Goal: Task Accomplishment & Management: Use online tool/utility

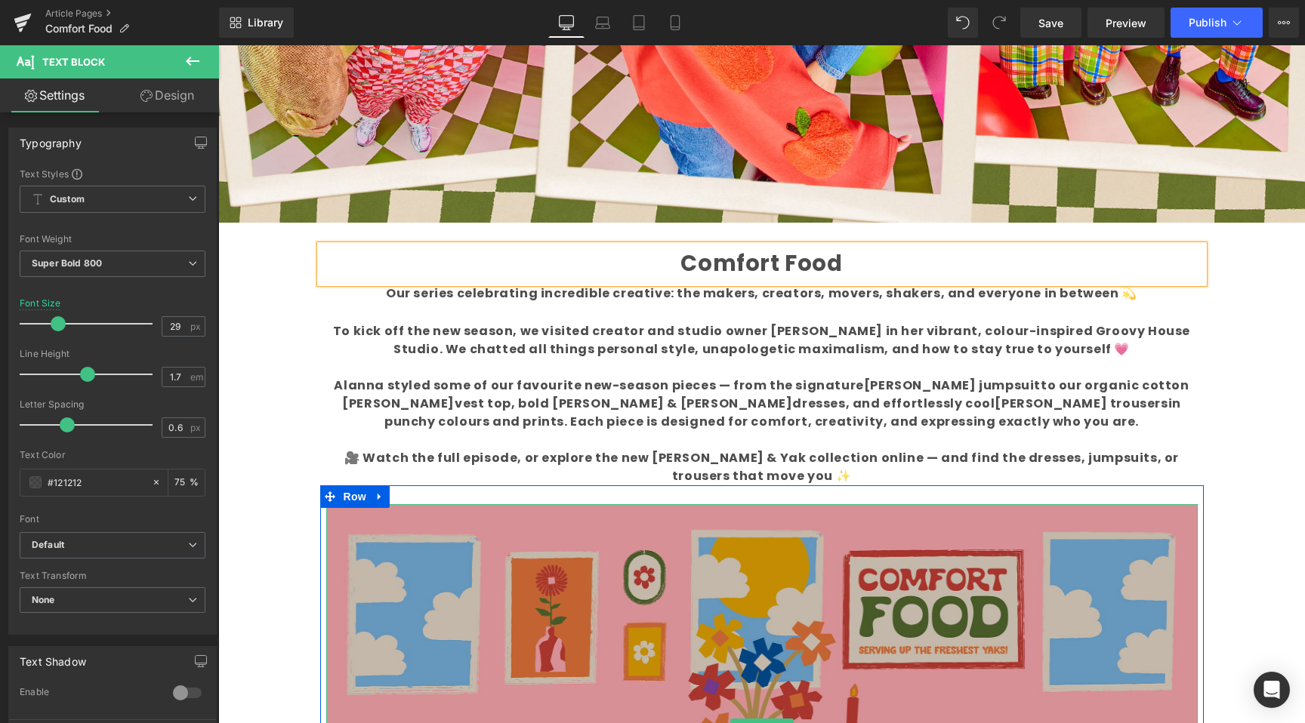
scroll to position [547, 0]
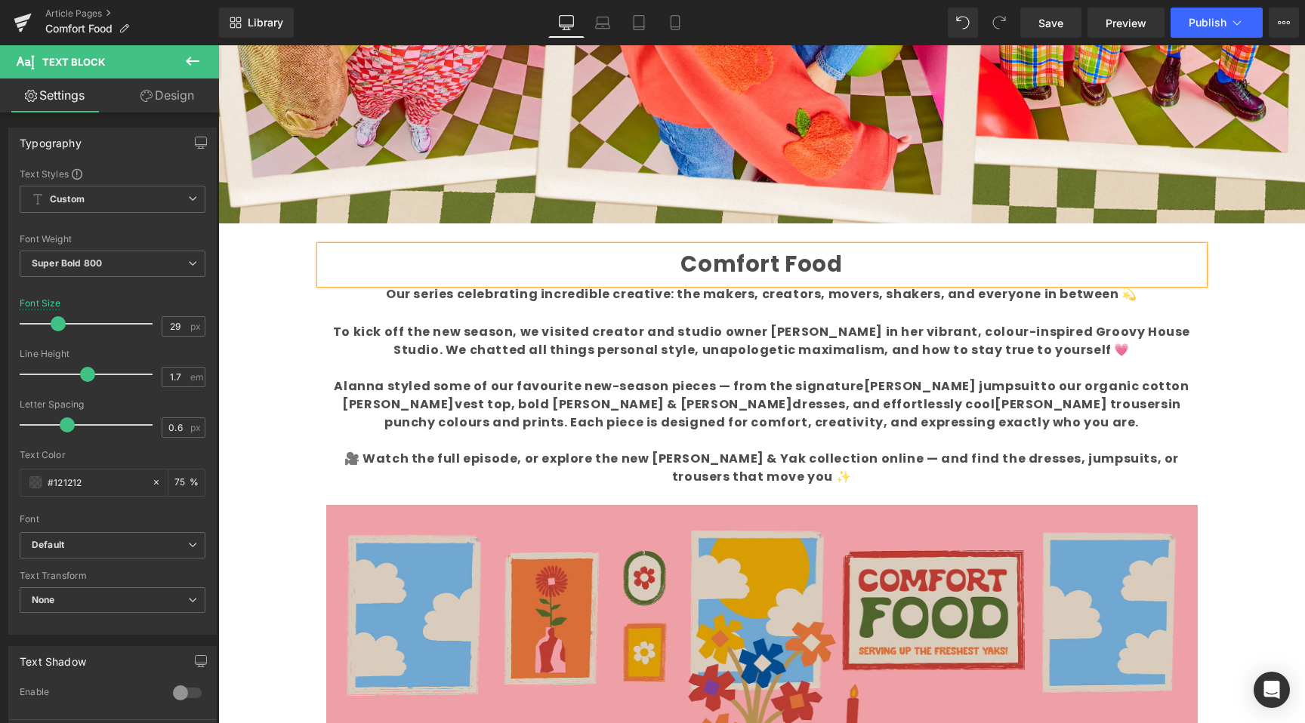
click at [854, 336] on b "To kick off the new season, we visited creator and studio owner Alanna Doherty …" at bounding box center [761, 340] width 857 height 35
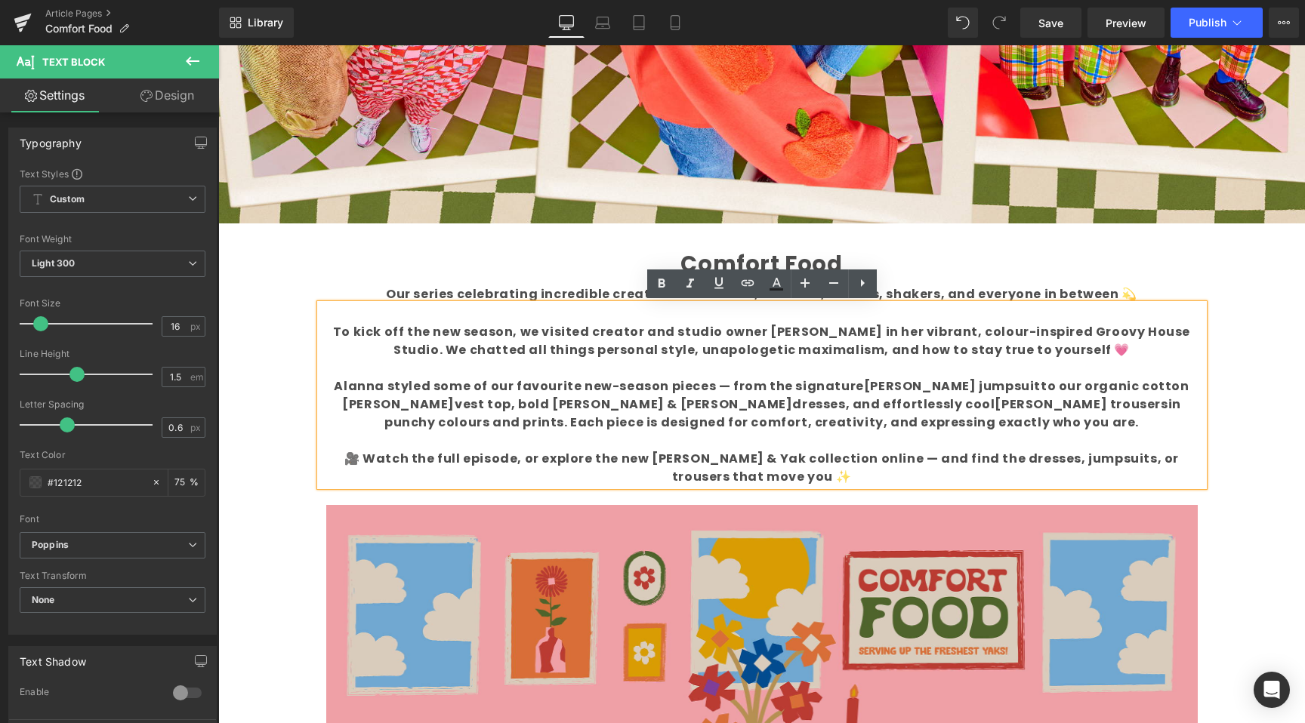
click at [507, 300] on b "Our series celebrating incredible creative: the makers, creators, movers, shake…" at bounding box center [761, 293] width 751 height 17
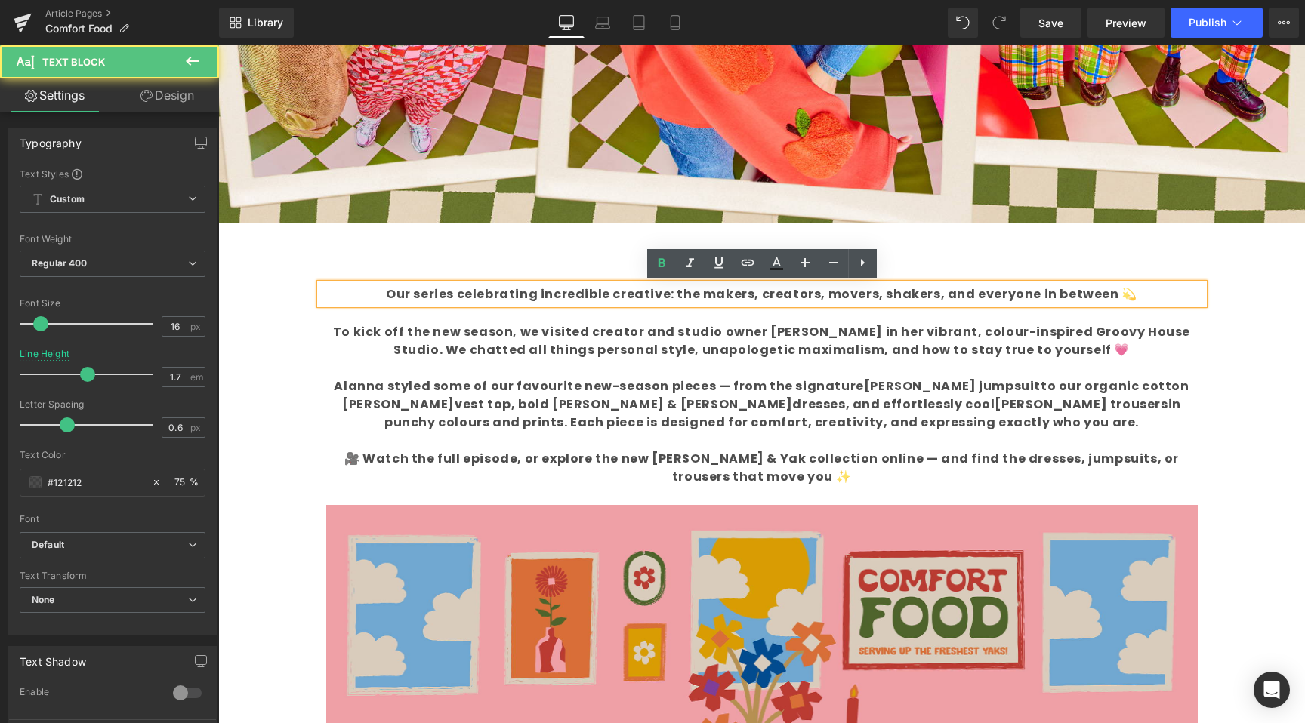
click at [290, 323] on div "Liquid Image Welcome back to Make What Moves You Text Block Our series celebrat…" at bounding box center [761, 482] width 1087 height 1739
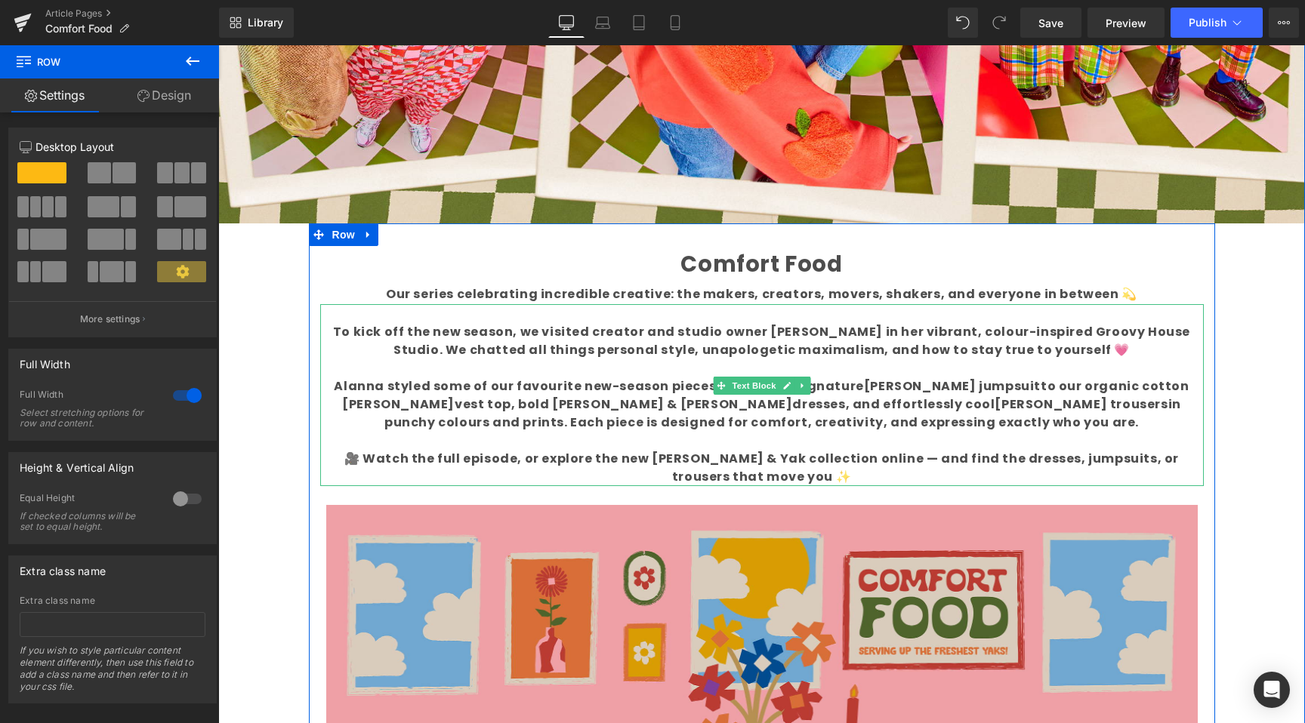
click at [424, 316] on div "To kick off the new season, we visited creator and studio owner Alanna Doherty …" at bounding box center [761, 395] width 883 height 182
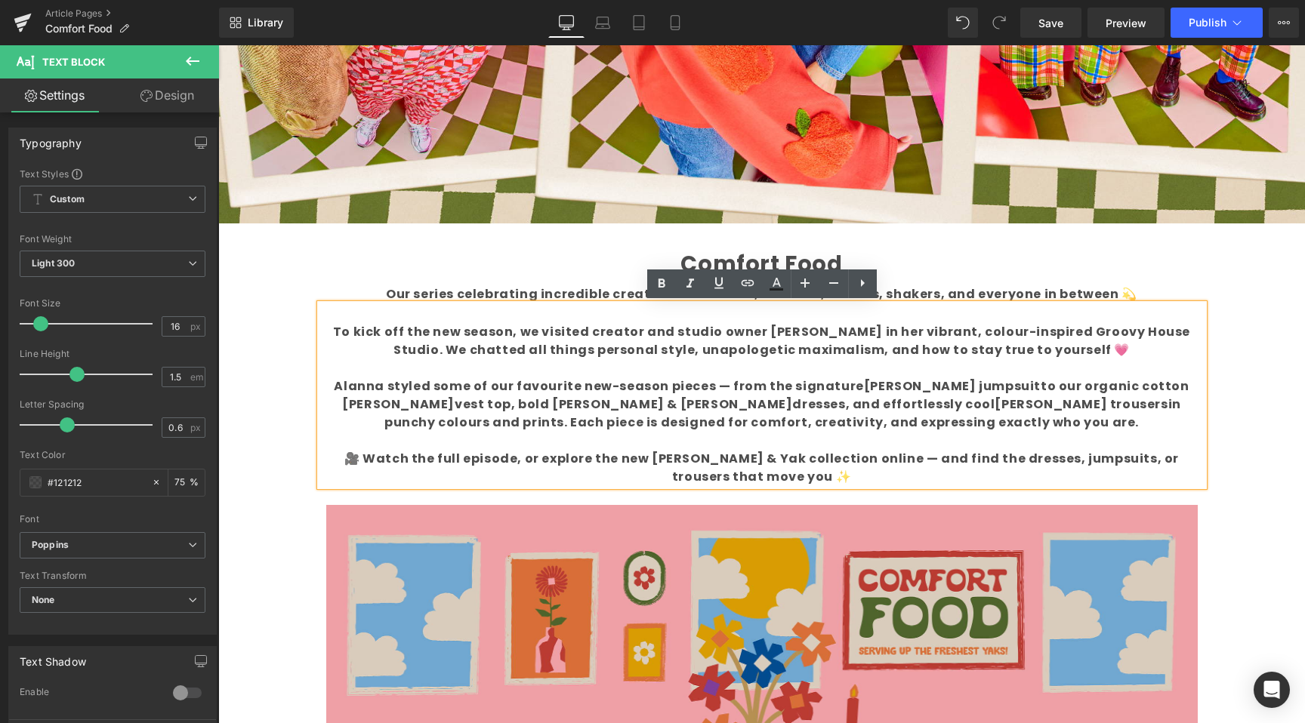
click at [281, 345] on div "Liquid Image Welcome back to Make What Moves You Text Block Our series celebrat…" at bounding box center [761, 482] width 1087 height 1739
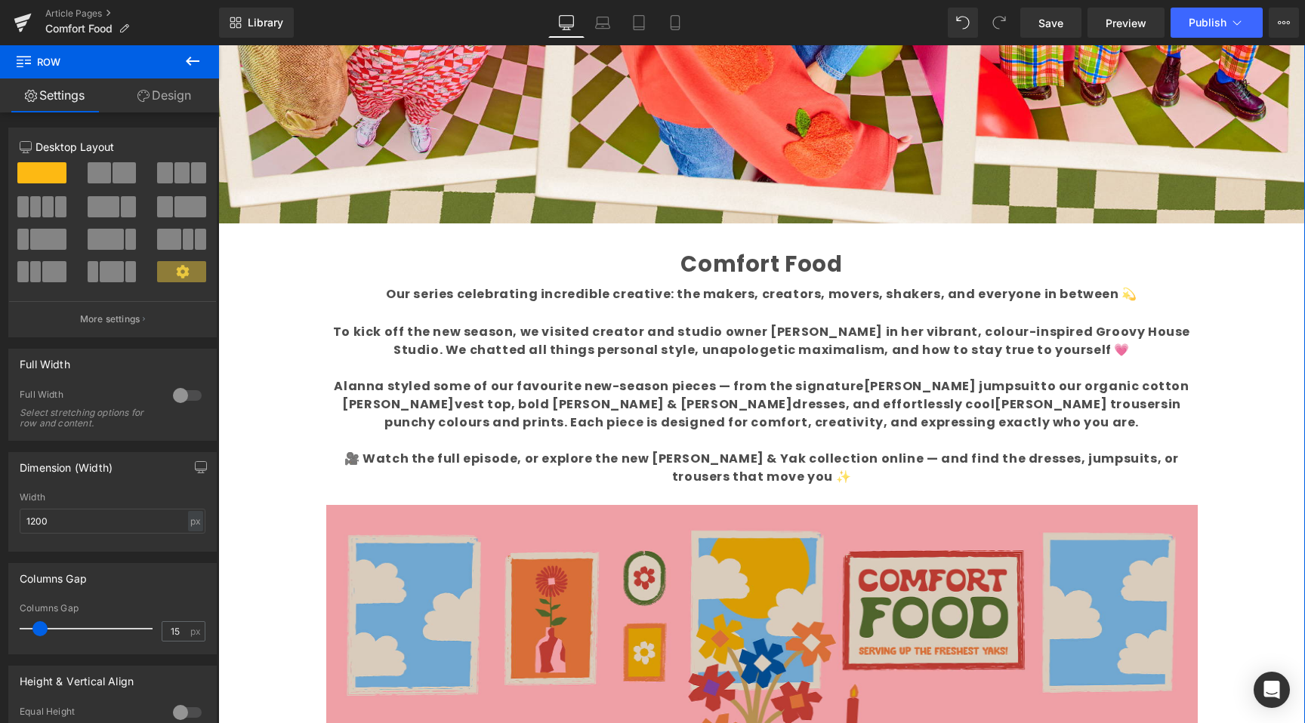
click at [252, 417] on div "Liquid Image Welcome back to Make What Moves You Text Block Our series celebrat…" at bounding box center [761, 482] width 1087 height 1739
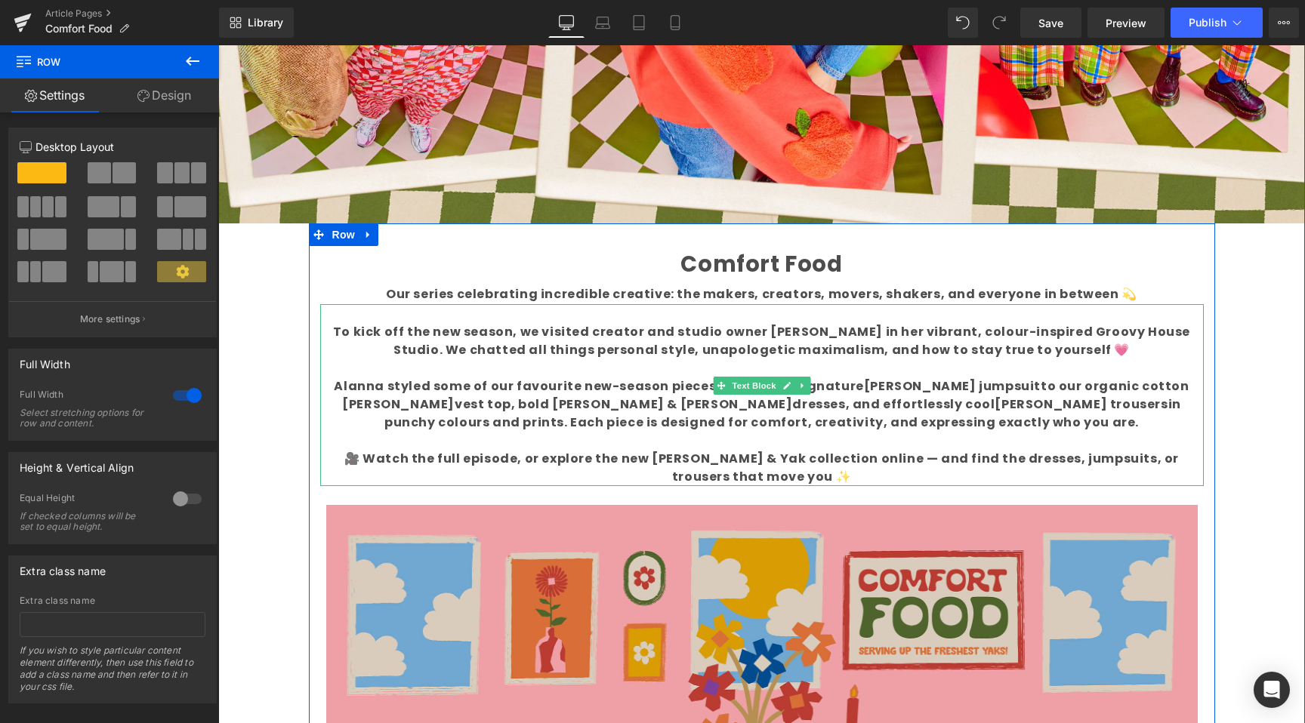
click at [399, 347] on p "To kick off the new season, we visited creator and studio owner Alanna Doherty …" at bounding box center [761, 404] width 883 height 163
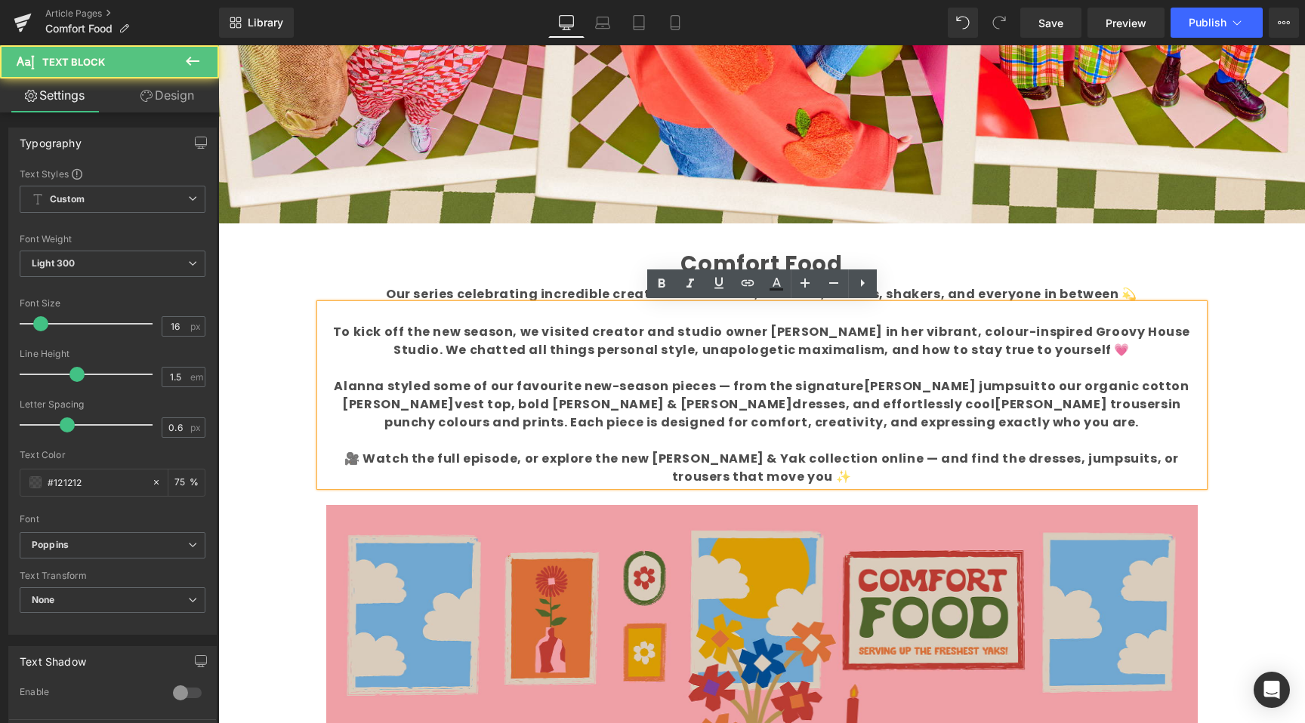
click at [288, 353] on div "Liquid Image Welcome back to Make What Moves You Text Block Our series celebrat…" at bounding box center [761, 482] width 1087 height 1739
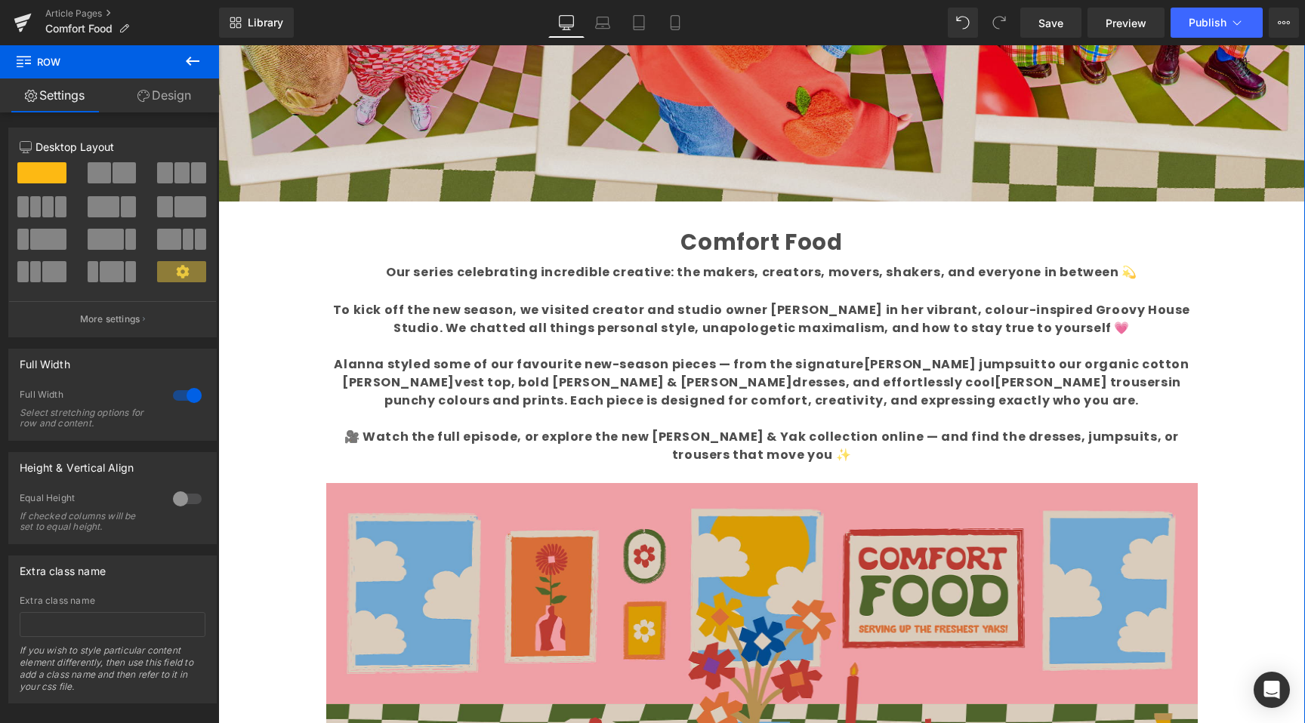
scroll to position [671, 0]
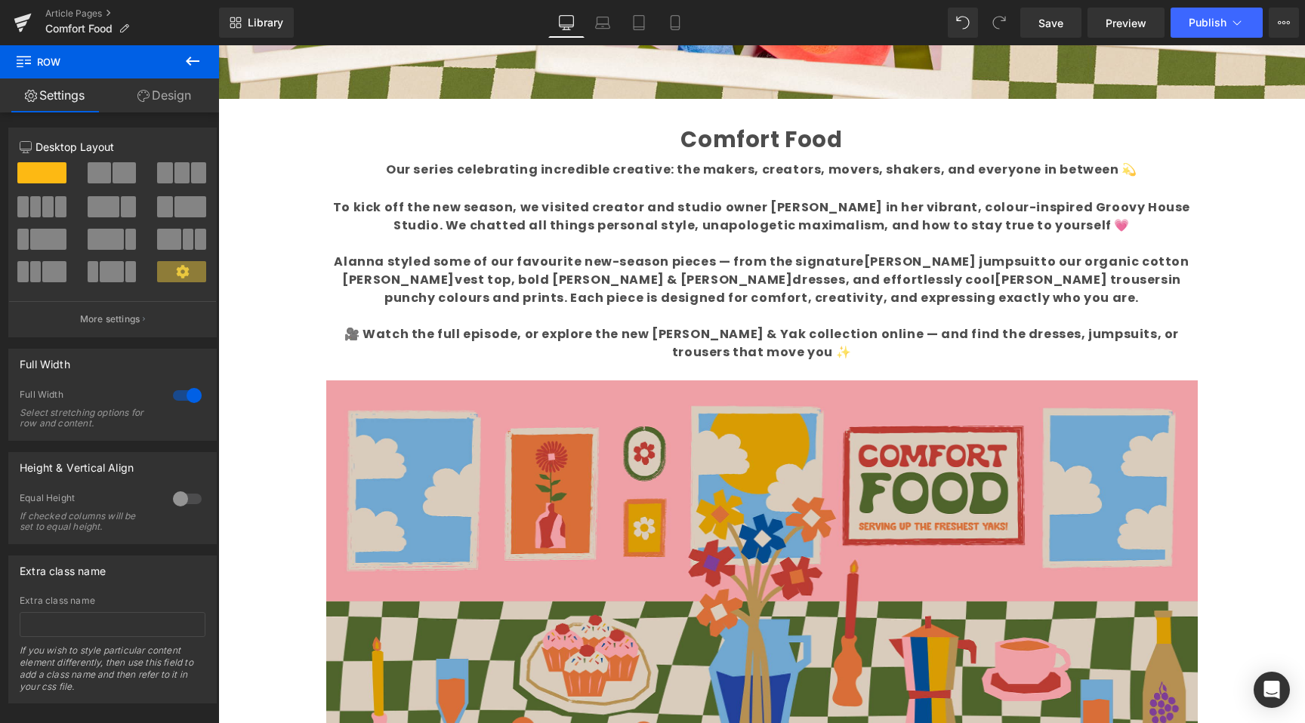
click at [218, 45] on div at bounding box center [218, 45] width 0 height 0
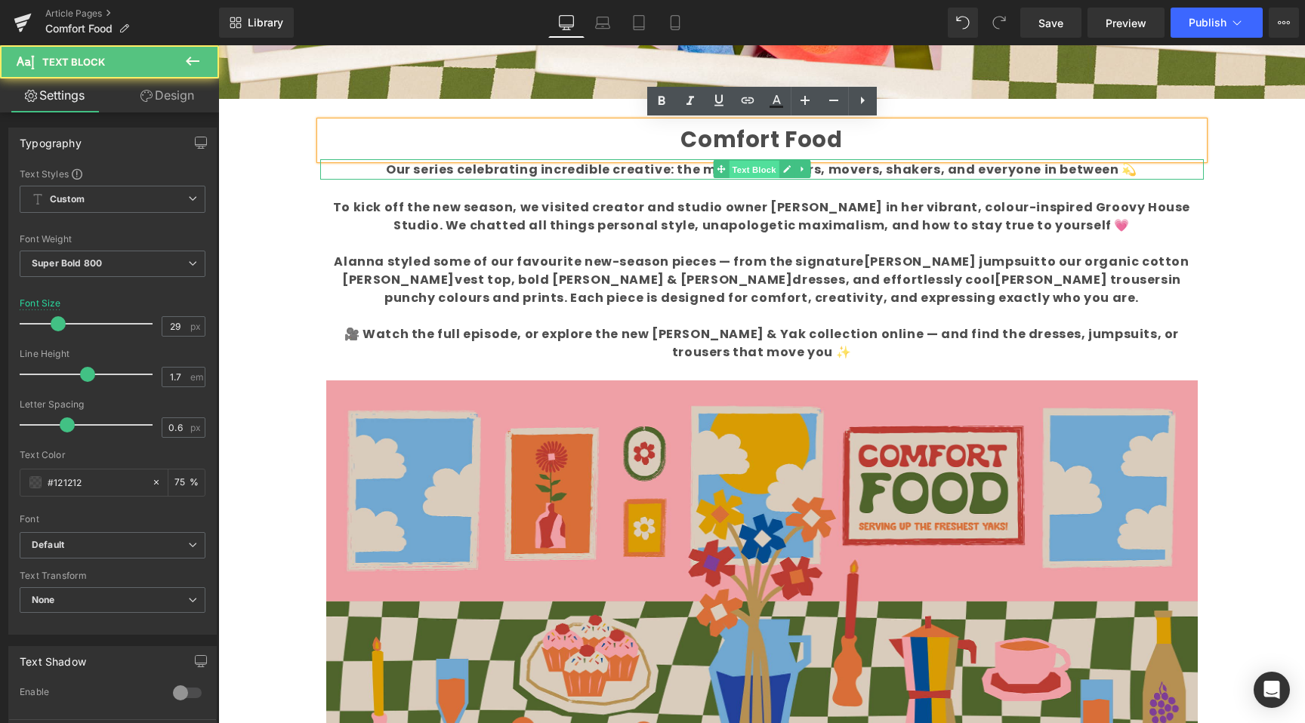
click at [740, 167] on span "Text Block" at bounding box center [754, 170] width 50 height 18
click at [660, 177] on div "Our series celebrating incredible creative: the makers, creators, movers, shake…" at bounding box center [761, 169] width 883 height 20
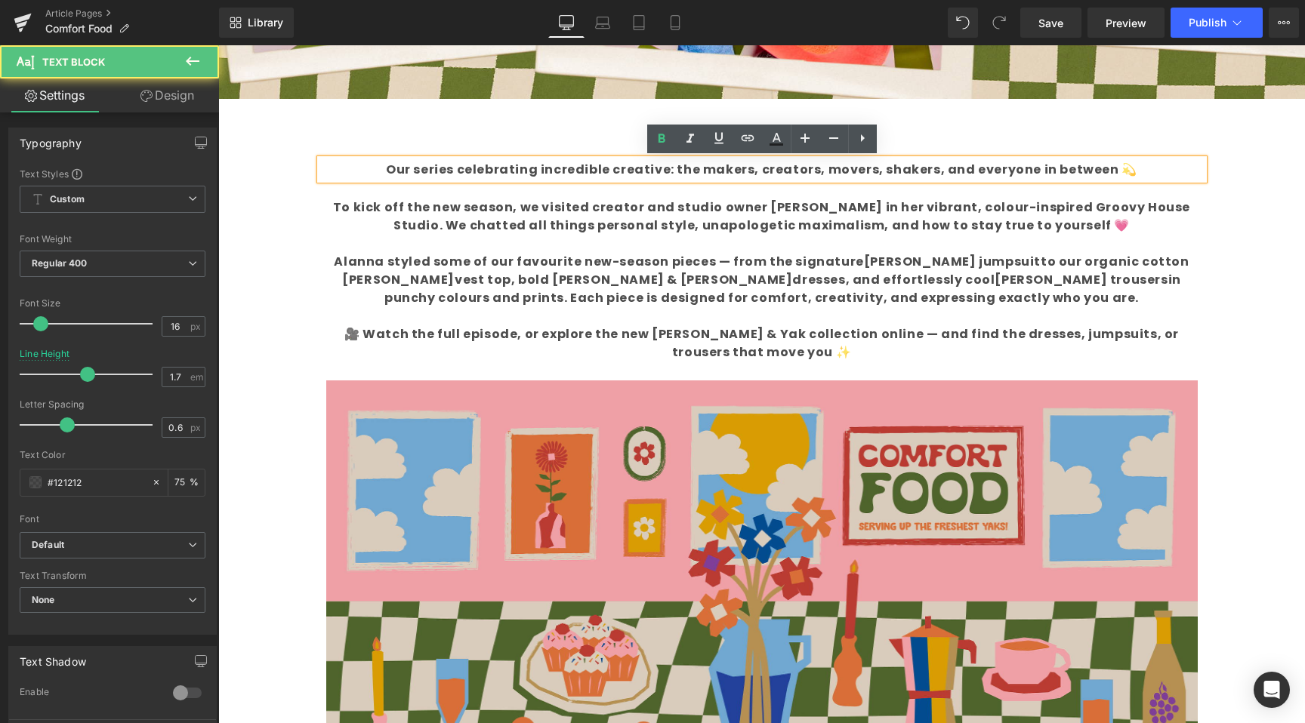
click at [660, 177] on div "Our series celebrating incredible creative: the makers, creators, movers, shake…" at bounding box center [761, 169] width 883 height 20
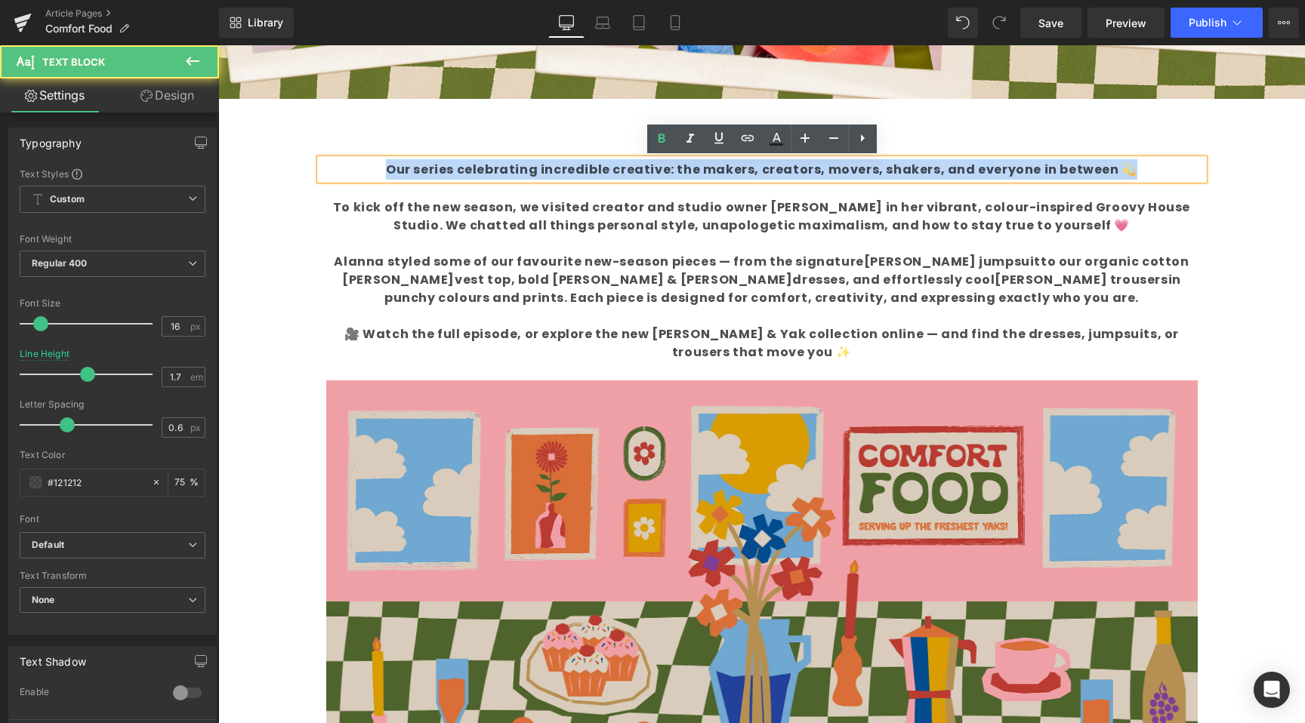
click at [660, 177] on p "Our series celebrating incredible creative: the makers, creators, movers, shake…" at bounding box center [761, 169] width 883 height 20
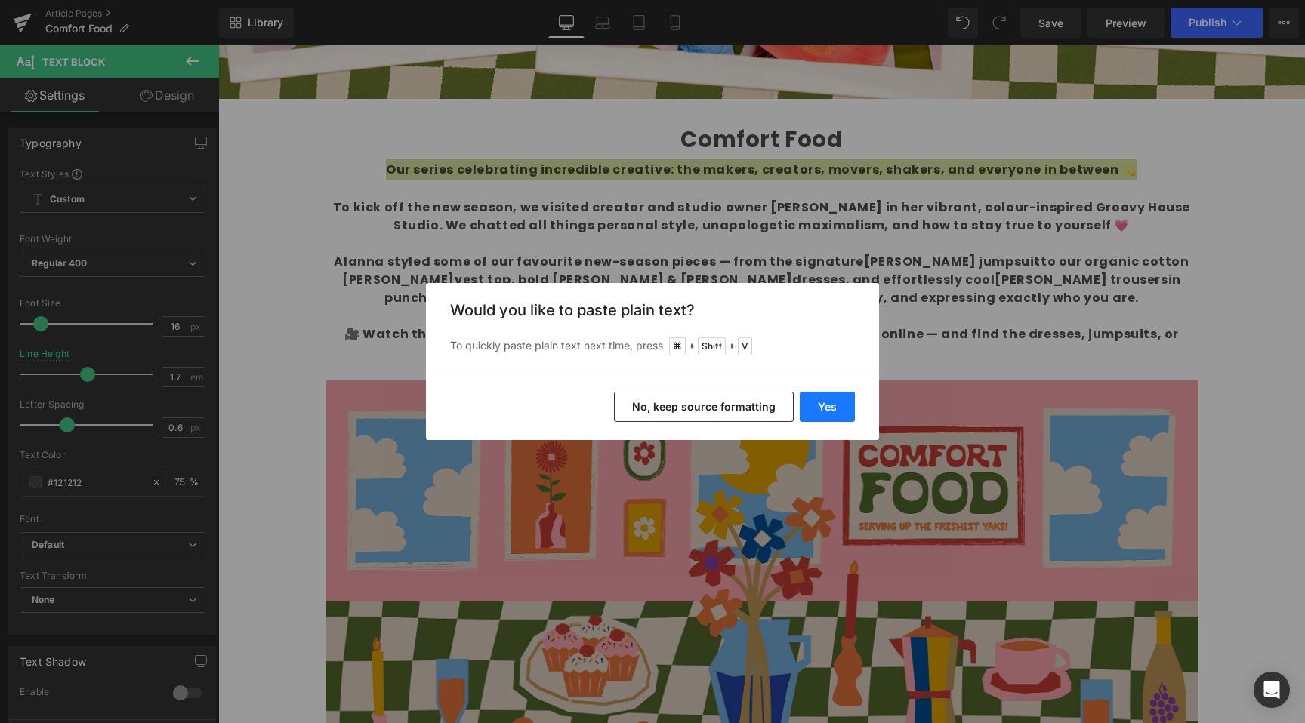
click at [812, 399] on button "Yes" at bounding box center [827, 407] width 55 height 30
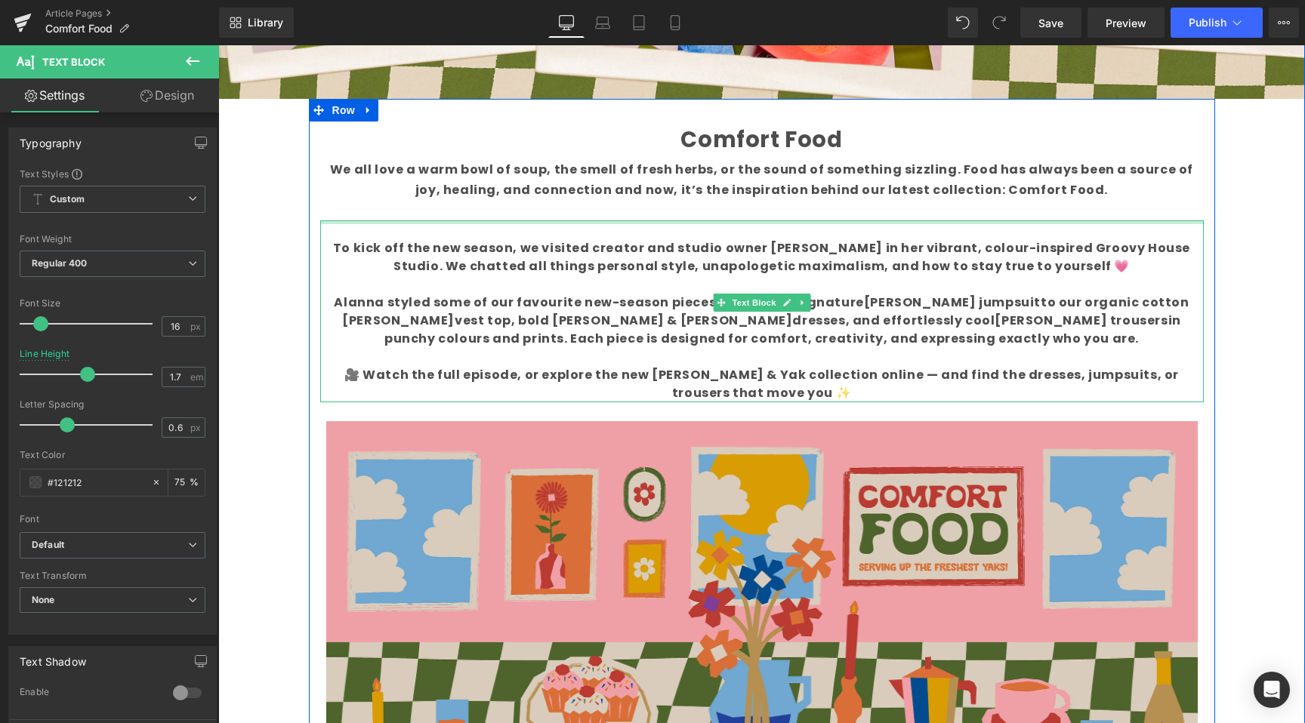
click at [1115, 225] on div "To kick off the new season, we visited creator and studio owner Alanna Doherty …" at bounding box center [761, 311] width 883 height 182
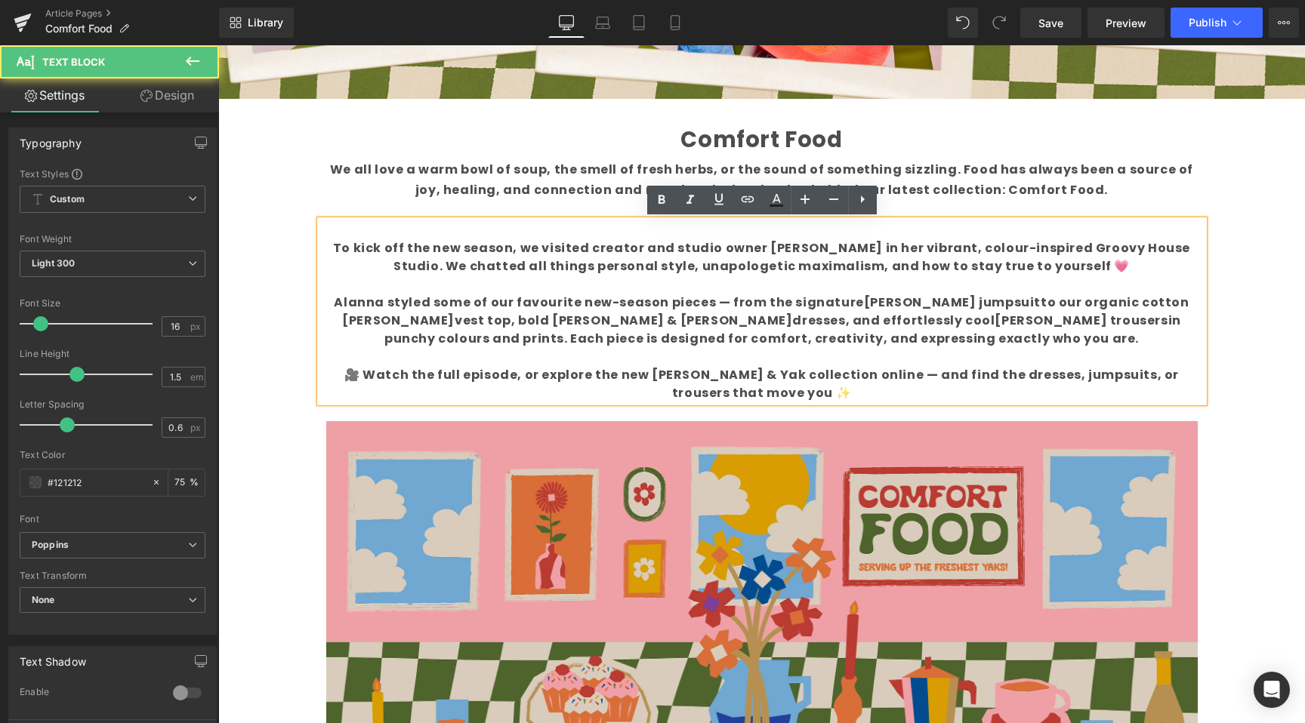
click at [1133, 179] on p "We all love a warm bowl of soup, the smell of fresh herbs, or the sound of some…" at bounding box center [761, 179] width 883 height 41
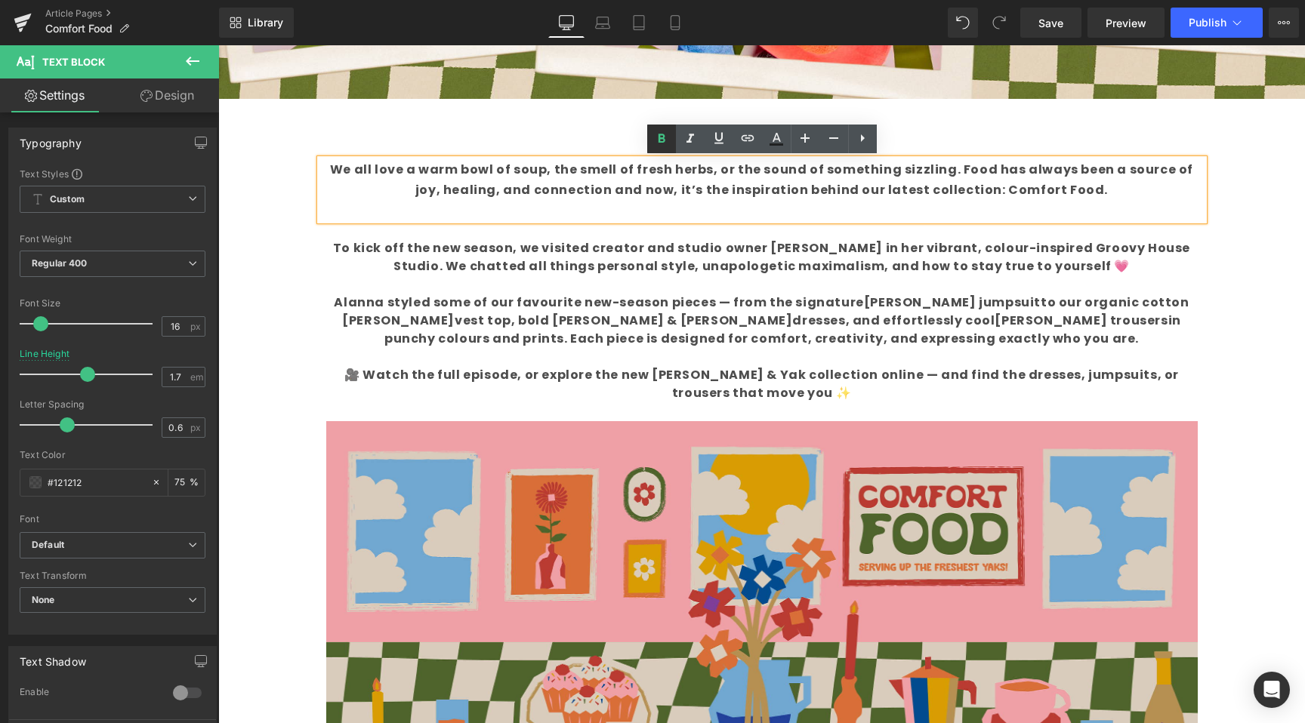
click at [661, 137] on icon at bounding box center [661, 139] width 18 height 18
click at [683, 170] on strong "We all love a warm bowl of soup, the smell of fresh herbs, or the sound of some…" at bounding box center [761, 180] width 863 height 38
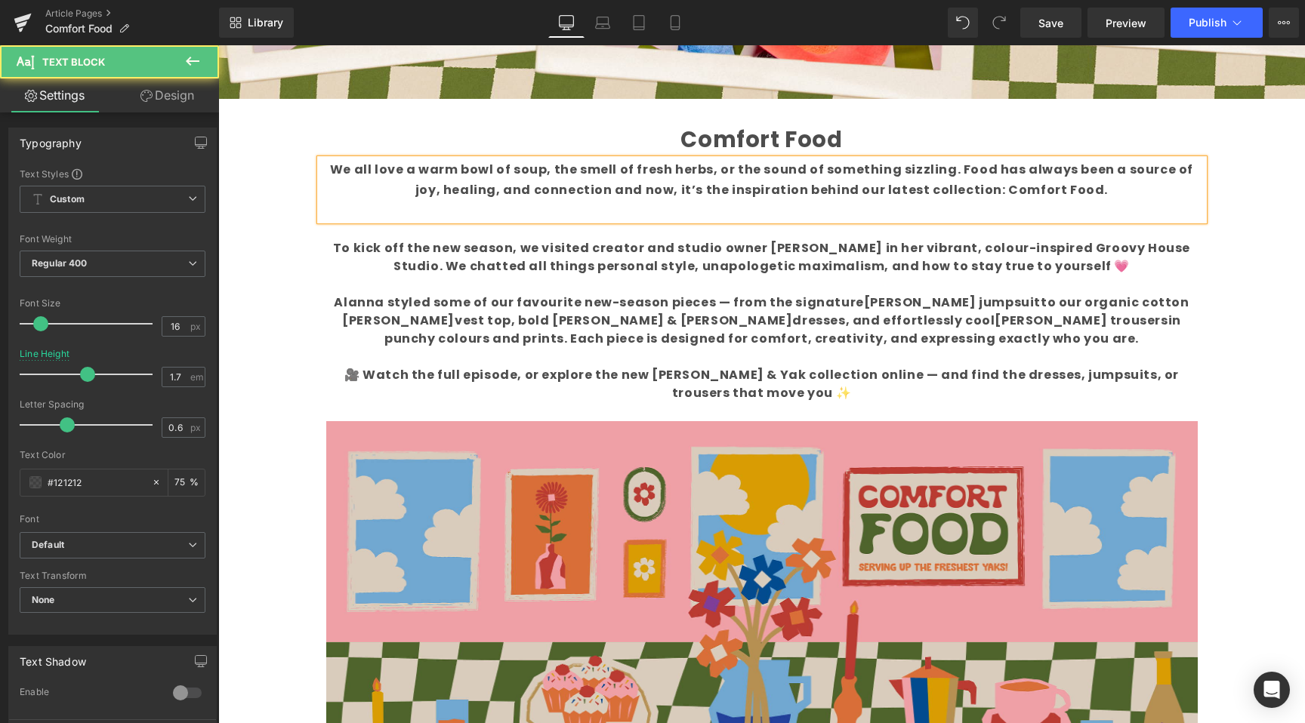
click at [665, 167] on strong "We all love a warm bowl of soup, the smell of fresh herbs, or the sound of some…" at bounding box center [761, 180] width 863 height 38
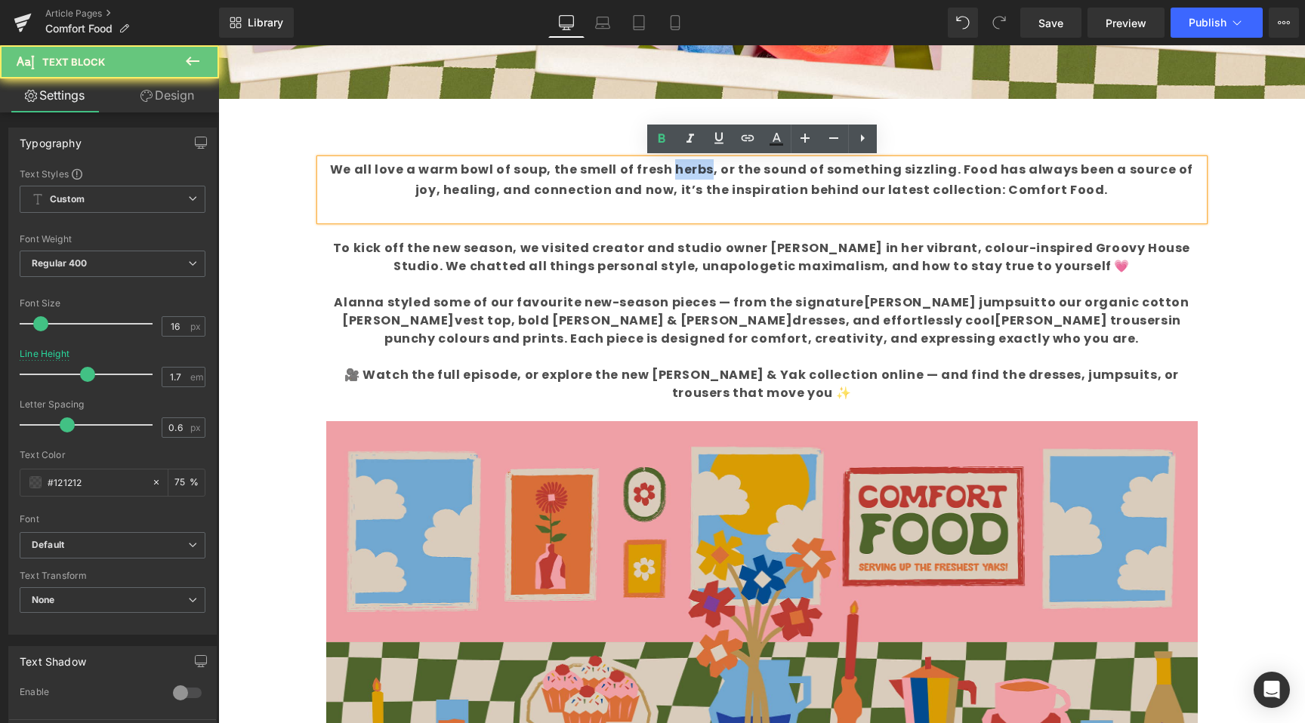
click at [665, 167] on strong "We all love a warm bowl of soup, the smell of fresh herbs, or the sound of some…" at bounding box center [761, 180] width 863 height 38
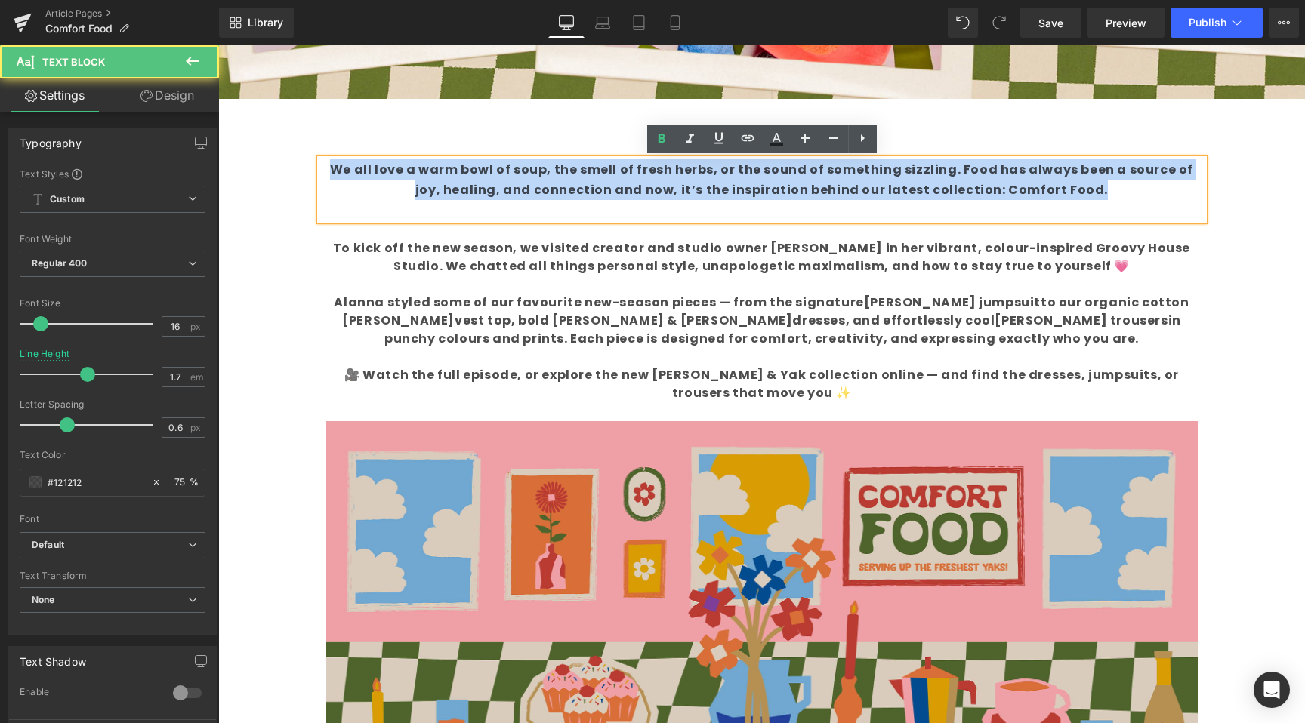
click at [665, 167] on strong "We all love a warm bowl of soup, the smell of fresh herbs, or the sound of some…" at bounding box center [761, 180] width 863 height 38
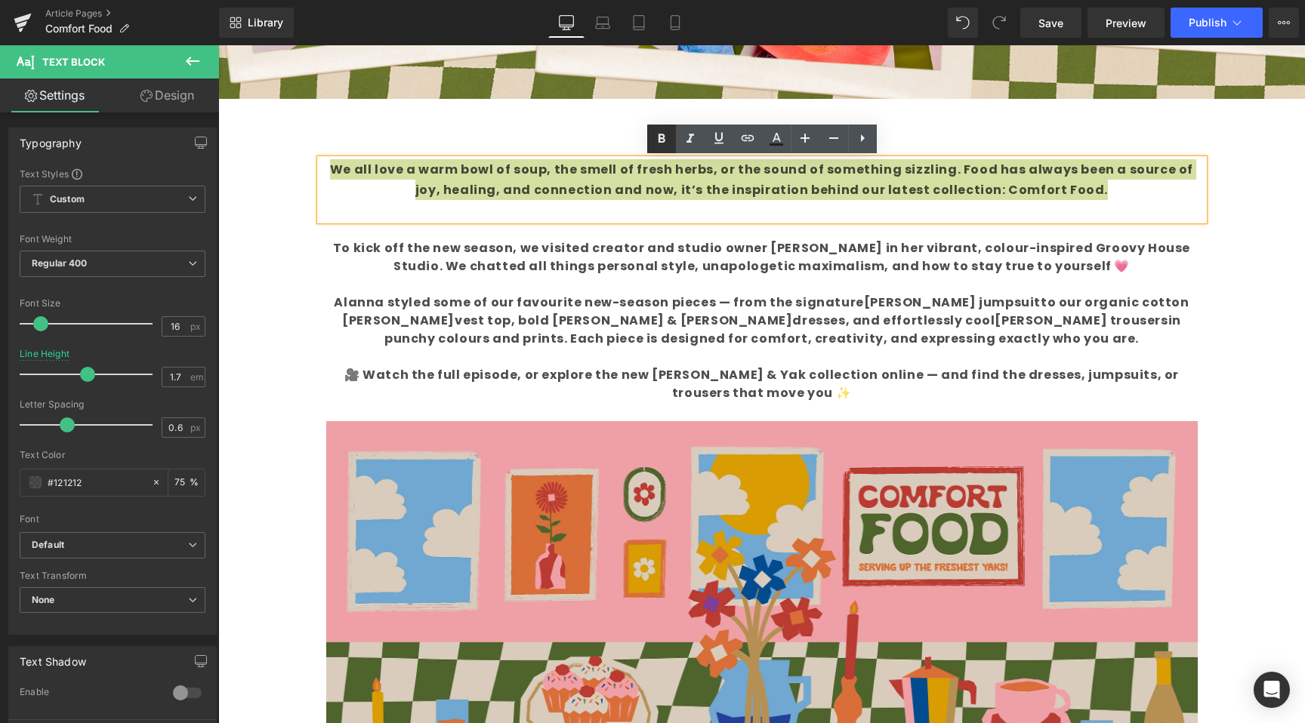
click at [658, 134] on icon at bounding box center [661, 138] width 7 height 9
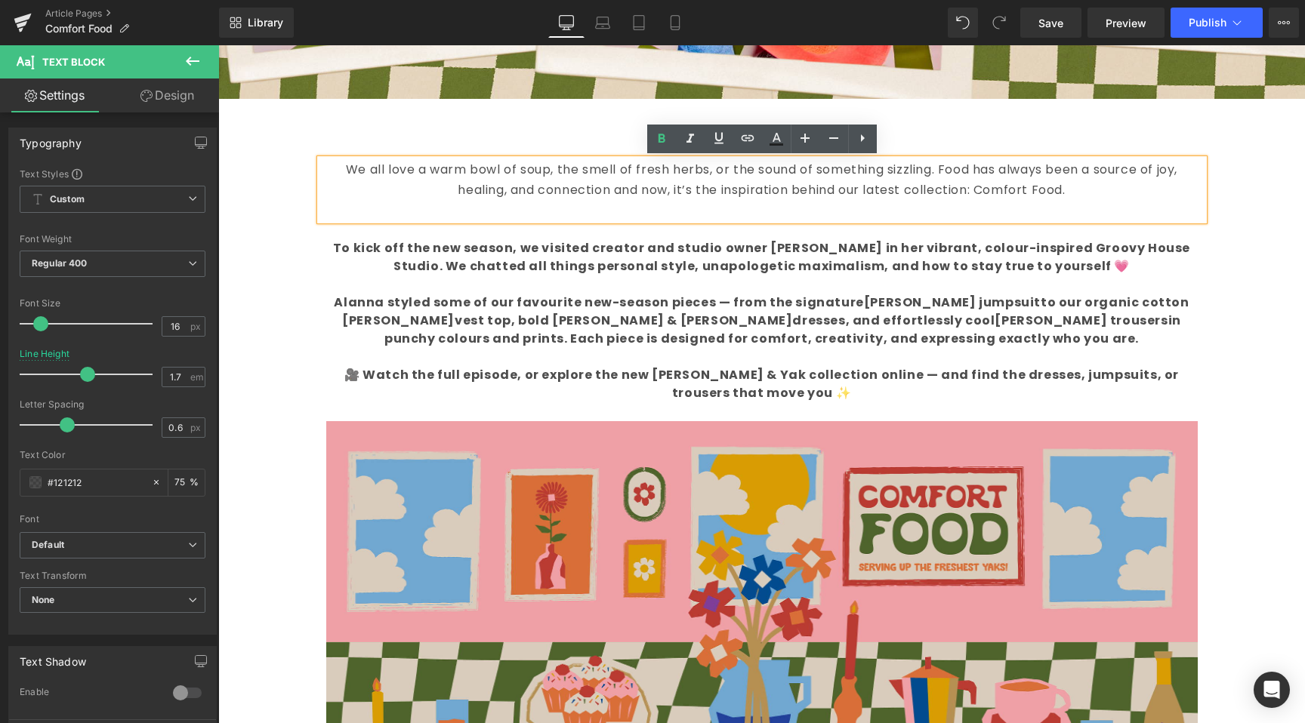
click at [658, 190] on p "We all love a warm bowl of soup, the smell of fresh herbs, or the sound of some…" at bounding box center [761, 179] width 883 height 41
click at [505, 196] on p "We all love a warm bowl of soup, the smell of fresh herbs, or the sound of some…" at bounding box center [761, 179] width 883 height 41
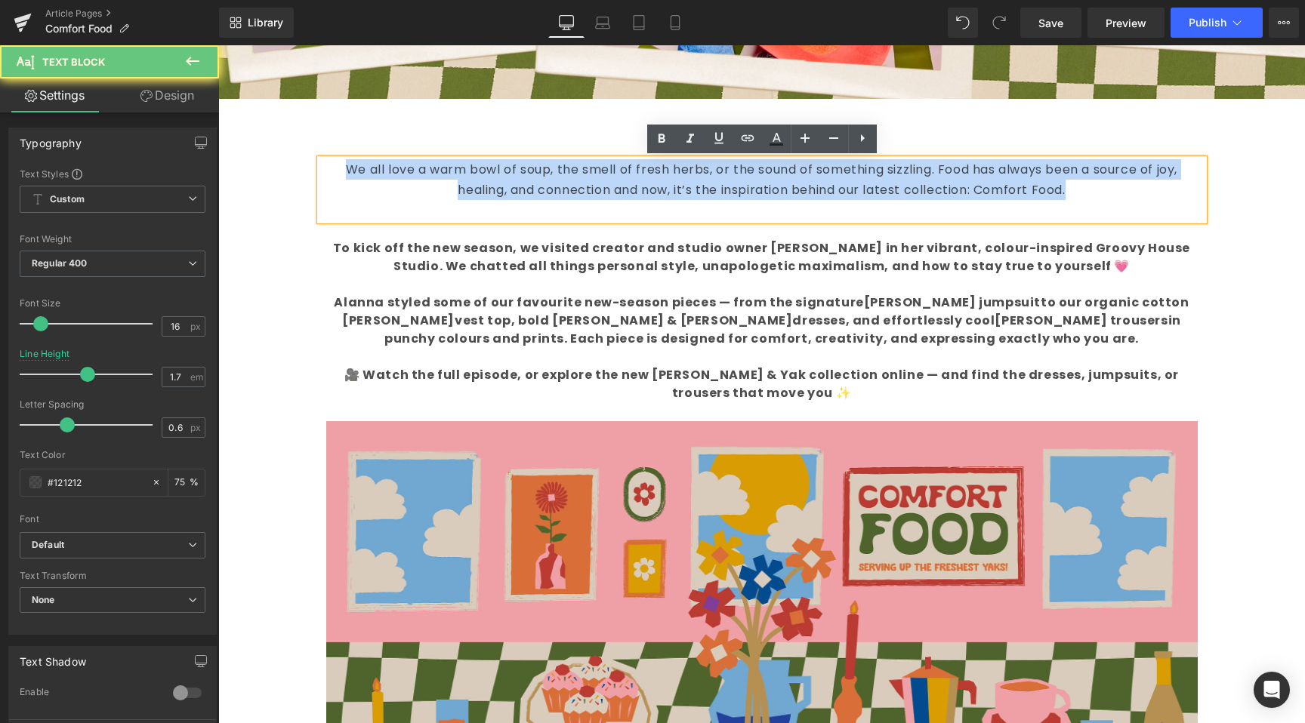
click at [505, 196] on p "We all love a warm bowl of soup, the smell of fresh herbs, or the sound of some…" at bounding box center [761, 179] width 883 height 41
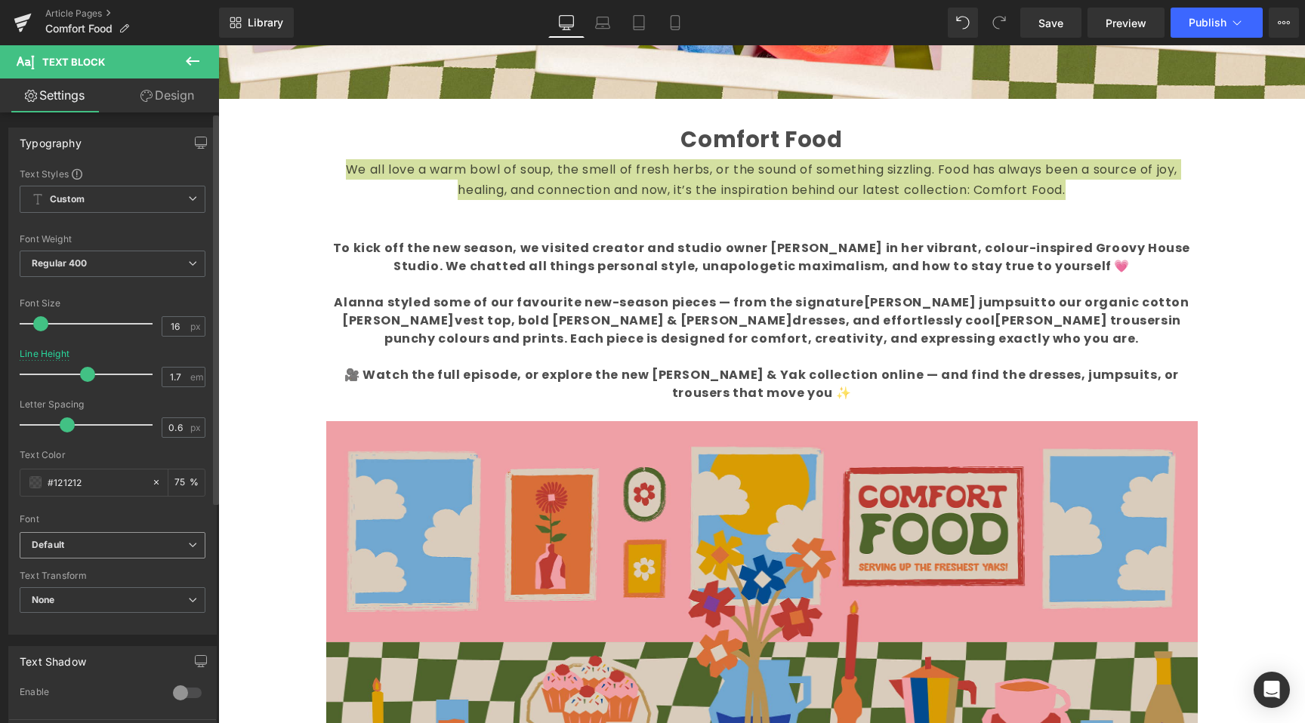
click at [101, 545] on b "Default" at bounding box center [110, 545] width 156 height 13
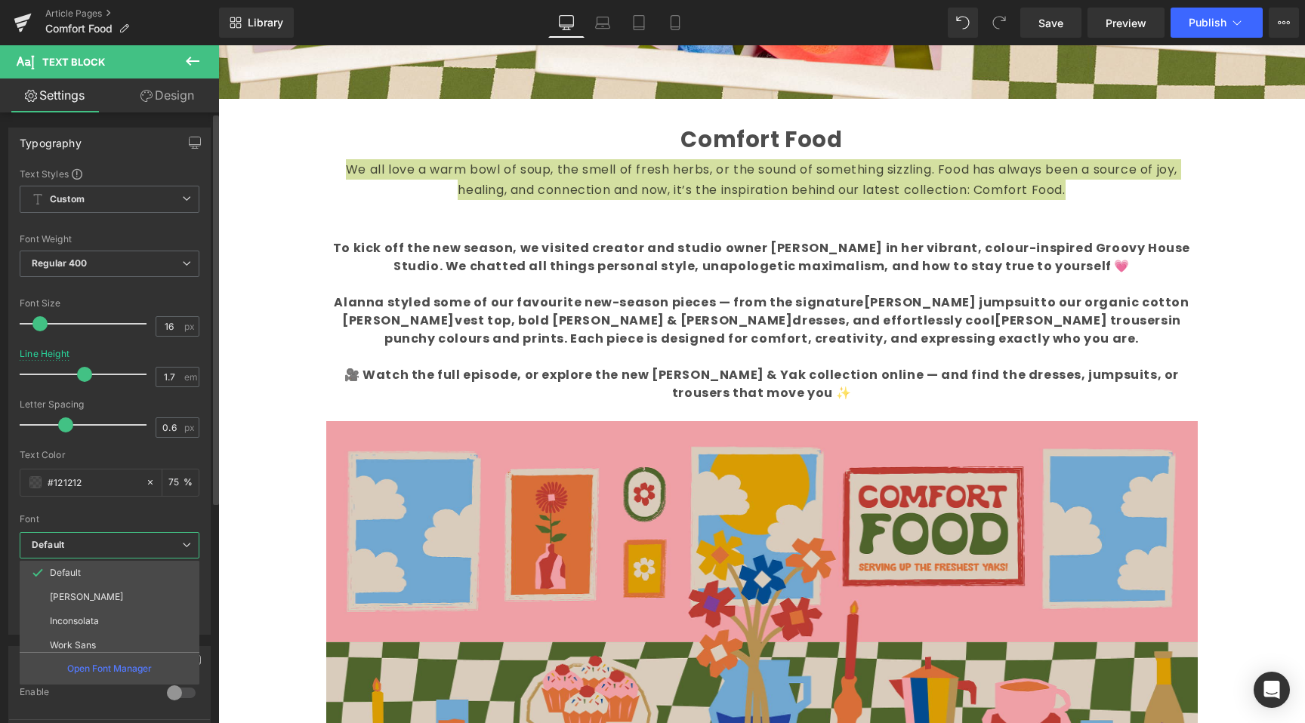
click at [100, 543] on b "Default" at bounding box center [107, 545] width 150 height 13
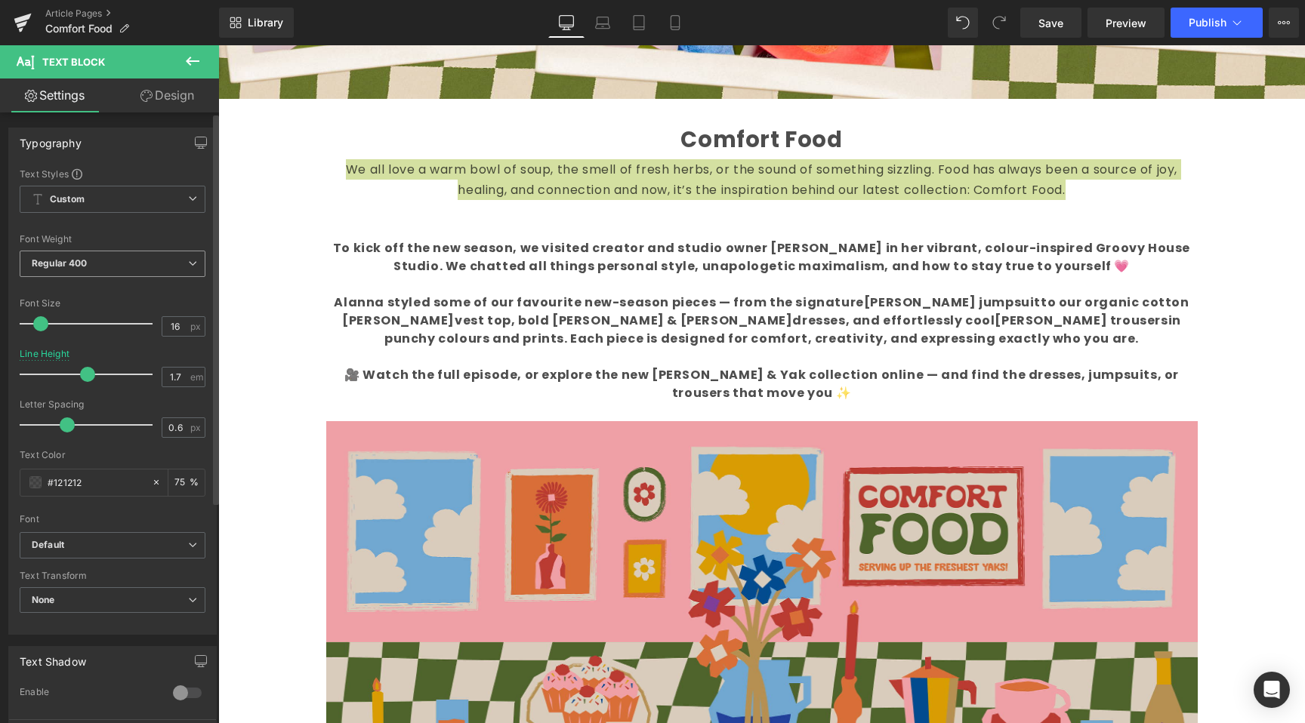
click at [100, 260] on span "Regular 400" at bounding box center [113, 264] width 186 height 26
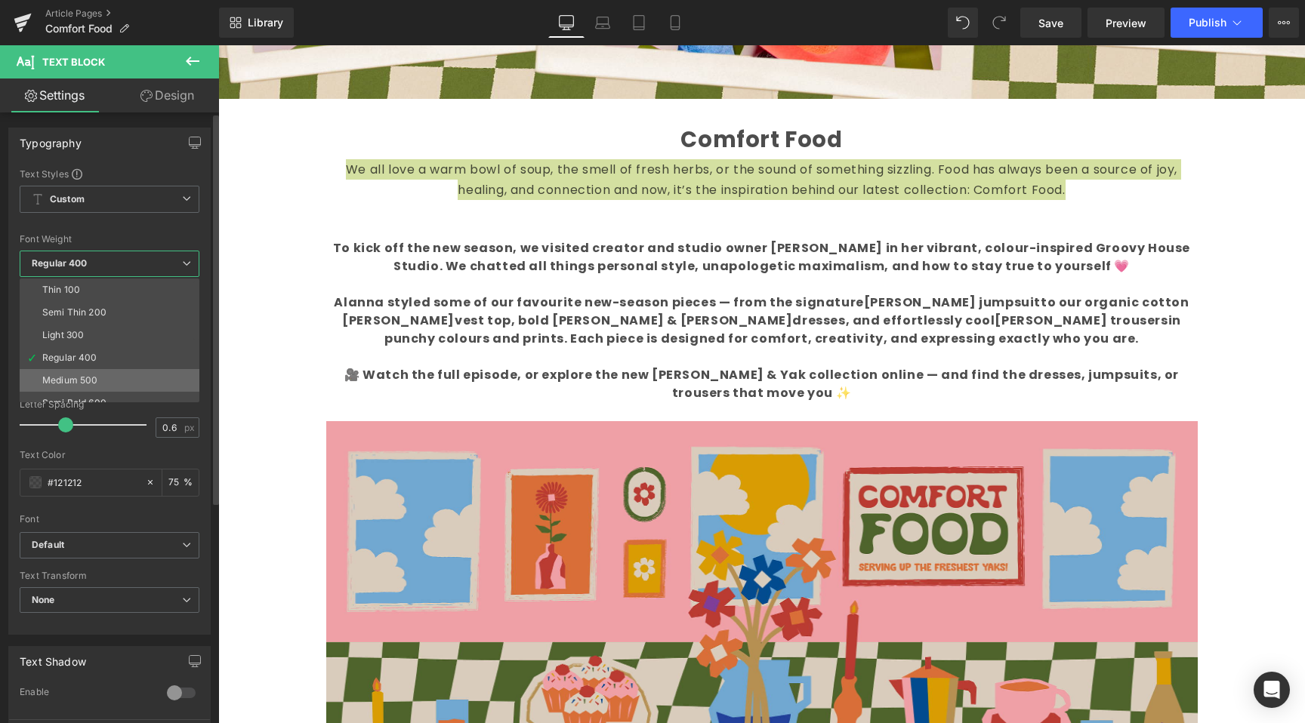
click at [76, 383] on div "Medium 500" at bounding box center [69, 380] width 55 height 11
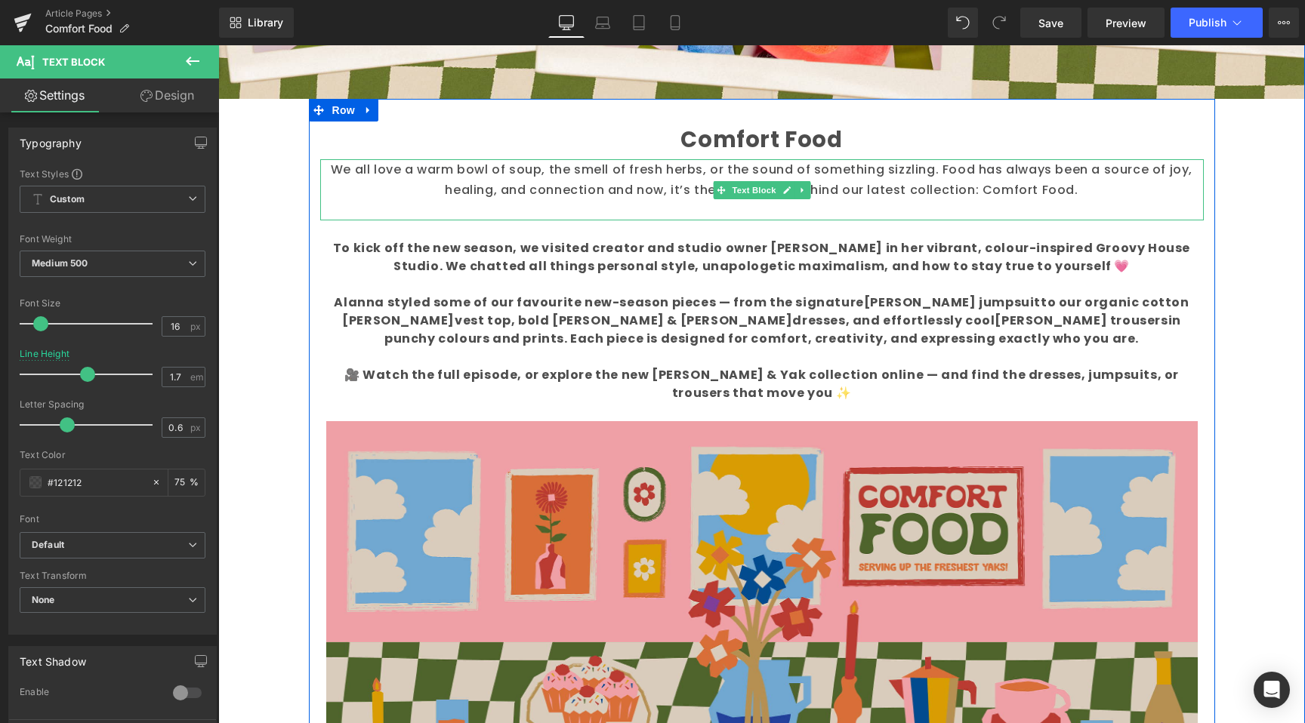
click at [487, 204] on p at bounding box center [761, 210] width 883 height 20
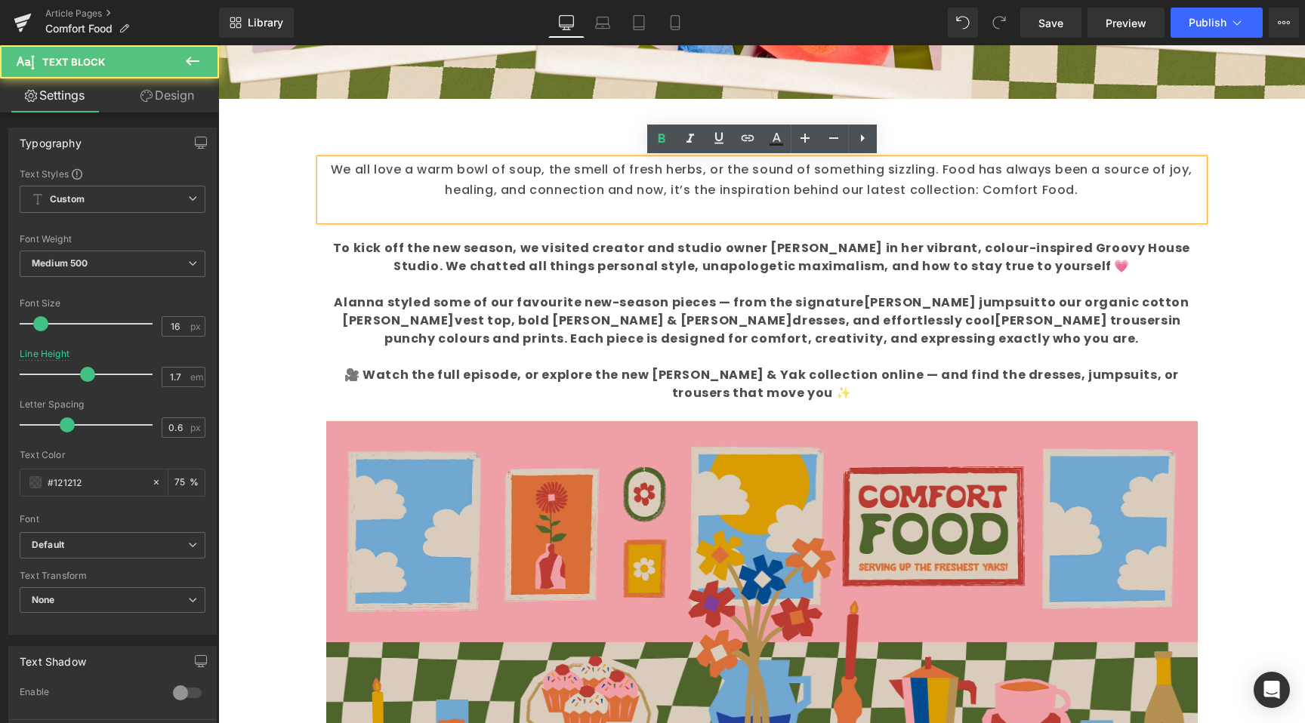
click at [318, 294] on div "Comfort Food Text Block We all love a warm bowl of soup, the smell of fresh her…" at bounding box center [762, 693] width 906 height 1143
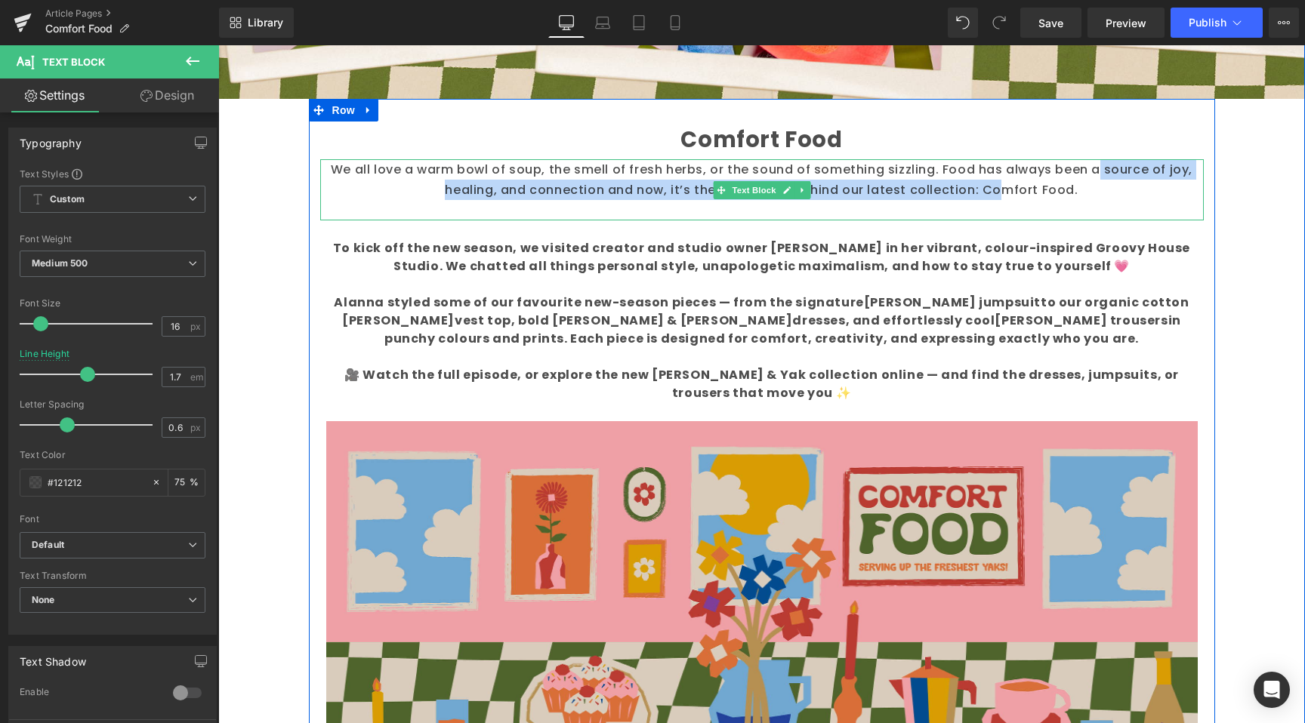
drag, startPoint x: 1099, startPoint y: 178, endPoint x: 1000, endPoint y: 181, distance: 99.0
click at [1000, 181] on p "We all love a warm bowl of soup, the smell of fresh herbs, or the sound of some…" at bounding box center [761, 179] width 883 height 41
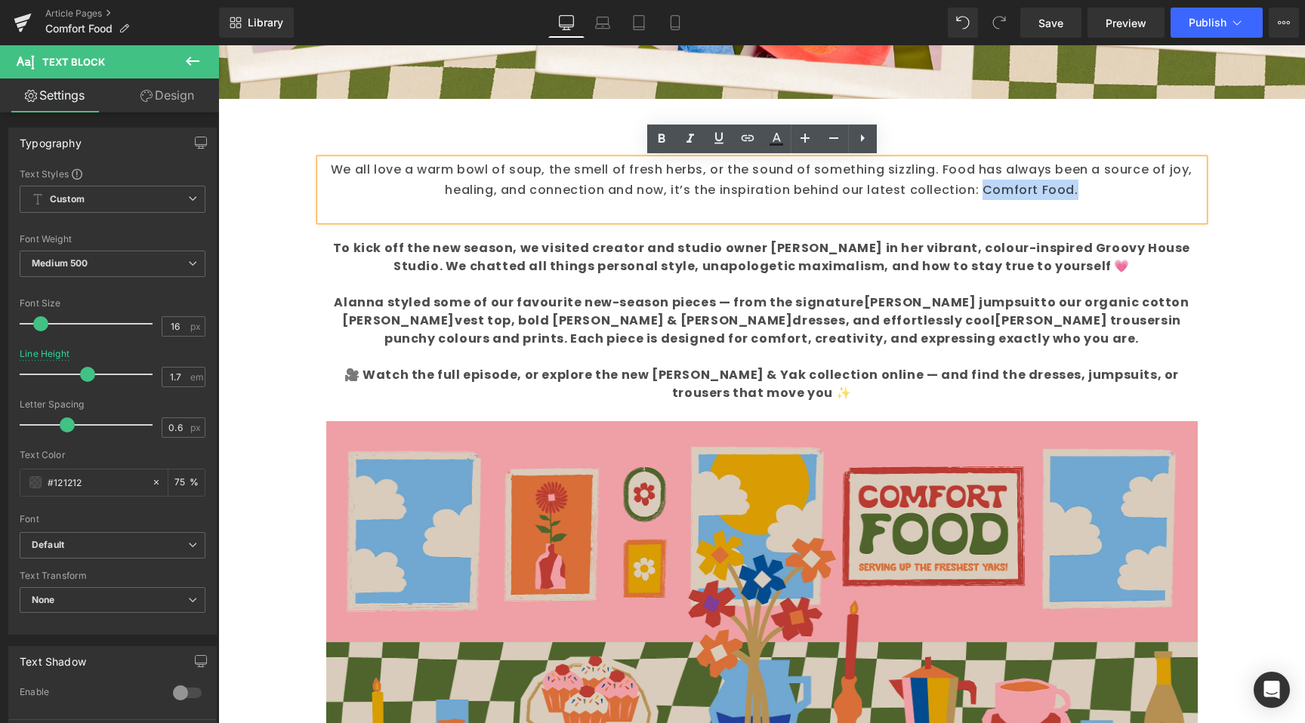
drag, startPoint x: 1088, startPoint y: 198, endPoint x: 982, endPoint y: 195, distance: 105.8
click at [982, 195] on p "We all love a warm bowl of soup, the smell of fresh herbs, or the sound of some…" at bounding box center [761, 179] width 883 height 41
click at [662, 131] on icon at bounding box center [661, 139] width 18 height 18
click at [683, 250] on b "To kick off the new season, we visited creator and studio owner Alanna Doherty …" at bounding box center [761, 256] width 857 height 35
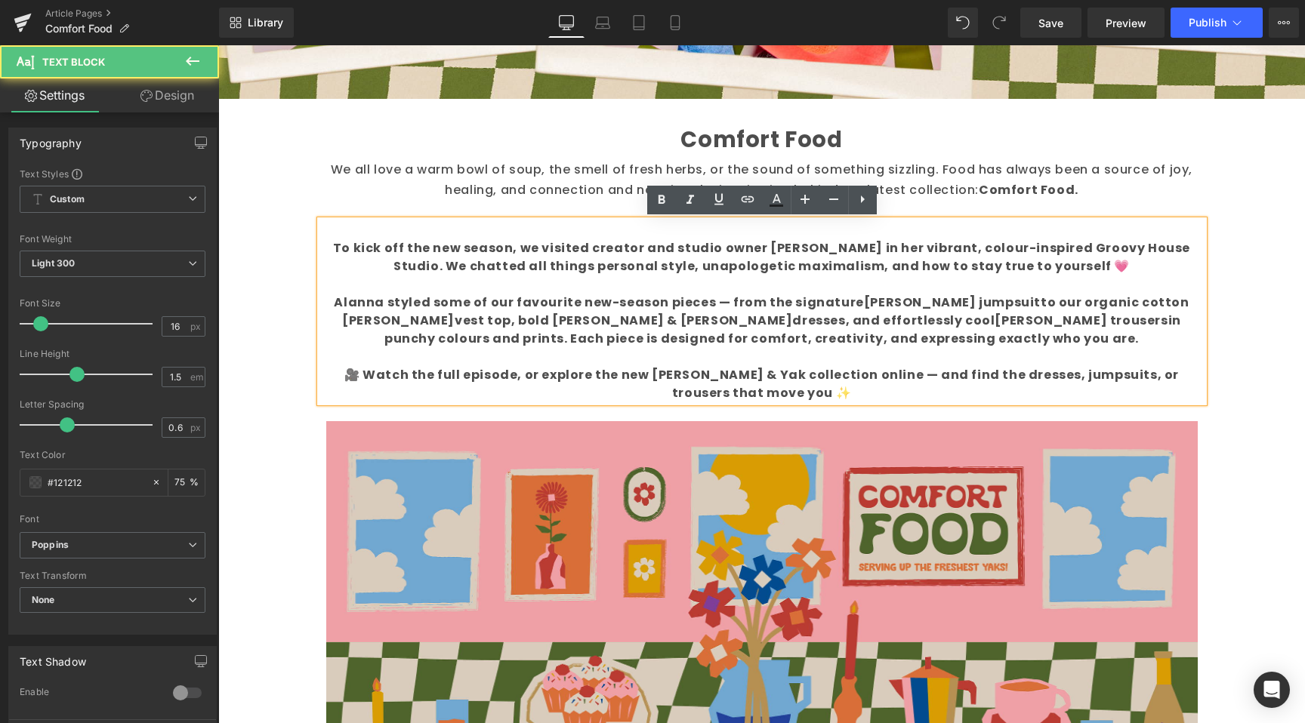
click at [261, 239] on div "Liquid Image Welcome back to Make What Moves You Text Block Our series celebrat…" at bounding box center [761, 378] width 1087 height 1780
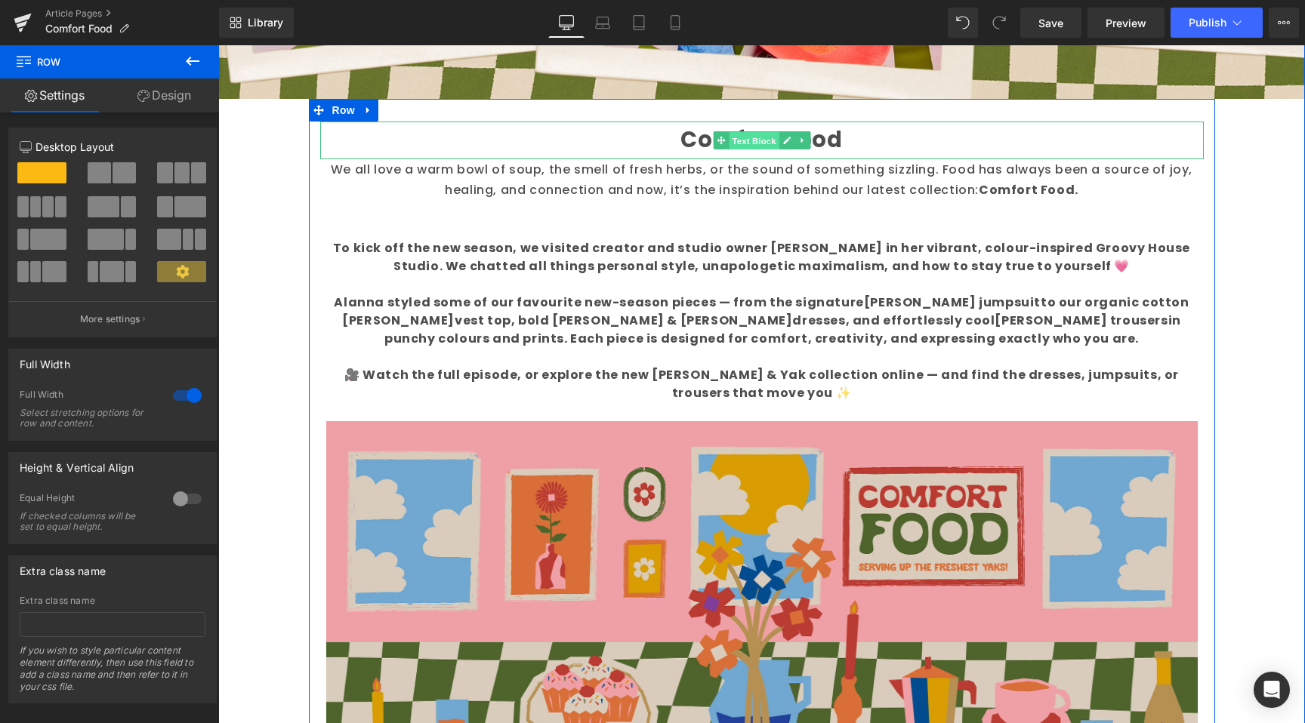
click at [761, 135] on span "Text Block" at bounding box center [754, 141] width 50 height 18
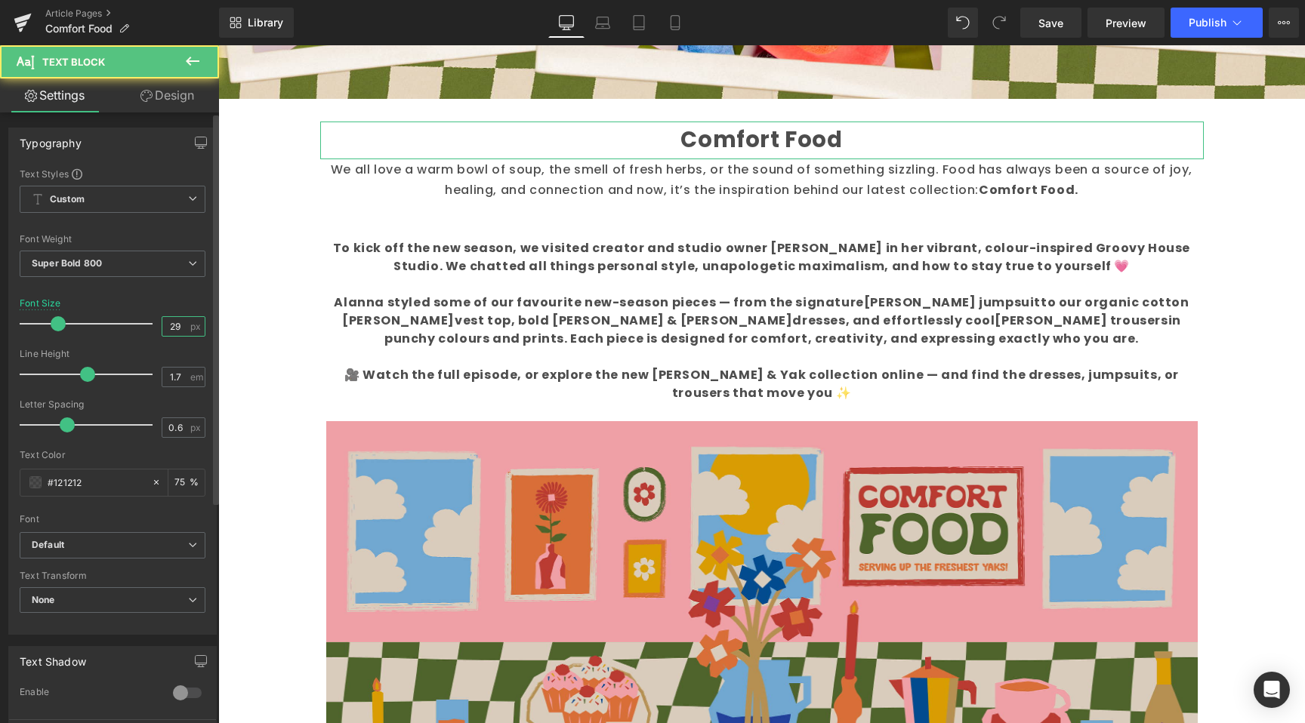
click at [162, 323] on input "29" at bounding box center [175, 326] width 26 height 19
type input "32"
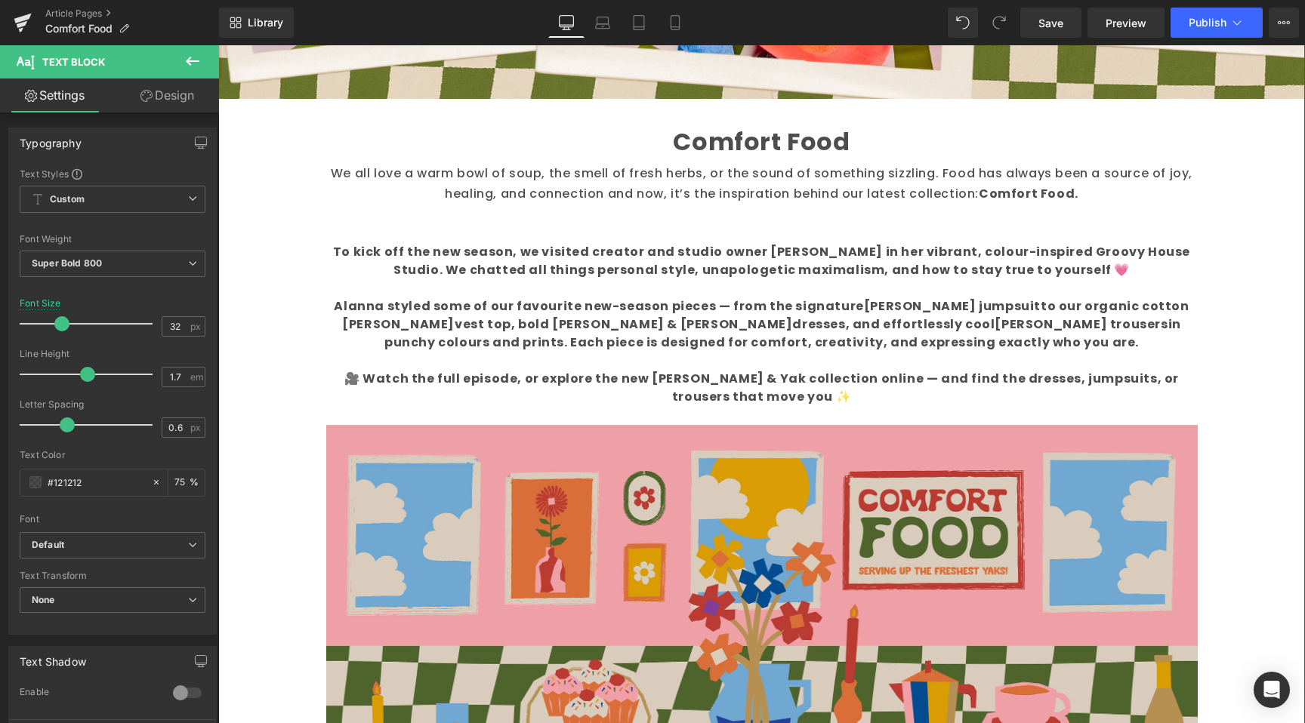
click at [294, 314] on div "Liquid Image Welcome back to Make What Moves You Text Block Our series celebrat…" at bounding box center [761, 380] width 1087 height 1784
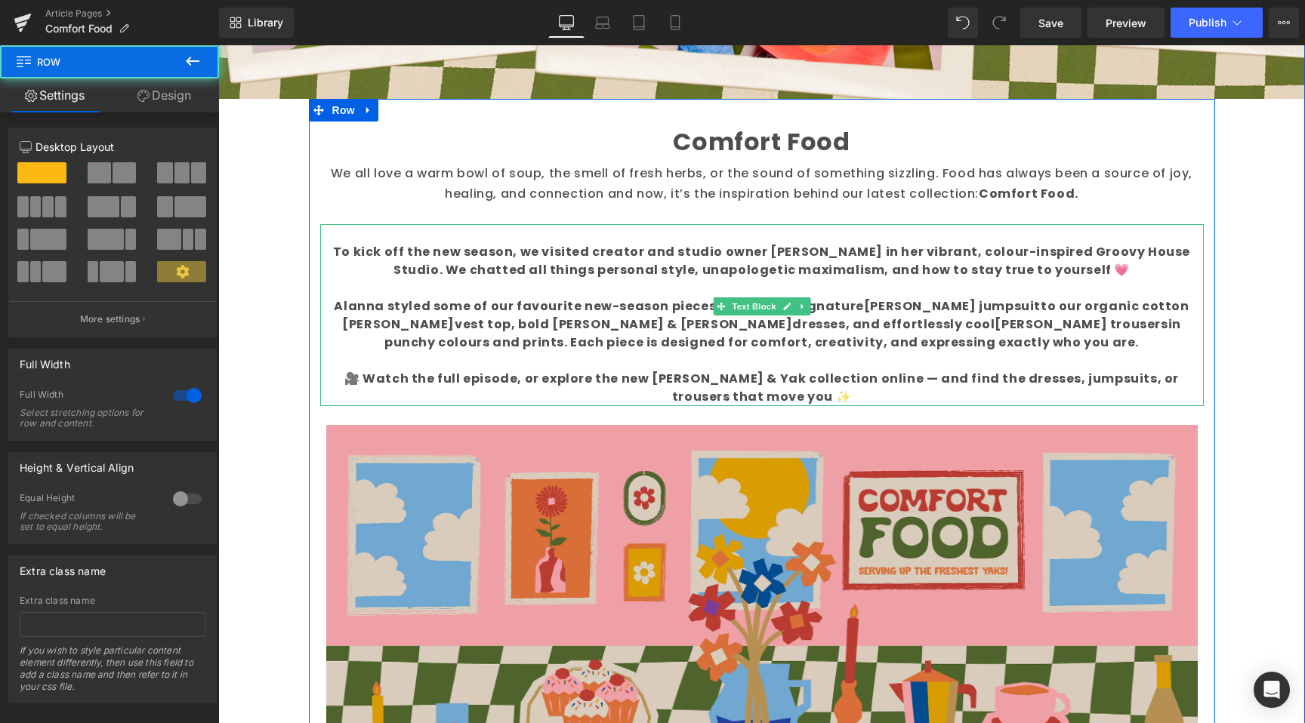
click at [503, 232] on div "To kick off the new season, we visited creator and studio owner Alanna Doherty …" at bounding box center [761, 315] width 883 height 182
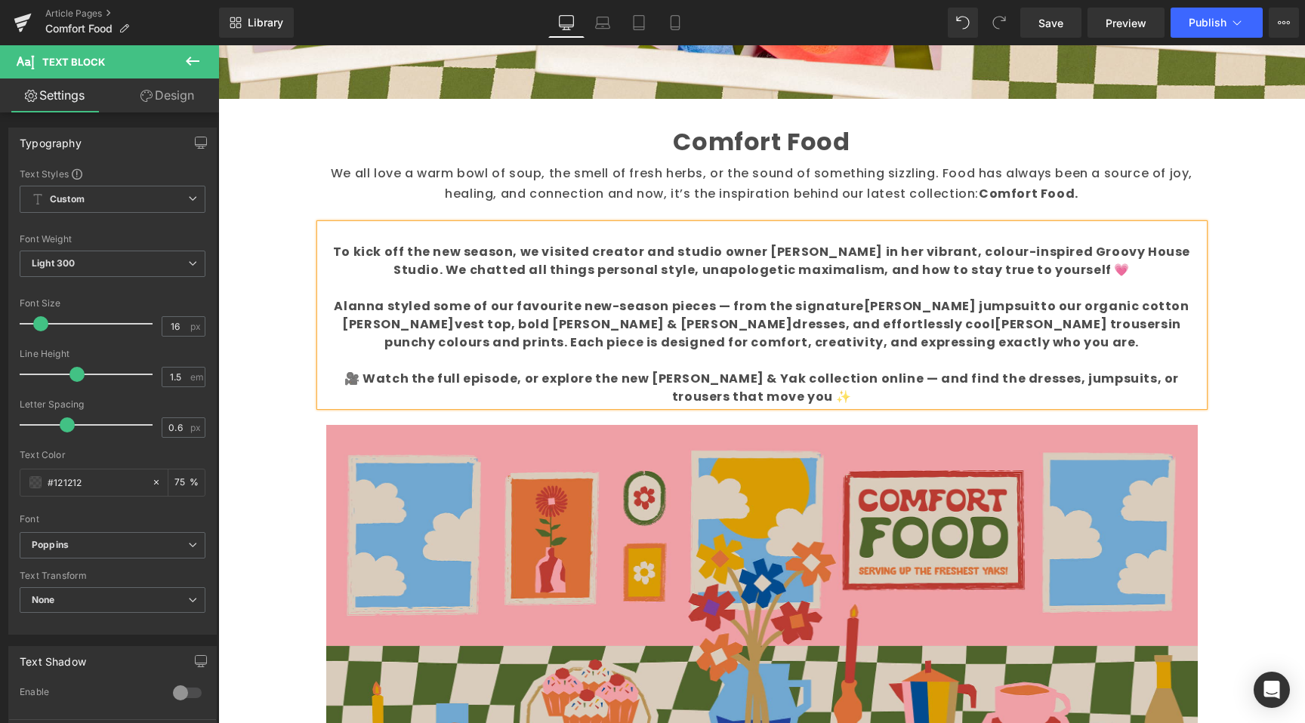
click at [278, 254] on div "Liquid Image Welcome back to Make What Moves You Text Block Our series celebrat…" at bounding box center [761, 380] width 1087 height 1784
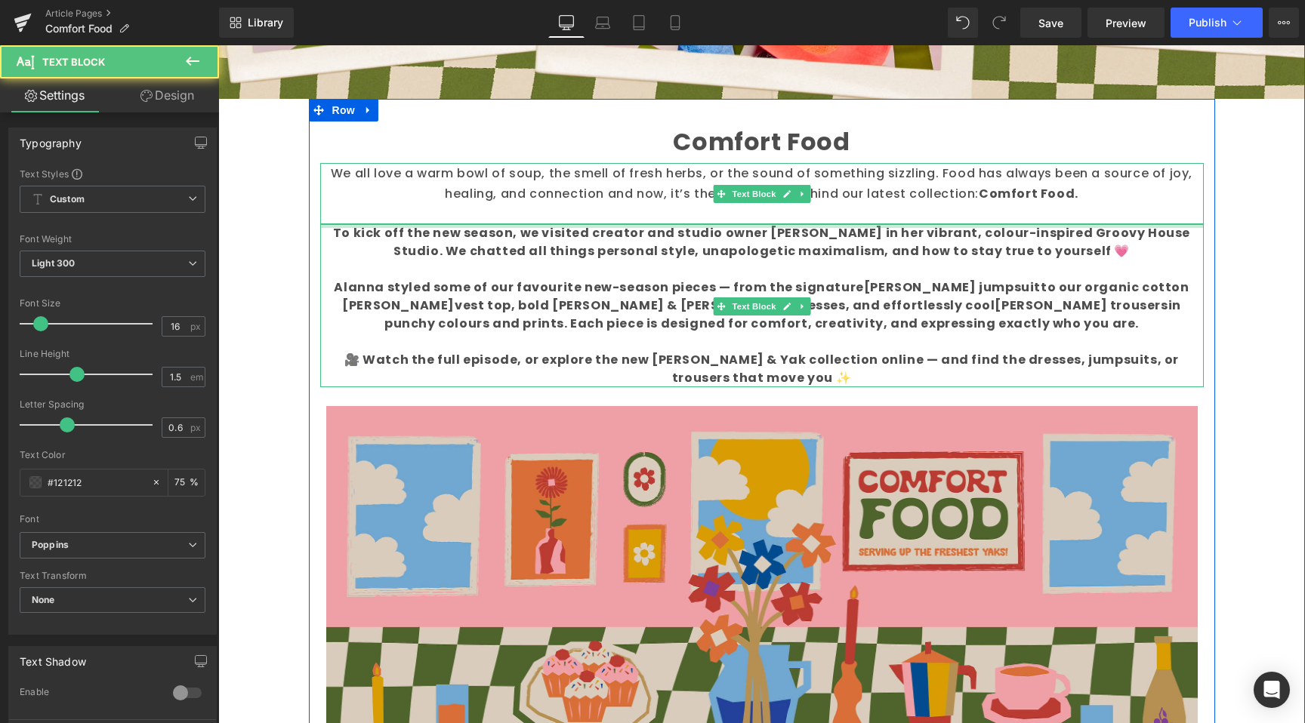
drag, startPoint x: 384, startPoint y: 227, endPoint x: 372, endPoint y: 175, distance: 52.9
click at [372, 175] on div "Comfort Food Text Block We all love a warm bowl of soup, the smell of fresh her…" at bounding box center [762, 686] width 906 height 1128
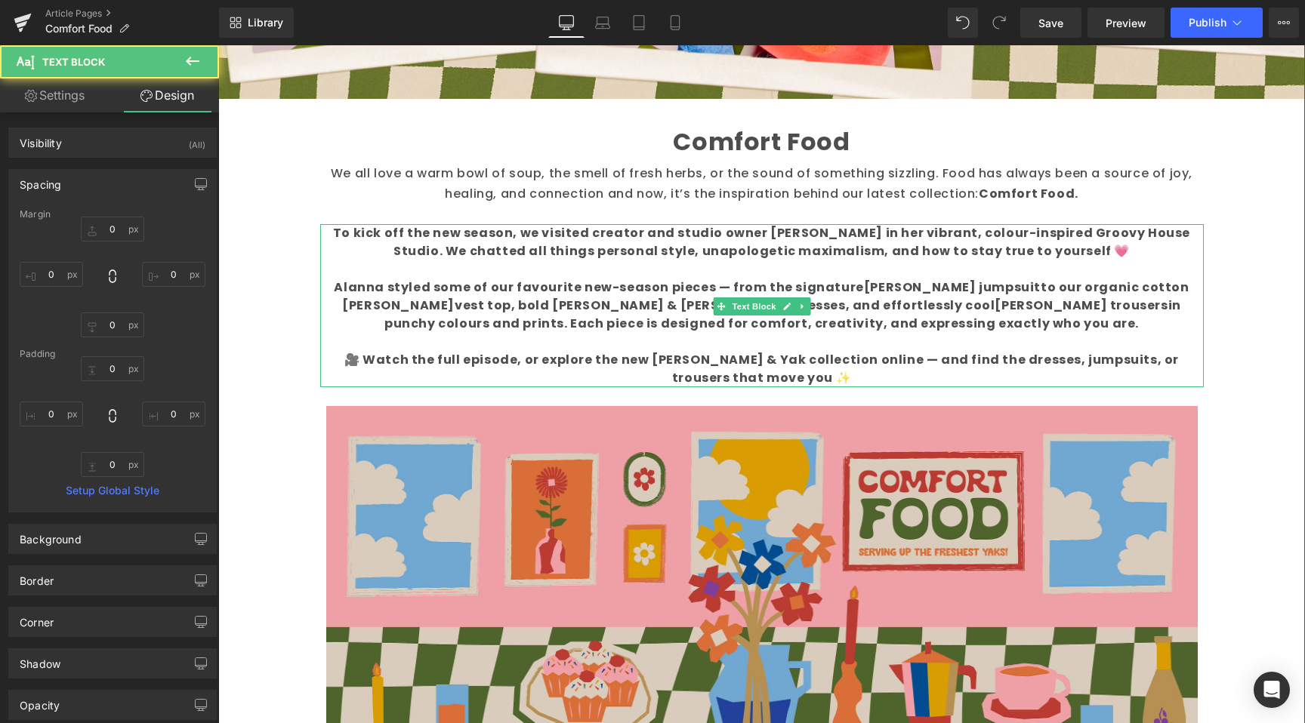
click at [242, 315] on div "Liquid Image Welcome back to Make What Moves You Text Block Our series celebrat…" at bounding box center [761, 370] width 1087 height 1765
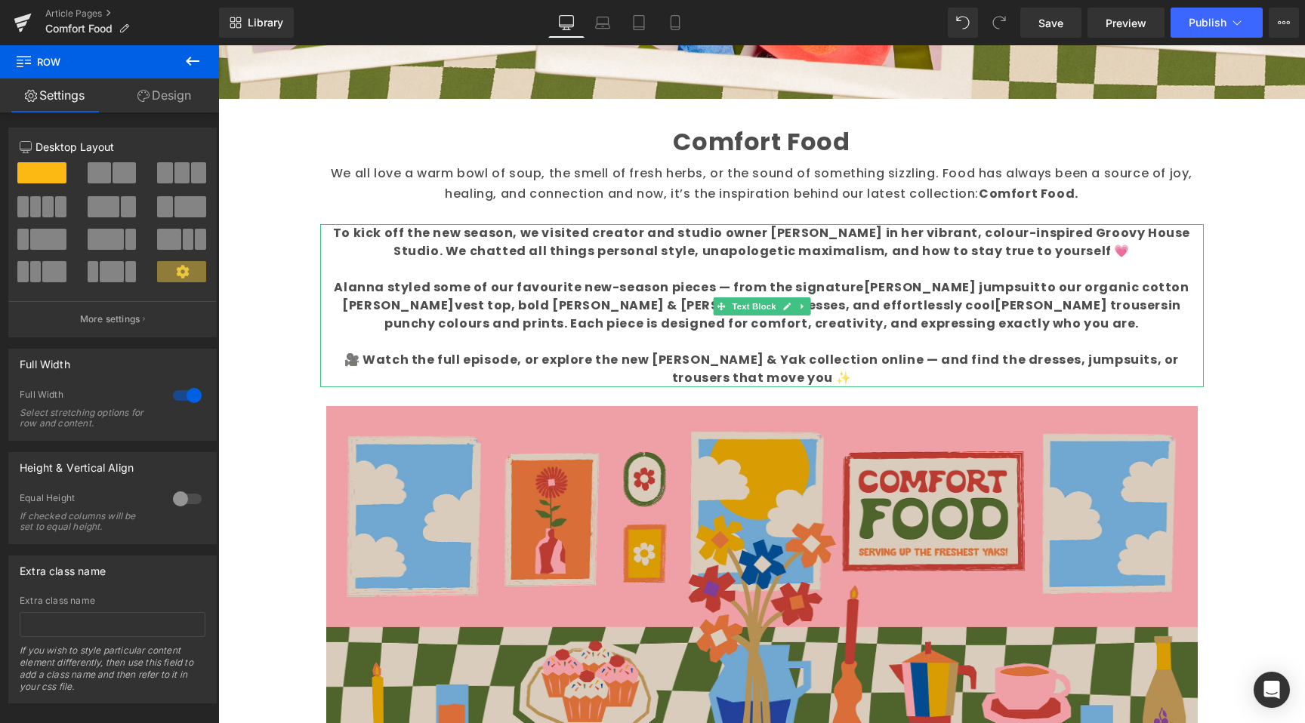
click at [190, 59] on icon at bounding box center [192, 61] width 18 height 18
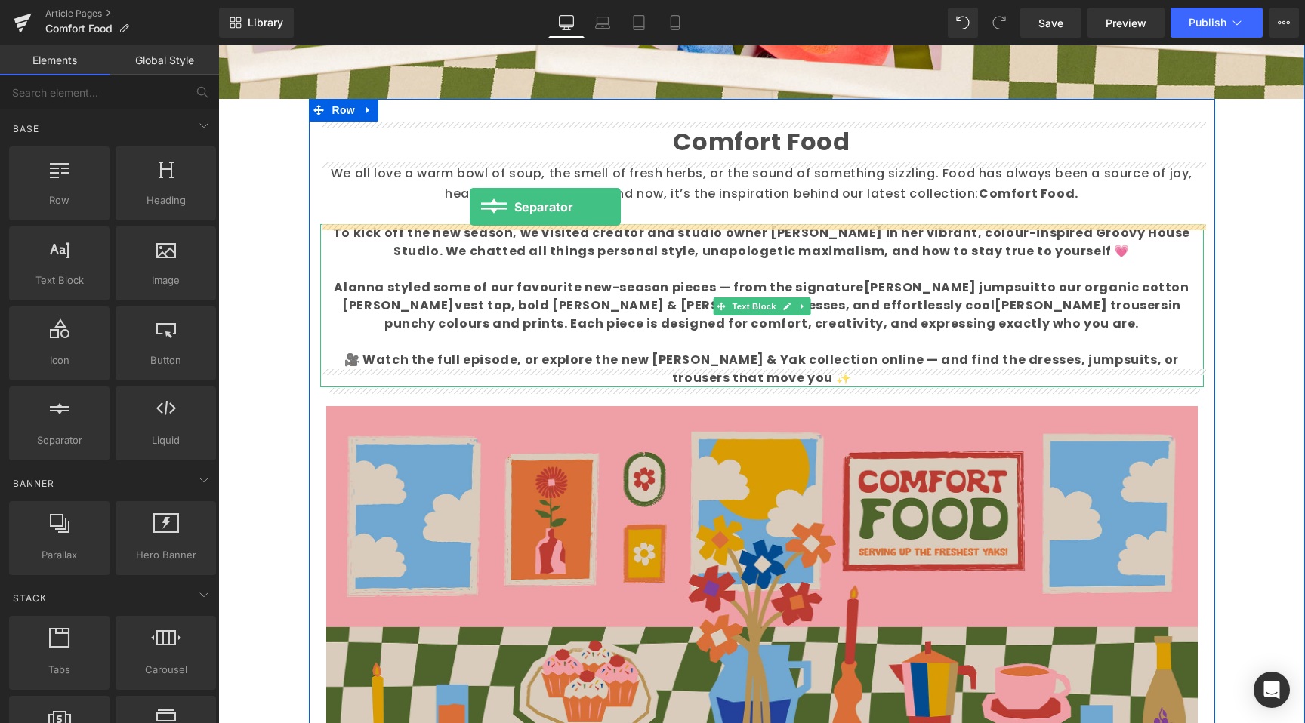
drag, startPoint x: 268, startPoint y: 447, endPoint x: 470, endPoint y: 207, distance: 313.5
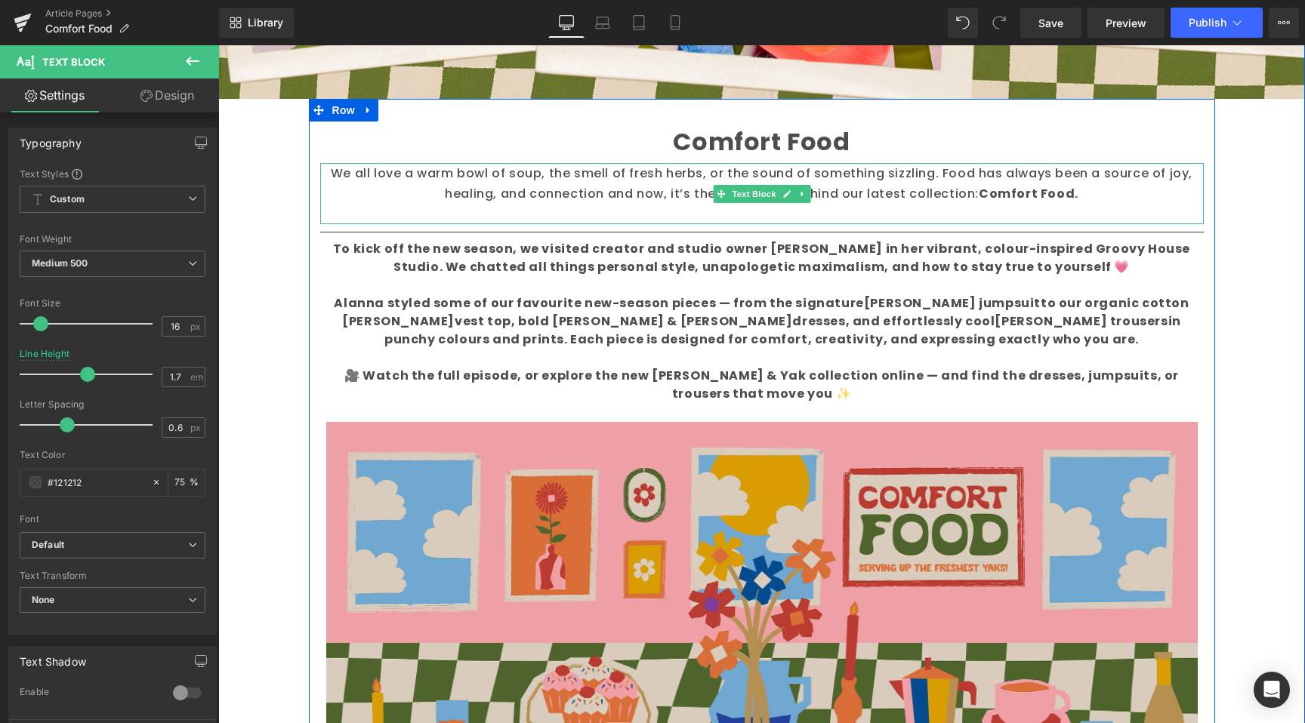
click at [490, 216] on p at bounding box center [761, 214] width 883 height 20
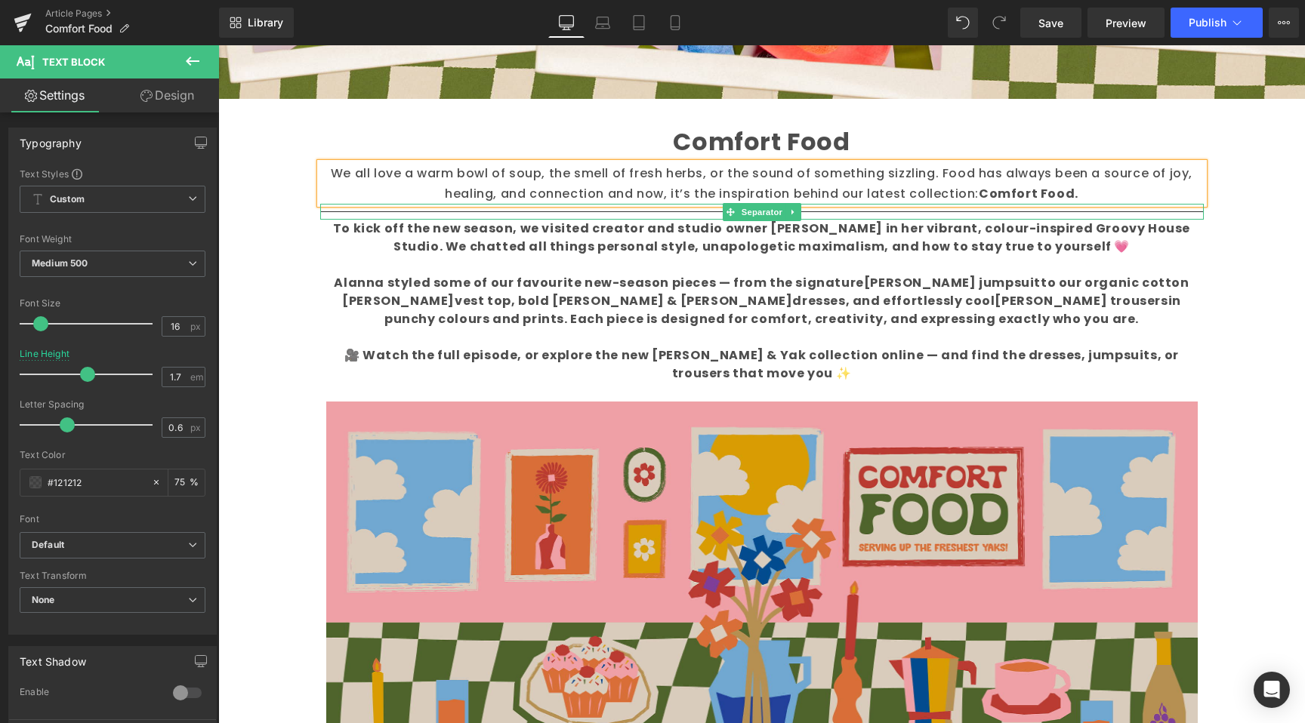
click at [495, 213] on hr at bounding box center [761, 215] width 883 height 8
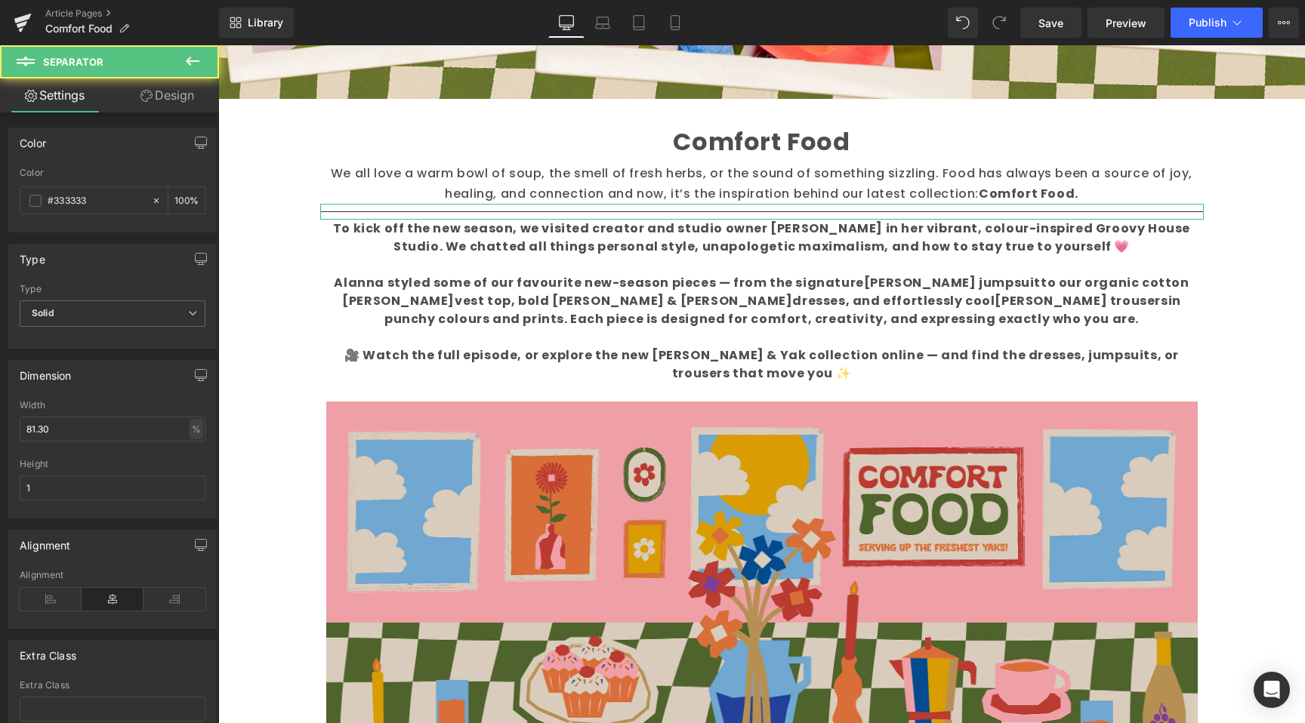
click at [180, 103] on link "Design" at bounding box center [167, 96] width 109 height 34
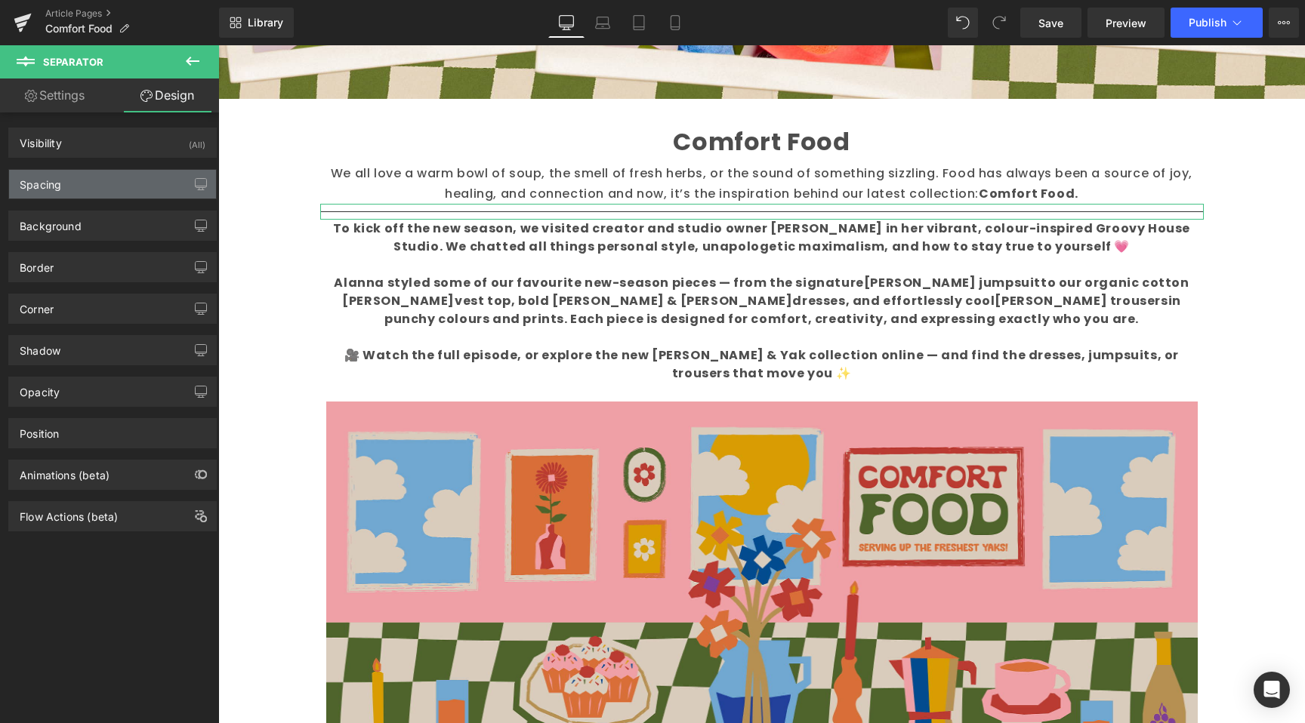
click at [132, 170] on div "Spacing" at bounding box center [112, 184] width 207 height 29
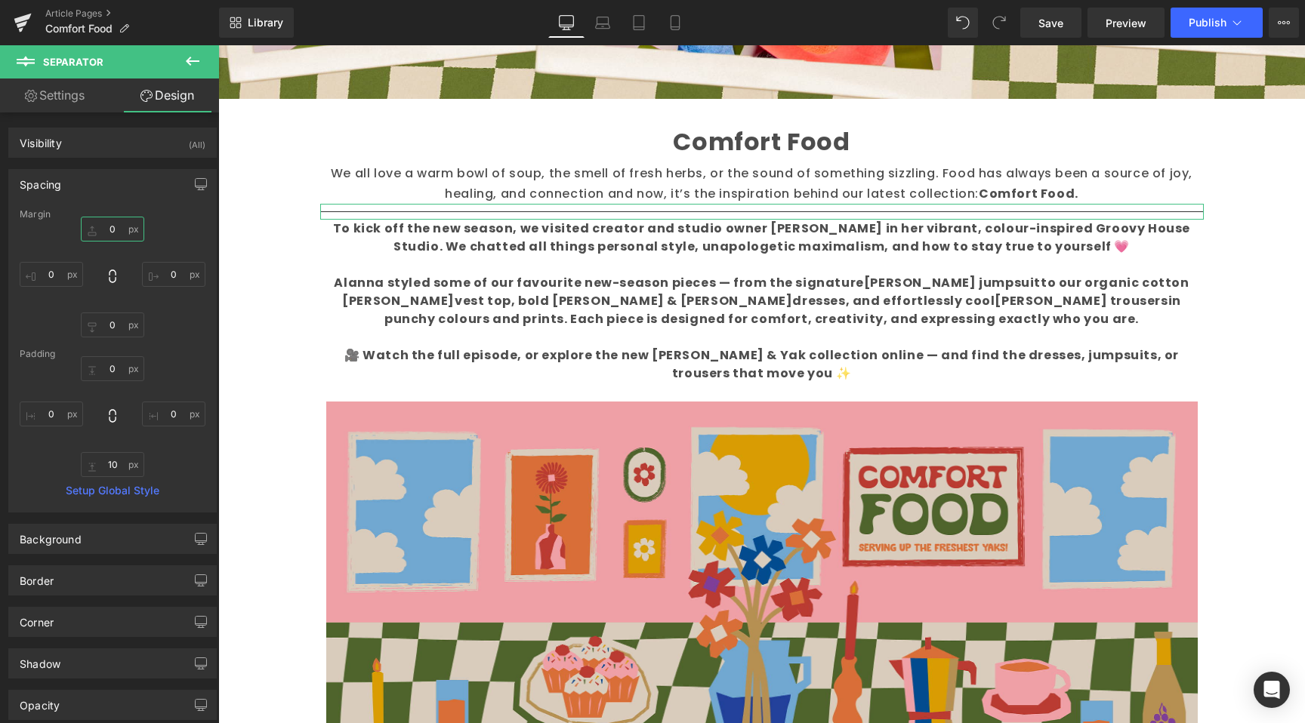
click at [120, 234] on input "0" at bounding box center [112, 229] width 63 height 25
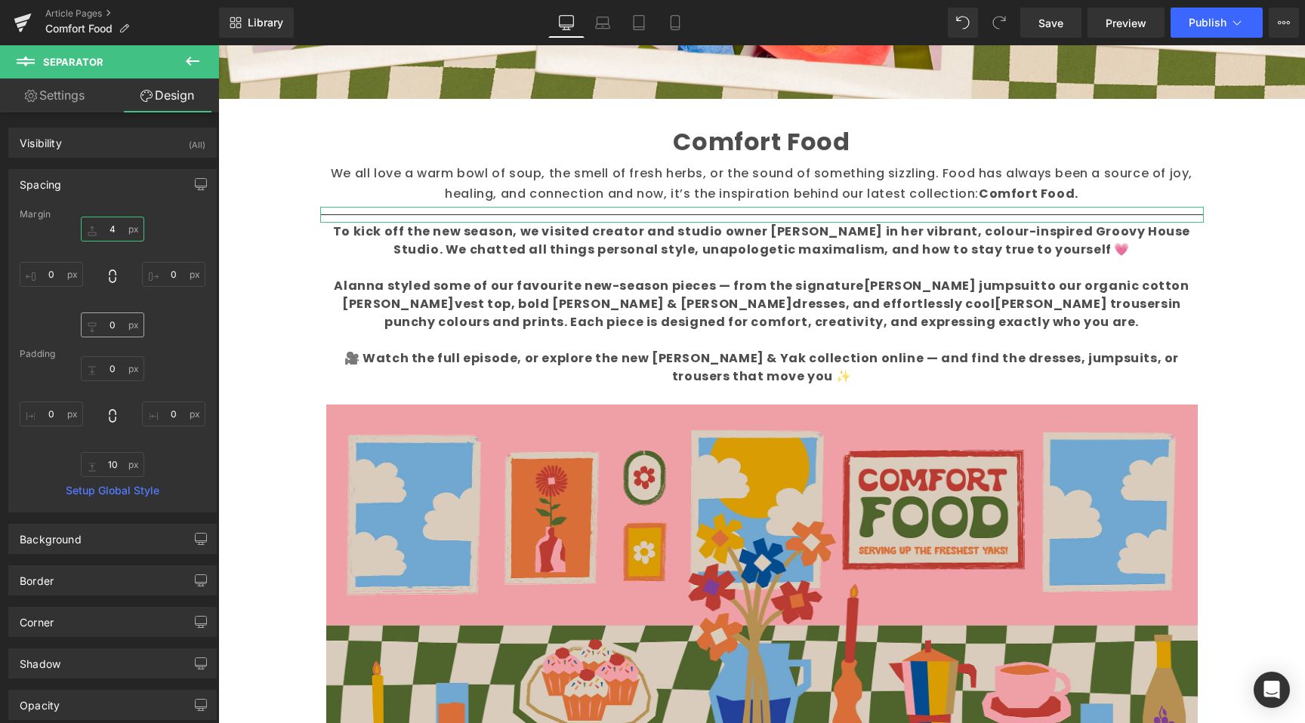
type input "5"
click at [114, 325] on input "0" at bounding box center [112, 325] width 63 height 25
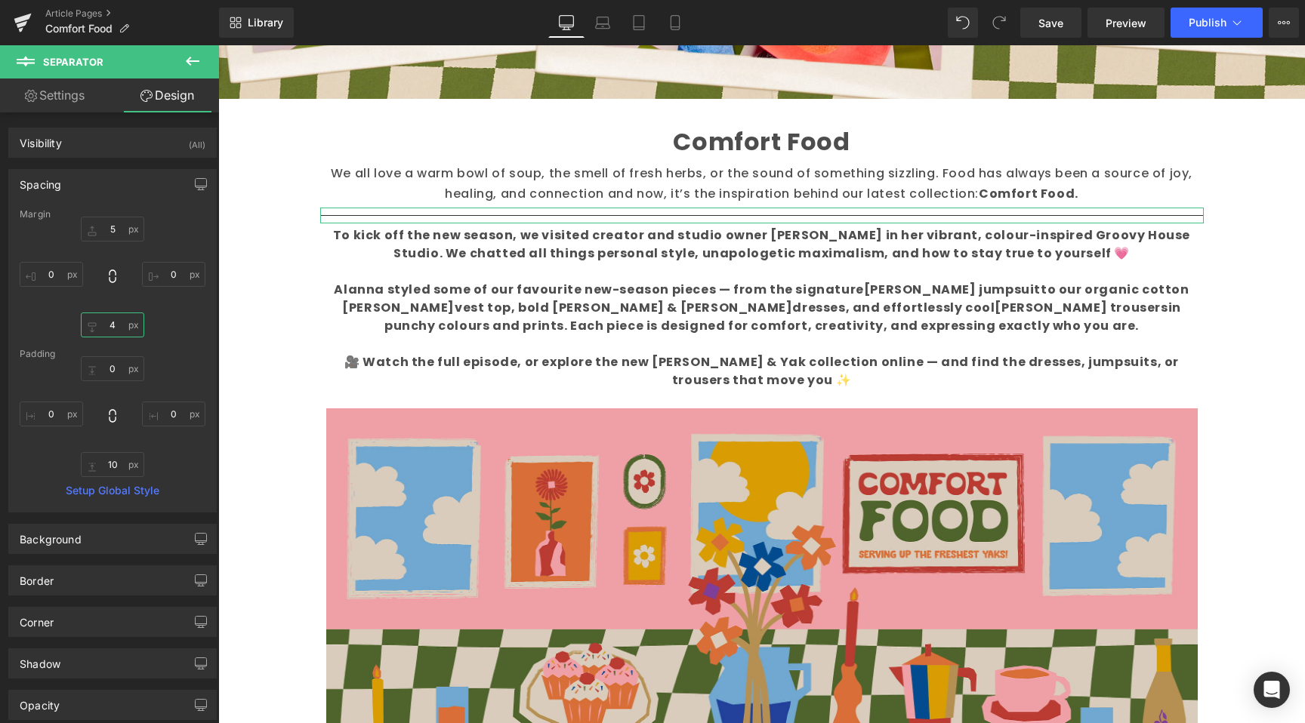
type input "5"
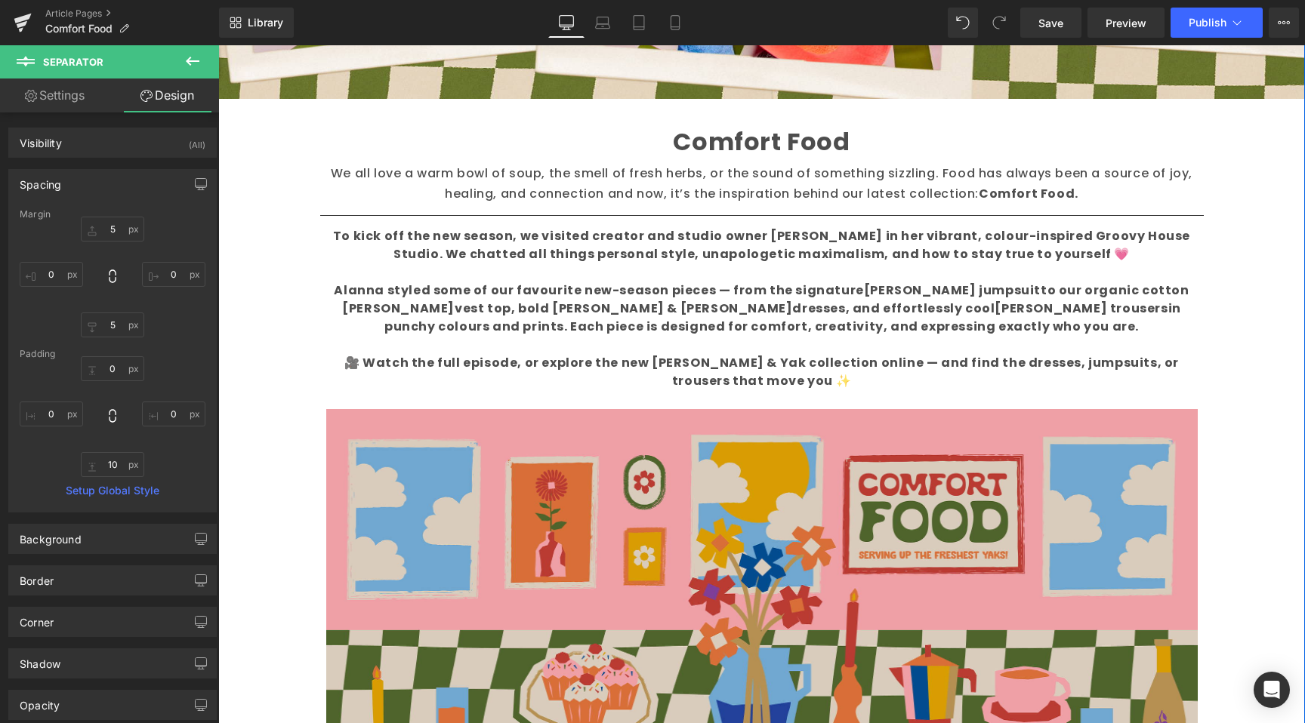
click at [265, 370] on div "Liquid Image Welcome back to Make What Moves You Text Block Our series celebrat…" at bounding box center [761, 372] width 1087 height 1768
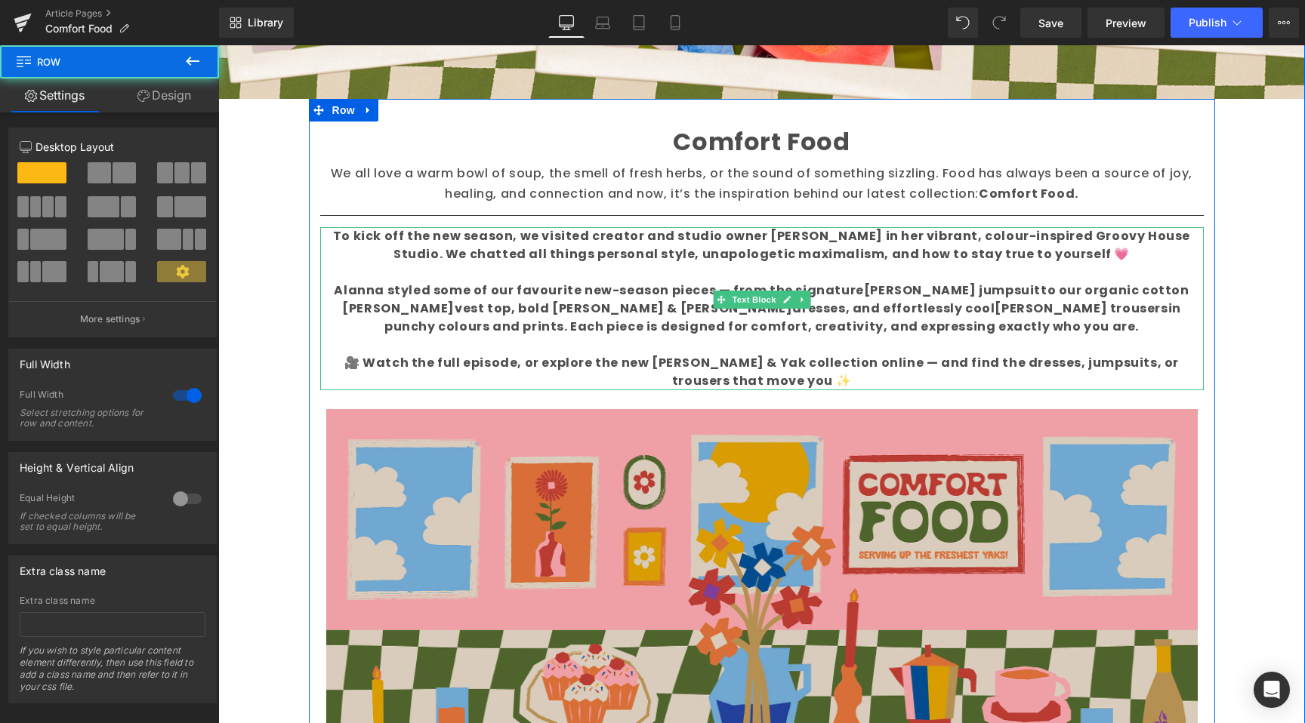
click at [603, 278] on p "To kick off the new season, we visited creator and studio owner Alanna Doherty …" at bounding box center [761, 308] width 883 height 163
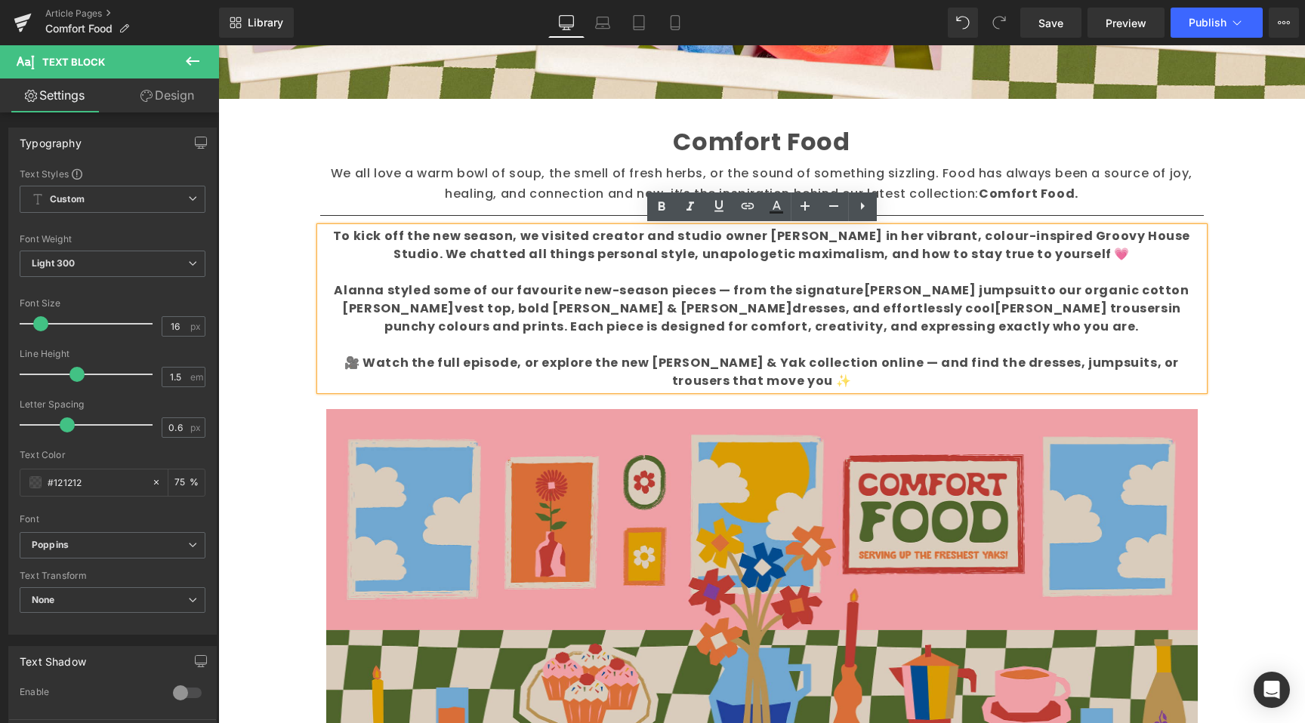
click at [794, 284] on b "Alanna styled some of our favourite new-season pieces — from the signature Raga…" at bounding box center [761, 309] width 855 height 54
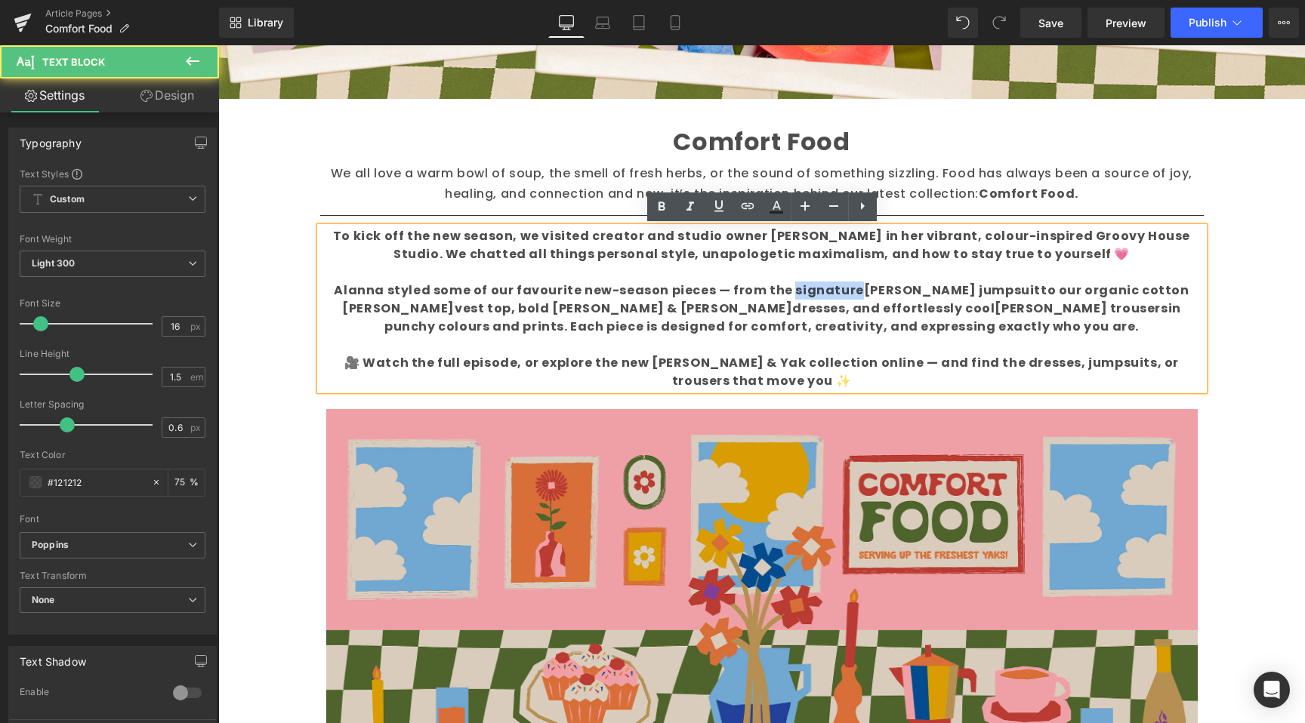
click at [794, 284] on b "Alanna styled some of our favourite new-season pieces — from the signature Raga…" at bounding box center [761, 309] width 855 height 54
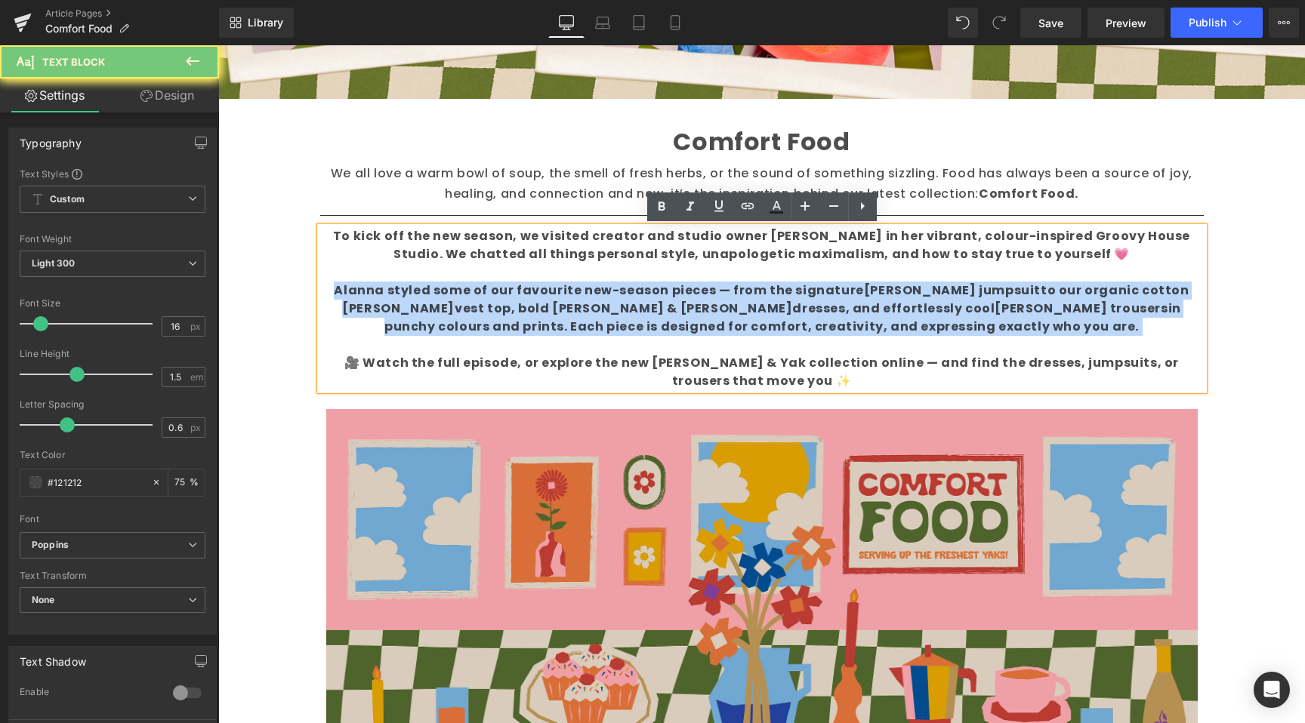
click at [794, 284] on b "Alanna styled some of our favourite new-season pieces — from the signature Raga…" at bounding box center [761, 309] width 855 height 54
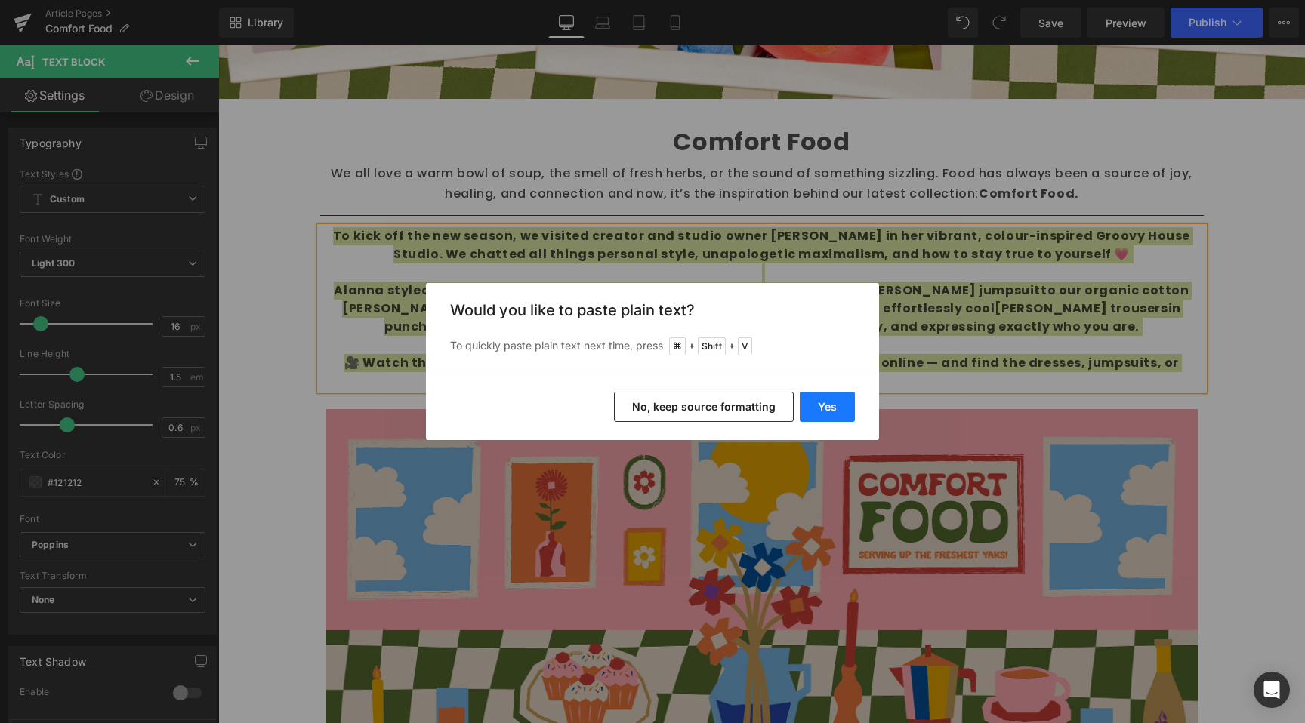
click at [823, 413] on button "Yes" at bounding box center [827, 407] width 55 height 30
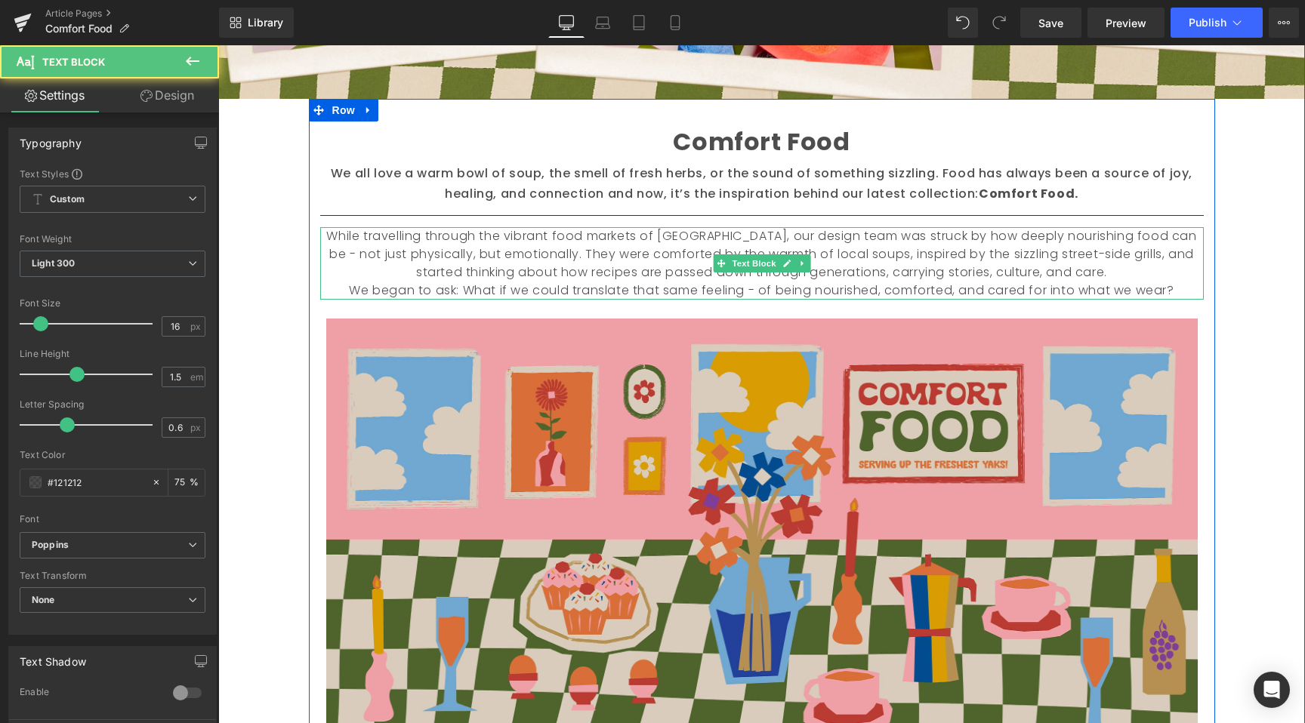
click at [1099, 258] on font "While travelling through the vibrant food markets of [GEOGRAPHIC_DATA], our des…" at bounding box center [761, 254] width 870 height 54
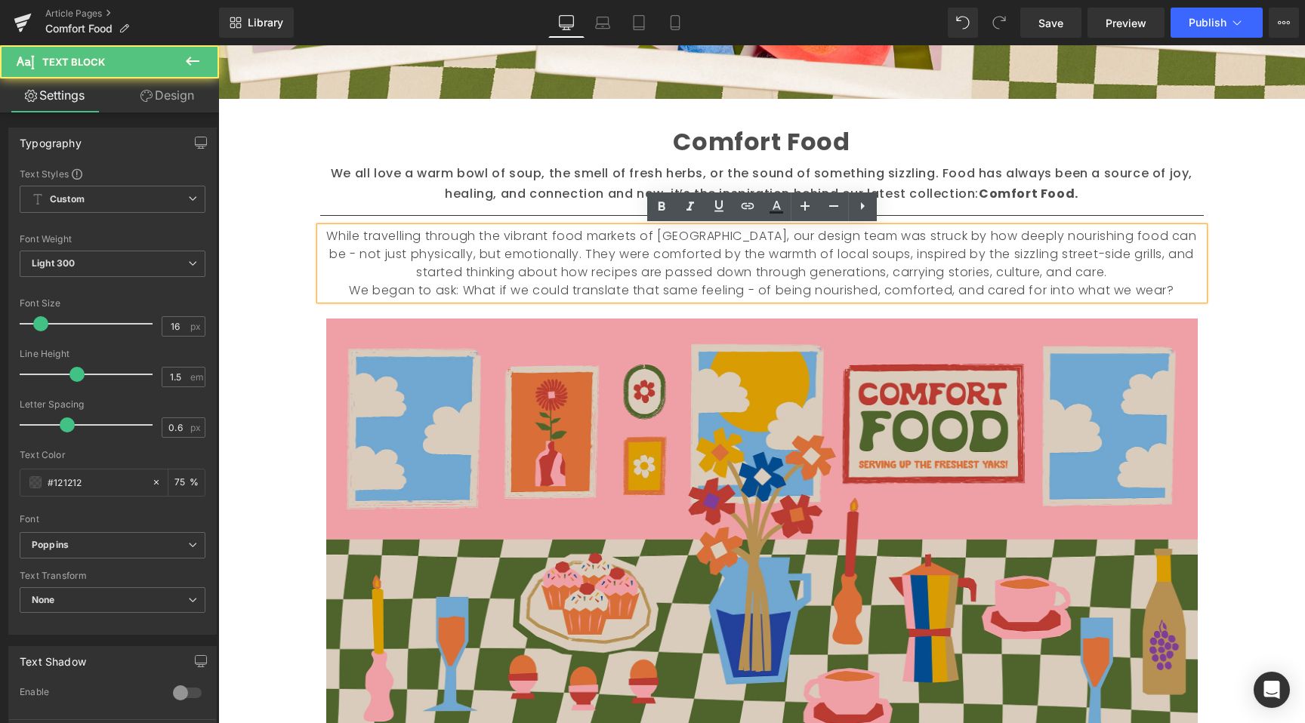
click at [1099, 273] on p "While travelling through the vibrant food markets of [GEOGRAPHIC_DATA], our des…" at bounding box center [761, 254] width 883 height 54
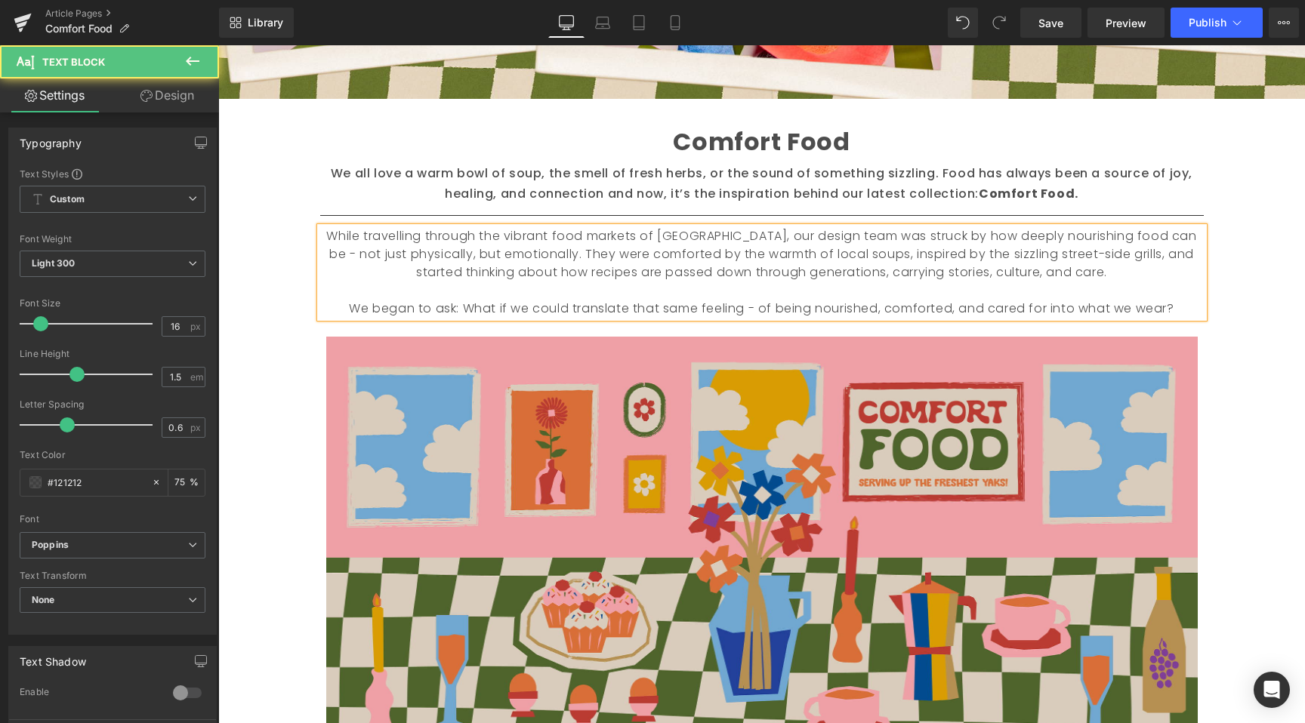
click at [1094, 278] on p "While travelling through the vibrant food markets of [GEOGRAPHIC_DATA], our des…" at bounding box center [761, 254] width 883 height 54
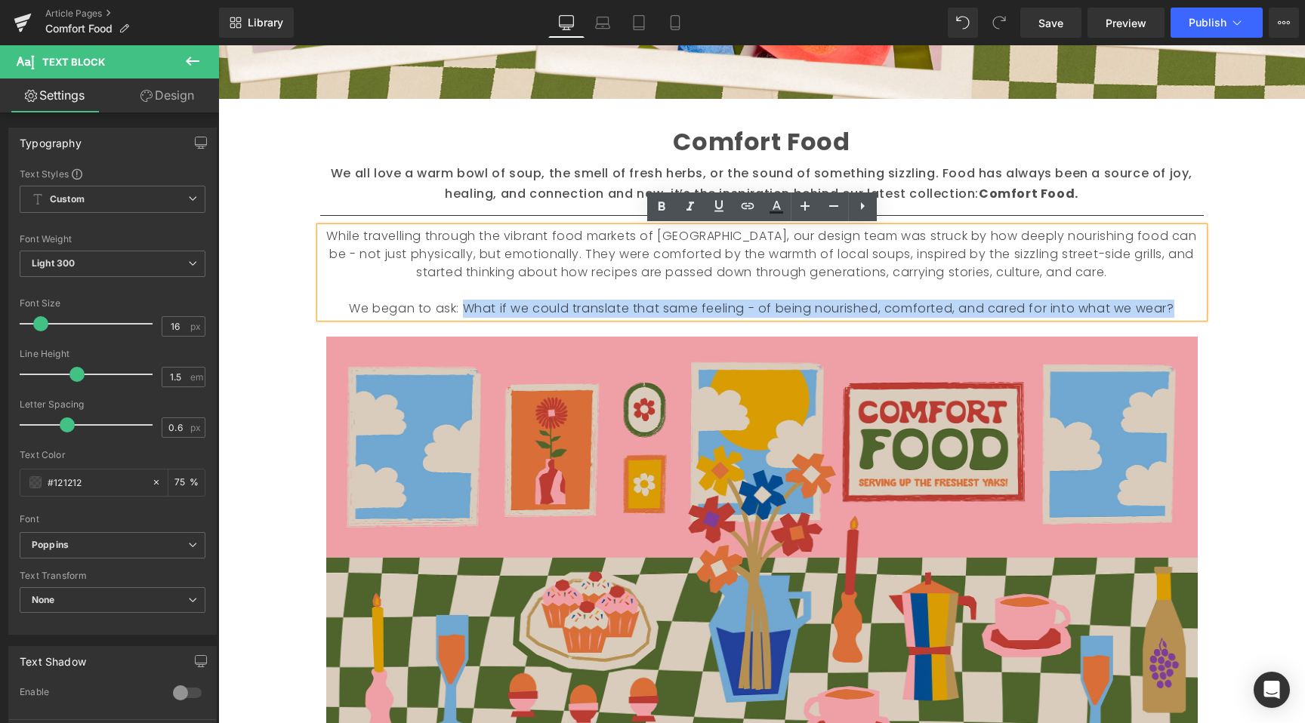
drag, startPoint x: 1179, startPoint y: 309, endPoint x: 464, endPoint y: 309, distance: 715.1
click at [464, 309] on p "We began to ask: What if we could translate that same feeling - of being nouris…" at bounding box center [761, 309] width 883 height 18
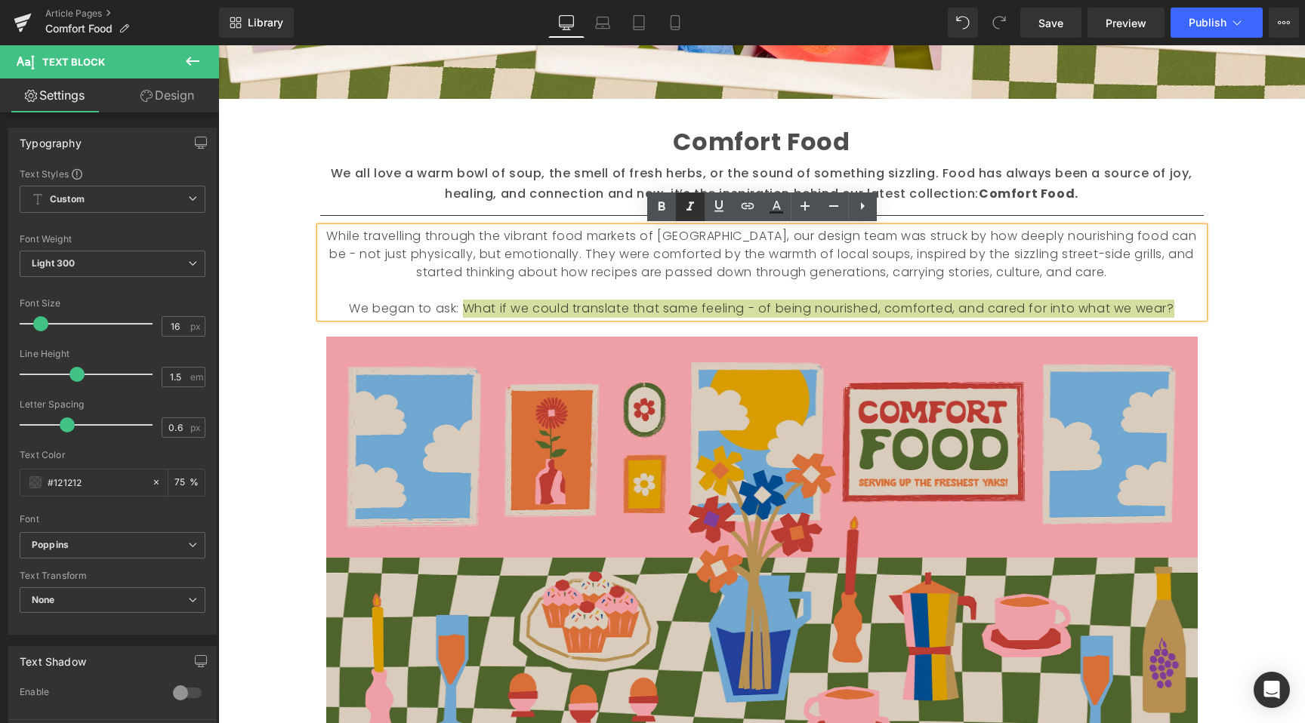
click at [688, 200] on icon at bounding box center [690, 207] width 18 height 18
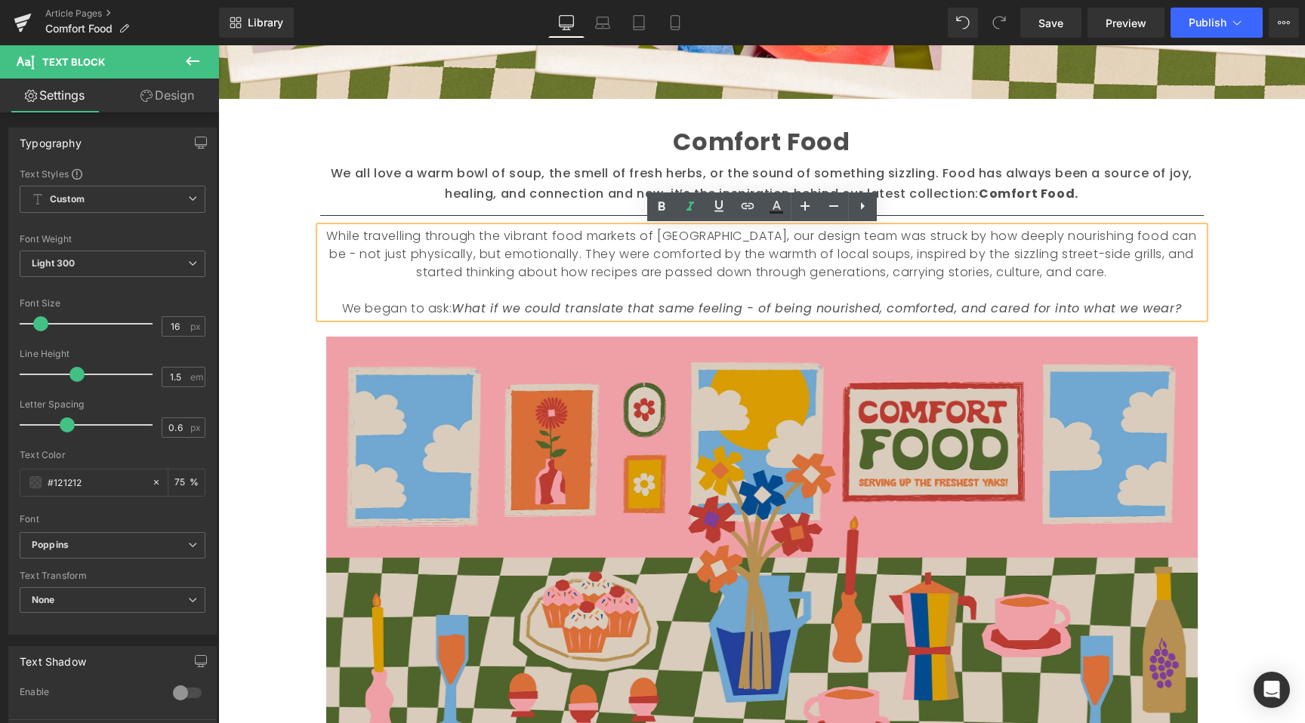
click at [722, 267] on font "While travelling through the vibrant food markets of [GEOGRAPHIC_DATA], our des…" at bounding box center [761, 254] width 870 height 54
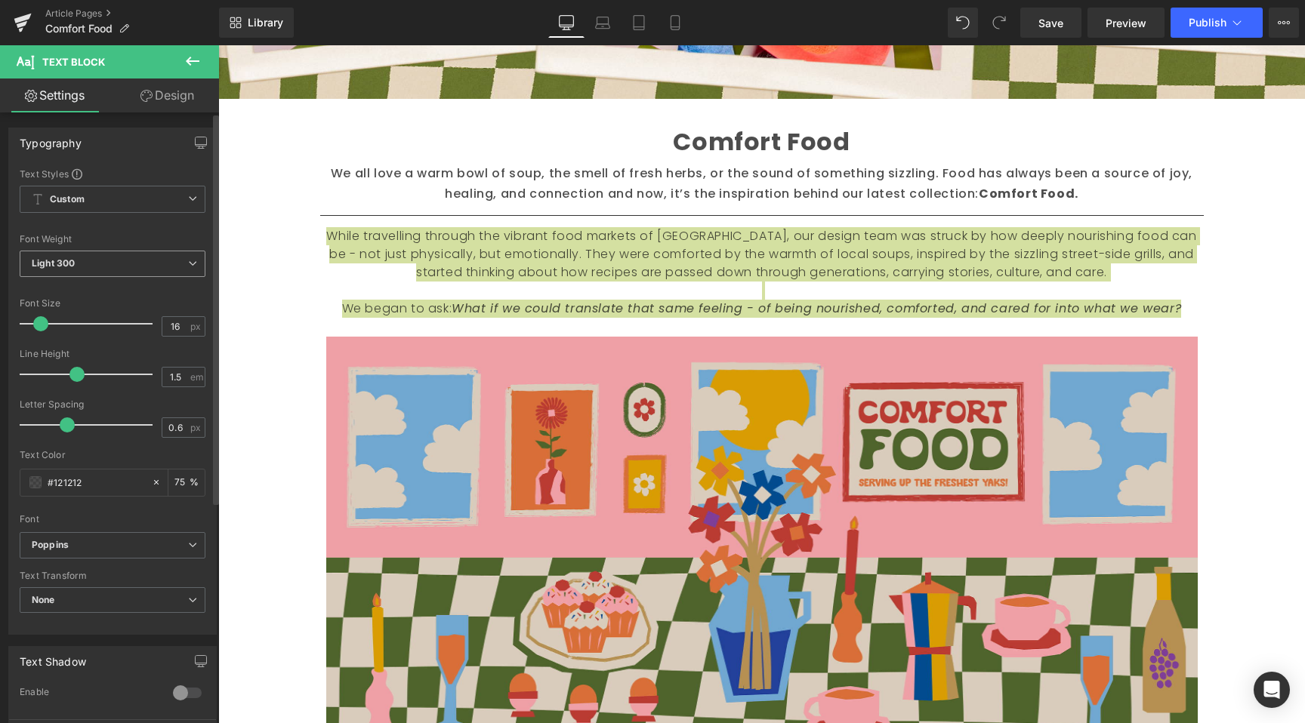
click at [88, 256] on span "Light 300" at bounding box center [113, 264] width 186 height 26
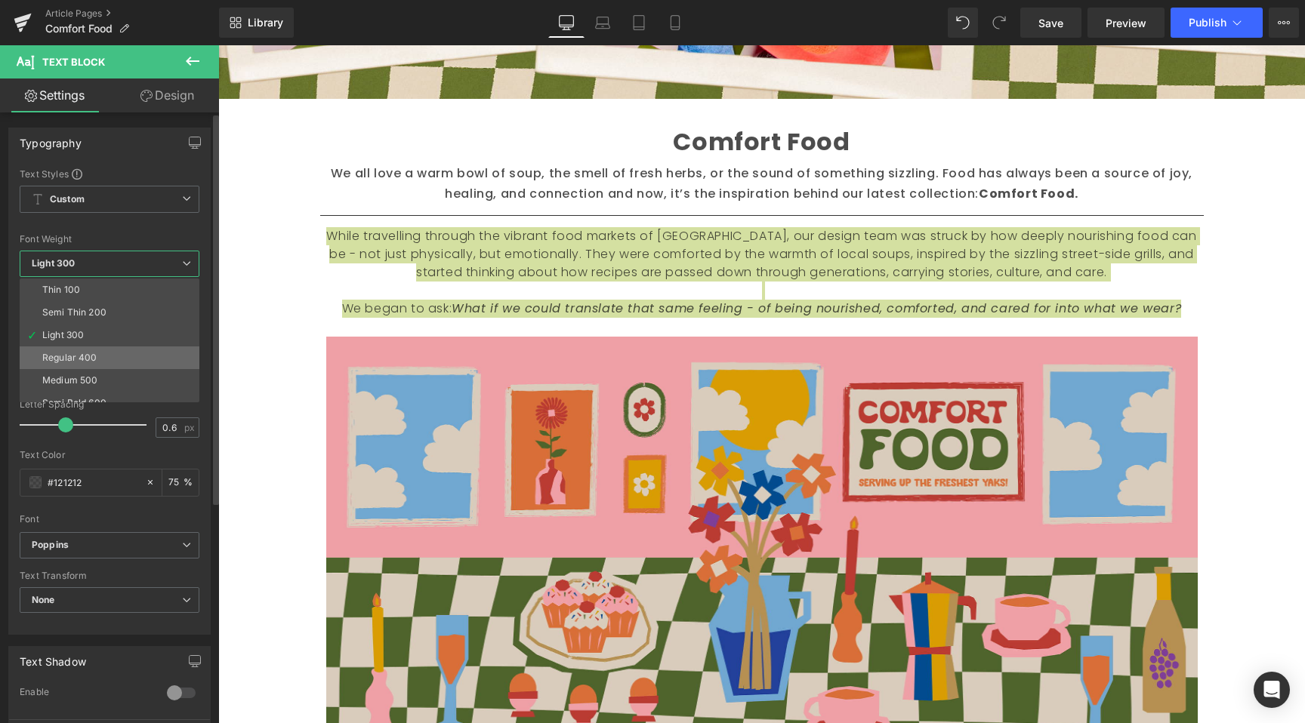
click at [75, 366] on li "Regular 400" at bounding box center [113, 358] width 187 height 23
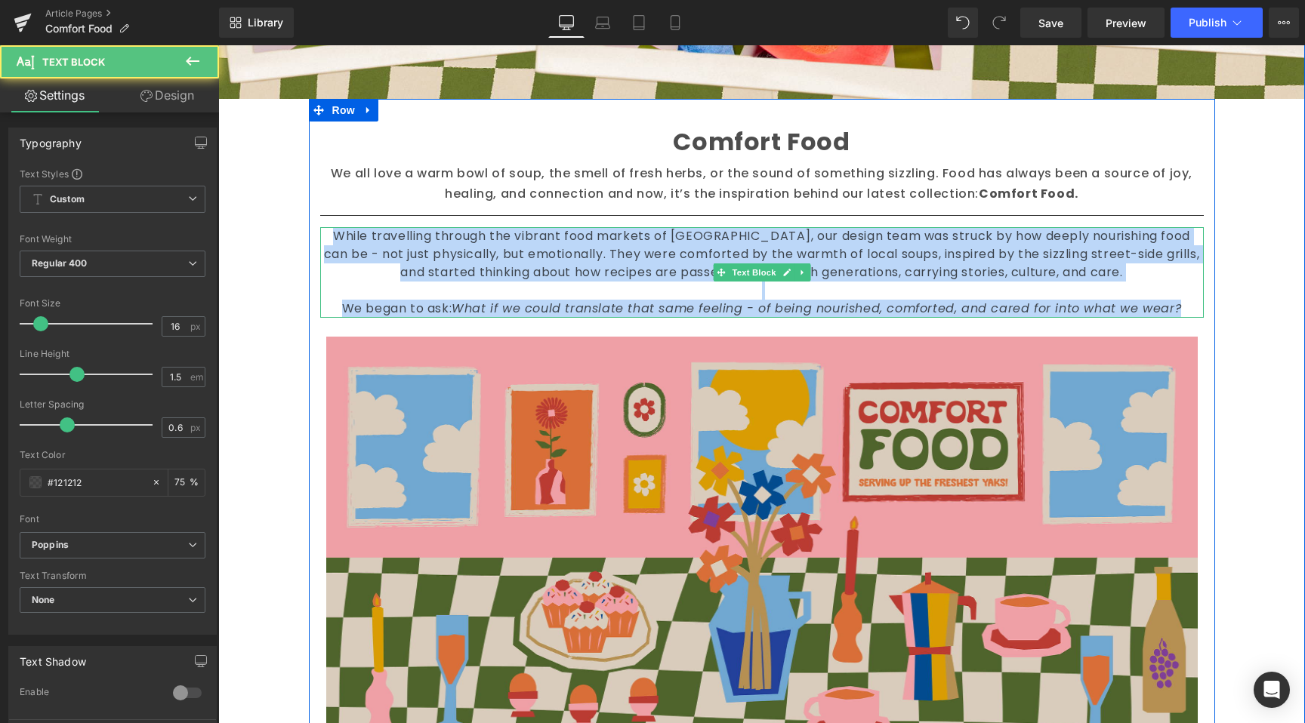
click at [387, 276] on p "While travelling through the vibrant food markets of [GEOGRAPHIC_DATA], our des…" at bounding box center [761, 254] width 883 height 54
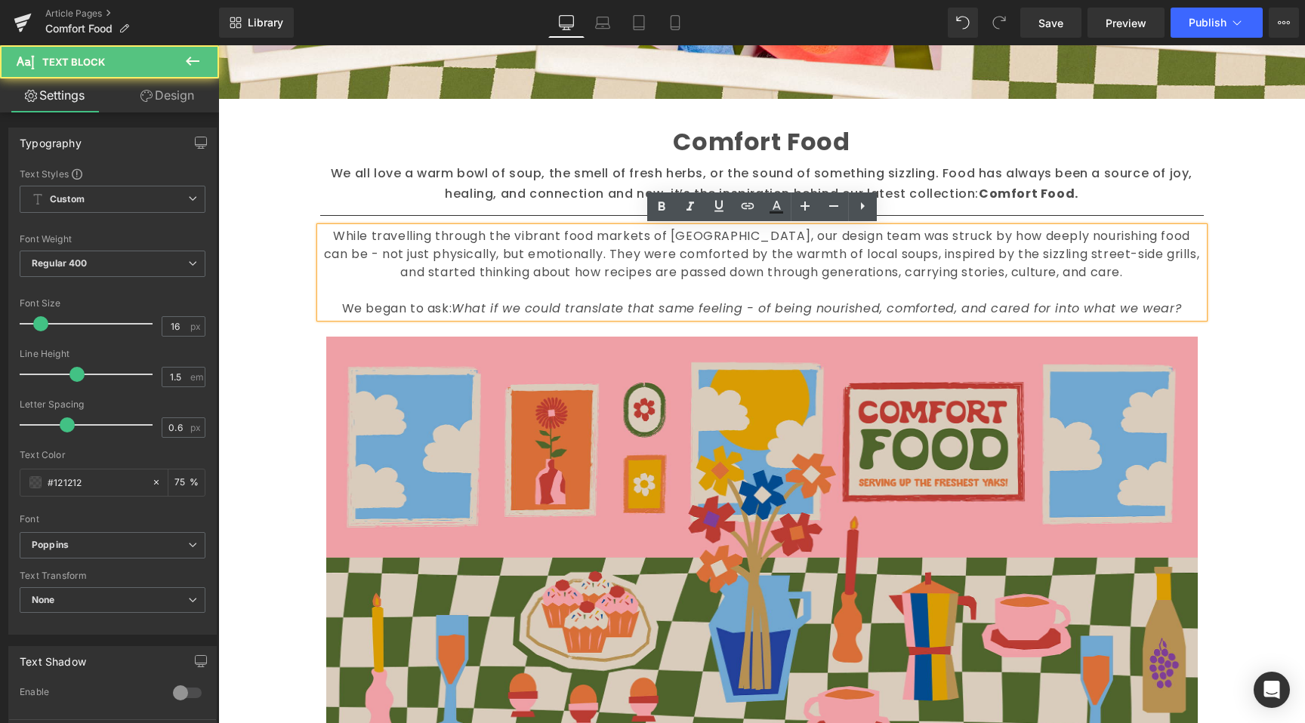
click at [281, 316] on div "Liquid Image Welcome back to Make What Moves You Text Block Our series celebrat…" at bounding box center [761, 335] width 1087 height 1695
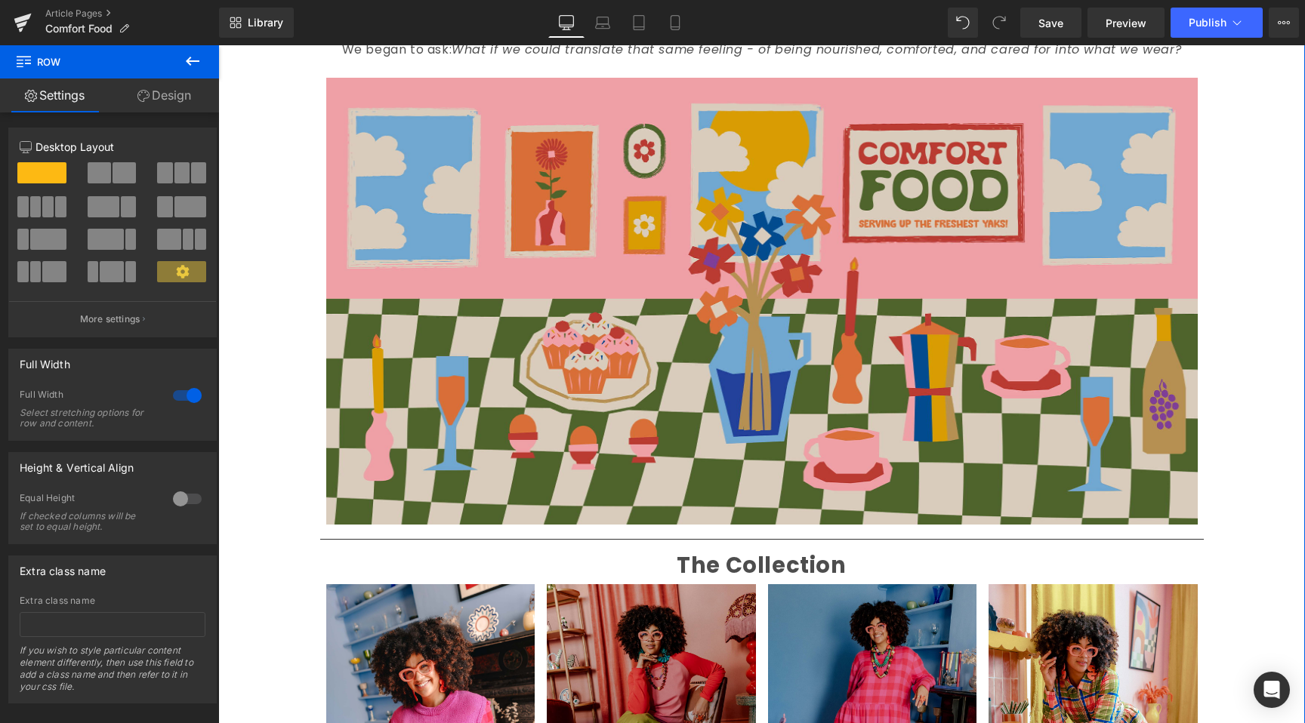
scroll to position [1031, 0]
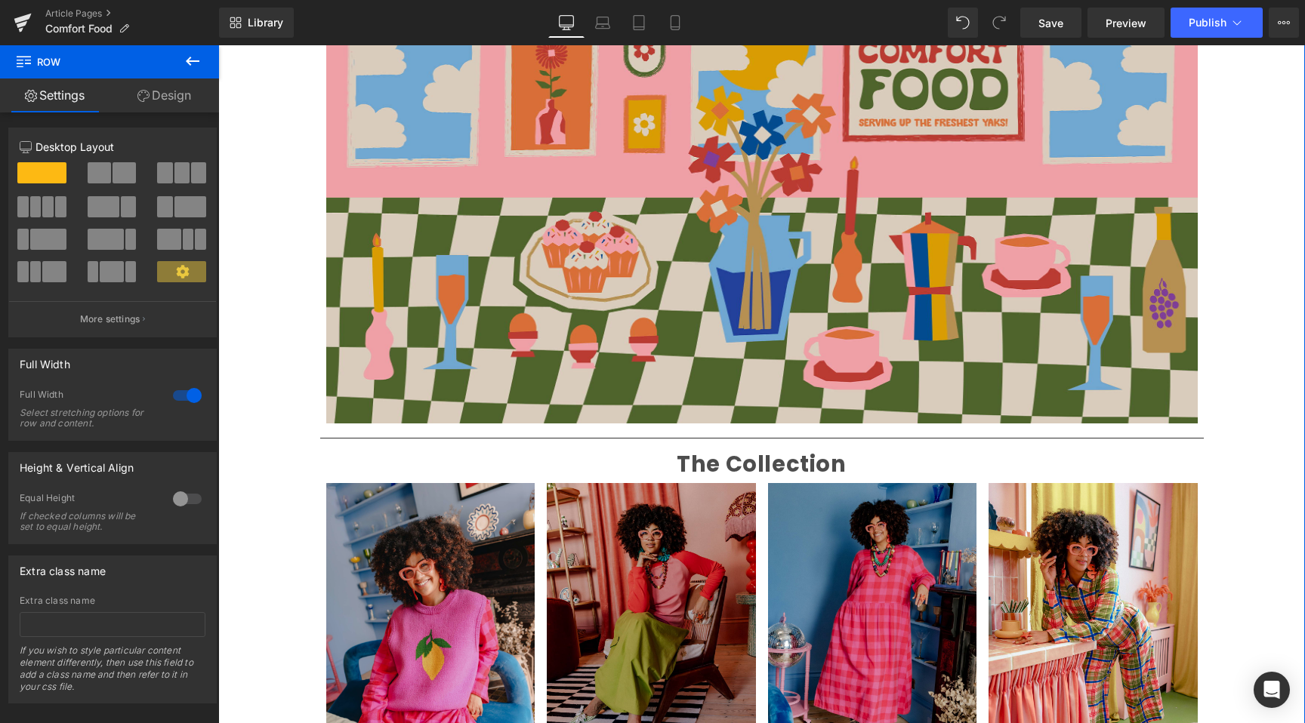
click at [498, 539] on img at bounding box center [430, 639] width 209 height 313
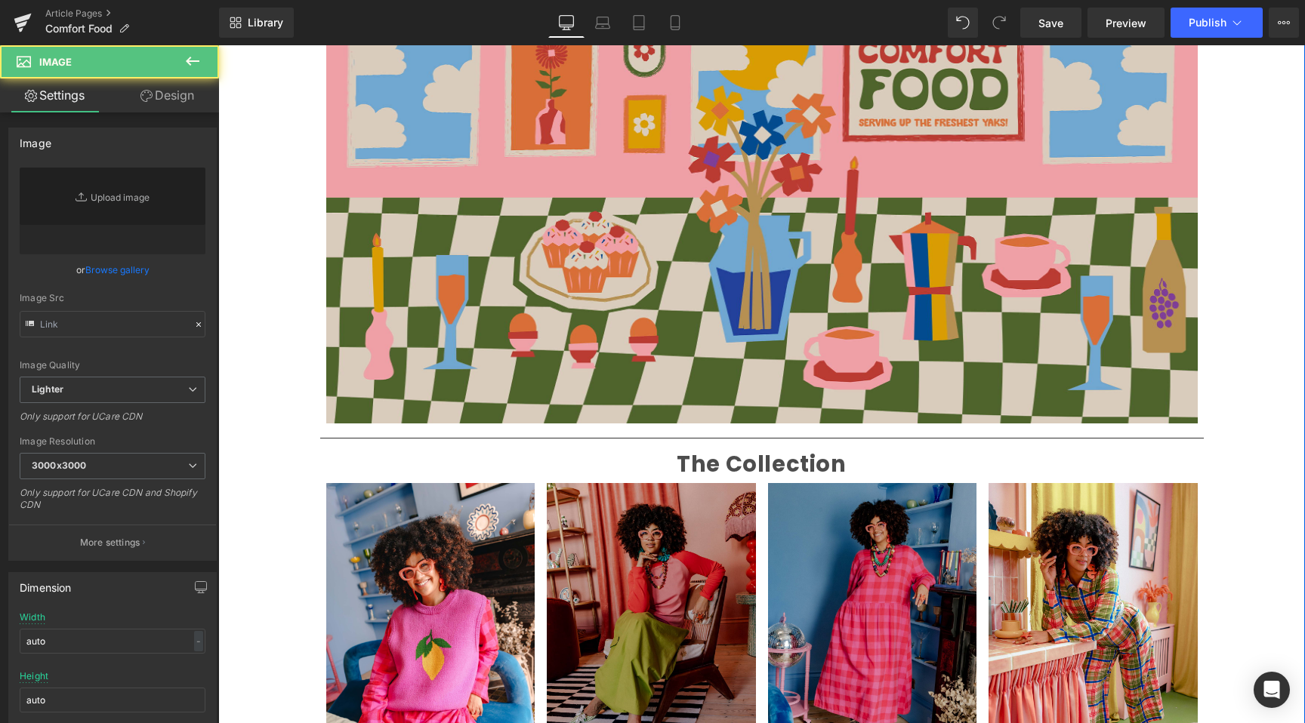
type input "https://ucarecdn.com/42f53b77-cff3-4bf6-b569-04ade5efa5a8/-/format/auto/-/previ…"
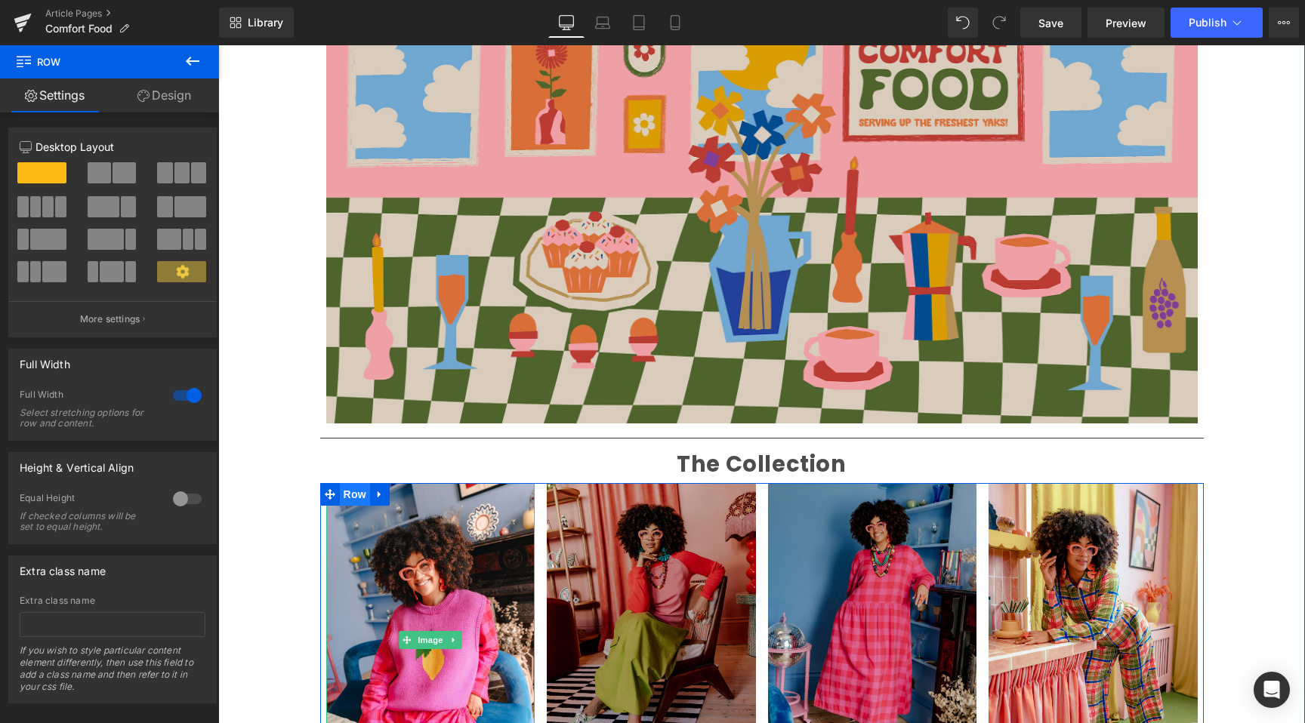
click at [360, 489] on span "Row" at bounding box center [355, 494] width 30 height 23
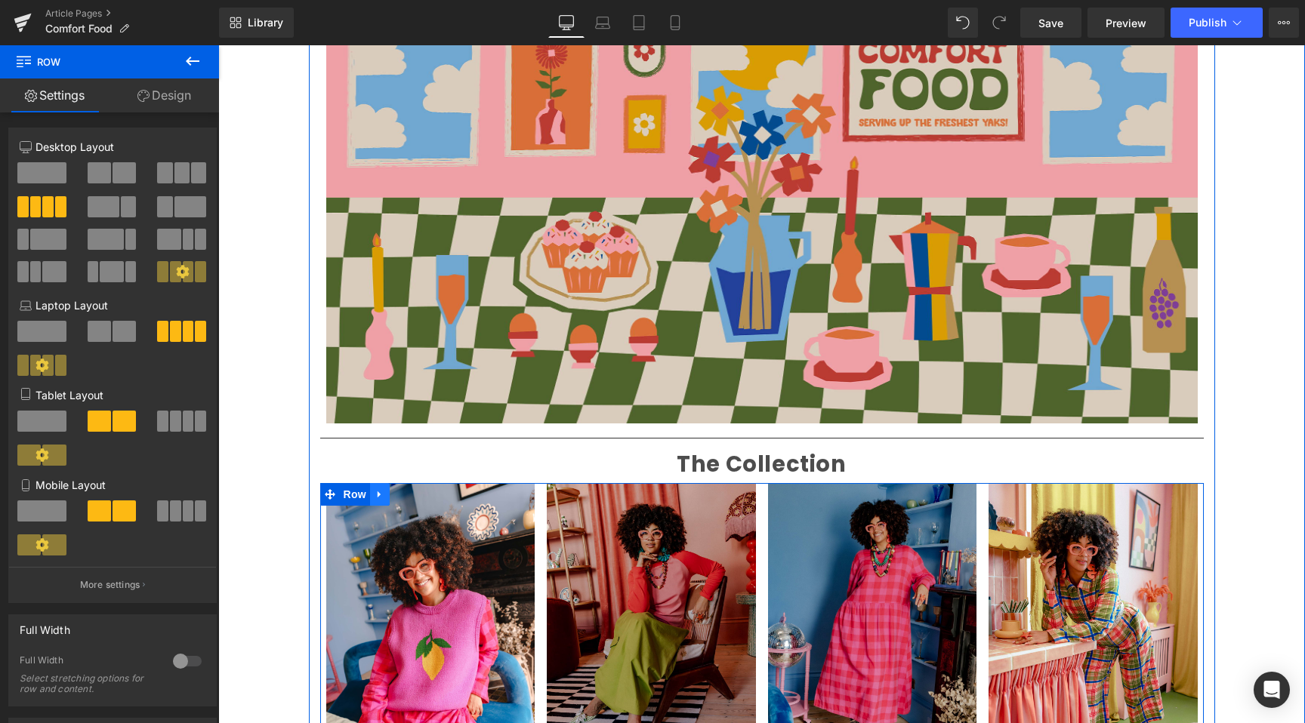
click at [381, 490] on icon at bounding box center [380, 494] width 11 height 11
click at [396, 492] on icon at bounding box center [399, 494] width 11 height 11
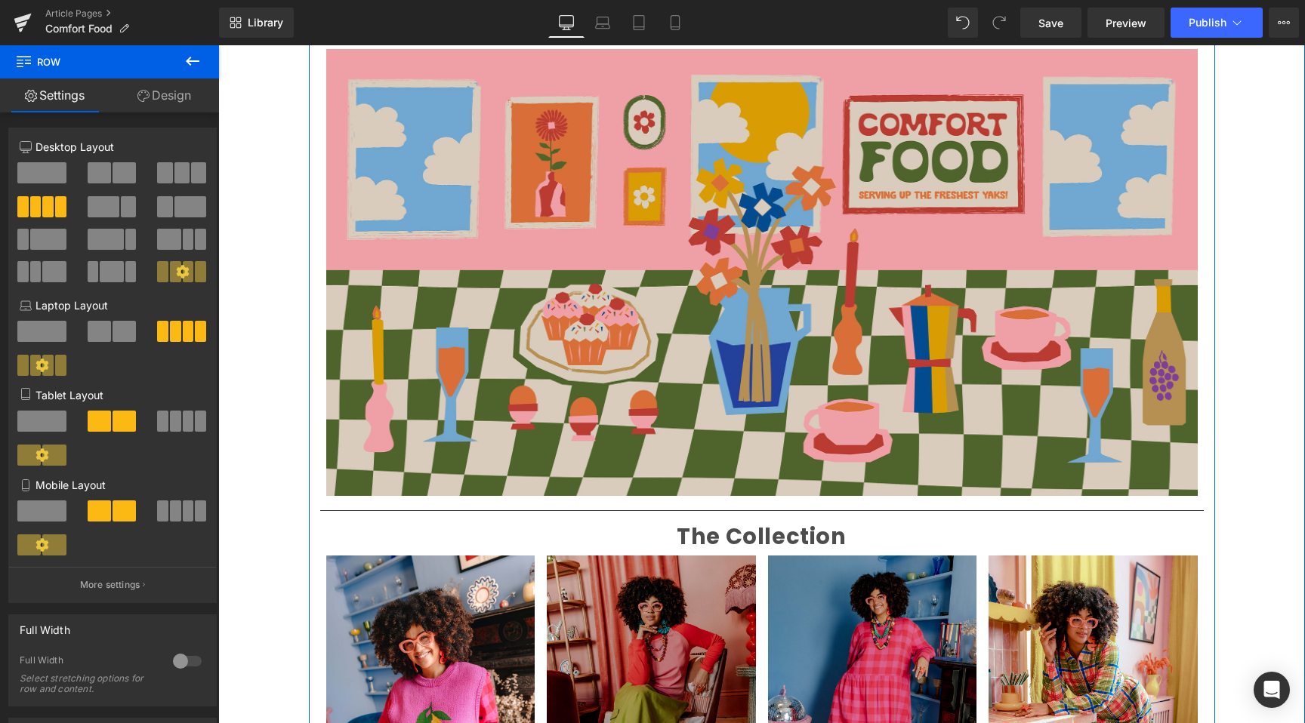
scroll to position [932, 0]
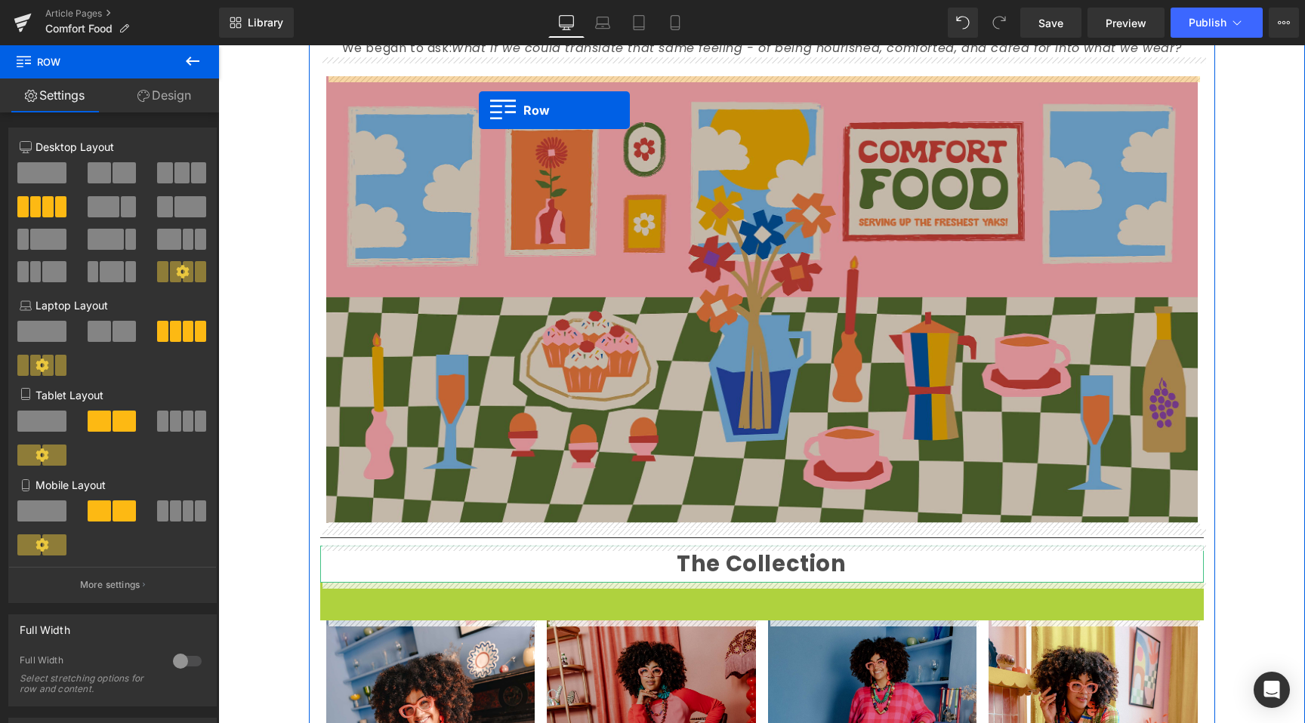
drag, startPoint x: 331, startPoint y: 591, endPoint x: 479, endPoint y: 110, distance: 503.3
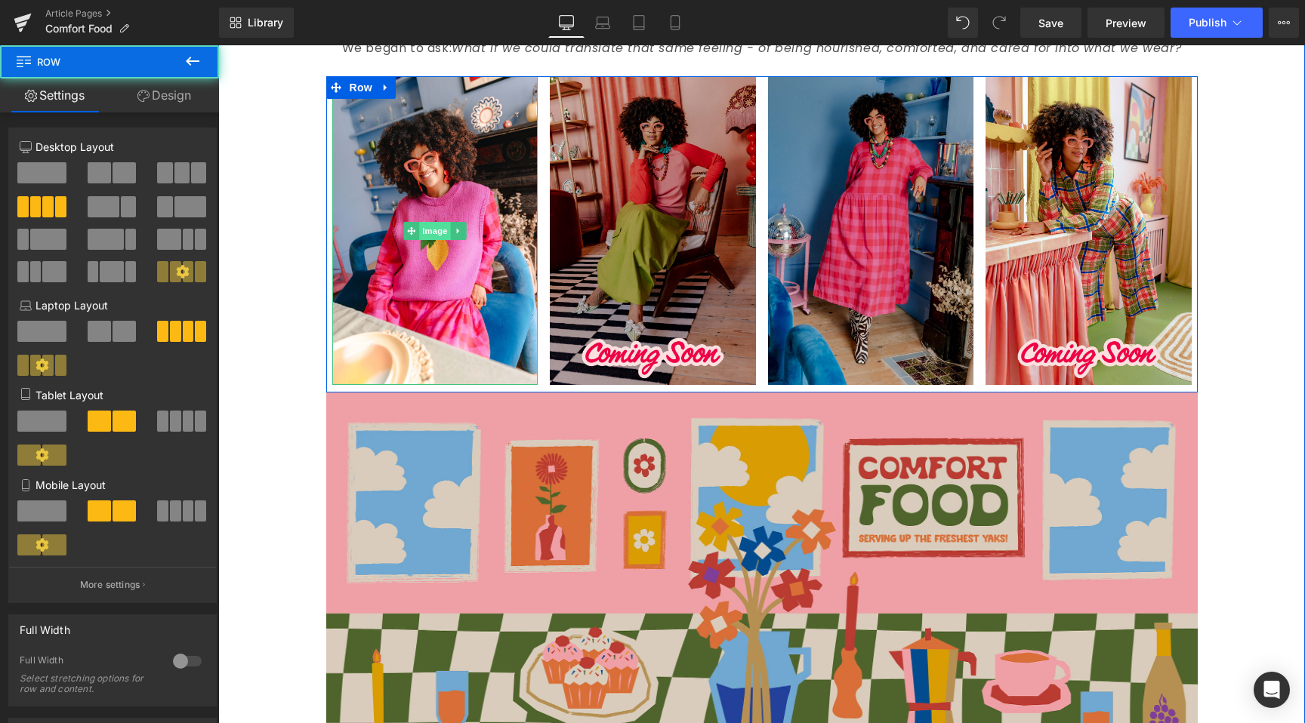
click at [447, 229] on span "Image" at bounding box center [435, 231] width 32 height 18
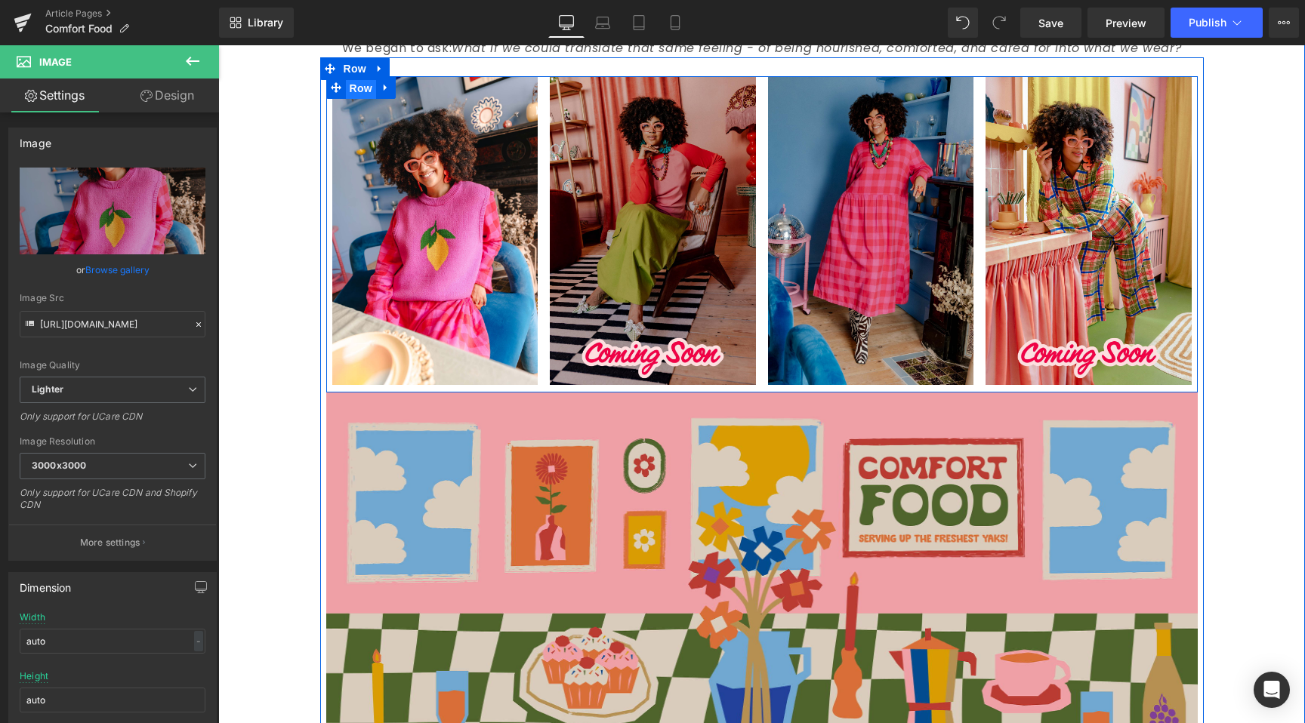
click at [360, 86] on span "Row" at bounding box center [361, 88] width 30 height 23
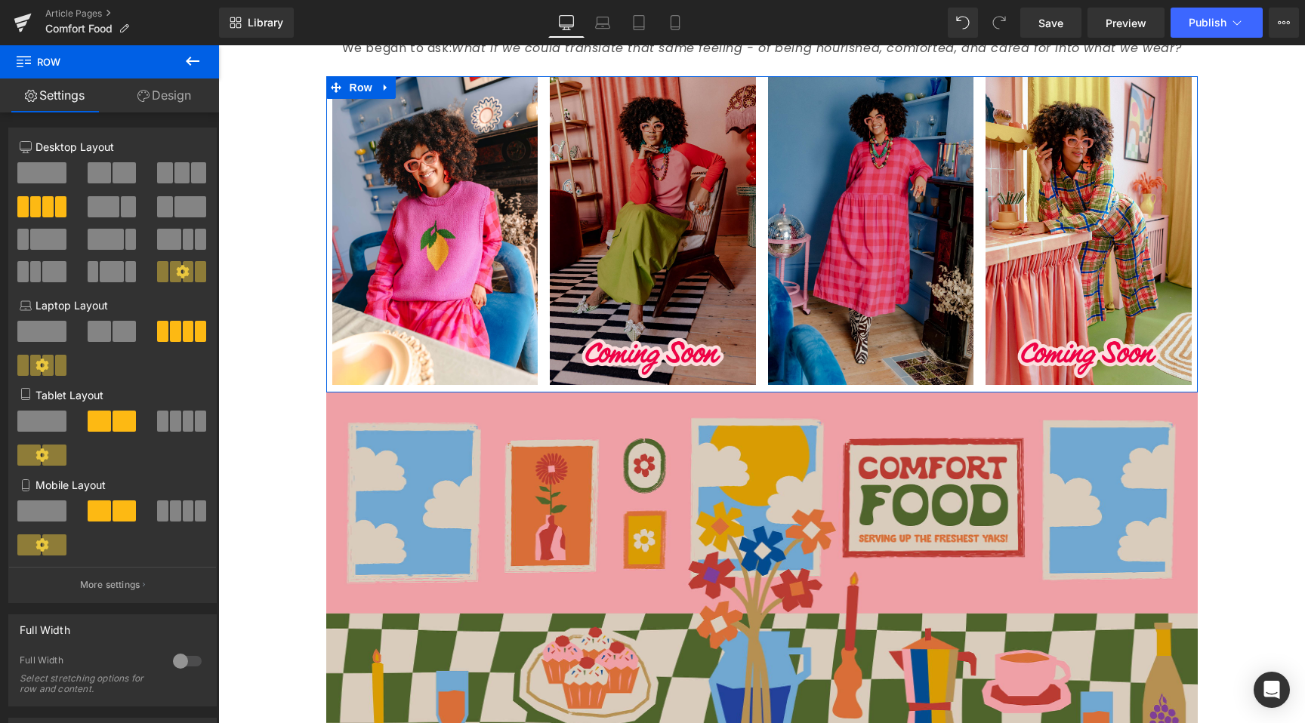
click at [125, 173] on span at bounding box center [124, 172] width 23 height 21
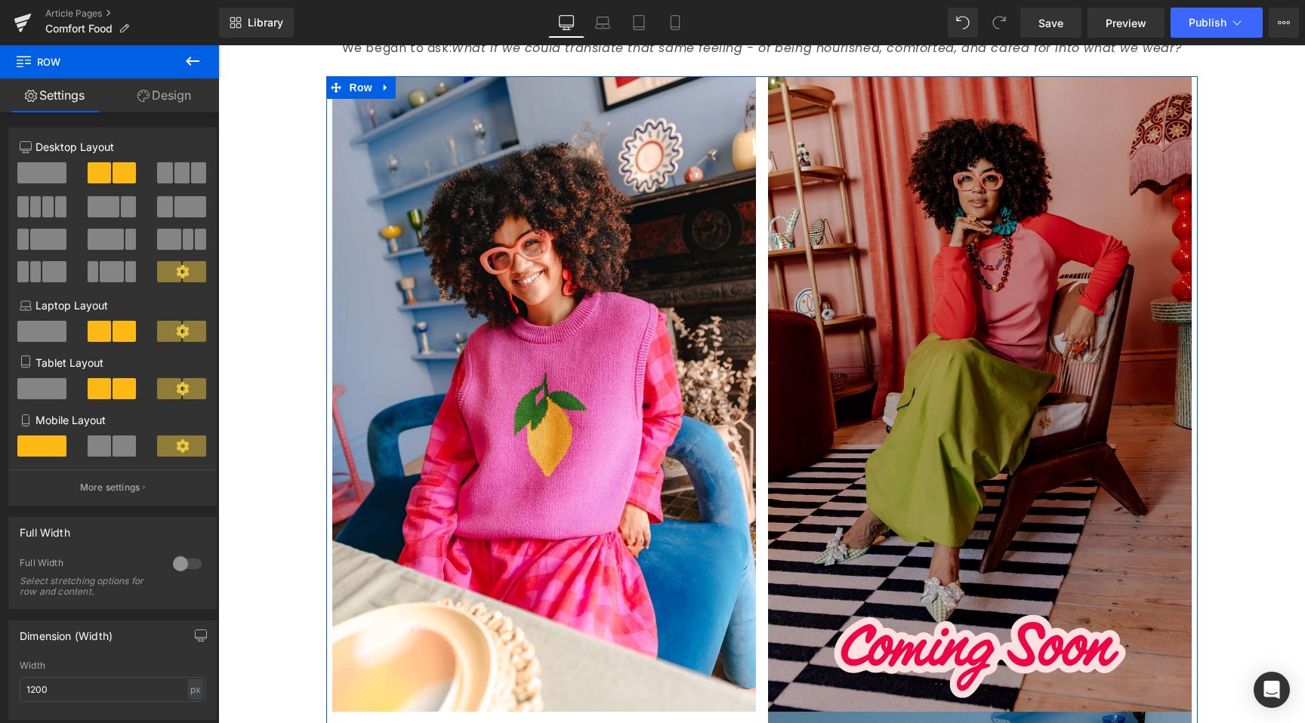
click at [177, 161] on div at bounding box center [113, 228] width 186 height 146
click at [176, 170] on span at bounding box center [181, 172] width 15 height 21
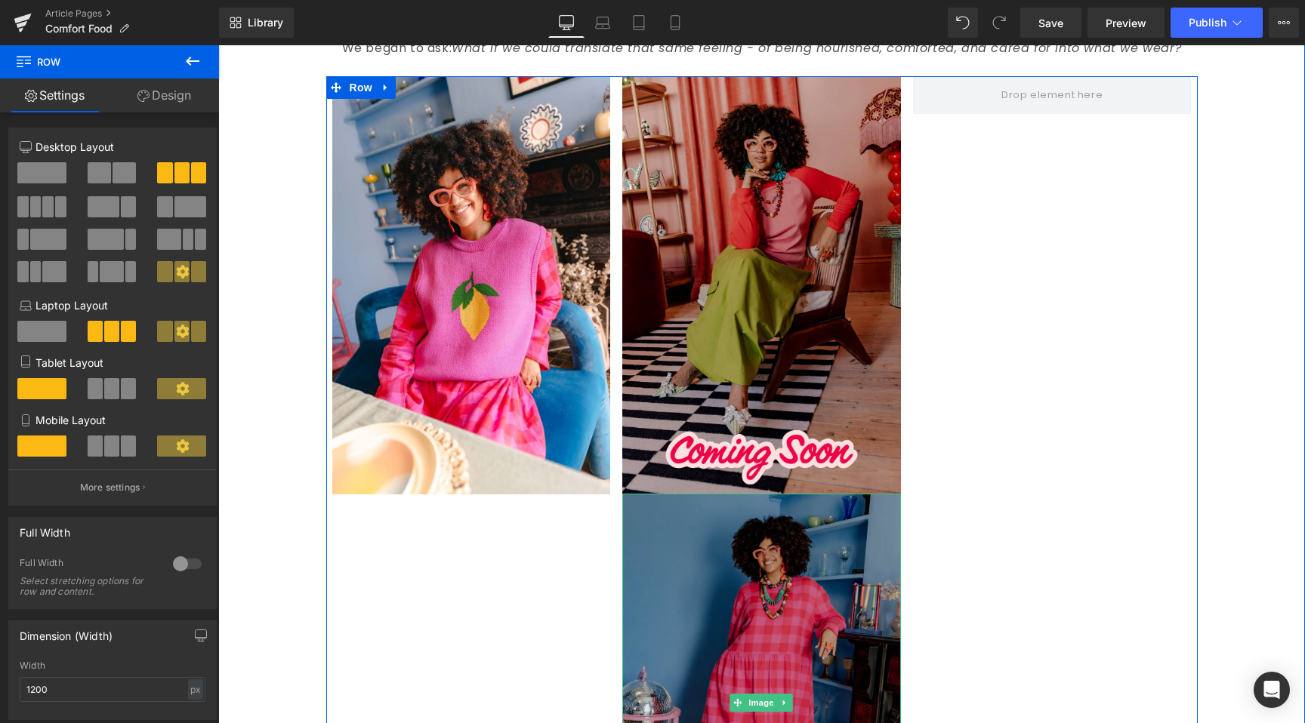
click at [723, 613] on img at bounding box center [761, 703] width 279 height 418
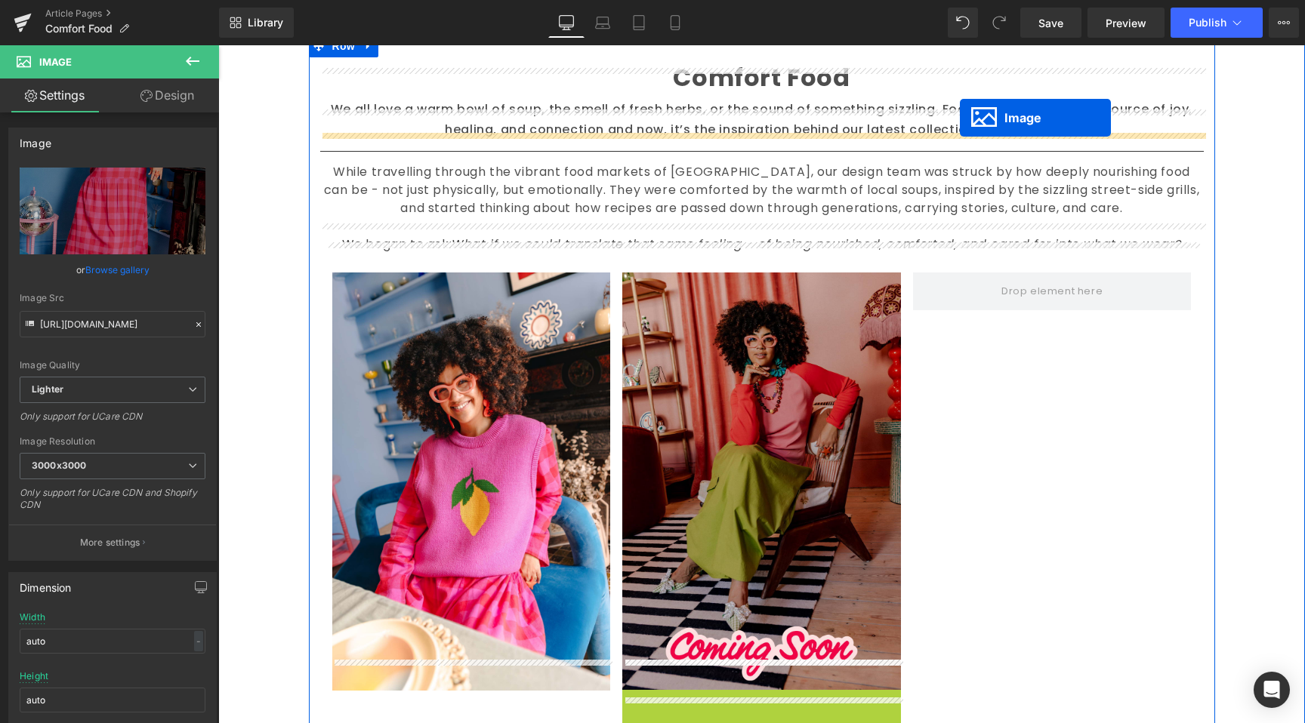
scroll to position [690, 0]
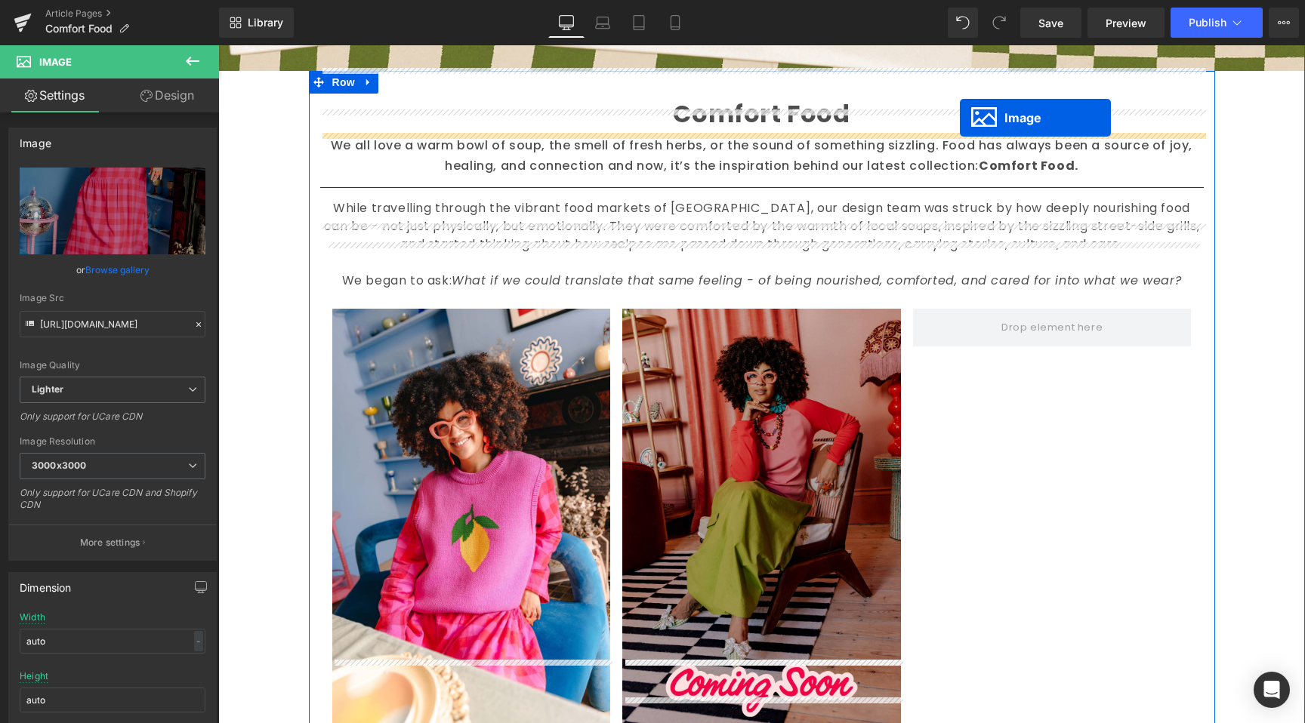
drag, startPoint x: 736, startPoint y: 700, endPoint x: 963, endPoint y: 100, distance: 640.9
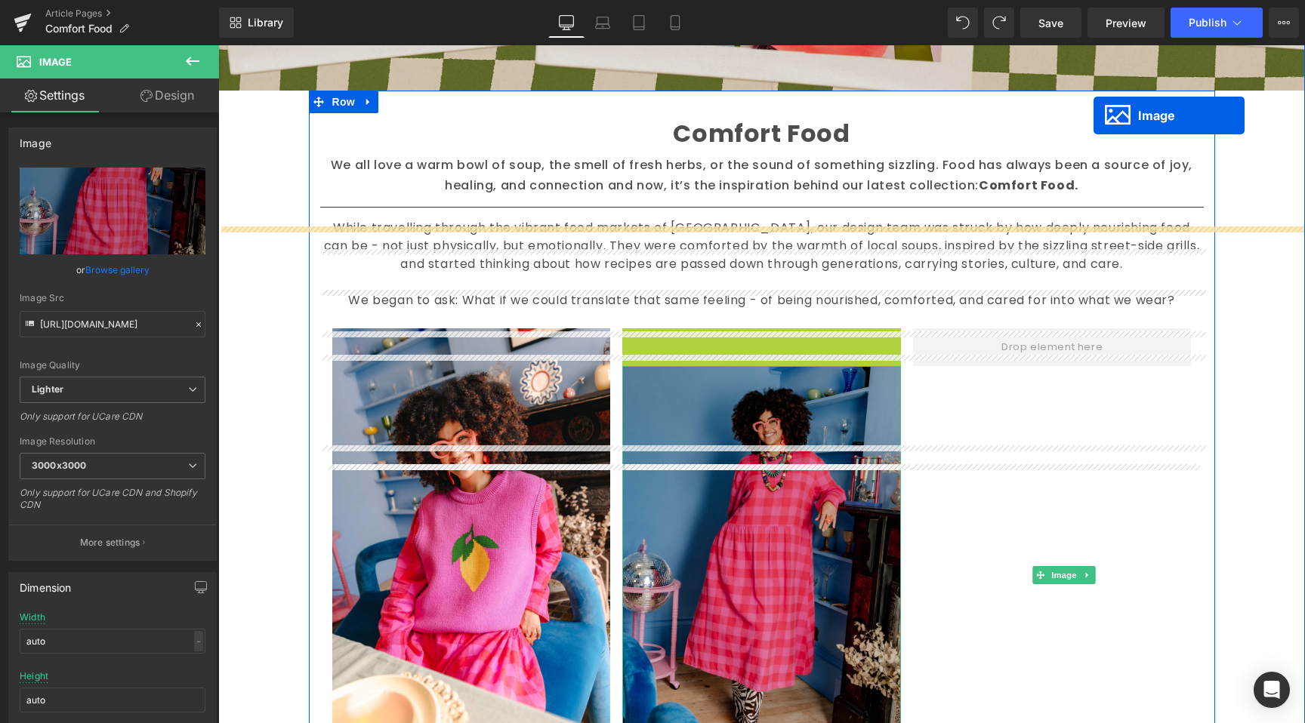
scroll to position [529, 0]
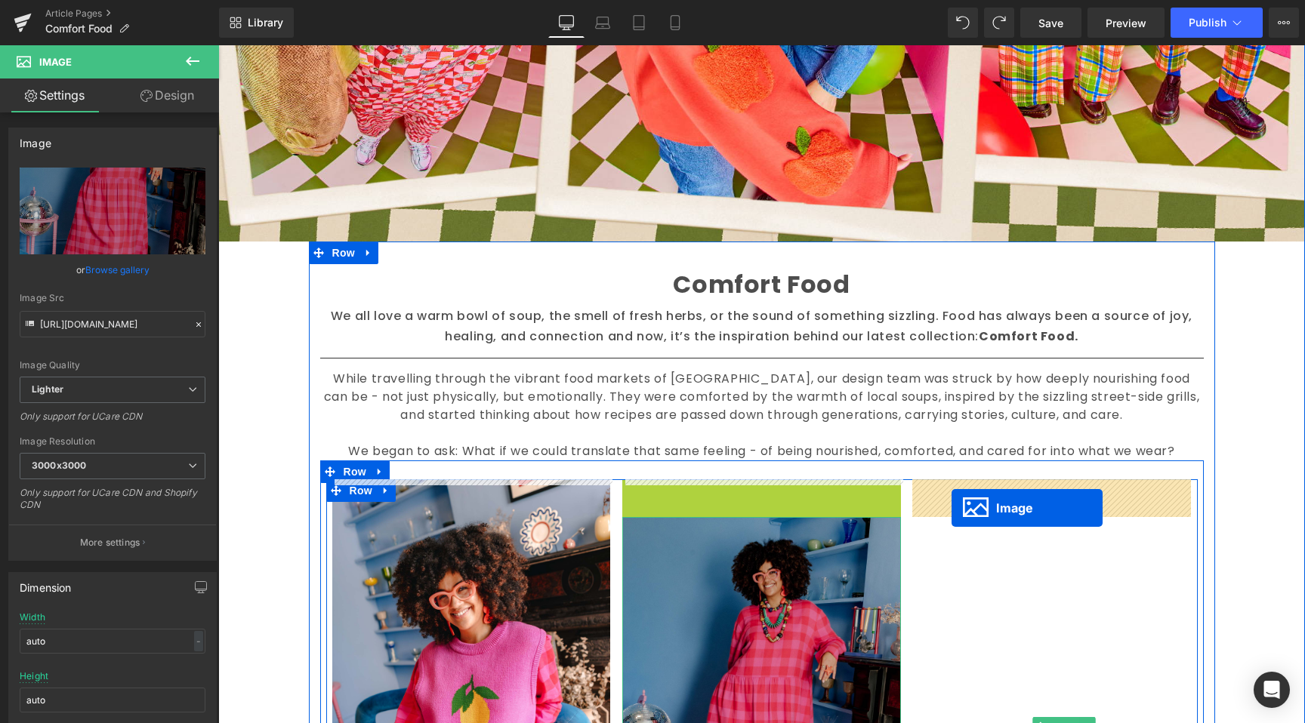
drag, startPoint x: 738, startPoint y: 337, endPoint x: 951, endPoint y: 508, distance: 273.9
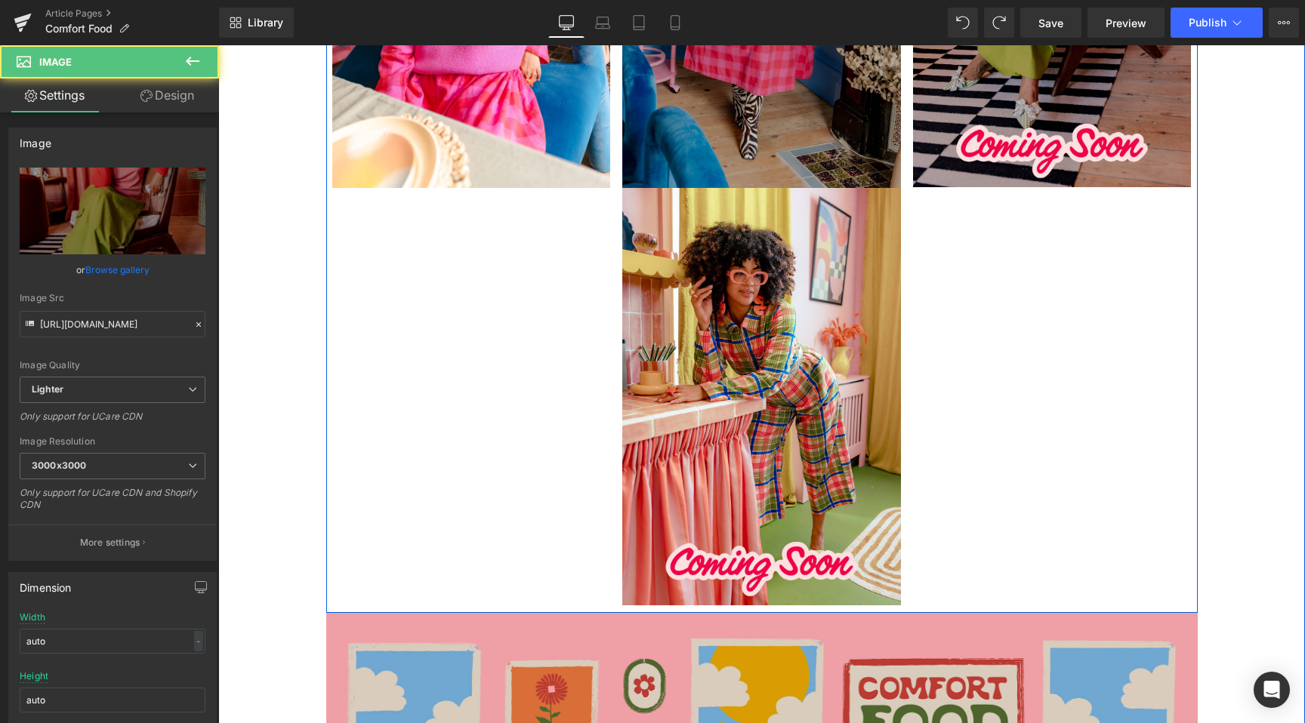
scroll to position [1242, 0]
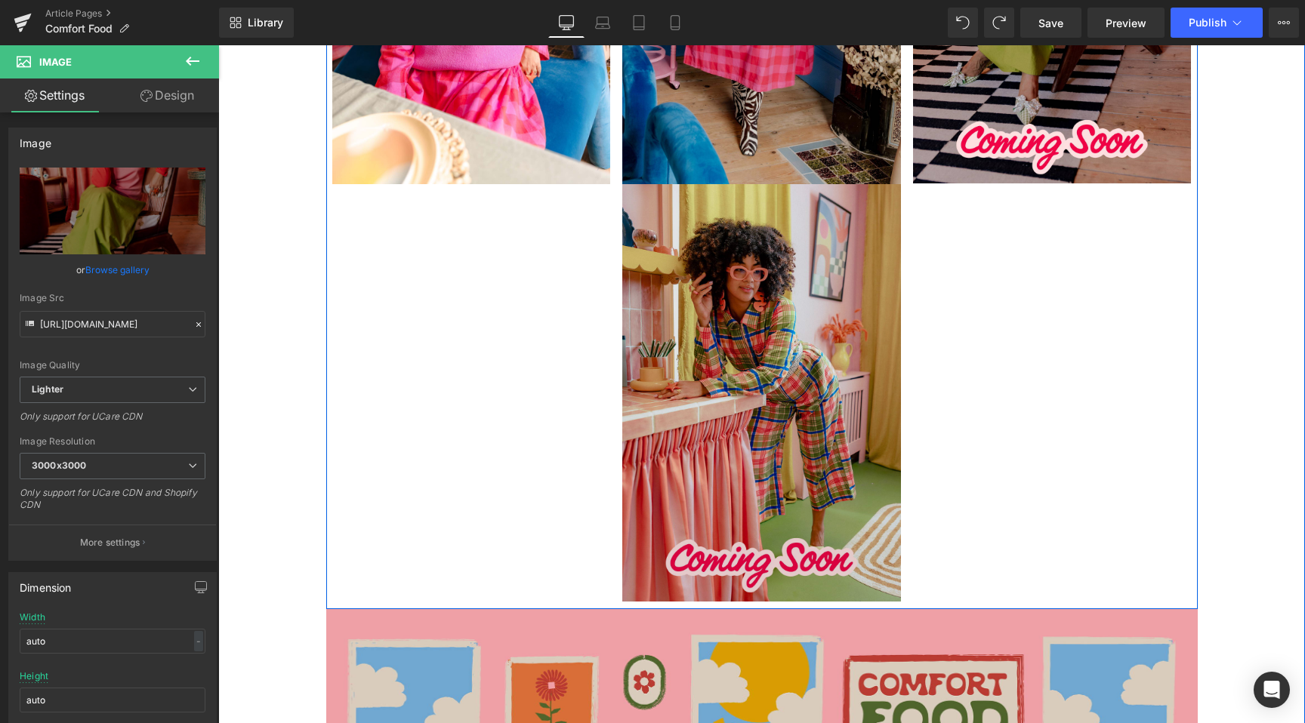
click at [776, 407] on img at bounding box center [761, 393] width 279 height 418
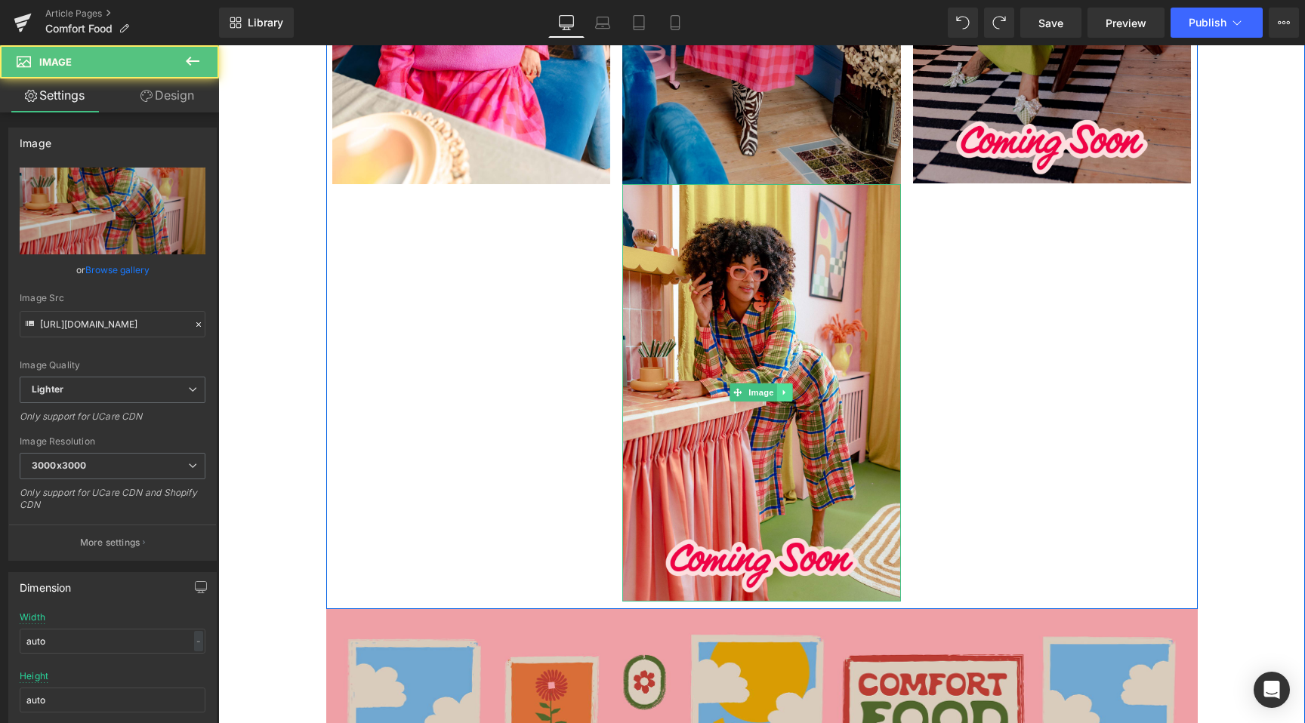
click at [782, 387] on link at bounding box center [785, 393] width 16 height 18
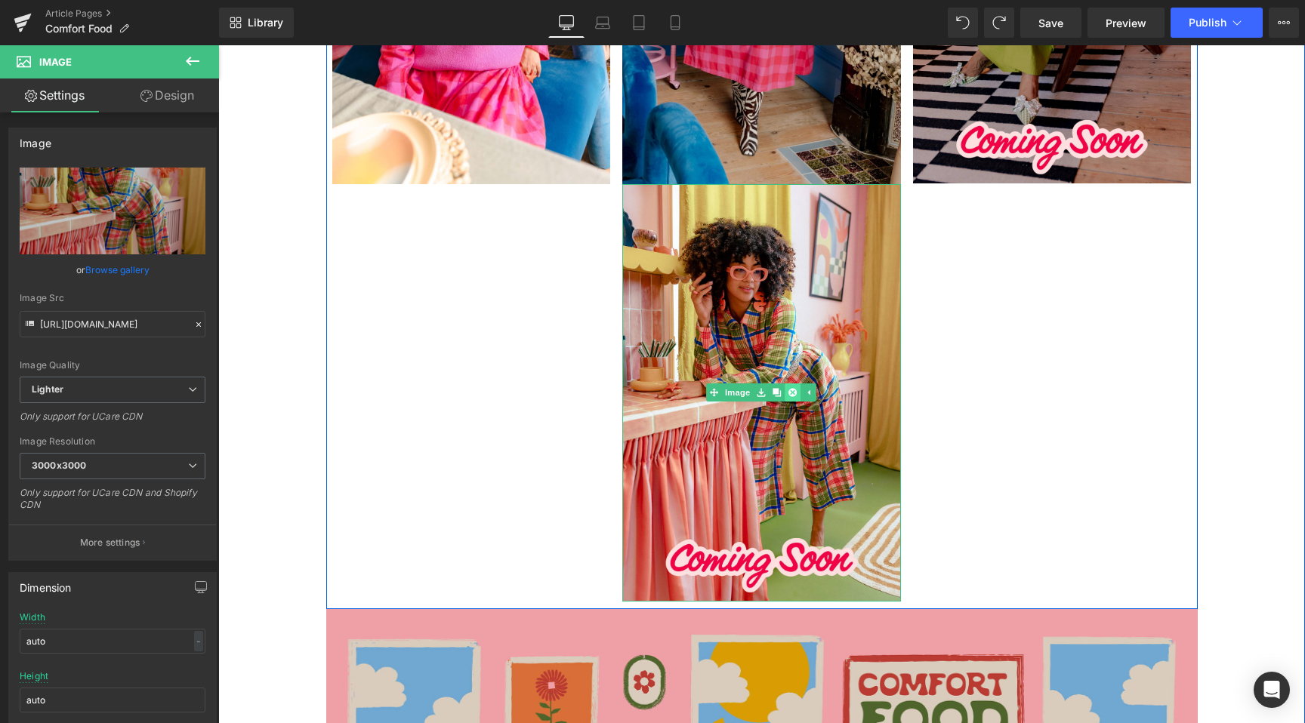
click at [791, 389] on icon at bounding box center [792, 393] width 8 height 8
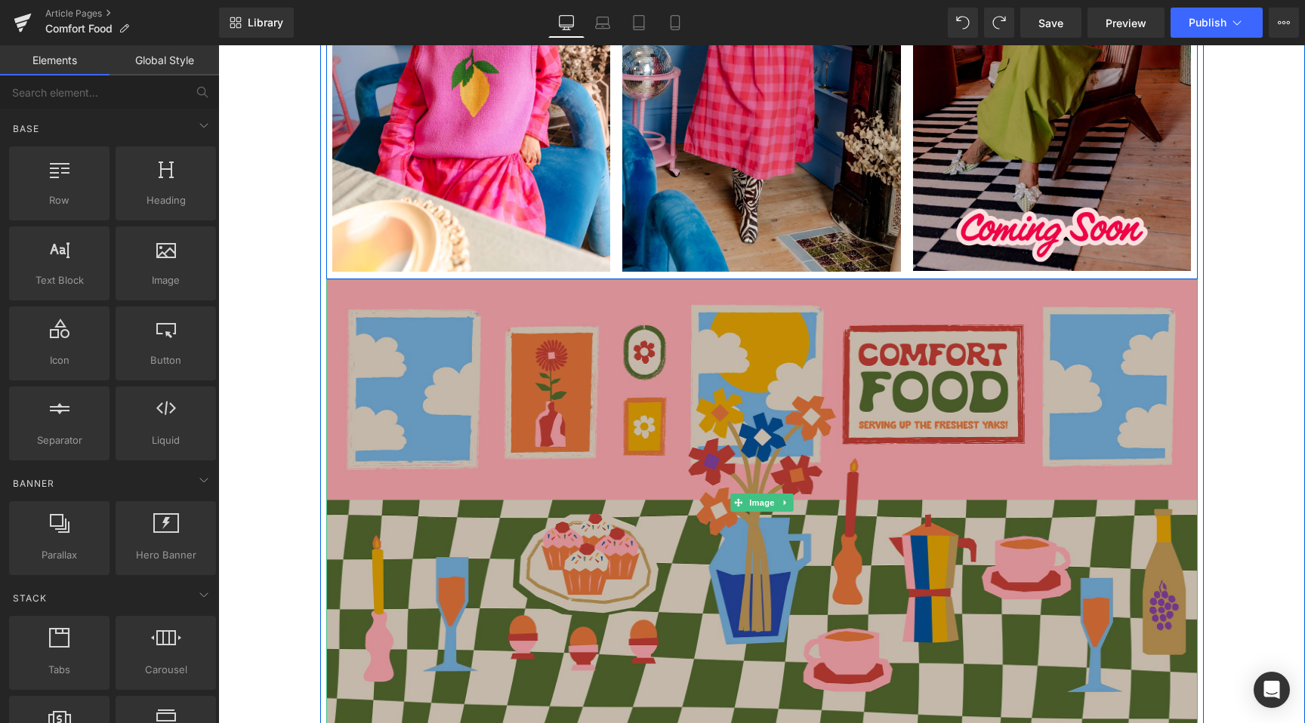
scroll to position [1136, 0]
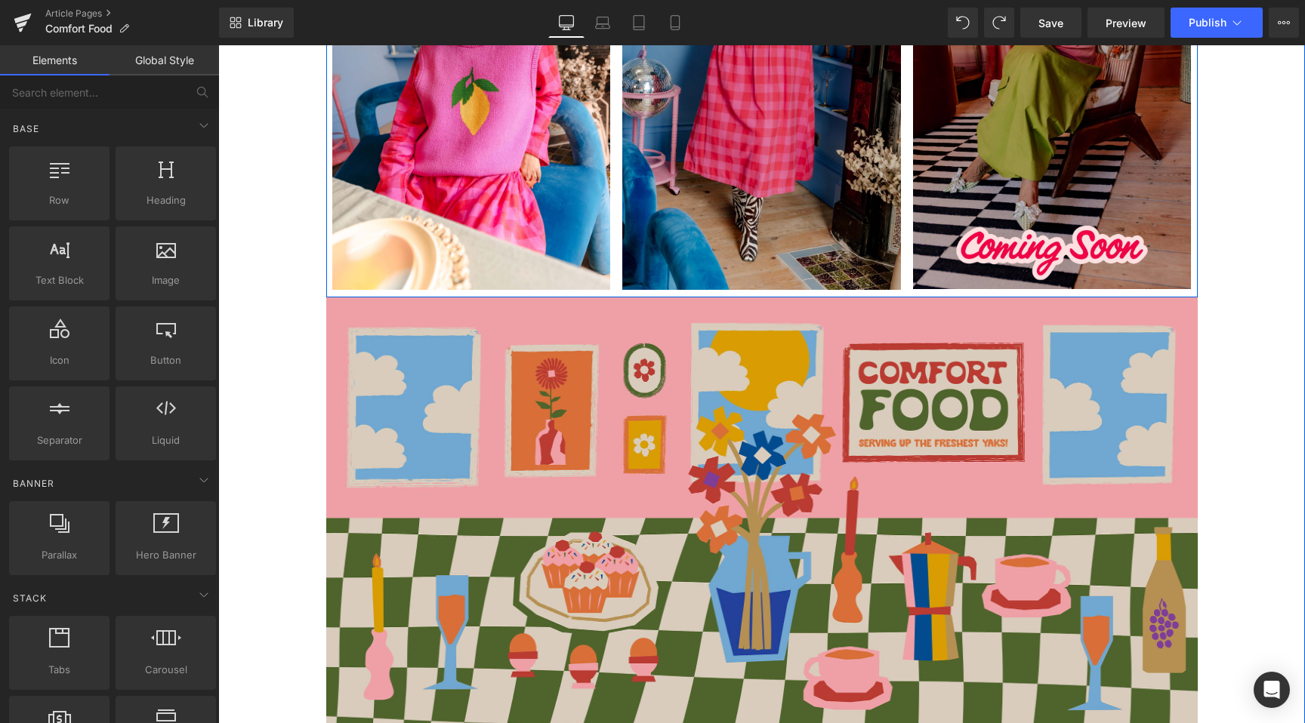
click at [277, 341] on div "Liquid Image Welcome back to Make What Moves You Text Block Our series celebrat…" at bounding box center [761, 83] width 1087 height 2121
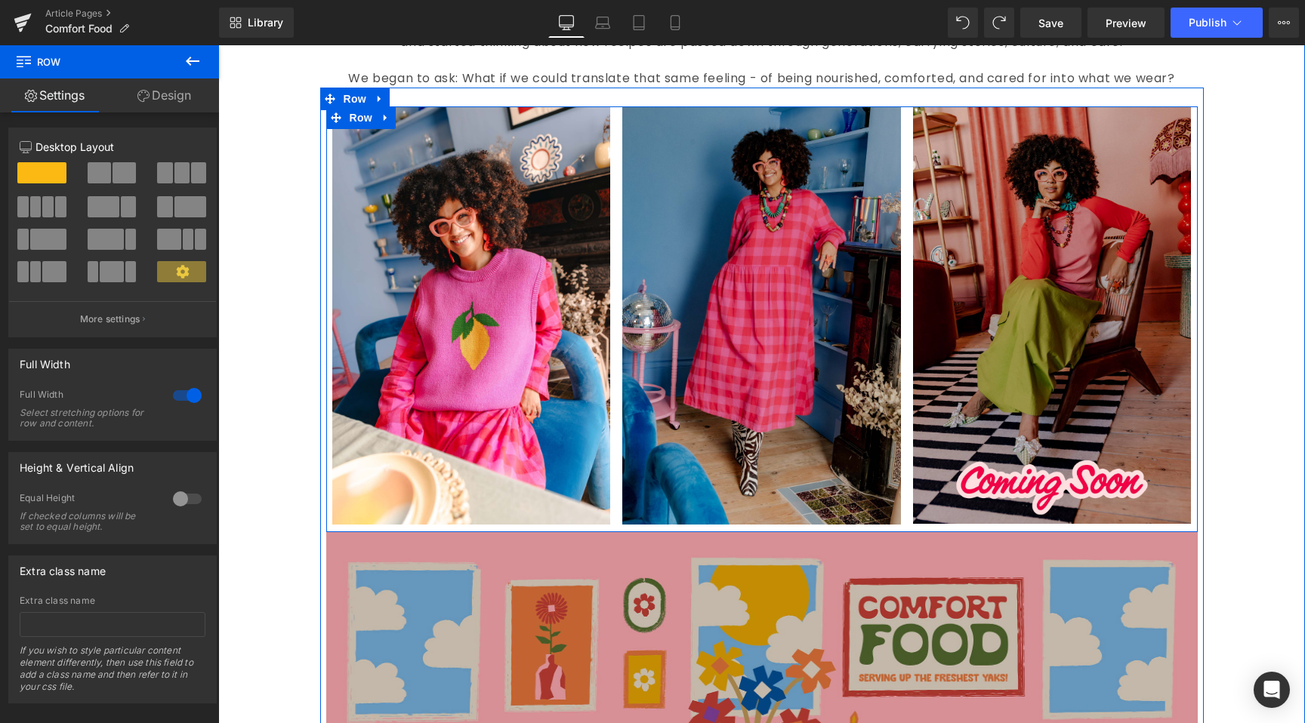
scroll to position [873, 0]
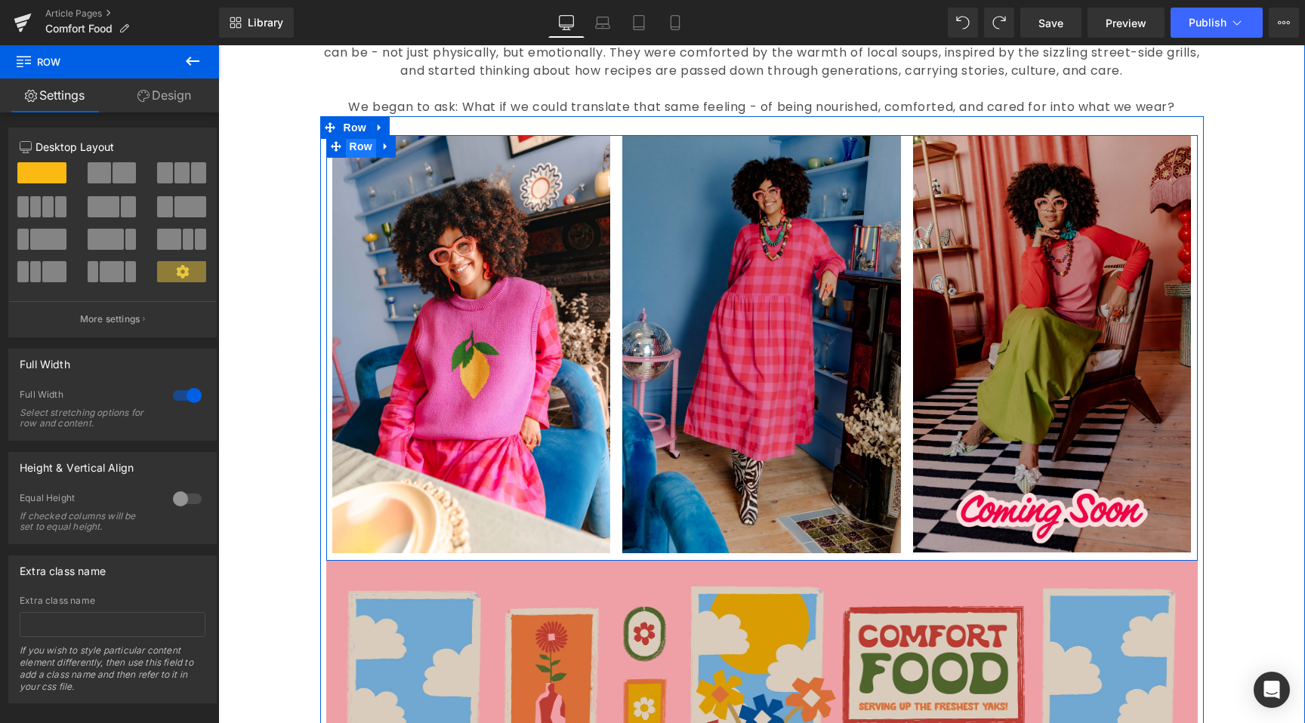
click at [365, 145] on span "Row" at bounding box center [361, 146] width 30 height 23
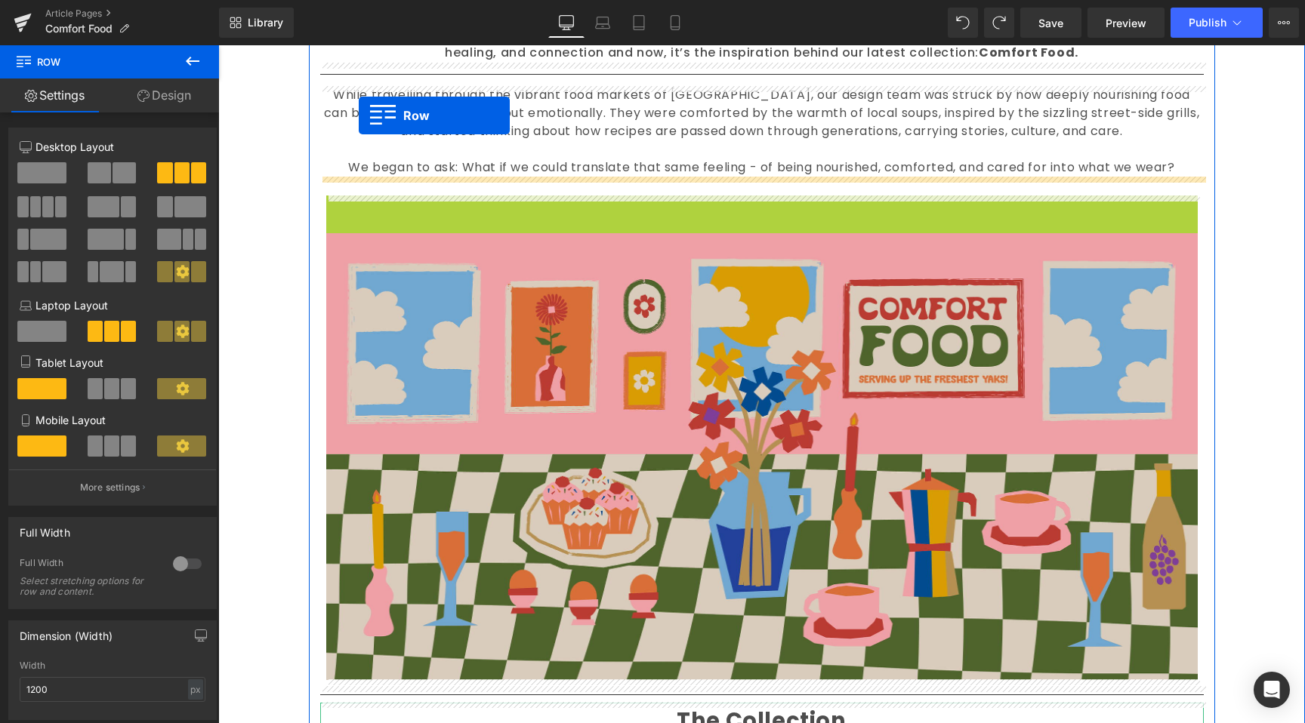
scroll to position [646, 0]
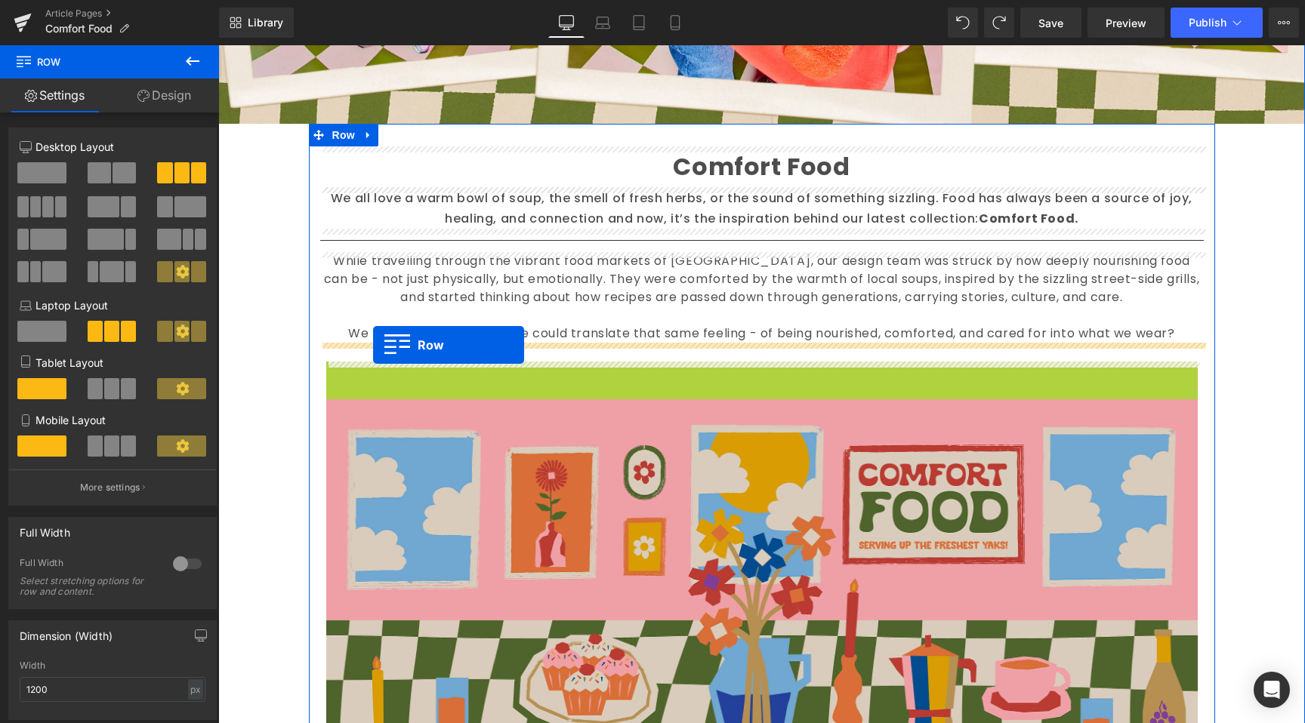
drag, startPoint x: 359, startPoint y: 147, endPoint x: 373, endPoint y: 345, distance: 198.4
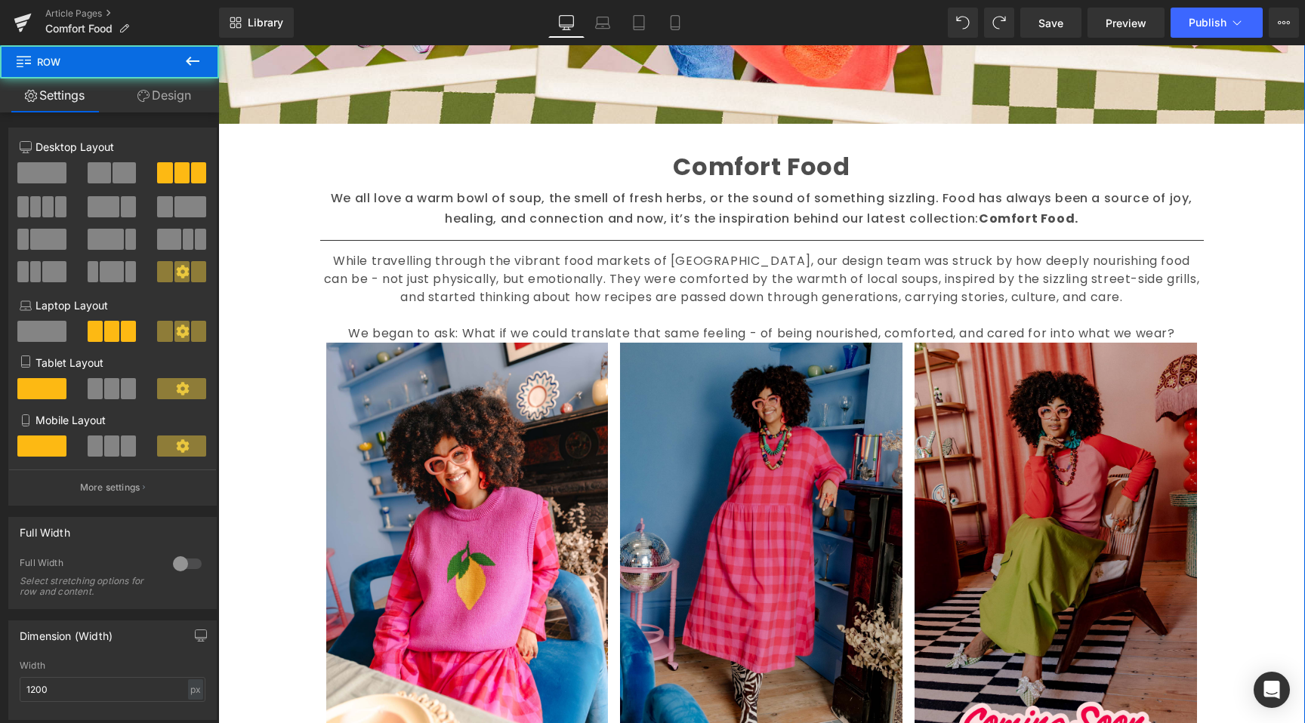
click at [245, 462] on div "Liquid Image Welcome back to Make What Moves You Text Block Our series celebrat…" at bounding box center [761, 576] width 1087 height 2127
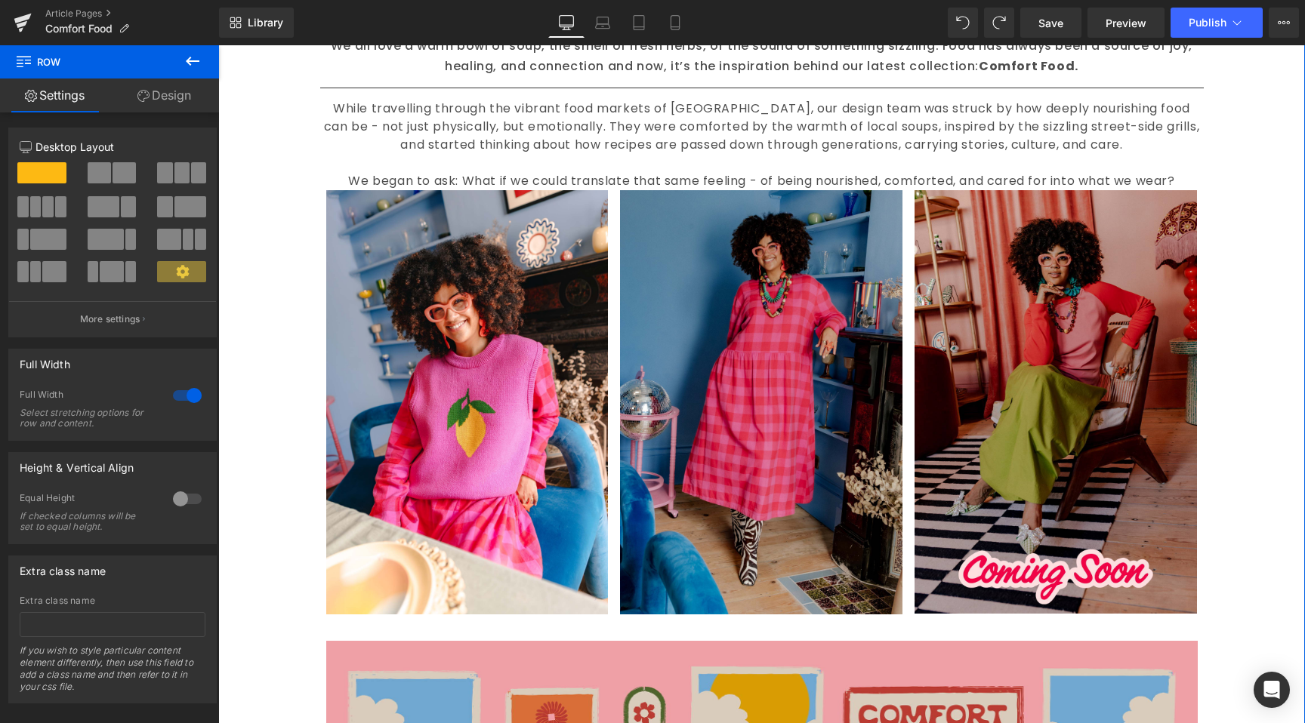
scroll to position [802, 0]
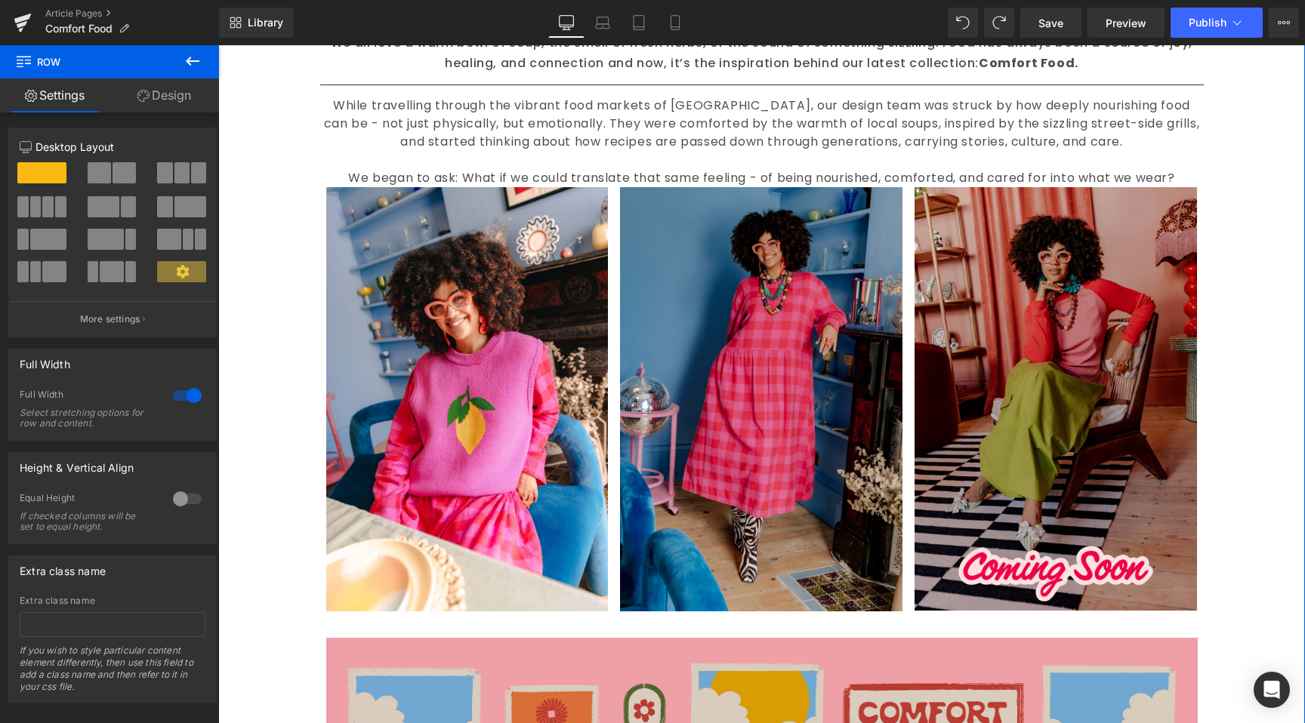
click at [563, 184] on div "While travelling through the vibrant food markets of Vietnam, our design team w…" at bounding box center [761, 142] width 883 height 91
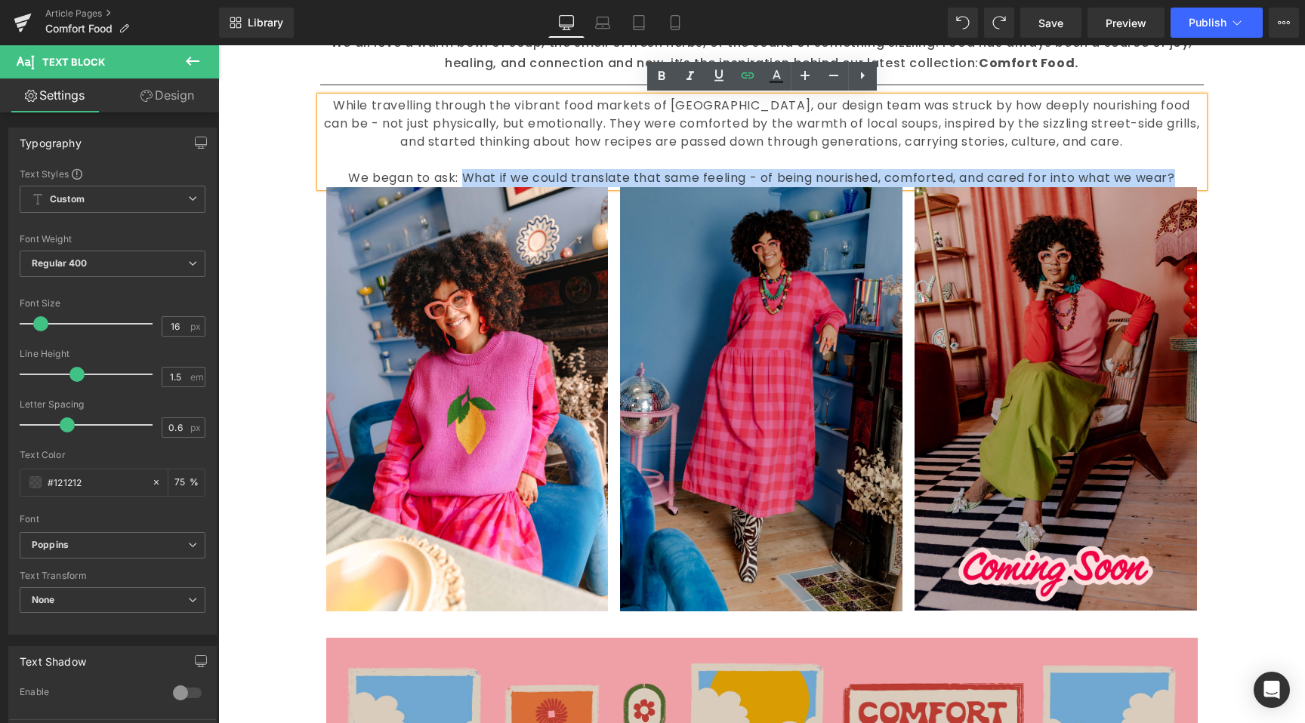
drag, startPoint x: 554, startPoint y: 174, endPoint x: 1199, endPoint y: 176, distance: 644.9
click at [1199, 176] on p "We began to ask: What if we could translate that same feeling - of being nouris…" at bounding box center [761, 178] width 883 height 18
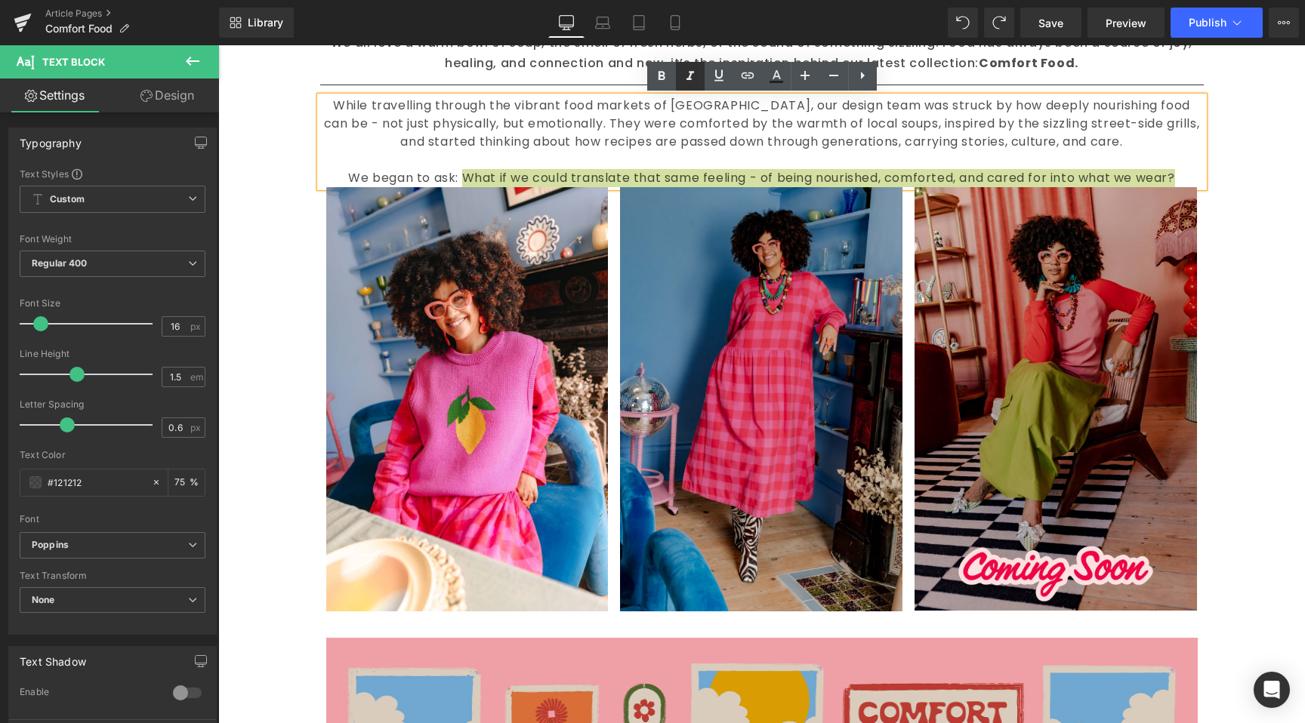
click at [685, 79] on icon at bounding box center [690, 76] width 18 height 18
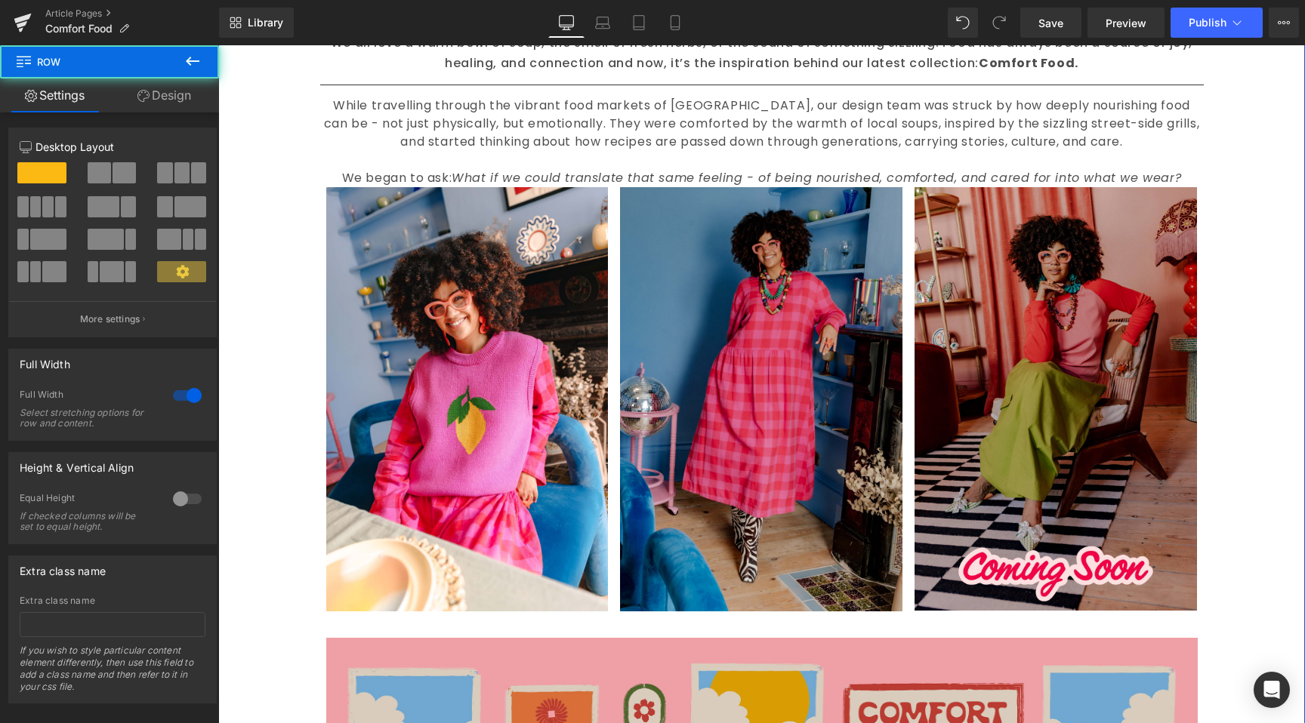
click at [293, 269] on div "Liquid Image Welcome back to Make What Moves You Text Block Our series celebrat…" at bounding box center [761, 420] width 1087 height 2127
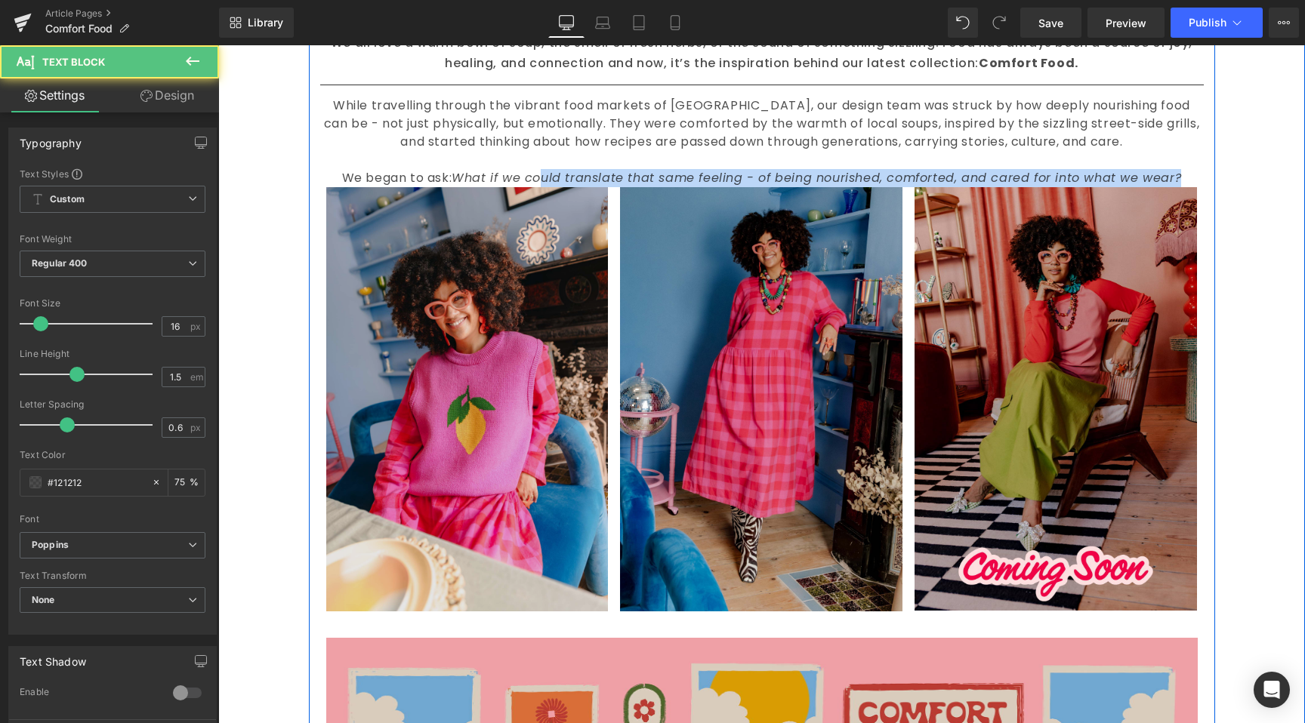
drag, startPoint x: 546, startPoint y: 183, endPoint x: 546, endPoint y: 193, distance: 9.8
click at [546, 193] on div "Comfort Food Text Block We all love a warm bowl of soup, the smell of fresh her…" at bounding box center [762, 736] width 906 height 1490
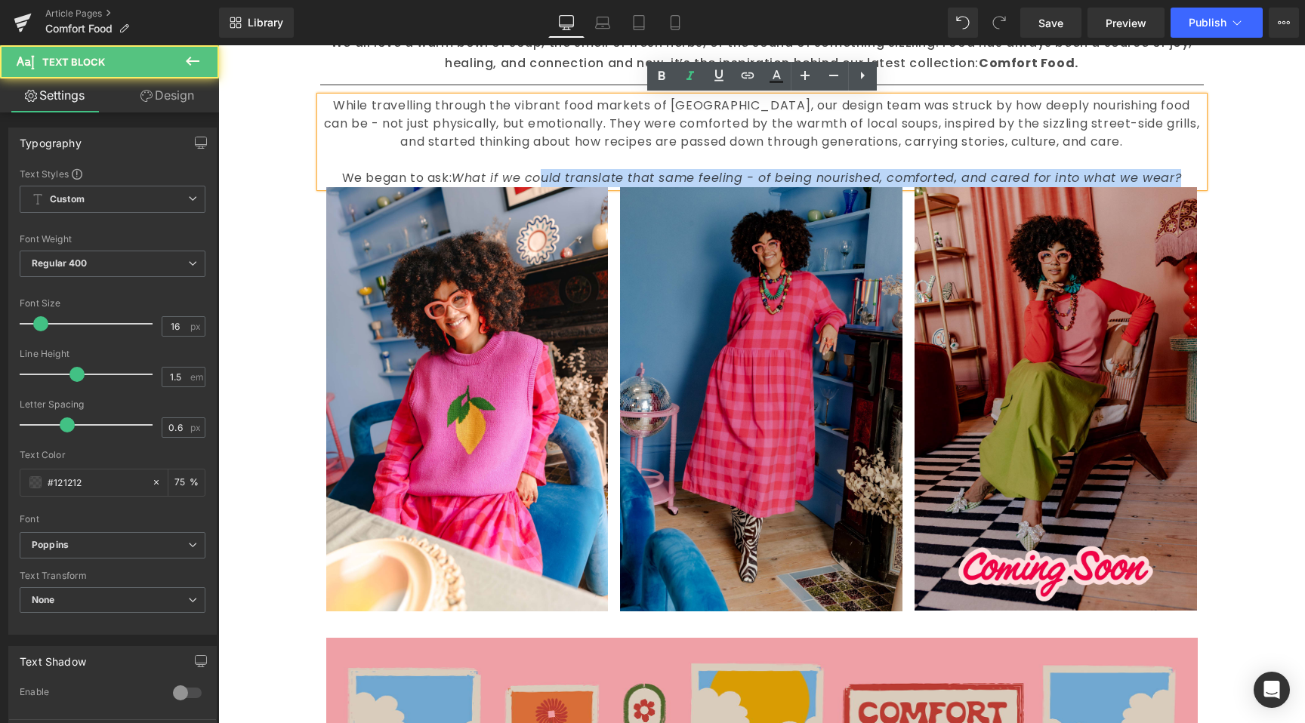
click at [303, 208] on div "Liquid Image Welcome back to Make What Moves You Text Block Our series celebrat…" at bounding box center [761, 420] width 1087 height 2127
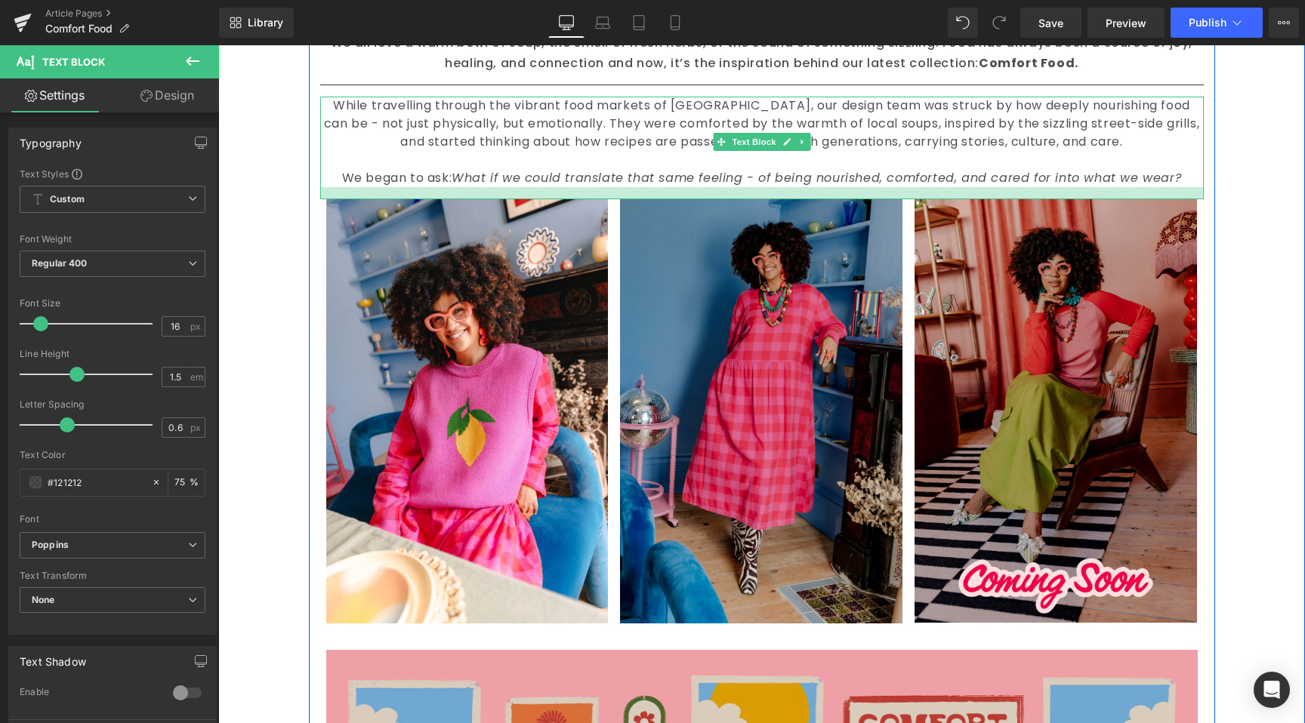
drag, startPoint x: 331, startPoint y: 186, endPoint x: 331, endPoint y: 197, distance: 11.3
click at [331, 197] on div at bounding box center [761, 193] width 883 height 12
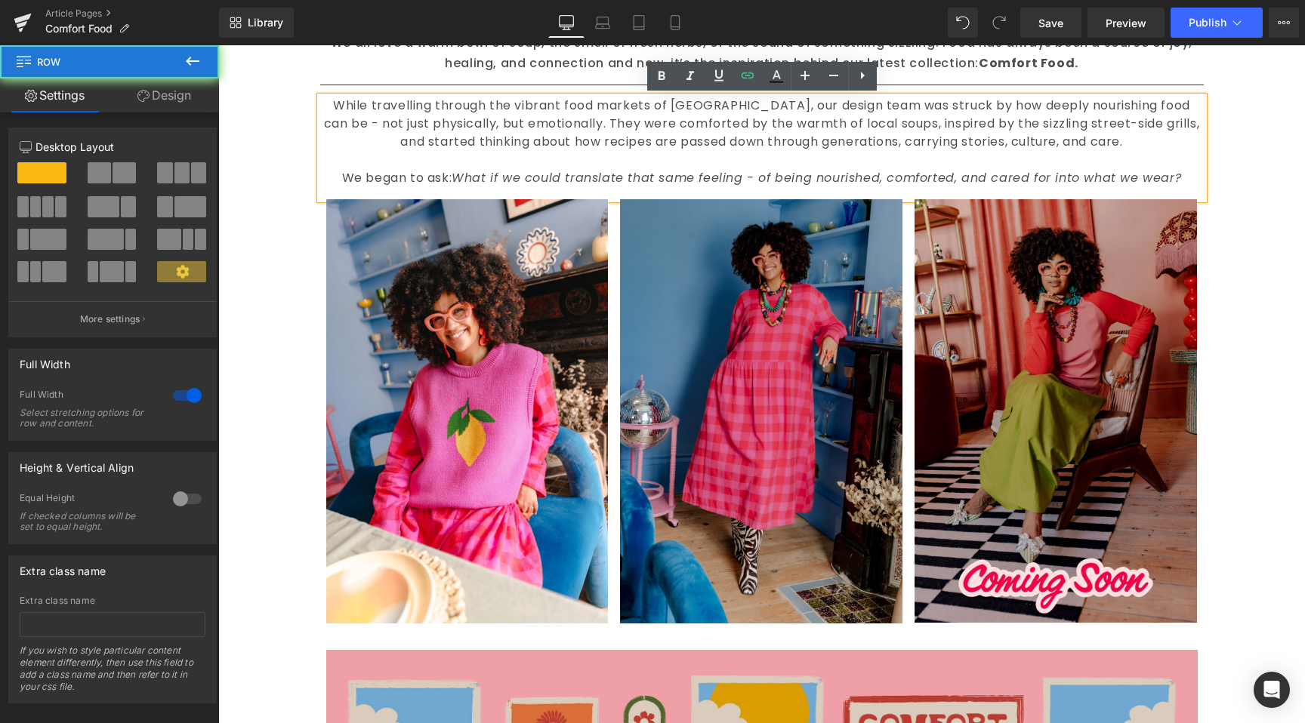
click at [246, 243] on div "Liquid Image Welcome back to Make What Moves You Text Block Our series celebrat…" at bounding box center [761, 426] width 1087 height 2139
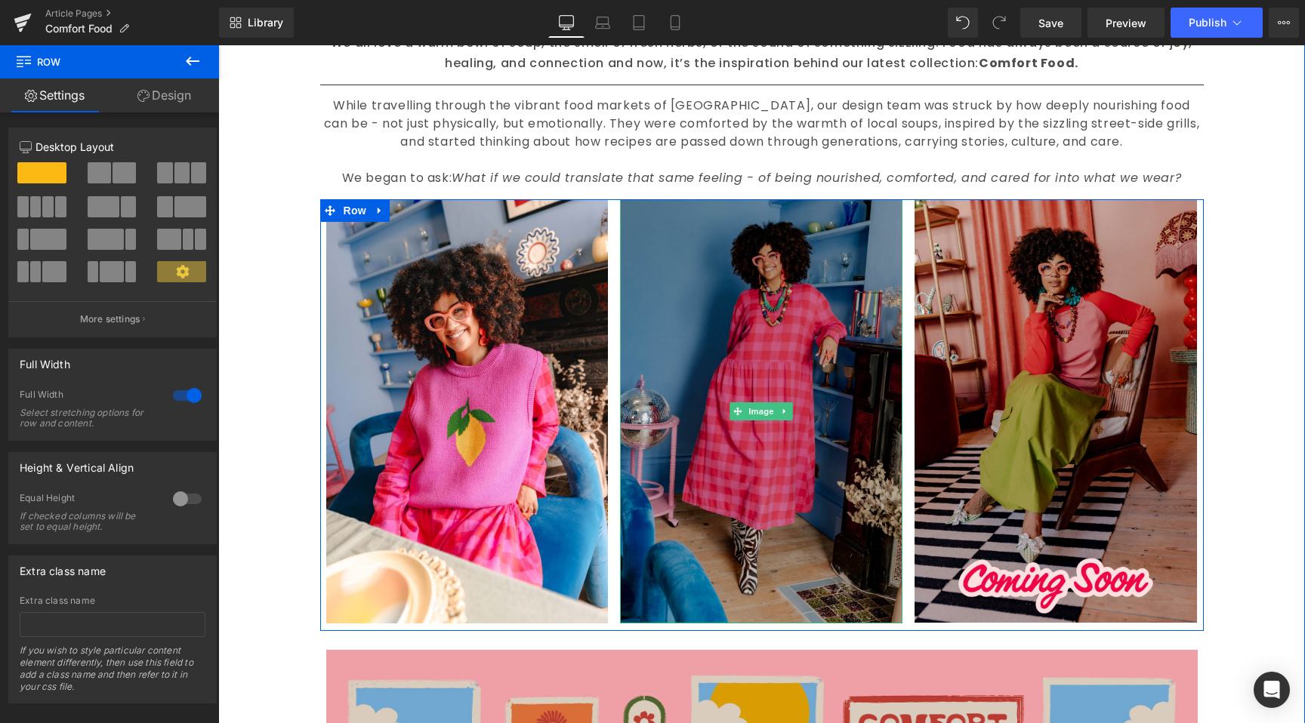
click at [705, 445] on img at bounding box center [761, 411] width 282 height 424
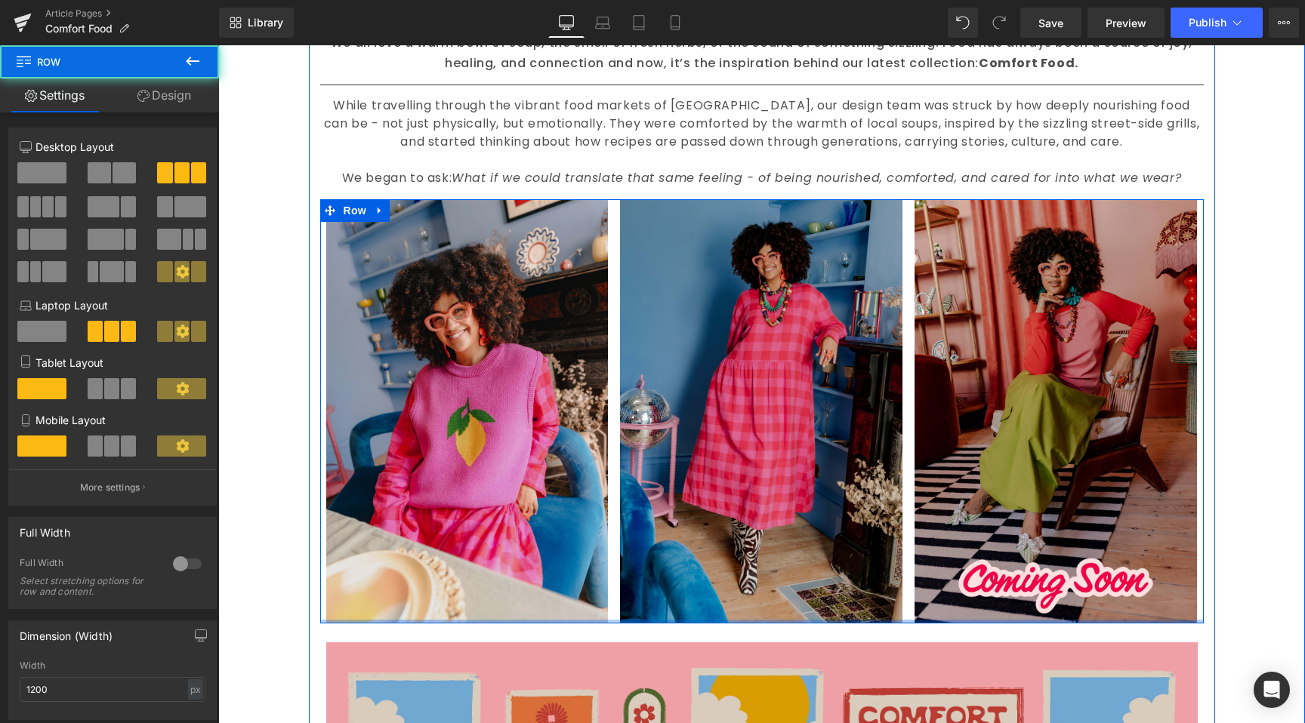
drag, startPoint x: 598, startPoint y: 627, endPoint x: 598, endPoint y: 607, distance: 20.4
click at [598, 607] on div "Image Image Image Row" at bounding box center [761, 411] width 883 height 424
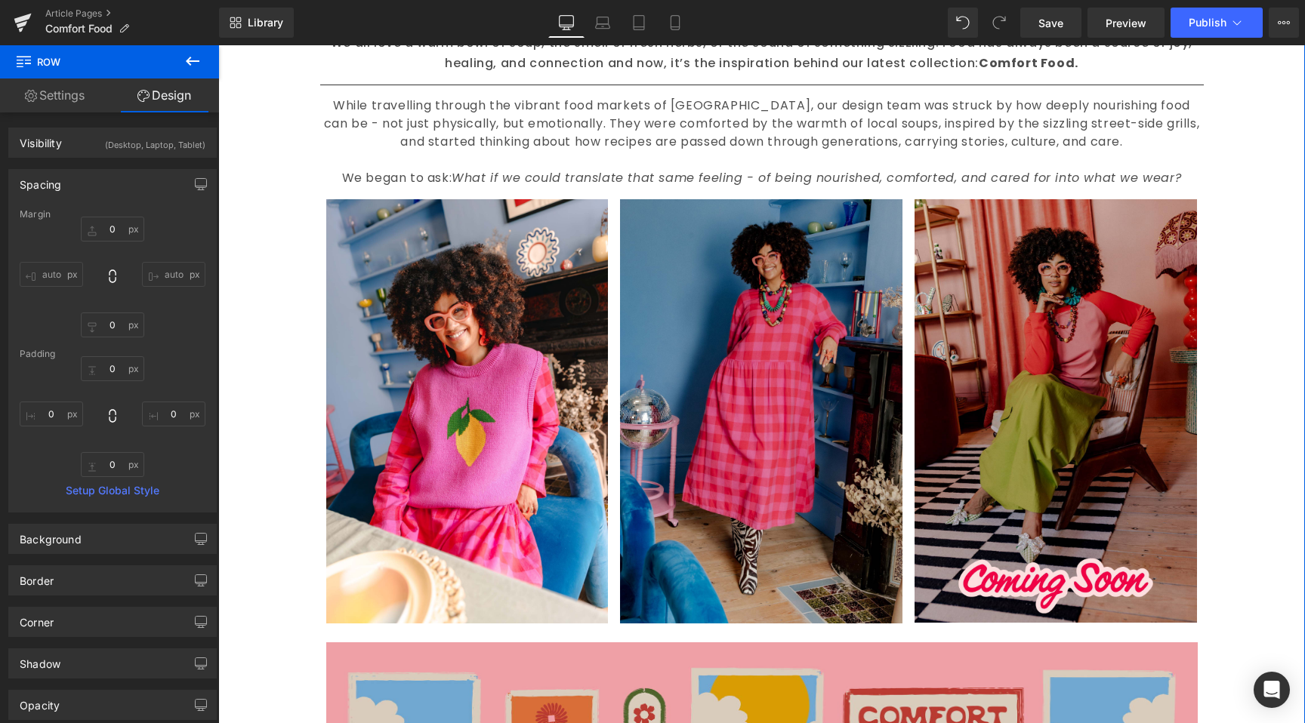
click at [285, 557] on div "Liquid Image Welcome back to Make What Moves You Text Block Our series celebrat…" at bounding box center [761, 423] width 1087 height 2132
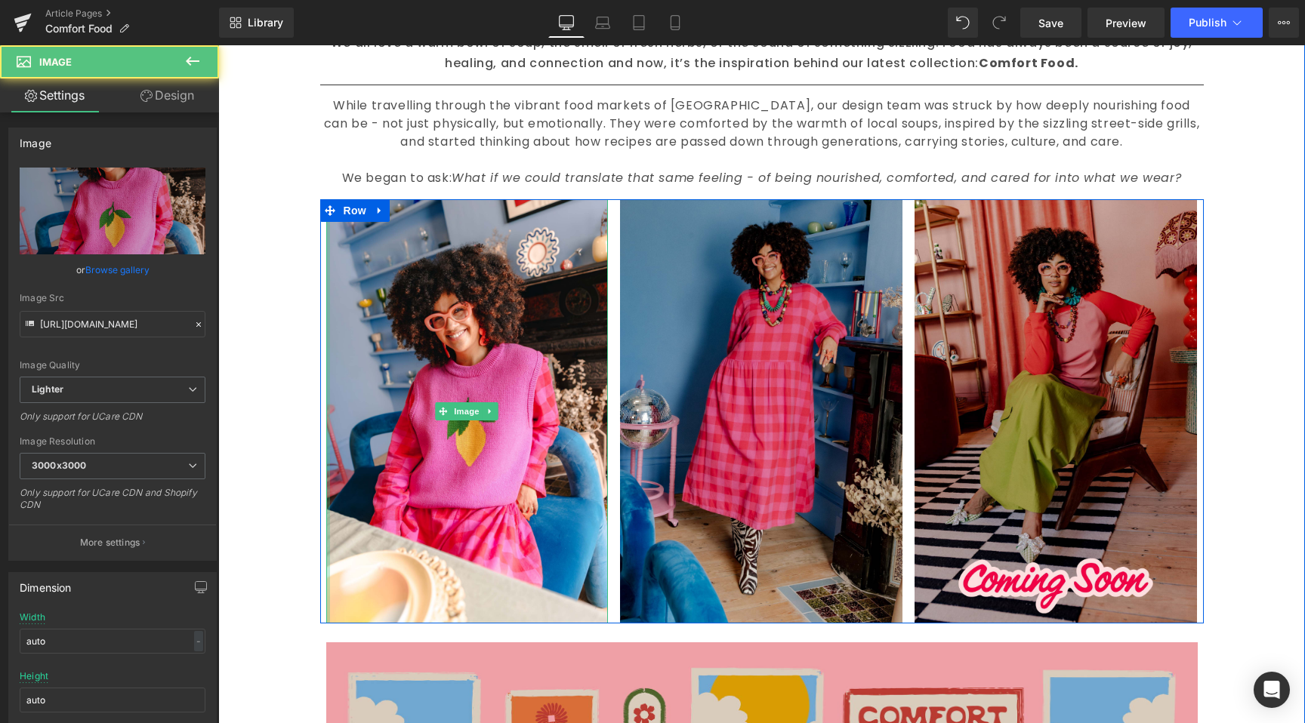
drag, startPoint x: 327, startPoint y: 520, endPoint x: 311, endPoint y: 520, distance: 15.9
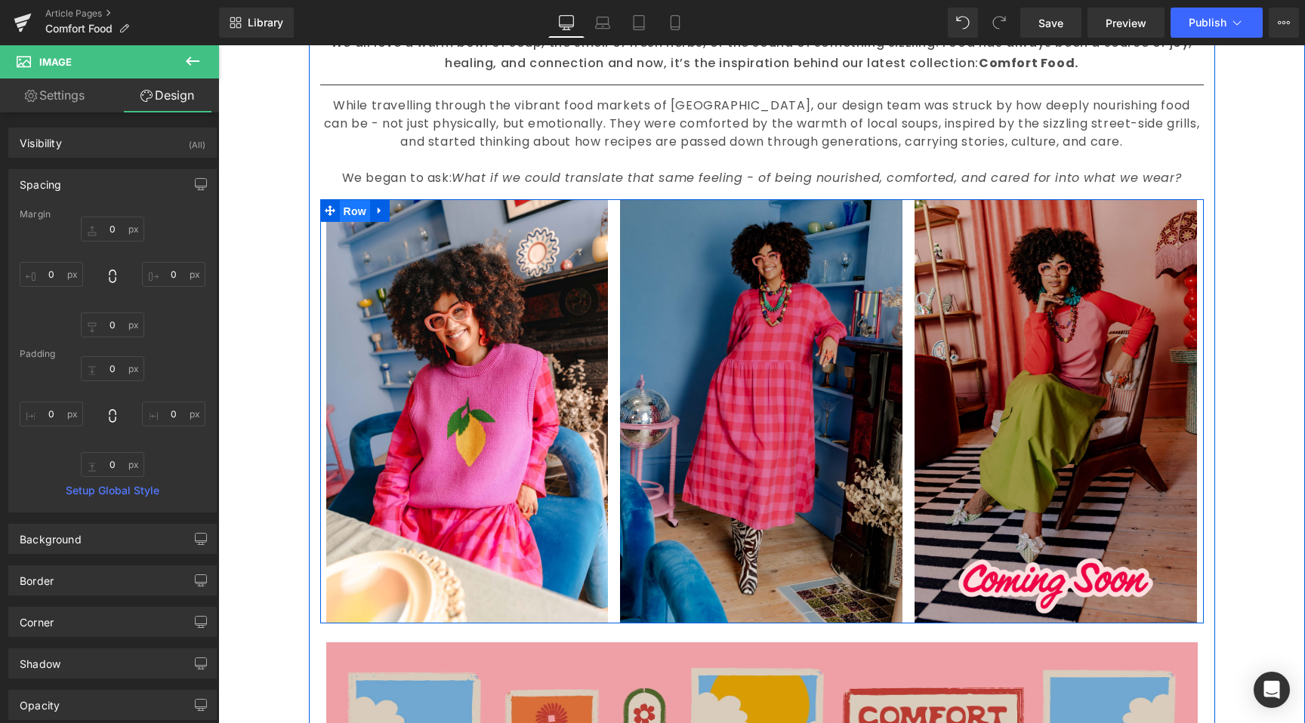
click at [353, 210] on span "Row" at bounding box center [355, 211] width 30 height 23
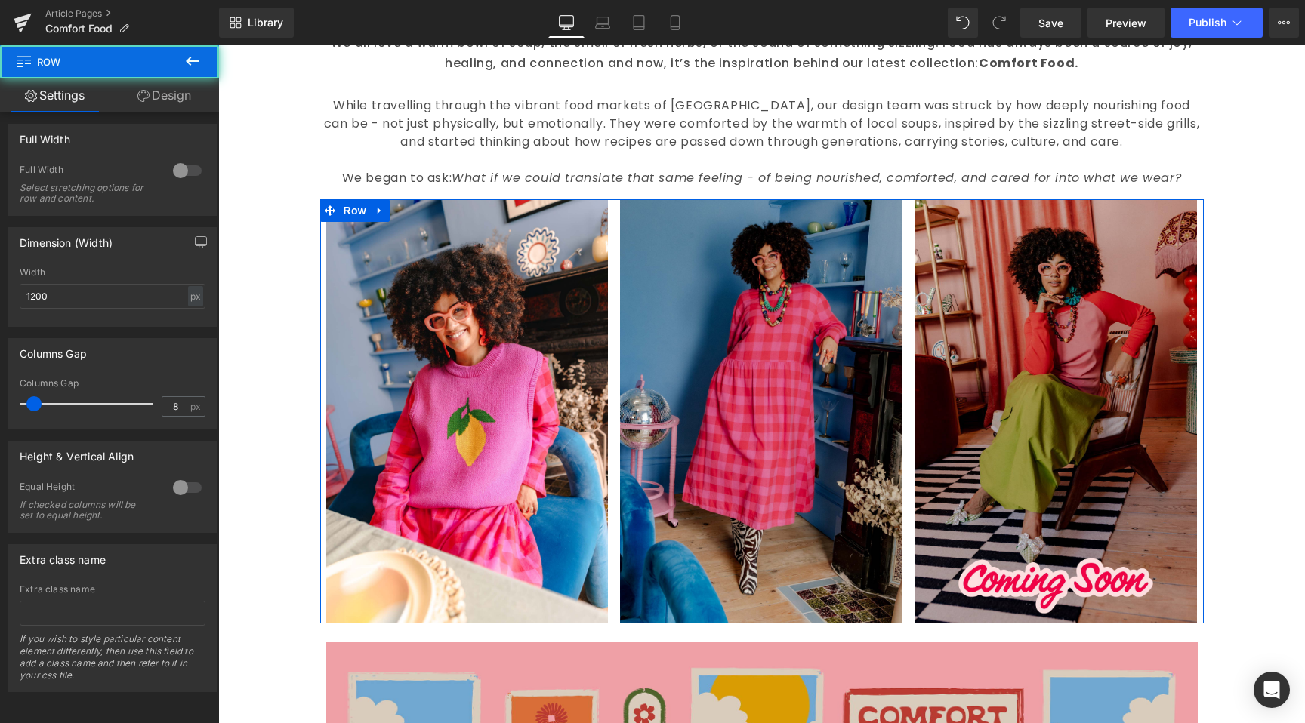
scroll to position [408, 0]
click at [176, 397] on input "8" at bounding box center [175, 406] width 26 height 19
type input "6"
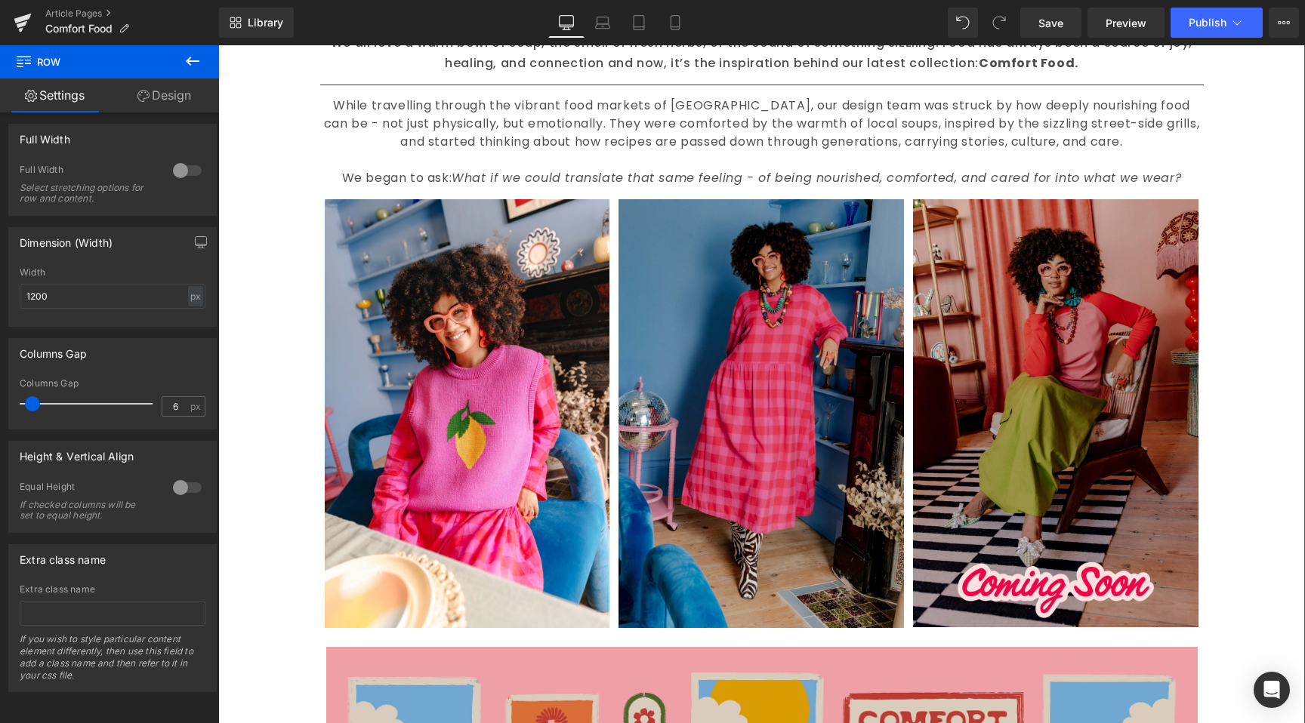
click at [267, 427] on div "Liquid Image Welcome back to Make What Moves You Text Block Our series celebrat…" at bounding box center [761, 425] width 1087 height 2136
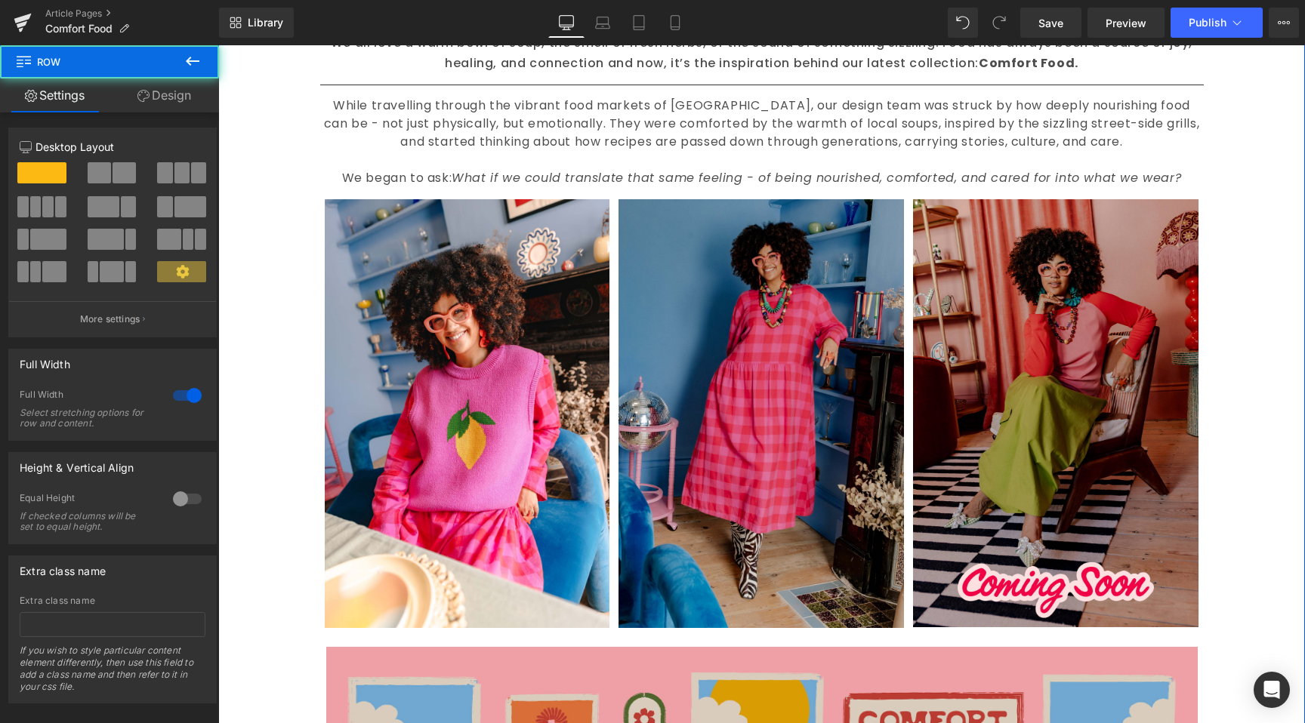
scroll to position [811, 0]
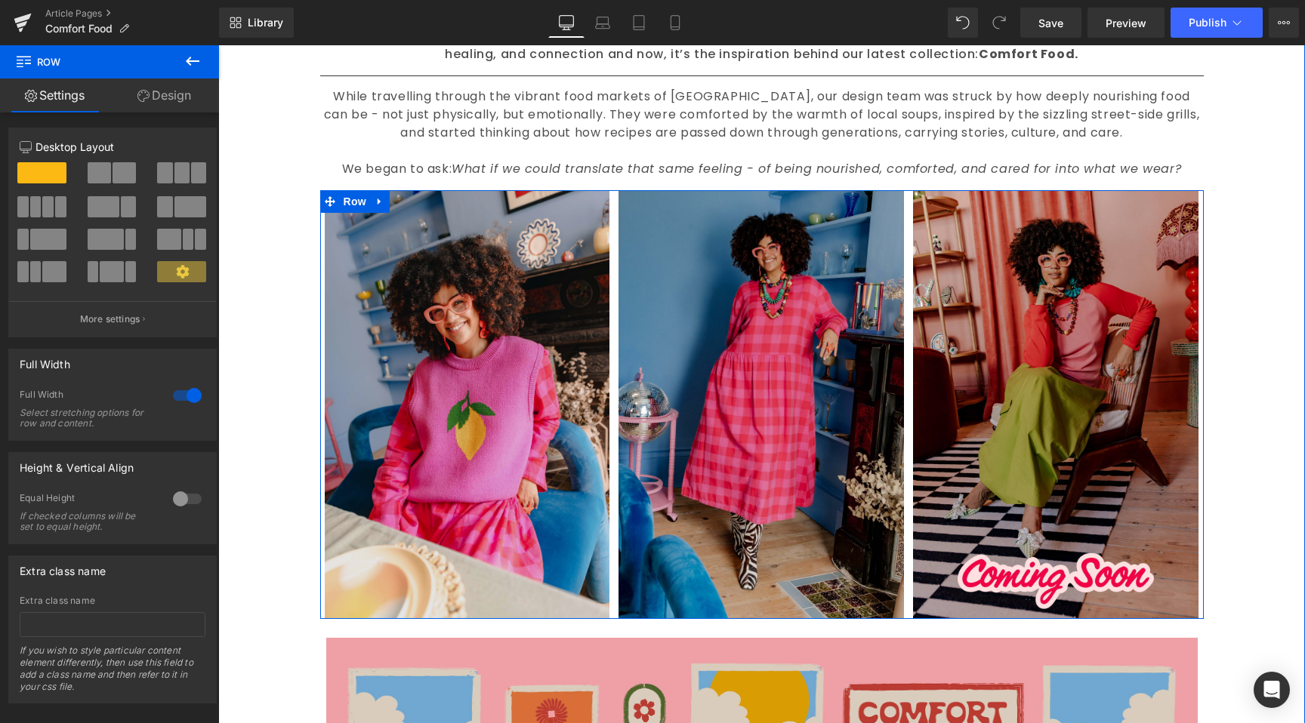
click at [513, 369] on img at bounding box center [467, 404] width 285 height 428
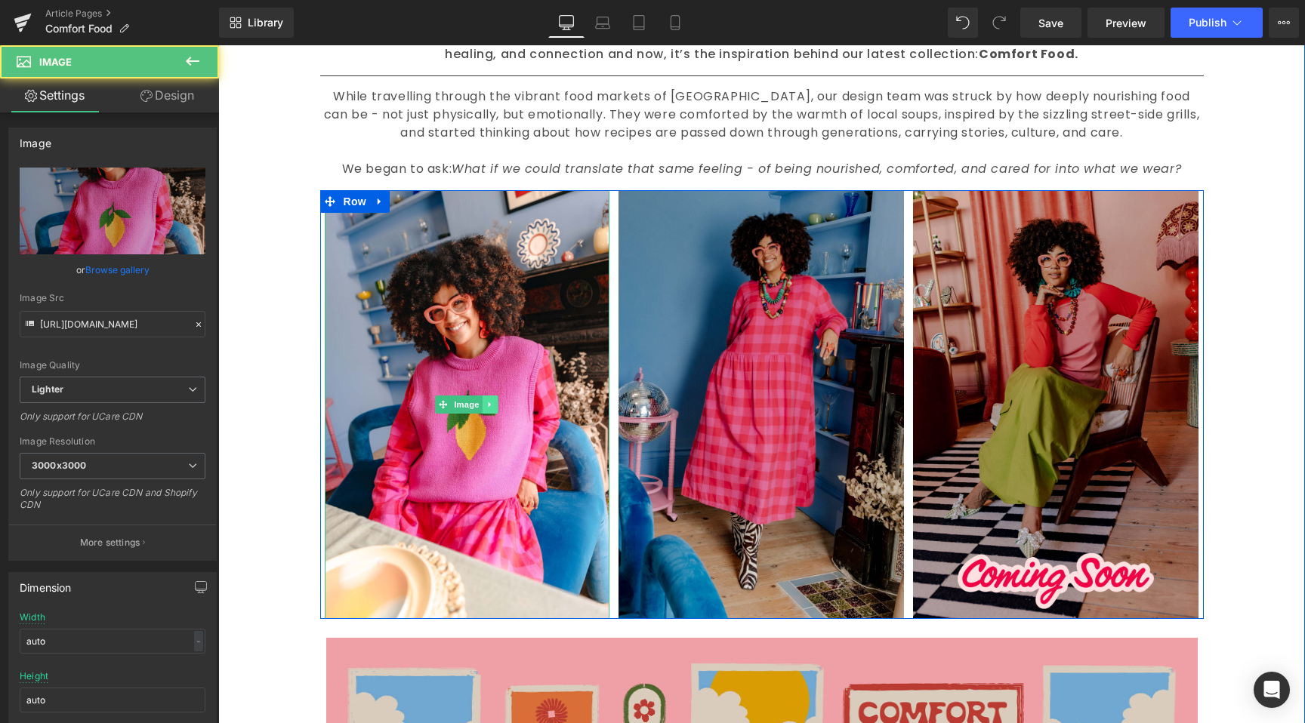
click at [490, 412] on link at bounding box center [491, 405] width 16 height 18
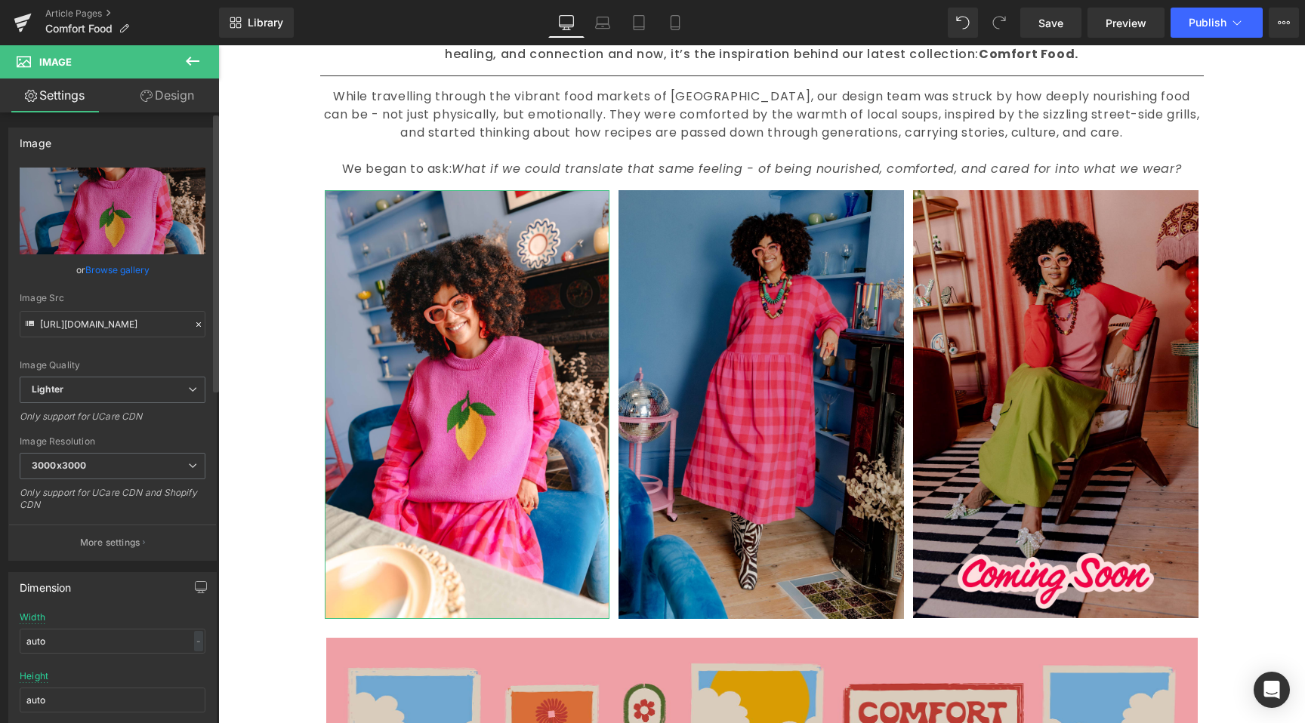
click at [193, 326] on icon at bounding box center [198, 324] width 11 height 11
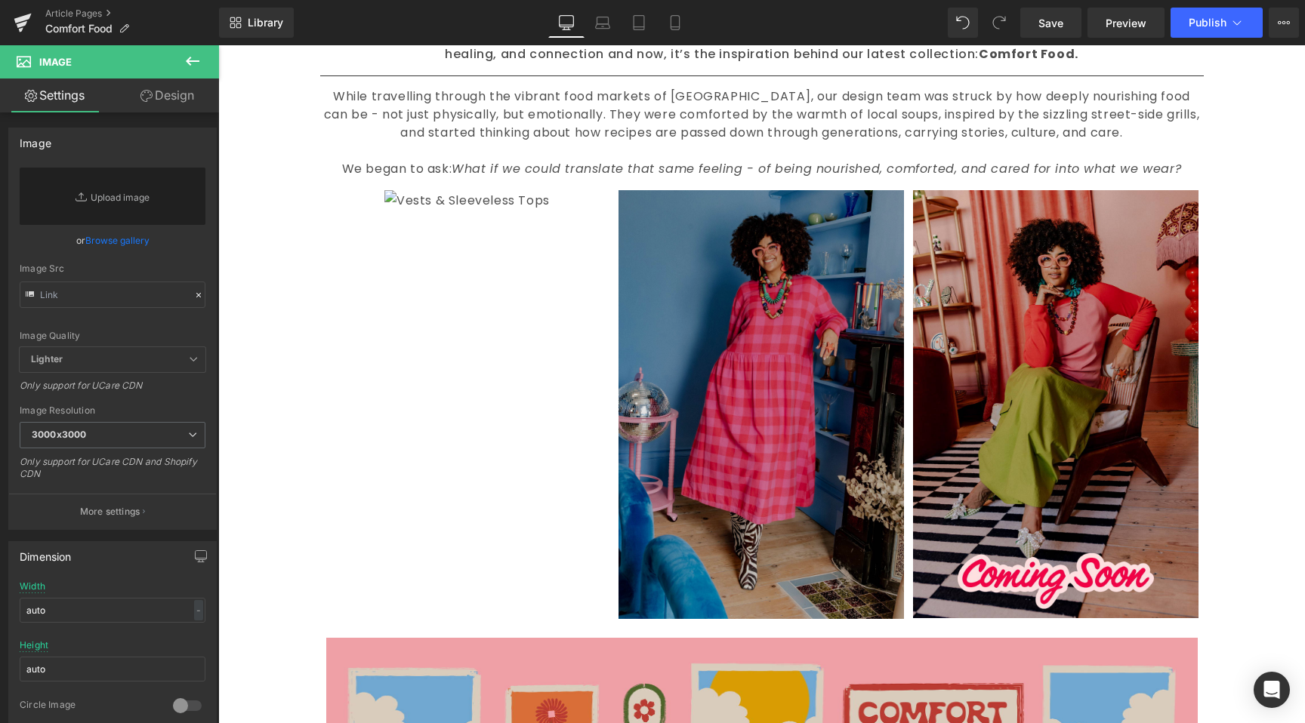
click at [760, 301] on img at bounding box center [760, 404] width 285 height 428
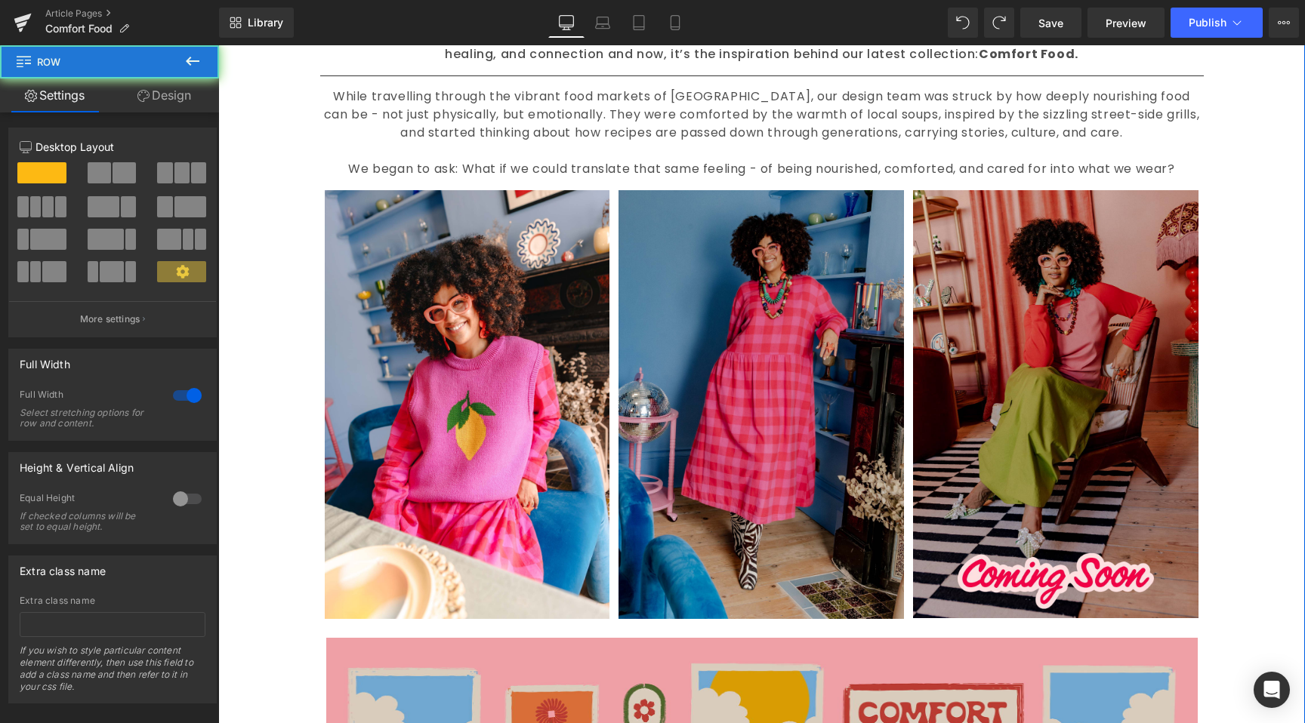
click at [280, 387] on div "Liquid Image Welcome back to Make What Moves You Text Block Our series celebrat…" at bounding box center [761, 416] width 1087 height 2136
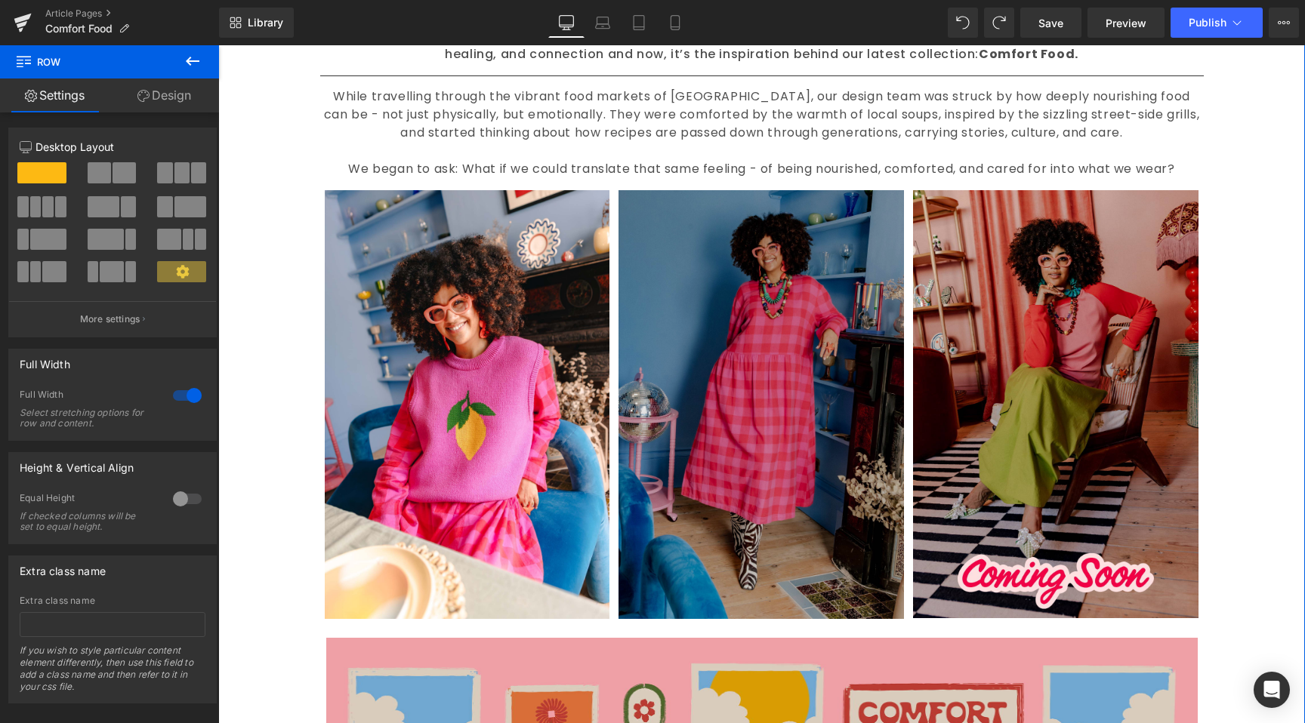
click at [748, 292] on img at bounding box center [760, 404] width 285 height 428
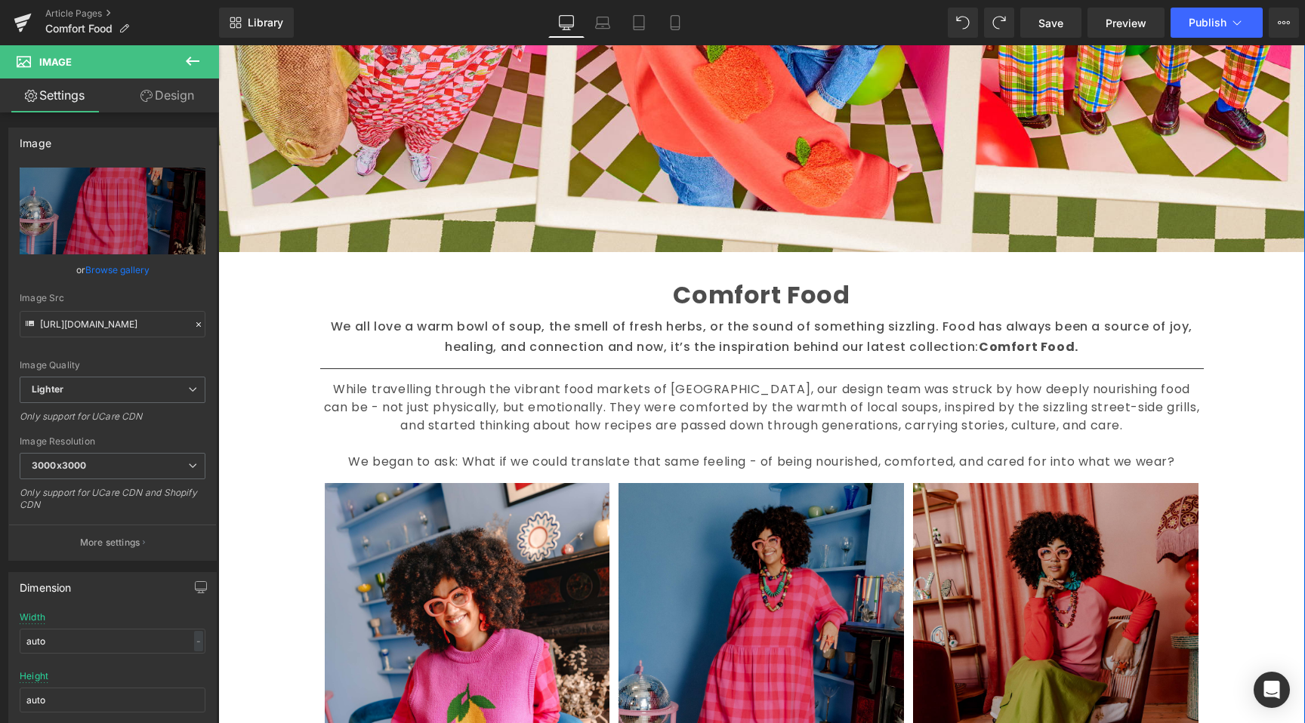
click at [831, 439] on p at bounding box center [761, 444] width 883 height 18
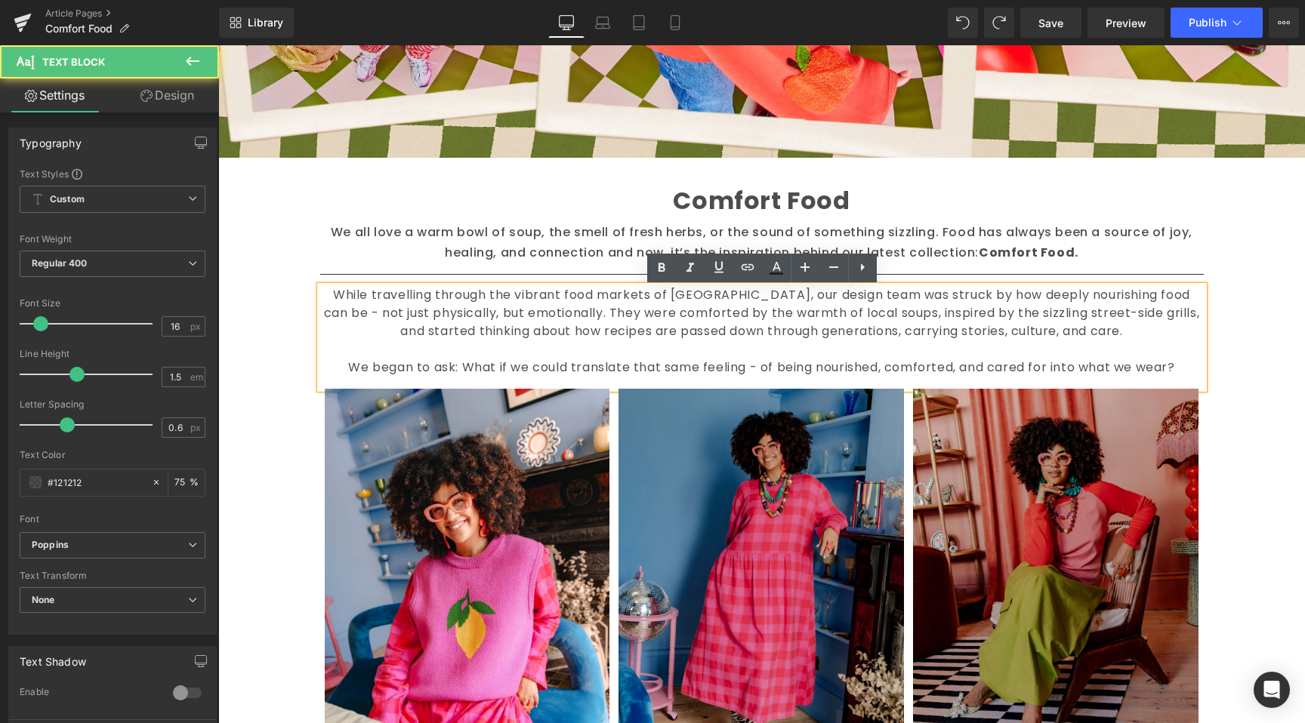
scroll to position [621, 0]
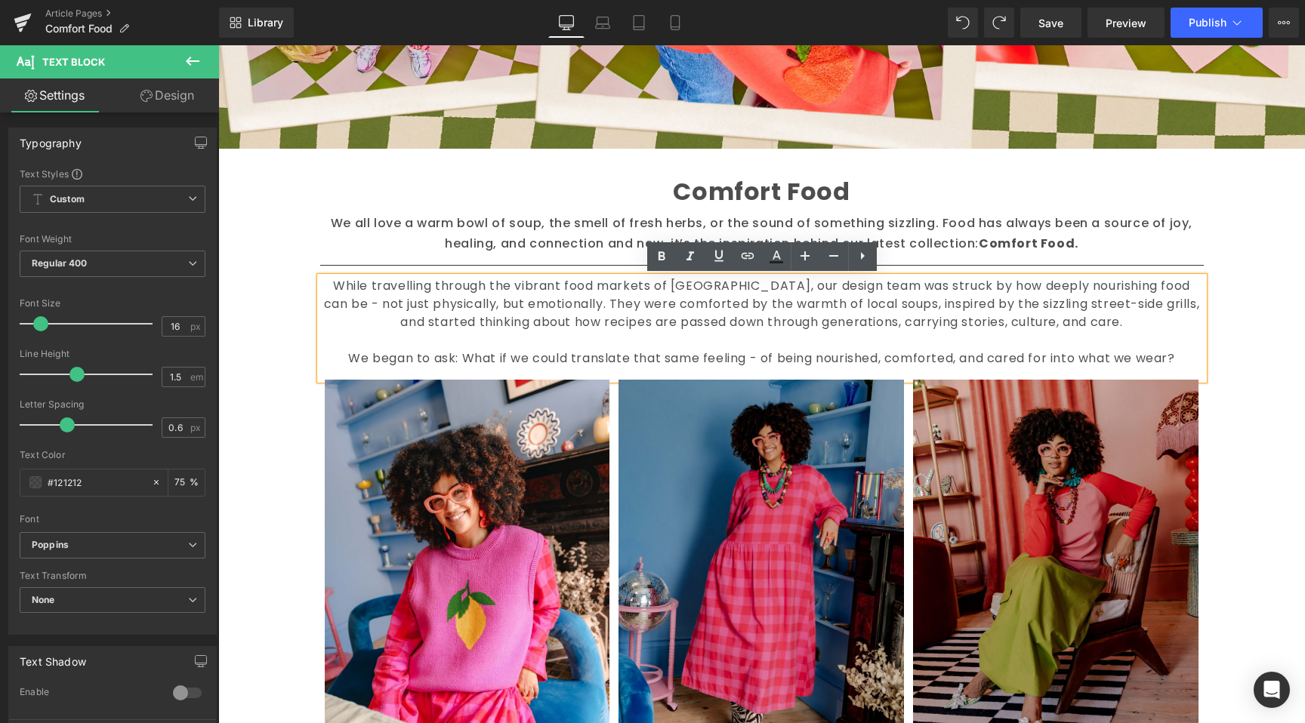
click at [275, 381] on div "Liquid Image Welcome back to Make What Moves You Text Block Our series celebrat…" at bounding box center [761, 606] width 1087 height 2136
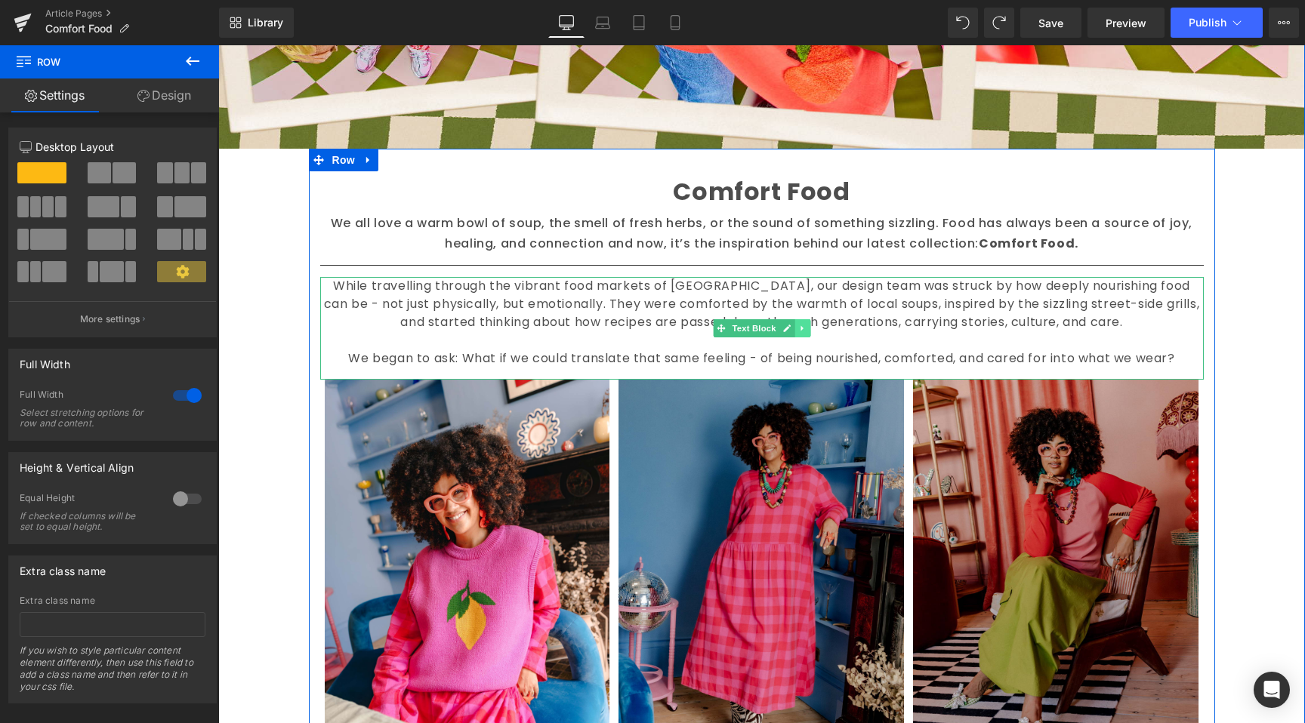
click at [800, 331] on icon at bounding box center [802, 328] width 8 height 9
click at [790, 331] on icon at bounding box center [794, 328] width 8 height 9
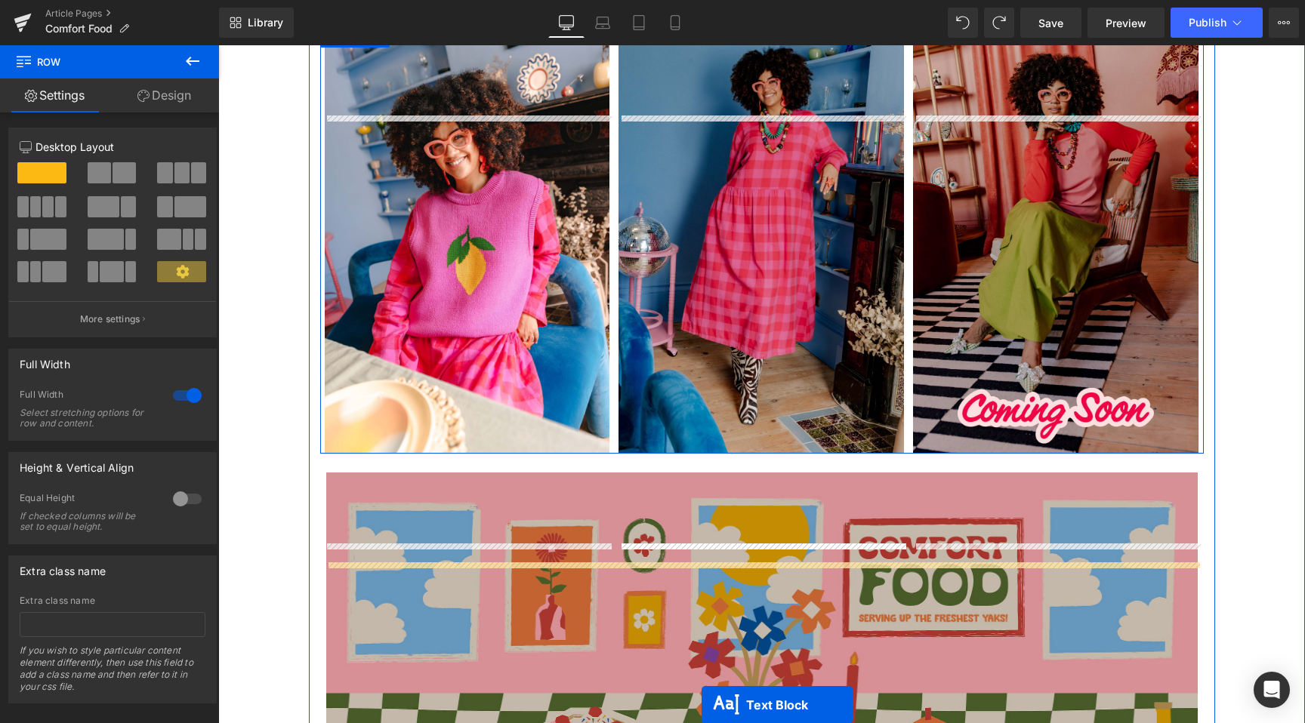
scroll to position [1044, 0]
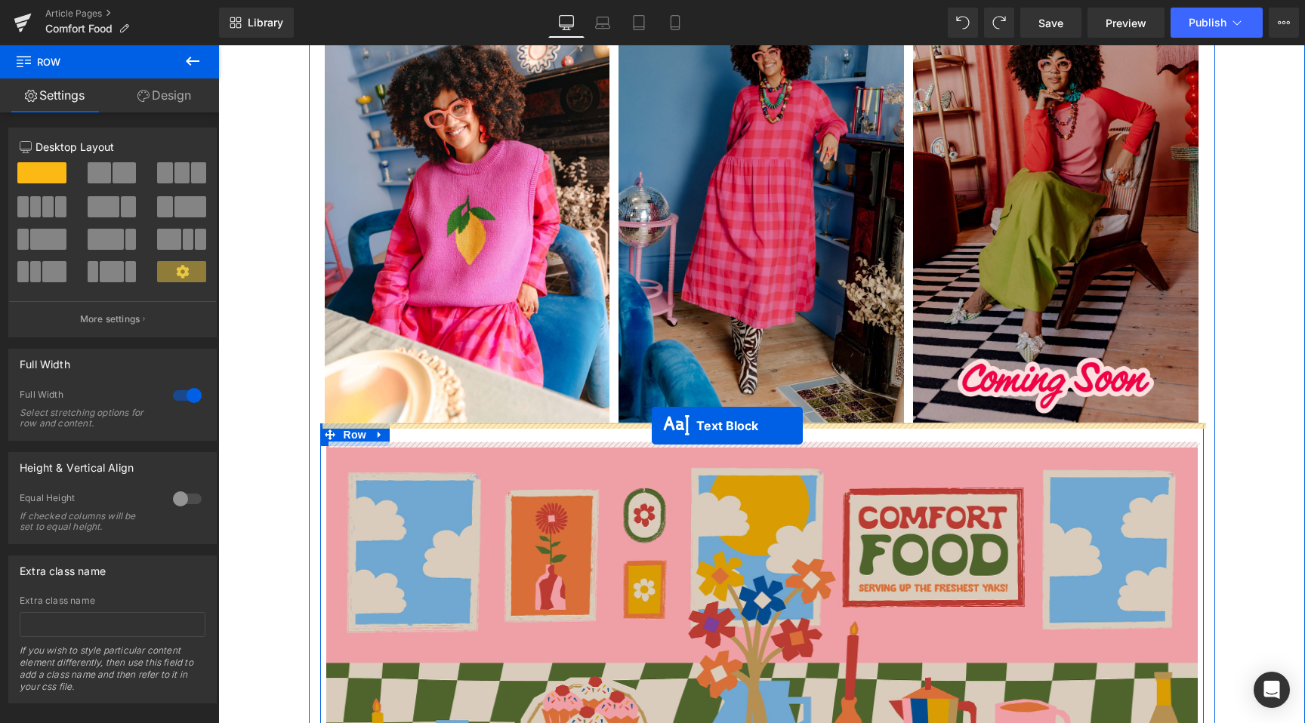
drag, startPoint x: 725, startPoint y: 428, endPoint x: 652, endPoint y: 426, distance: 73.3
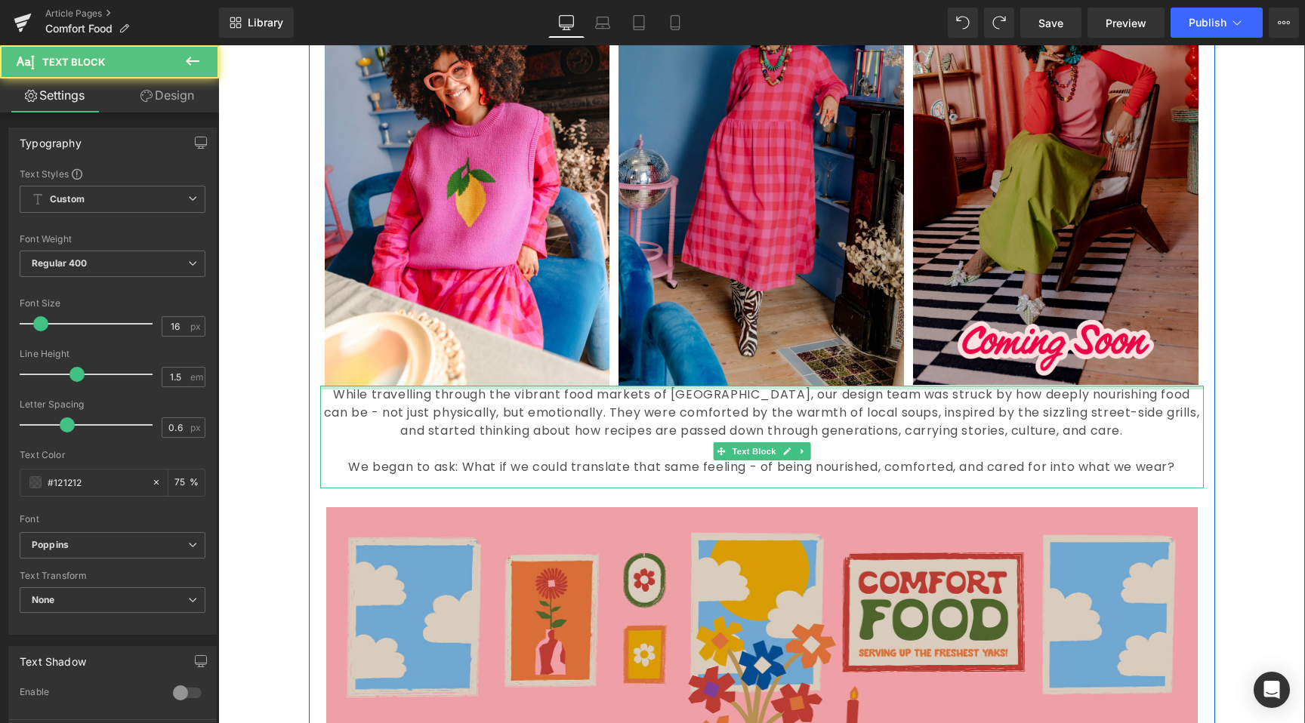
scroll to position [1007, 0]
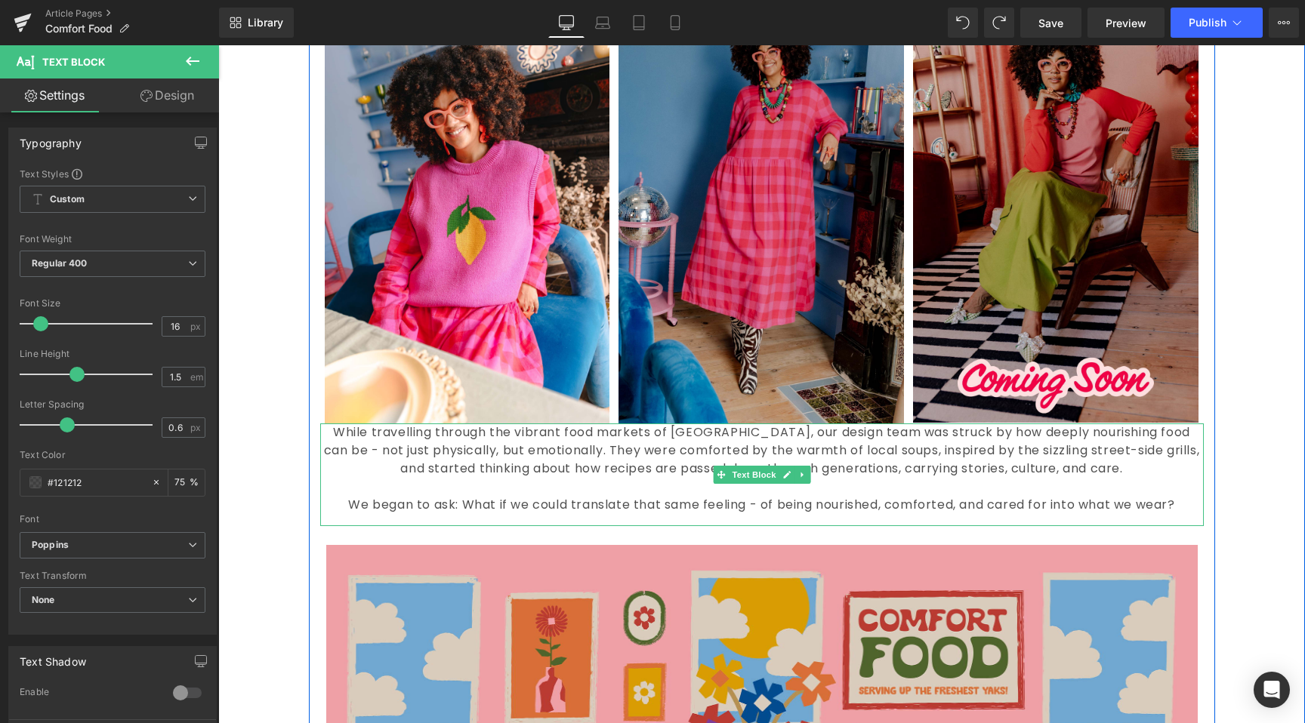
click at [661, 430] on div "While travelling through the vibrant food markets of Vietnam, our design team w…" at bounding box center [761, 475] width 883 height 103
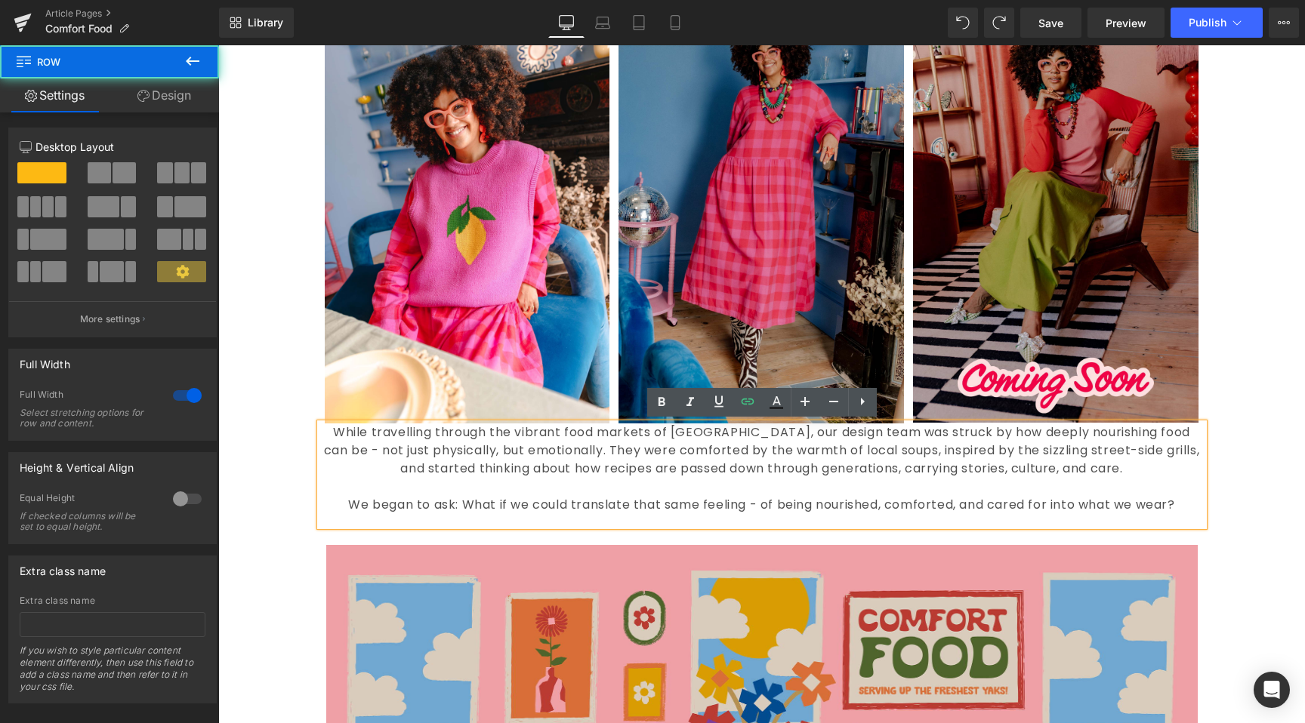
click at [279, 461] on div "Liquid Image Welcome back to Make What Moves You Text Block Our series celebrat…" at bounding box center [761, 272] width 1087 height 2239
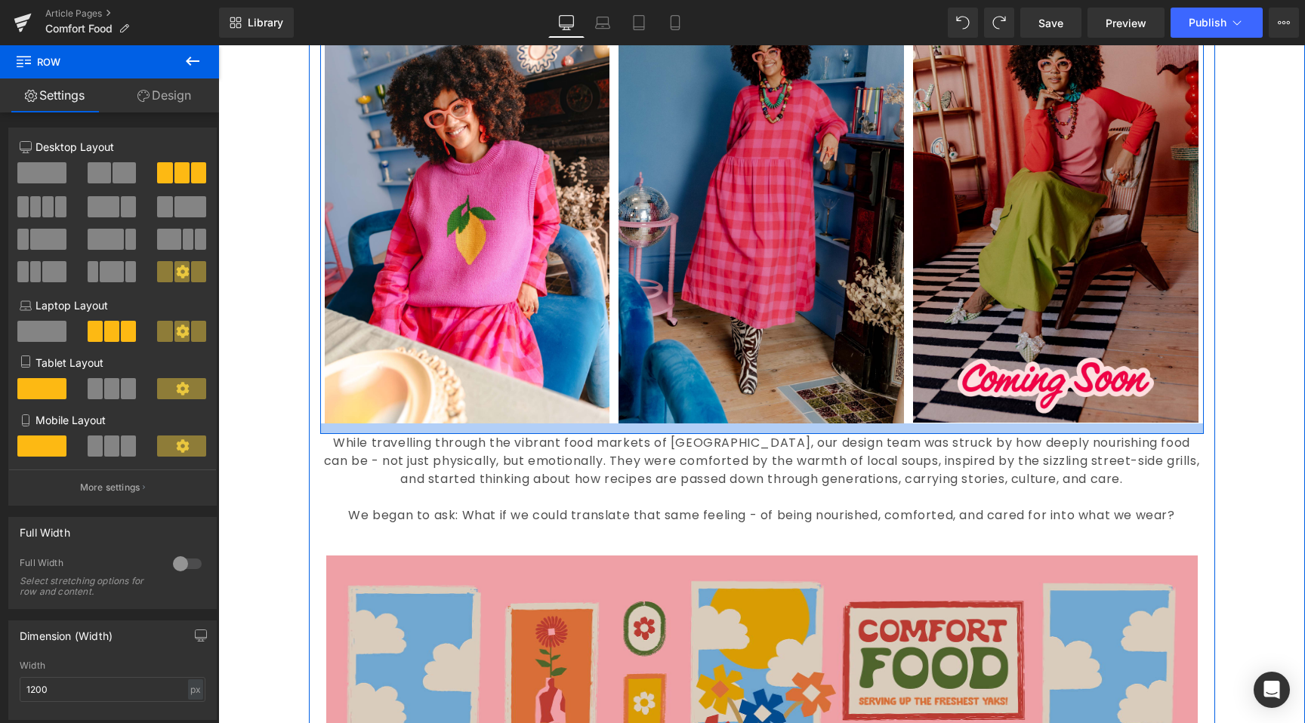
drag, startPoint x: 356, startPoint y: 421, endPoint x: 356, endPoint y: 432, distance: 11.3
click at [356, 432] on div at bounding box center [761, 429] width 883 height 11
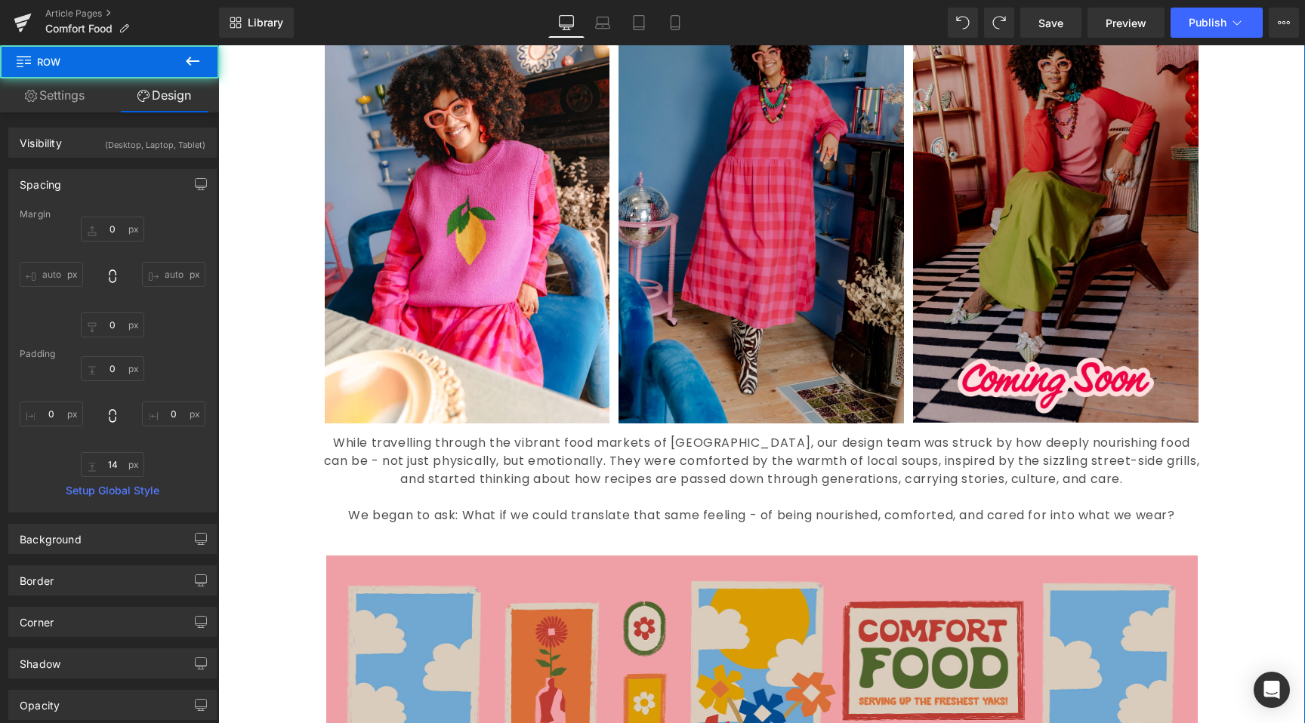
click at [271, 504] on div "Liquid Image Welcome back to Make What Moves You Text Block Our series celebrat…" at bounding box center [761, 277] width 1087 height 2249
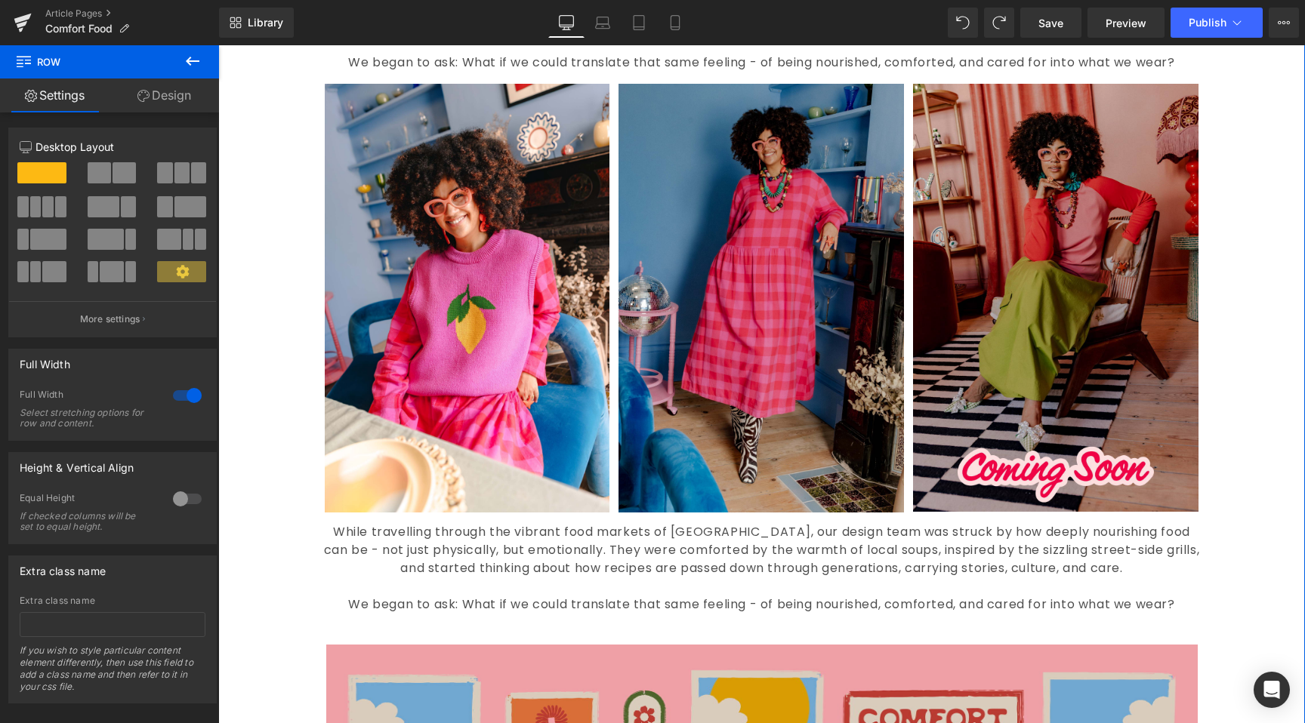
scroll to position [957, 0]
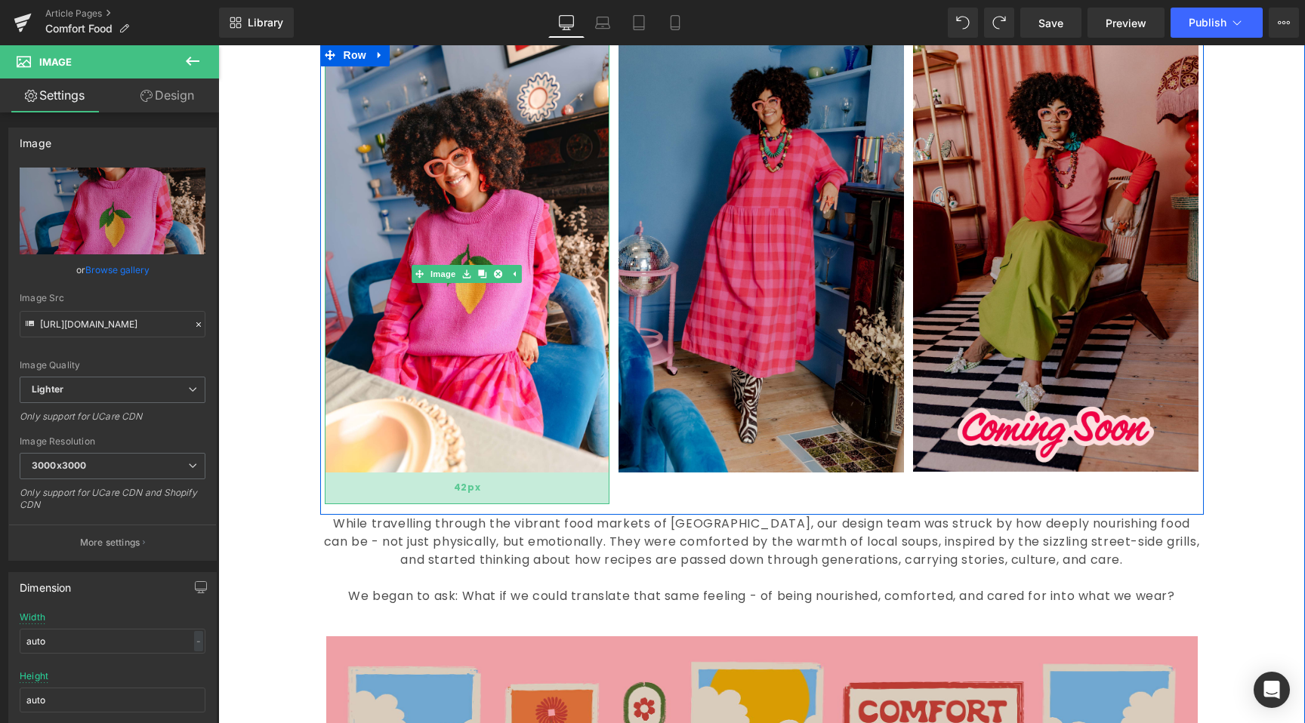
drag, startPoint x: 395, startPoint y: 470, endPoint x: 391, endPoint y: 501, distance: 31.2
click at [391, 501] on div "42px" at bounding box center [467, 489] width 285 height 32
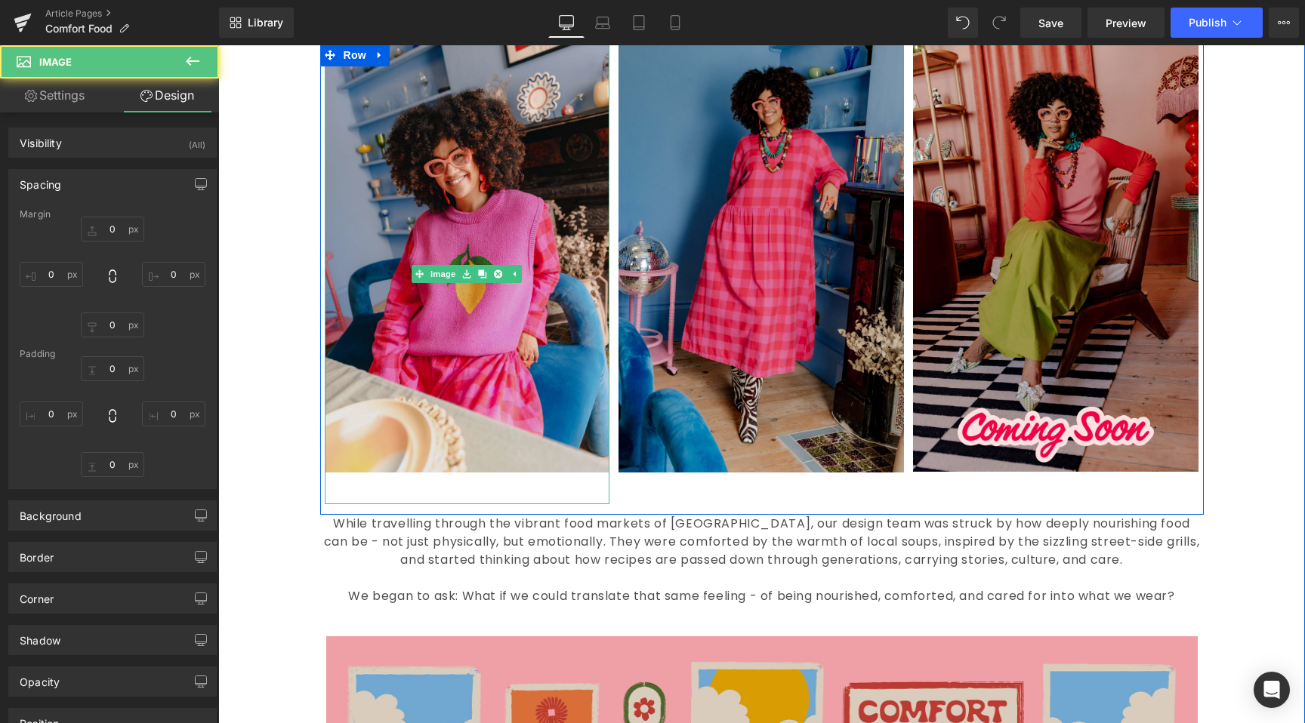
type input "0"
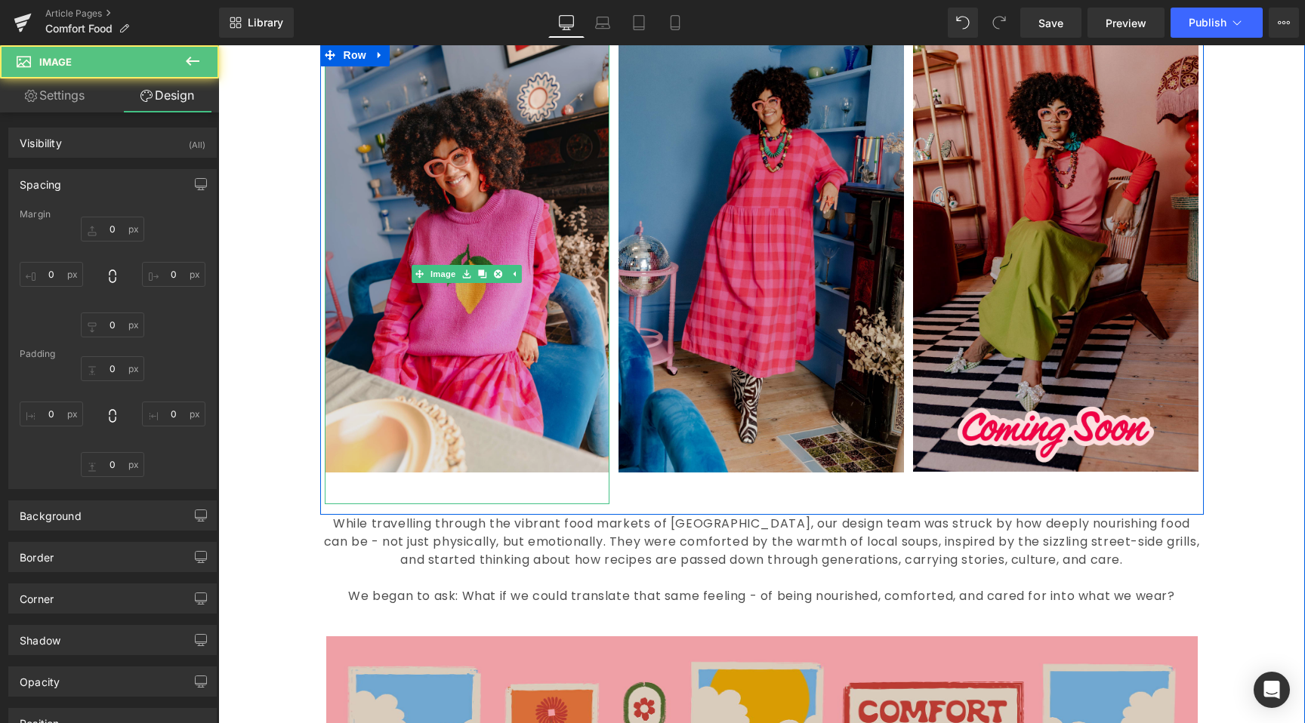
type input "0"
type input "42.4381"
type input "0"
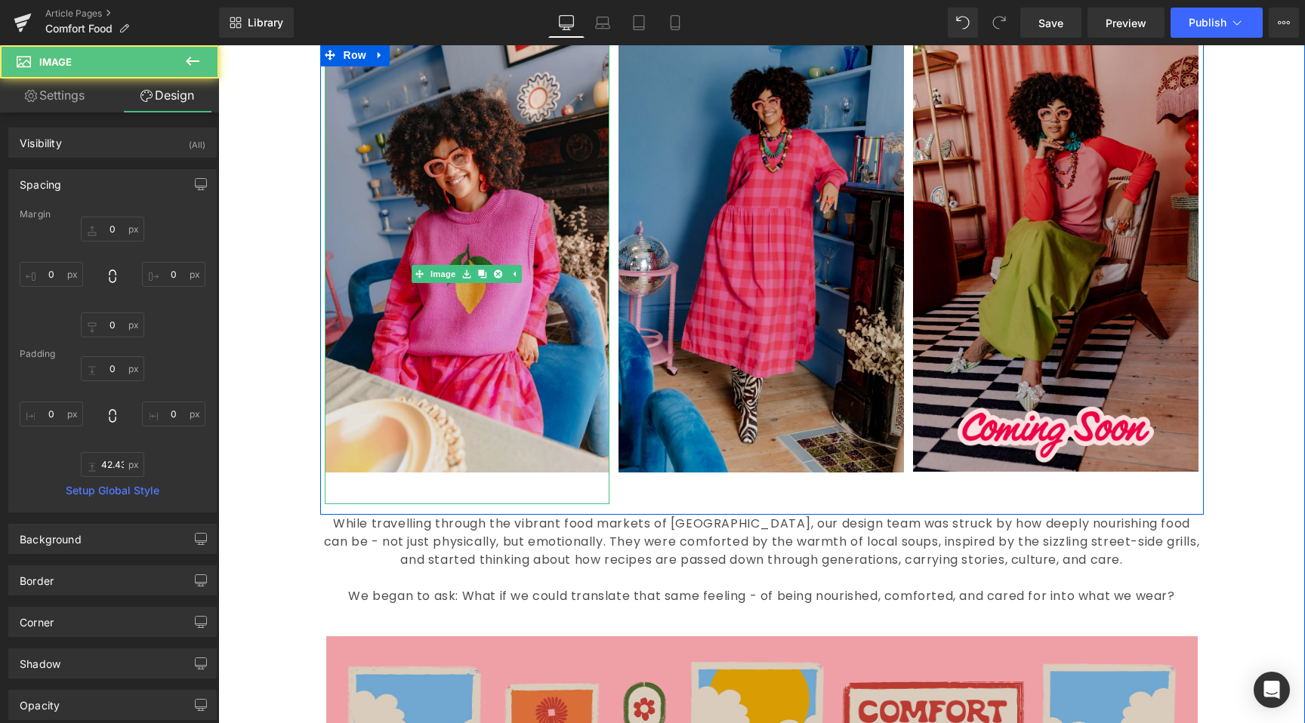
type input "0"
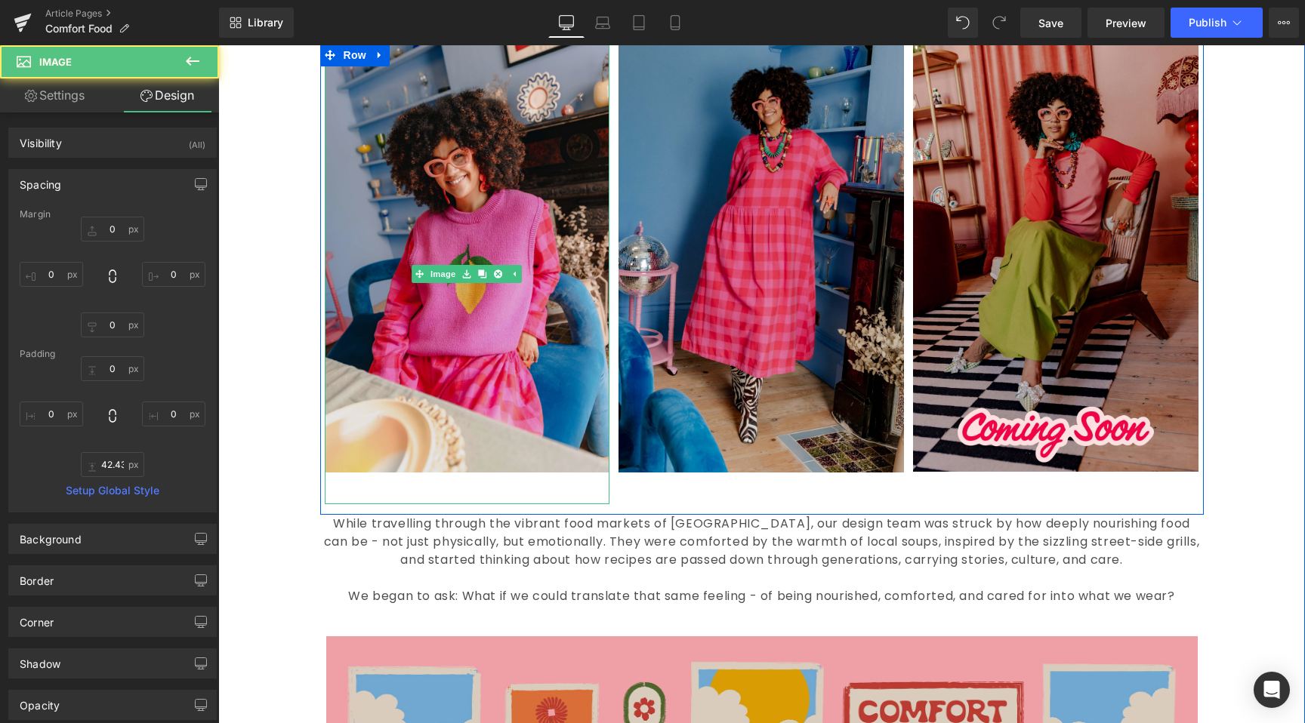
type input "0"
type input "24.8426"
type input "0"
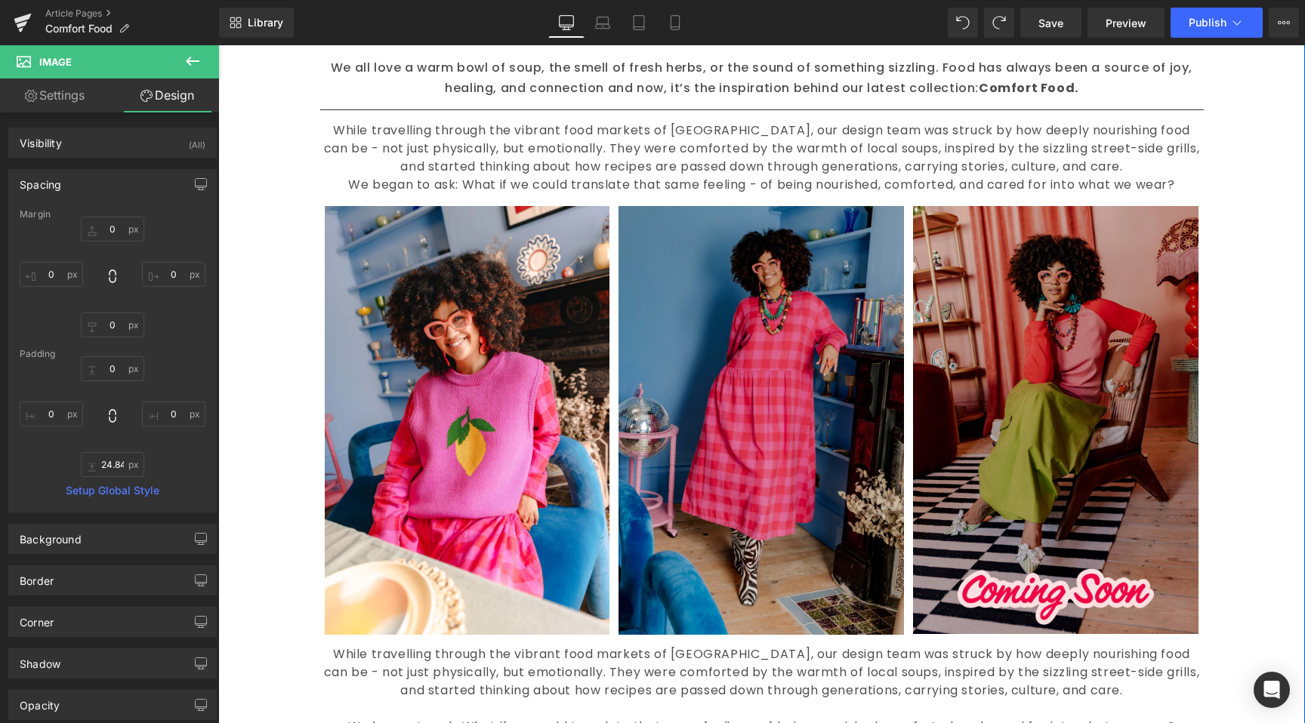
scroll to position [788, 0]
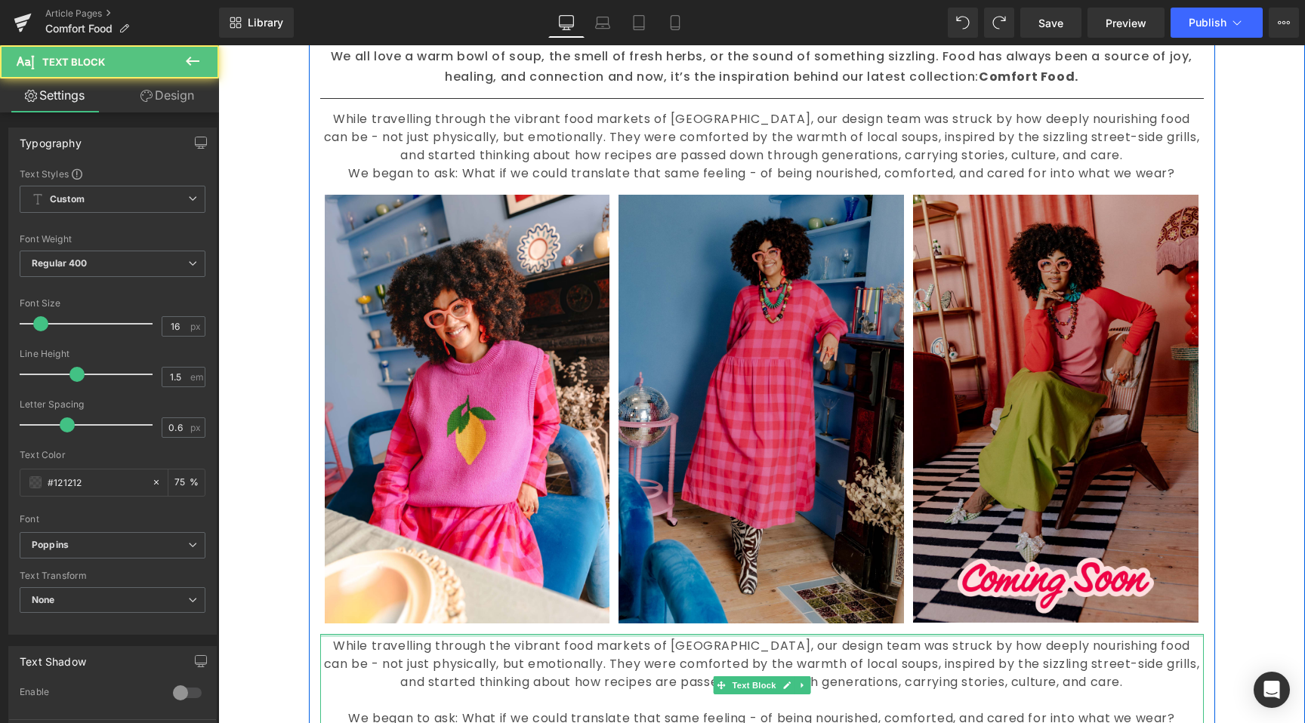
click at [387, 640] on div "While travelling through the vibrant food markets of Vietnam, our design team w…" at bounding box center [761, 687] width 883 height 106
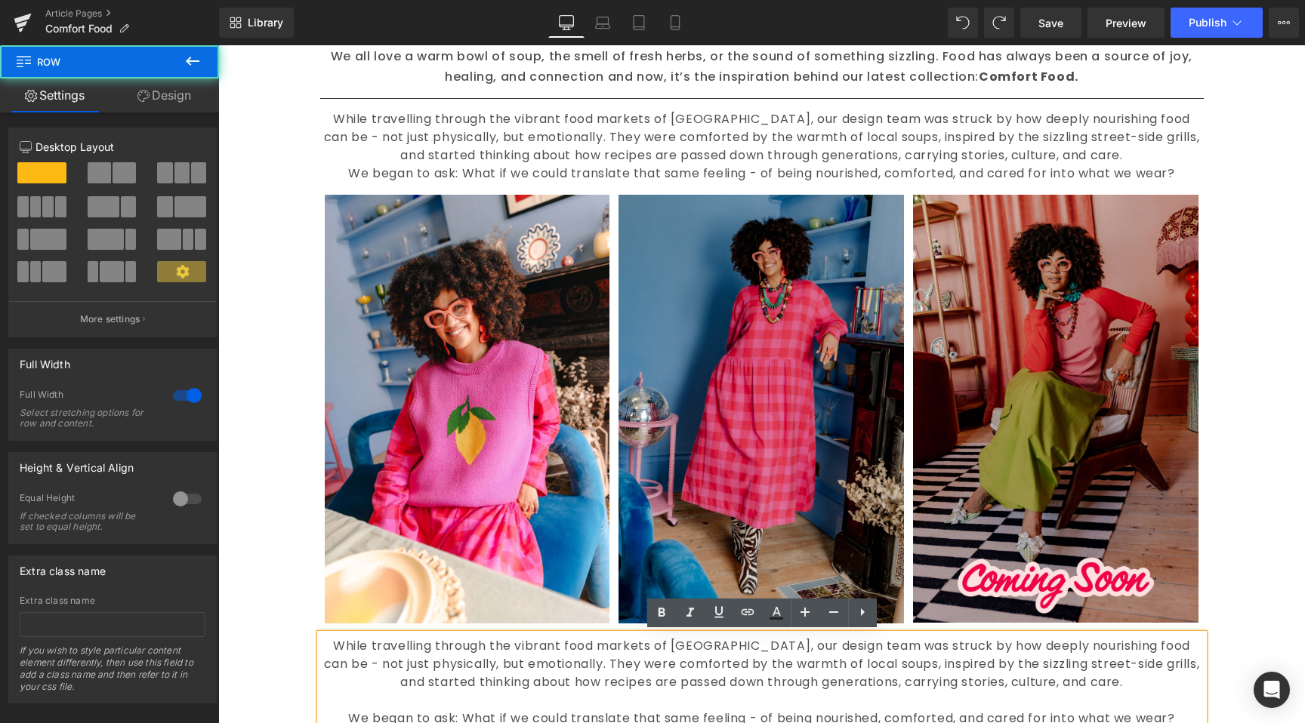
click at [285, 640] on div "Liquid Image Welcome back to Make What Moves You Text Block Our series celebrat…" at bounding box center [761, 488] width 1087 height 2234
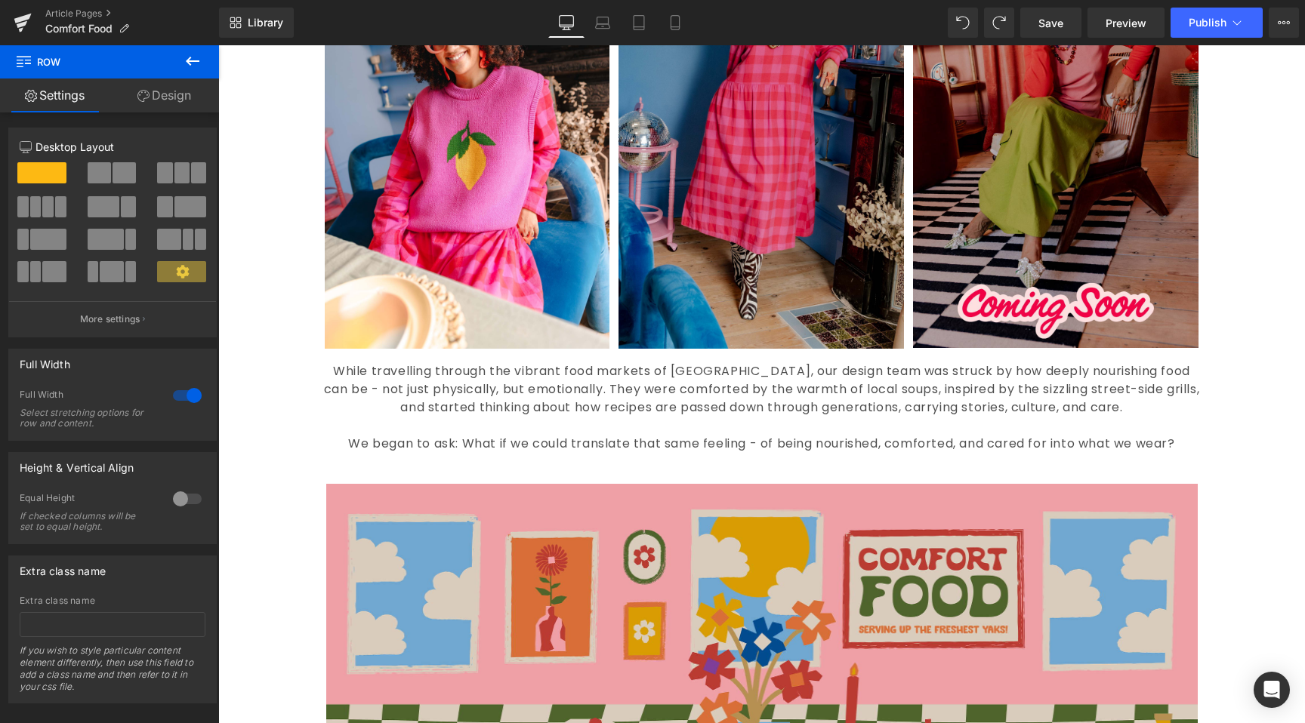
scroll to position [1092, 0]
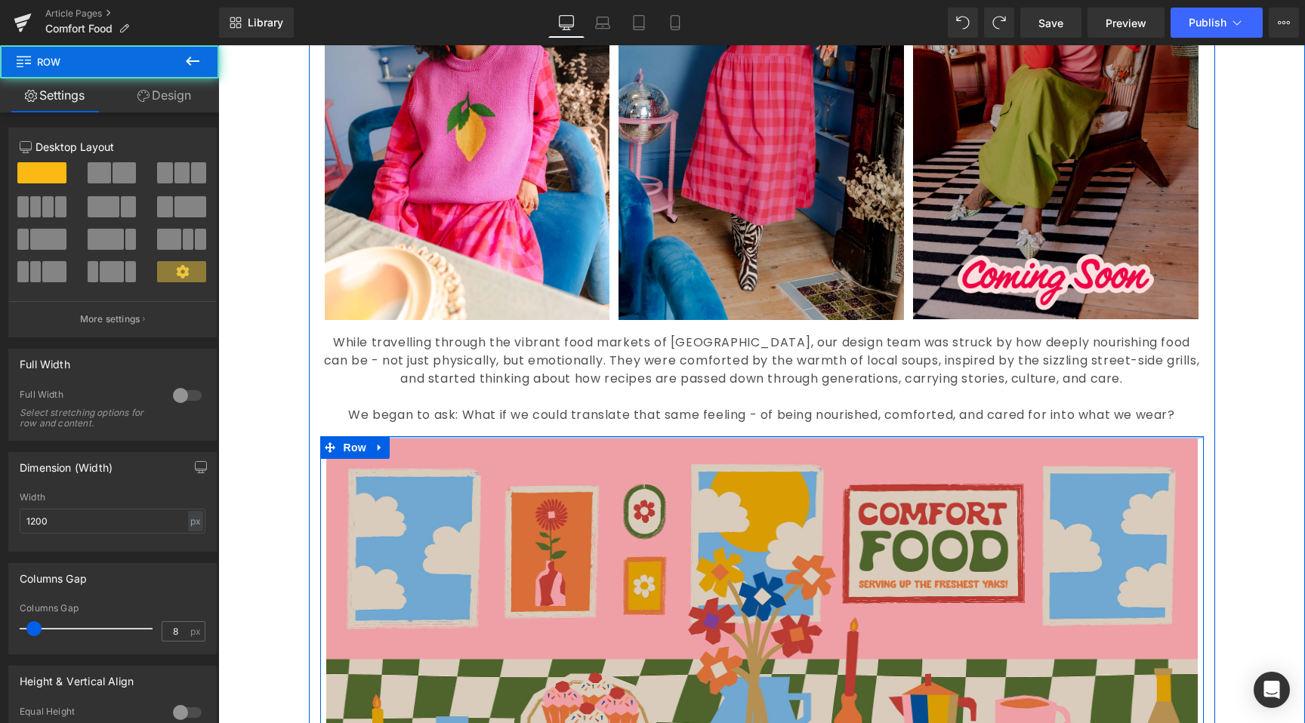
drag, startPoint x: 517, startPoint y: 452, endPoint x: 517, endPoint y: 436, distance: 15.9
click at [517, 436] on div at bounding box center [761, 437] width 883 height 2
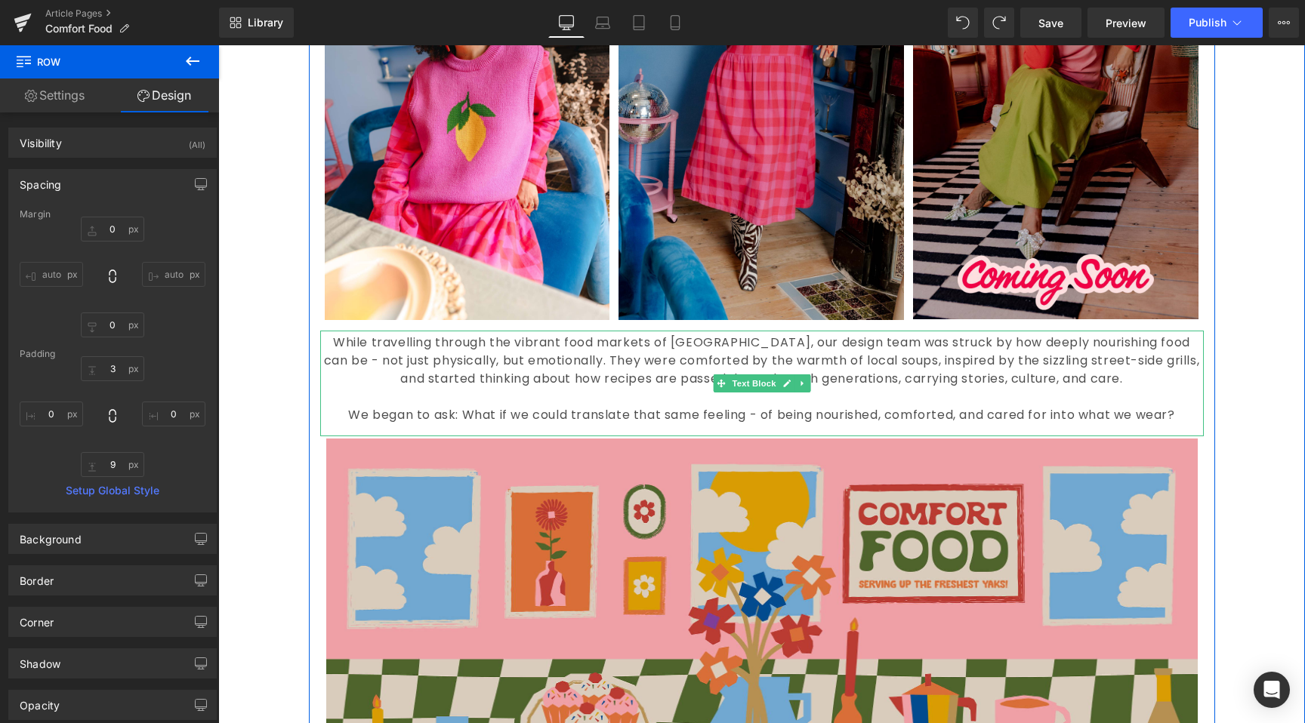
click at [338, 413] on p "We began to ask: What if we could translate that same feeling - of being nouris…" at bounding box center [761, 415] width 883 height 18
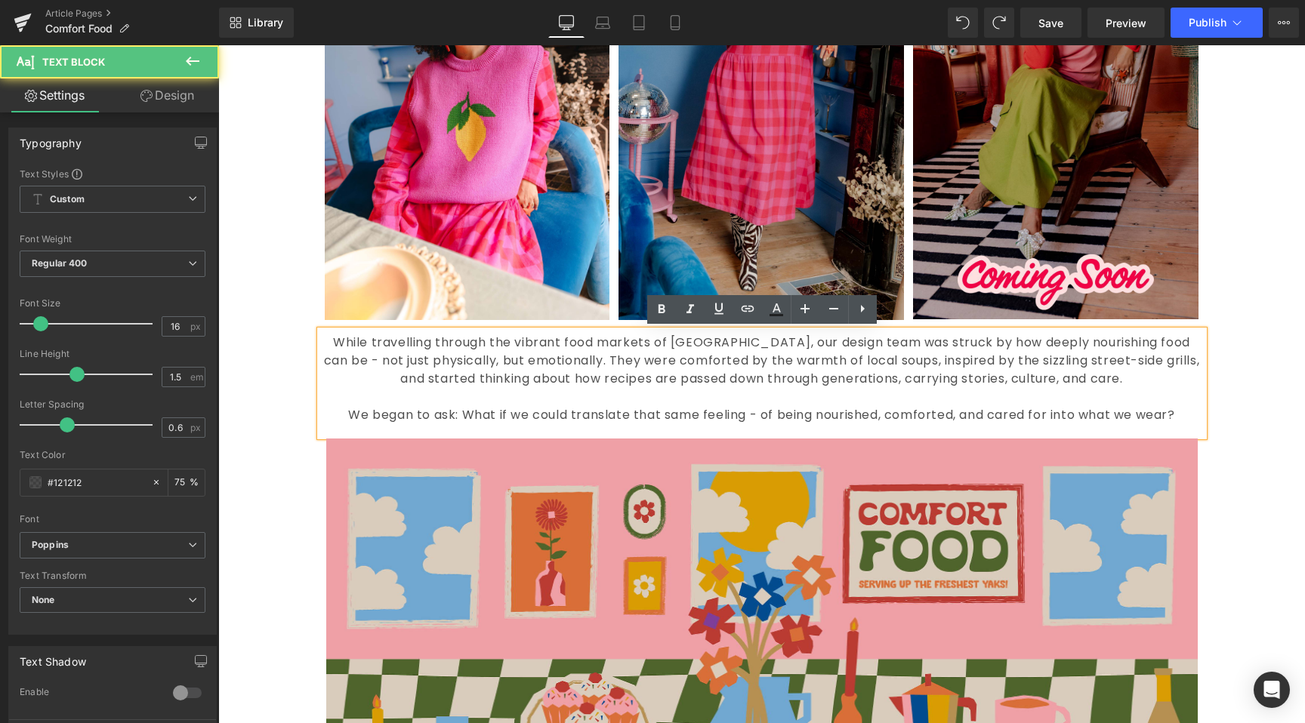
click at [248, 463] on div "Liquid Image Welcome back to Make What Moves You Text Block Our series celebrat…" at bounding box center [761, 176] width 1087 height 2218
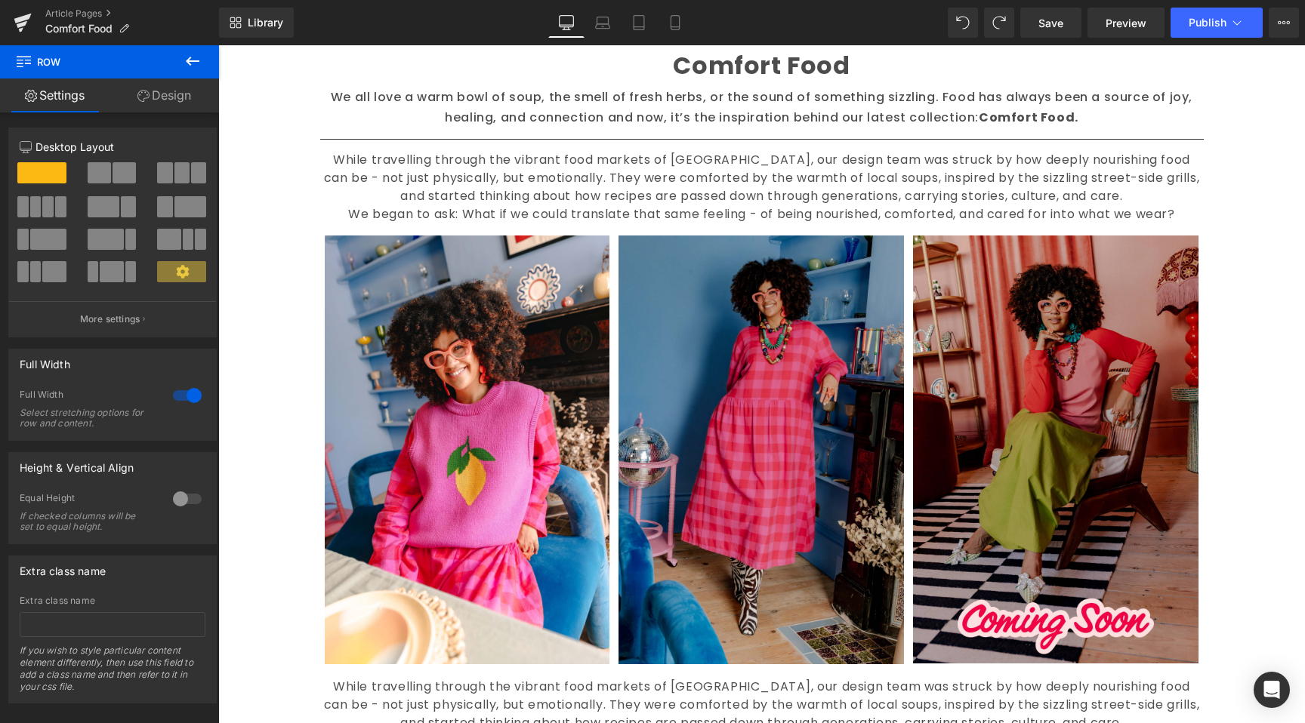
scroll to position [752, 0]
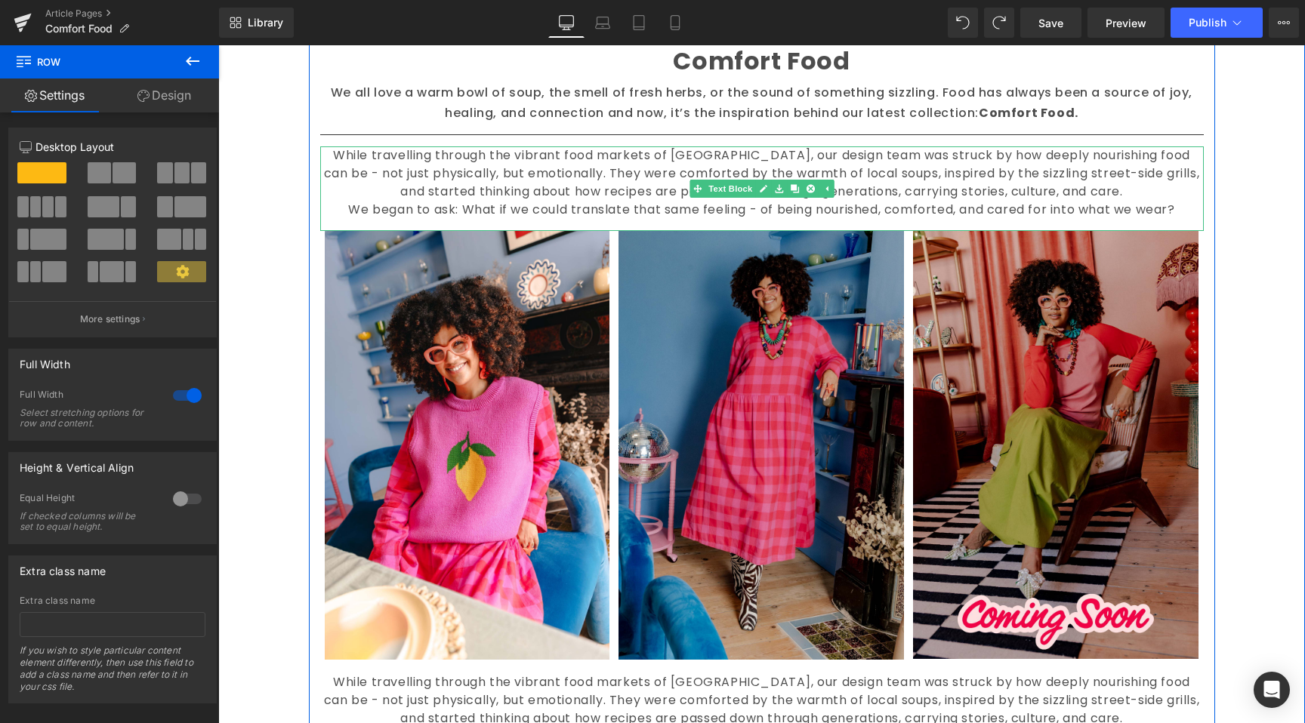
click at [1108, 201] on font "We began to ask: What if we could translate that same feeling - of being nouris…" at bounding box center [761, 209] width 826 height 17
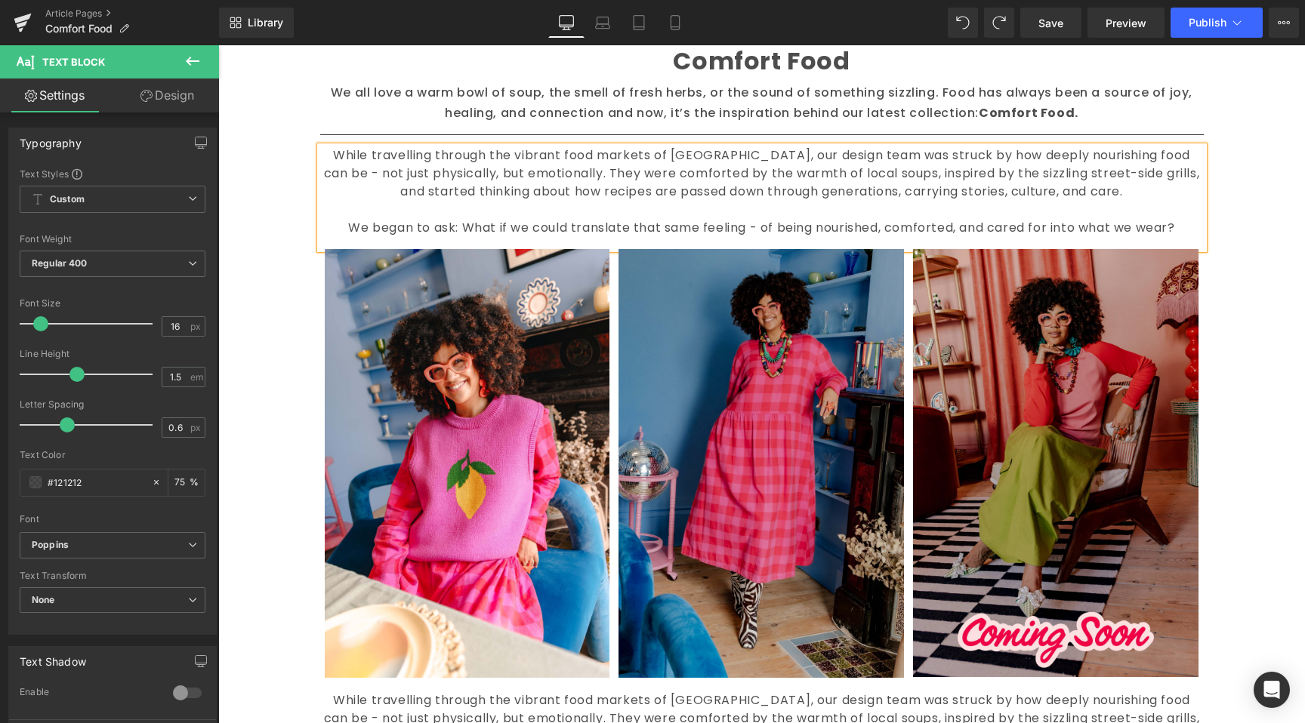
click at [227, 328] on div "Liquid Image Welcome back to Make What Moves You Text Block Our series celebrat…" at bounding box center [761, 525] width 1087 height 2236
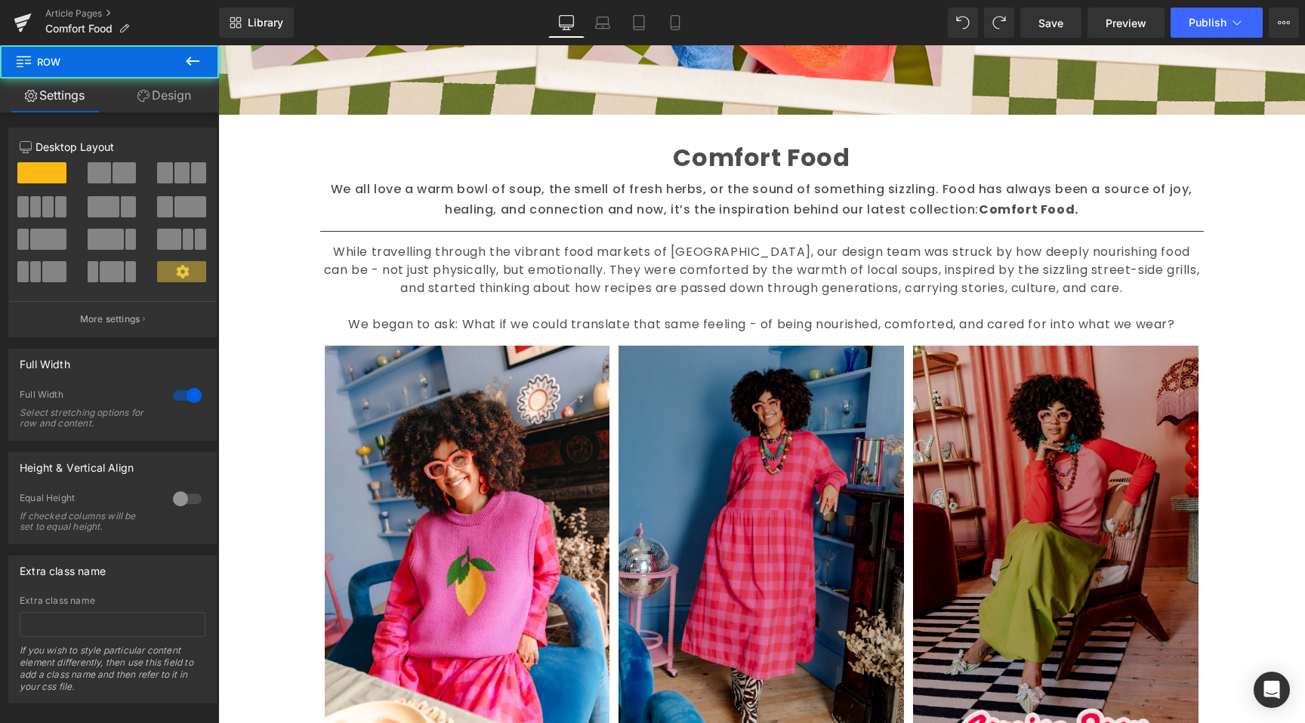
scroll to position [596, 0]
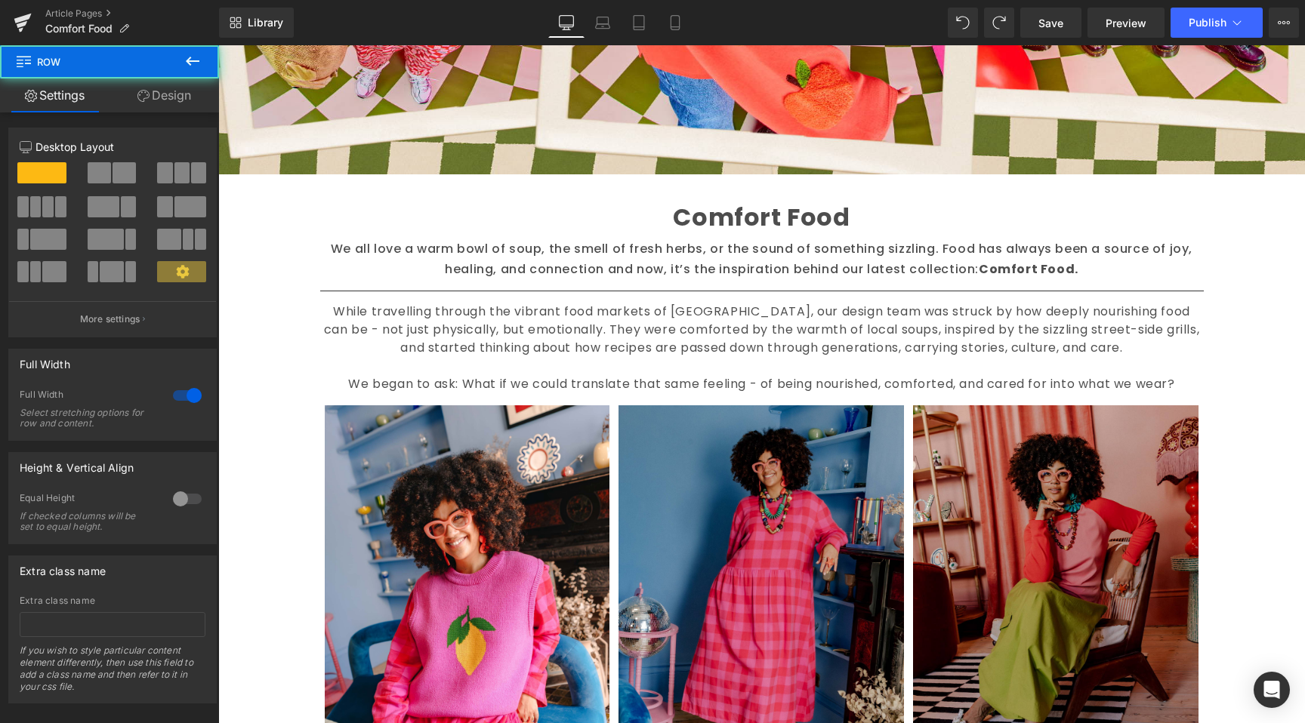
click at [218, 45] on div at bounding box center [218, 45] width 0 height 0
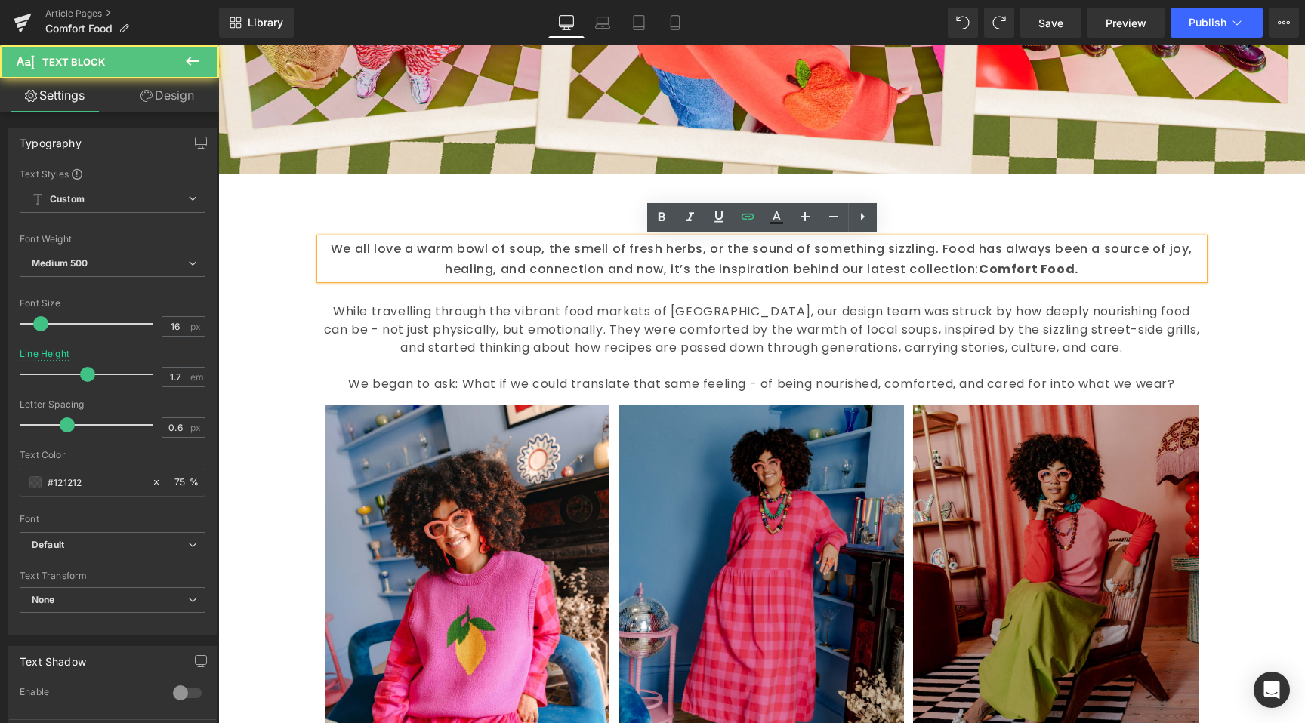
click at [235, 302] on div "Liquid Image Welcome back to Make What Moves You Text Block Our series celebrat…" at bounding box center [761, 682] width 1087 height 2236
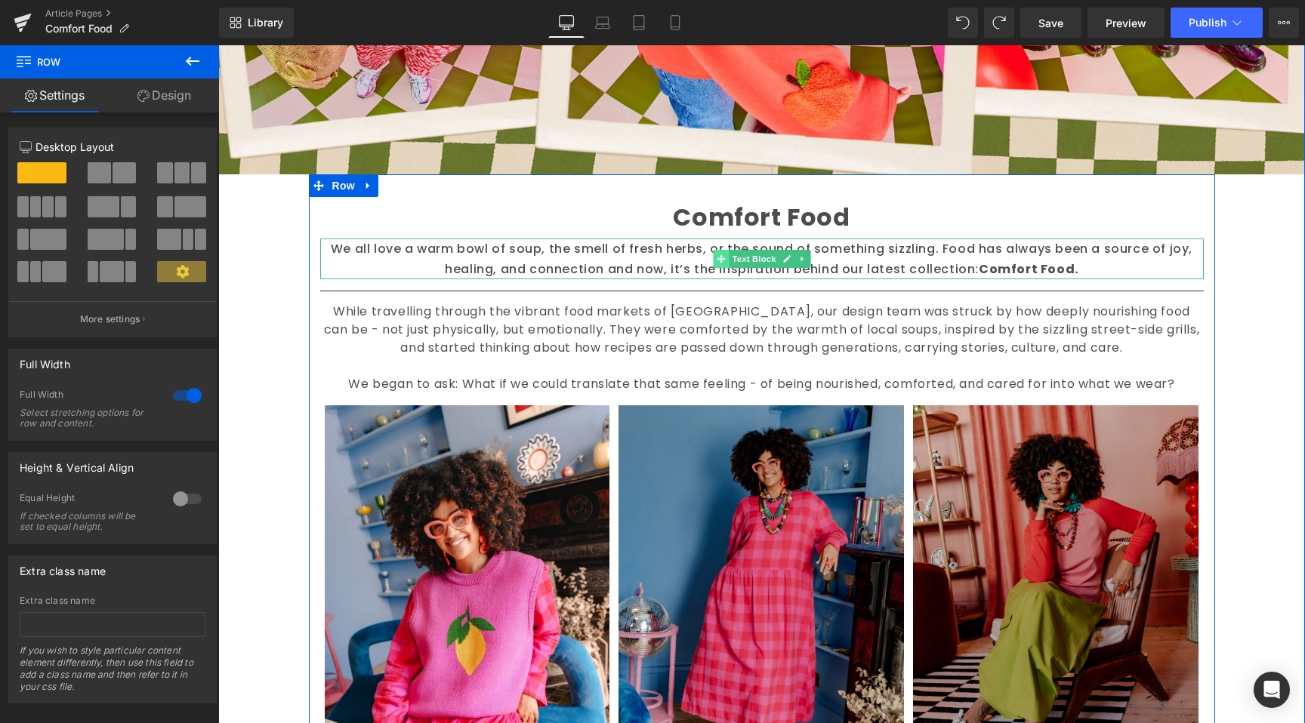
click at [724, 254] on icon at bounding box center [721, 258] width 8 height 9
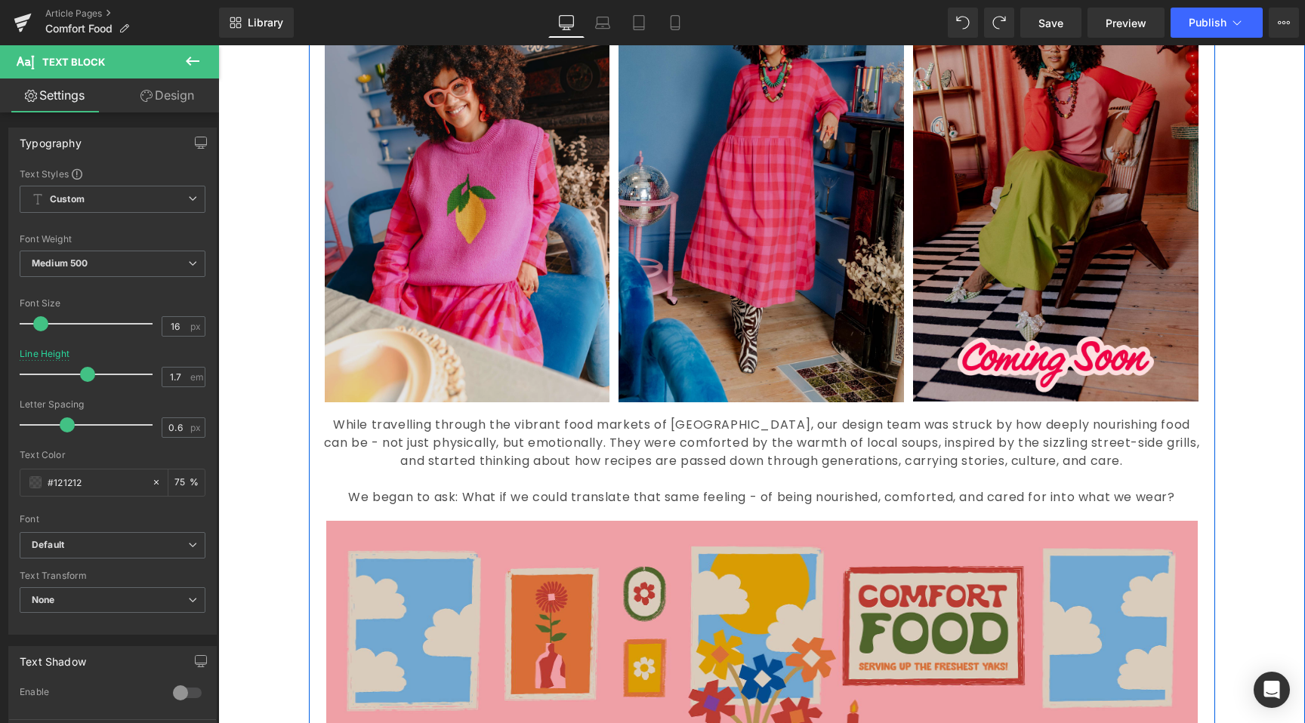
scroll to position [1112, 0]
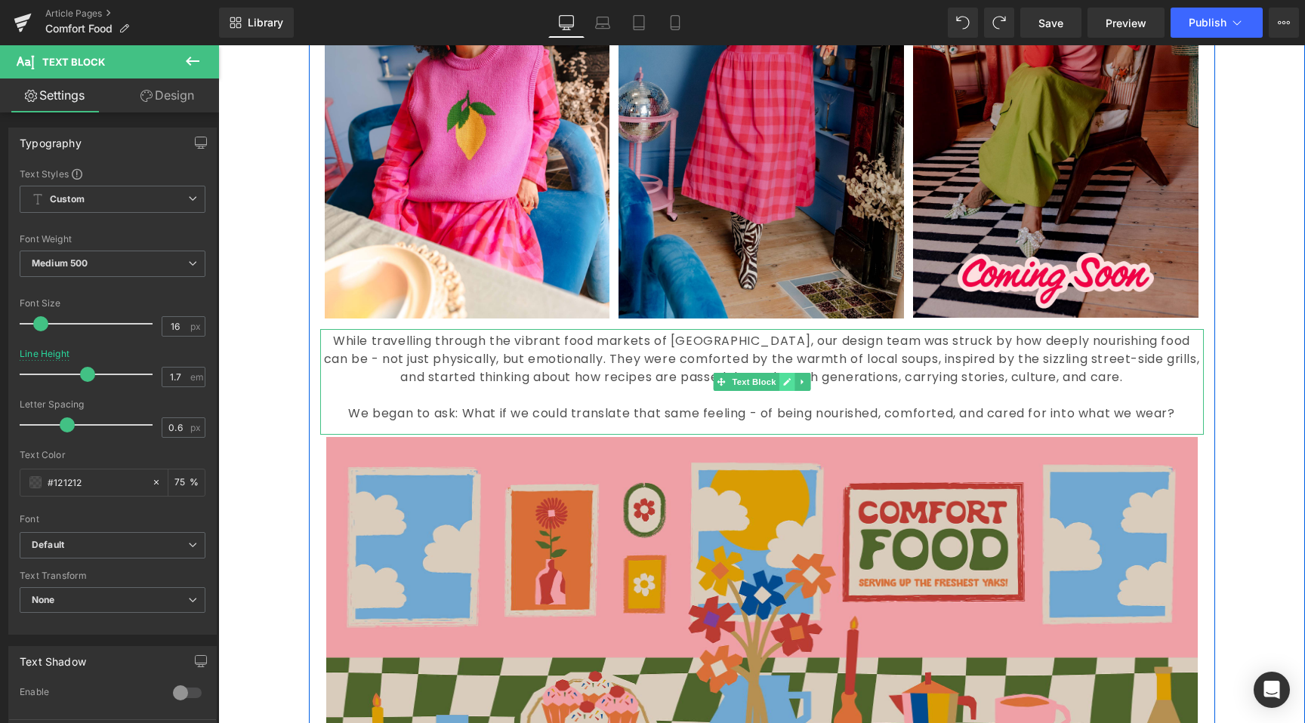
click at [791, 379] on link at bounding box center [787, 382] width 16 height 18
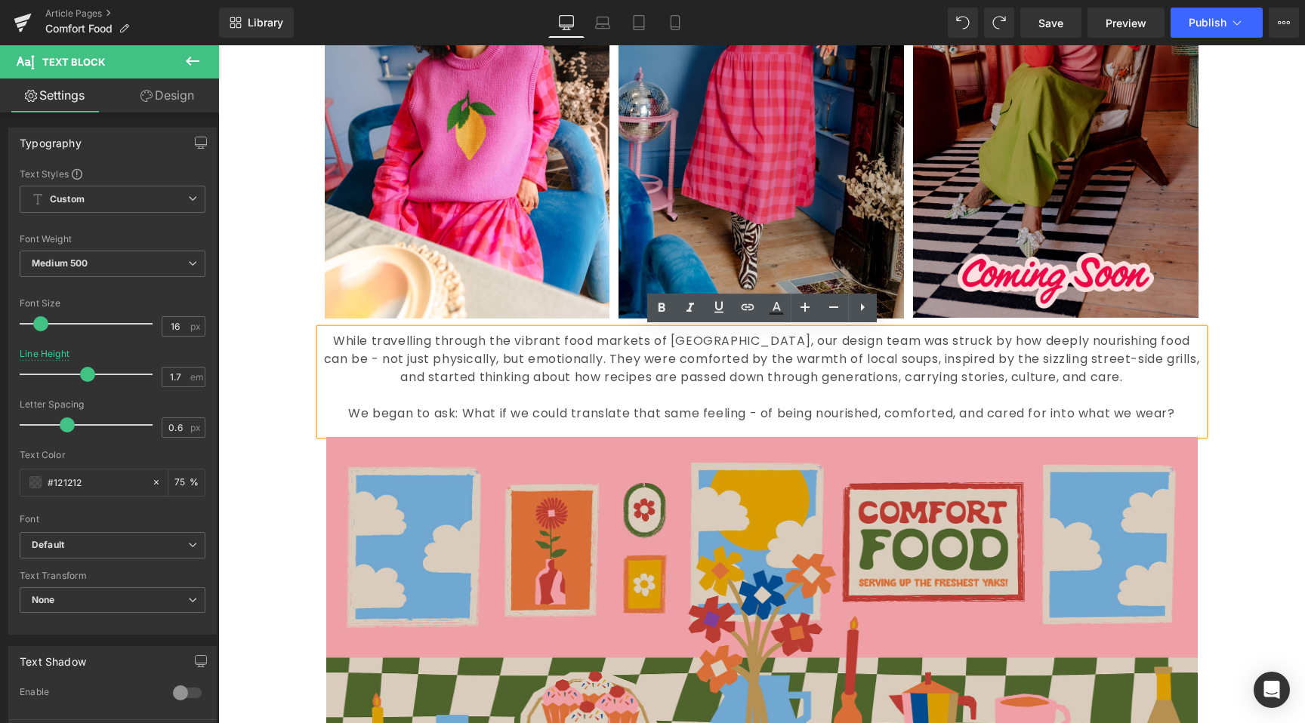
click at [839, 359] on font "While travelling through the vibrant food markets of [GEOGRAPHIC_DATA], our des…" at bounding box center [762, 359] width 876 height 54
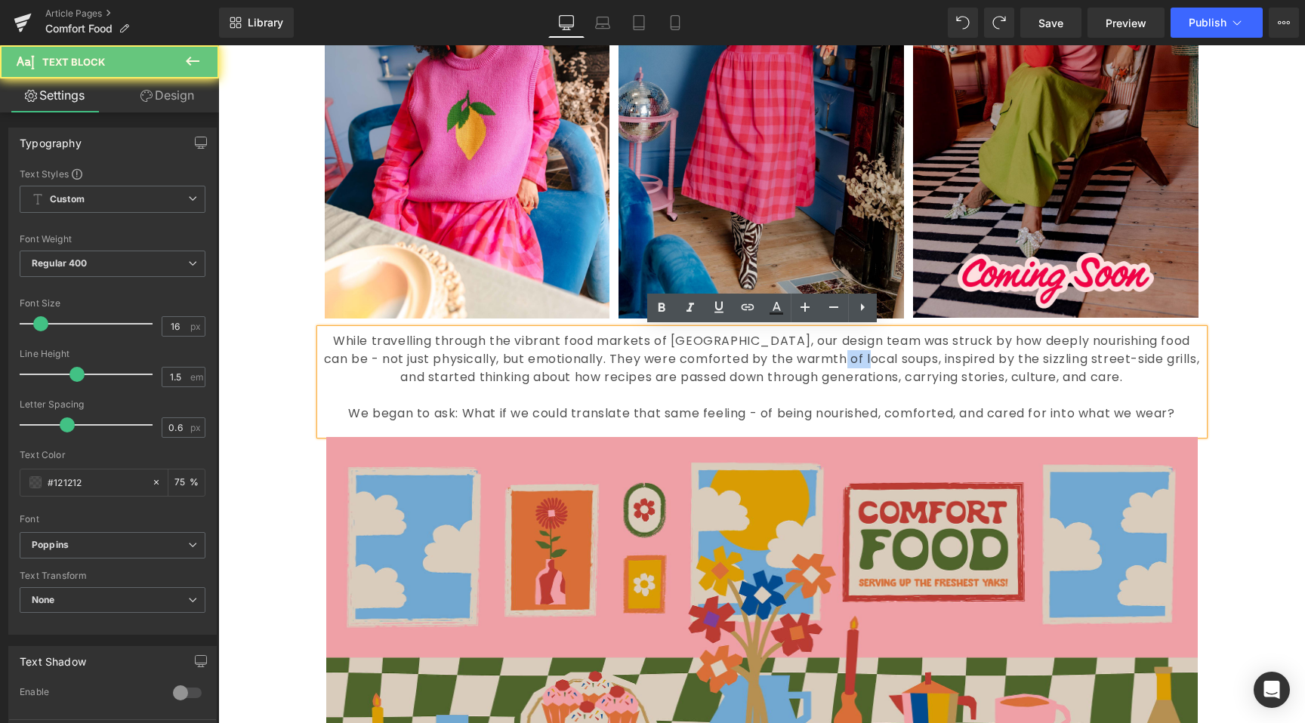
click at [839, 359] on font "While travelling through the vibrant food markets of [GEOGRAPHIC_DATA], our des…" at bounding box center [762, 359] width 876 height 54
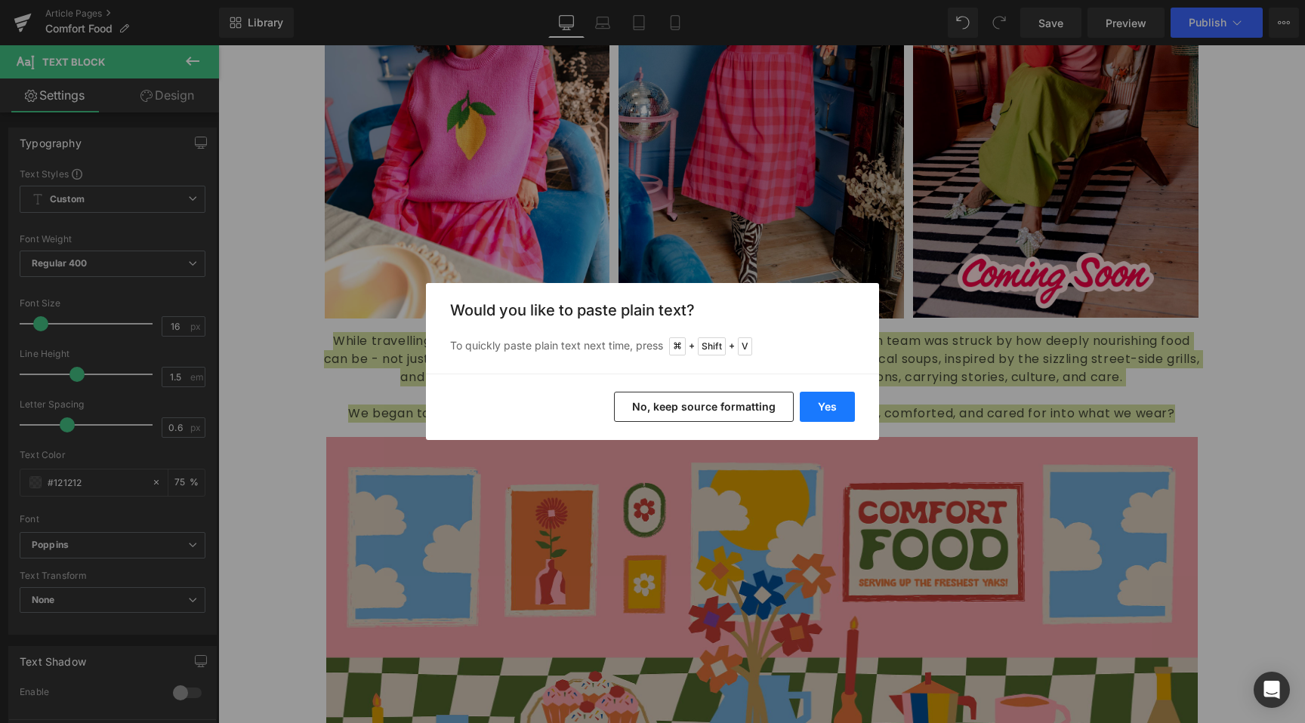
click at [831, 401] on button "Yes" at bounding box center [827, 407] width 55 height 30
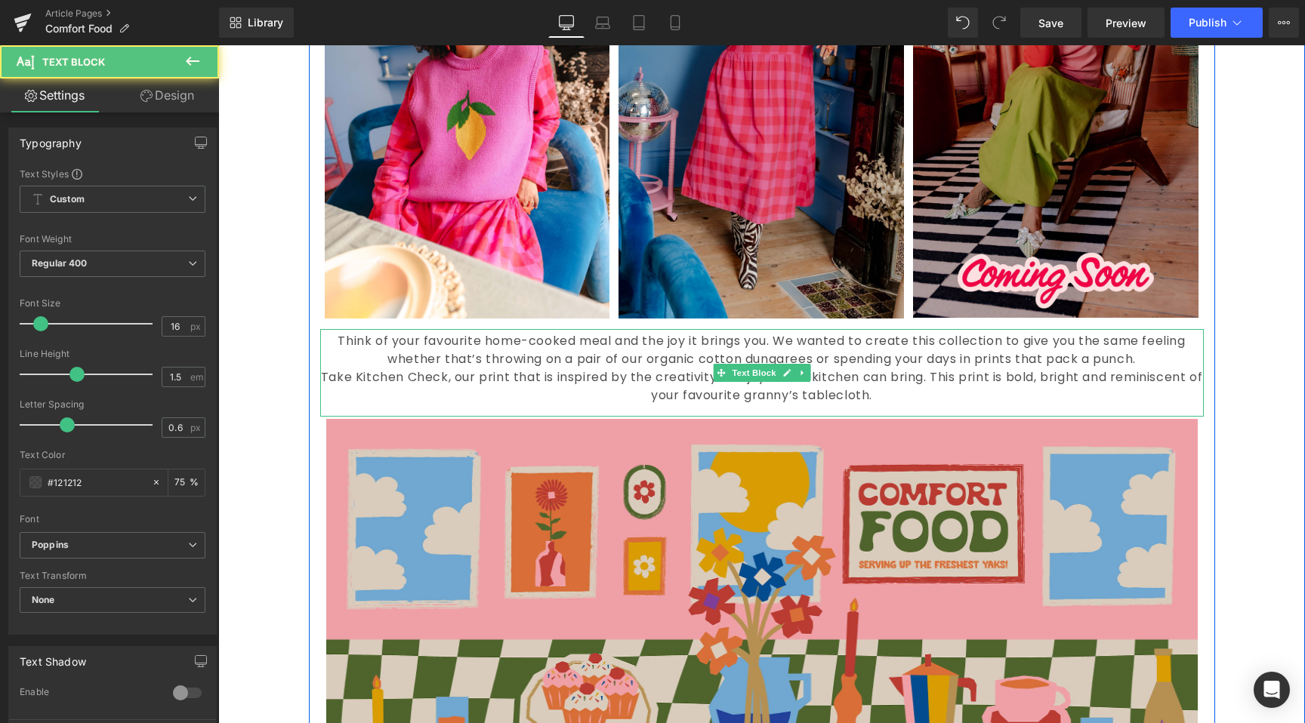
click at [805, 353] on font "Think of your favourite home-cooked meal and the joy it brings you. We wanted t…" at bounding box center [761, 349] width 847 height 35
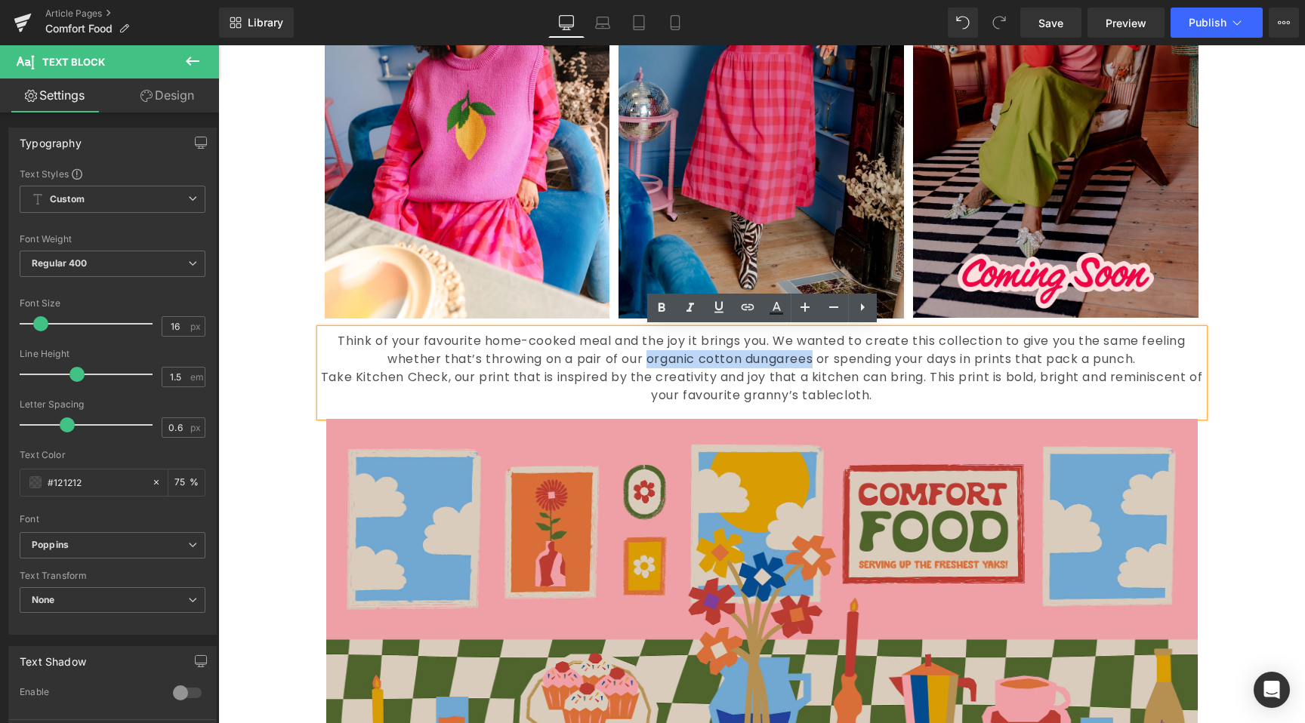
drag, startPoint x: 808, startPoint y: 354, endPoint x: 642, endPoint y: 354, distance: 166.1
click at [642, 354] on font "Think of your favourite home-cooked meal and the joy it brings you. We wanted t…" at bounding box center [761, 349] width 847 height 35
click at [660, 307] on icon at bounding box center [661, 307] width 7 height 9
click at [818, 362] on font "Think of your favourite home-cooked meal and the joy it brings you. We wanted t…" at bounding box center [761, 349] width 847 height 35
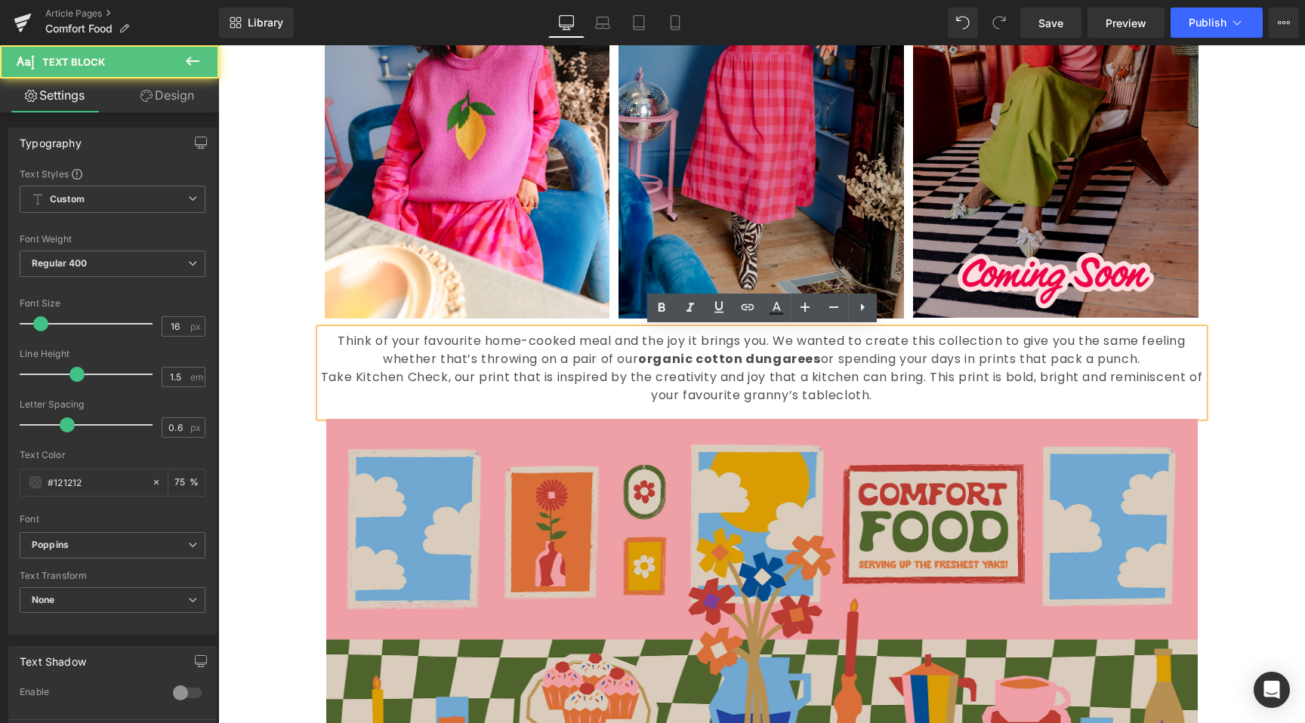
click at [882, 391] on font "Take Kitchen Check, our print that is inspired by the creativity and joy that a…" at bounding box center [761, 385] width 881 height 35
click at [1162, 348] on font "Think of your favourite home-cooked meal and the joy it brings you. We wanted t…" at bounding box center [761, 349] width 847 height 35
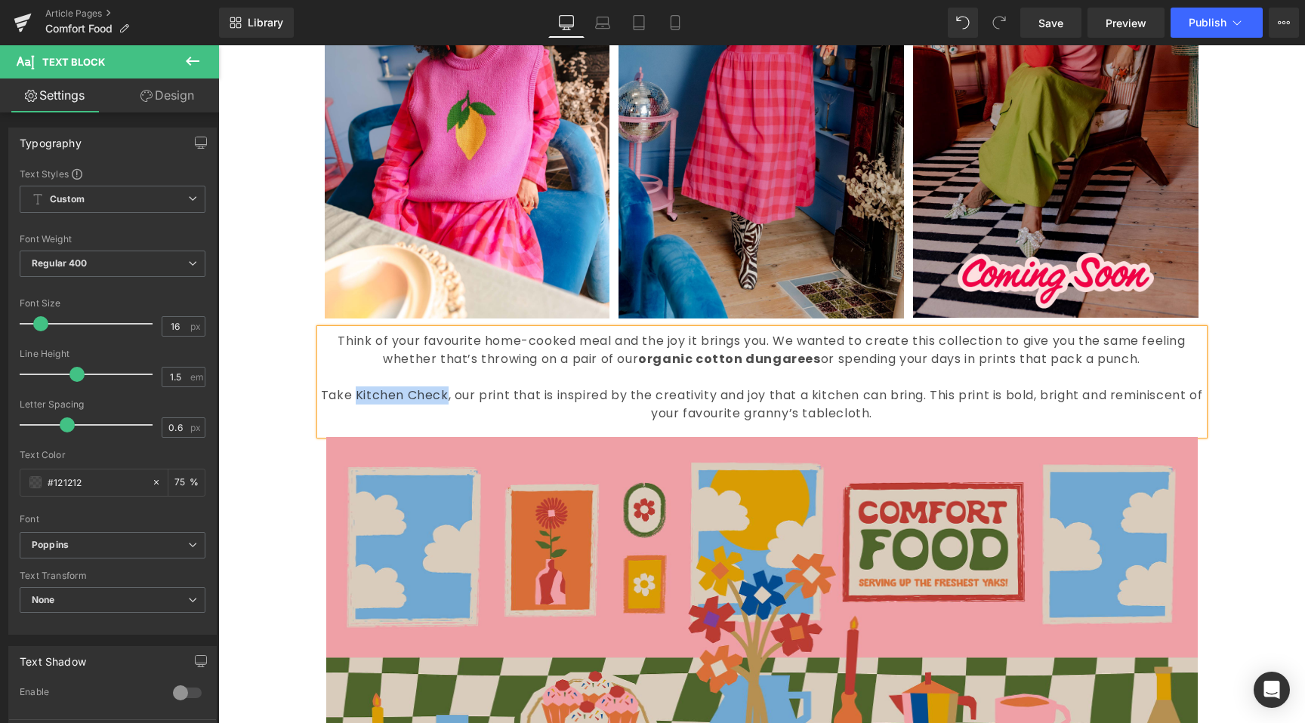
drag, startPoint x: 449, startPoint y: 394, endPoint x: 361, endPoint y: 392, distance: 87.6
click at [361, 392] on font "Take Kitchen Check, our print that is inspired by the creativity and joy that a…" at bounding box center [761, 404] width 881 height 35
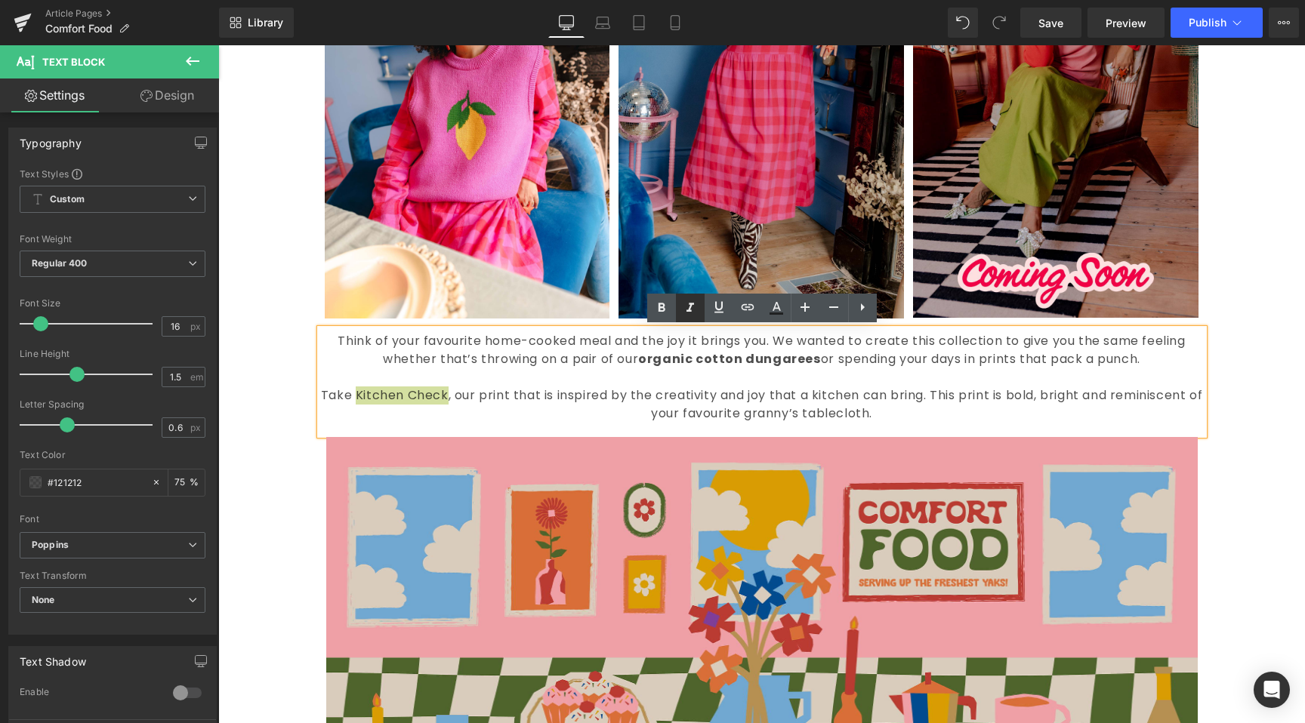
click at [684, 313] on icon at bounding box center [690, 308] width 18 height 18
click at [661, 306] on icon at bounding box center [661, 308] width 18 height 18
click at [589, 424] on div "Think of your favourite home-cooked meal and the joy it brings you. We wanted t…" at bounding box center [761, 382] width 883 height 106
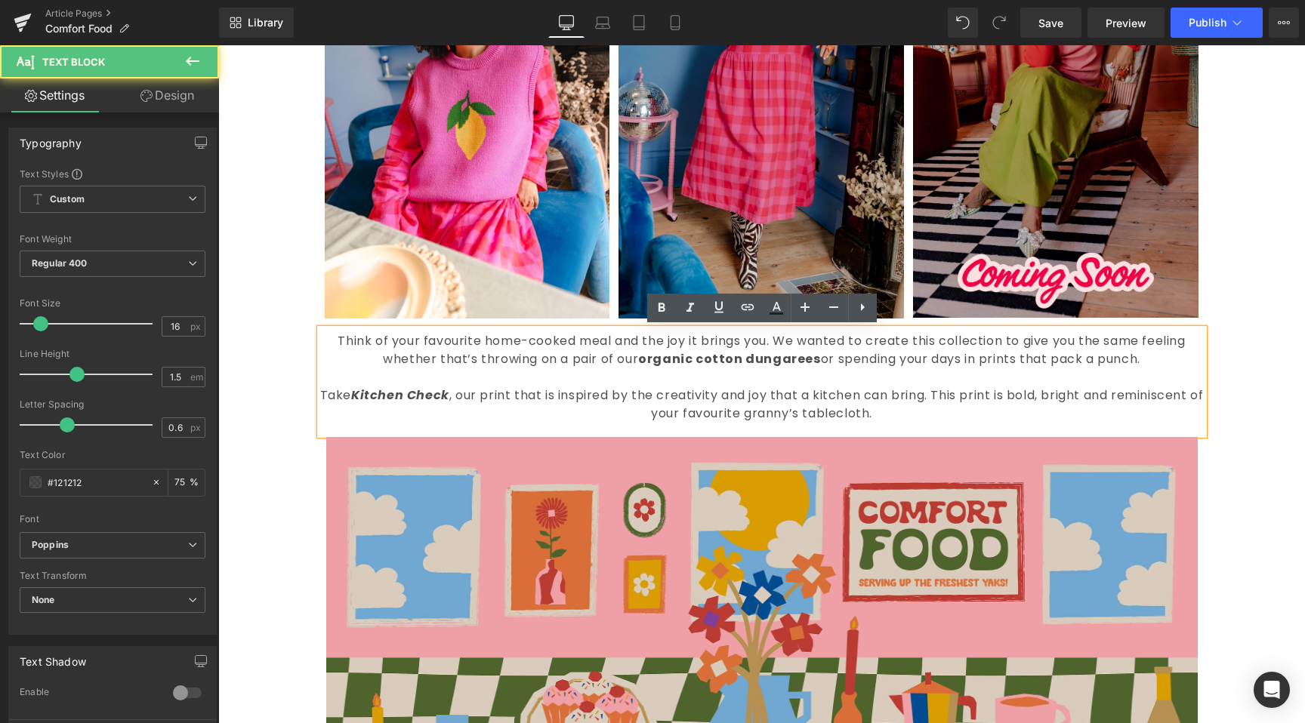
click at [605, 398] on font "Take Kitchen Check , our print that is inspired by the creativity and joy that …" at bounding box center [761, 404] width 883 height 35
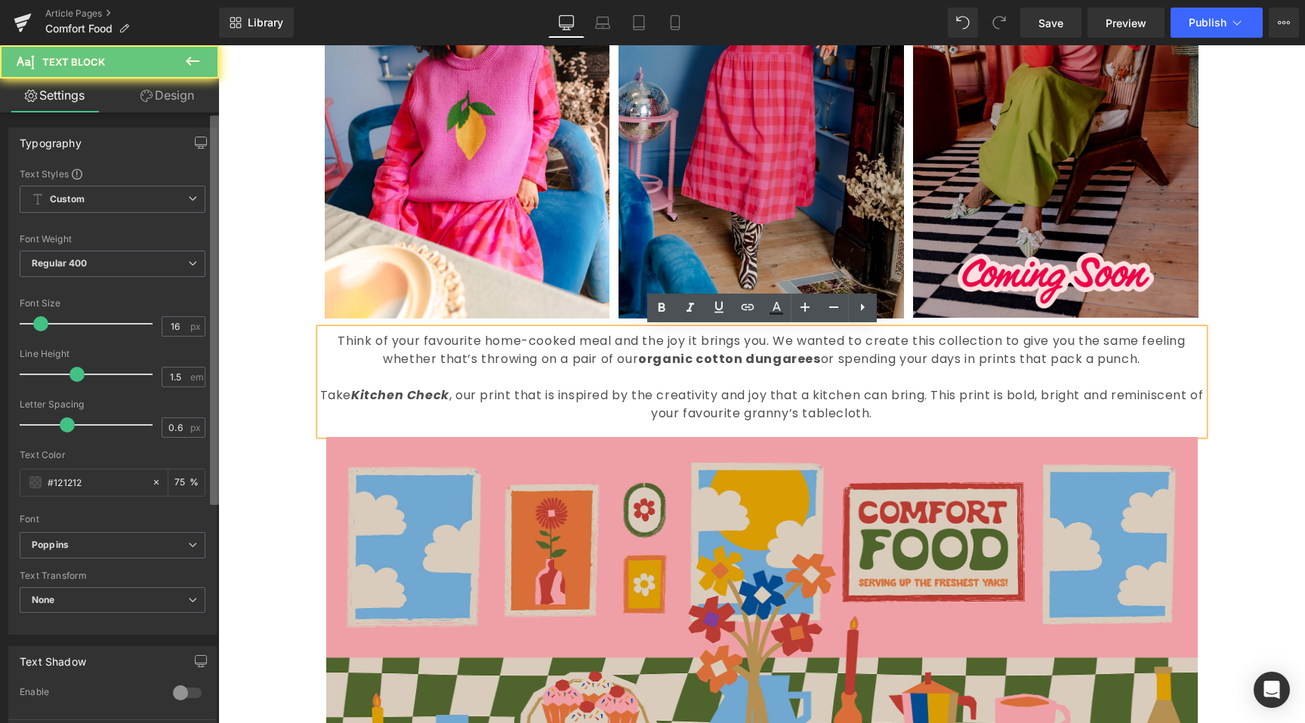
click at [217, 392] on b at bounding box center [214, 311] width 9 height 390
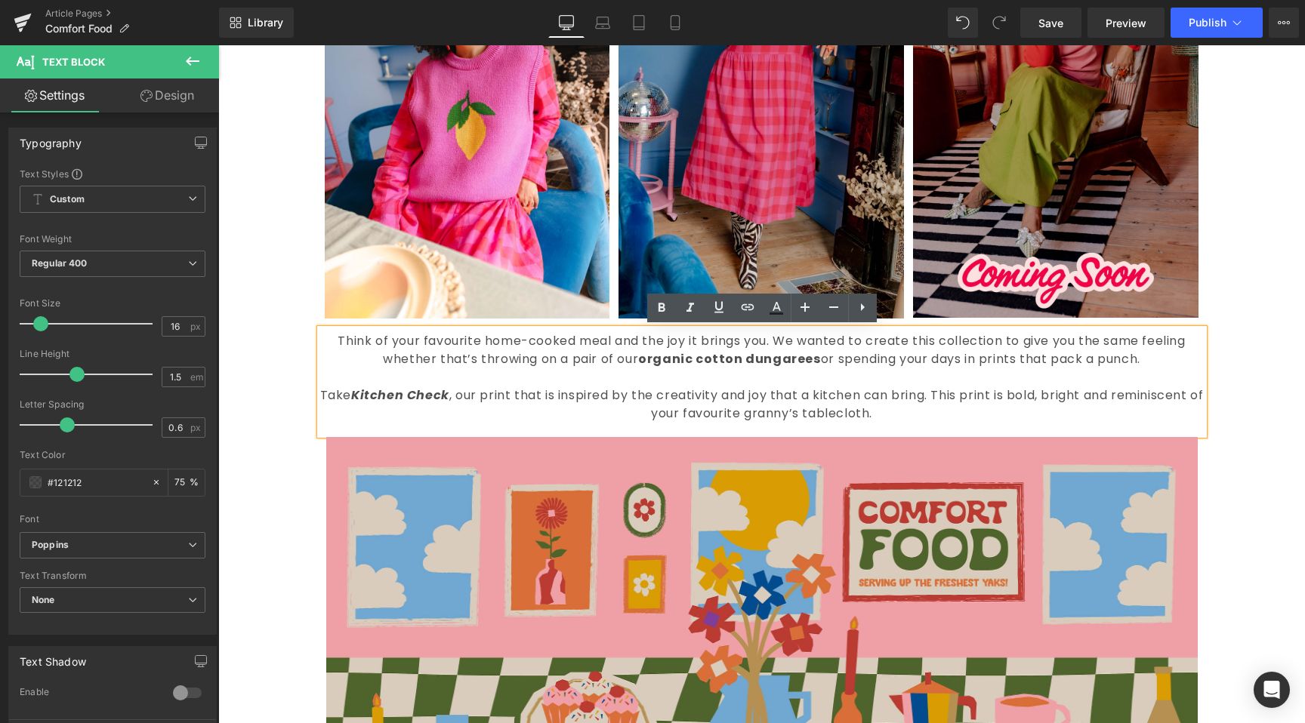
click at [270, 393] on div "Liquid Image Welcome back to Make What Moves You Text Block Our series celebrat…" at bounding box center [761, 166] width 1087 height 2236
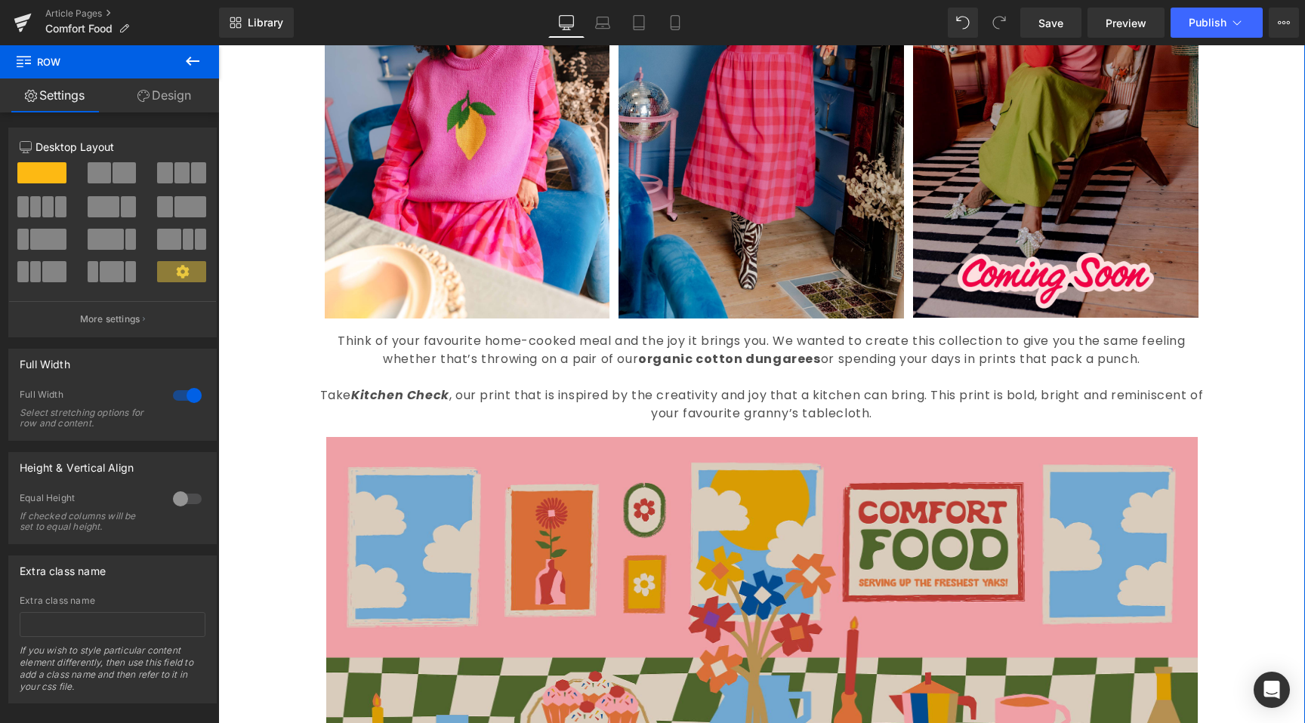
click at [279, 380] on div "Liquid Image Welcome back to Make What Moves You Text Block Our series celebrat…" at bounding box center [761, 166] width 1087 height 2236
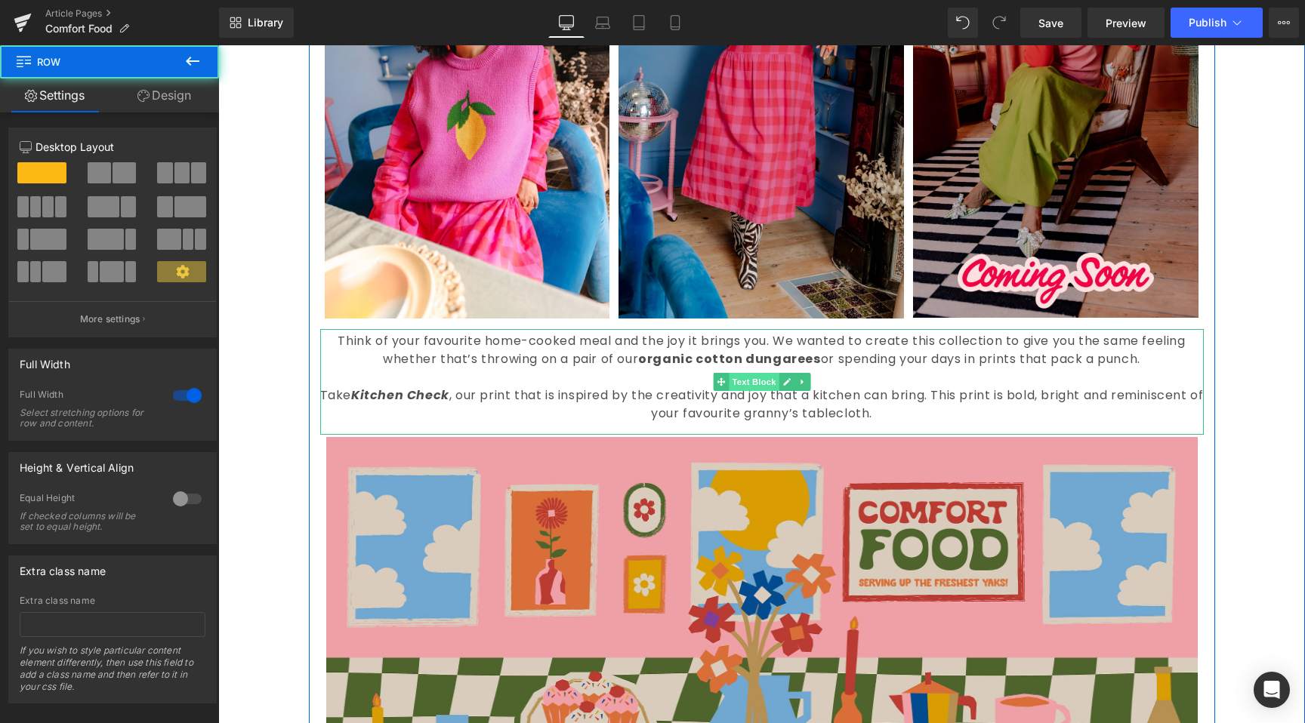
click at [750, 384] on span "Text Block" at bounding box center [754, 382] width 50 height 18
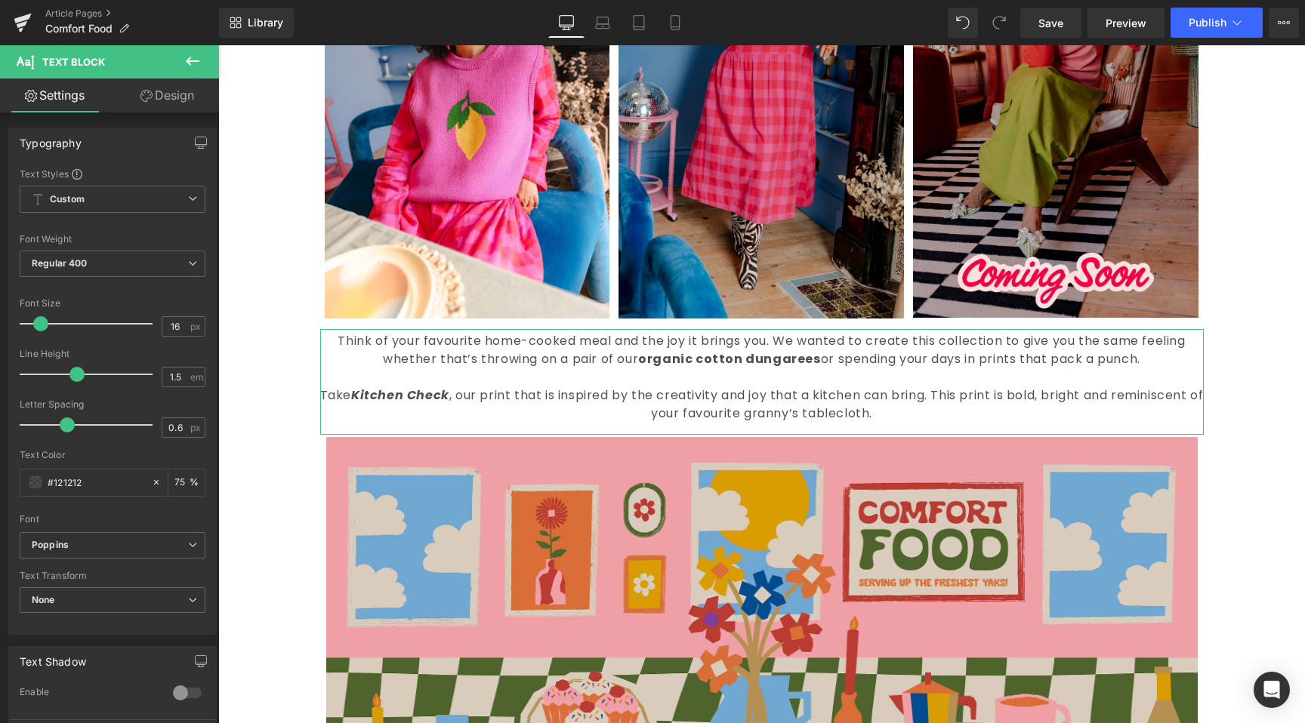
click at [177, 100] on link "Design" at bounding box center [167, 96] width 109 height 34
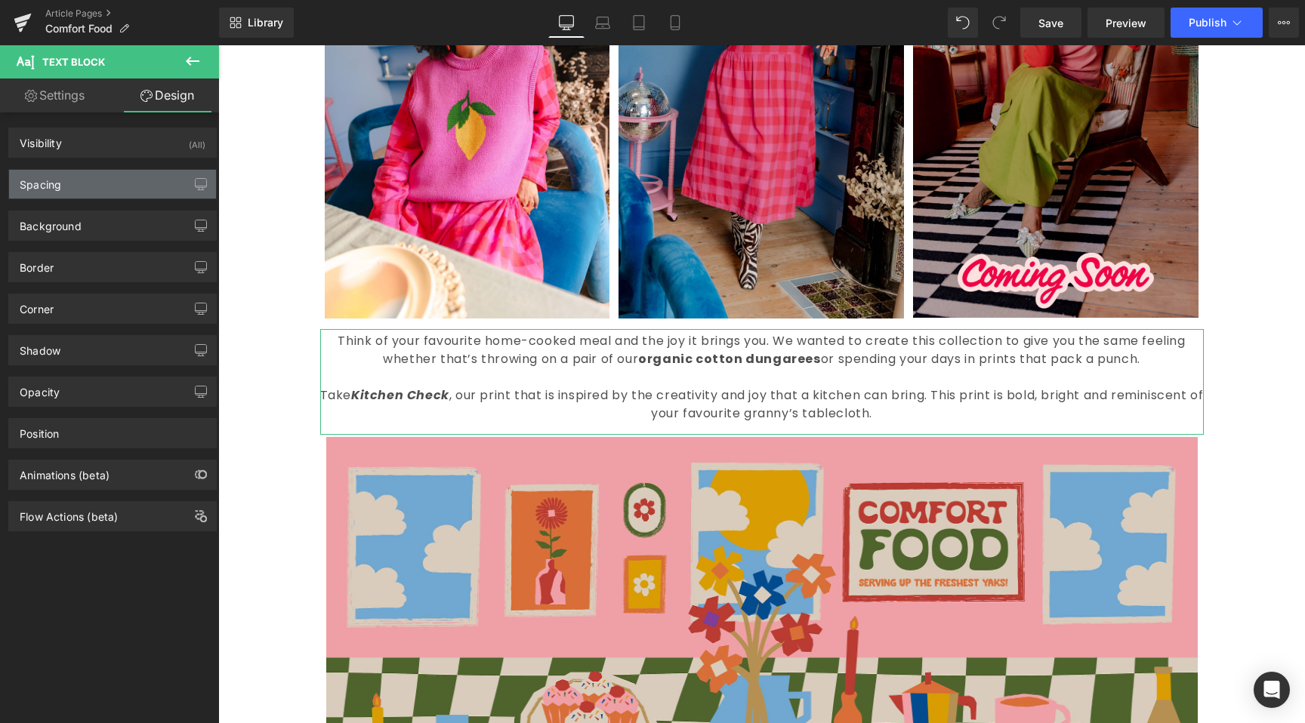
click at [80, 190] on div "Spacing" at bounding box center [112, 184] width 207 height 29
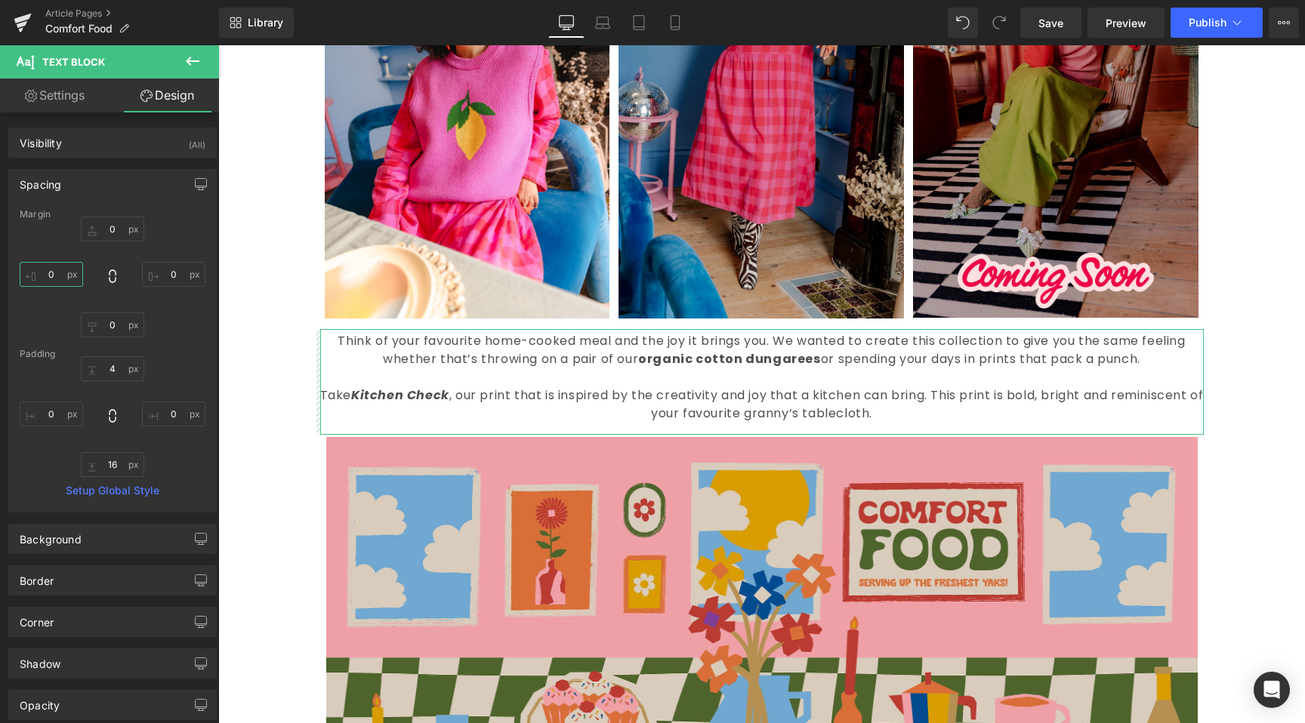
click at [51, 276] on input "0" at bounding box center [51, 274] width 63 height 25
type input "50"
click at [159, 275] on input "0" at bounding box center [173, 274] width 63 height 25
type input "50"
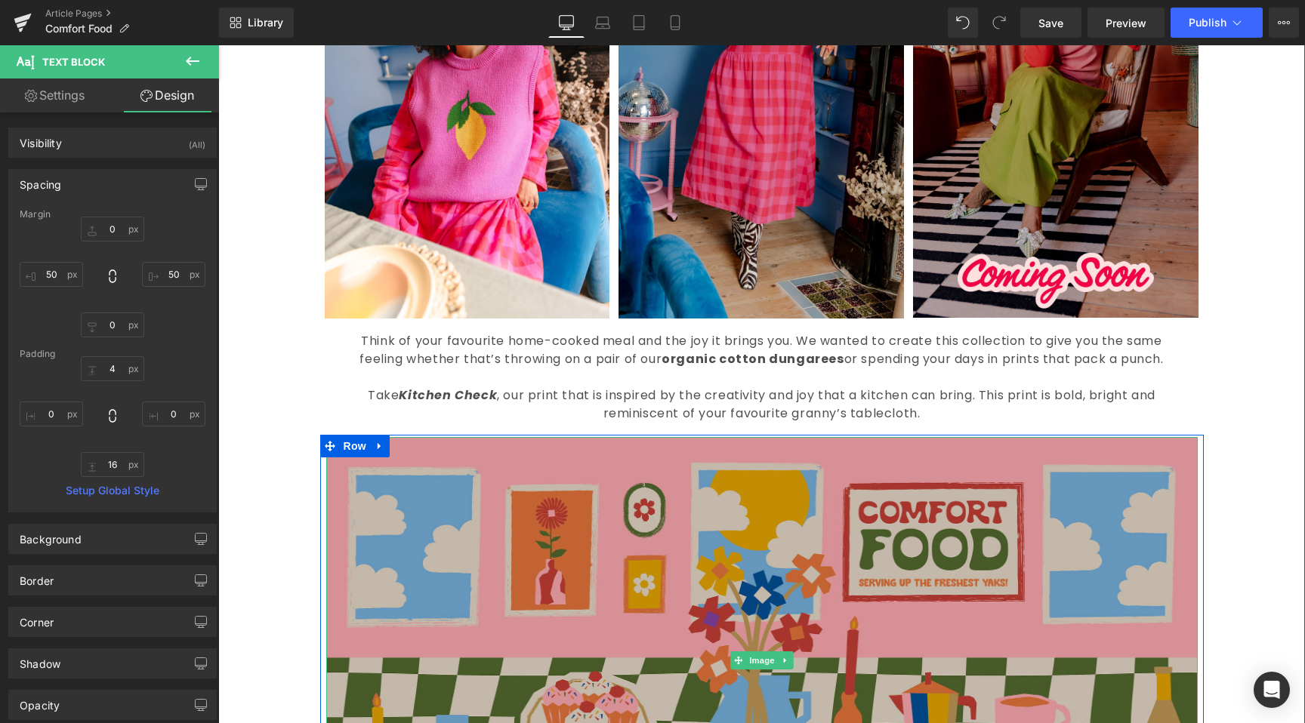
click at [423, 477] on img at bounding box center [761, 660] width 871 height 447
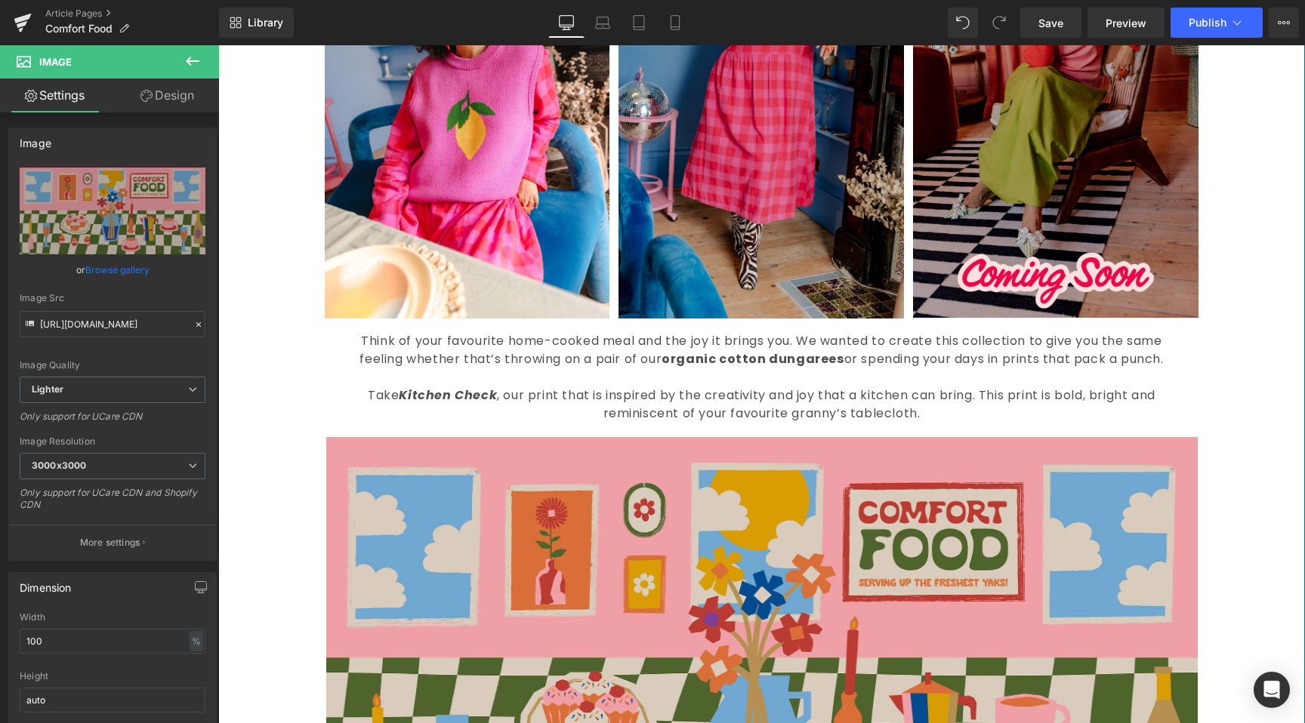
click at [297, 390] on div "Liquid Image Welcome back to Make What Moves You Text Block Our series celebrat…" at bounding box center [761, 166] width 1087 height 2236
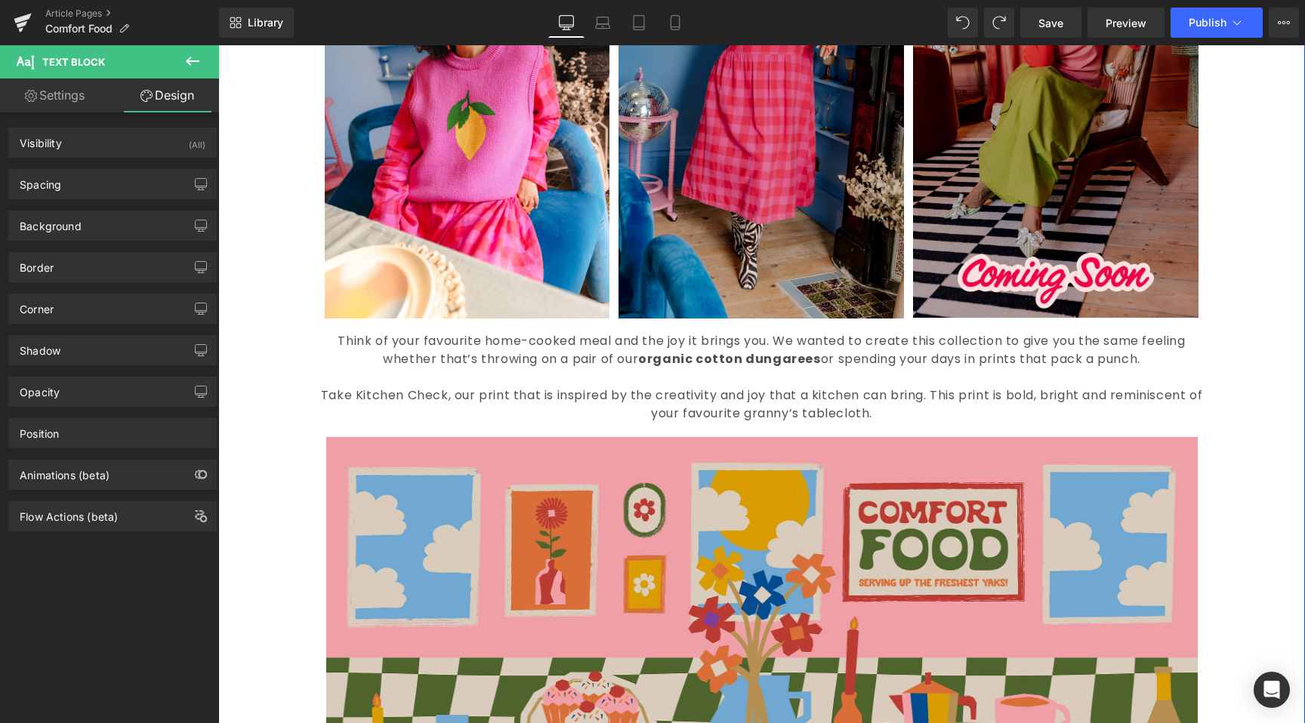
click at [296, 417] on div "Liquid Image Welcome back to Make What Moves You Text Block Our series celebrat…" at bounding box center [761, 166] width 1087 height 2236
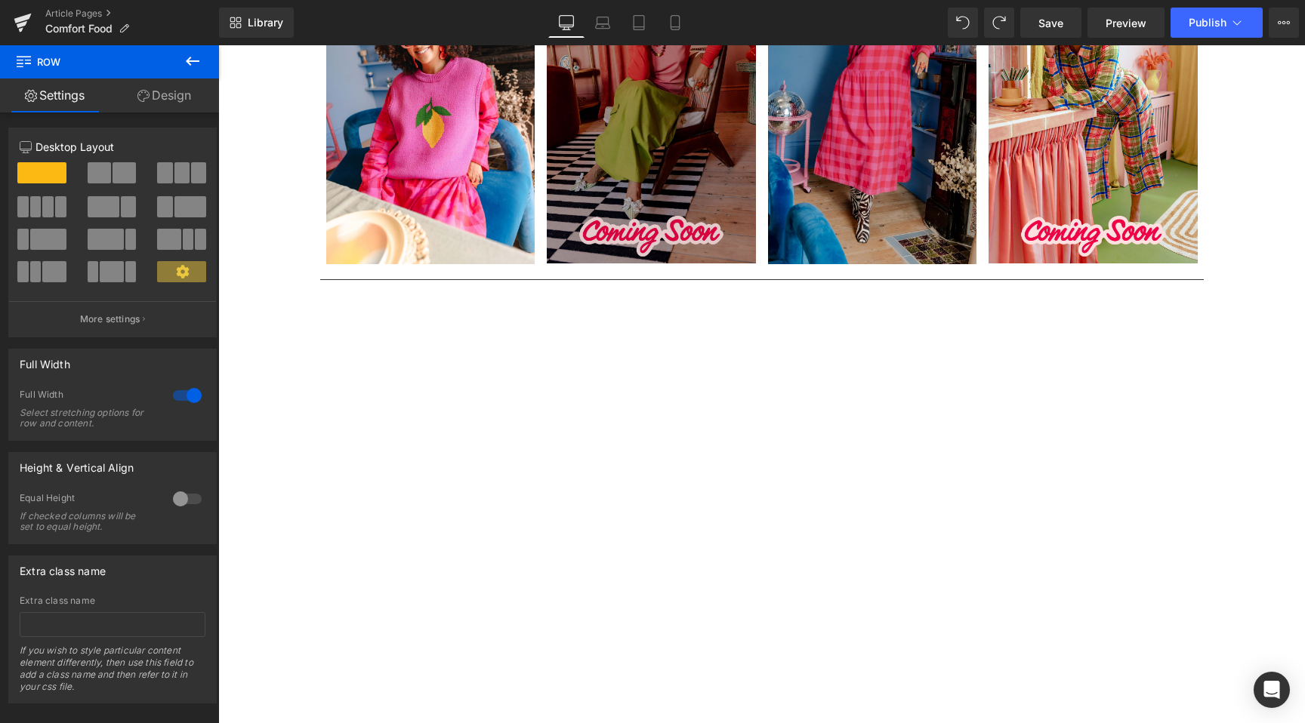
scroll to position [2111, 0]
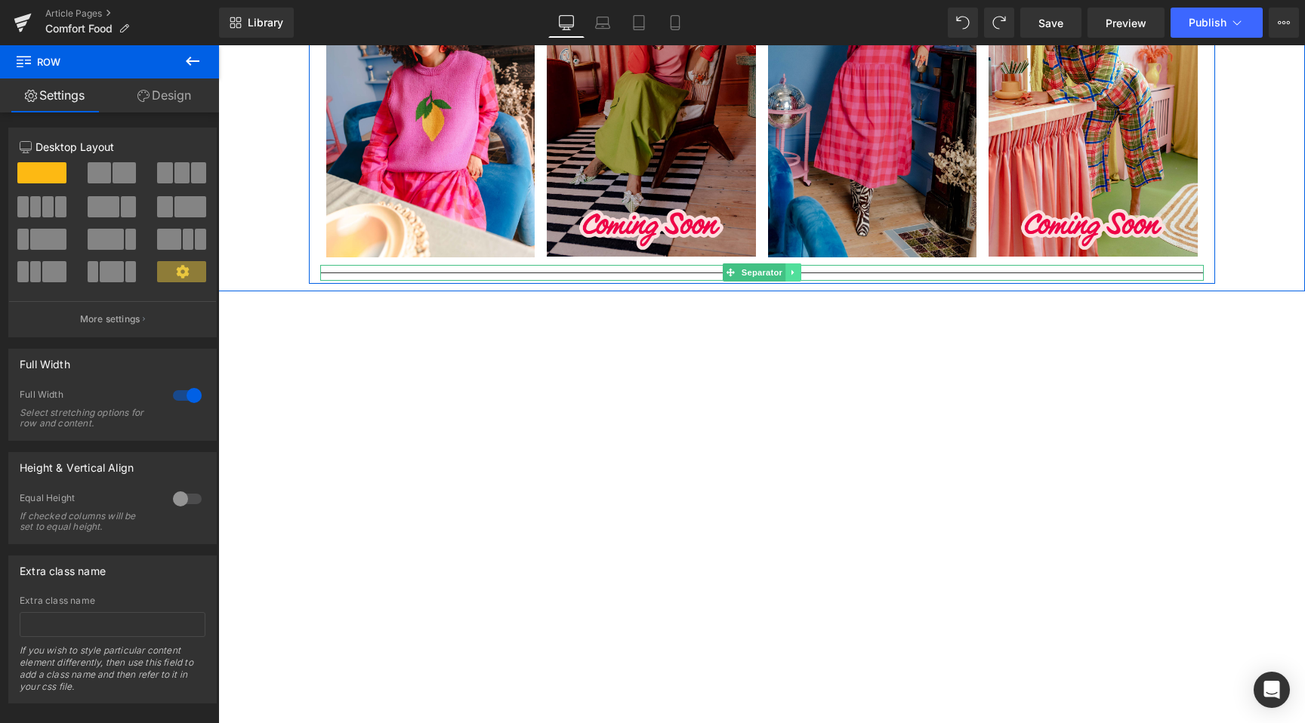
click at [795, 271] on icon at bounding box center [793, 272] width 8 height 9
click at [801, 271] on icon at bounding box center [801, 272] width 8 height 9
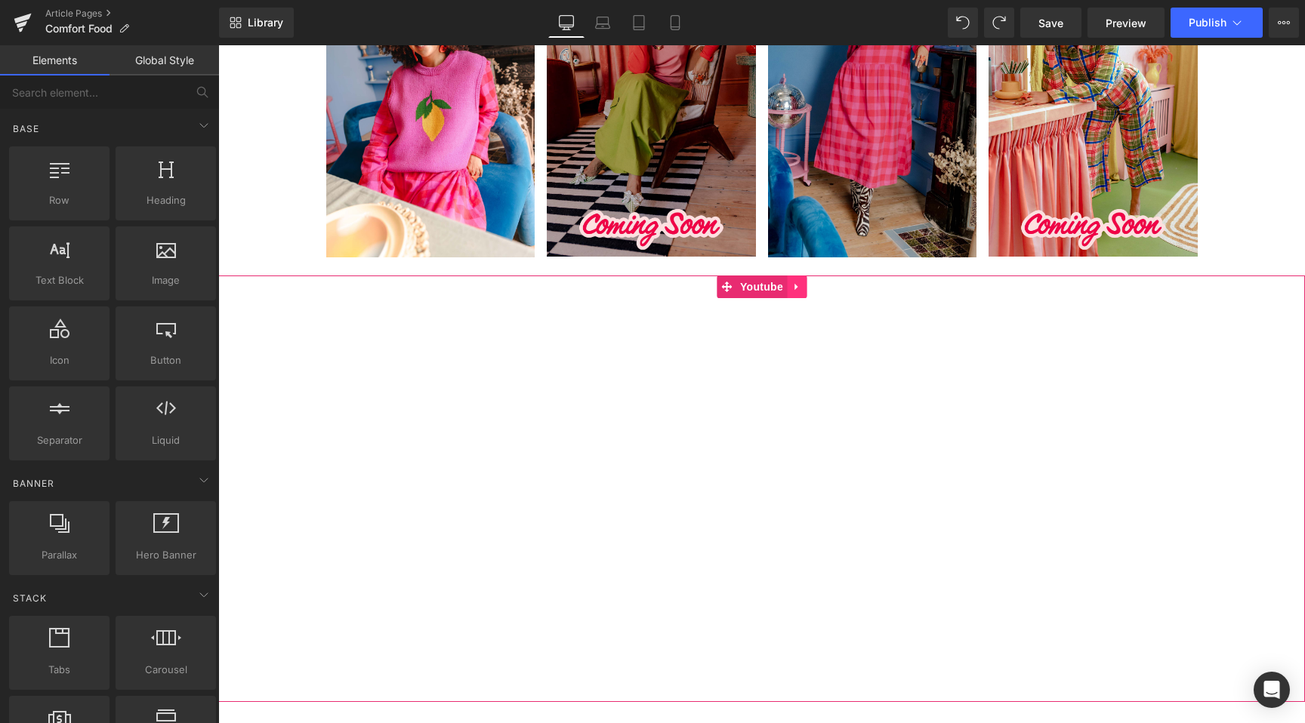
click at [794, 286] on icon at bounding box center [795, 286] width 3 height 7
click at [805, 286] on icon at bounding box center [806, 287] width 11 height 11
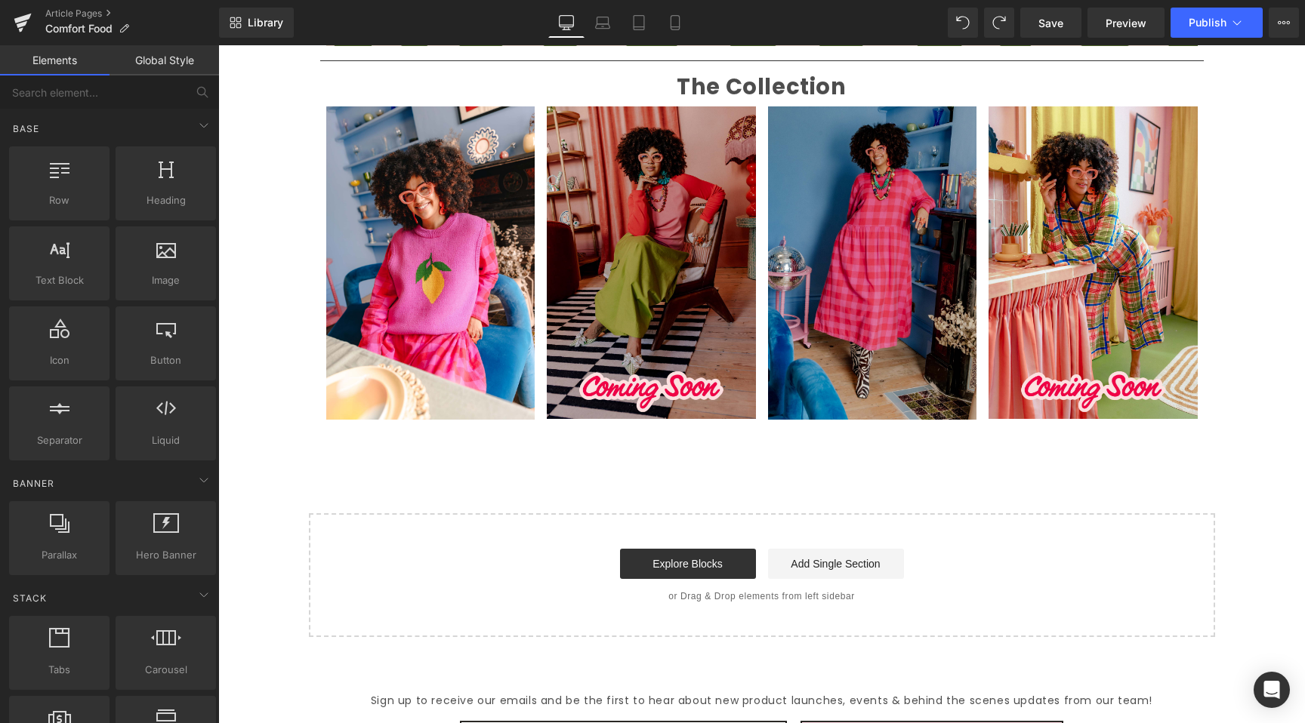
scroll to position [2042, 0]
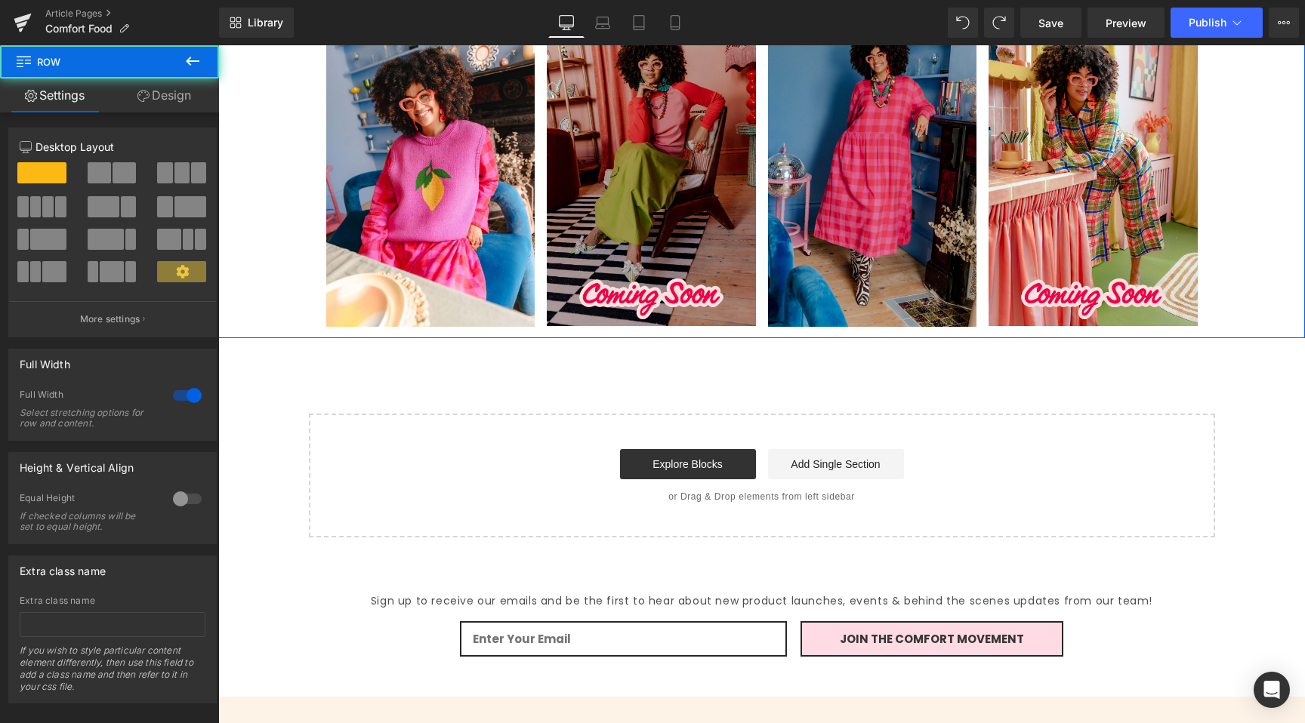
click at [704, 338] on div at bounding box center [761, 338] width 1087 height 1
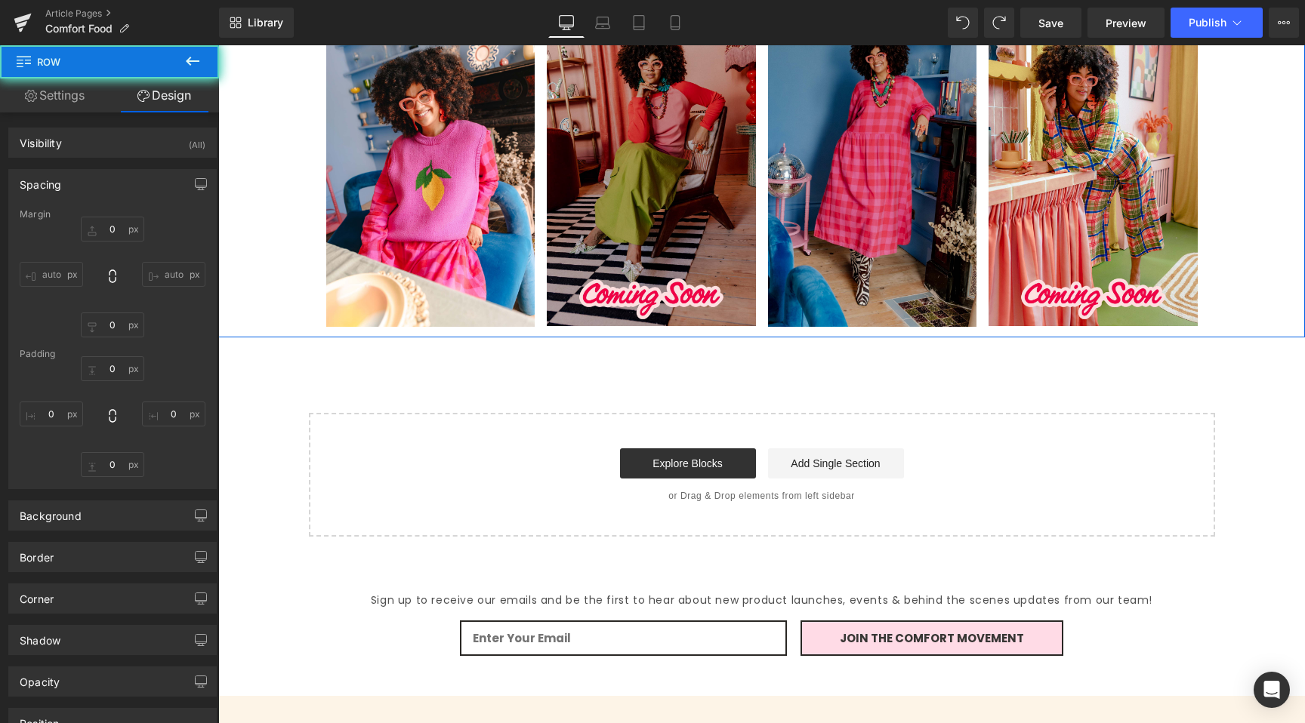
type input "0"
type input "30"
type input "0"
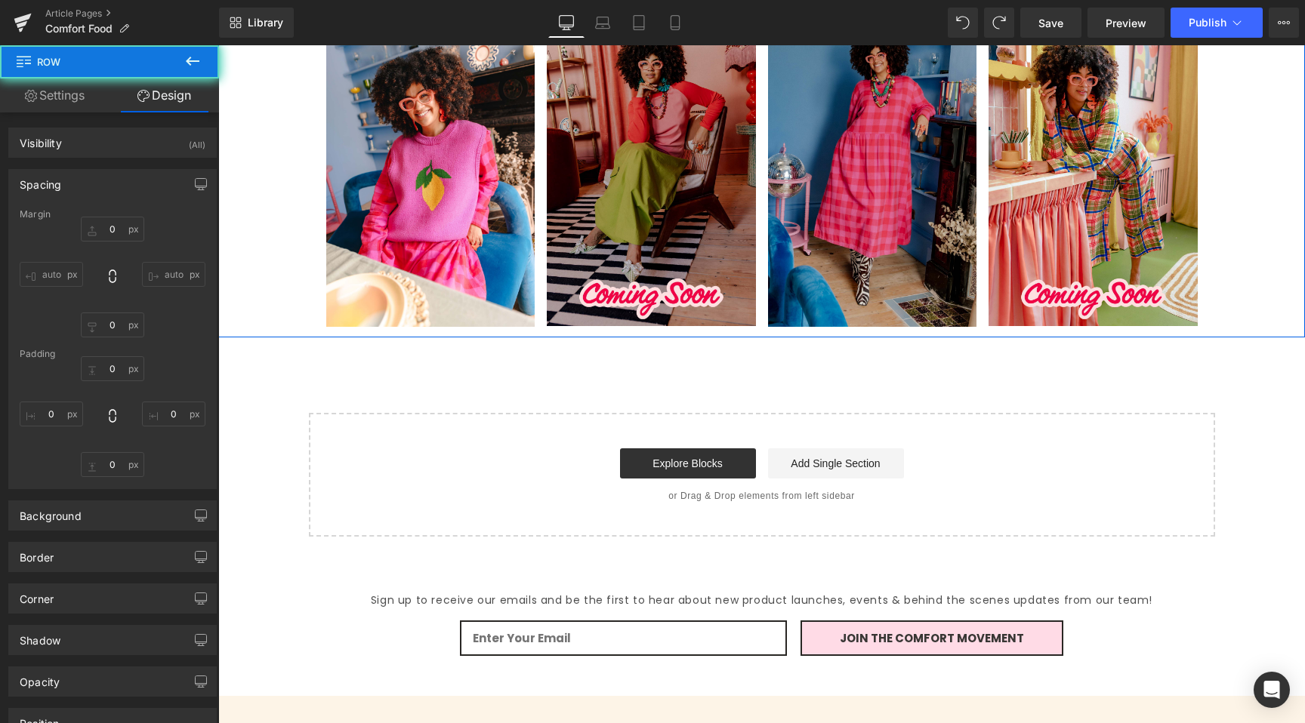
type input "0"
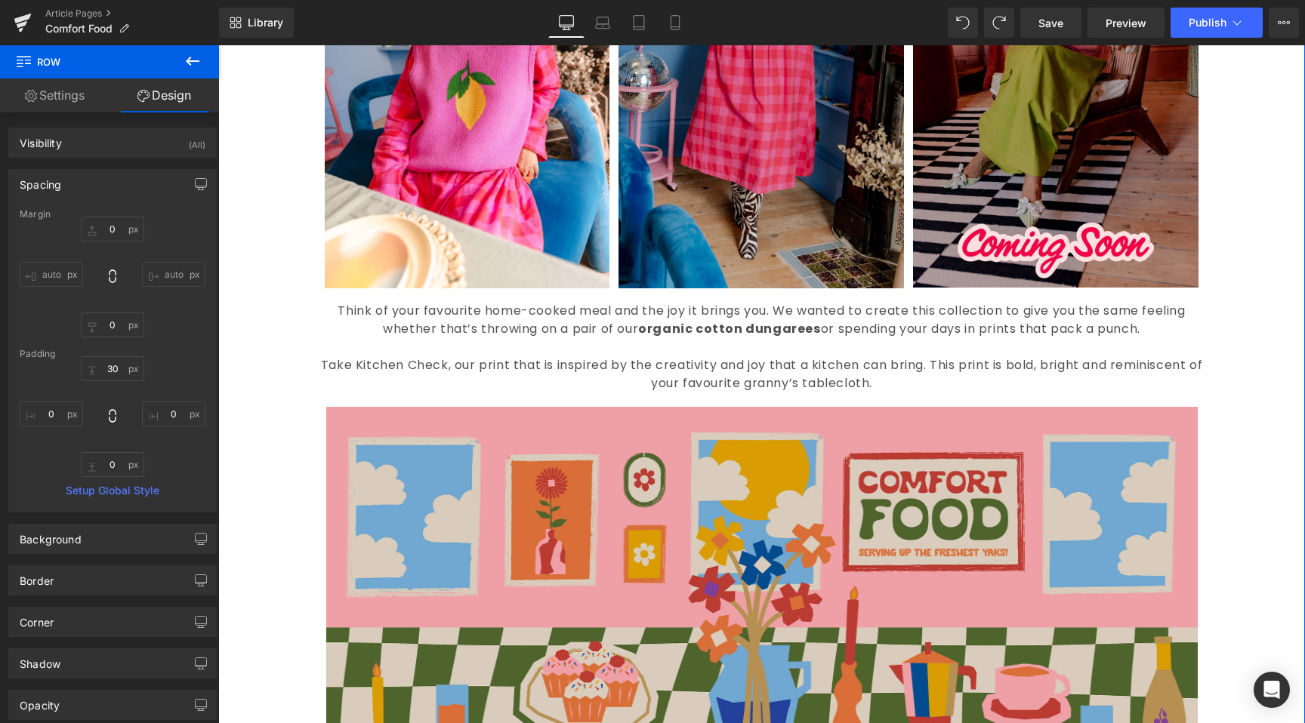
scroll to position [1180, 0]
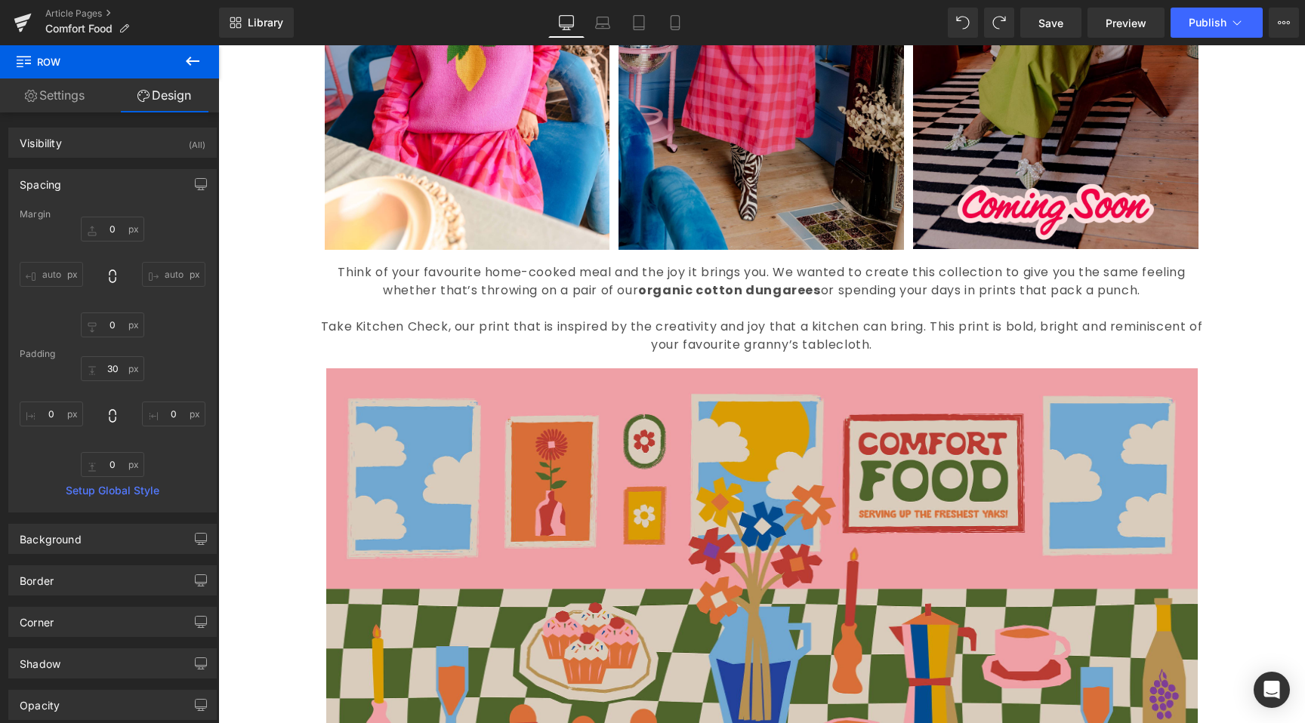
click at [277, 376] on div "Liquid Image Welcome back to Make What Moves You Text Block Our series celebrat…" at bounding box center [761, 89] width 1087 height 2220
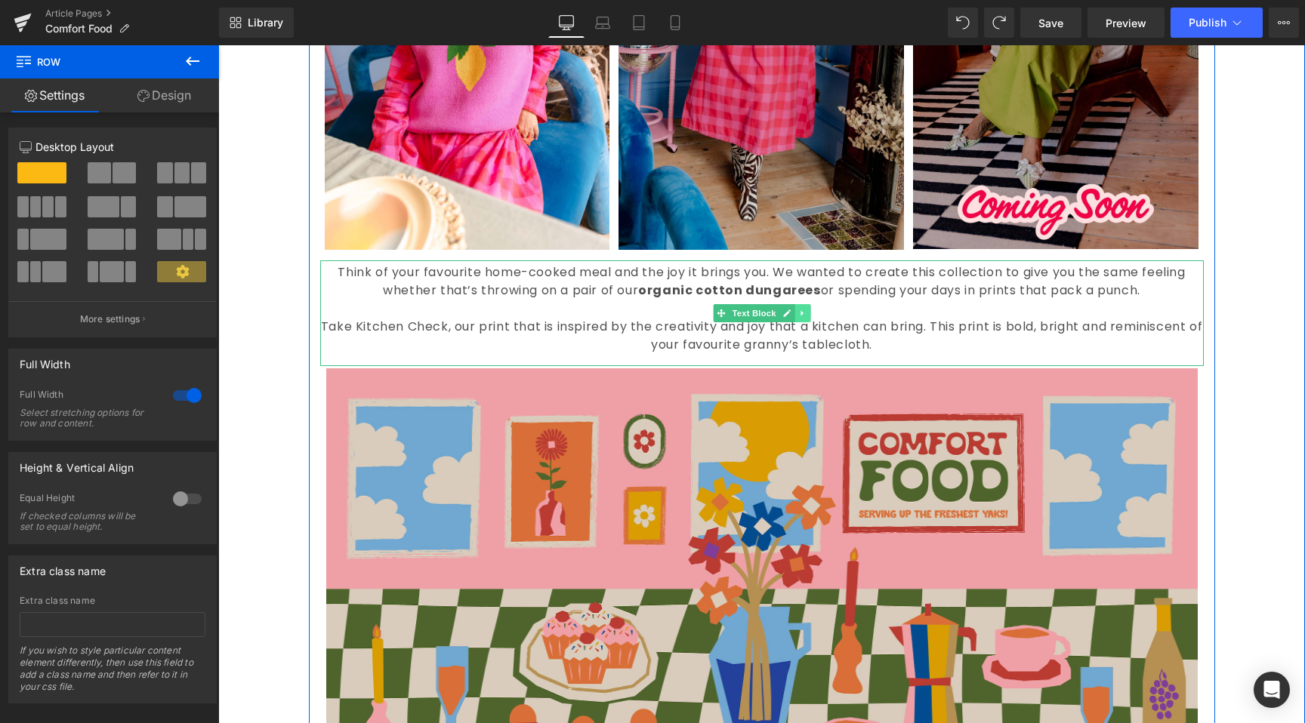
click at [801, 311] on icon at bounding box center [801, 312] width 2 height 5
click at [791, 311] on icon at bounding box center [794, 313] width 8 height 8
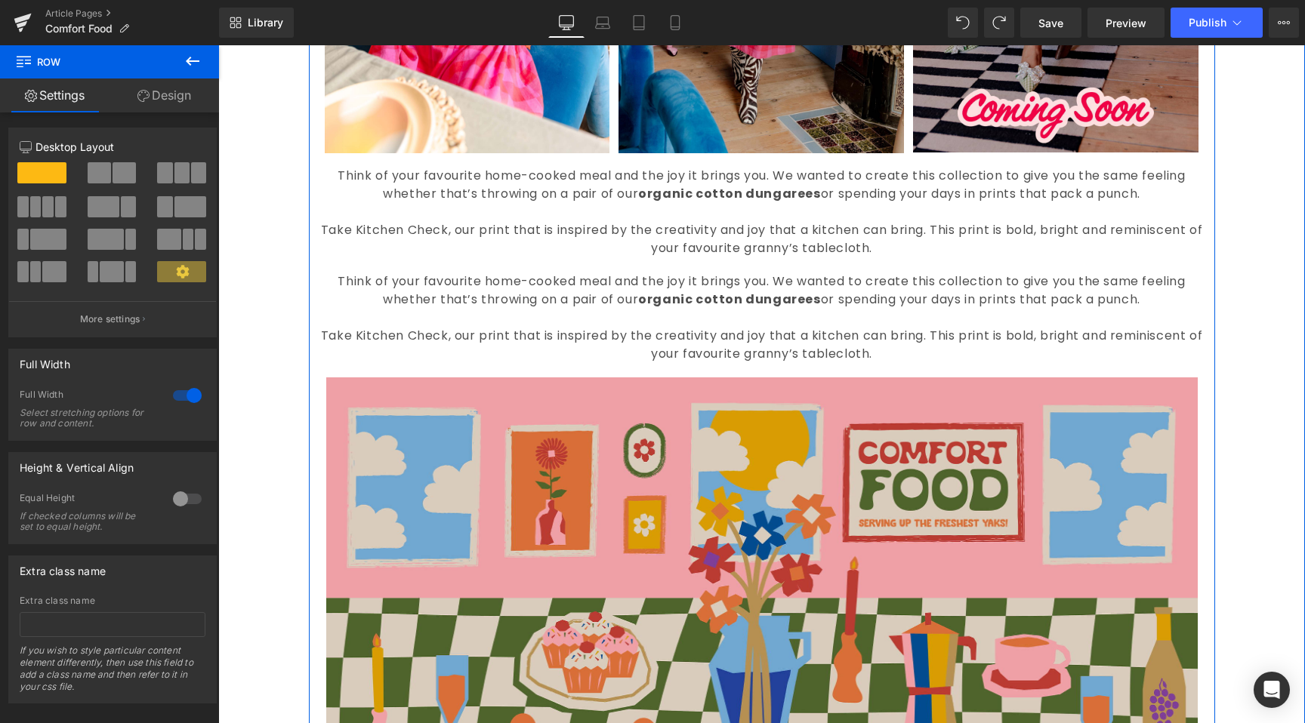
scroll to position [1309, 0]
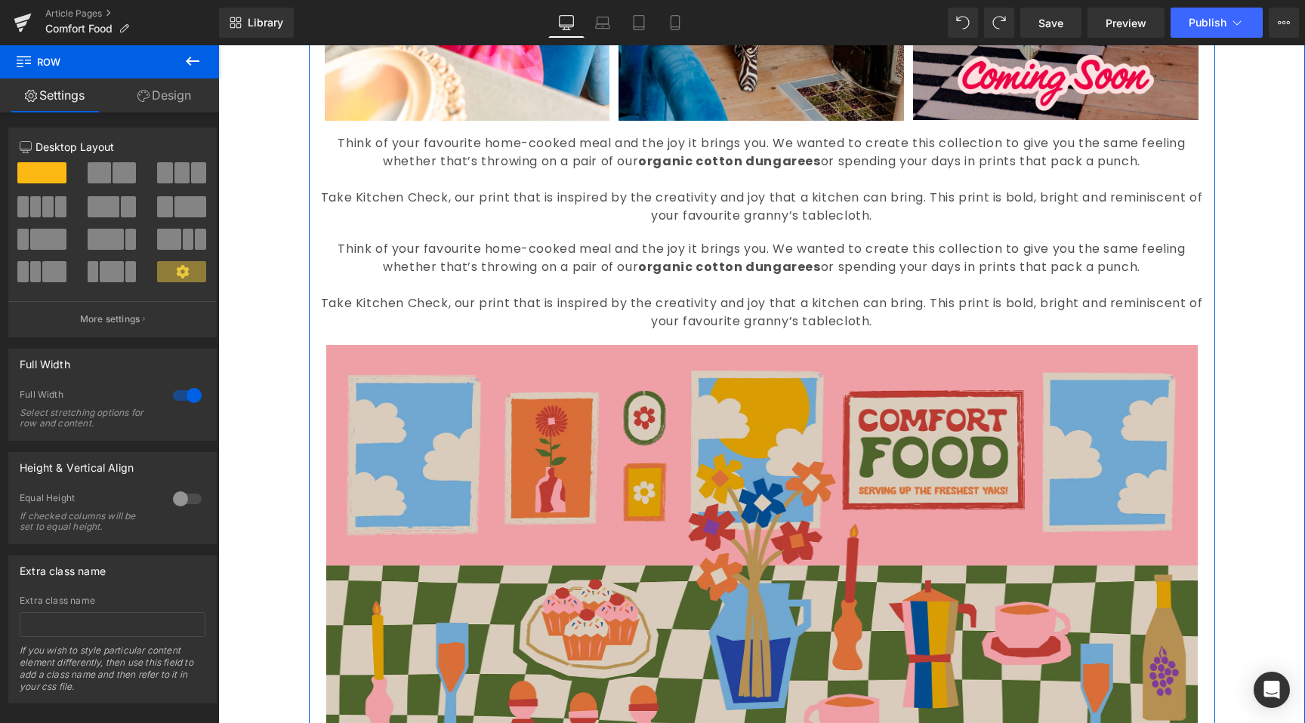
click at [418, 210] on p "Take Kitchen Check, our print that is inspired by the creativity and joy that a…" at bounding box center [761, 207] width 883 height 36
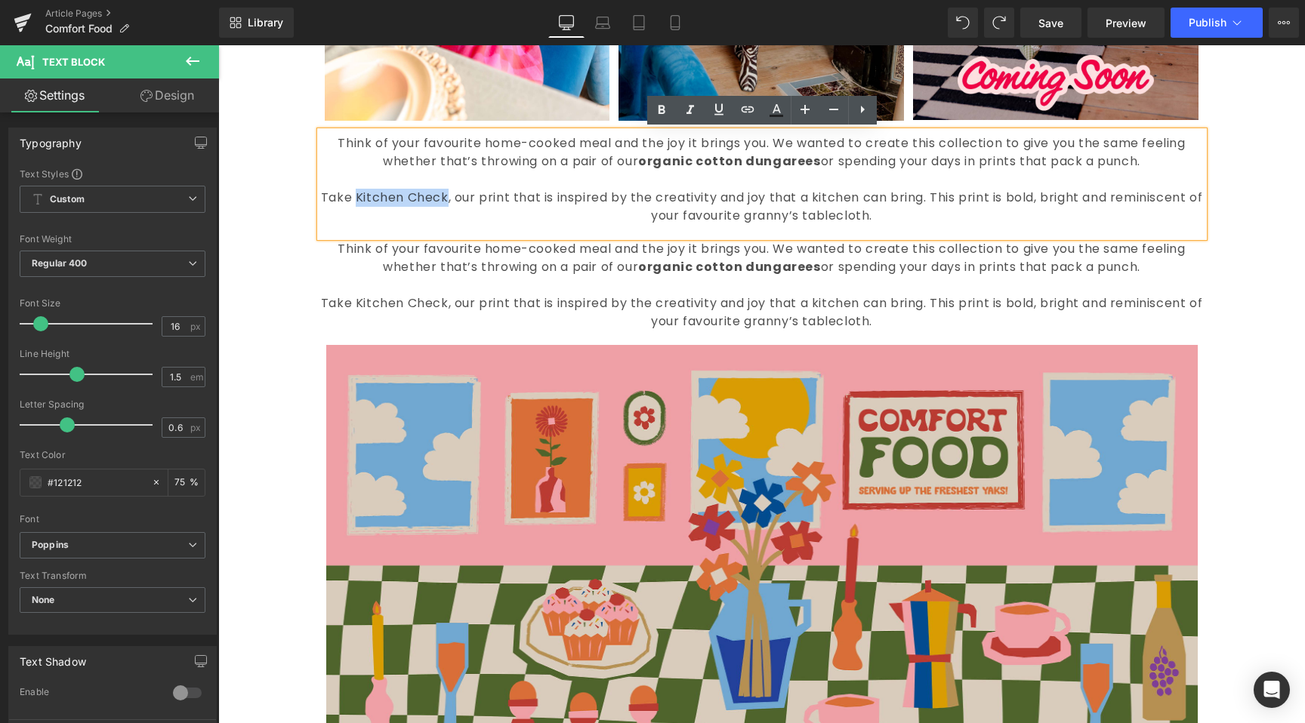
drag, startPoint x: 450, startPoint y: 195, endPoint x: 360, endPoint y: 194, distance: 89.9
click at [359, 194] on font "Take Kitchen Check, our print that is inspired by the creativity and joy that a…" at bounding box center [761, 206] width 881 height 35
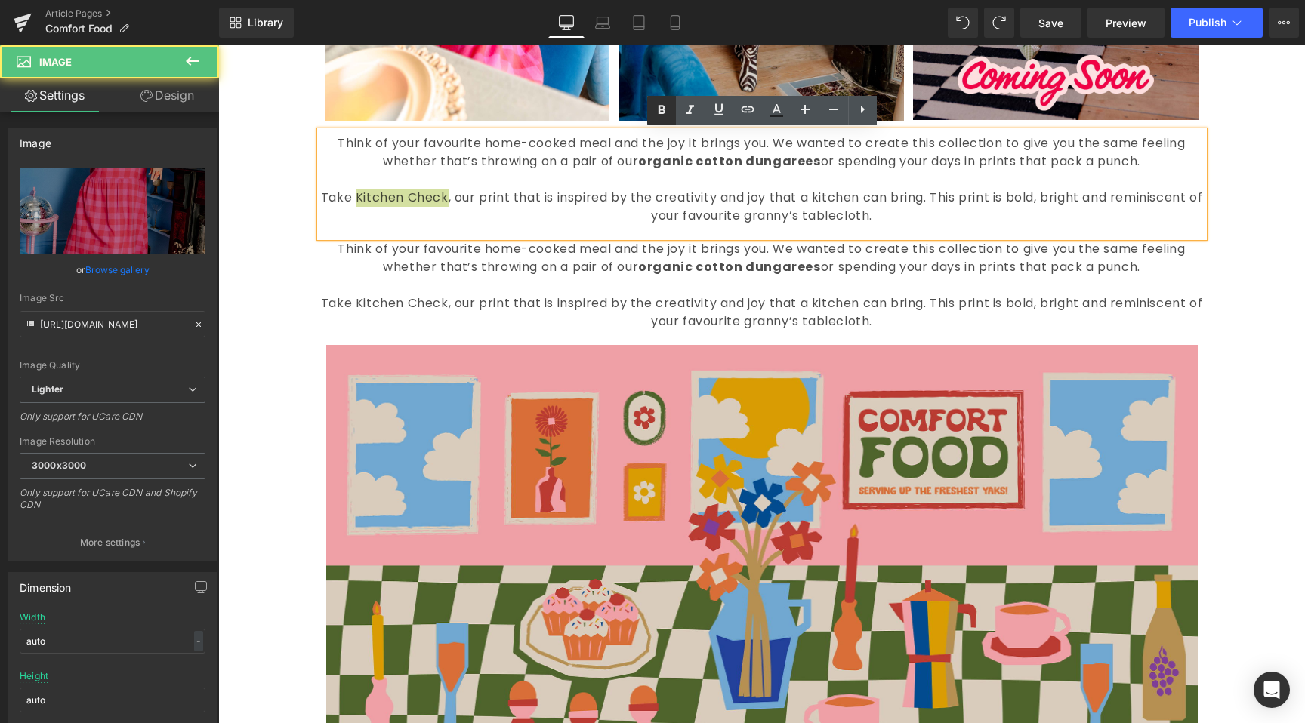
click at [652, 108] on icon at bounding box center [661, 110] width 18 height 18
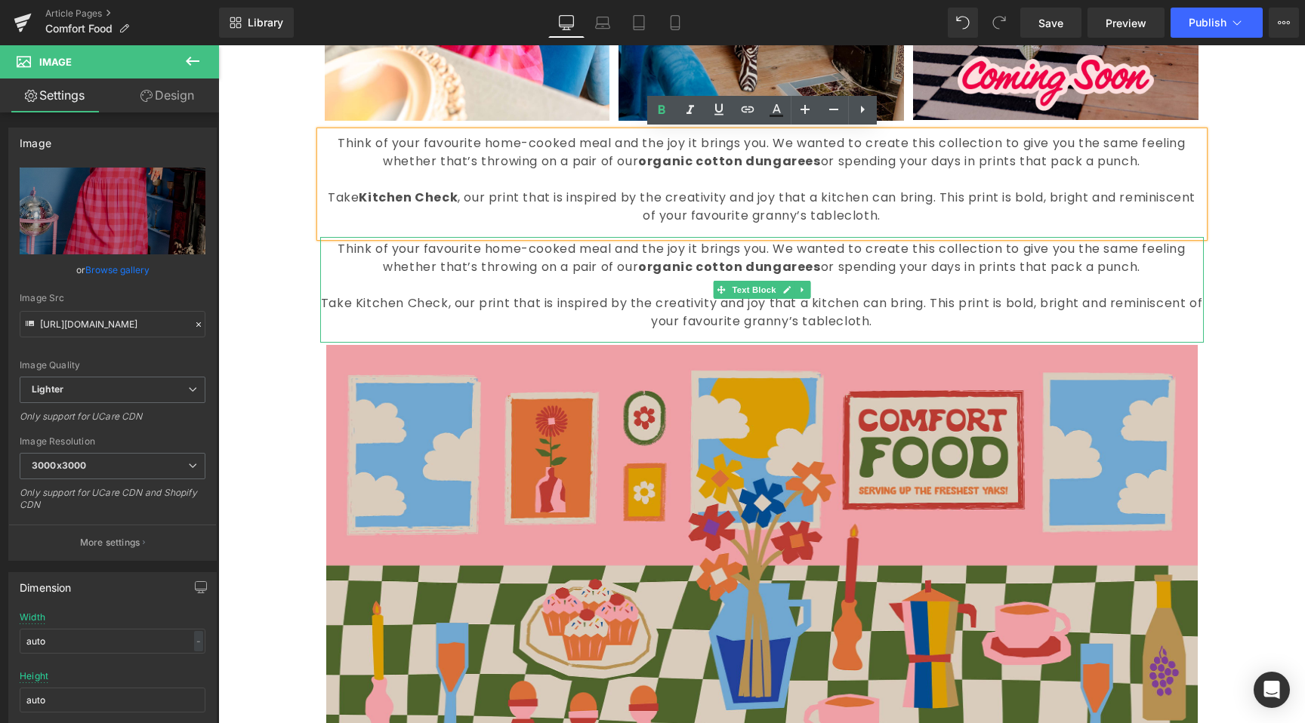
click at [458, 211] on p "Take Kitchen Check , our print that is inspired by the creativity and joy that …" at bounding box center [761, 207] width 883 height 36
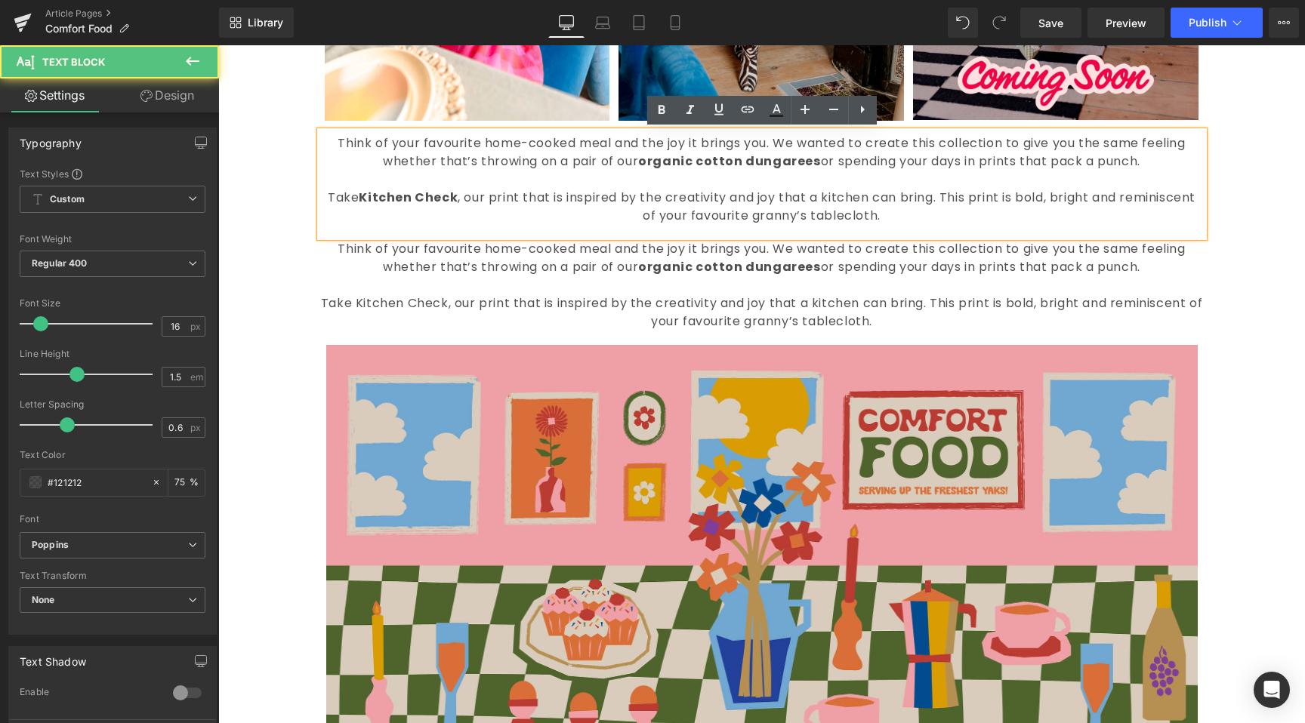
click at [305, 325] on div "Liquid Image Welcome back to Make What Moves You Text Block Our series celebrat…" at bounding box center [761, 13] width 1087 height 2326
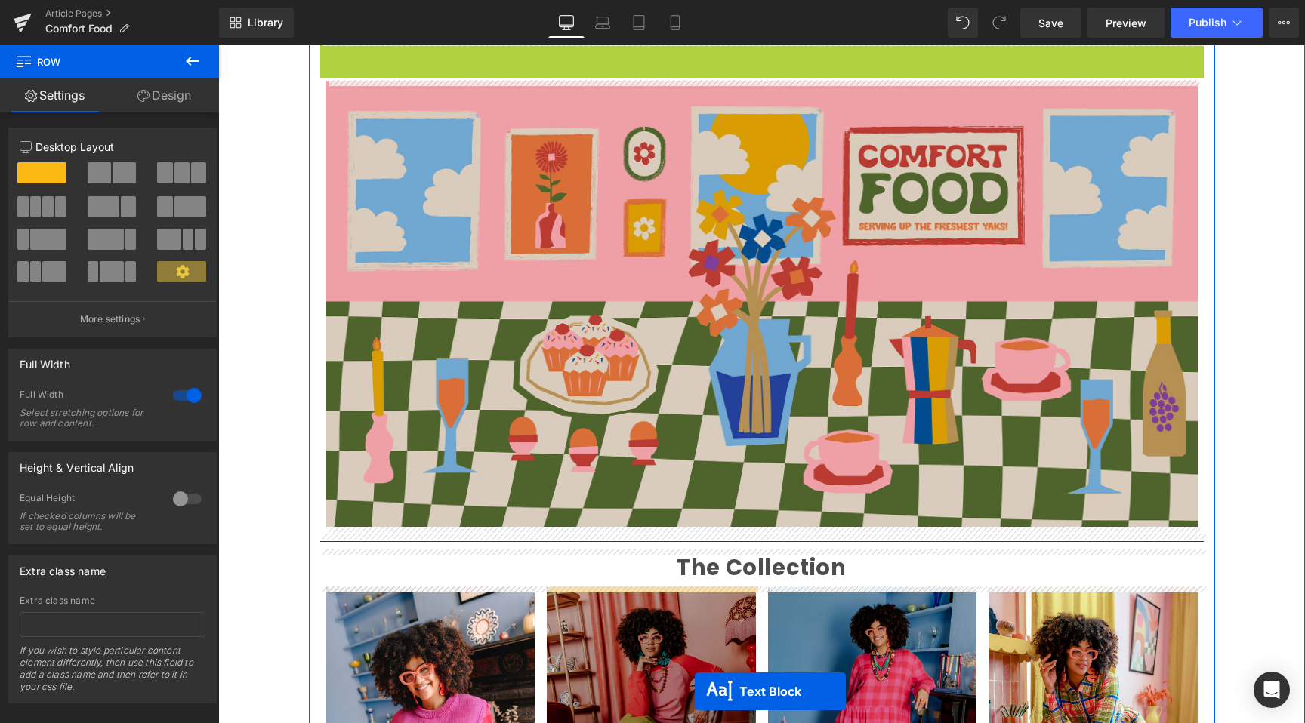
scroll to position [1687, 0]
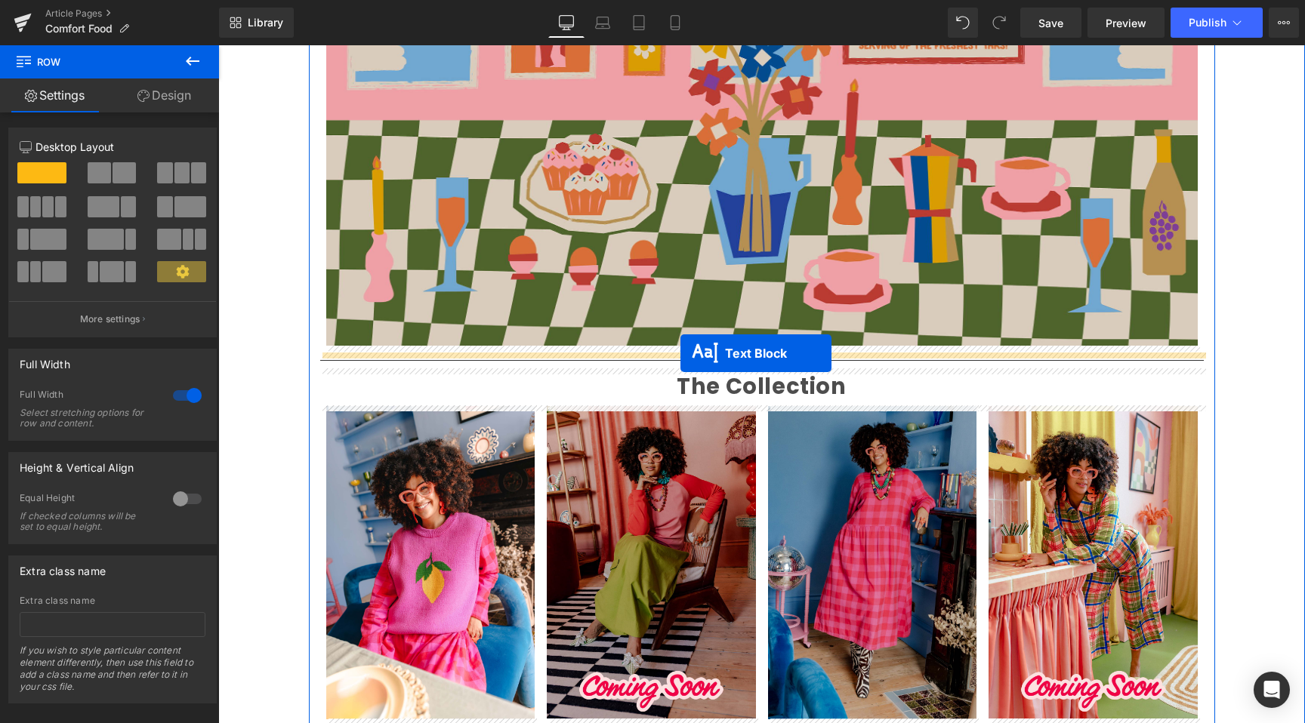
drag, startPoint x: 751, startPoint y: 289, endPoint x: 680, endPoint y: 353, distance: 95.1
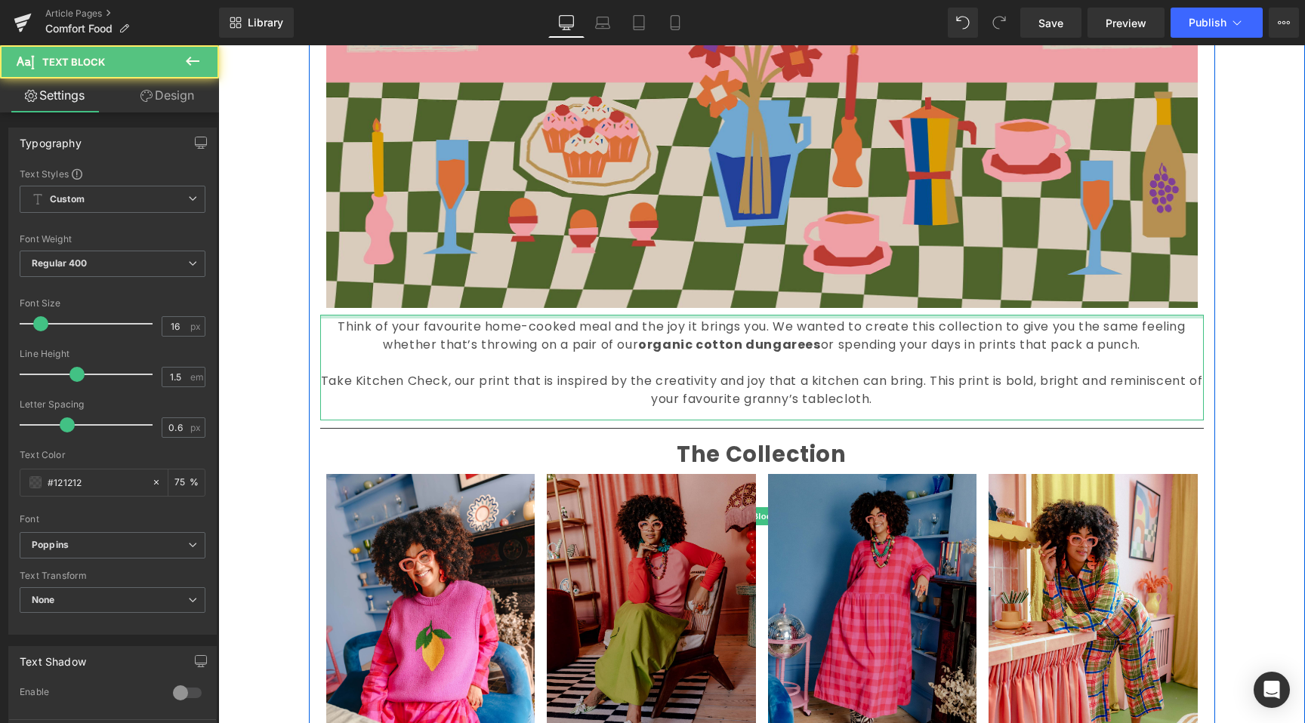
scroll to position [1649, 0]
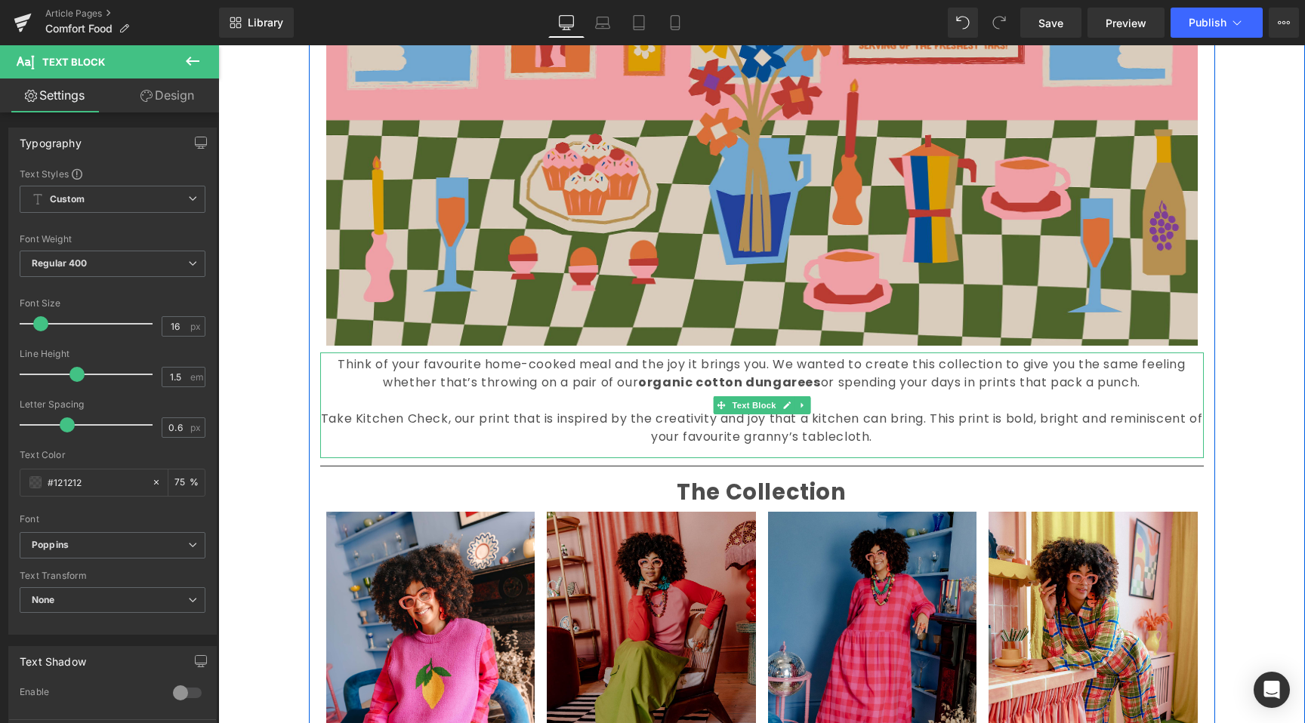
click at [735, 385] on strong "organic cotton dungarees" at bounding box center [729, 382] width 182 height 17
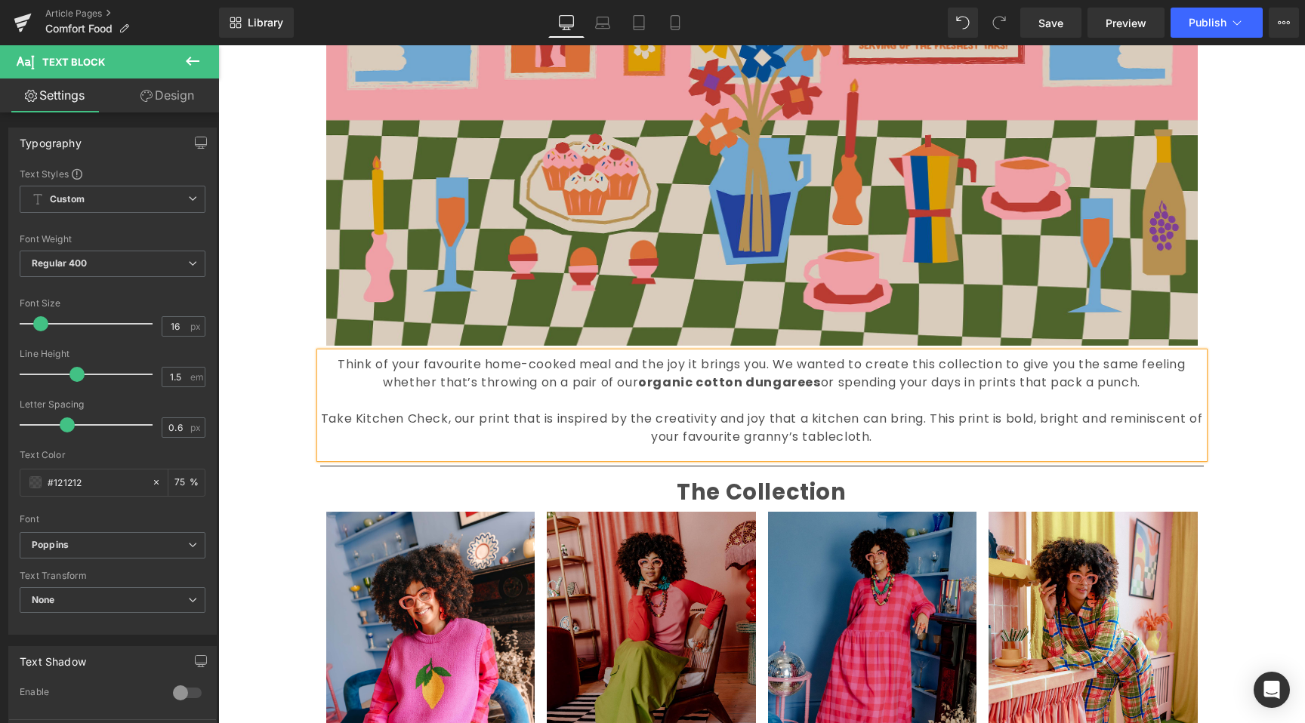
click at [868, 431] on font "Take Kitchen Check, our print that is inspired by the creativity and joy that a…" at bounding box center [761, 427] width 881 height 35
drag, startPoint x: 886, startPoint y: 432, endPoint x: 326, endPoint y: 357, distance: 564.5
click at [326, 357] on div "Think of your favourite home-cooked meal and the joy it brings you. We wanted t…" at bounding box center [761, 406] width 883 height 106
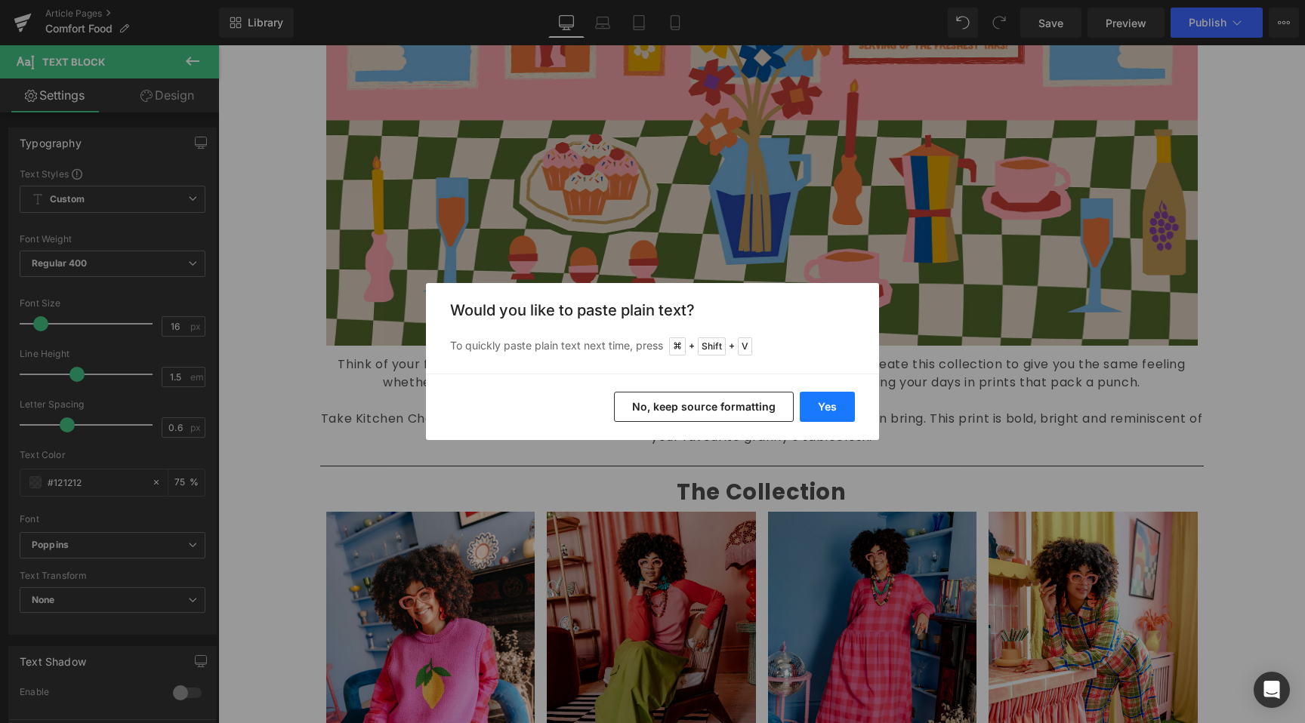
click at [828, 408] on button "Yes" at bounding box center [827, 407] width 55 height 30
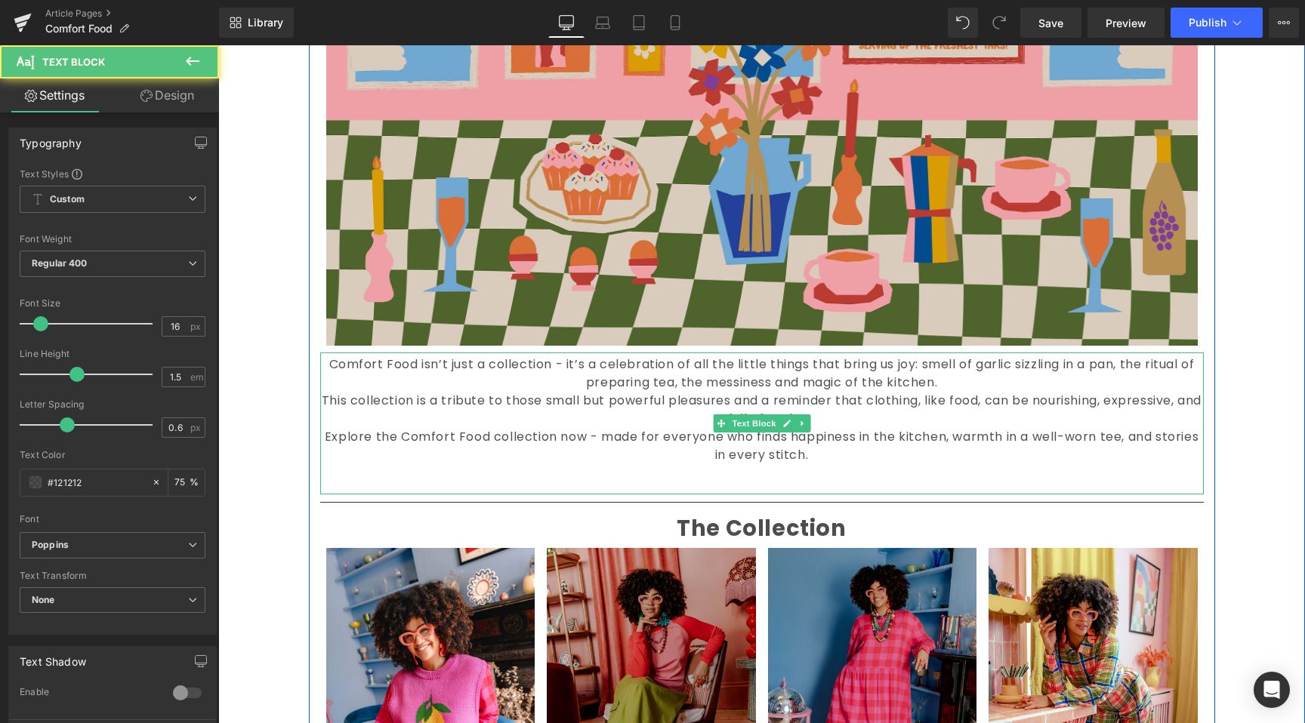
click at [522, 378] on p "Comfort Food isn’t just a collection - it’s a celebration of all the little thi…" at bounding box center [761, 374] width 883 height 36
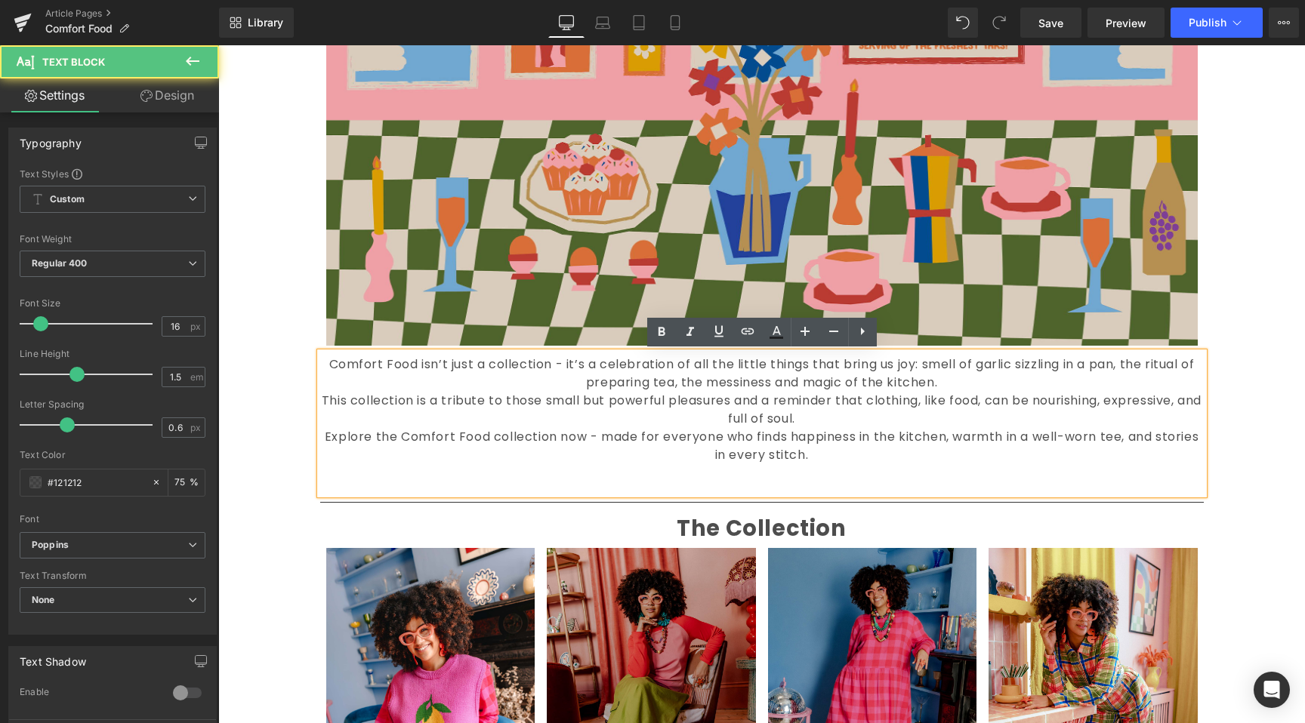
click at [330, 397] on font "This collection is a tribute to those small but powerful pleasures and a remind…" at bounding box center [762, 409] width 880 height 35
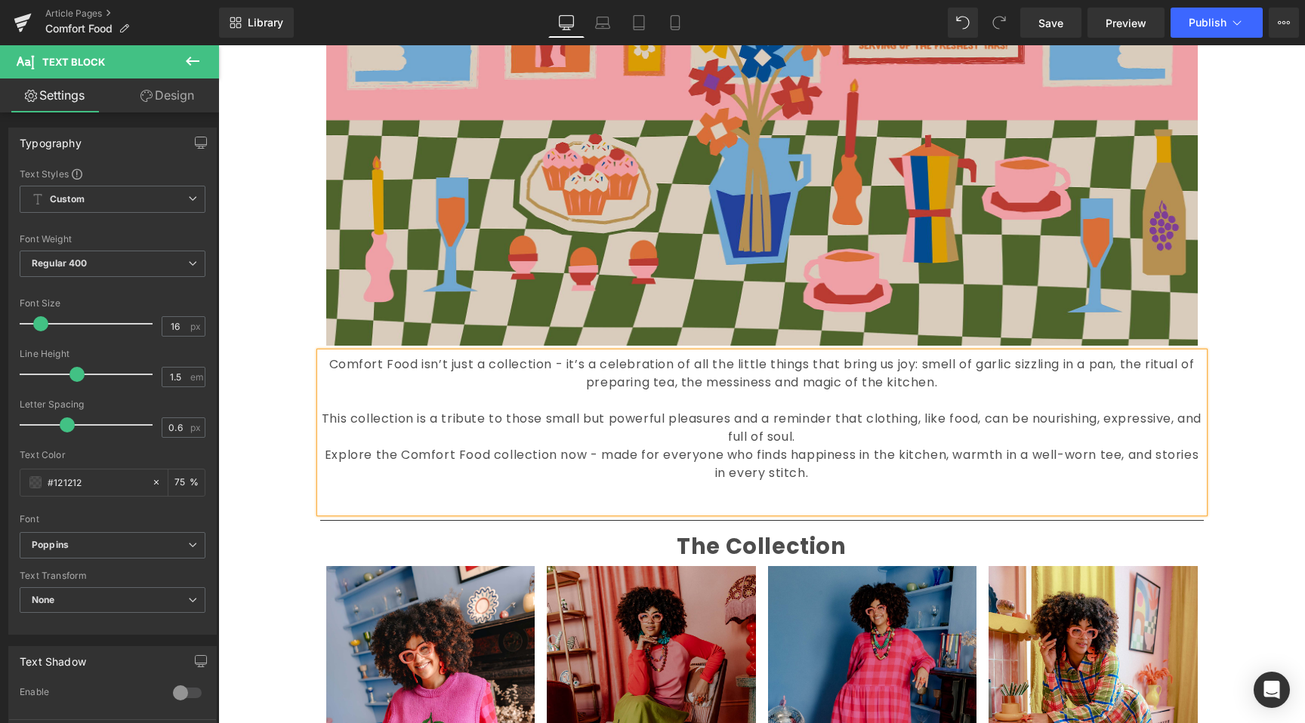
click at [824, 440] on p "This collection is a tribute to those small but powerful pleasures and a remind…" at bounding box center [761, 428] width 883 height 36
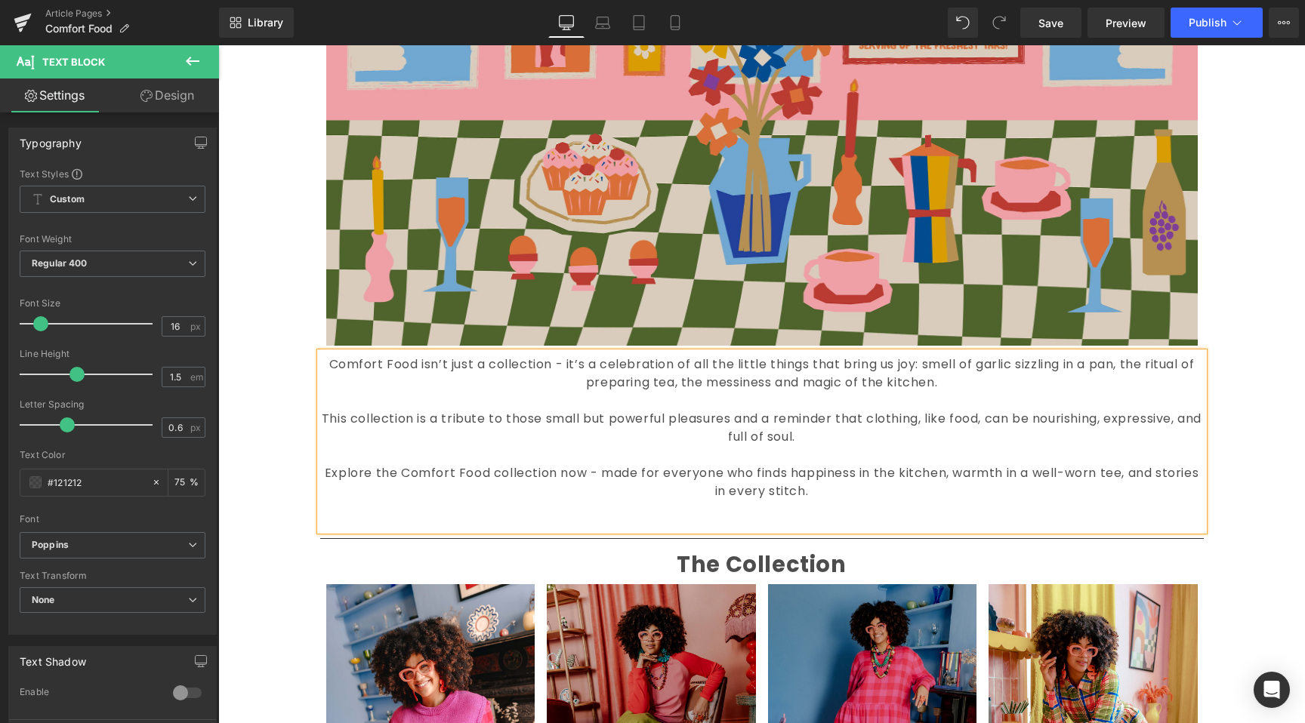
click at [661, 520] on div "Comfort Food isn’t just a collection - it’s a celebration of all the little thi…" at bounding box center [761, 442] width 883 height 178
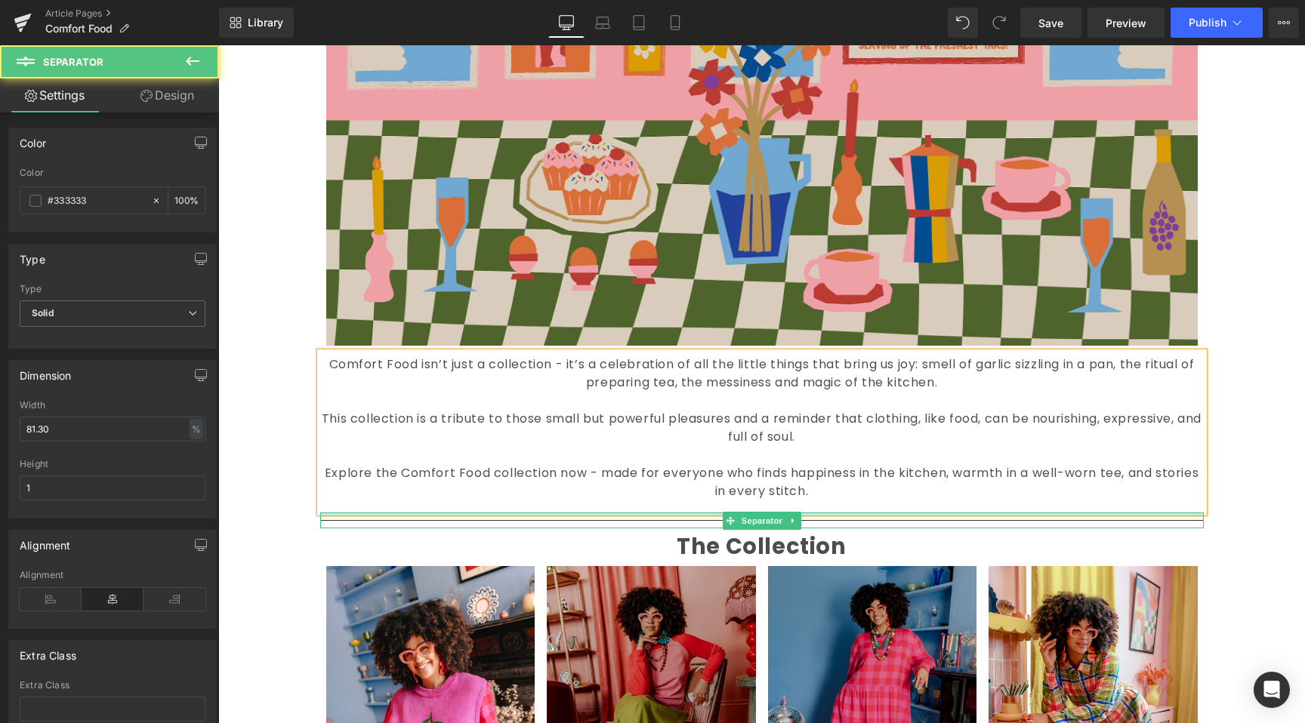
drag, startPoint x: 640, startPoint y: 513, endPoint x: 640, endPoint y: 504, distance: 9.1
click at [640, 504] on div "Comfort Food Text Block We all love a warm bowl of soup, the smell of fresh her…" at bounding box center [762, 15] width 906 height 1743
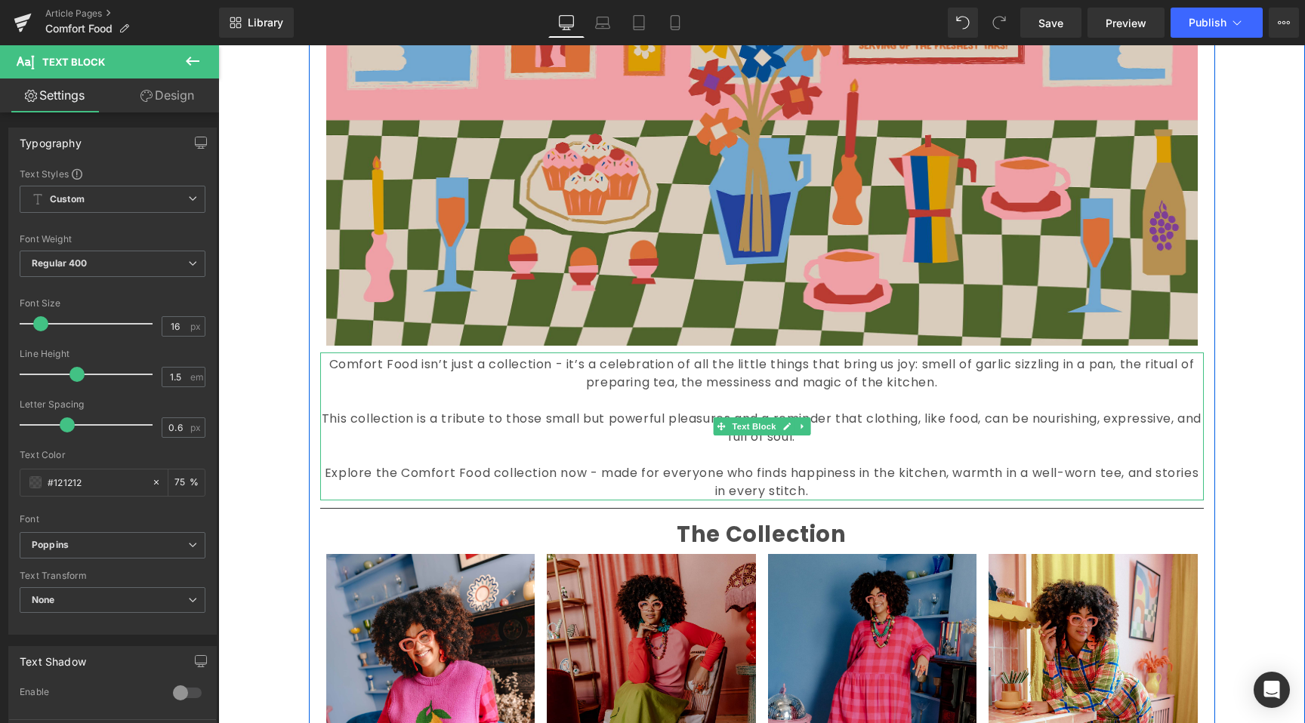
drag, startPoint x: 637, startPoint y: 510, endPoint x: 638, endPoint y: 490, distance: 19.6
click at [638, 490] on div "Comfort Food isn’t just a collection - it’s a celebration of all the little thi…" at bounding box center [761, 427] width 883 height 148
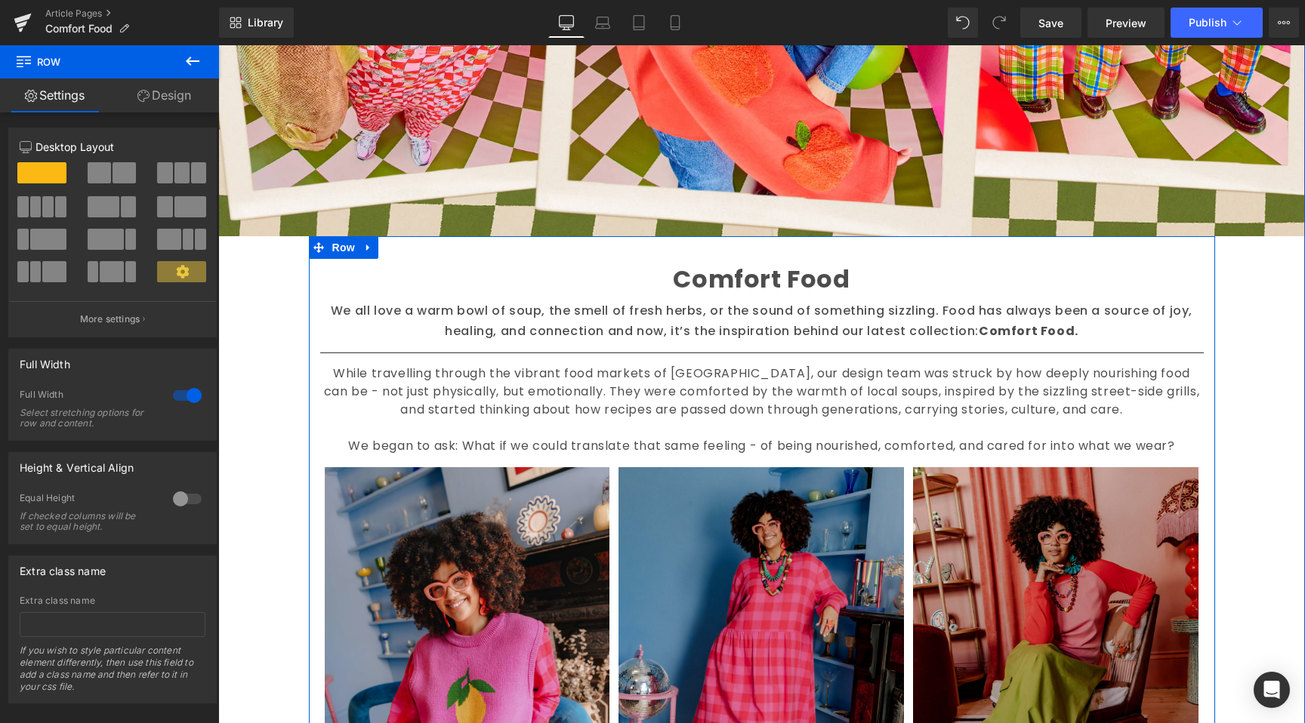
scroll to position [546, 0]
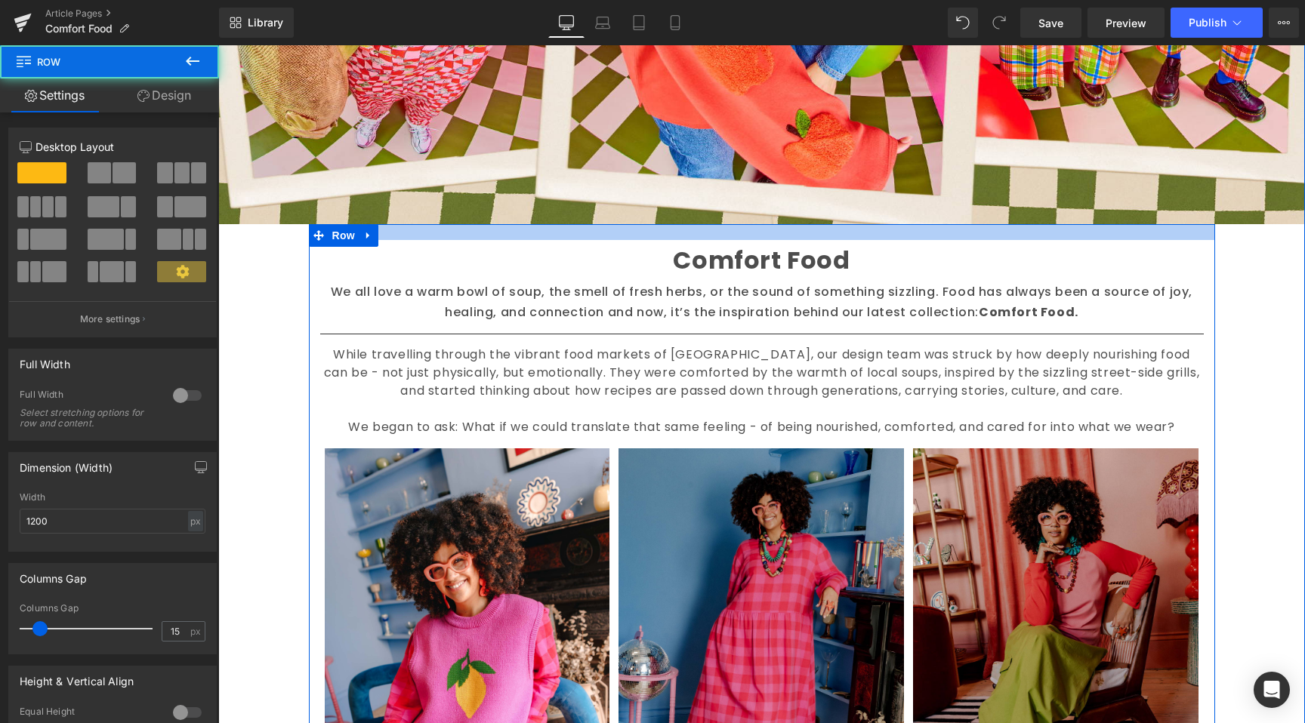
click at [737, 238] on div at bounding box center [762, 232] width 906 height 16
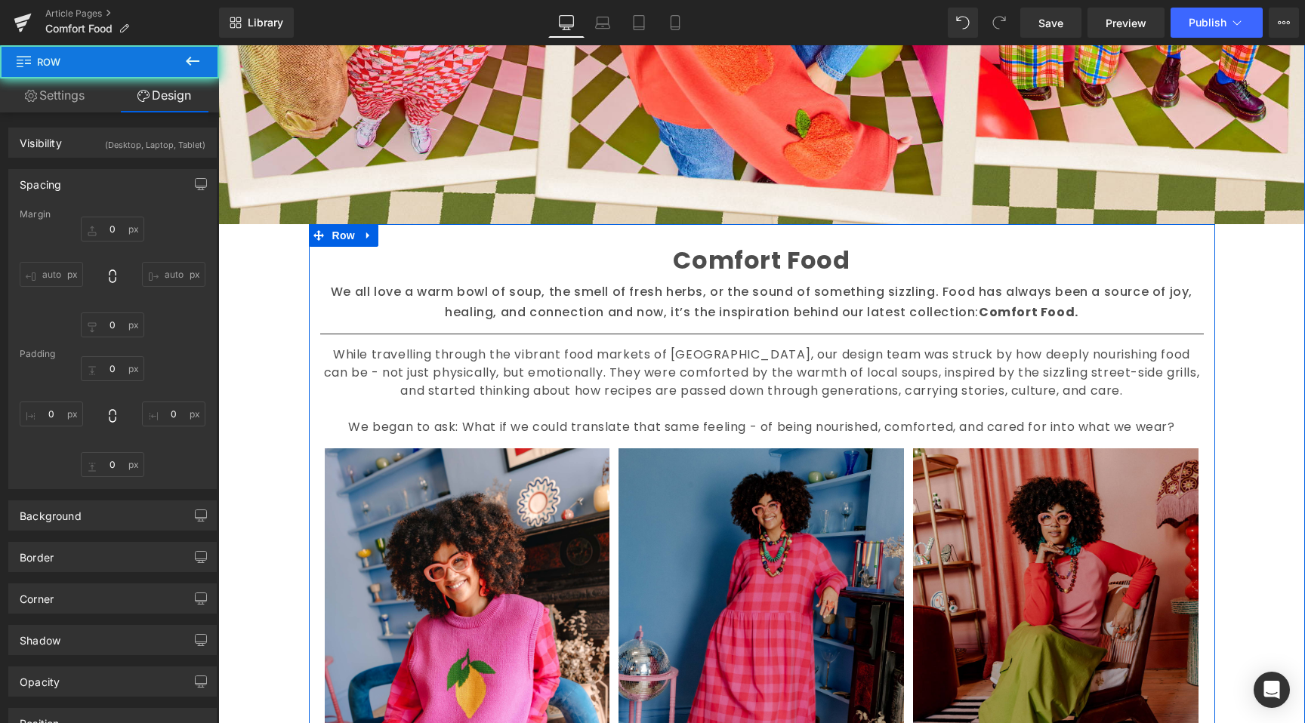
type input "0"
type input "21"
type input "0"
type input "4"
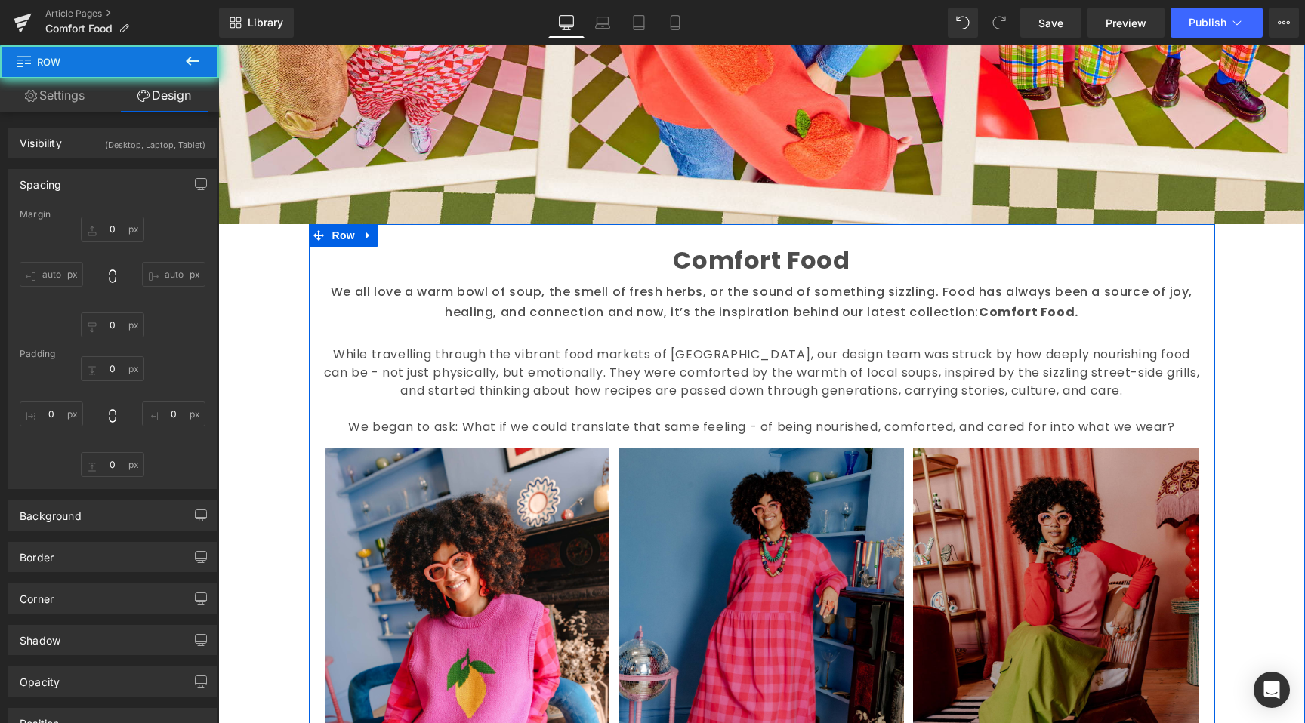
type input "0"
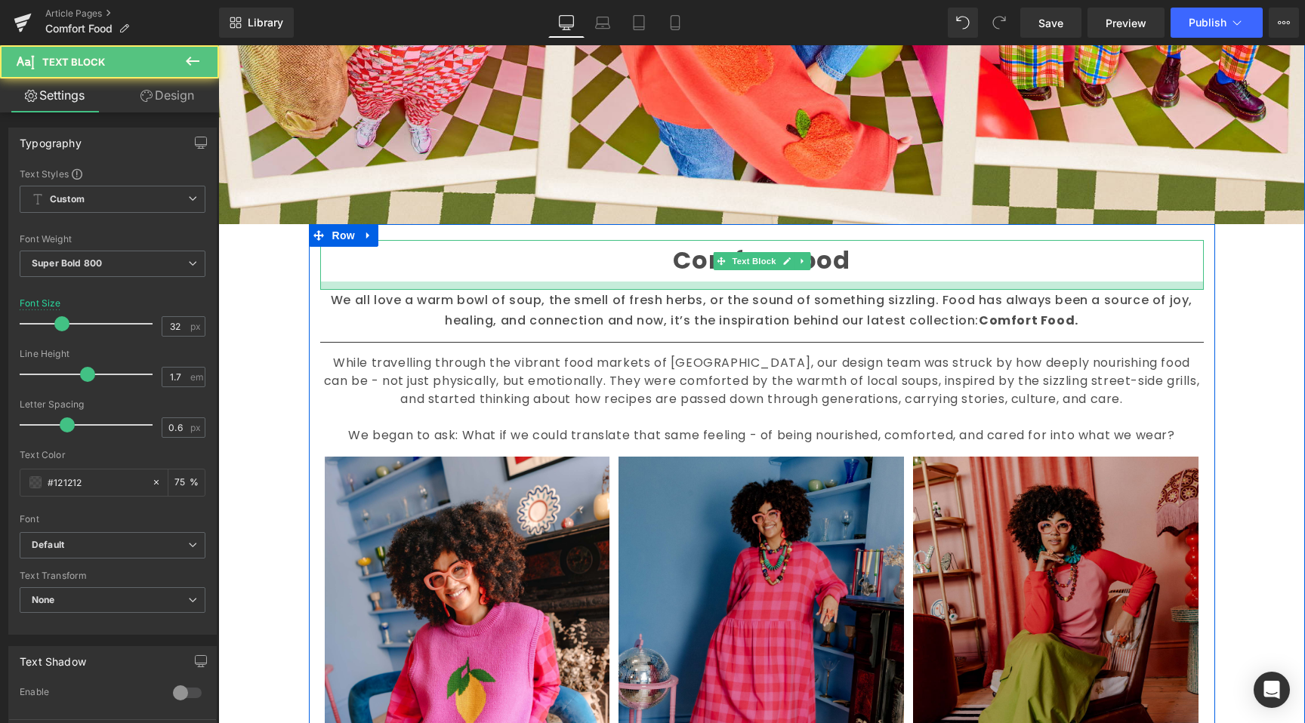
drag, startPoint x: 755, startPoint y: 279, endPoint x: 754, endPoint y: 287, distance: 8.3
click at [754, 287] on div at bounding box center [761, 286] width 883 height 8
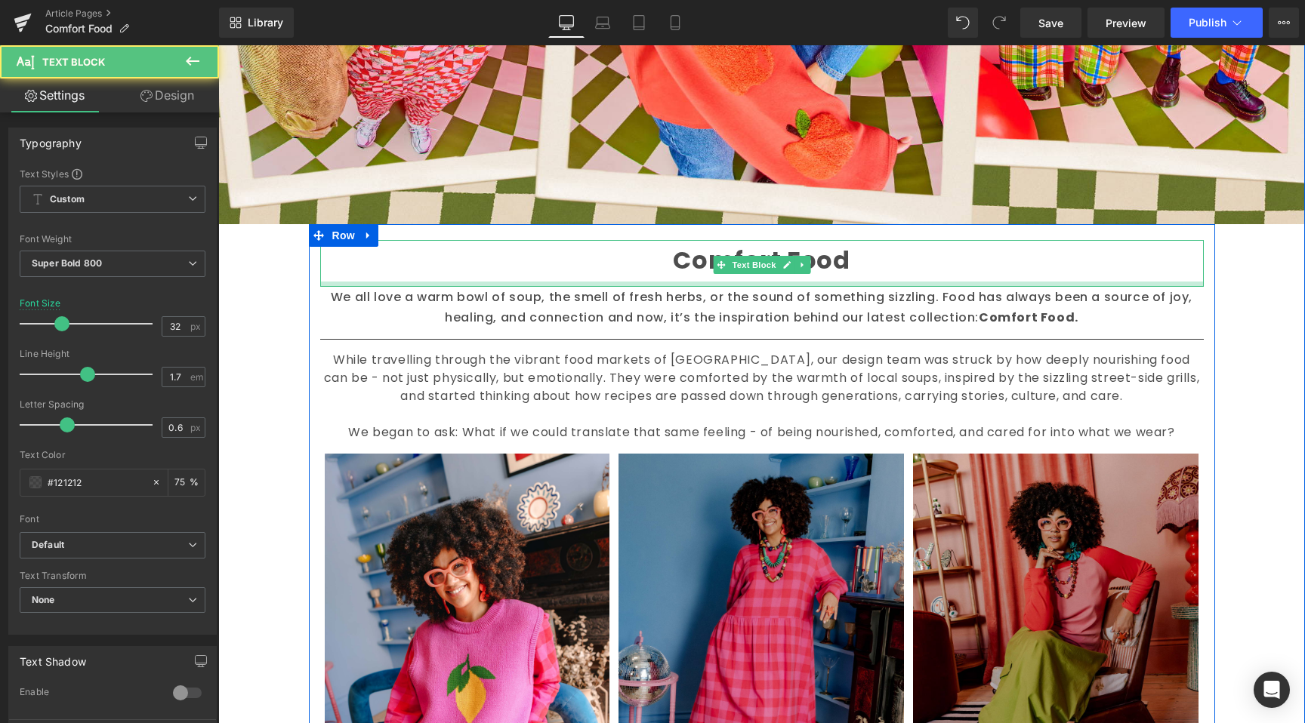
click at [751, 284] on div at bounding box center [761, 284] width 883 height 5
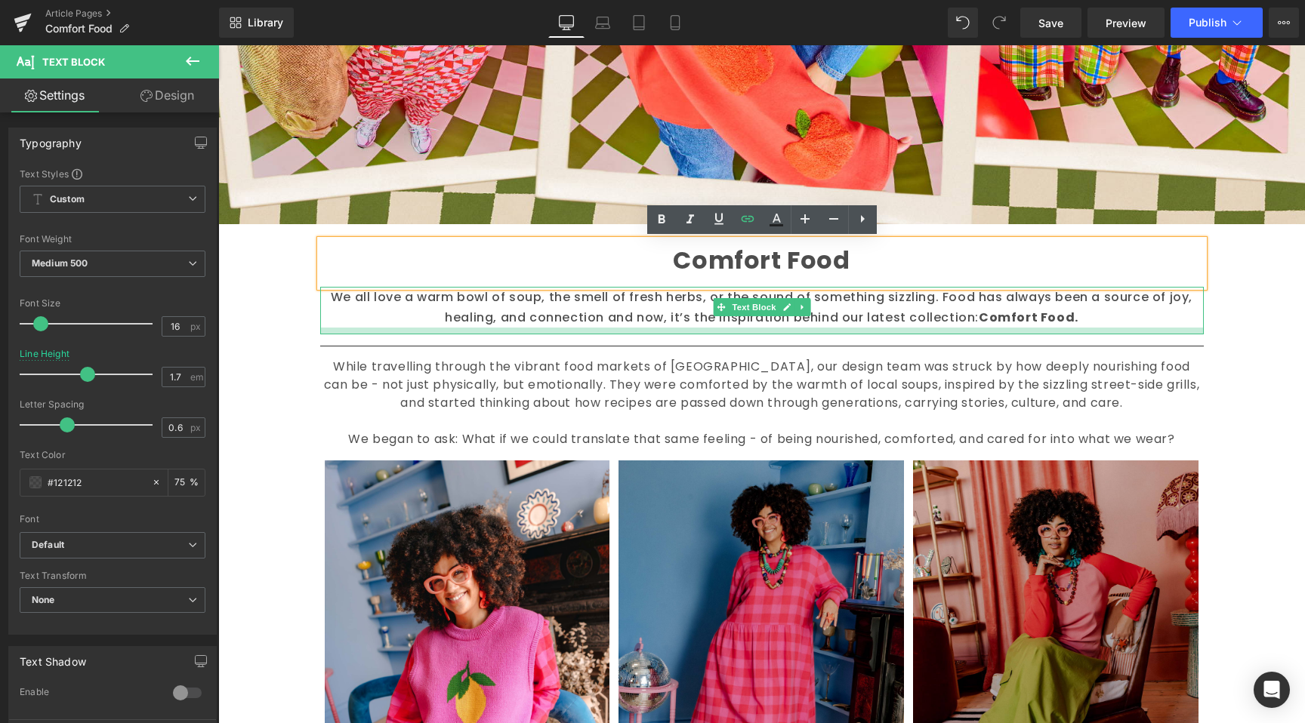
click at [749, 331] on div at bounding box center [761, 331] width 883 height 7
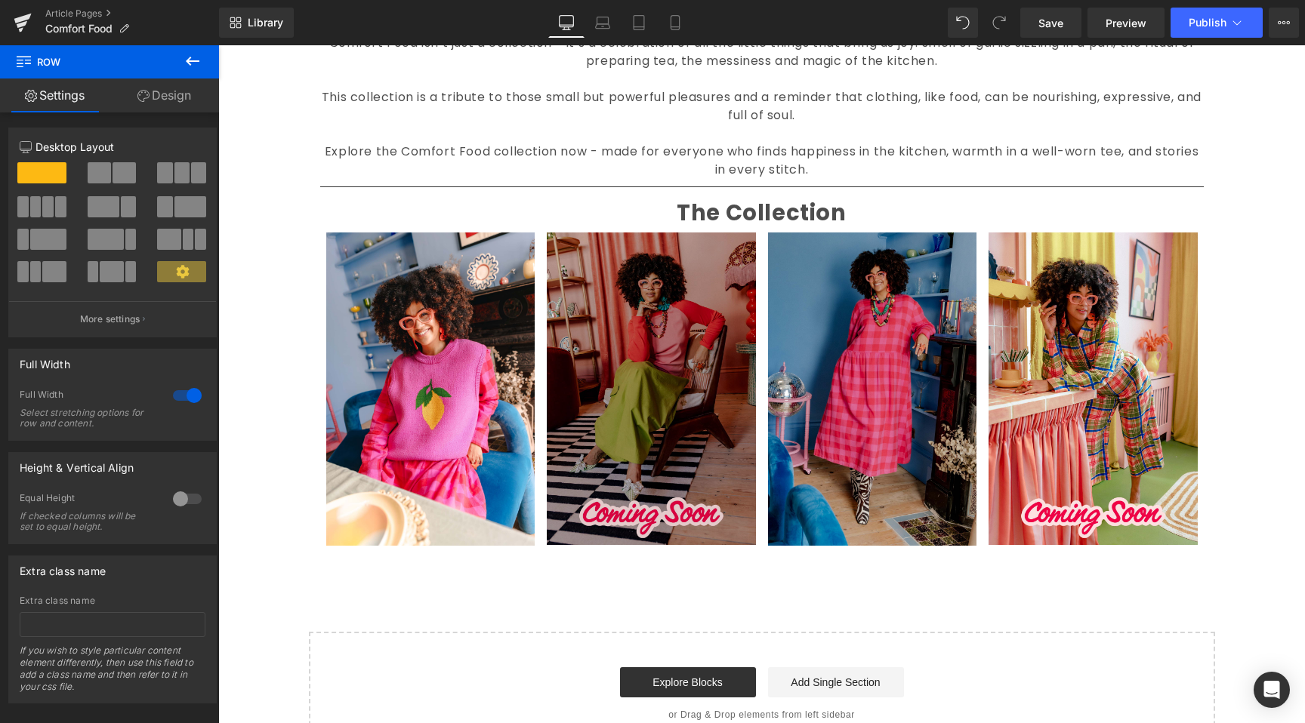
scroll to position [1904, 0]
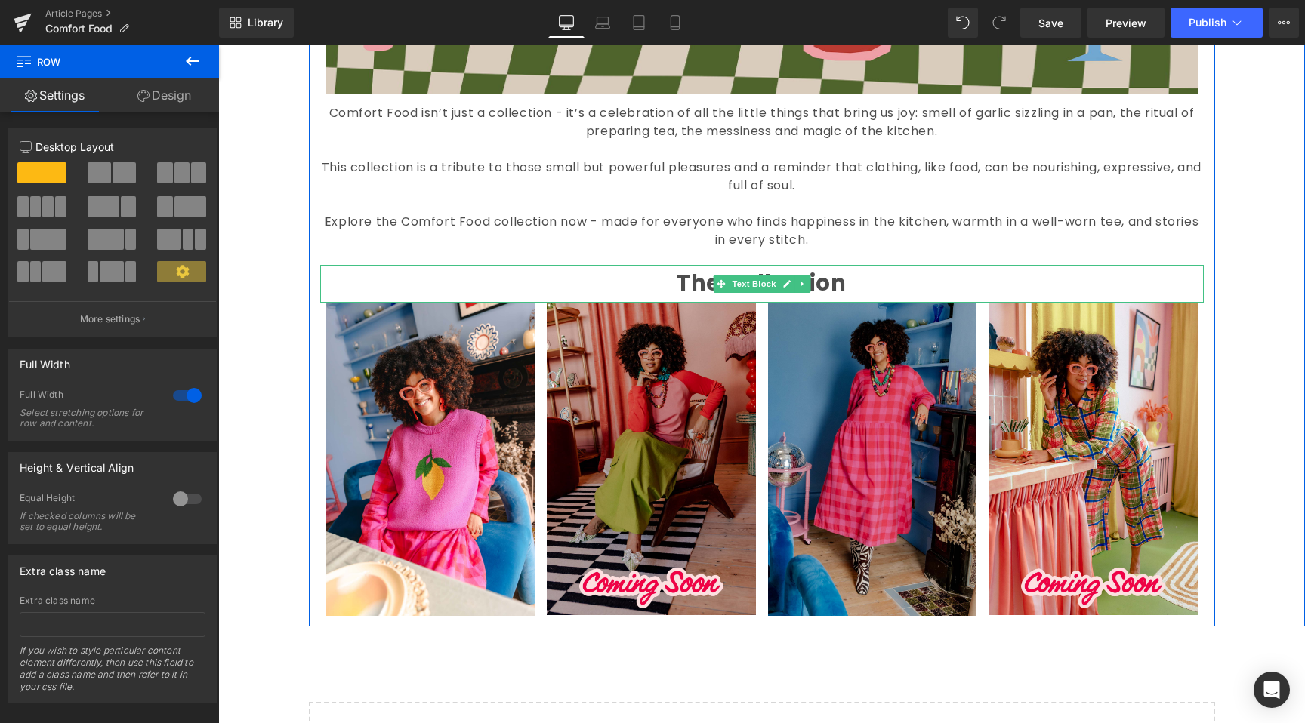
click at [813, 282] on b "The Collection" at bounding box center [761, 283] width 169 height 30
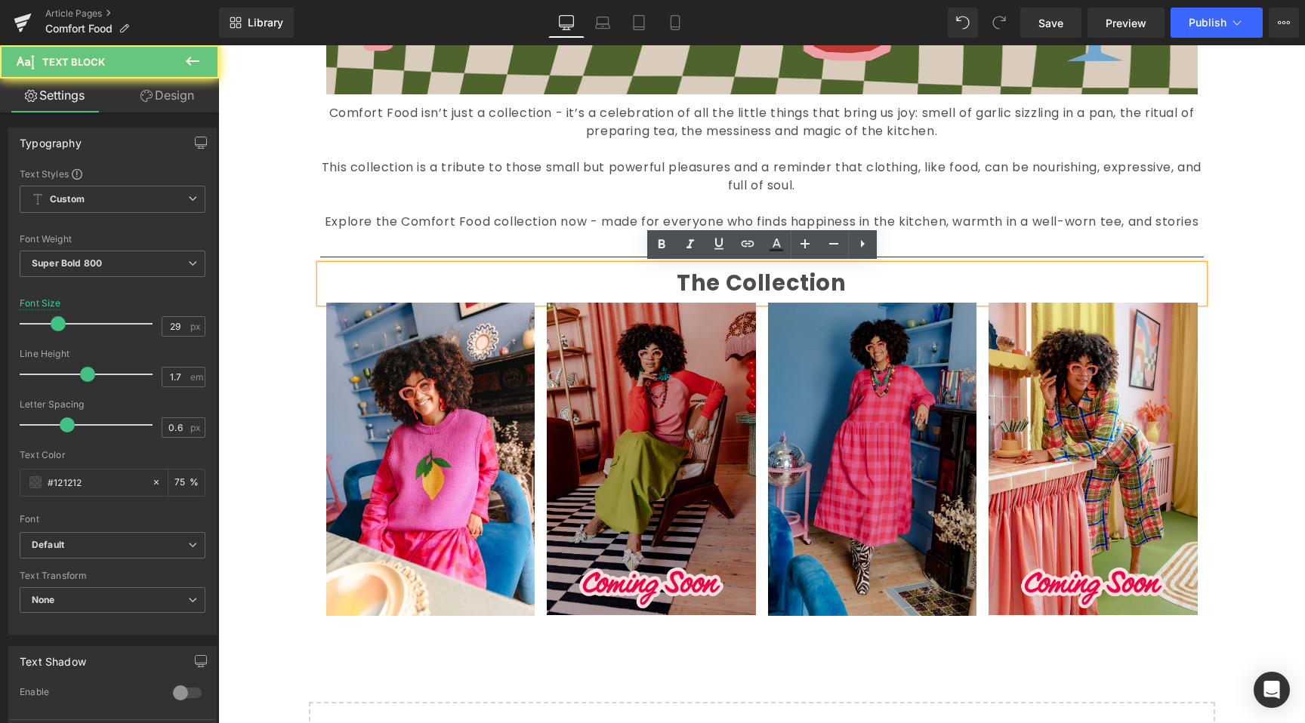
click at [813, 282] on b "The Collection" at bounding box center [761, 283] width 169 height 30
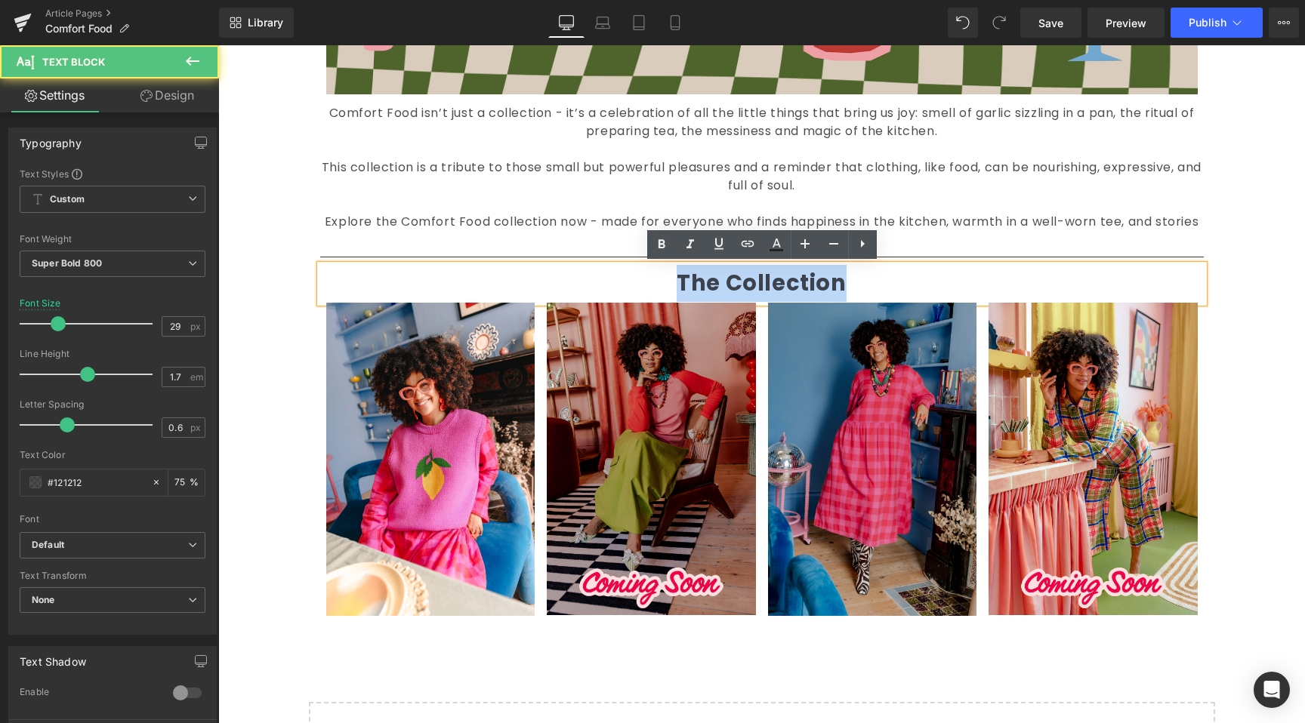
click at [813, 282] on b "The Collection" at bounding box center [761, 283] width 169 height 30
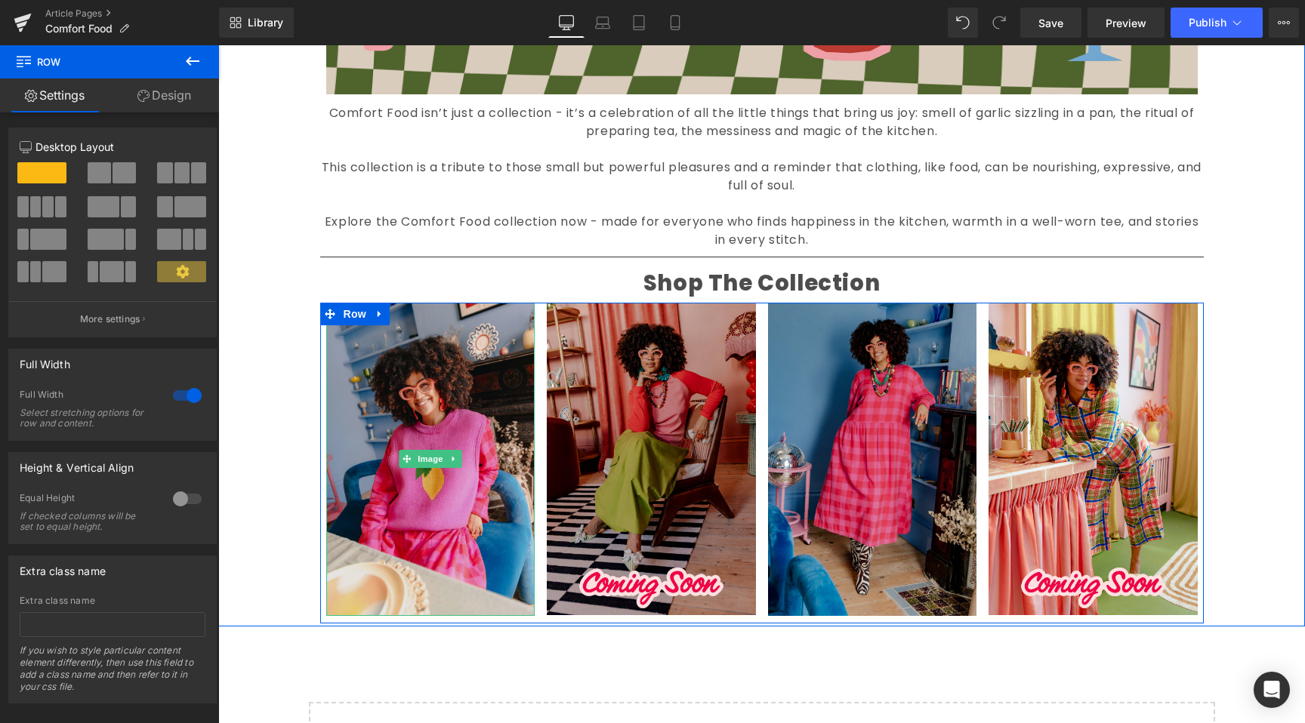
click at [441, 504] on img at bounding box center [430, 459] width 209 height 313
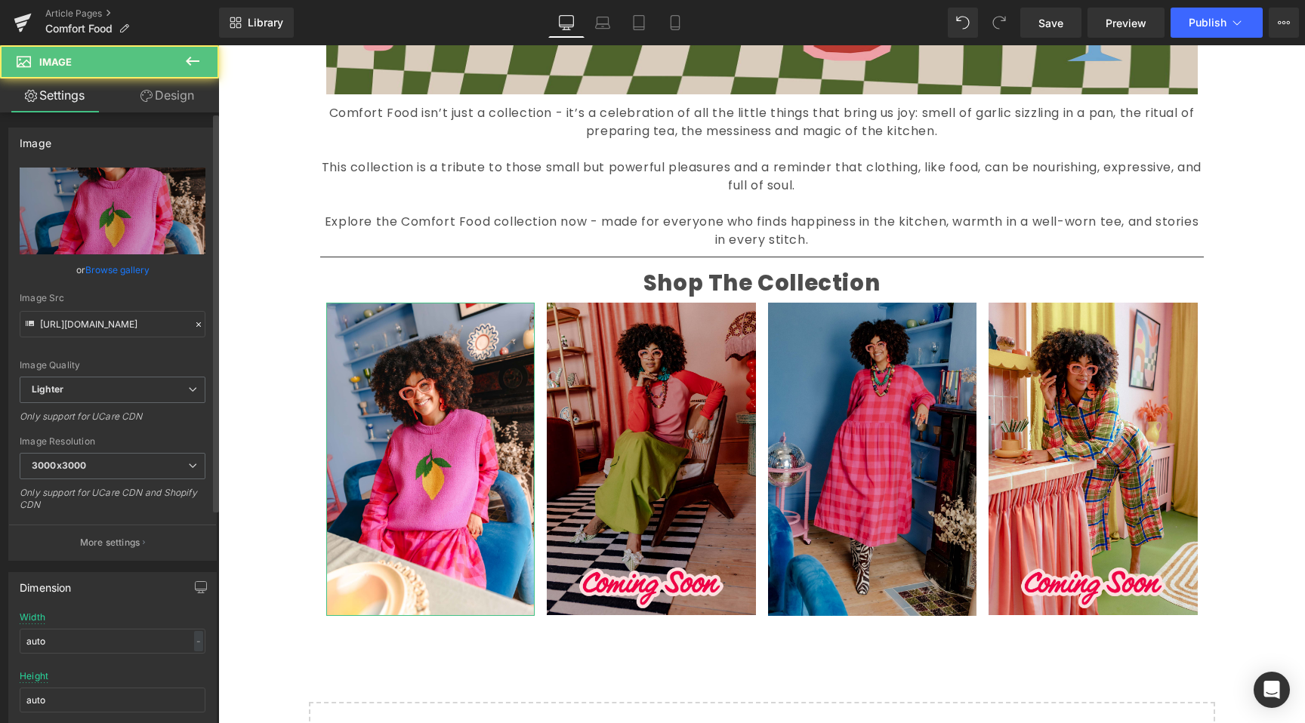
click at [110, 261] on link "Browse gallery" at bounding box center [117, 270] width 64 height 26
click at [74, 0] on div "Text Block You are previewing how the will restyle your page. You can not edit …" at bounding box center [652, 0] width 1305 height 0
click at [194, 66] on icon at bounding box center [192, 61] width 18 height 18
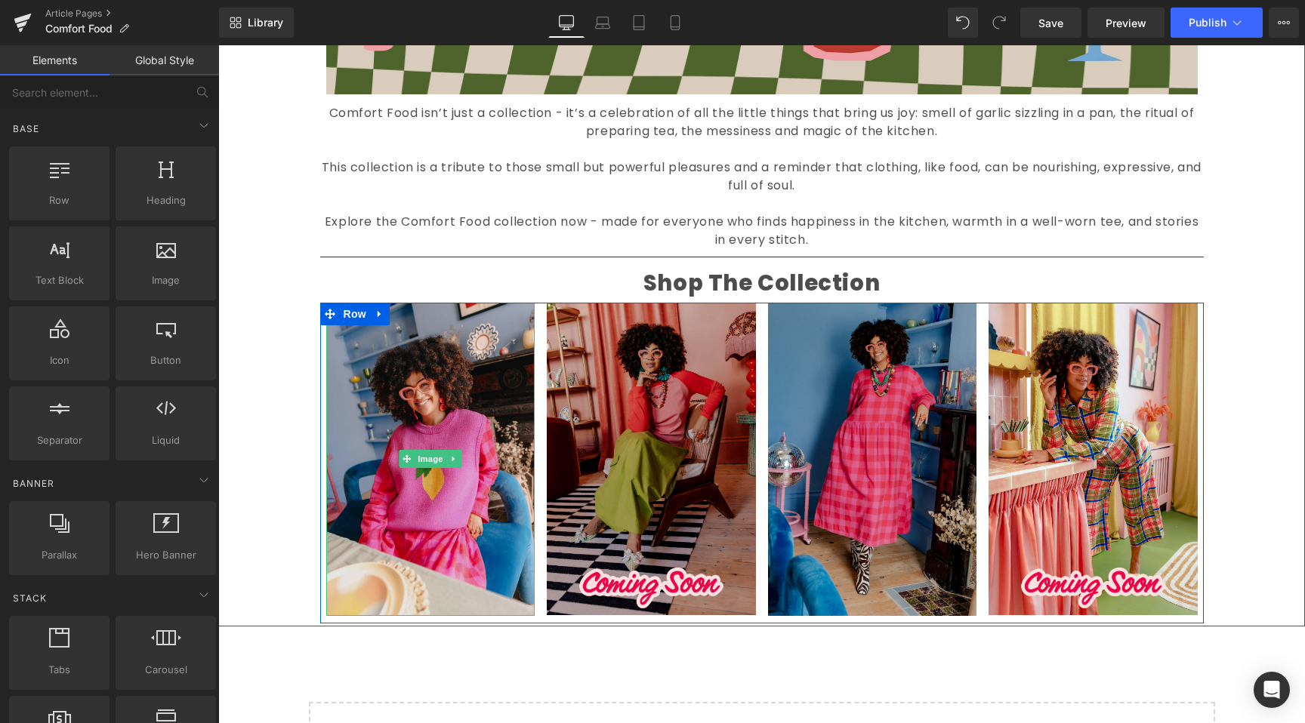
click at [456, 446] on img at bounding box center [430, 459] width 209 height 313
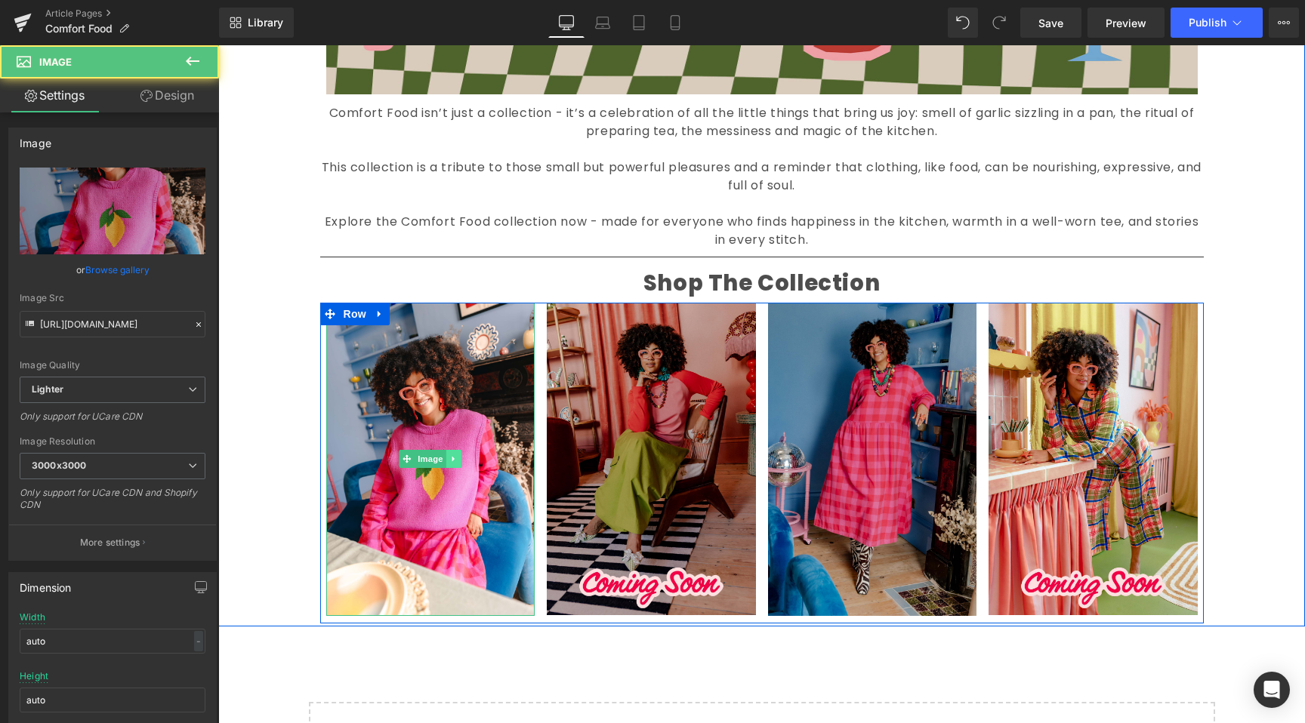
click at [456, 452] on link at bounding box center [454, 459] width 16 height 18
click at [460, 456] on icon at bounding box center [462, 459] width 8 height 8
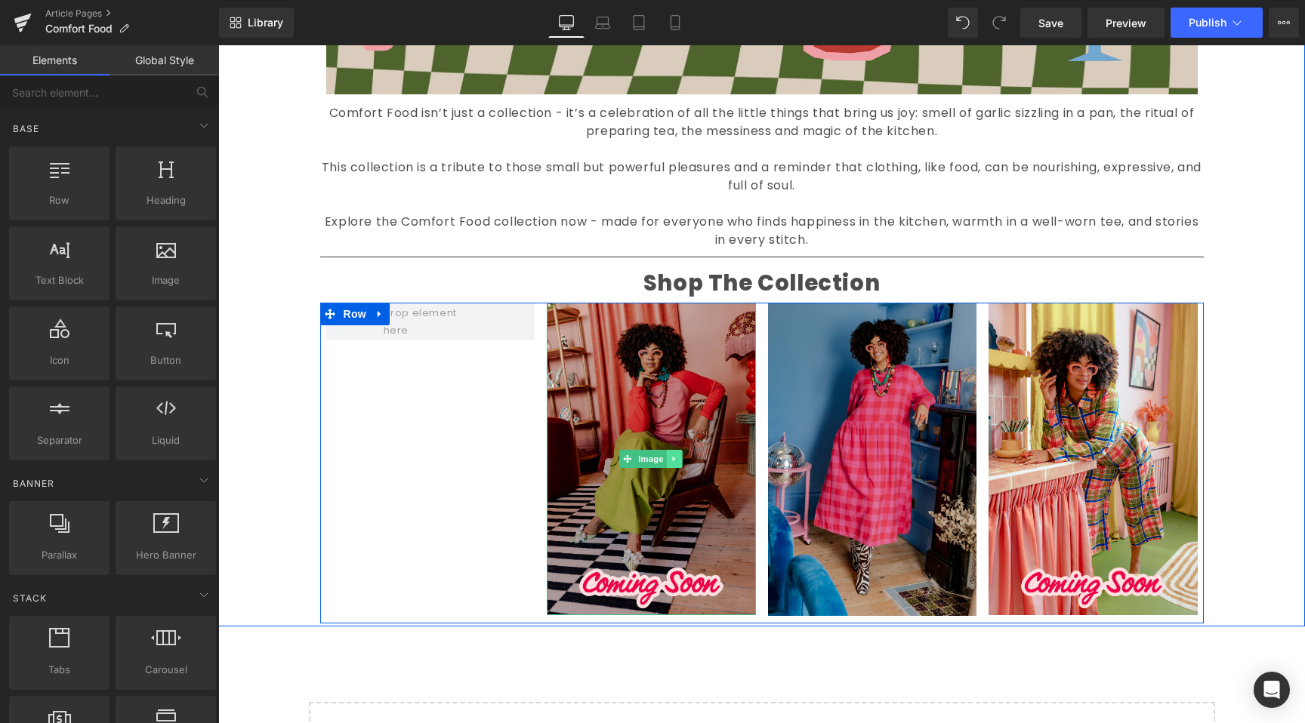
click at [671, 460] on icon at bounding box center [675, 459] width 8 height 9
click at [684, 460] on icon at bounding box center [682, 459] width 8 height 8
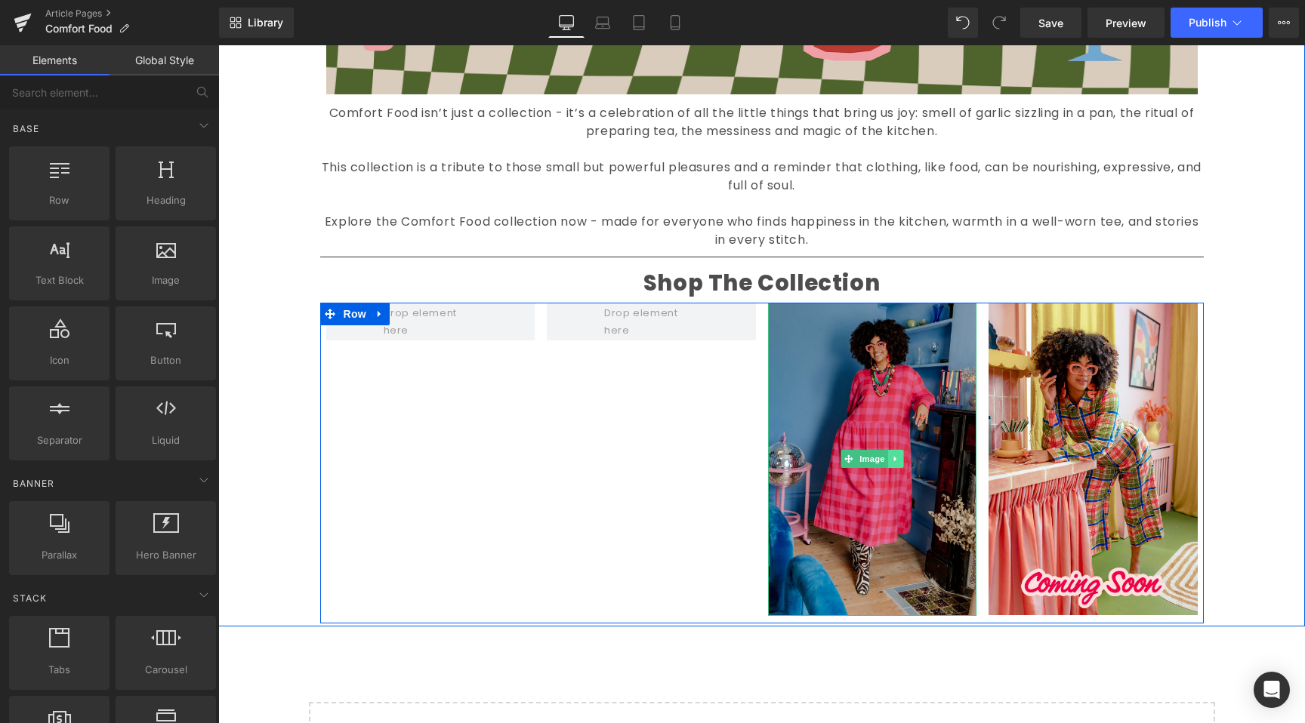
click at [897, 460] on icon at bounding box center [895, 459] width 8 height 9
click at [904, 460] on icon at bounding box center [903, 459] width 8 height 8
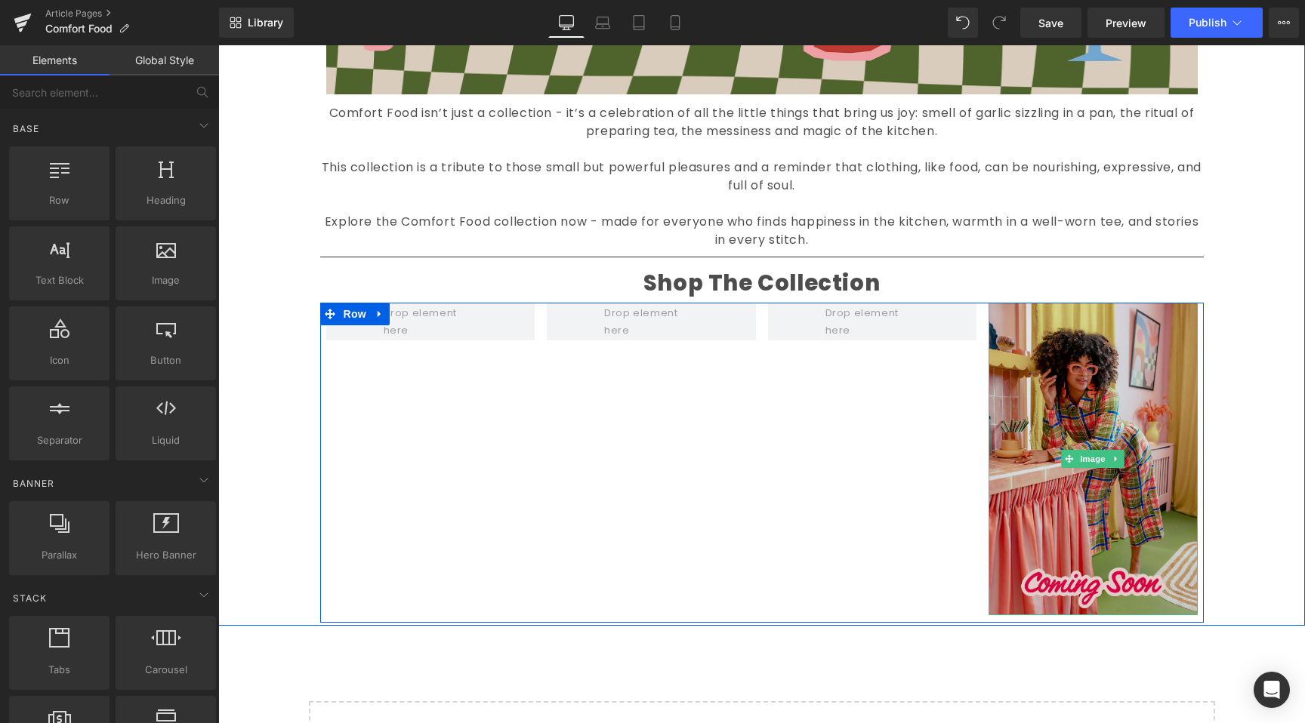
click at [1128, 463] on img at bounding box center [1092, 459] width 209 height 313
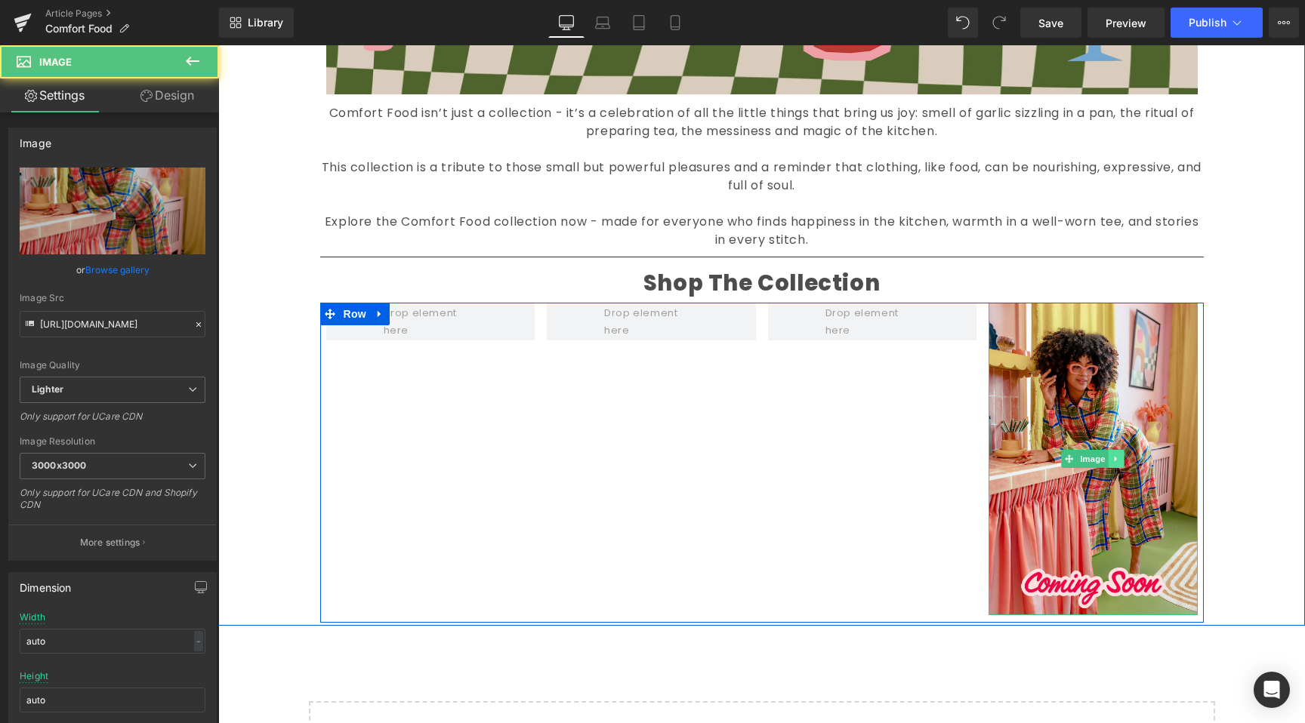
click at [1123, 462] on link at bounding box center [1116, 459] width 16 height 18
click at [1119, 460] on link at bounding box center [1124, 459] width 16 height 18
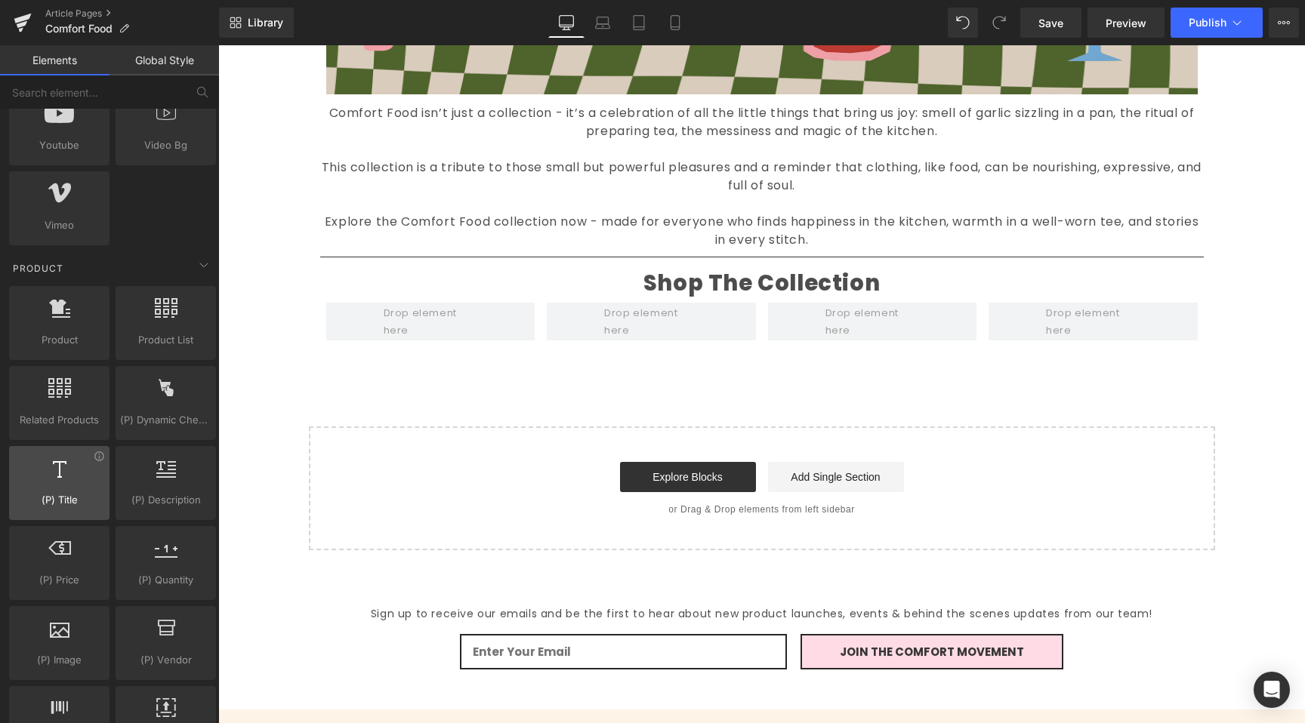
scroll to position [1058, 0]
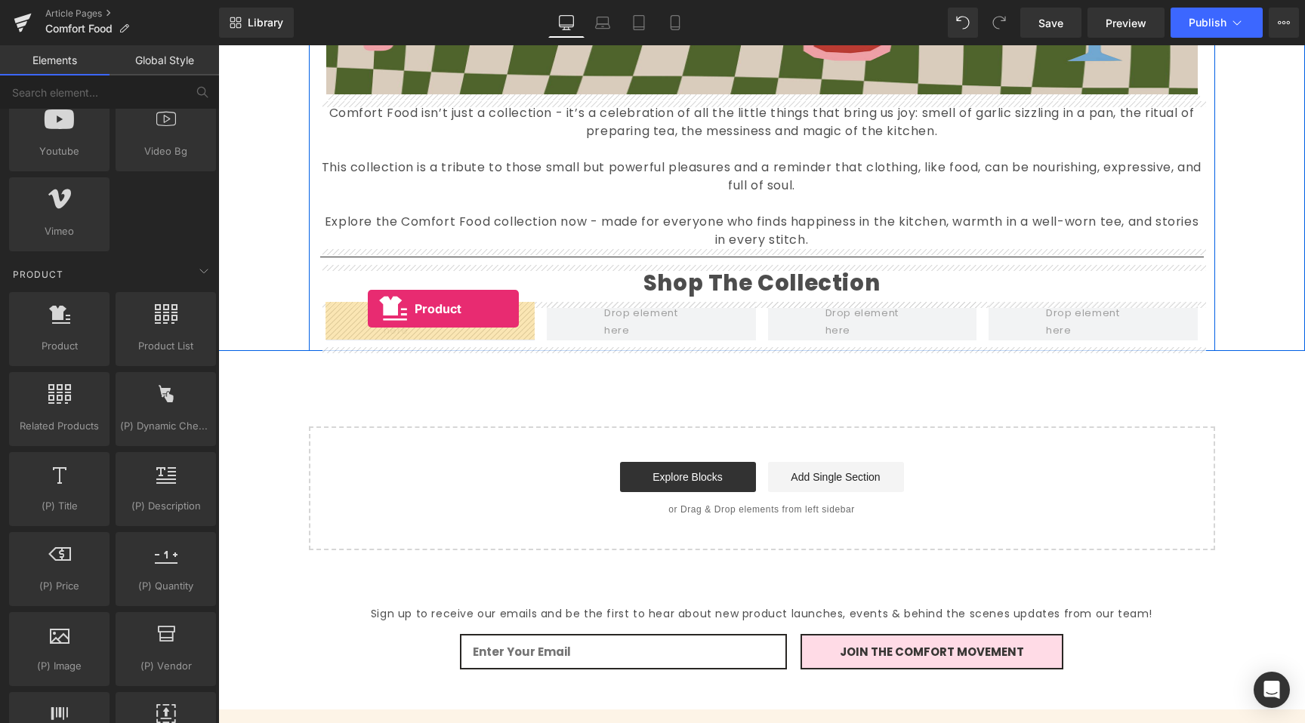
drag, startPoint x: 265, startPoint y: 370, endPoint x: 367, endPoint y: 310, distance: 118.1
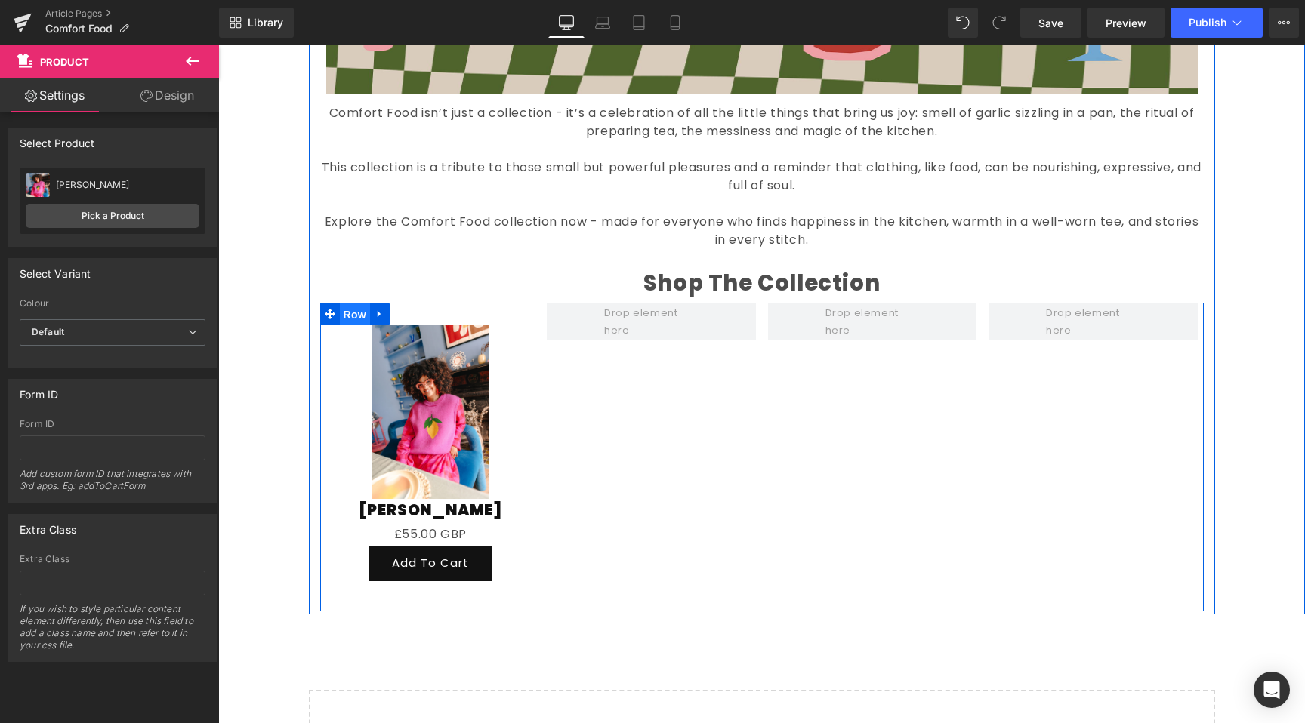
click at [352, 313] on span "Row" at bounding box center [355, 315] width 30 height 23
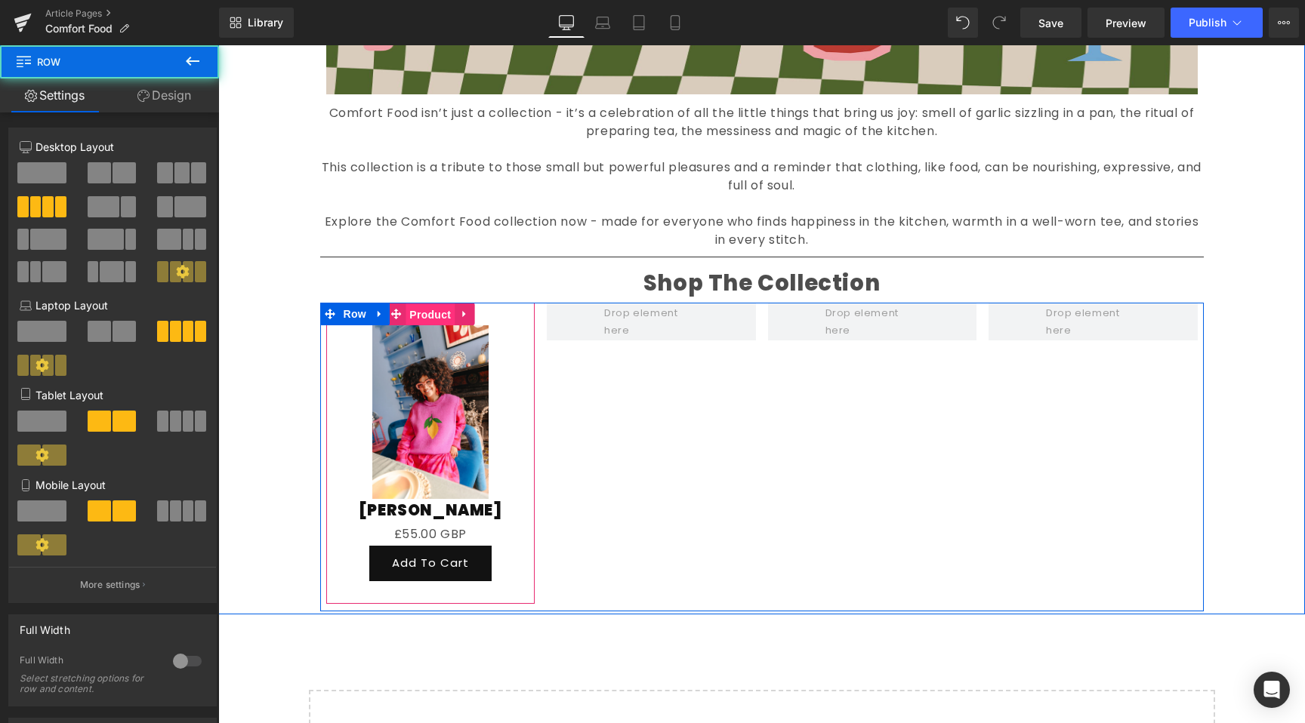
click at [433, 319] on span "Product" at bounding box center [429, 315] width 49 height 23
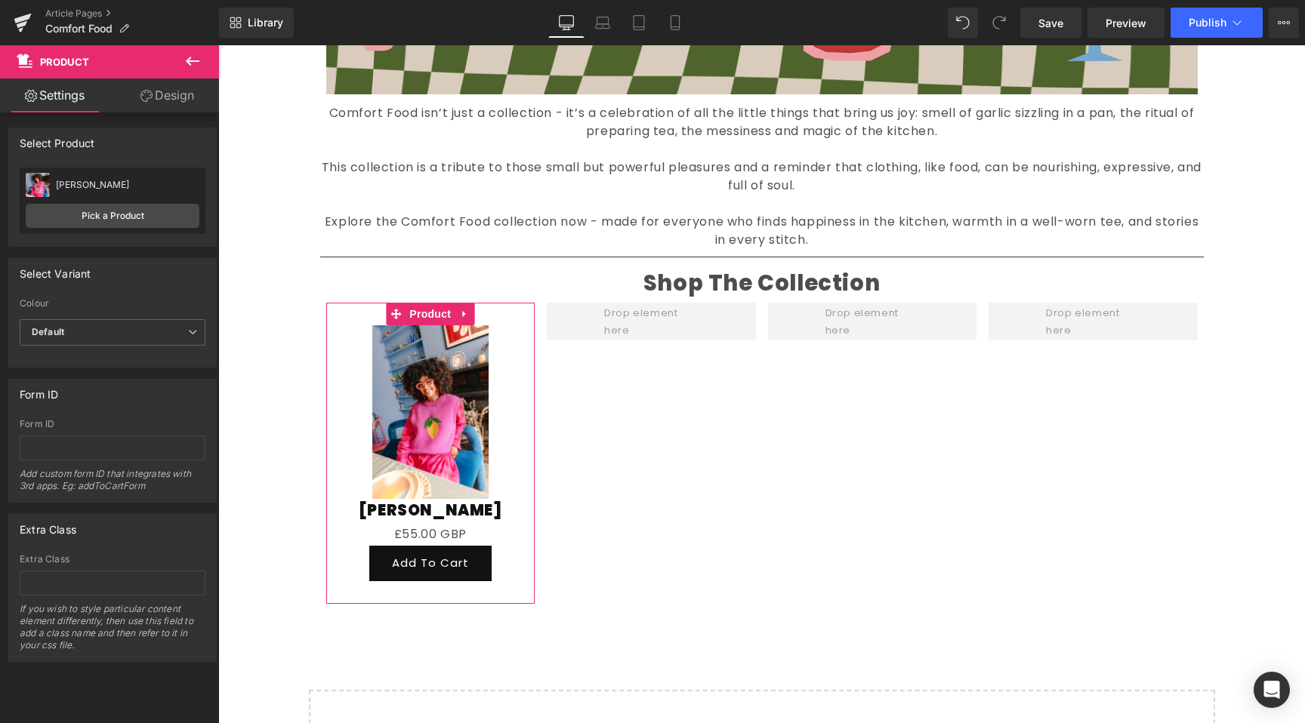
click at [148, 100] on icon at bounding box center [146, 96] width 12 height 12
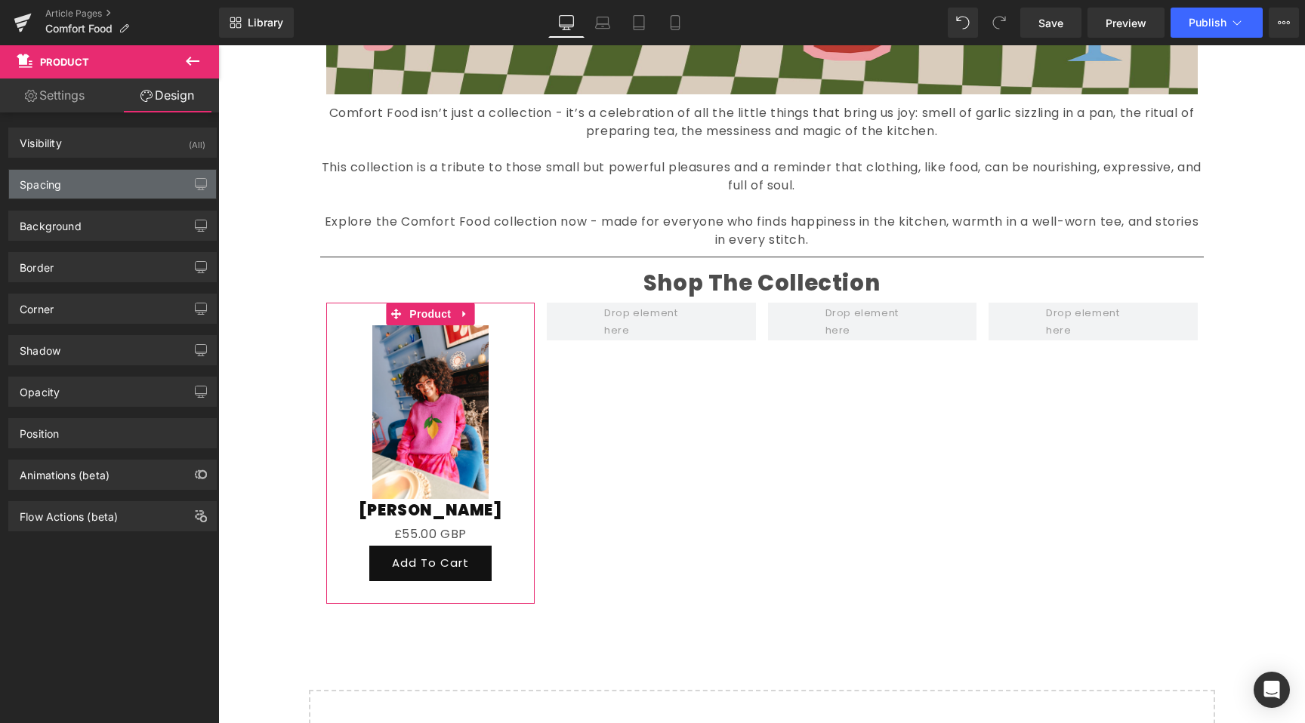
click at [102, 190] on div "Spacing" at bounding box center [112, 184] width 207 height 29
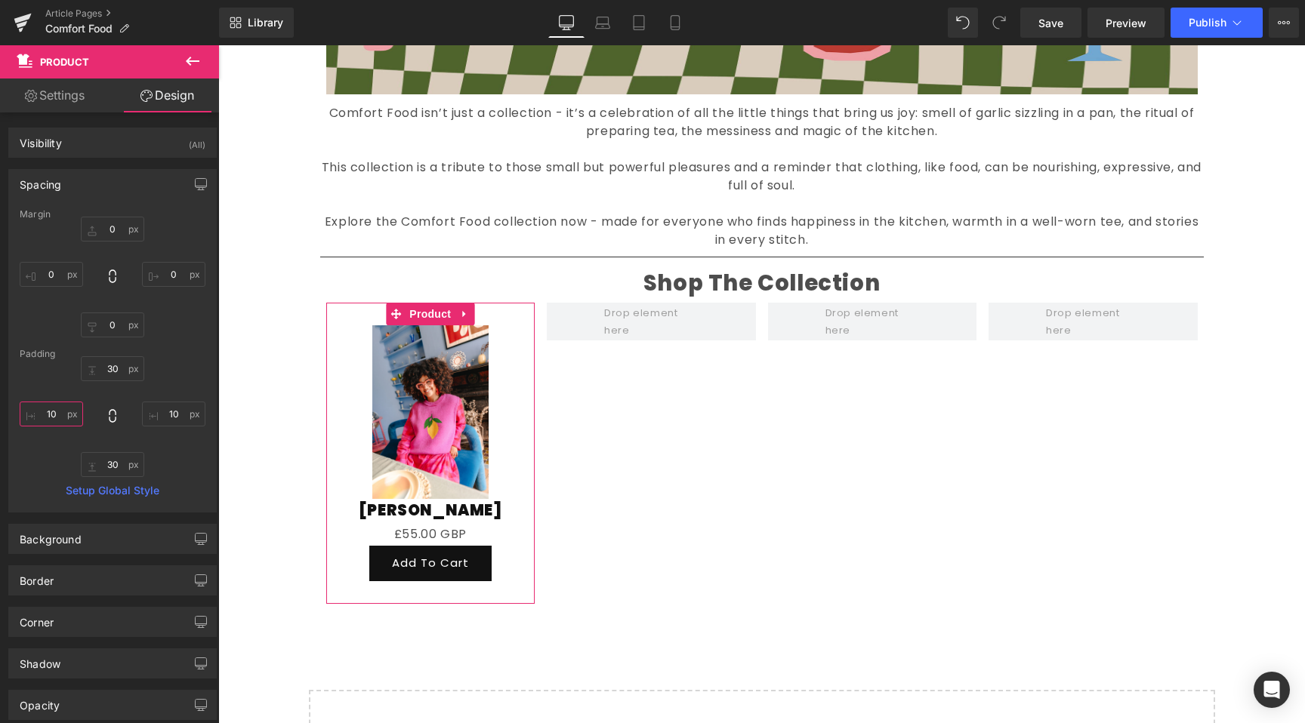
click at [48, 413] on input "10" at bounding box center [51, 414] width 63 height 25
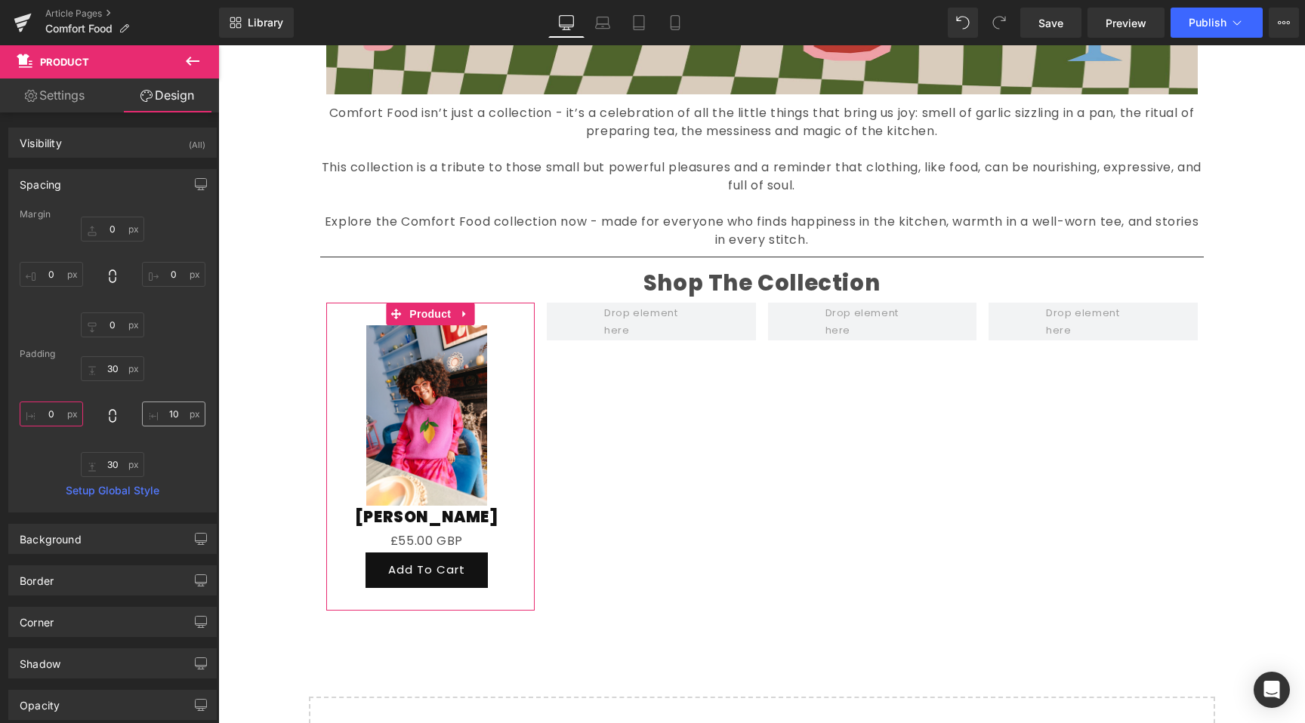
type input "0"
click at [185, 408] on input "10" at bounding box center [173, 414] width 63 height 25
type input "1"
click at [122, 373] on input "30" at bounding box center [112, 368] width 63 height 25
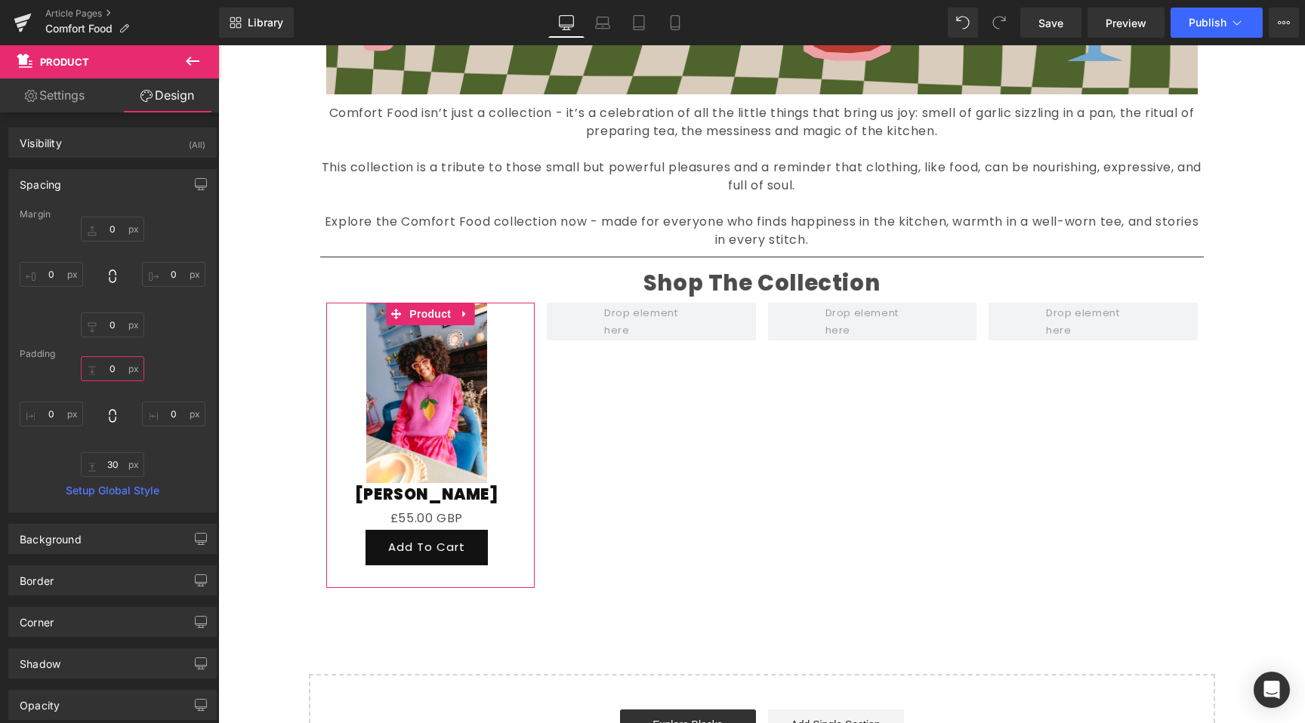
type input "0"
click at [123, 486] on link "Setup Global Style" at bounding box center [113, 491] width 186 height 12
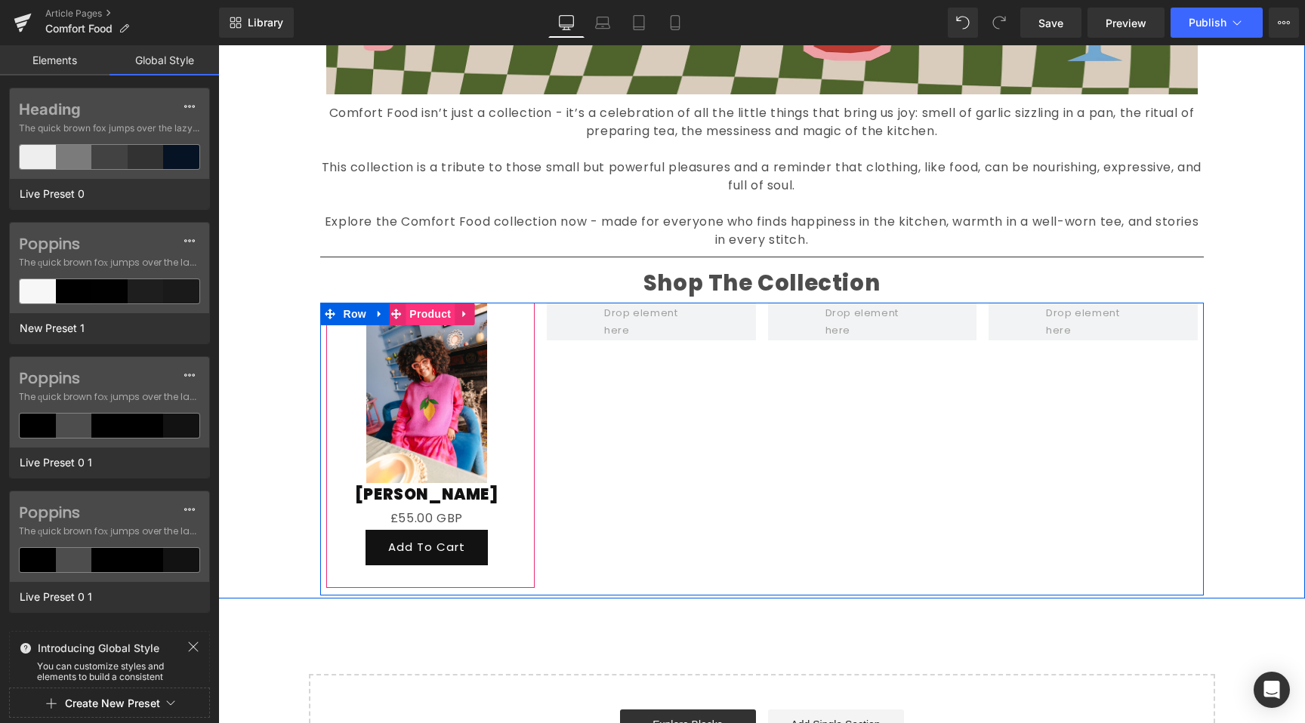
click at [424, 315] on span "Product" at bounding box center [429, 314] width 49 height 23
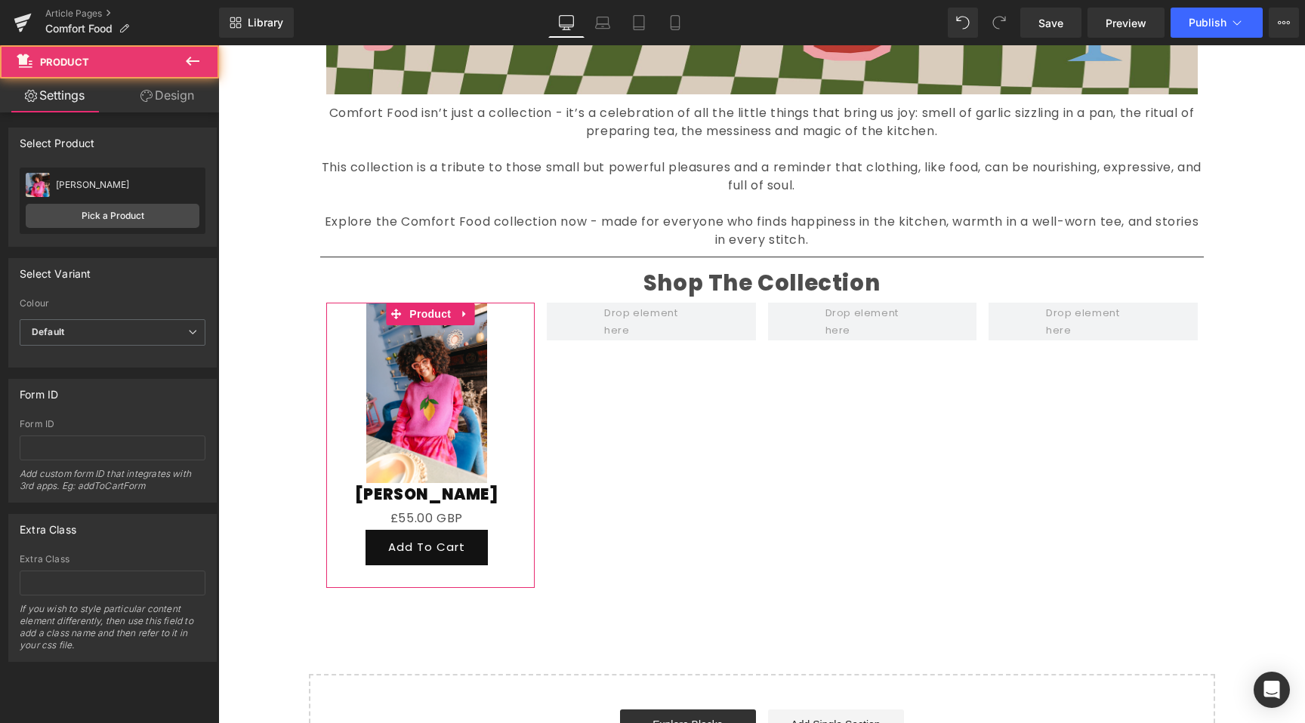
click at [157, 109] on link "Design" at bounding box center [167, 96] width 109 height 34
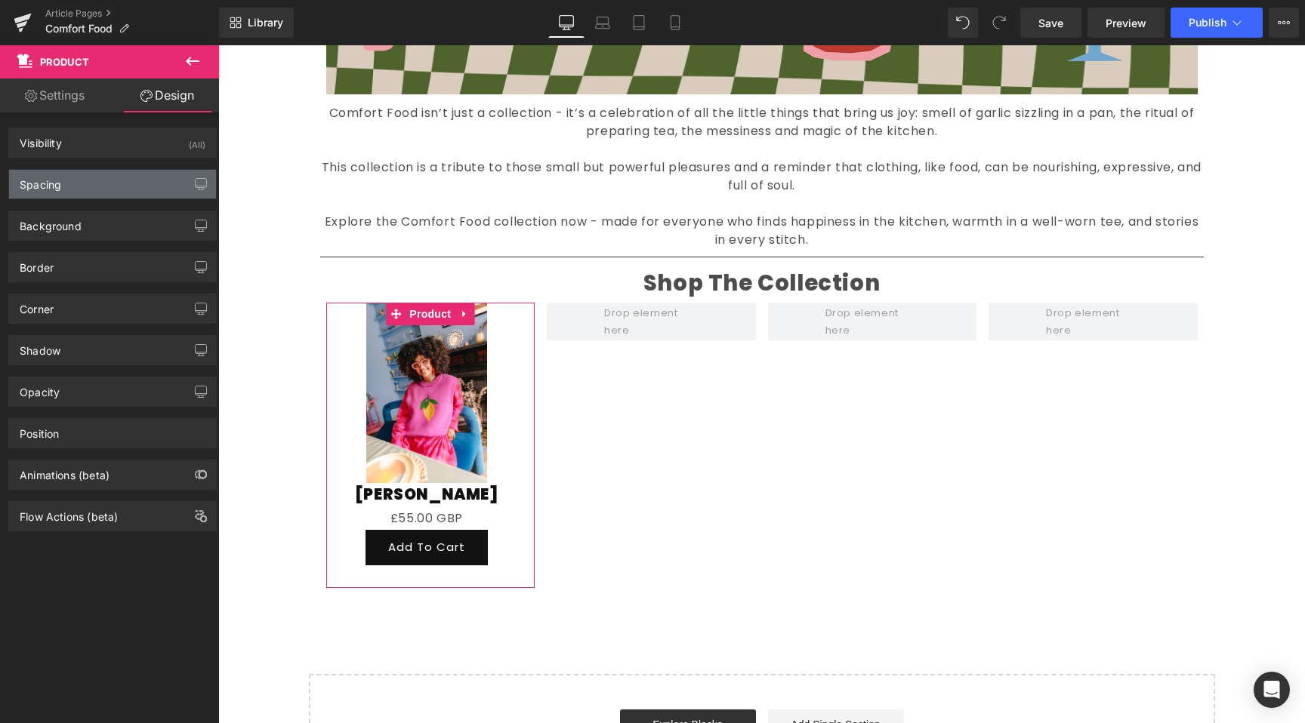
click at [118, 189] on div "Spacing" at bounding box center [112, 184] width 207 height 29
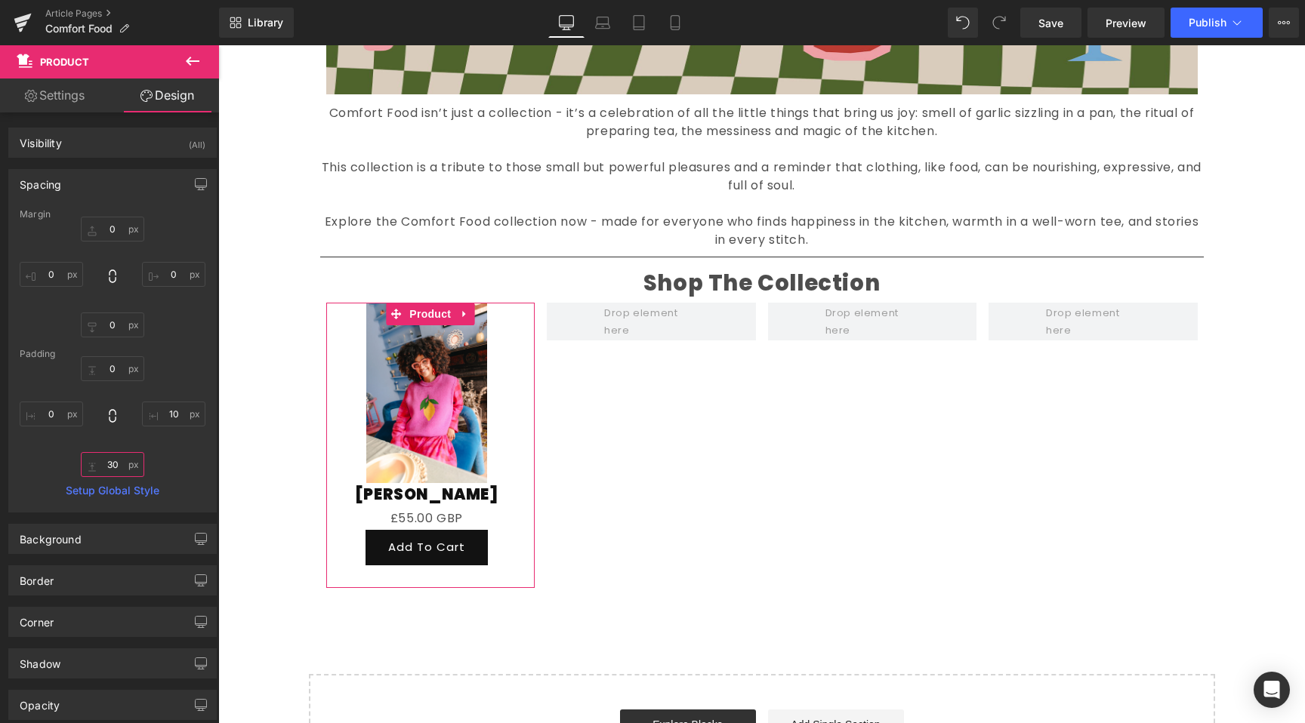
click at [113, 470] on input "text" at bounding box center [112, 464] width 63 height 25
type input "0"
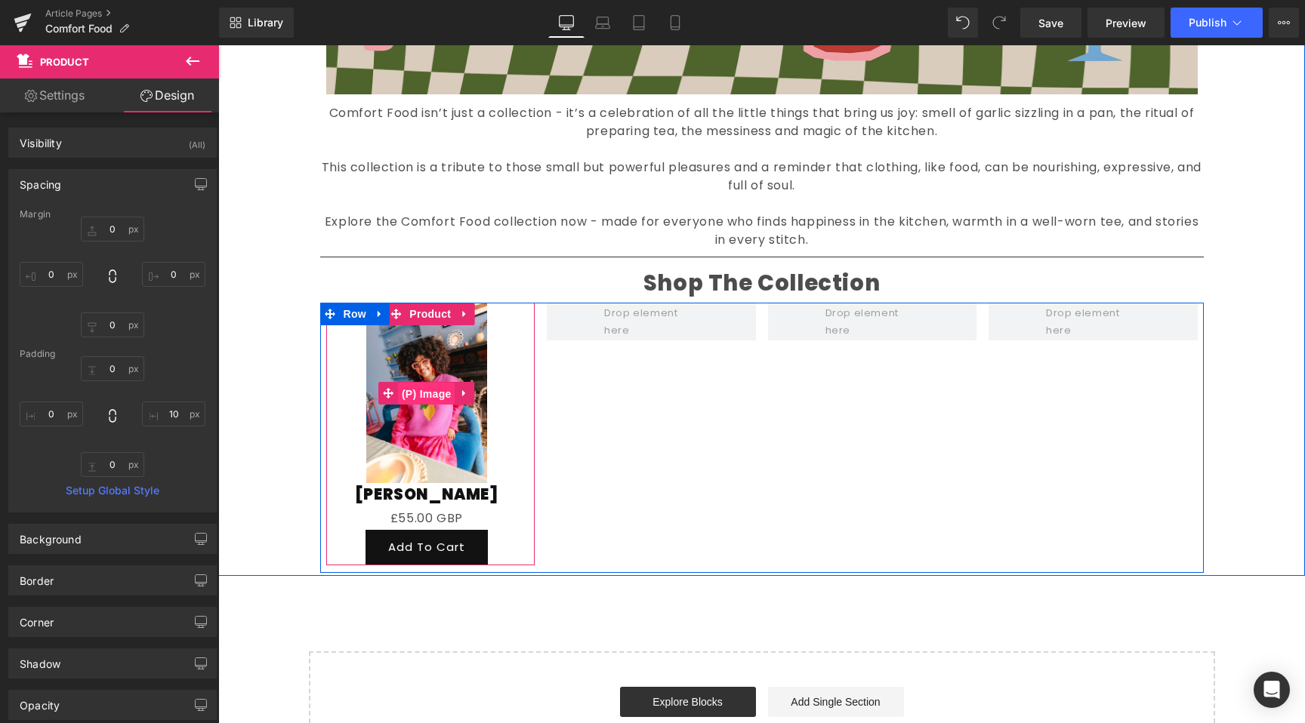
click at [424, 396] on span "(P) Image" at bounding box center [426, 394] width 57 height 23
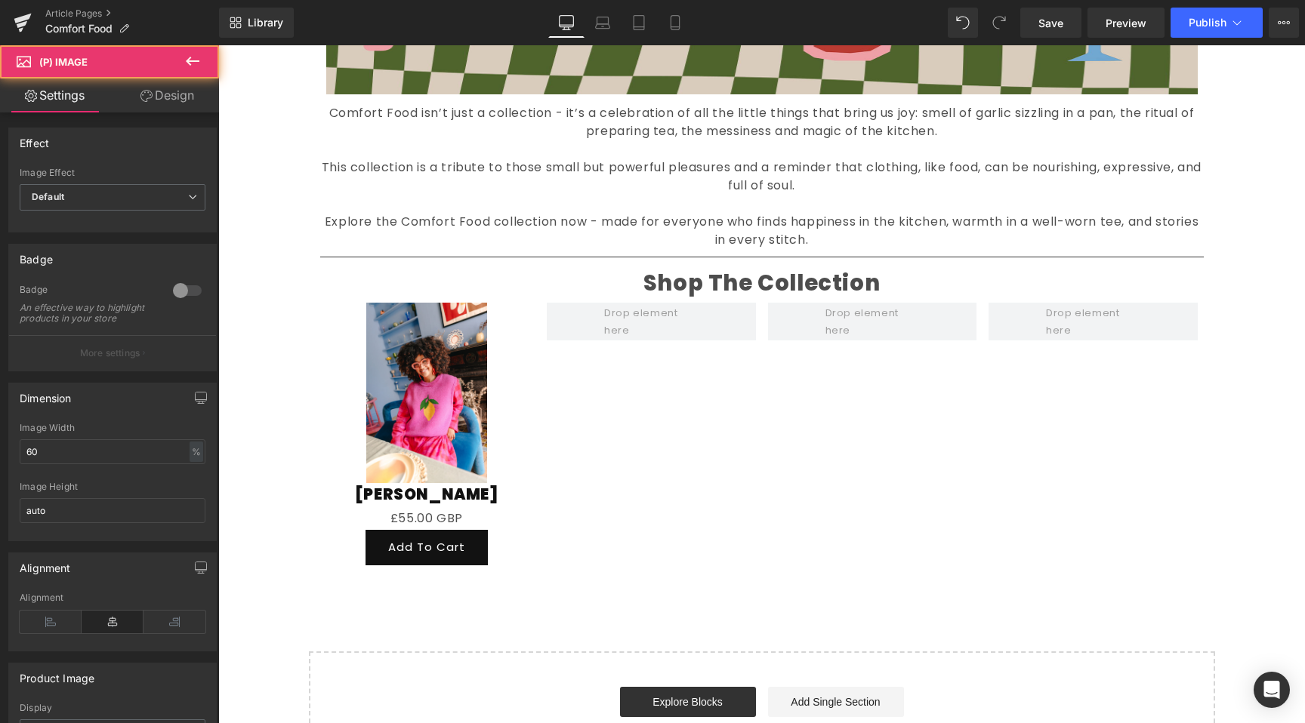
click at [187, 104] on link "Design" at bounding box center [167, 96] width 109 height 34
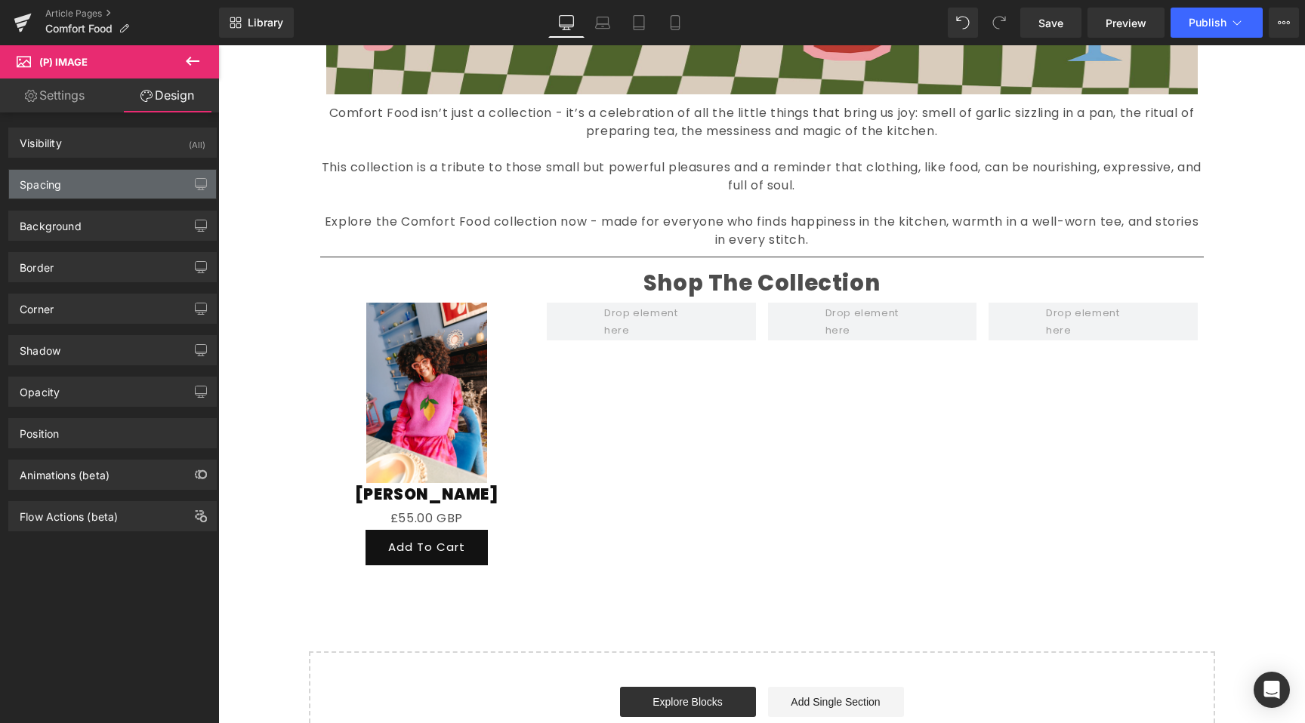
click at [88, 190] on div "Spacing" at bounding box center [112, 184] width 207 height 29
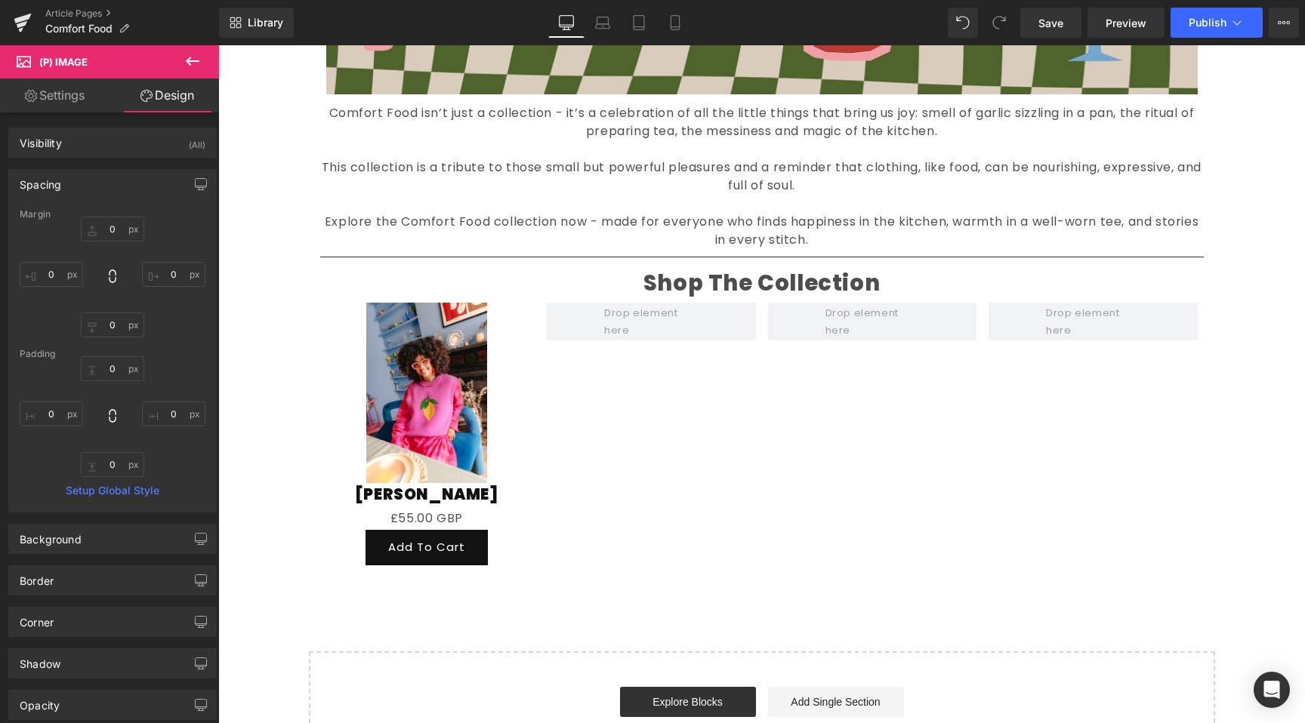
click at [42, 106] on link "Settings" at bounding box center [54, 96] width 109 height 34
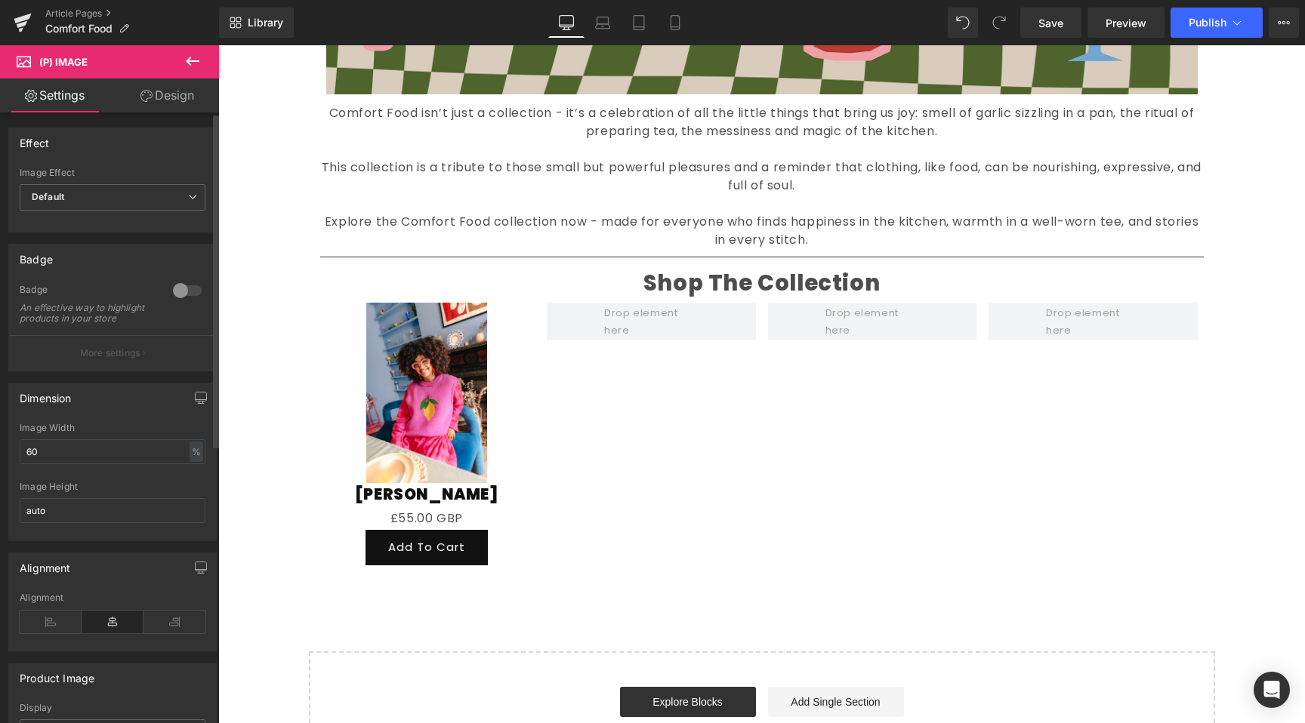
scroll to position [54, 0]
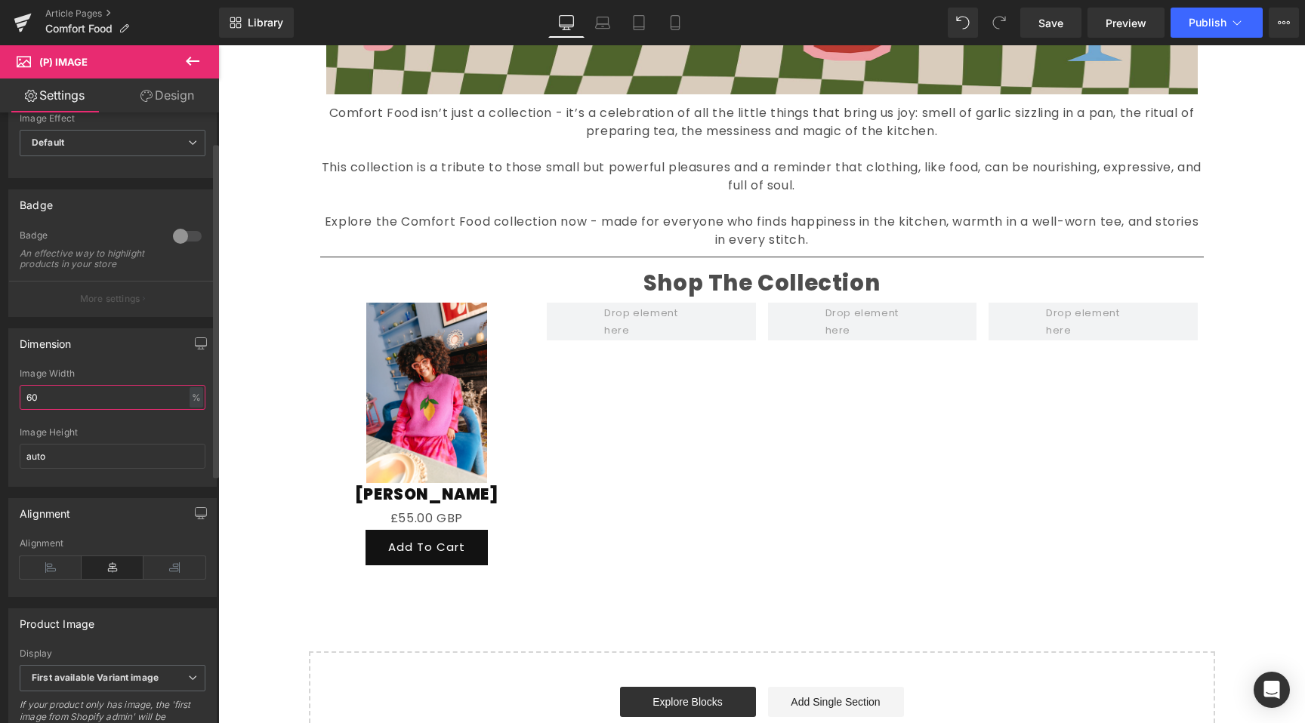
click at [51, 397] on input "60" at bounding box center [113, 397] width 186 height 25
type input "100"
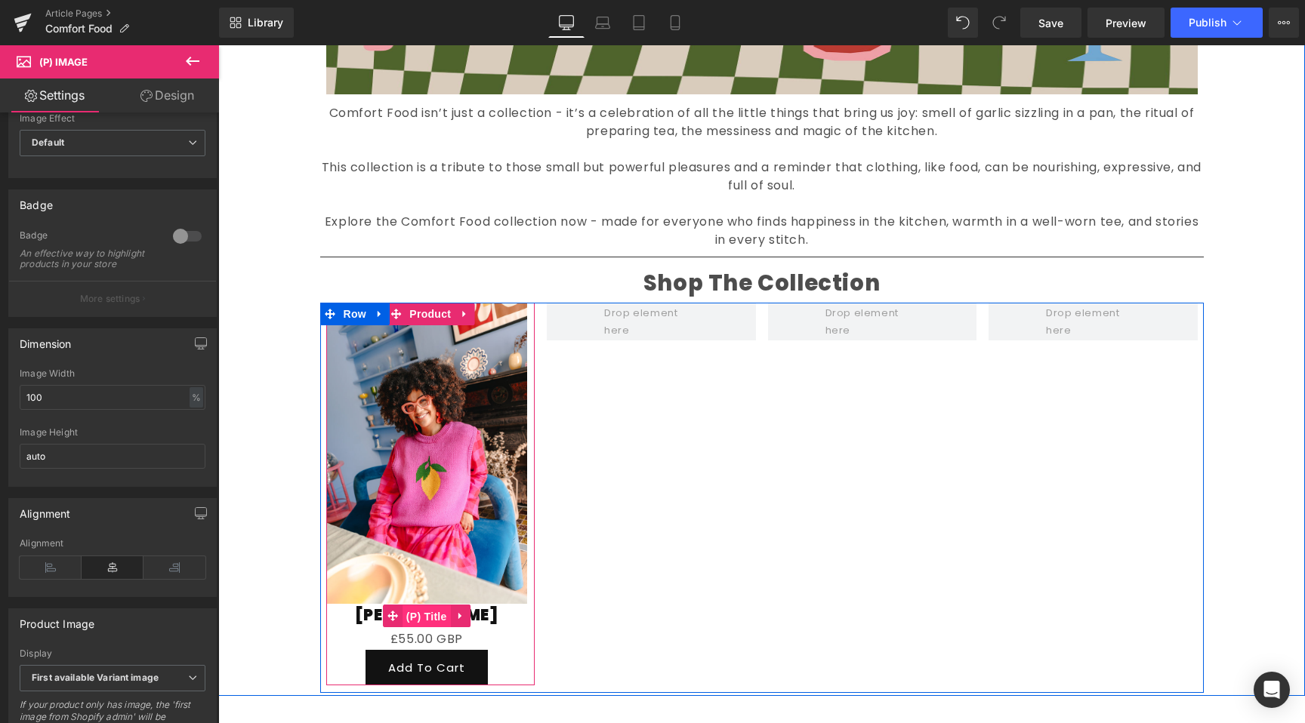
click at [426, 608] on span "(P) Title" at bounding box center [426, 617] width 48 height 23
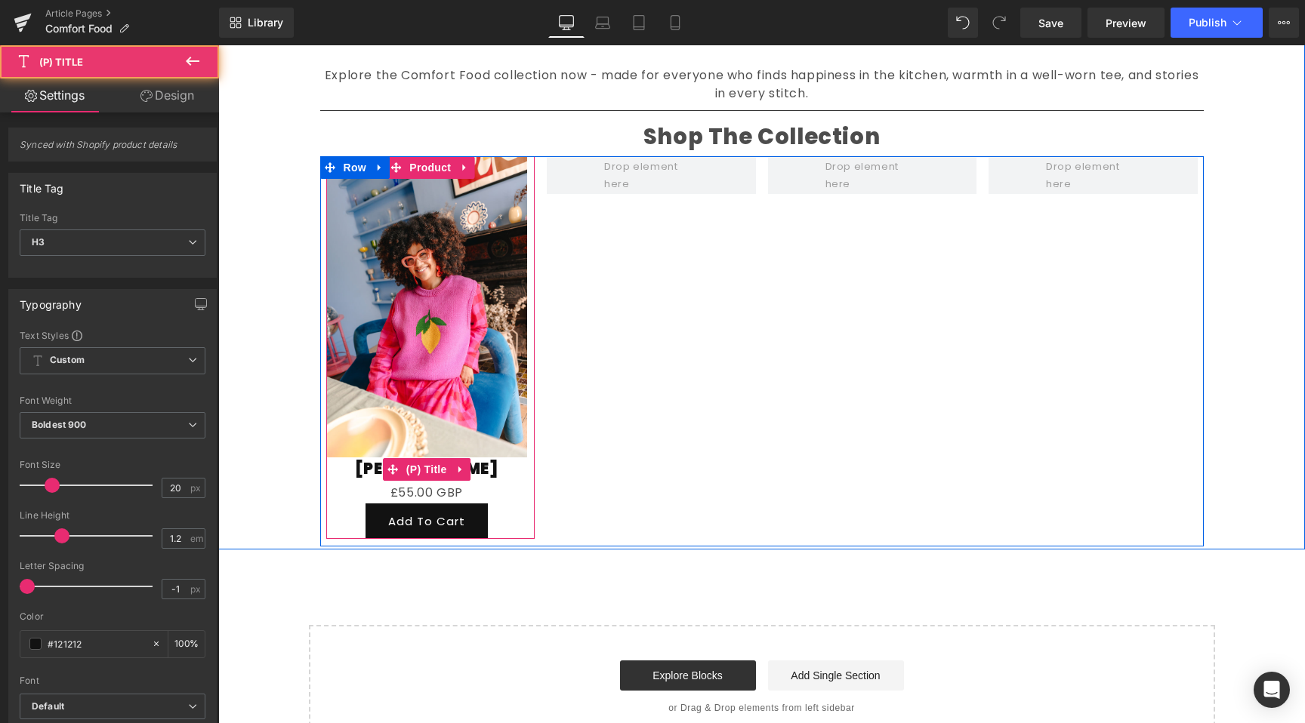
scroll to position [2052, 0]
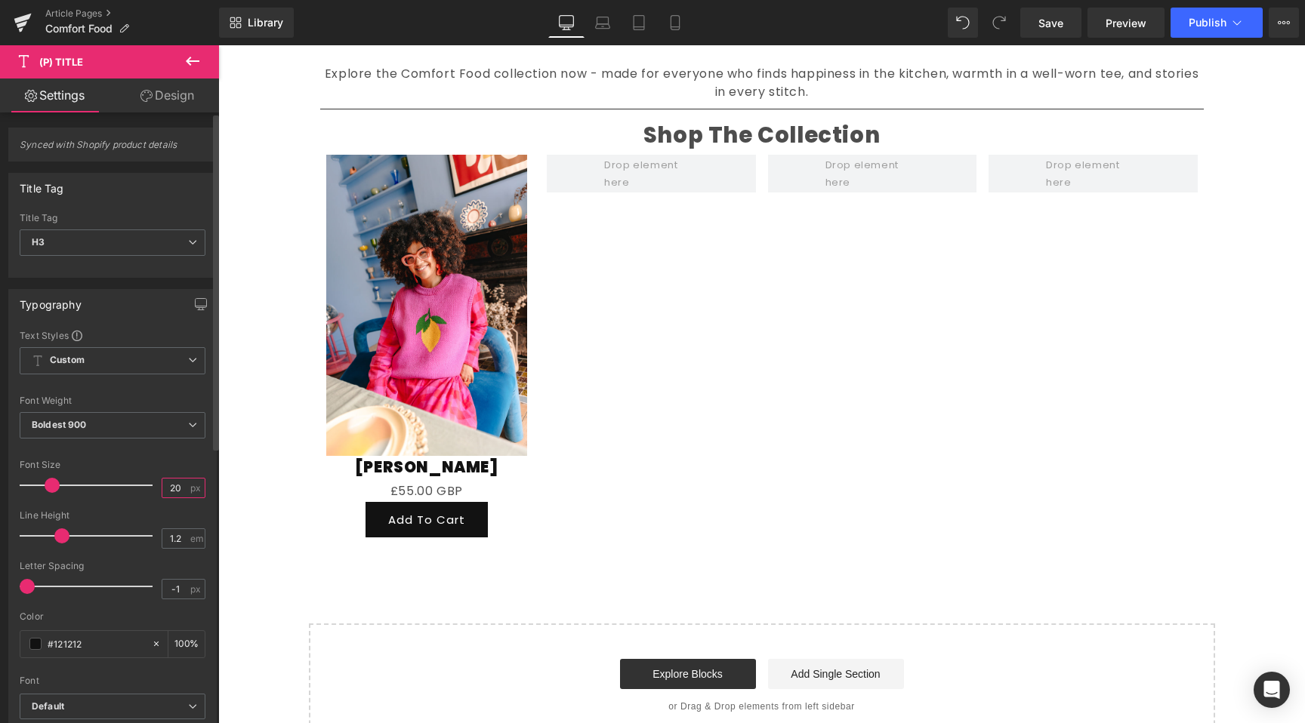
click at [175, 483] on input "20" at bounding box center [175, 488] width 26 height 19
type input "18"
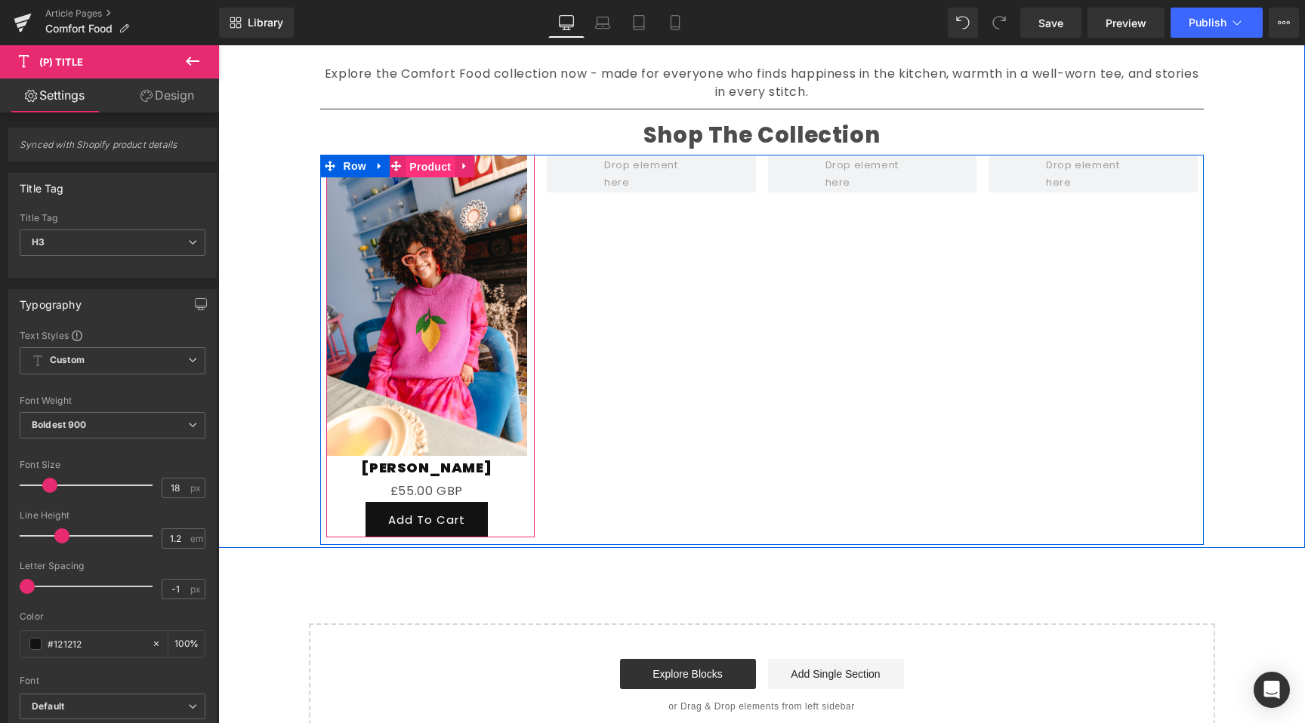
click at [421, 170] on span "Product" at bounding box center [429, 167] width 49 height 23
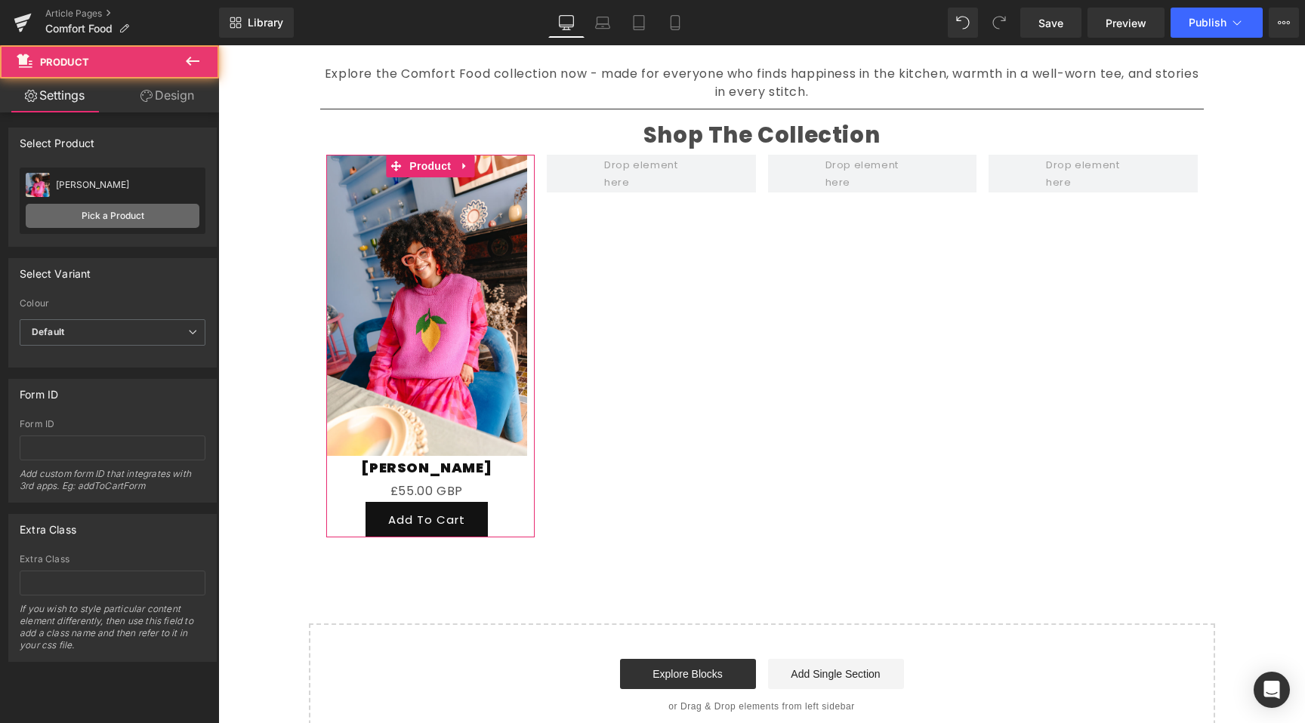
click at [144, 208] on link "Pick a Product" at bounding box center [113, 216] width 174 height 24
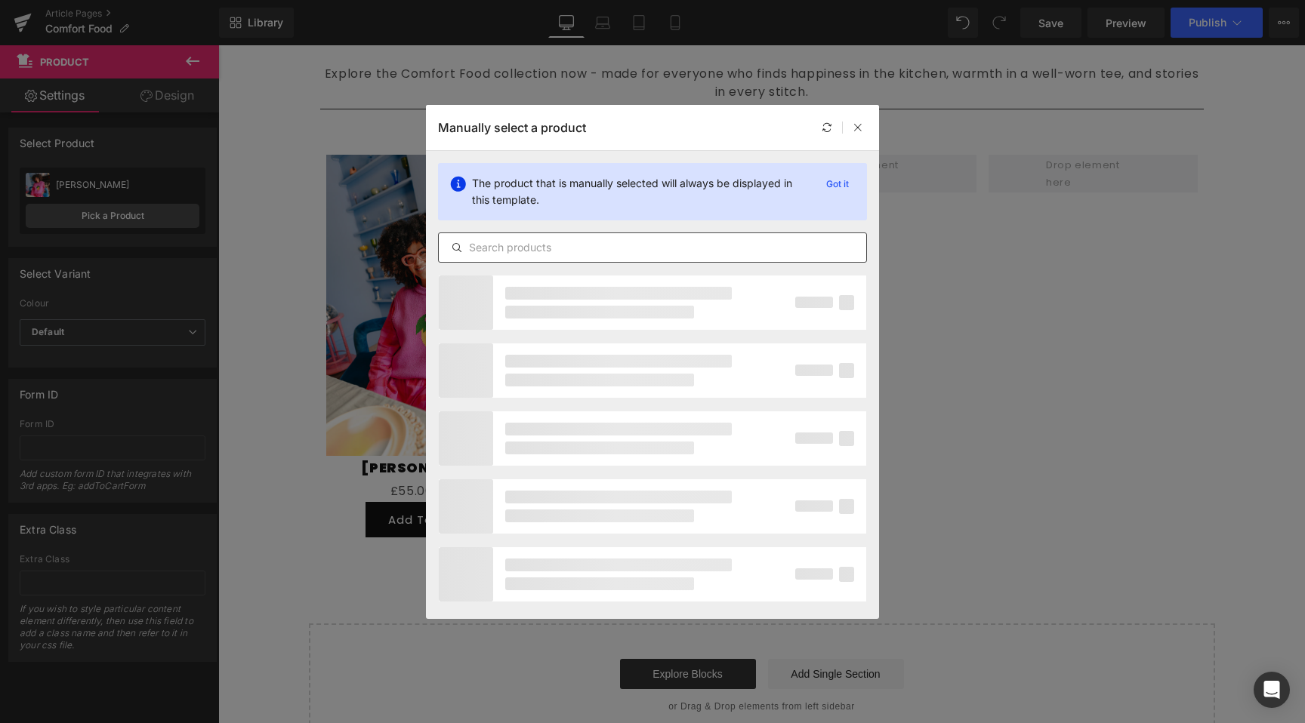
click at [613, 259] on div at bounding box center [652, 248] width 429 height 30
click at [593, 249] on input "text" at bounding box center [652, 248] width 427 height 18
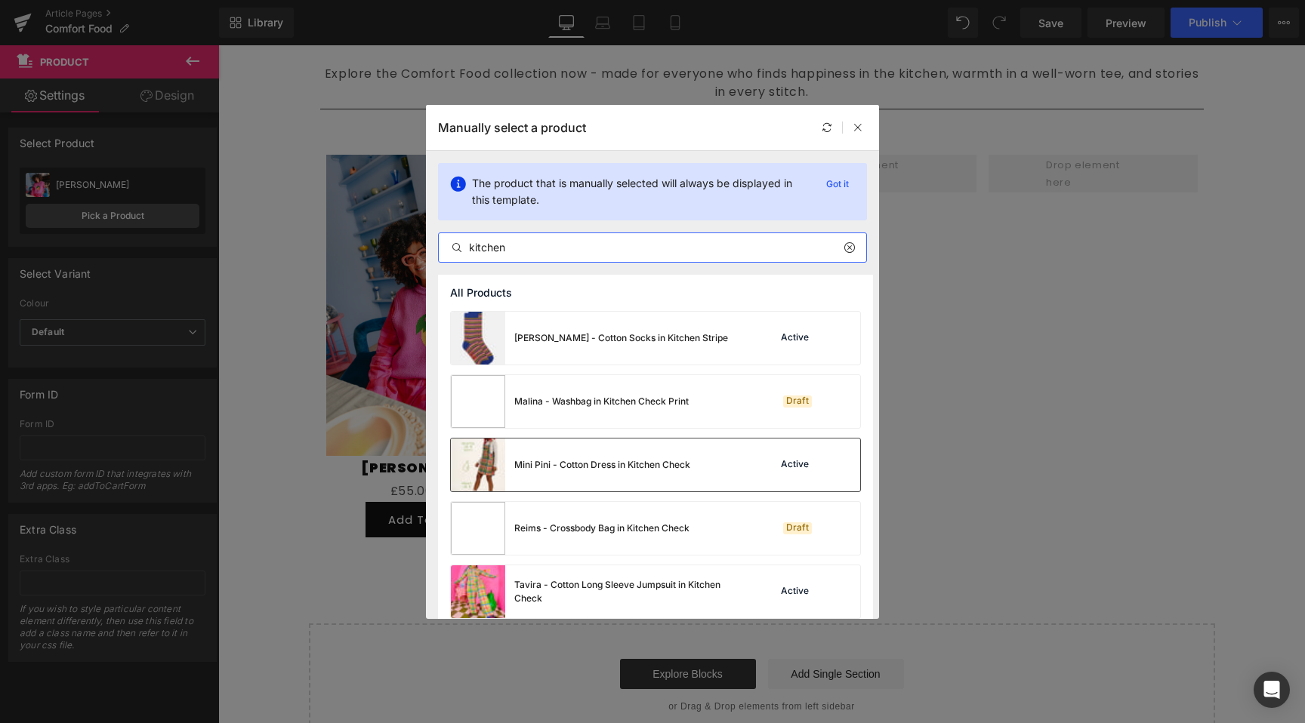
scroll to position [76, 0]
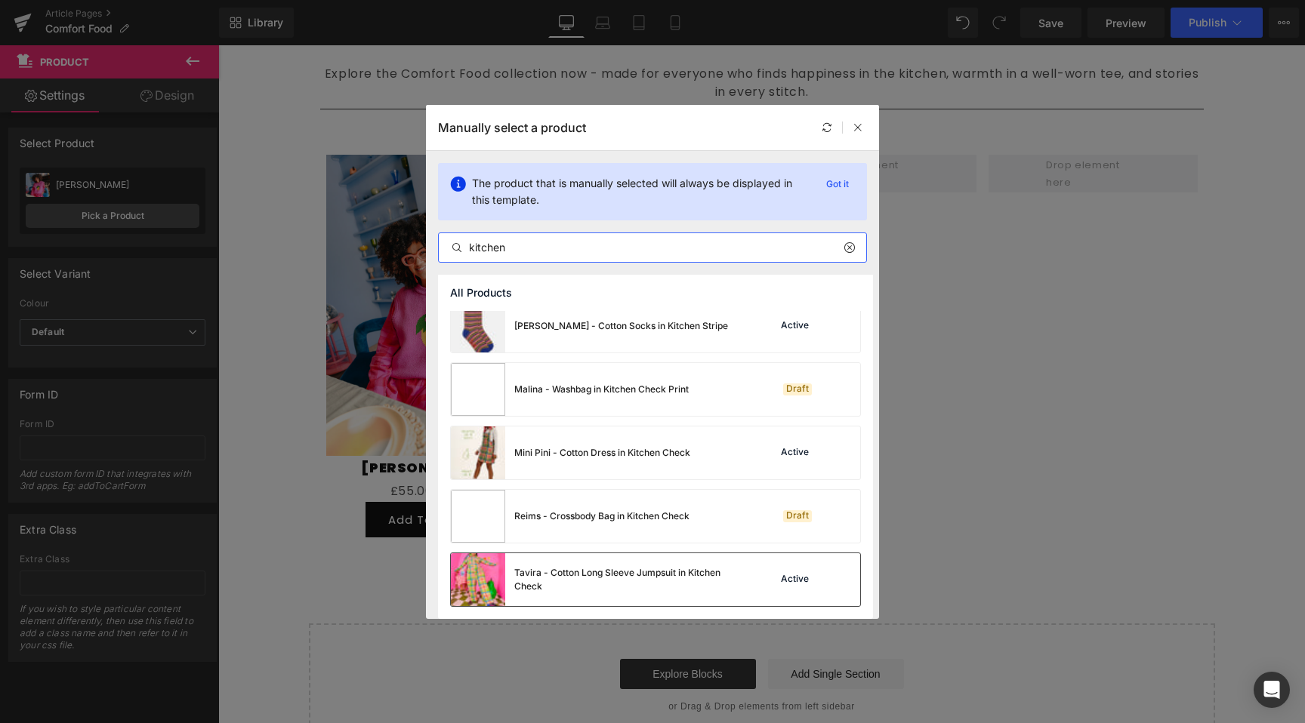
type input "kitchen"
click at [814, 573] on div "Active" at bounding box center [809, 579] width 103 height 21
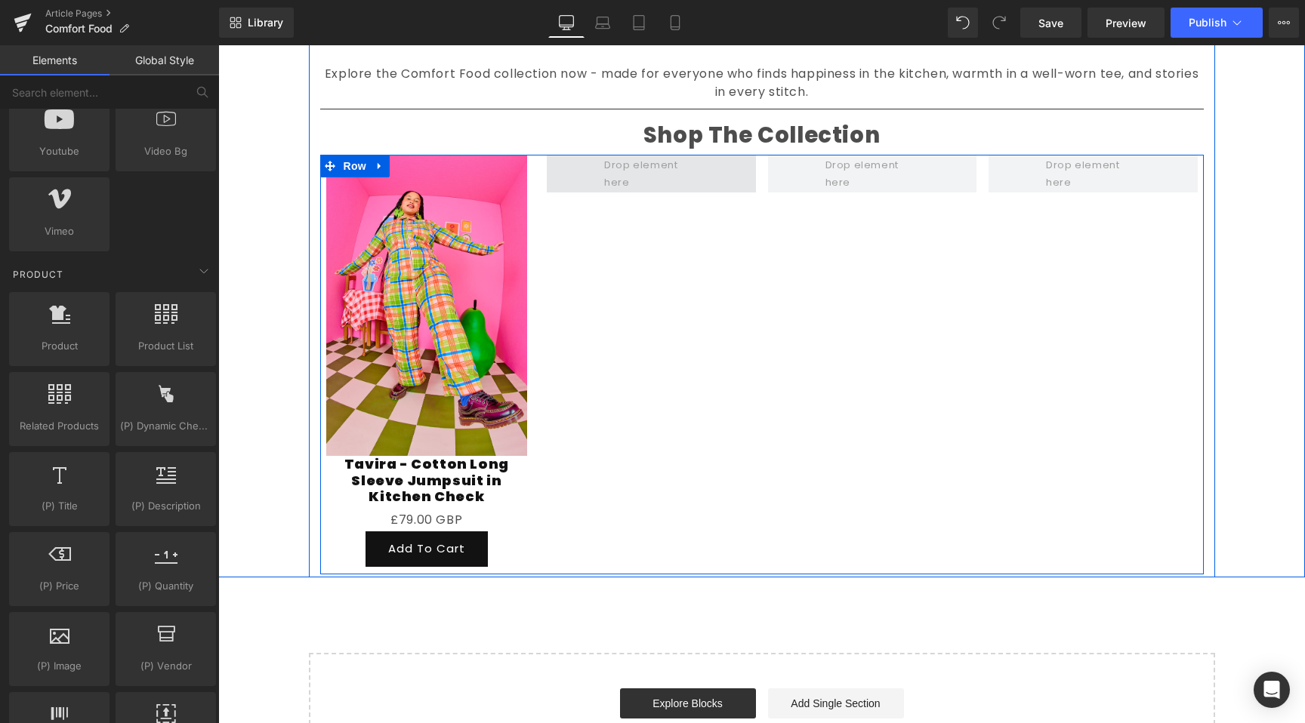
click at [634, 175] on span at bounding box center [651, 173] width 104 height 43
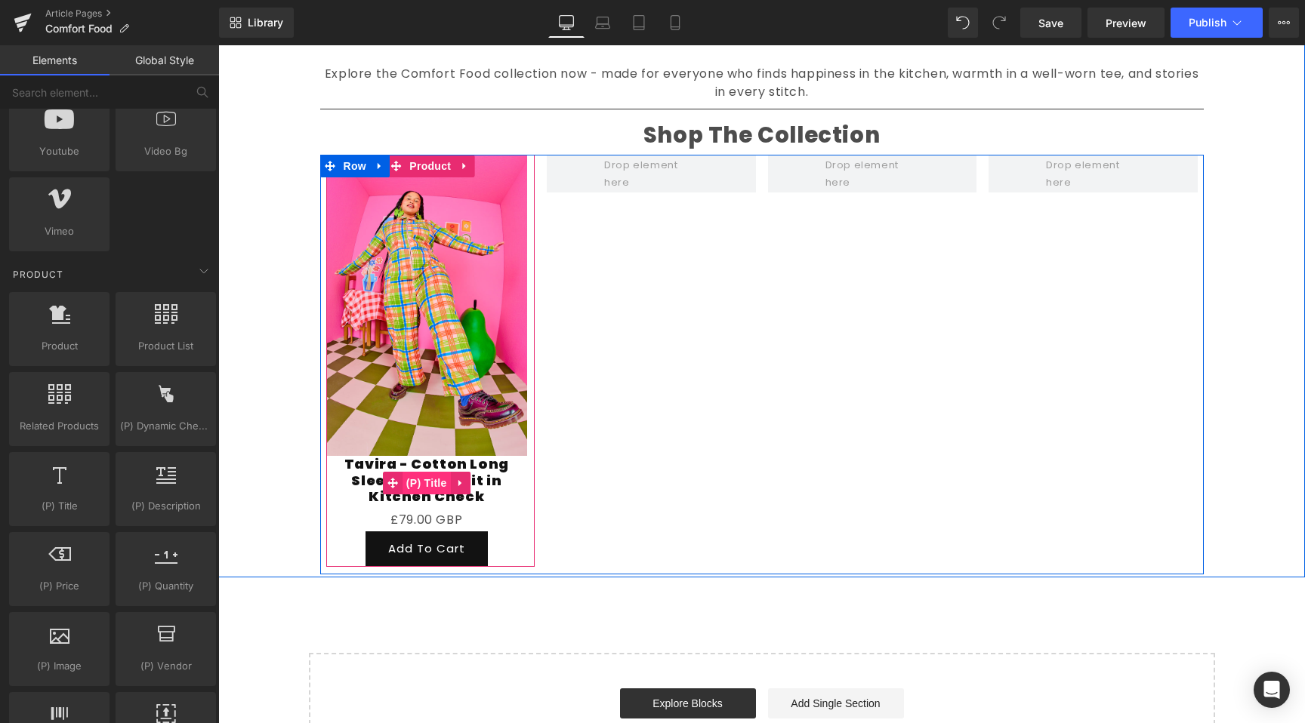
click at [437, 479] on span "(P) Title" at bounding box center [426, 483] width 48 height 23
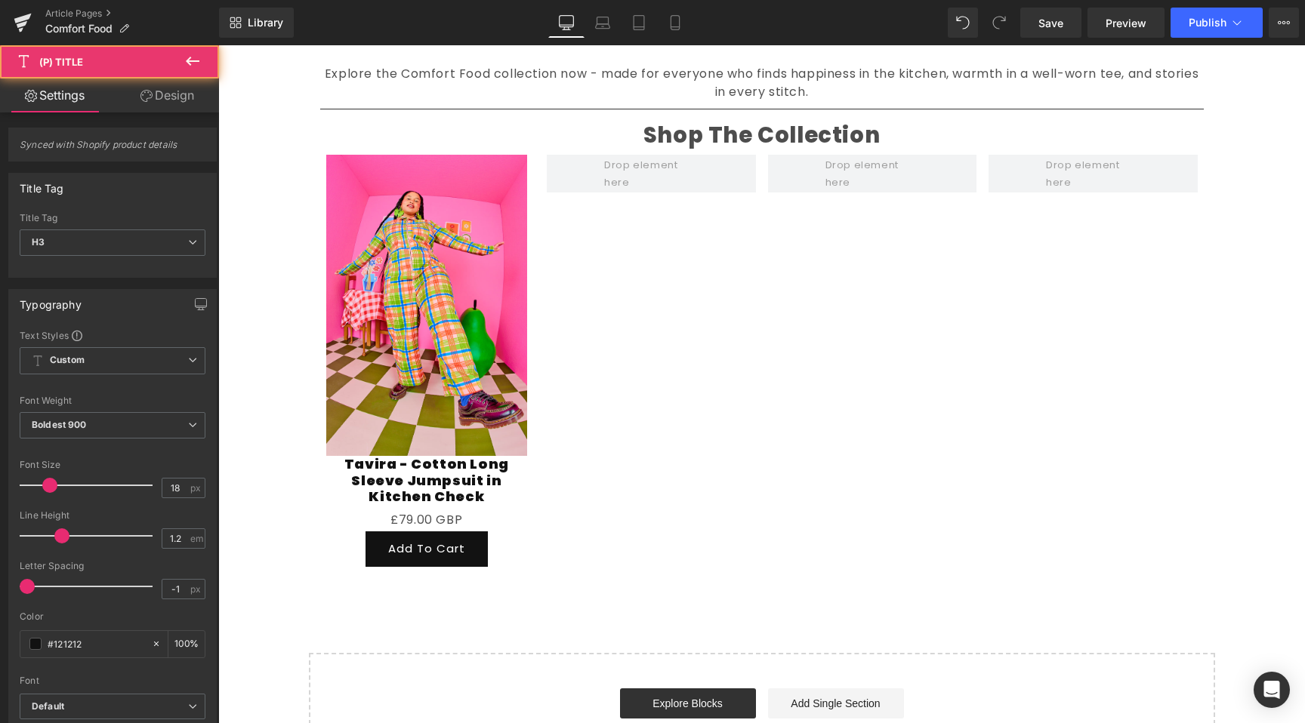
click at [165, 104] on link "Design" at bounding box center [167, 96] width 109 height 34
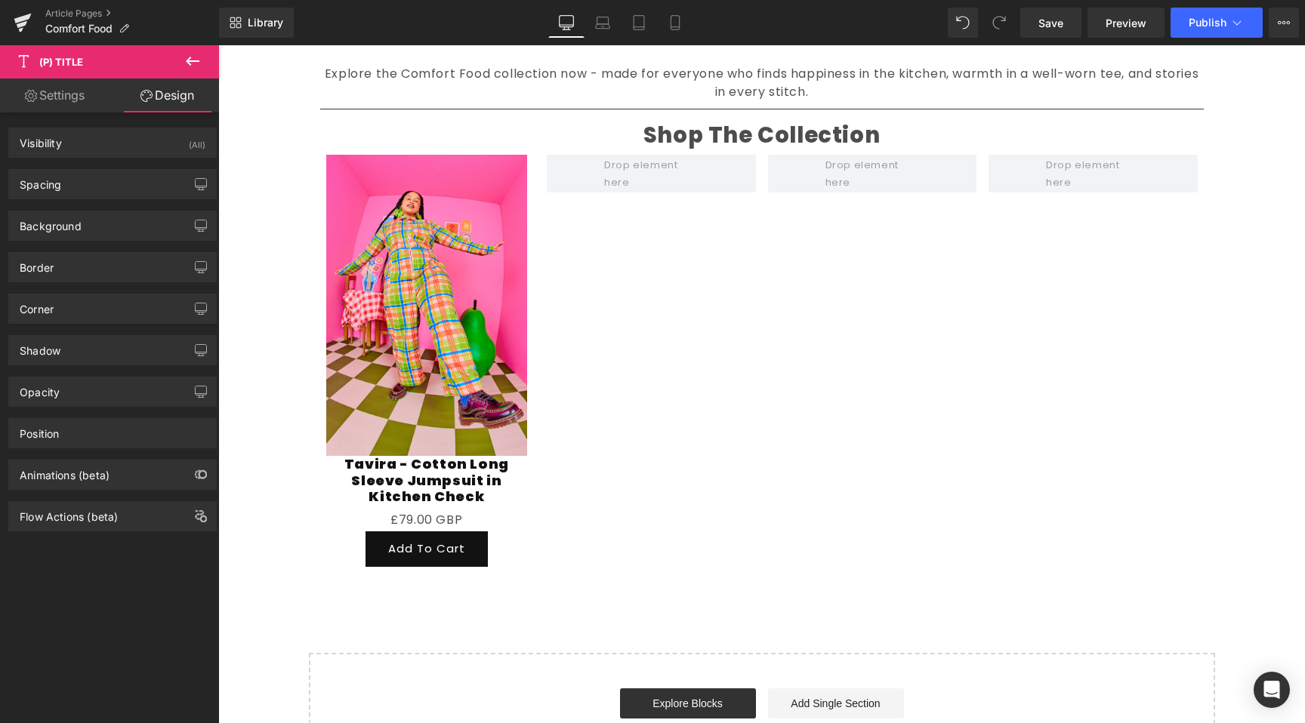
click at [60, 82] on link "Settings" at bounding box center [54, 96] width 109 height 34
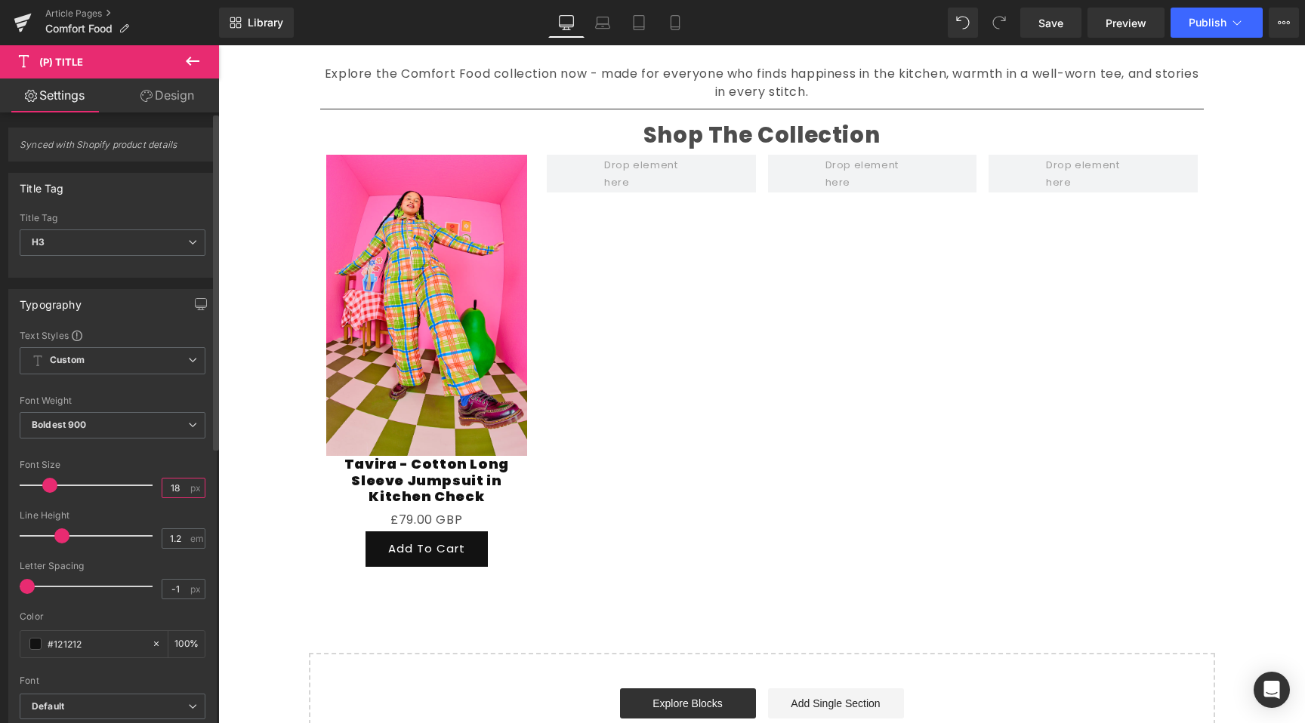
click at [168, 494] on input "18" at bounding box center [175, 488] width 26 height 19
type input "16"
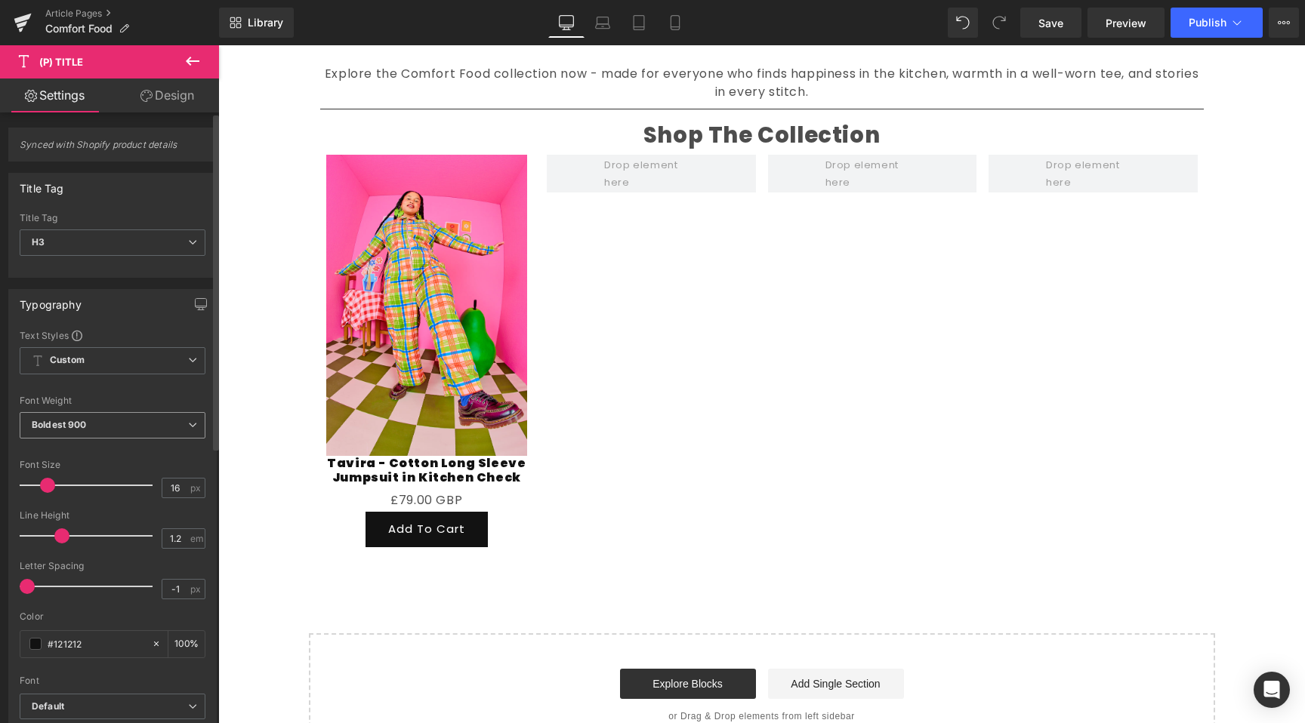
click at [146, 420] on span "Boldest 900" at bounding box center [113, 425] width 186 height 26
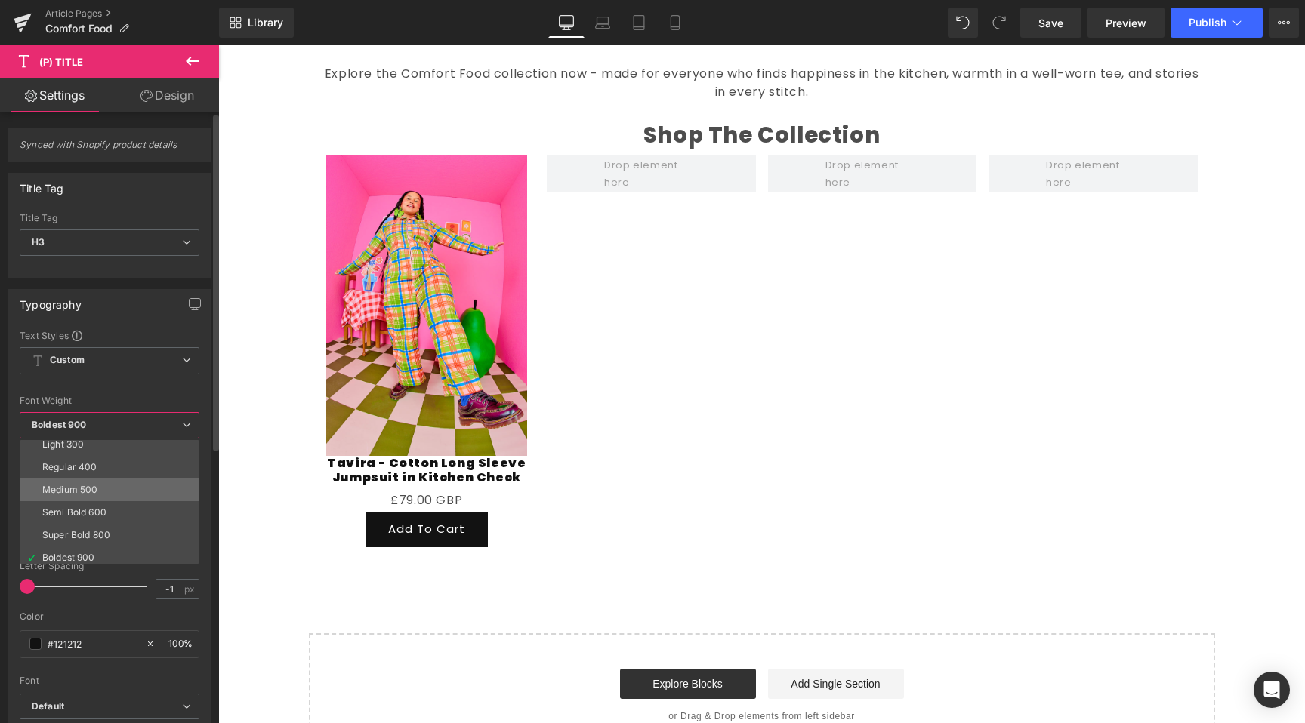
scroll to position [55, 0]
click at [69, 514] on li "Semi Bold 600" at bounding box center [113, 509] width 187 height 23
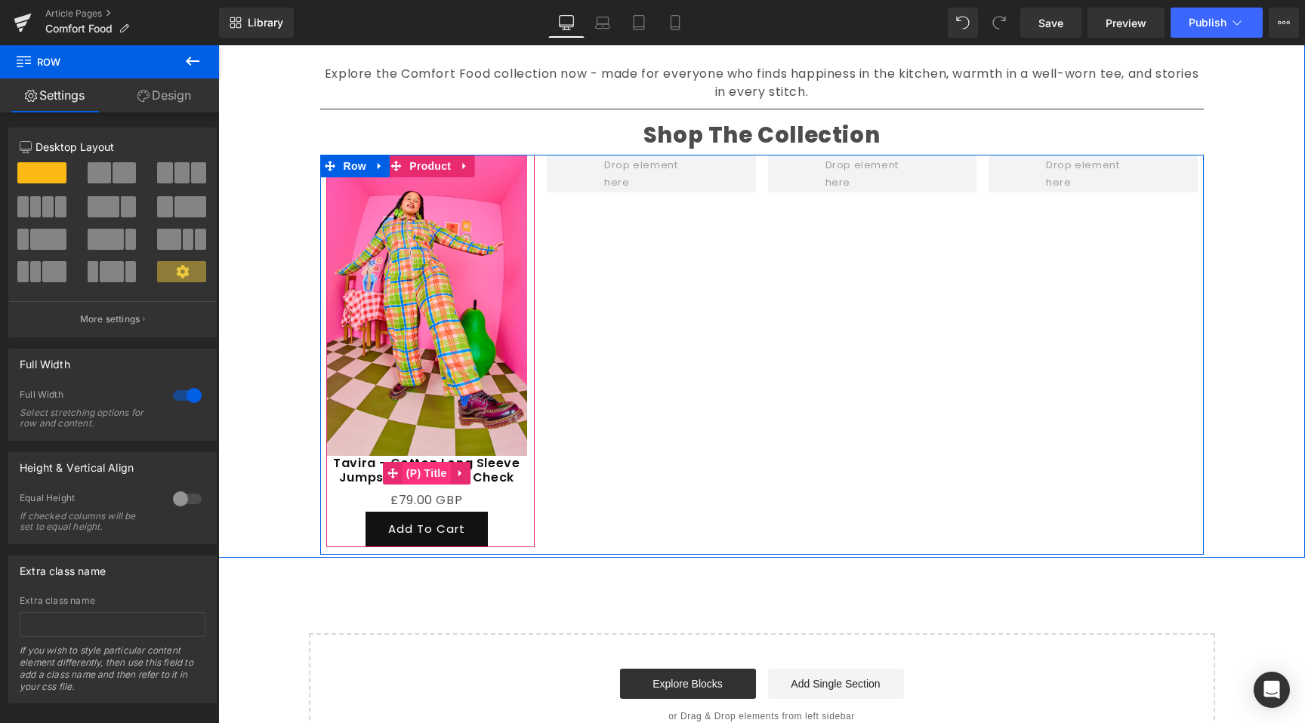
click at [415, 470] on span "(P) Title" at bounding box center [426, 473] width 48 height 23
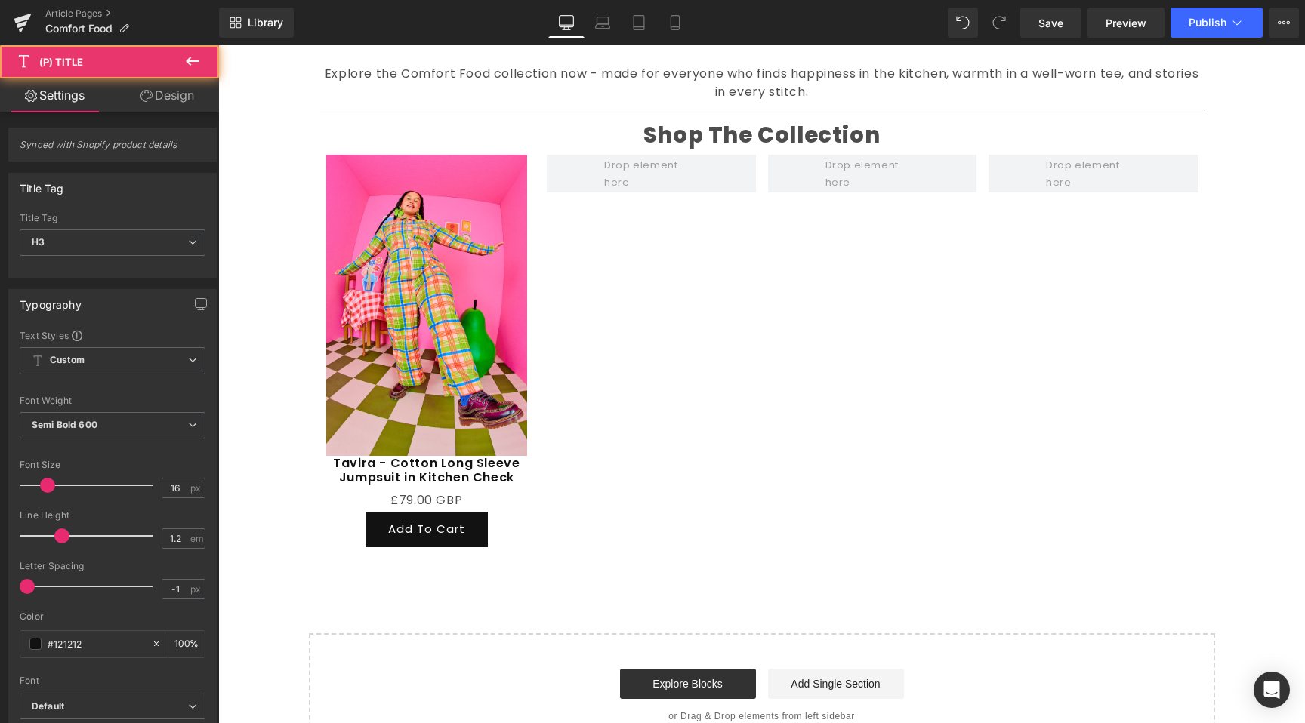
click at [175, 88] on link "Design" at bounding box center [167, 96] width 109 height 34
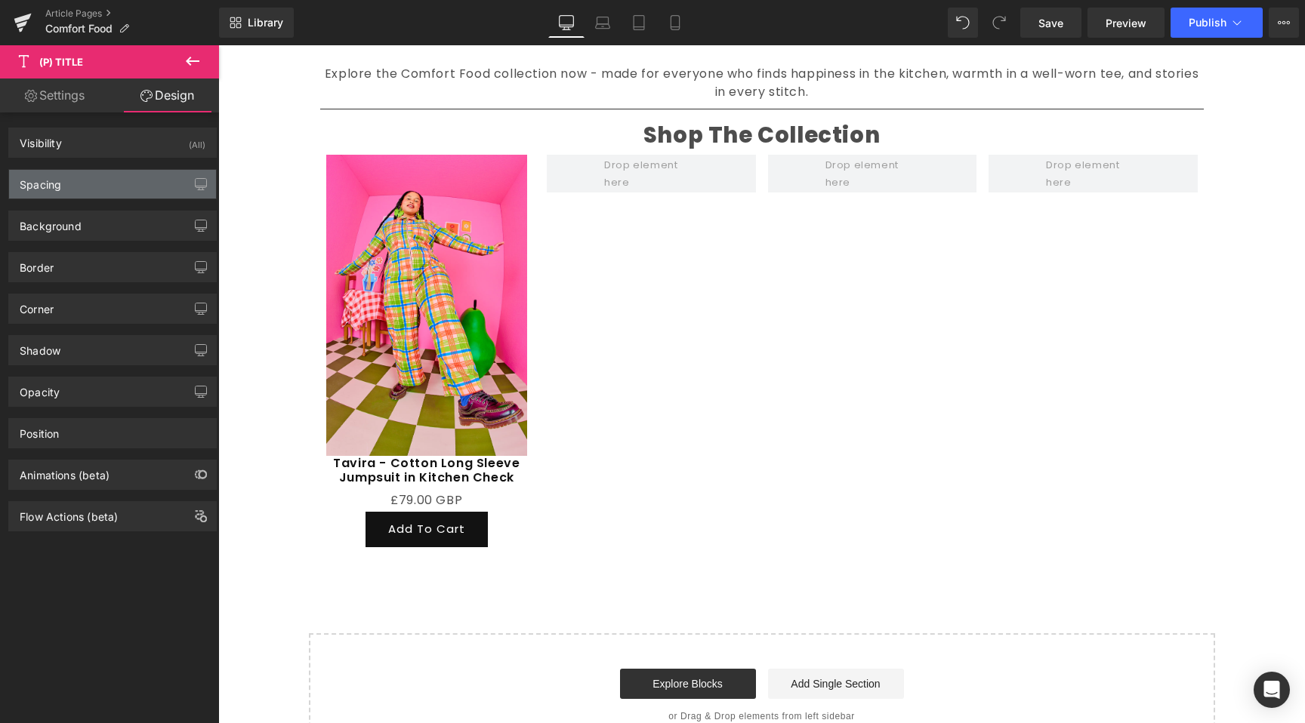
click at [115, 174] on div "Spacing" at bounding box center [112, 184] width 207 height 29
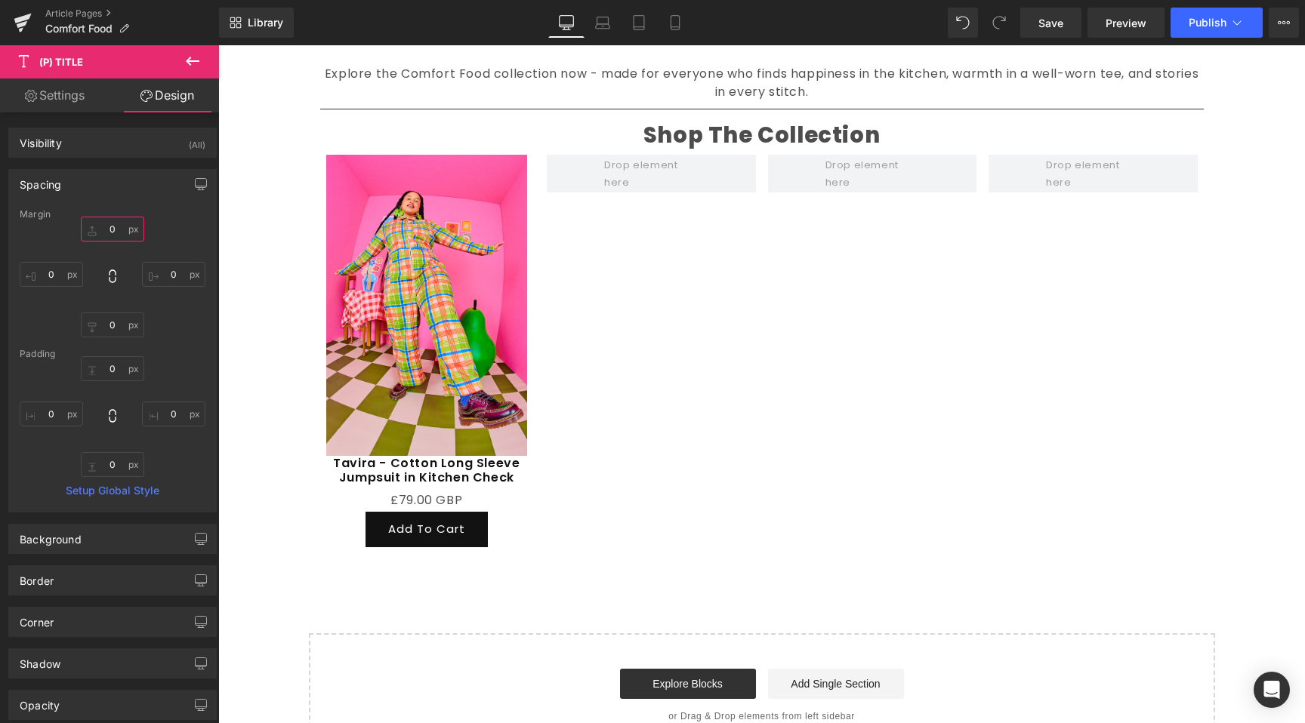
click at [106, 226] on input "0" at bounding box center [112, 229] width 63 height 25
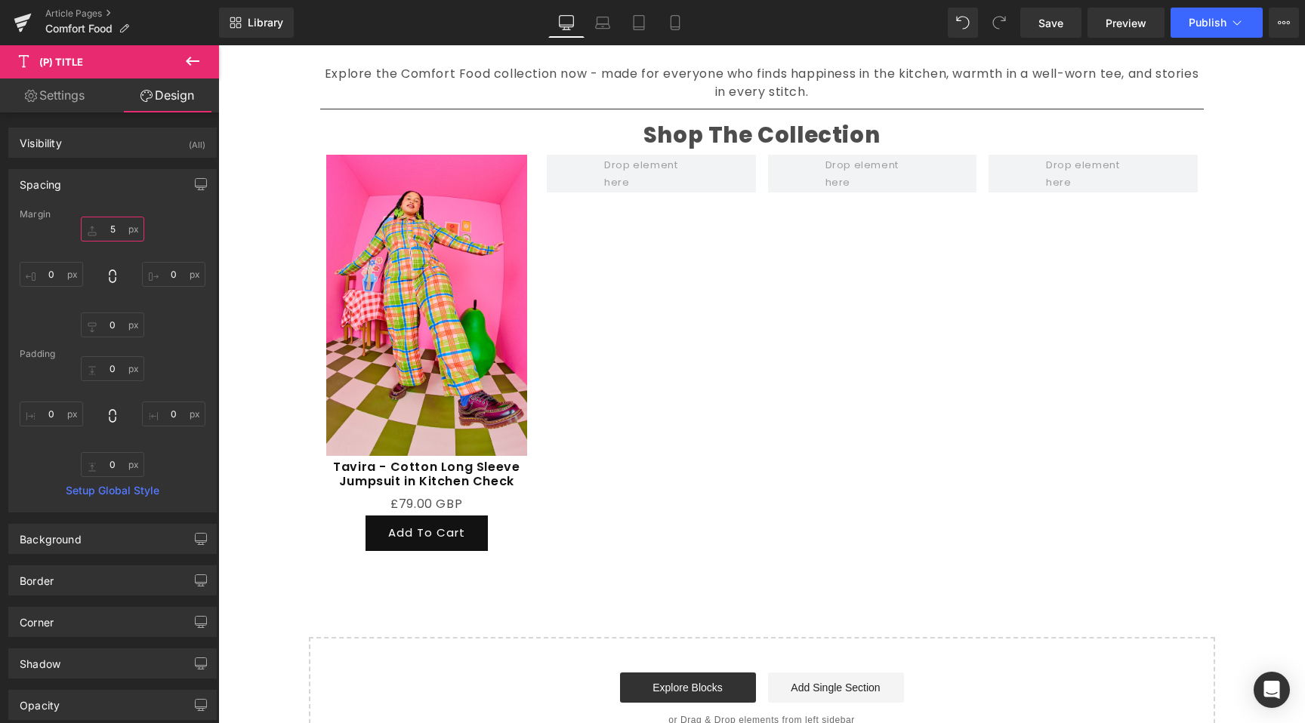
type input "6"
click at [119, 321] on input "0" at bounding box center [112, 325] width 63 height 25
type input "2"
click at [127, 228] on input "6" at bounding box center [112, 229] width 63 height 25
type input "8"
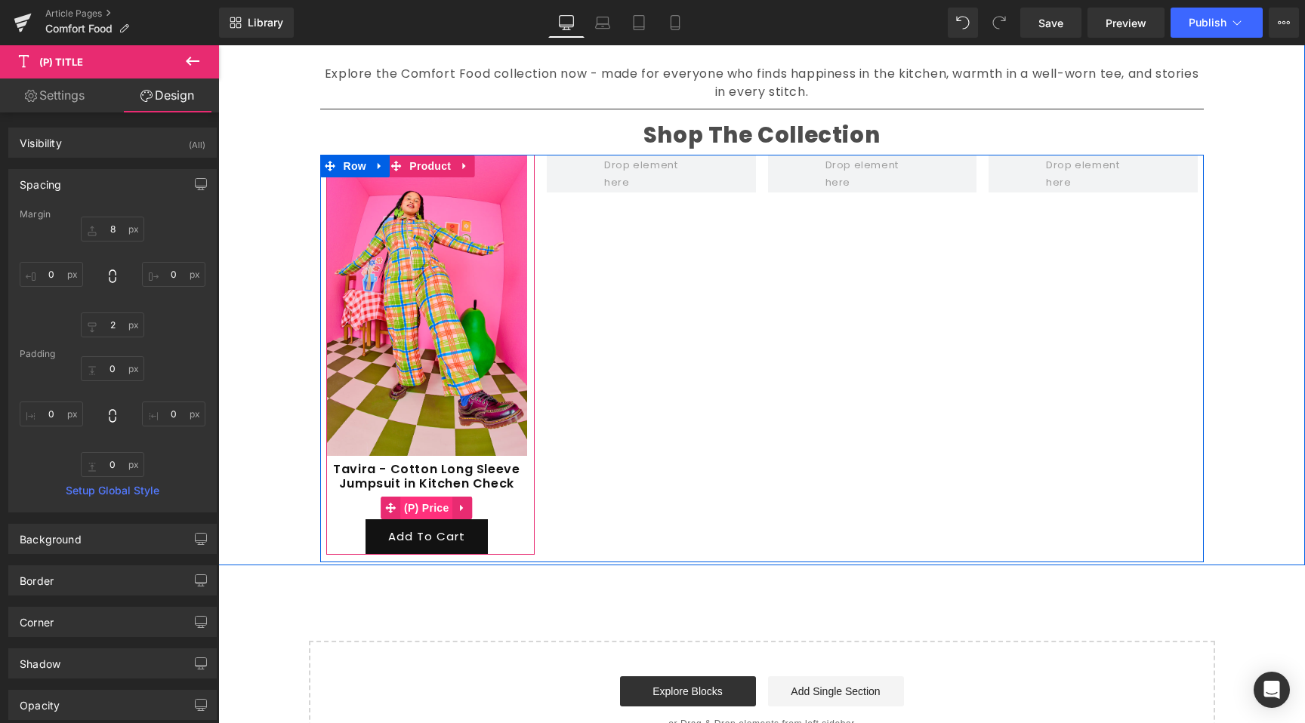
click at [425, 505] on span "(P) Price" at bounding box center [426, 508] width 53 height 23
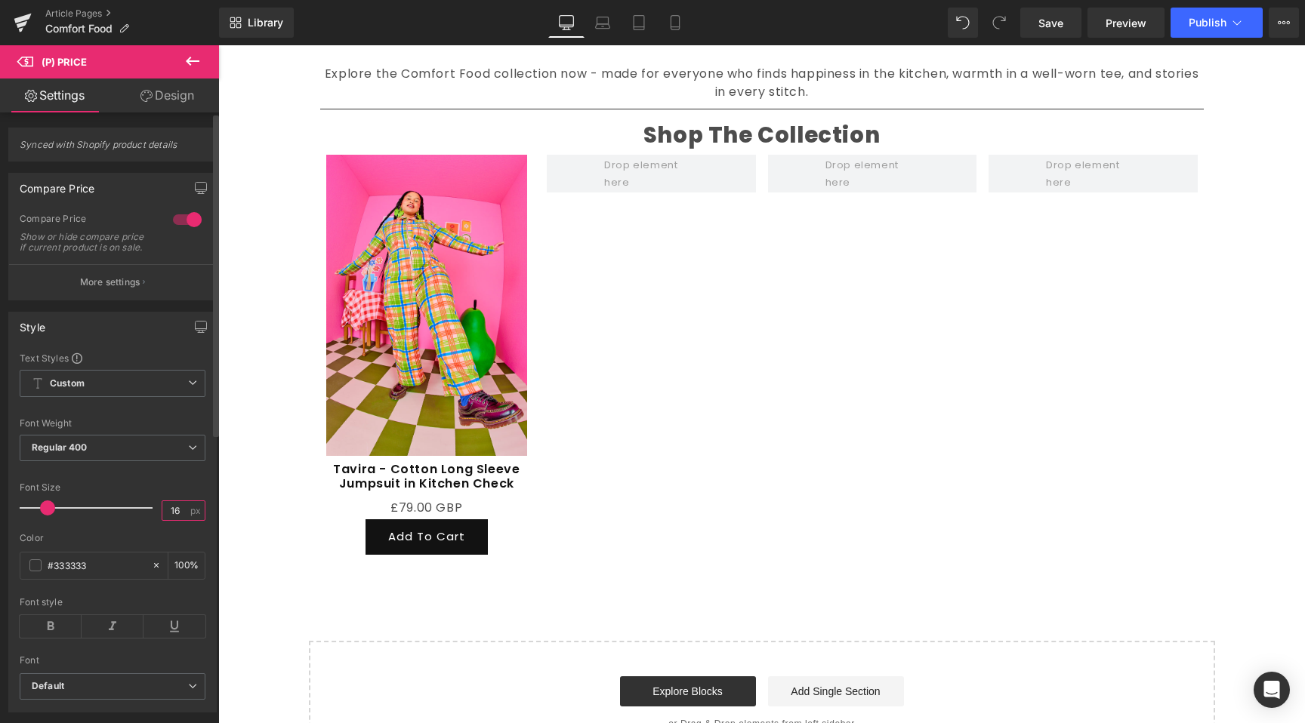
click at [176, 520] on input "16" at bounding box center [175, 510] width 26 height 19
type input "16"
click at [171, 105] on link "Design" at bounding box center [167, 96] width 109 height 34
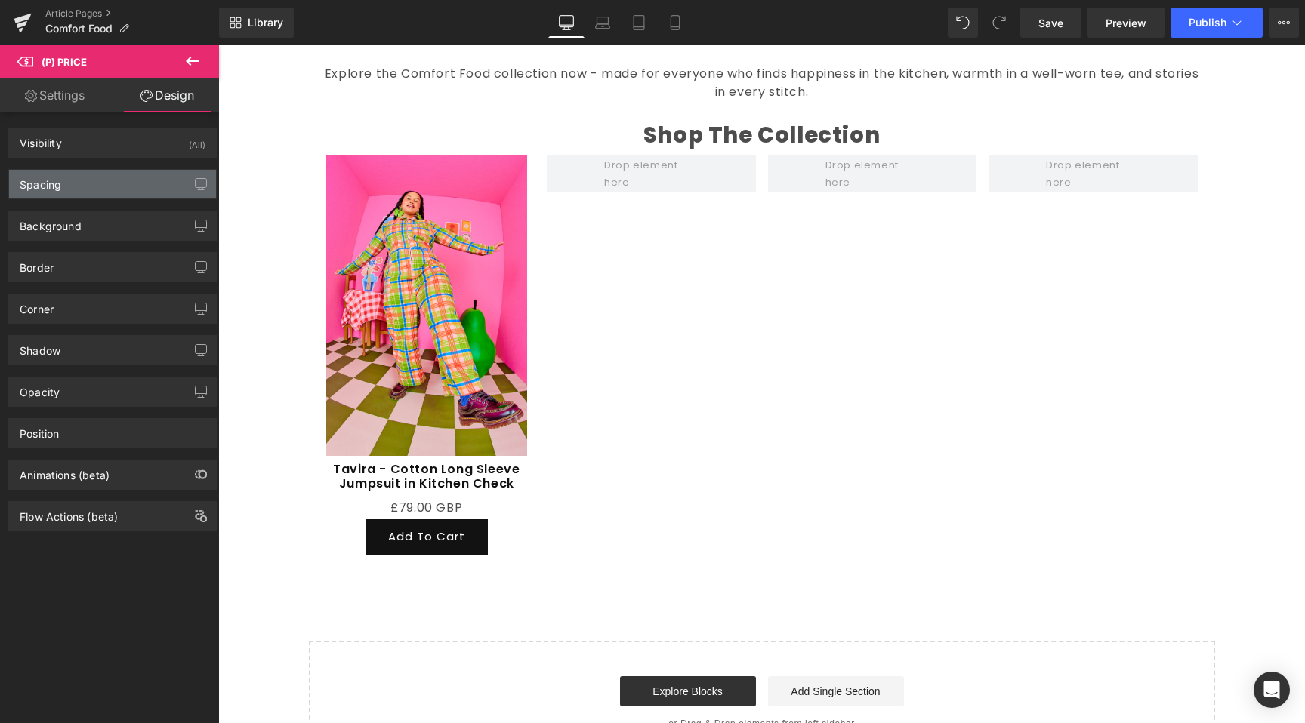
click at [106, 178] on div "Spacing" at bounding box center [112, 184] width 207 height 29
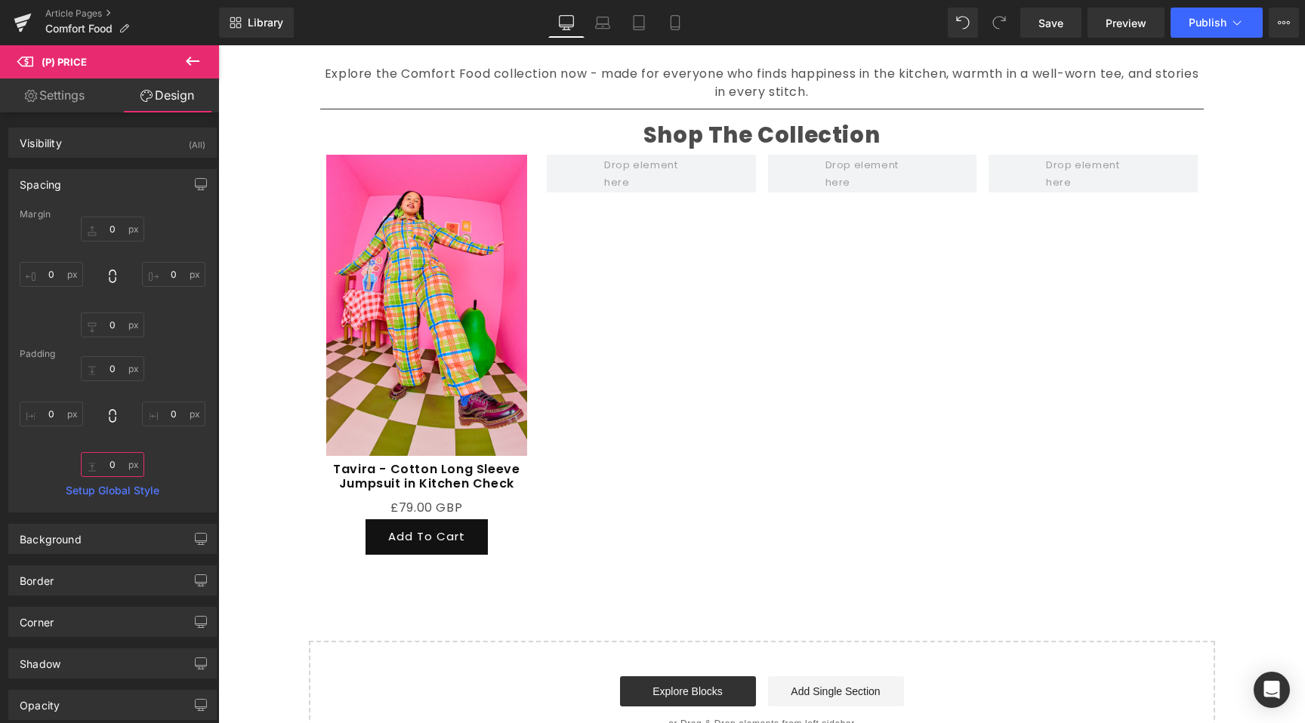
click at [118, 460] on input "text" at bounding box center [112, 464] width 63 height 25
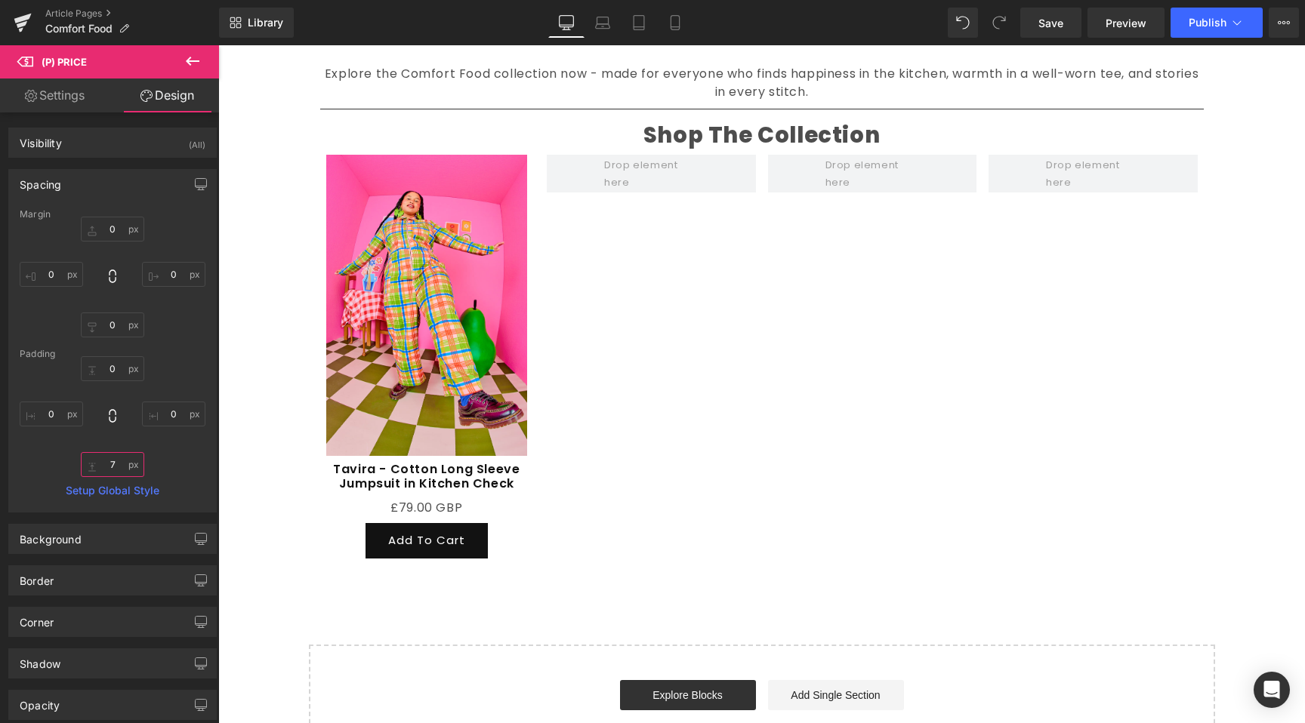
type input "8"
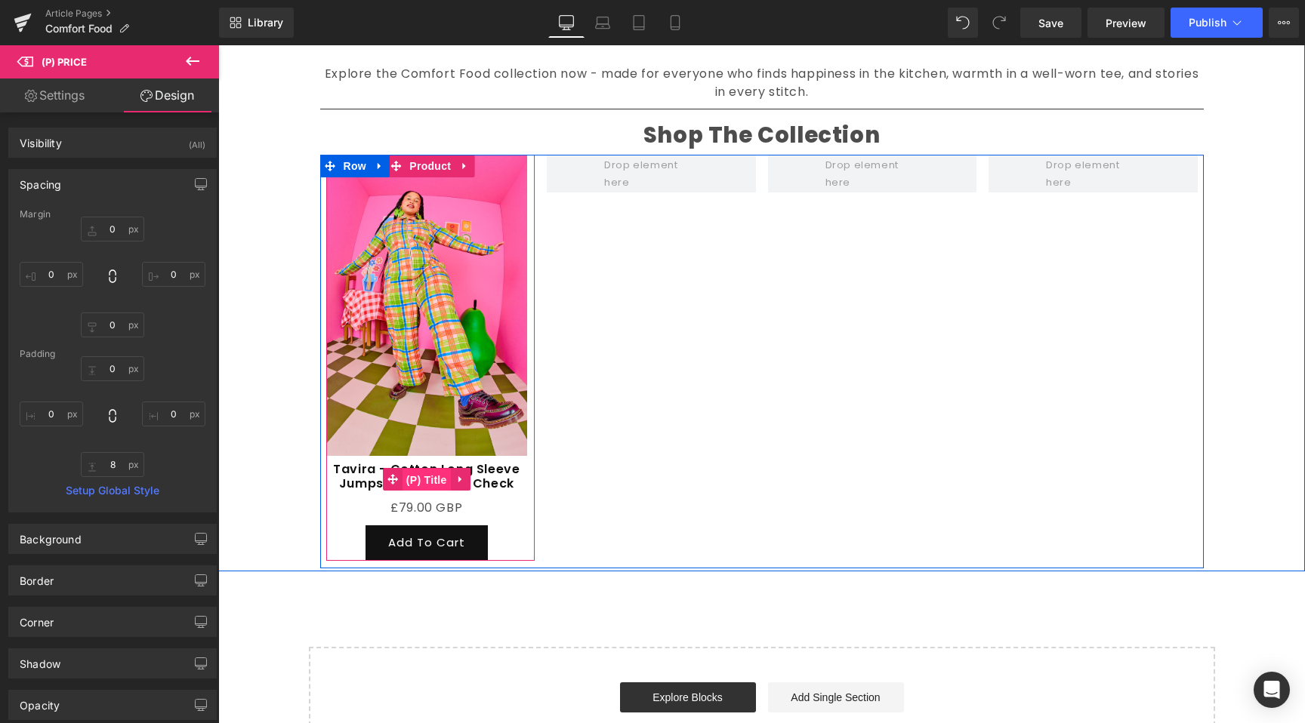
click at [419, 483] on span "(P) Title" at bounding box center [426, 480] width 48 height 23
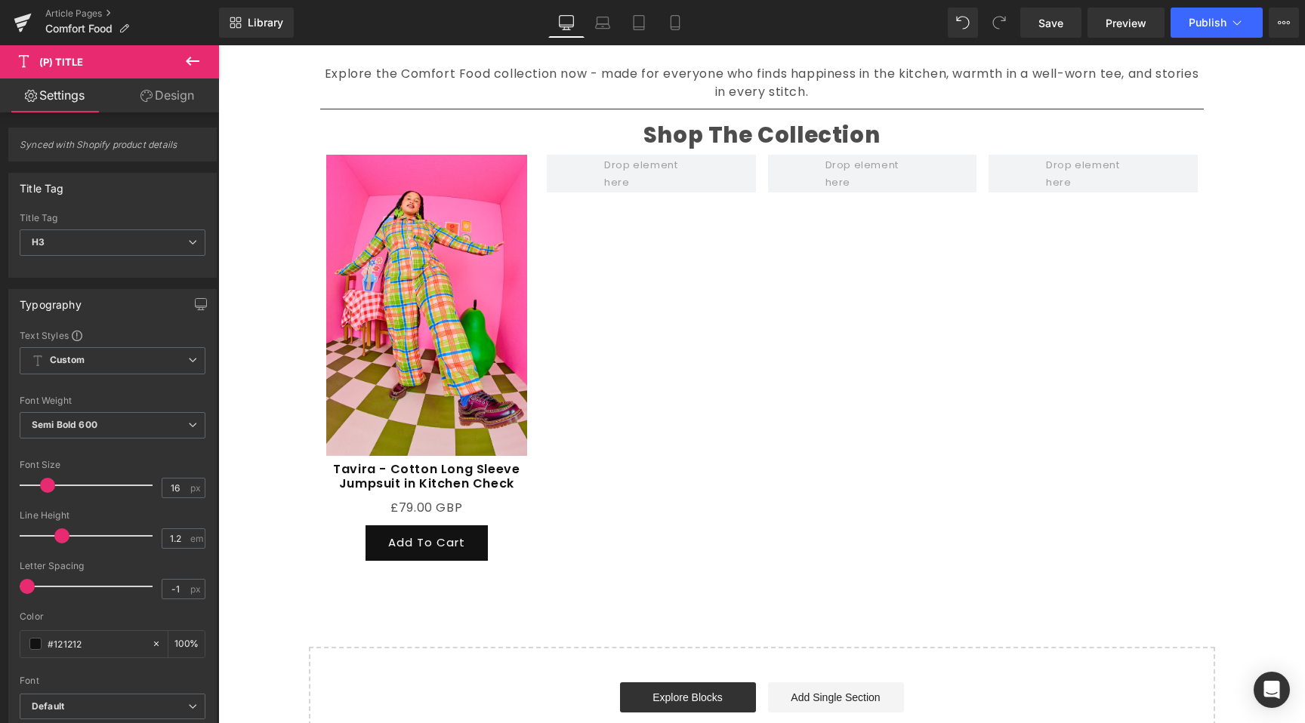
click at [179, 95] on link "Design" at bounding box center [167, 96] width 109 height 34
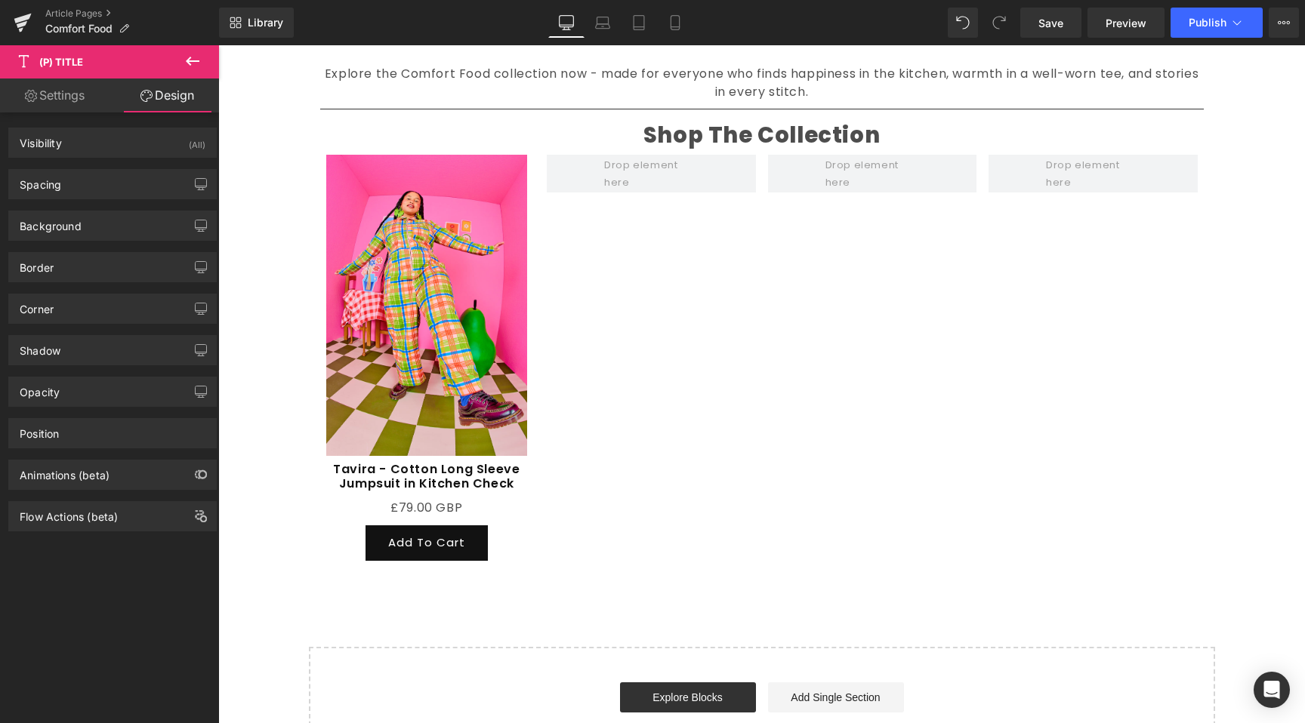
click at [51, 202] on div "Background Color & Image color Color transparent 0 % Image Replace Image Upload…" at bounding box center [113, 220] width 226 height 42
click at [51, 188] on div "Spacing" at bounding box center [41, 180] width 42 height 21
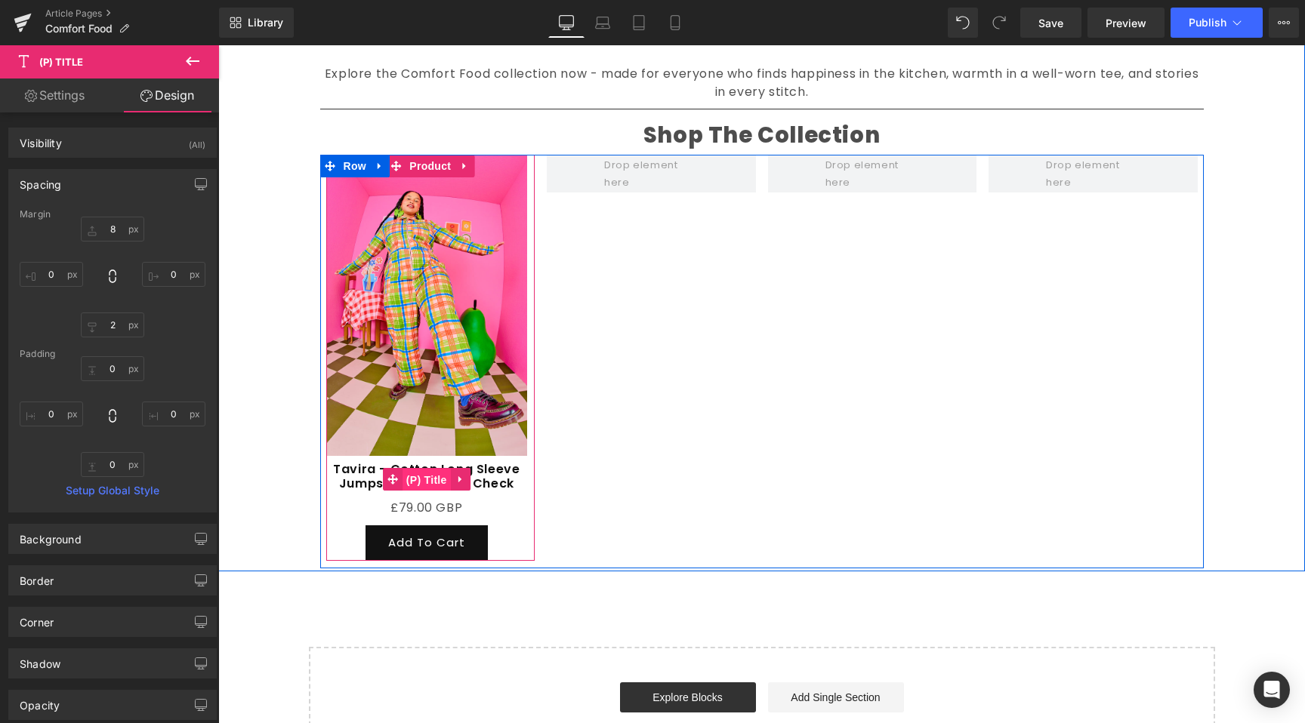
click at [408, 482] on span "(P) Title" at bounding box center [426, 480] width 48 height 23
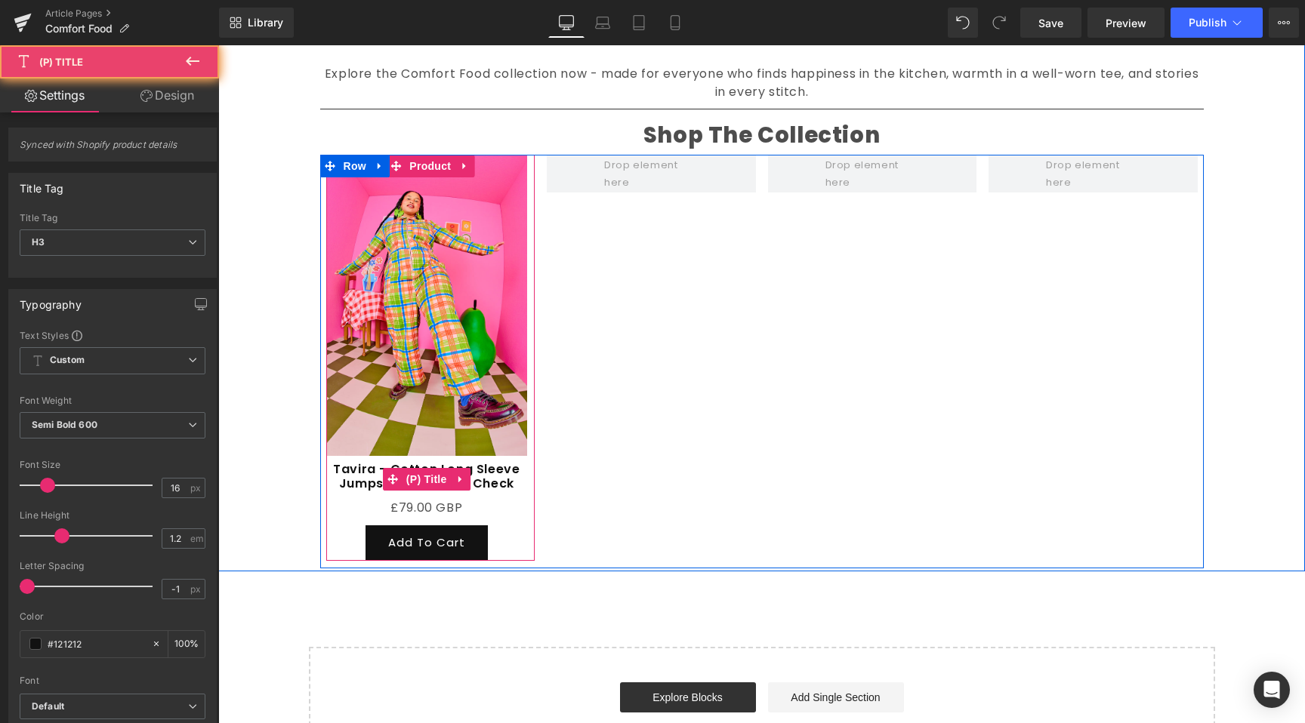
click at [366, 483] on link "Tavira - Cotton Long Sleeve Jumpsuit in Kitchen Check" at bounding box center [427, 476] width 202 height 29
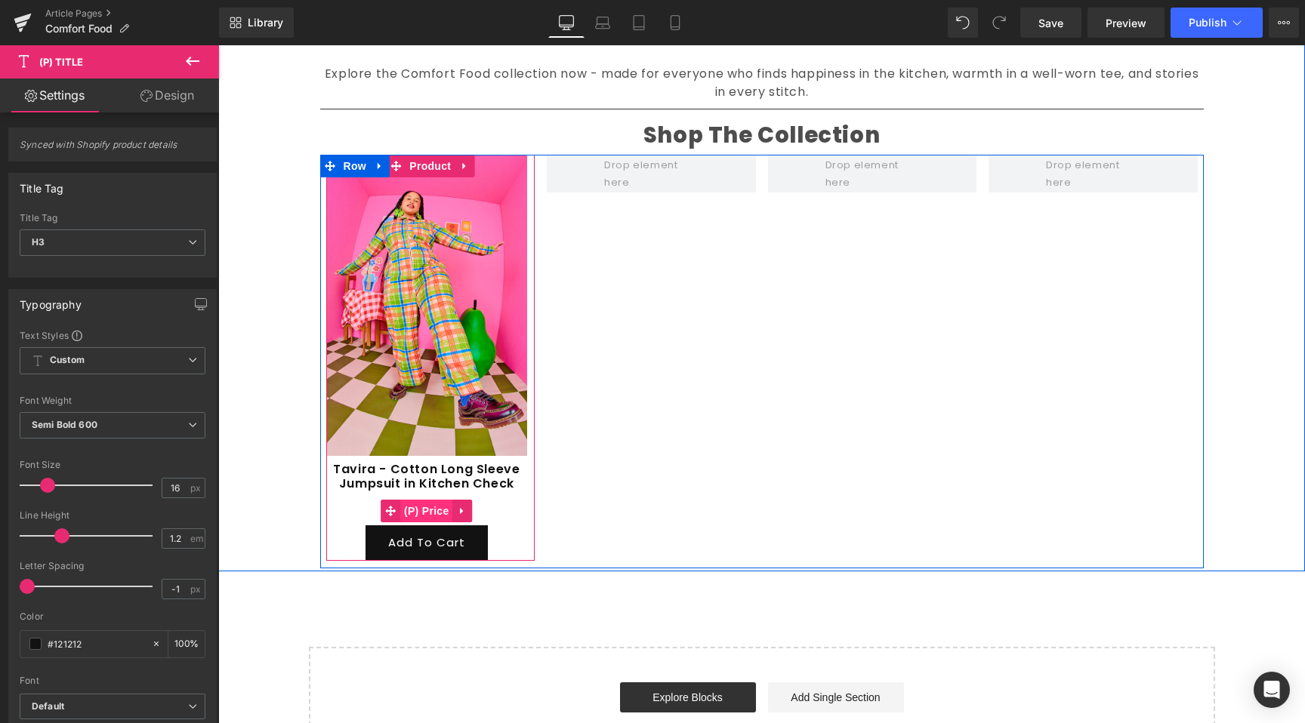
click at [430, 509] on span "(P) Price" at bounding box center [426, 511] width 53 height 23
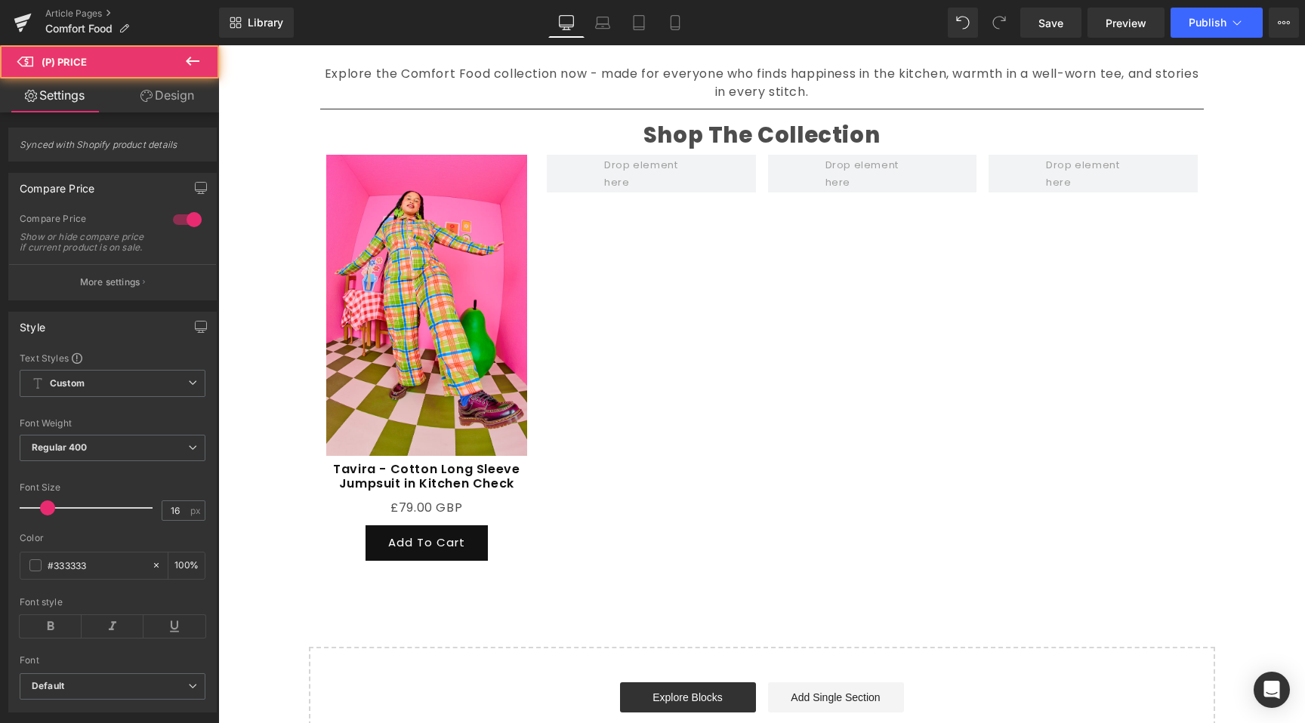
click at [168, 105] on link "Design" at bounding box center [167, 96] width 109 height 34
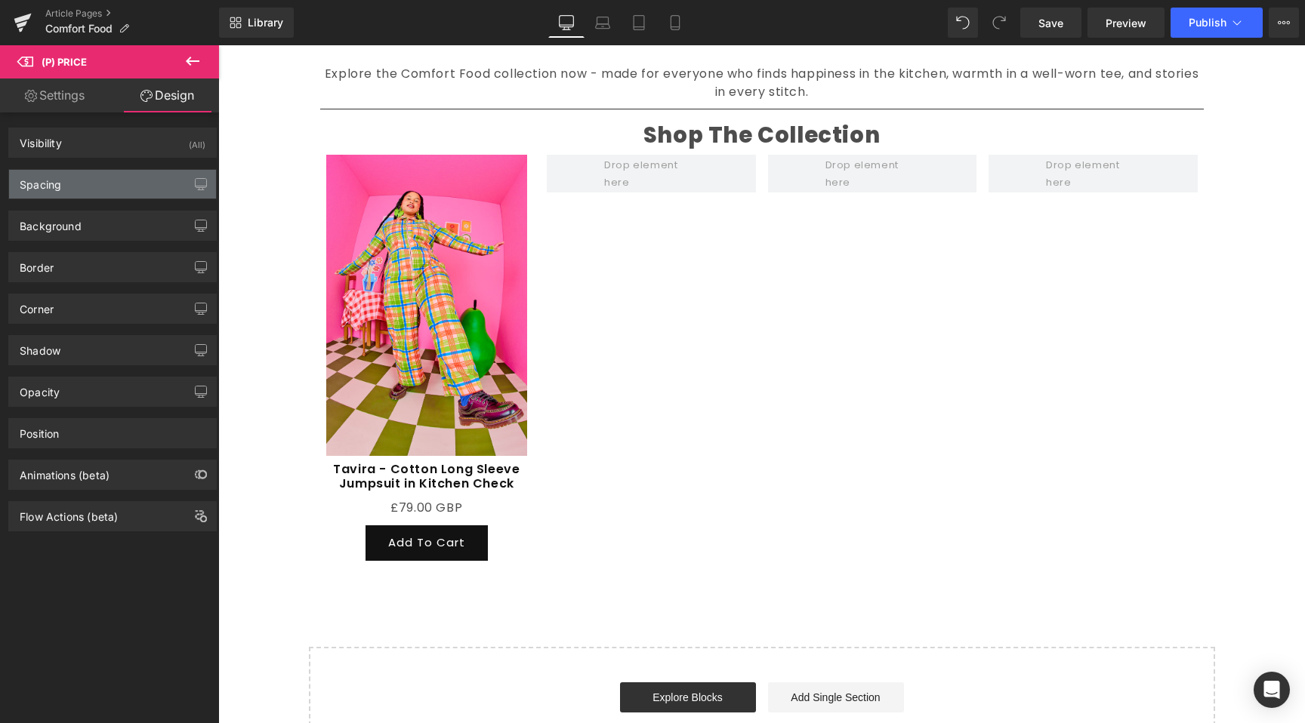
click at [109, 187] on div "Spacing" at bounding box center [112, 184] width 207 height 29
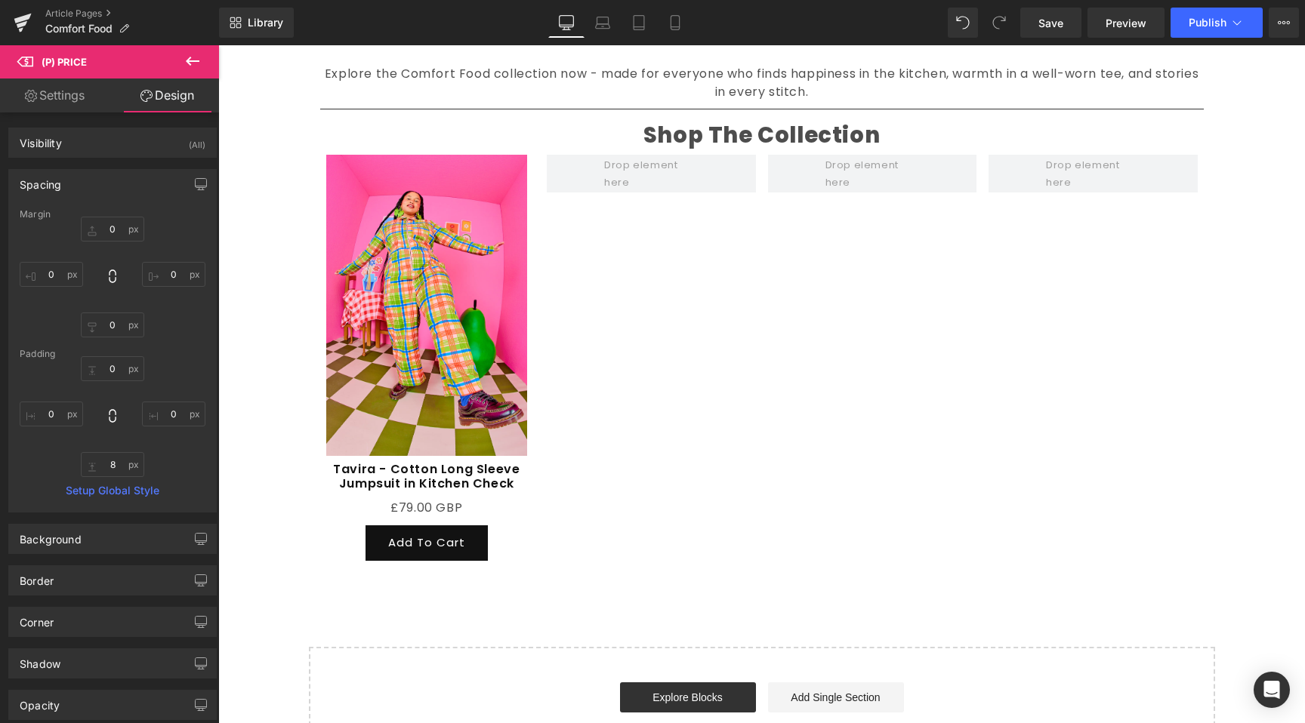
click at [109, 187] on div "Spacing" at bounding box center [112, 184] width 207 height 29
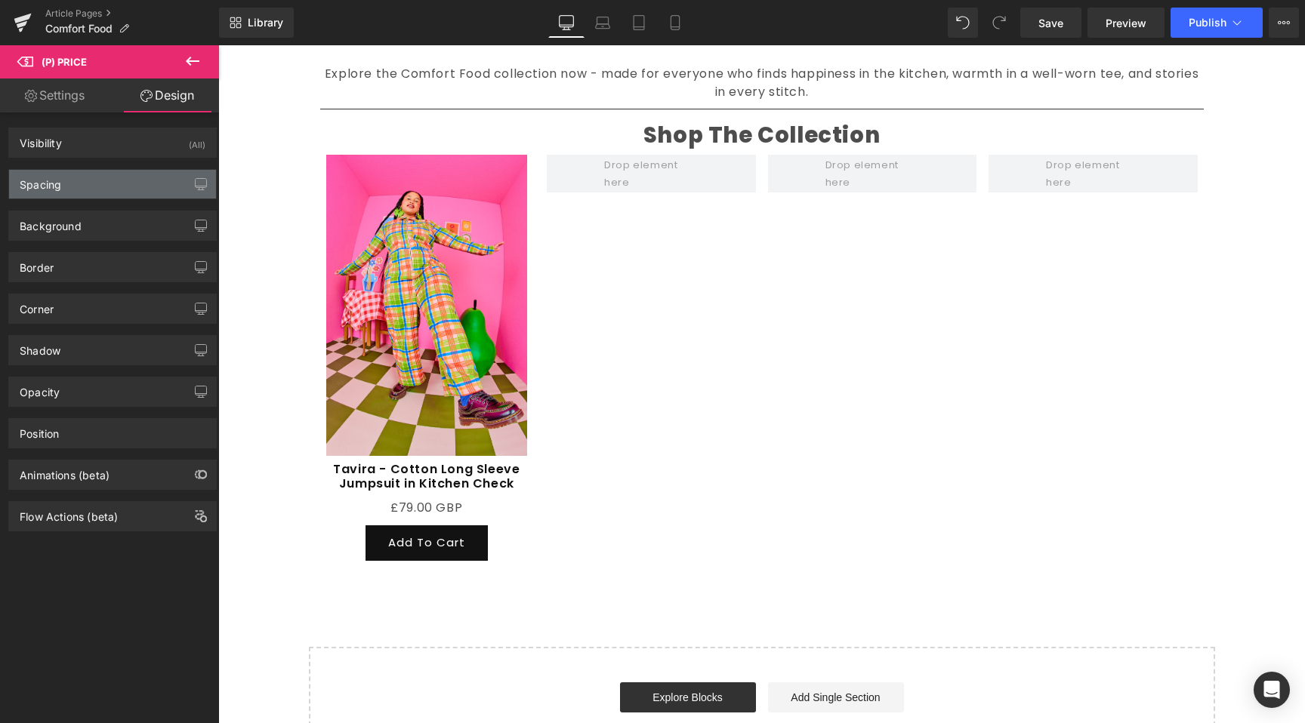
click at [104, 187] on div "Spacing" at bounding box center [112, 184] width 207 height 29
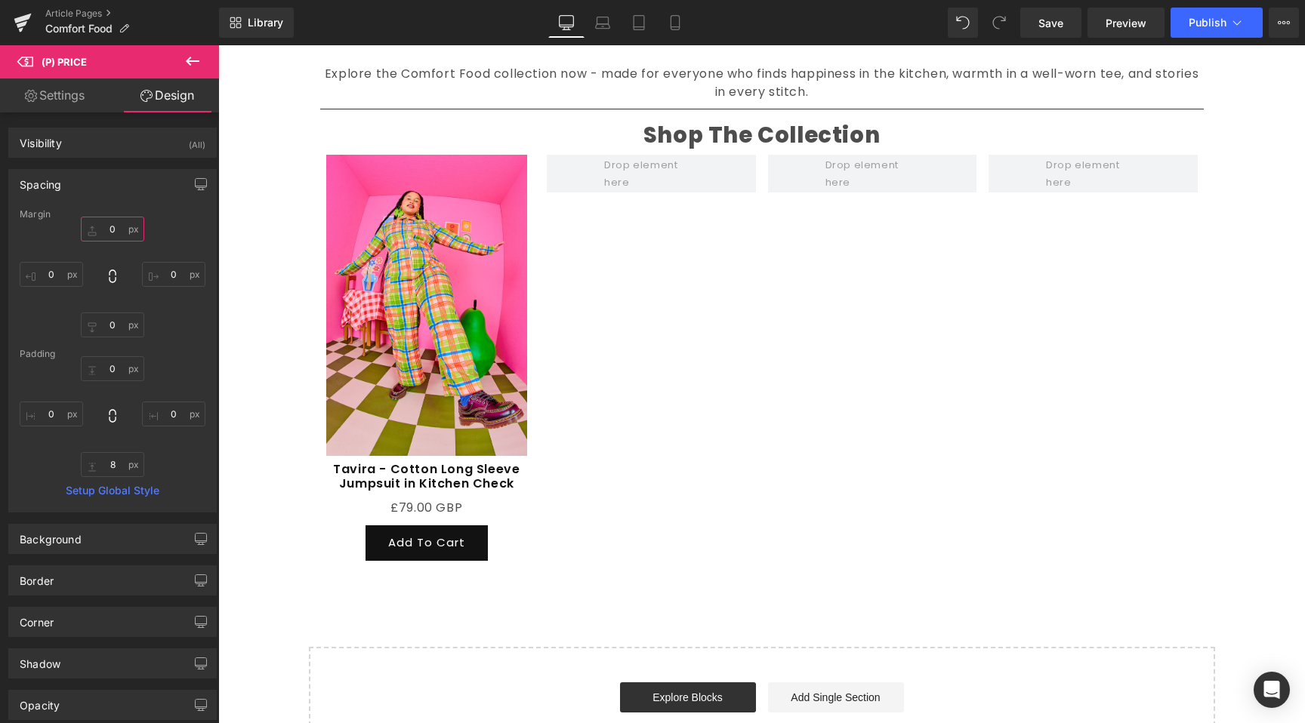
click at [104, 225] on input "text" at bounding box center [112, 229] width 63 height 25
type input "-4"
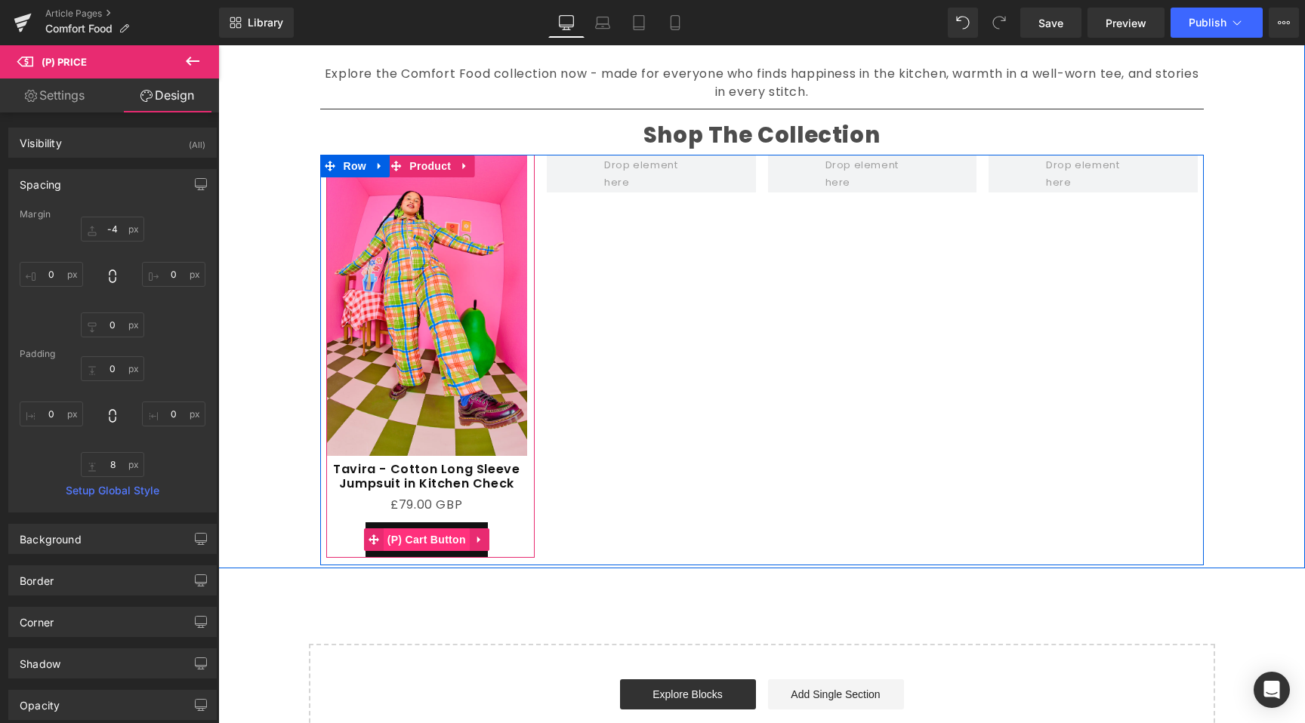
click at [430, 538] on span "(P) Cart Button" at bounding box center [427, 540] width 86 height 23
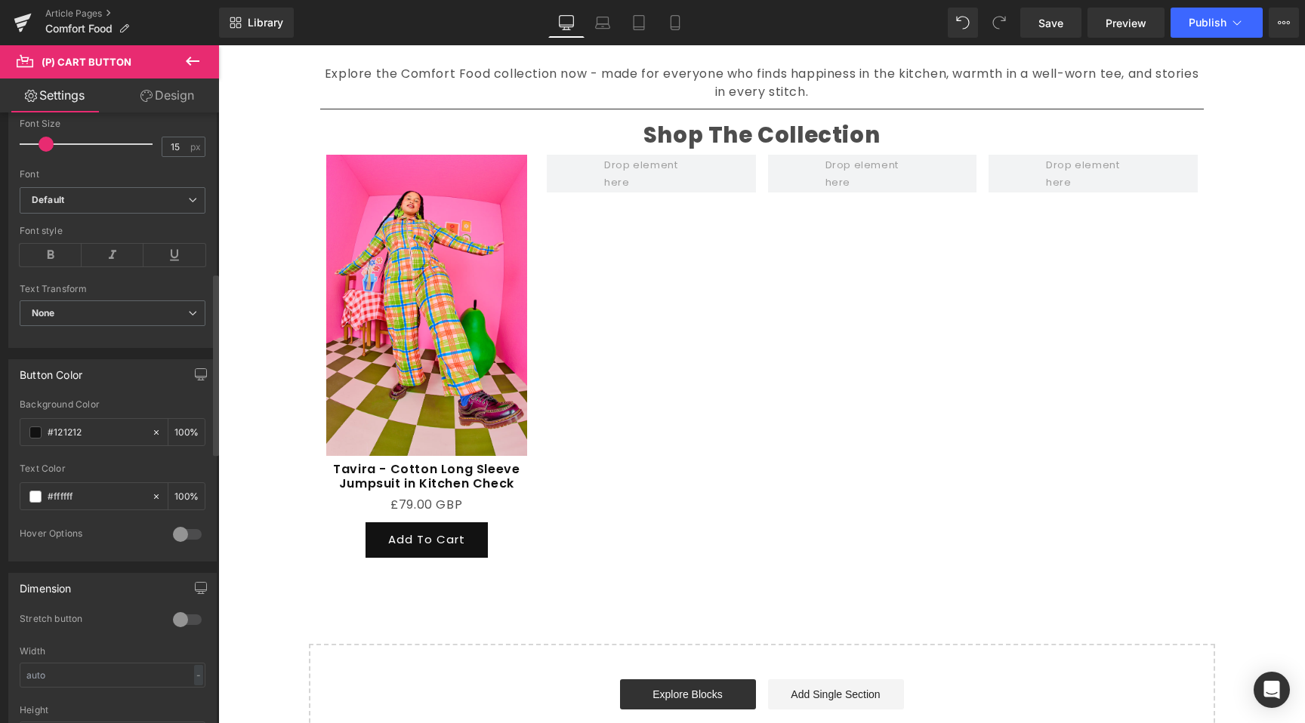
scroll to position [613, 0]
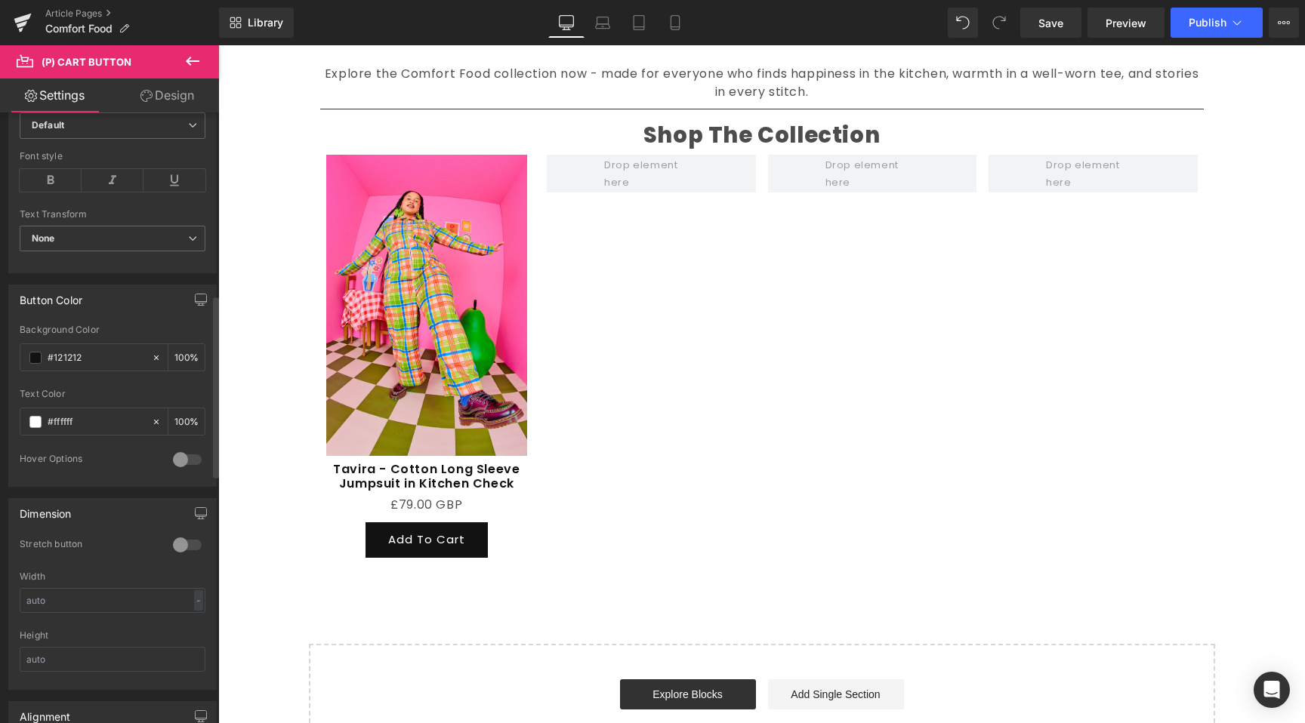
click at [174, 541] on div at bounding box center [187, 545] width 36 height 24
click at [42, 358] on div "#121212" at bounding box center [85, 357] width 131 height 26
click at [33, 364] on div "#121212" at bounding box center [85, 357] width 131 height 26
click at [33, 359] on span at bounding box center [35, 358] width 12 height 12
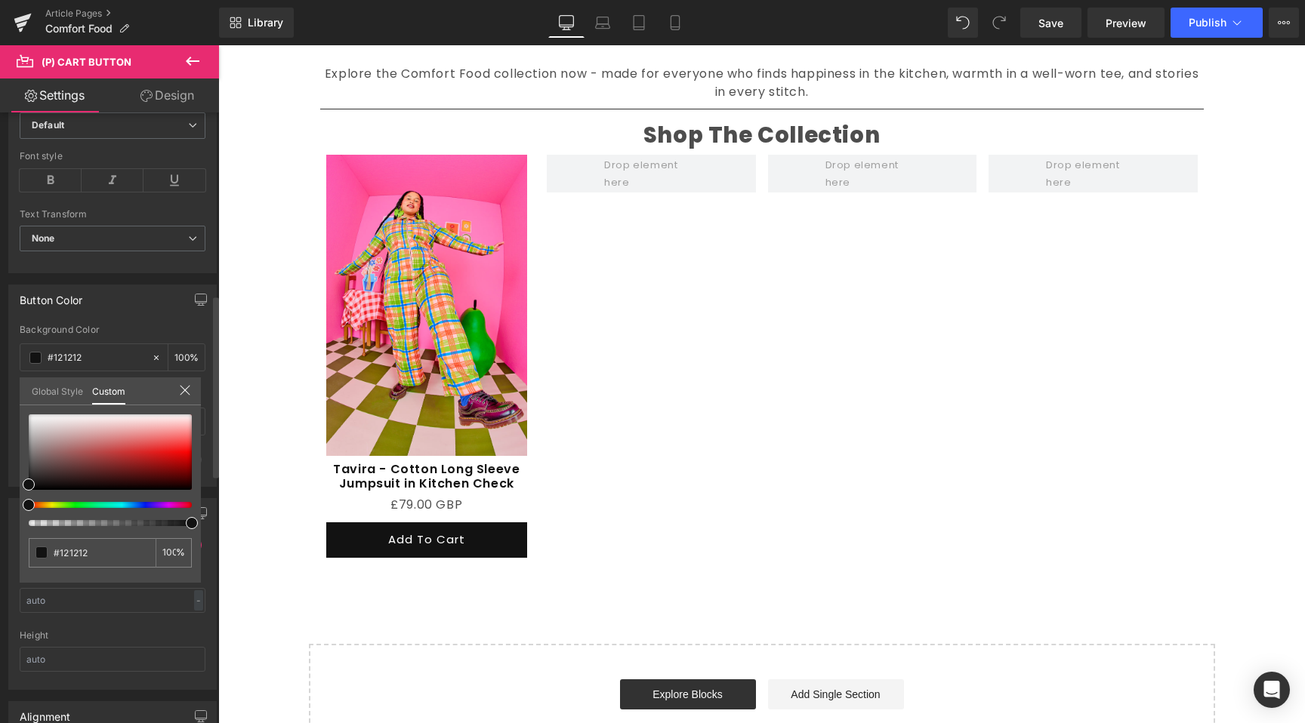
click at [174, 509] on div at bounding box center [110, 471] width 163 height 112
click at [177, 504] on div at bounding box center [104, 505] width 163 height 6
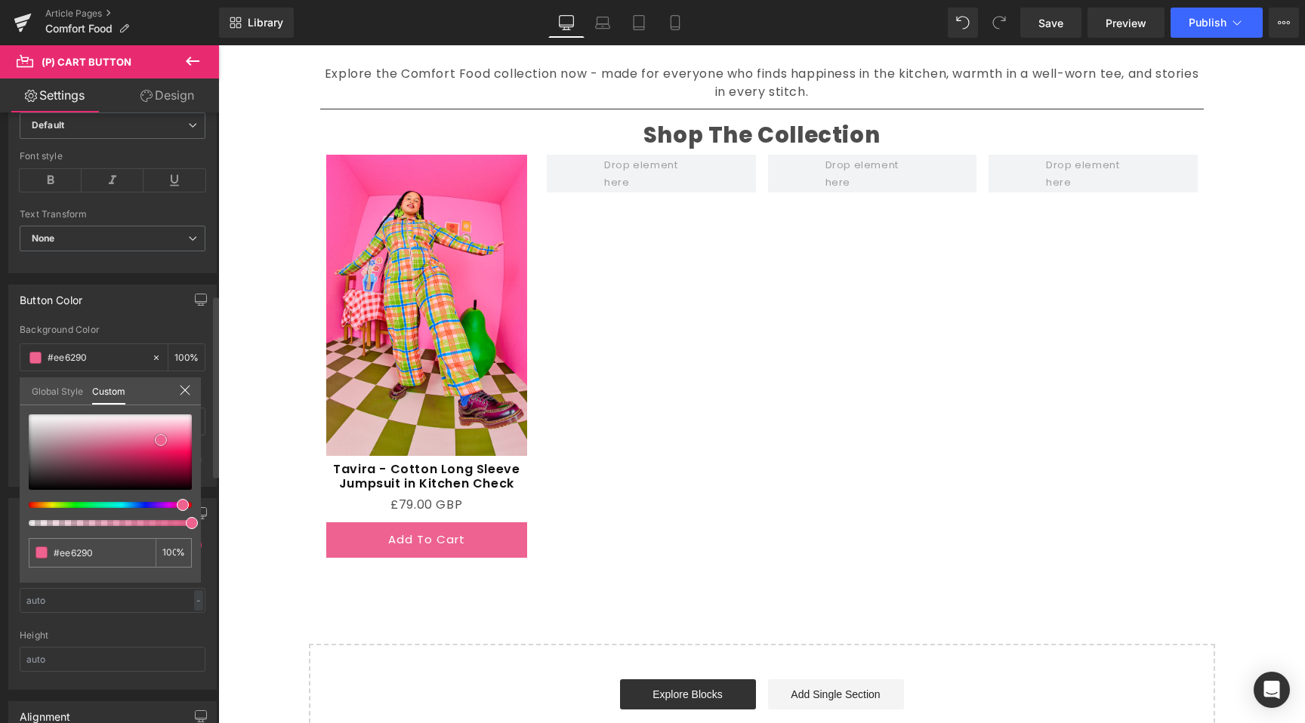
drag, startPoint x: 137, startPoint y: 438, endPoint x: 160, endPoint y: 440, distance: 22.8
click at [160, 440] on div at bounding box center [110, 453] width 163 height 76
drag, startPoint x: 178, startPoint y: 504, endPoint x: 171, endPoint y: 501, distance: 7.9
click at [171, 502] on div at bounding box center [104, 505] width 163 height 6
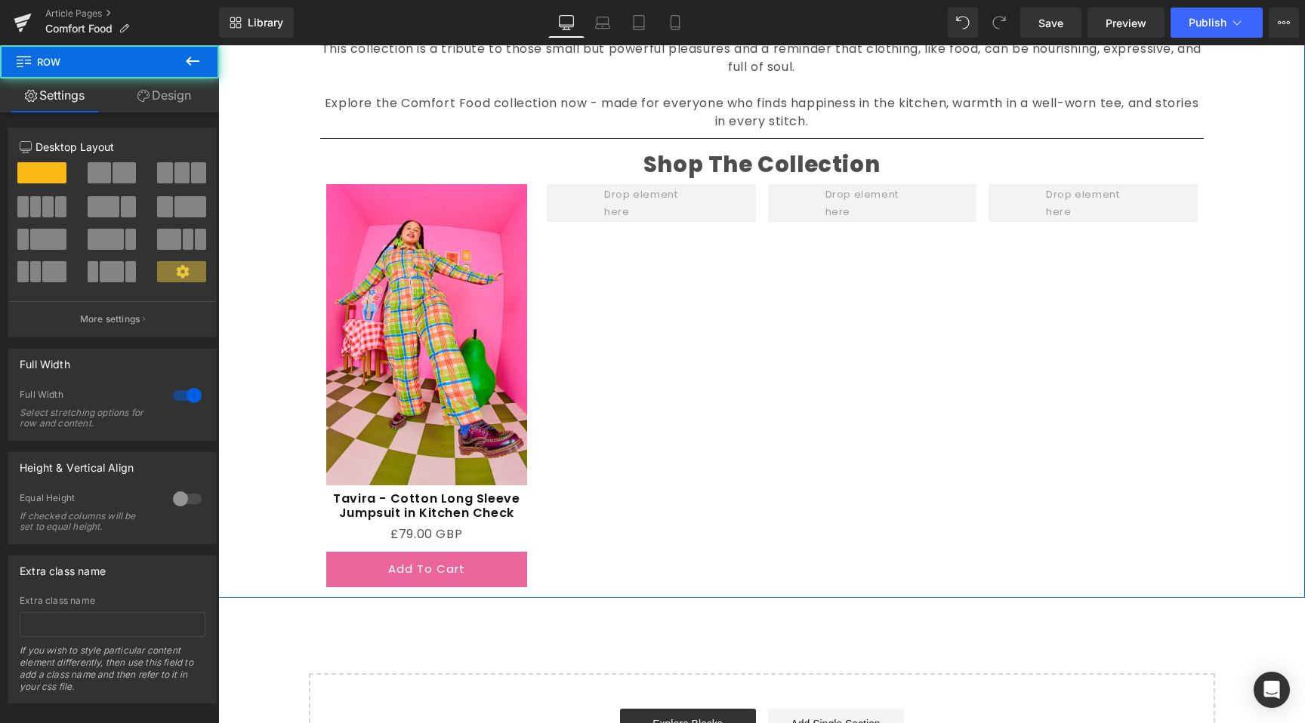
scroll to position [2024, 0]
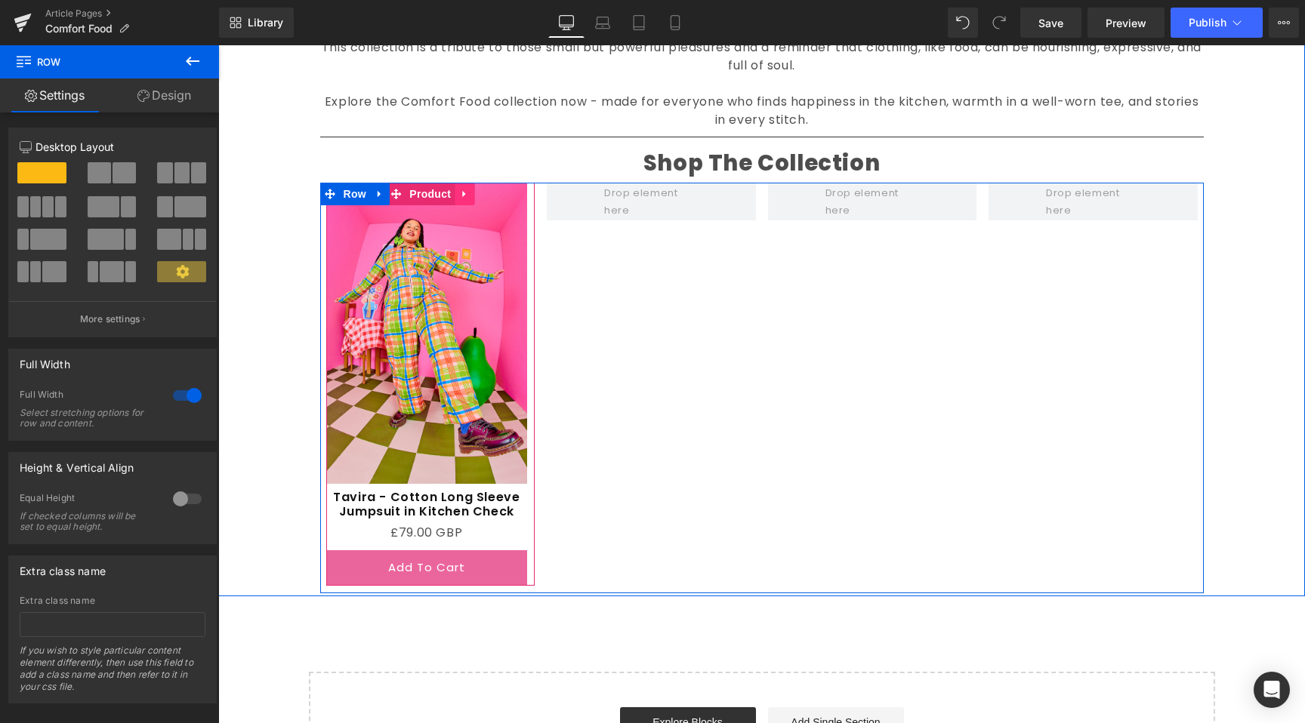
click at [469, 191] on icon at bounding box center [464, 193] width 11 height 11
click at [458, 190] on icon at bounding box center [454, 193] width 11 height 11
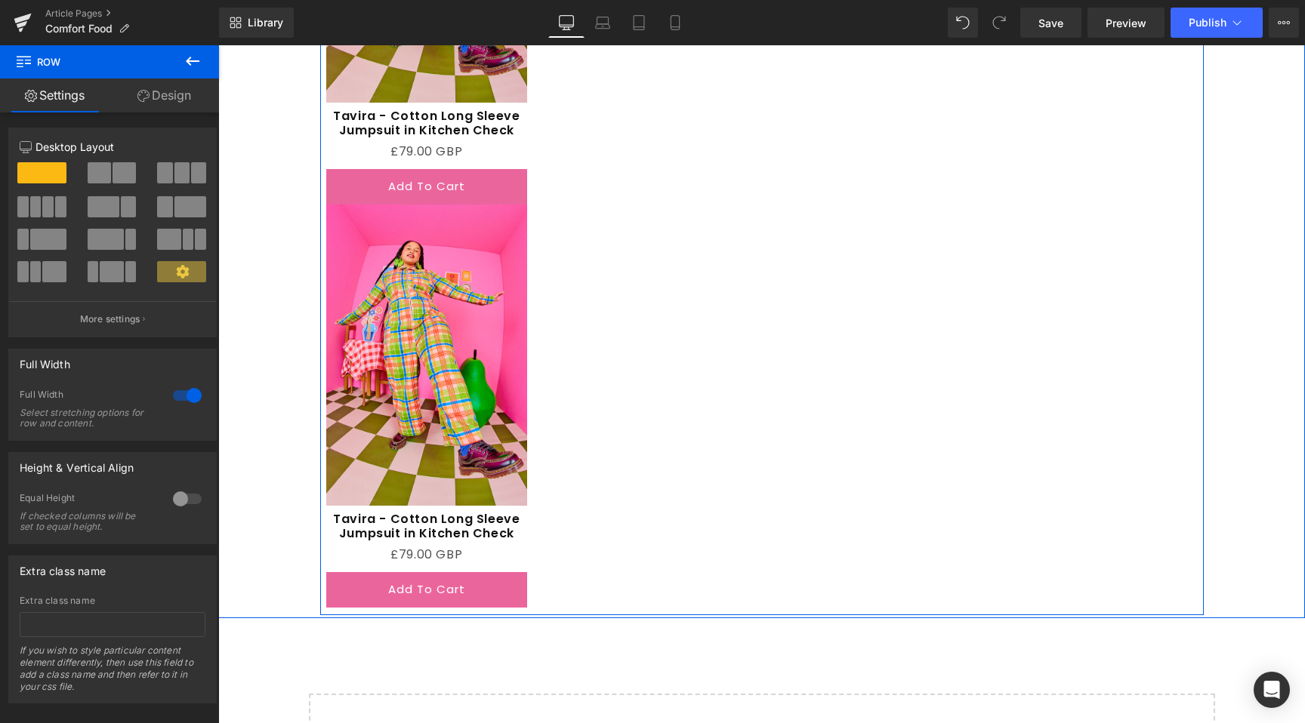
scroll to position [2344, 0]
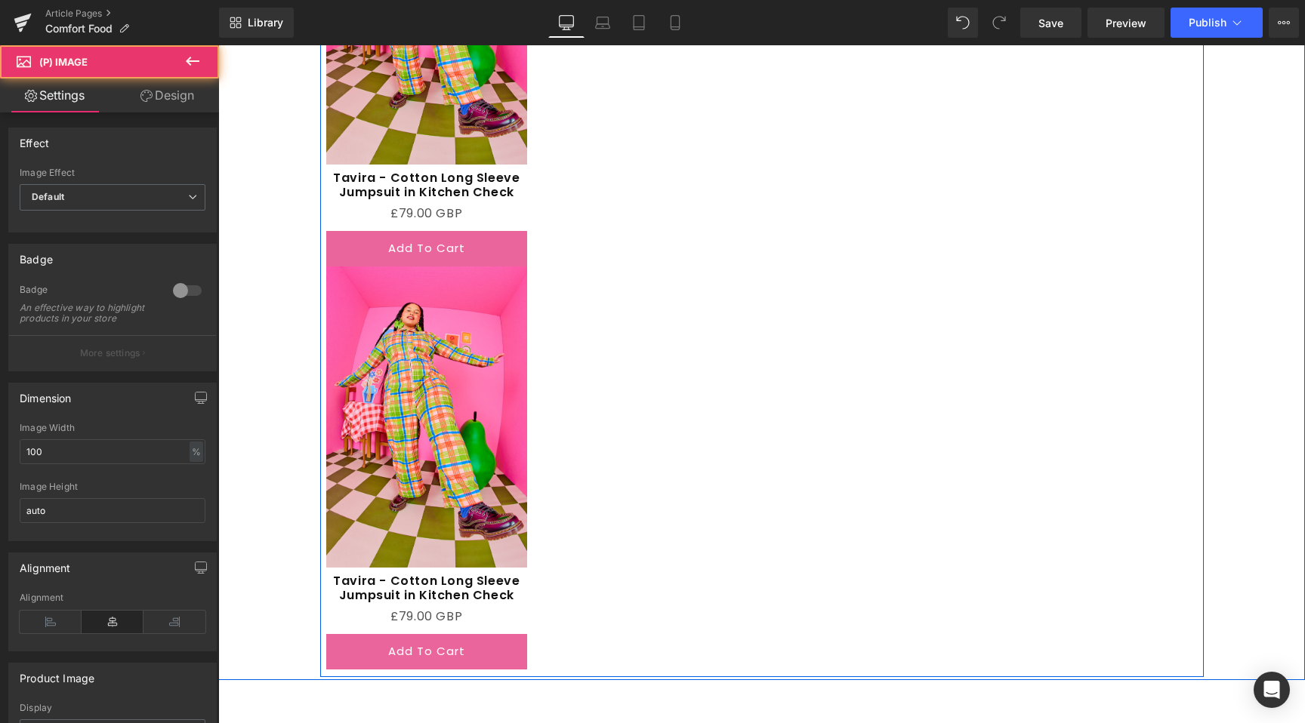
click at [356, 418] on img at bounding box center [427, 418] width 202 height 302
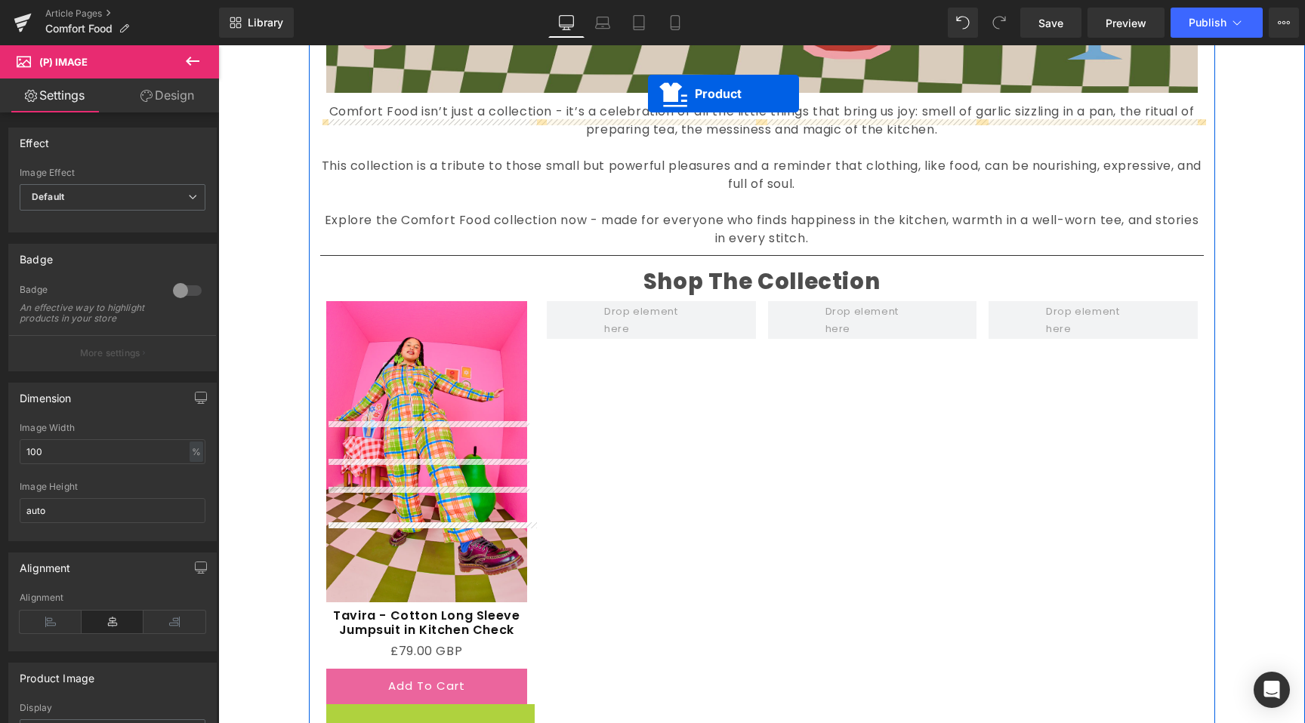
scroll to position [1770, 0]
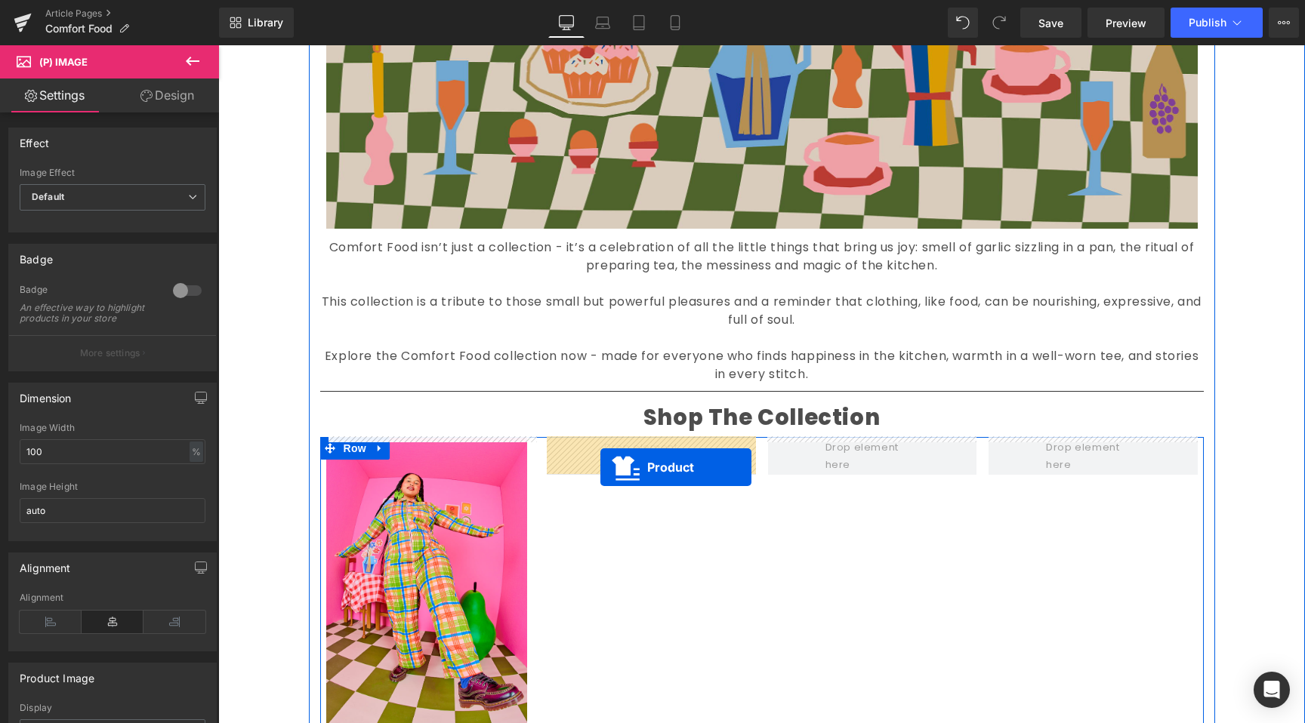
drag, startPoint x: 391, startPoint y: 277, endPoint x: 600, endPoint y: 467, distance: 282.8
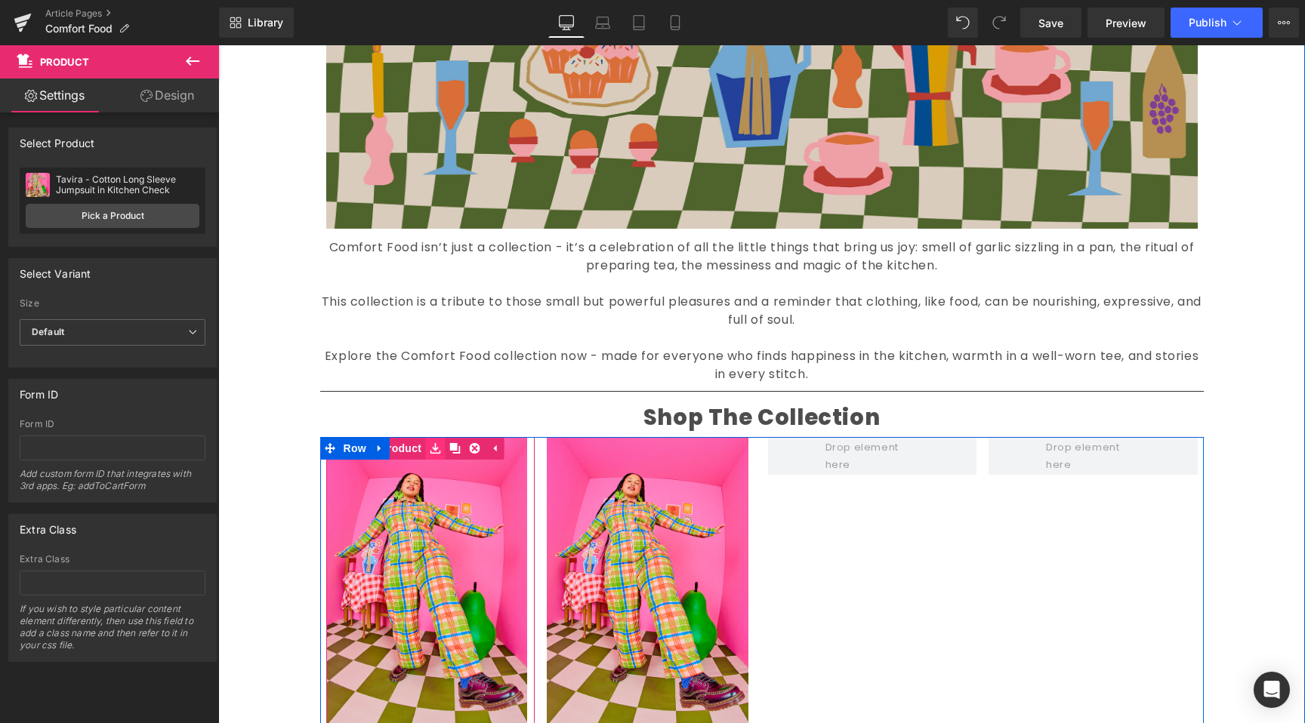
drag, startPoint x: 451, startPoint y: 443, endPoint x: 439, endPoint y: 443, distance: 12.1
click at [439, 443] on li at bounding box center [454, 448] width 59 height 23
click at [439, 443] on icon at bounding box center [435, 447] width 11 height 11
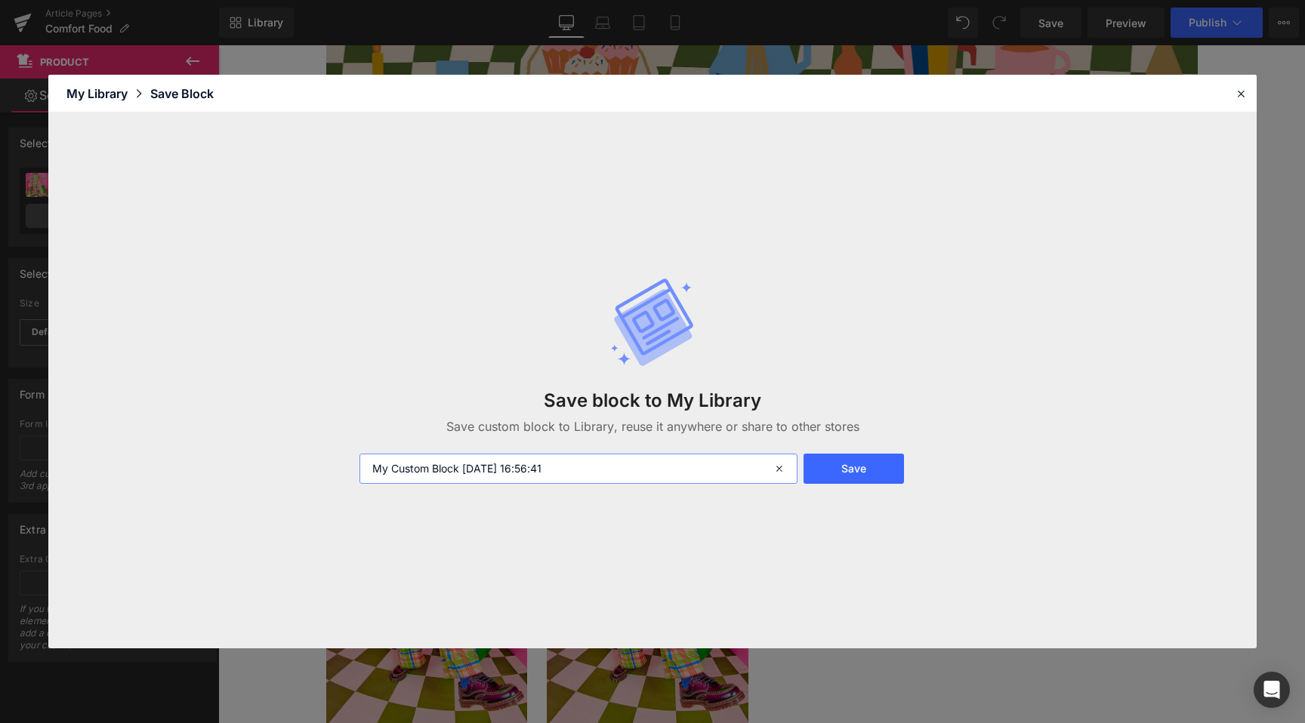
click at [494, 460] on input "My Custom Block 2025-09-02 16:56:41" at bounding box center [578, 469] width 438 height 30
type input "Custom Product Block - Andrew"
click at [854, 469] on button "Save" at bounding box center [853, 469] width 100 height 30
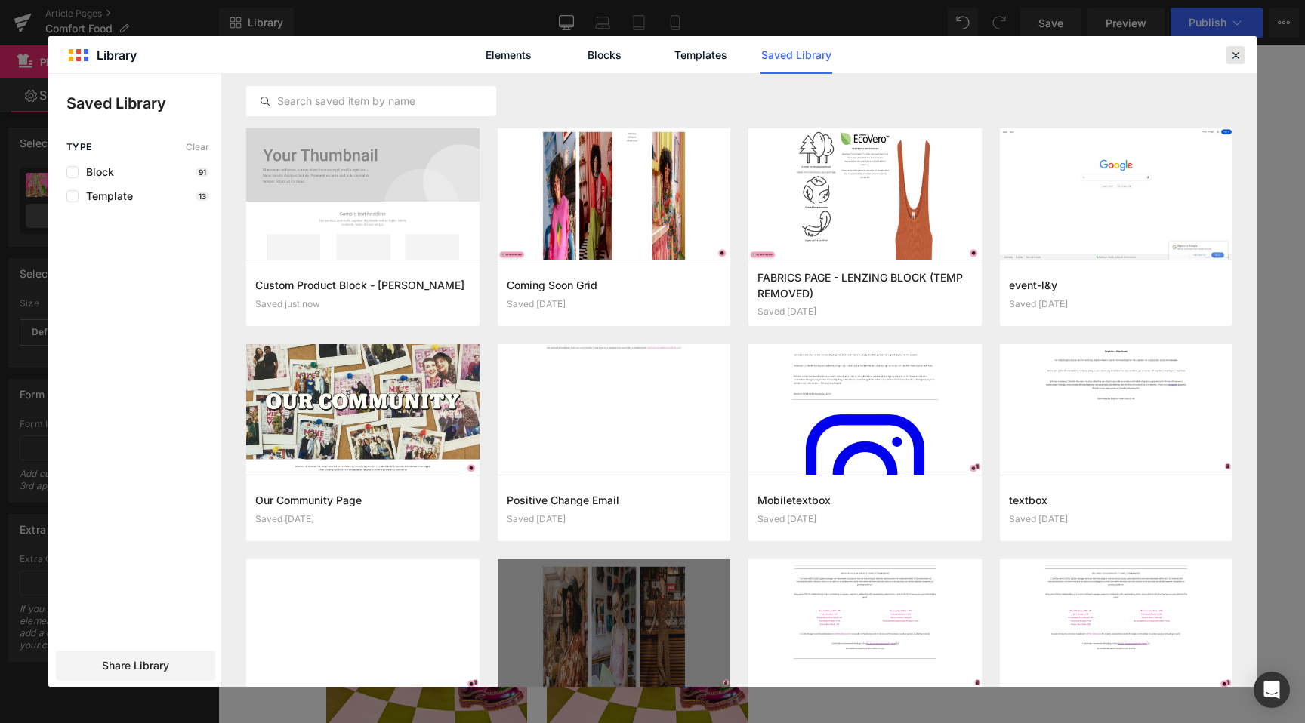
click at [1240, 60] on icon at bounding box center [1236, 55] width 14 height 14
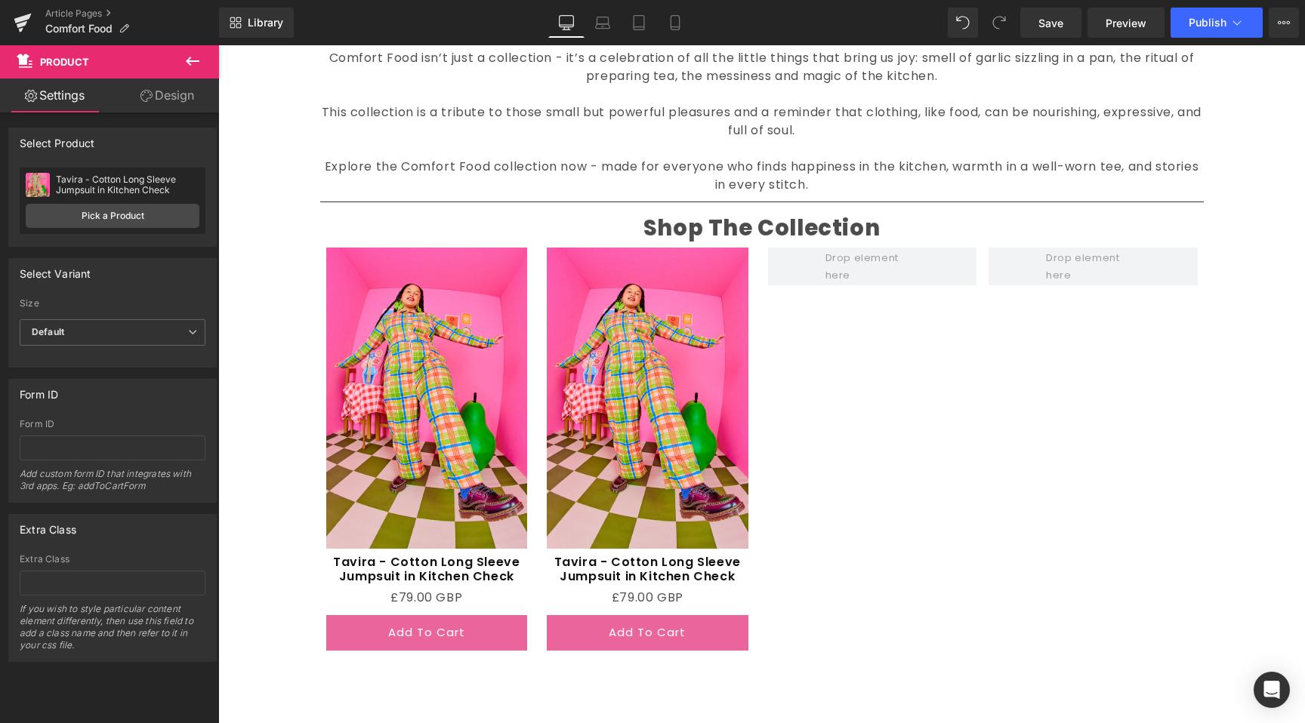
scroll to position [1992, 0]
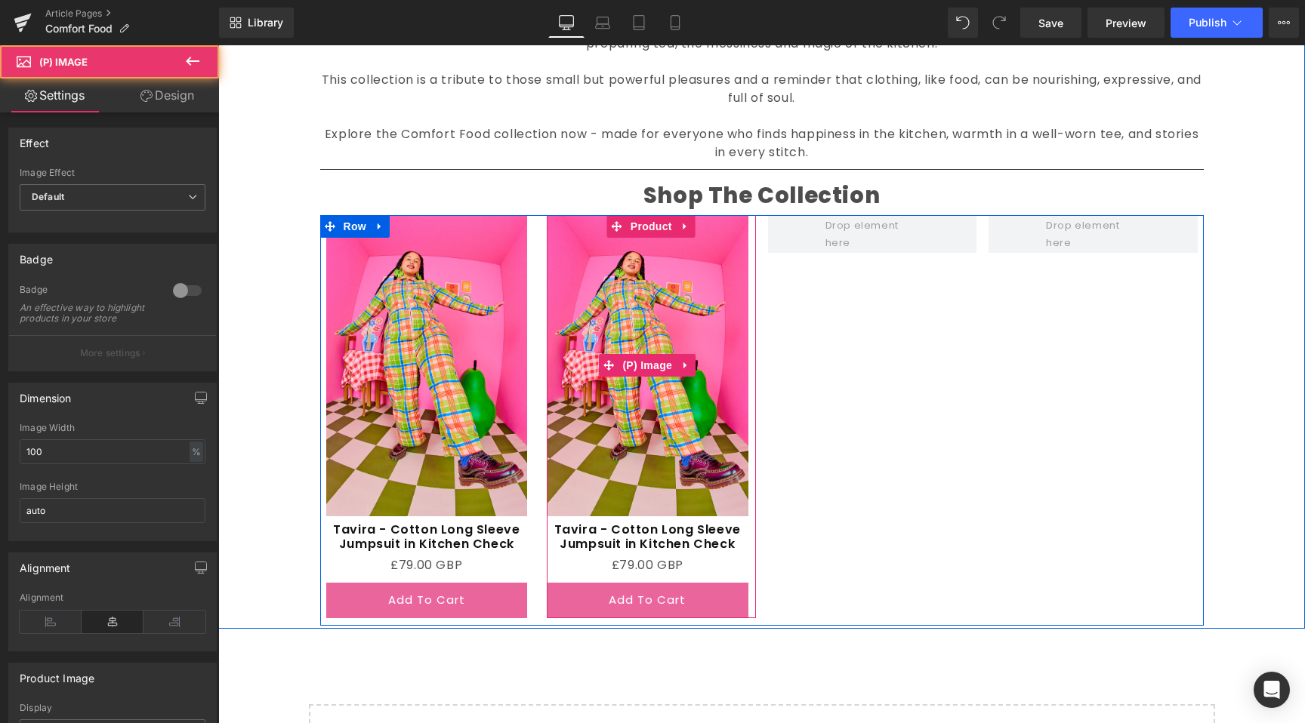
click at [646, 424] on img at bounding box center [648, 366] width 202 height 302
click at [641, 230] on span "Product" at bounding box center [651, 227] width 49 height 23
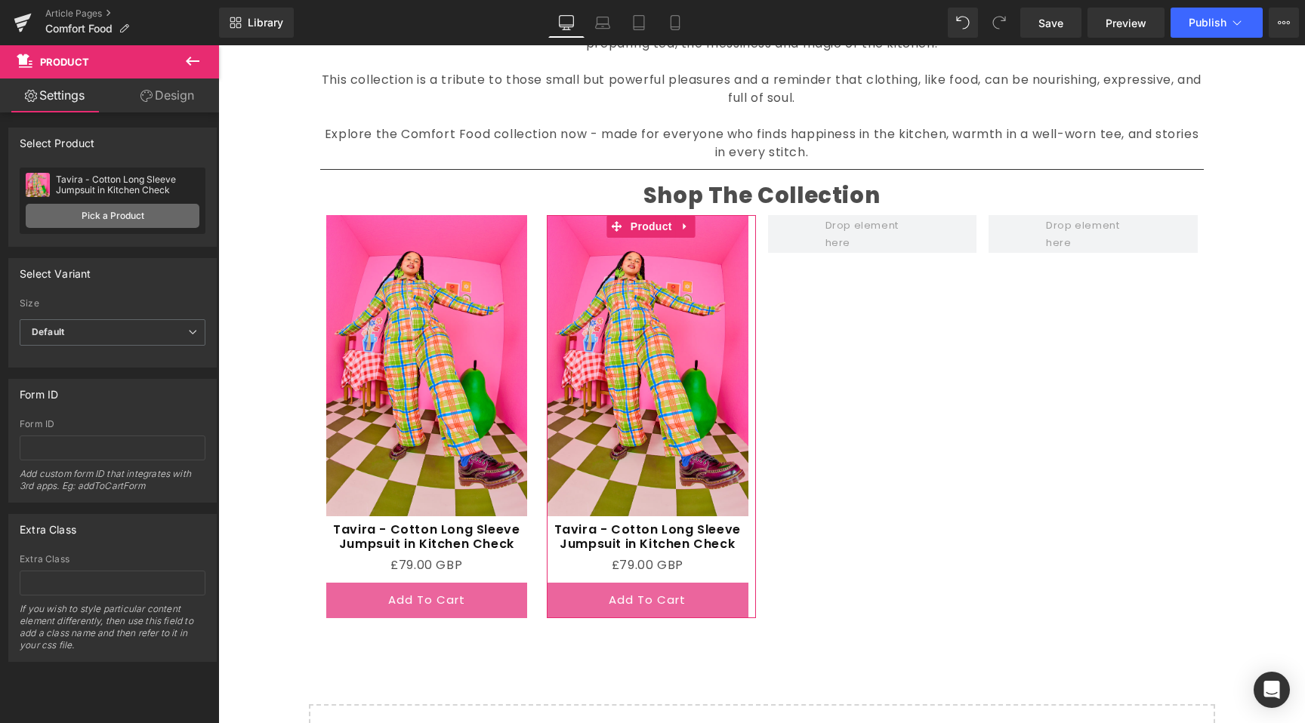
click at [103, 227] on link "Pick a Product" at bounding box center [113, 216] width 174 height 24
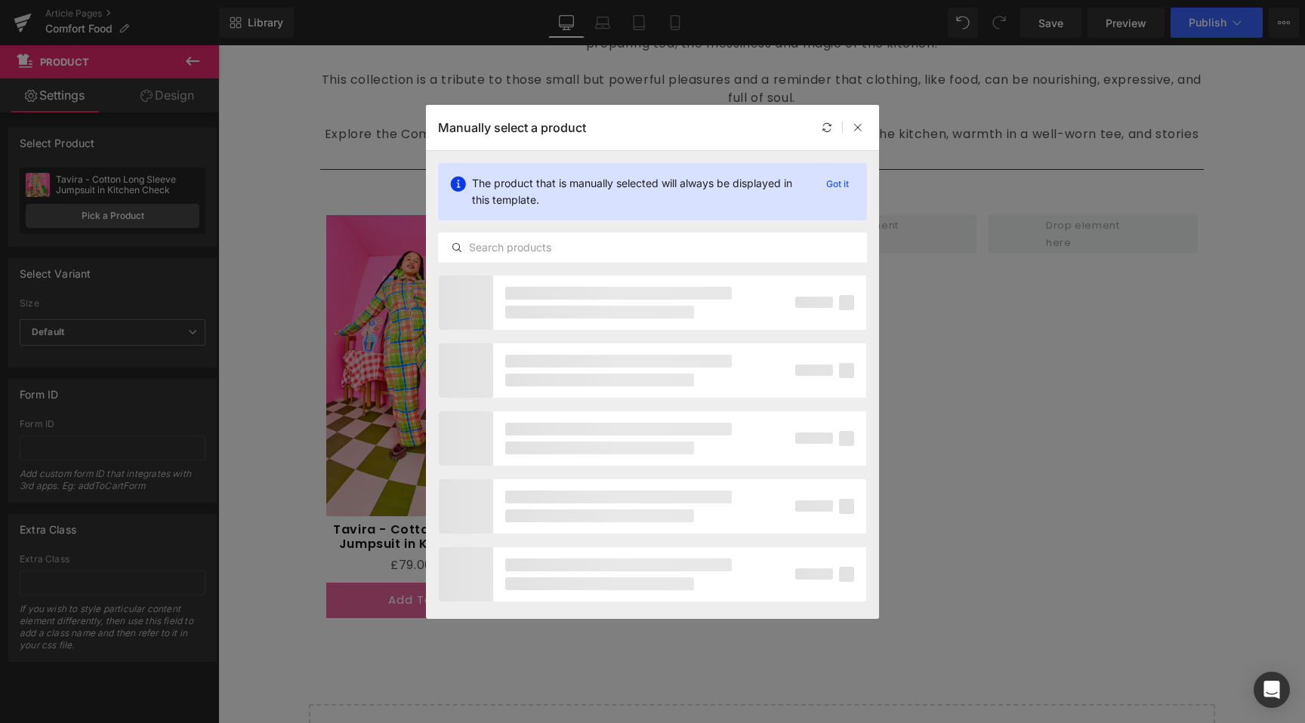
click at [600, 226] on div "The product that is manually selected will always be displayed in this template…" at bounding box center [652, 213] width 453 height 124
click at [577, 254] on input "text" at bounding box center [652, 248] width 427 height 18
type input "s"
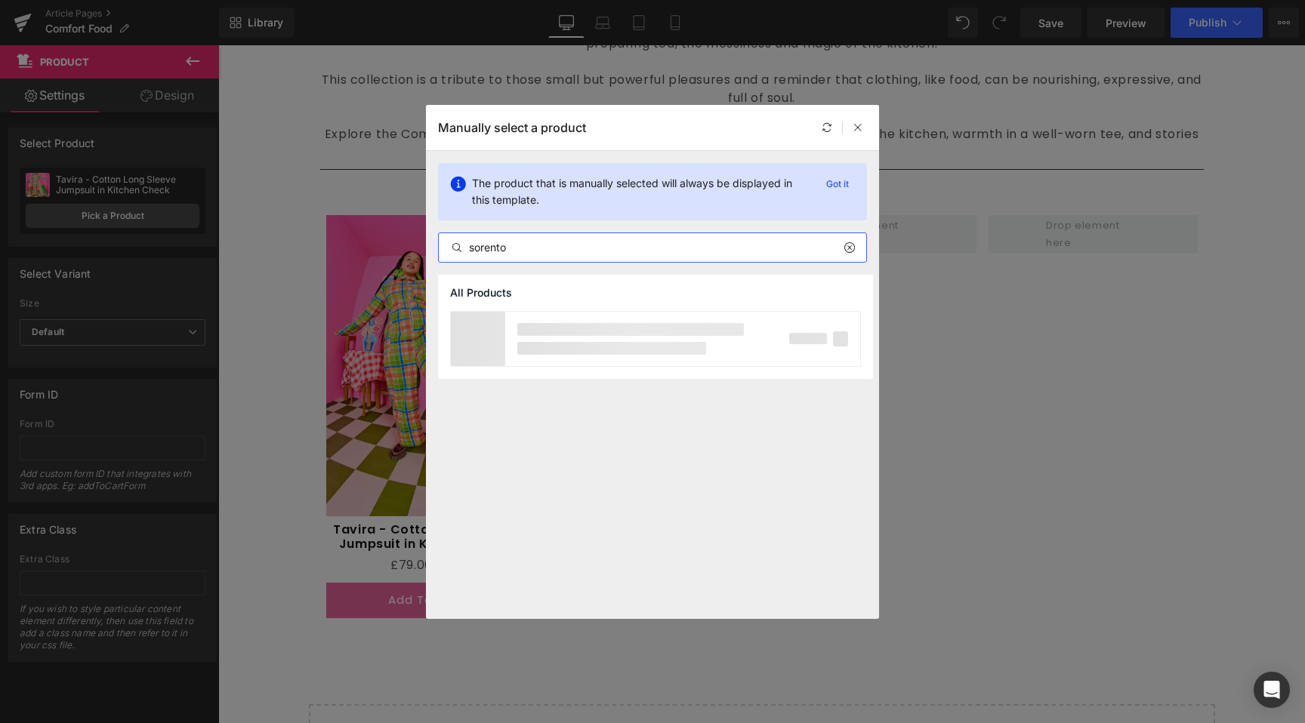
click at [485, 248] on input "sorento" at bounding box center [652, 248] width 427 height 18
type input "sorrento"
click at [745, 346] on div "Original - Cotton Dungarees in Pink and Red Sorrento Print Draft" at bounding box center [655, 338] width 409 height 53
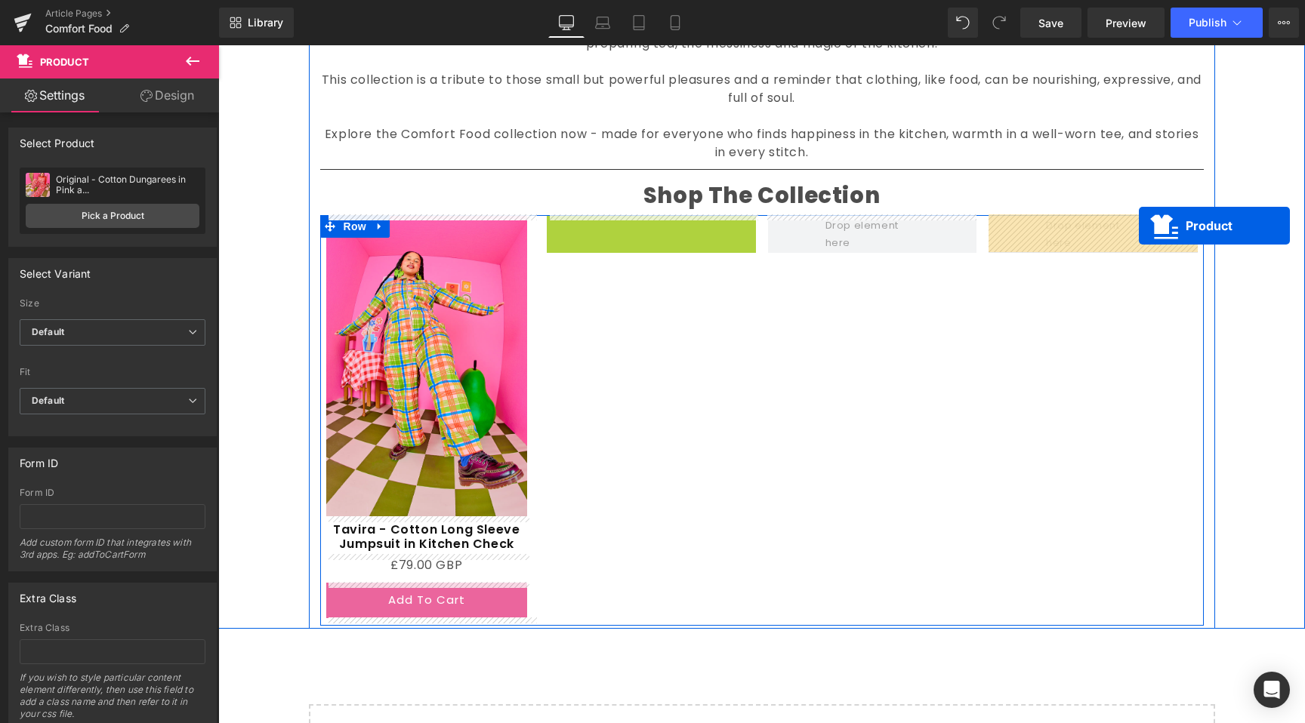
drag, startPoint x: 618, startPoint y: 224, endPoint x: 1133, endPoint y: 227, distance: 515.0
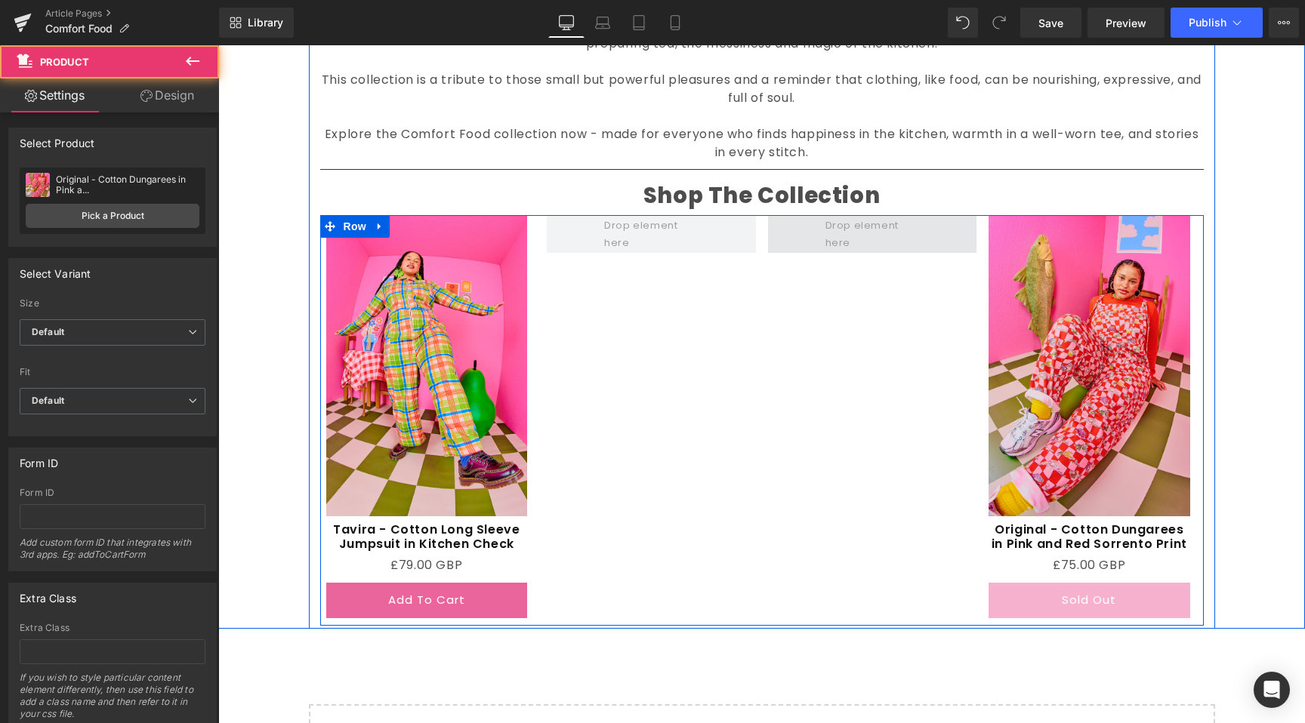
click at [847, 245] on span at bounding box center [872, 233] width 104 height 43
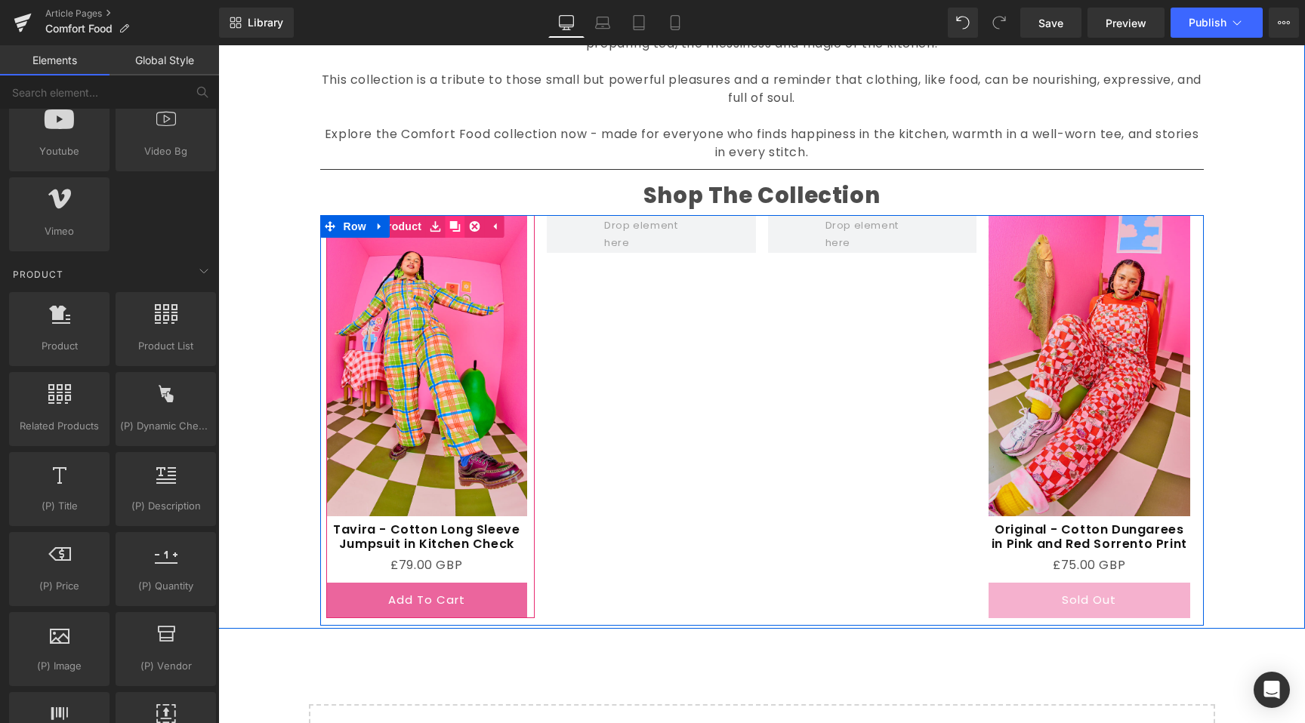
click at [449, 226] on link at bounding box center [455, 226] width 20 height 23
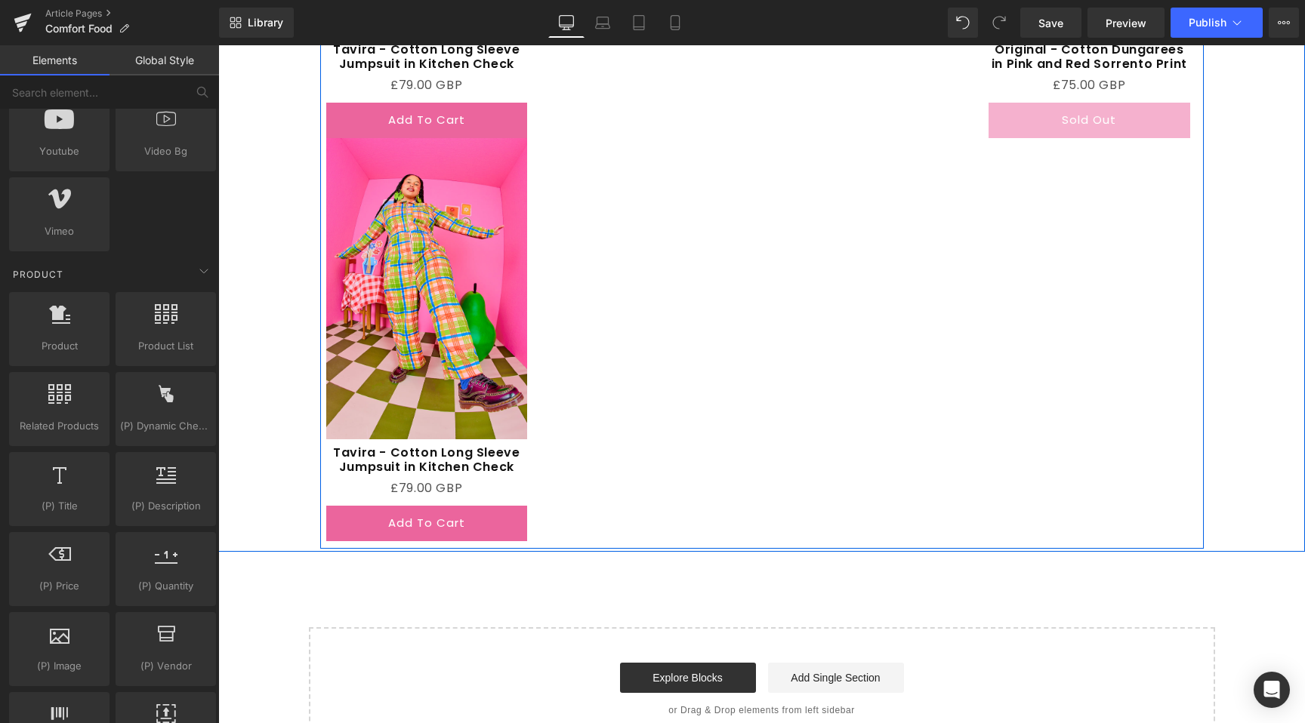
scroll to position [2504, 0]
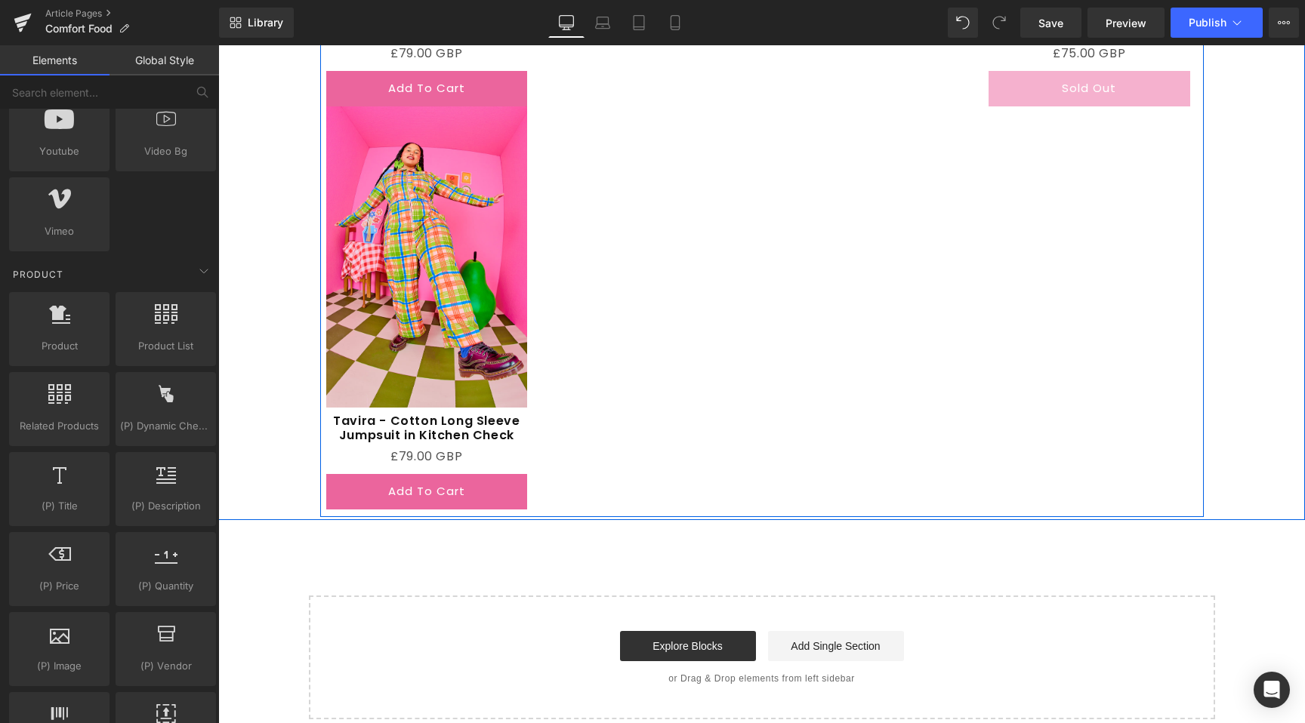
click at [416, 256] on div "Sale Off (P) Image" at bounding box center [427, 257] width 202 height 302
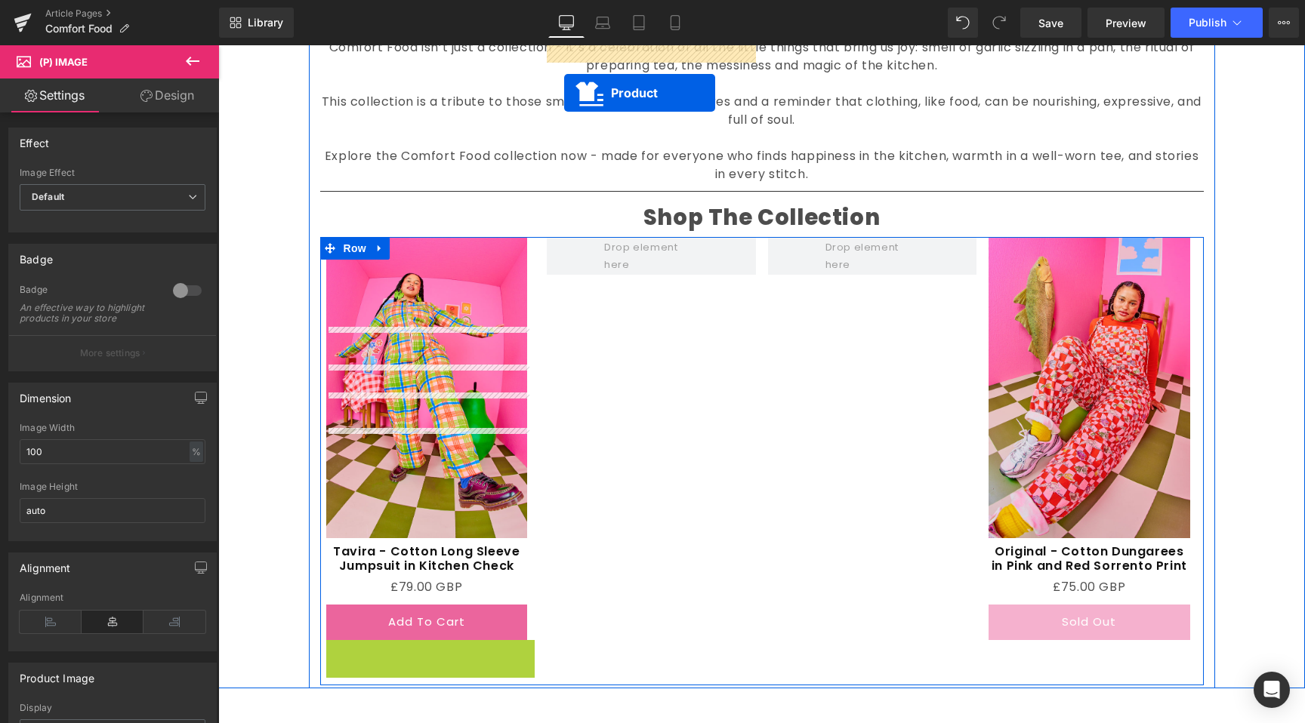
scroll to position [1804, 0]
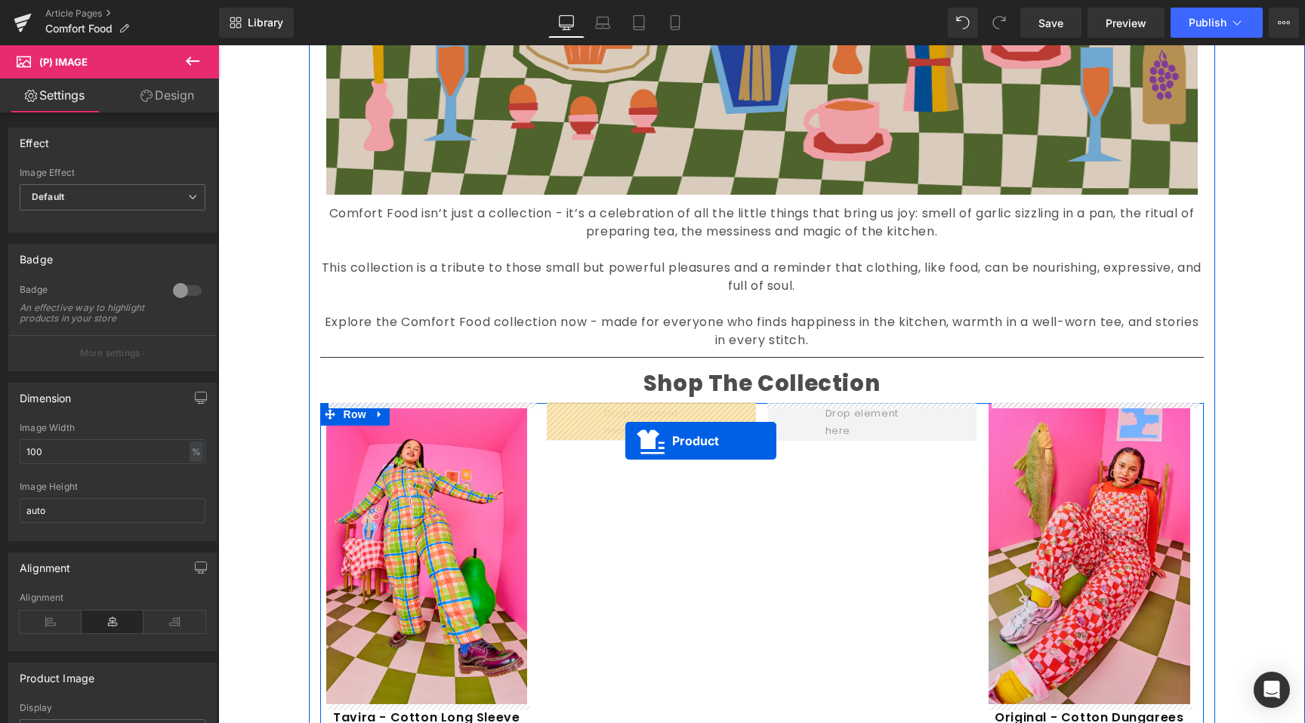
drag, startPoint x: 395, startPoint y: 241, endPoint x: 625, endPoint y: 440, distance: 304.6
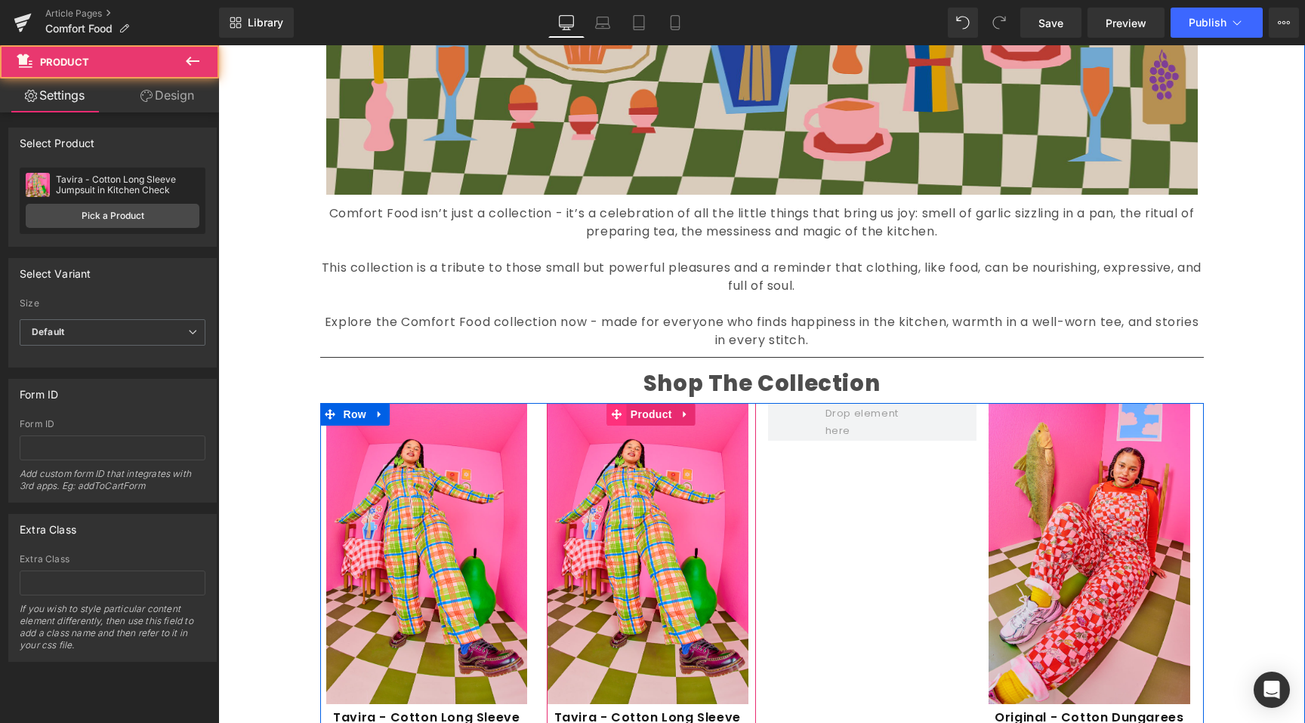
click at [621, 416] on icon at bounding box center [617, 414] width 11 height 11
click at [649, 416] on span "Product" at bounding box center [651, 415] width 49 height 23
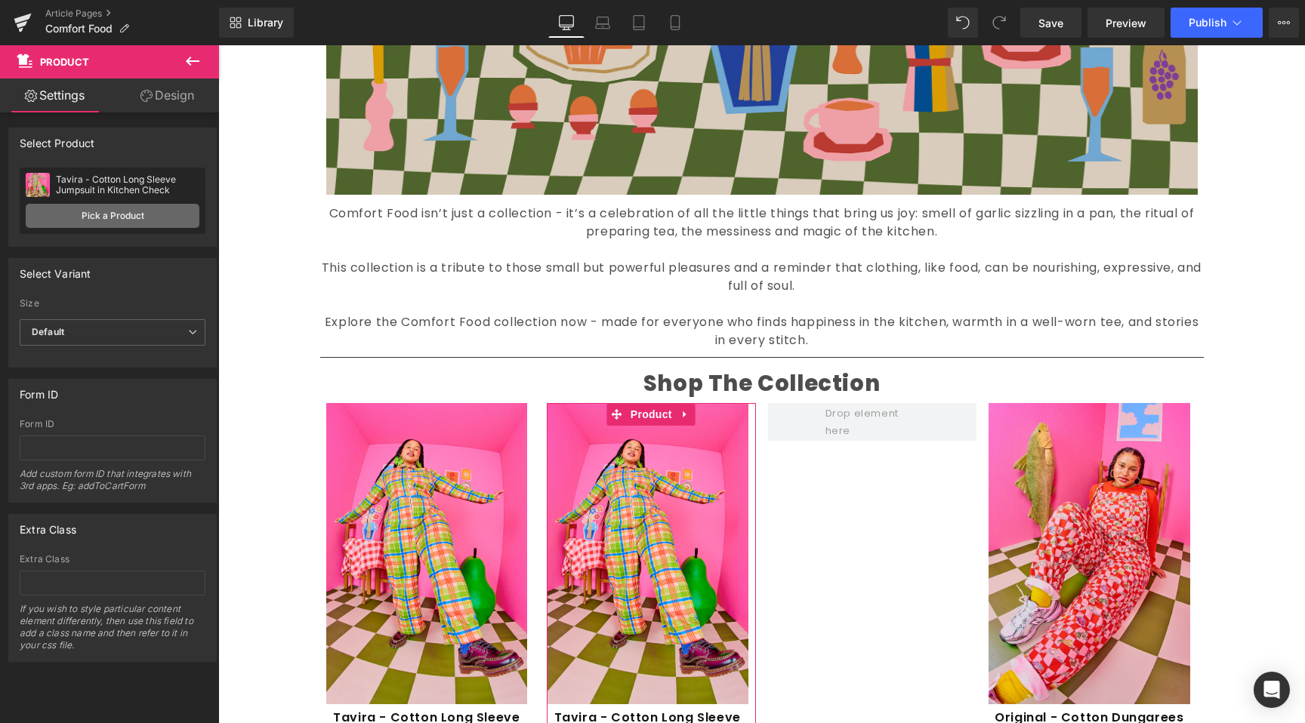
click at [170, 216] on link "Pick a Product" at bounding box center [113, 216] width 174 height 24
drag, startPoint x: 501, startPoint y: 283, endPoint x: 284, endPoint y: 238, distance: 222.1
click at [140, 203] on div "Tavira - Cotton Long Sleeve Jumpsuit in Kitchen Check Tavira - Cotton Long Slee…" at bounding box center [113, 201] width 186 height 66
click at [126, 204] on link "Pick a Product" at bounding box center [113, 216] width 174 height 24
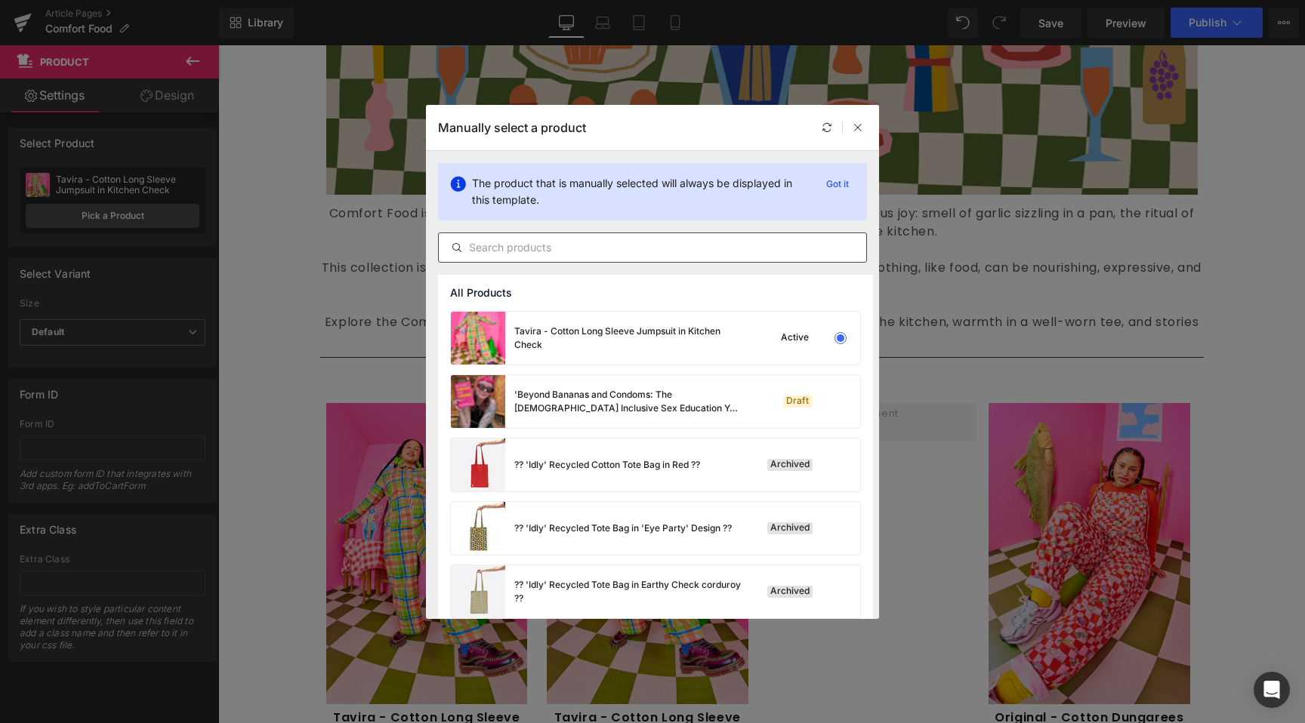
click at [491, 249] on input "text" at bounding box center [652, 248] width 427 height 18
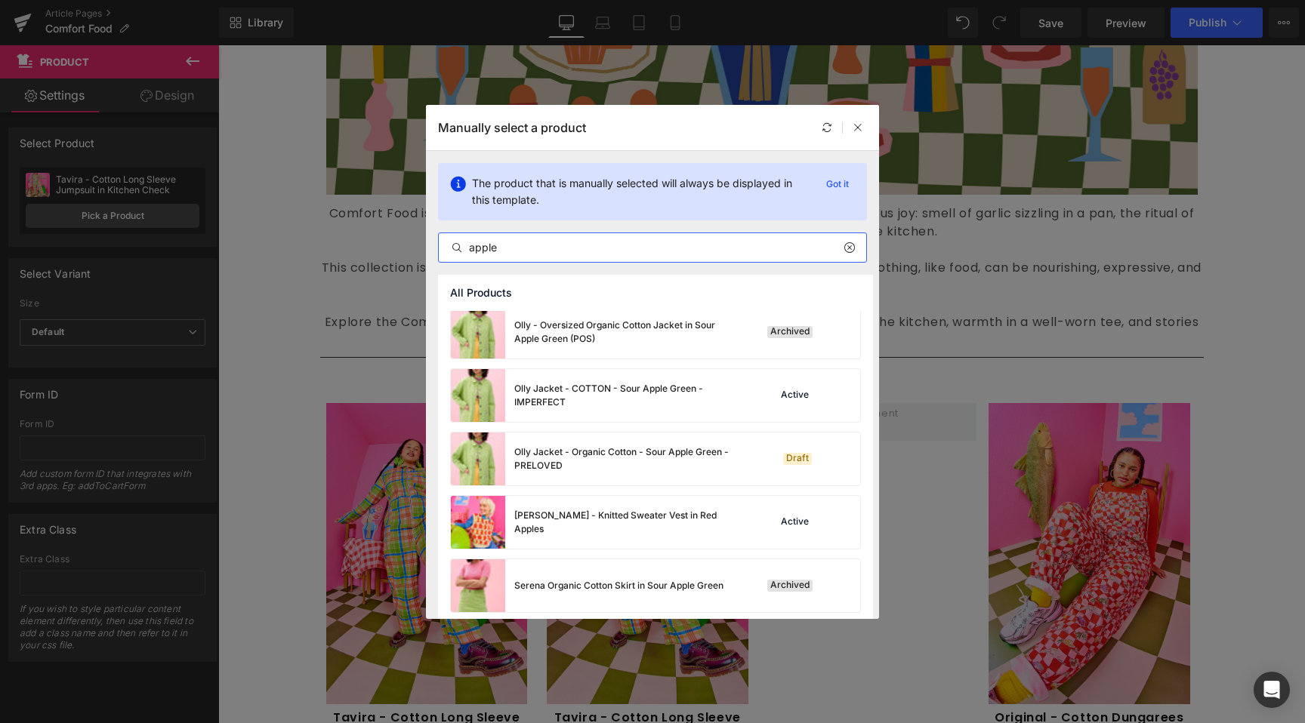
scroll to position [456, 0]
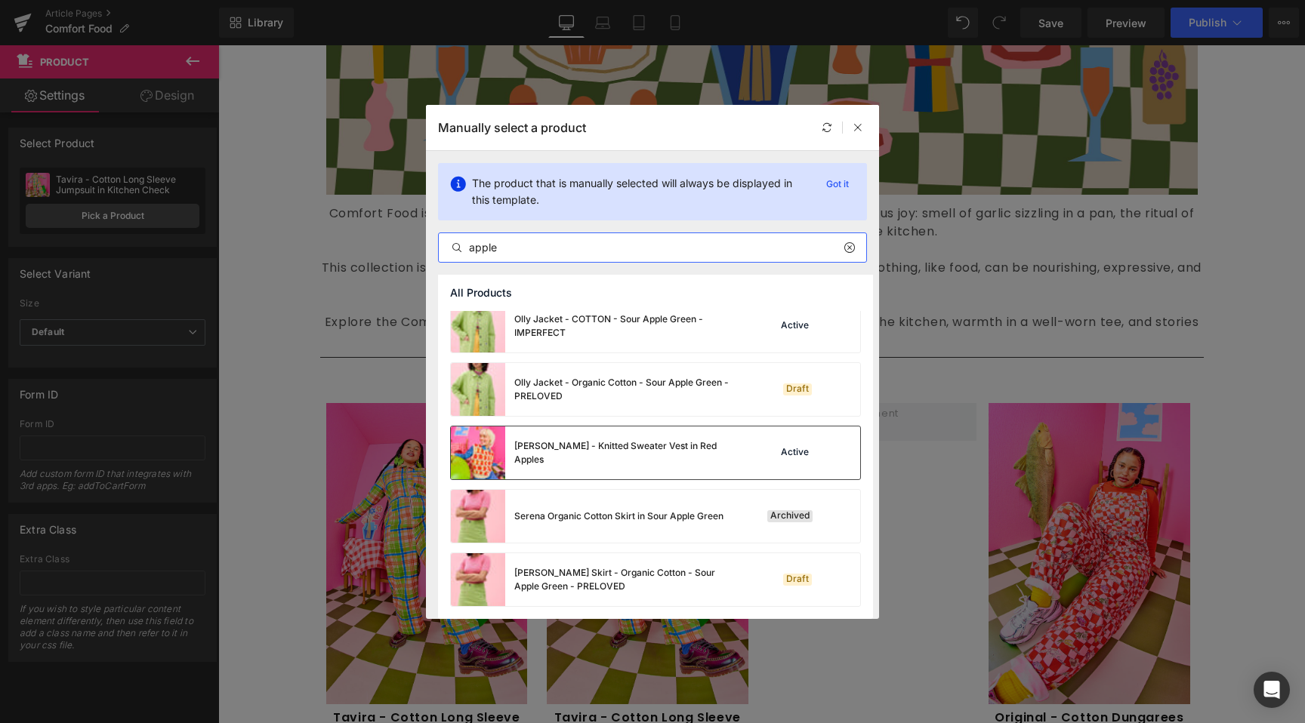
type input "apple"
click at [728, 453] on div "Saffle - Knitted Sweater Vest in Red Apples Active" at bounding box center [655, 453] width 409 height 53
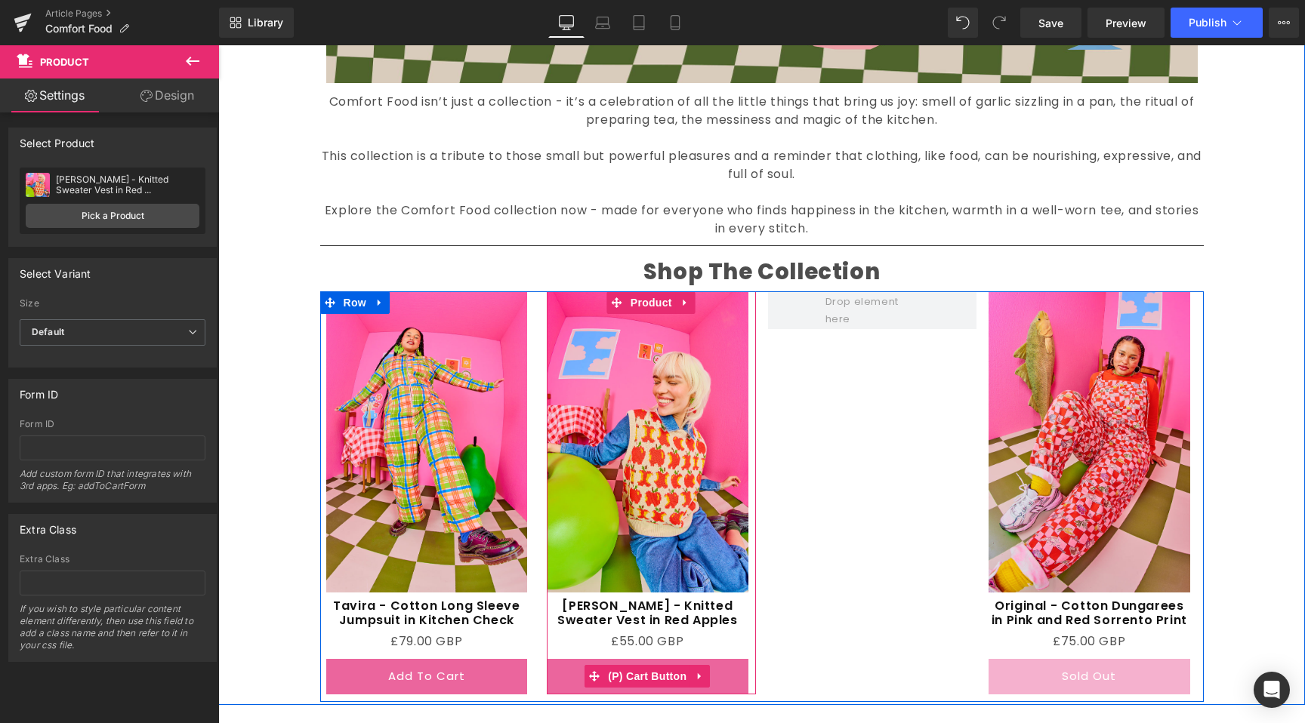
scroll to position [1946, 0]
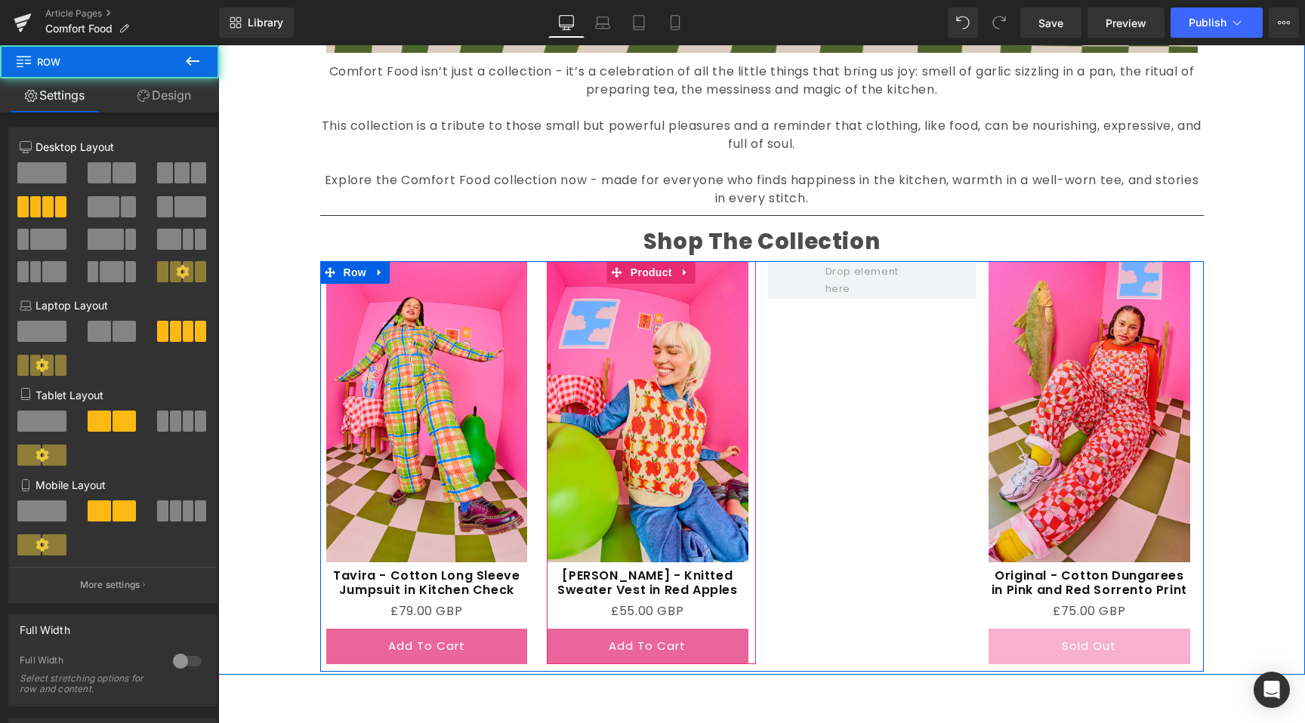
click at [693, 262] on div at bounding box center [761, 263] width 883 height 4
click at [683, 272] on icon at bounding box center [684, 272] width 3 height 7
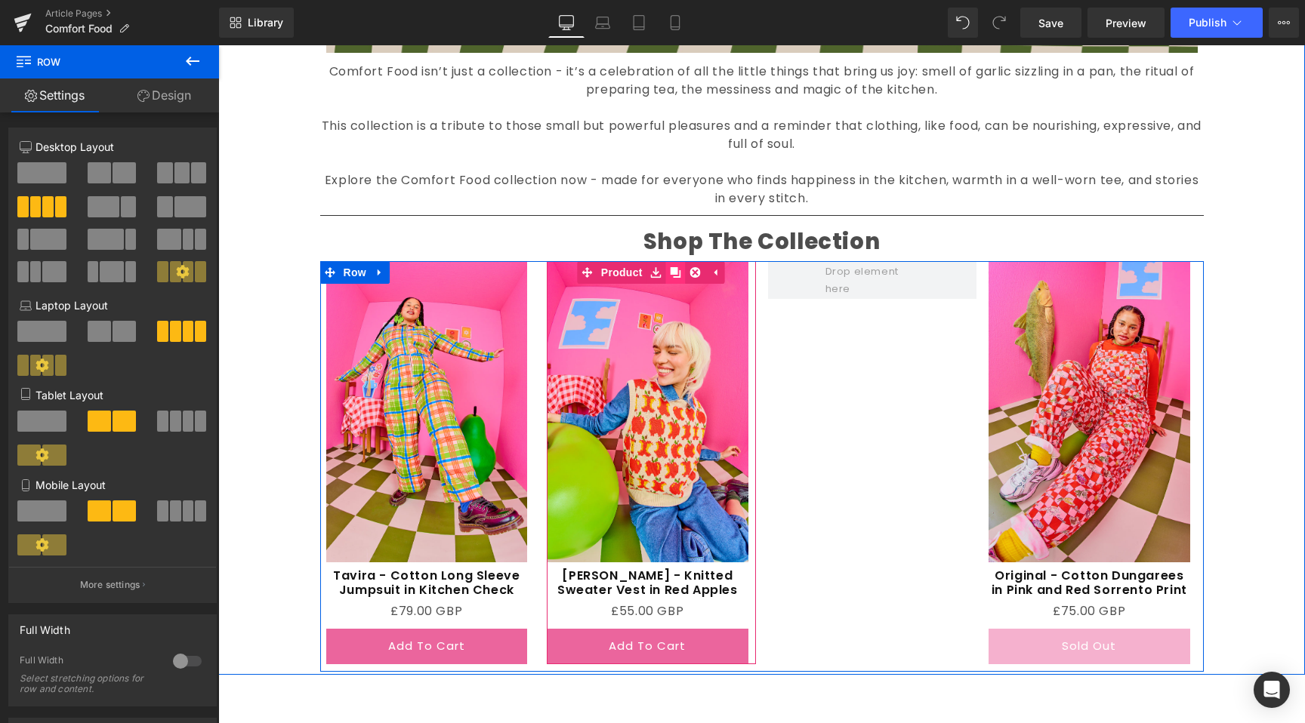
click at [680, 273] on icon at bounding box center [676, 272] width 11 height 11
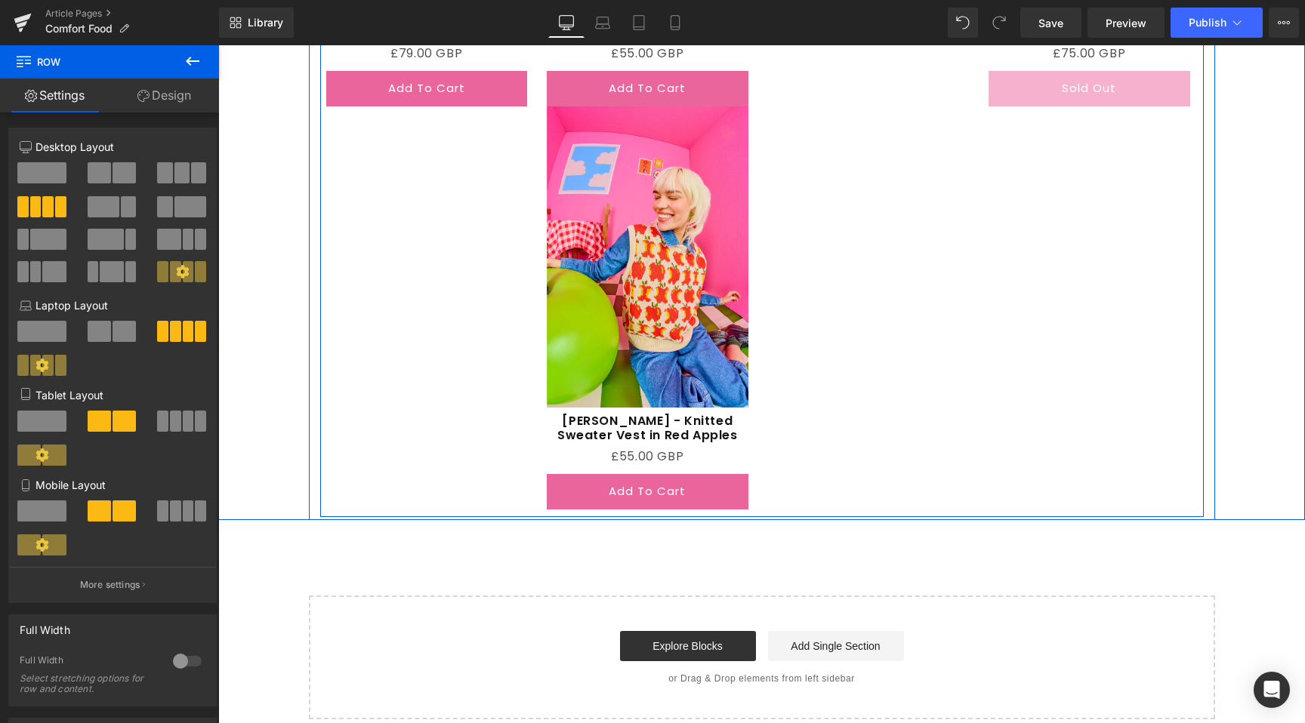
click at [783, 266] on div "Sale Off (P) Image Tavira - Cotton Long Sleeve Jumpsuit in Kitchen Check (P) Ti…" at bounding box center [761, 110] width 883 height 814
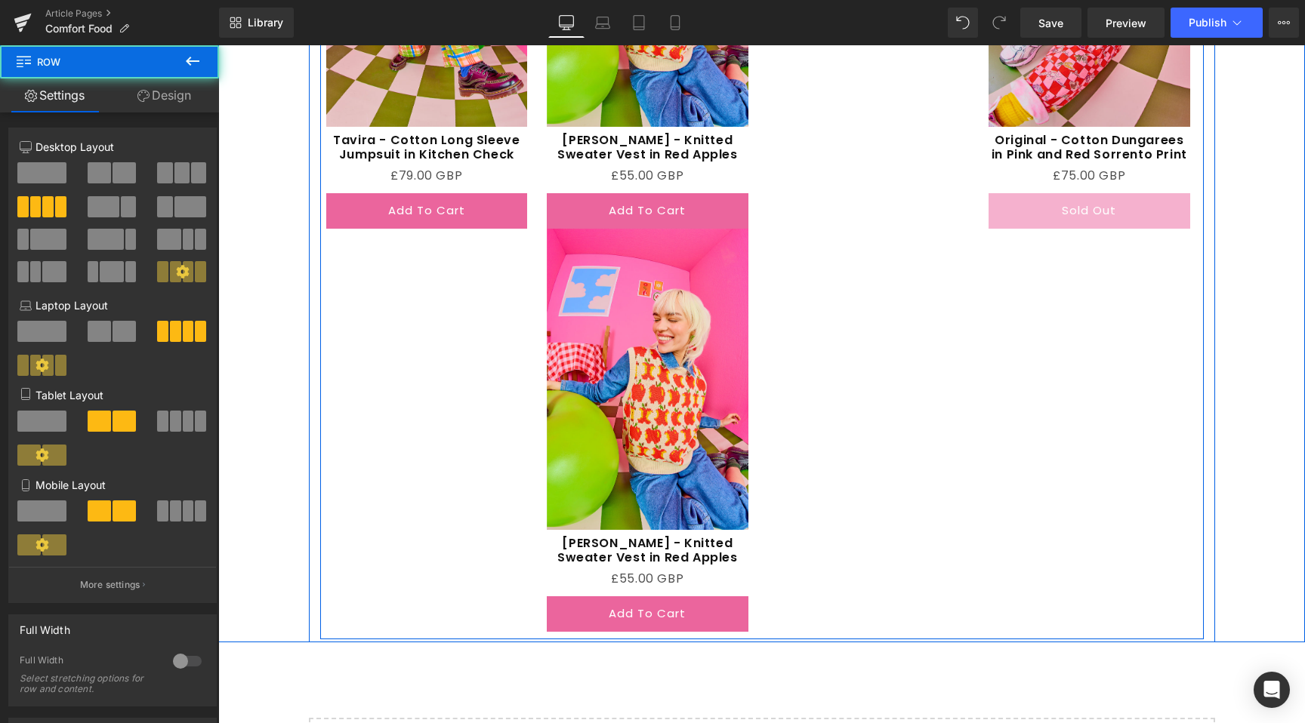
scroll to position [2323, 0]
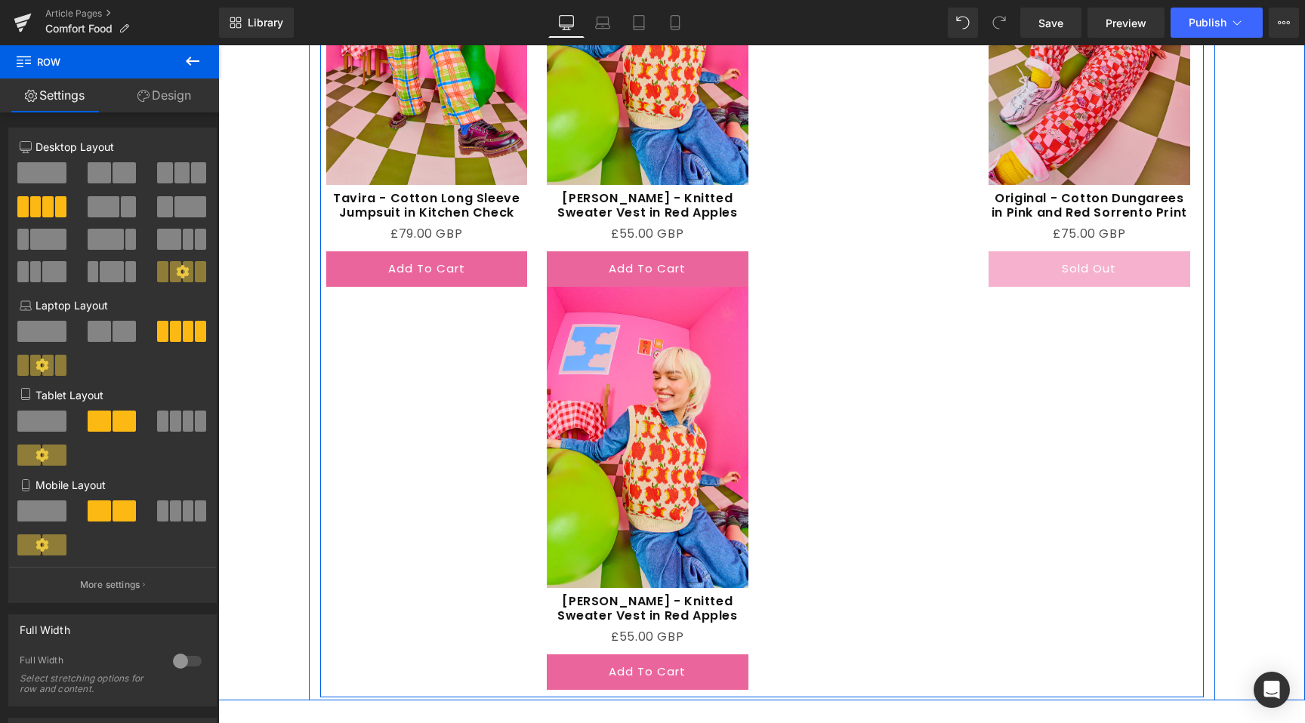
click at [478, 399] on div "Sale Off (P) Image Tavira - Cotton Long Sleeve Jumpsuit in Kitchen Check (P) Ti…" at bounding box center [761, 291] width 883 height 814
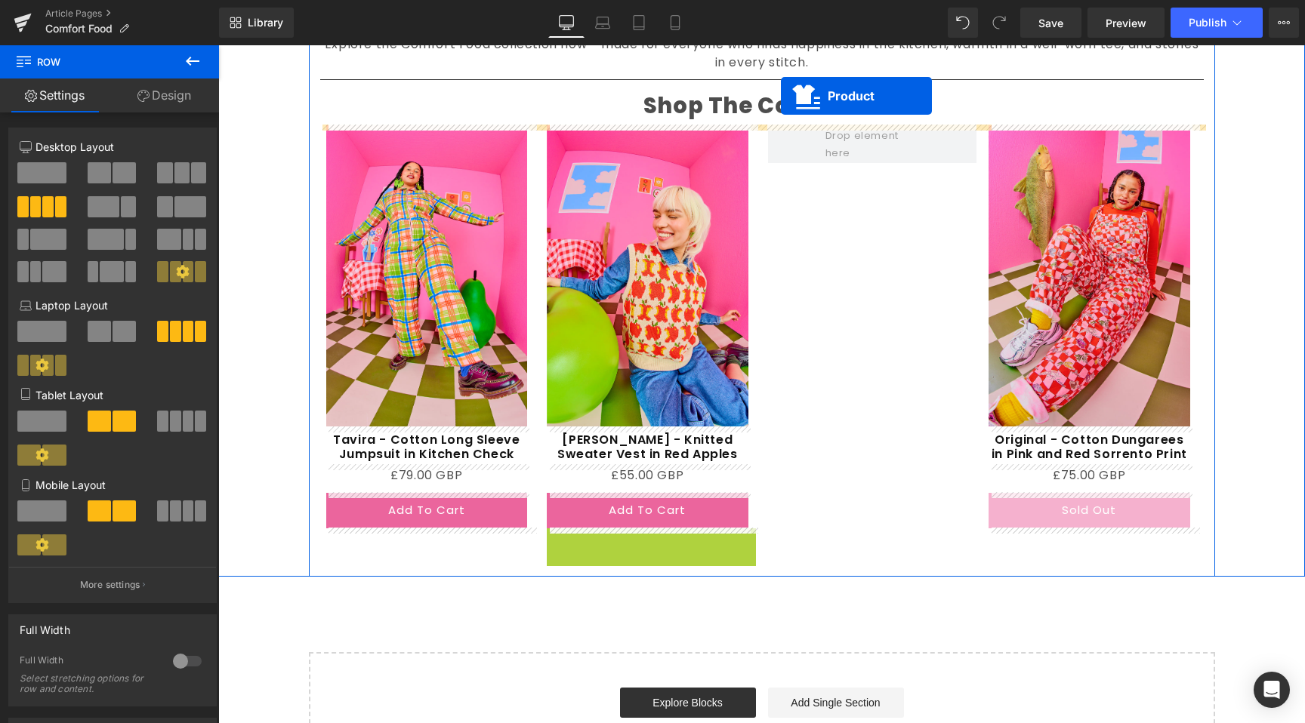
scroll to position [1961, 0]
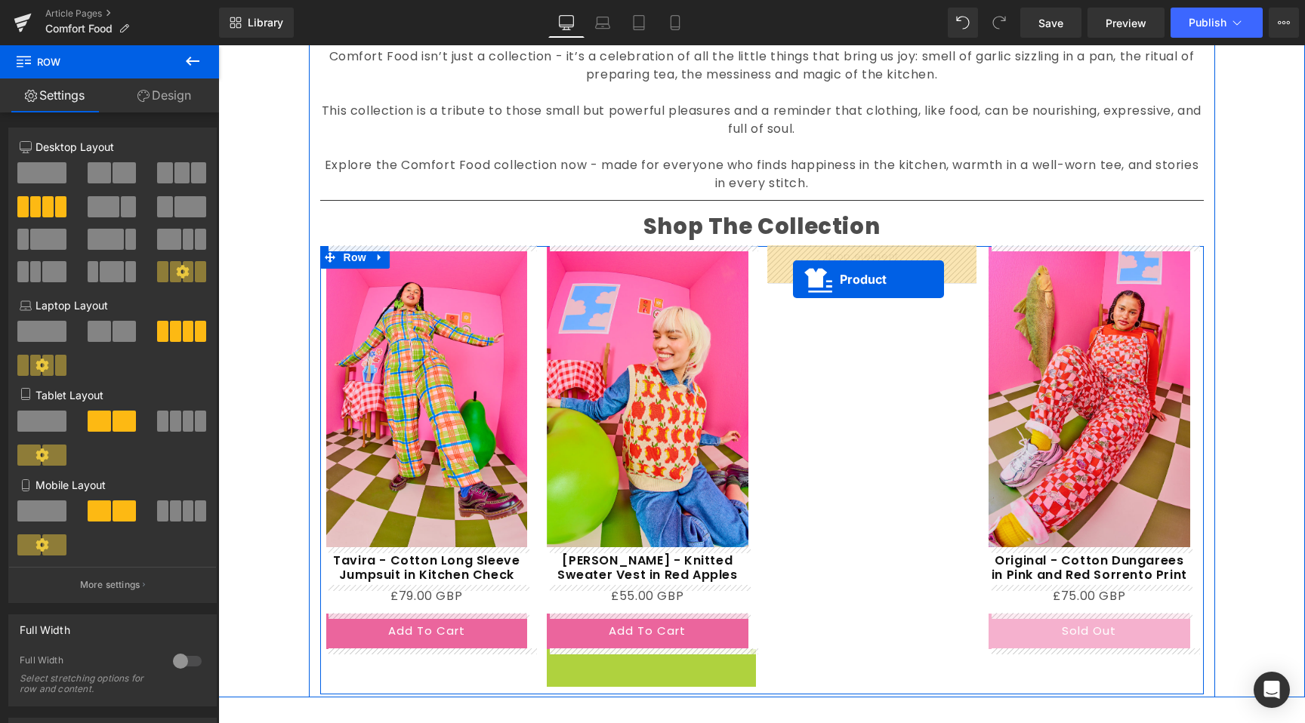
drag, startPoint x: 616, startPoint y: 298, endPoint x: 794, endPoint y: 277, distance: 178.6
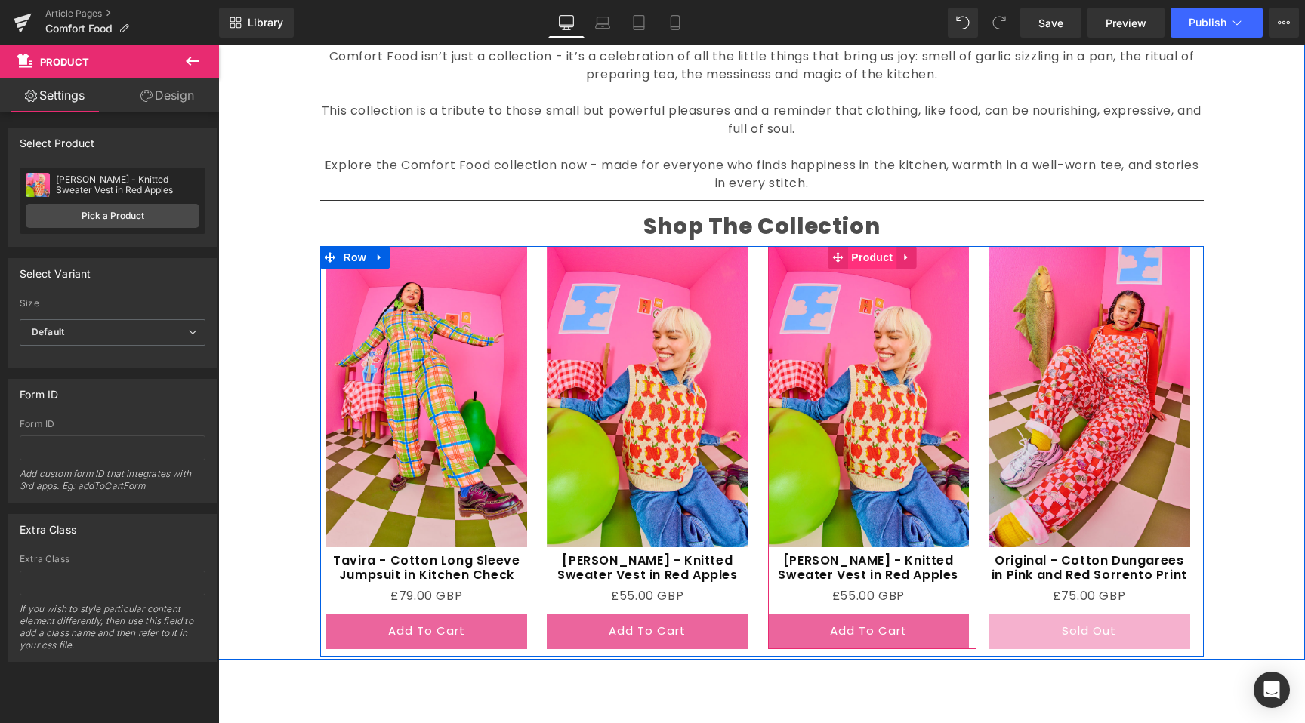
click at [847, 258] on span "Product" at bounding box center [871, 257] width 49 height 23
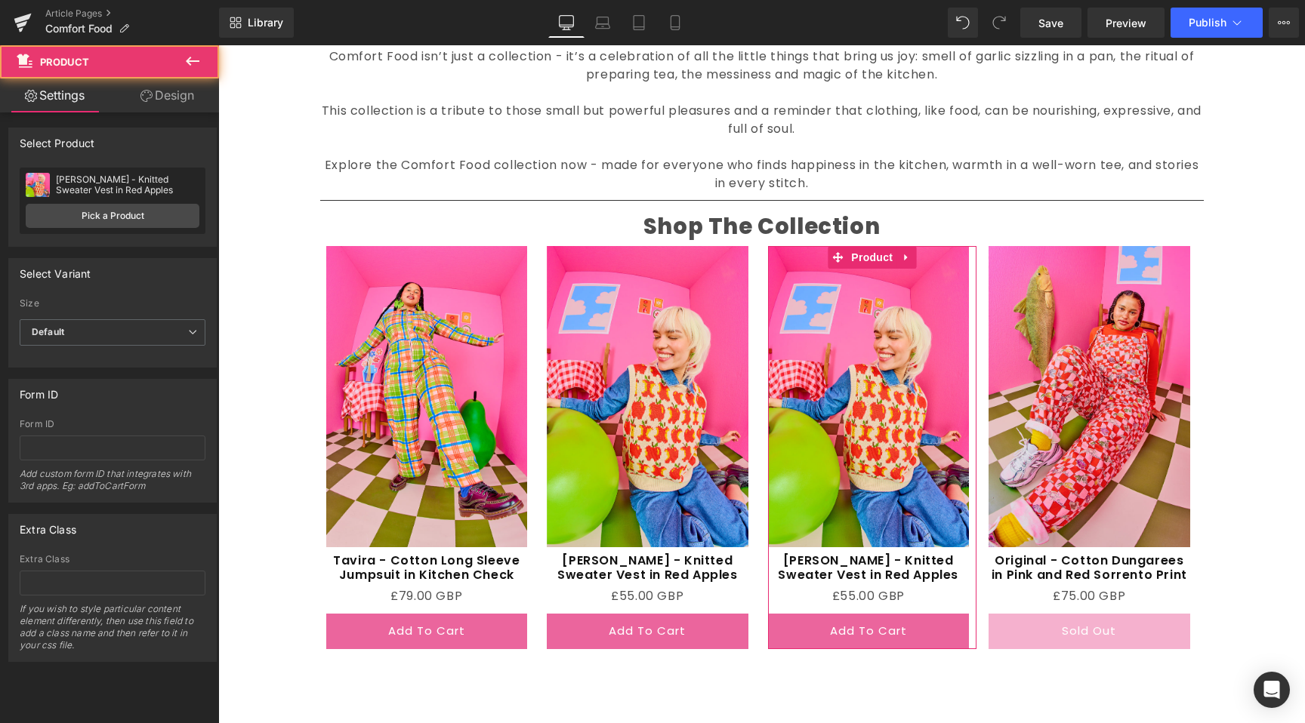
click at [107, 192] on div "[PERSON_NAME] - Knitted Sweater Vest in Red Apples" at bounding box center [127, 184] width 143 height 21
click at [107, 208] on link "Pick a Product" at bounding box center [113, 216] width 174 height 24
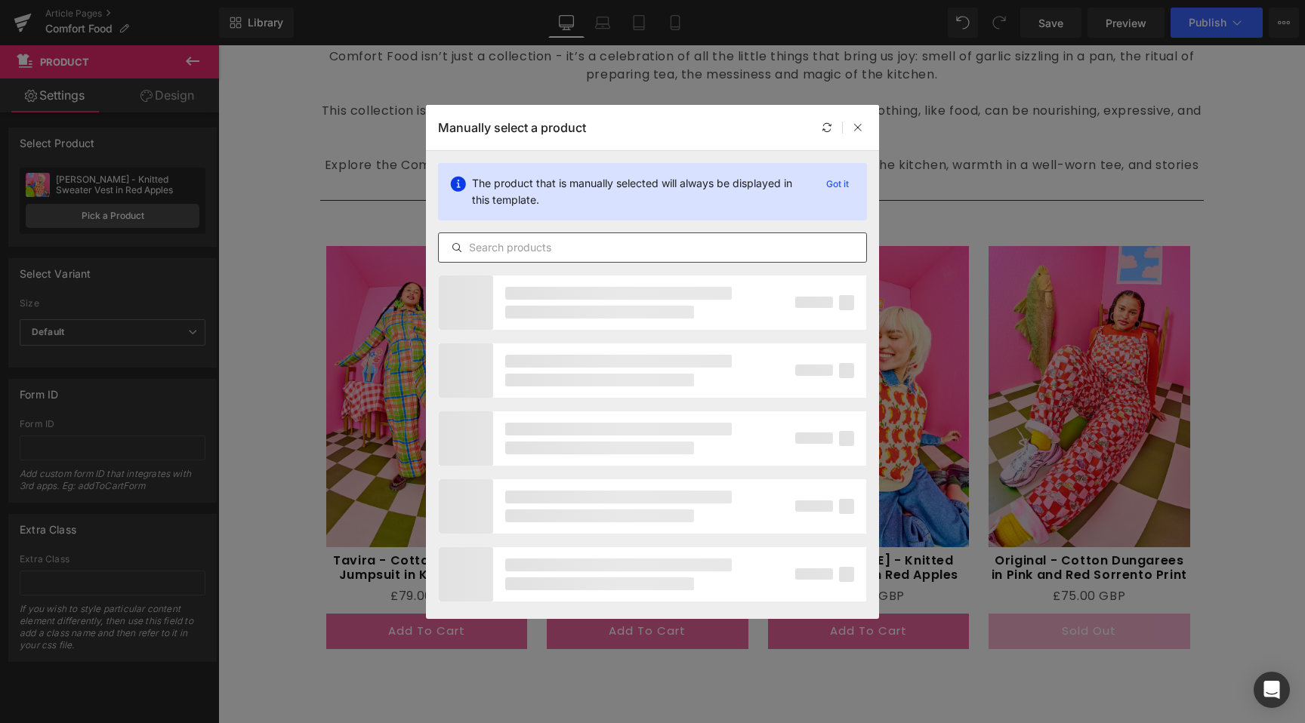
click at [534, 248] on input "text" at bounding box center [652, 248] width 427 height 18
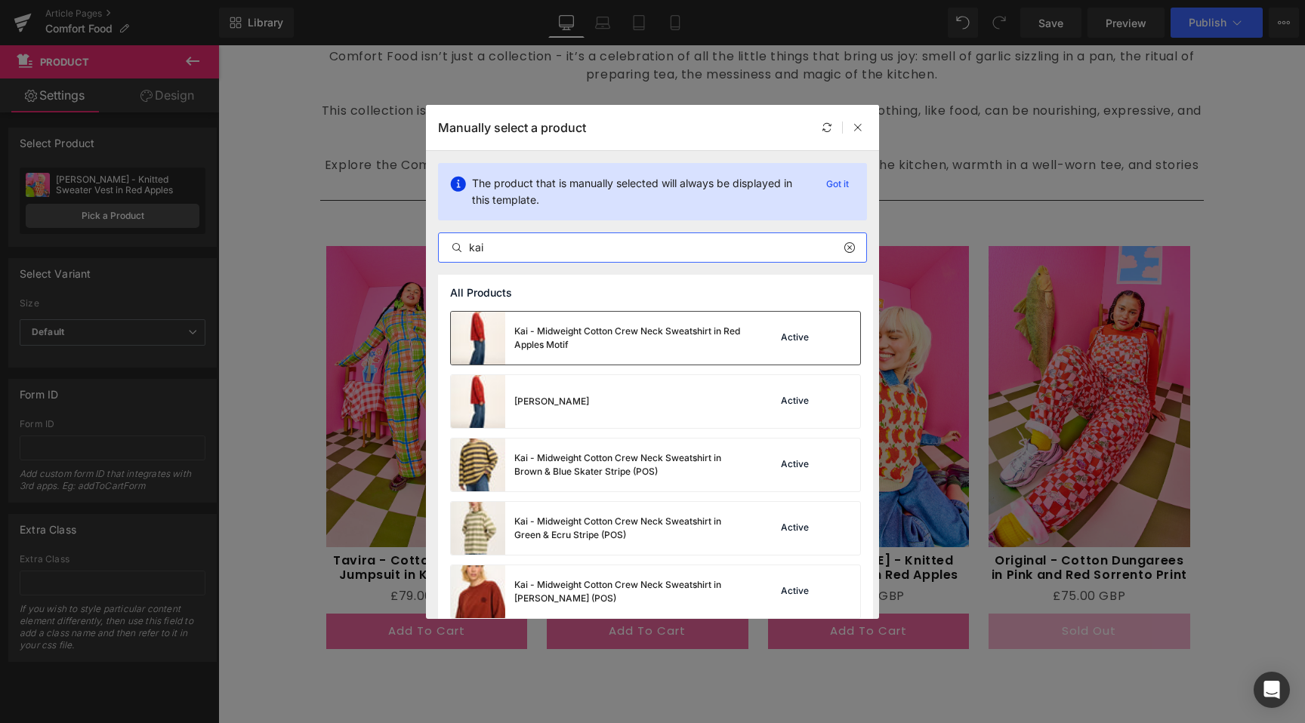
type input "kai"
click at [724, 341] on div "Kai - Midweight Cotton Crew Neck Sweatshirt in Red Apples Motif" at bounding box center [627, 338] width 227 height 27
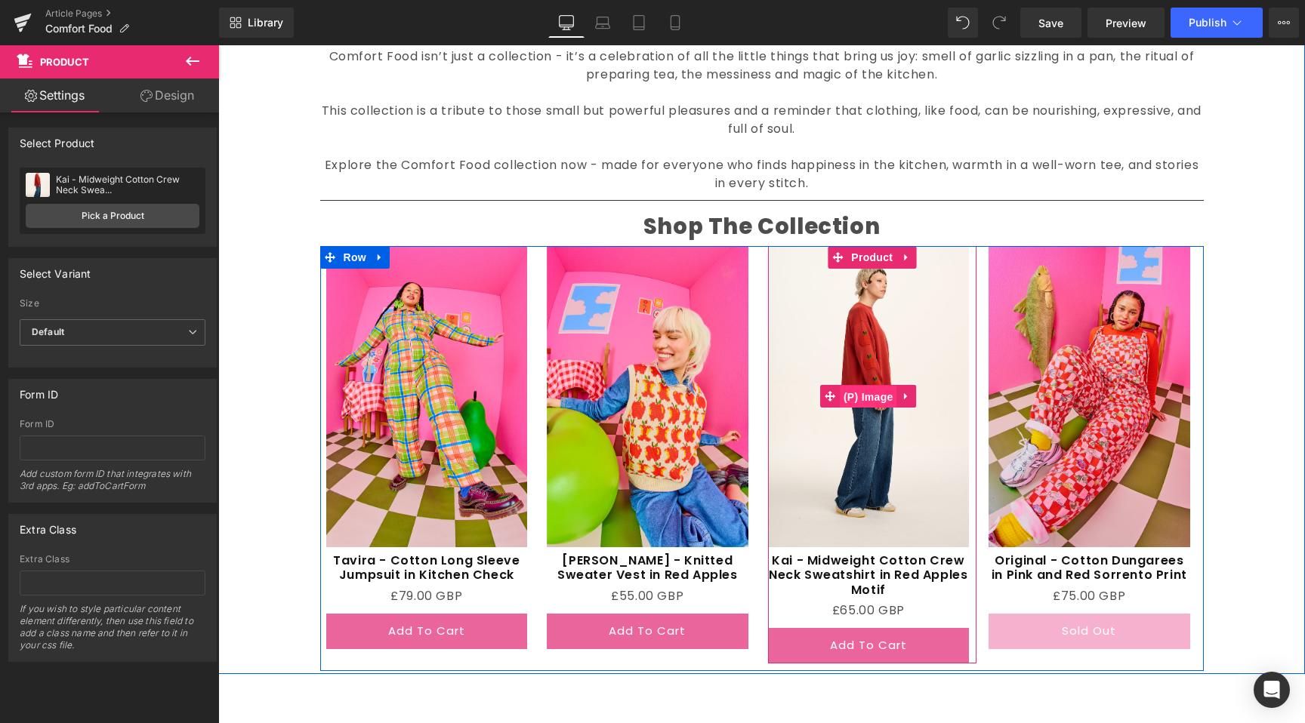
click at [880, 395] on span "(P) Image" at bounding box center [868, 397] width 57 height 23
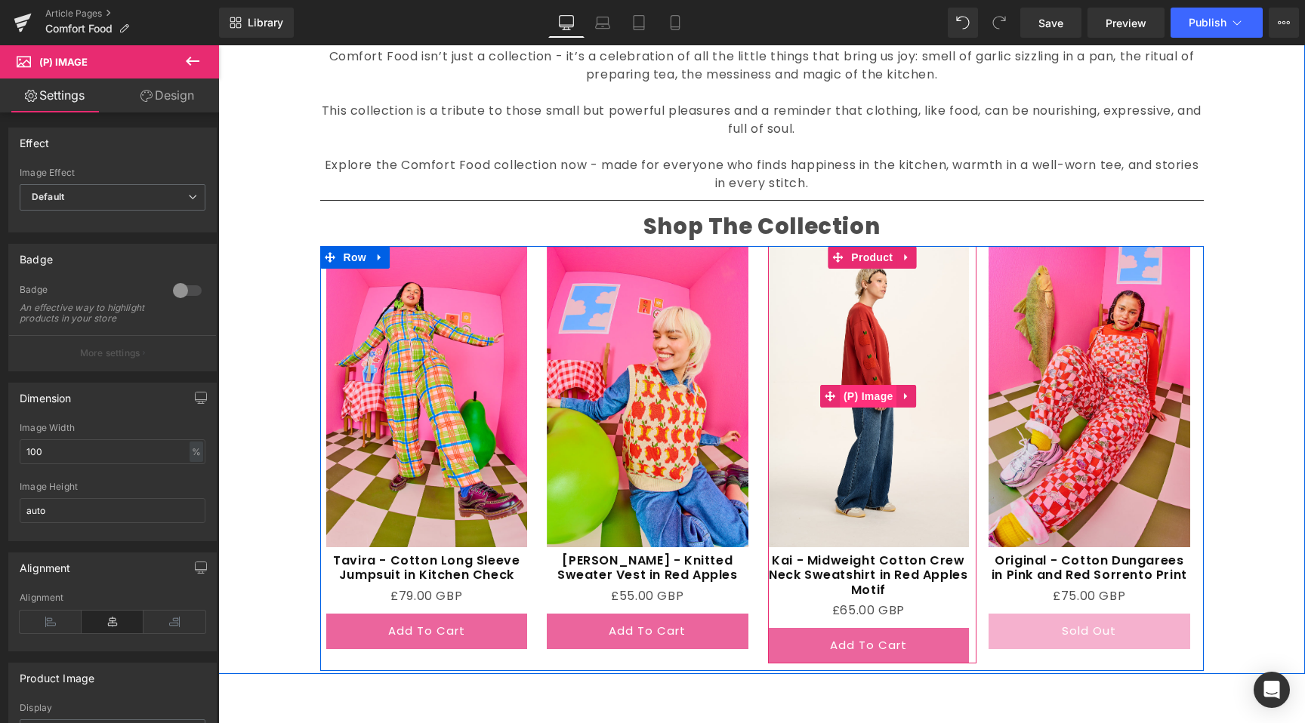
click at [856, 399] on span "(P) Image" at bounding box center [868, 396] width 57 height 23
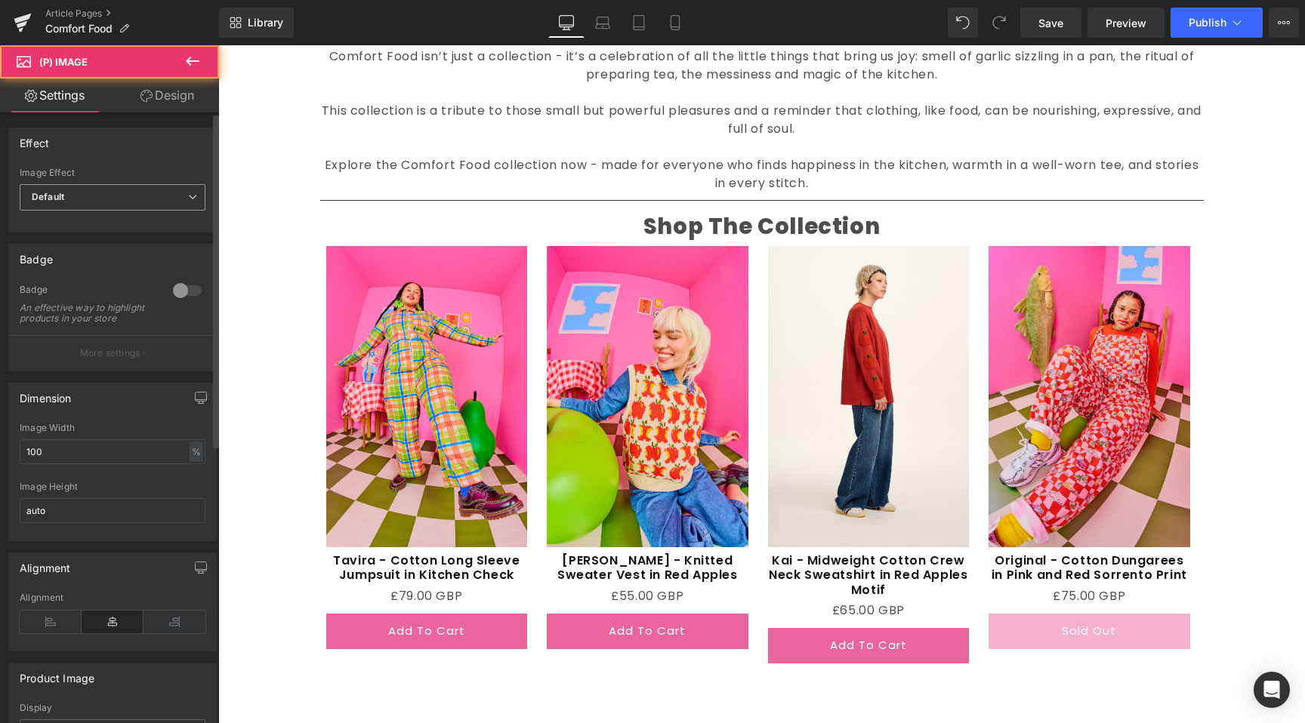
click at [48, 205] on span "Default" at bounding box center [113, 197] width 186 height 26
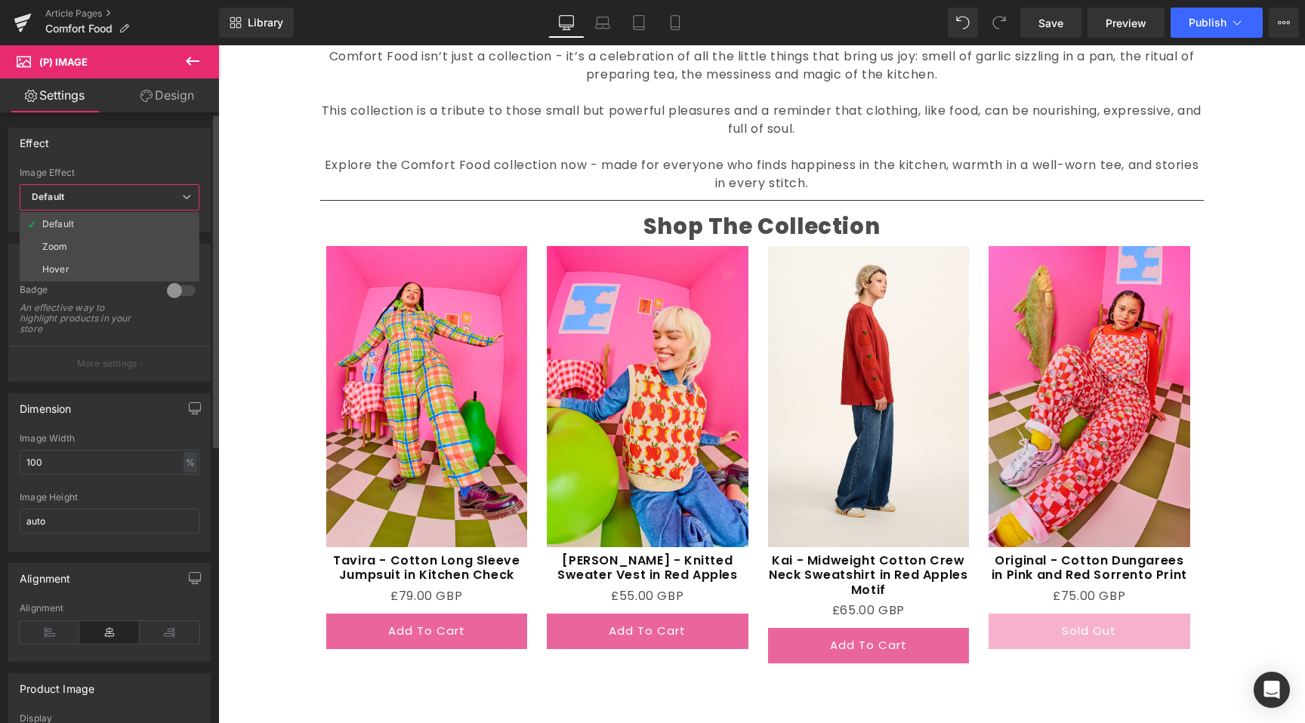
click at [48, 205] on span "Default" at bounding box center [110, 197] width 180 height 26
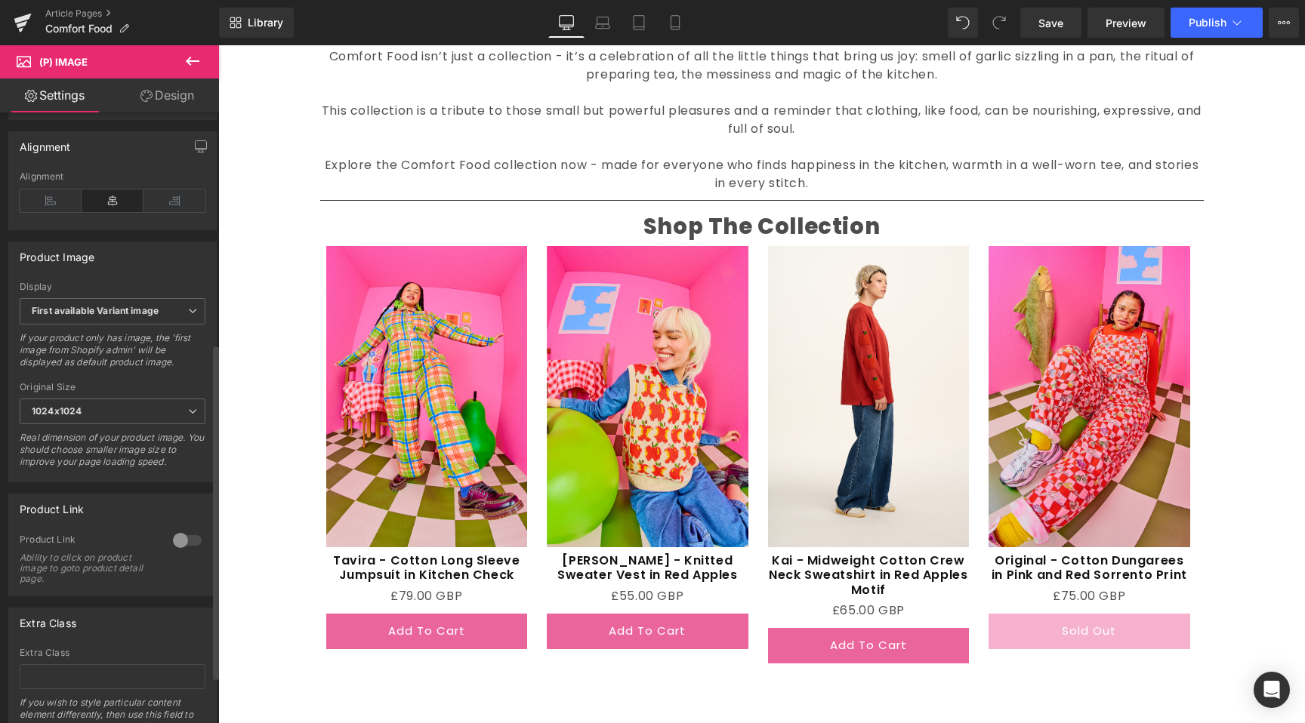
scroll to position [507, 0]
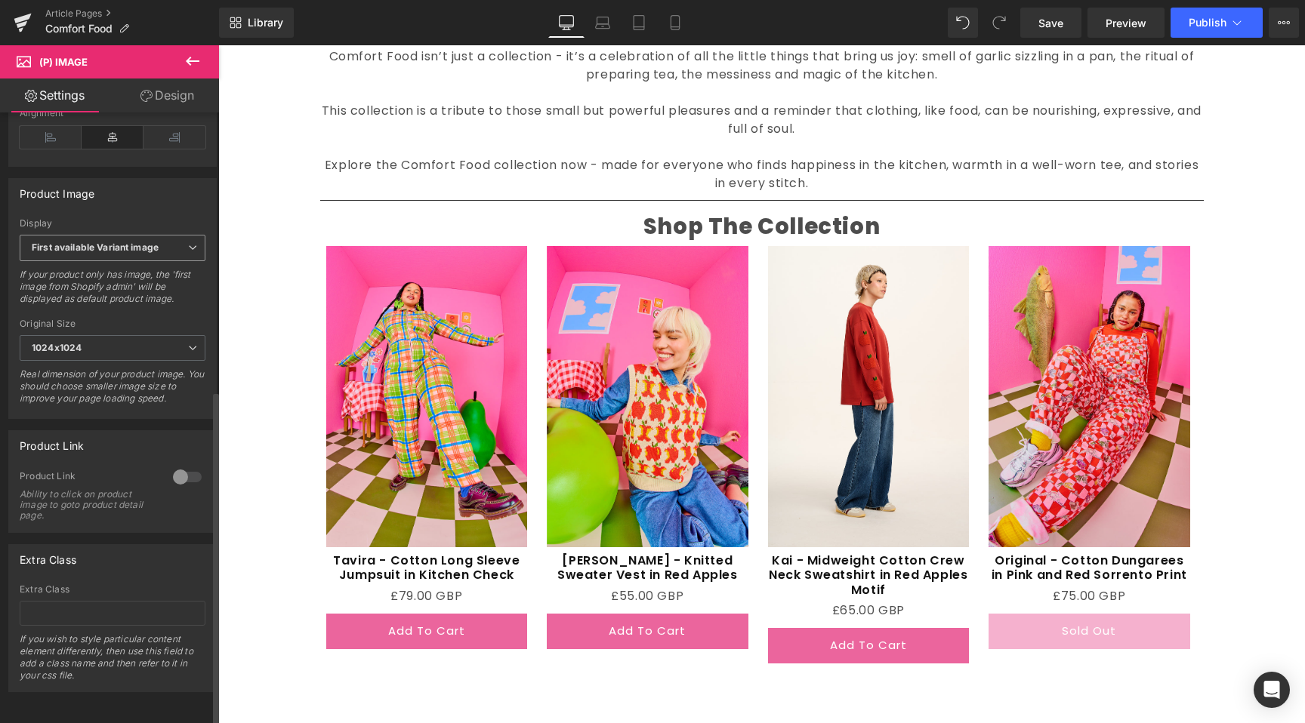
click at [61, 245] on span "First available Variant image" at bounding box center [113, 248] width 186 height 26
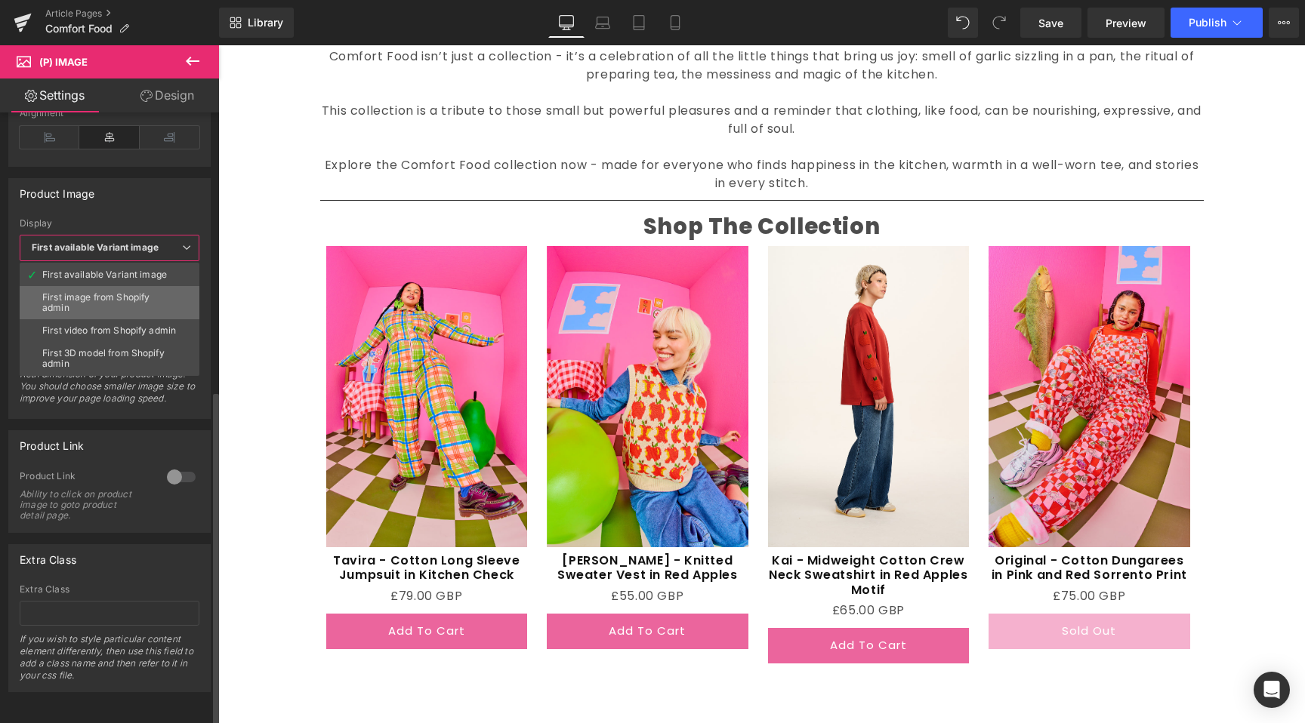
click at [69, 292] on div "First image from Shopify admin" at bounding box center [109, 302] width 134 height 21
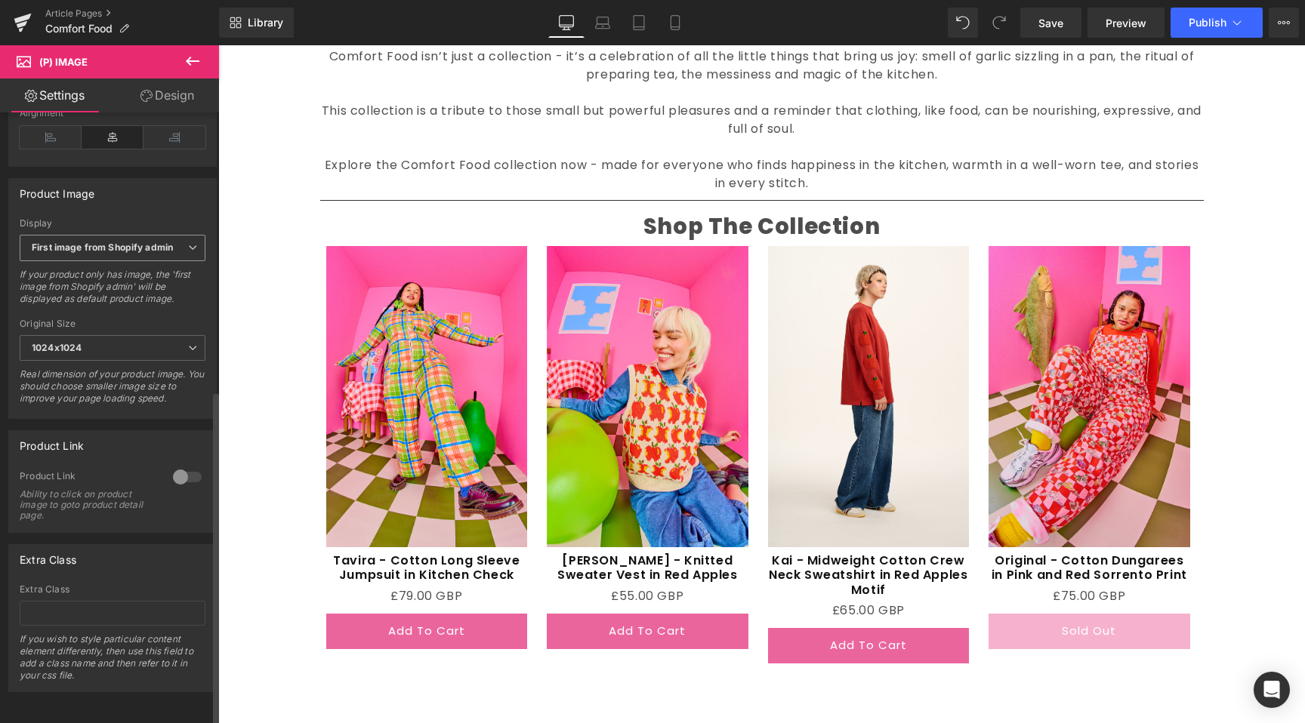
click at [82, 242] on span "First image from Shopify admin" at bounding box center [113, 248] width 186 height 26
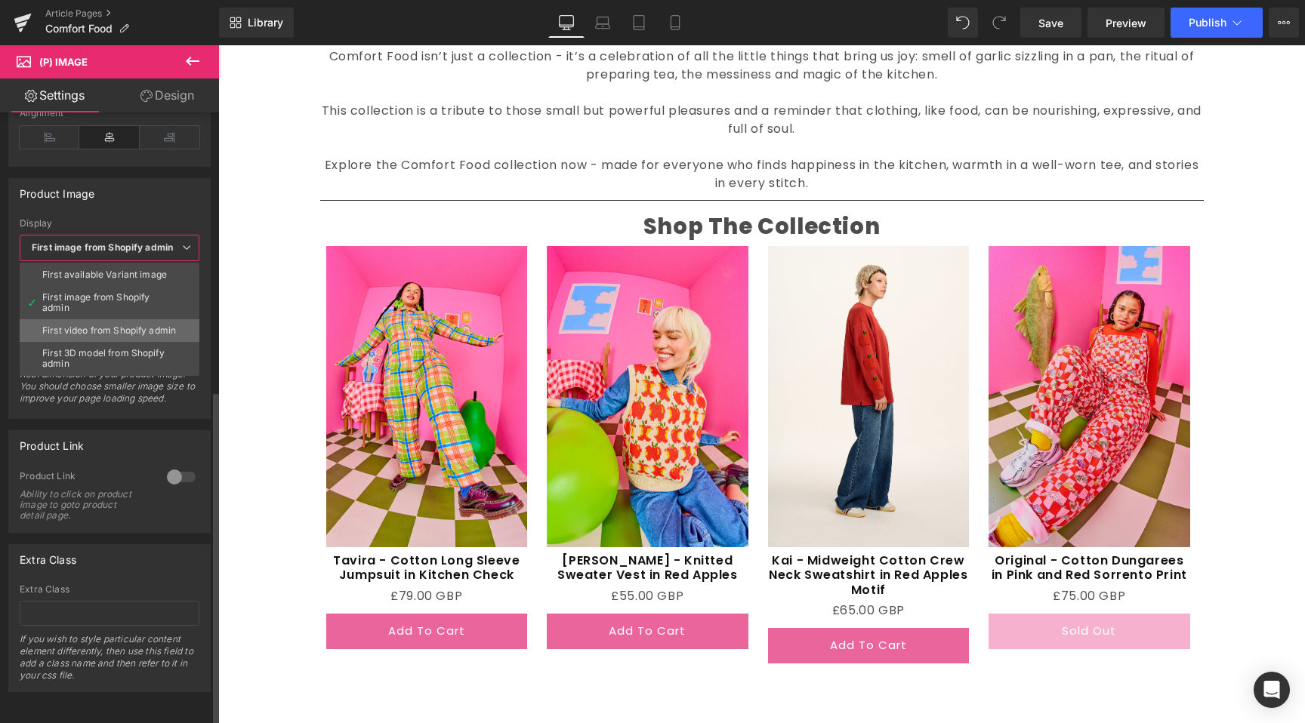
click at [81, 331] on div "First video from Shopify admin" at bounding box center [109, 330] width 134 height 11
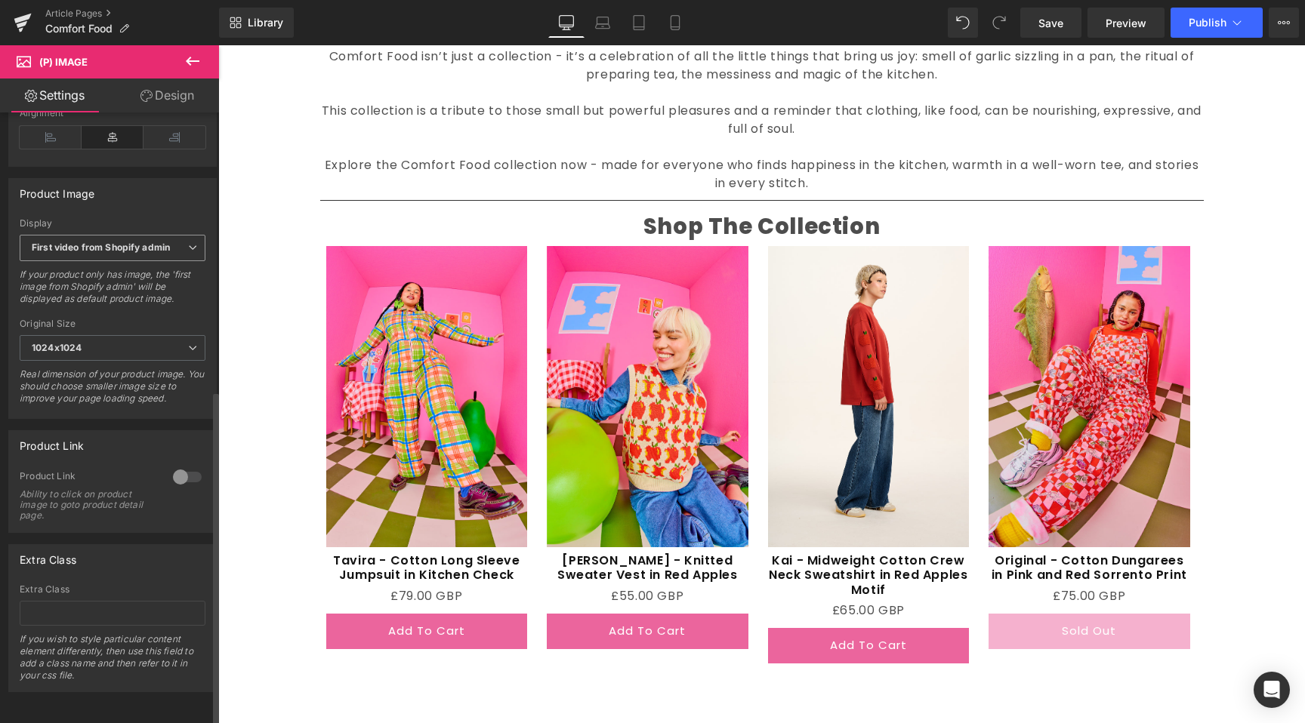
click at [88, 242] on b "First video from Shopify admin" at bounding box center [101, 247] width 138 height 11
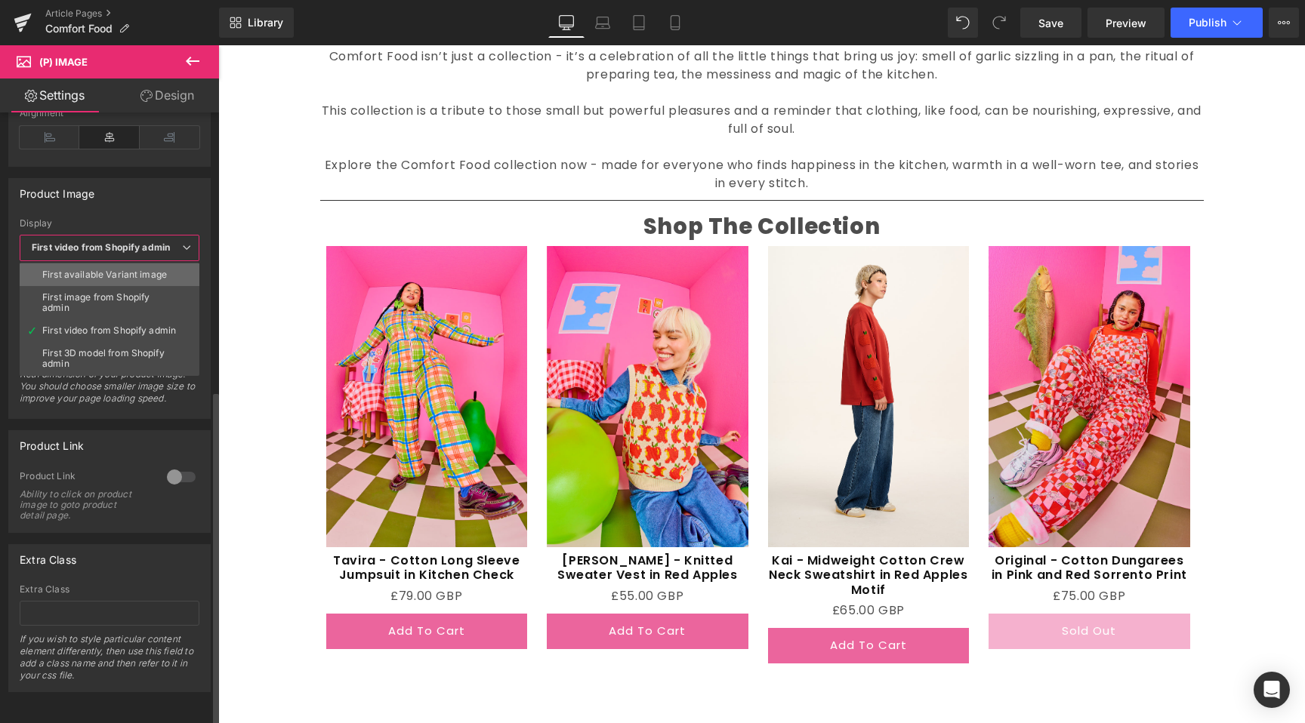
click at [91, 270] on div "First available Variant image" at bounding box center [104, 275] width 125 height 11
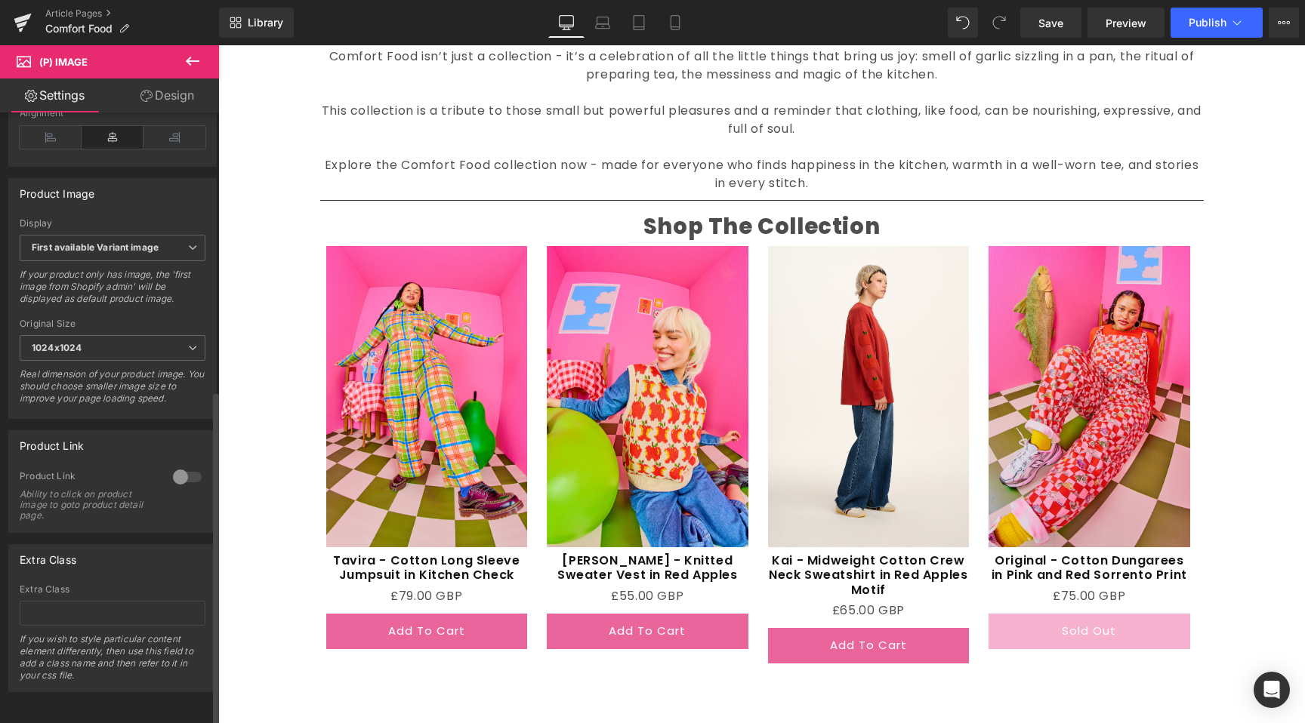
click at [169, 465] on div at bounding box center [187, 477] width 36 height 24
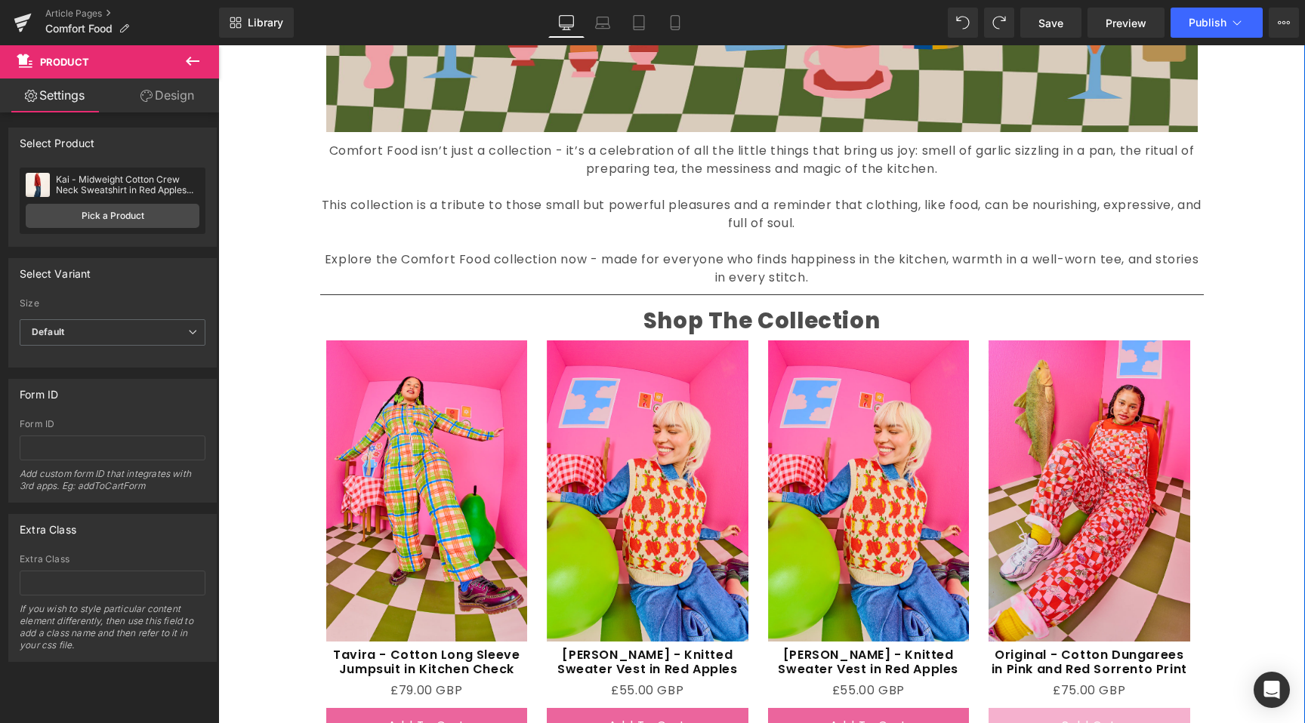
scroll to position [1910, 0]
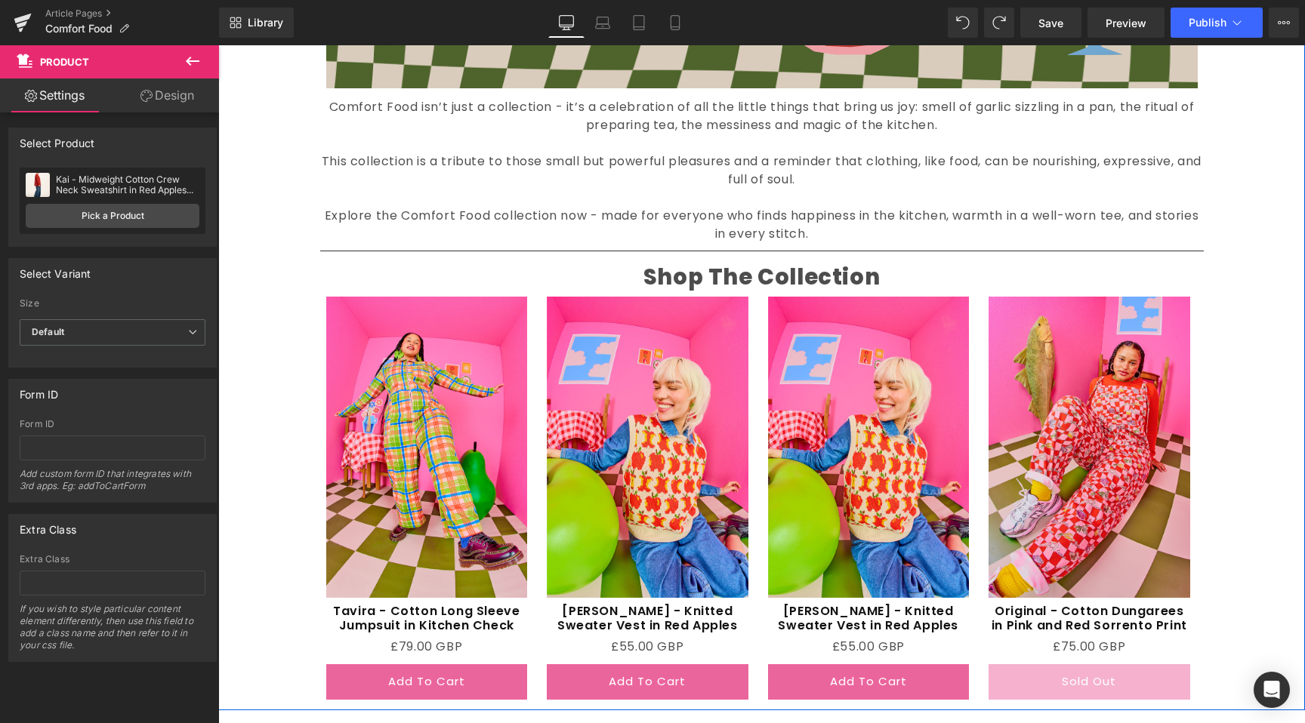
click at [817, 311] on img at bounding box center [869, 448] width 202 height 302
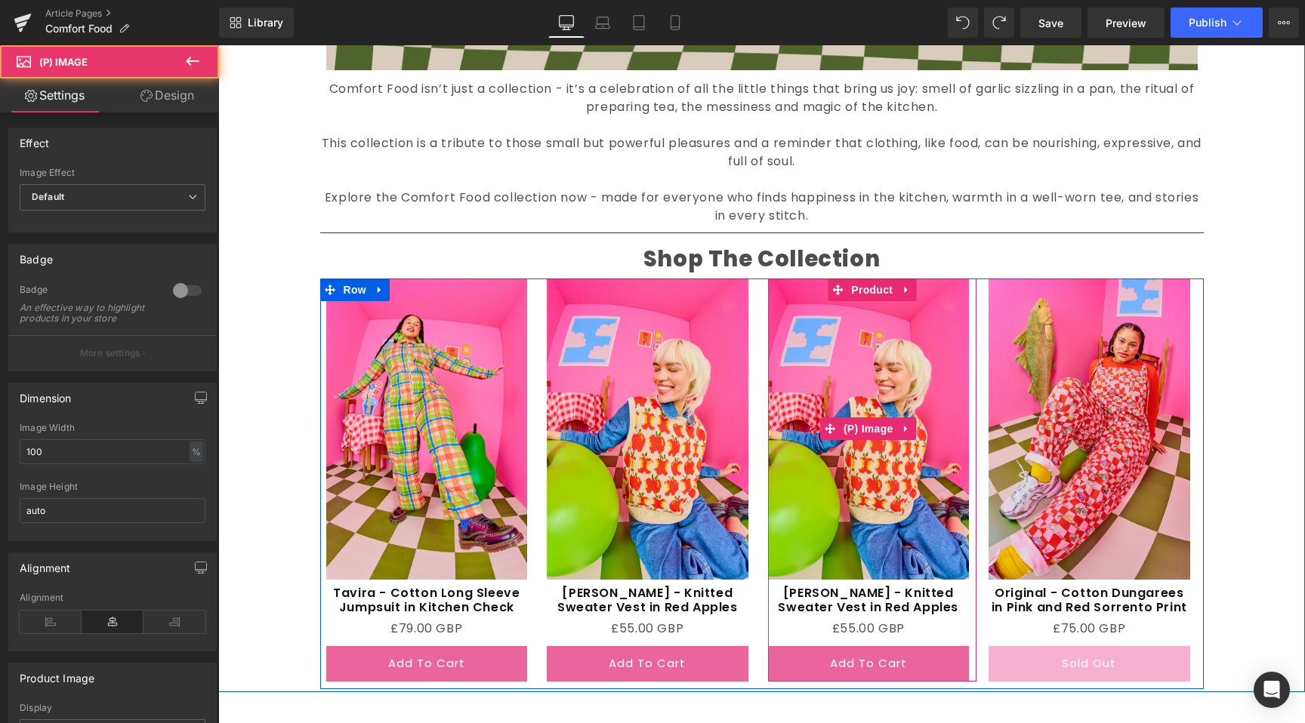
scroll to position [1932, 0]
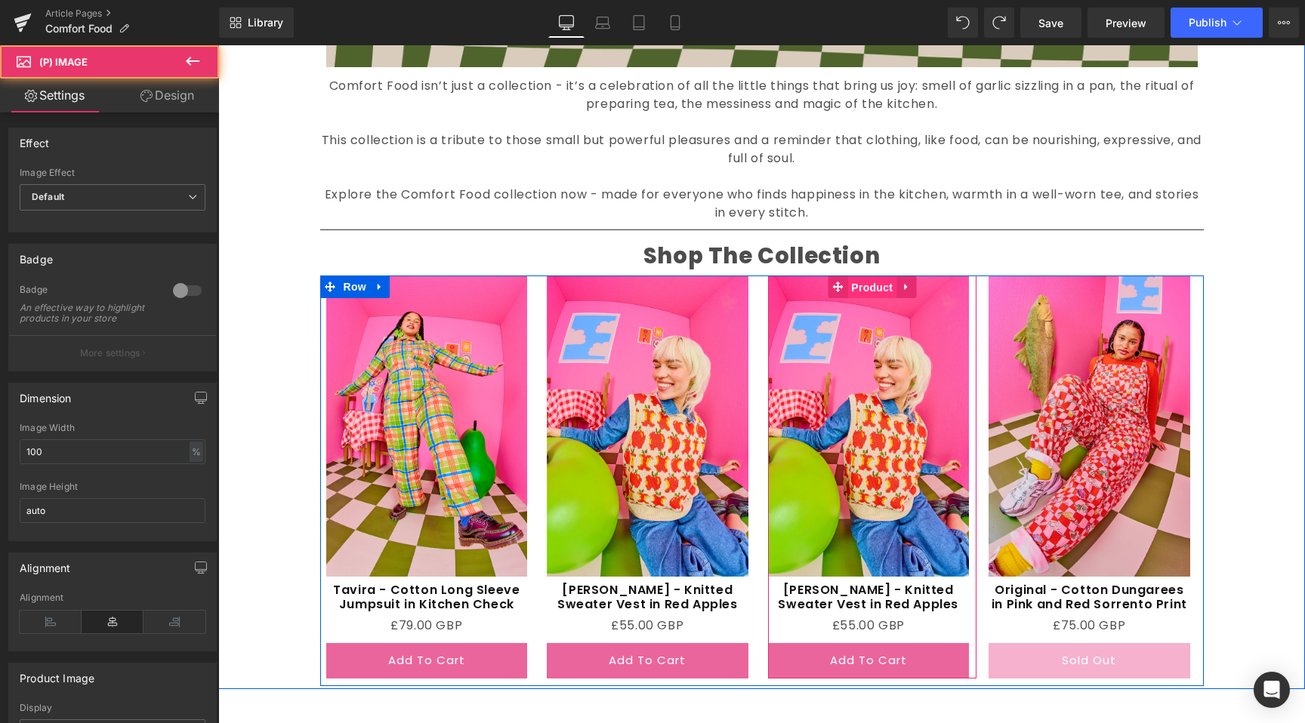
click at [859, 282] on span "Product" at bounding box center [871, 287] width 49 height 23
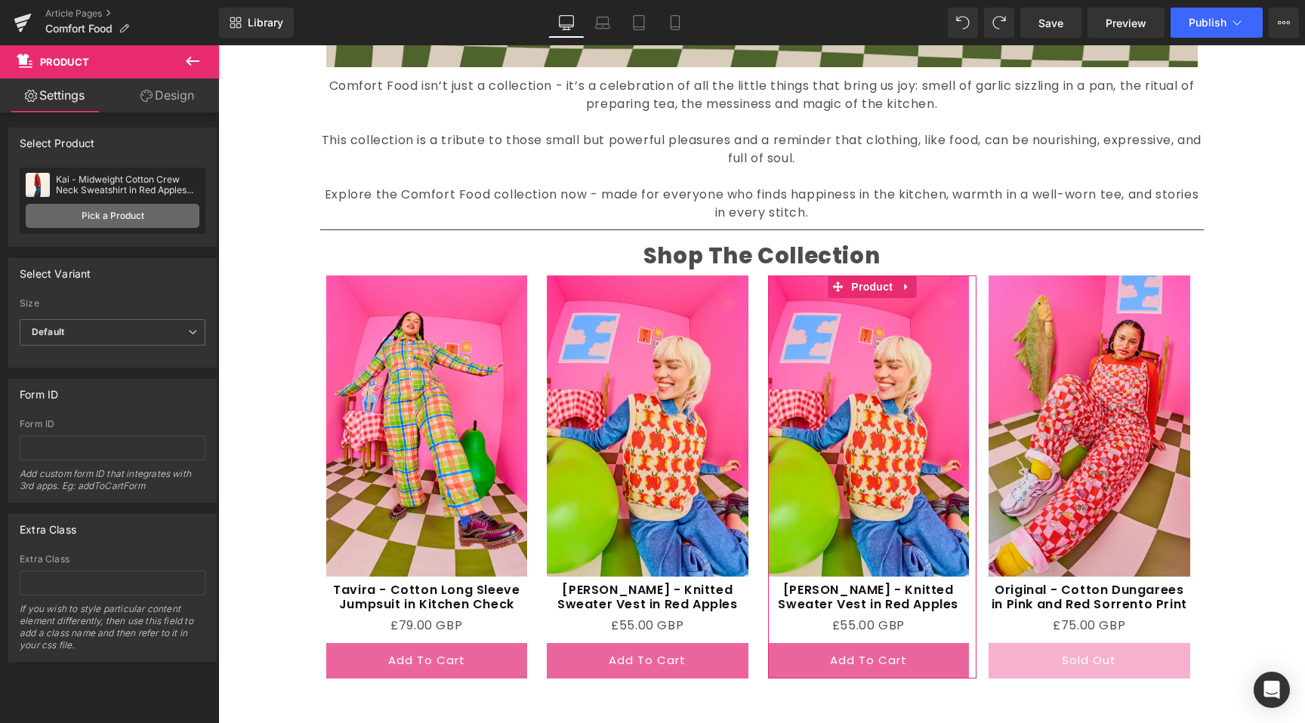
click at [117, 214] on link "Pick a Product" at bounding box center [113, 216] width 174 height 24
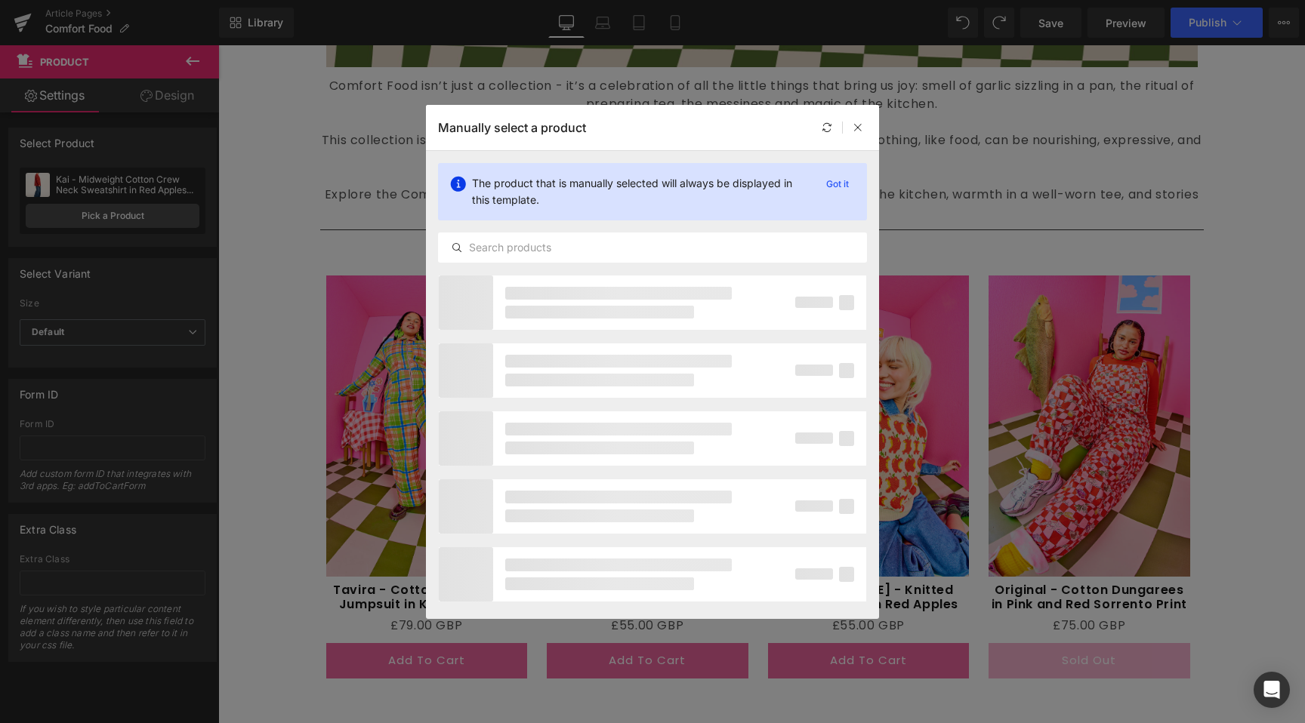
click at [557, 231] on div "The product that is manually selected will always be displayed in this template…" at bounding box center [652, 213] width 453 height 124
click at [557, 236] on div at bounding box center [652, 248] width 429 height 30
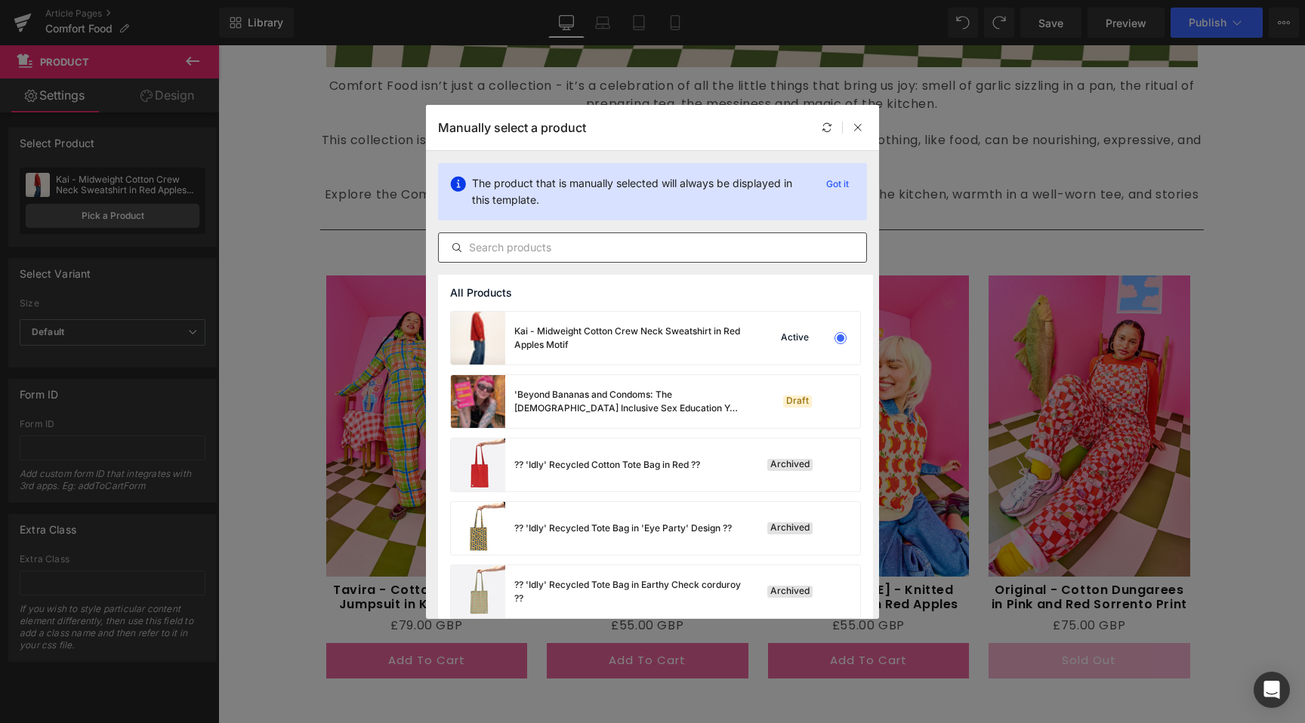
click at [559, 241] on input "text" at bounding box center [652, 248] width 427 height 18
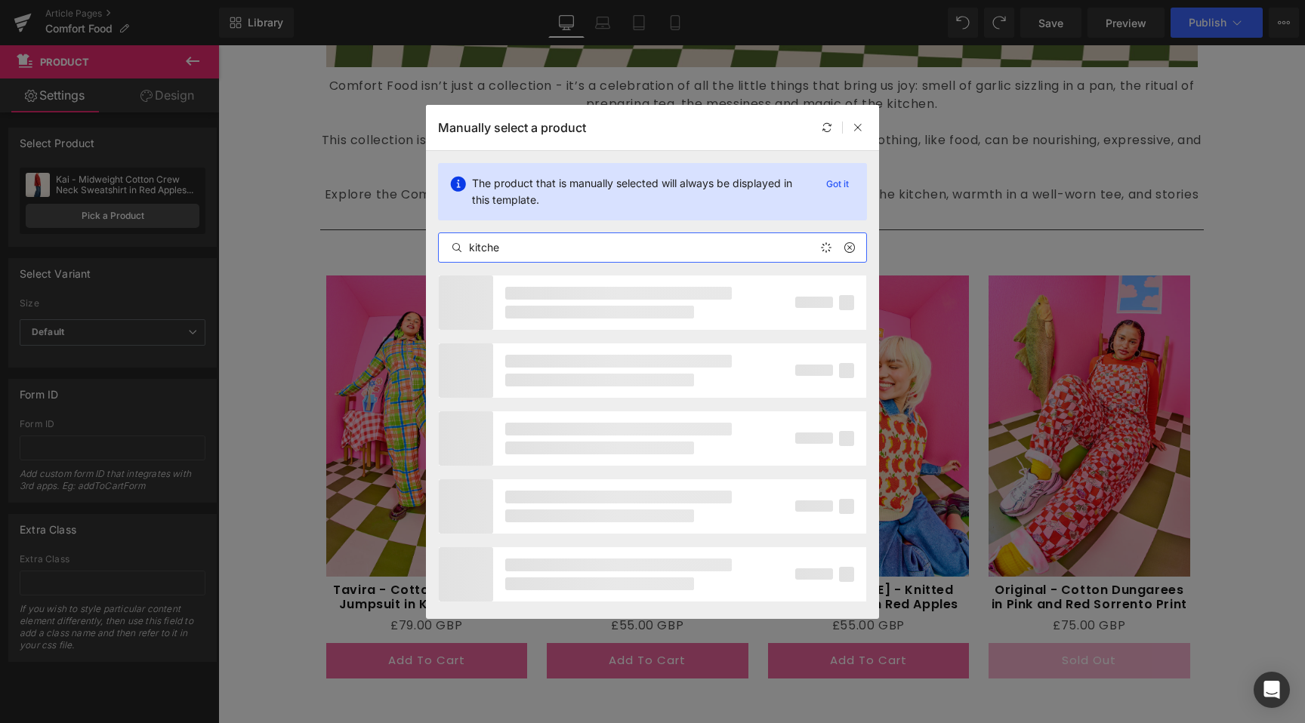
type input "kitchen"
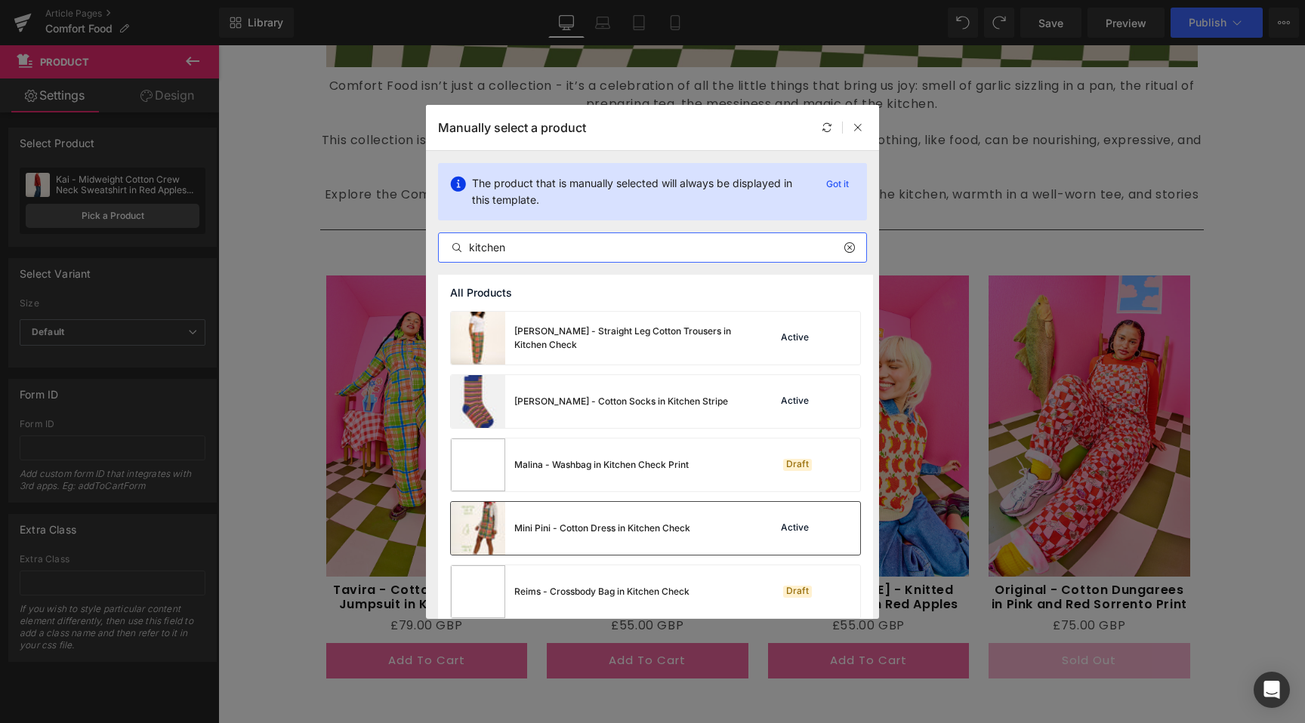
scroll to position [76, 0]
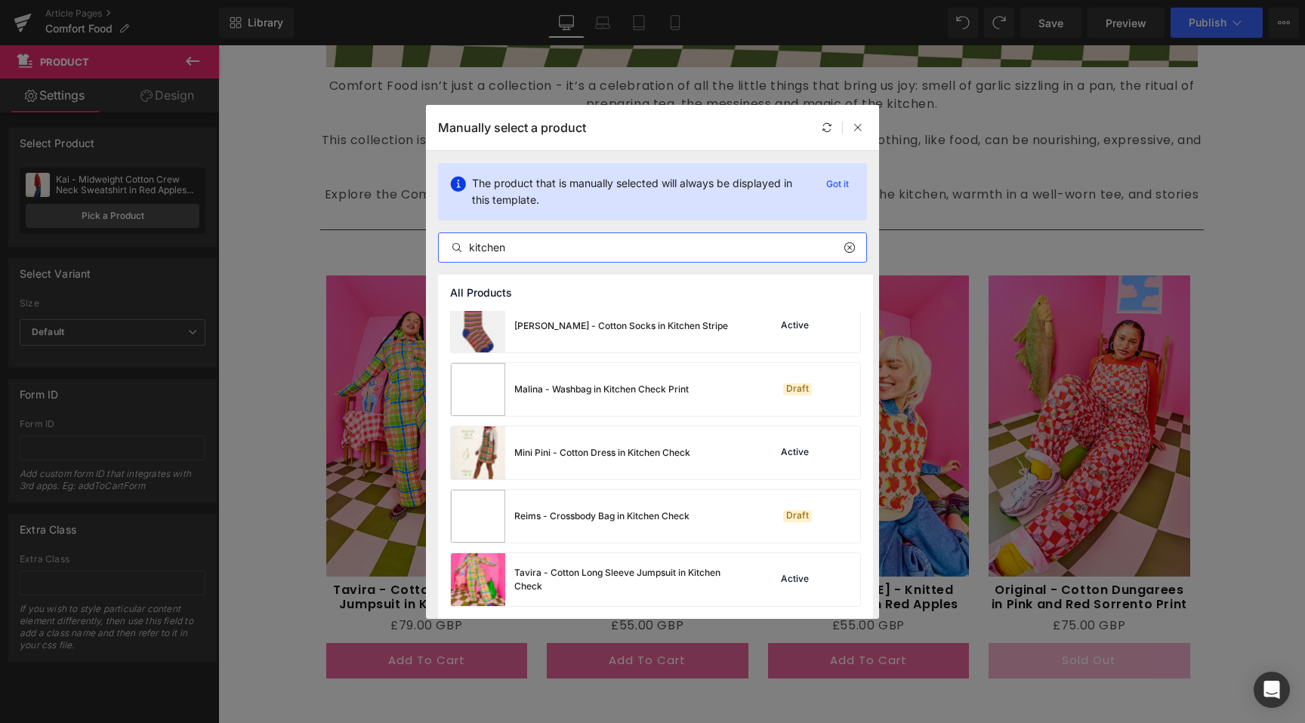
click at [540, 254] on input "kitchen" at bounding box center [652, 248] width 427 height 18
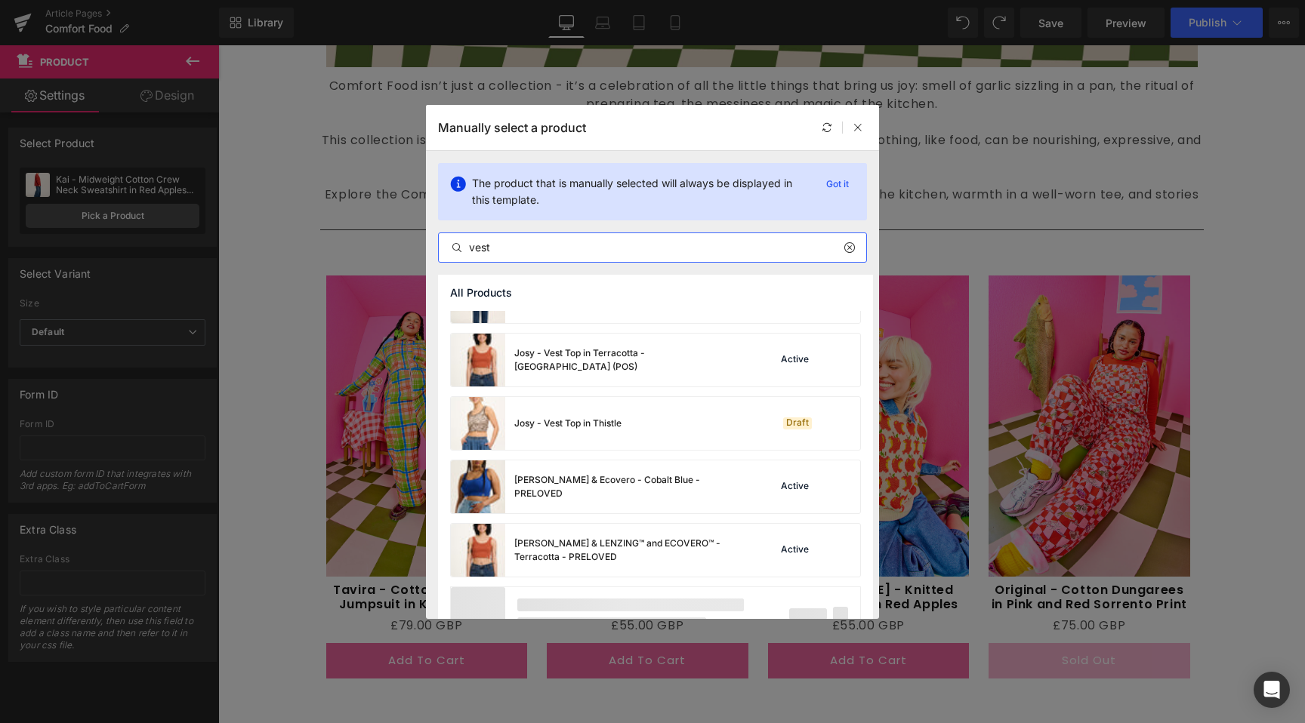
scroll to position [2360, 0]
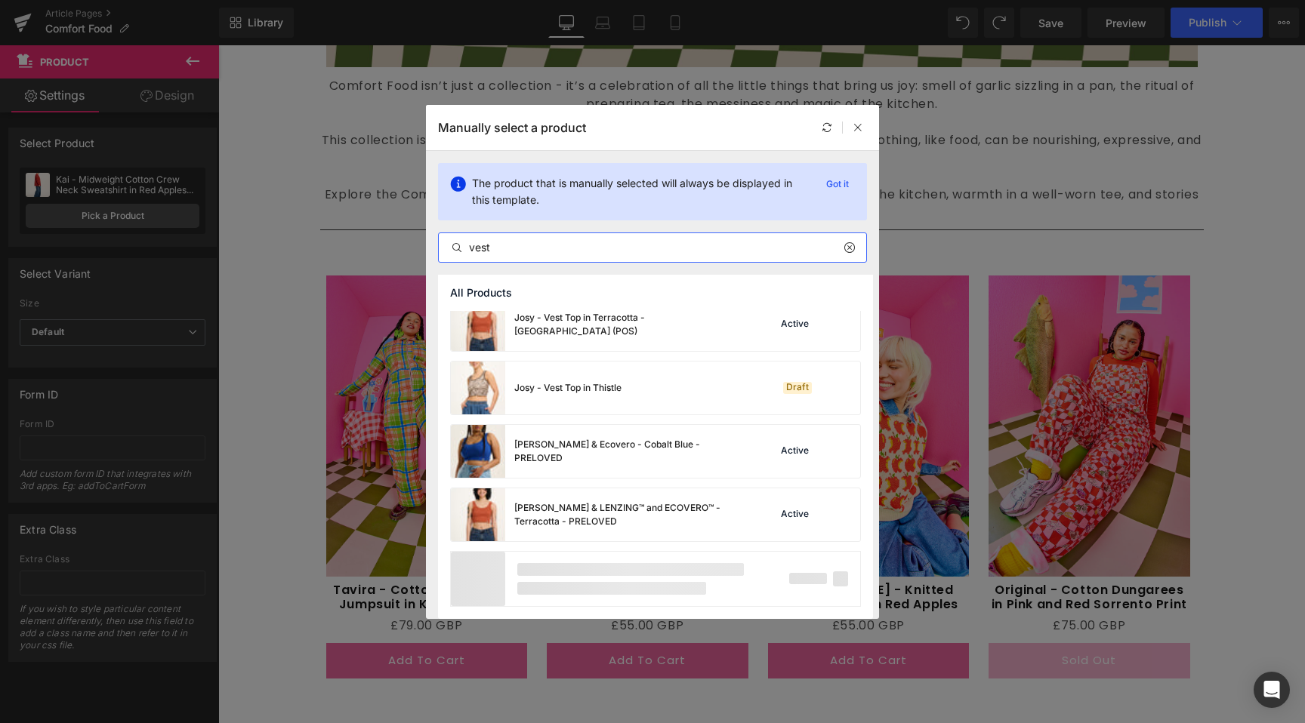
click at [600, 247] on input "vest" at bounding box center [652, 248] width 427 height 18
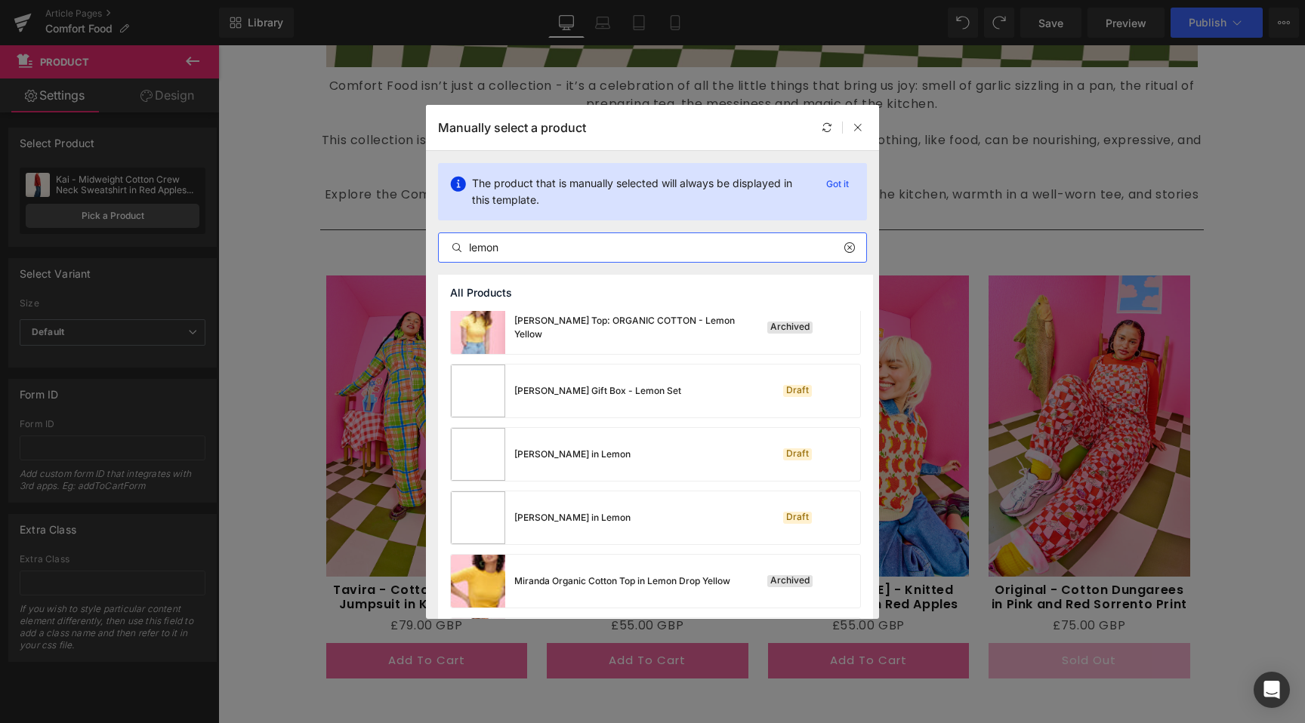
scroll to position [1028, 0]
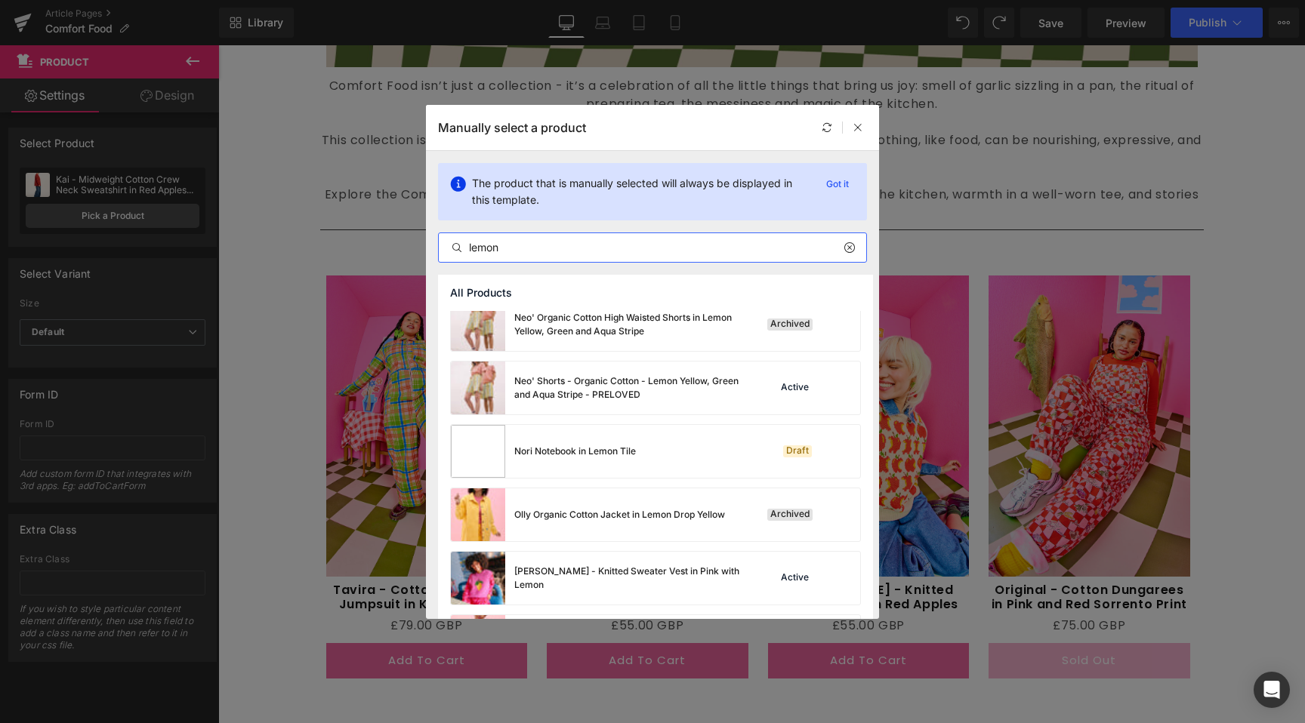
type input "lemon"
click at [865, 124] on div at bounding box center [858, 128] width 18 height 18
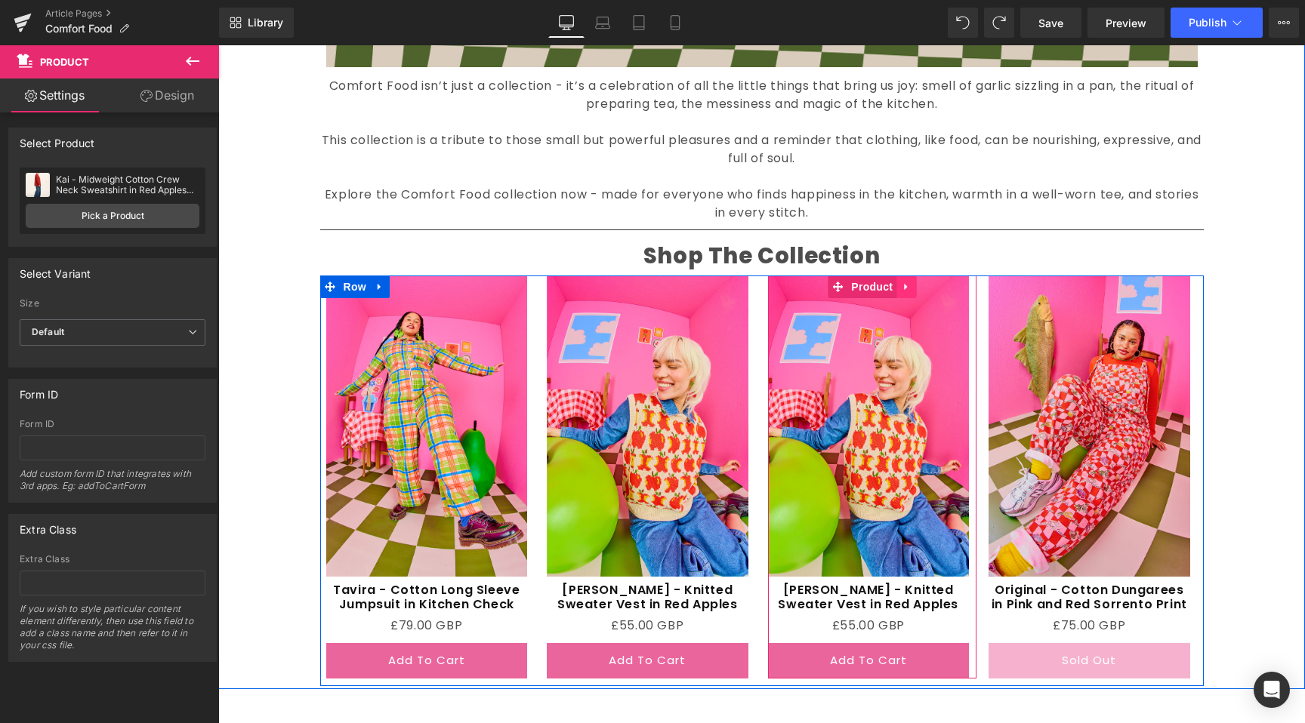
click at [902, 288] on icon at bounding box center [906, 286] width 11 height 11
click at [914, 283] on icon at bounding box center [916, 287] width 11 height 11
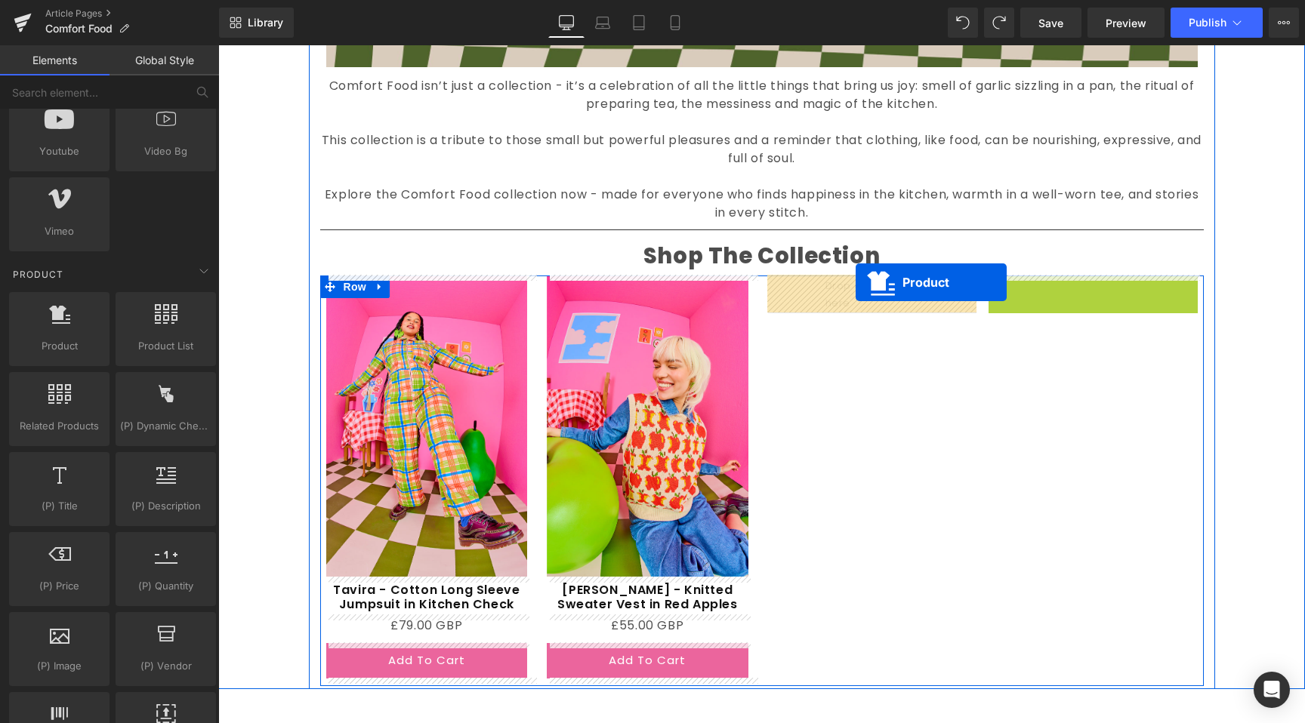
drag, startPoint x: 1061, startPoint y: 281, endPoint x: 856, endPoint y: 282, distance: 205.4
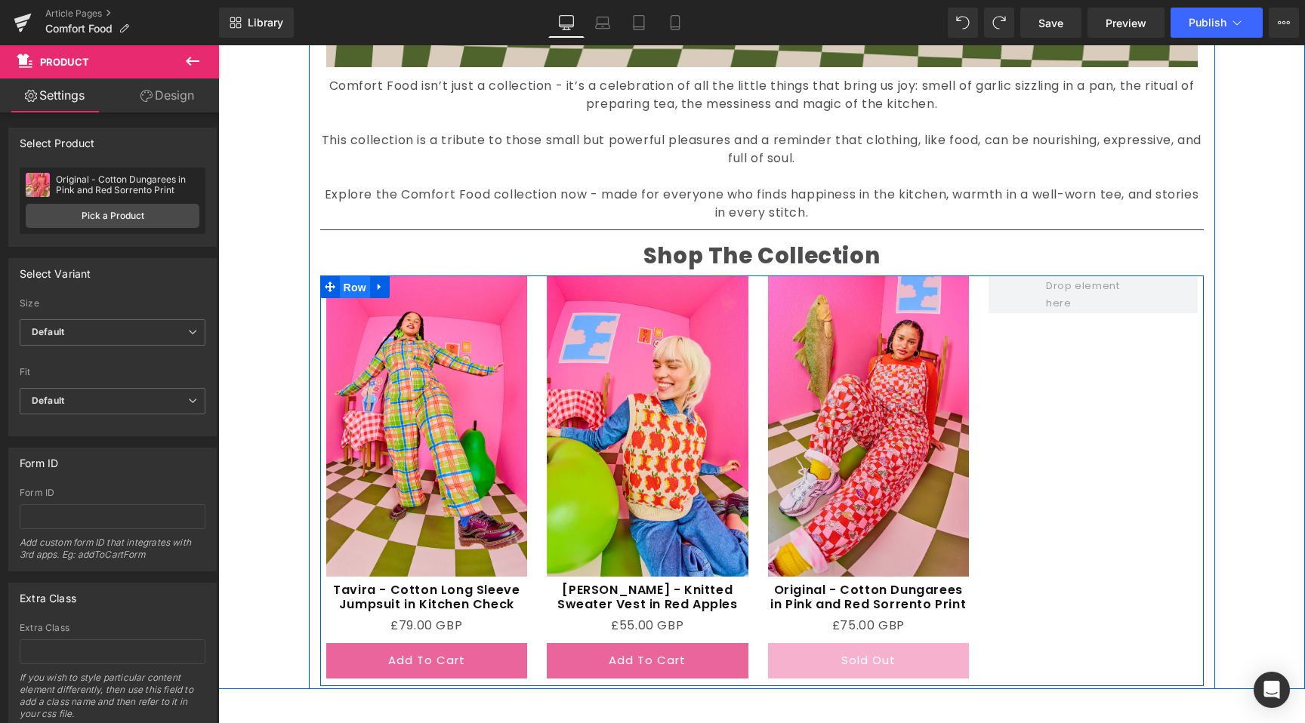
click at [356, 279] on span "Row" at bounding box center [355, 287] width 30 height 23
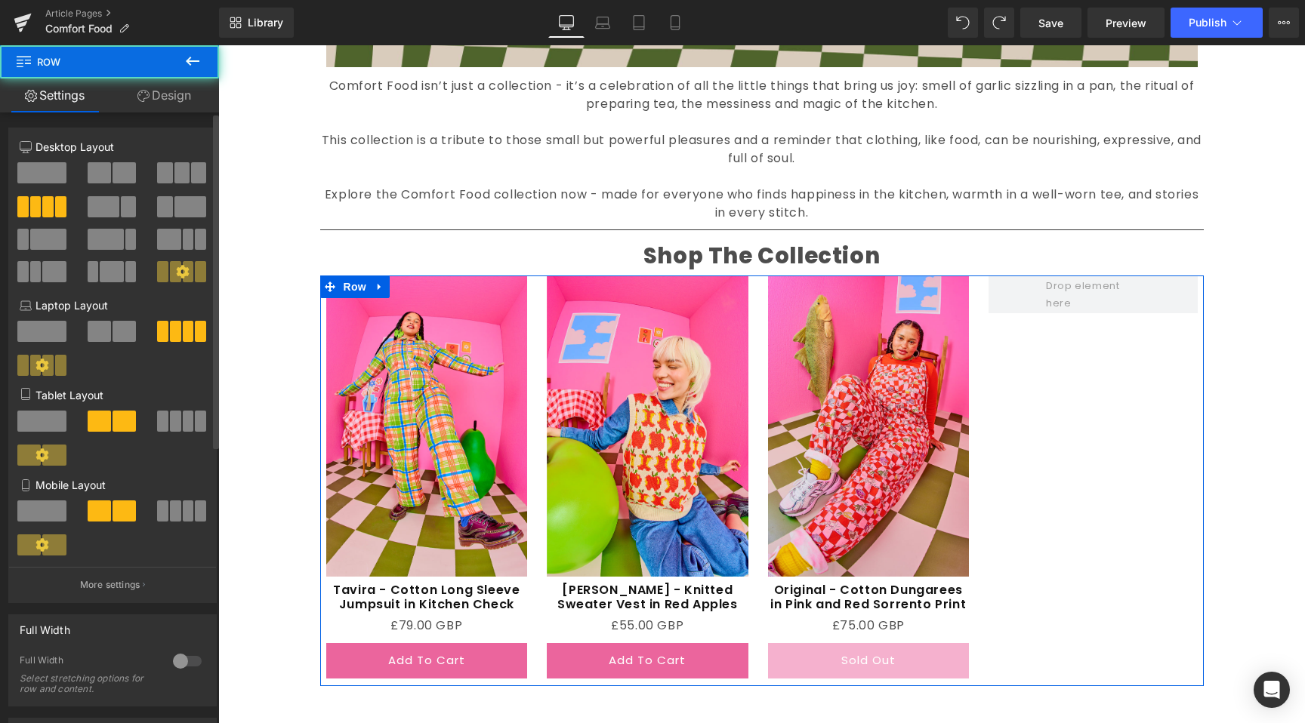
click at [174, 167] on span at bounding box center [181, 172] width 15 height 21
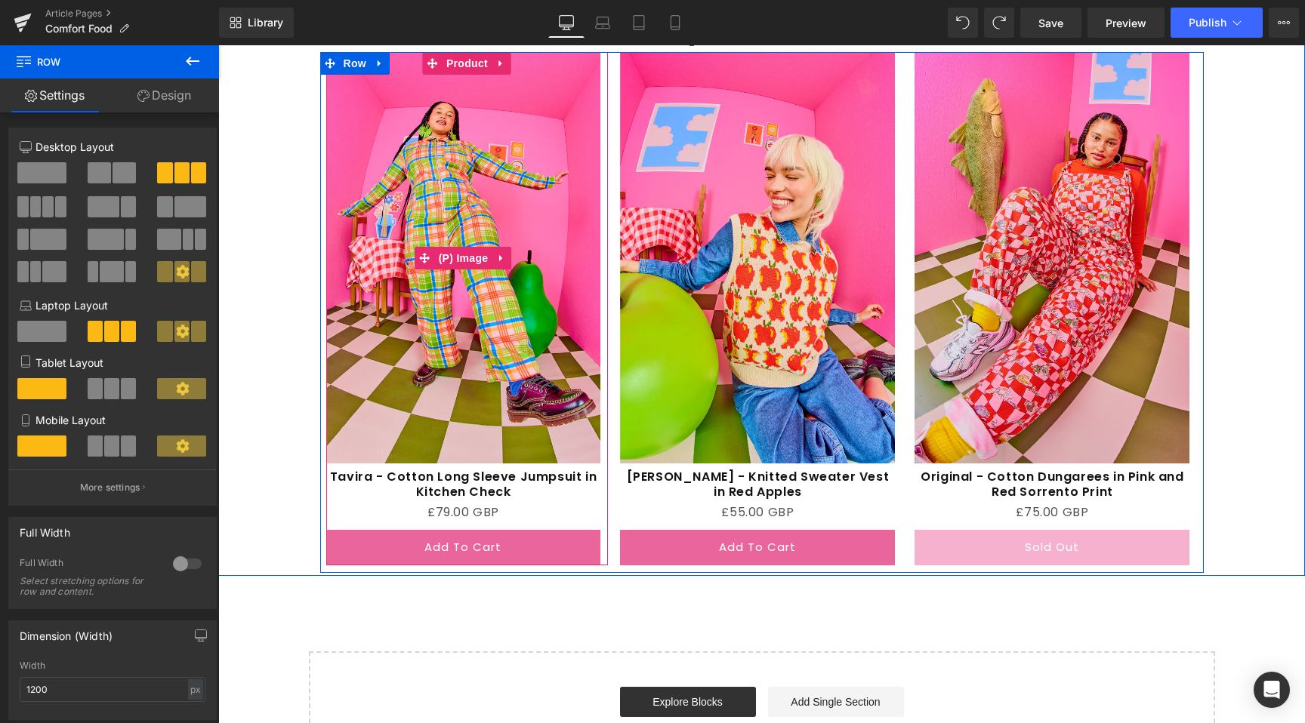
scroll to position [2157, 0]
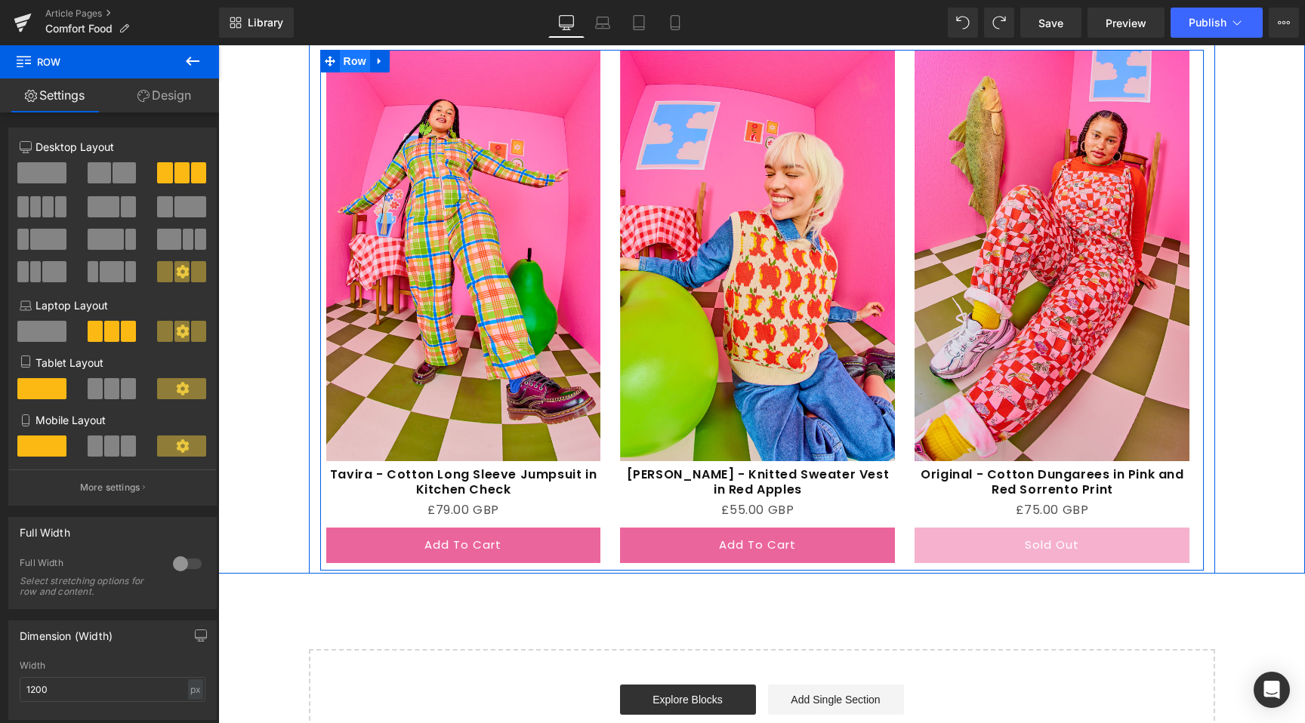
click at [352, 63] on span "Row" at bounding box center [355, 61] width 30 height 23
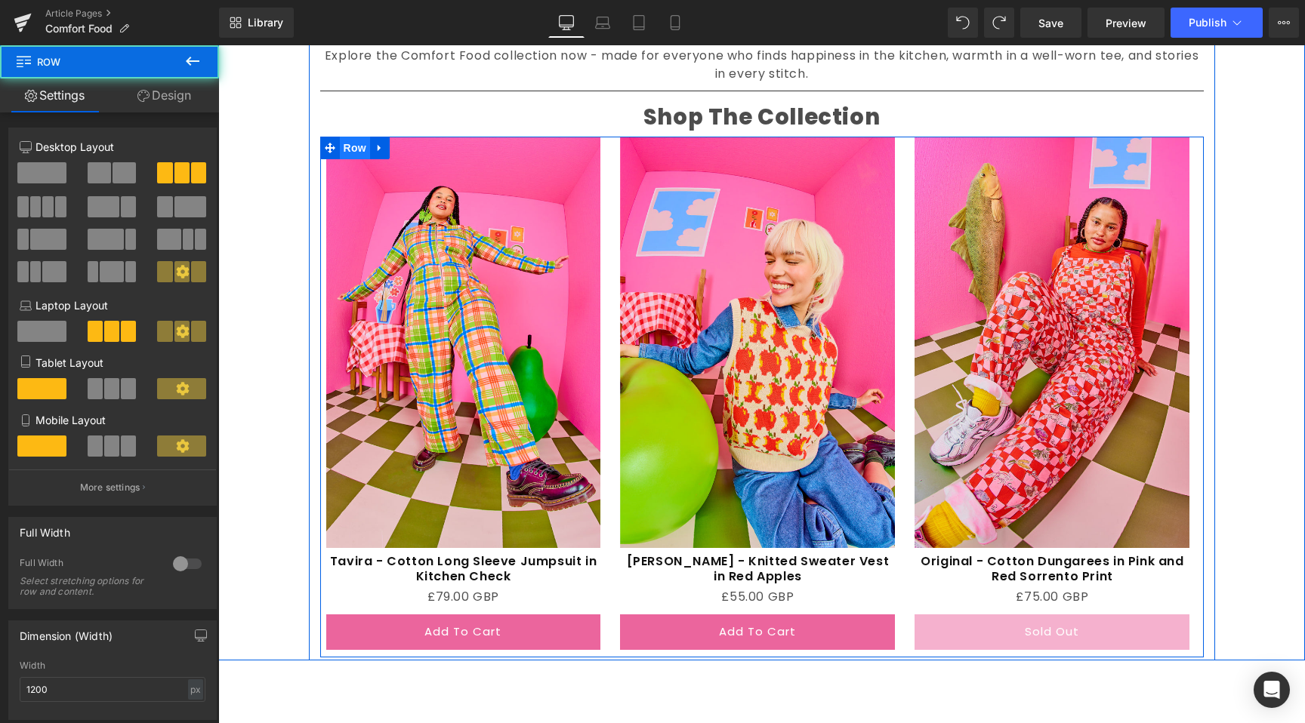
scroll to position [2068, 0]
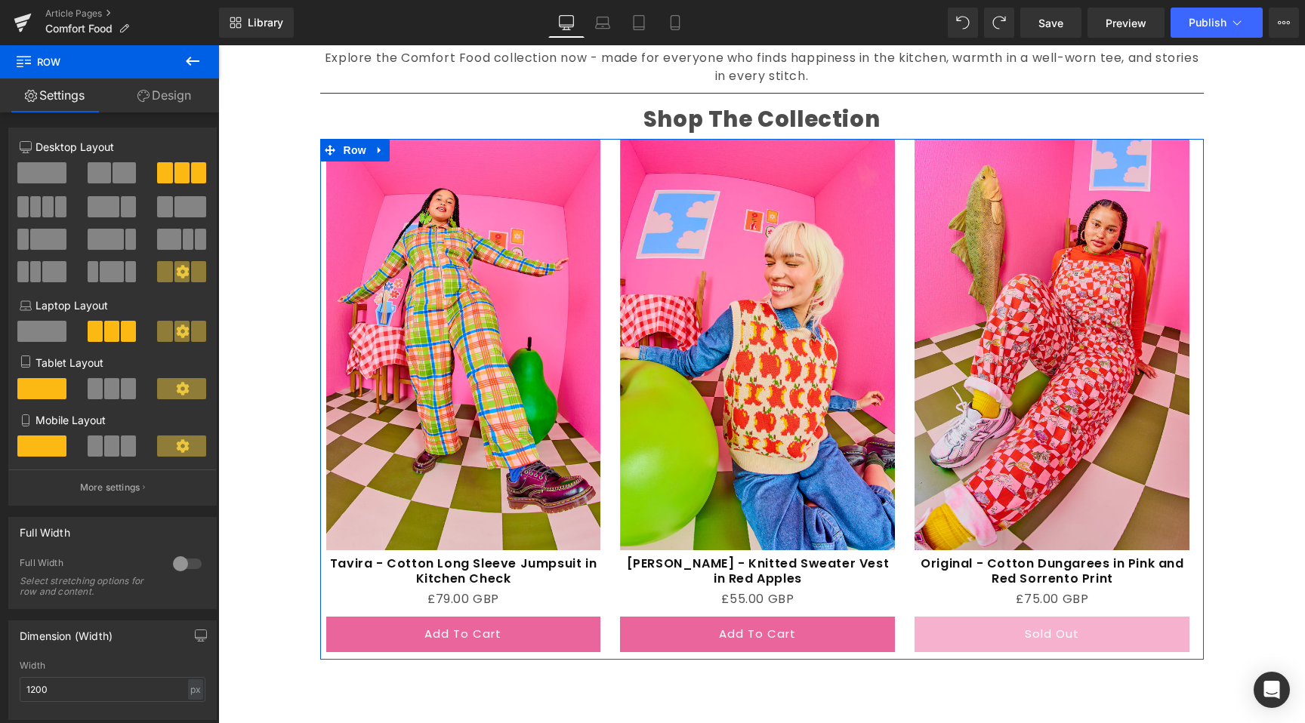
click at [147, 91] on icon at bounding box center [143, 96] width 12 height 12
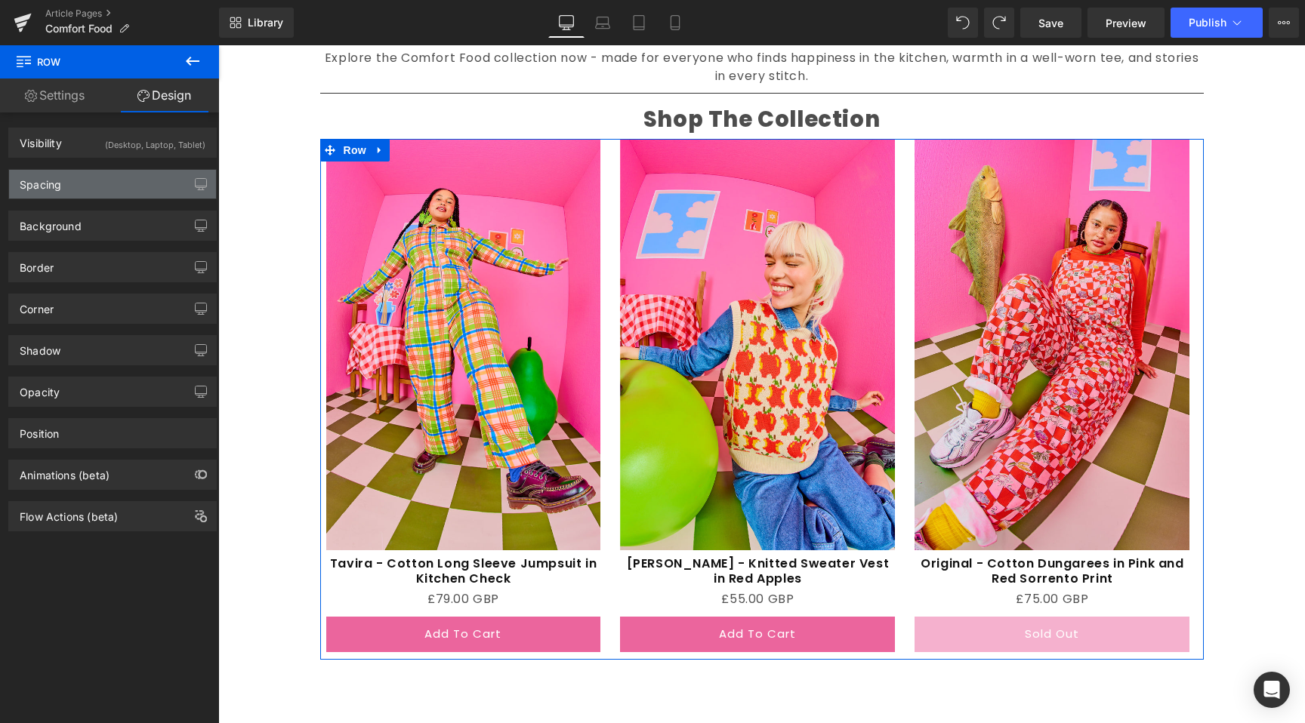
click at [115, 180] on div "Spacing" at bounding box center [112, 184] width 207 height 29
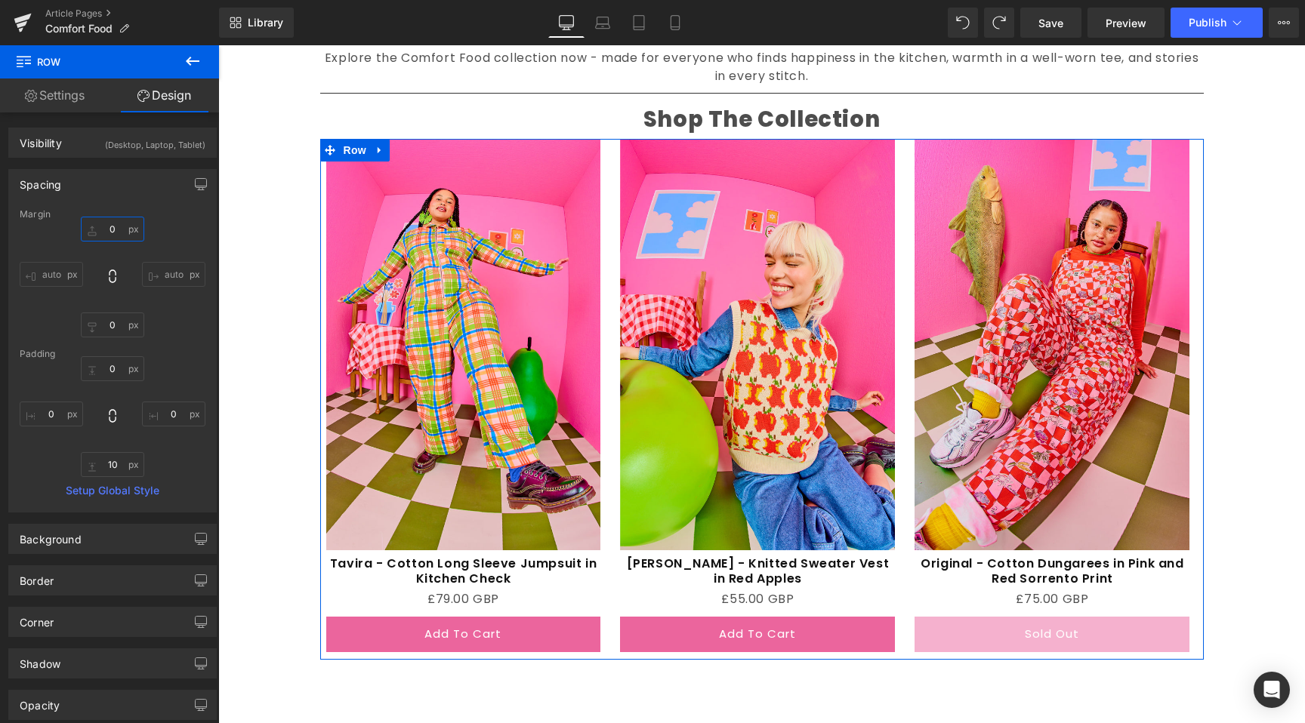
click at [123, 222] on input "0" at bounding box center [112, 229] width 63 height 25
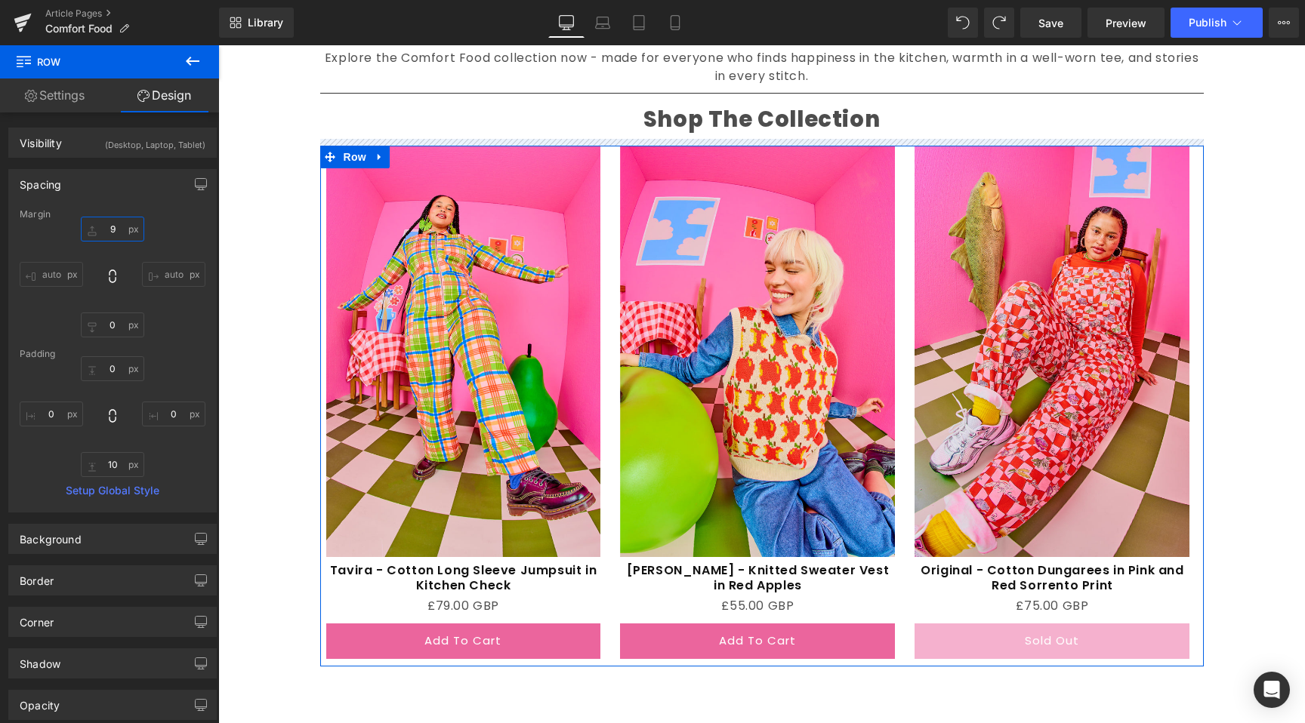
type input "10"
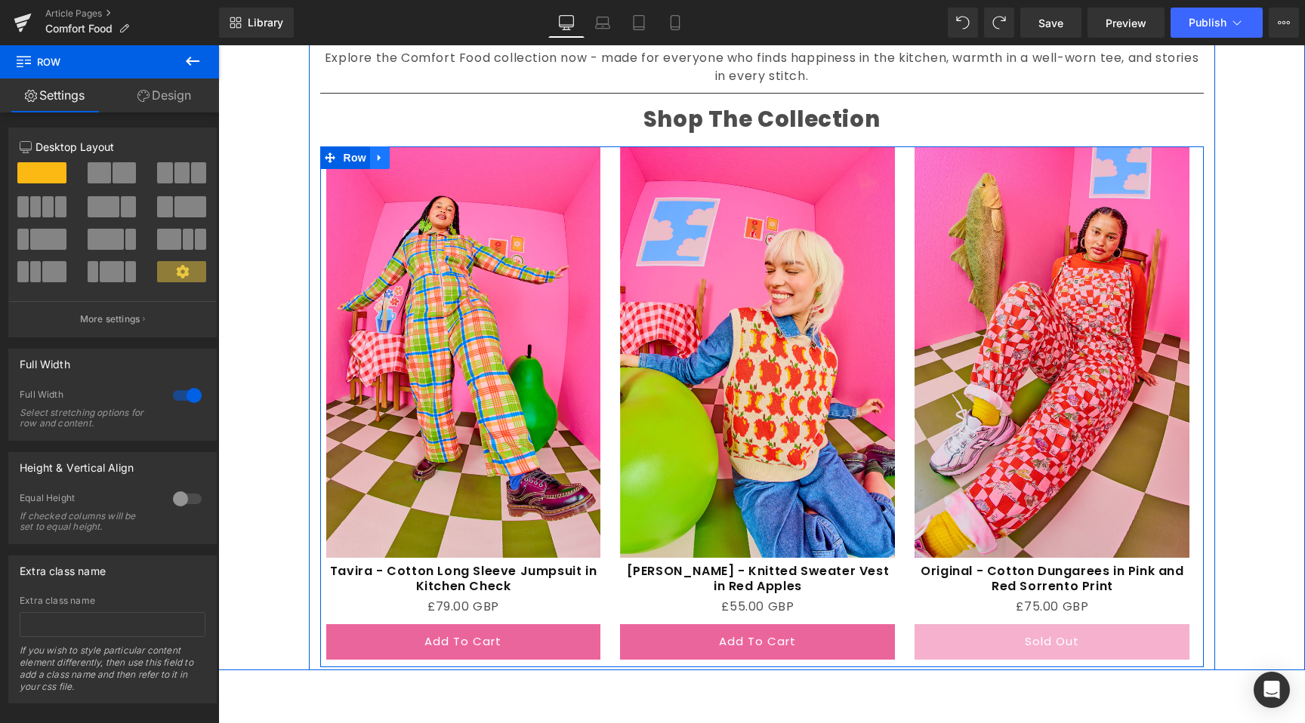
click at [386, 151] on link at bounding box center [380, 157] width 20 height 23
click at [399, 158] on icon at bounding box center [399, 158] width 11 height 11
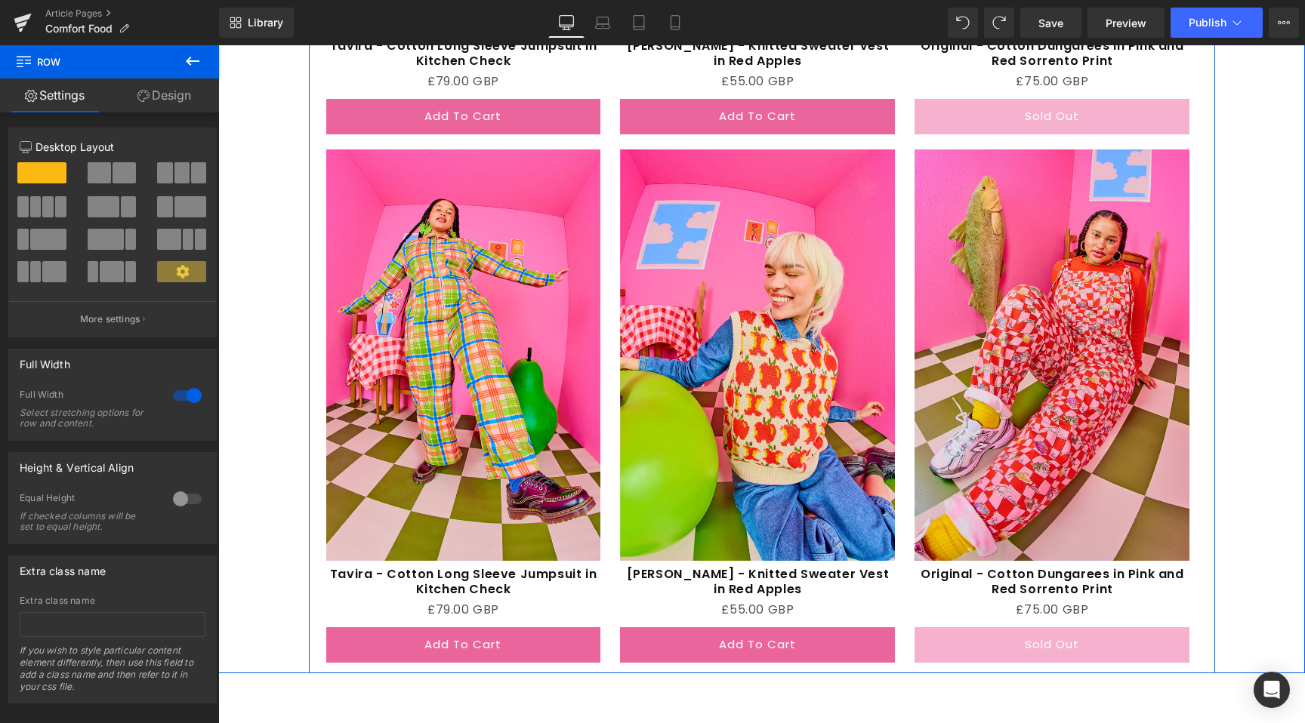
scroll to position [2601, 0]
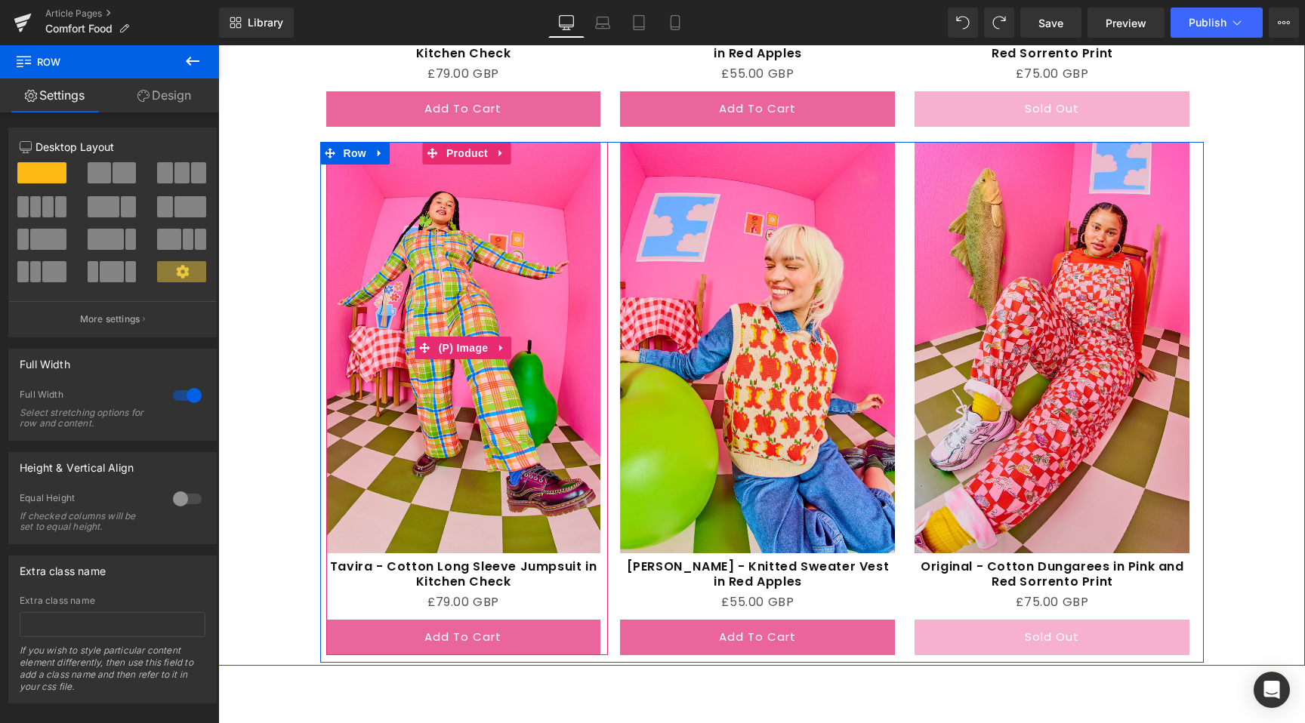
click at [446, 245] on img at bounding box center [463, 348] width 275 height 412
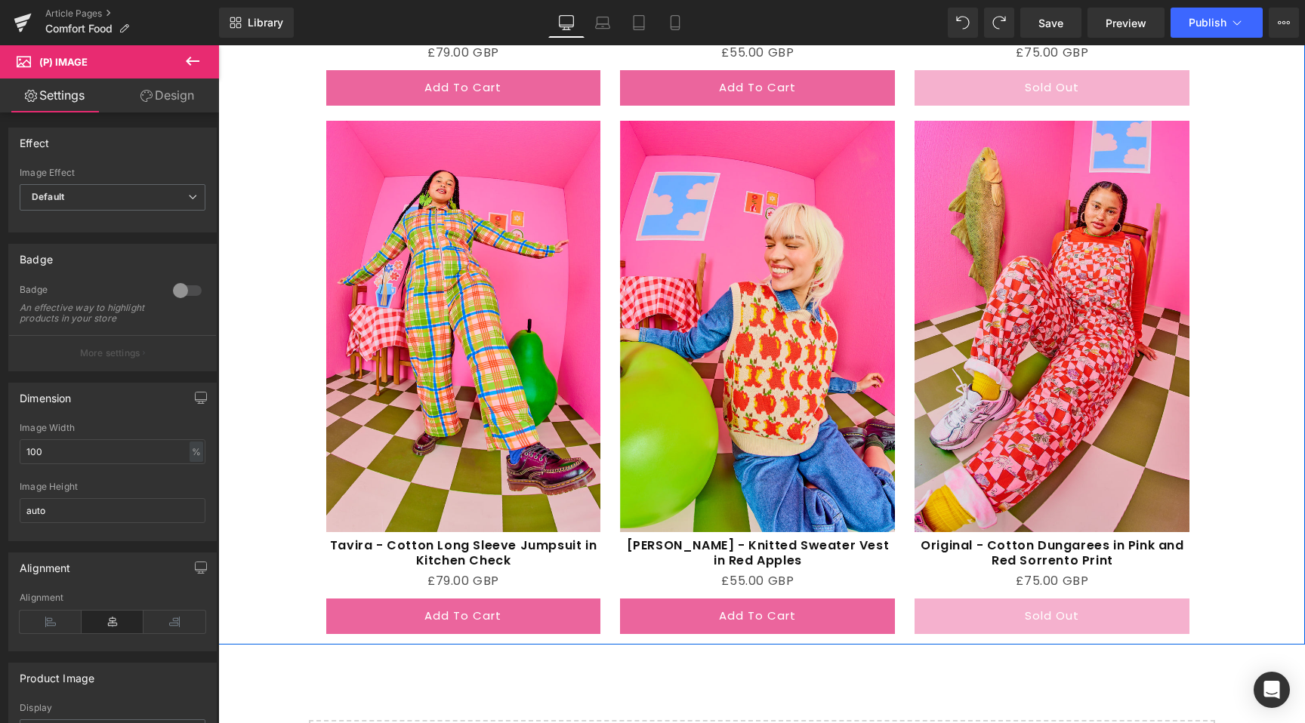
scroll to position [2641, 0]
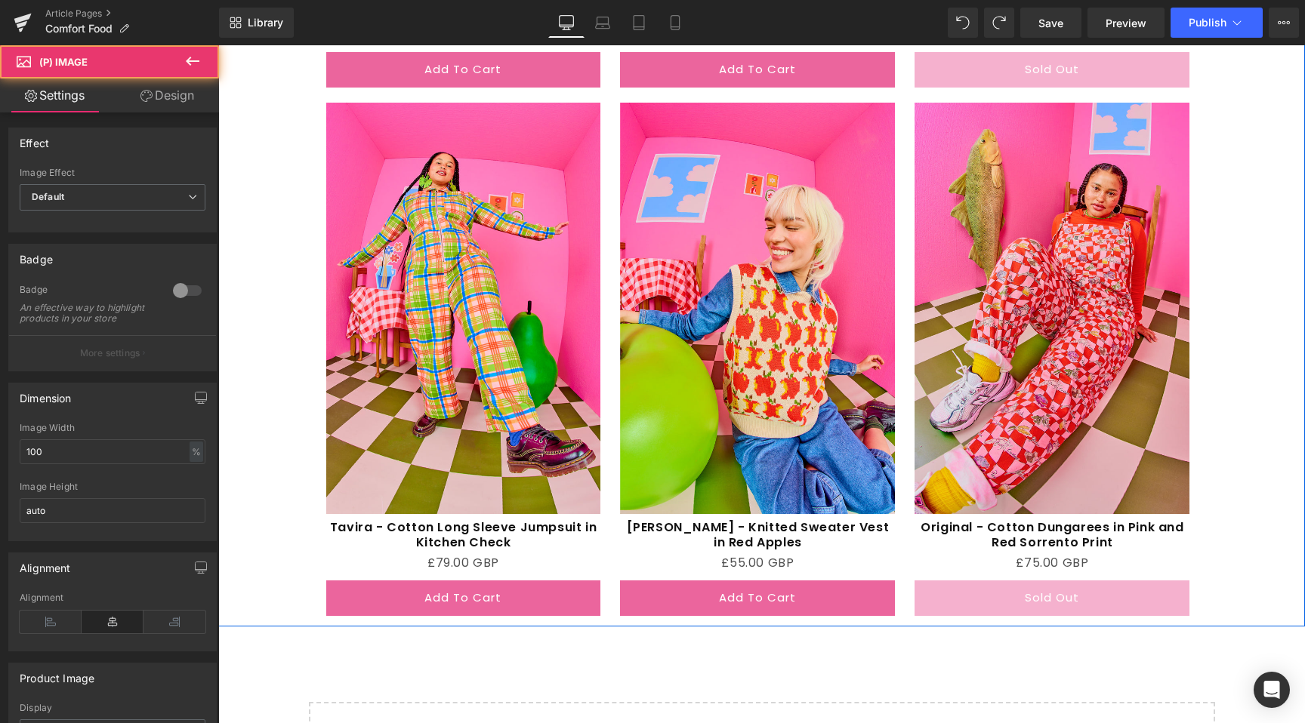
click at [495, 281] on img at bounding box center [463, 309] width 275 height 412
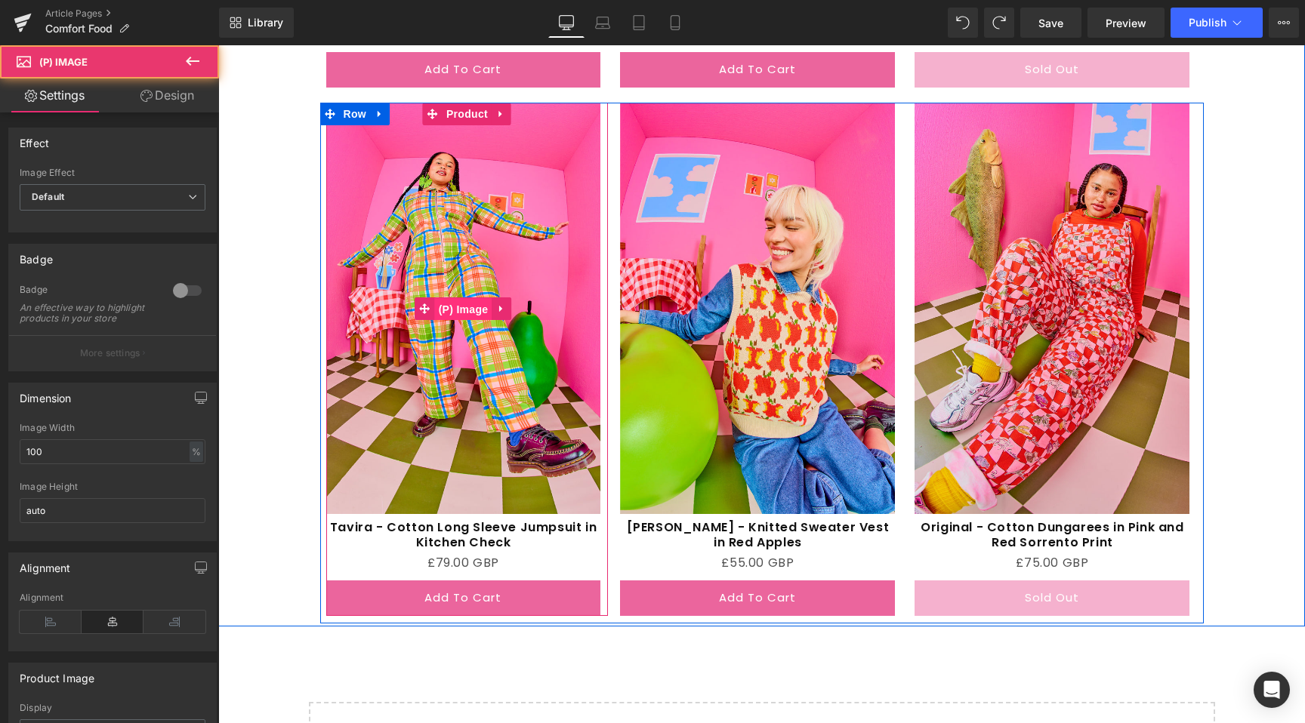
click at [470, 306] on span "(P) Image" at bounding box center [463, 309] width 57 height 23
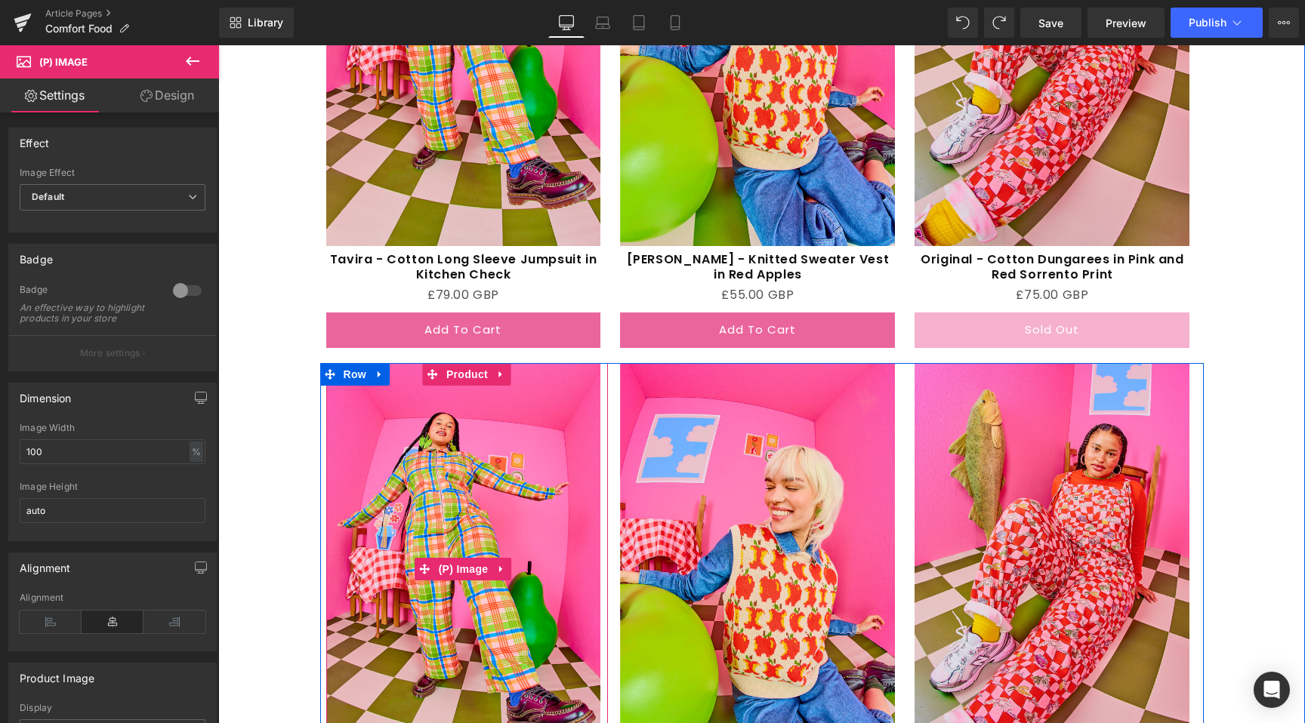
scroll to position [2420, 0]
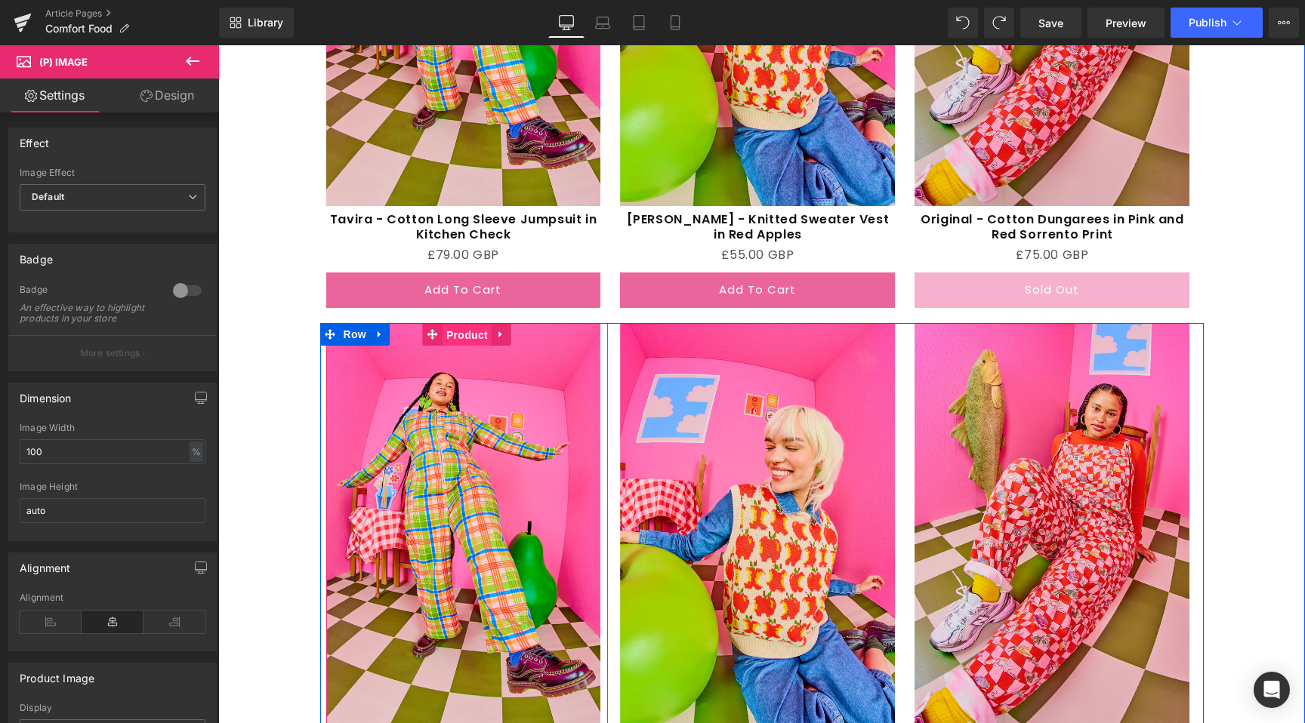
click at [470, 341] on span "Product" at bounding box center [466, 335] width 49 height 23
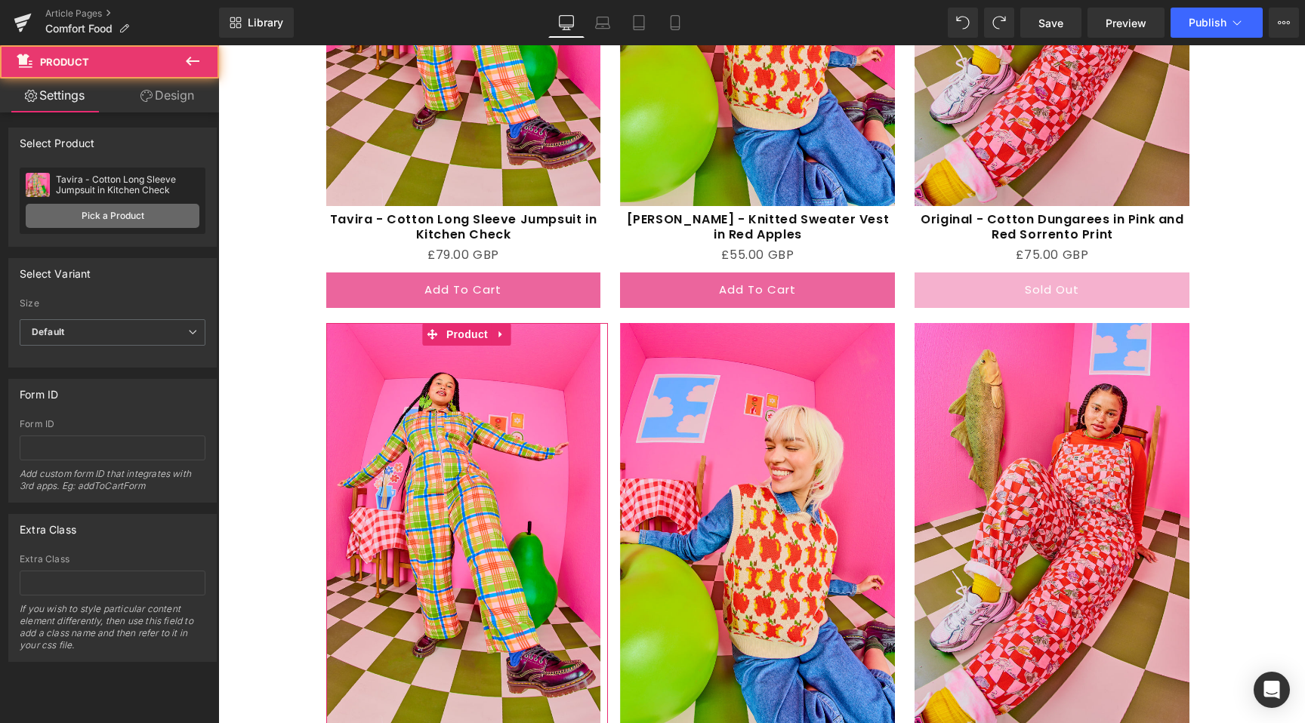
click at [143, 204] on link "Pick a Product" at bounding box center [113, 216] width 174 height 24
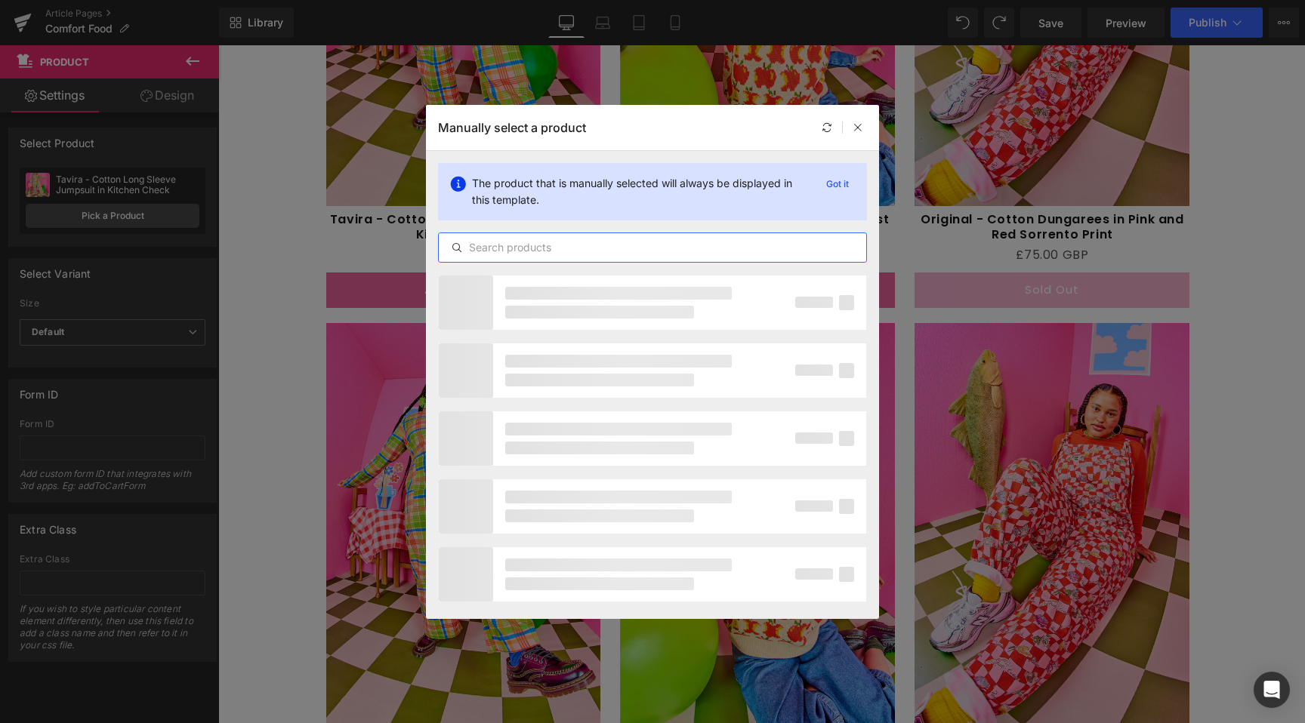
click at [581, 246] on input "text" at bounding box center [652, 248] width 427 height 18
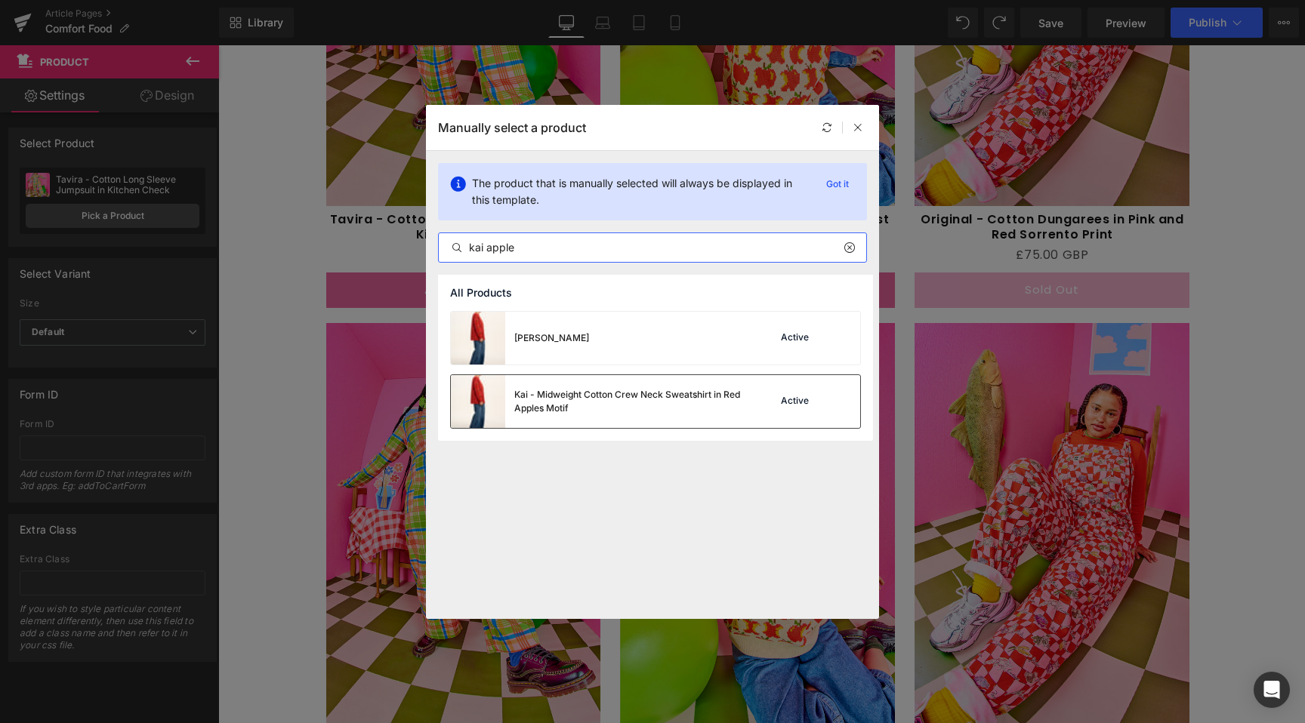
type input "kai apple"
click at [795, 399] on div "Active" at bounding box center [795, 402] width 34 height 12
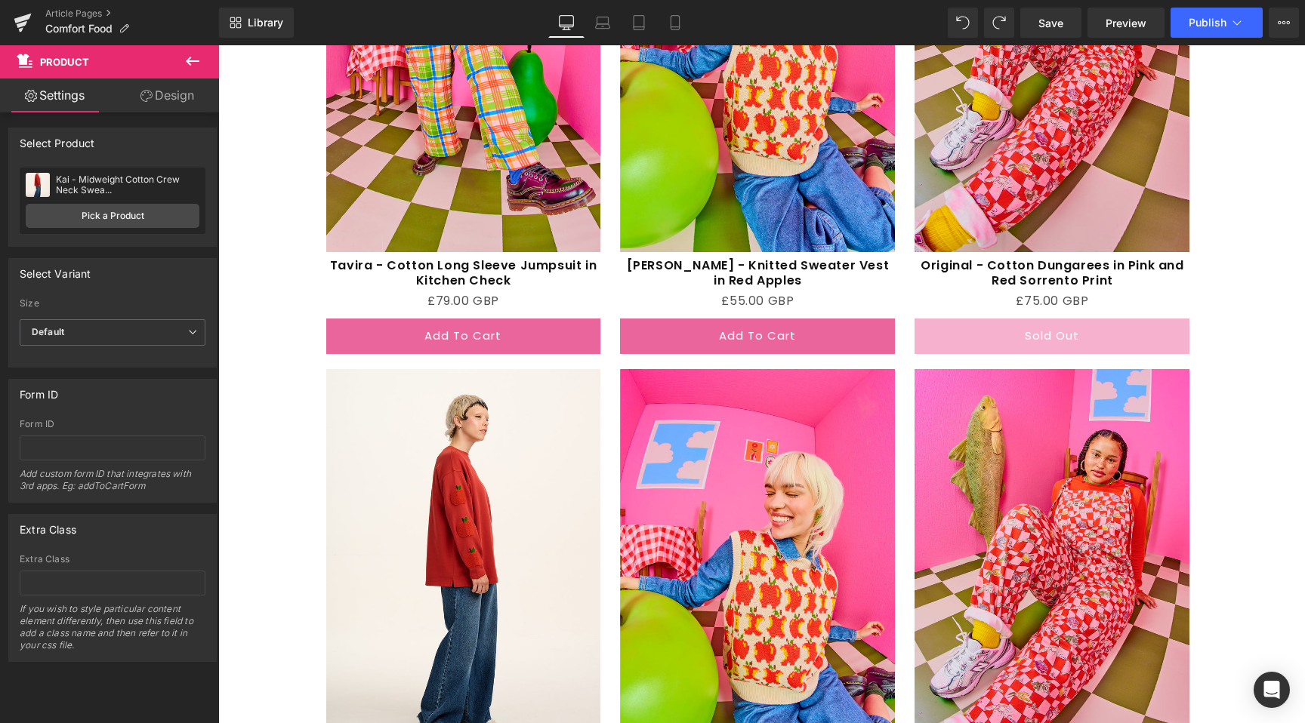
scroll to position [2375, 0]
click at [742, 400] on img at bounding box center [757, 574] width 275 height 412
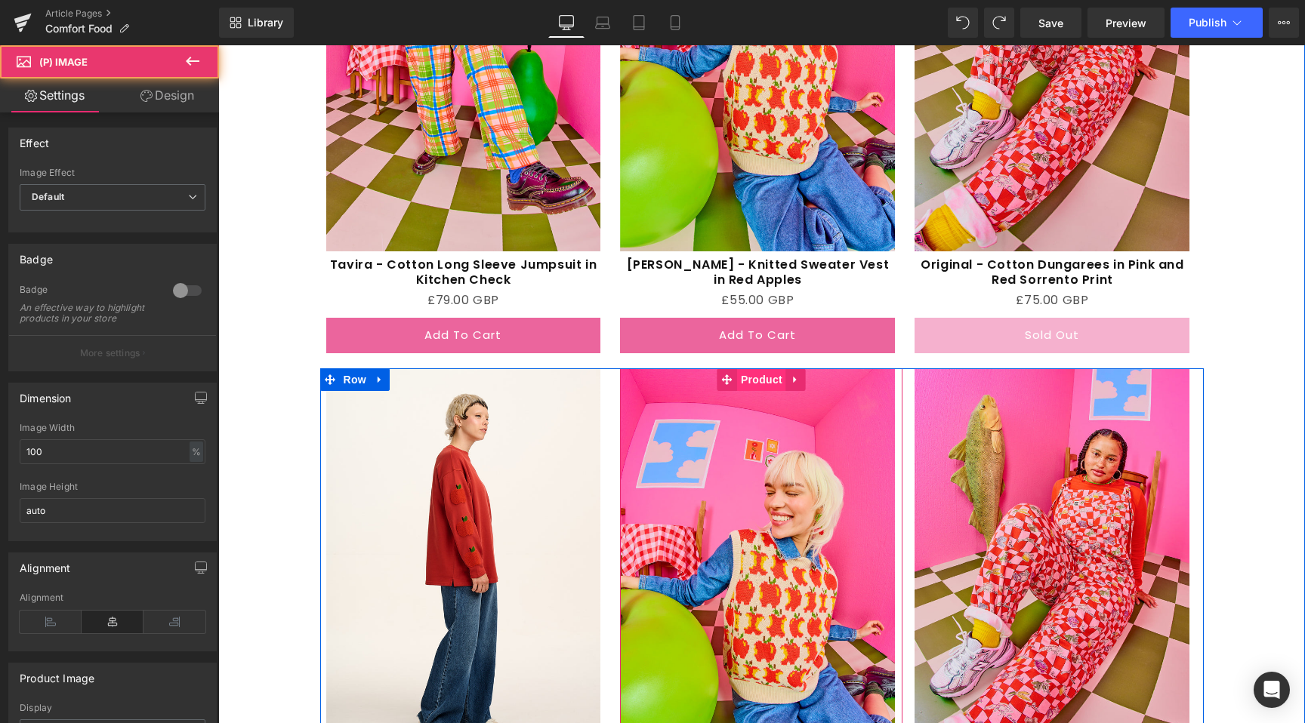
click at [745, 378] on span "Product" at bounding box center [761, 379] width 49 height 23
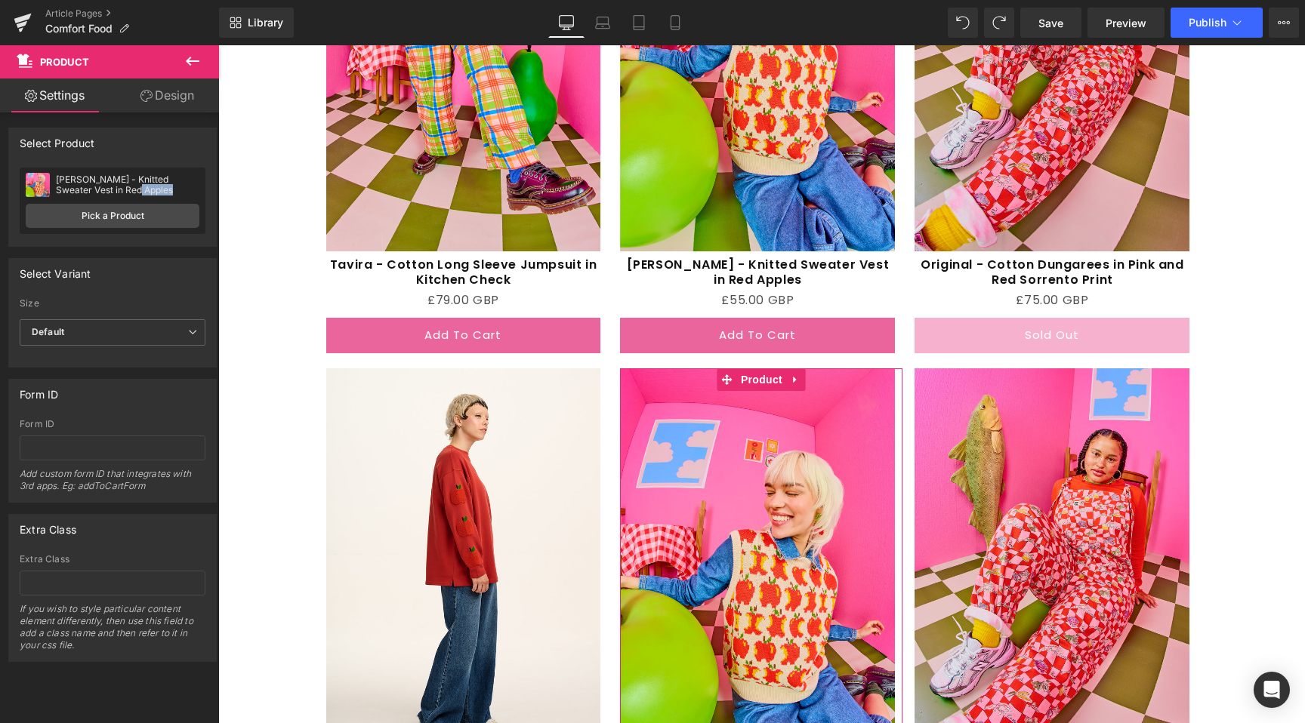
click at [109, 199] on div "Saffle - Knitted Sweater Vest in Red Apples Saffle - Knitted Sweater Vest in Re…" at bounding box center [113, 201] width 186 height 66
click at [112, 211] on link "Pick a Product" at bounding box center [113, 216] width 174 height 24
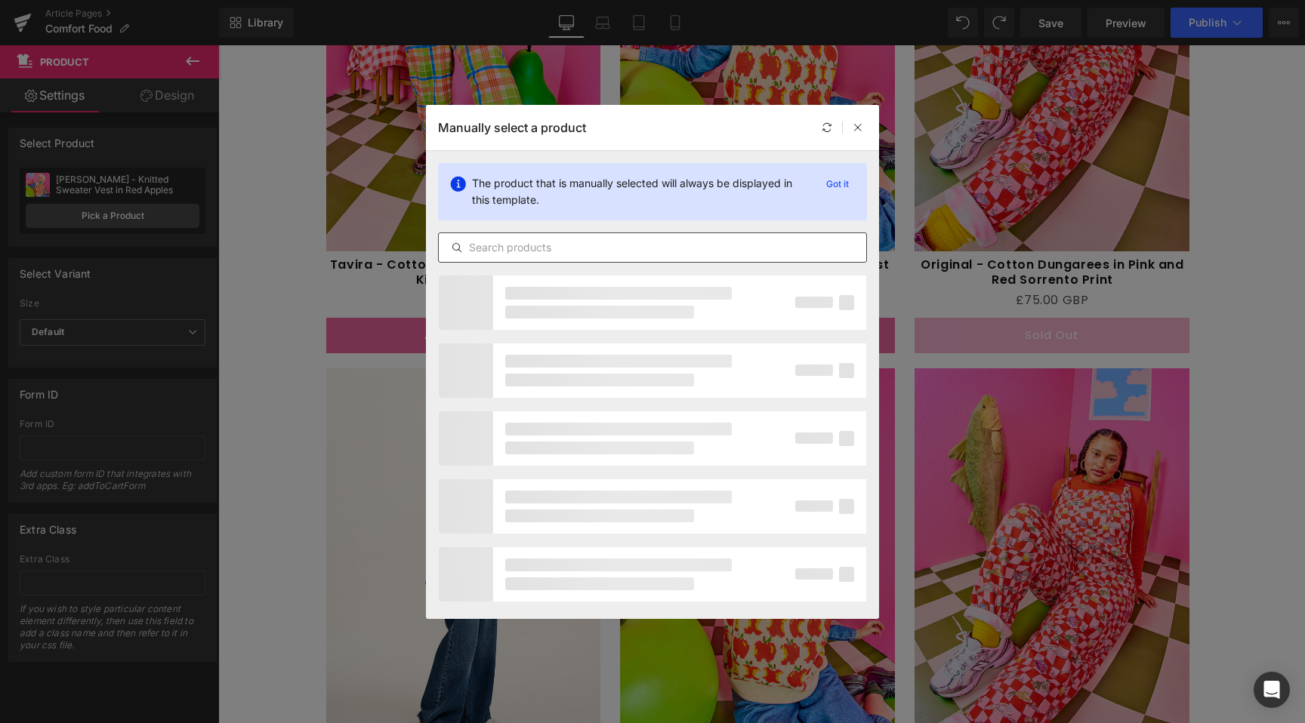
click at [534, 253] on input "text" at bounding box center [652, 248] width 427 height 18
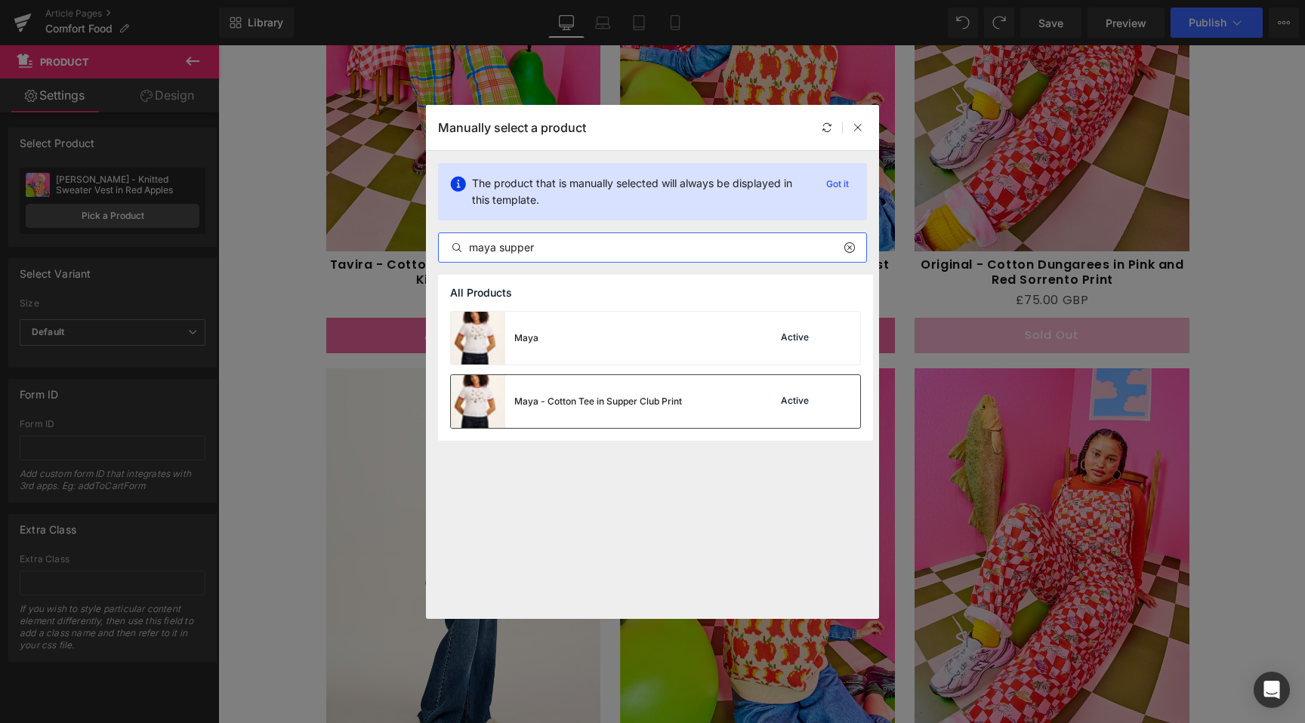
type input "maya supper"
click at [791, 414] on div "Maya - Cotton Tee in Supper Club Print Active" at bounding box center [655, 401] width 409 height 53
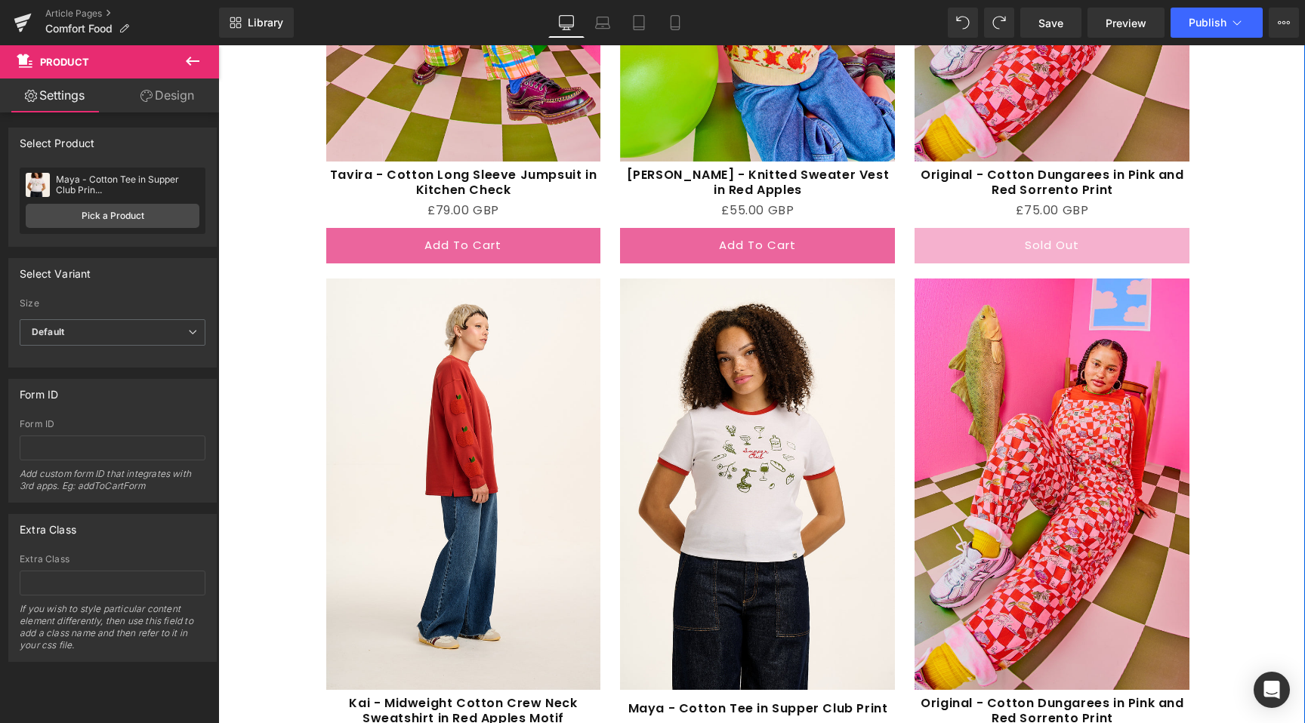
scroll to position [2468, 0]
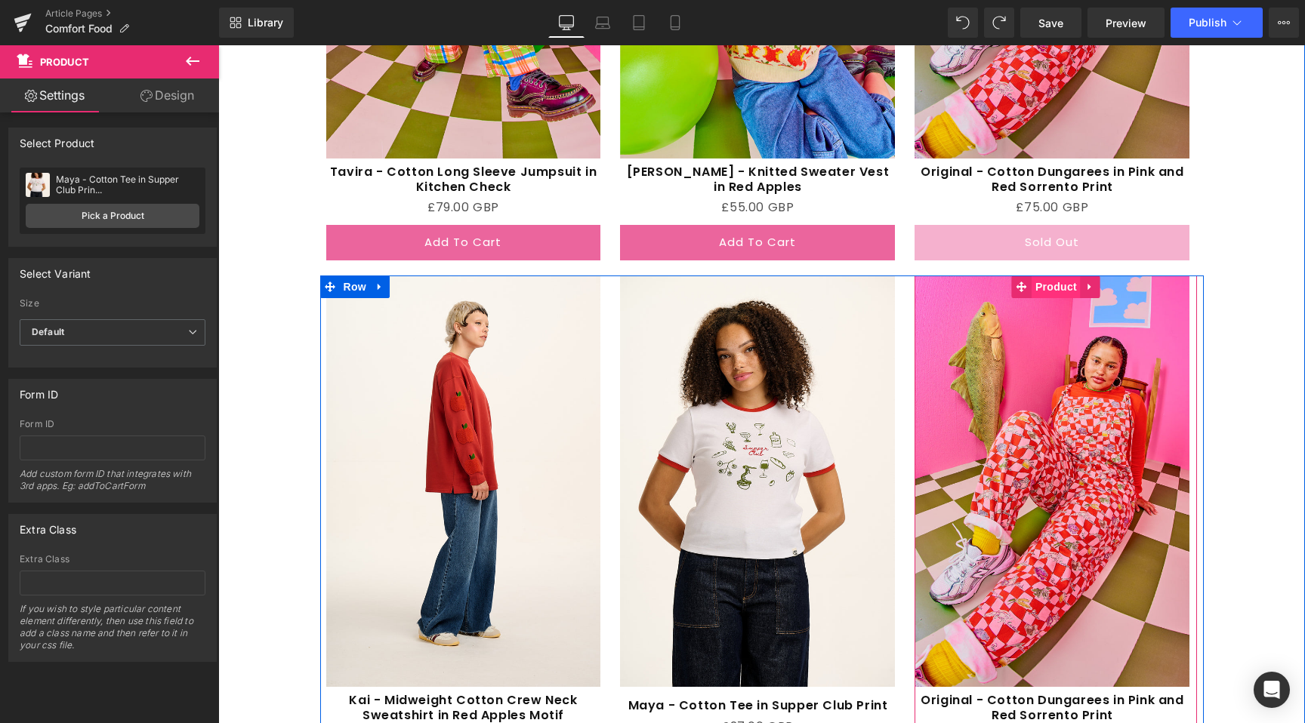
click at [1046, 286] on span "Product" at bounding box center [1055, 287] width 49 height 23
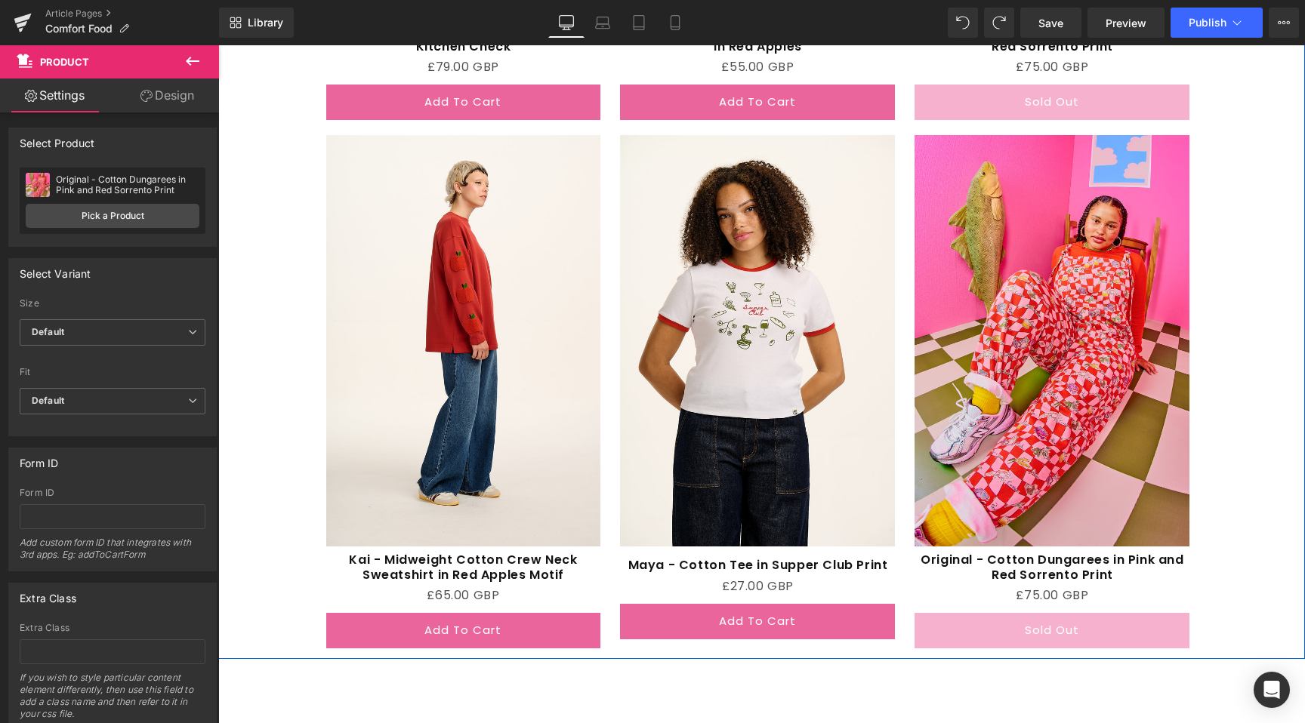
scroll to position [2610, 0]
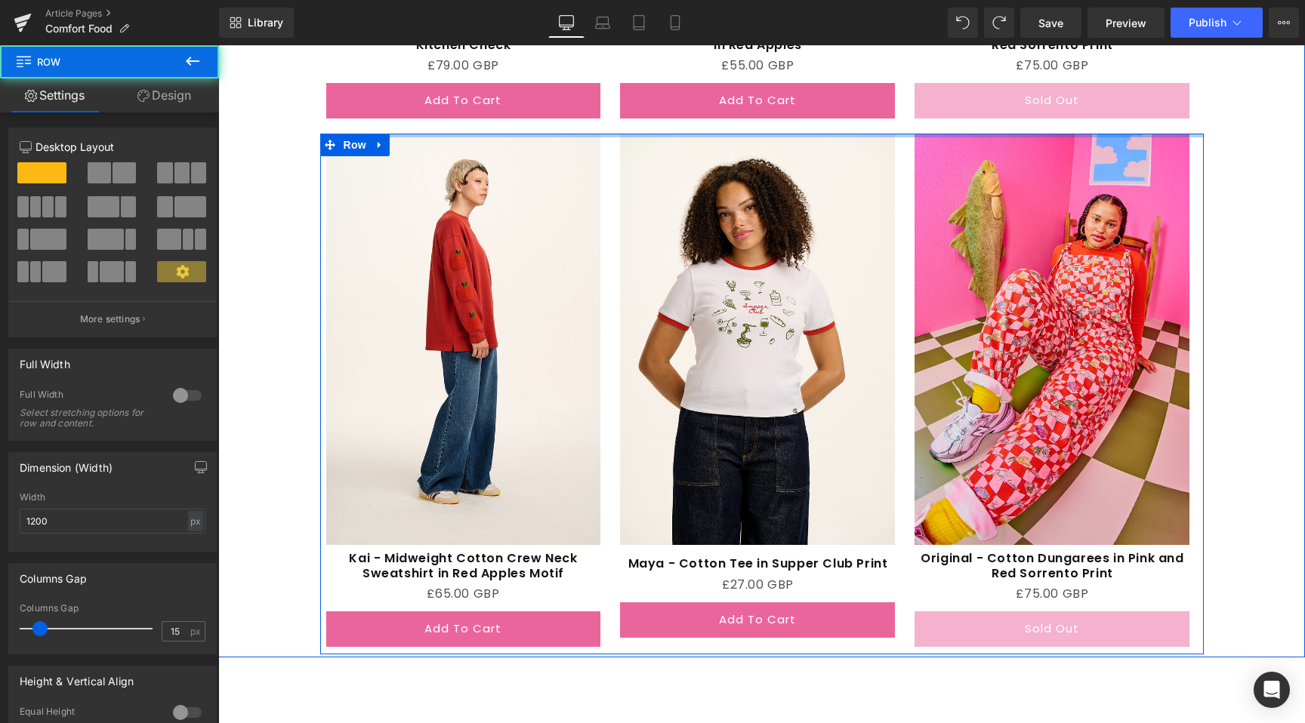
click at [1031, 135] on div "Sale Off (P) Image Kai - Midweight Cotton Crew Neck Sweatshirt in Red Apples Mo…" at bounding box center [761, 394] width 883 height 521
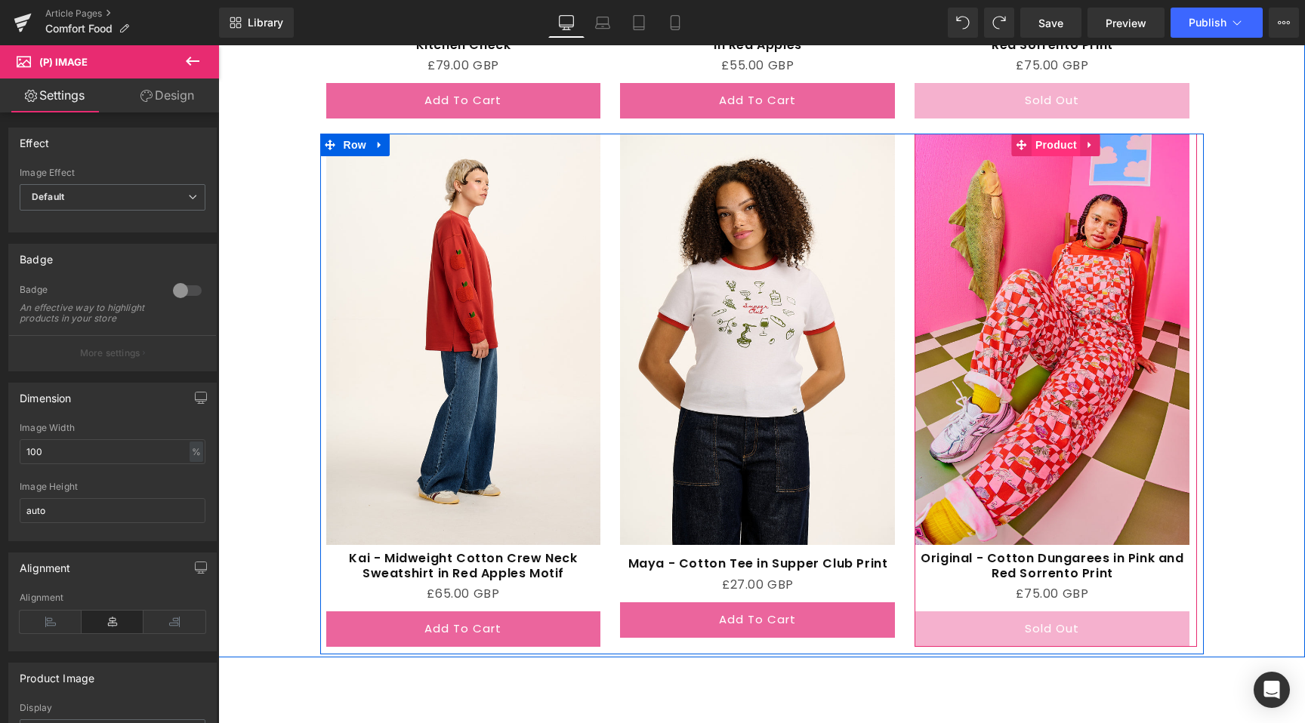
click at [1041, 155] on span "Product" at bounding box center [1055, 145] width 49 height 23
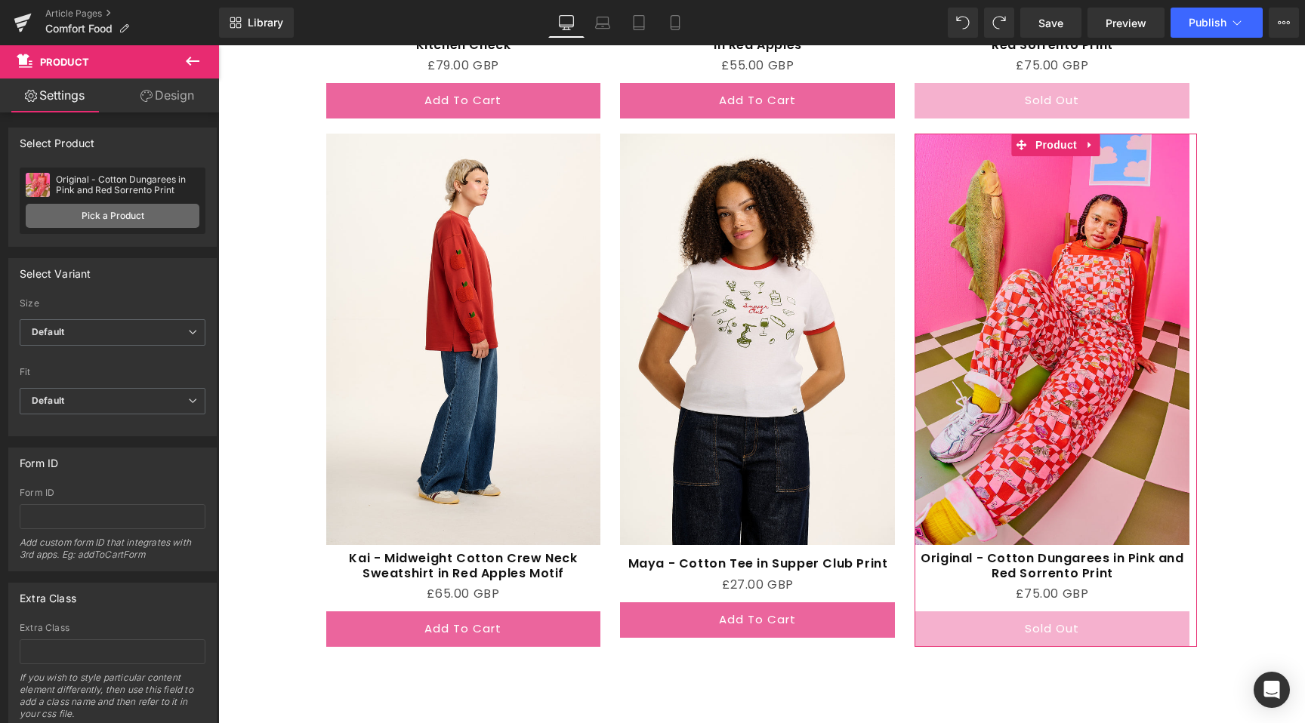
click at [119, 211] on link "Pick a Product" at bounding box center [113, 216] width 174 height 24
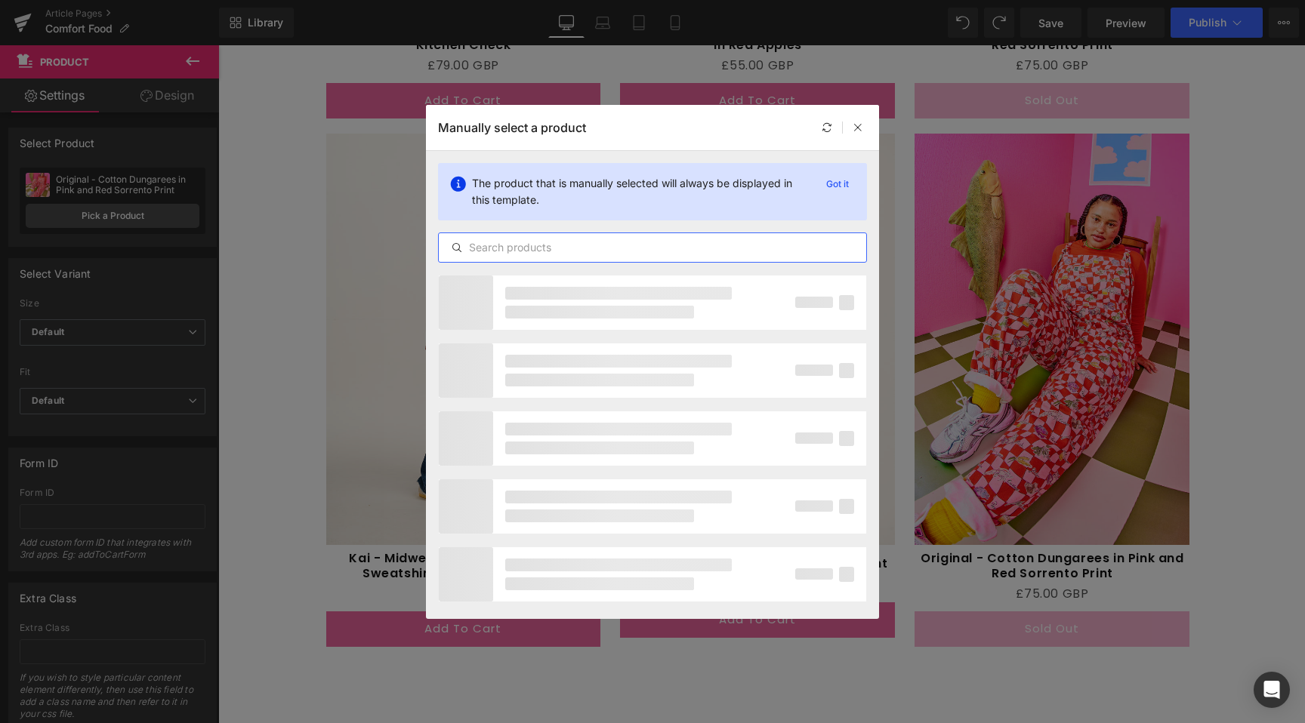
click at [541, 248] on input "text" at bounding box center [652, 248] width 427 height 18
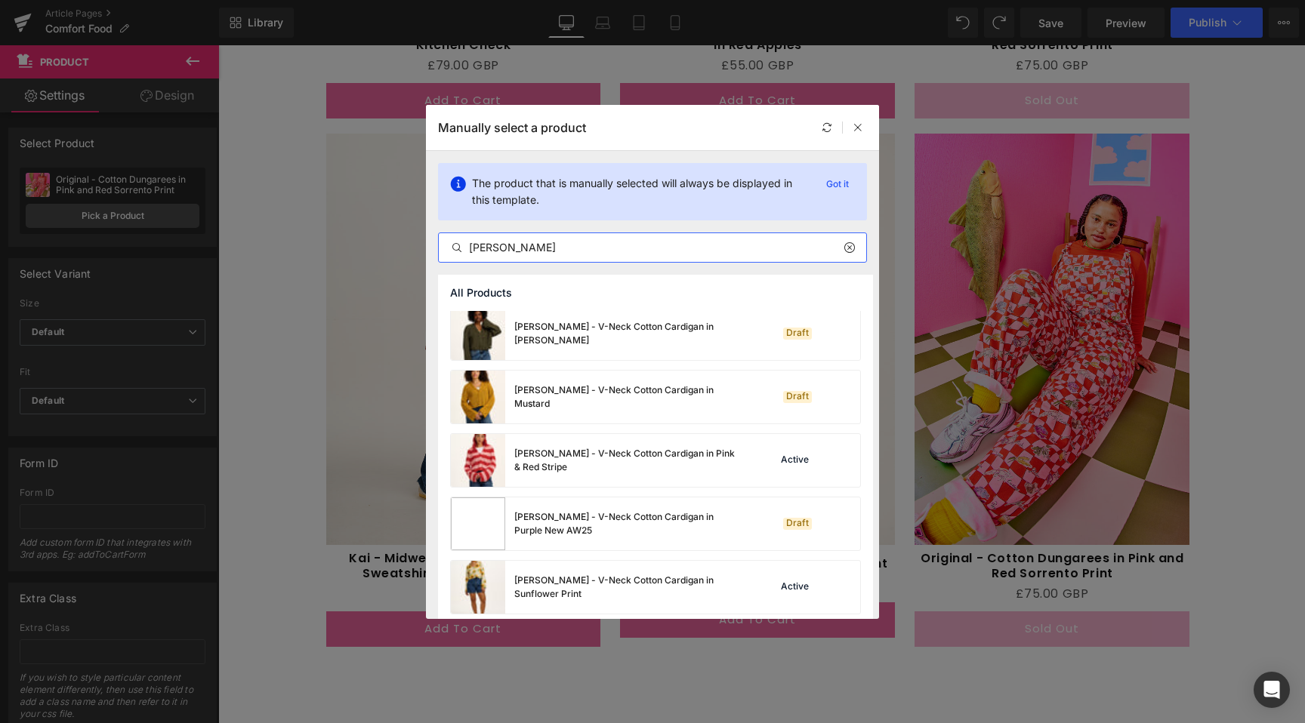
scroll to position [390, 0]
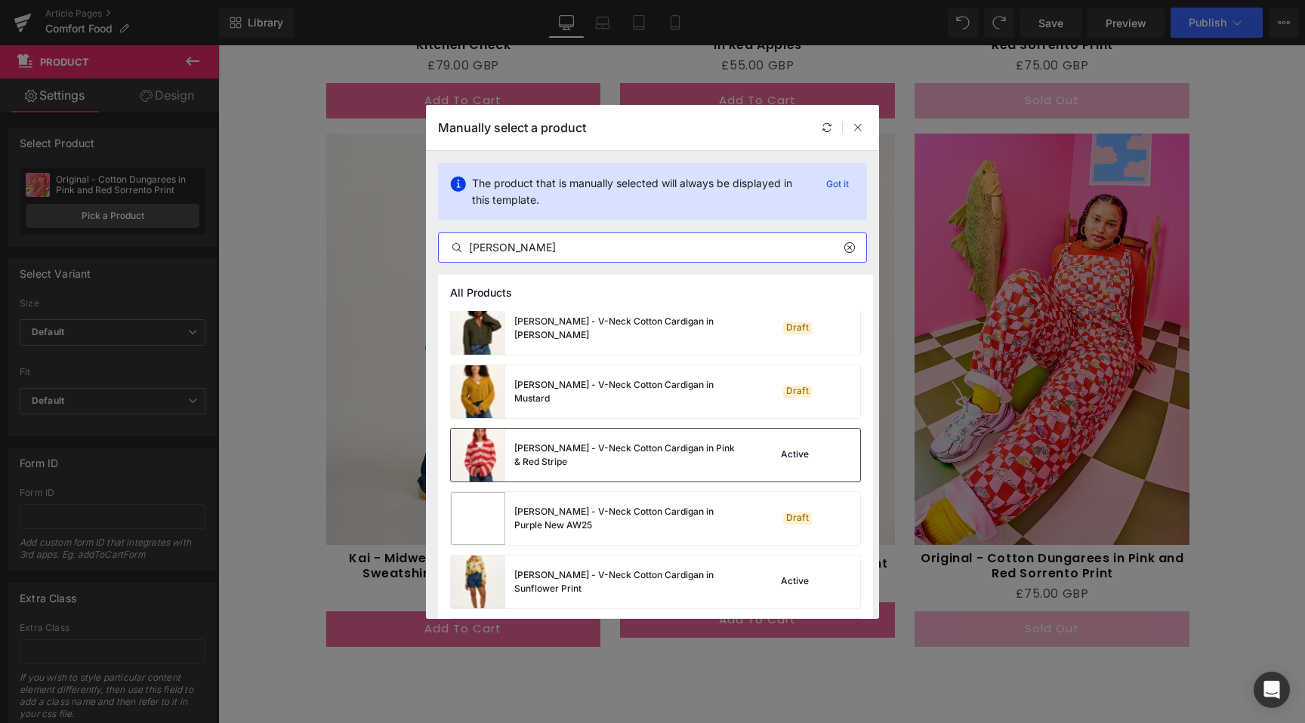
type input "robyn"
click at [769, 464] on div "Active" at bounding box center [809, 455] width 103 height 21
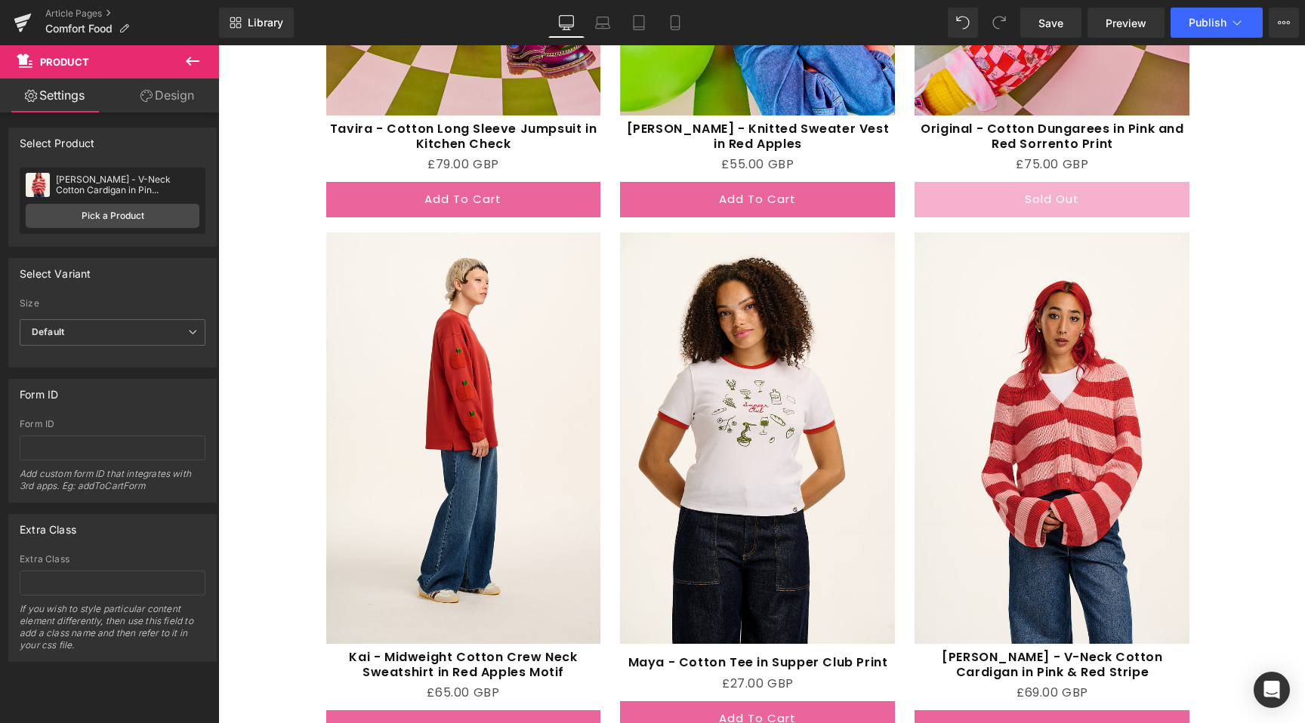
scroll to position [2508, 0]
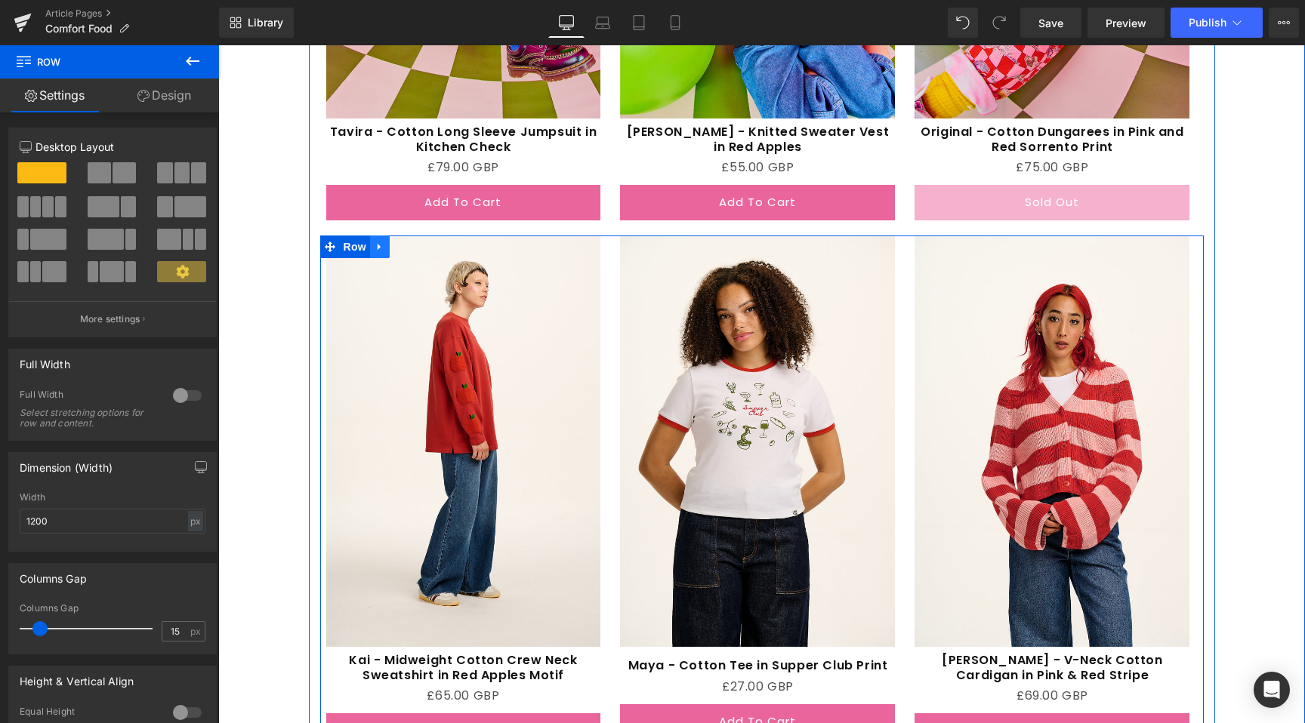
click at [386, 243] on link at bounding box center [380, 247] width 20 height 23
drag, startPoint x: 396, startPoint y: 245, endPoint x: 427, endPoint y: 281, distance: 47.1
click at [396, 245] on icon at bounding box center [399, 247] width 11 height 11
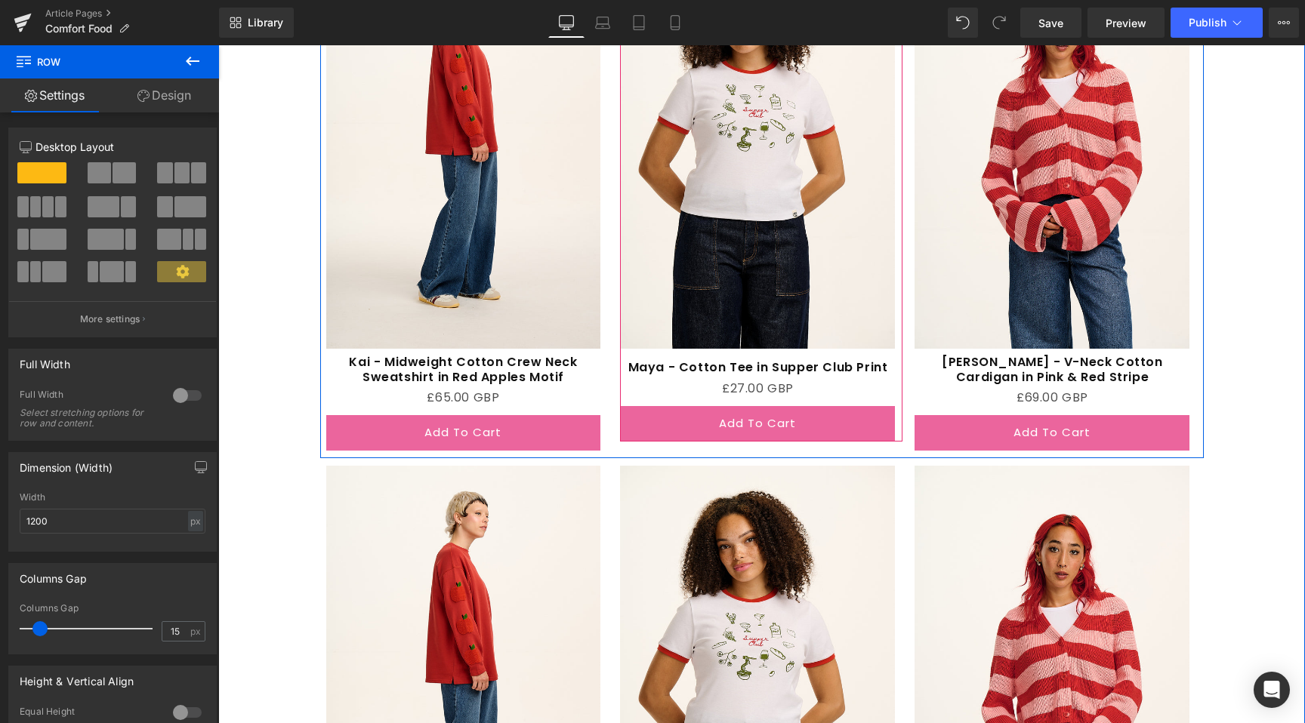
scroll to position [2801, 0]
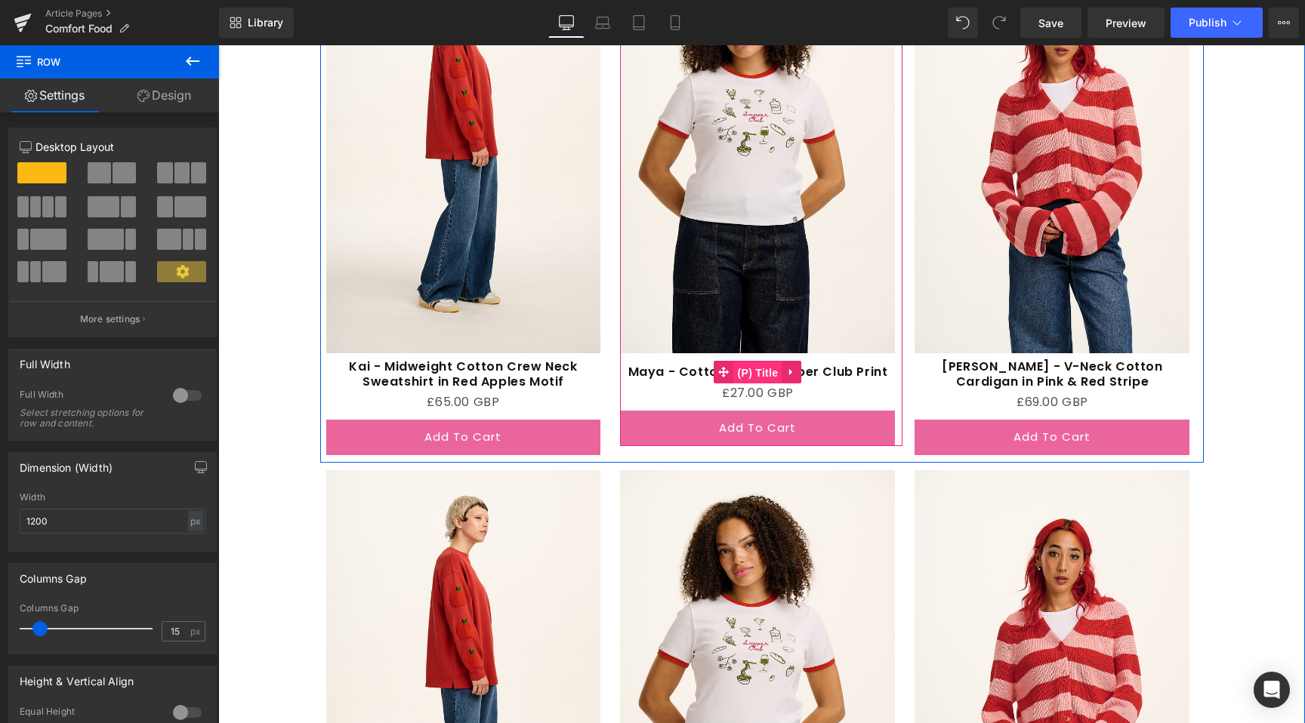
click at [757, 366] on span "(P) Title" at bounding box center [758, 373] width 48 height 23
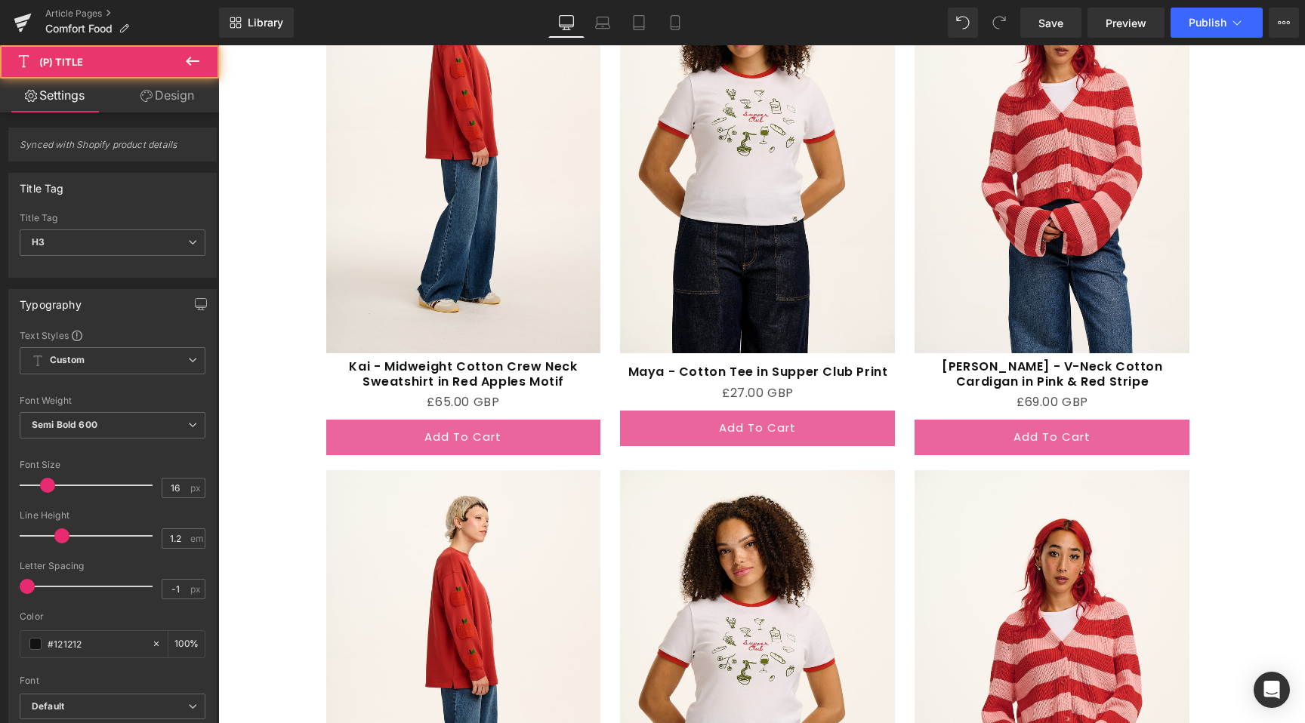
click at [175, 103] on link "Design" at bounding box center [167, 96] width 109 height 34
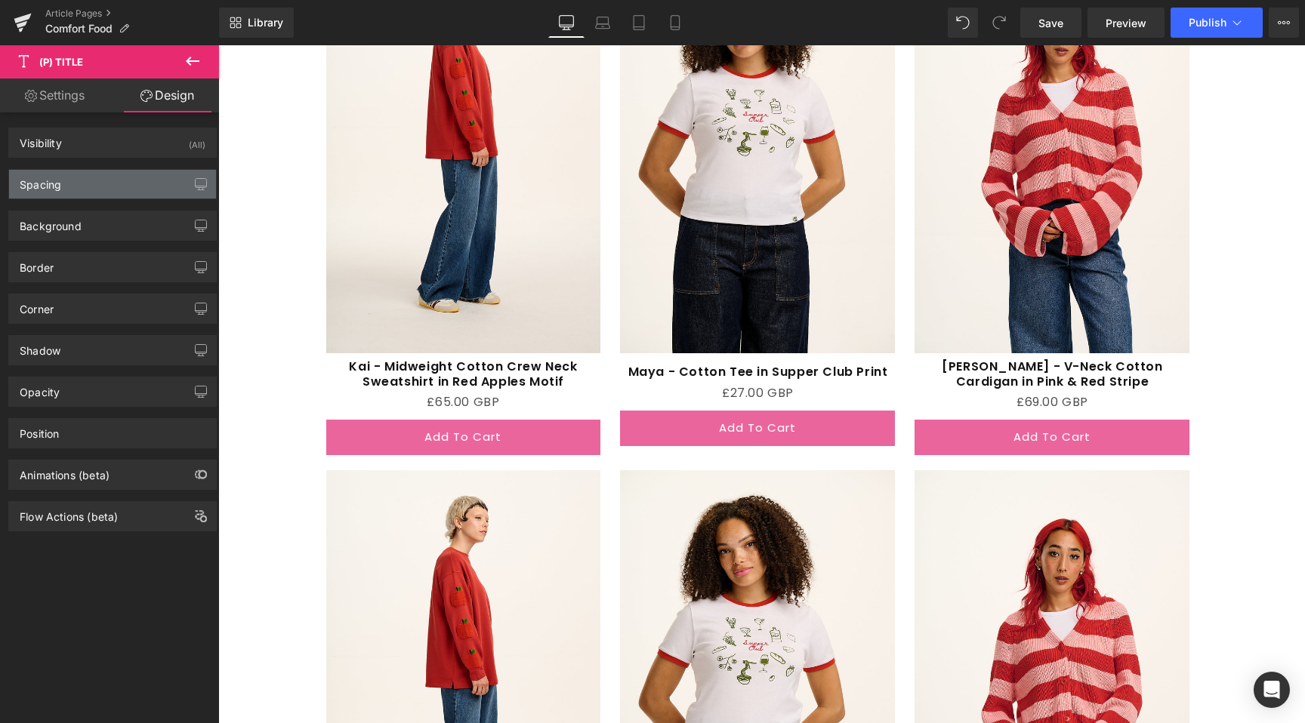
click at [116, 174] on div "Spacing" at bounding box center [112, 184] width 207 height 29
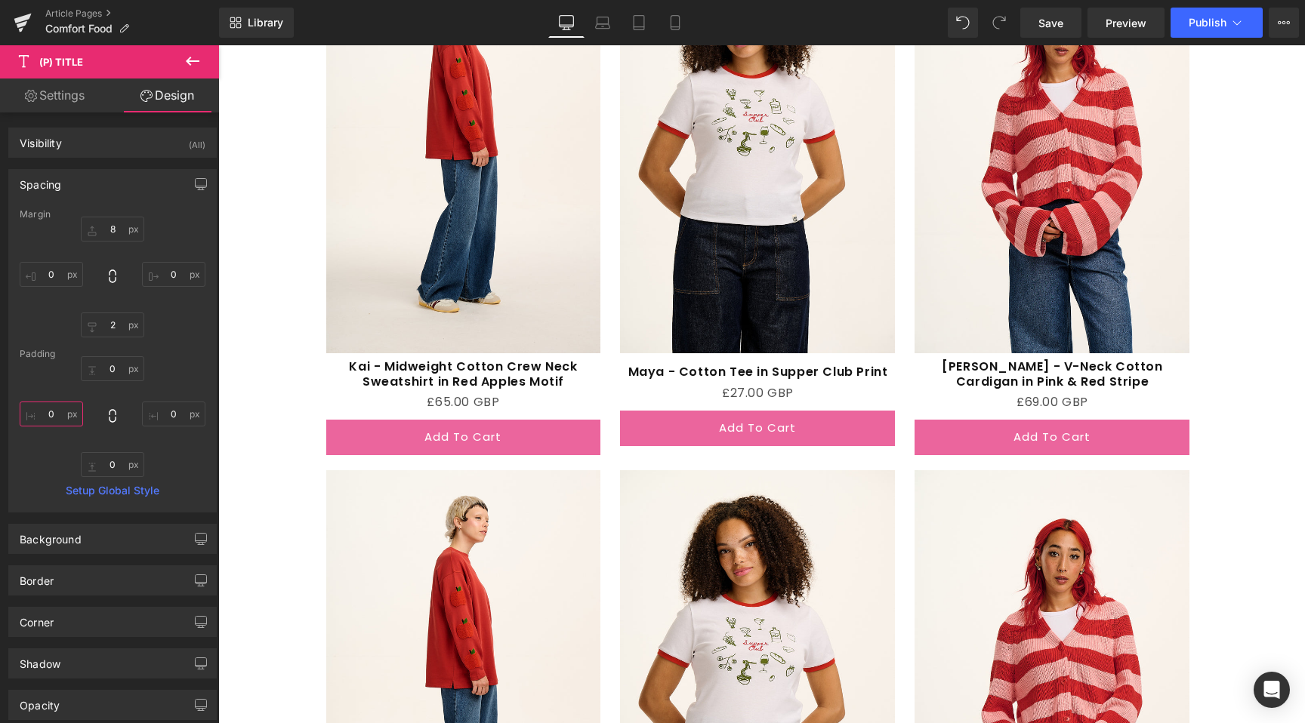
click at [51, 418] on input "0" at bounding box center [51, 414] width 63 height 25
type input "10"
click at [156, 412] on input "0" at bounding box center [173, 414] width 63 height 25
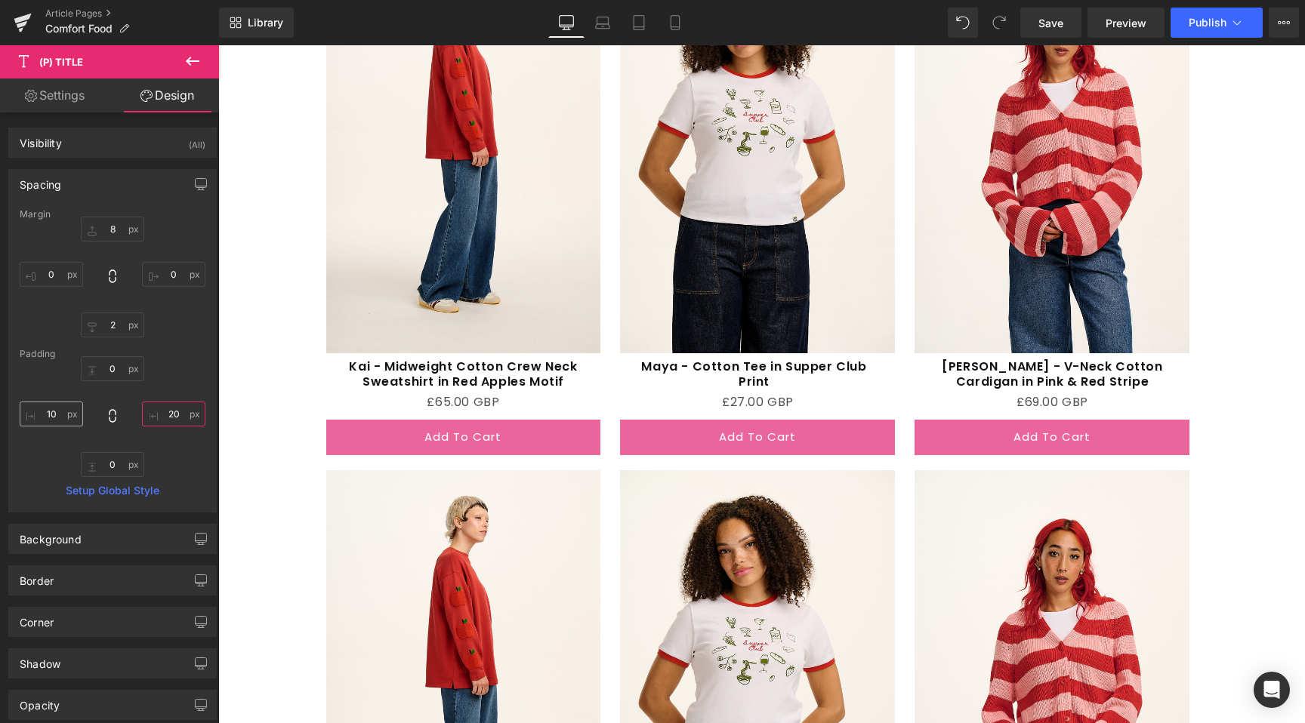
type input "20"
click at [54, 413] on input "10" at bounding box center [51, 414] width 63 height 25
type input "30"
click at [168, 408] on input "20" at bounding box center [173, 414] width 63 height 25
type input "30"
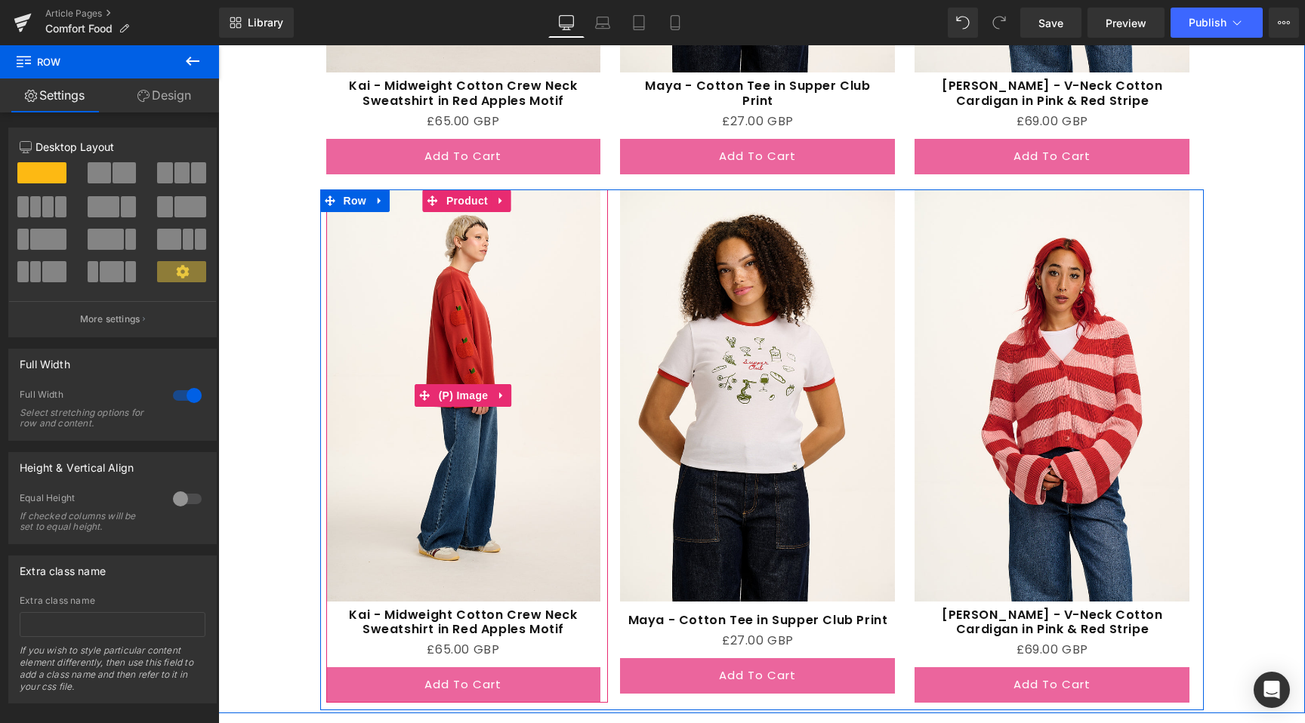
scroll to position [3073, 0]
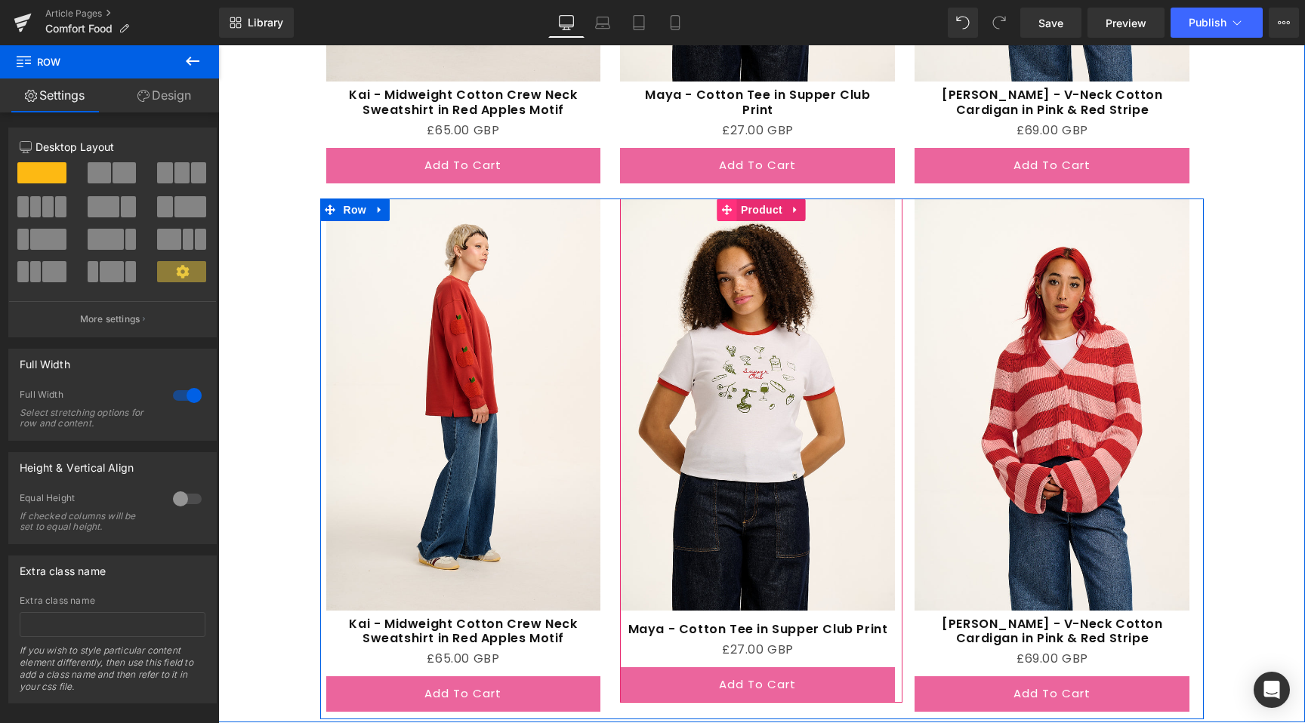
click at [736, 210] on span at bounding box center [727, 210] width 20 height 23
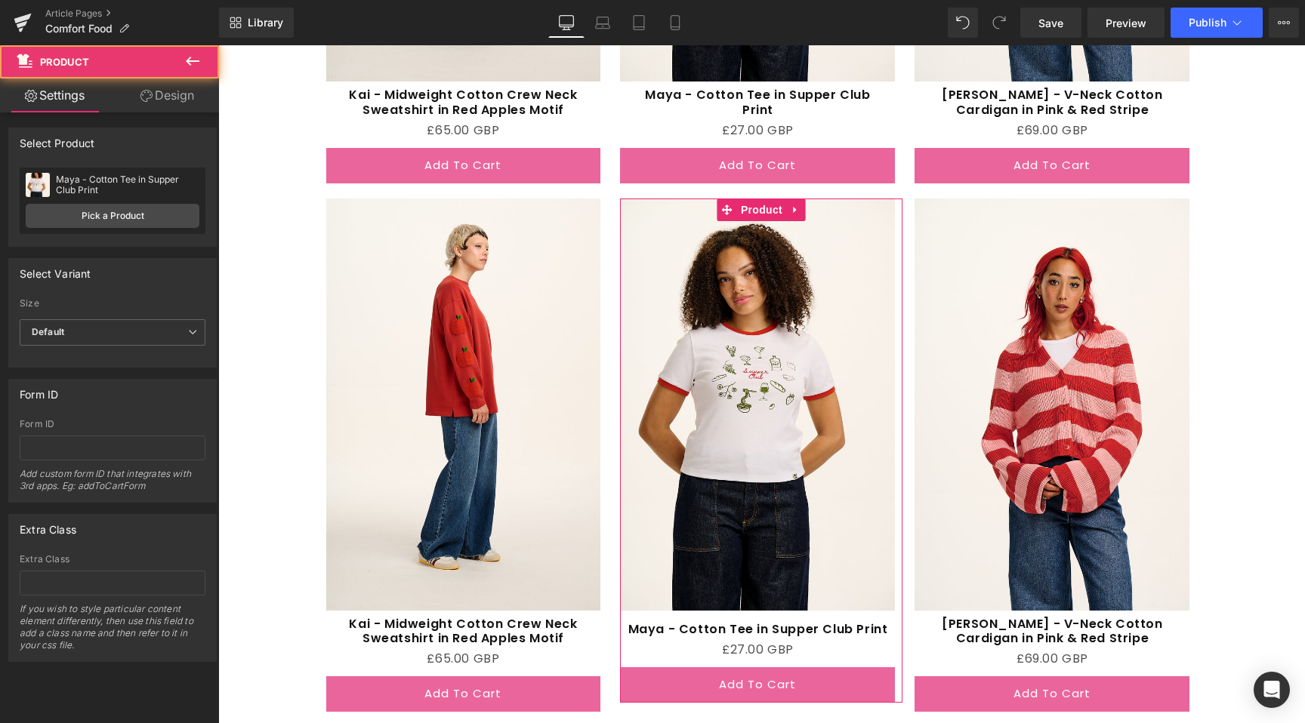
click at [134, 200] on div "Maya - Cotton Tee in Supper Club Print Maya - Cotton Tee in Supper Club Print P…" at bounding box center [113, 201] width 186 height 66
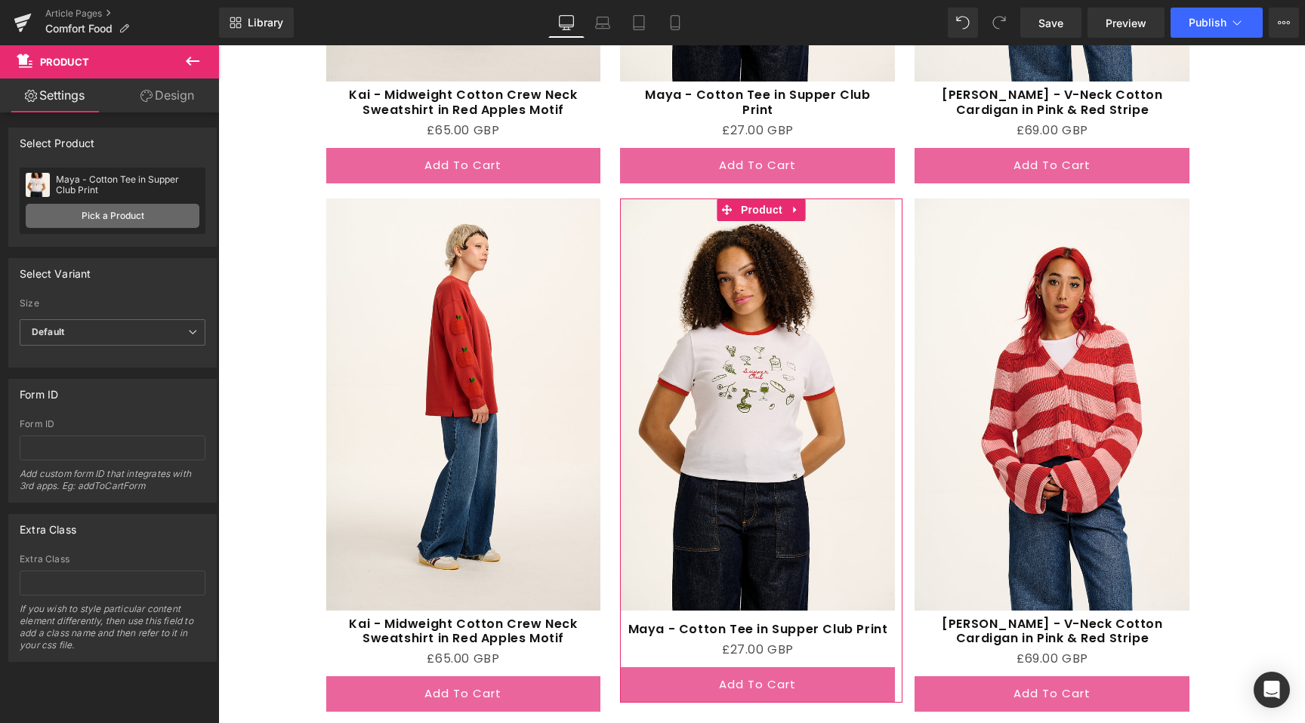
click at [137, 218] on link "Pick a Product" at bounding box center [113, 216] width 174 height 24
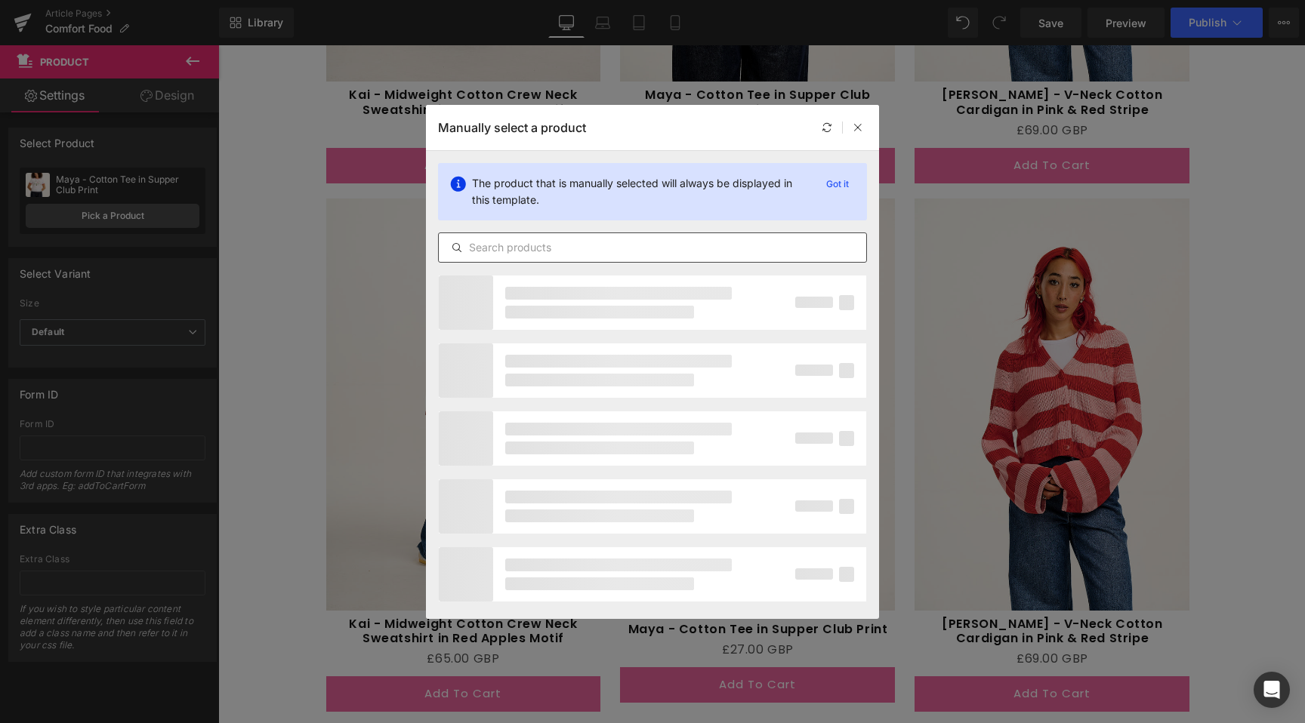
click at [519, 237] on div at bounding box center [652, 248] width 429 height 30
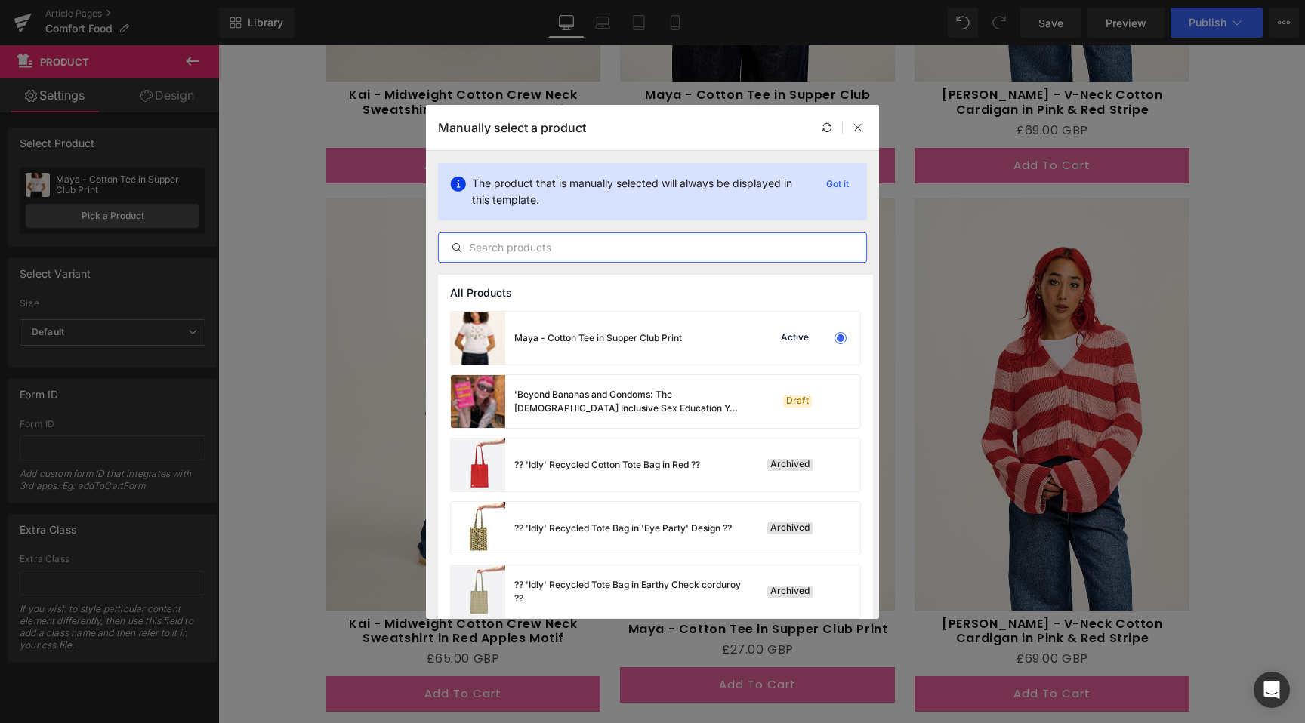
click at [518, 246] on input "text" at bounding box center [652, 248] width 427 height 18
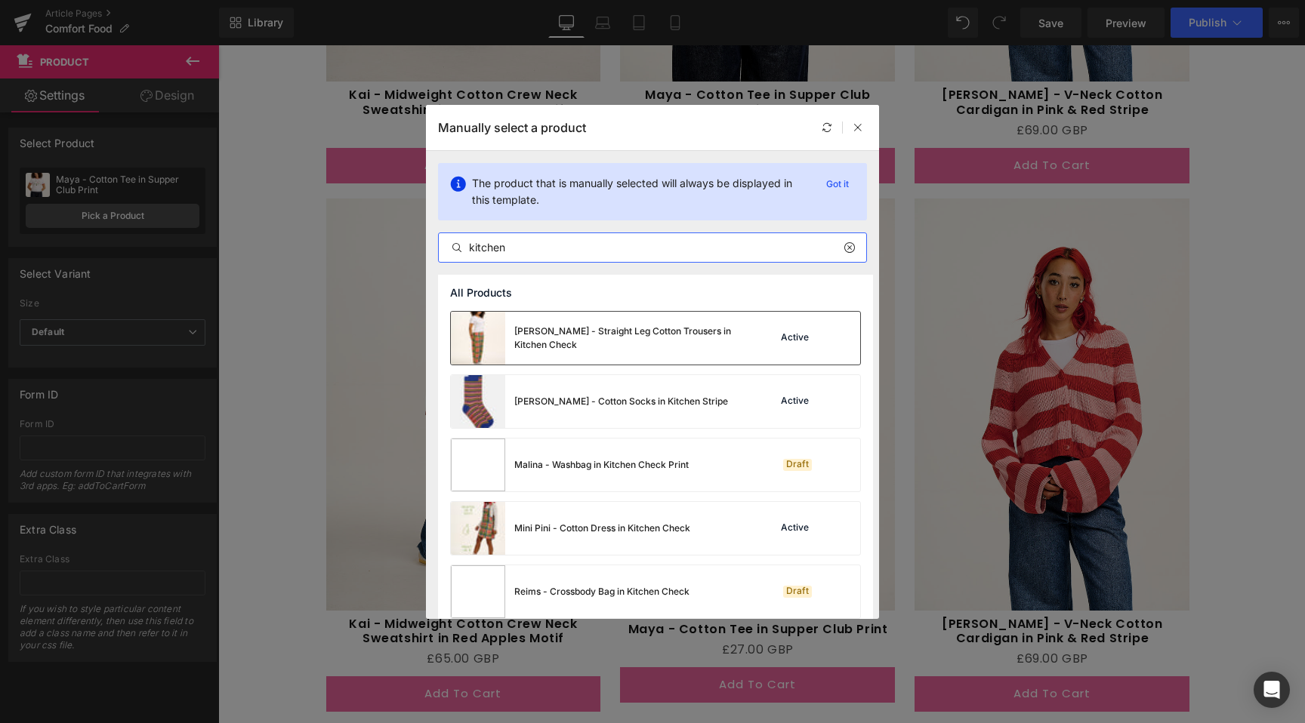
type input "kitchen"
click at [819, 334] on div "Active" at bounding box center [809, 338] width 103 height 21
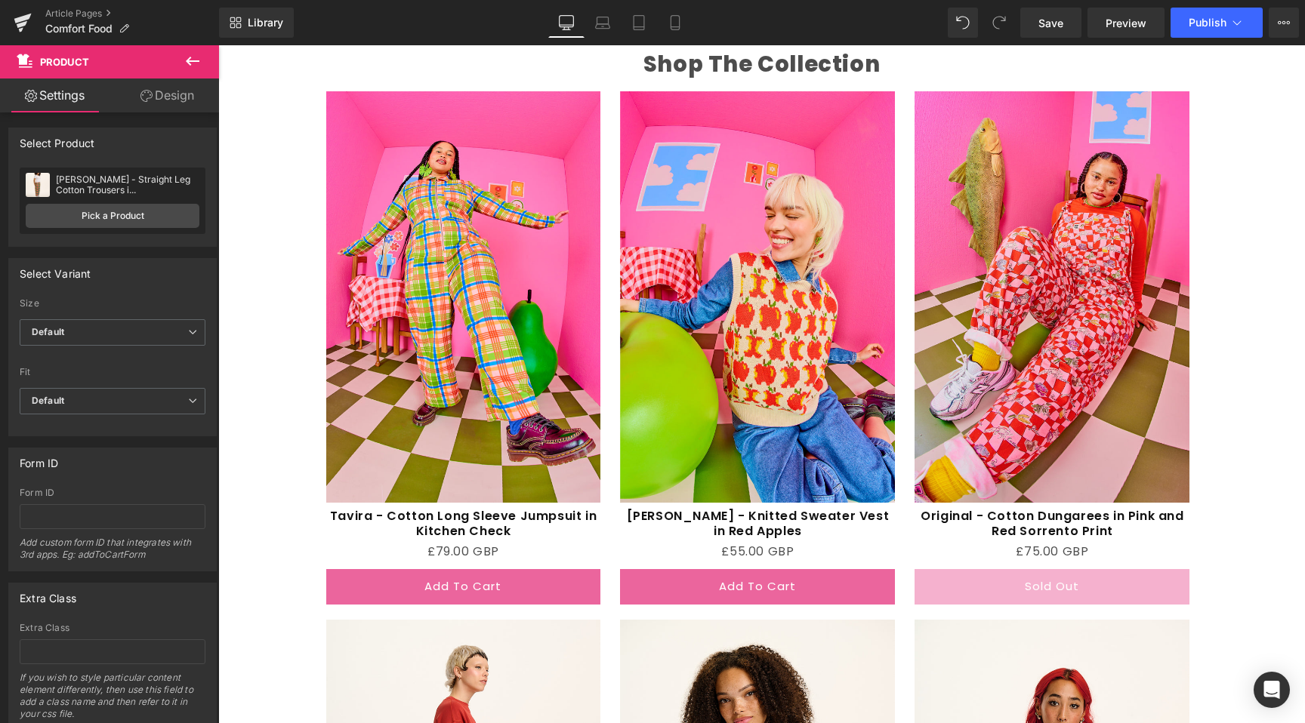
scroll to position [2126, 0]
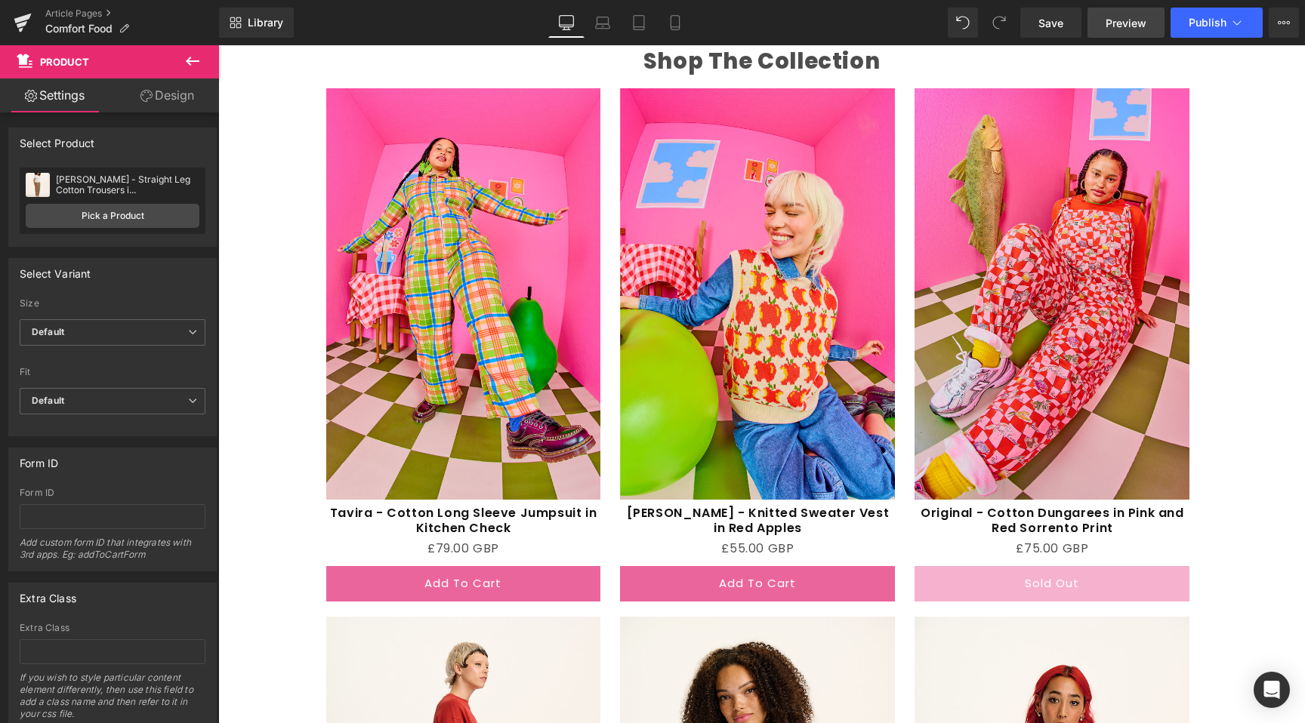
click at [1129, 17] on span "Preview" at bounding box center [1125, 23] width 41 height 16
click at [1042, 23] on span "Save" at bounding box center [1050, 23] width 25 height 16
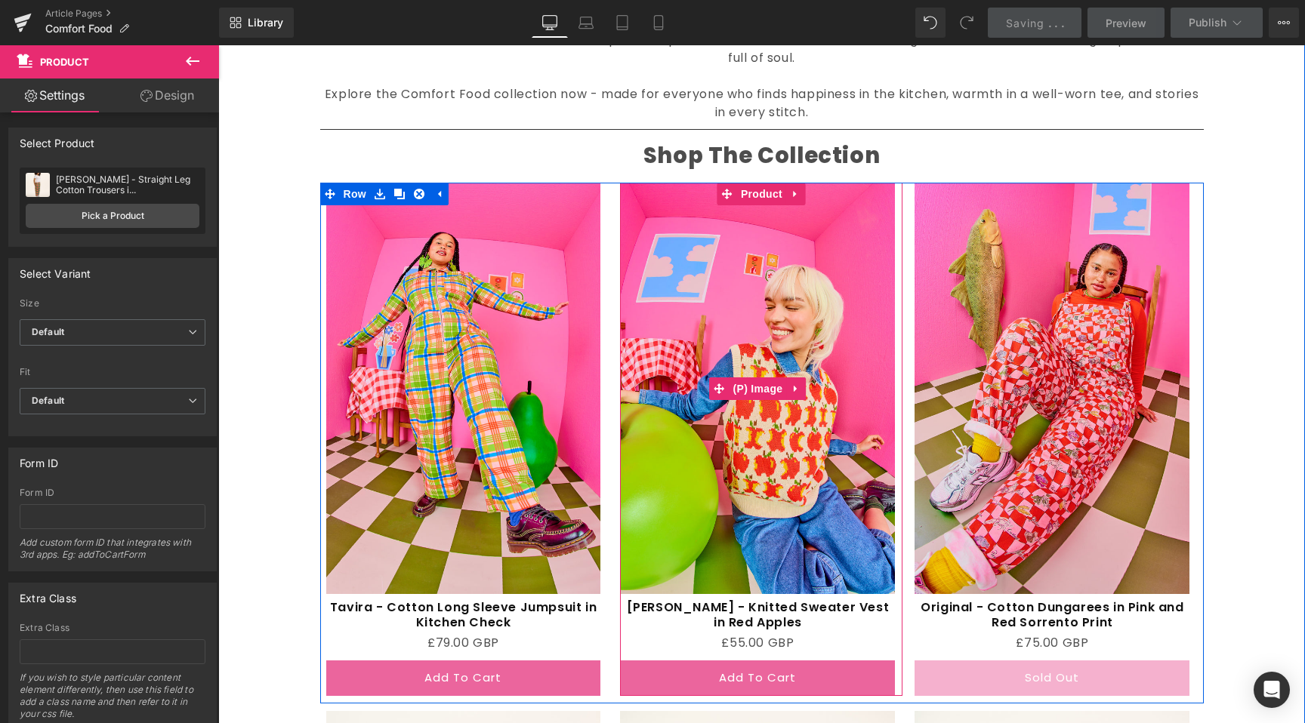
scroll to position [1969, 0]
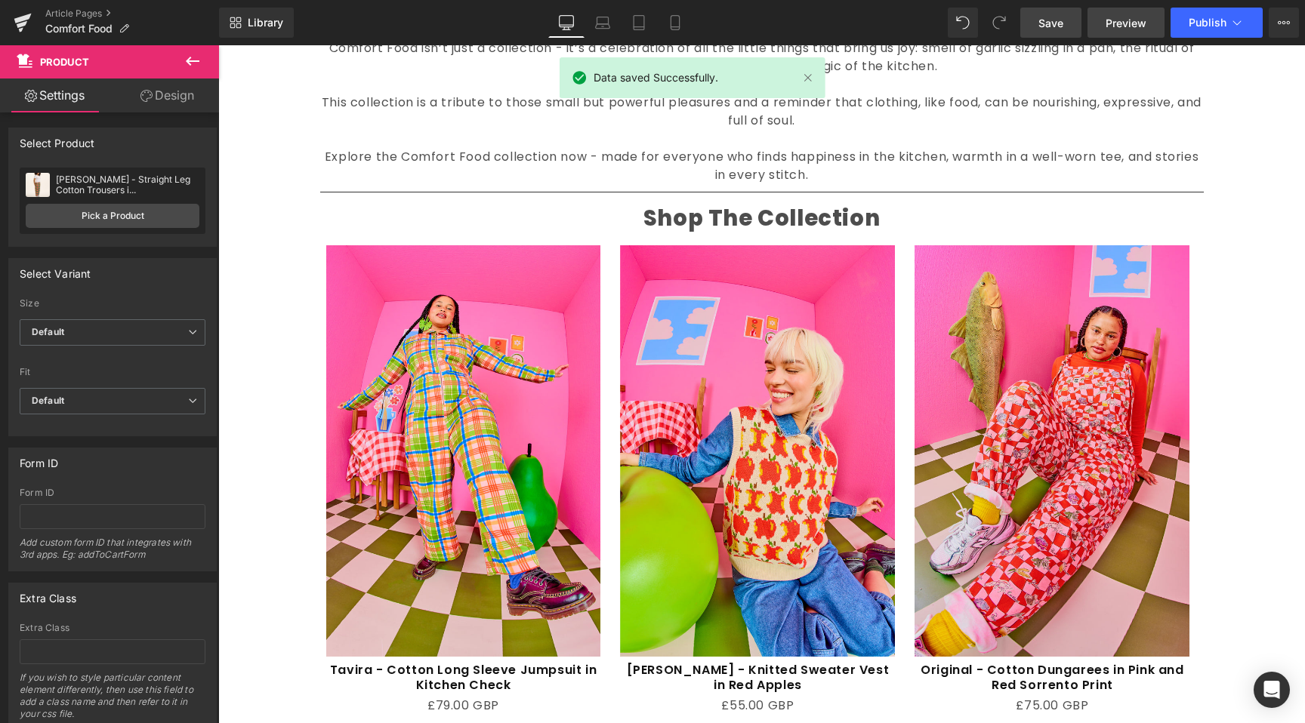
click at [1140, 28] on span "Preview" at bounding box center [1125, 23] width 41 height 16
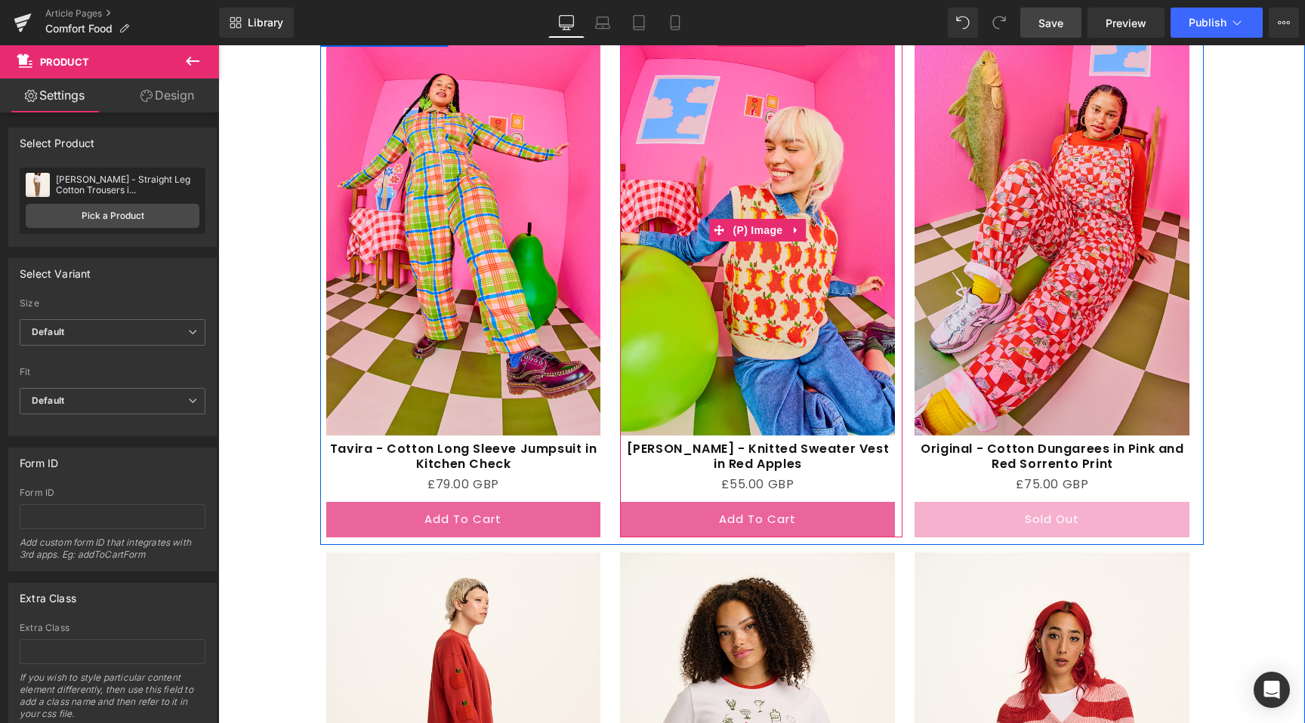
scroll to position [2222, 0]
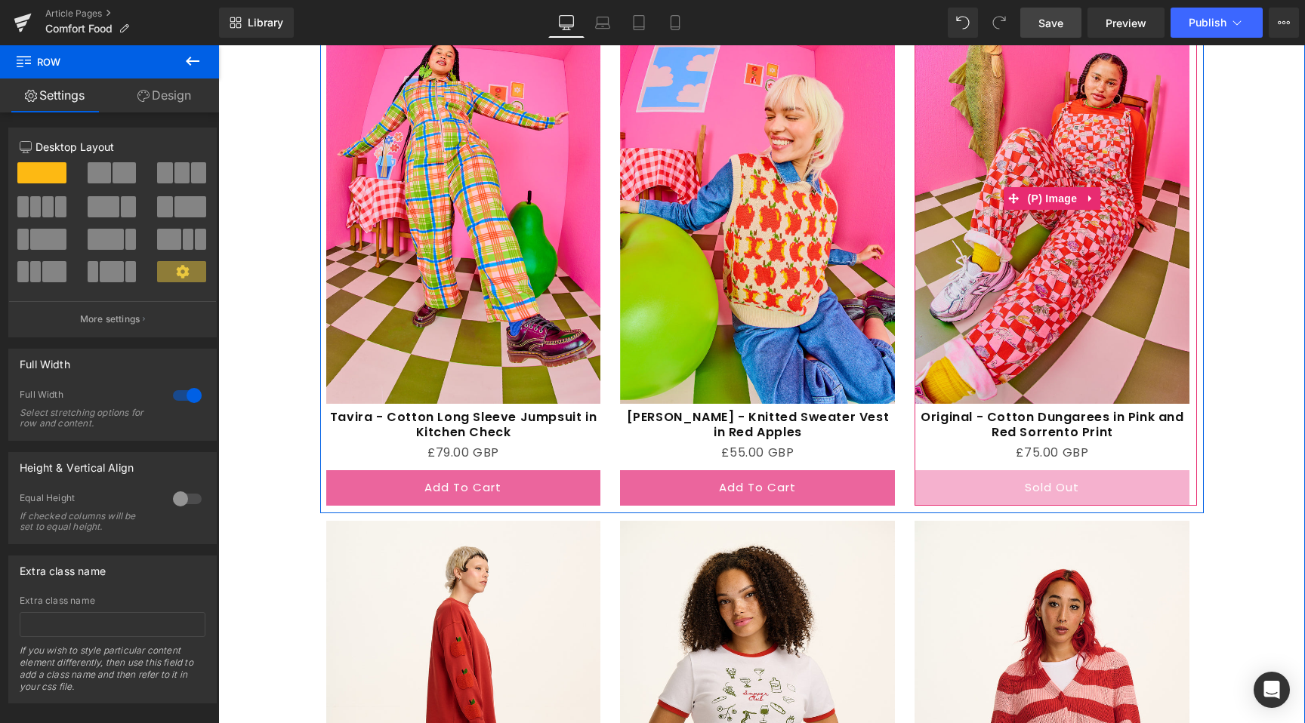
click at [1067, 283] on img at bounding box center [1051, 198] width 275 height 412
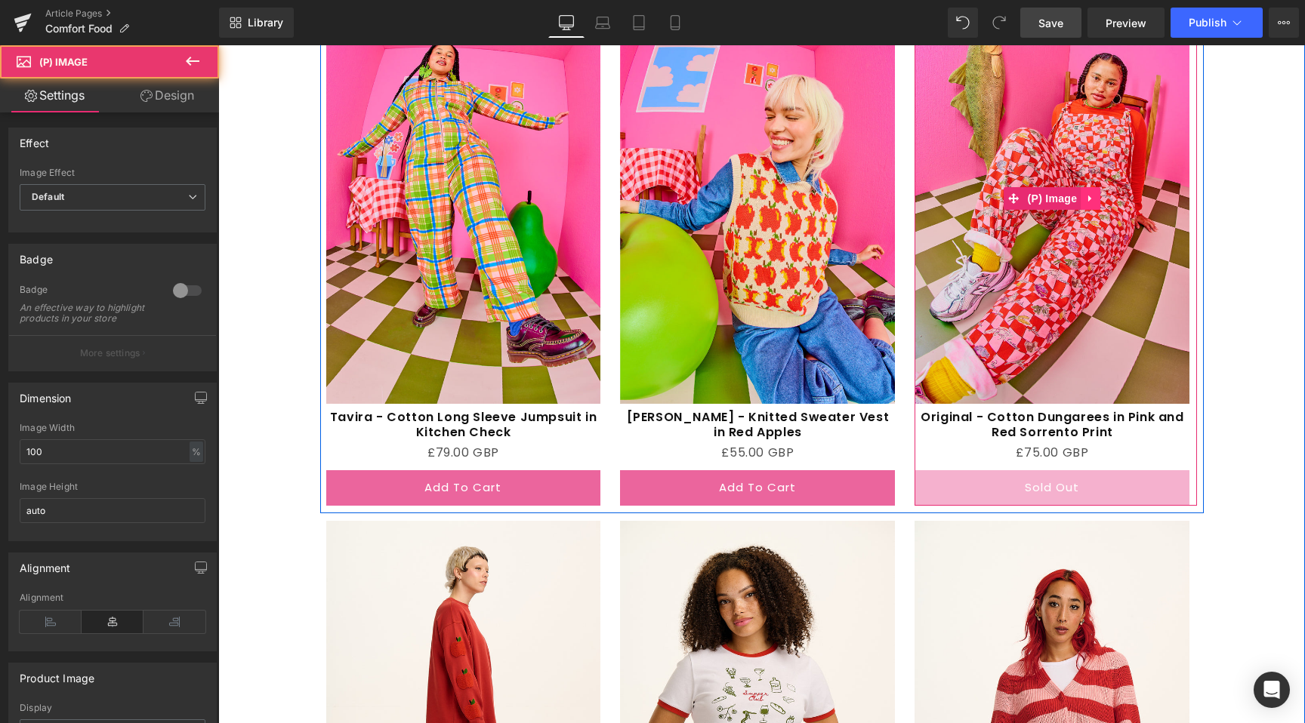
click at [1088, 198] on icon at bounding box center [1089, 198] width 3 height 7
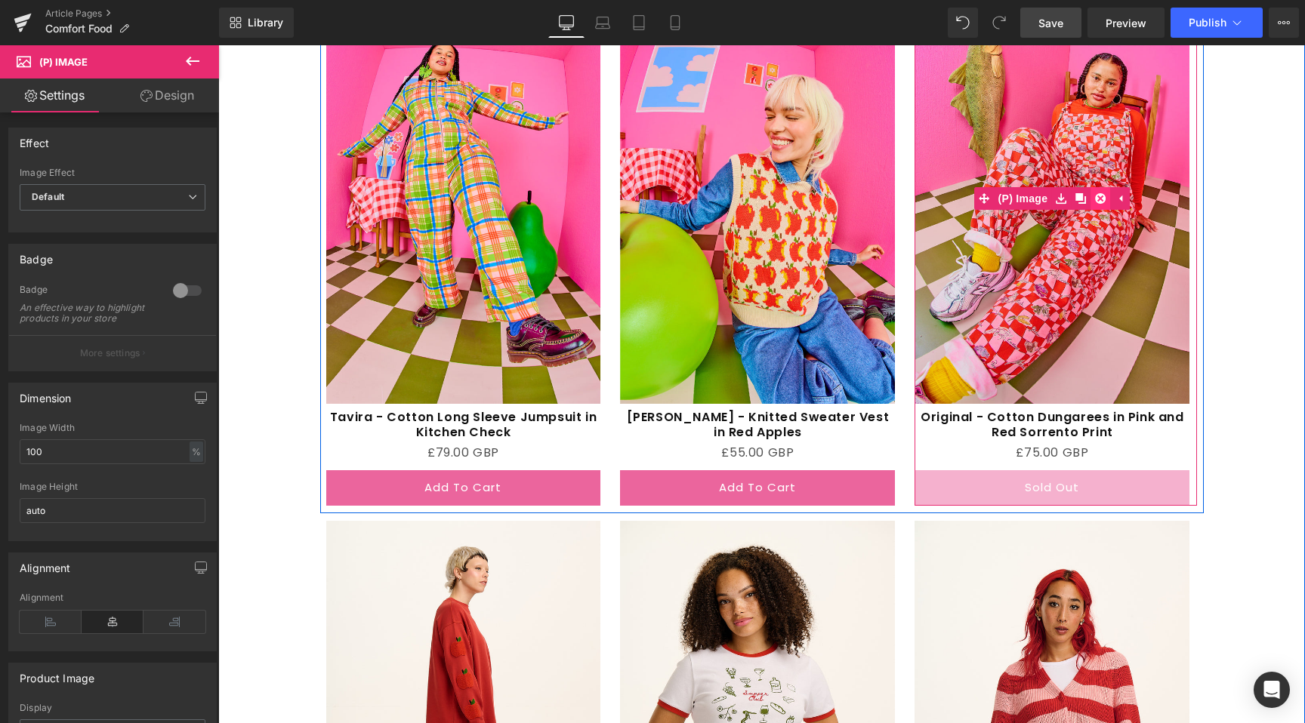
click at [1095, 199] on icon at bounding box center [1100, 198] width 11 height 11
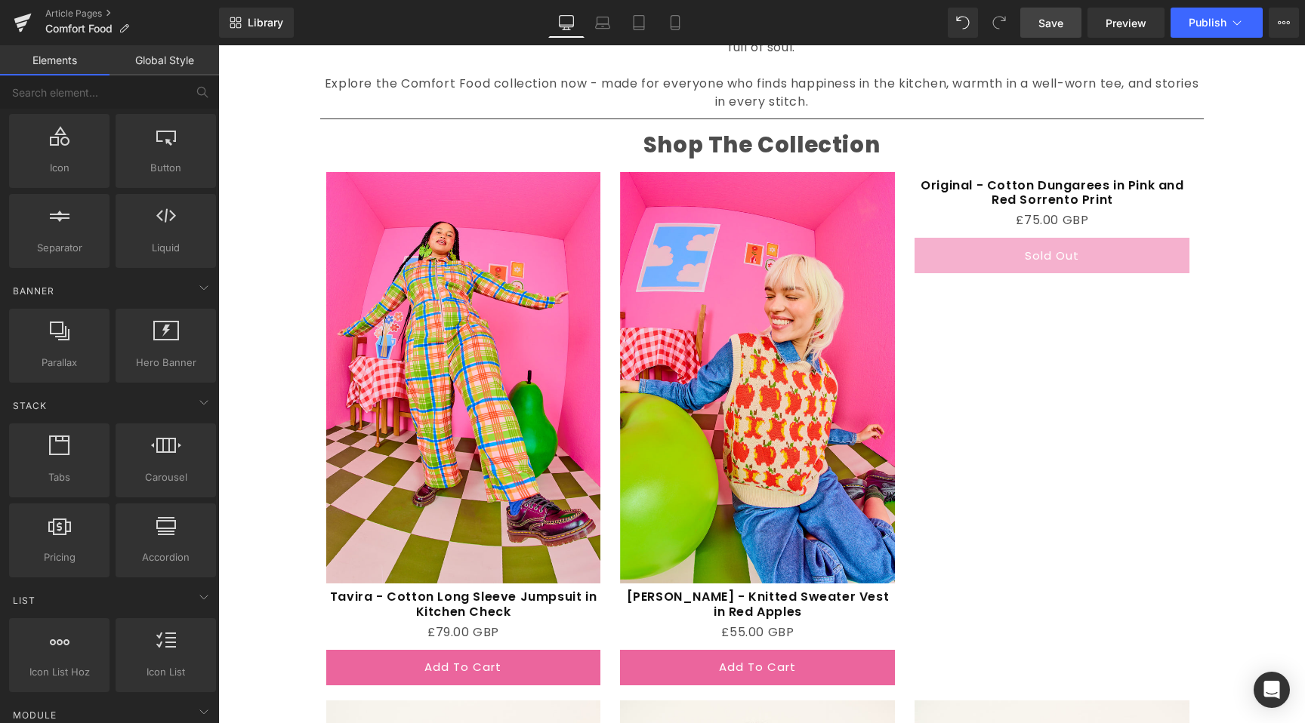
scroll to position [0, 0]
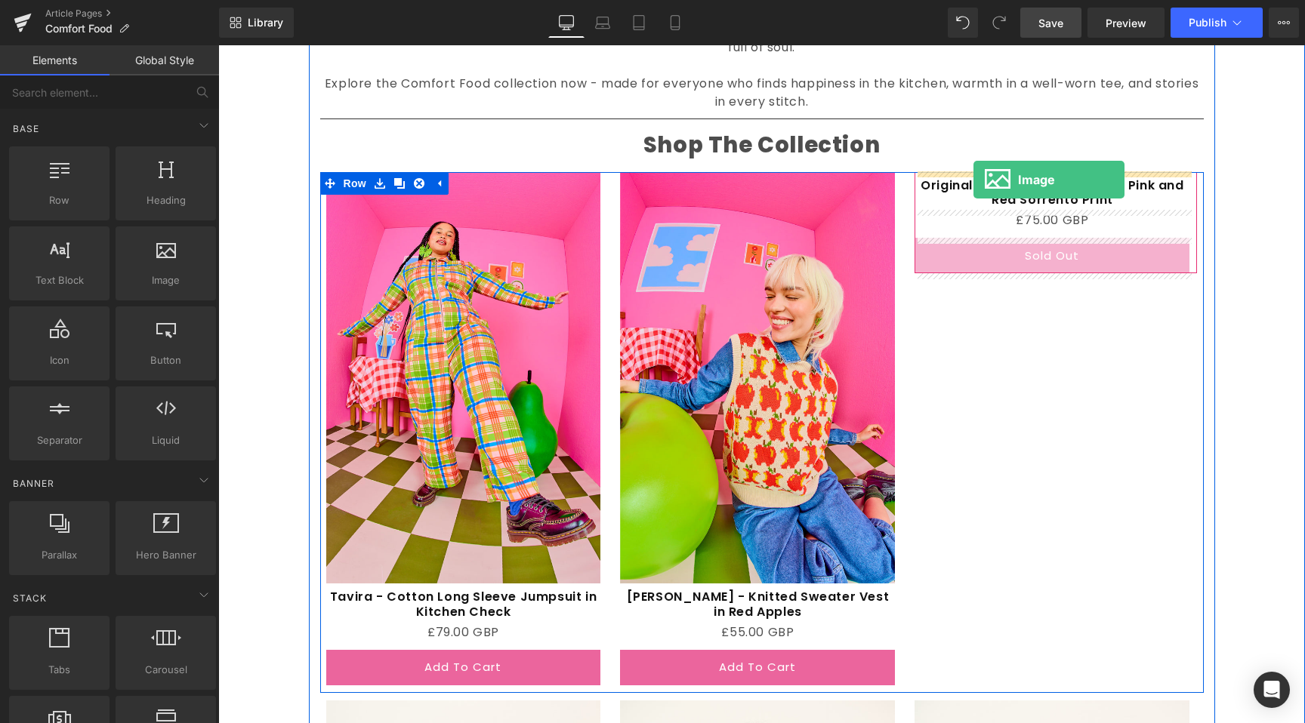
drag, startPoint x: 395, startPoint y: 308, endPoint x: 973, endPoint y: 180, distance: 592.5
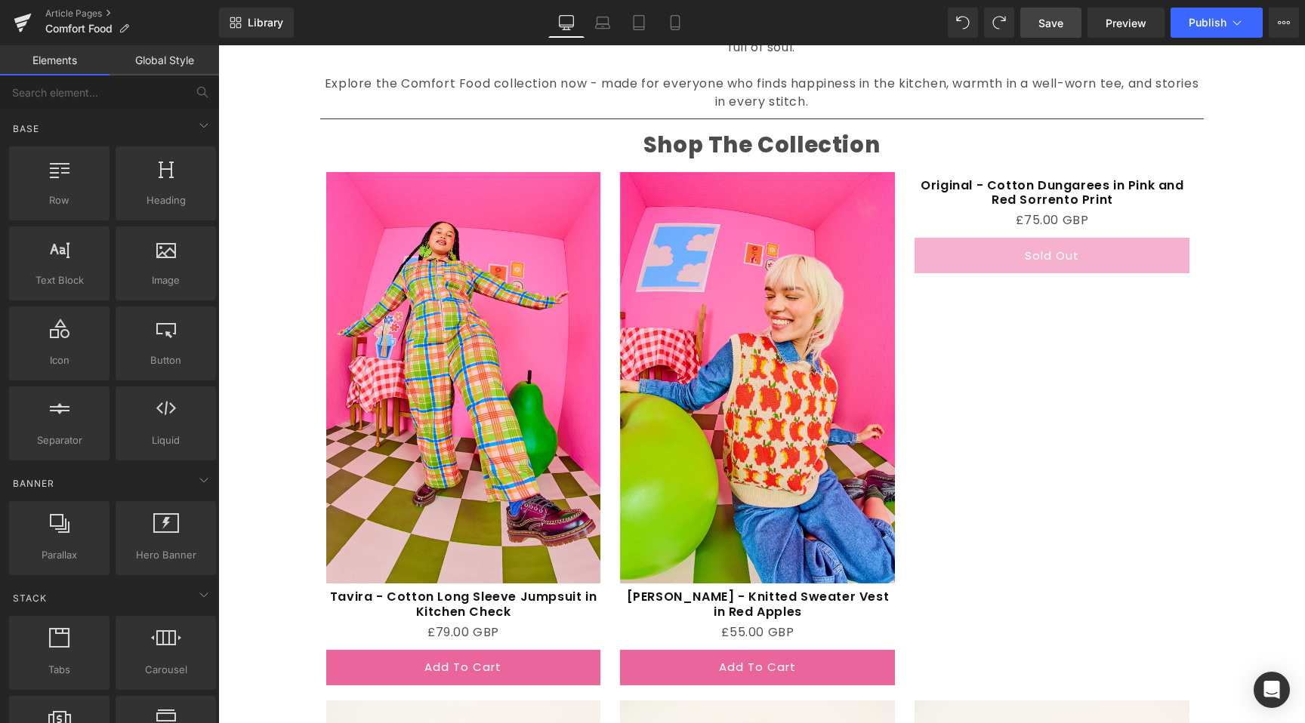
click at [990, 5] on div "Library Desktop Desktop Laptop Tablet Mobile Save Preview Publish Scheduled Vie…" at bounding box center [762, 22] width 1086 height 45
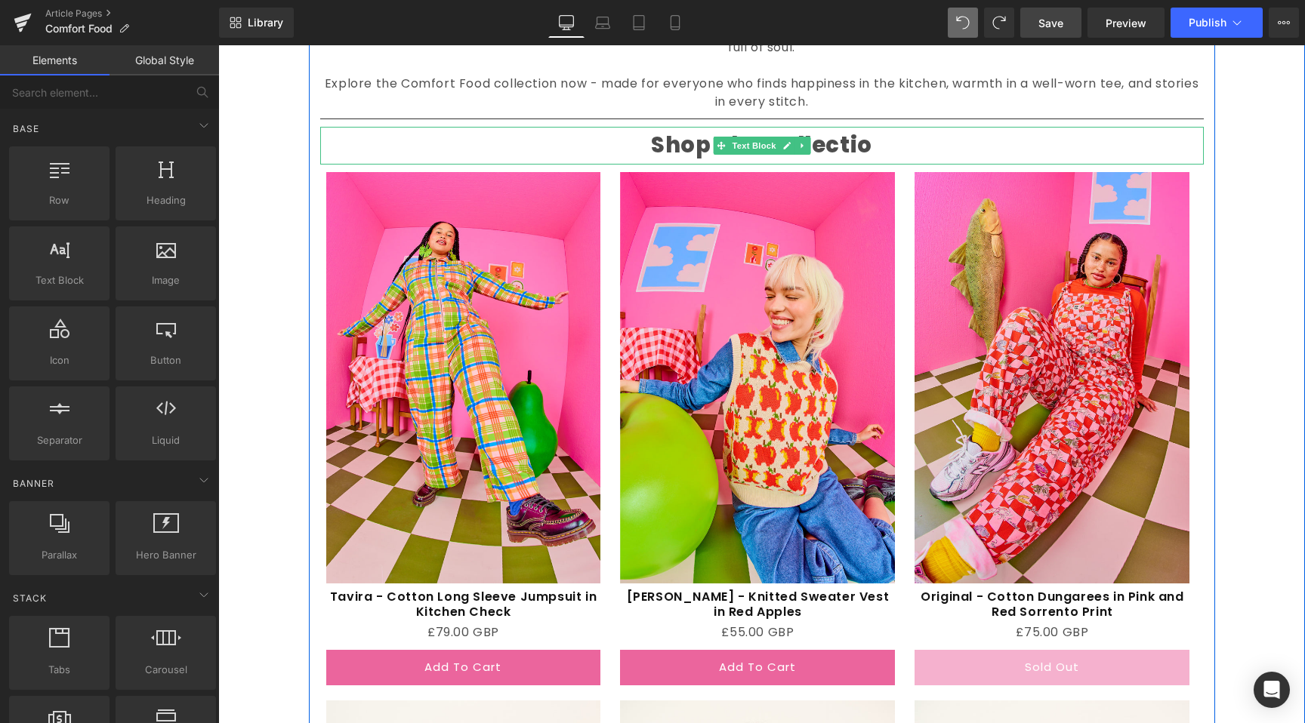
click at [889, 136] on p "Shop The Collectio" at bounding box center [761, 145] width 883 height 37
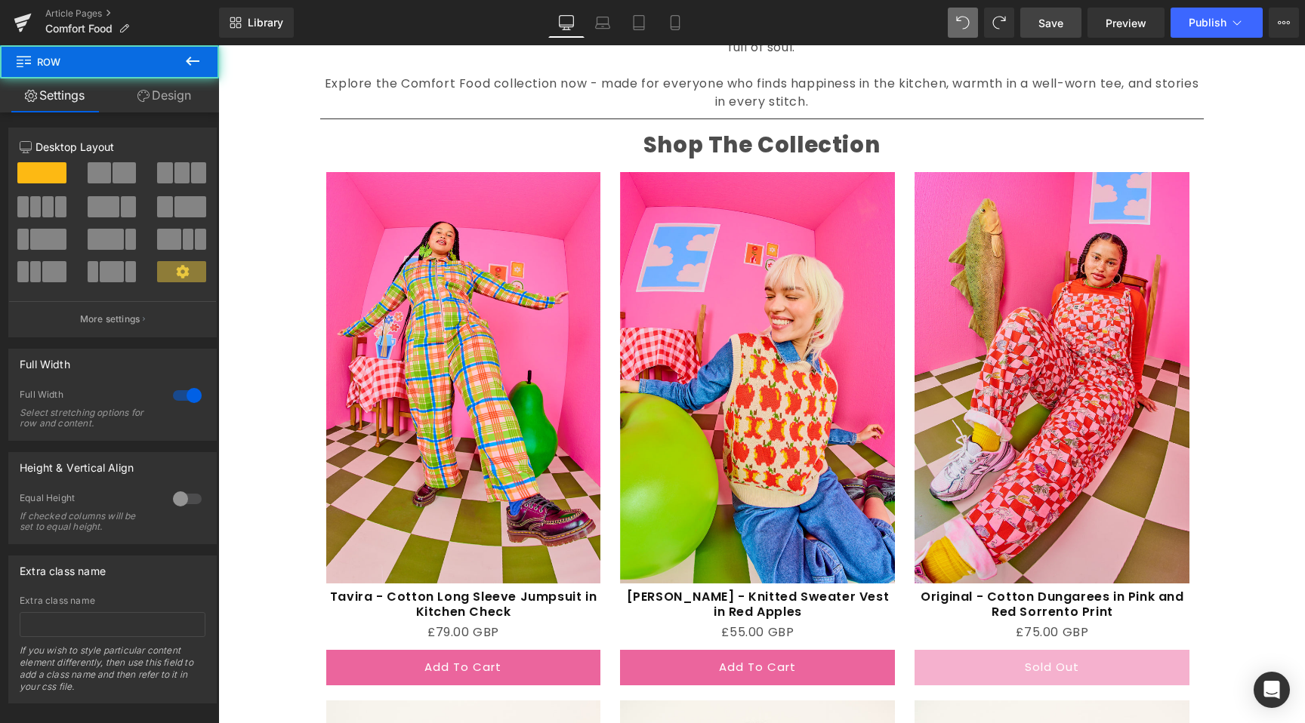
click at [206, 64] on button at bounding box center [192, 61] width 53 height 33
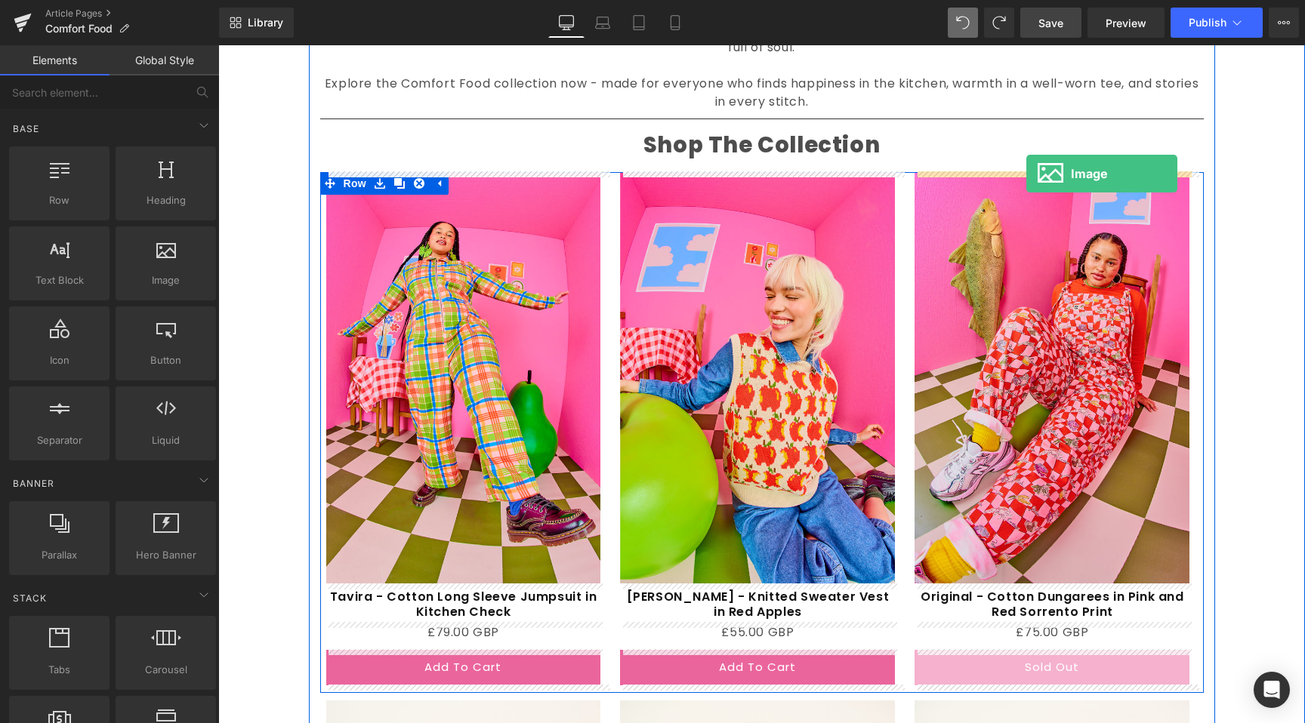
drag, startPoint x: 369, startPoint y: 295, endPoint x: 1026, endPoint y: 174, distance: 668.1
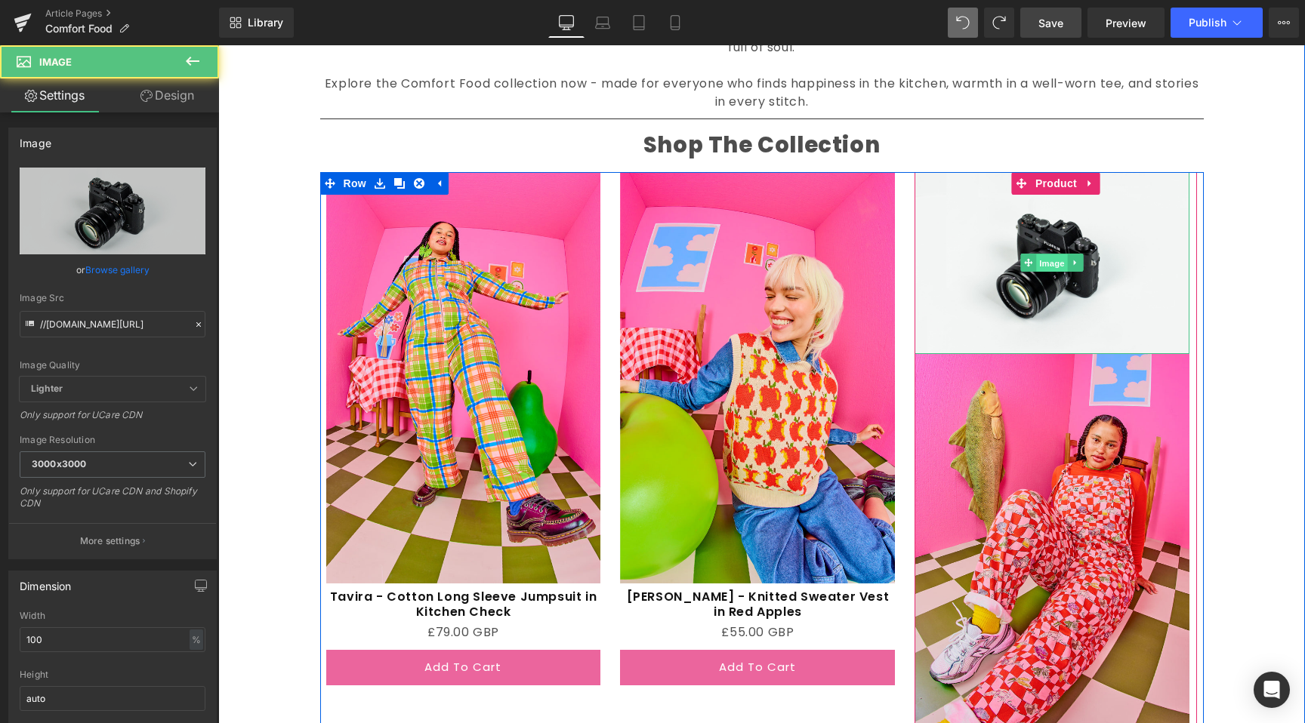
click at [1049, 269] on span "Image" at bounding box center [1053, 263] width 32 height 18
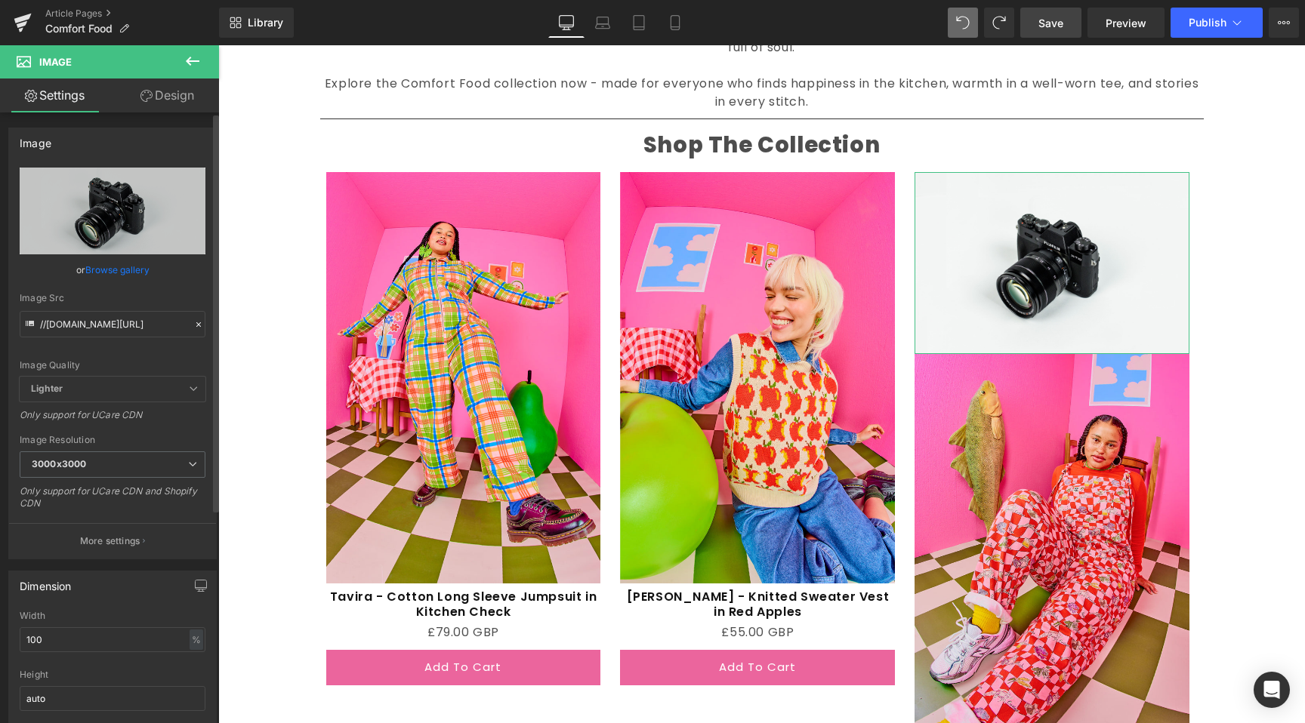
click at [95, 276] on link "Browse gallery" at bounding box center [117, 270] width 64 height 26
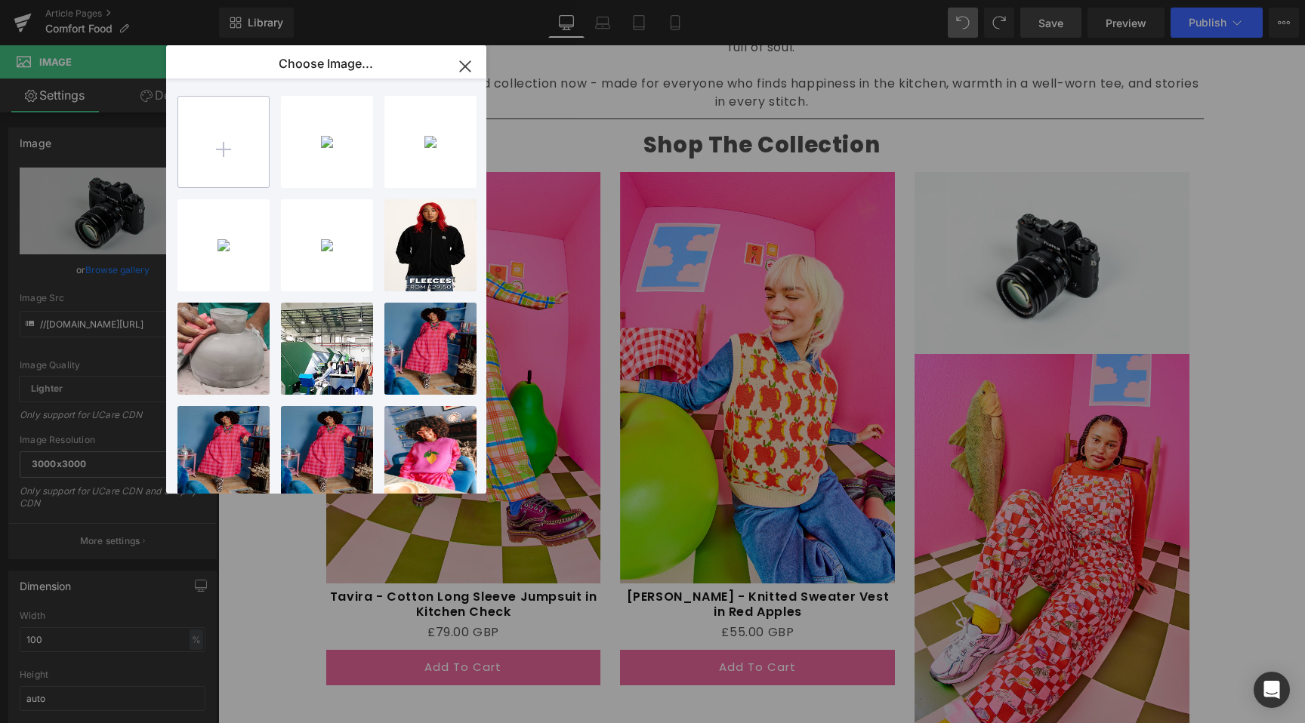
click at [228, 143] on input "file" at bounding box center [223, 142] width 91 height 91
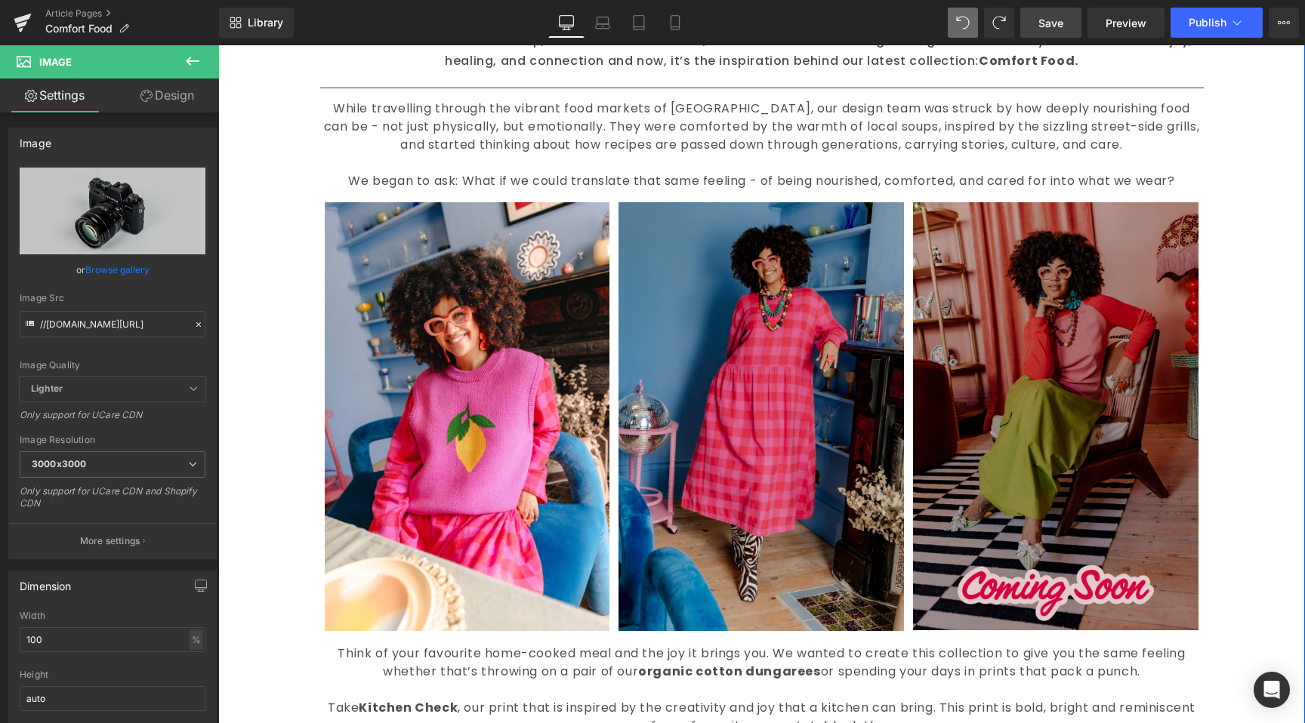
scroll to position [799, 0]
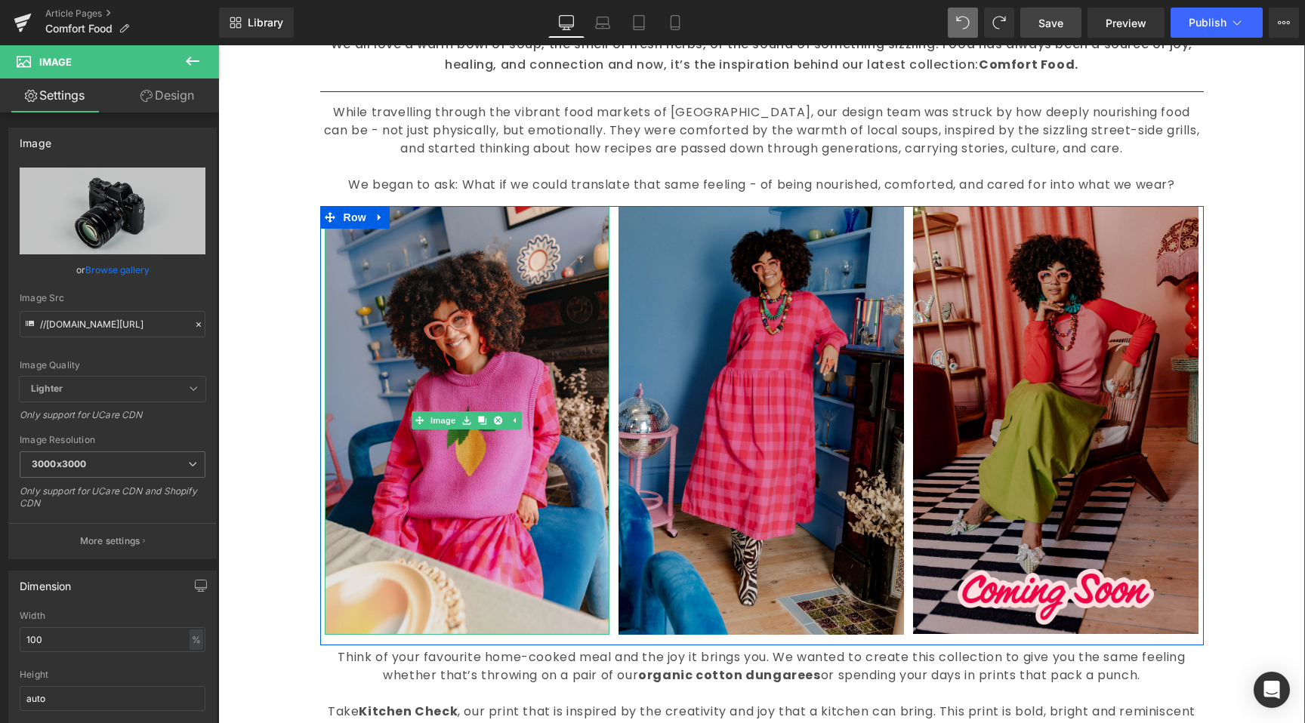
click at [484, 408] on img at bounding box center [467, 420] width 285 height 428
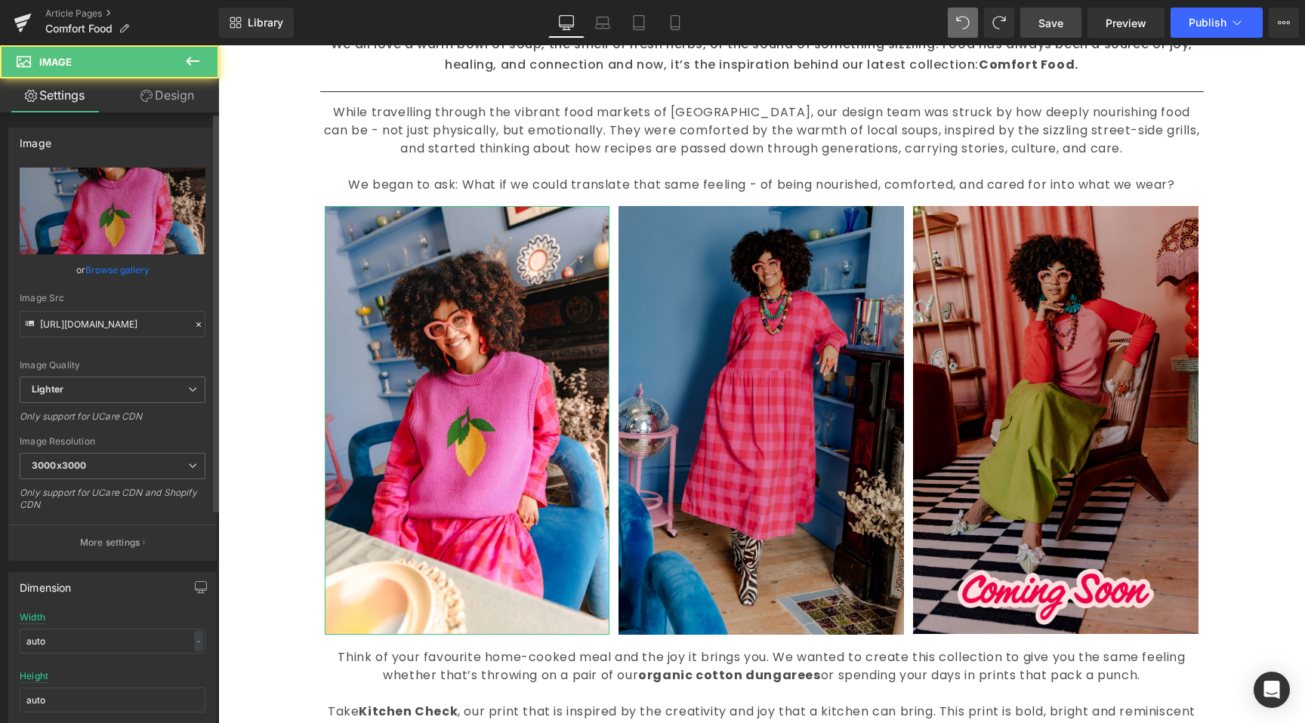
click at [148, 273] on div "or Browse gallery" at bounding box center [113, 270] width 186 height 16
click at [123, 273] on link "Browse gallery" at bounding box center [117, 270] width 64 height 26
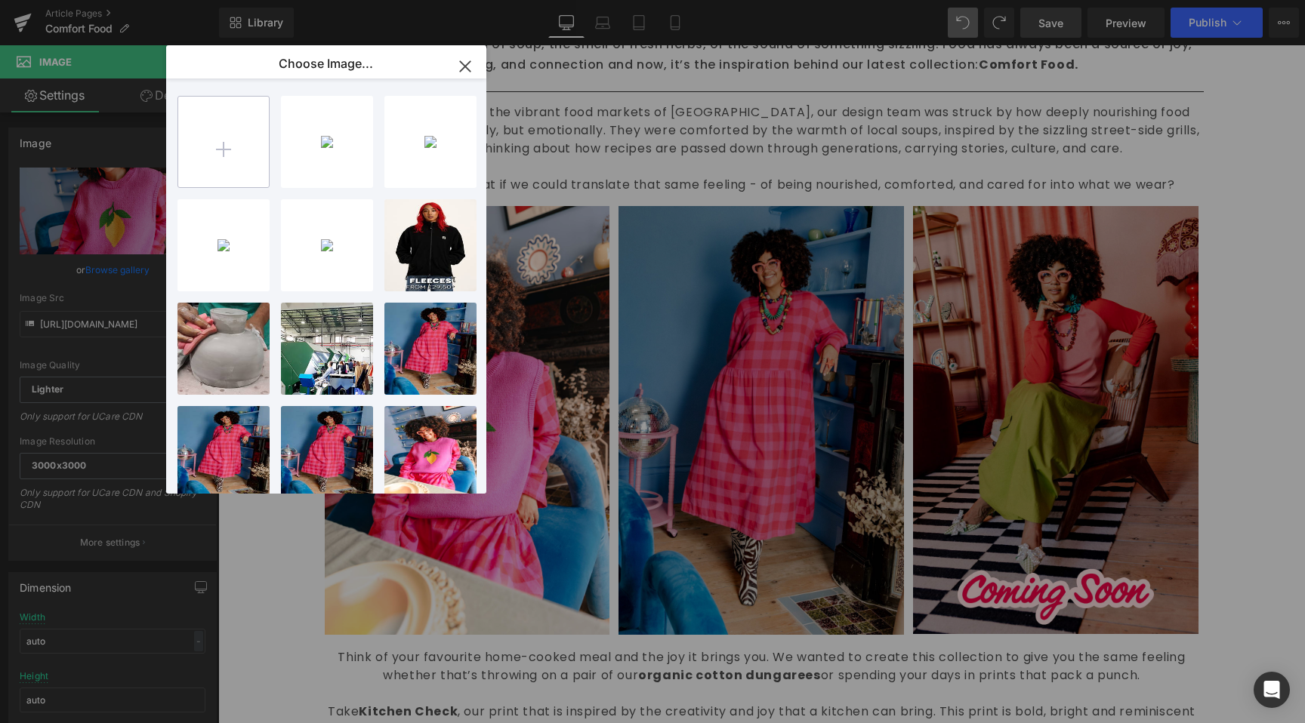
click at [224, 153] on input "file" at bounding box center [223, 142] width 91 height 91
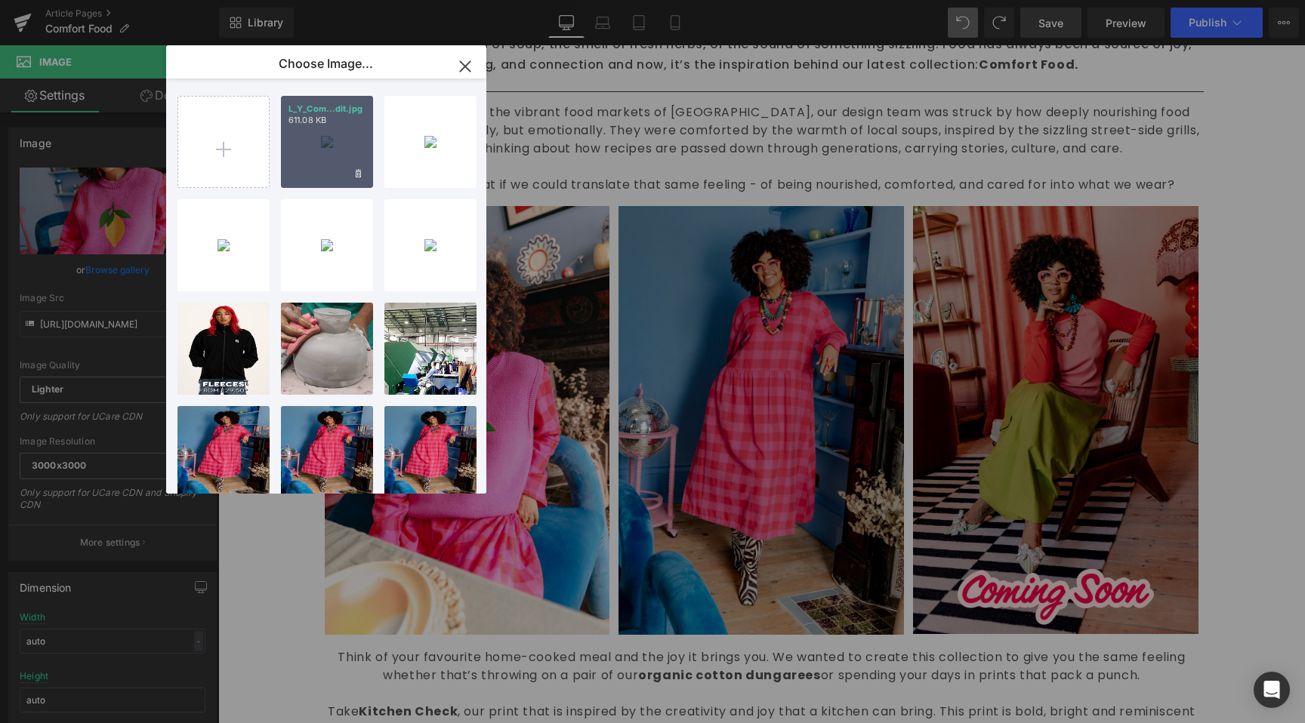
click at [335, 150] on div "L_Y_Com...dit.jpg 611.08 KB" at bounding box center [327, 142] width 92 height 92
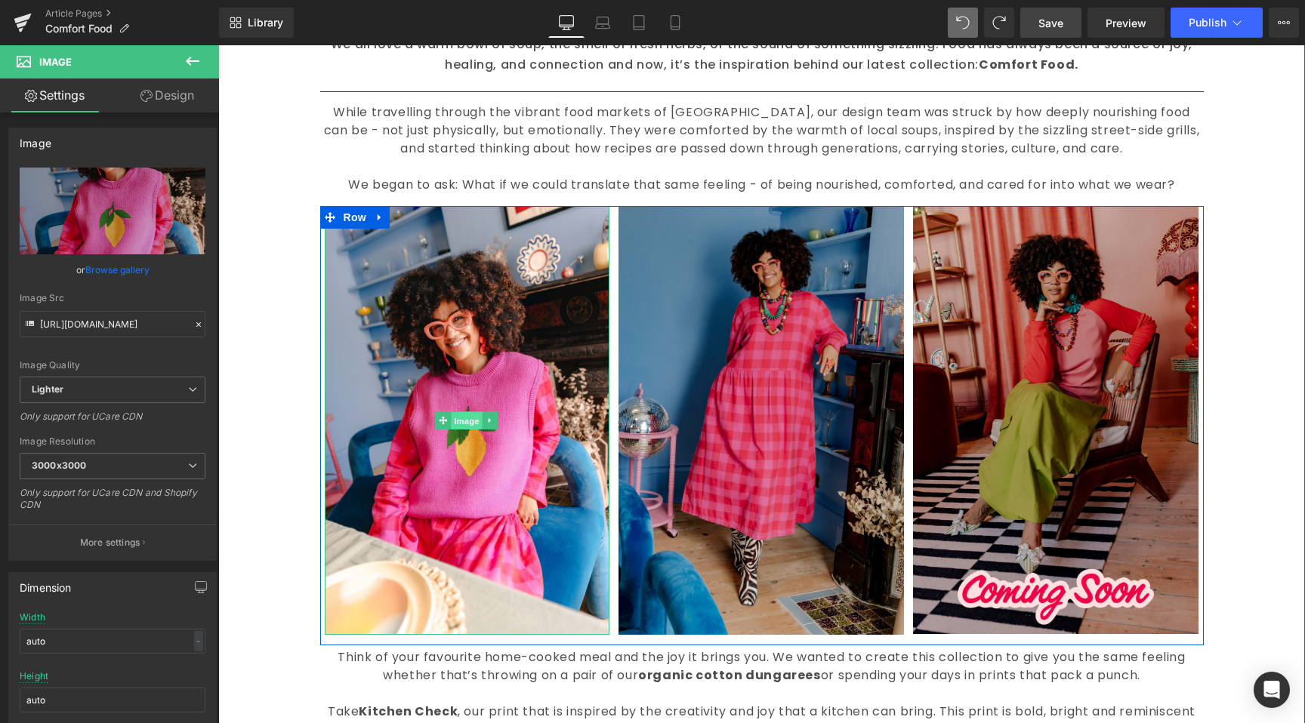
click at [452, 424] on span "Image" at bounding box center [468, 421] width 32 height 18
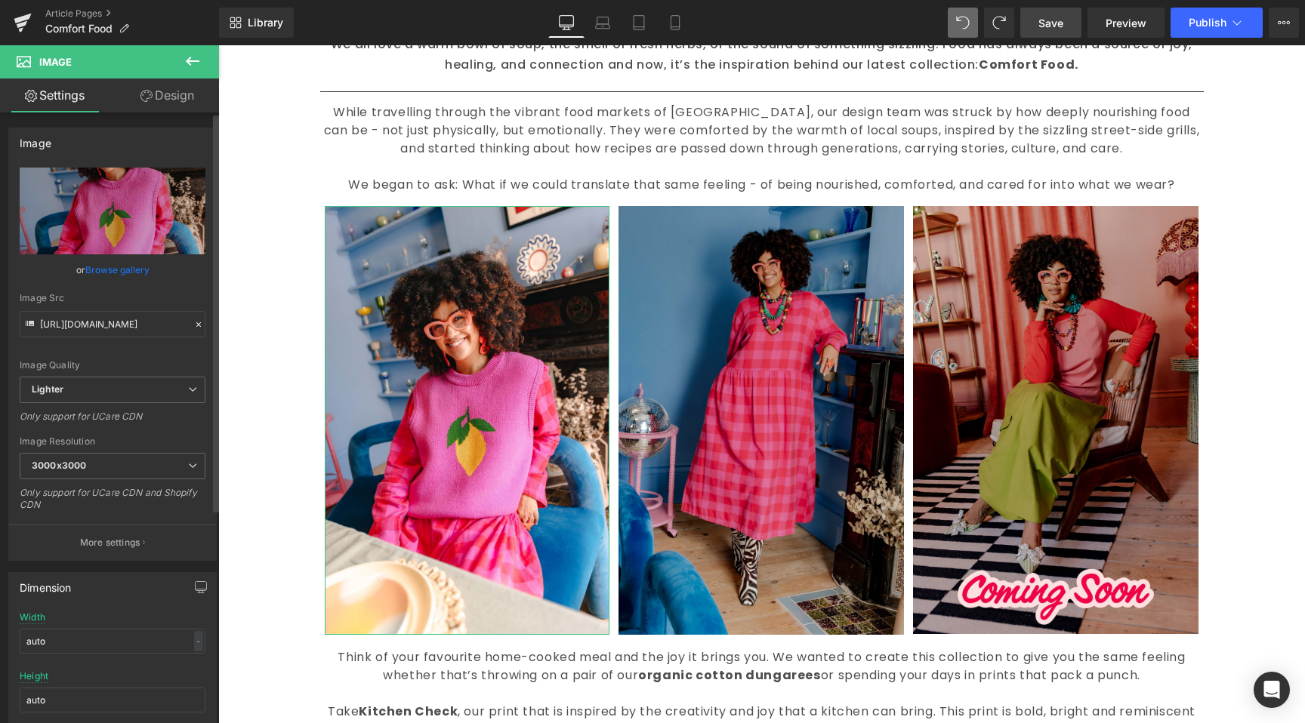
click at [128, 264] on link "Browse gallery" at bounding box center [117, 270] width 64 height 26
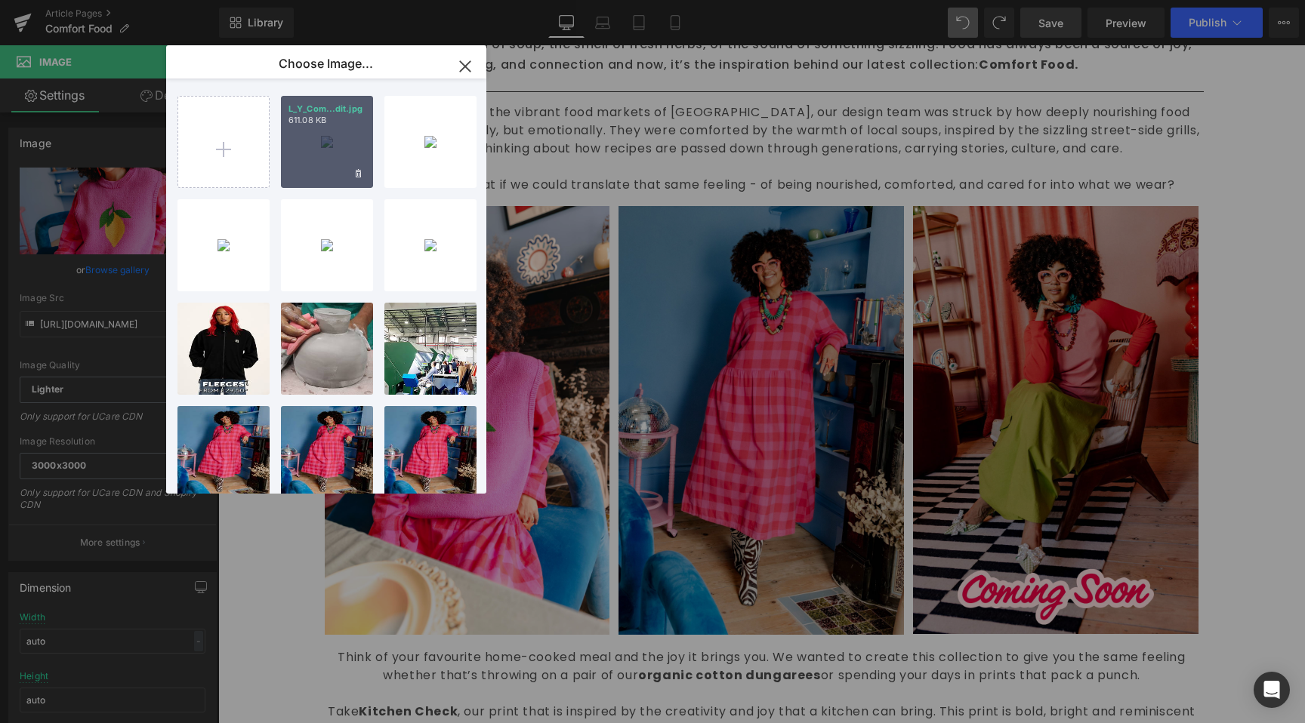
click at [334, 141] on div "L_Y_Com...dit.jpg 611.08 KB" at bounding box center [327, 142] width 92 height 92
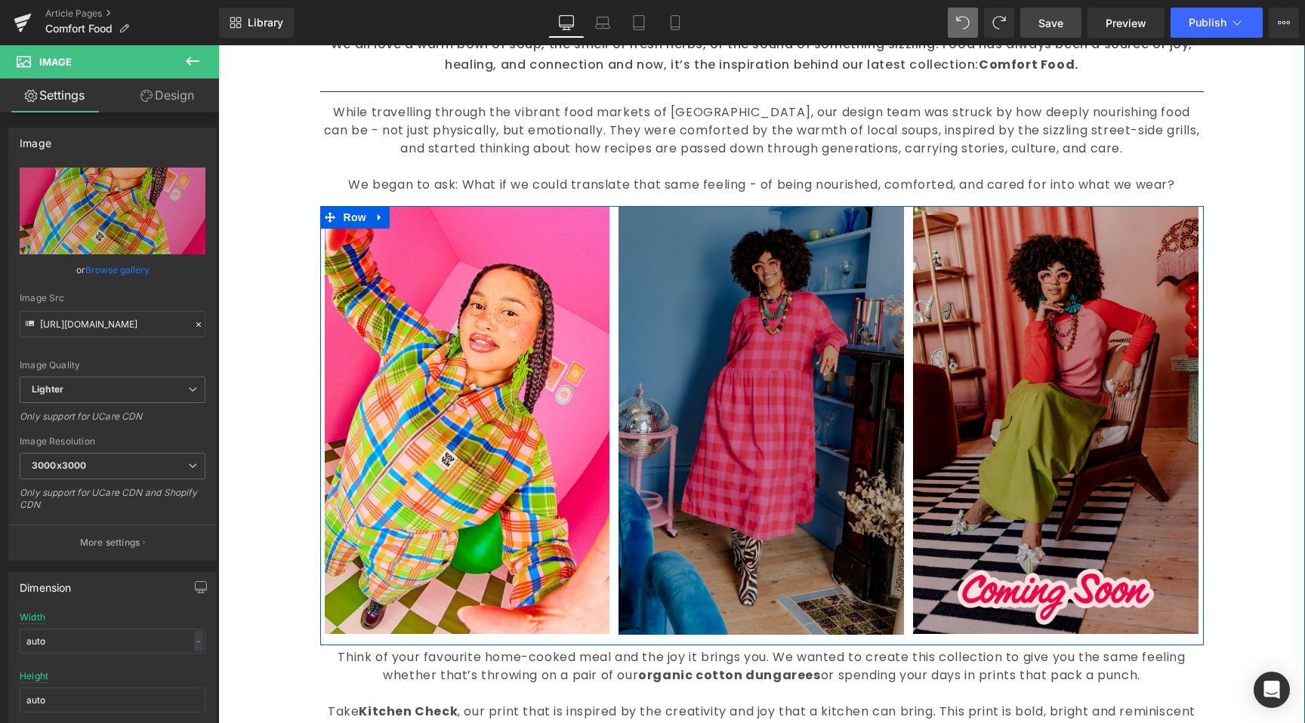
click at [661, 436] on img at bounding box center [760, 420] width 285 height 428
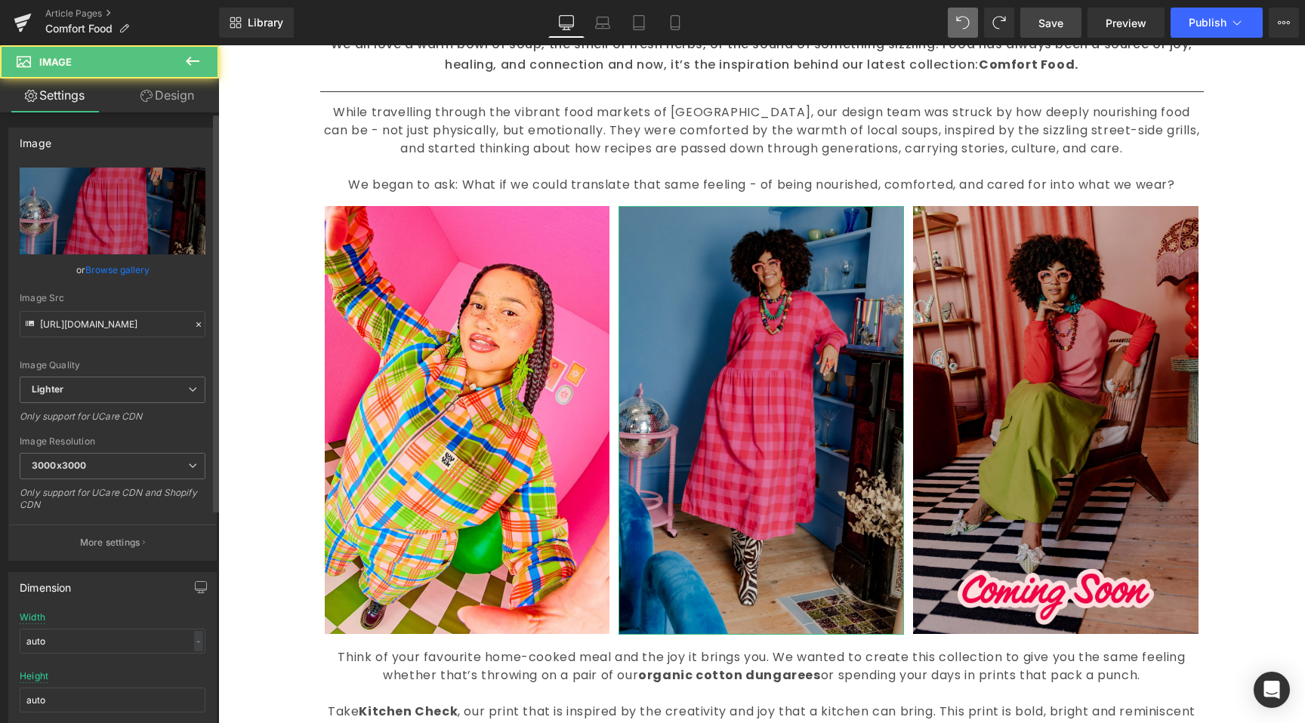
click at [138, 258] on link "Browse gallery" at bounding box center [117, 270] width 64 height 26
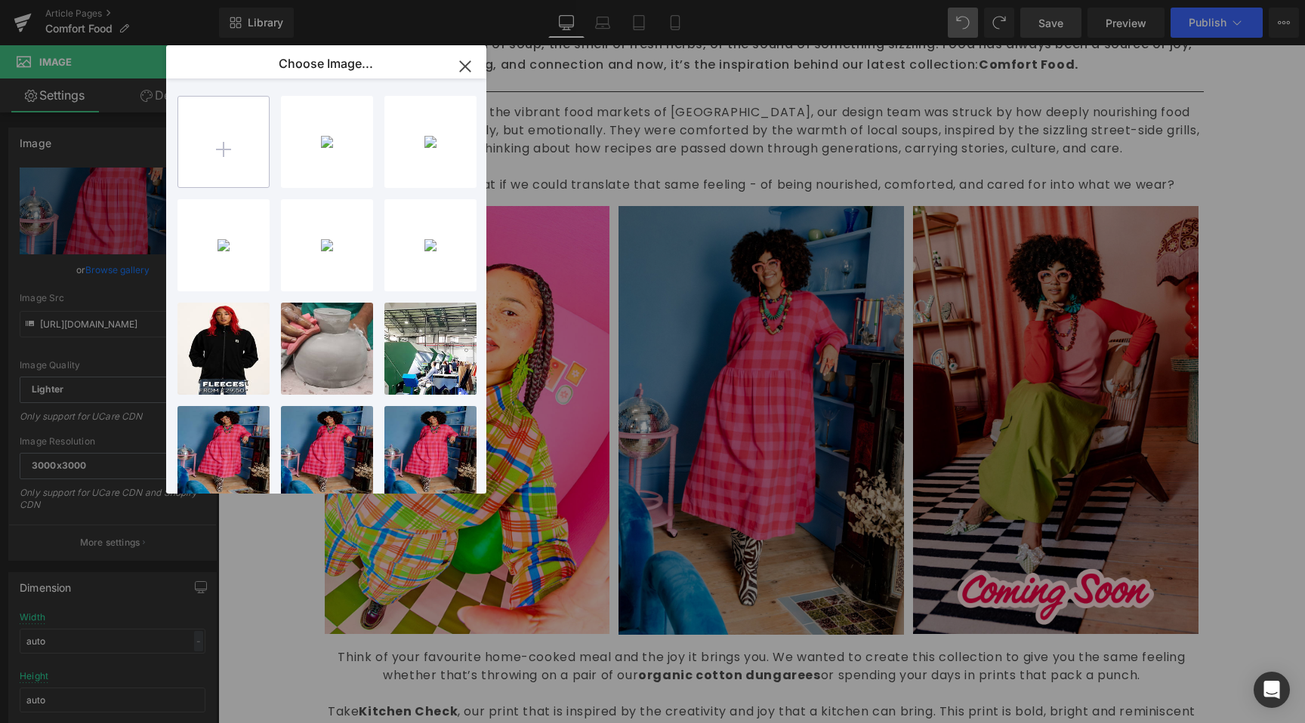
click at [232, 161] on input "file" at bounding box center [223, 142] width 91 height 91
type input "C:\fakepath\Lucy___Yak_141_25_06_25107301 (1).jpg"
click at [178, 97] on input "file" at bounding box center [223, 142] width 91 height 91
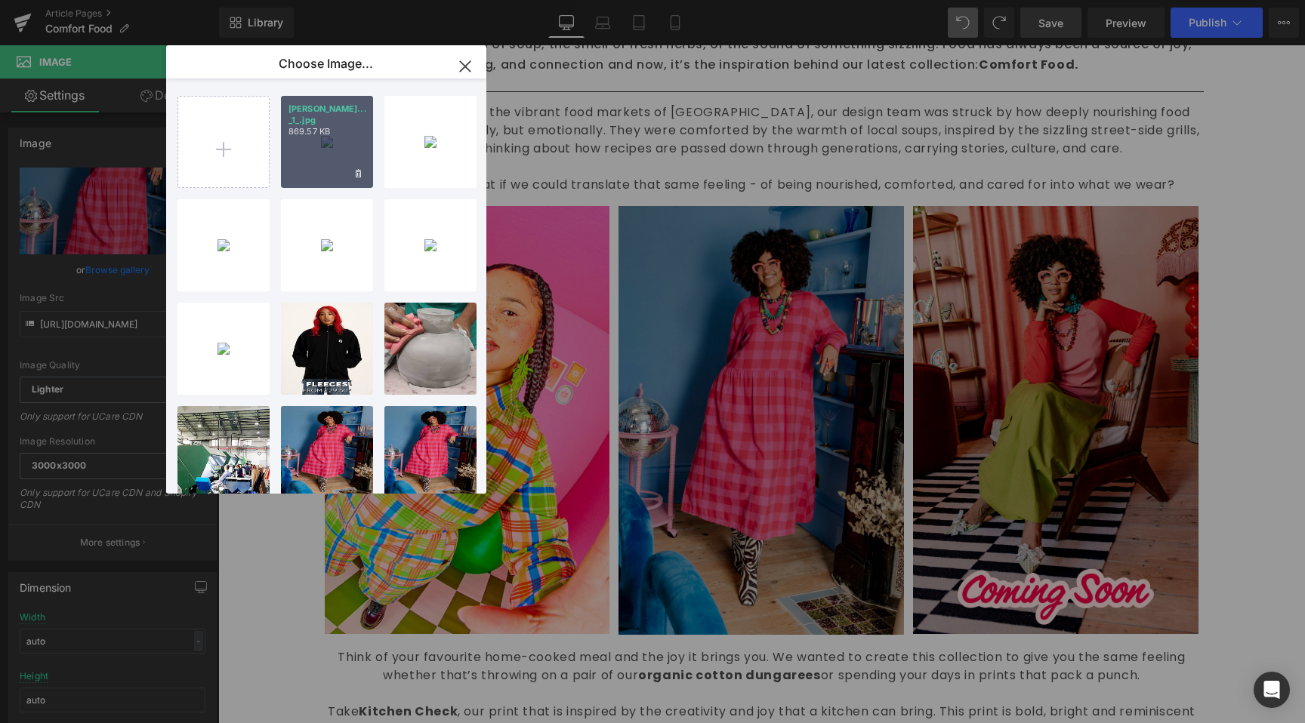
click at [314, 143] on div "Lucy___... _1_.jpg 869.57 KB" at bounding box center [327, 142] width 92 height 92
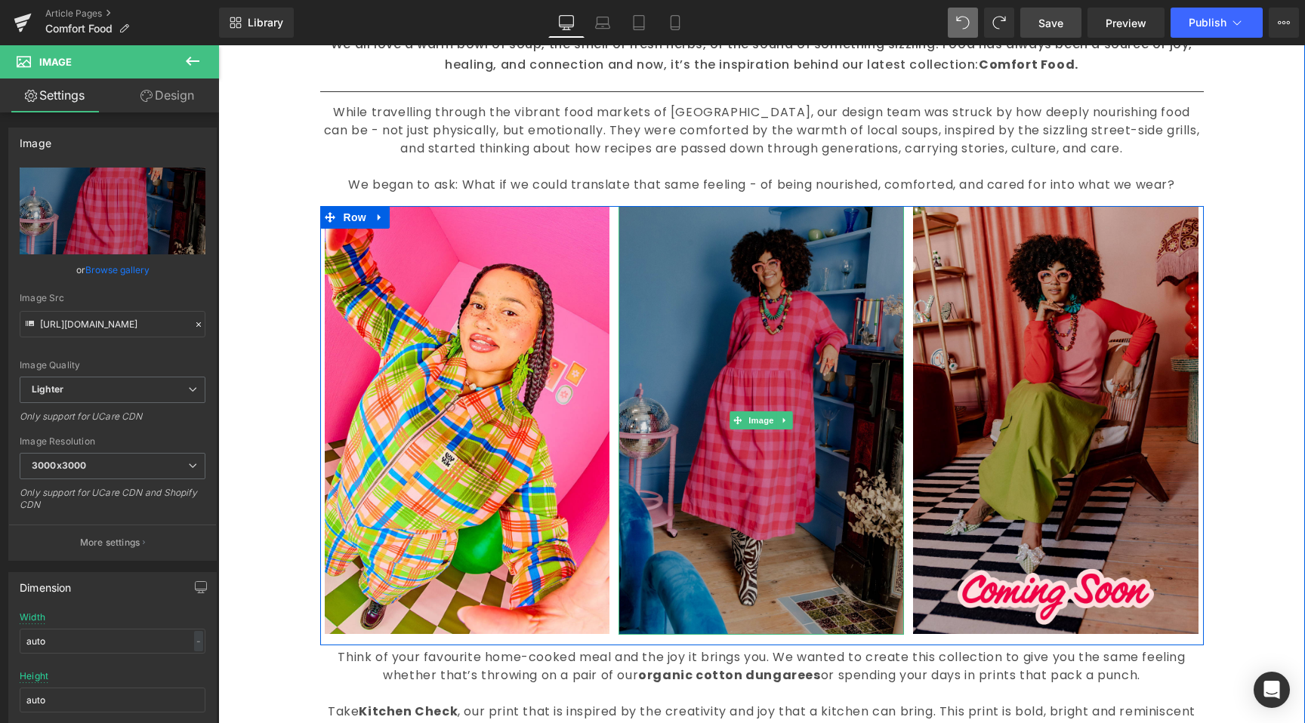
click at [728, 461] on img at bounding box center [760, 420] width 285 height 428
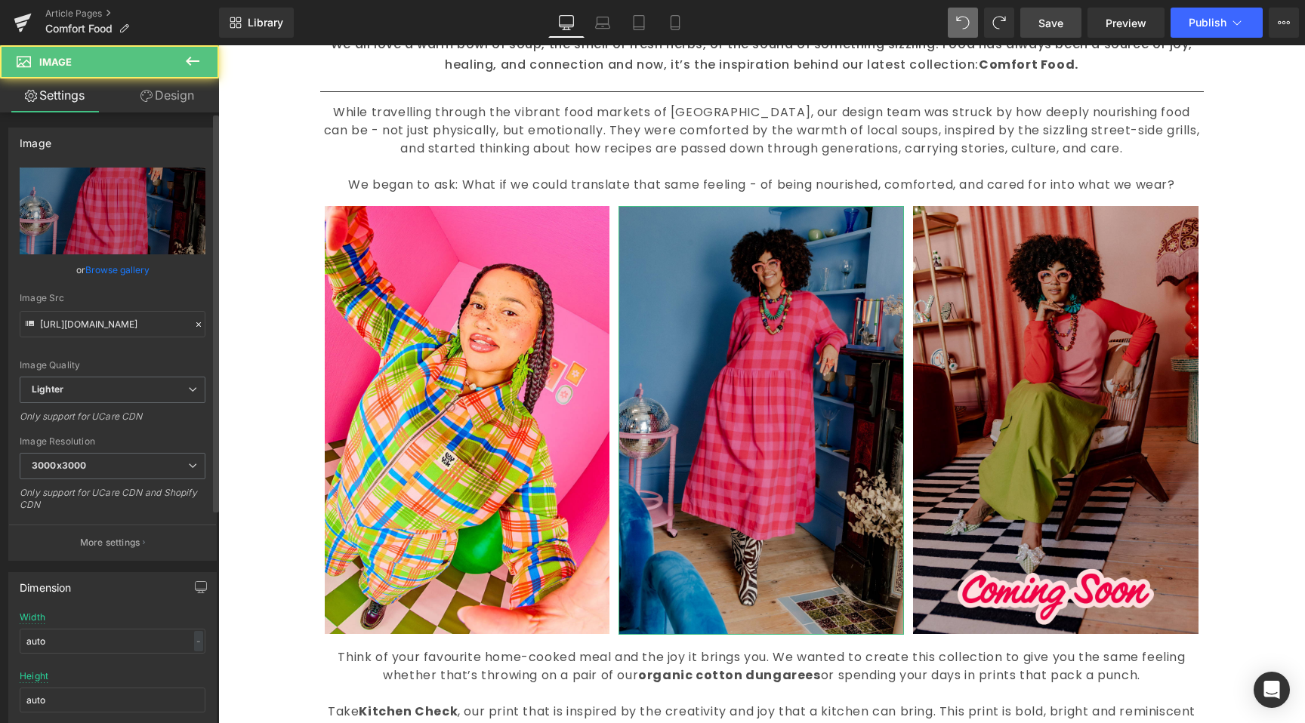
click at [89, 282] on div "Image Quality Lighter Lightest Lighter Lighter Lightest Only support for UCare …" at bounding box center [113, 272] width 186 height 209
click at [109, 270] on link "Browse gallery" at bounding box center [117, 270] width 64 height 26
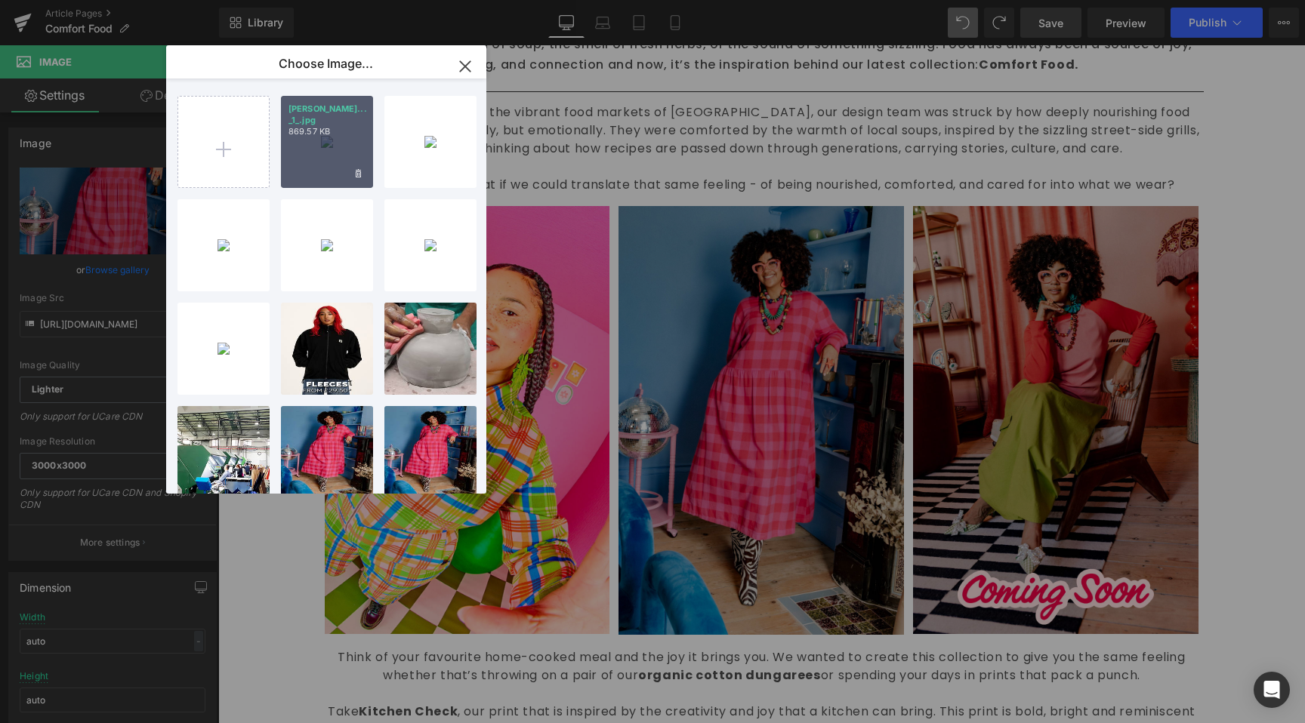
click at [337, 126] on div "Lucy___... _1_.jpg 869.57 KB" at bounding box center [327, 142] width 92 height 92
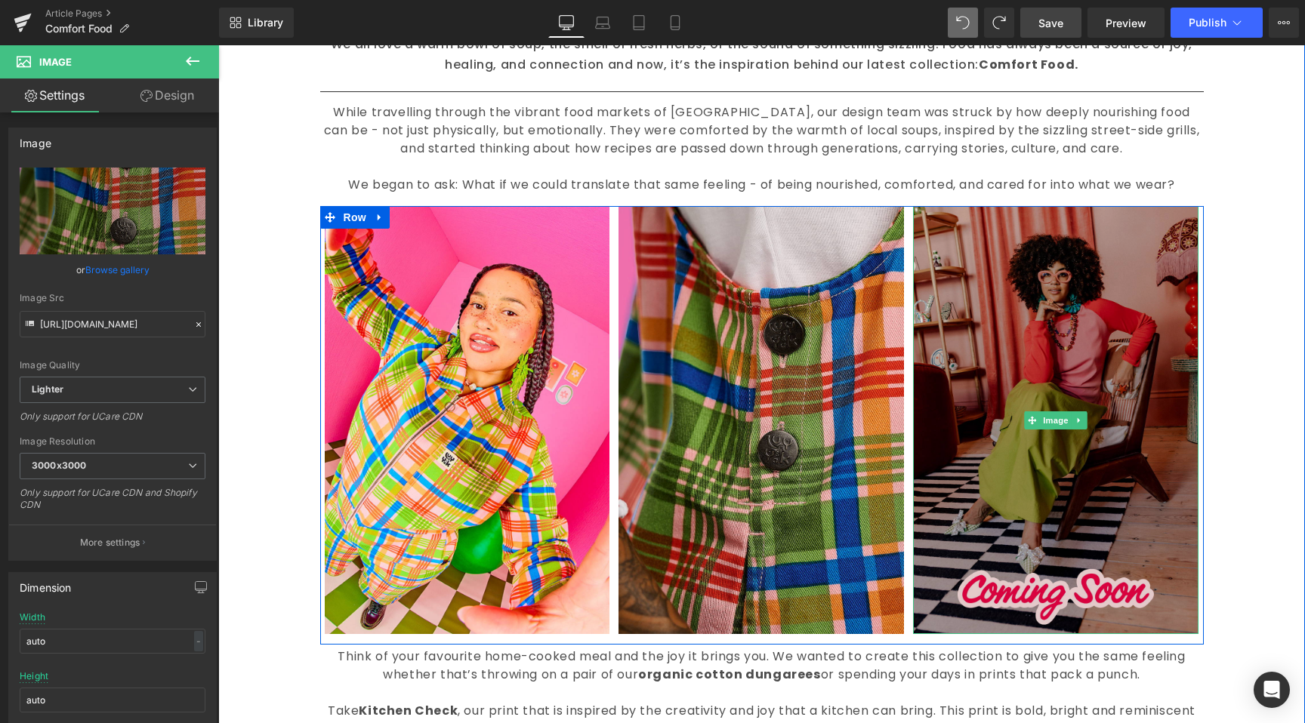
click at [958, 409] on img at bounding box center [1055, 420] width 285 height 428
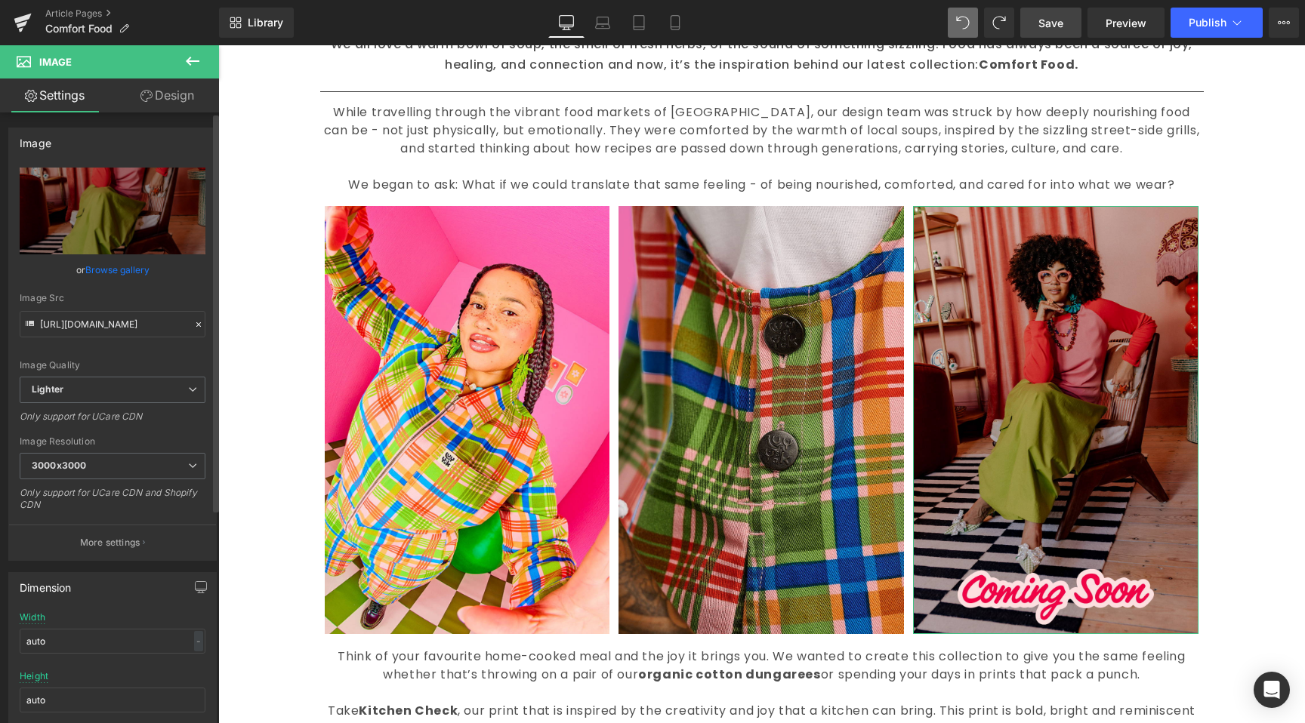
click at [132, 276] on link "Browse gallery" at bounding box center [117, 270] width 64 height 26
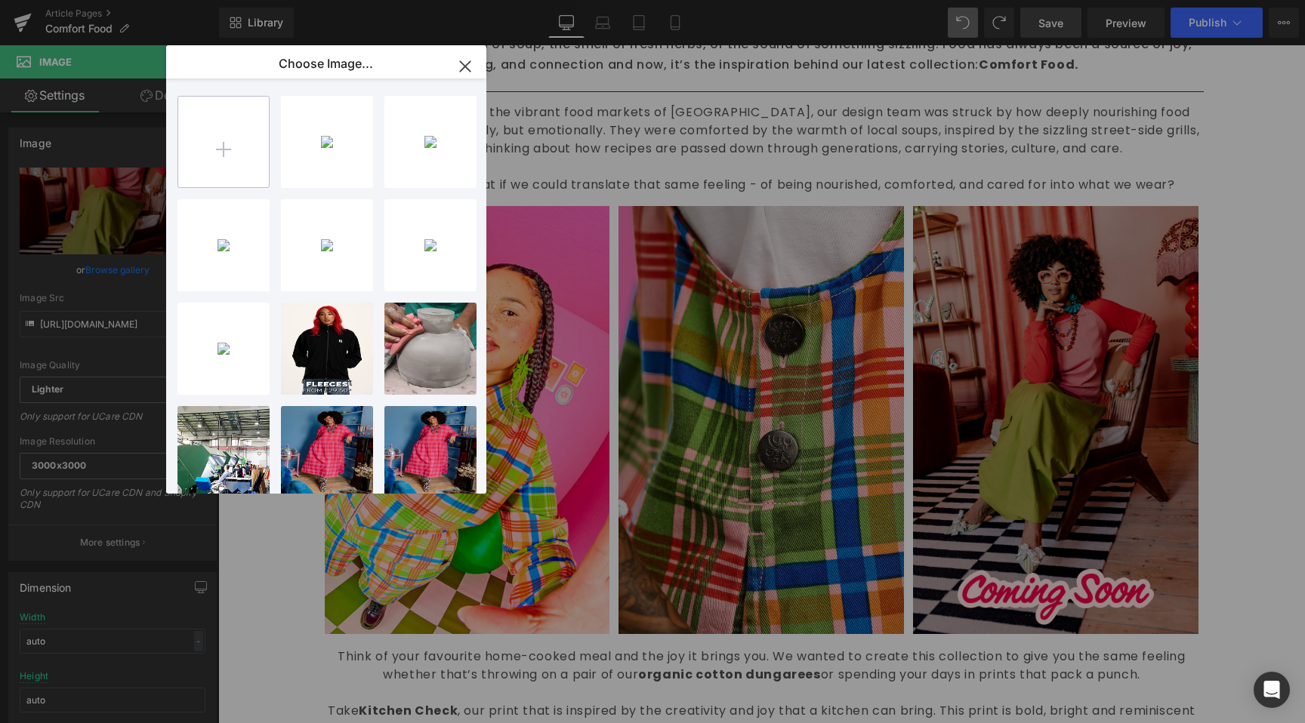
click at [226, 125] on input "file" at bounding box center [223, 142] width 91 height 91
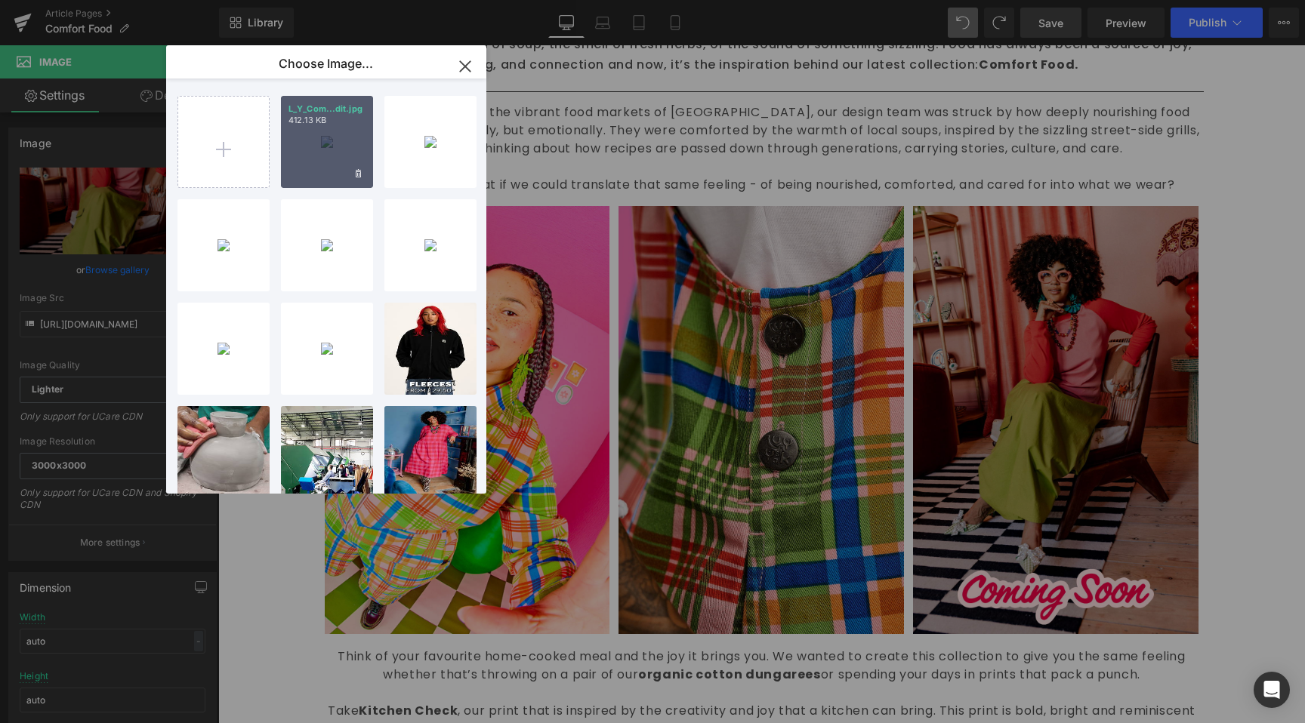
click at [329, 143] on div "L_Y_Com...dit.jpg 412.13 KB" at bounding box center [327, 142] width 92 height 92
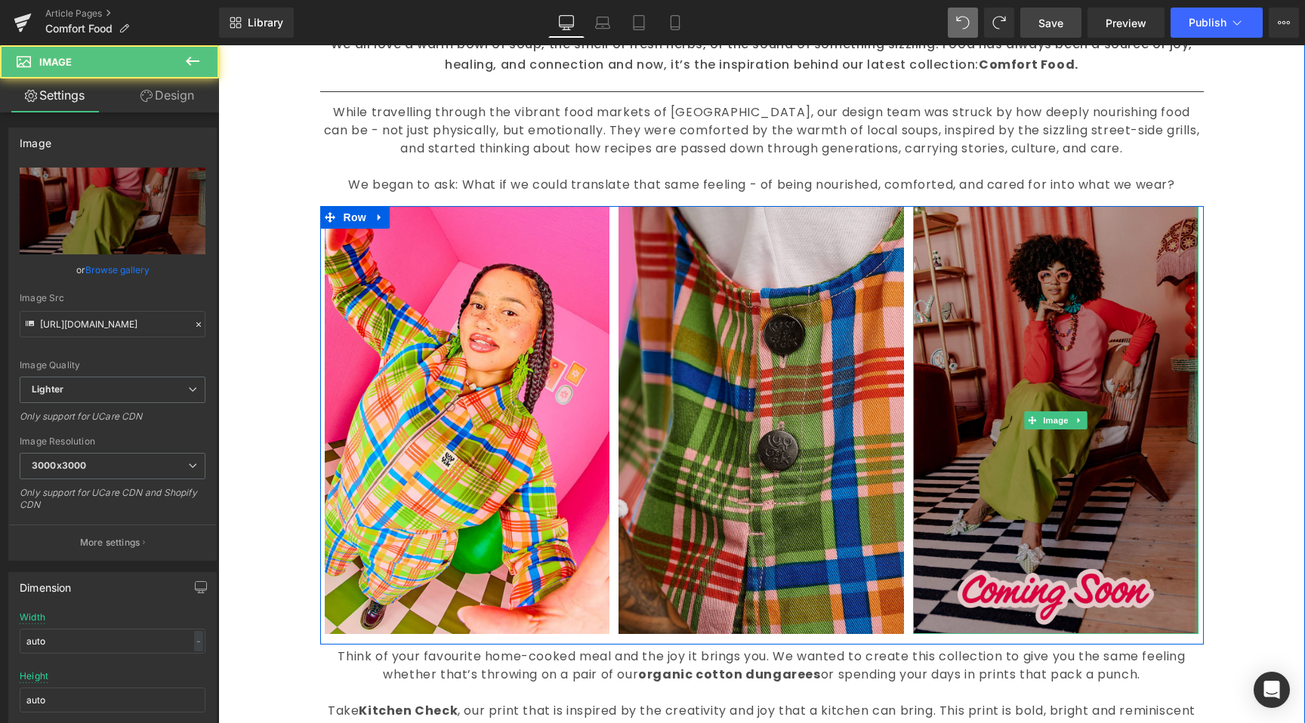
click at [1130, 395] on img at bounding box center [1055, 420] width 285 height 428
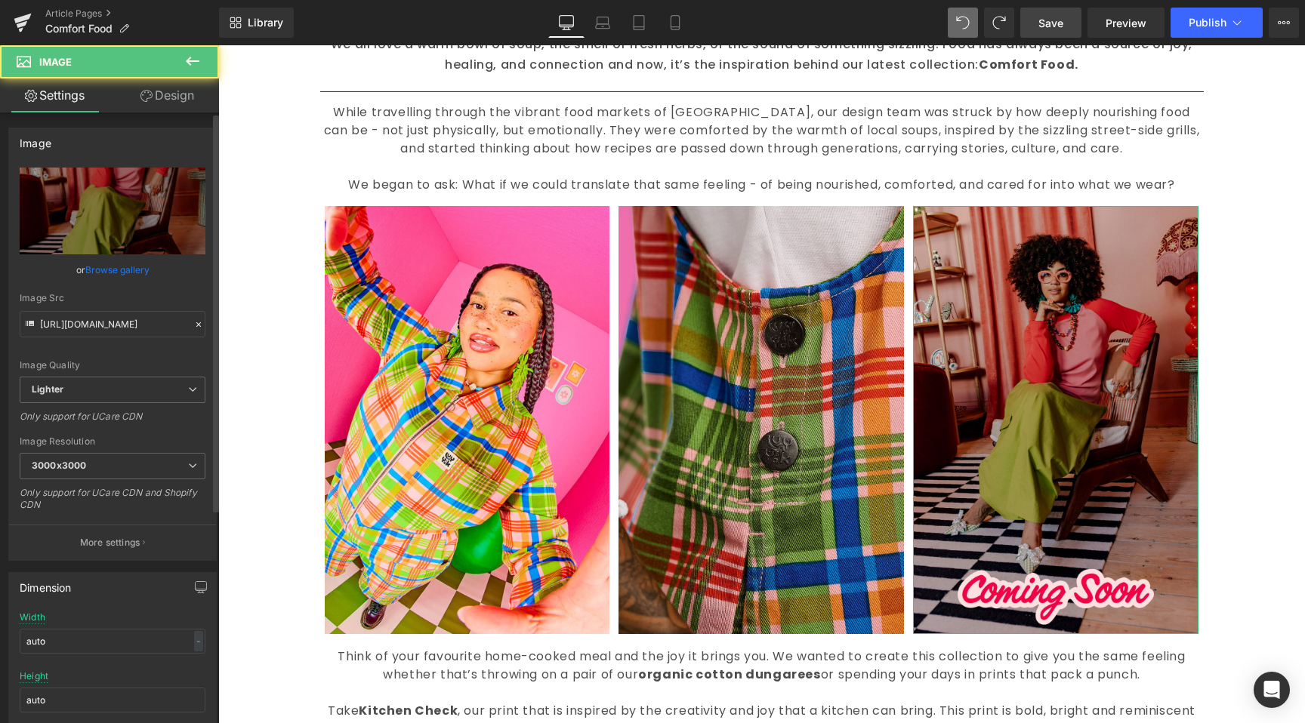
click at [100, 270] on link "Browse gallery" at bounding box center [117, 270] width 64 height 26
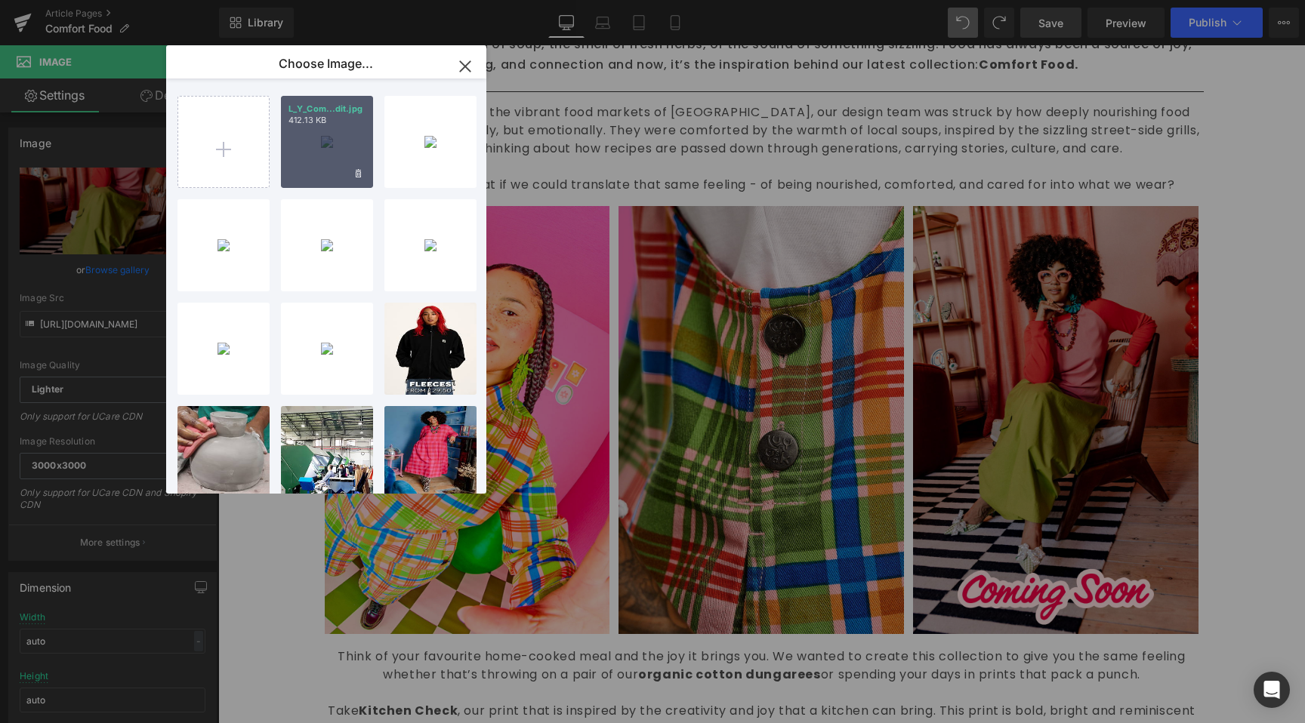
click at [325, 131] on div "L_Y_Com...dit.jpg 412.13 KB" at bounding box center [327, 142] width 92 height 92
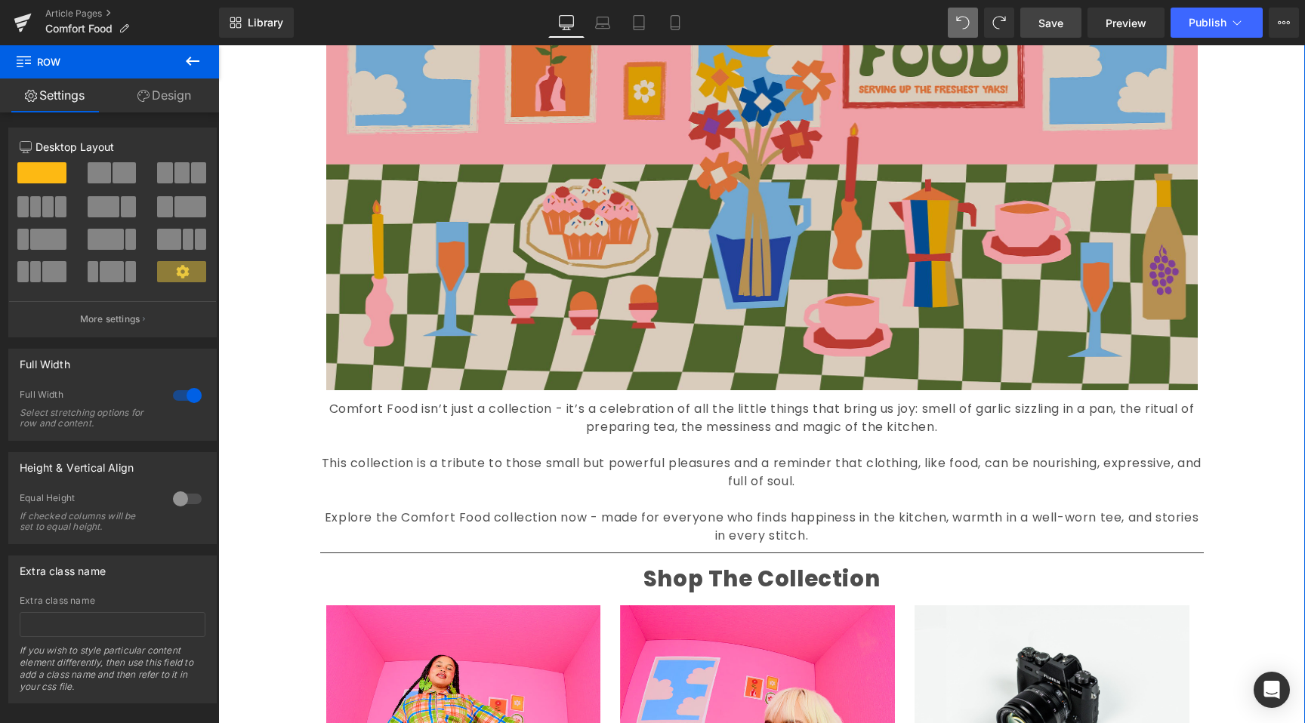
scroll to position [1498, 0]
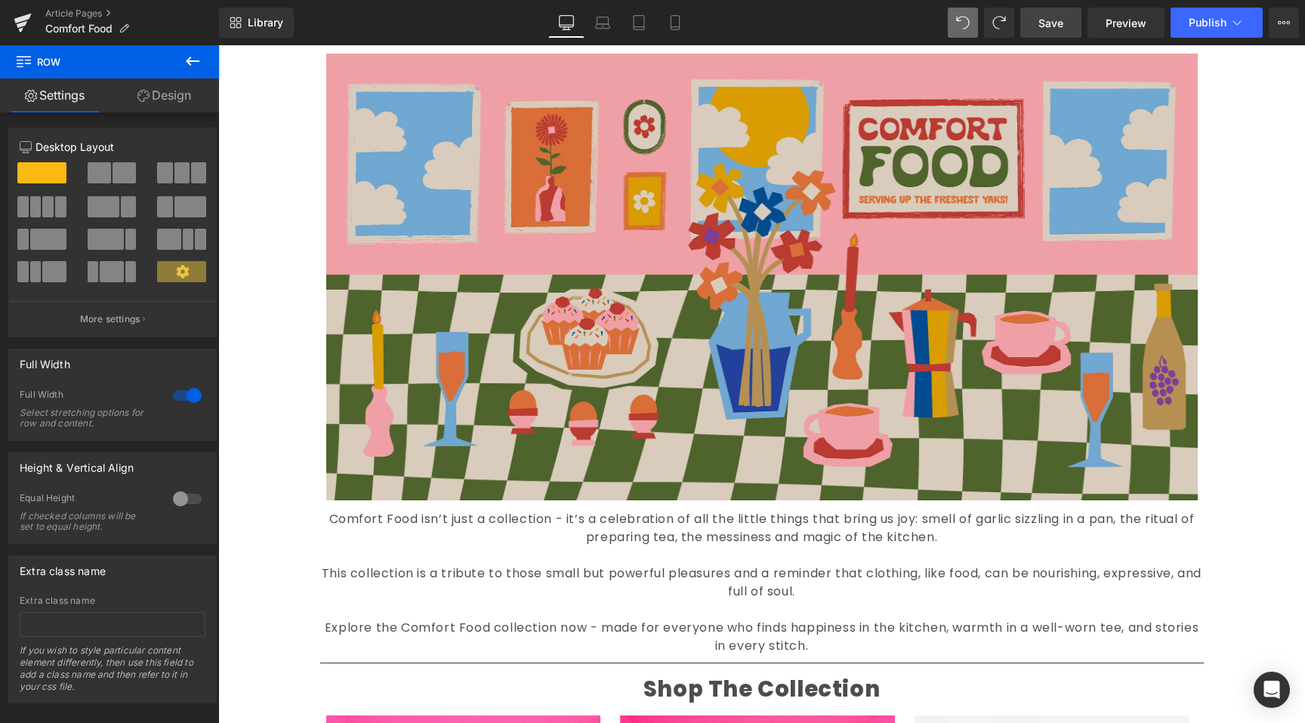
click at [1063, 15] on span "Save" at bounding box center [1050, 23] width 25 height 16
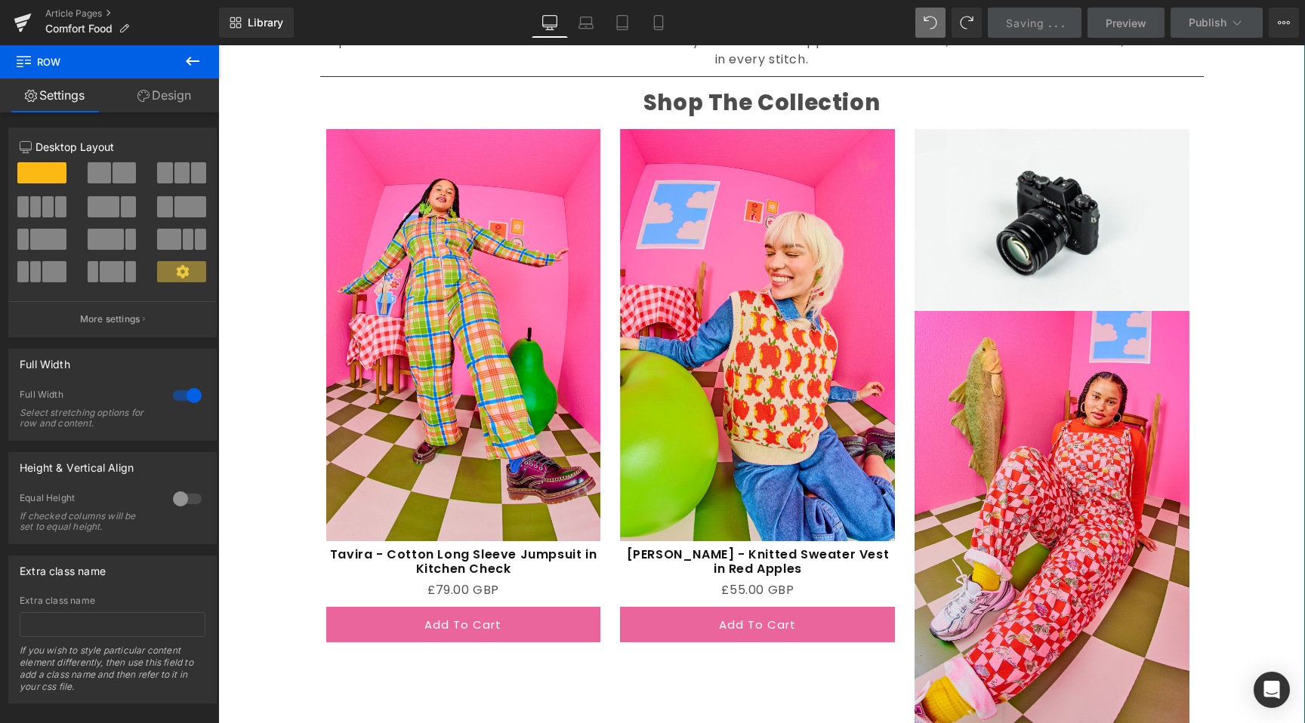
scroll to position [2066, 0]
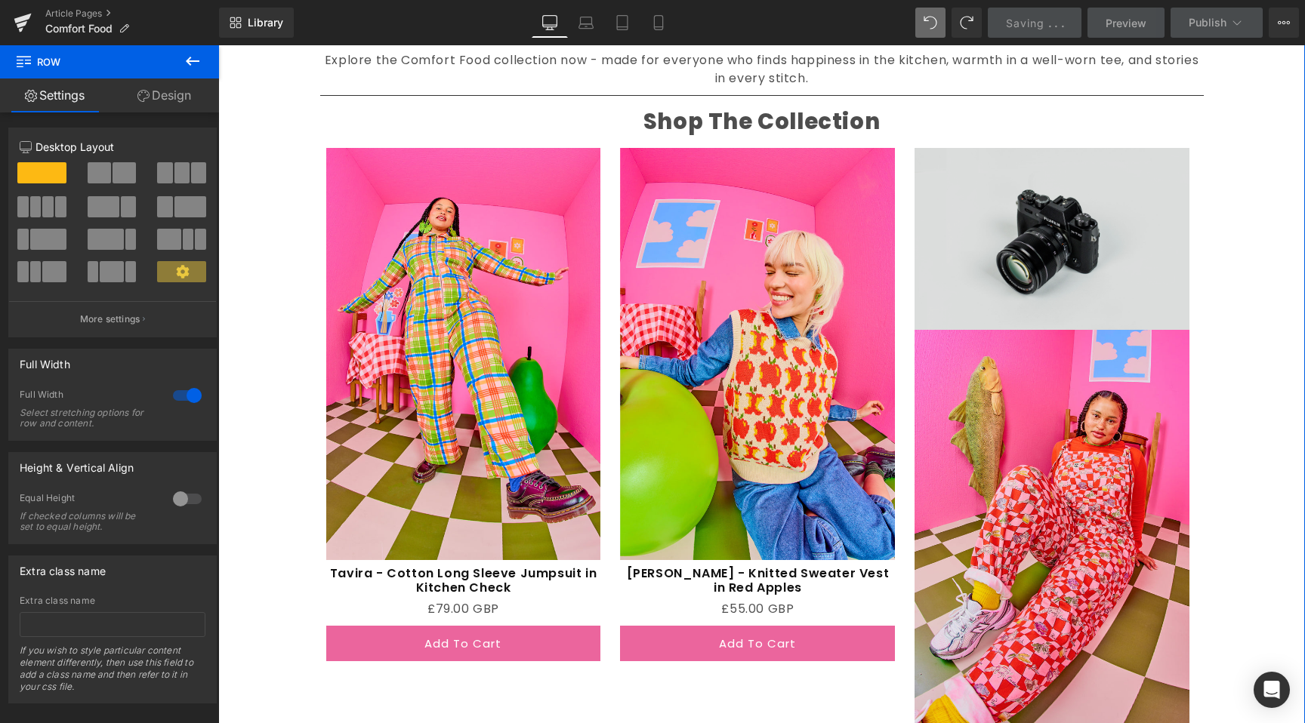
click at [1031, 286] on img at bounding box center [1051, 239] width 275 height 182
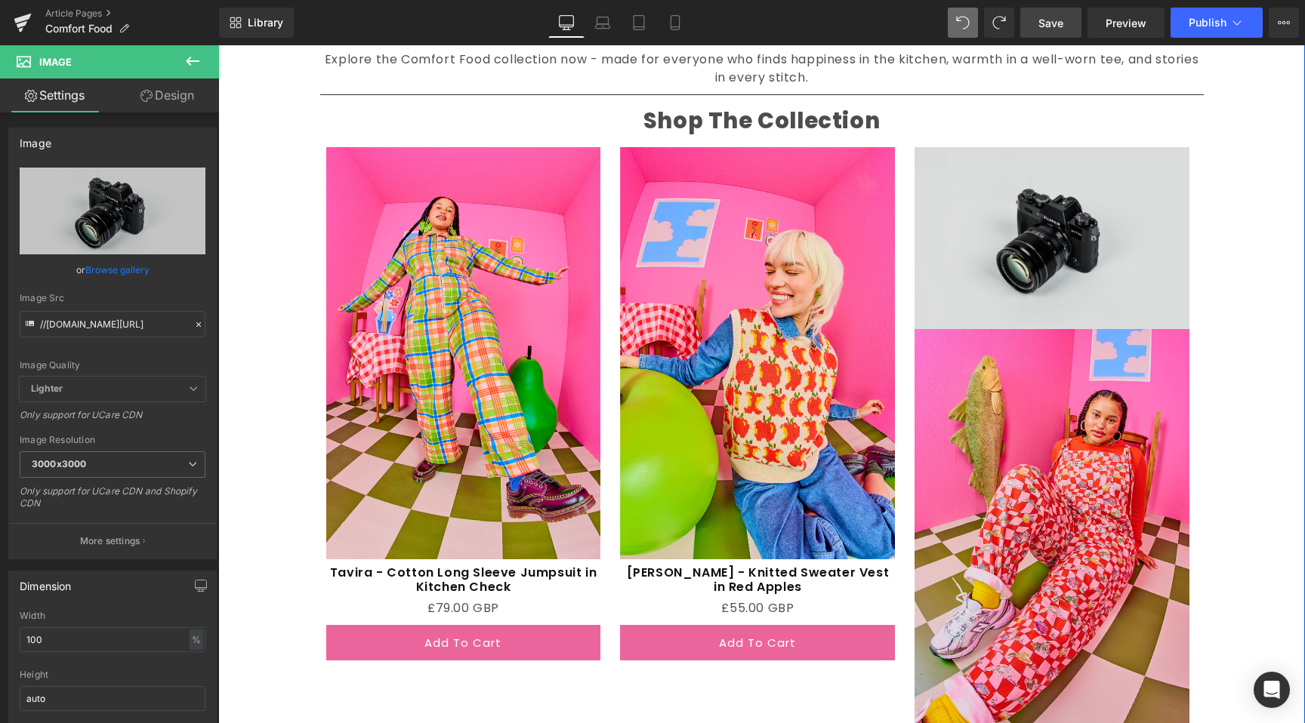
scroll to position [2067, 0]
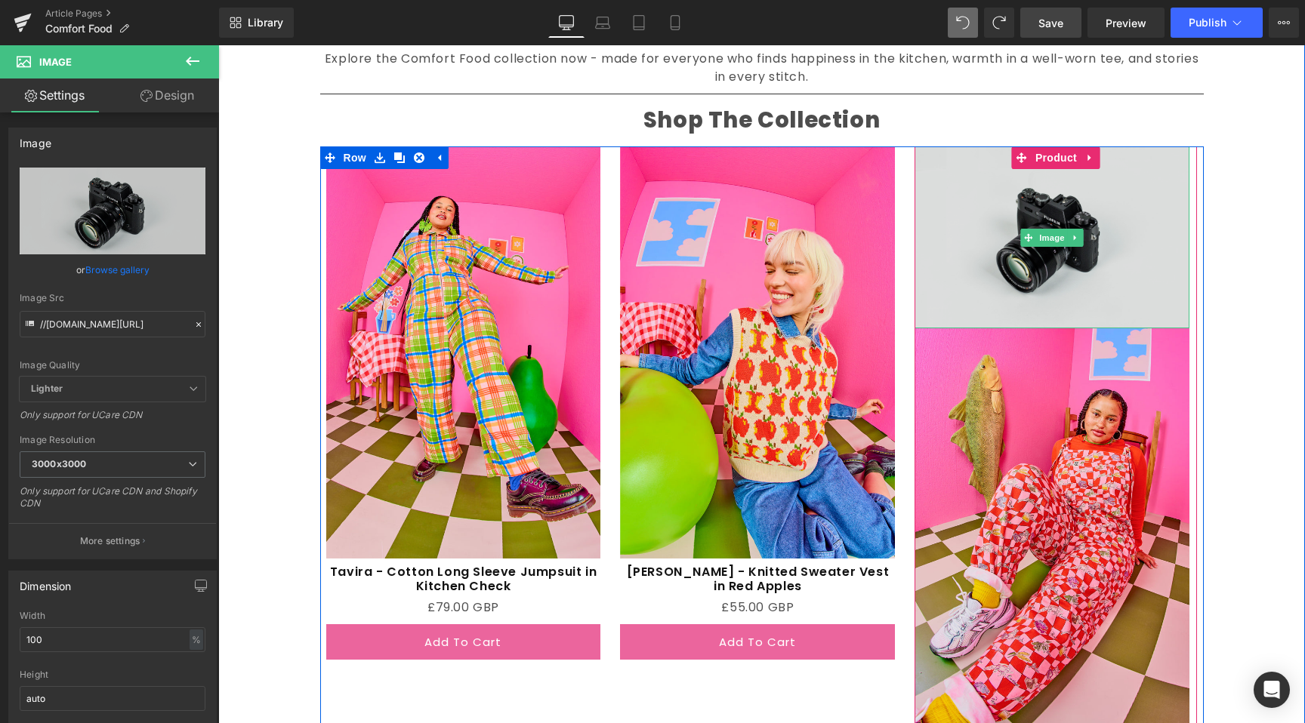
click at [1039, 278] on img at bounding box center [1051, 237] width 275 height 182
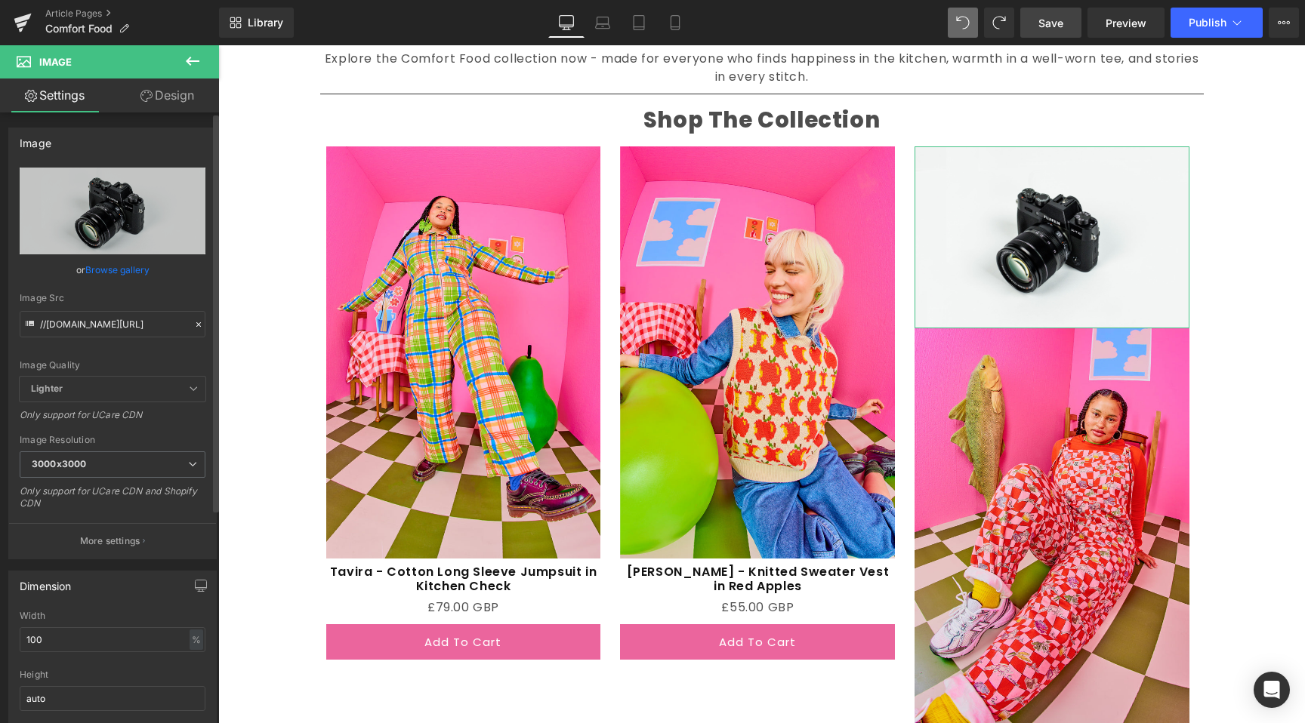
click at [113, 278] on link "Browse gallery" at bounding box center [117, 270] width 64 height 26
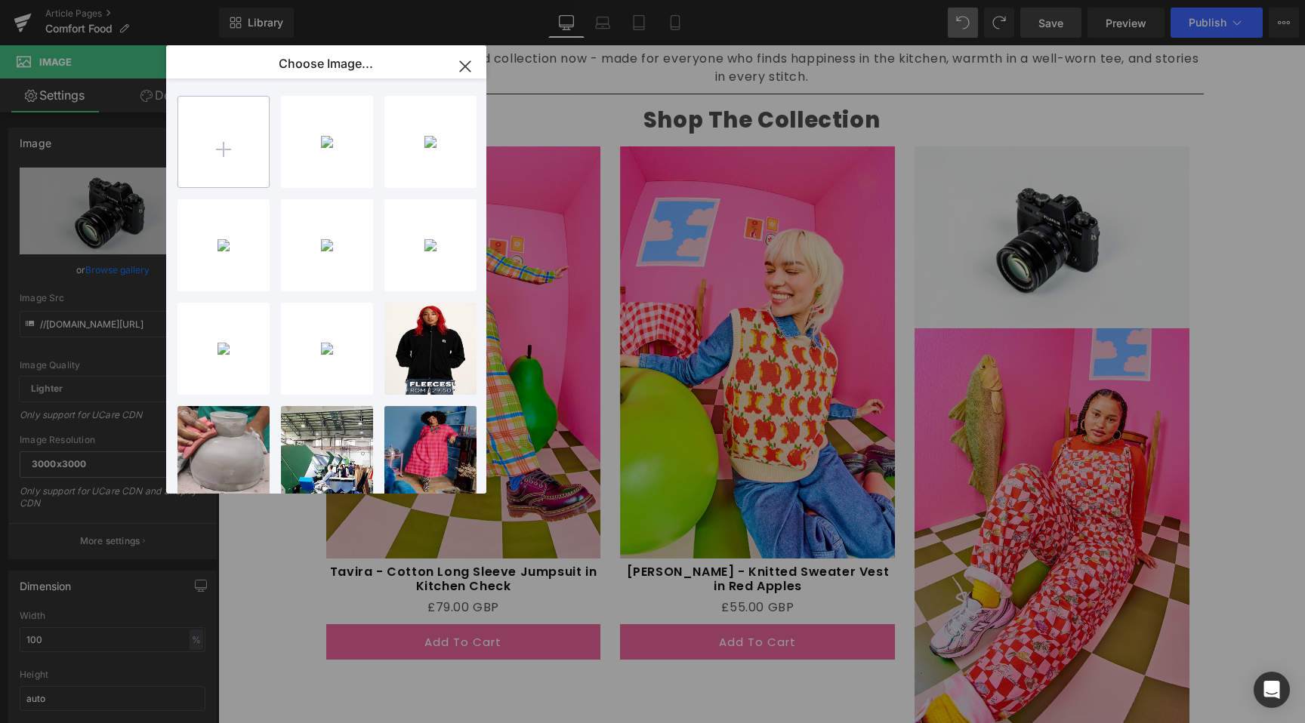
click at [210, 150] on input "file" at bounding box center [223, 142] width 91 height 91
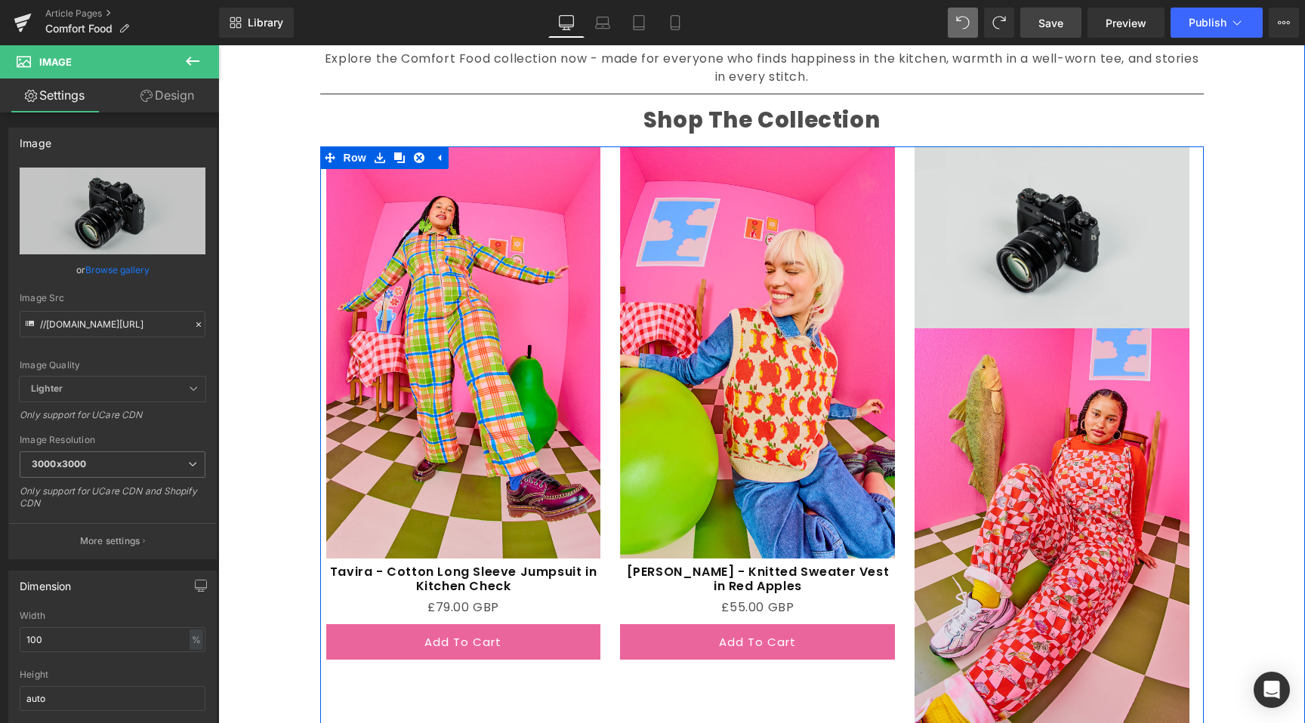
click at [963, 268] on img at bounding box center [1051, 237] width 275 height 182
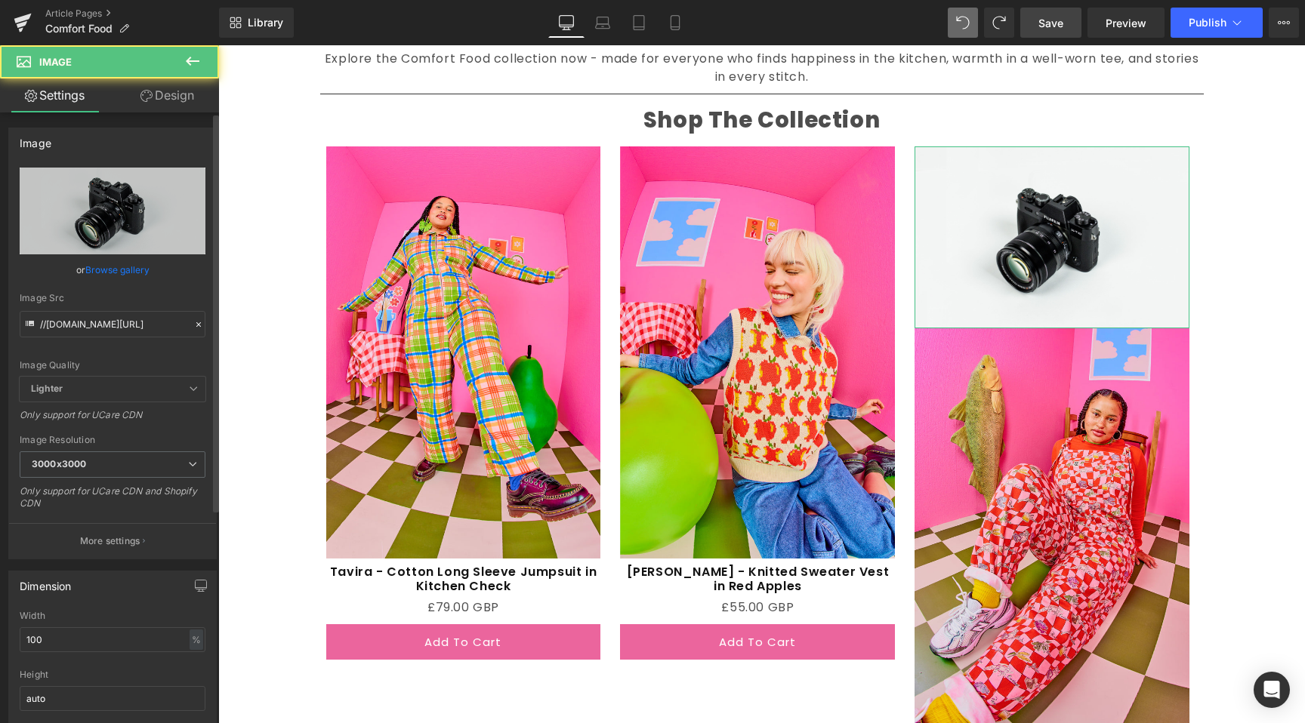
click at [103, 270] on link "Browse gallery" at bounding box center [117, 270] width 64 height 26
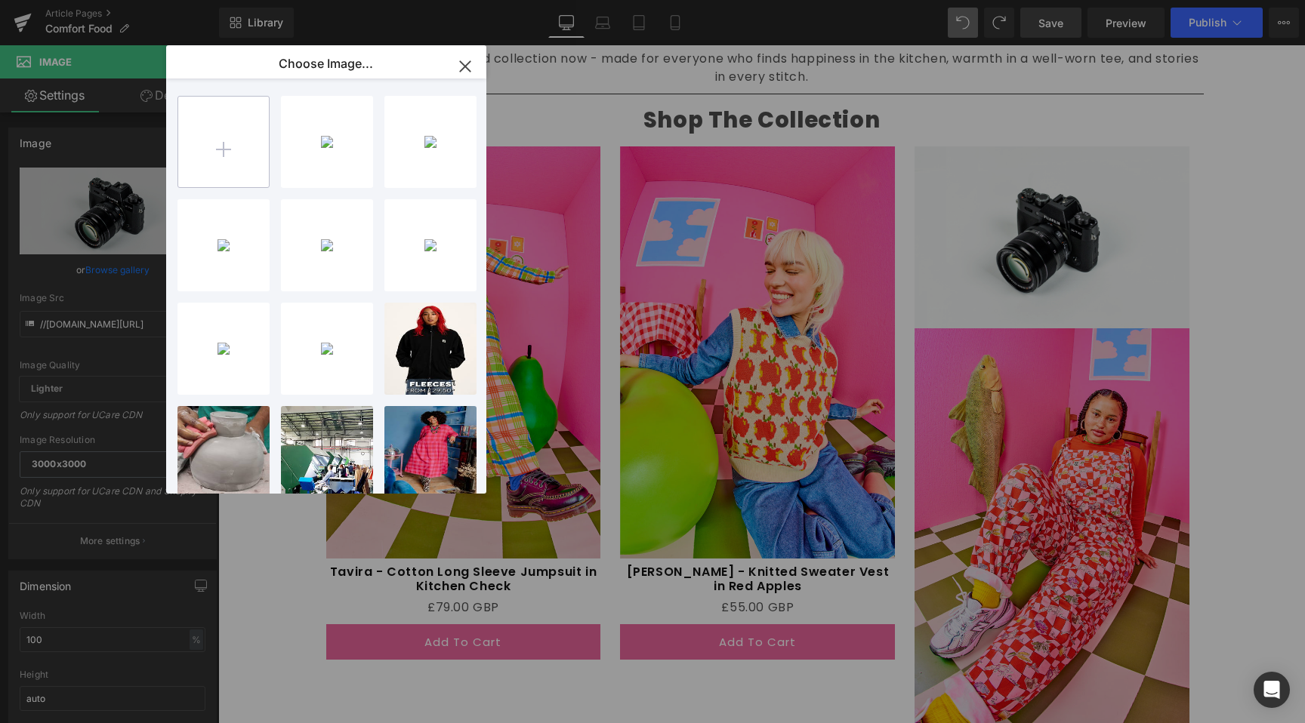
click at [214, 174] on input "file" at bounding box center [223, 142] width 91 height 91
type input "C:\fakepath\L&Y_Comfort_Food_24.070235-Edit.jpg"
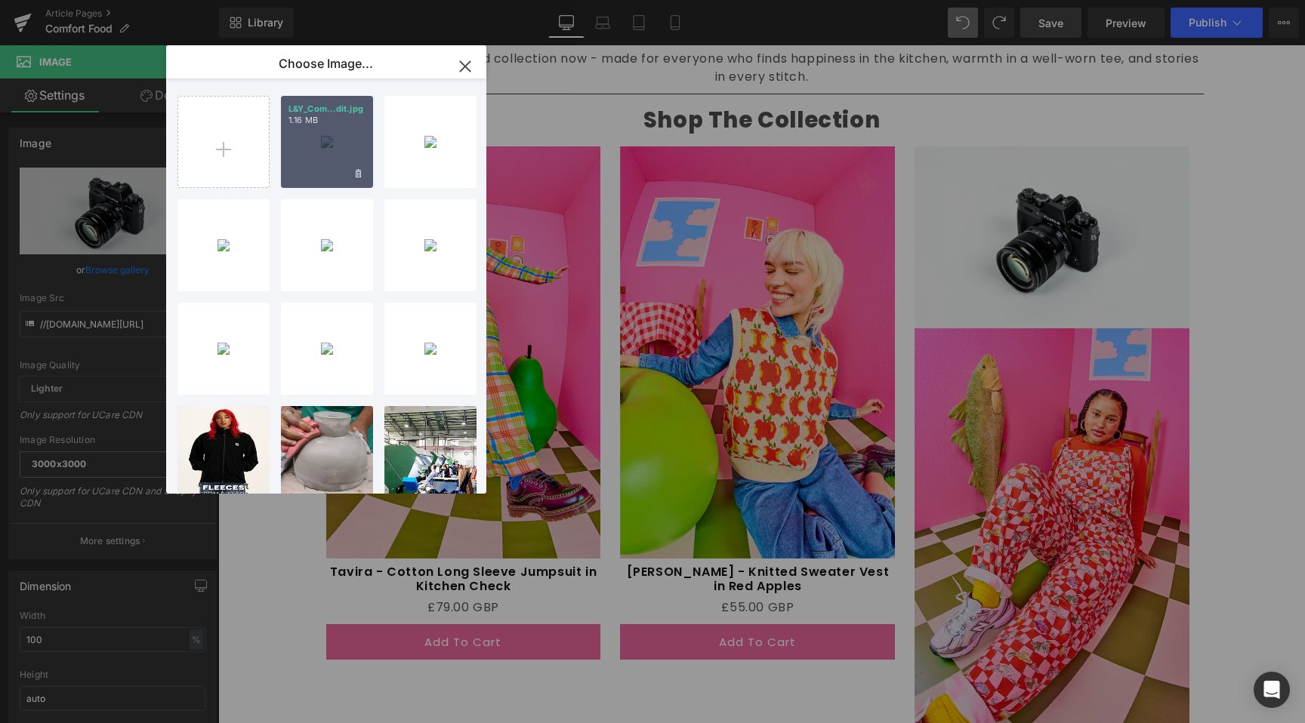
click at [310, 130] on div "L&Y_Com...dit.jpg 1.16 MB" at bounding box center [327, 142] width 92 height 92
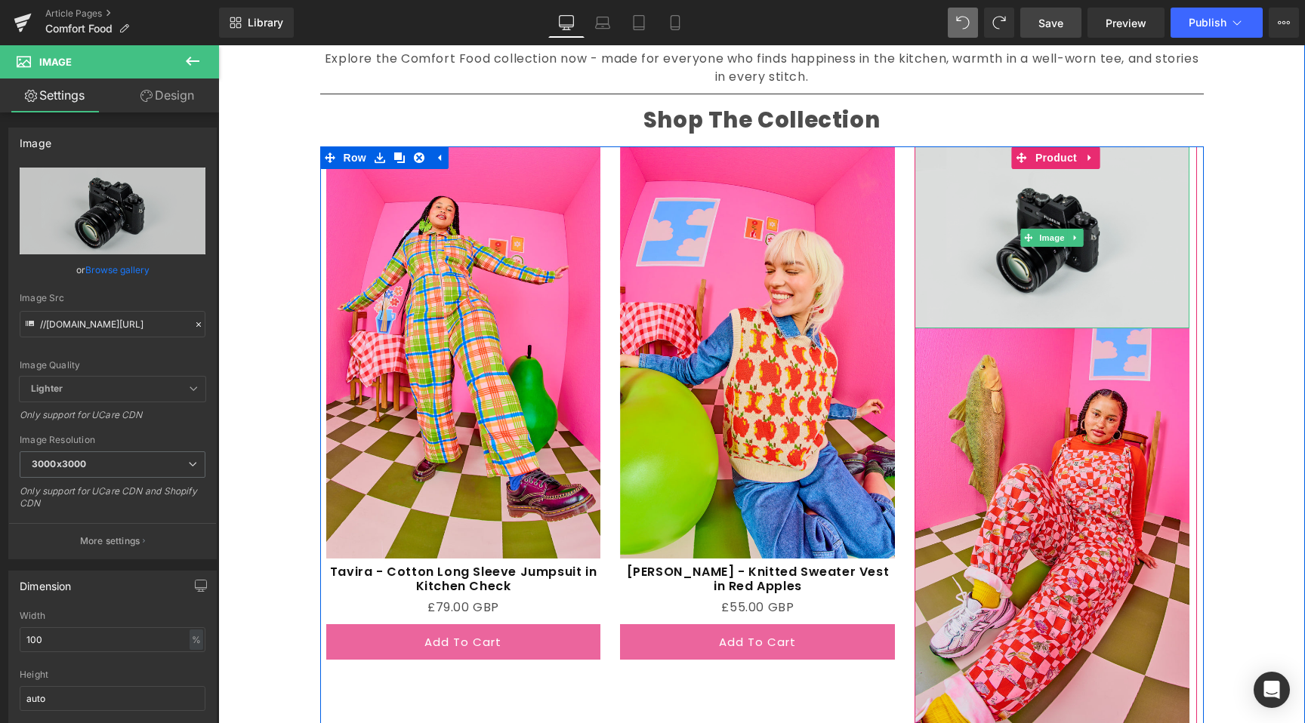
click at [944, 220] on img at bounding box center [1051, 237] width 275 height 182
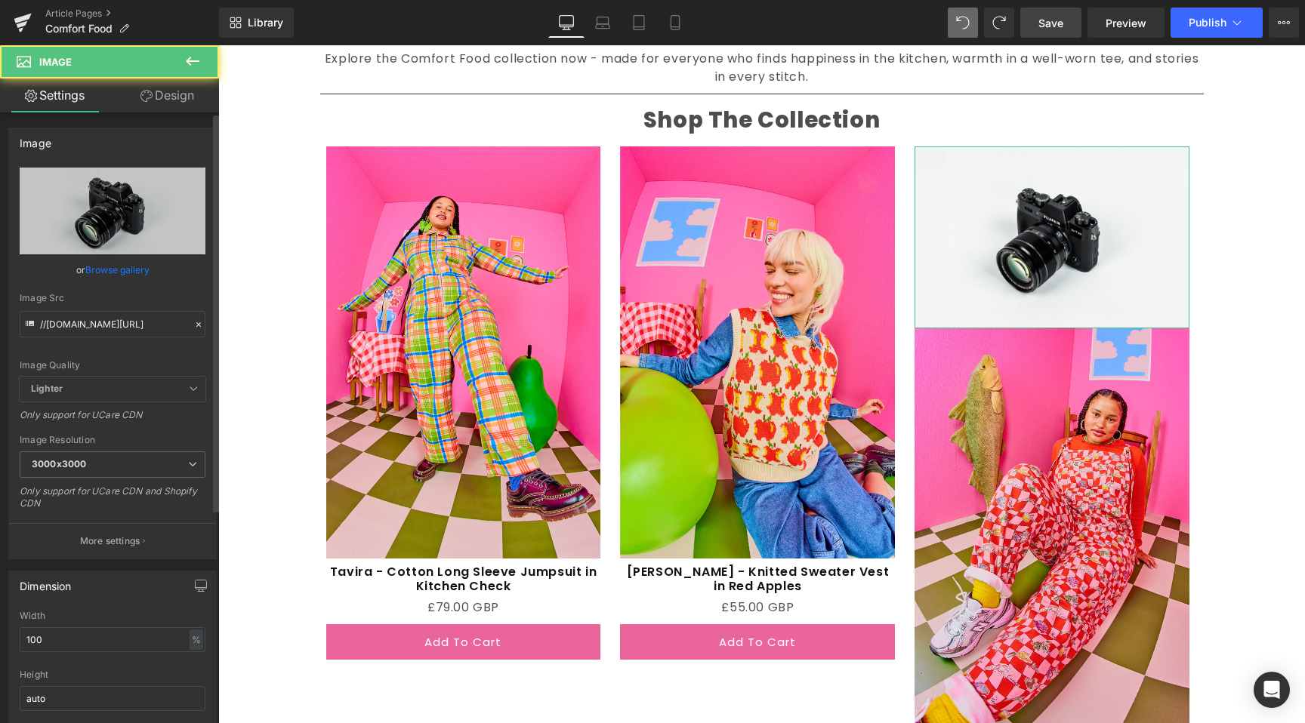
click at [137, 282] on link "Browse gallery" at bounding box center [117, 270] width 64 height 26
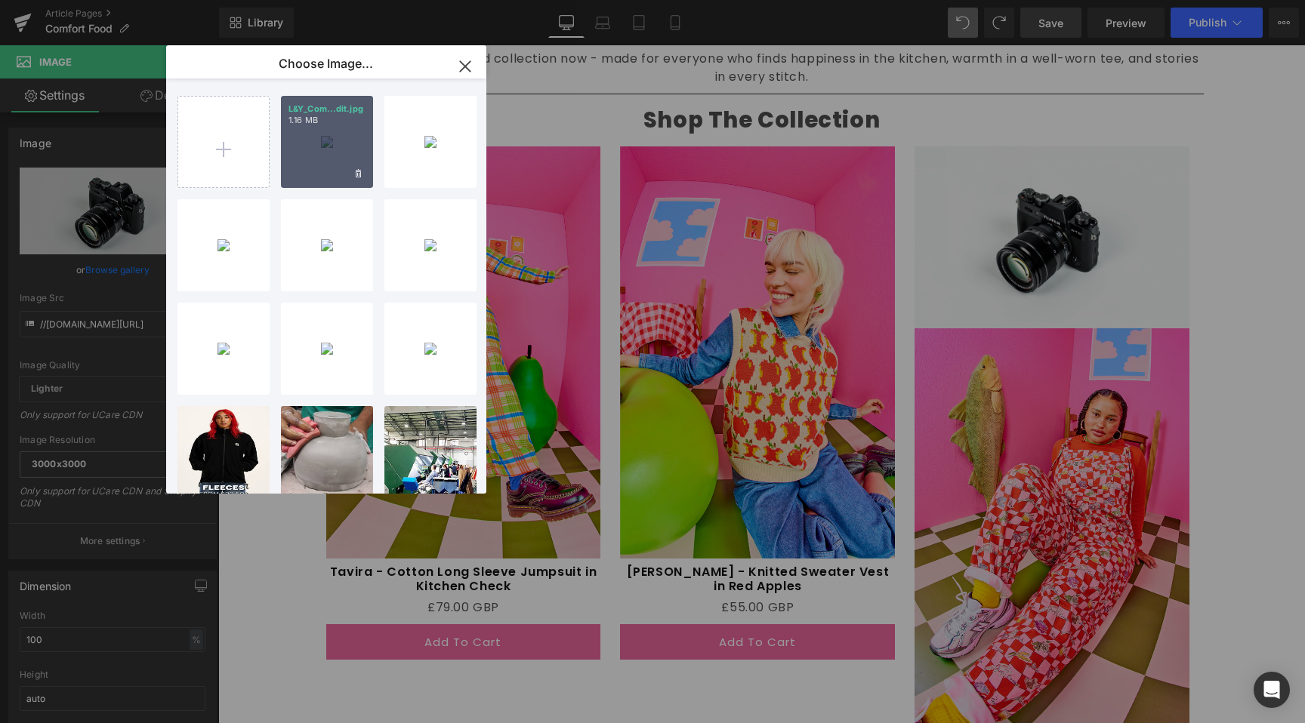
click at [339, 107] on p "L&Y_Com...dit.jpg" at bounding box center [326, 108] width 77 height 11
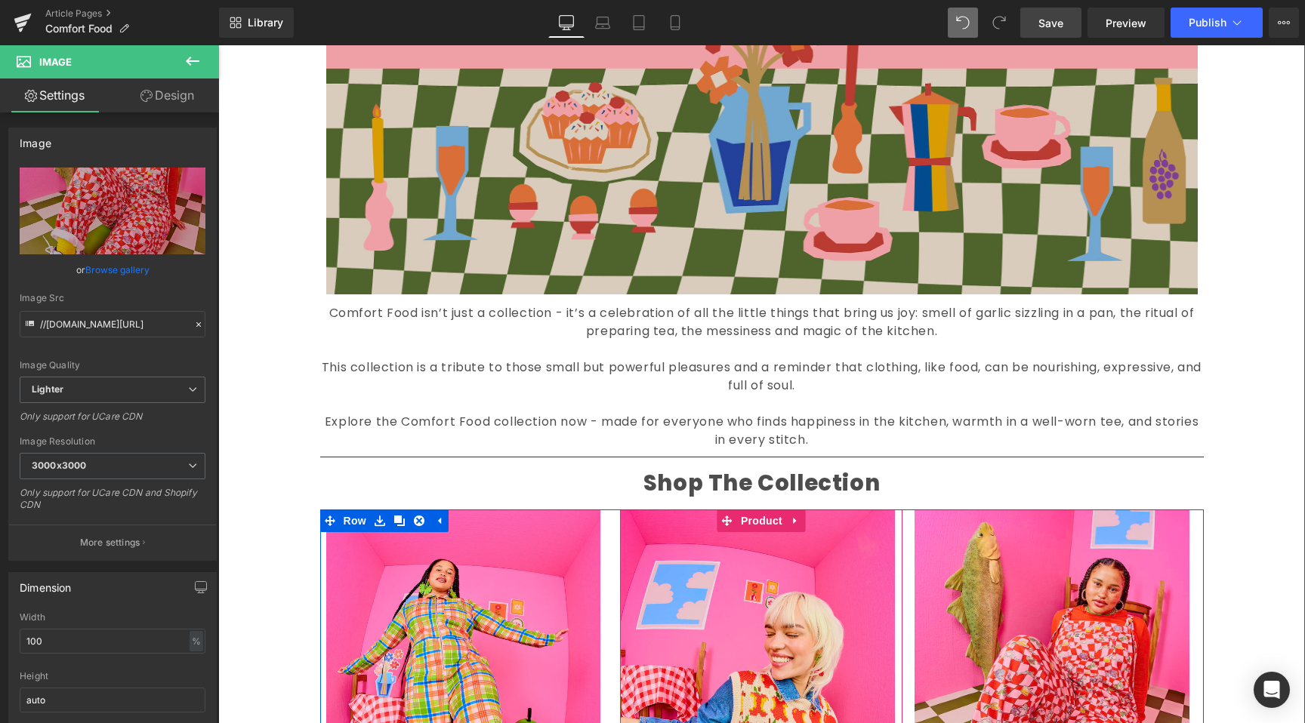
scroll to position [1290, 0]
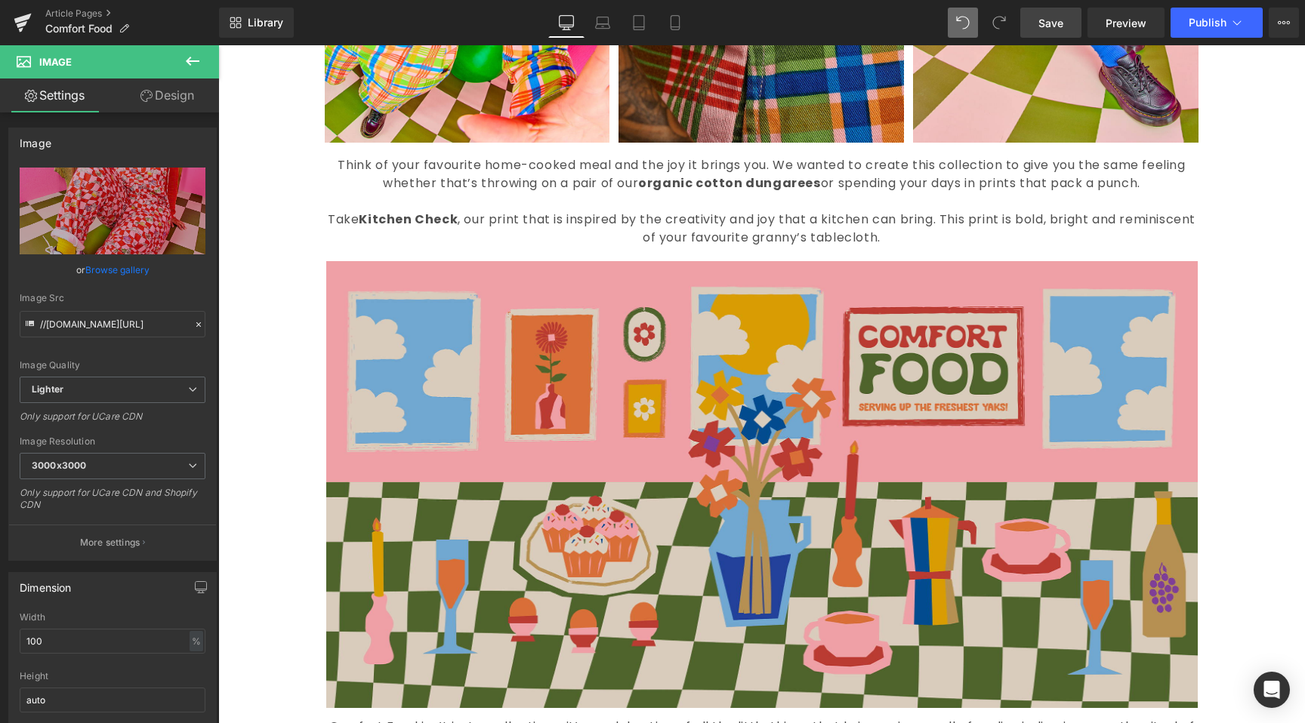
click at [1050, 20] on span "Save" at bounding box center [1050, 23] width 25 height 16
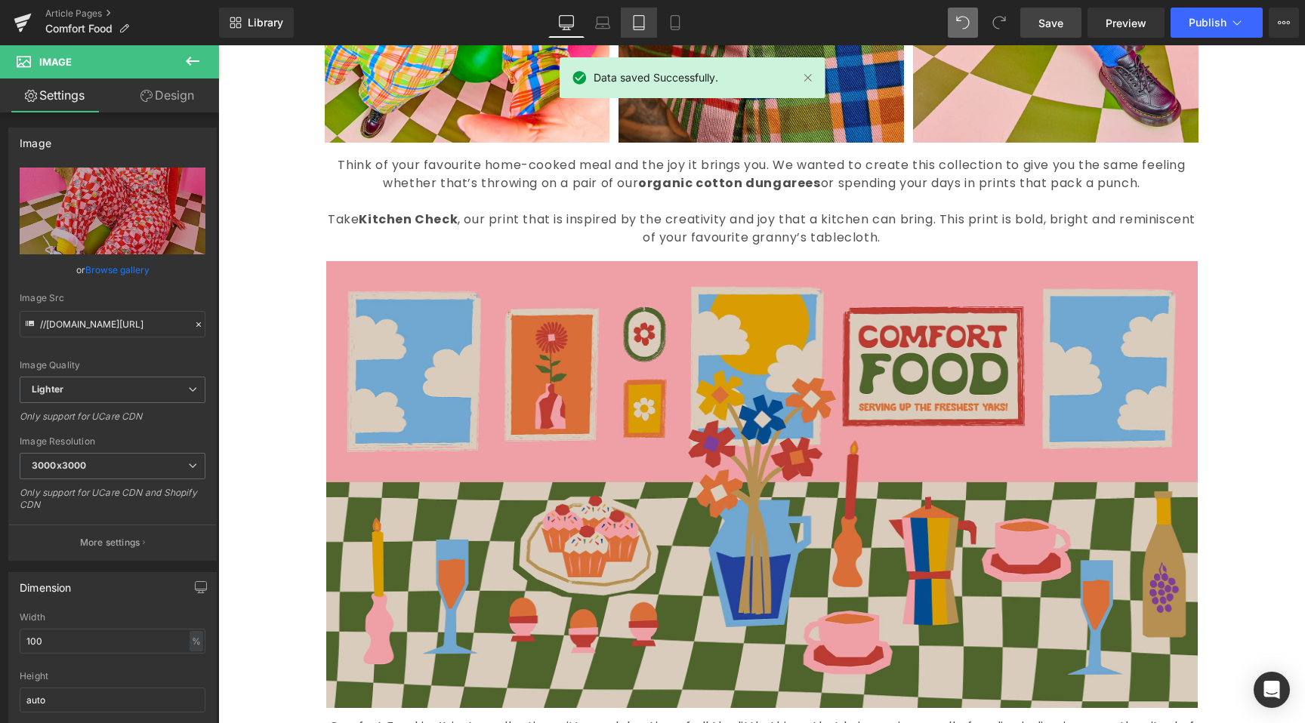
click at [644, 21] on icon at bounding box center [638, 22] width 15 height 15
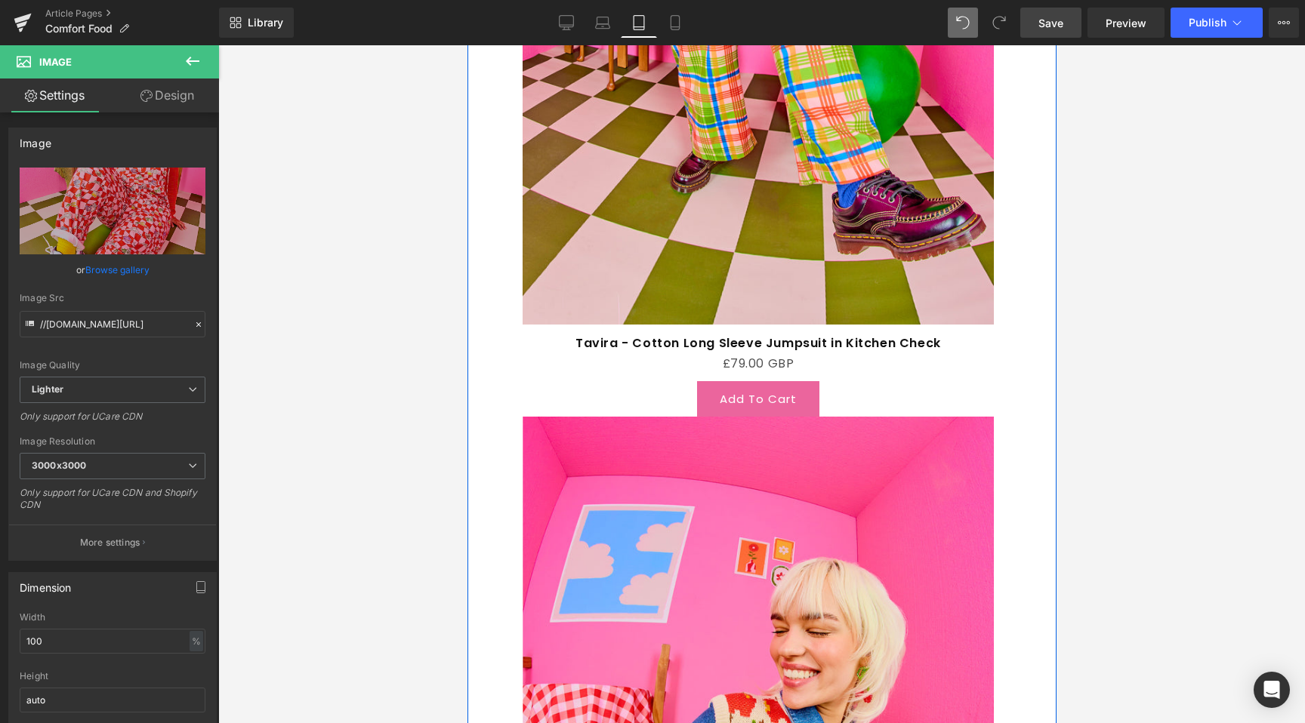
scroll to position [4126, 0]
click at [752, 396] on div "Add To Cart (P) Cart Button" at bounding box center [757, 398] width 471 height 35
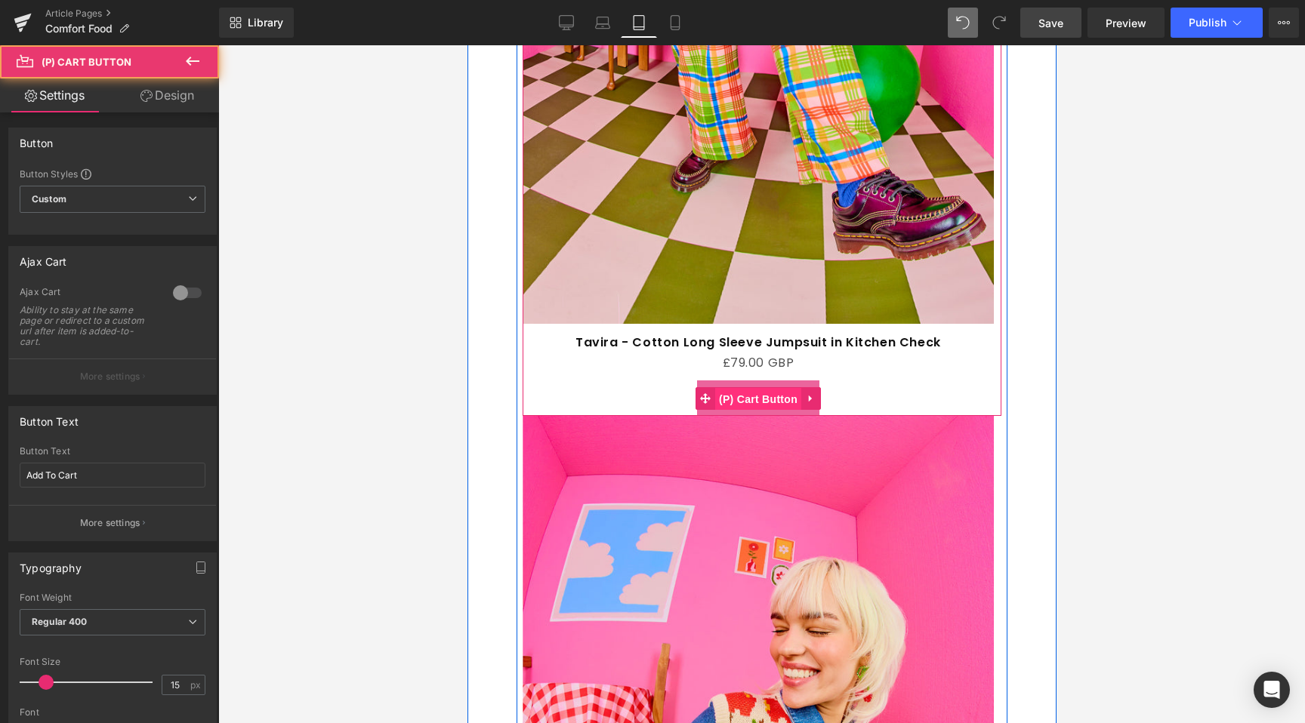
click at [753, 396] on span "(P) Cart Button" at bounding box center [757, 399] width 86 height 23
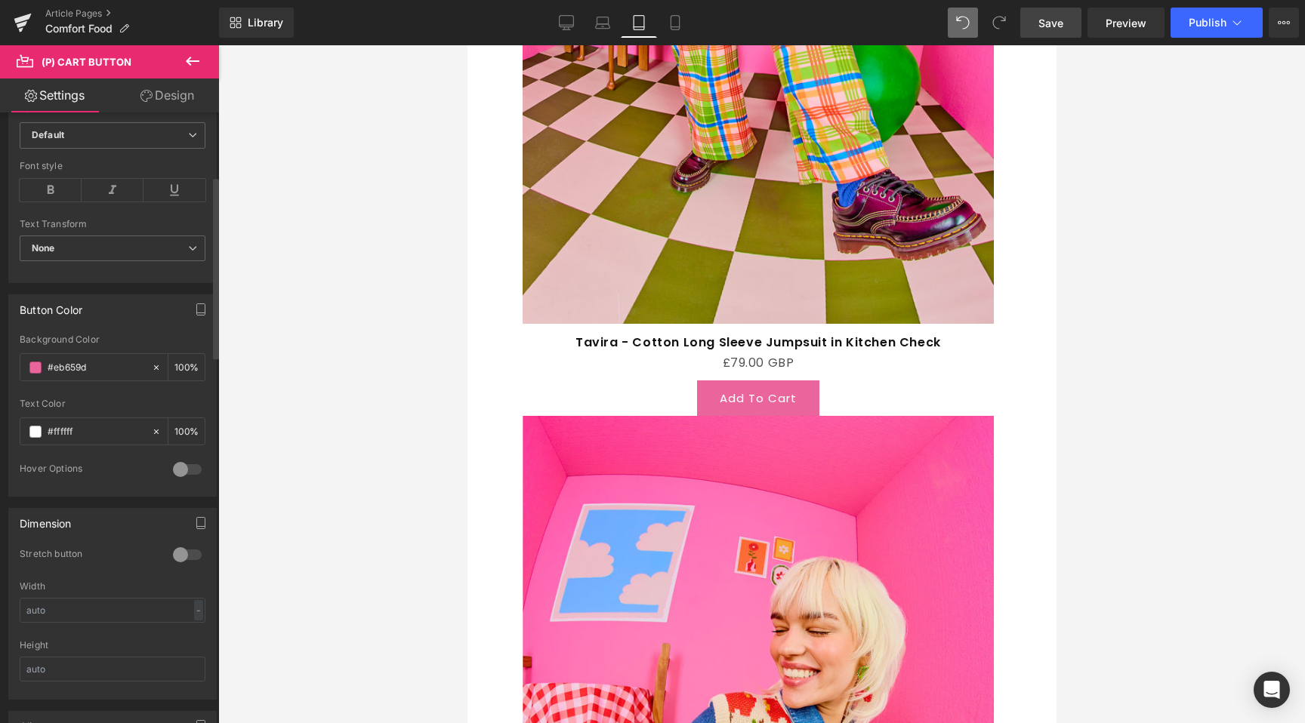
scroll to position [766, 0]
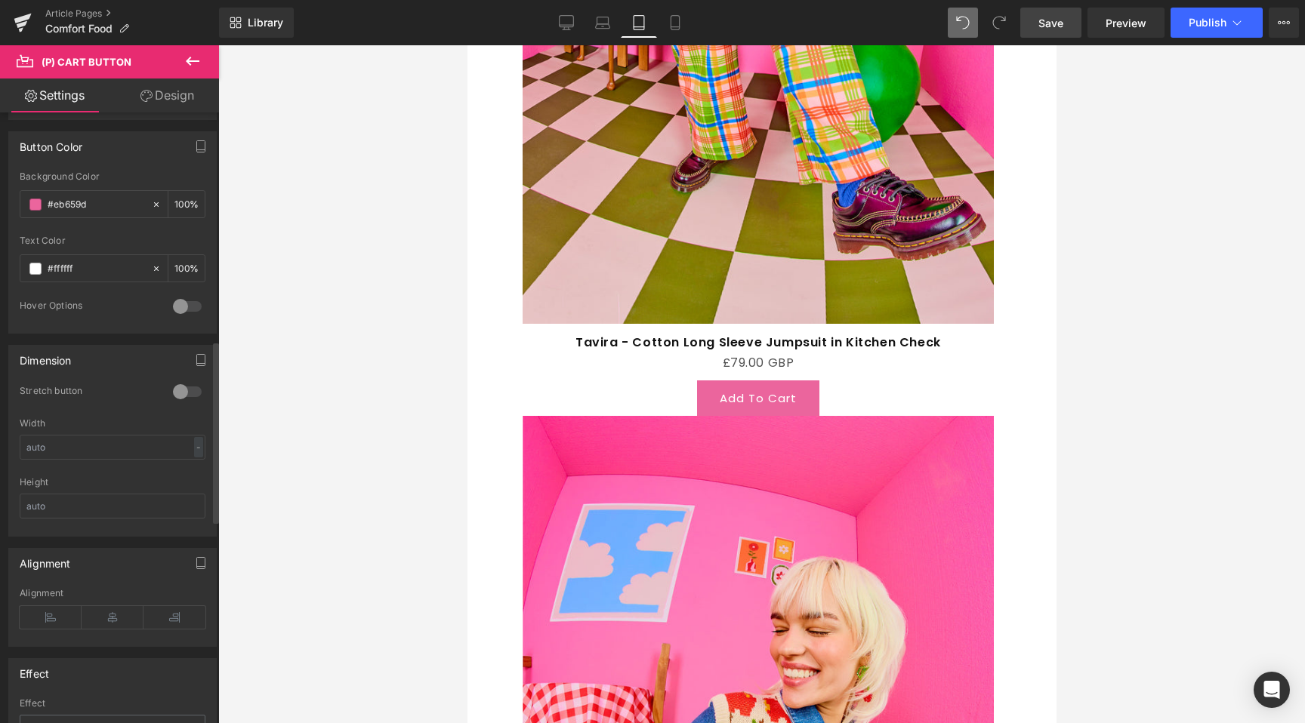
click at [177, 387] on div at bounding box center [187, 392] width 36 height 24
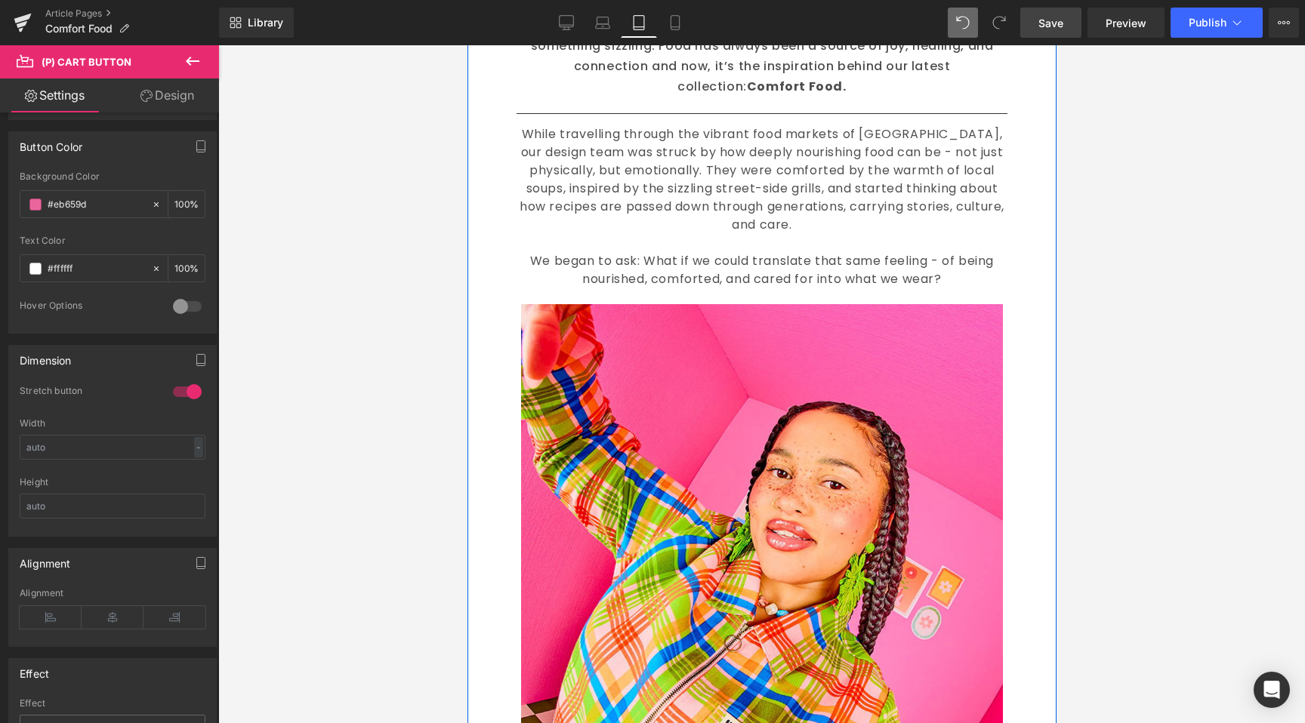
scroll to position [499, 0]
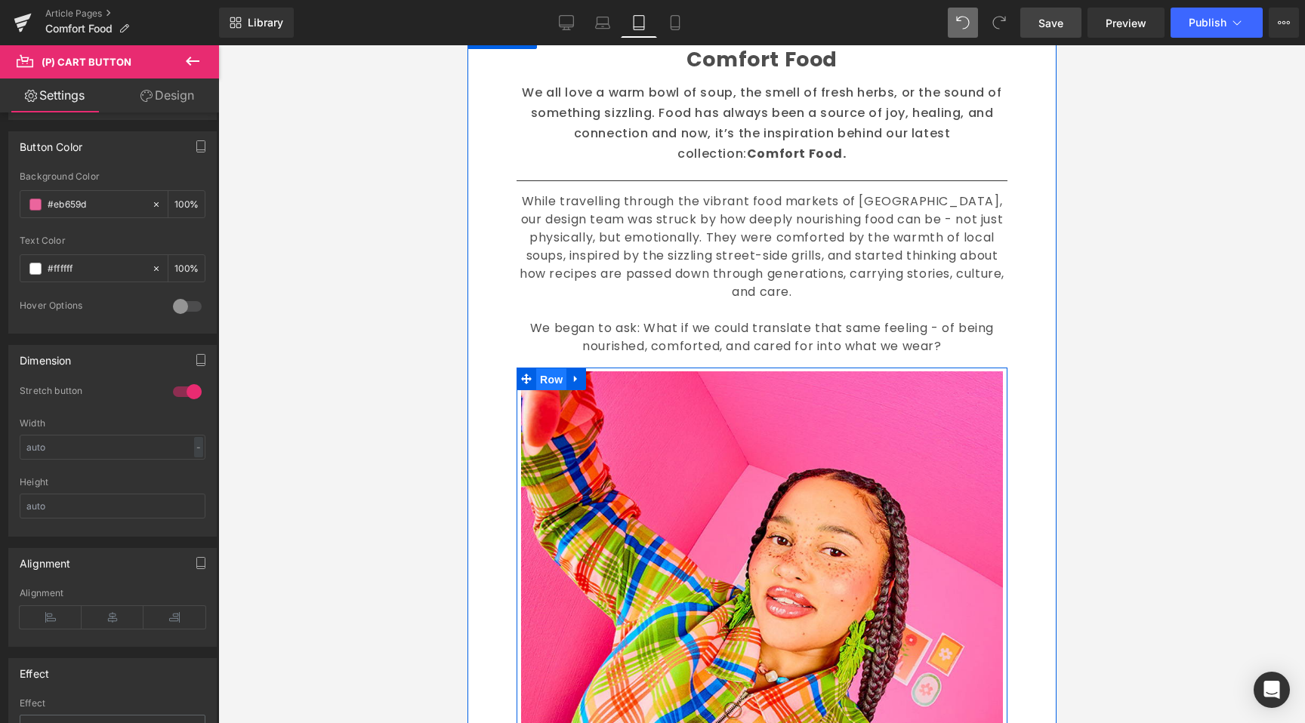
click at [551, 375] on span "Row" at bounding box center [550, 379] width 30 height 23
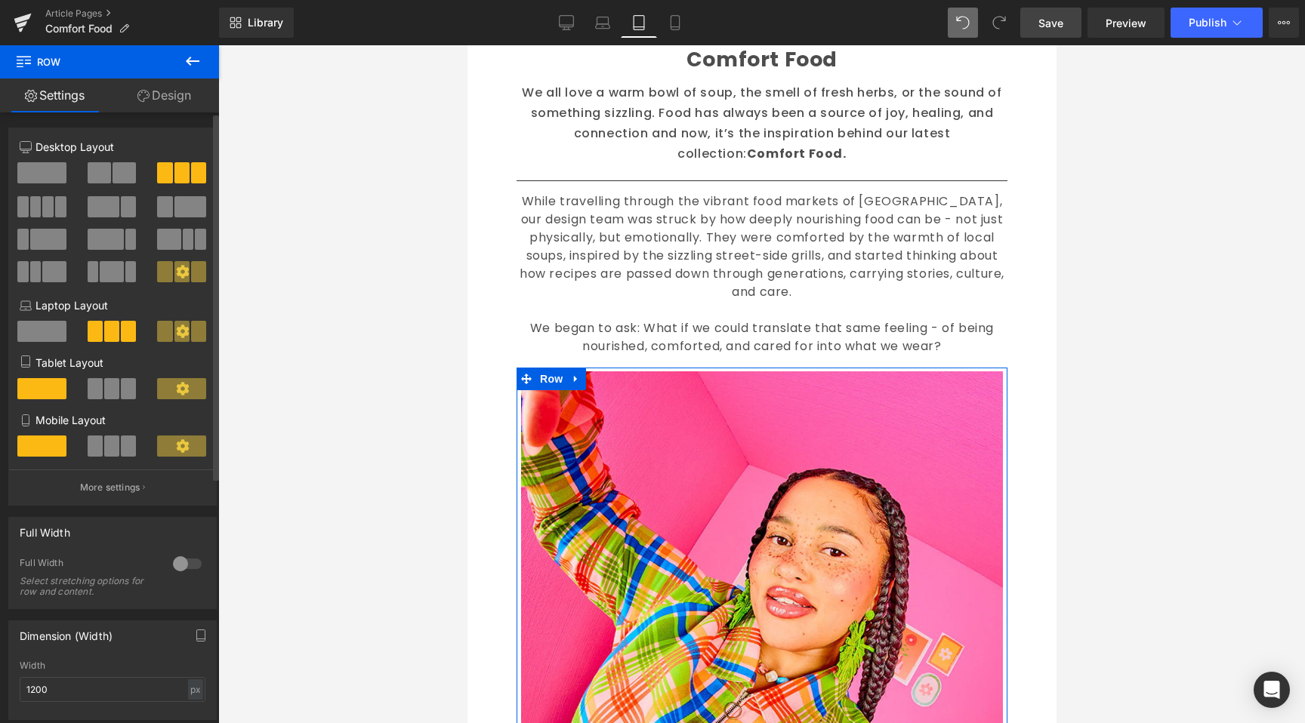
click at [94, 455] on span at bounding box center [95, 446] width 15 height 21
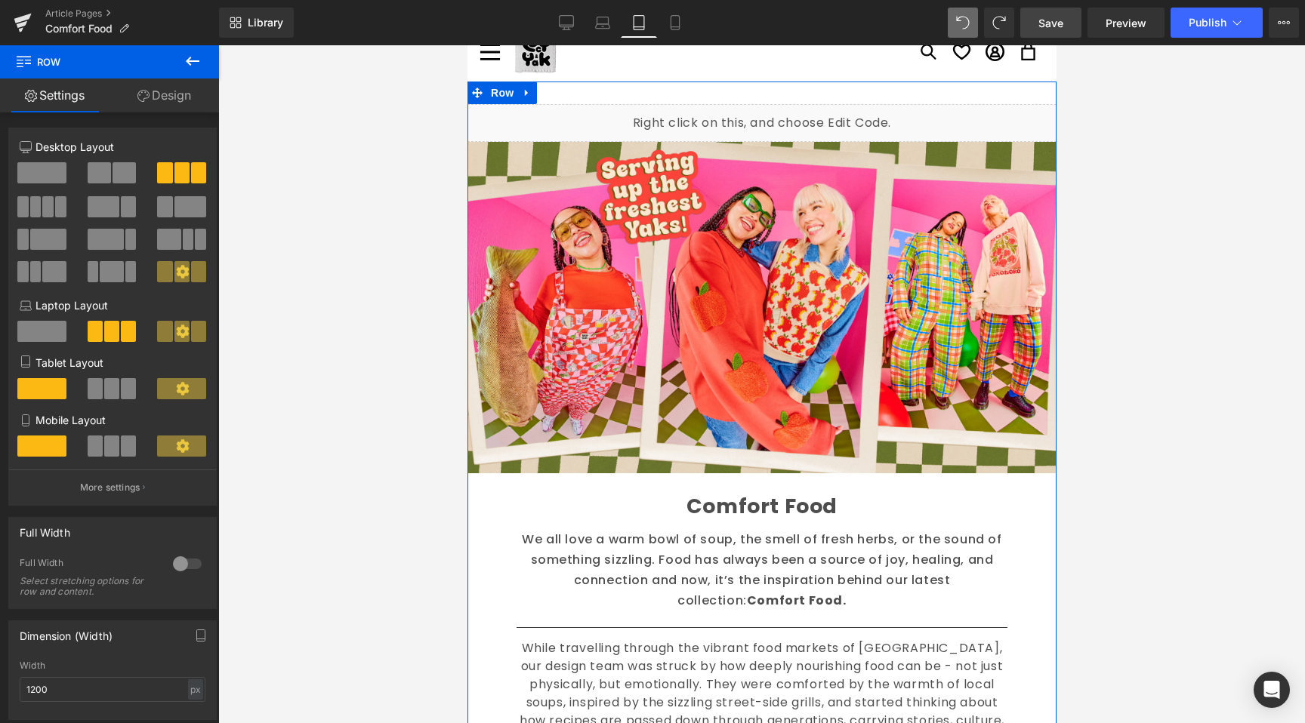
scroll to position [0, 0]
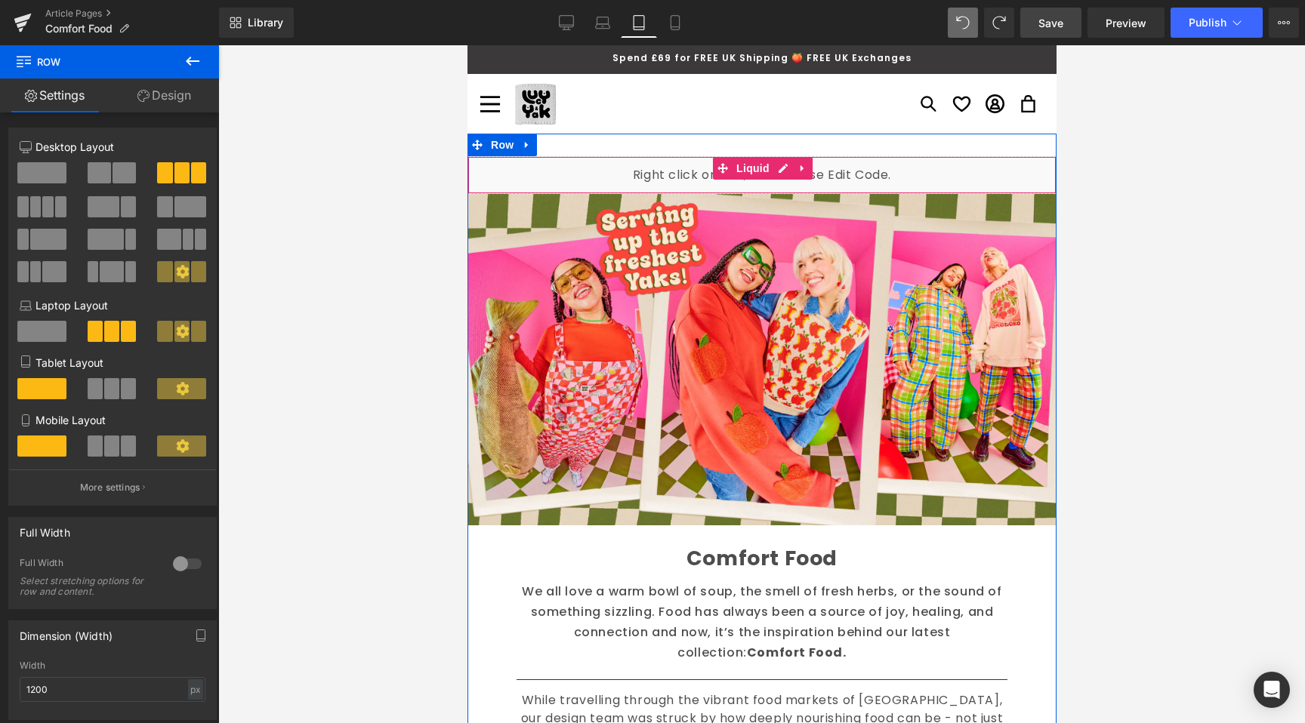
click at [636, 165] on div "Liquid" at bounding box center [761, 175] width 589 height 38
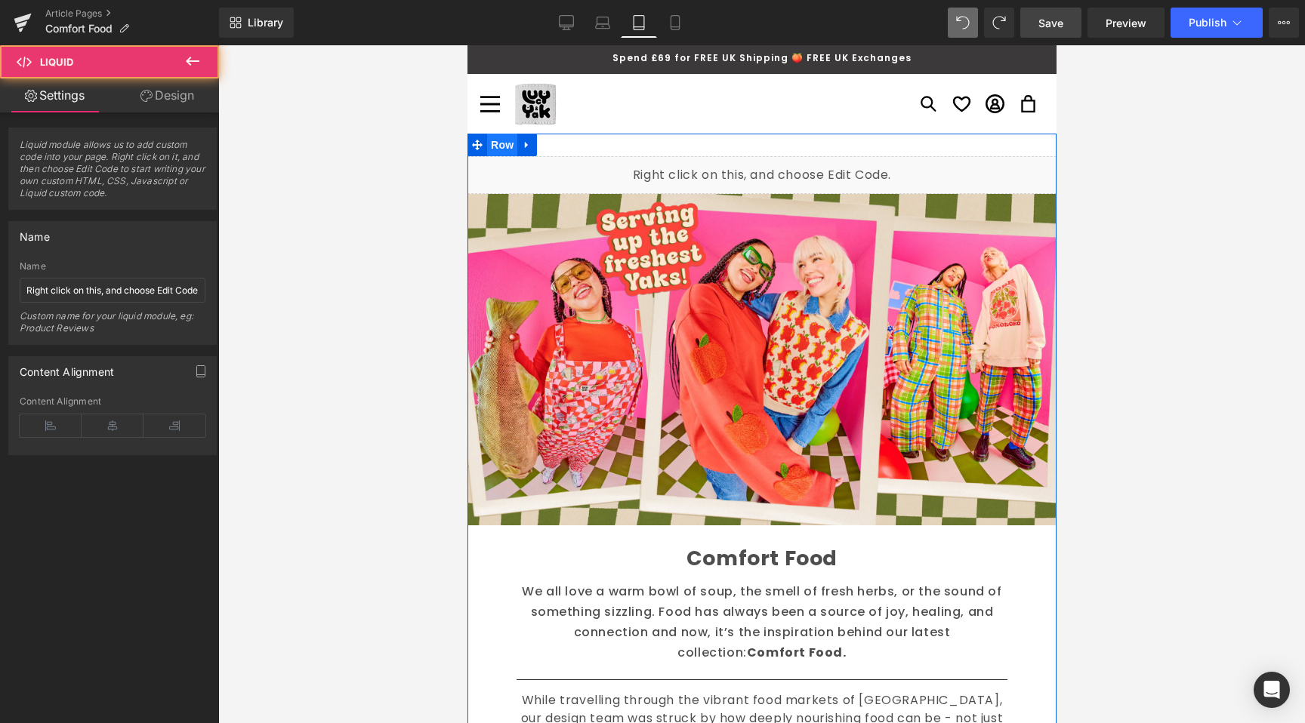
click at [505, 145] on span "Row" at bounding box center [501, 145] width 30 height 23
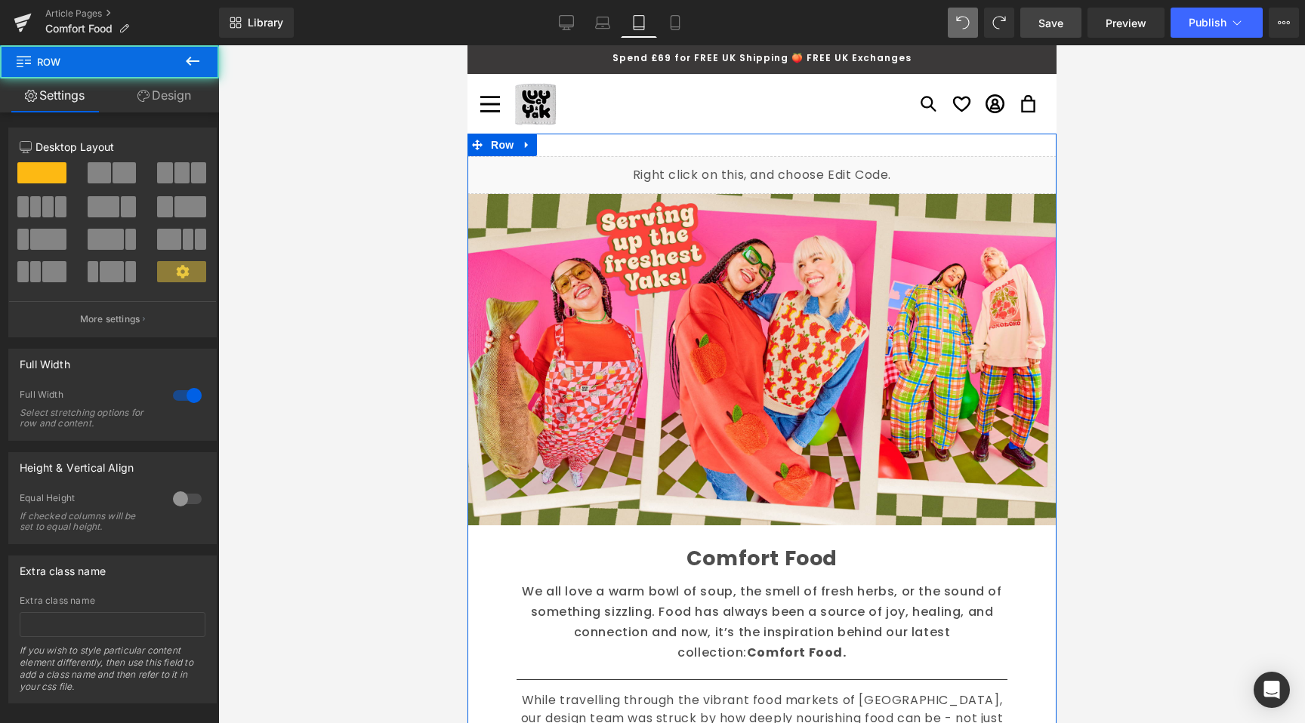
click at [122, 84] on link "Design" at bounding box center [163, 96] width 109 height 34
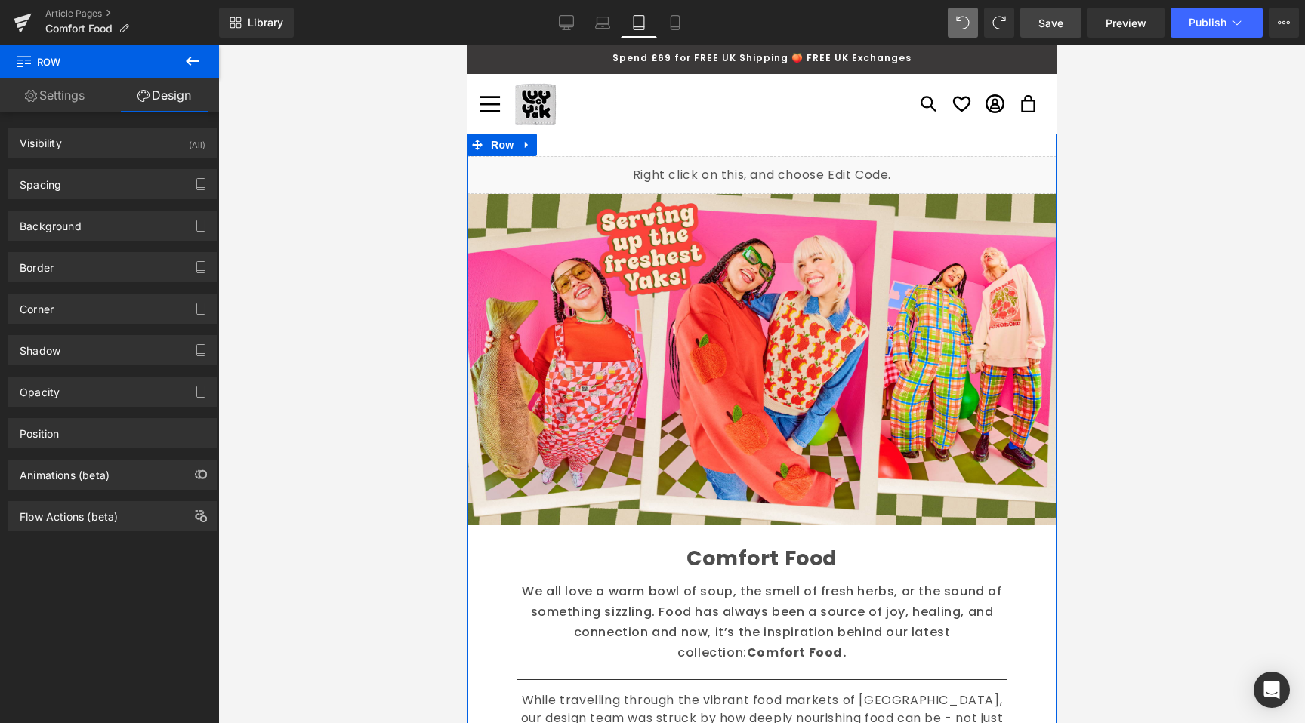
click at [82, 94] on link "Settings" at bounding box center [54, 96] width 109 height 34
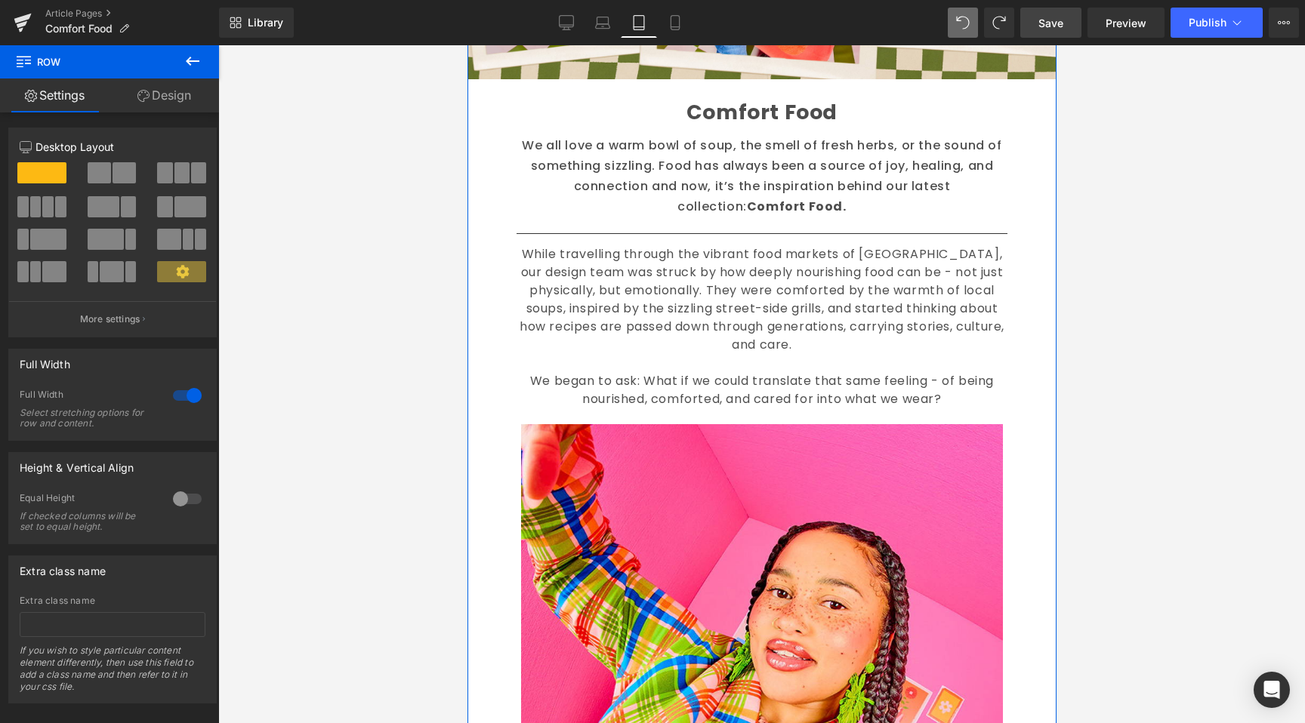
scroll to position [389, 0]
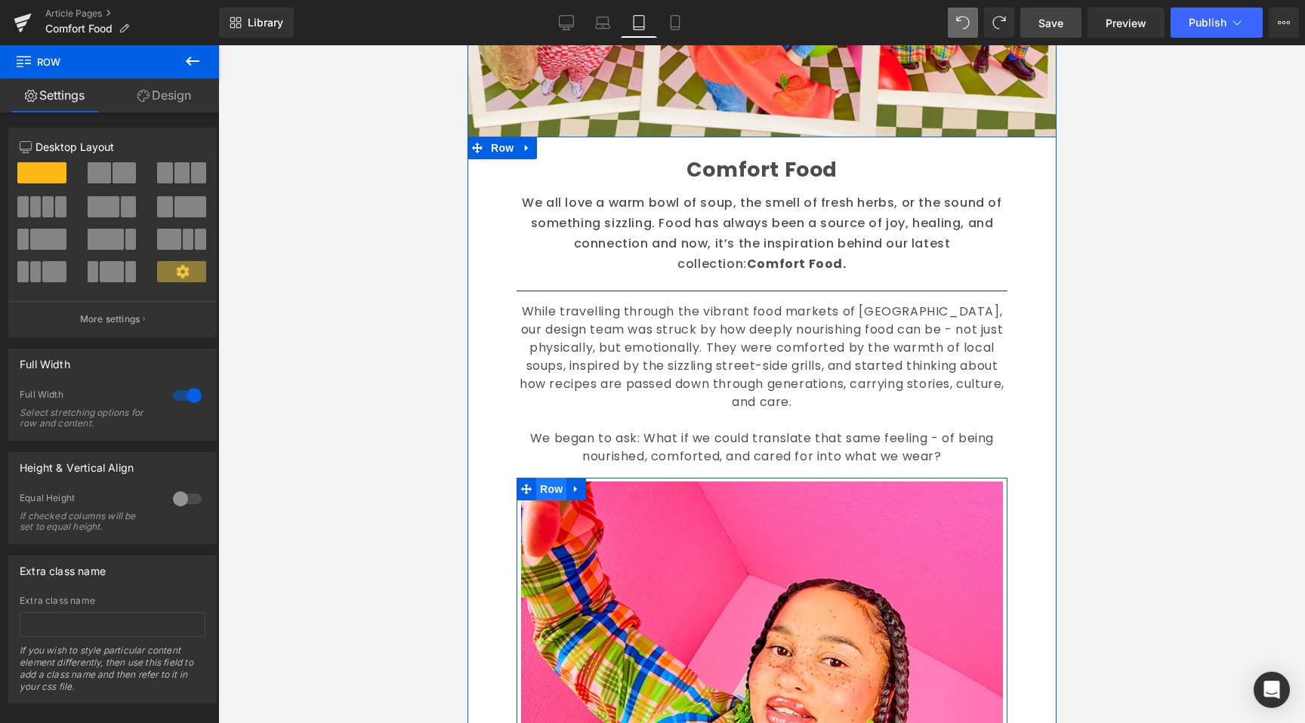
click at [541, 489] on span "Row" at bounding box center [550, 489] width 30 height 23
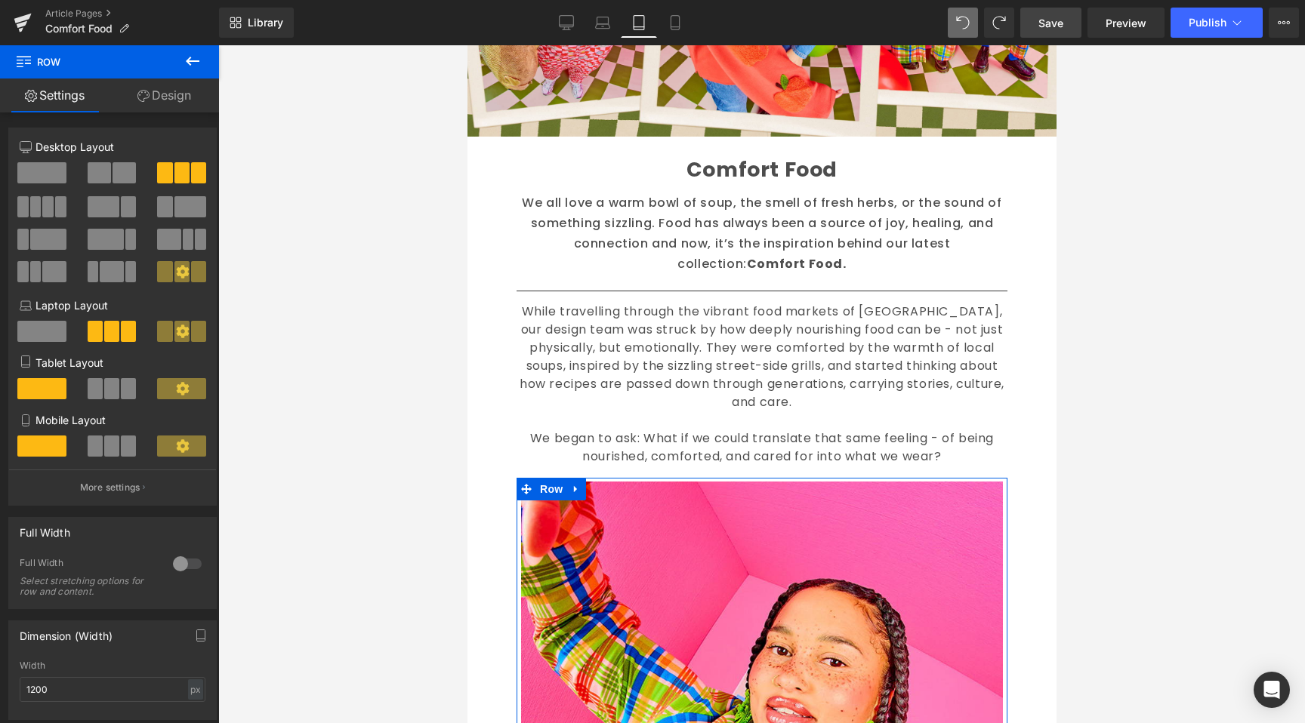
click at [97, 436] on div "Mobile Layout" at bounding box center [113, 440] width 186 height 57
click at [97, 444] on span at bounding box center [95, 446] width 15 height 21
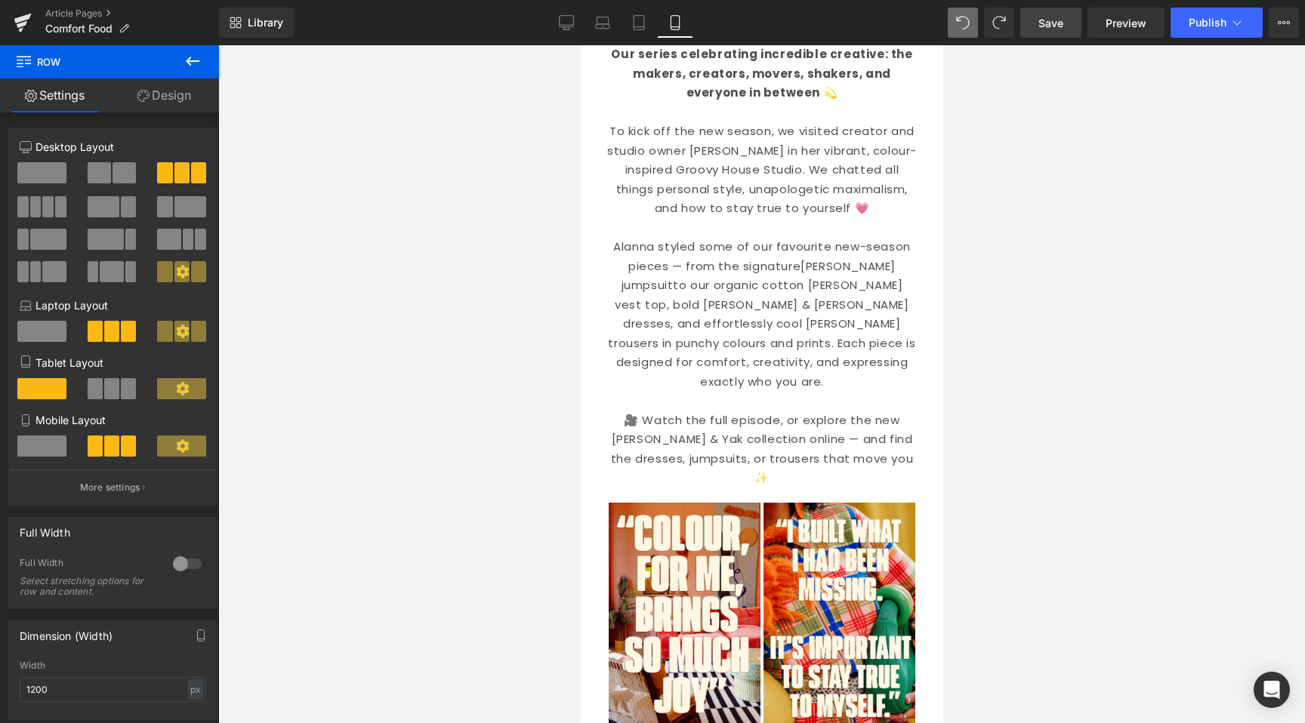
scroll to position [0, 0]
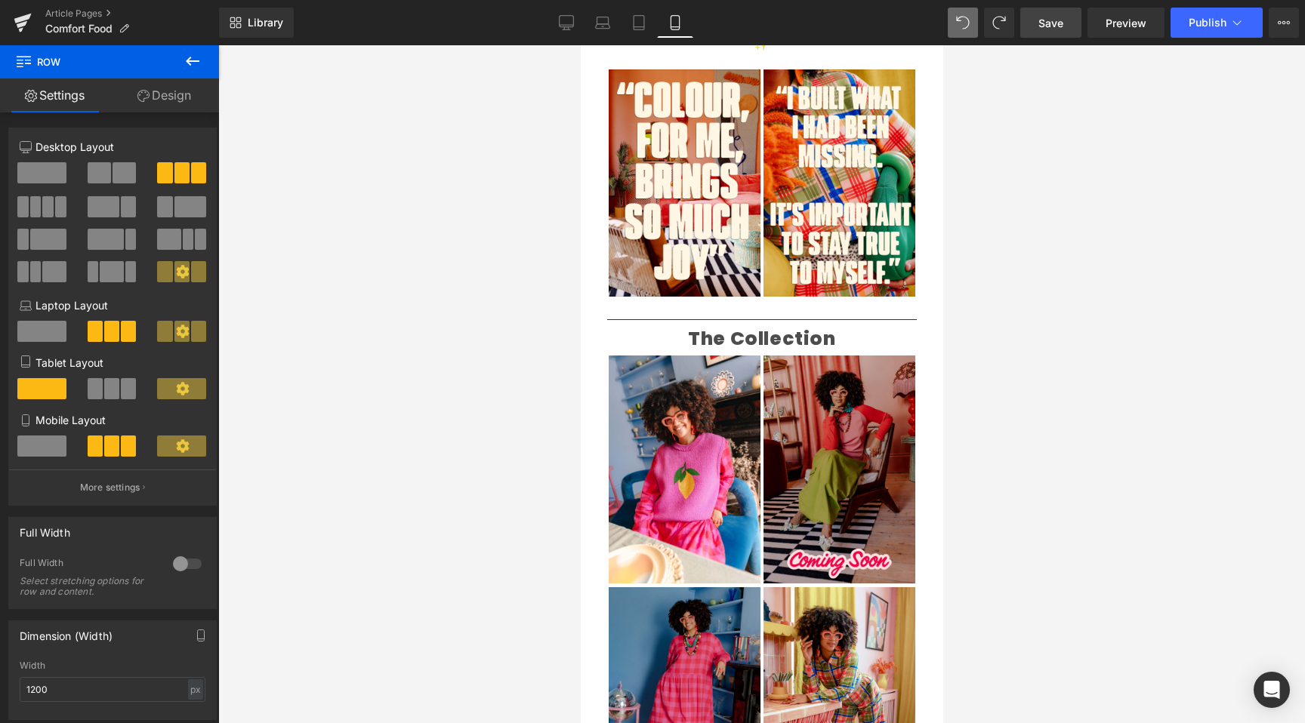
click at [90, 396] on span at bounding box center [95, 388] width 15 height 21
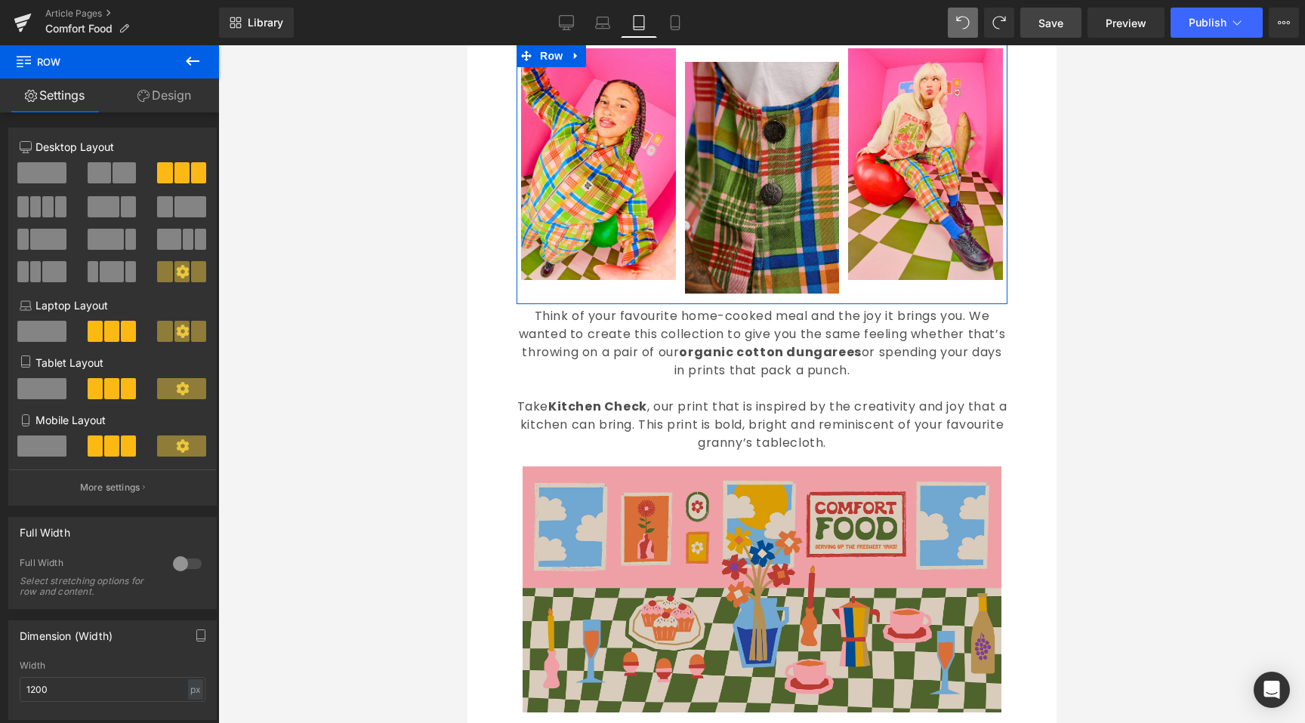
scroll to position [594, 0]
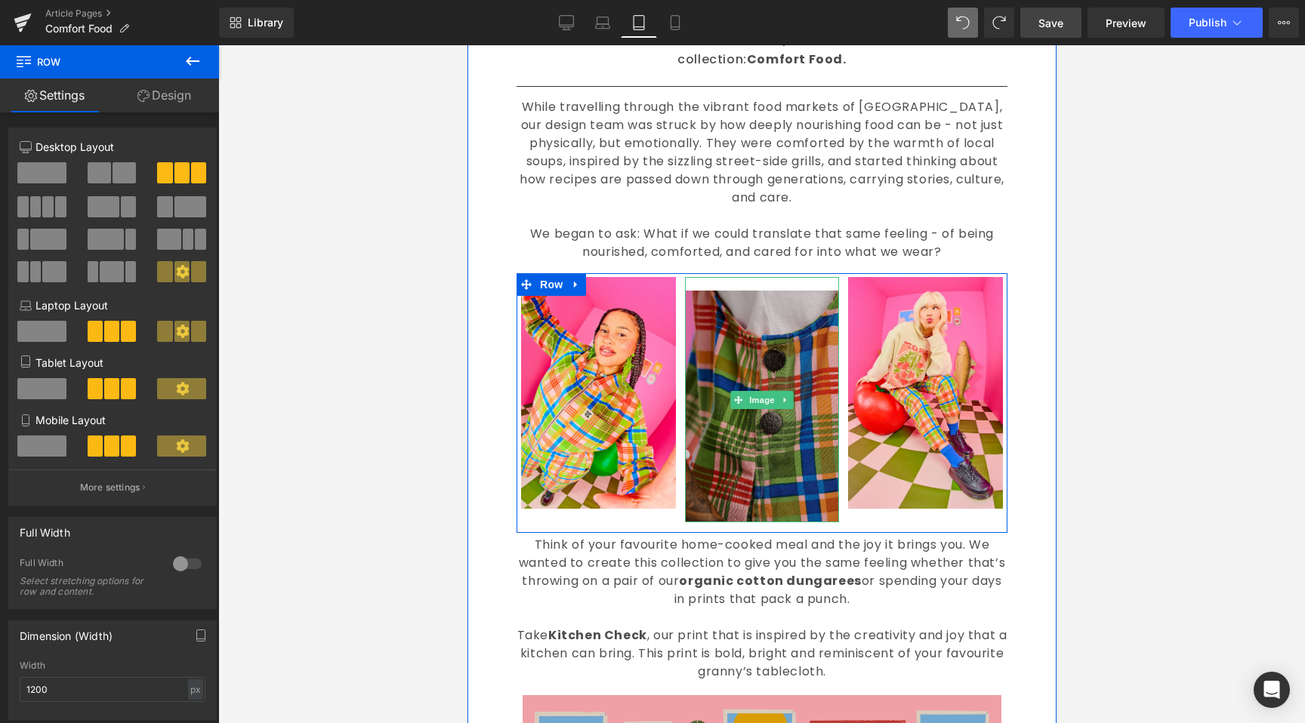
click at [763, 313] on img at bounding box center [761, 399] width 155 height 245
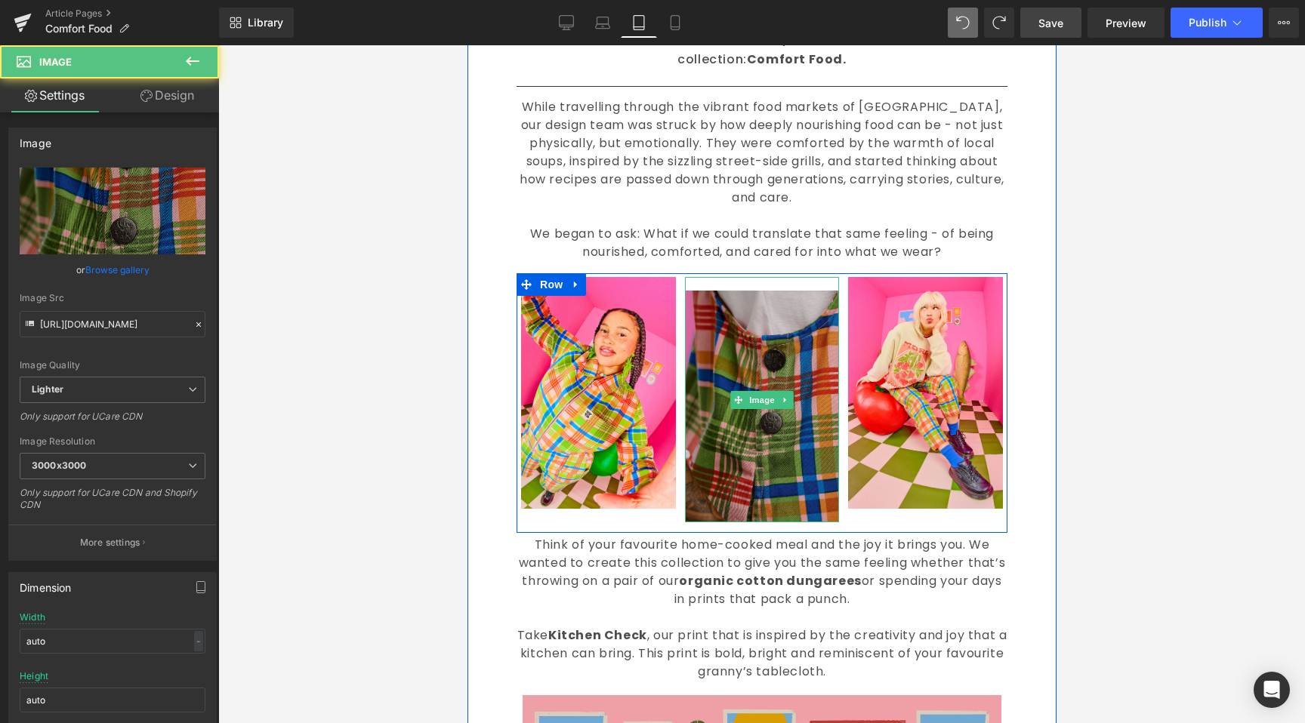
click at [751, 283] on img at bounding box center [761, 399] width 155 height 245
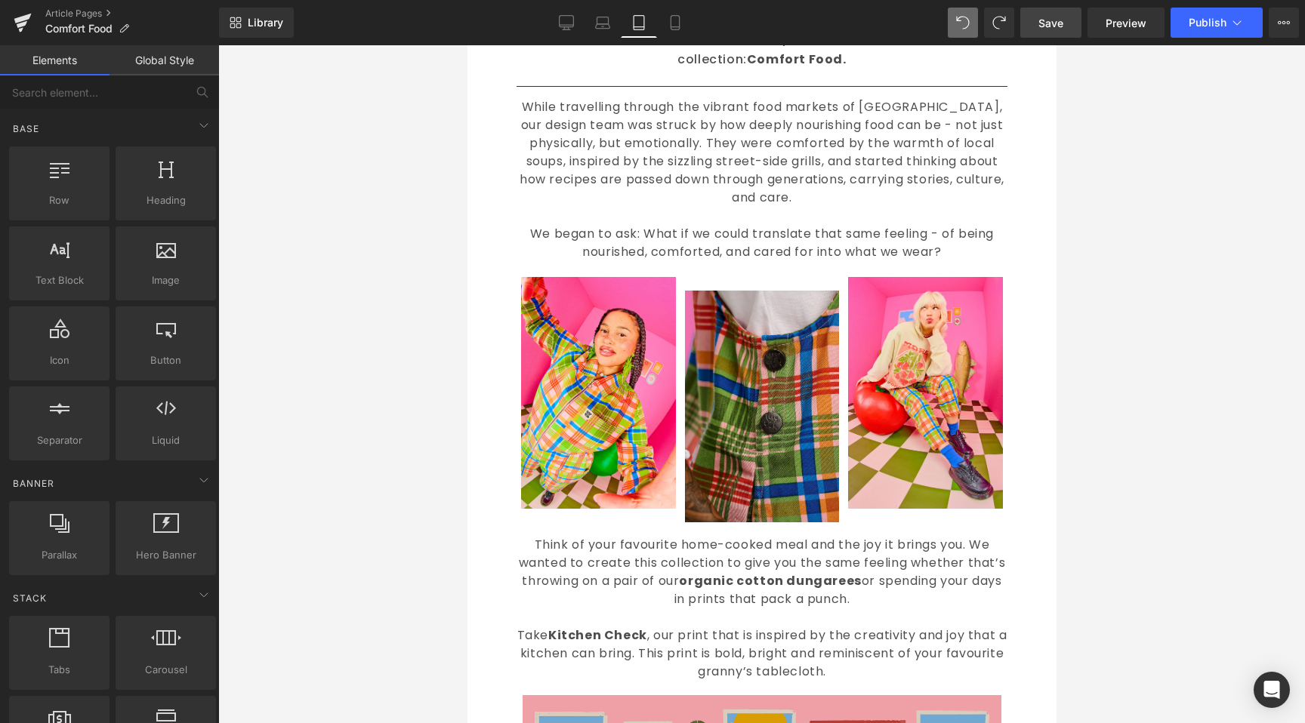
click at [354, 344] on div at bounding box center [761, 384] width 1087 height 678
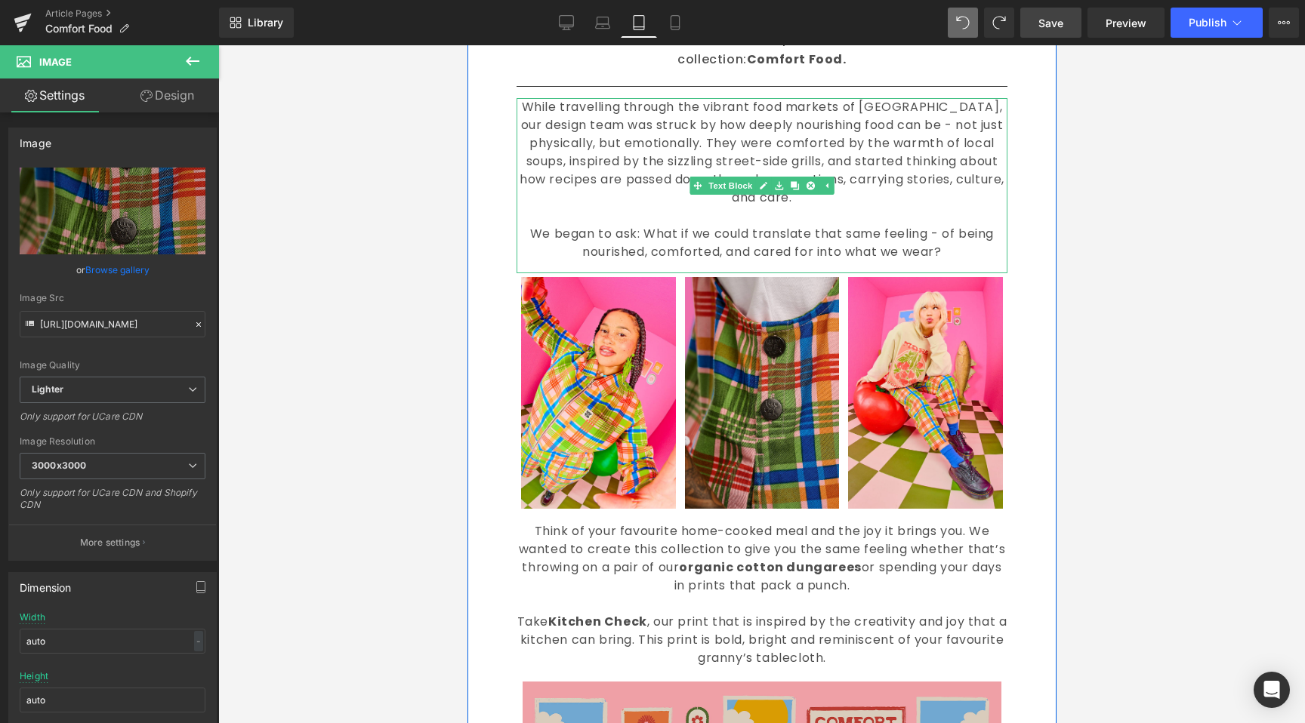
drag, startPoint x: 761, startPoint y: 279, endPoint x: 761, endPoint y: 258, distance: 20.4
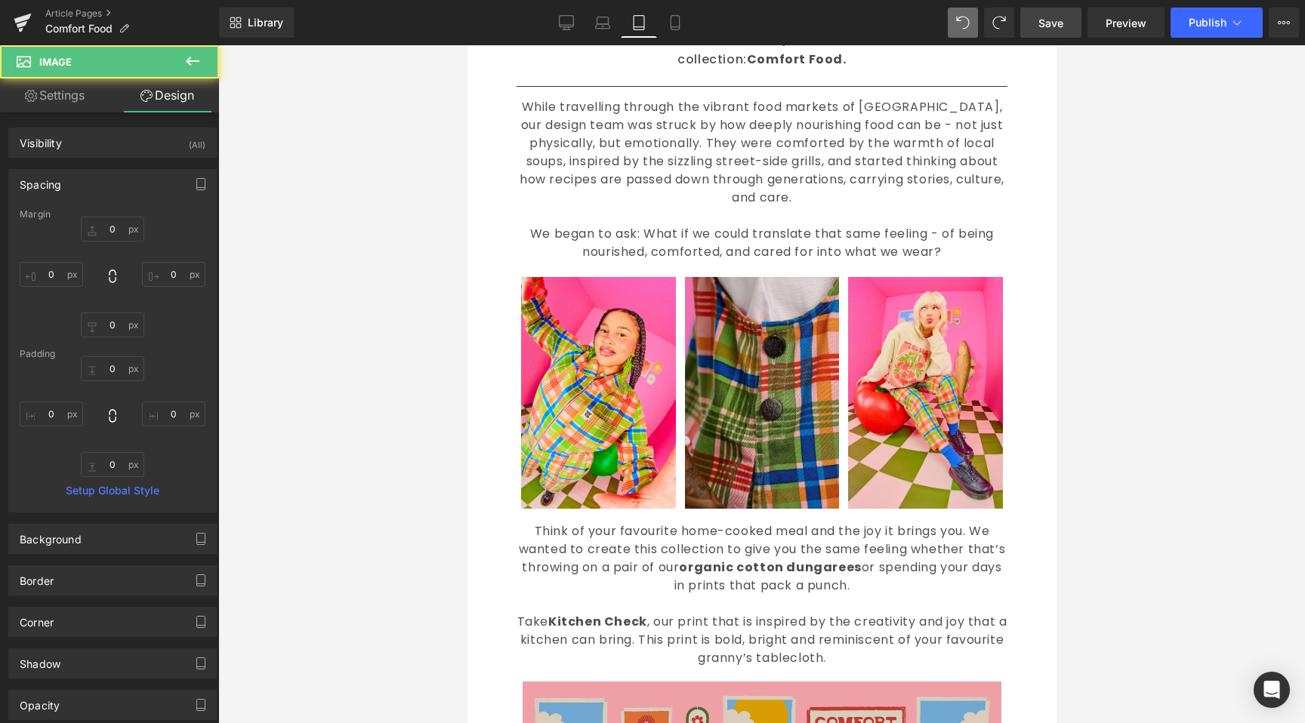
click at [1205, 428] on div at bounding box center [761, 384] width 1087 height 678
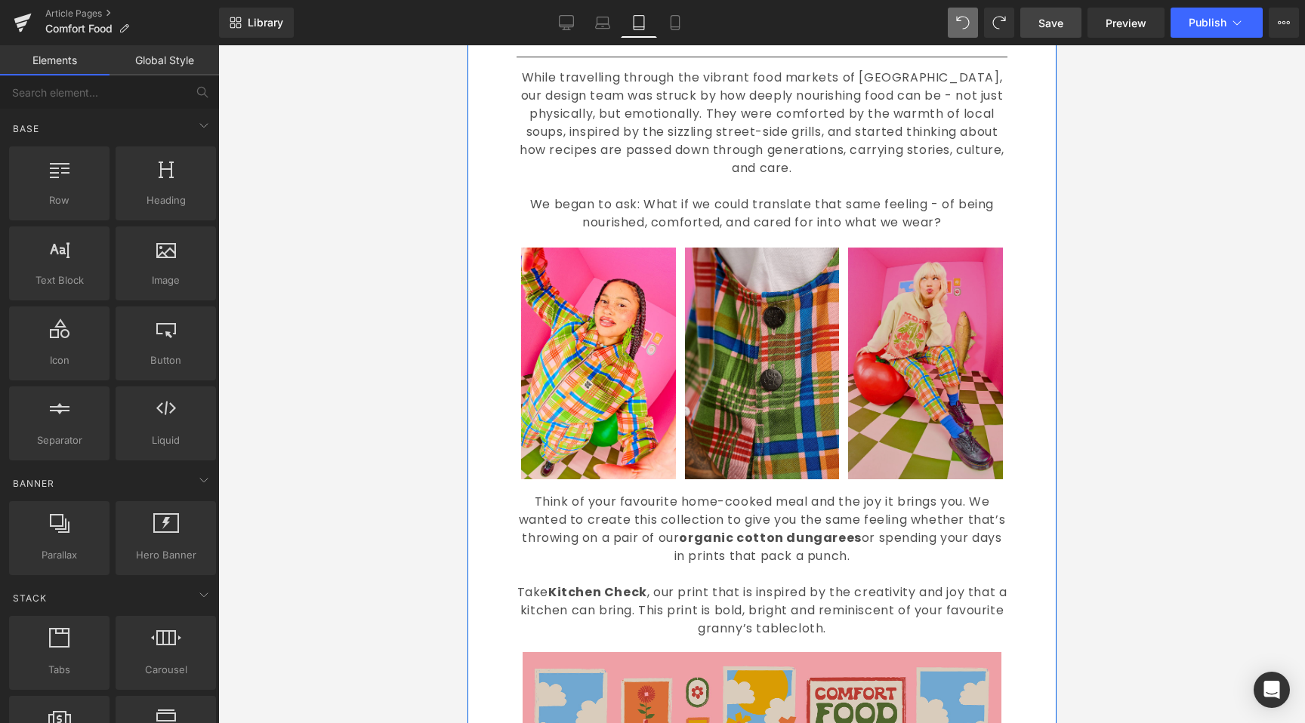
scroll to position [620, 0]
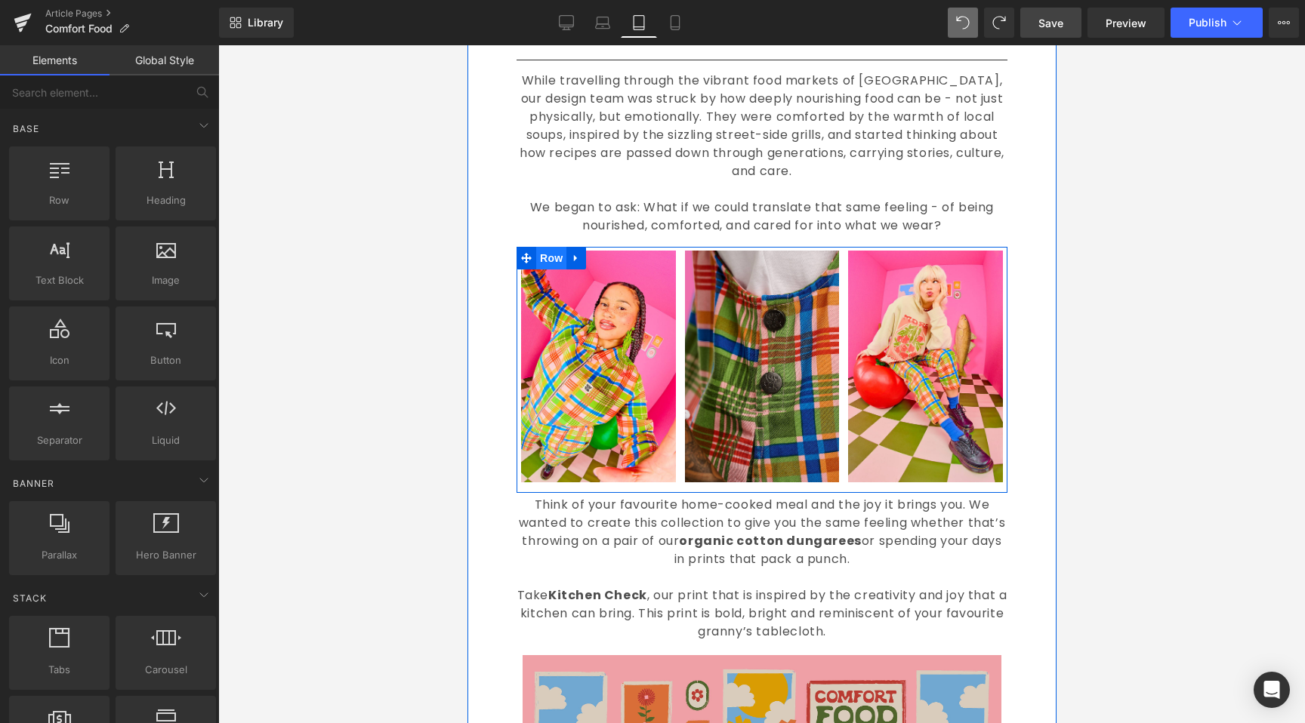
click at [549, 257] on span "Row" at bounding box center [550, 258] width 30 height 23
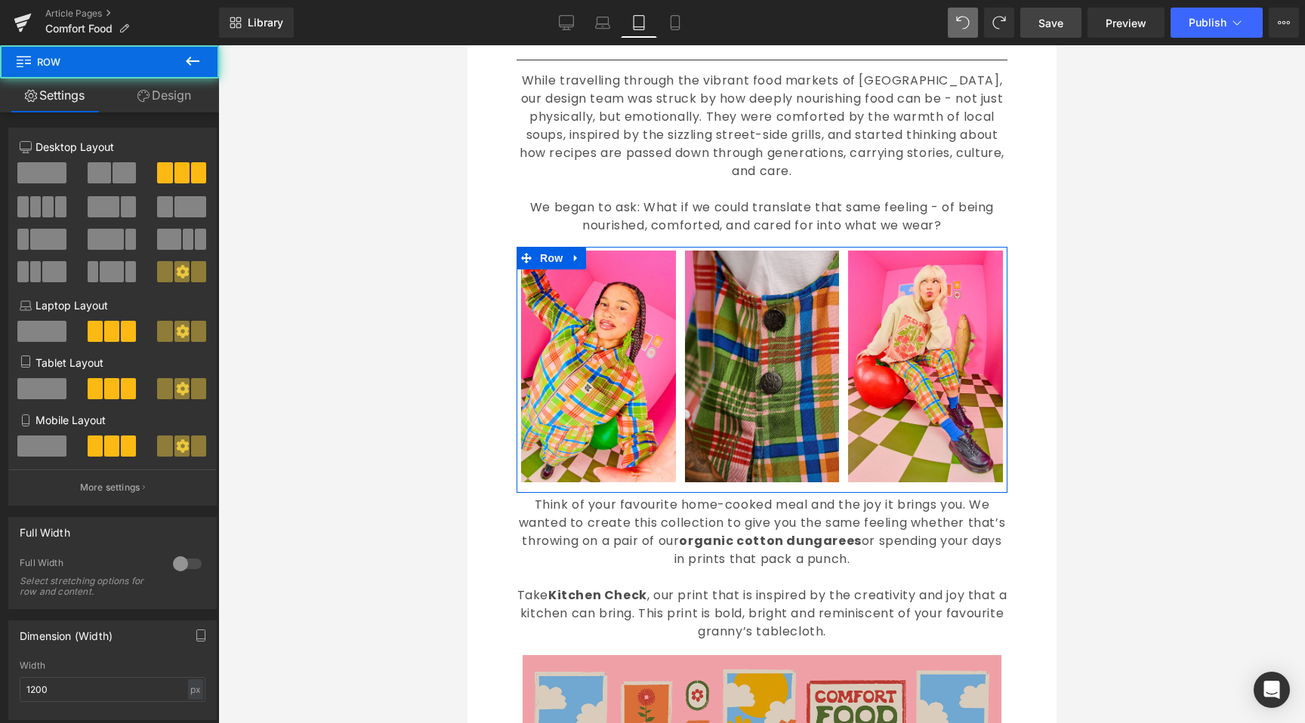
click at [140, 100] on icon at bounding box center [143, 96] width 12 height 12
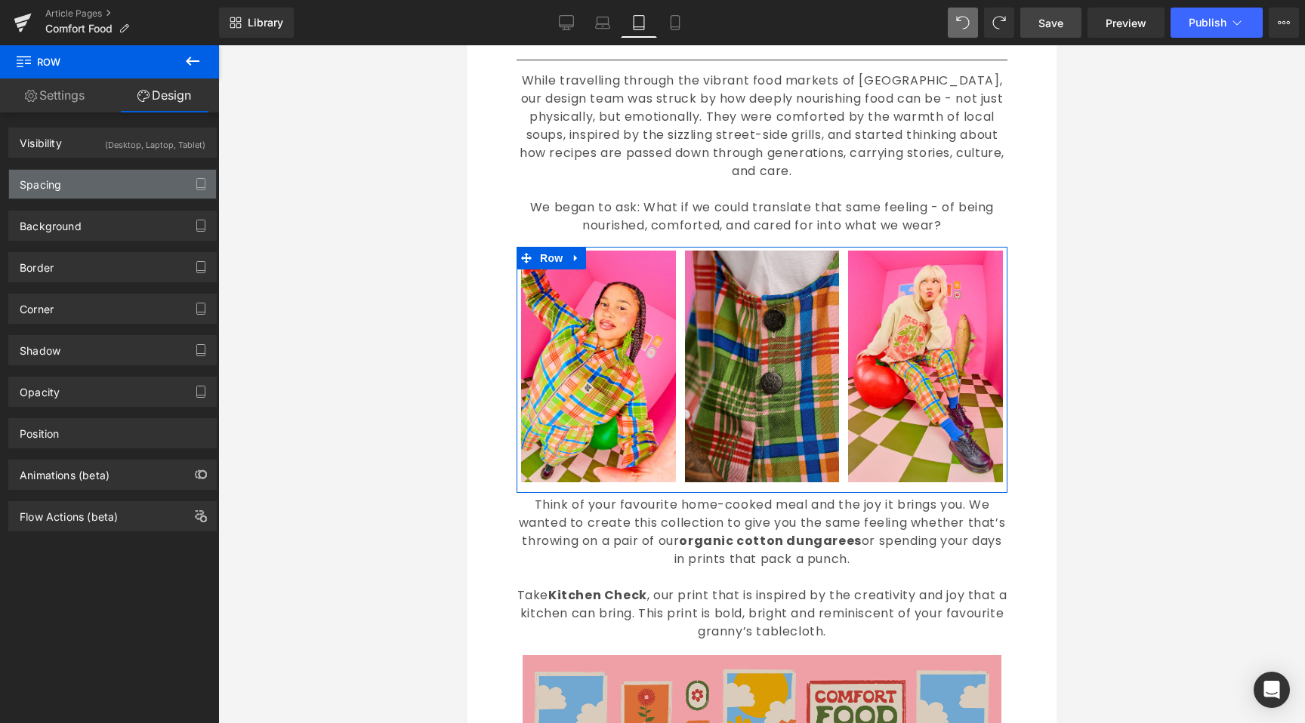
click at [50, 195] on div "Spacing" at bounding box center [112, 184] width 207 height 29
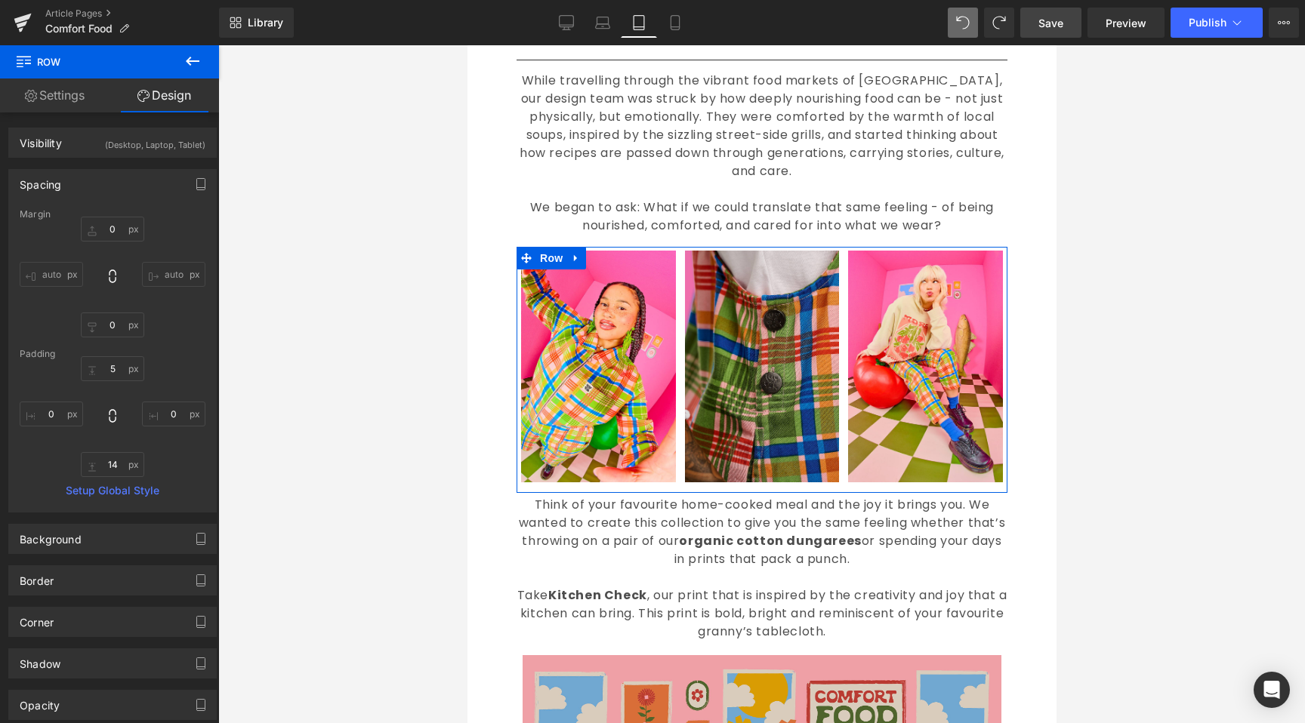
click at [50, 81] on link "Settings" at bounding box center [54, 96] width 109 height 34
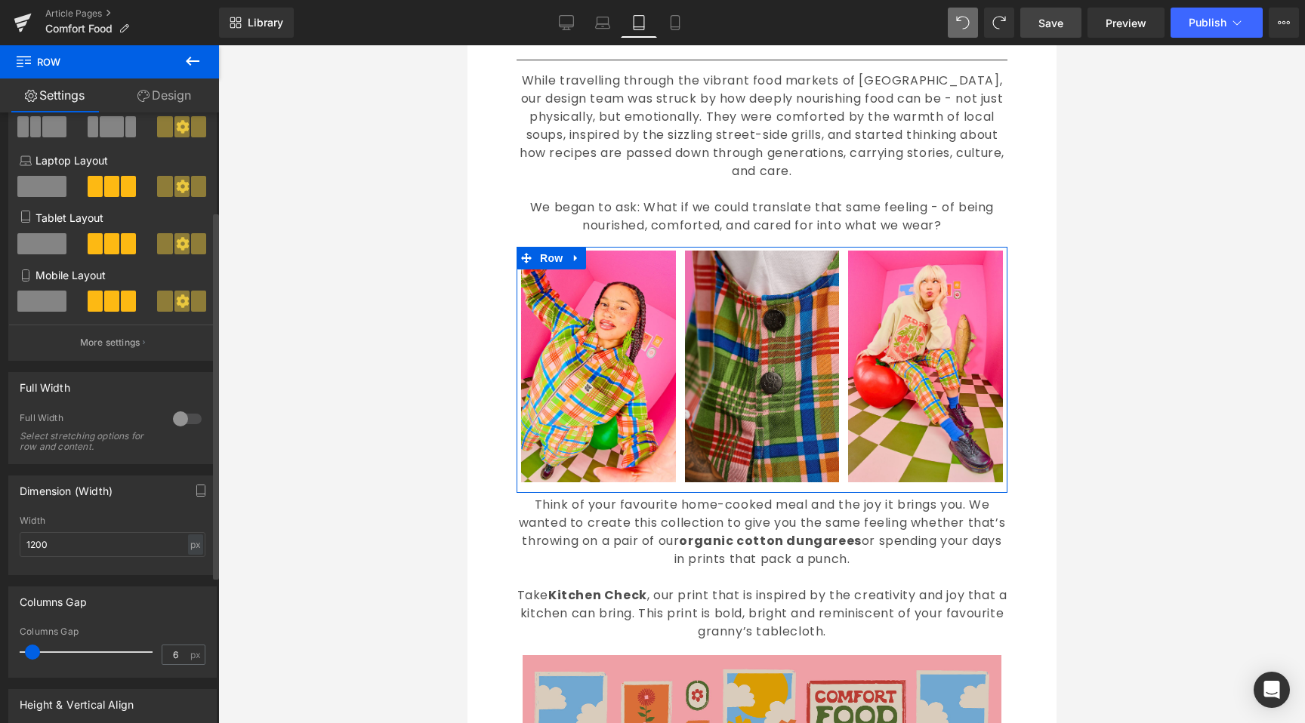
scroll to position [408, 0]
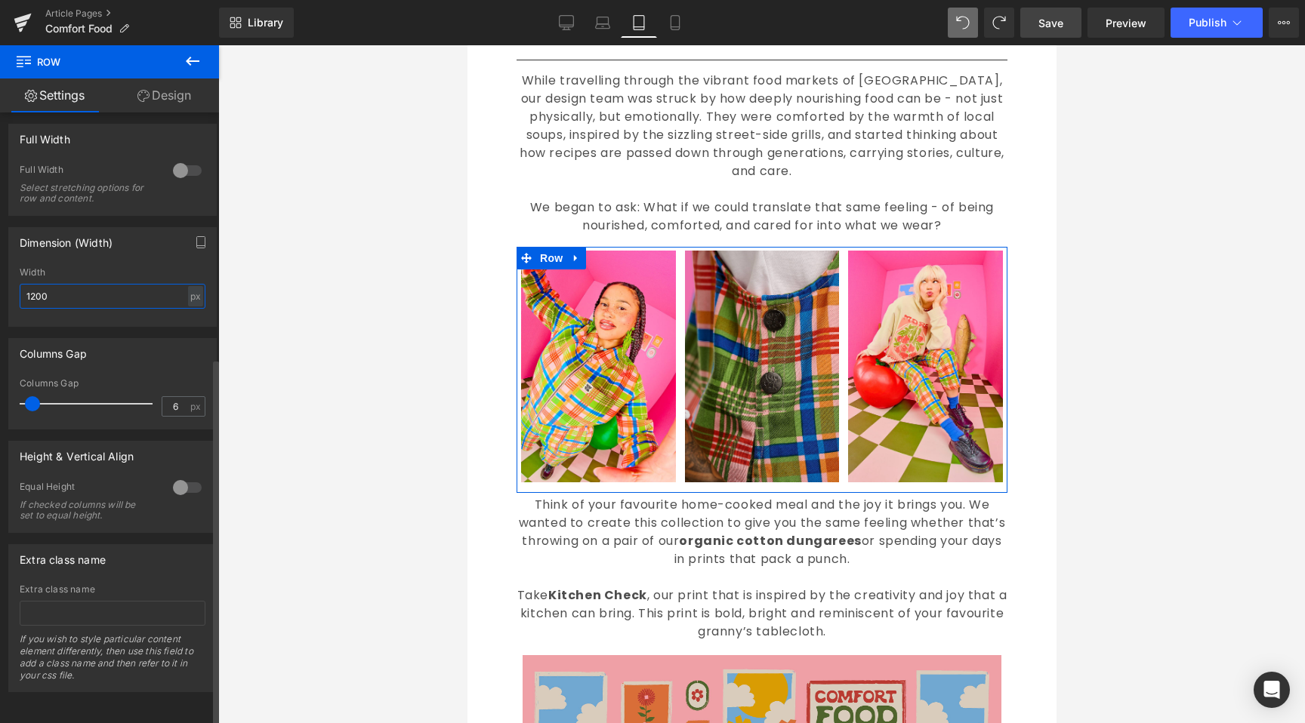
click at [82, 284] on input "1200" at bounding box center [113, 296] width 186 height 25
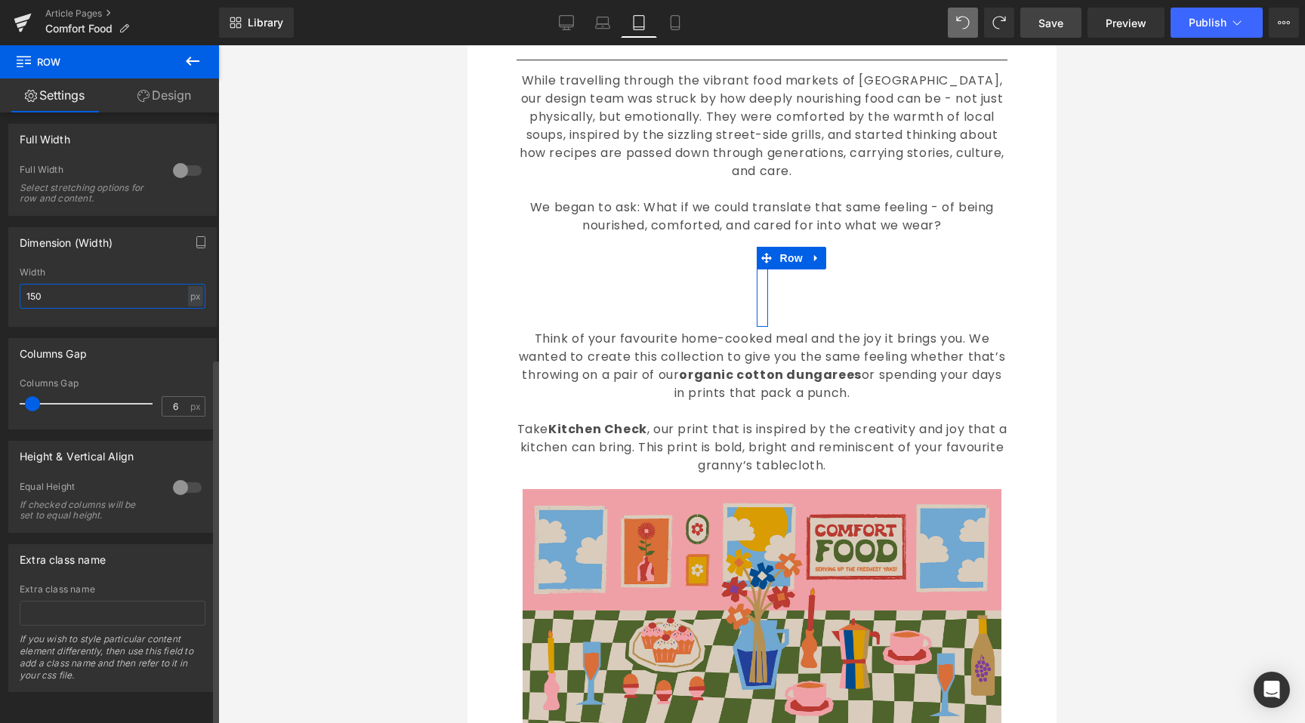
type input "1500"
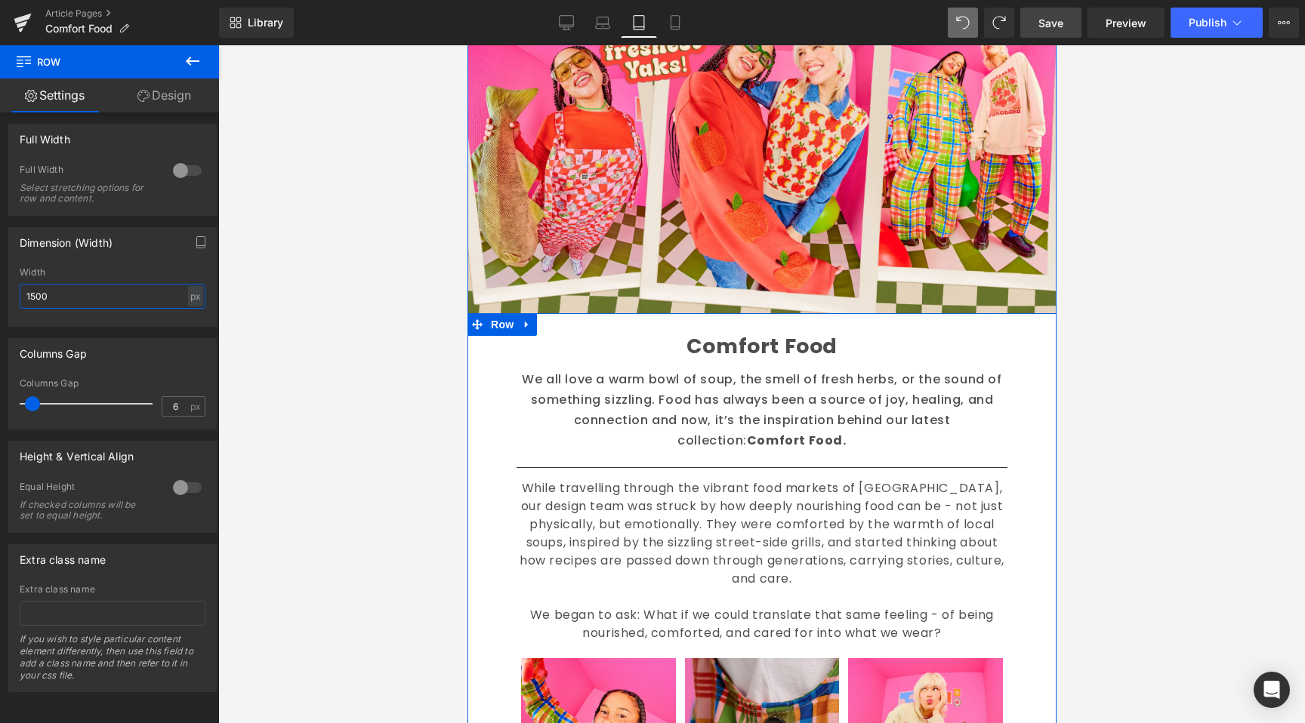
scroll to position [175, 0]
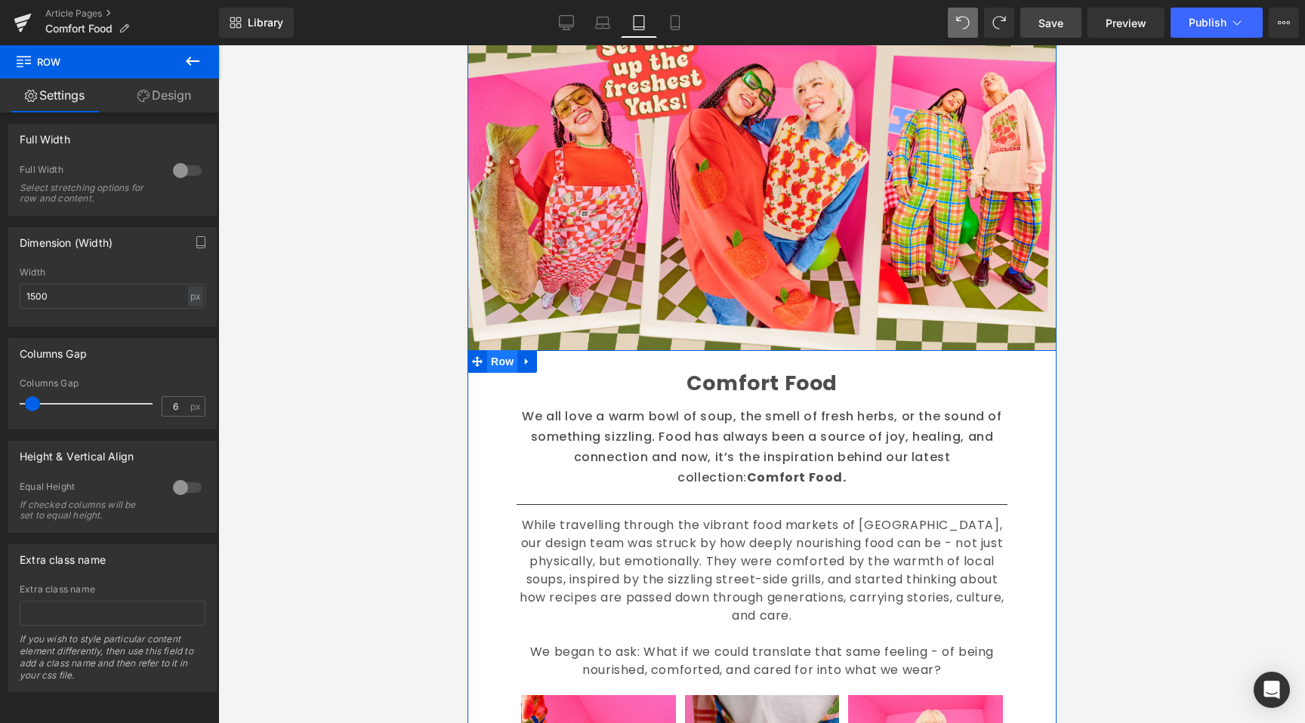
click at [501, 371] on span "Row" at bounding box center [501, 361] width 30 height 23
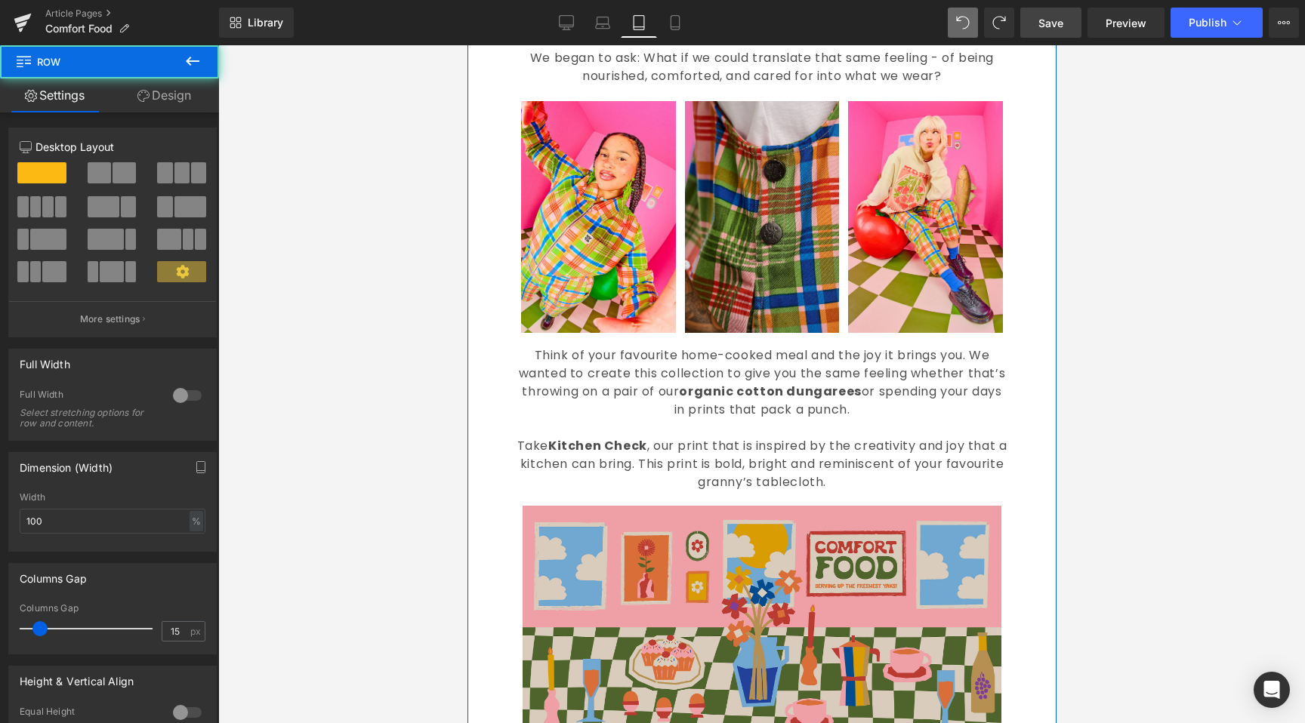
scroll to position [809, 0]
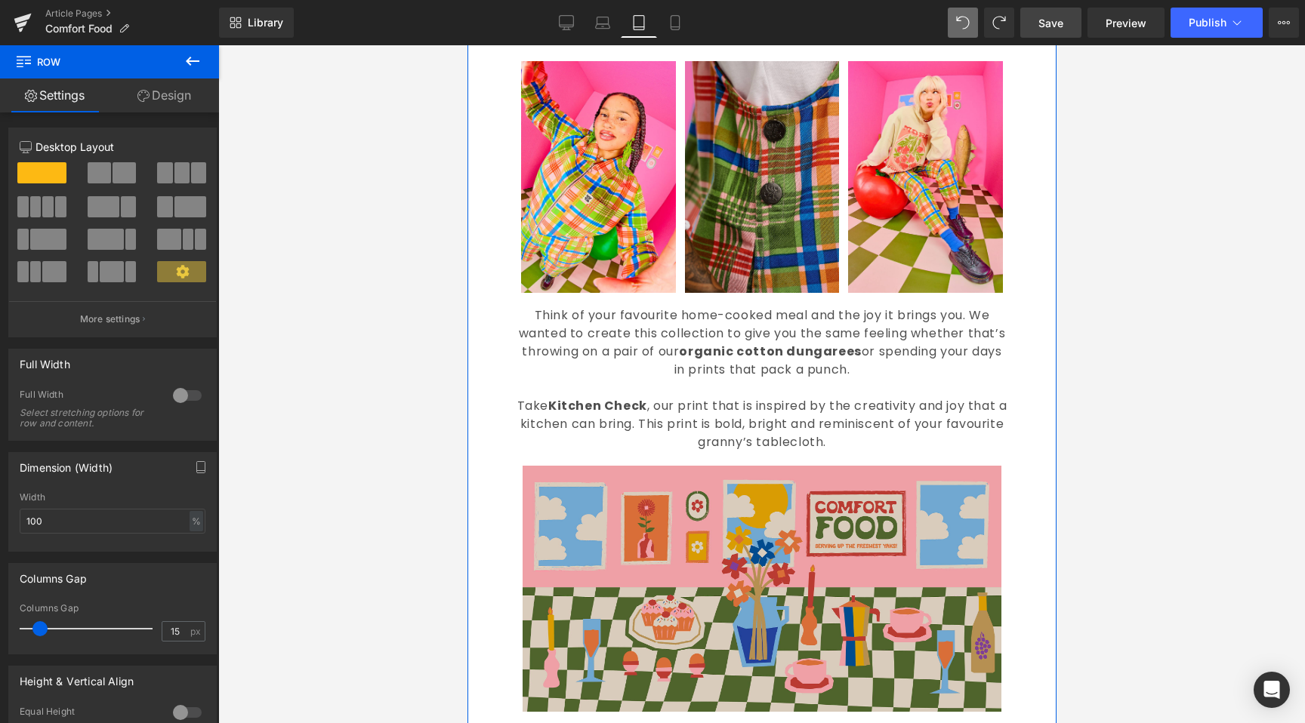
click at [140, 91] on icon at bounding box center [143, 96] width 12 height 12
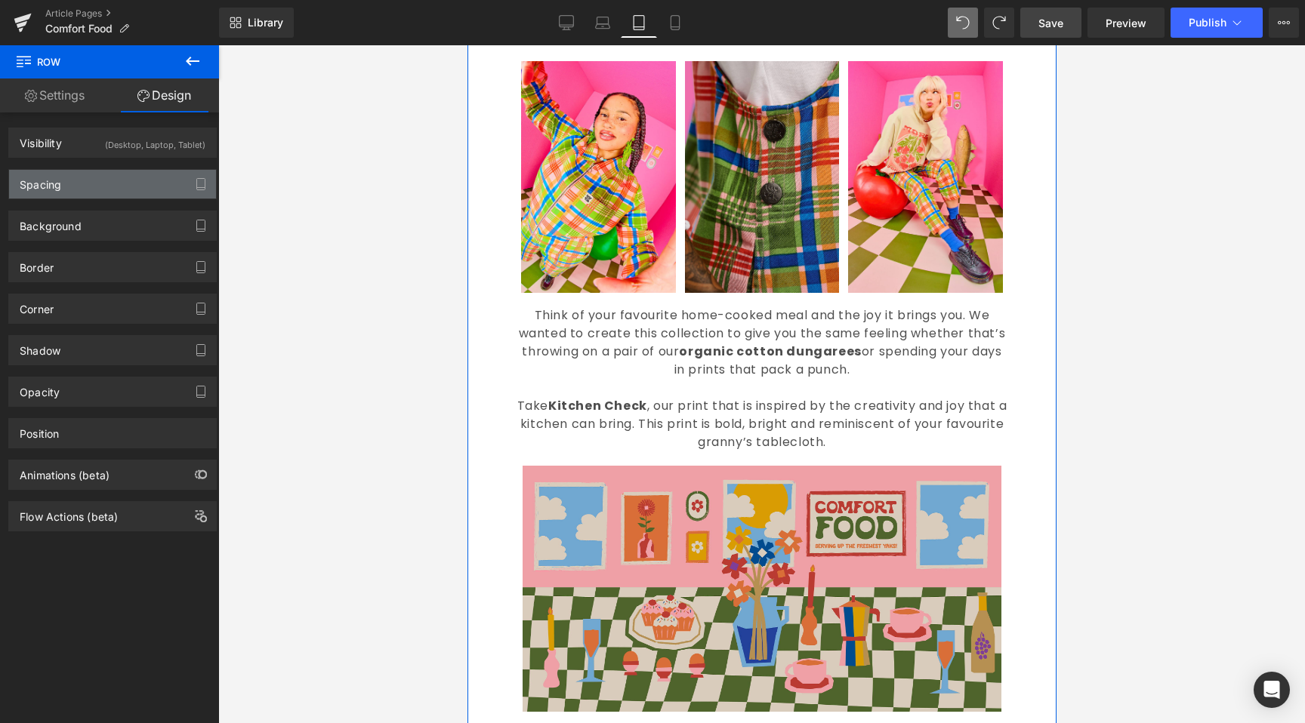
click at [90, 194] on div "Spacing" at bounding box center [112, 184] width 207 height 29
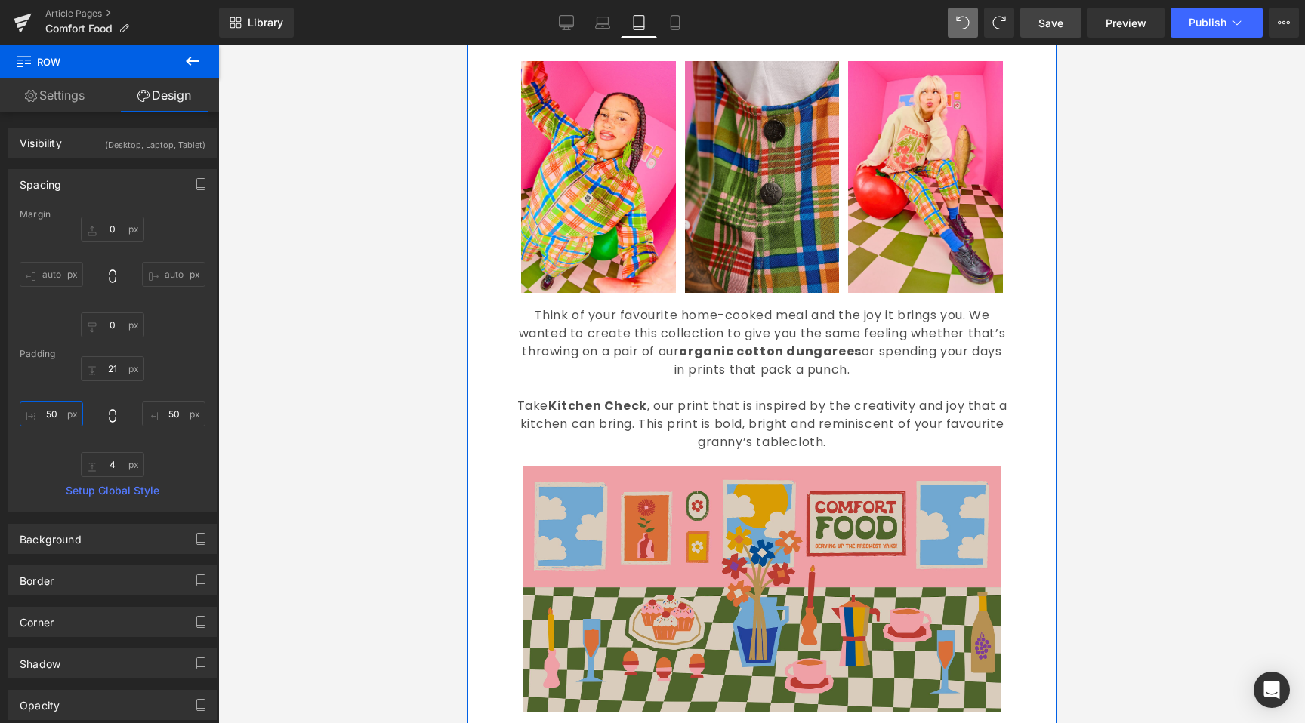
click at [48, 416] on input "50" at bounding box center [51, 414] width 63 height 25
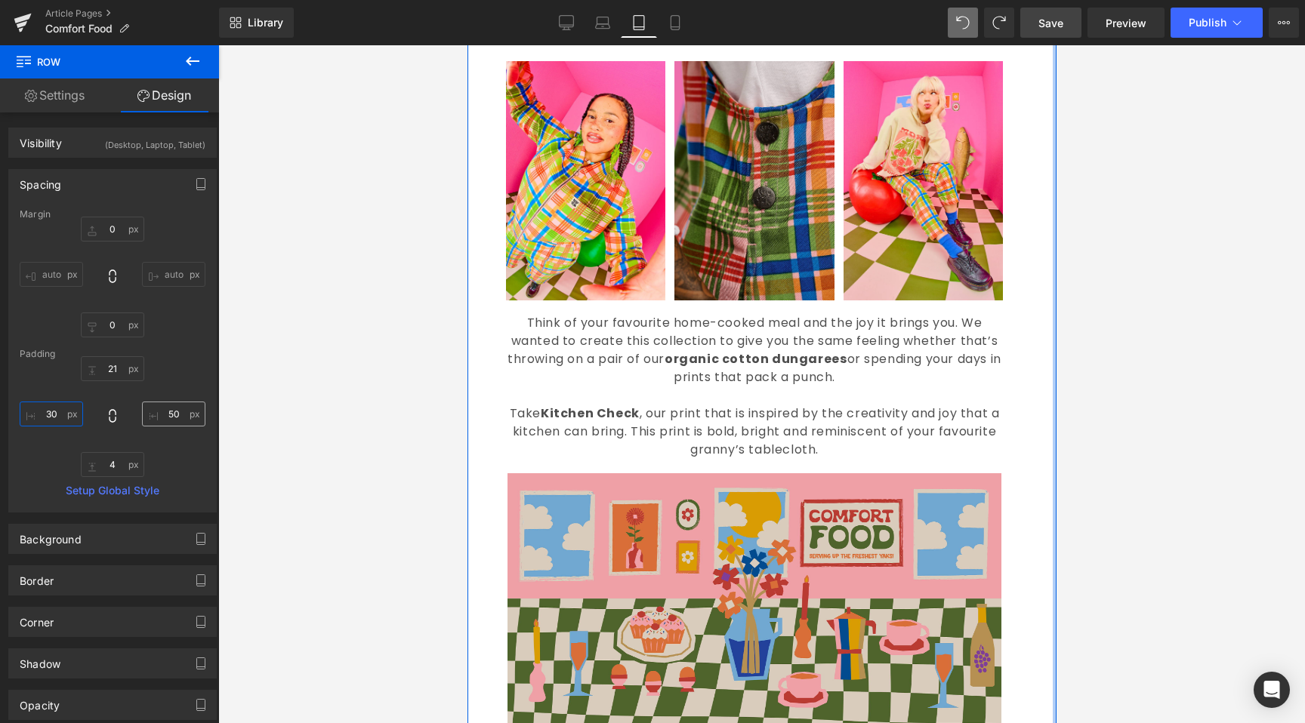
type input "30"
click at [165, 417] on input "50" at bounding box center [173, 414] width 63 height 25
type input "30"
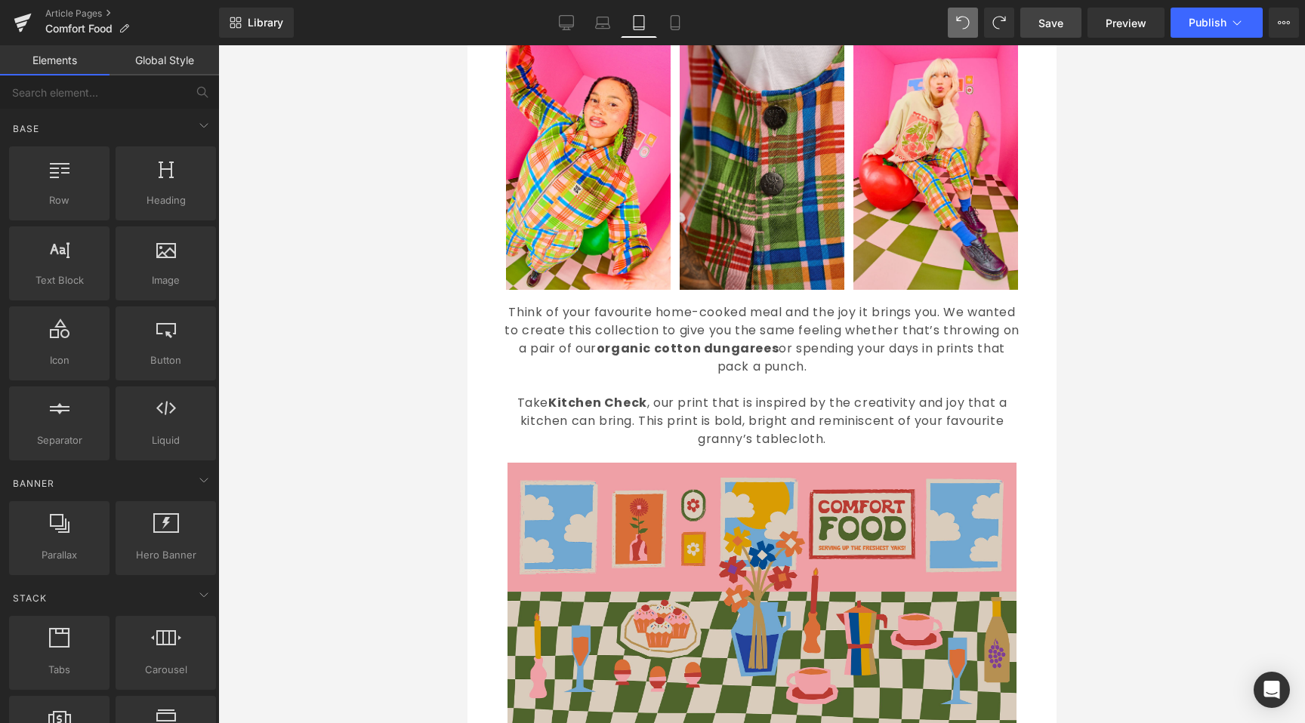
click at [389, 433] on div at bounding box center [761, 384] width 1087 height 678
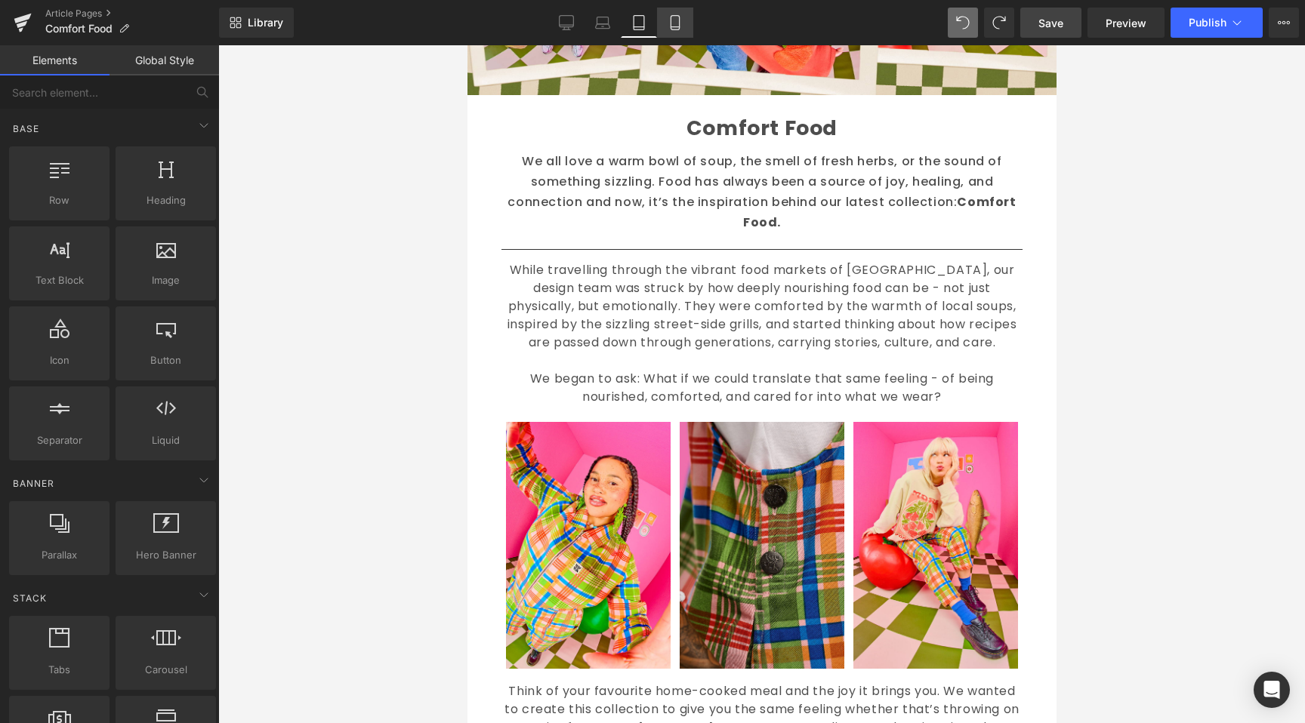
click at [680, 15] on icon at bounding box center [675, 22] width 15 height 15
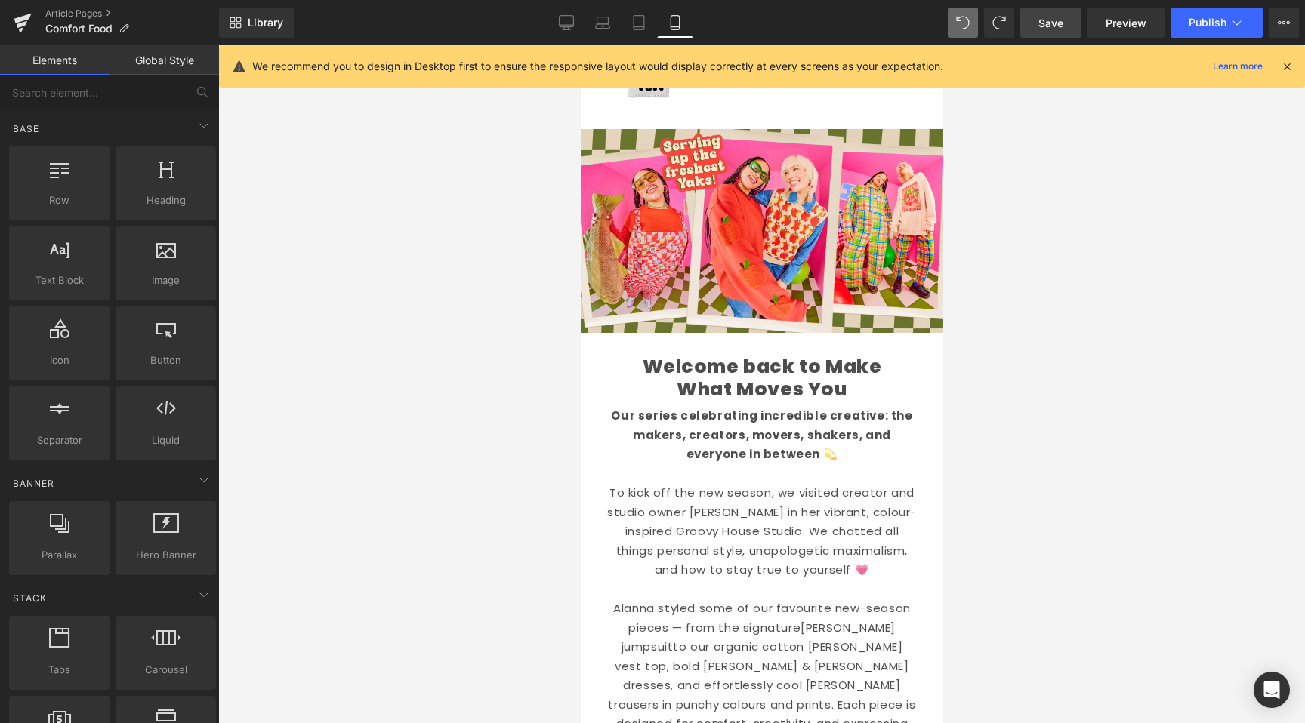
scroll to position [9, 0]
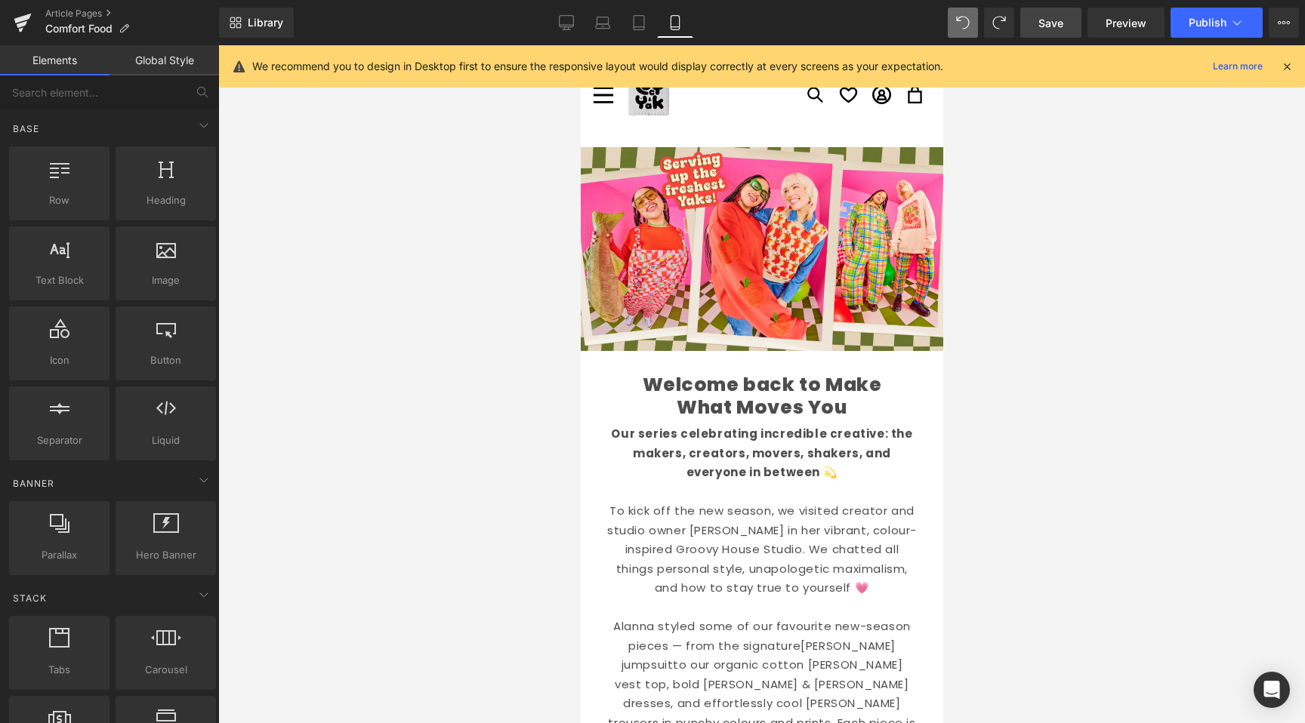
click at [658, 30] on link "Mobile" at bounding box center [675, 23] width 36 height 30
click at [646, 25] on icon at bounding box center [638, 22] width 15 height 15
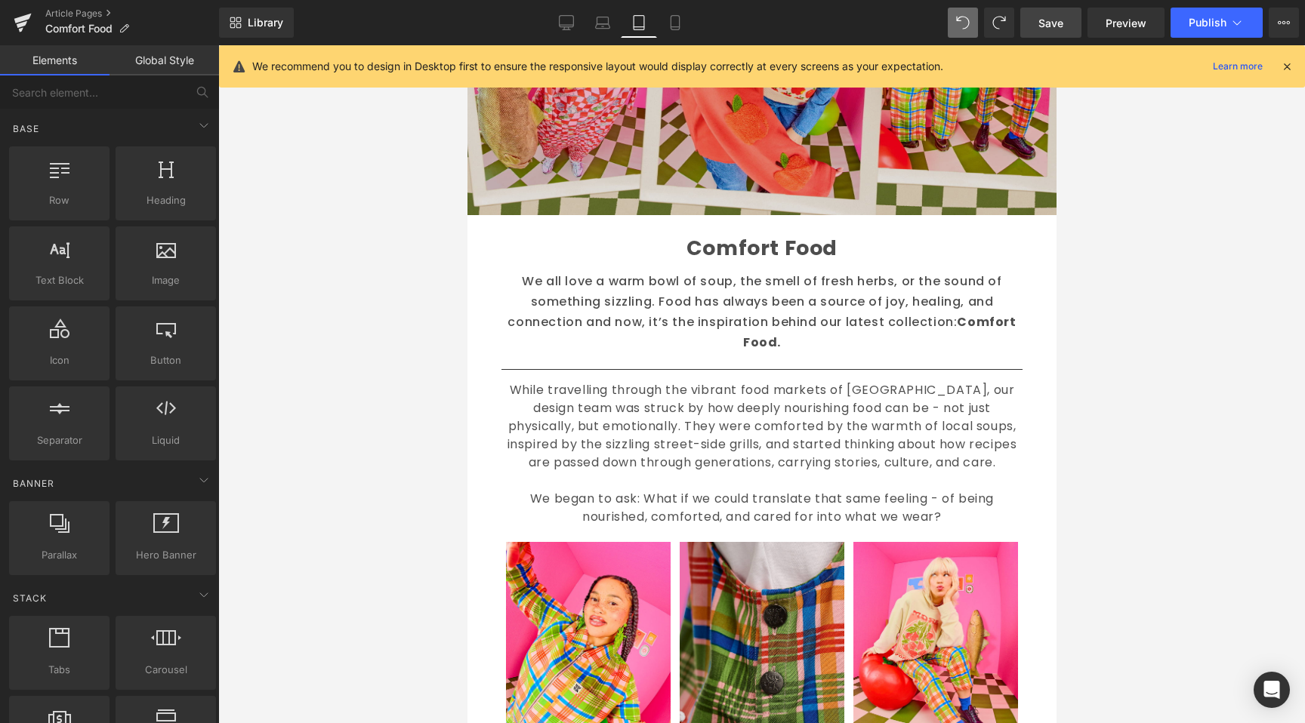
scroll to position [374, 0]
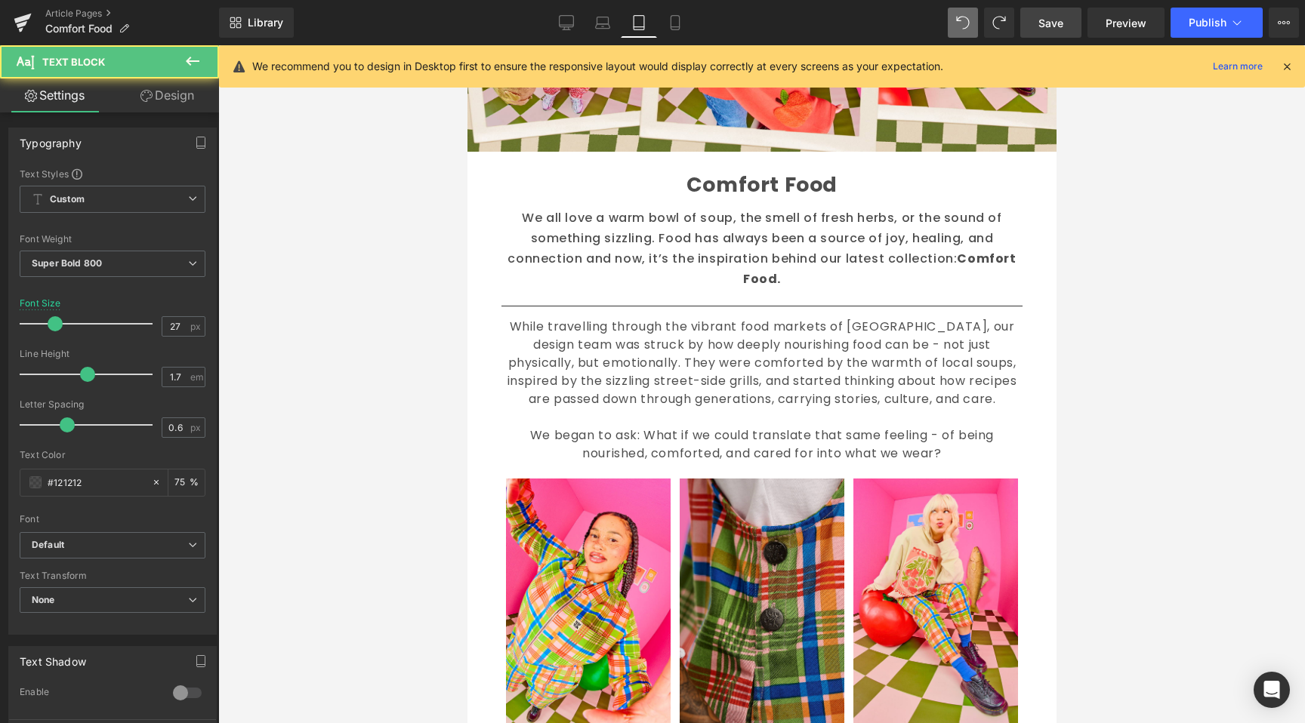
click at [423, 221] on div at bounding box center [761, 384] width 1087 height 678
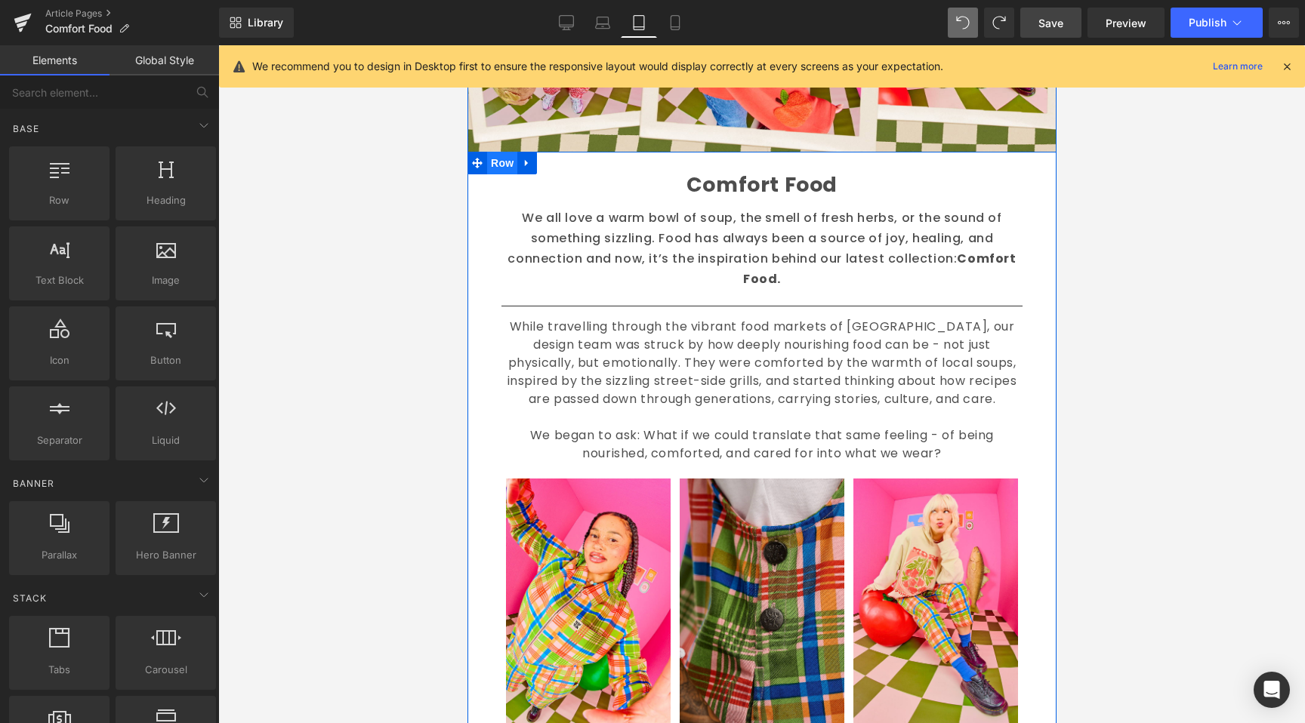
click at [495, 167] on span "Row" at bounding box center [501, 163] width 30 height 23
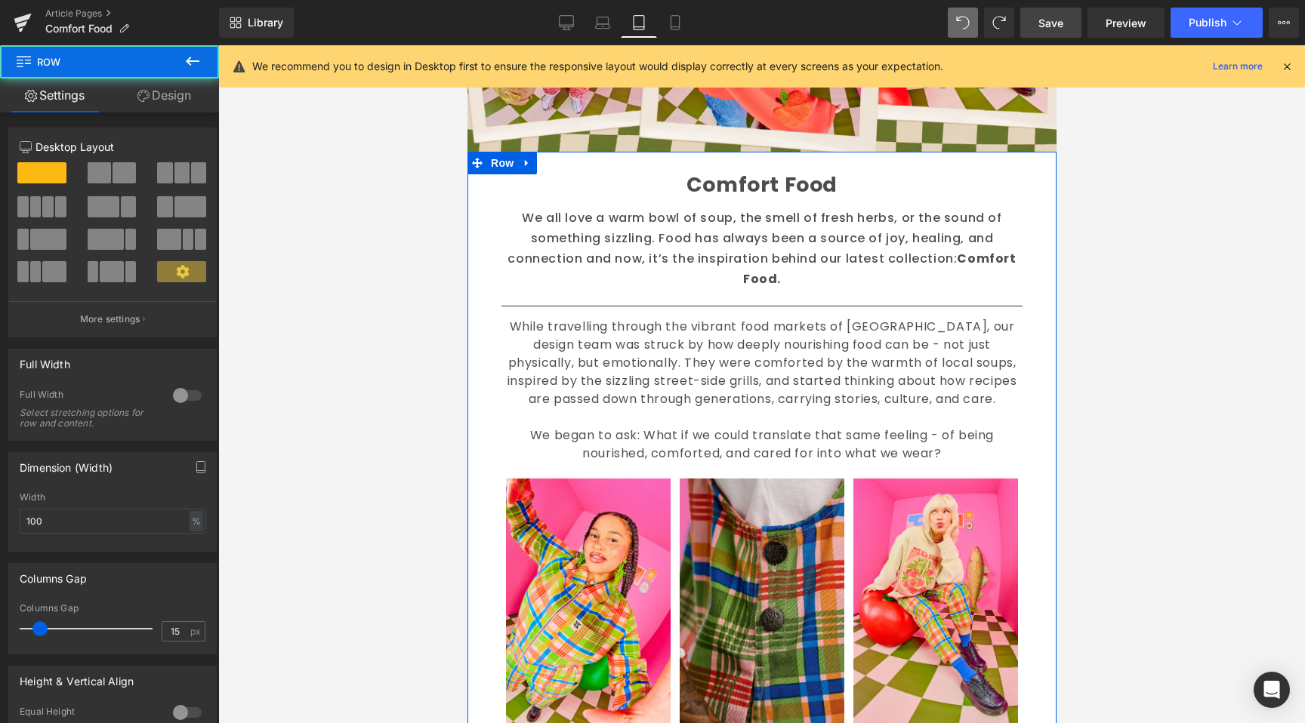
click at [159, 106] on link "Design" at bounding box center [163, 96] width 109 height 34
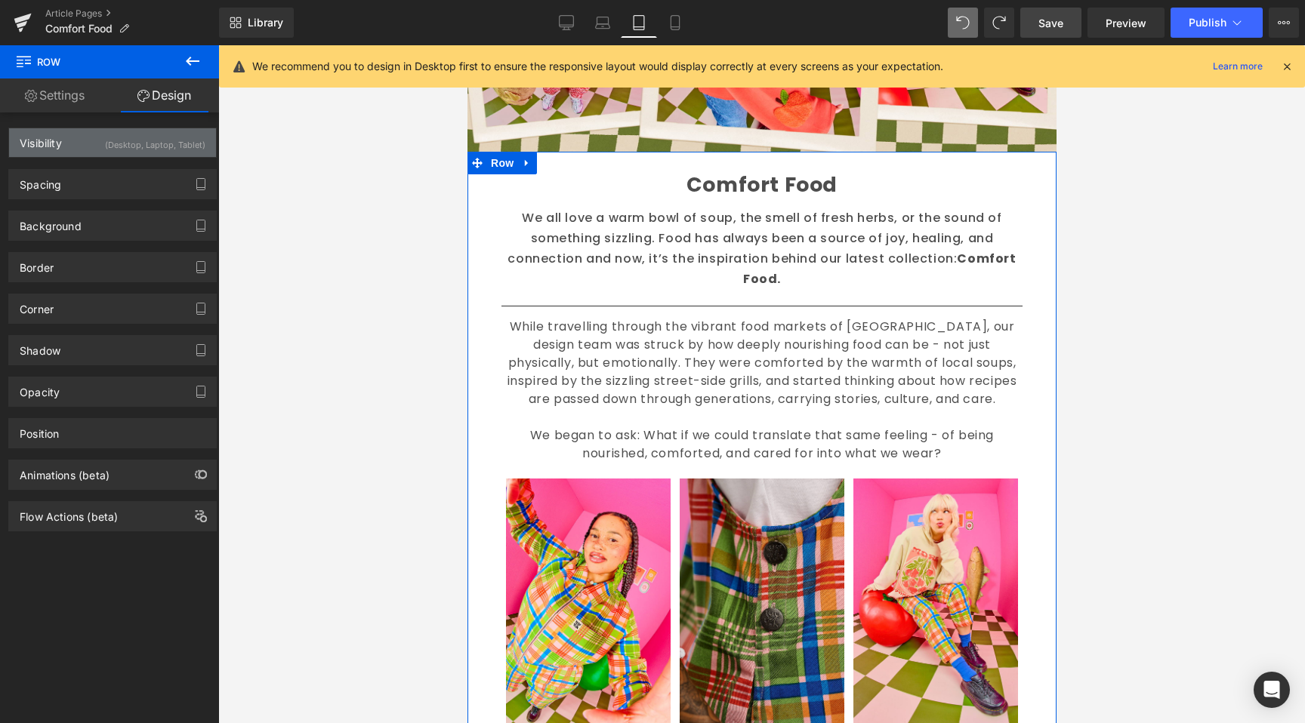
click at [81, 132] on div "Visibility (Desktop, Laptop, Tablet)" at bounding box center [112, 142] width 207 height 29
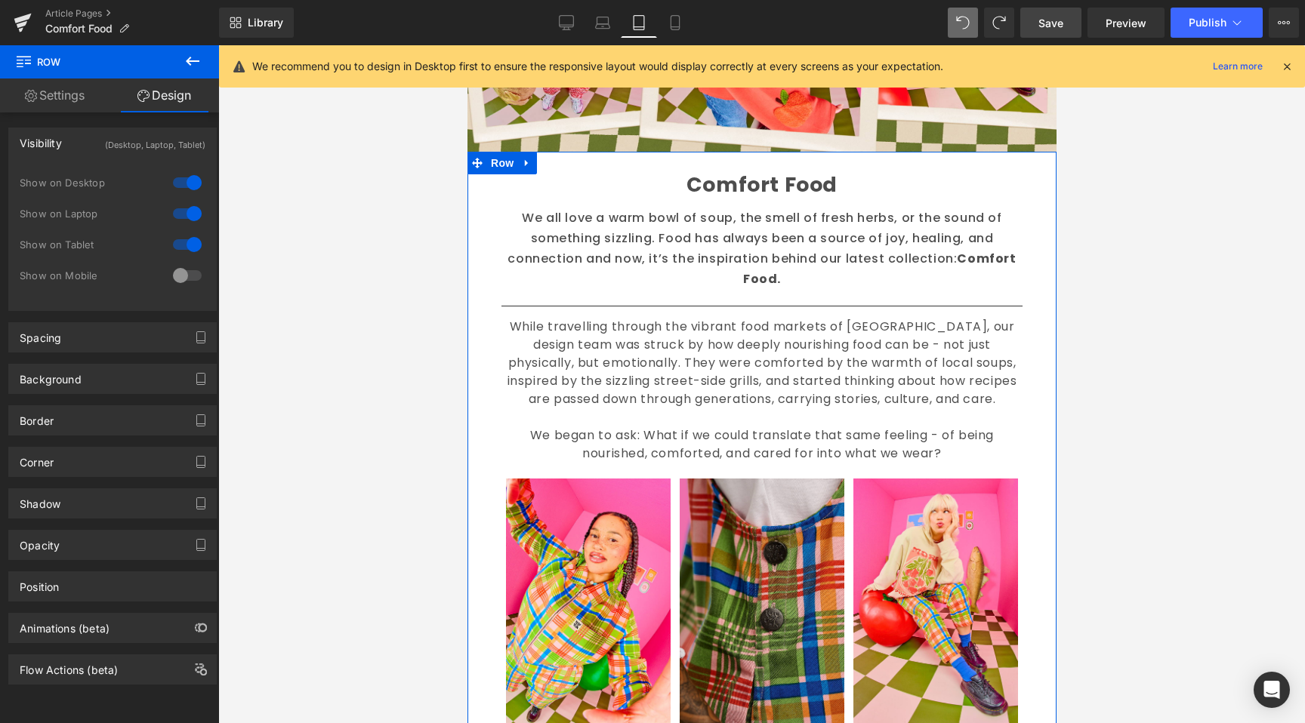
click at [174, 275] on div at bounding box center [187, 276] width 36 height 24
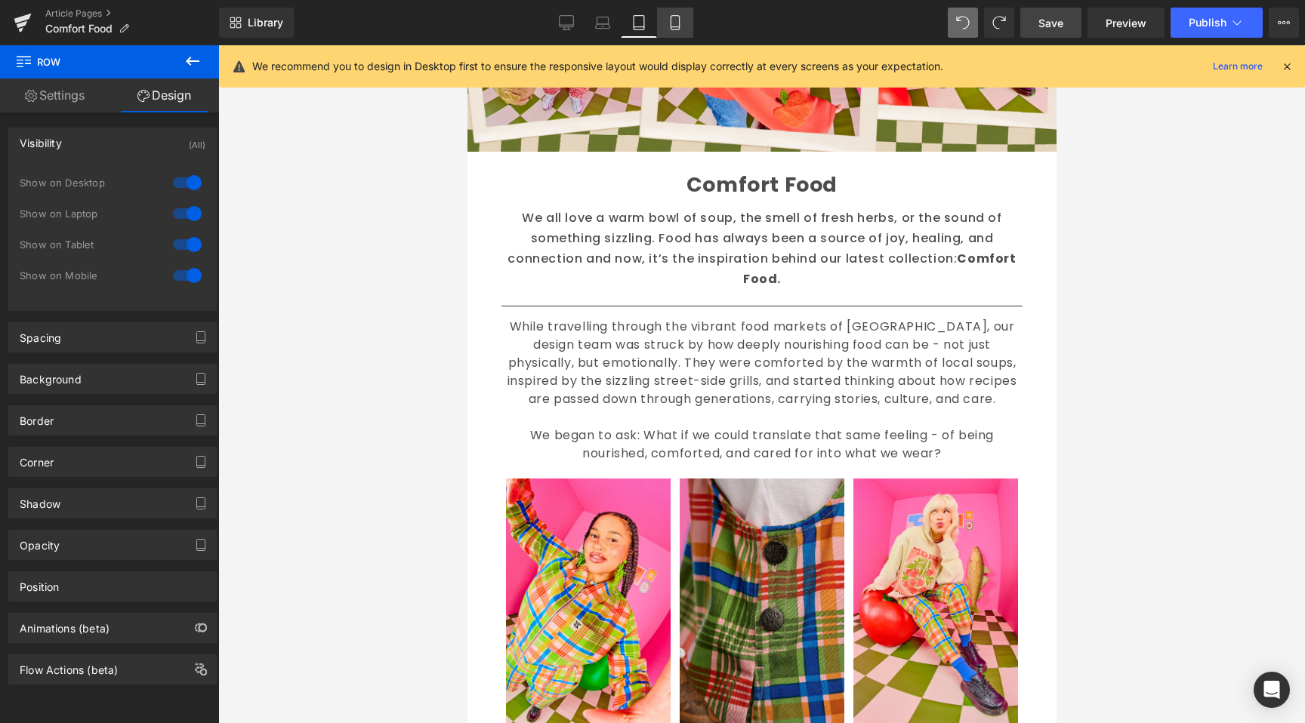
click at [678, 21] on icon at bounding box center [675, 22] width 15 height 15
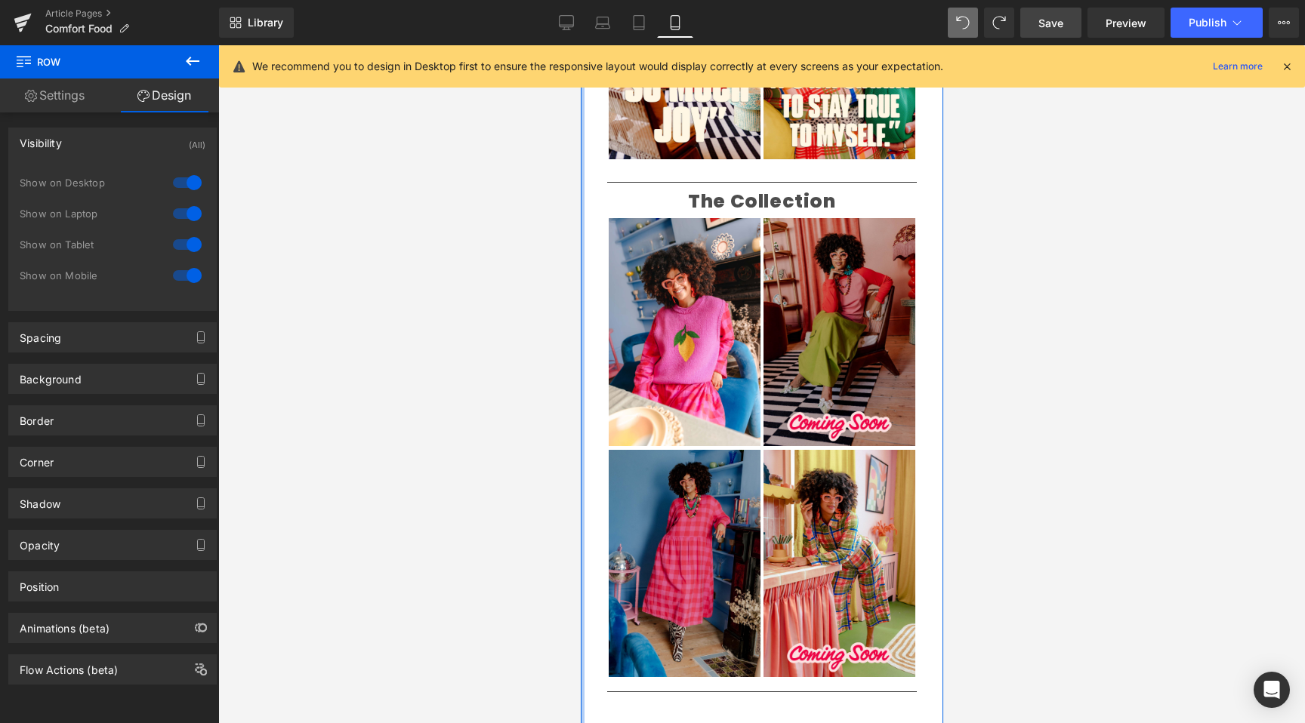
scroll to position [899, 0]
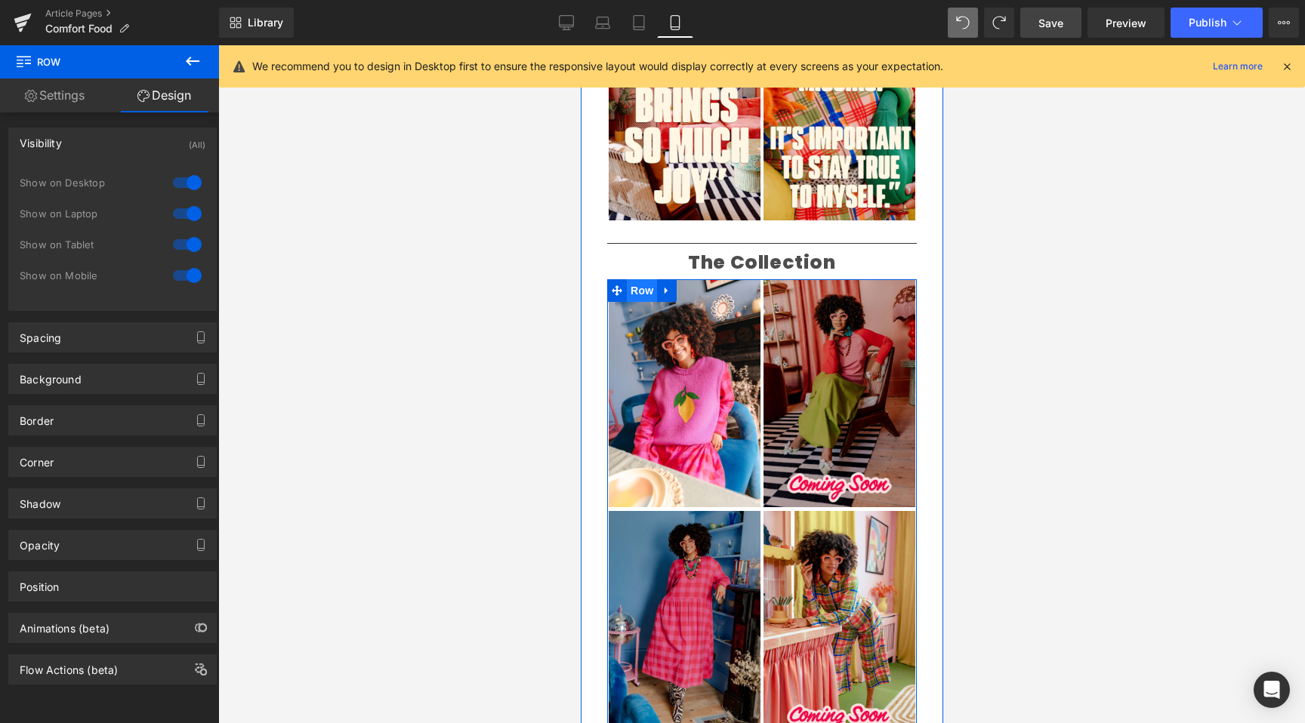
click at [635, 279] on span "Row" at bounding box center [641, 290] width 30 height 23
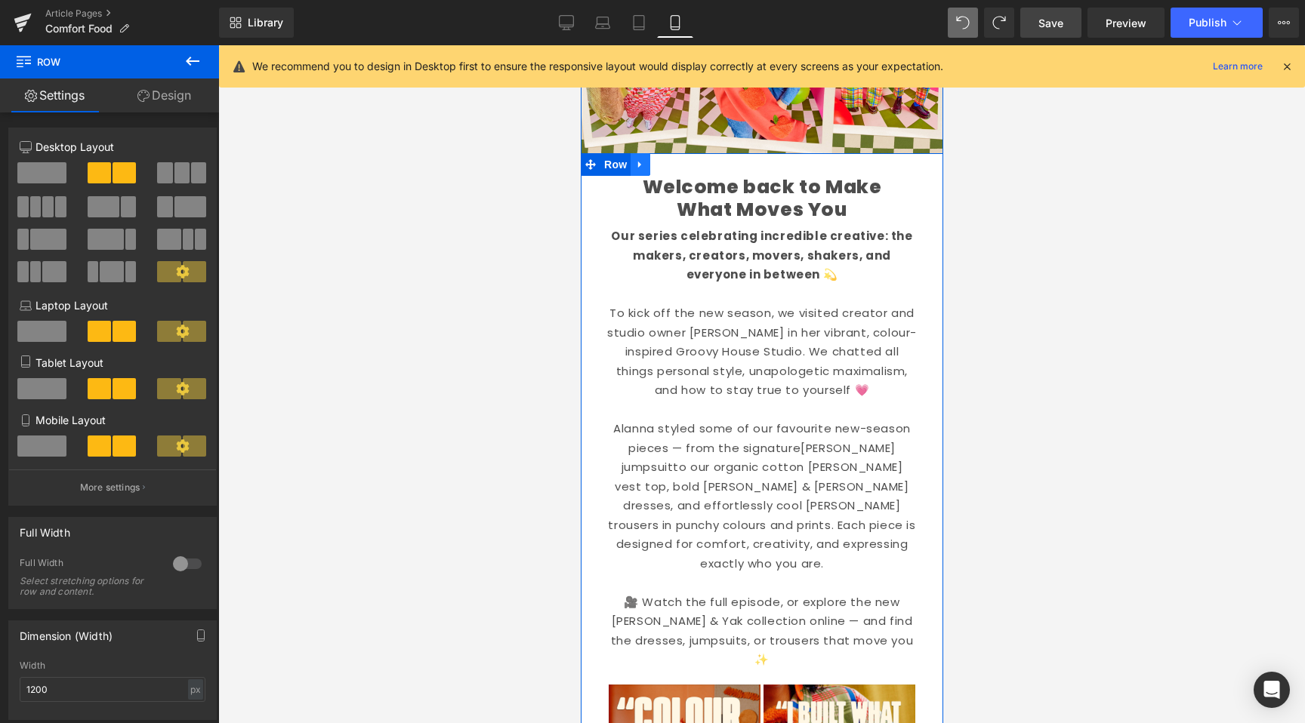
scroll to position [202, 0]
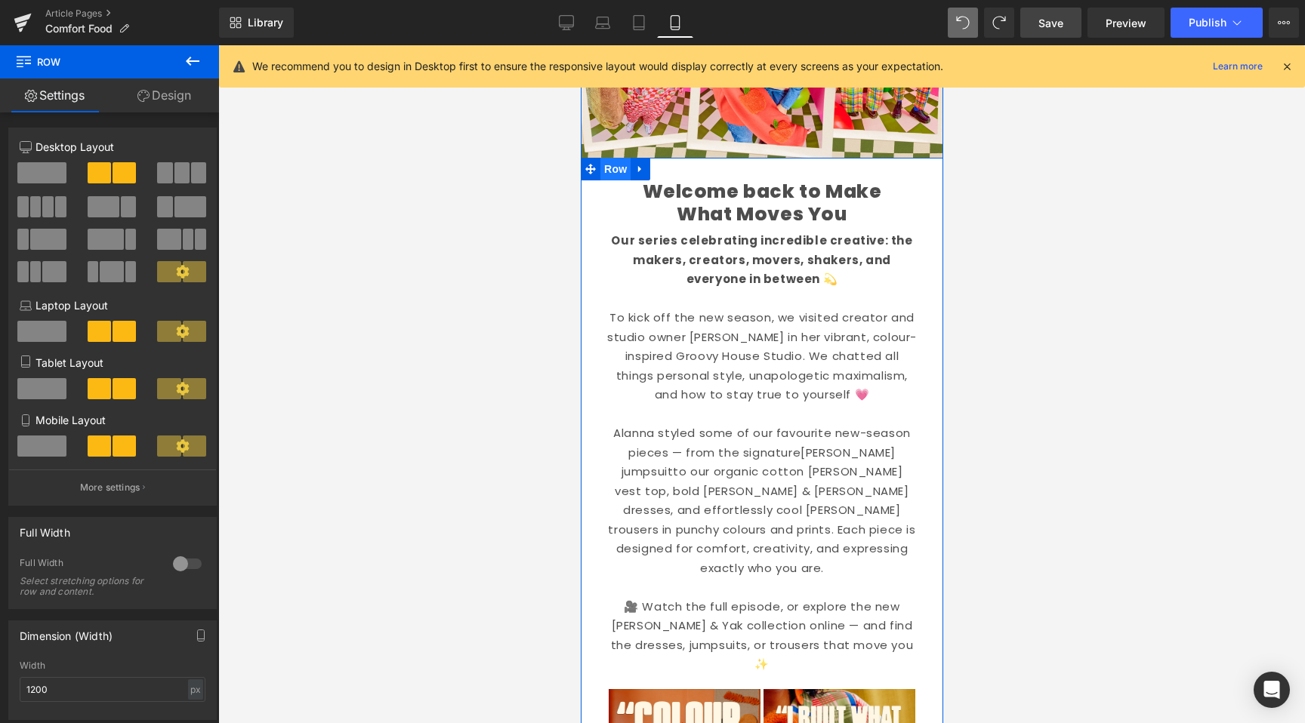
click at [621, 171] on span "Row" at bounding box center [615, 169] width 30 height 23
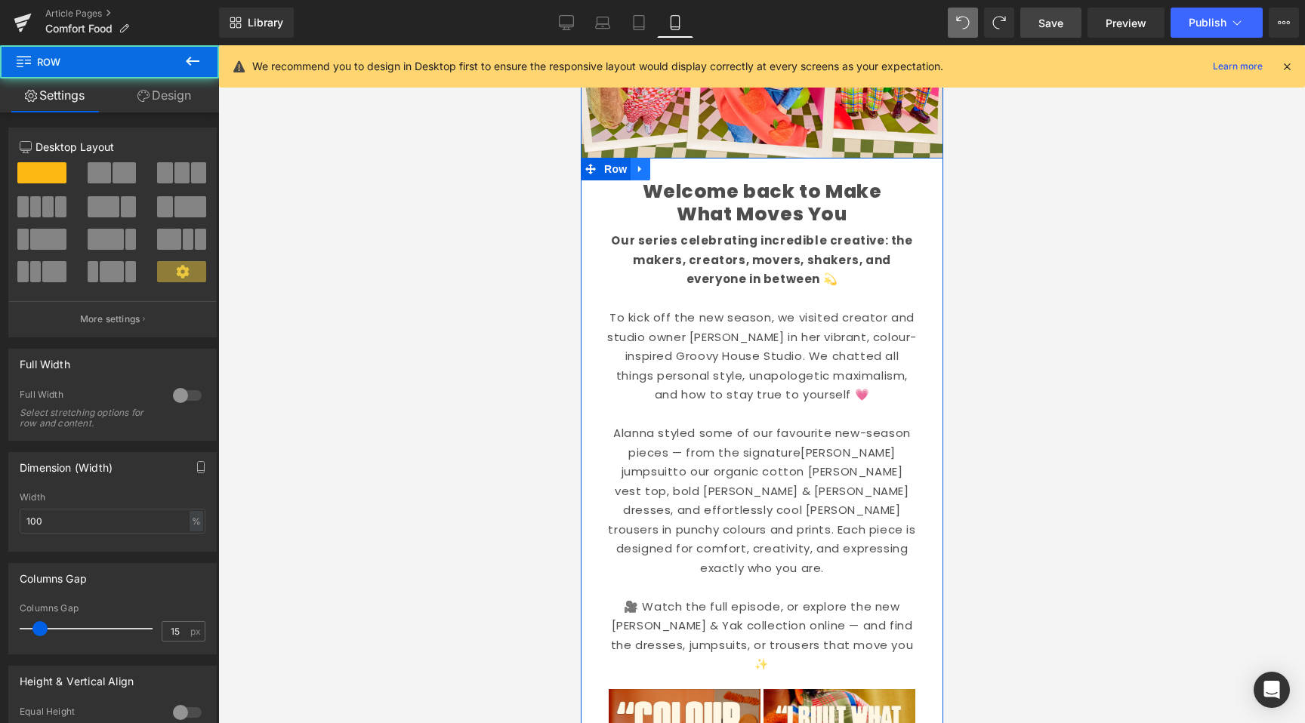
click at [640, 171] on icon at bounding box center [639, 169] width 11 height 11
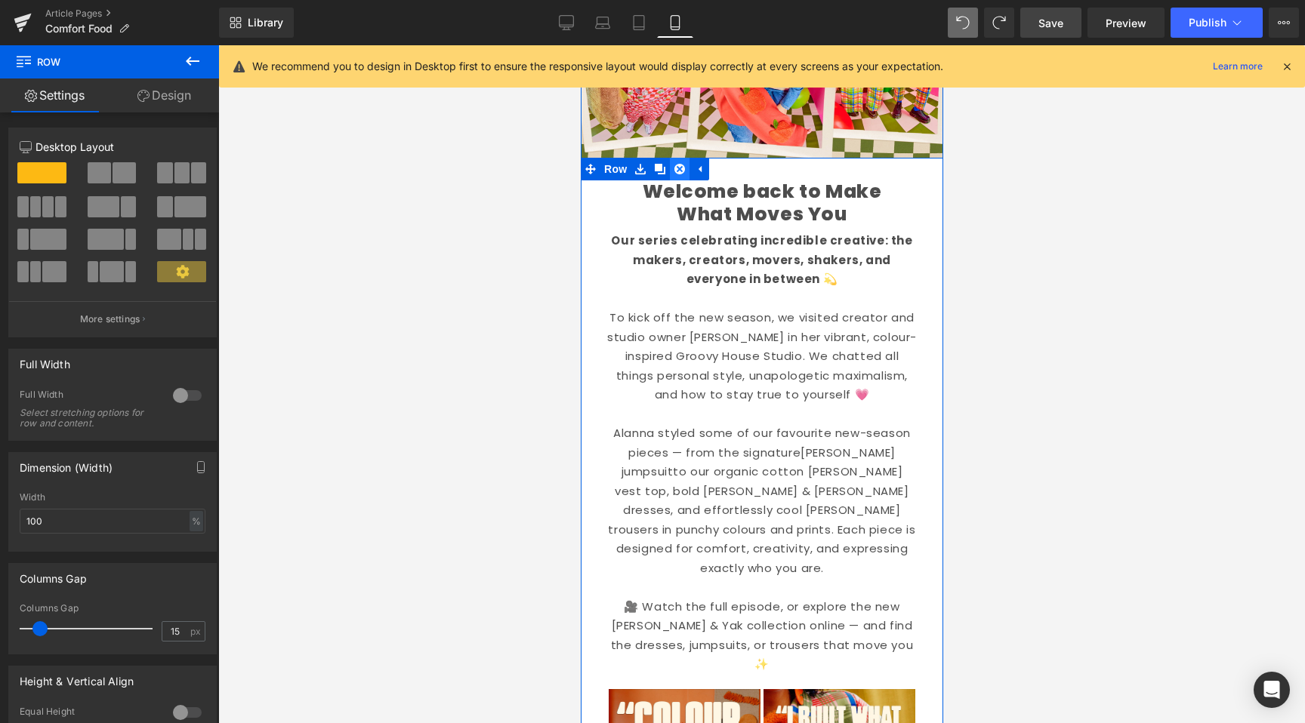
click at [676, 168] on icon at bounding box center [679, 169] width 11 height 11
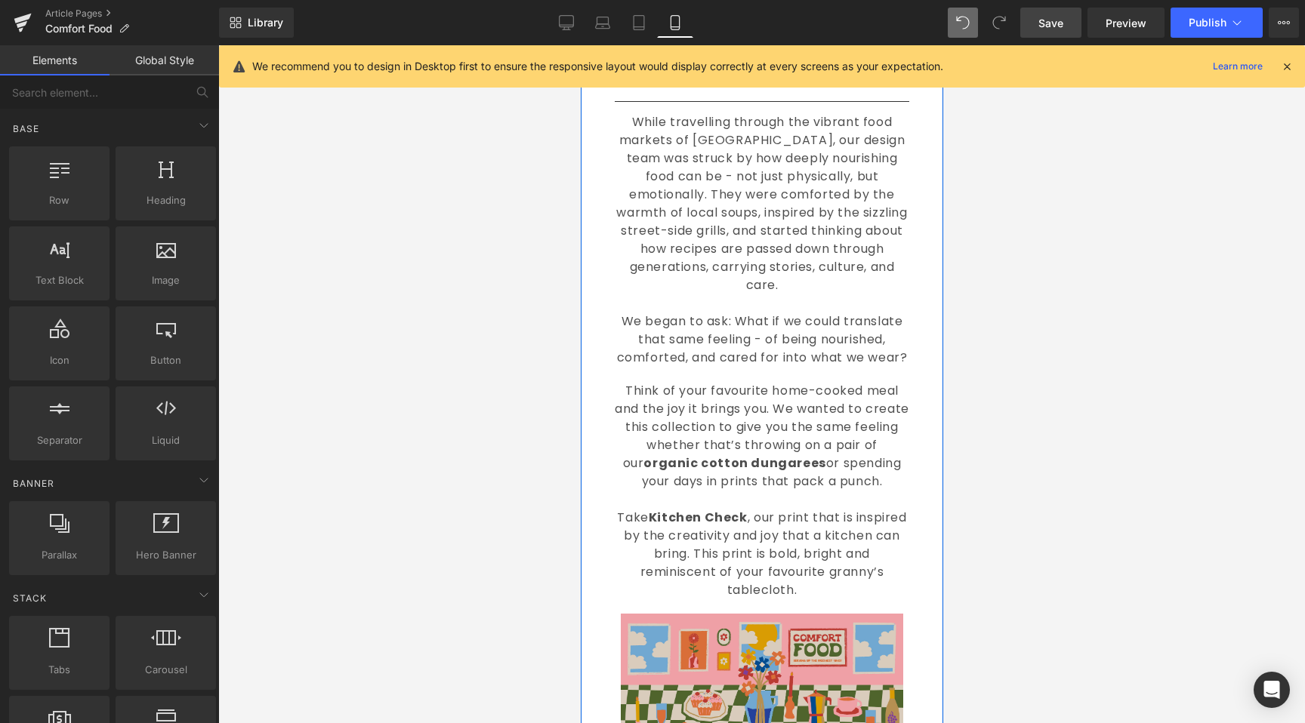
scroll to position [412, 0]
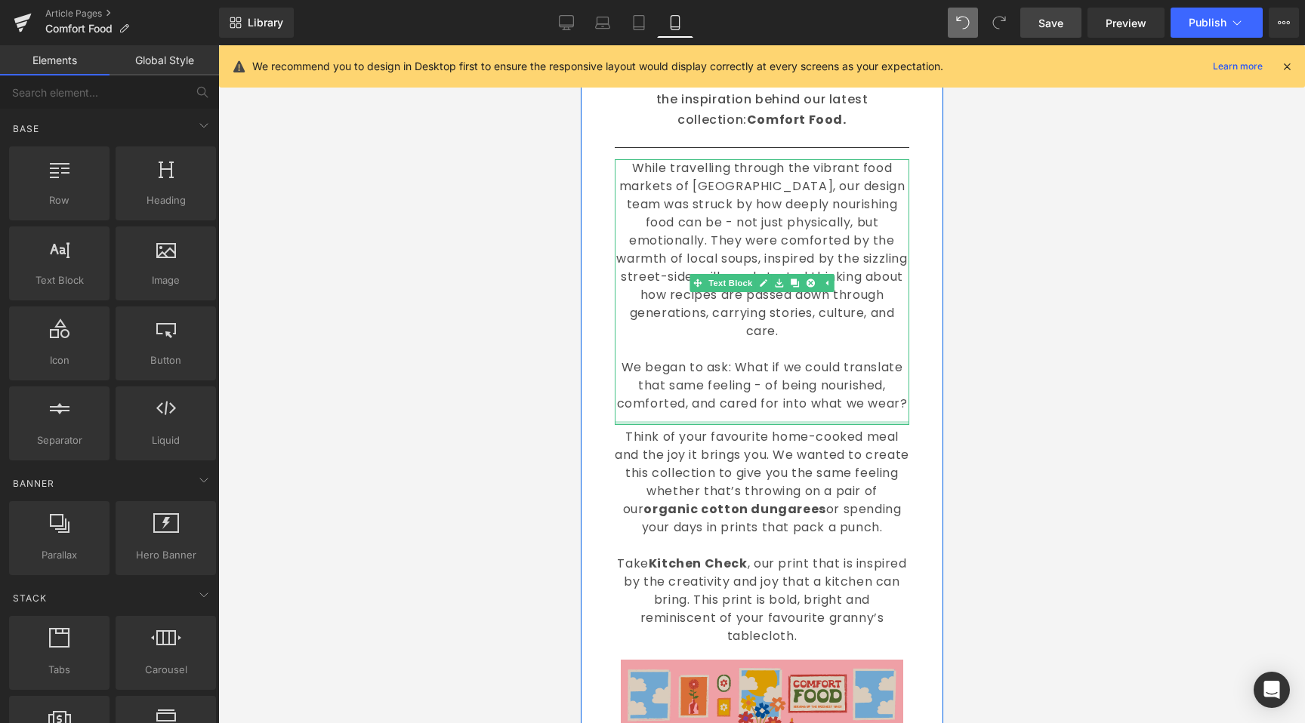
click at [704, 403] on div "While travelling through the vibrant food markets of Vietnam, our design team w…" at bounding box center [761, 292] width 294 height 266
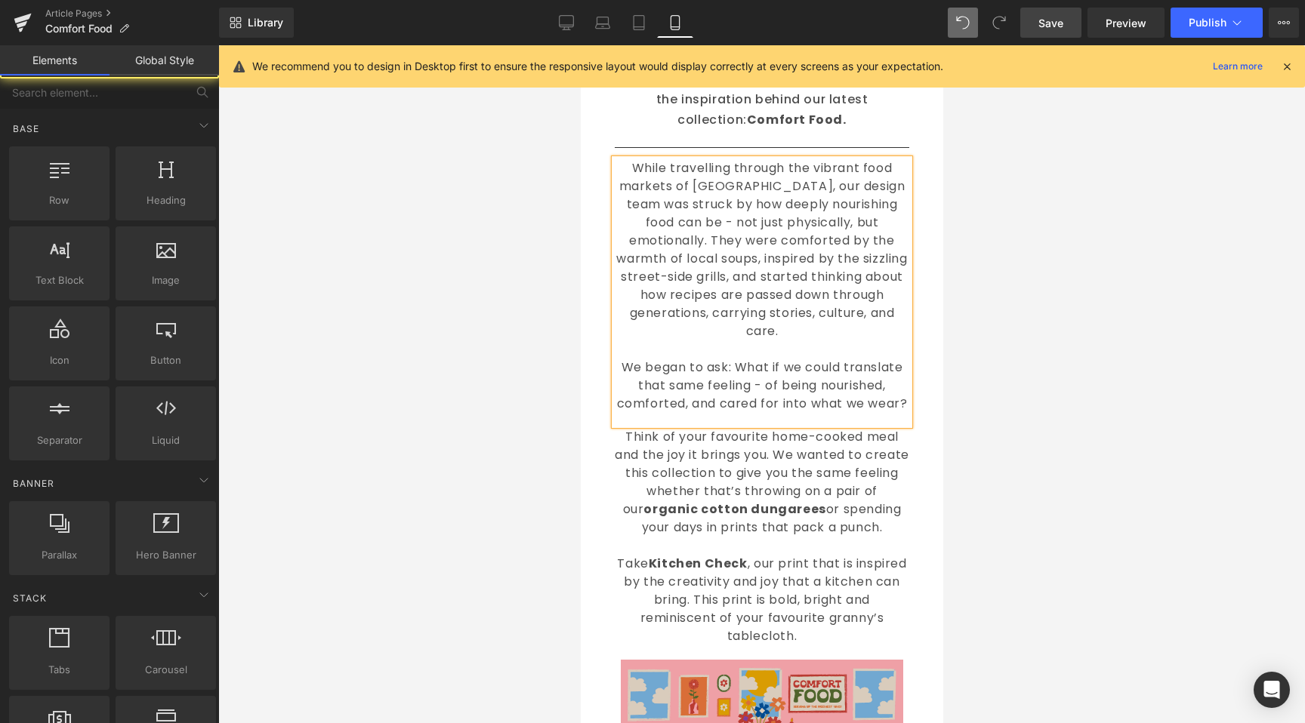
click at [450, 420] on div at bounding box center [761, 384] width 1087 height 678
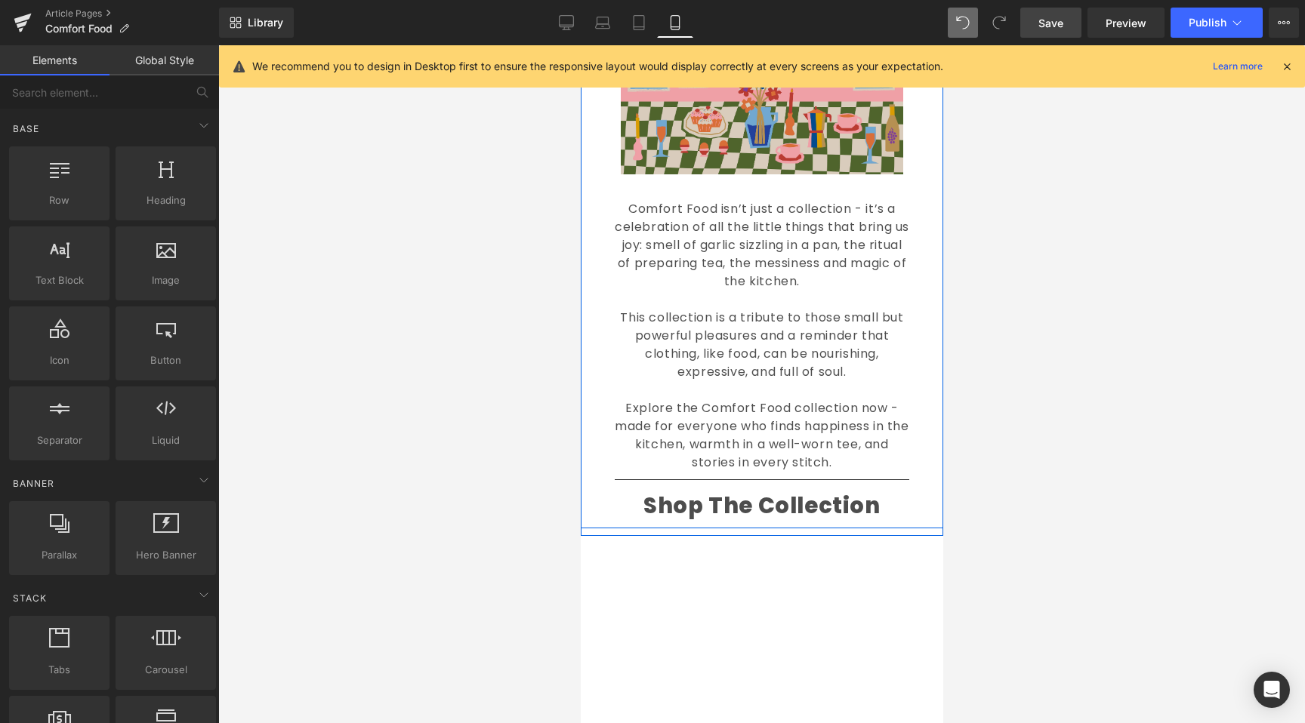
scroll to position [1036, 0]
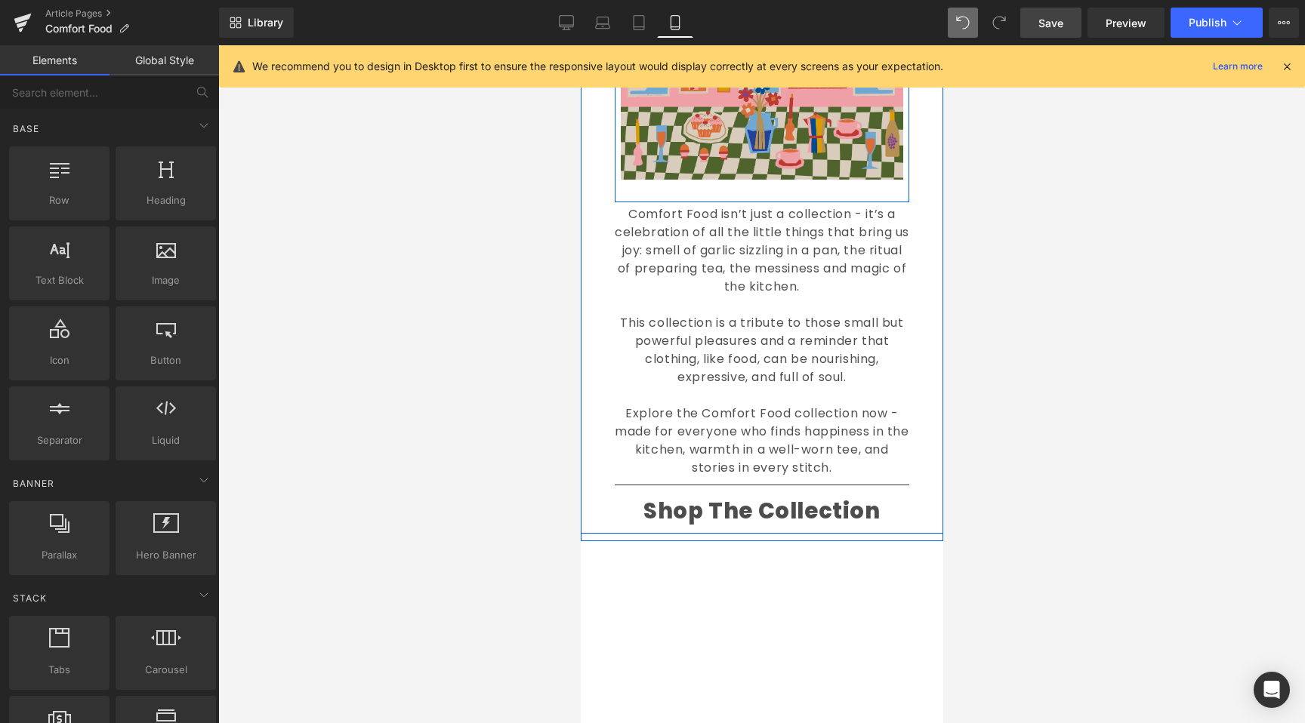
click at [728, 171] on div "Image Row" at bounding box center [761, 118] width 294 height 170
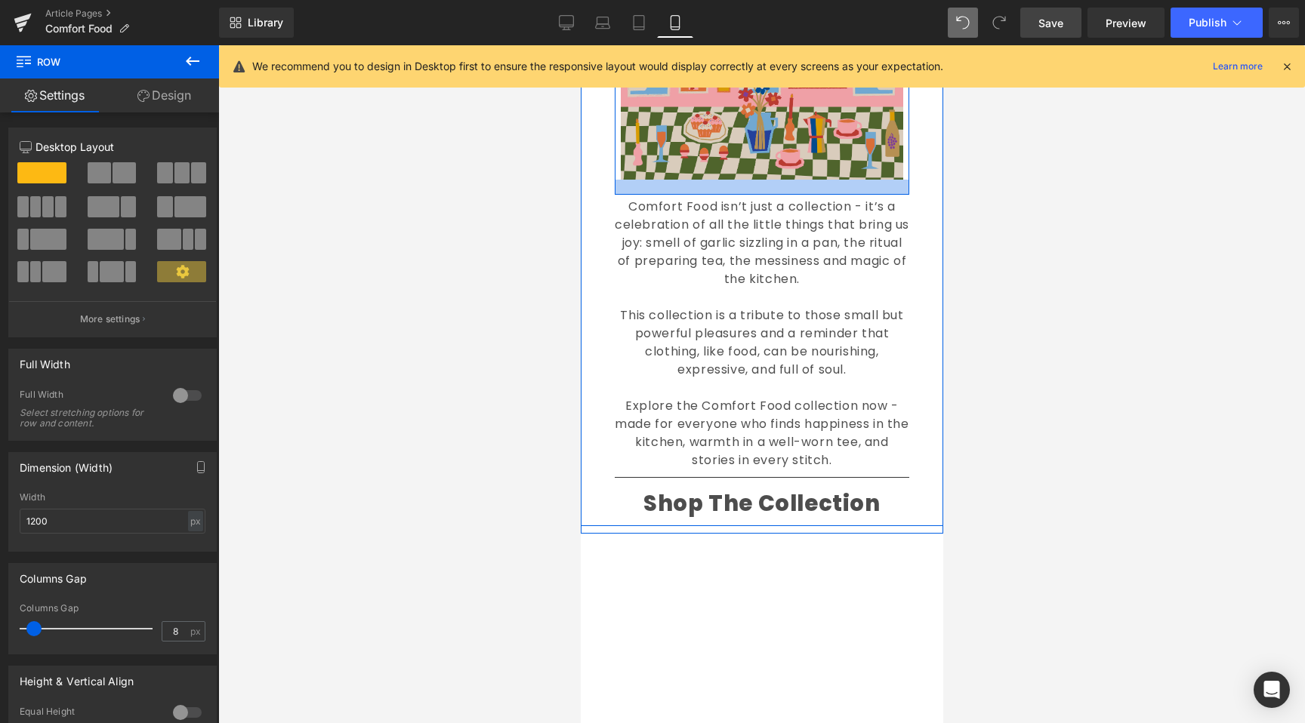
drag, startPoint x: 723, startPoint y: 180, endPoint x: 725, endPoint y: 168, distance: 11.4
click at [725, 180] on div at bounding box center [761, 187] width 294 height 15
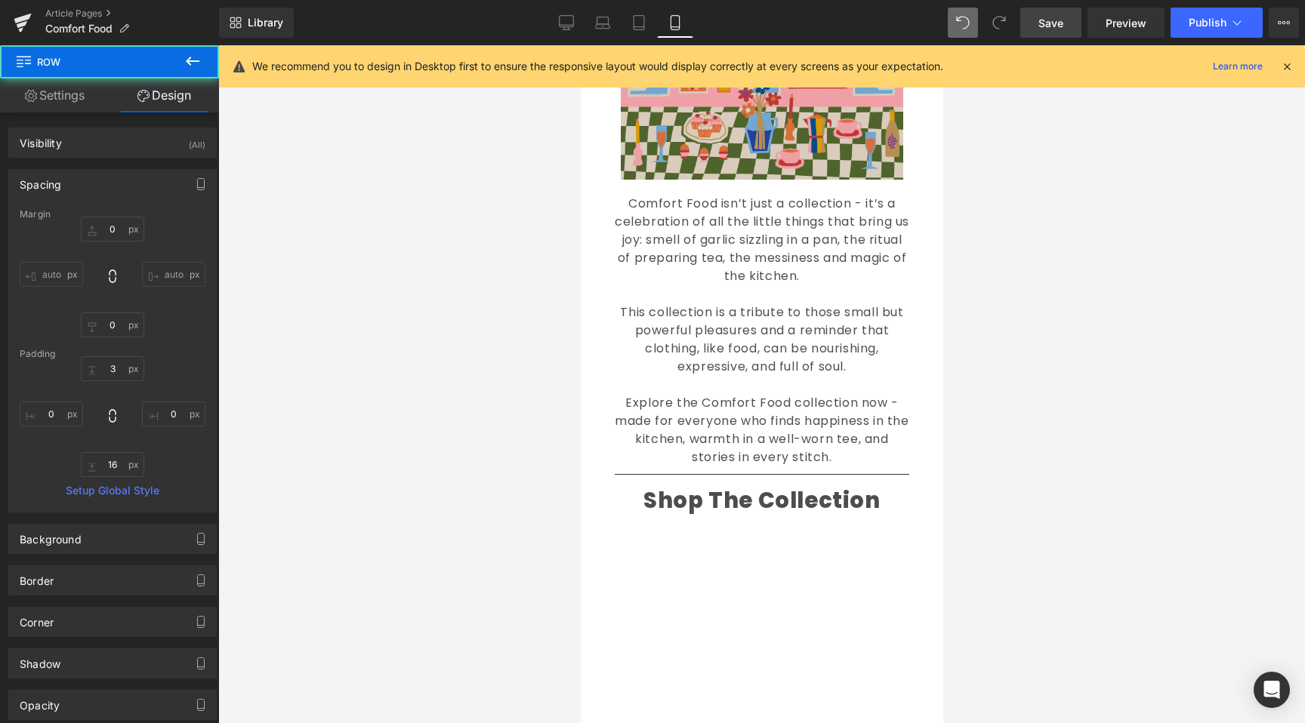
click at [530, 280] on div at bounding box center [761, 384] width 1087 height 678
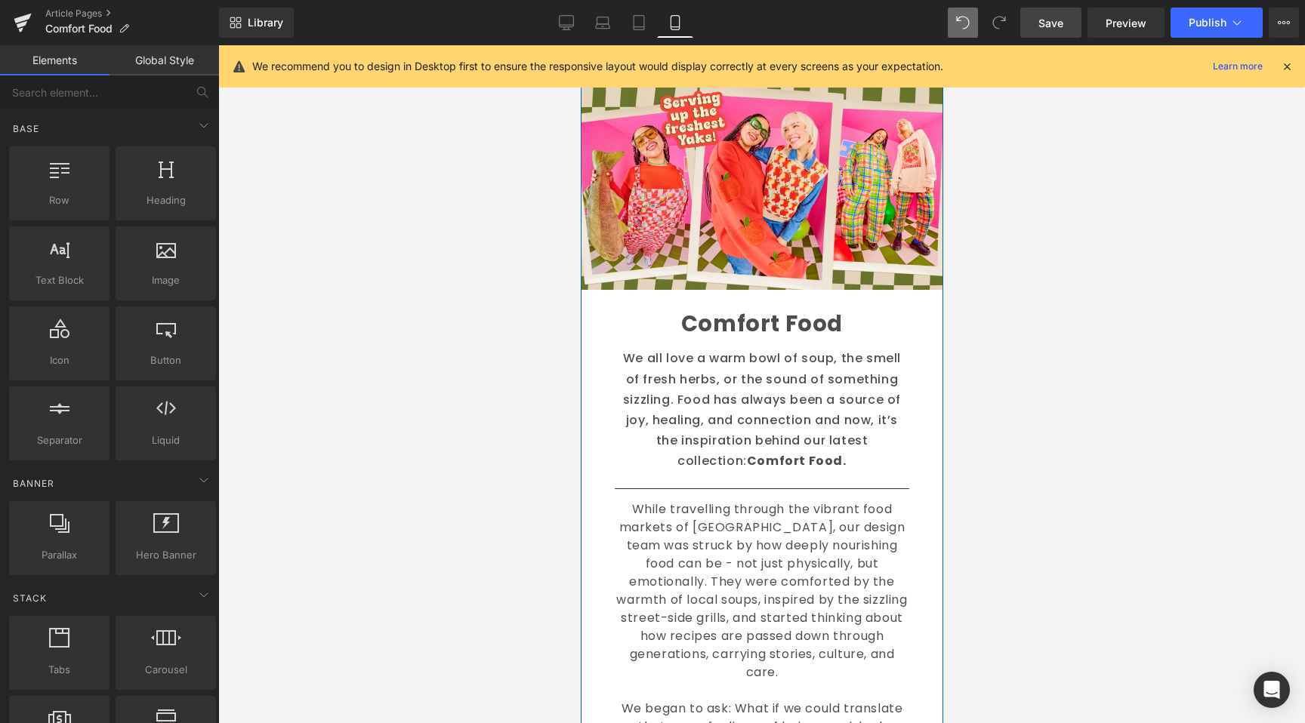
scroll to position [0, 0]
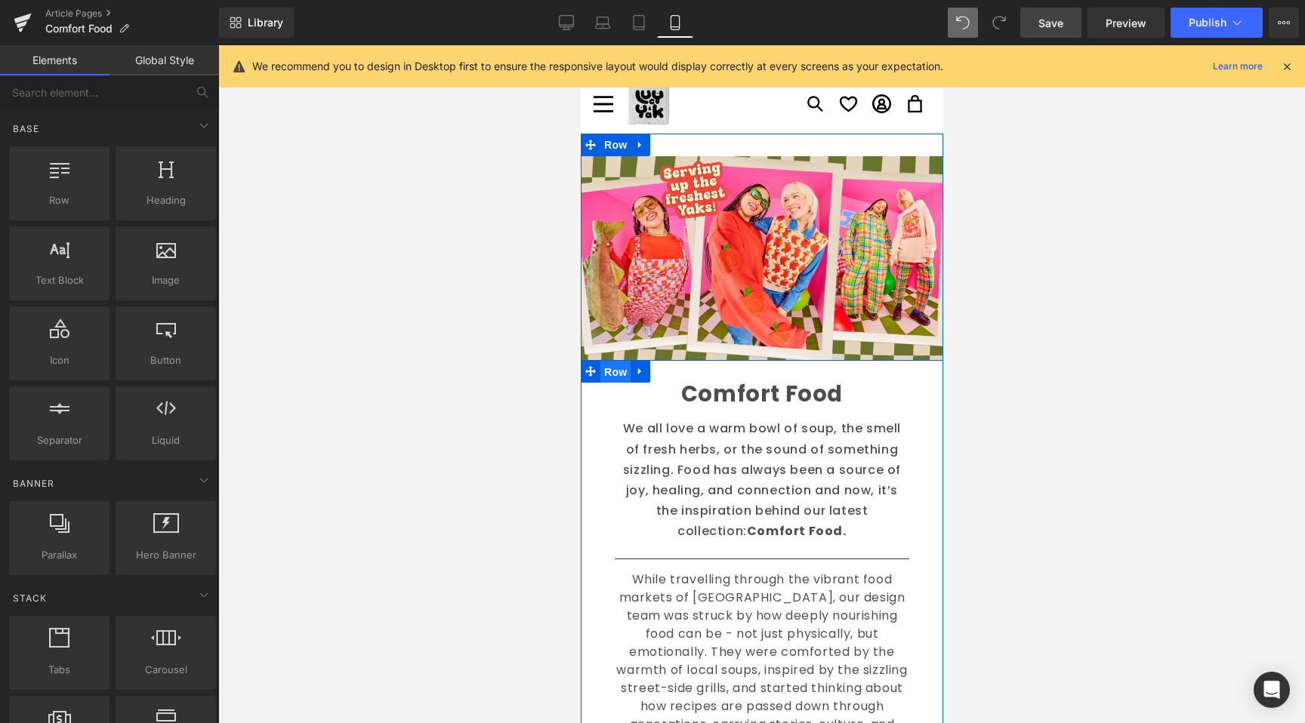
click at [615, 378] on span "Row" at bounding box center [615, 372] width 30 height 23
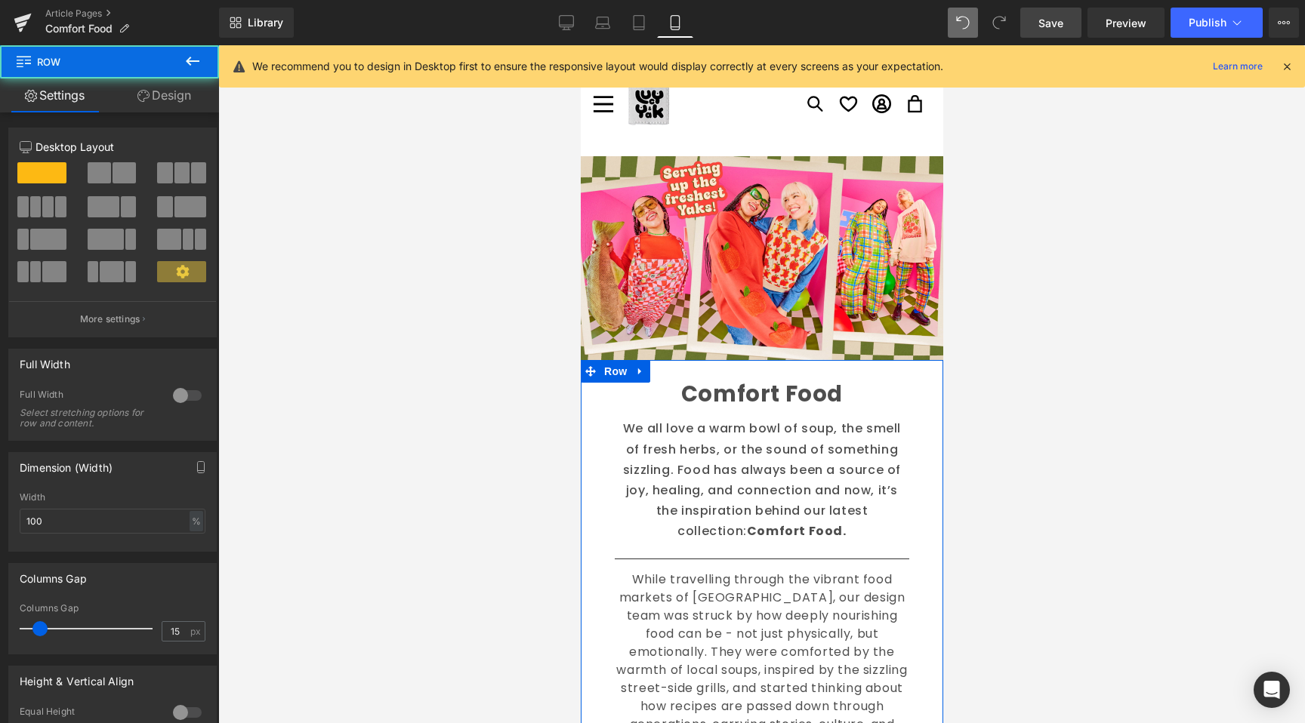
click at [150, 90] on link "Design" at bounding box center [163, 96] width 109 height 34
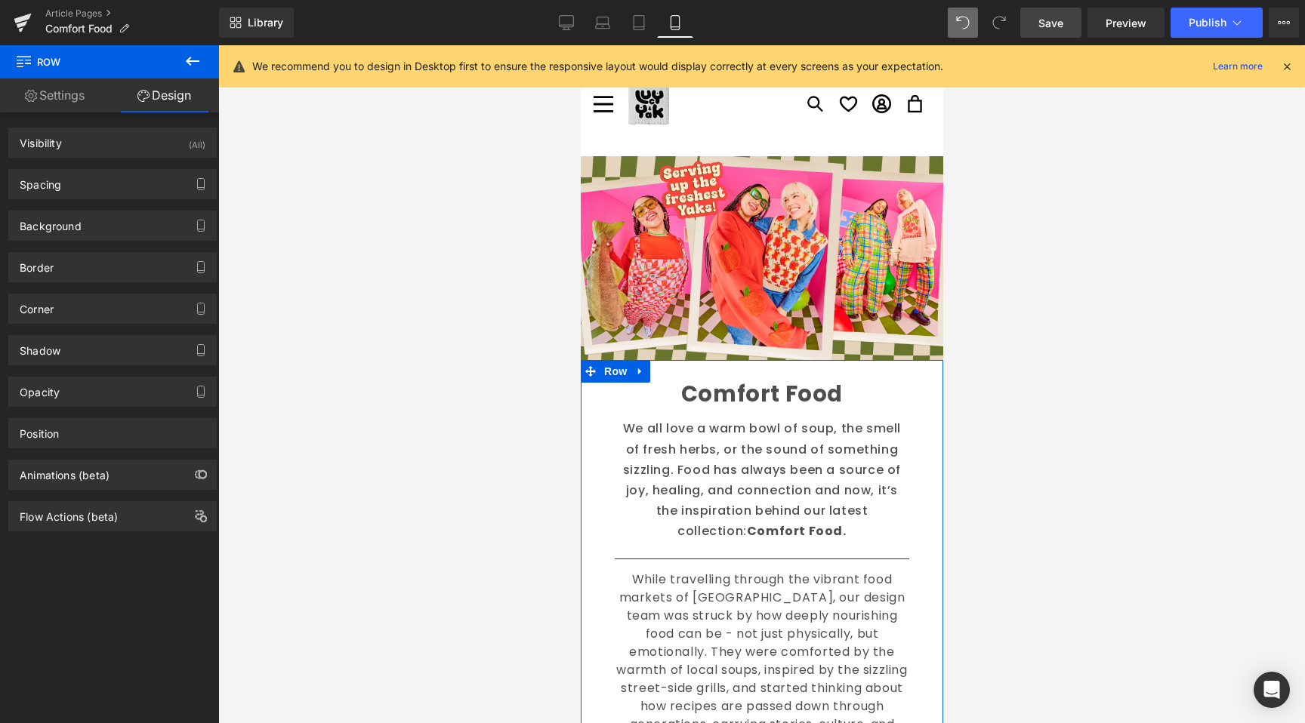
click at [99, 164] on div "Spacing Margin 0 auto 0 auto Padding 21 30 4 30 Setup Global Style" at bounding box center [113, 179] width 226 height 42
click at [99, 171] on div "Spacing" at bounding box center [112, 184] width 207 height 29
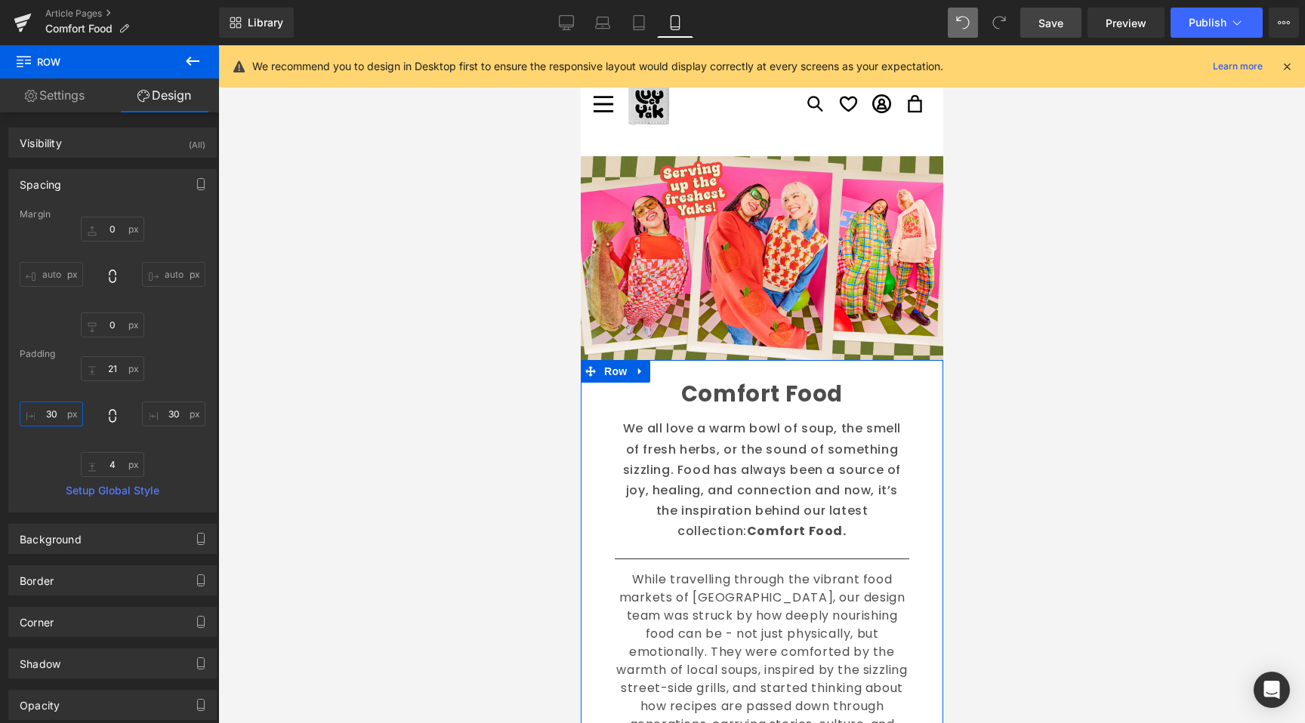
click at [51, 413] on input "30" at bounding box center [51, 414] width 63 height 25
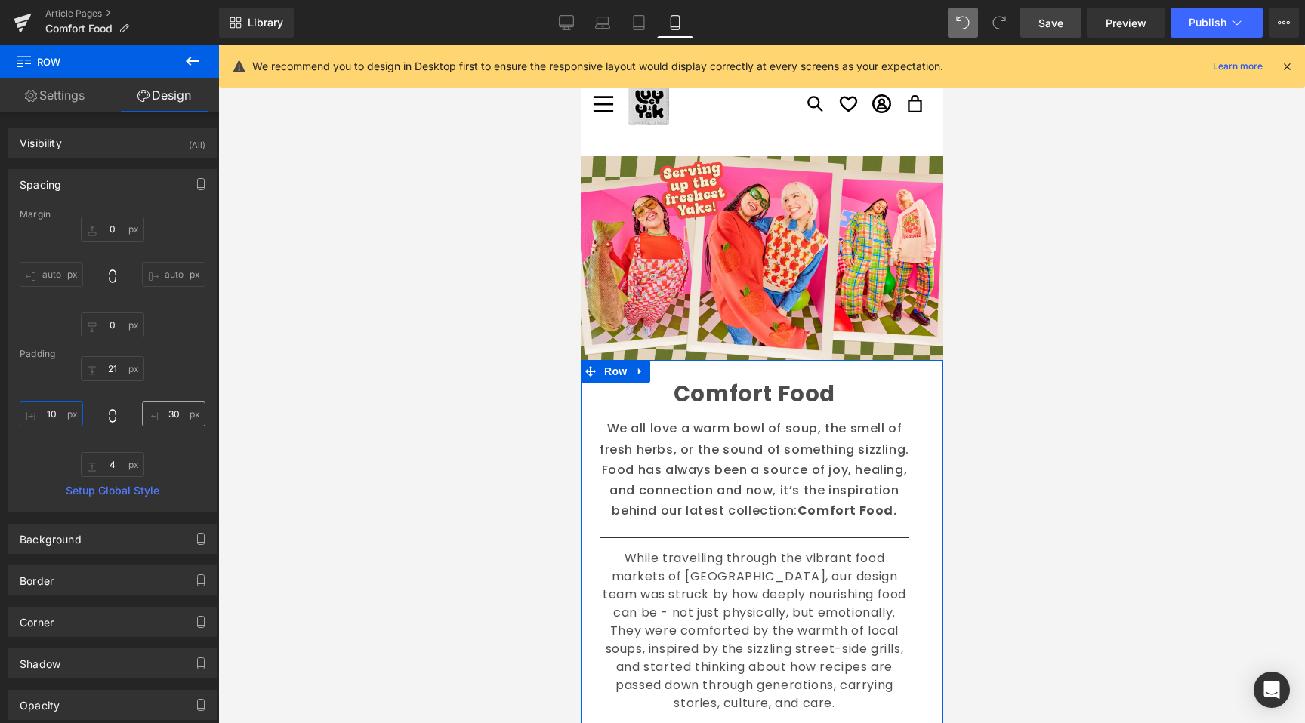
type input "10"
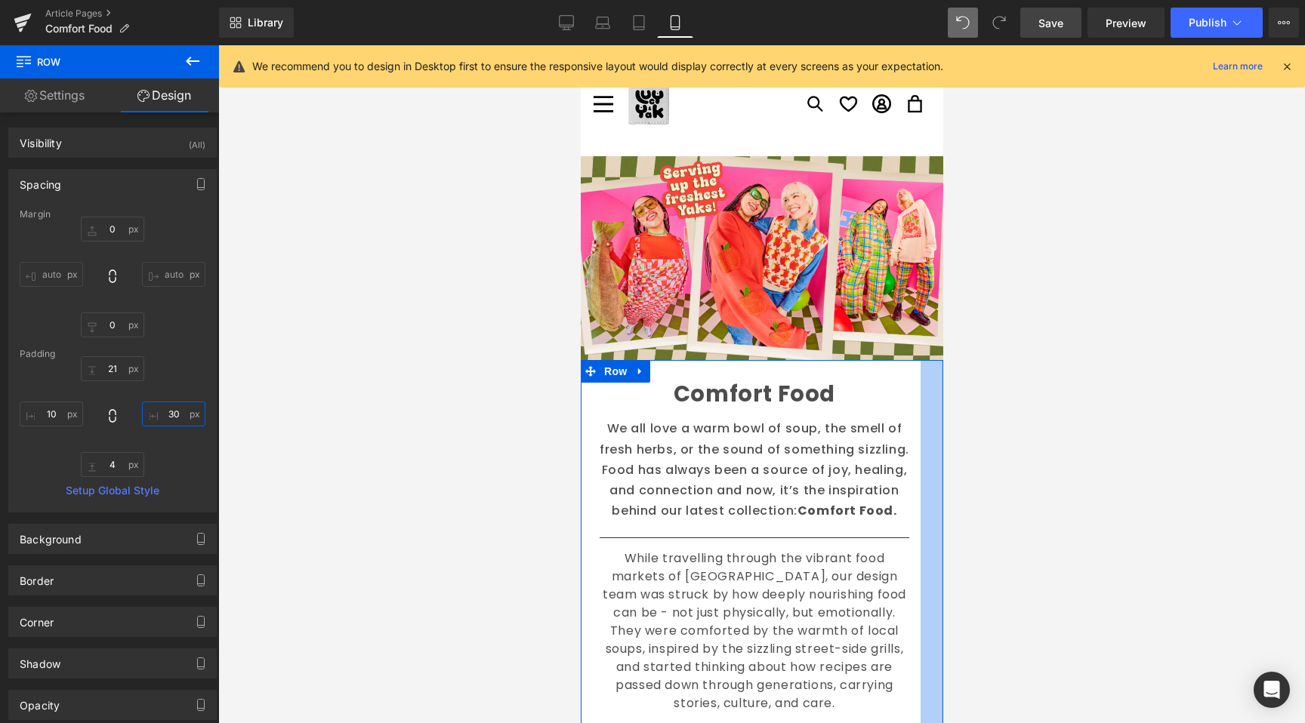
click at [161, 414] on input "30" at bounding box center [173, 414] width 63 height 25
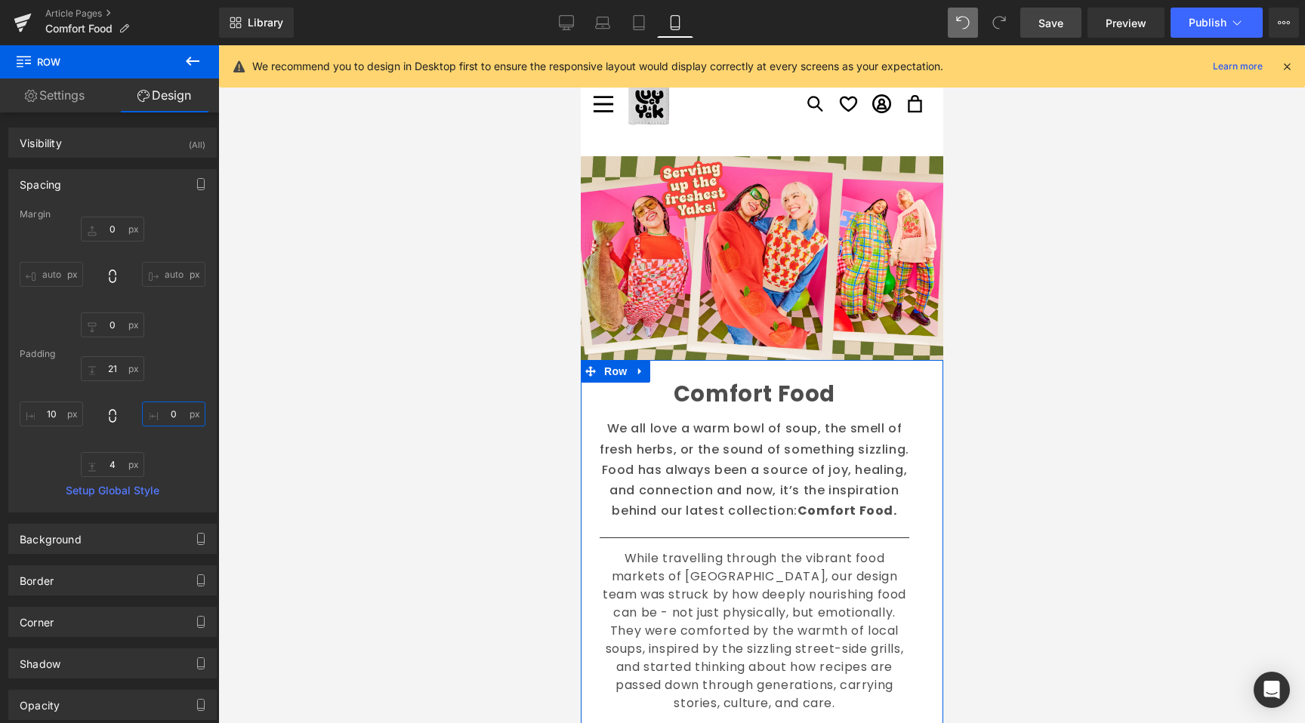
type input "10"
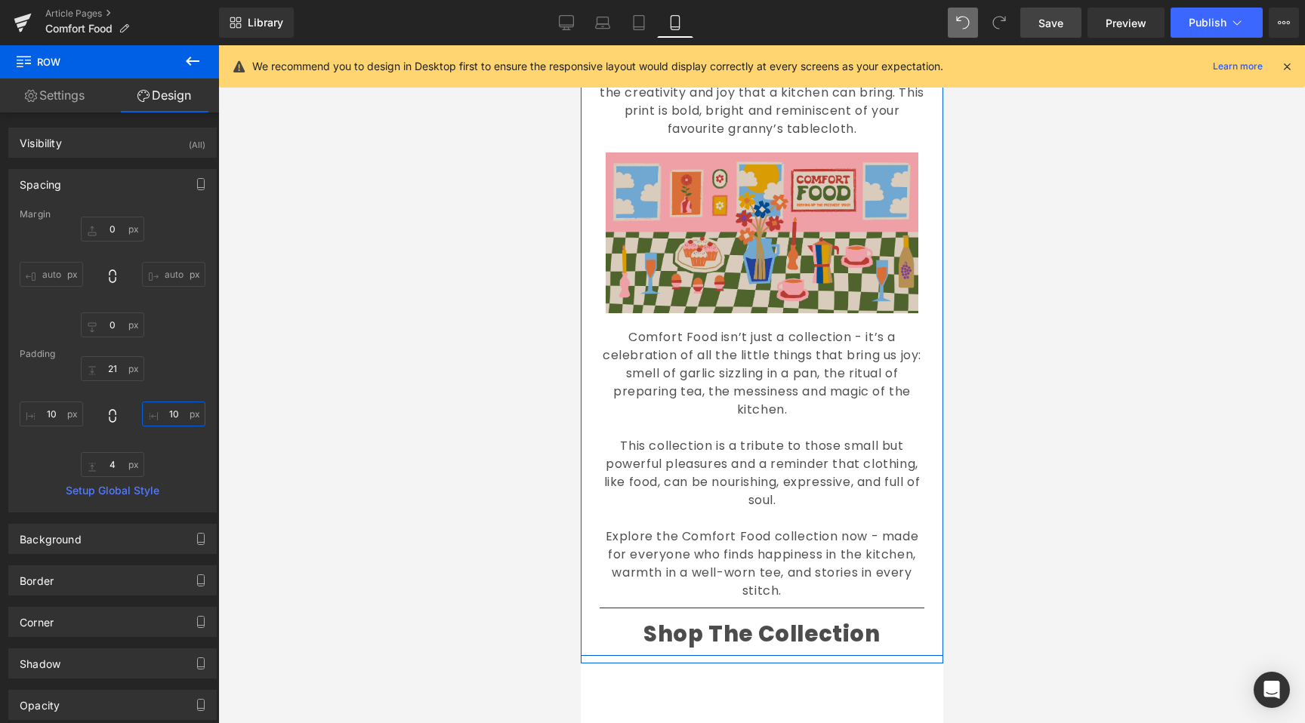
scroll to position [876, 0]
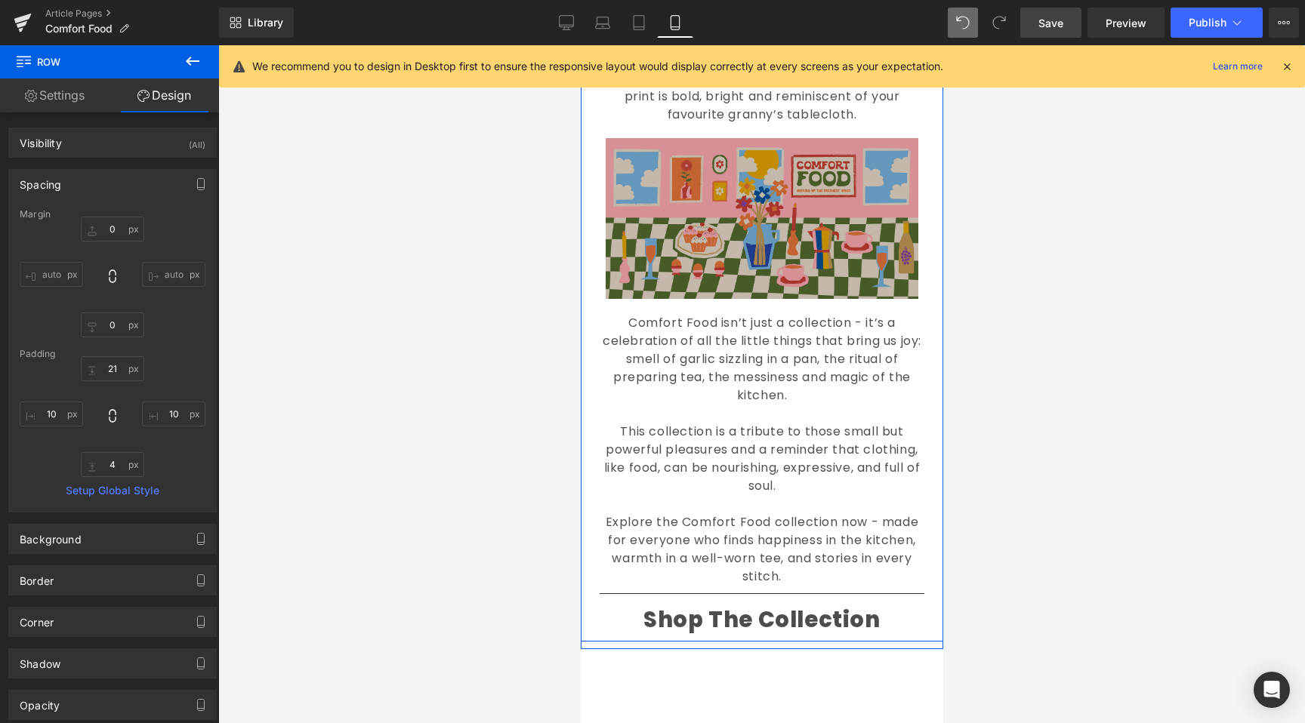
click at [731, 265] on img at bounding box center [761, 218] width 313 height 160
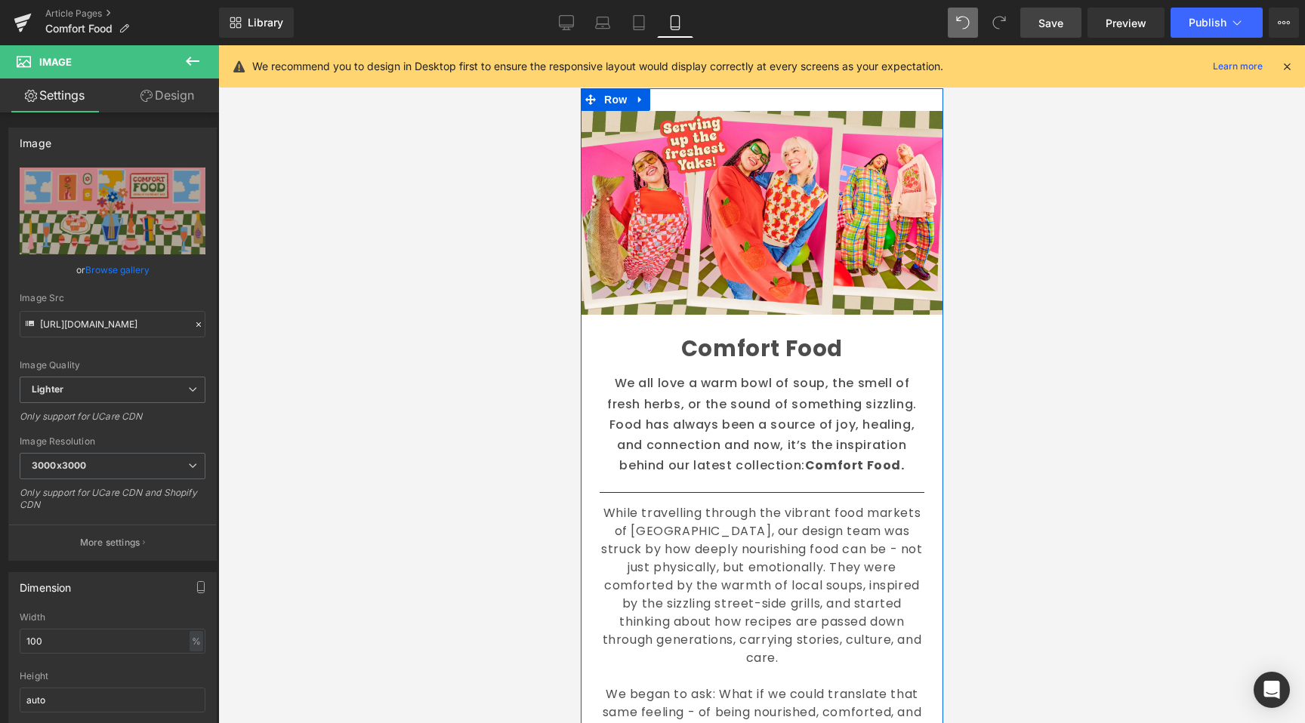
scroll to position [16, 0]
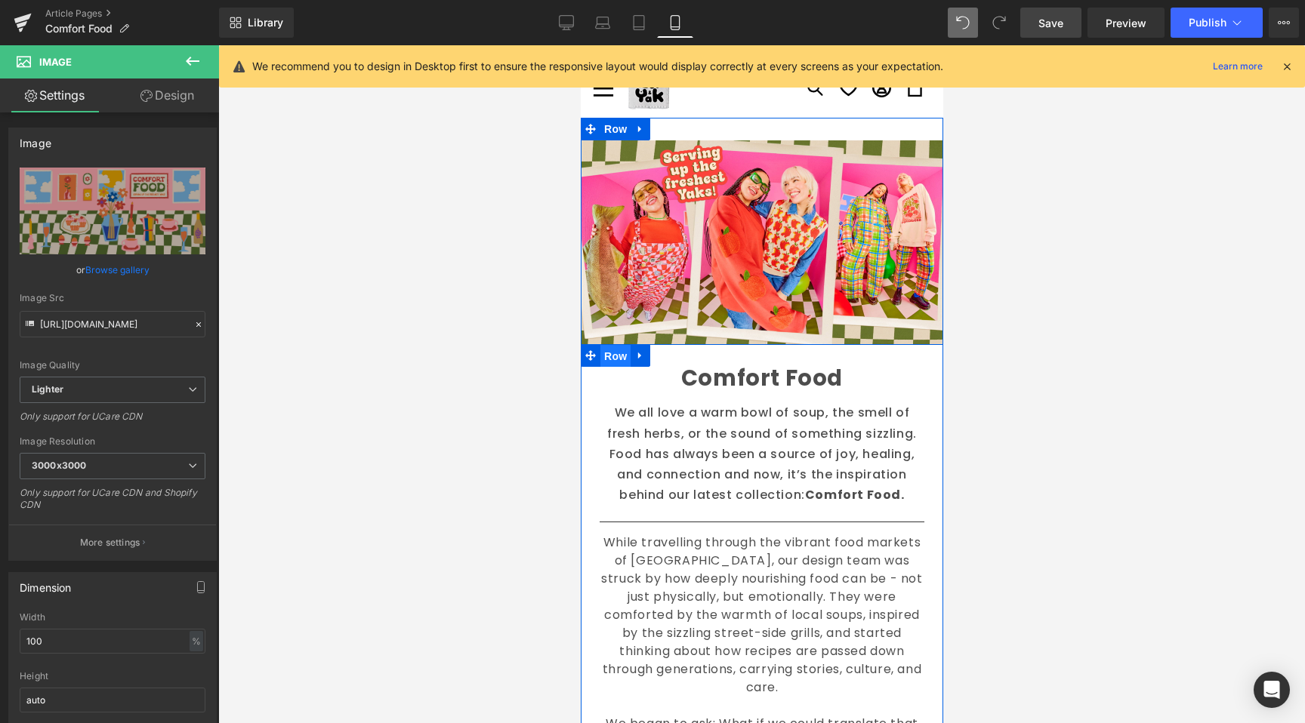
click at [616, 356] on span "Row" at bounding box center [615, 356] width 30 height 23
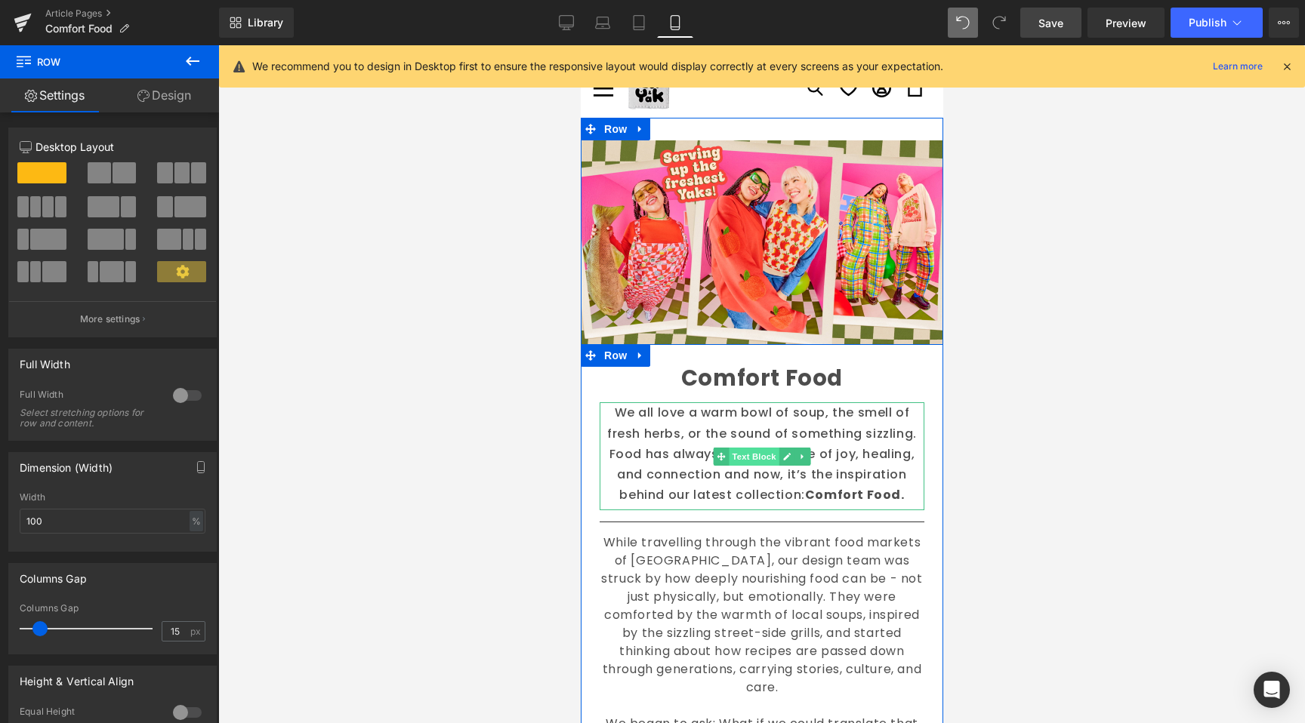
click at [752, 455] on span "Text Block" at bounding box center [753, 457] width 50 height 18
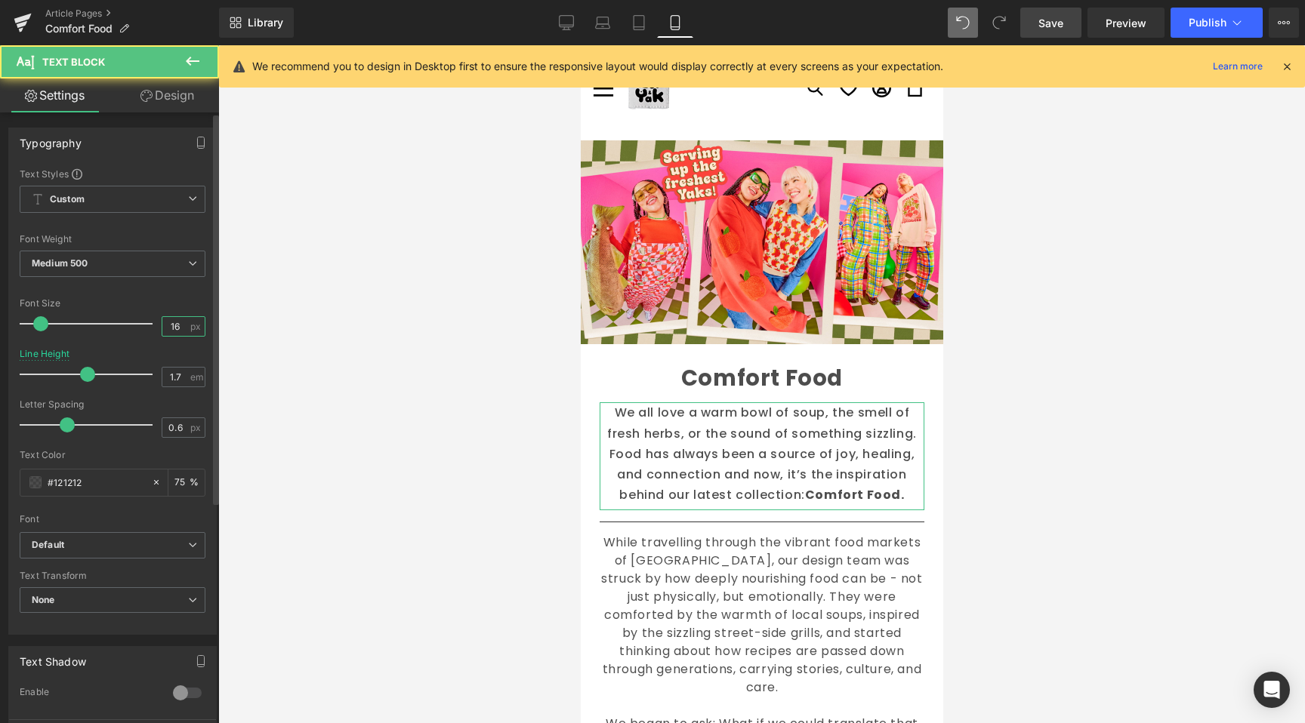
click at [171, 331] on input "16" at bounding box center [175, 326] width 26 height 19
type input "14"
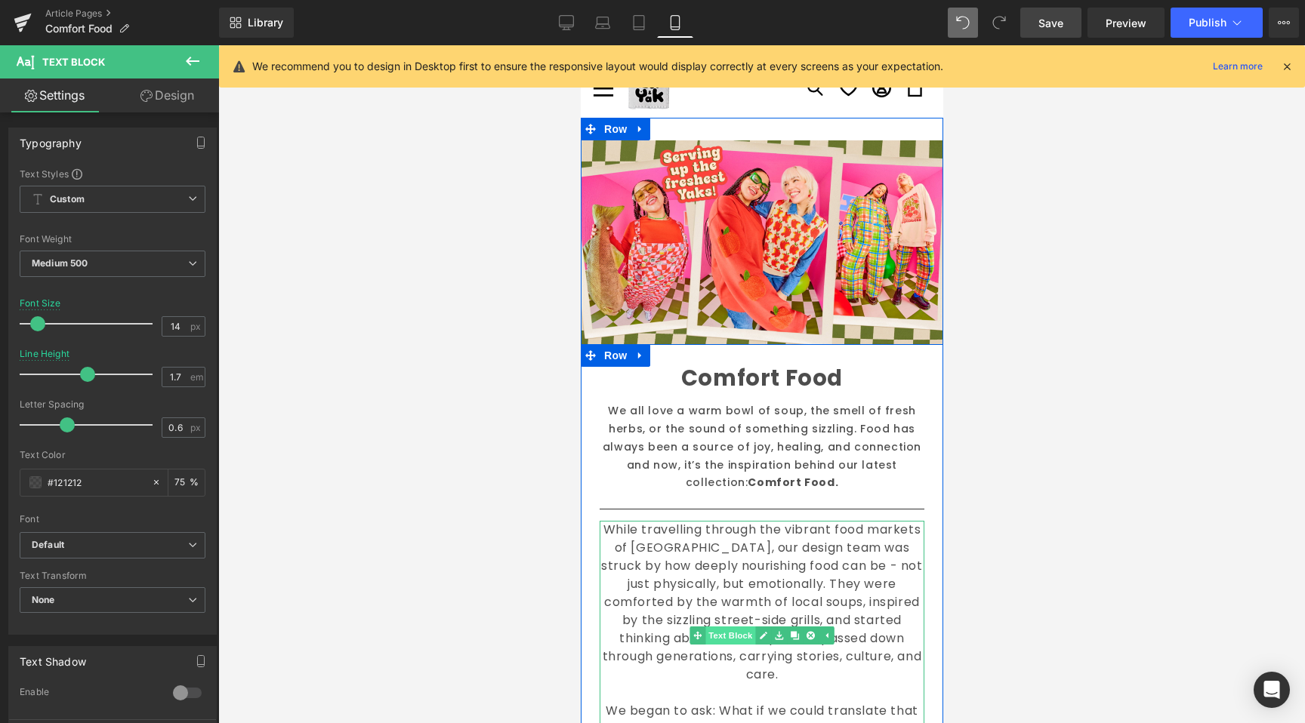
click at [730, 640] on span "Text Block" at bounding box center [730, 636] width 50 height 18
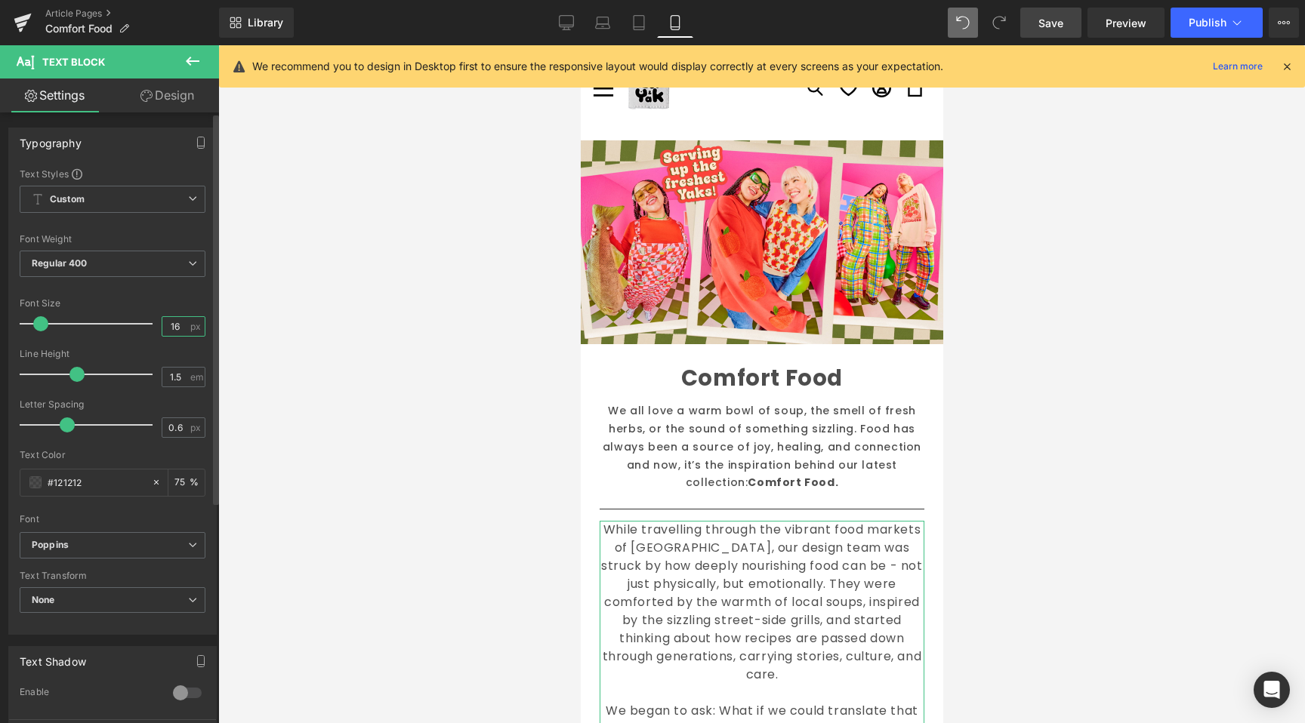
click at [180, 331] on input "16" at bounding box center [175, 326] width 26 height 19
type input "14"
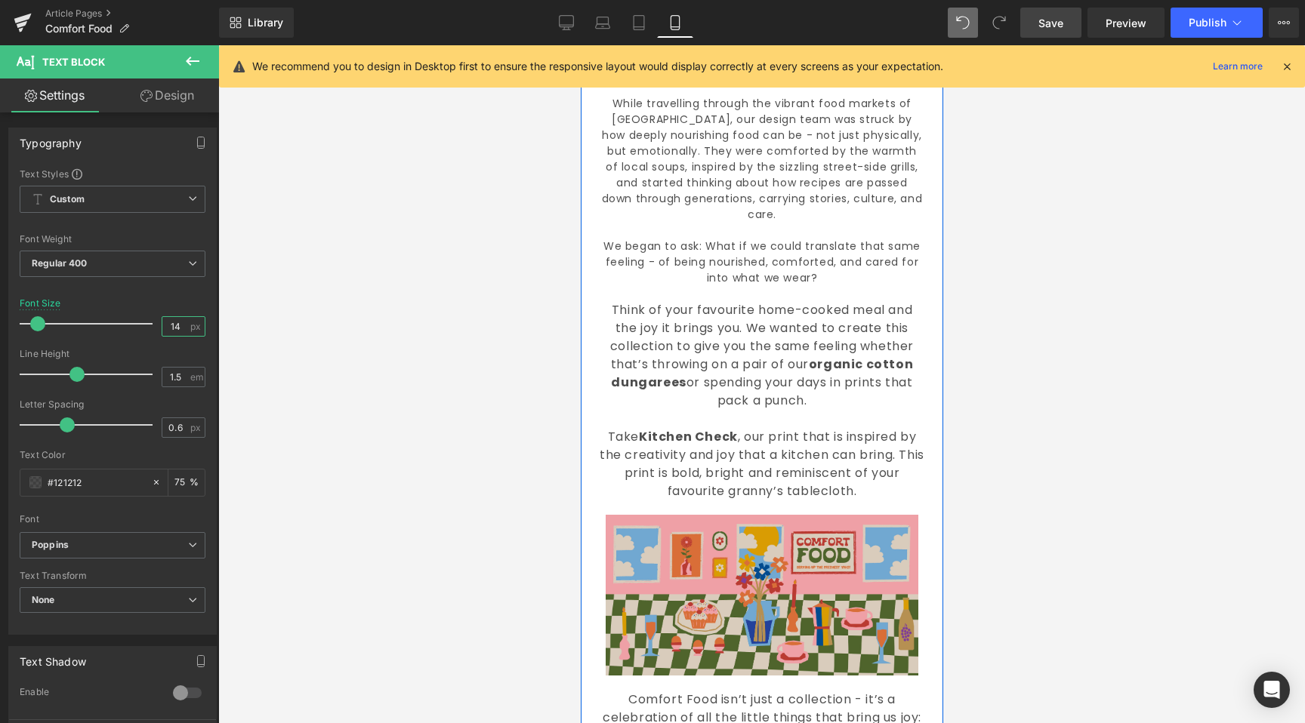
scroll to position [449, 0]
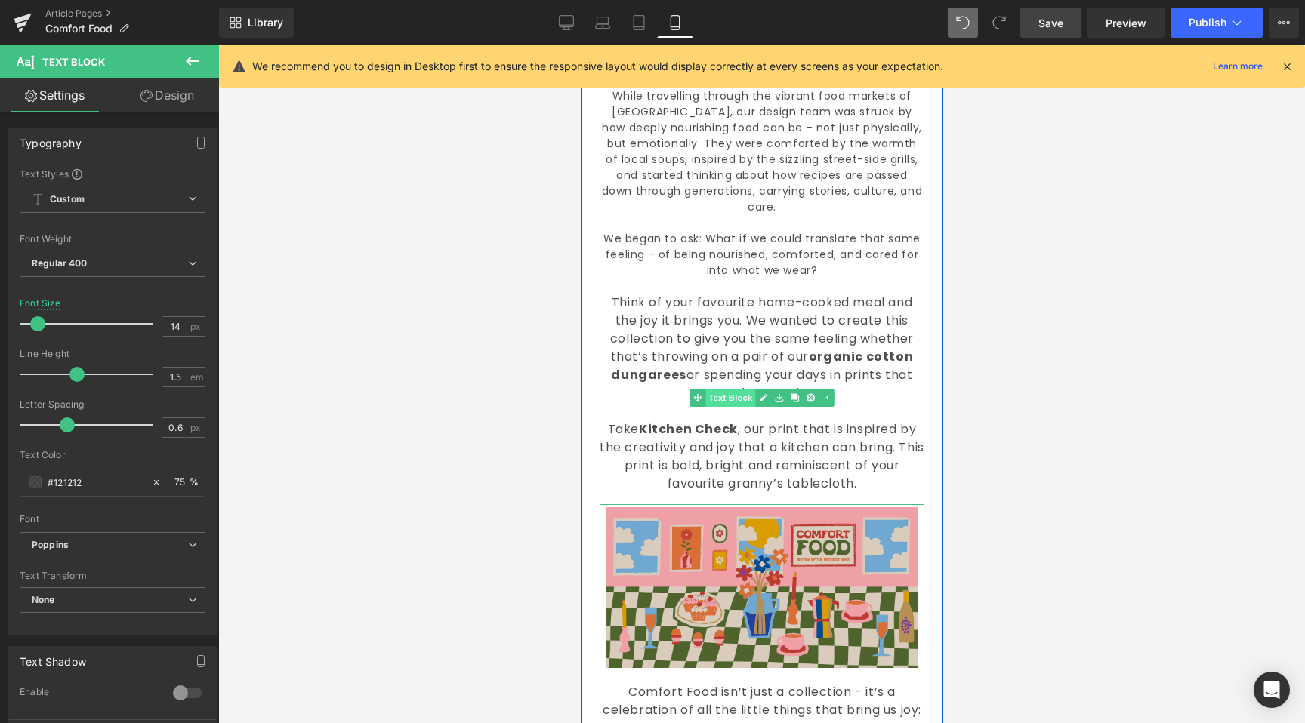
click at [729, 389] on span "Text Block" at bounding box center [730, 398] width 50 height 18
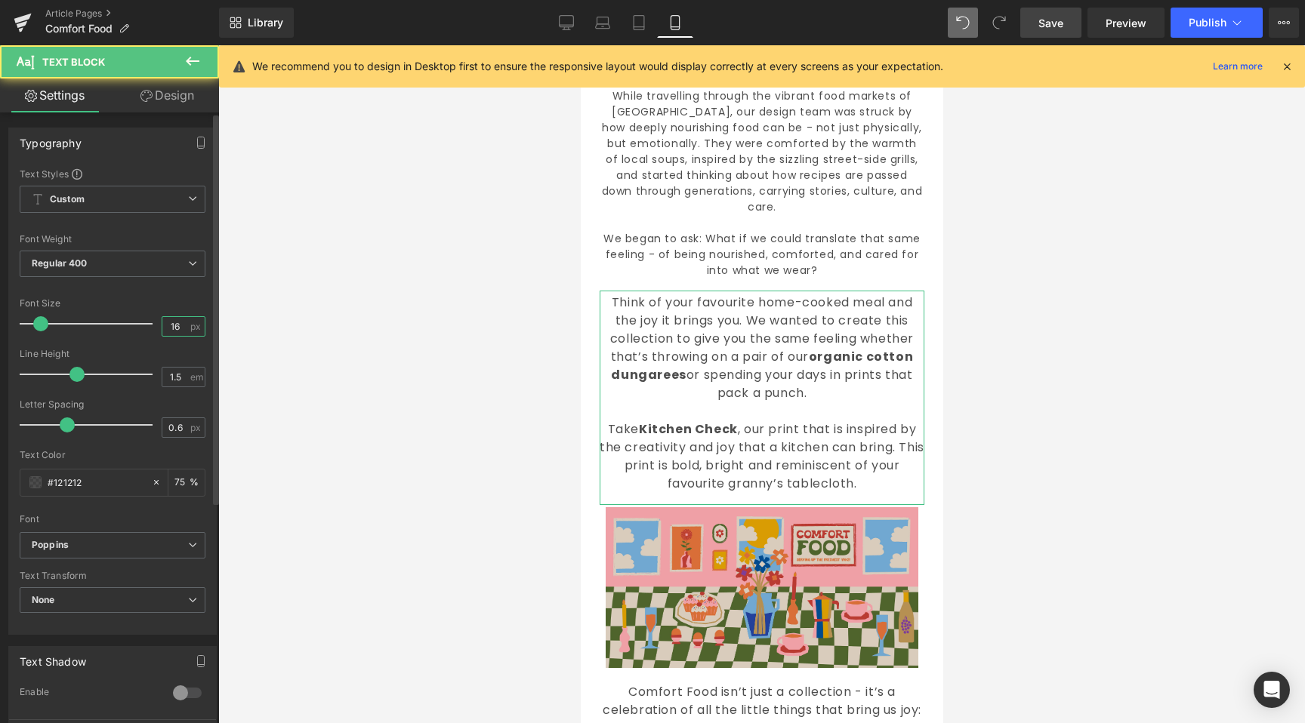
click at [181, 328] on input "16" at bounding box center [175, 326] width 26 height 19
type input "14"
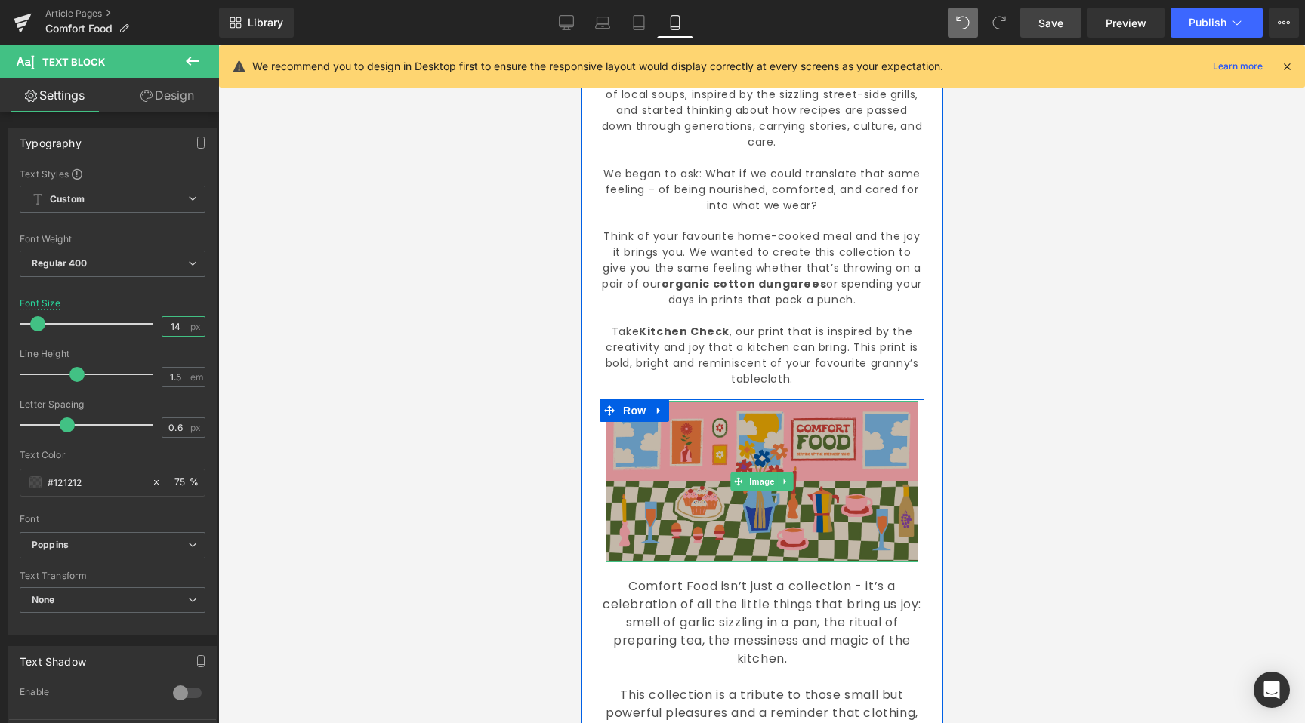
scroll to position [633, 0]
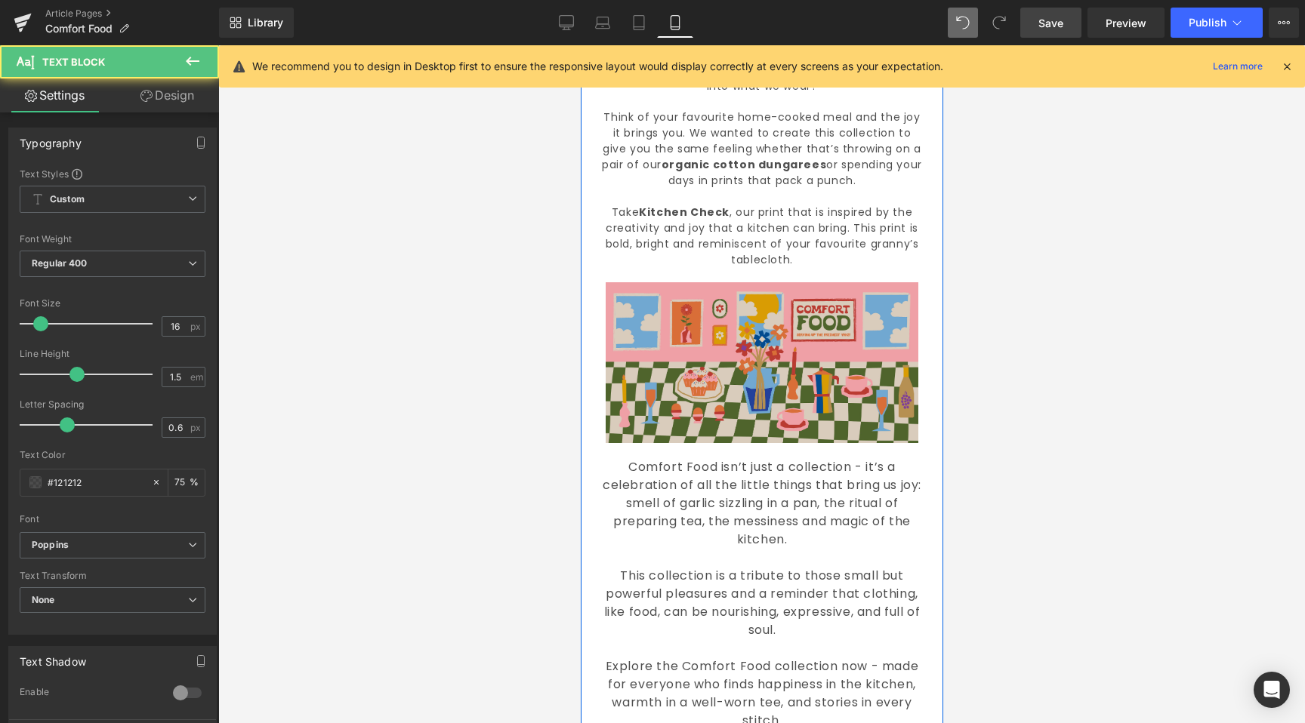
click at [667, 458] on font "Comfort Food isn’t just a collection - it’s a celebration of all the little thi…" at bounding box center [761, 503] width 319 height 90
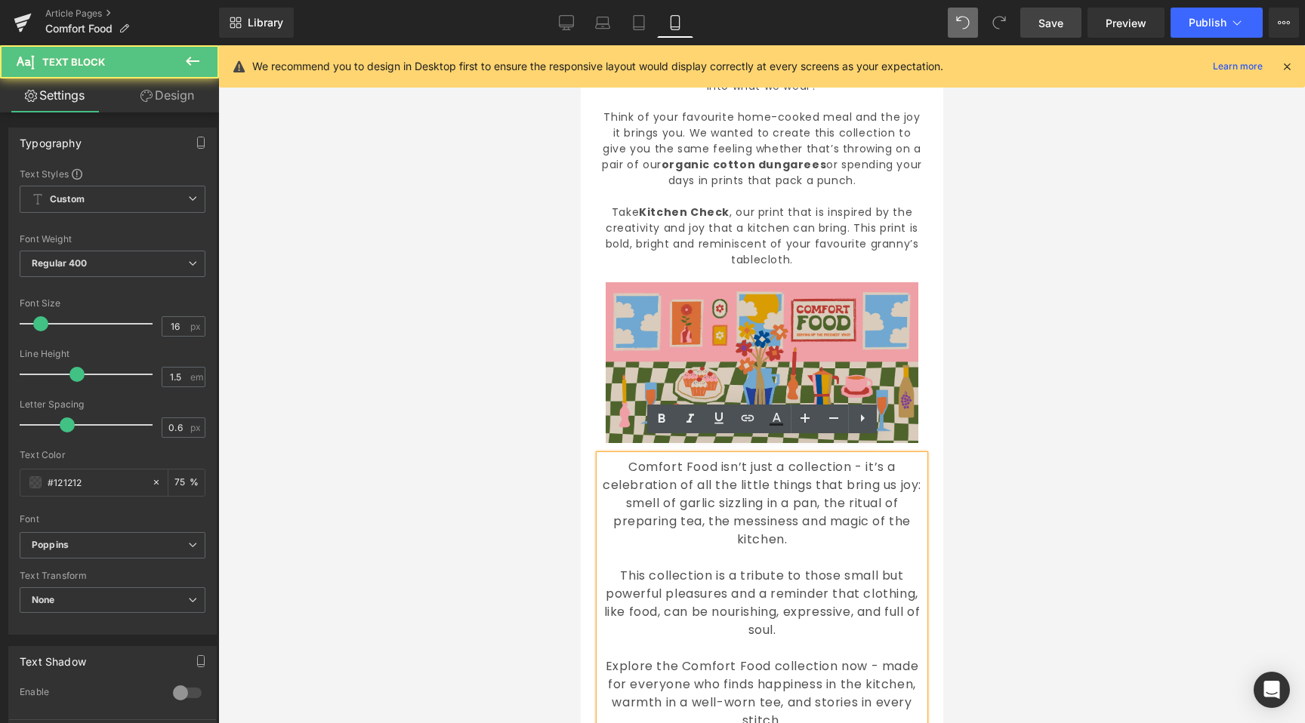
click at [525, 449] on div at bounding box center [761, 384] width 1087 height 678
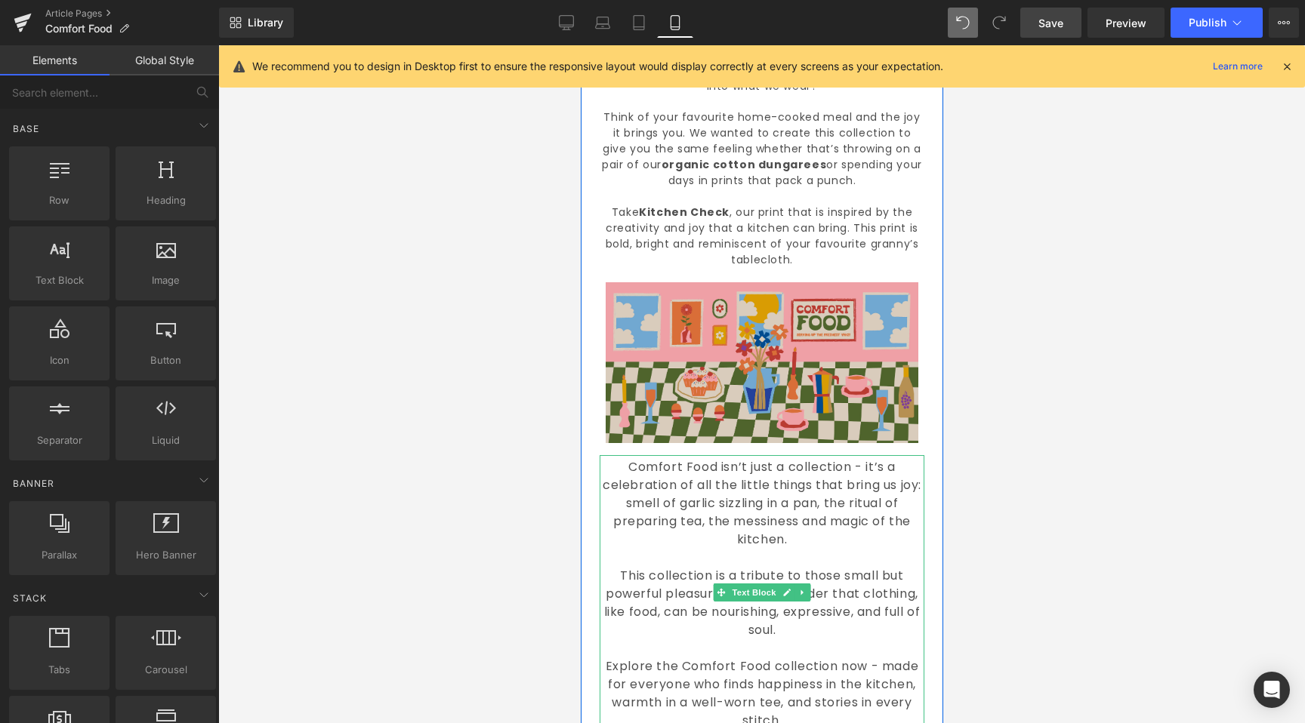
click at [747, 588] on font "This collection is a tribute to those small but powerful pleasures and a remind…" at bounding box center [761, 603] width 316 height 72
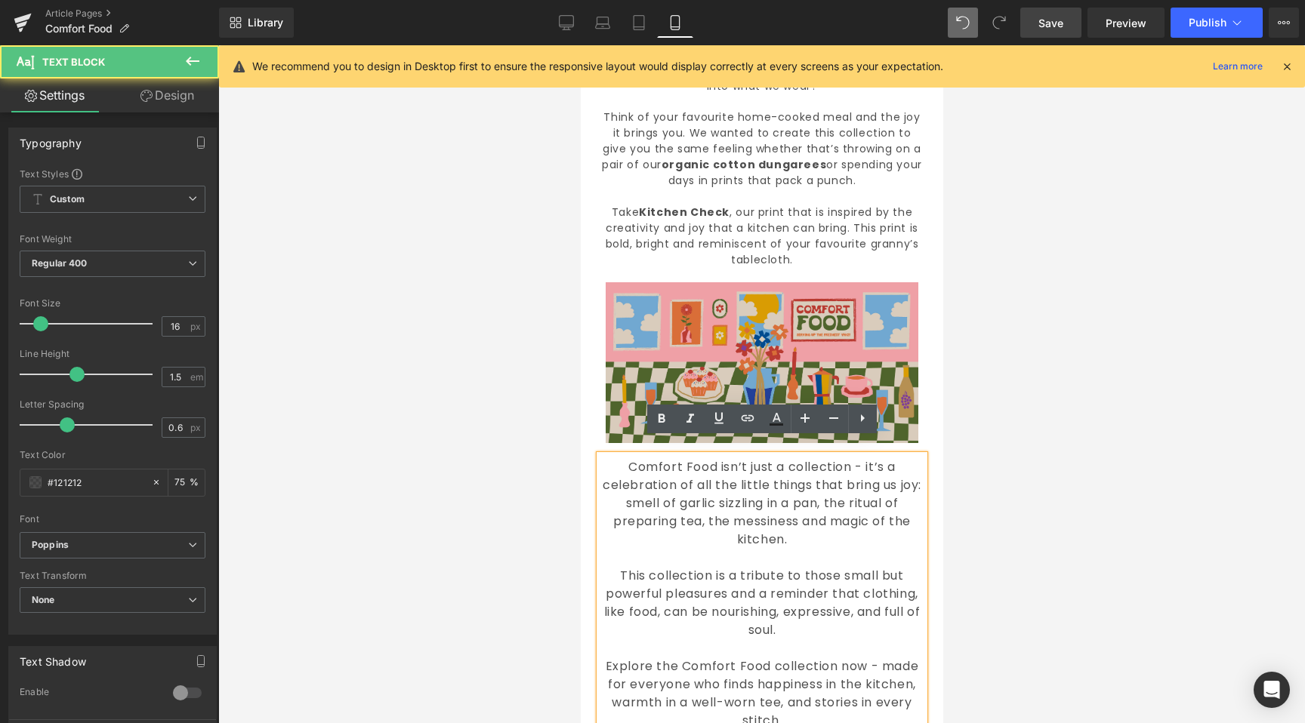
click at [747, 573] on font "This collection is a tribute to those small but powerful pleasures and a remind…" at bounding box center [761, 603] width 316 height 72
click at [402, 572] on div at bounding box center [761, 384] width 1087 height 678
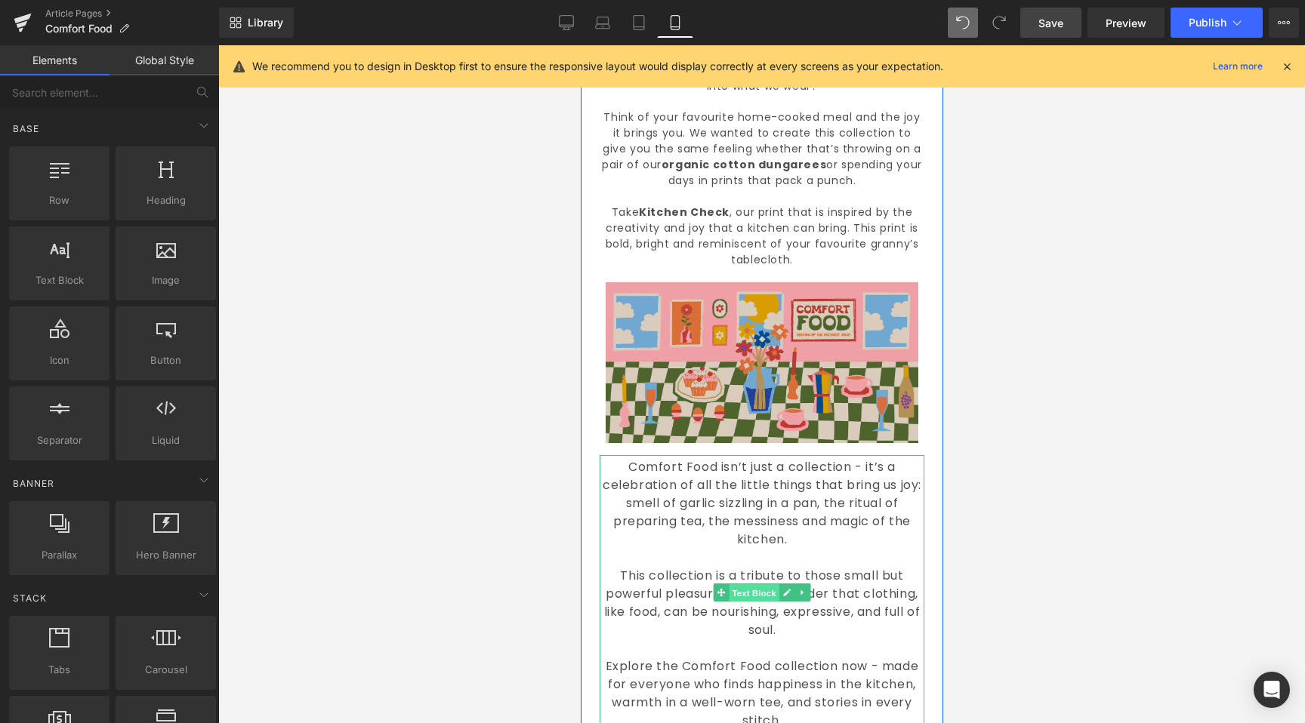
click at [758, 584] on span "Text Block" at bounding box center [753, 593] width 50 height 18
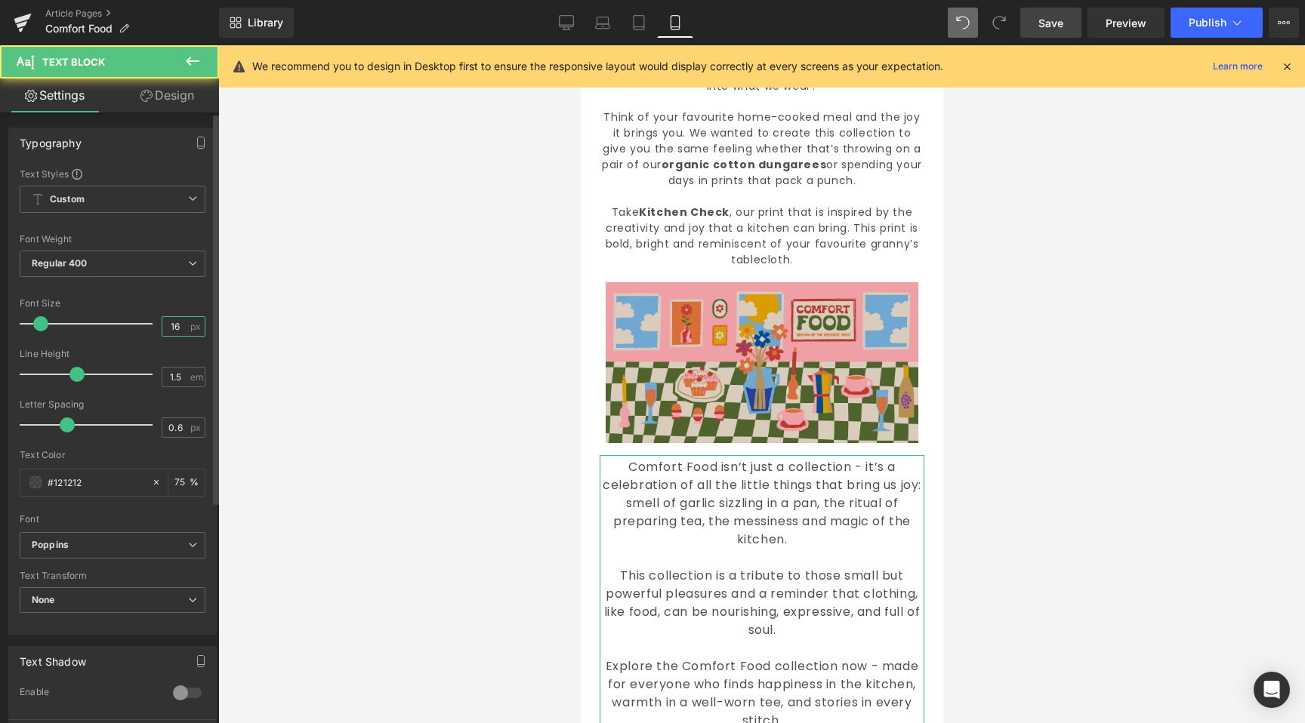
click at [162, 327] on input "16" at bounding box center [175, 326] width 26 height 19
type input "14"
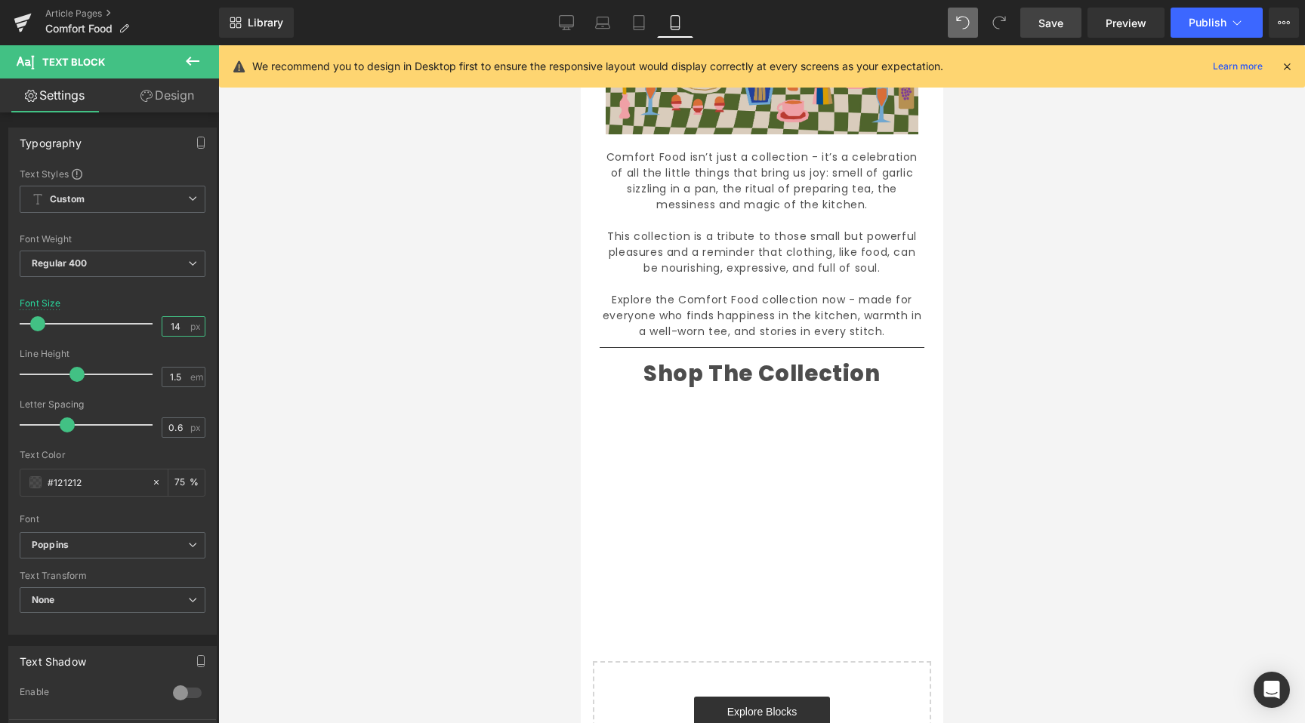
scroll to position [964, 0]
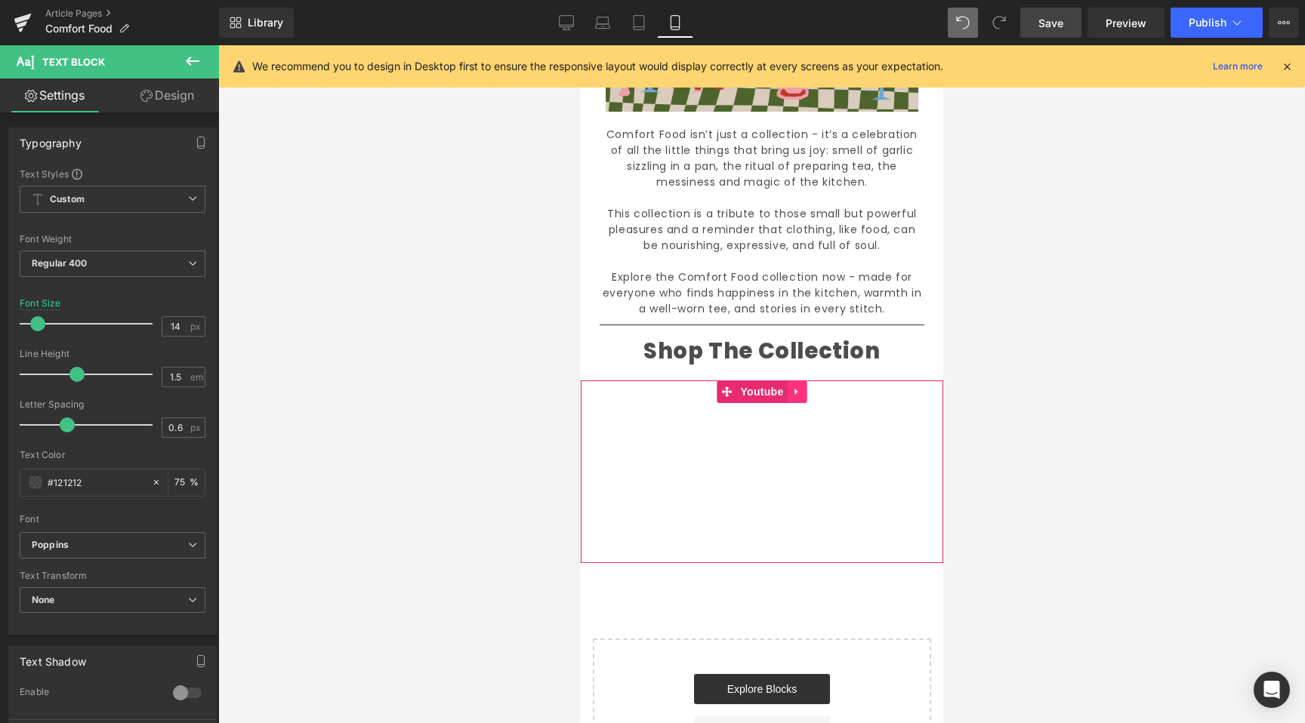
click at [789, 381] on link at bounding box center [797, 392] width 20 height 23
click at [803, 387] on icon at bounding box center [806, 392] width 11 height 11
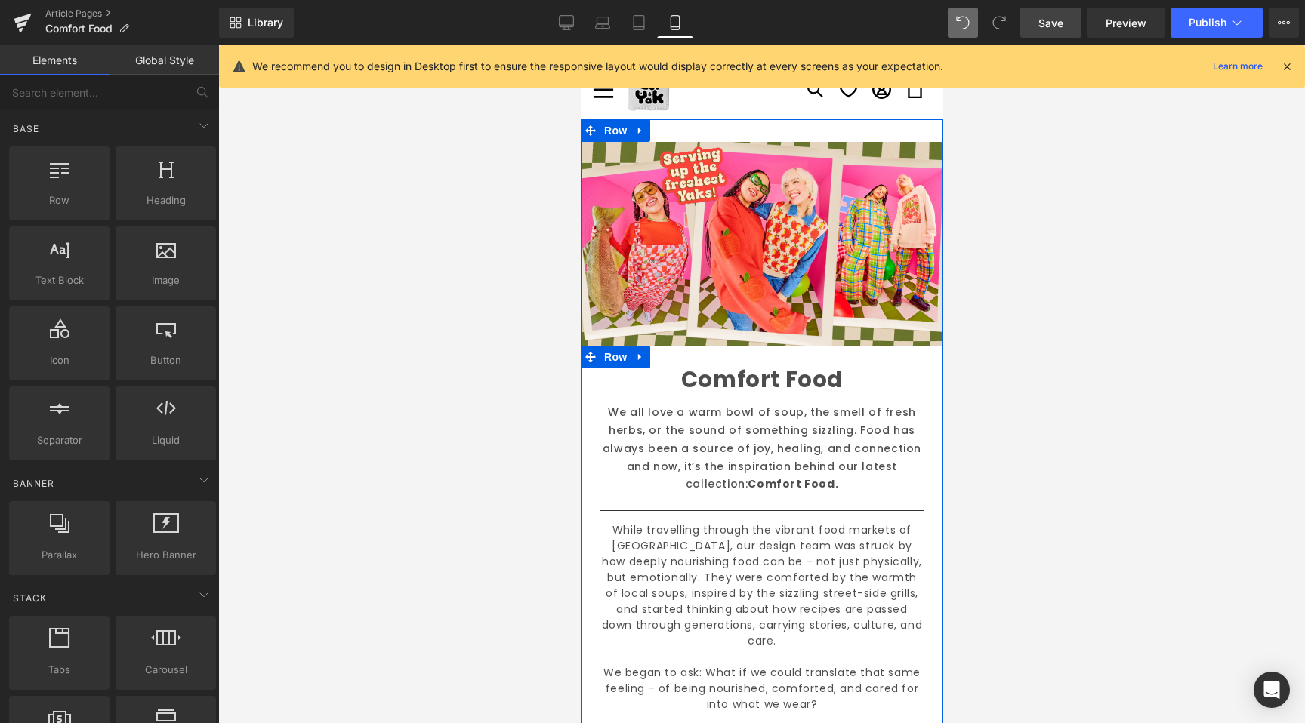
scroll to position [0, 0]
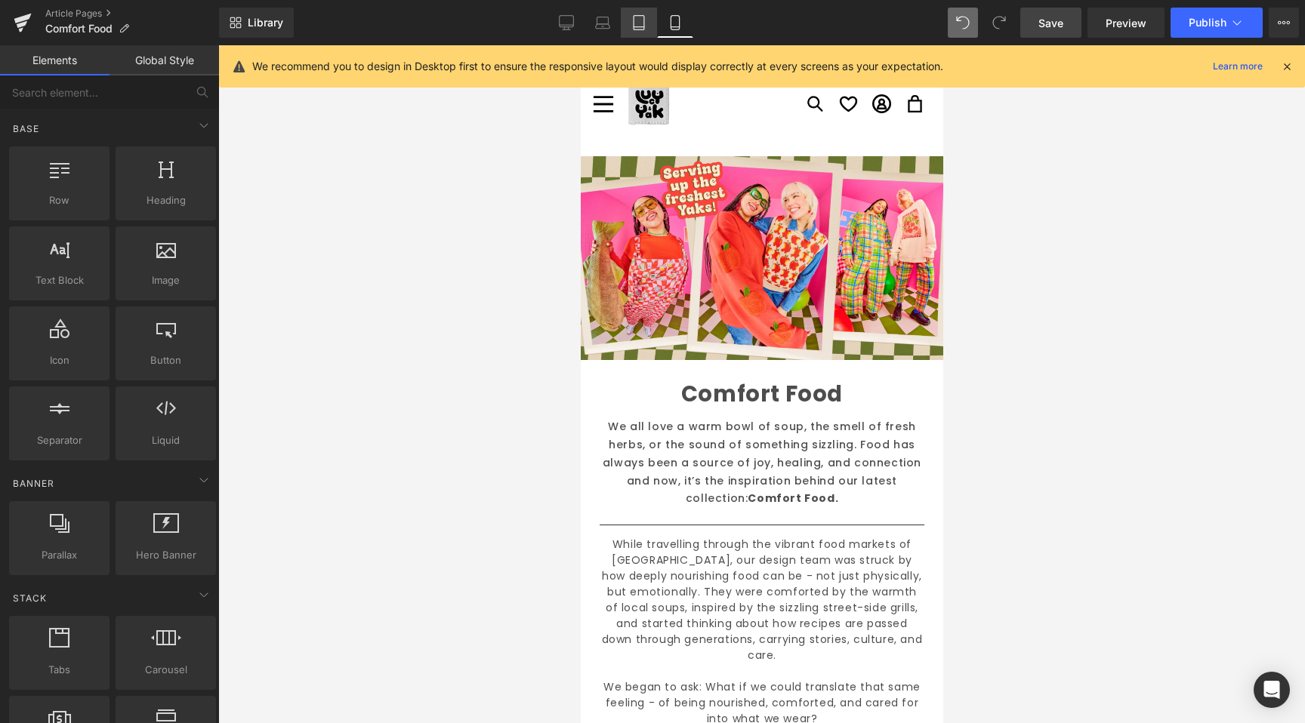
click at [652, 18] on link "Tablet" at bounding box center [639, 23] width 36 height 30
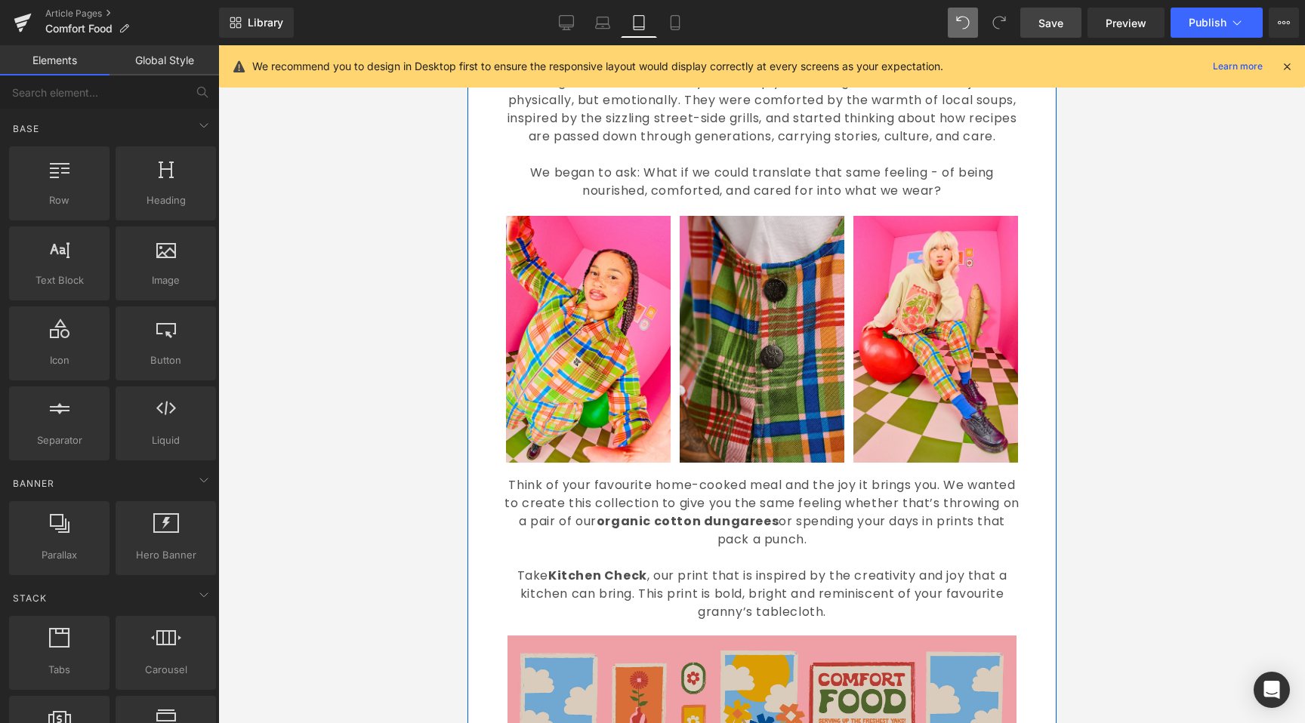
scroll to position [638, 0]
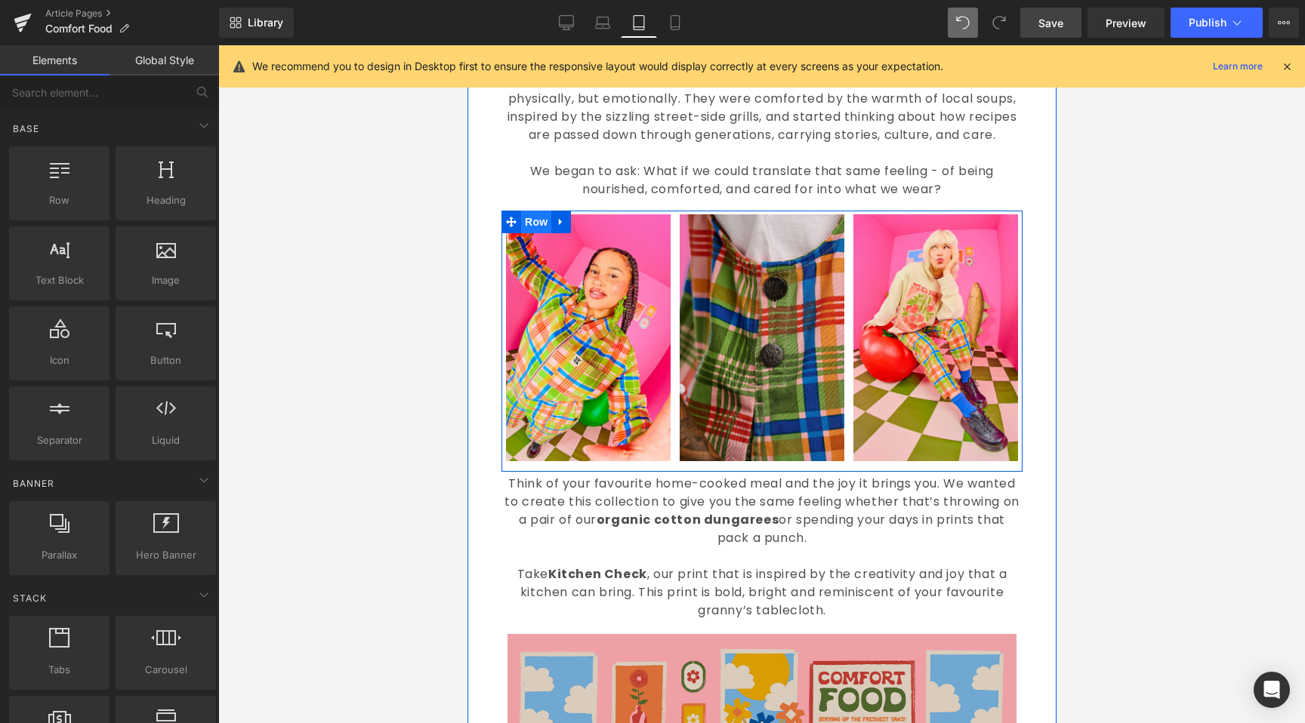
click at [534, 214] on span "Row" at bounding box center [535, 222] width 30 height 23
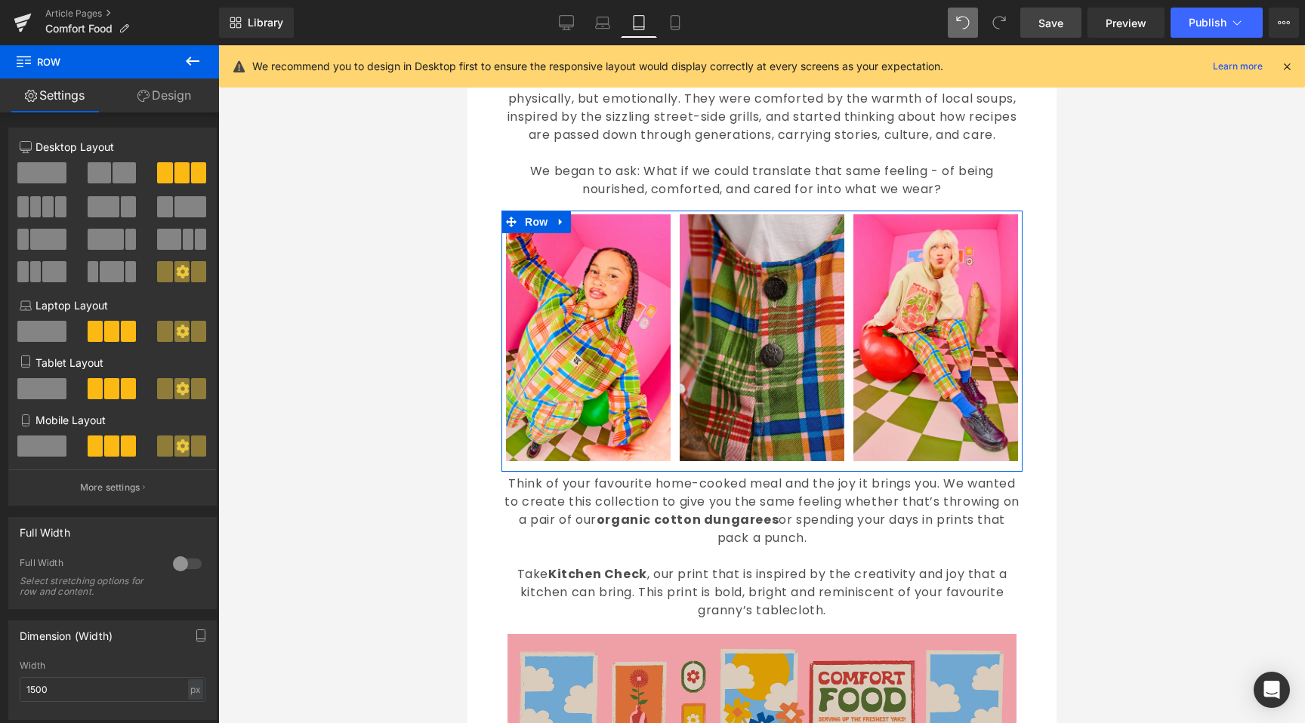
click at [168, 102] on link "Design" at bounding box center [163, 96] width 109 height 34
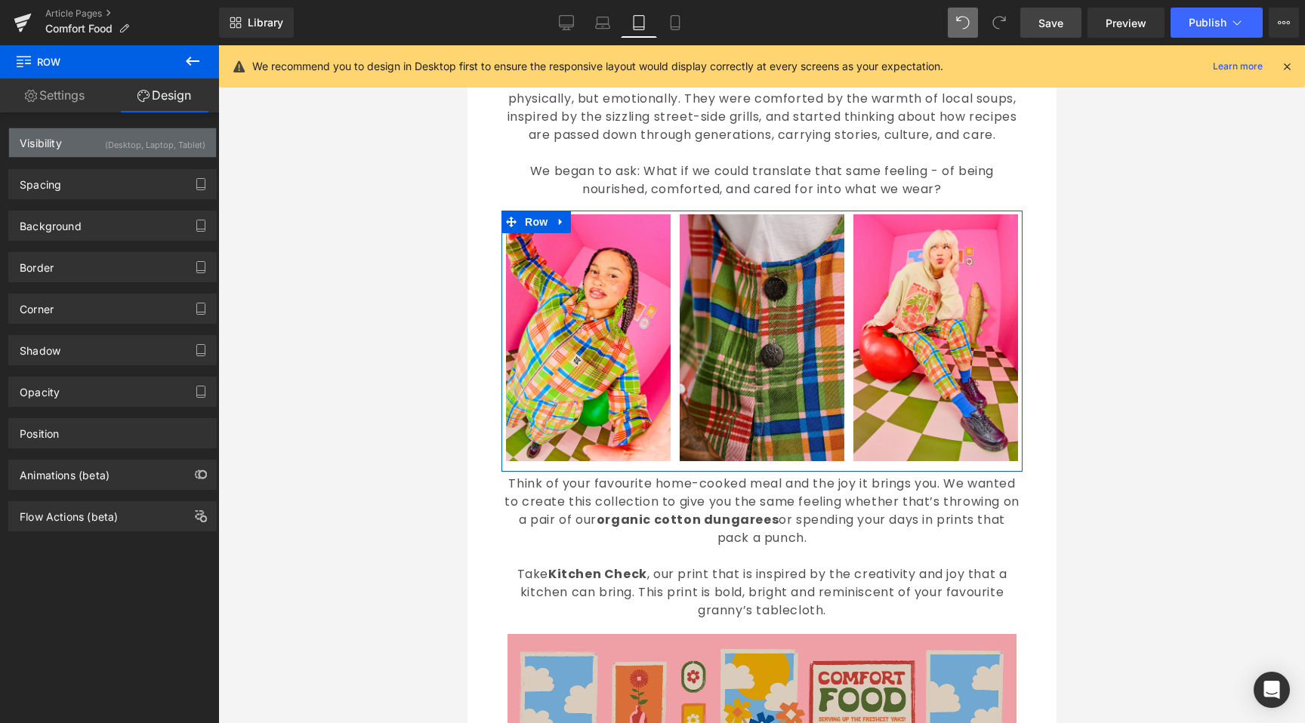
click at [134, 141] on div "(Desktop, Laptop, Tablet)" at bounding box center [155, 140] width 100 height 25
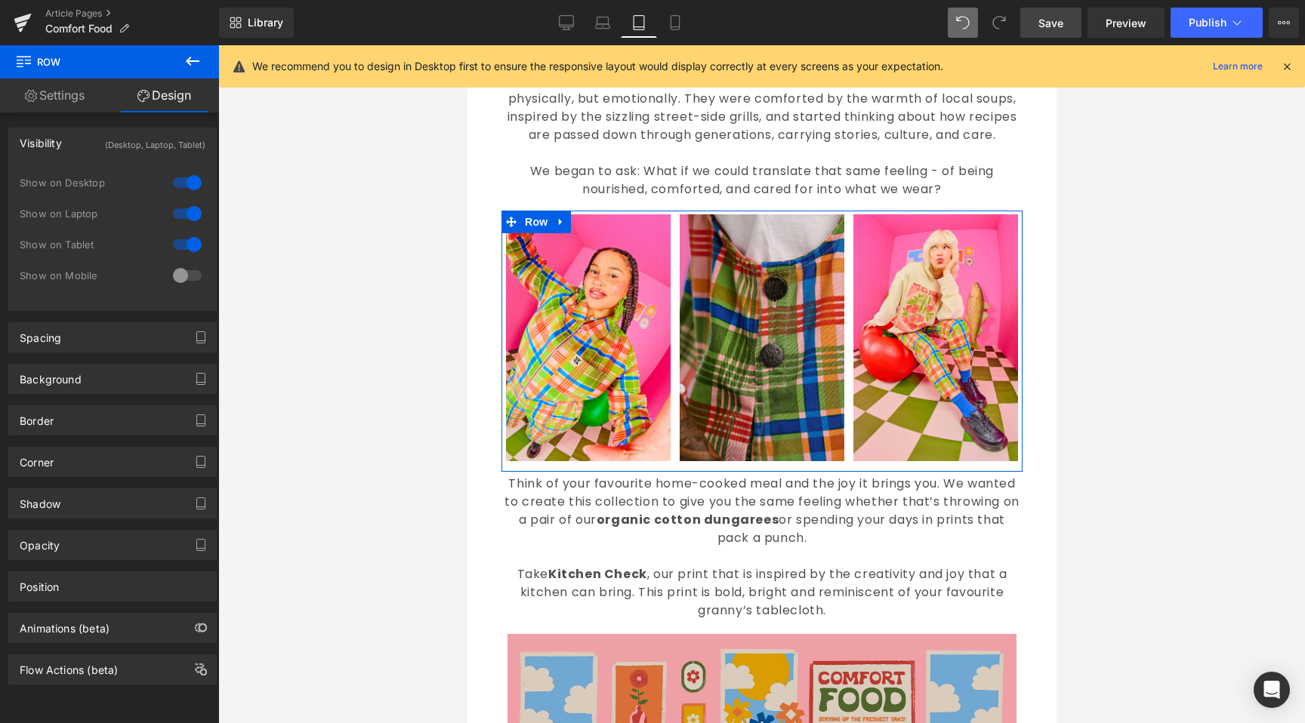
click at [171, 276] on div at bounding box center [187, 276] width 36 height 24
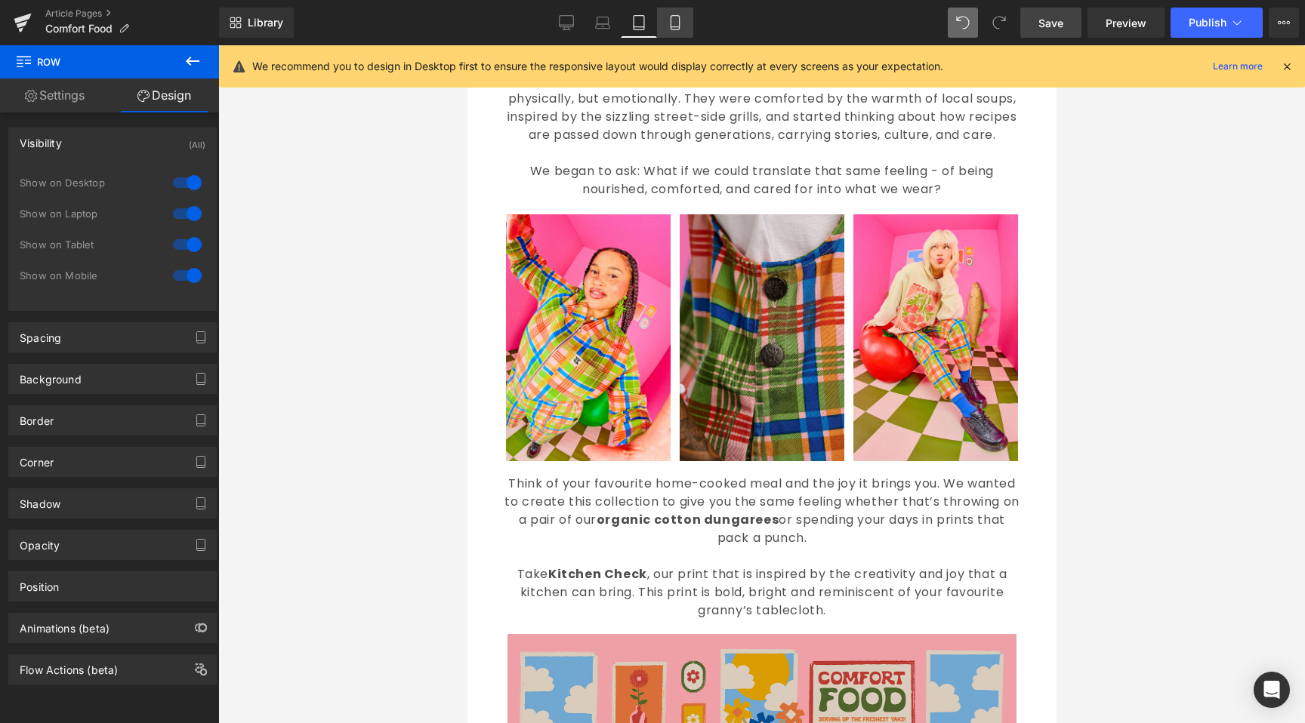
drag, startPoint x: 679, startPoint y: 29, endPoint x: 99, endPoint y: 55, distance: 580.5
click at [679, 29] on icon at bounding box center [675, 23] width 8 height 14
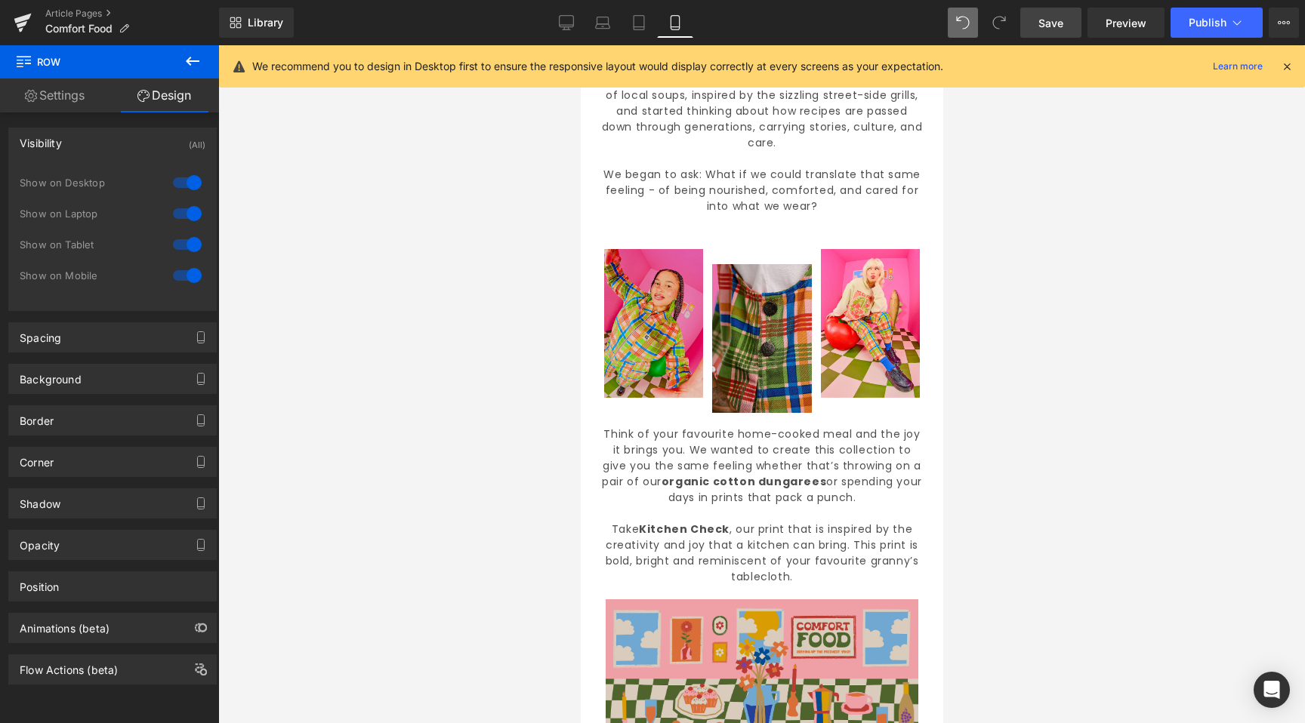
scroll to position [454, 0]
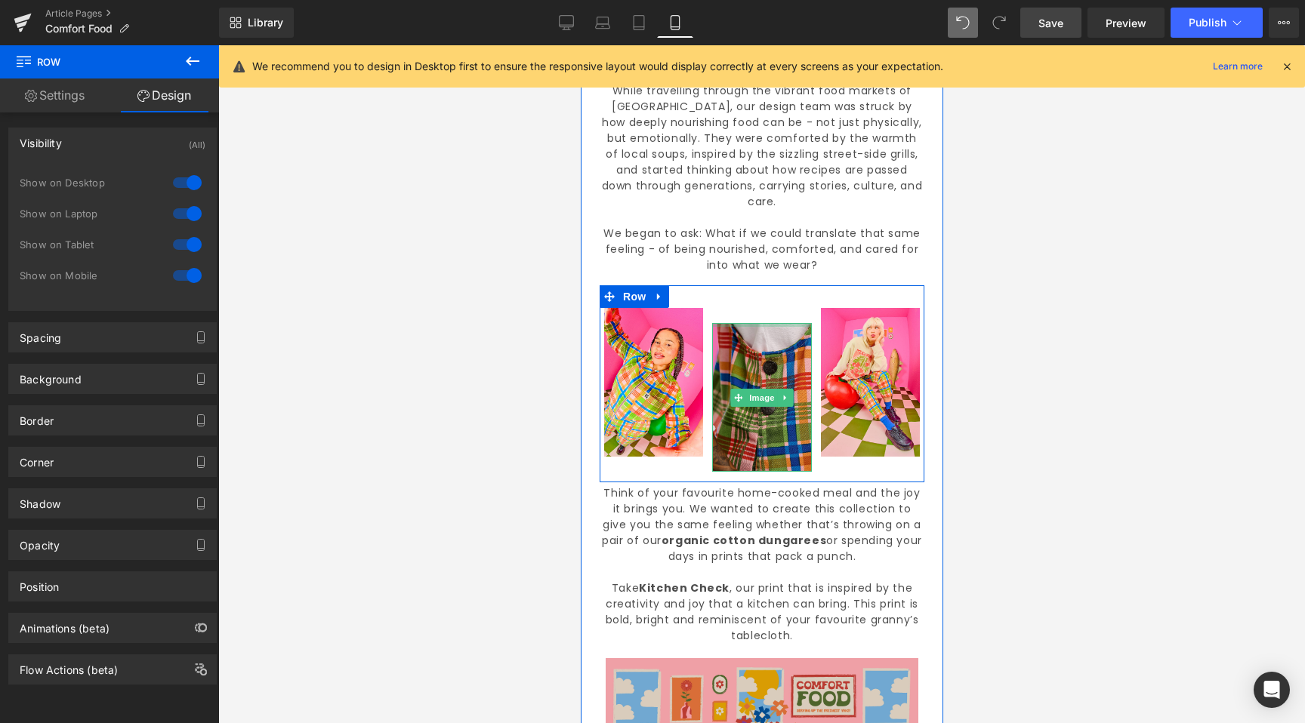
click at [782, 323] on div "Image" at bounding box center [760, 397] width 99 height 149
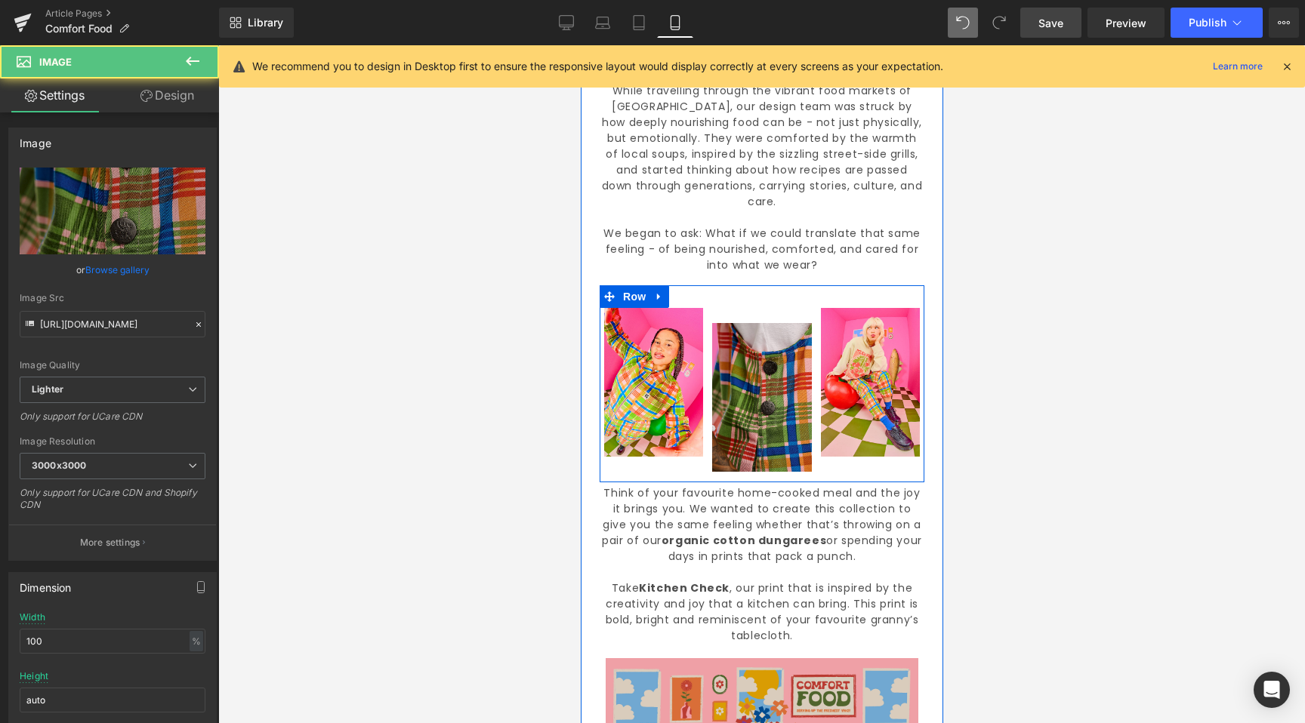
drag, startPoint x: 780, startPoint y: 308, endPoint x: 780, endPoint y: 280, distance: 27.9
click at [780, 285] on div "Image Image Image Row" at bounding box center [761, 383] width 325 height 197
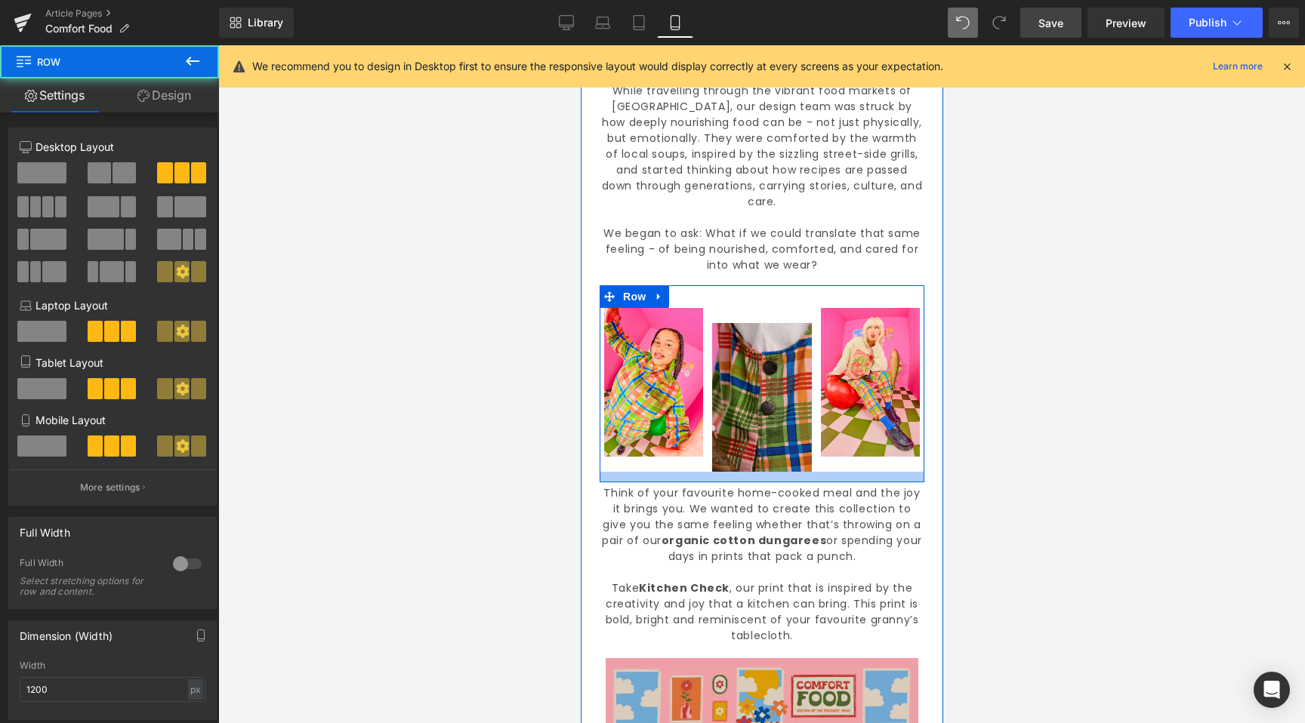
click at [734, 472] on div at bounding box center [761, 477] width 325 height 11
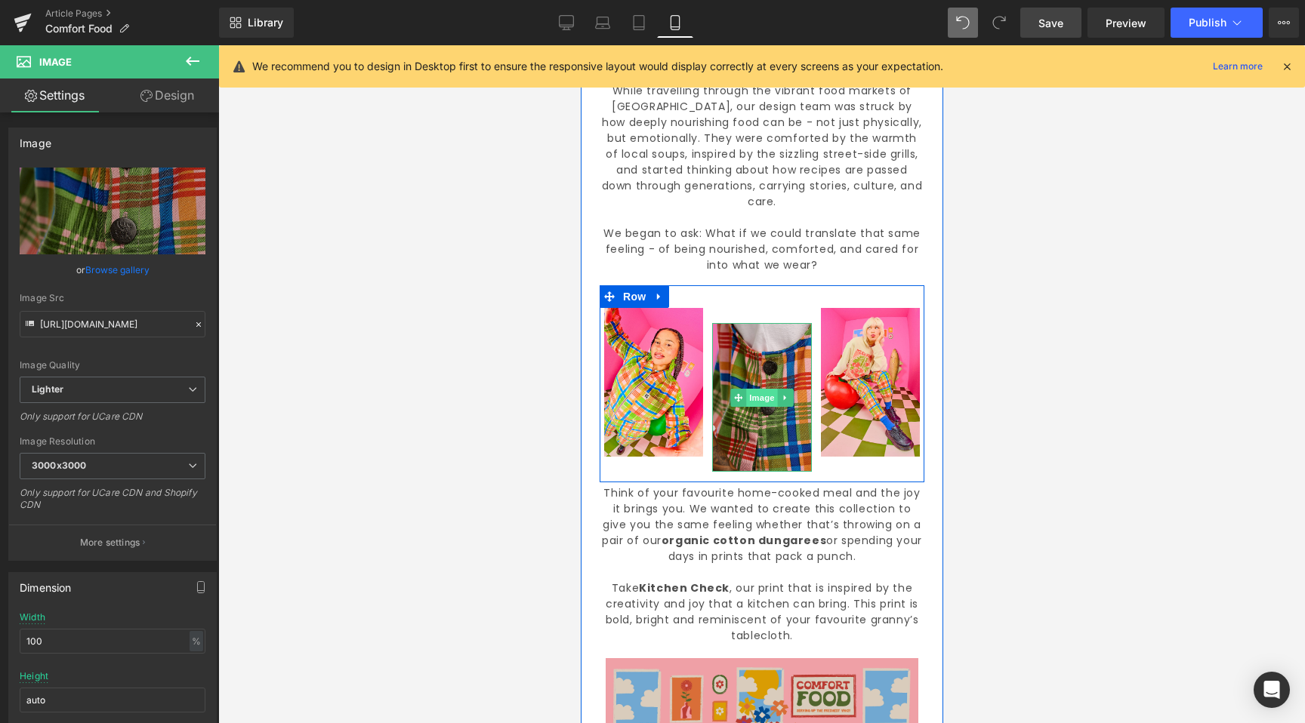
drag, startPoint x: 754, startPoint y: 308, endPoint x: 766, endPoint y: 385, distance: 77.8
click at [766, 385] on div "Image" at bounding box center [760, 397] width 99 height 149
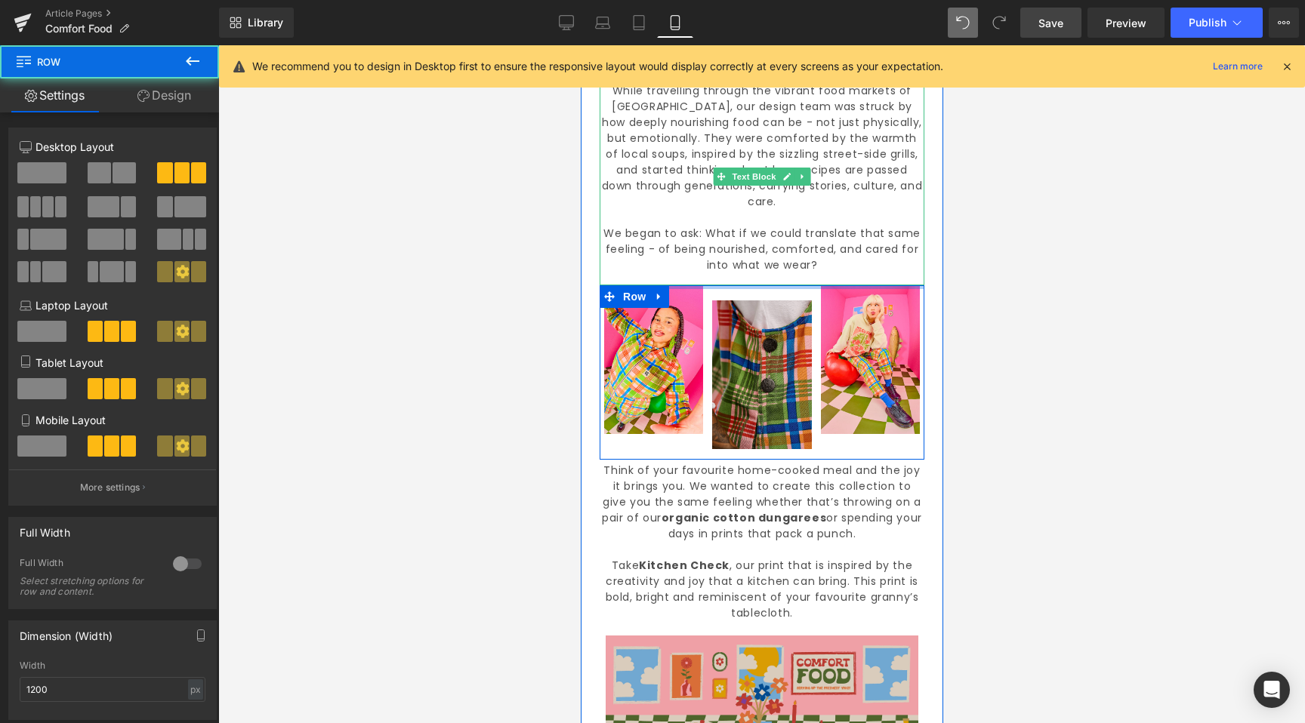
drag, startPoint x: 760, startPoint y: 288, endPoint x: 760, endPoint y: 247, distance: 40.8
click at [760, 247] on div "Comfort Food Text Block We all love a warm bowl of soup, the smell of fresh her…" at bounding box center [760, 488] width 347 height 1133
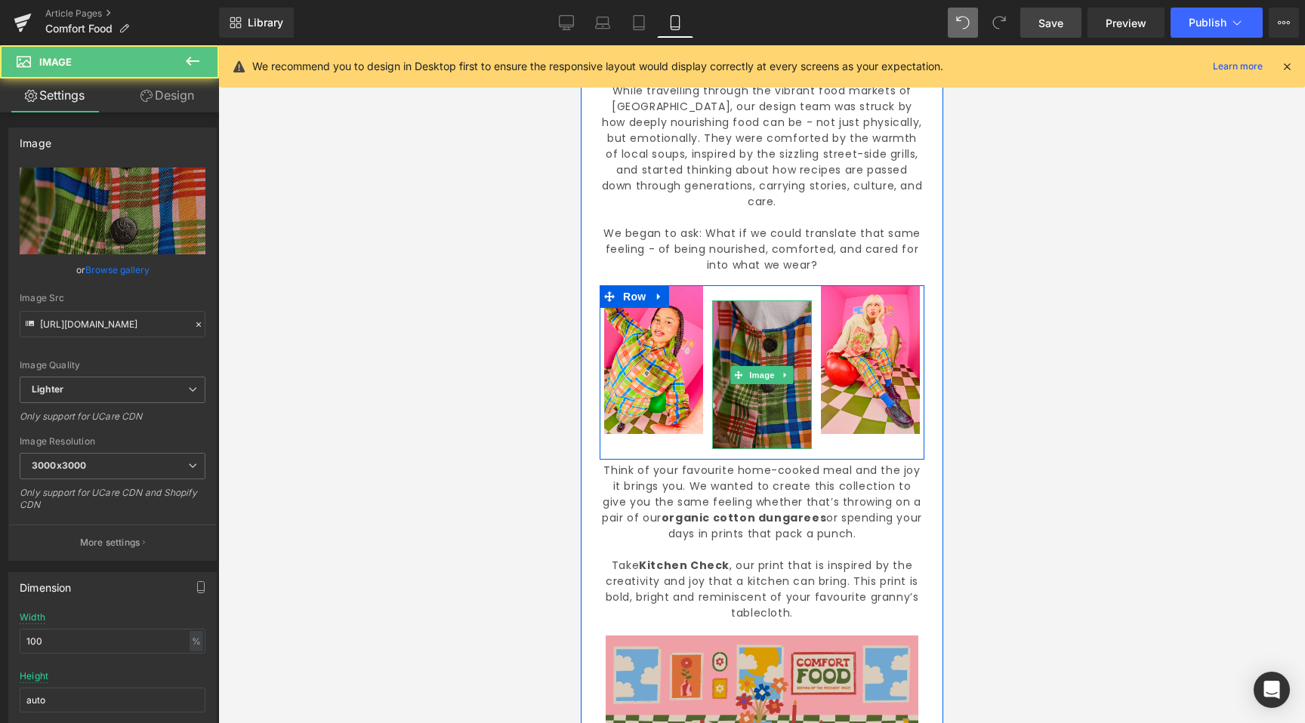
click at [760, 317] on img at bounding box center [760, 375] width 99 height 149
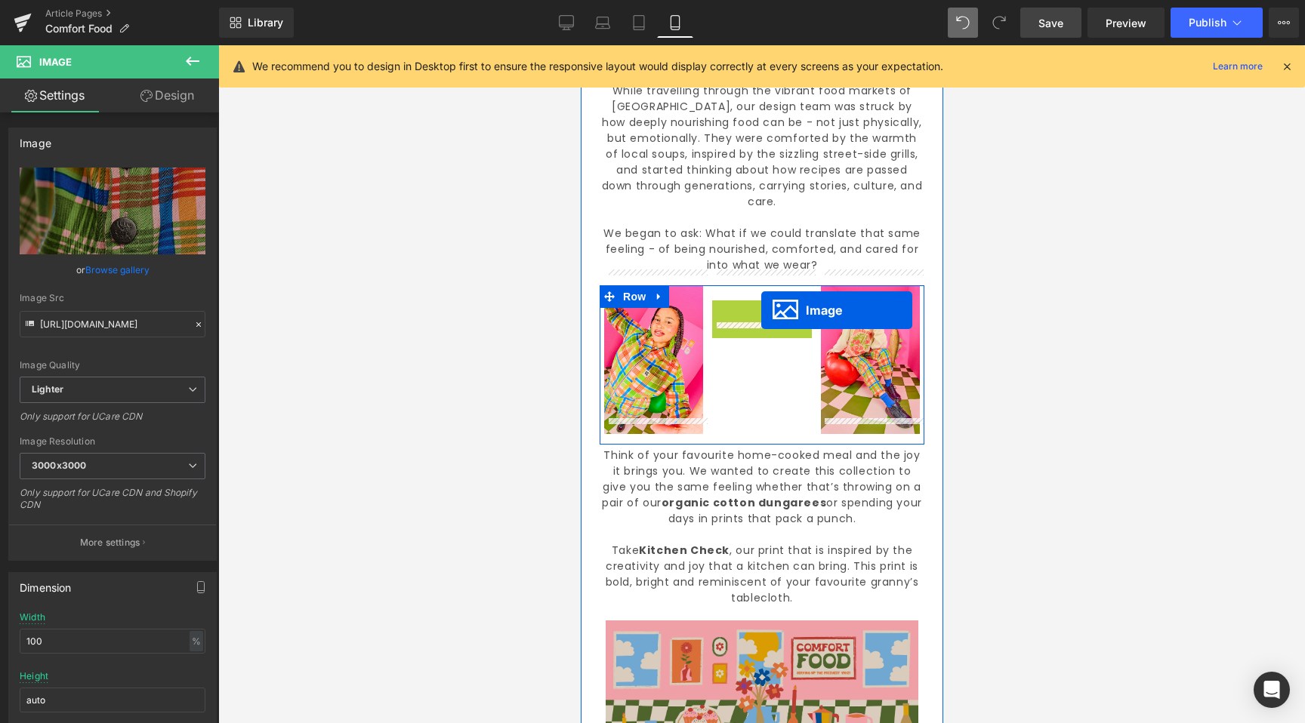
drag, startPoint x: 760, startPoint y: 356, endPoint x: 760, endPoint y: 305, distance: 51.4
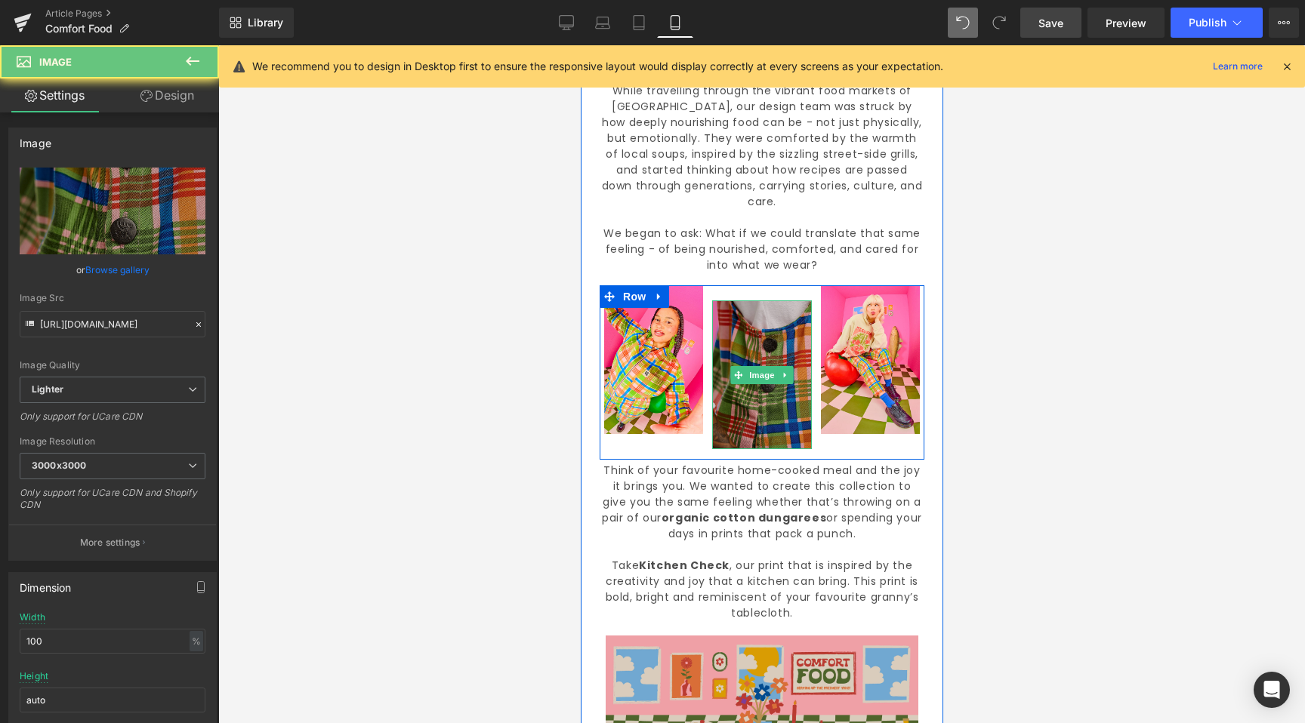
click at [756, 325] on img at bounding box center [760, 375] width 99 height 149
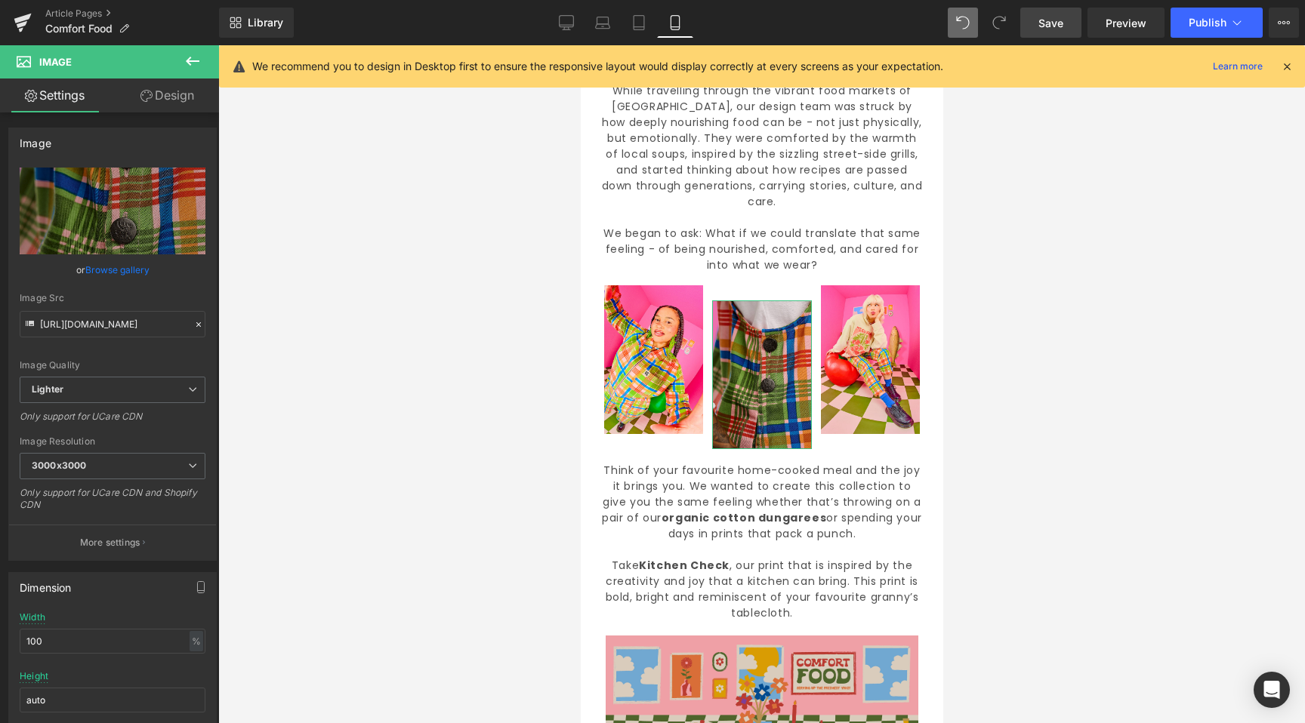
click at [198, 97] on link "Design" at bounding box center [167, 96] width 109 height 34
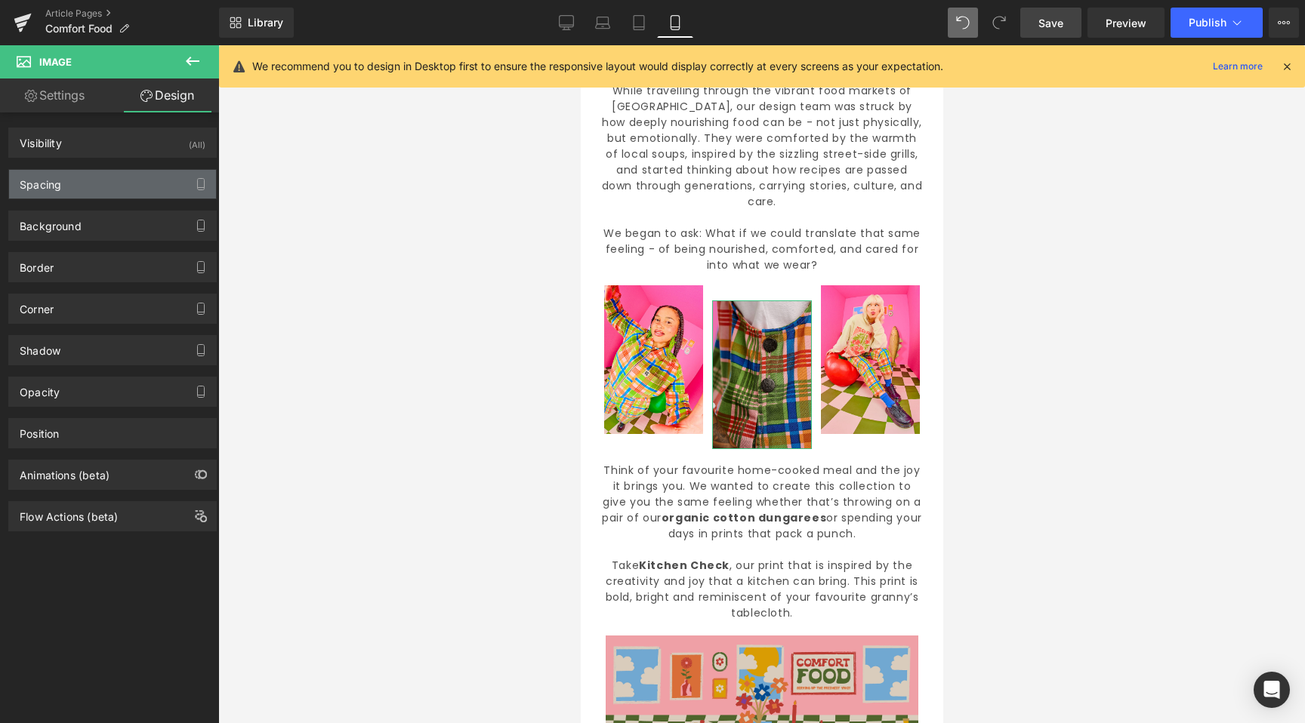
click at [109, 175] on div "Spacing" at bounding box center [112, 184] width 207 height 29
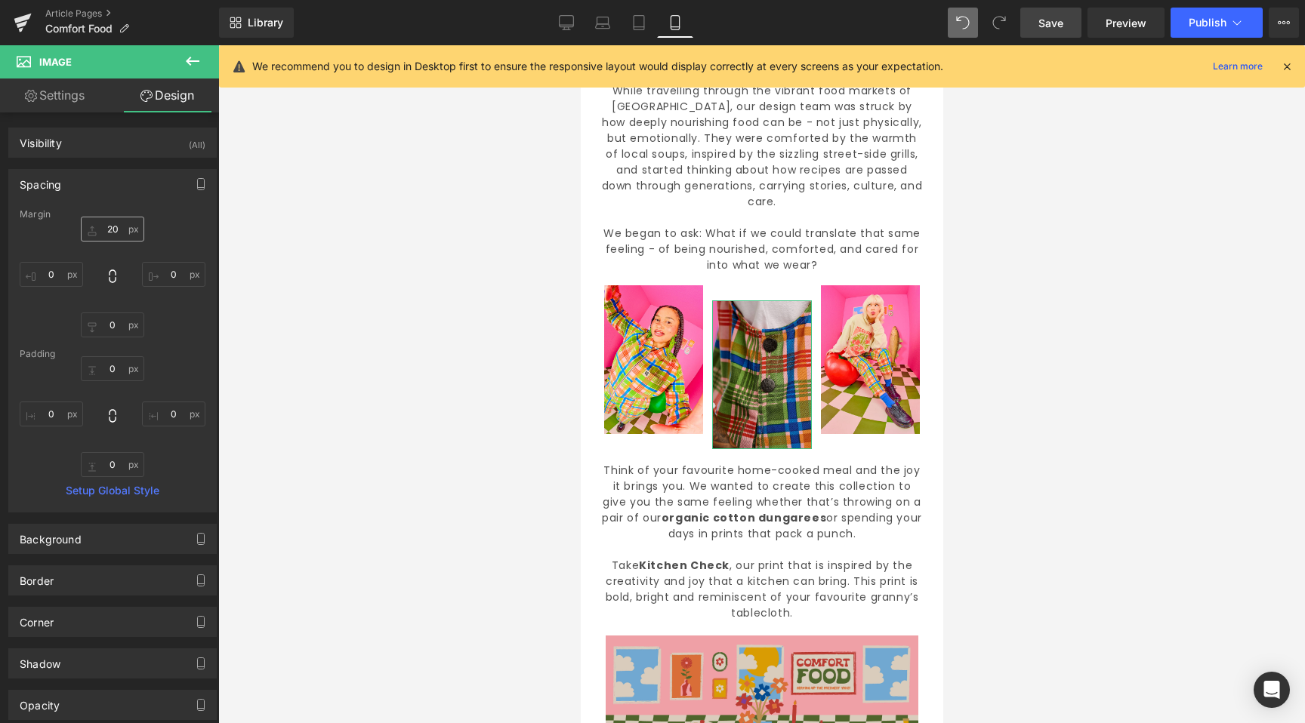
click at [108, 220] on div "Margin 20 0 0 0 Padding 0 0 0 0 Setup Global Style" at bounding box center [112, 360] width 207 height 303
click at [110, 236] on input "20" at bounding box center [112, 229] width 63 height 25
type input "0"
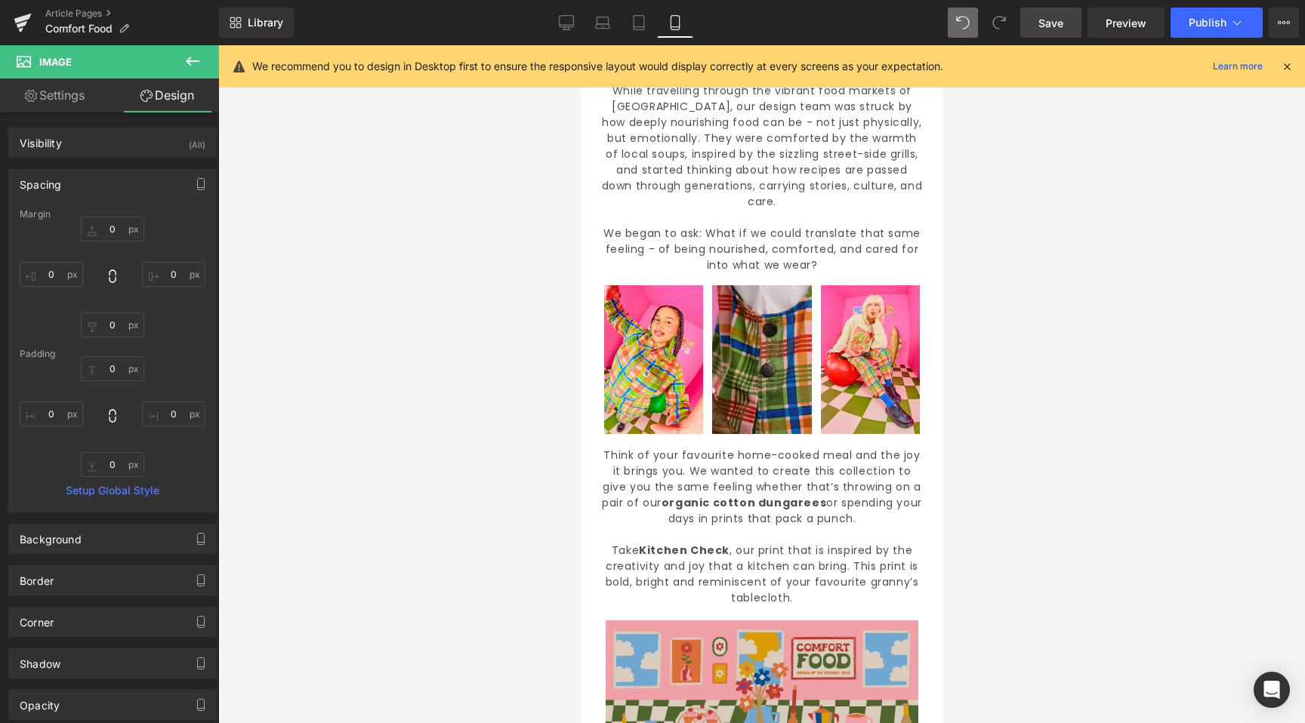
click at [411, 322] on div at bounding box center [761, 384] width 1087 height 678
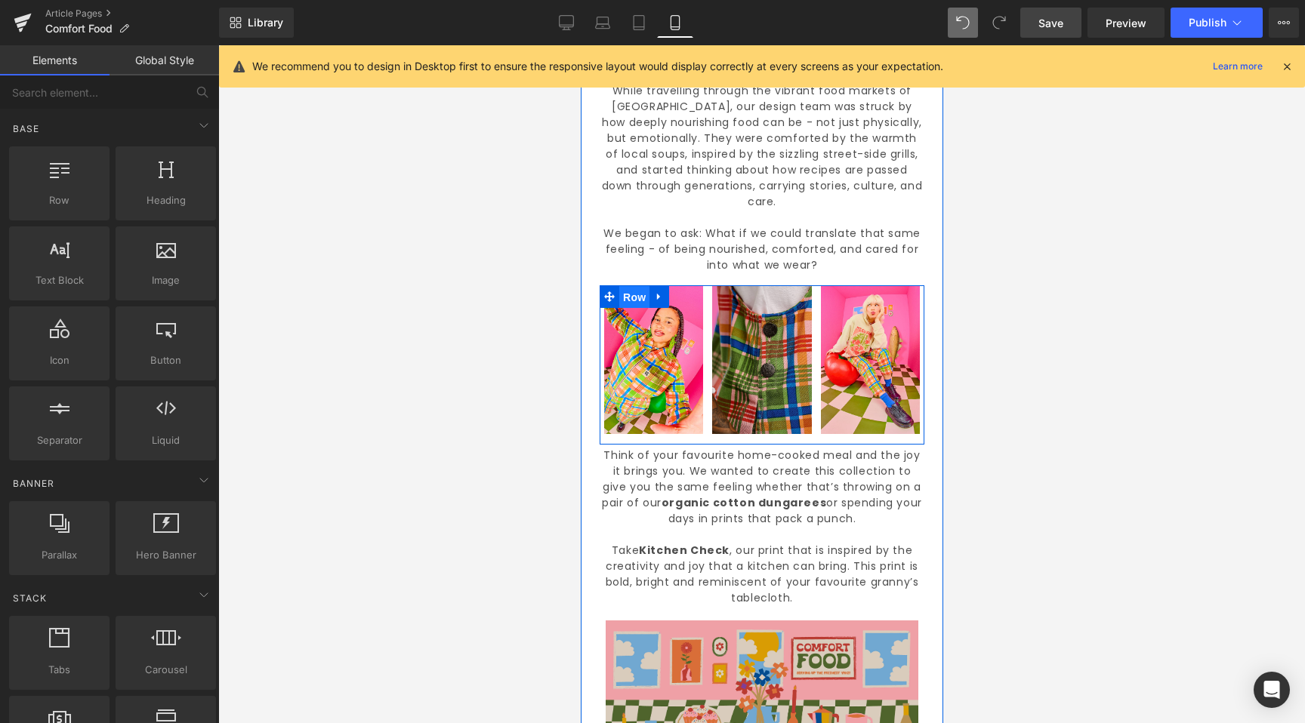
click at [621, 286] on span "Row" at bounding box center [633, 297] width 30 height 23
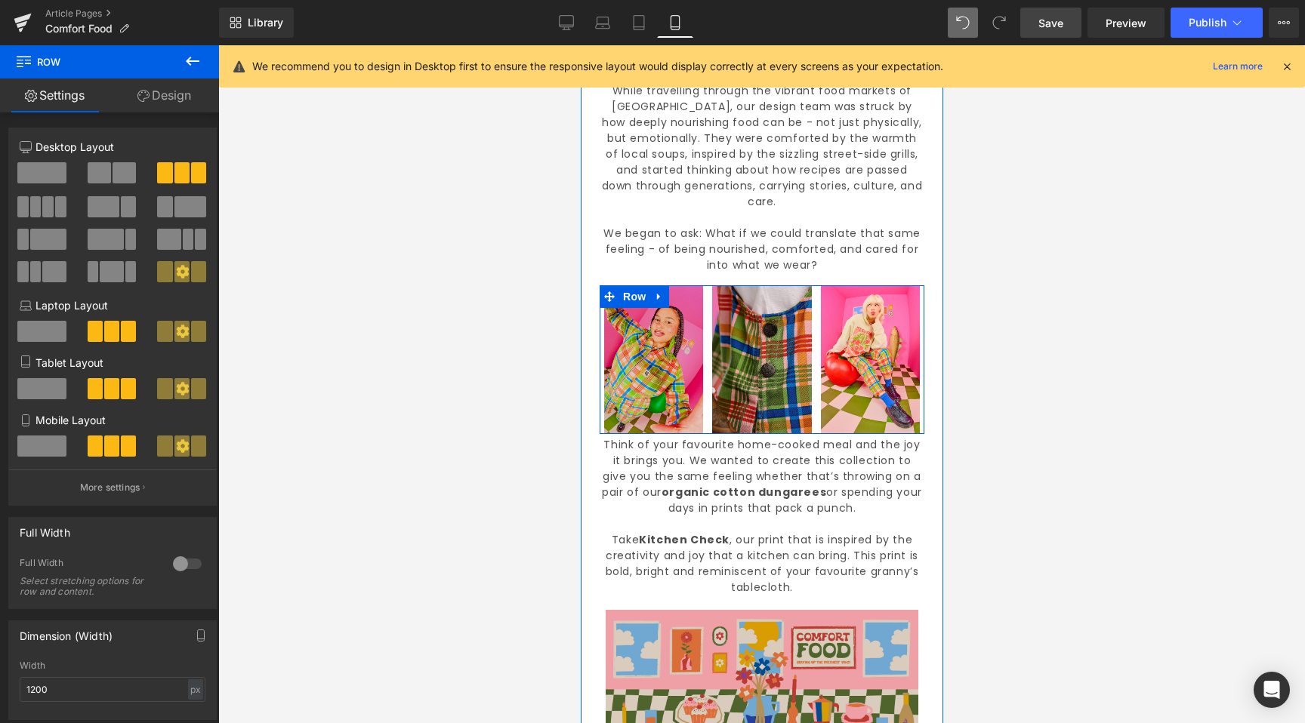
drag, startPoint x: 653, startPoint y: 427, endPoint x: 653, endPoint y: 413, distance: 13.6
click at [653, 413] on div "Image Image Image Row" at bounding box center [761, 359] width 325 height 149
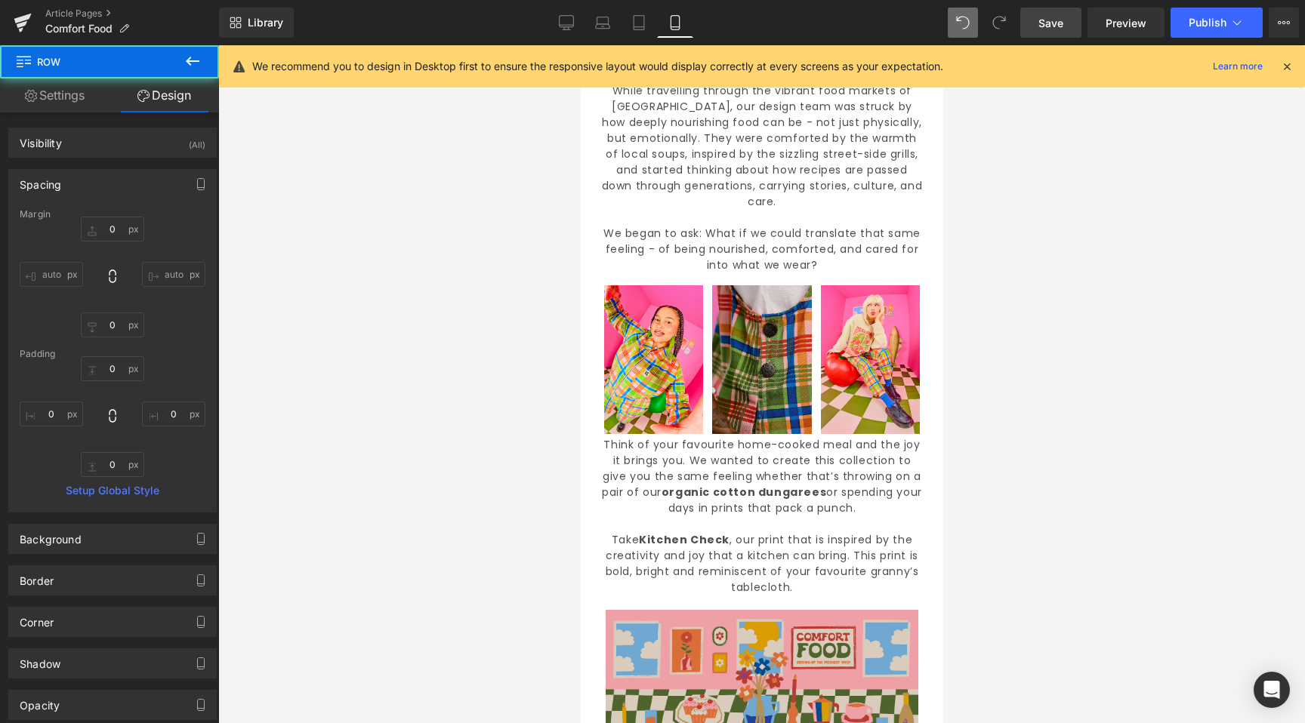
click at [470, 411] on div at bounding box center [761, 384] width 1087 height 678
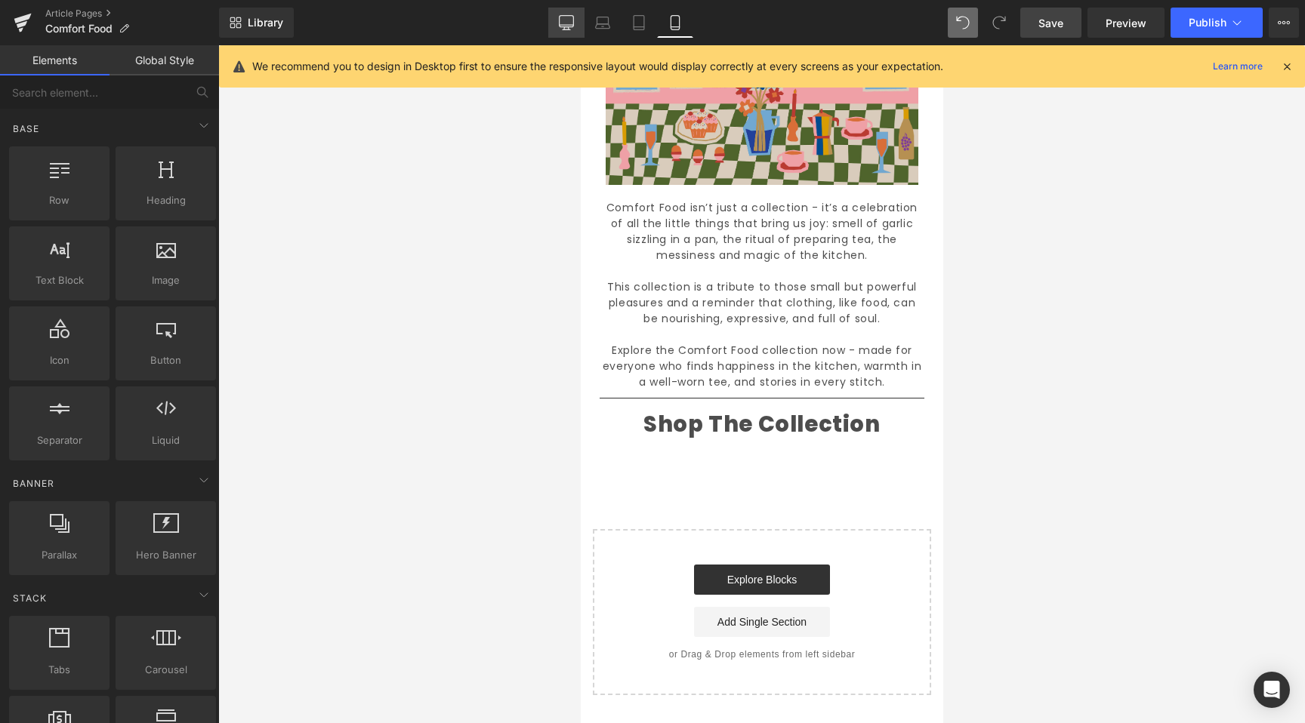
click at [565, 26] on icon at bounding box center [566, 22] width 15 height 15
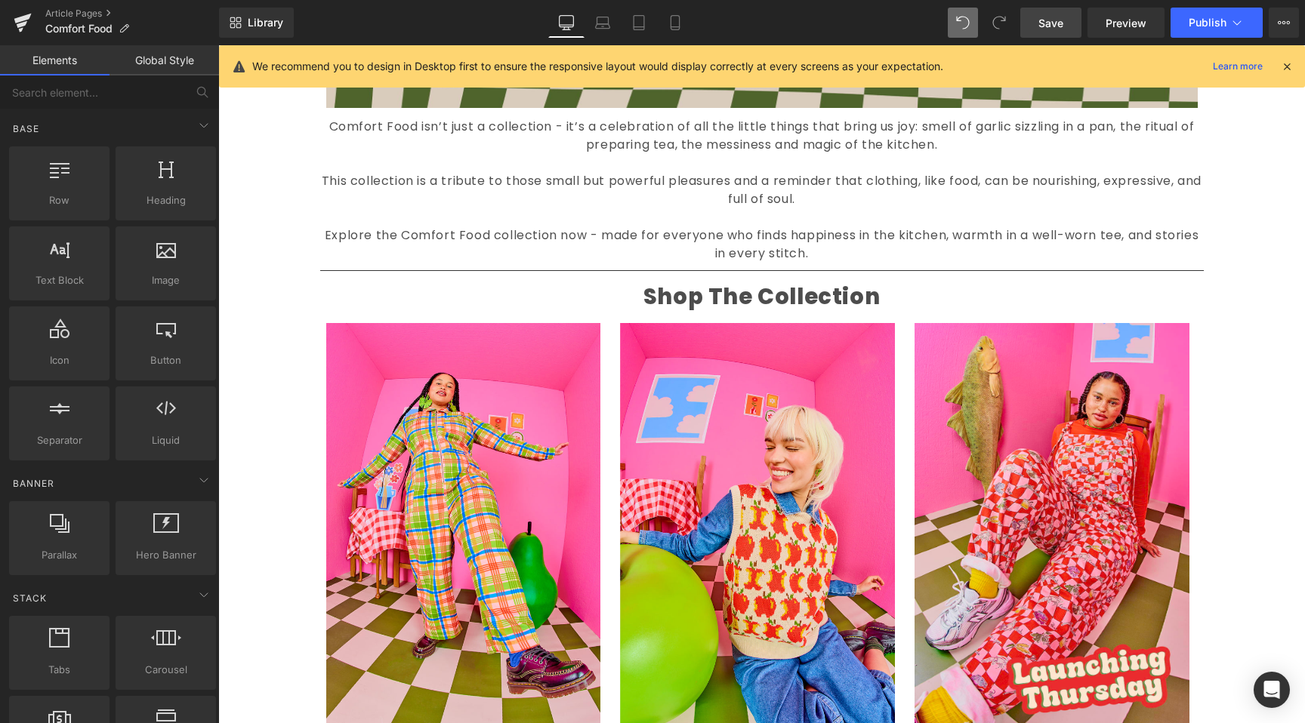
scroll to position [1868, 0]
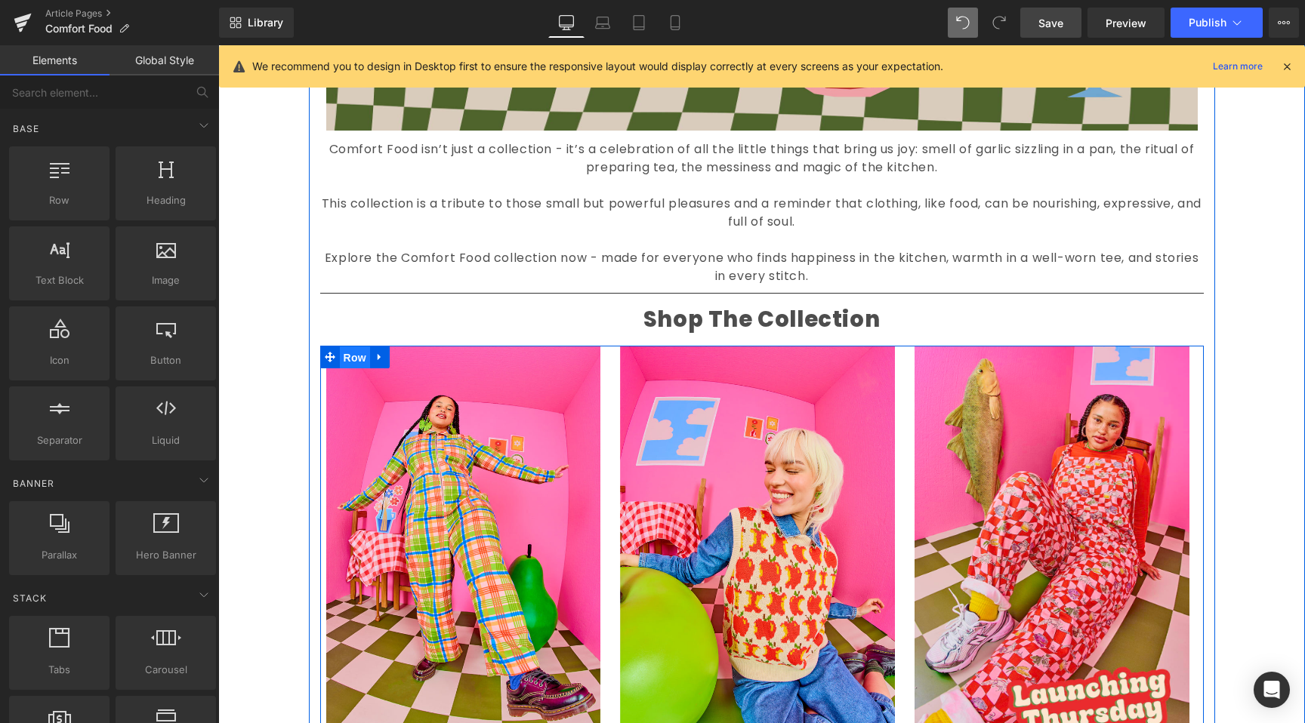
click at [358, 354] on span "Row" at bounding box center [355, 358] width 30 height 23
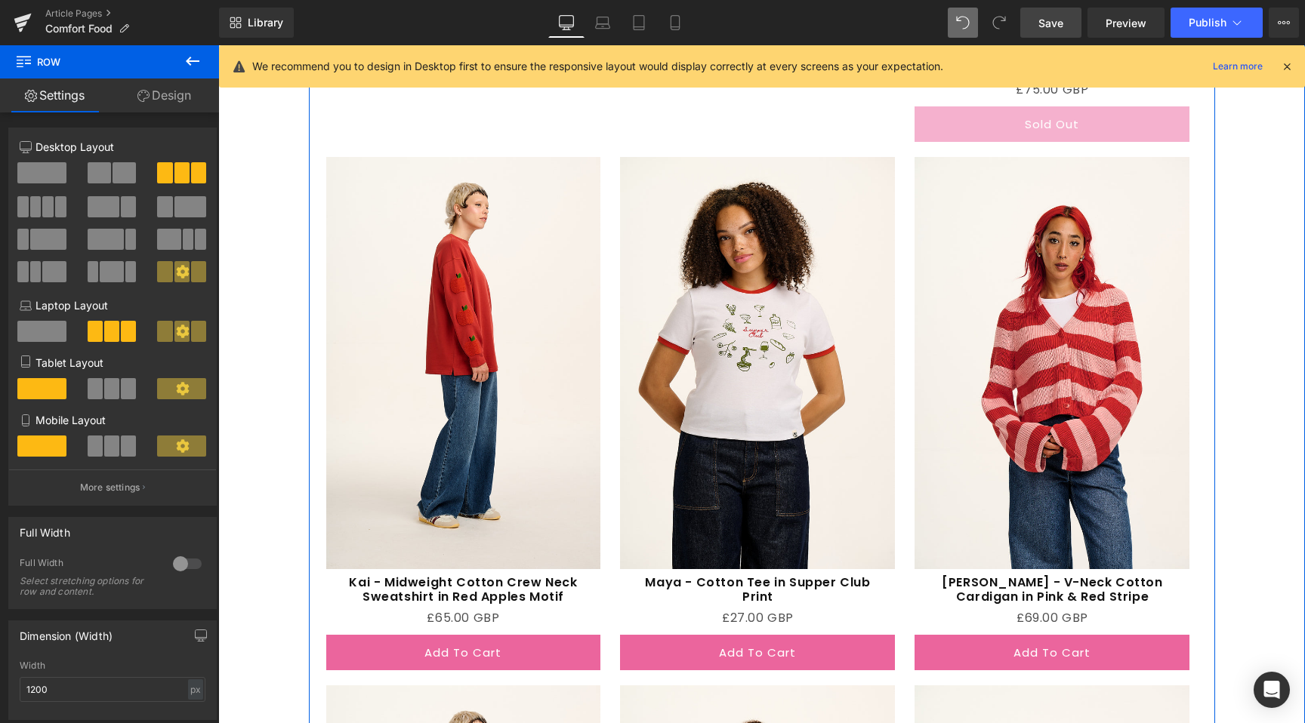
scroll to position [2906, 0]
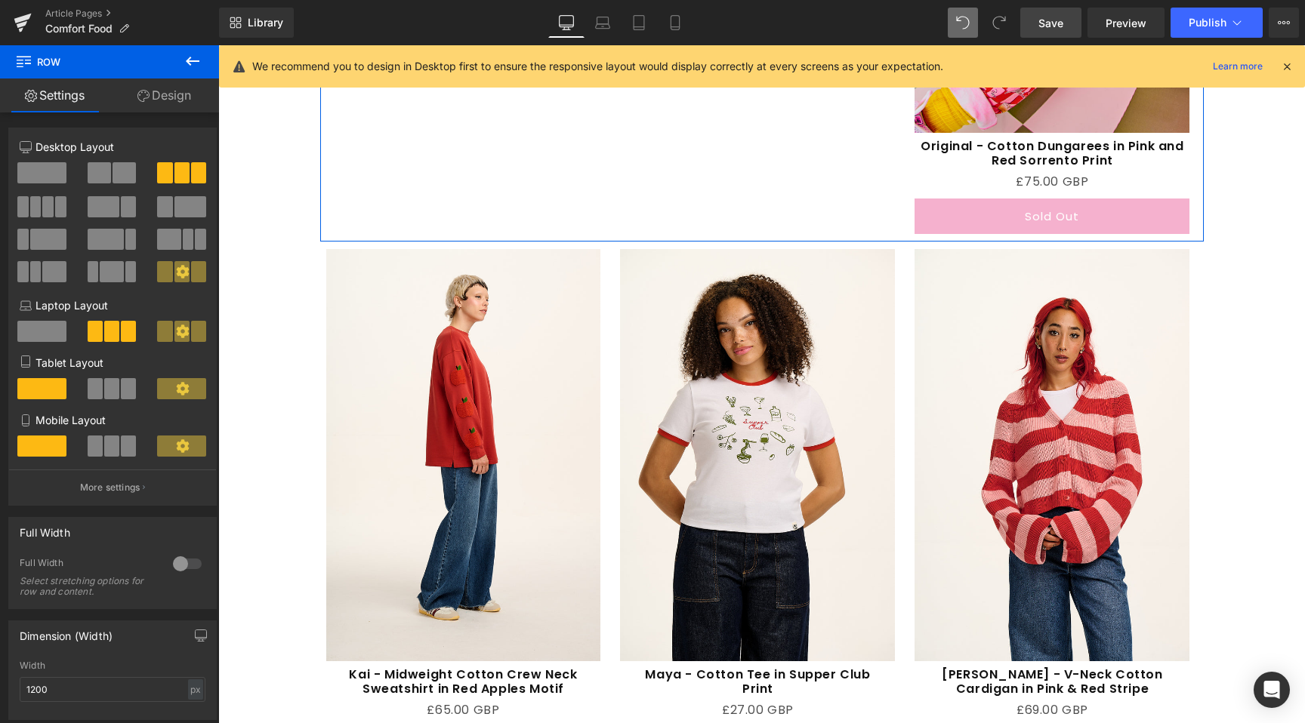
click at [148, 97] on link "Design" at bounding box center [163, 96] width 109 height 34
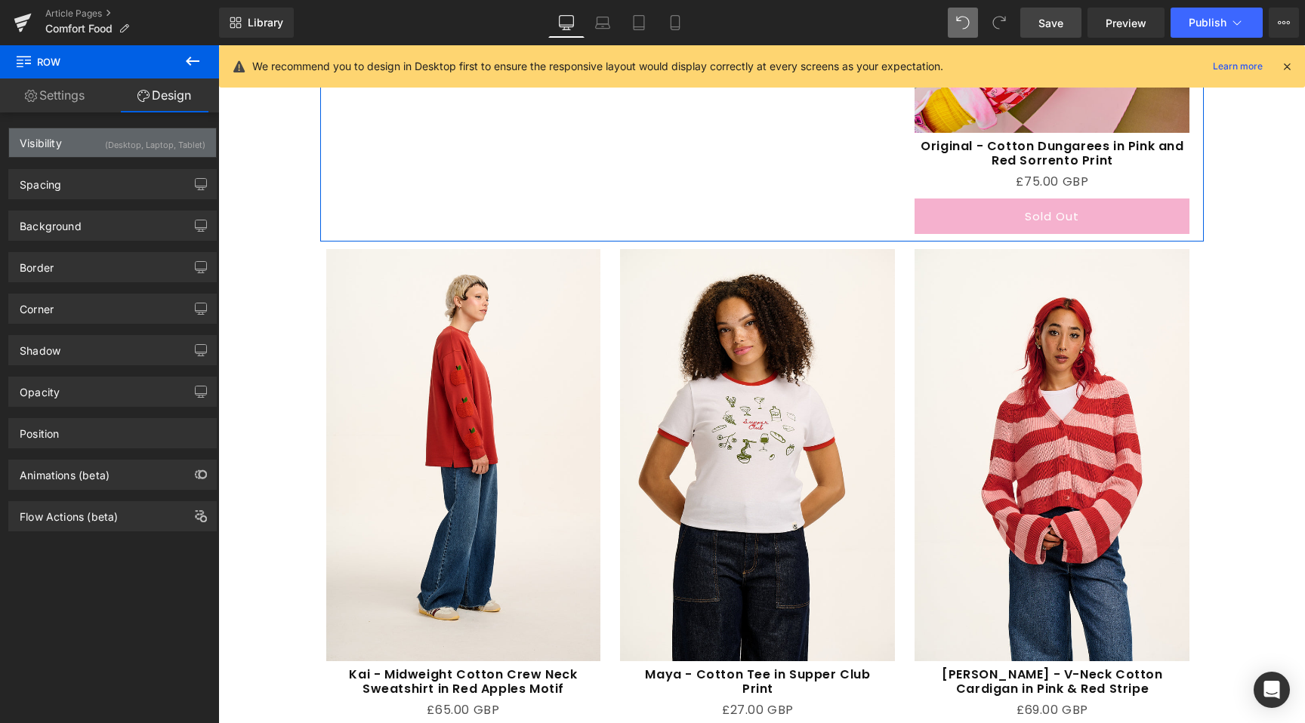
click at [131, 150] on div "(Desktop, Laptop, Tablet)" at bounding box center [155, 140] width 100 height 25
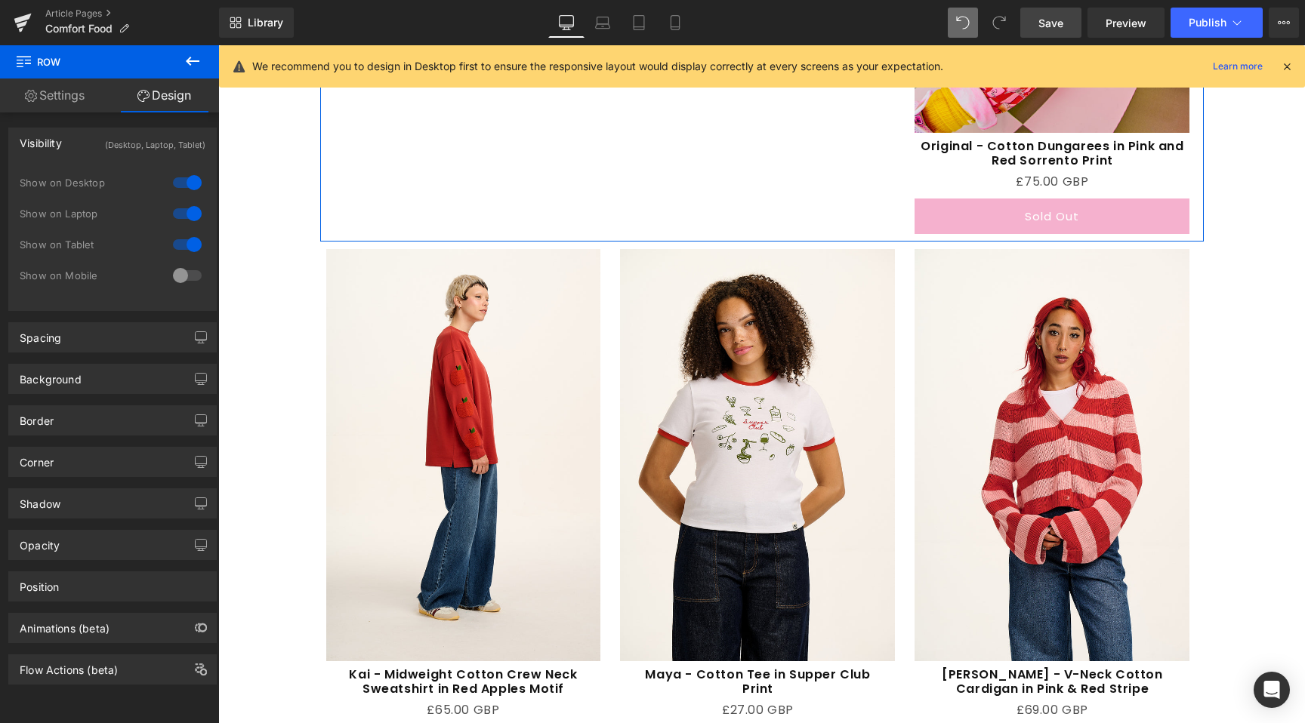
click at [179, 261] on div "Show on Tablet" at bounding box center [113, 252] width 186 height 31
click at [179, 265] on div at bounding box center [187, 276] width 36 height 24
click at [179, 268] on div at bounding box center [187, 276] width 36 height 24
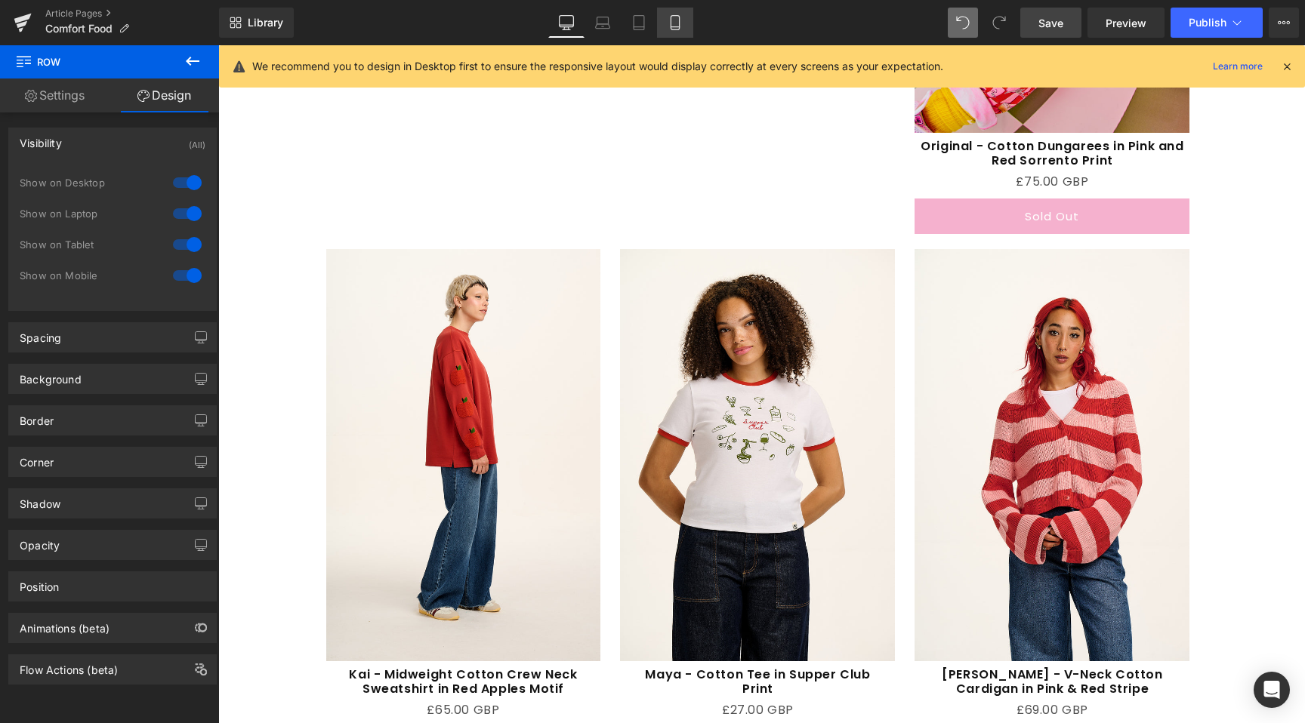
click at [670, 11] on link "Mobile" at bounding box center [675, 23] width 36 height 30
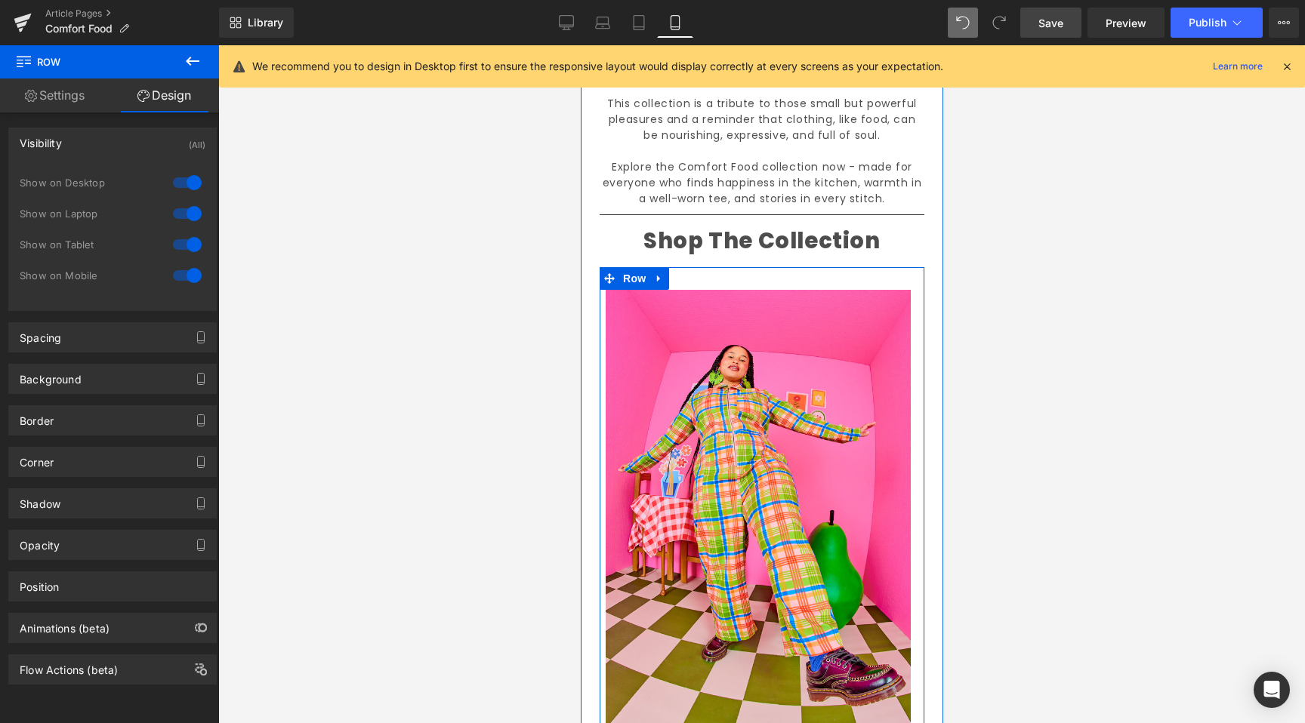
scroll to position [1221, 0]
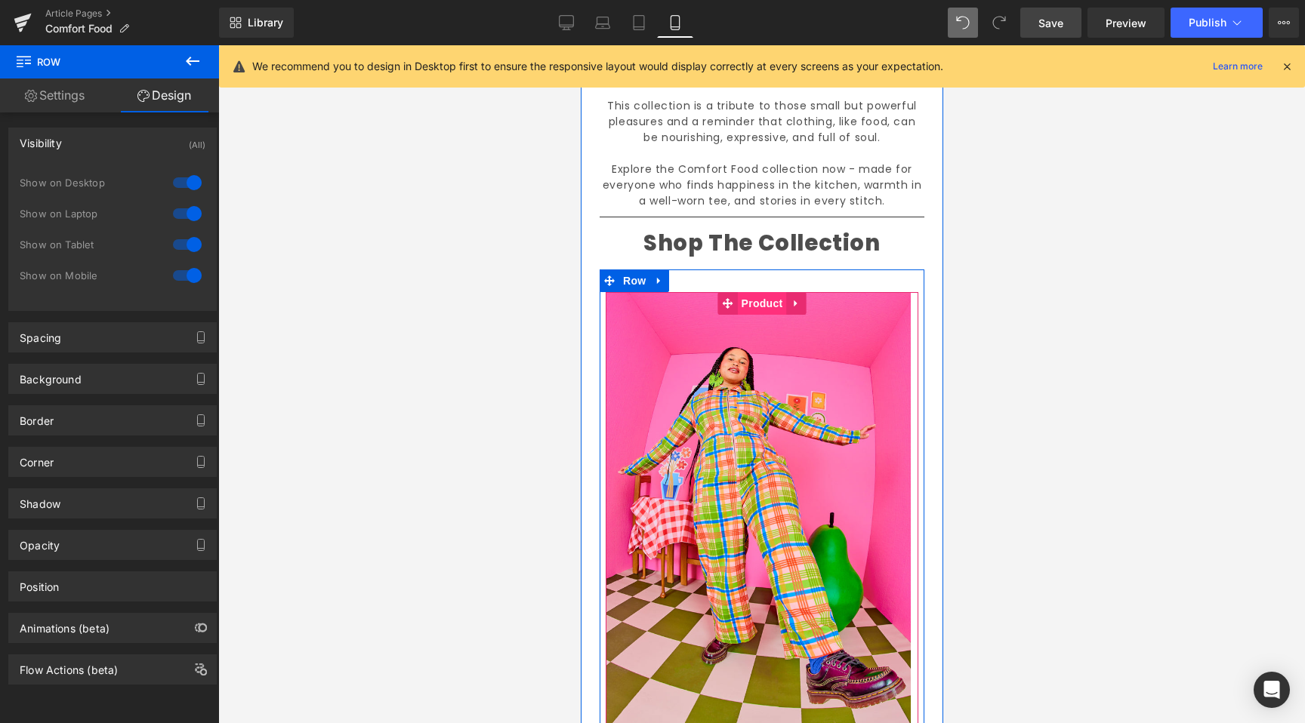
click at [743, 292] on span "Product" at bounding box center [761, 303] width 49 height 23
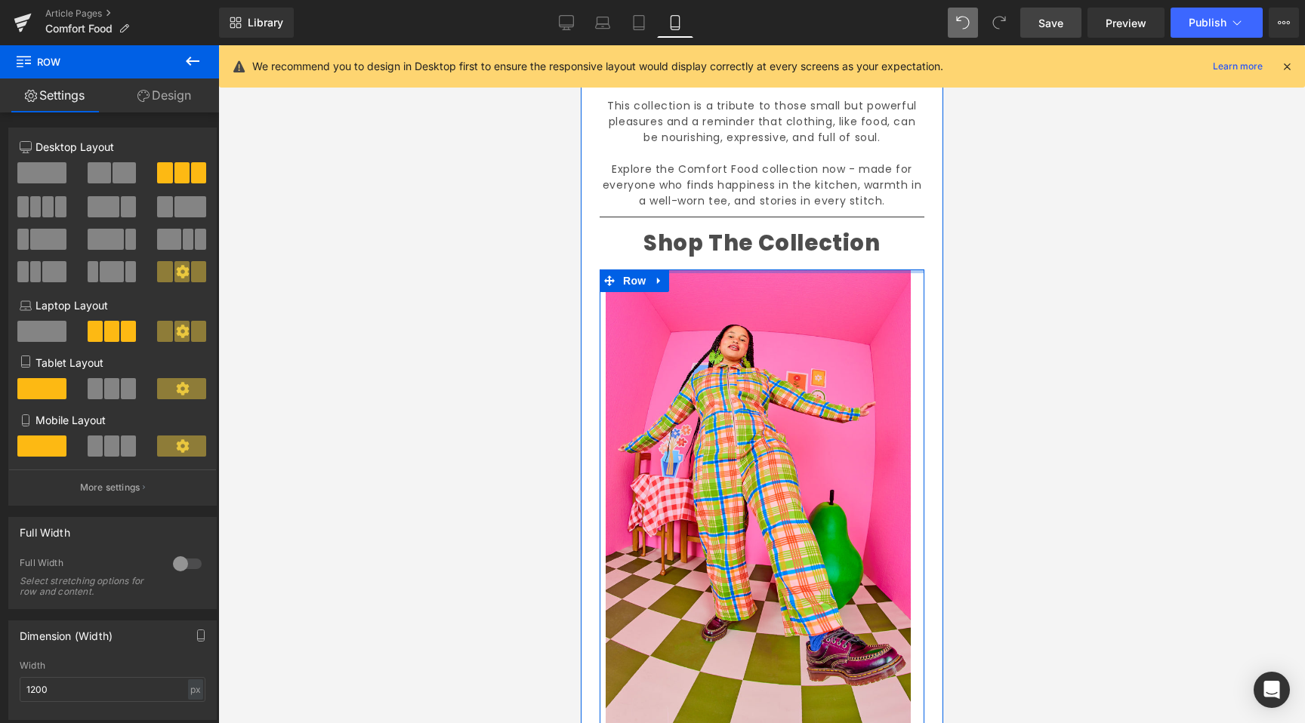
drag, startPoint x: 751, startPoint y: 257, endPoint x: 745, endPoint y: 208, distance: 48.7
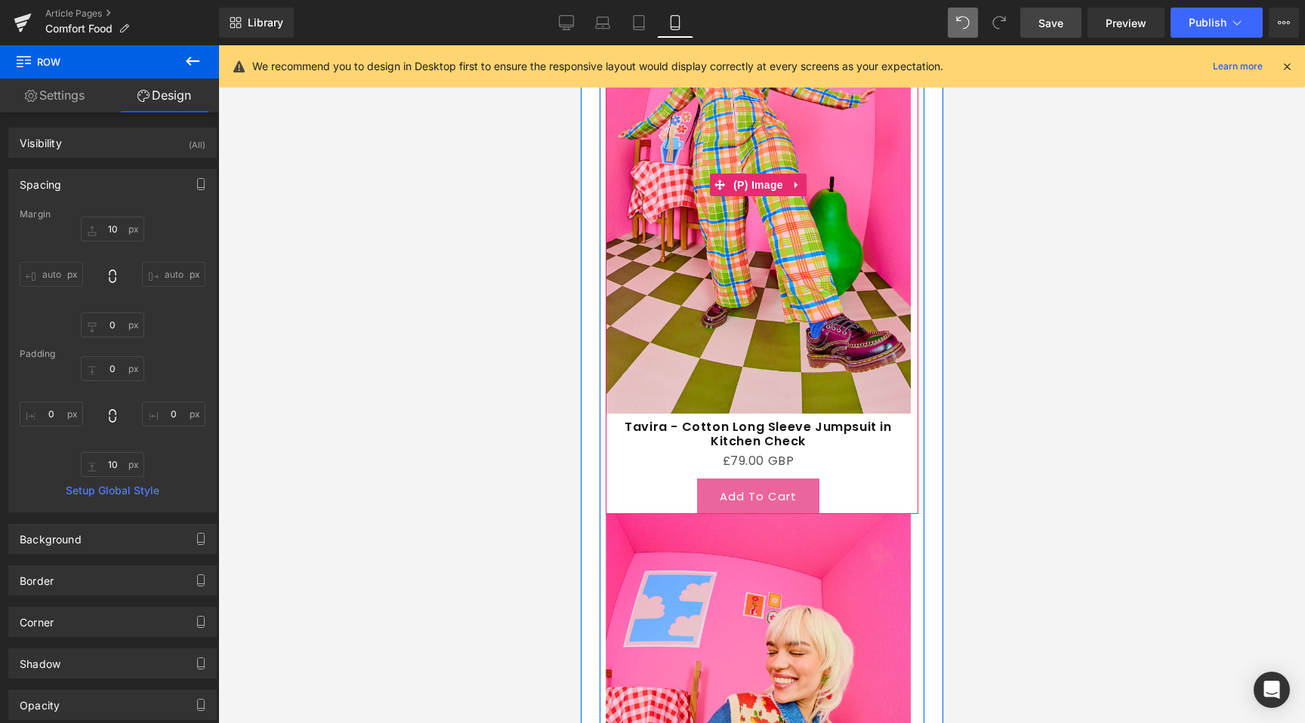
scroll to position [1540, 0]
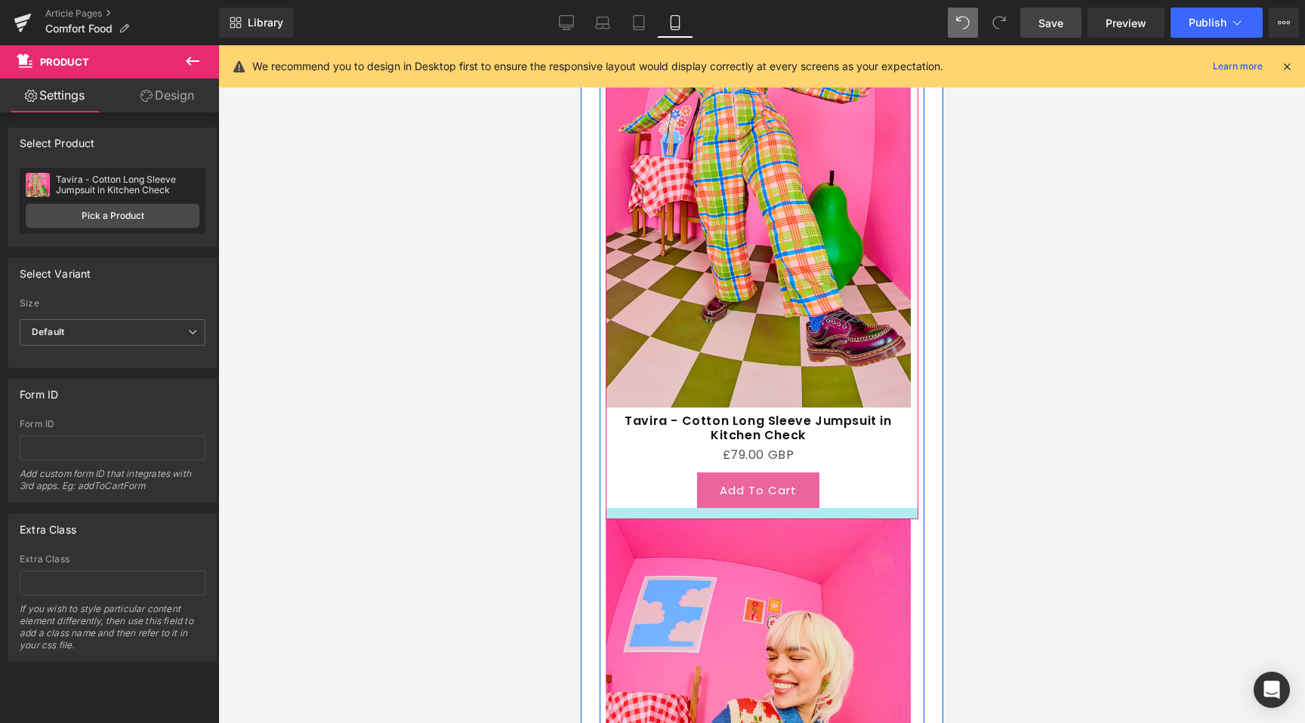
drag, startPoint x: 853, startPoint y: 490, endPoint x: 853, endPoint y: 501, distance: 11.4
click at [853, 508] on div at bounding box center [761, 513] width 313 height 11
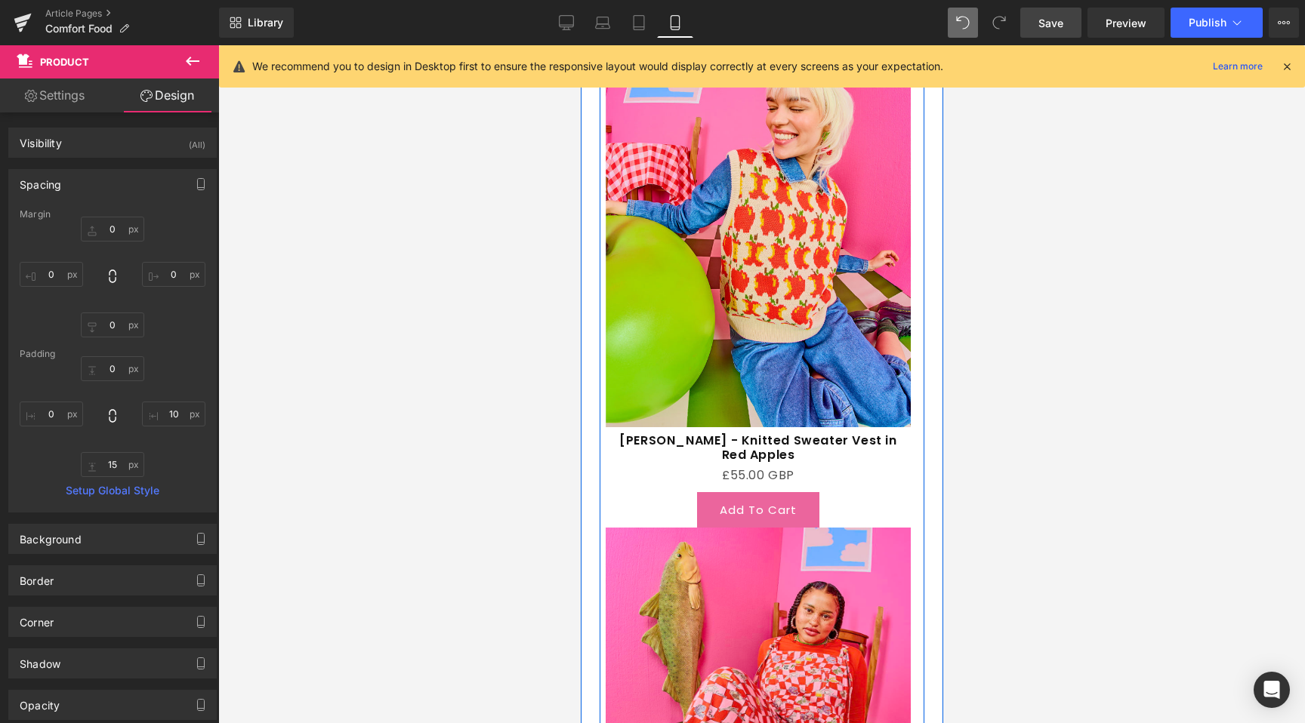
scroll to position [2092, 0]
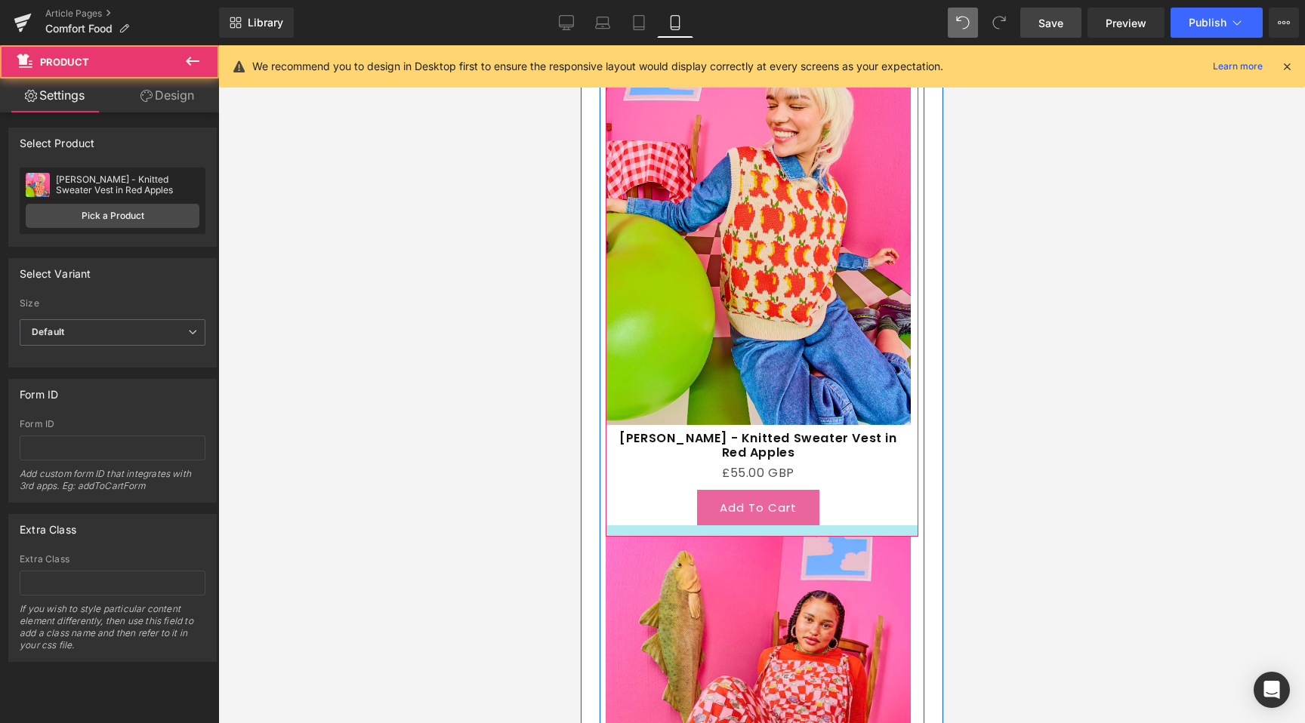
drag, startPoint x: 844, startPoint y: 496, endPoint x: 844, endPoint y: 507, distance: 11.3
click at [844, 526] on div at bounding box center [761, 531] width 313 height 11
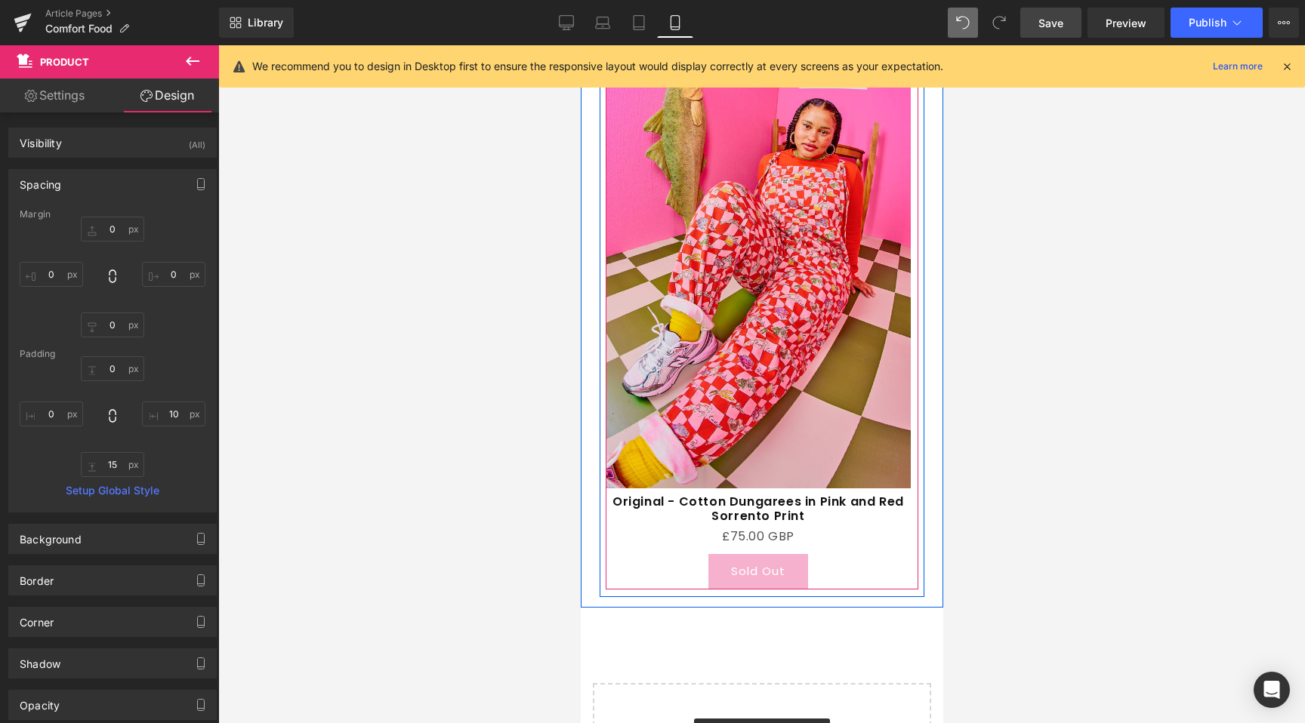
scroll to position [3076, 0]
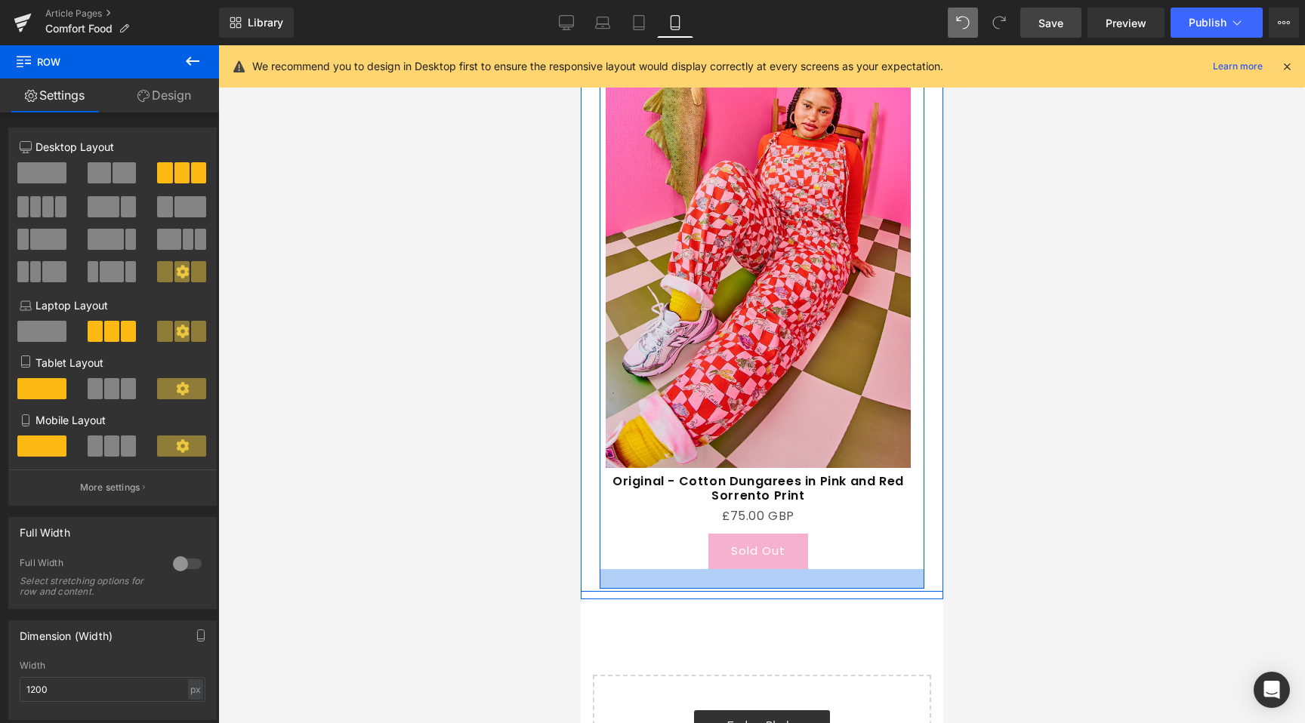
drag, startPoint x: 820, startPoint y: 544, endPoint x: 820, endPoint y: 556, distance: 12.1
click at [820, 569] on div at bounding box center [761, 579] width 325 height 20
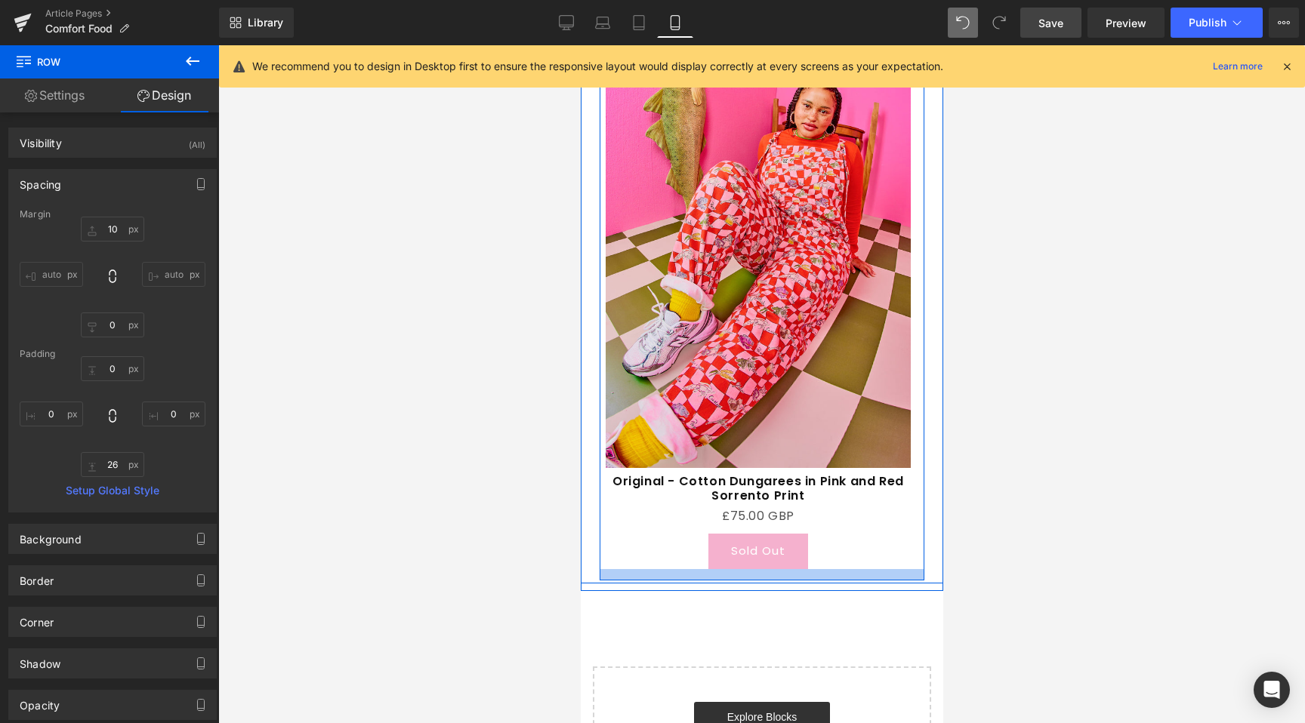
drag, startPoint x: 820, startPoint y: 556, endPoint x: 820, endPoint y: 547, distance: 8.3
click at [820, 569] on div at bounding box center [761, 574] width 325 height 11
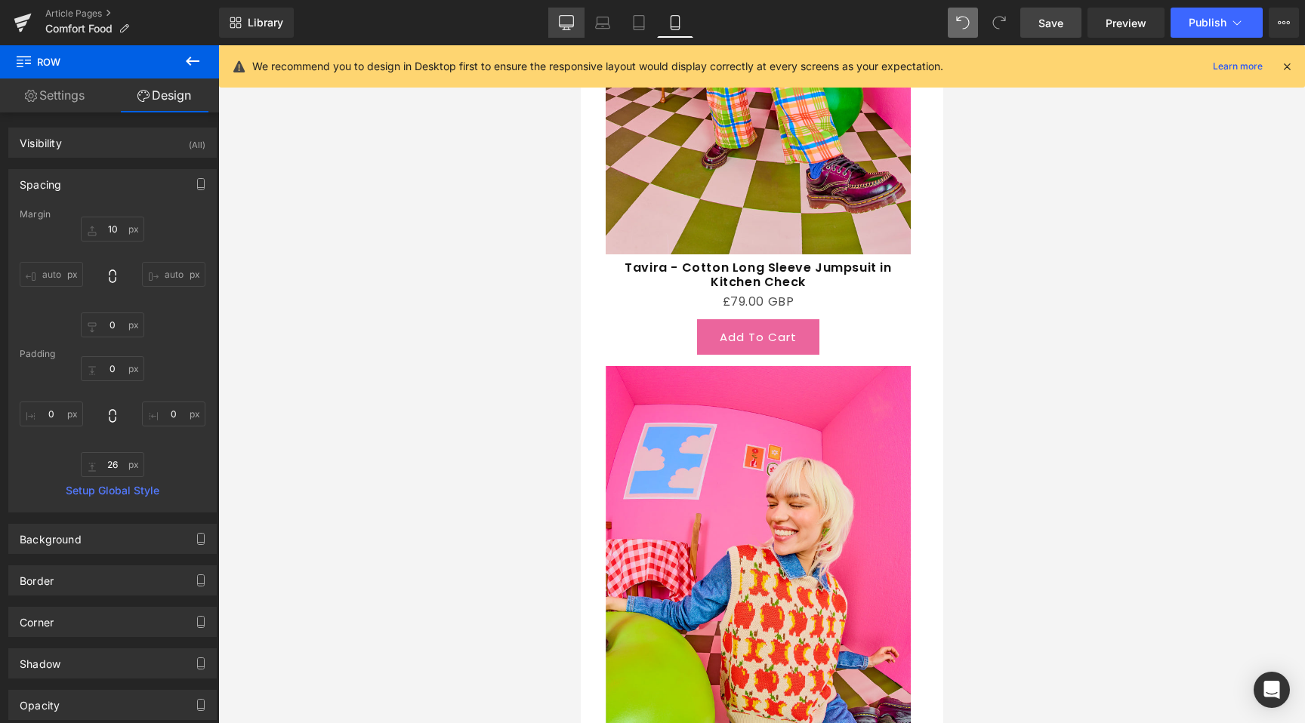
click at [562, 23] on icon at bounding box center [566, 22] width 15 height 15
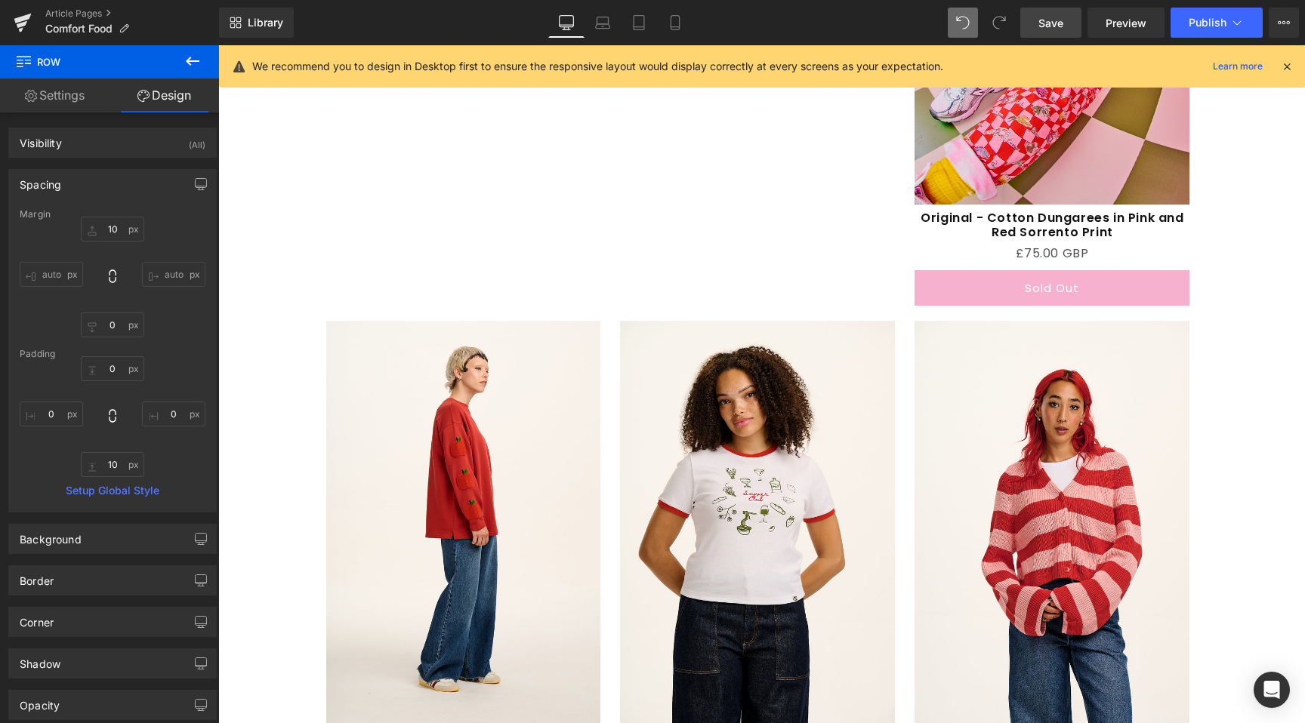
scroll to position [2835, 0]
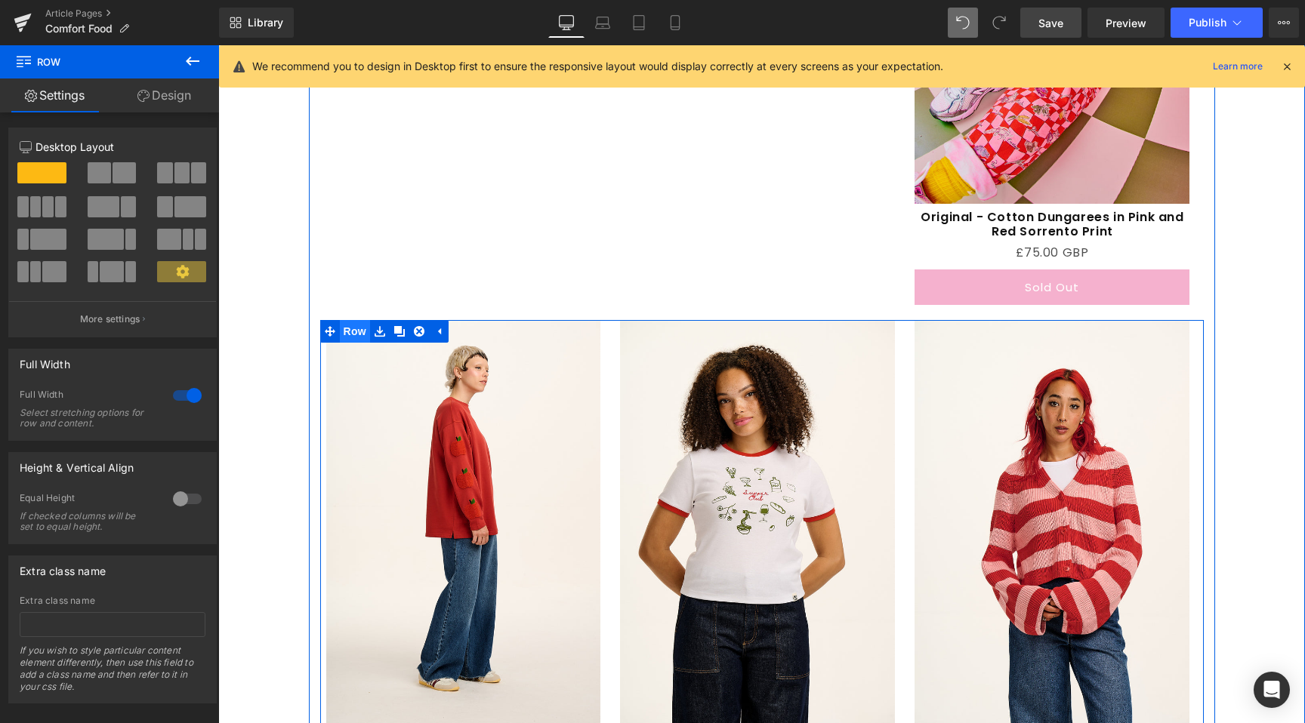
click at [355, 328] on span "Row" at bounding box center [355, 331] width 30 height 23
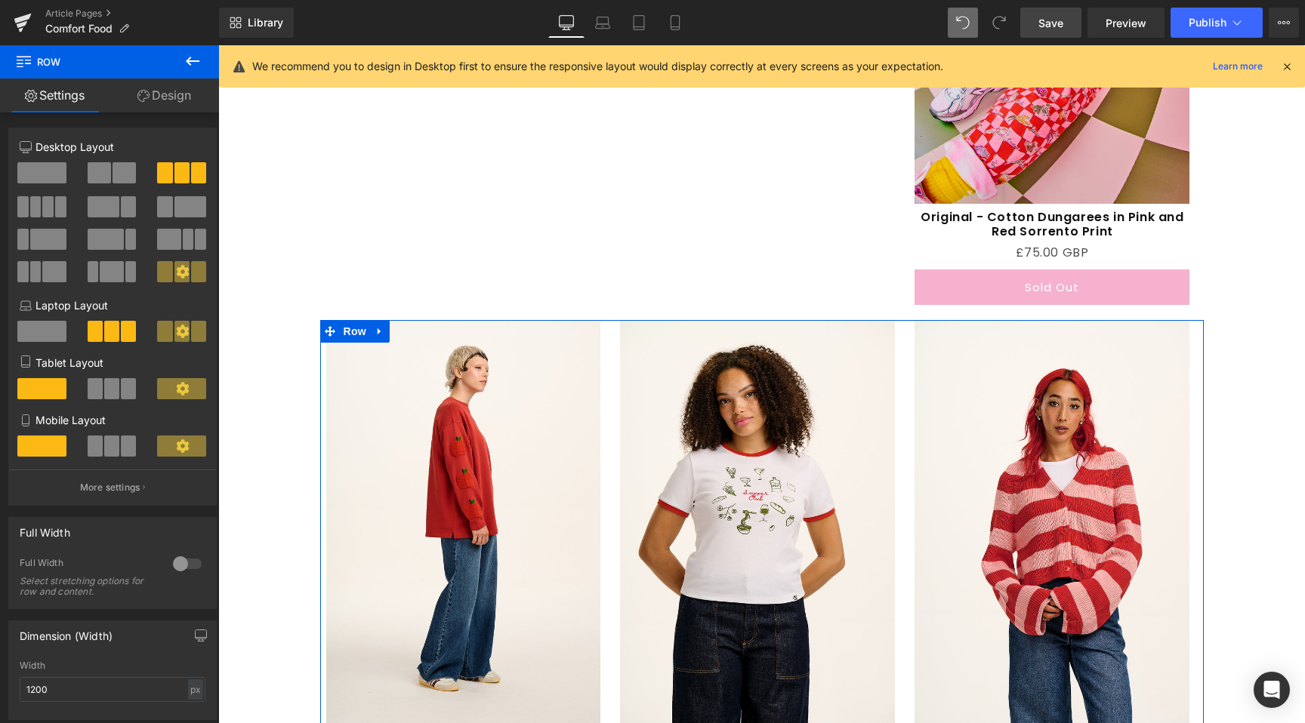
click at [140, 91] on icon at bounding box center [143, 96] width 12 height 12
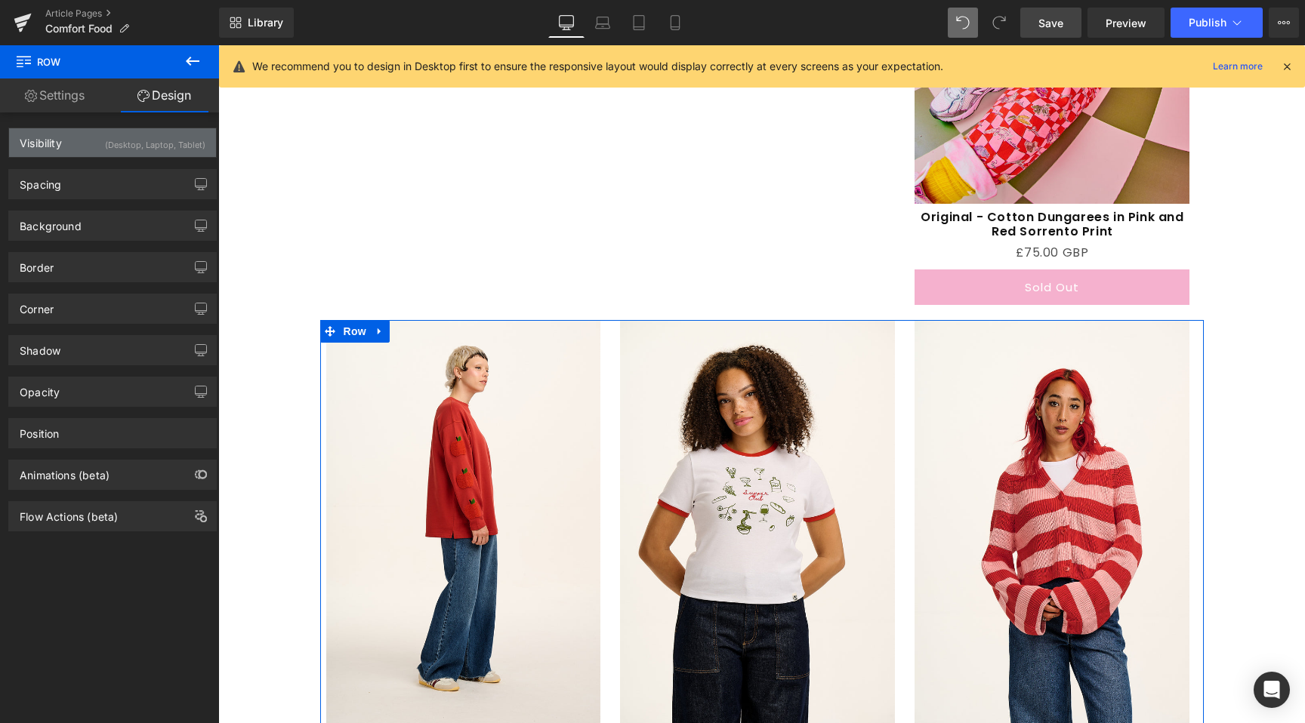
click at [168, 142] on div "(Desktop, Laptop, Tablet)" at bounding box center [155, 140] width 100 height 25
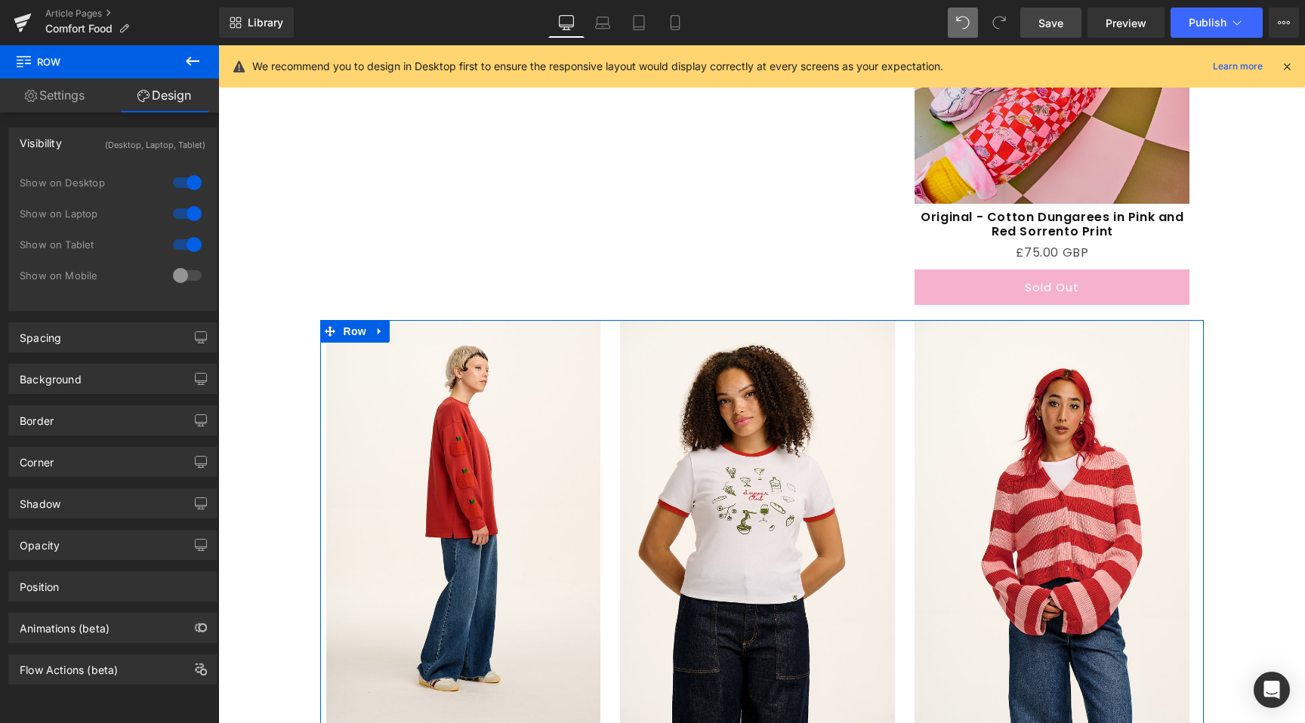
click at [176, 276] on div at bounding box center [187, 276] width 36 height 24
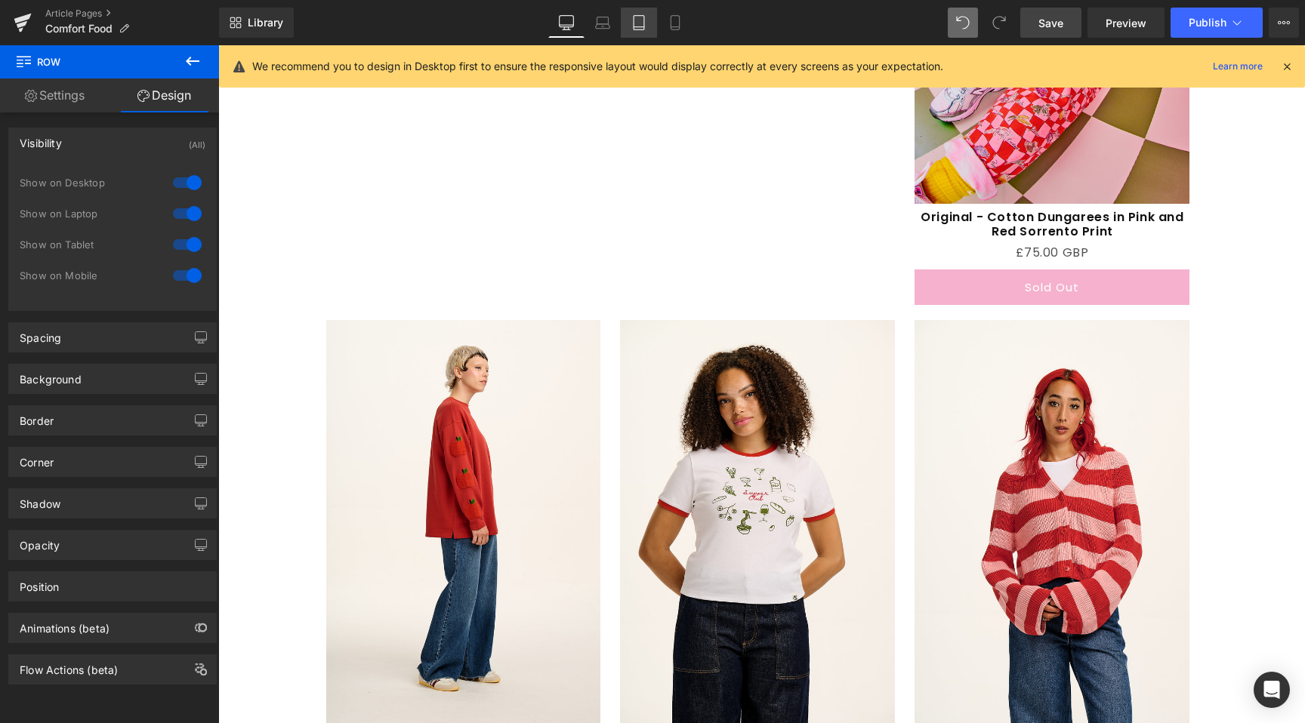
click at [624, 33] on link "Tablet" at bounding box center [639, 23] width 36 height 30
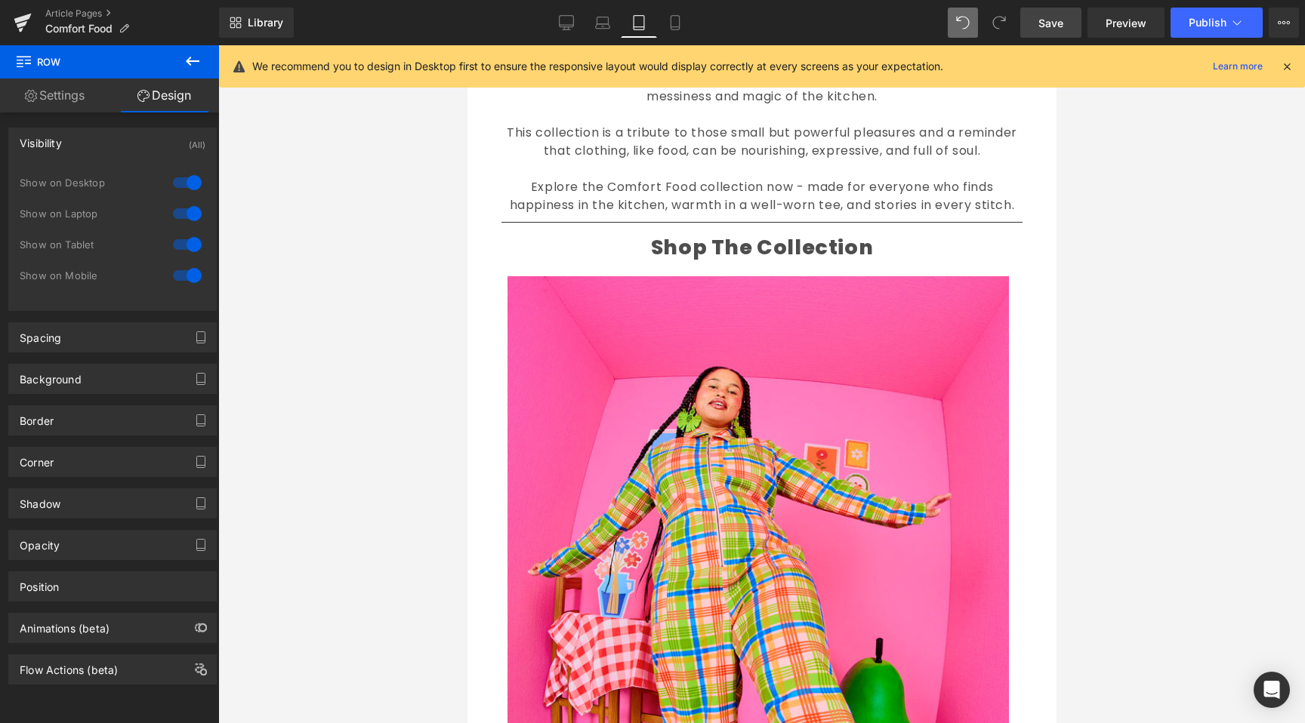
scroll to position [1522, 0]
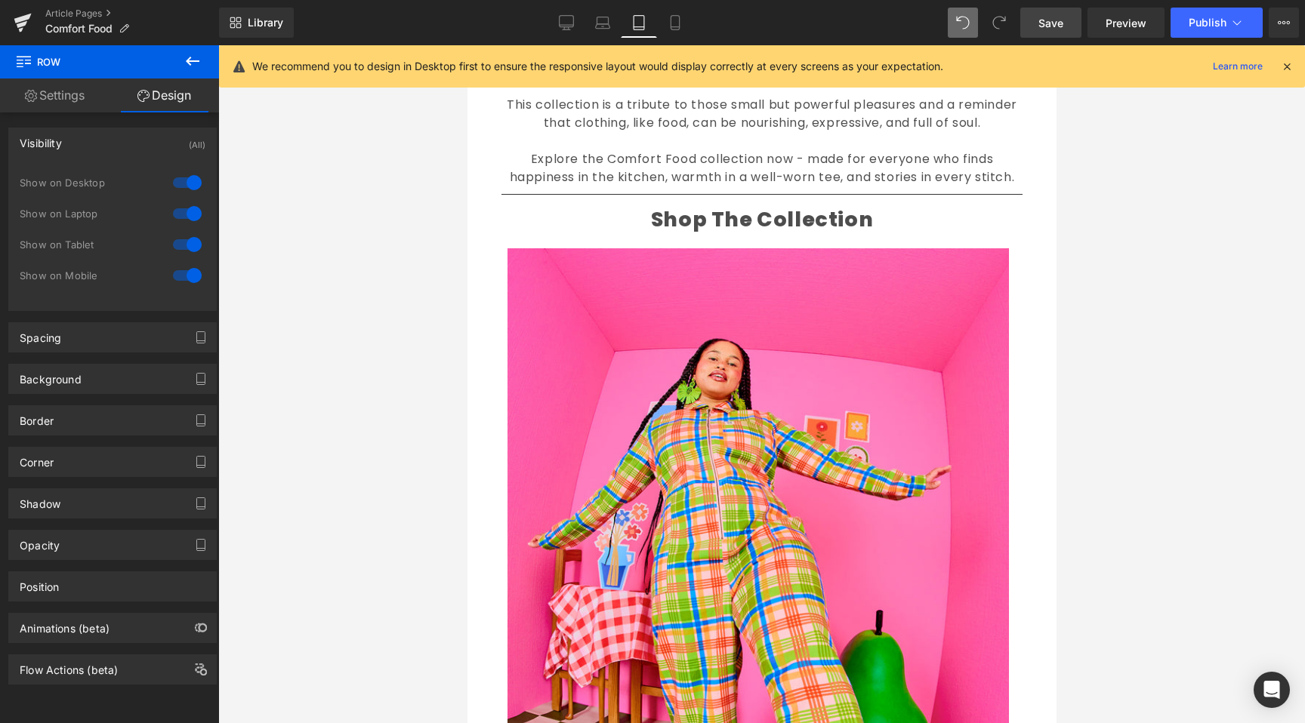
click at [432, 268] on div at bounding box center [761, 384] width 1087 height 678
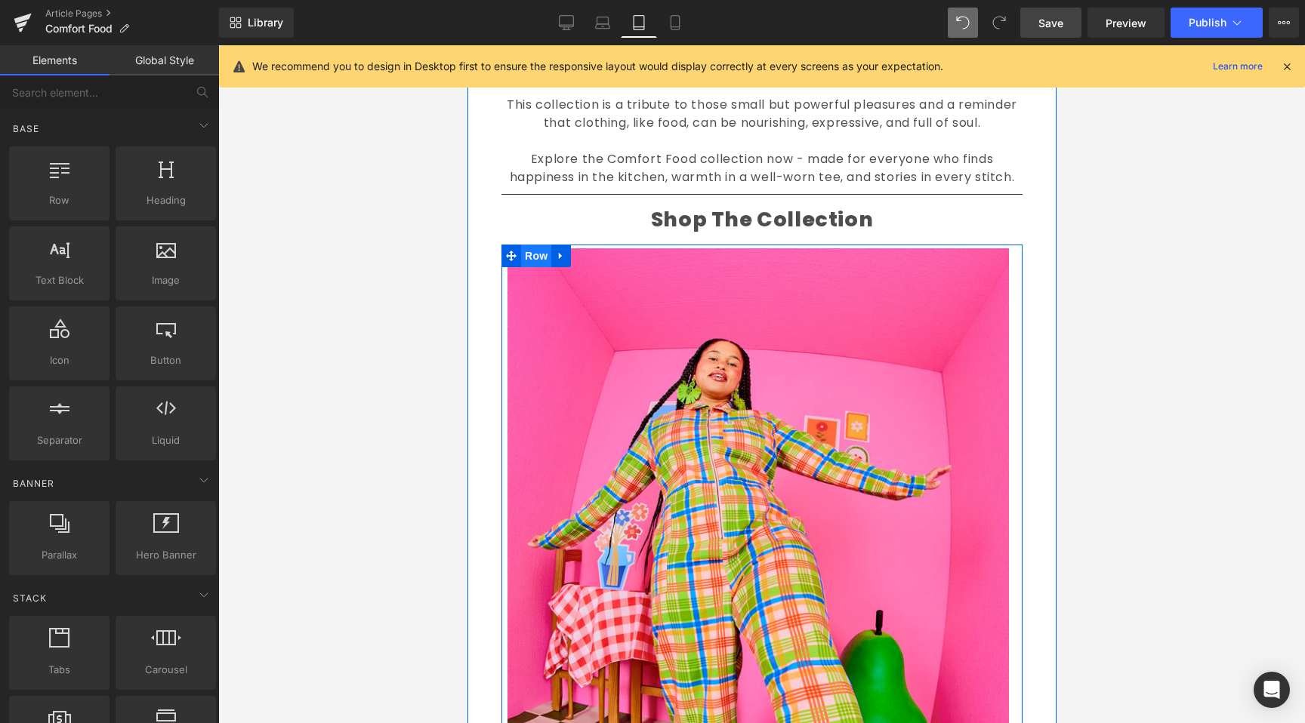
click at [538, 254] on span "Row" at bounding box center [535, 256] width 30 height 23
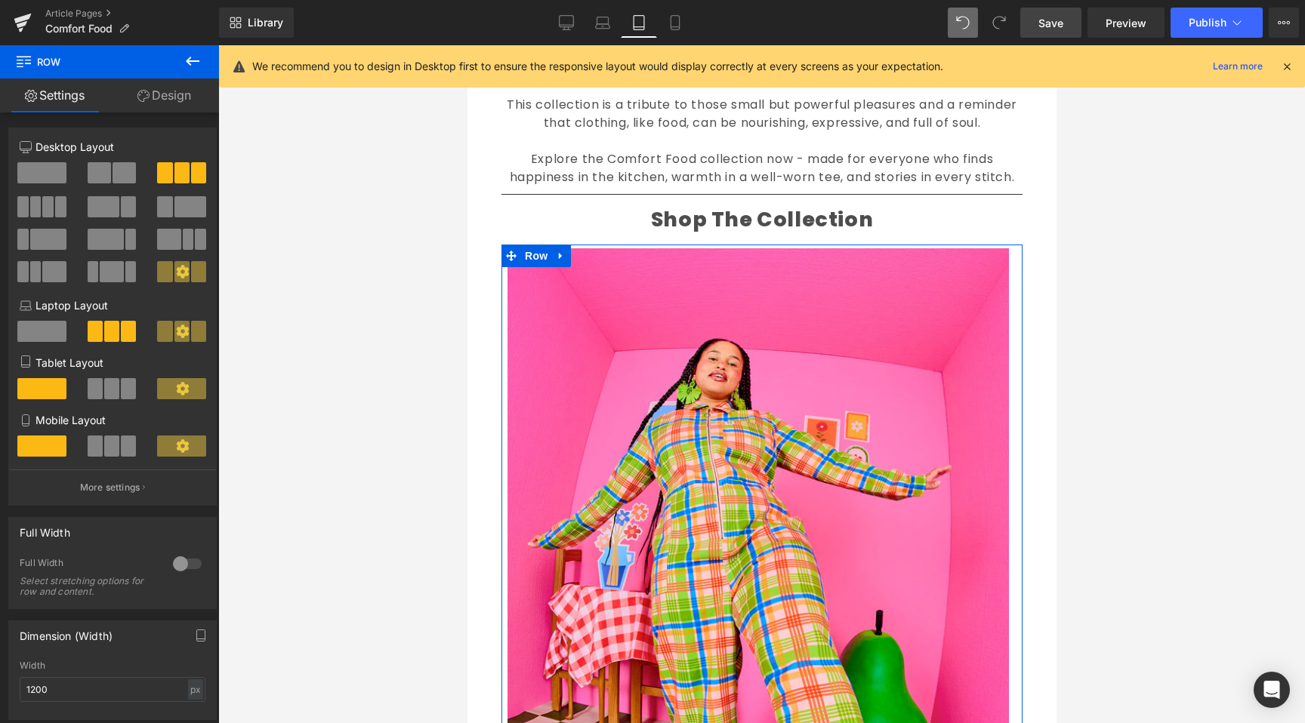
click at [105, 405] on div at bounding box center [113, 394] width 70 height 32
click at [105, 392] on span at bounding box center [111, 388] width 15 height 21
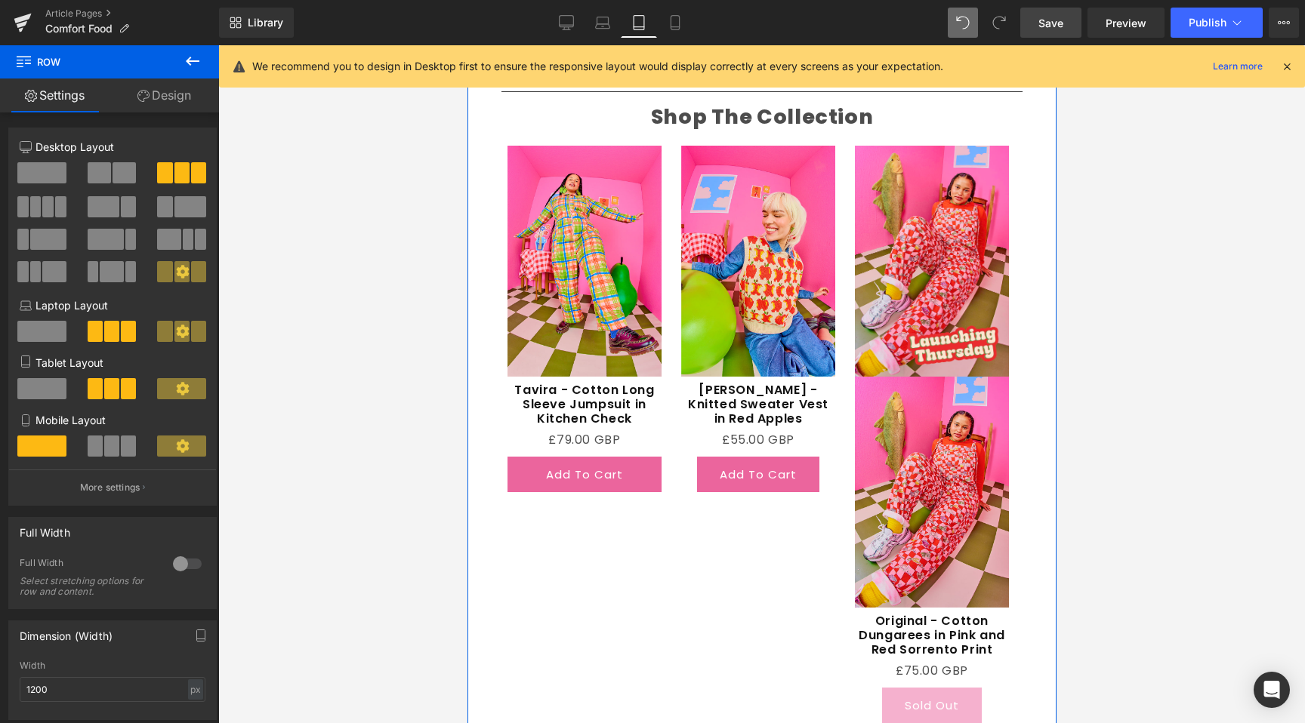
scroll to position [1441, 0]
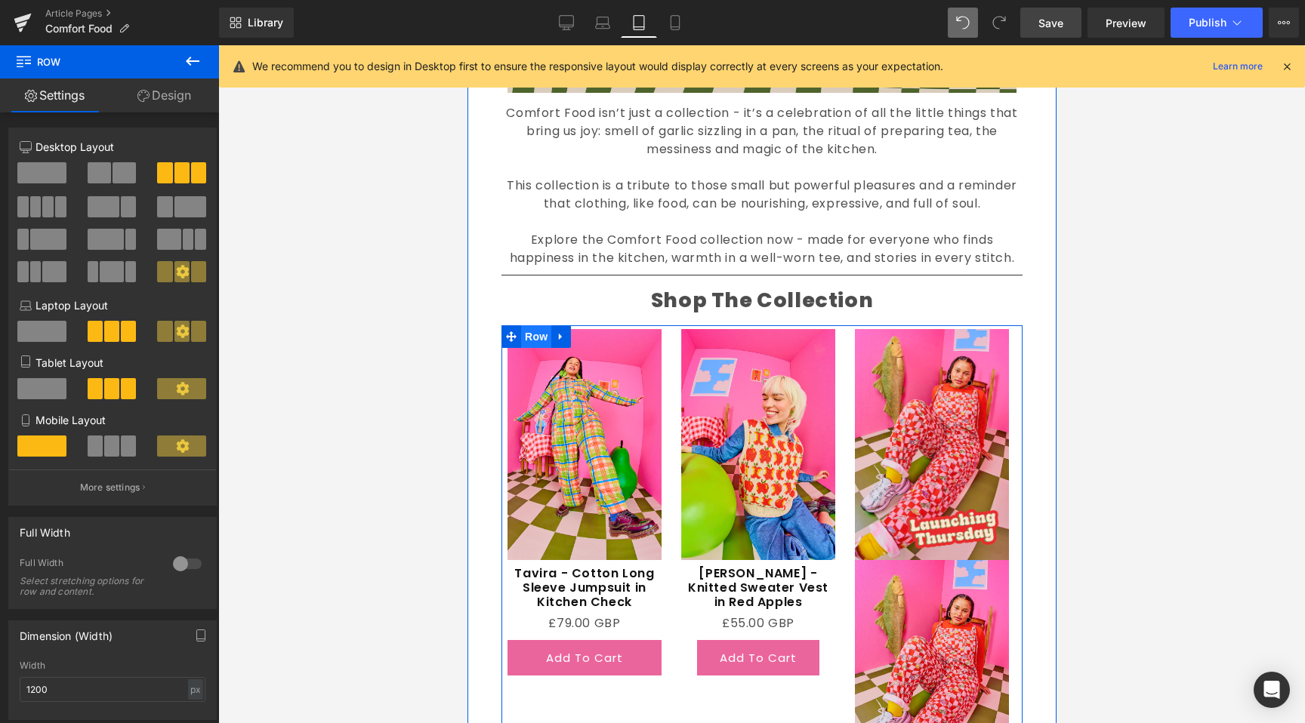
click at [531, 342] on span "Row" at bounding box center [535, 336] width 30 height 23
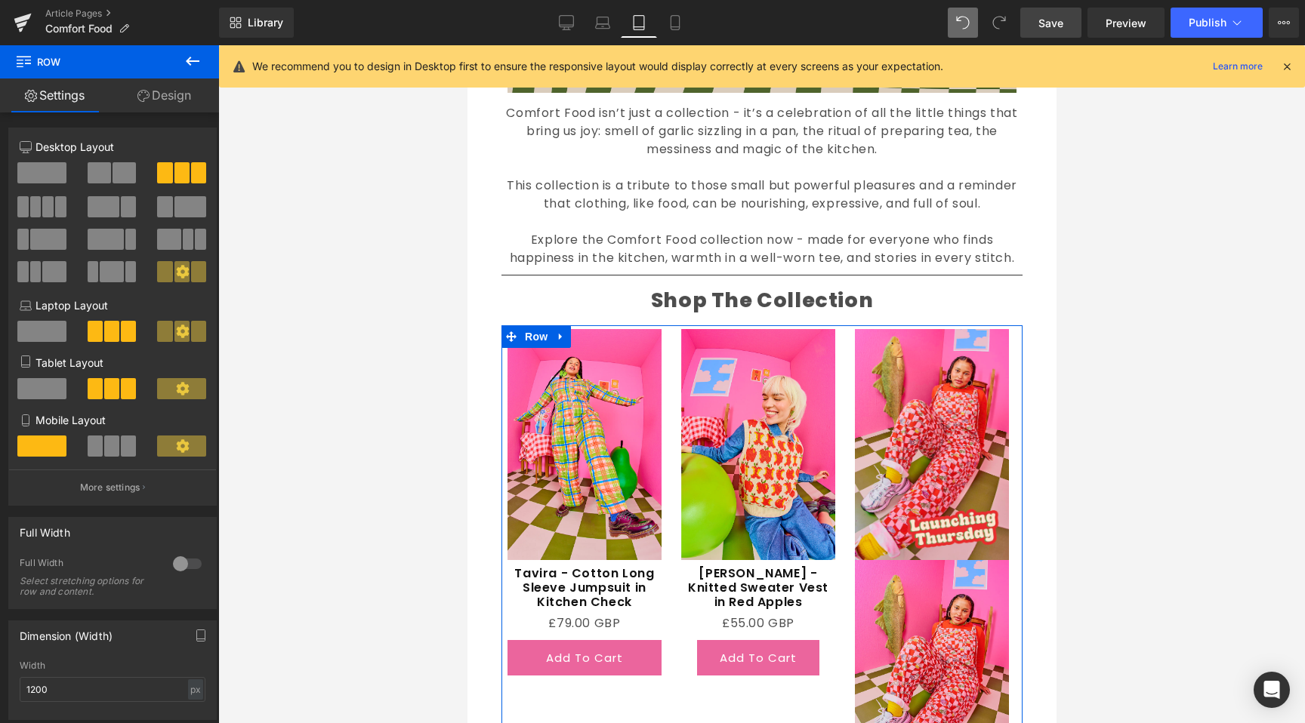
click at [141, 107] on link "Design" at bounding box center [163, 96] width 109 height 34
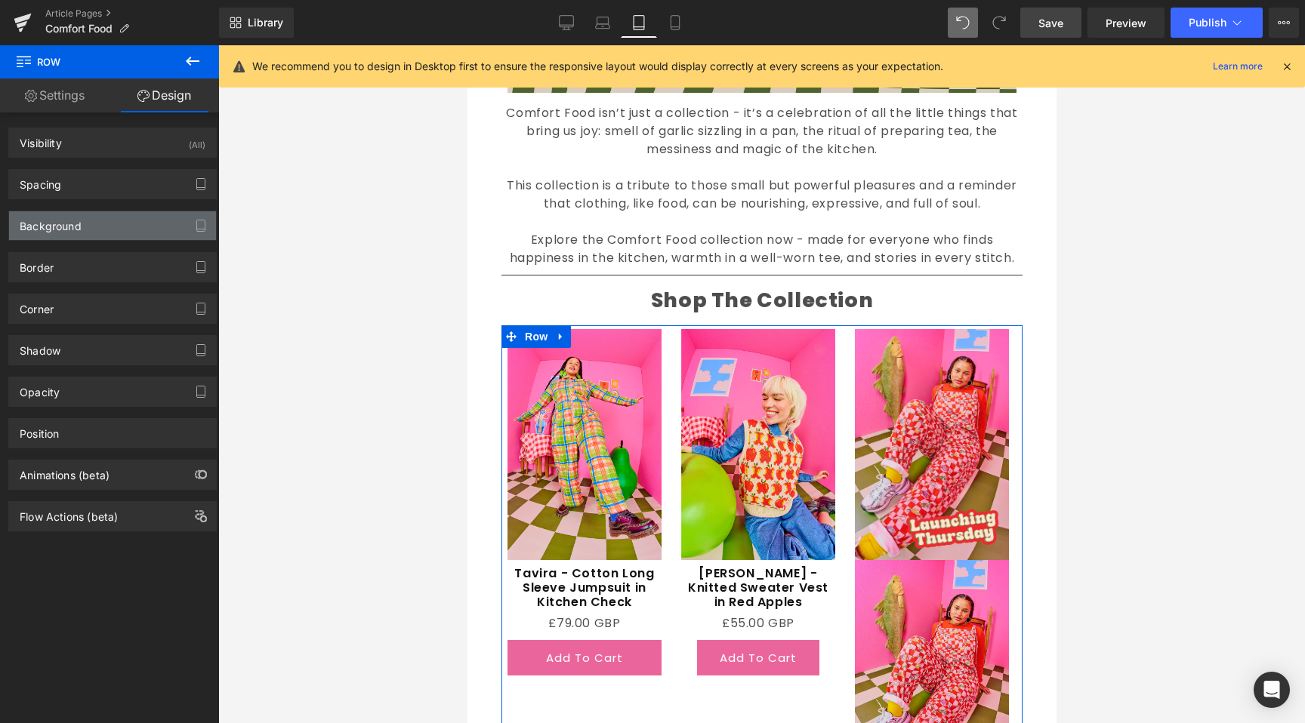
click at [61, 232] on div "Background" at bounding box center [51, 221] width 62 height 21
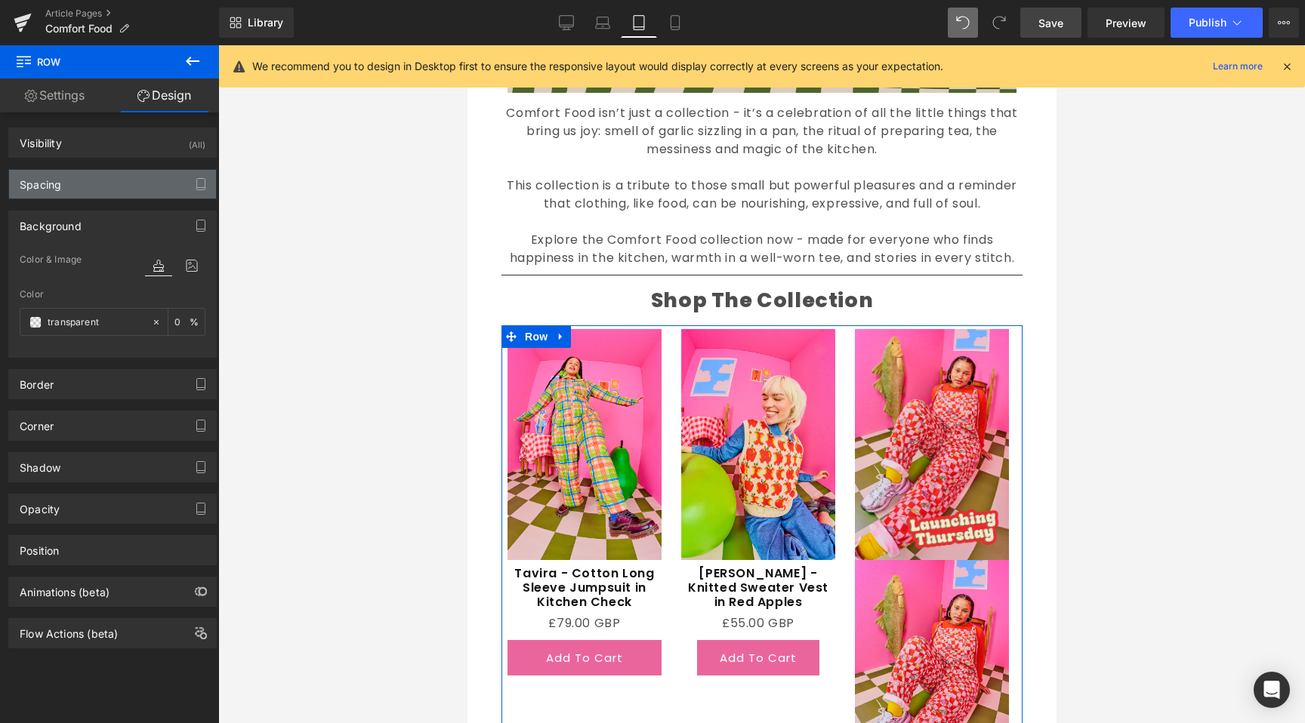
click at [61, 196] on div "Spacing" at bounding box center [112, 184] width 207 height 29
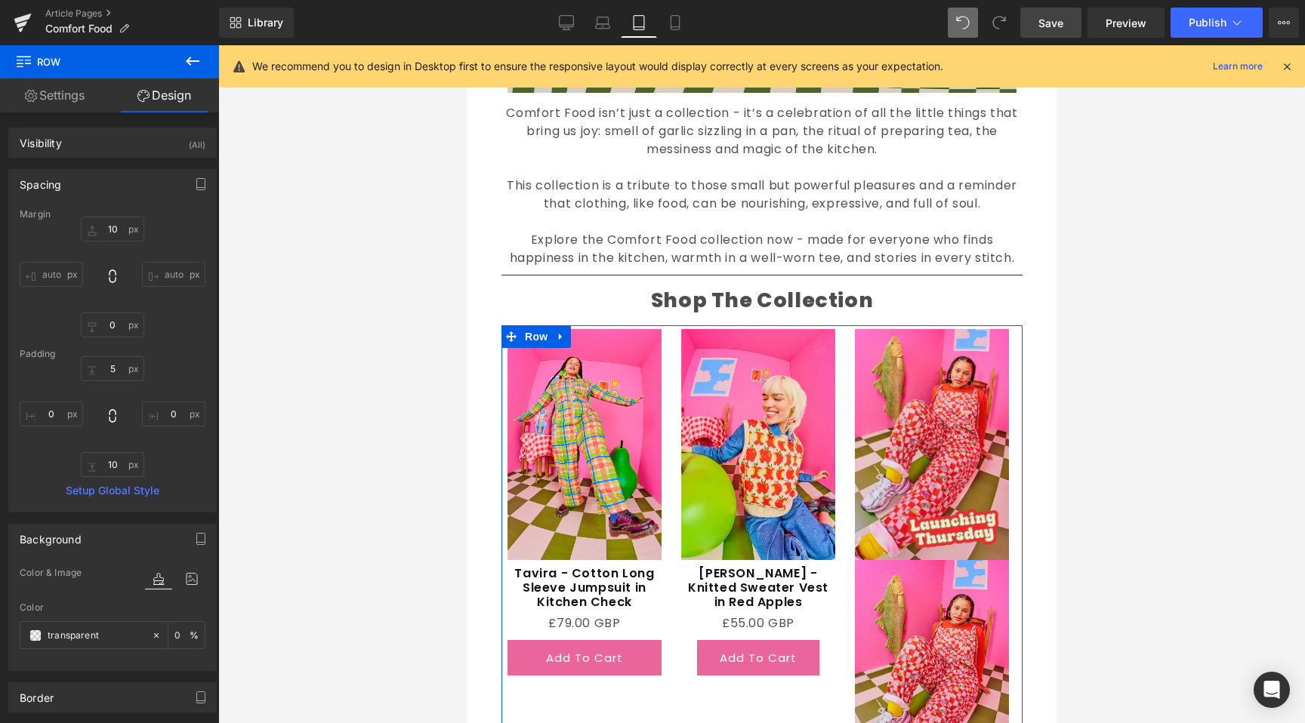
click at [42, 97] on link "Settings" at bounding box center [54, 96] width 109 height 34
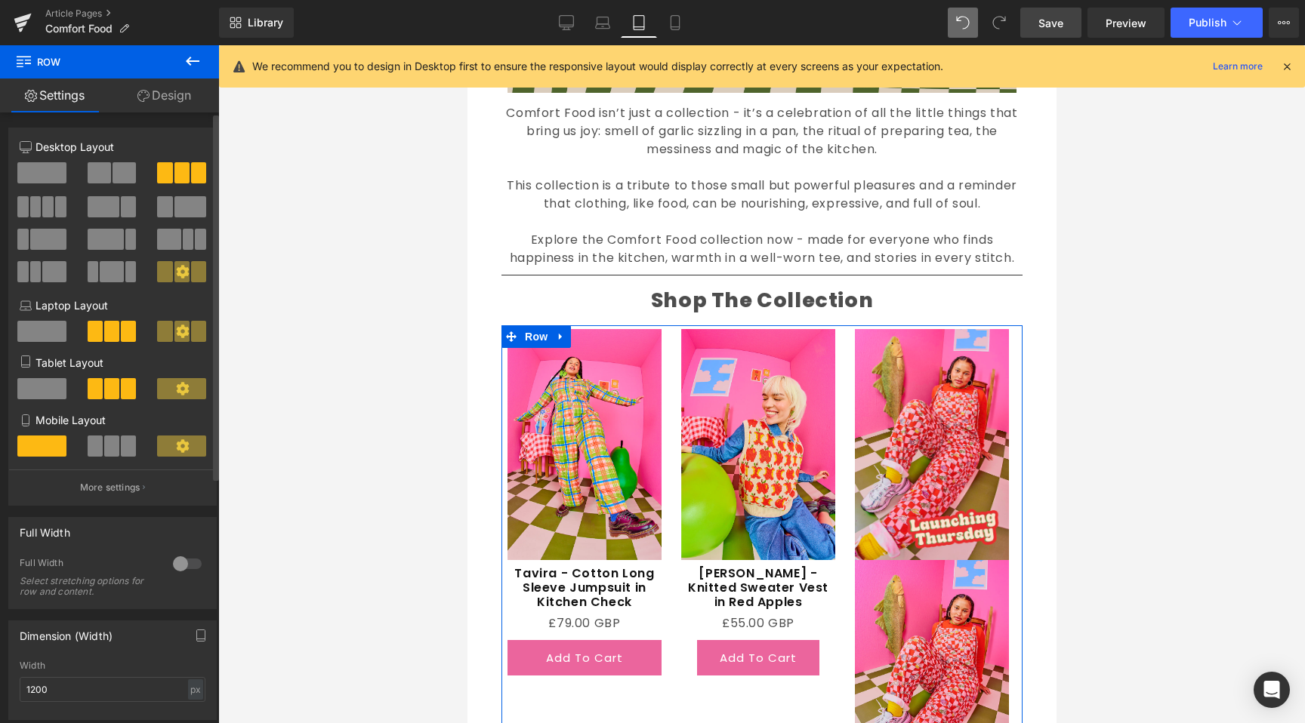
click at [169, 560] on div at bounding box center [187, 564] width 36 height 24
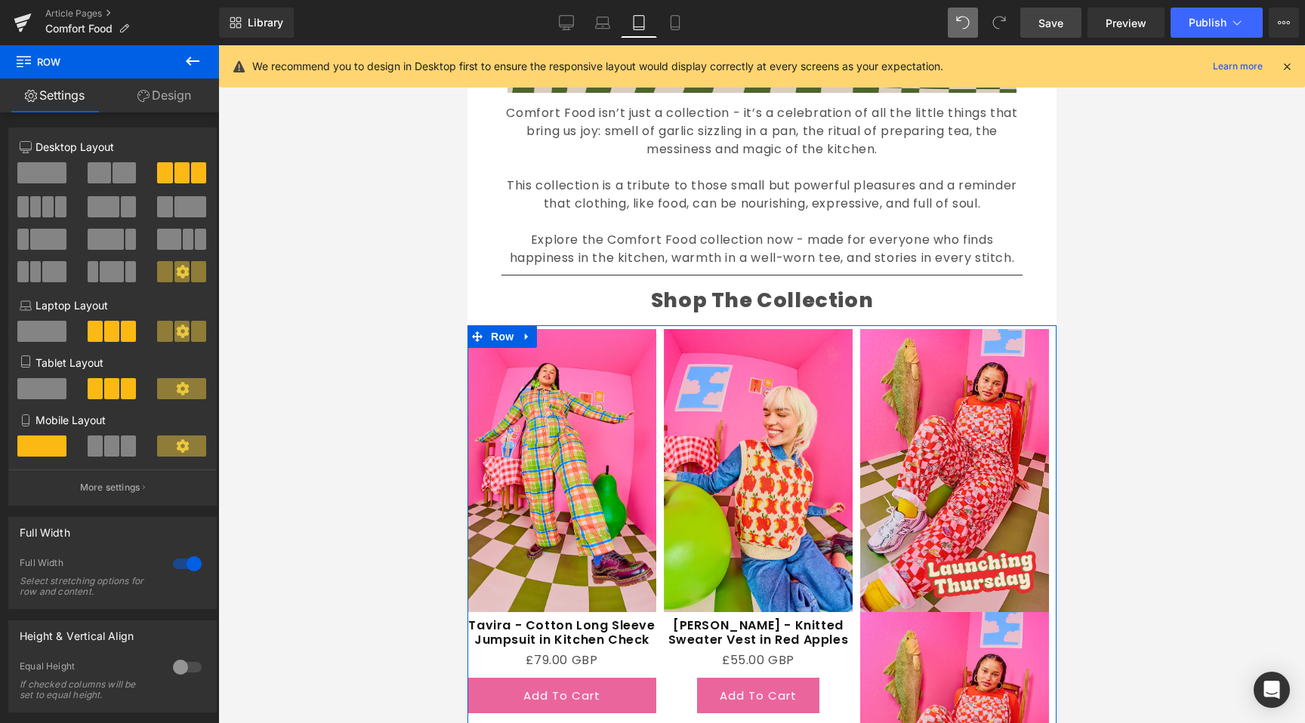
click at [165, 87] on link "Design" at bounding box center [163, 96] width 109 height 34
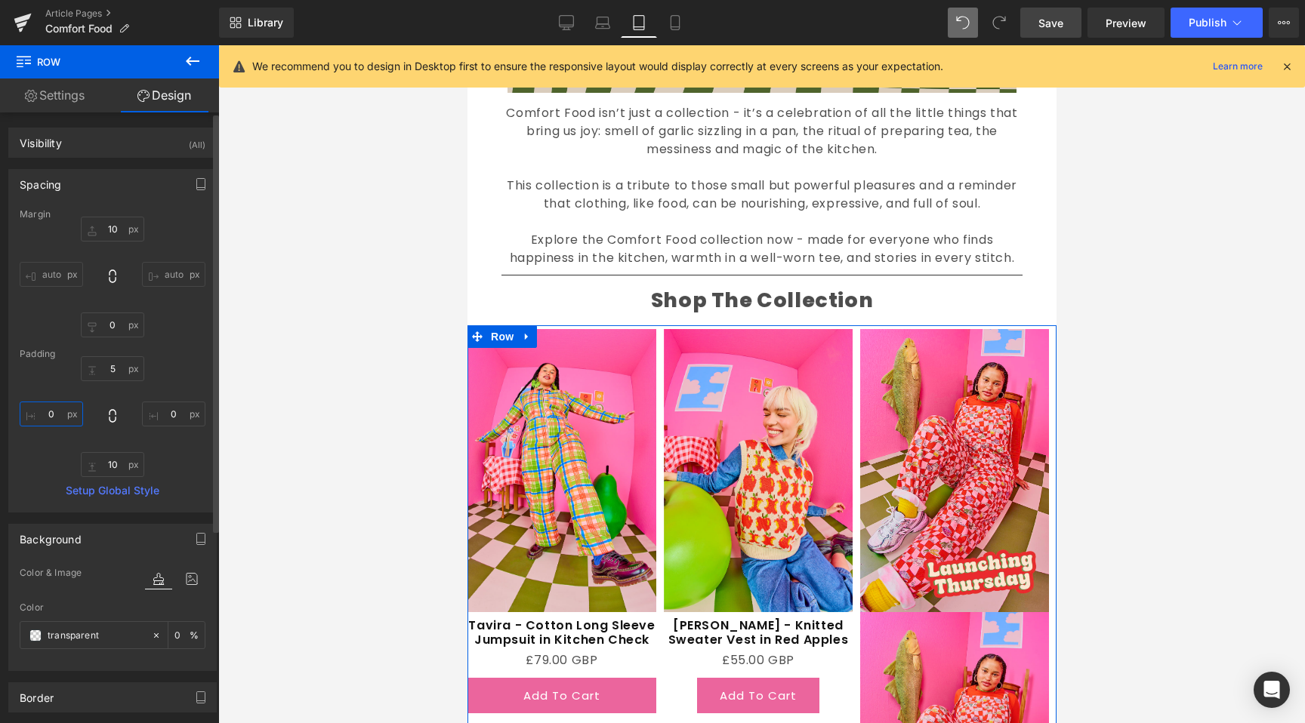
click at [42, 402] on input "text" at bounding box center [51, 414] width 63 height 25
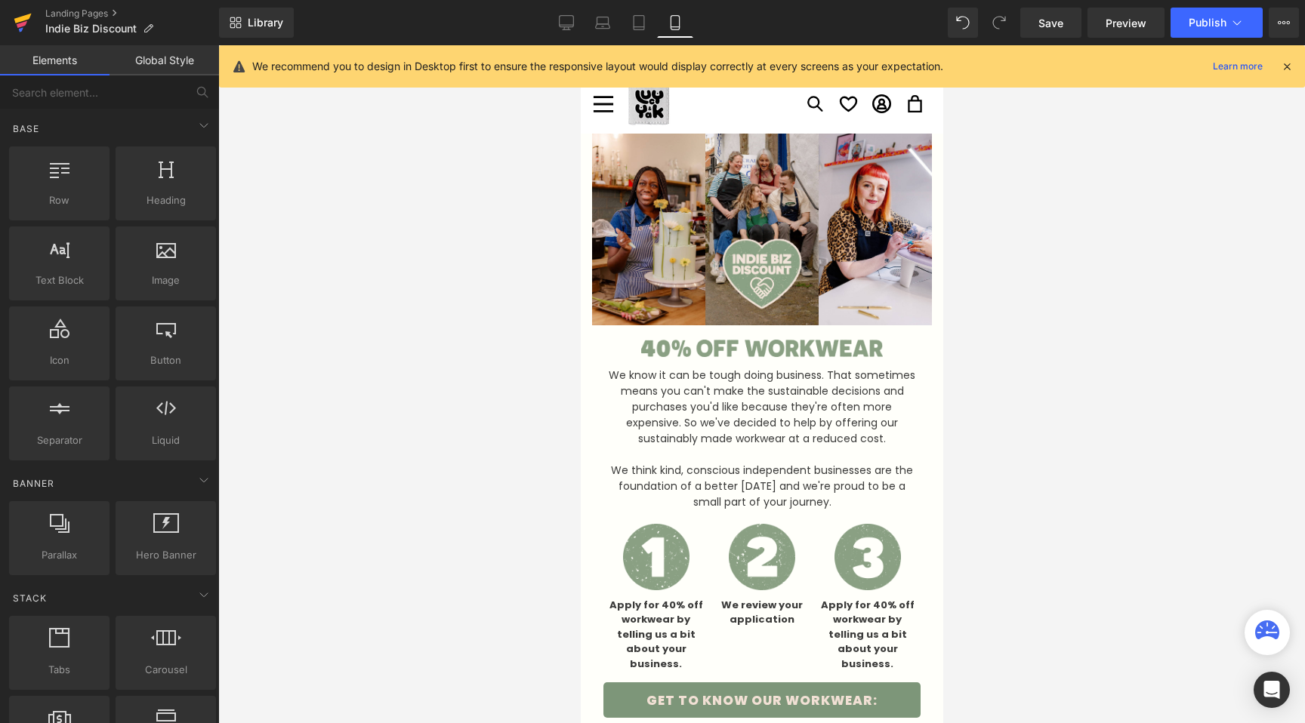
click at [20, 23] on icon at bounding box center [22, 24] width 11 height 7
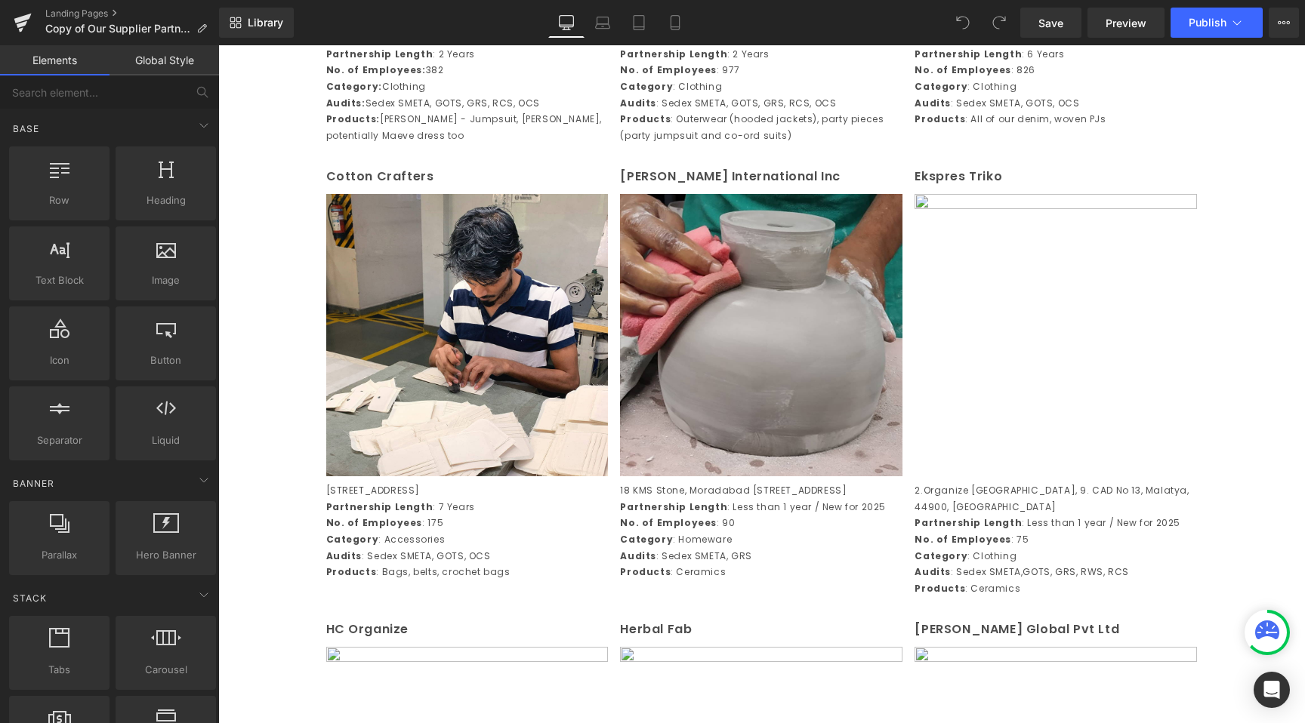
scroll to position [1114, 0]
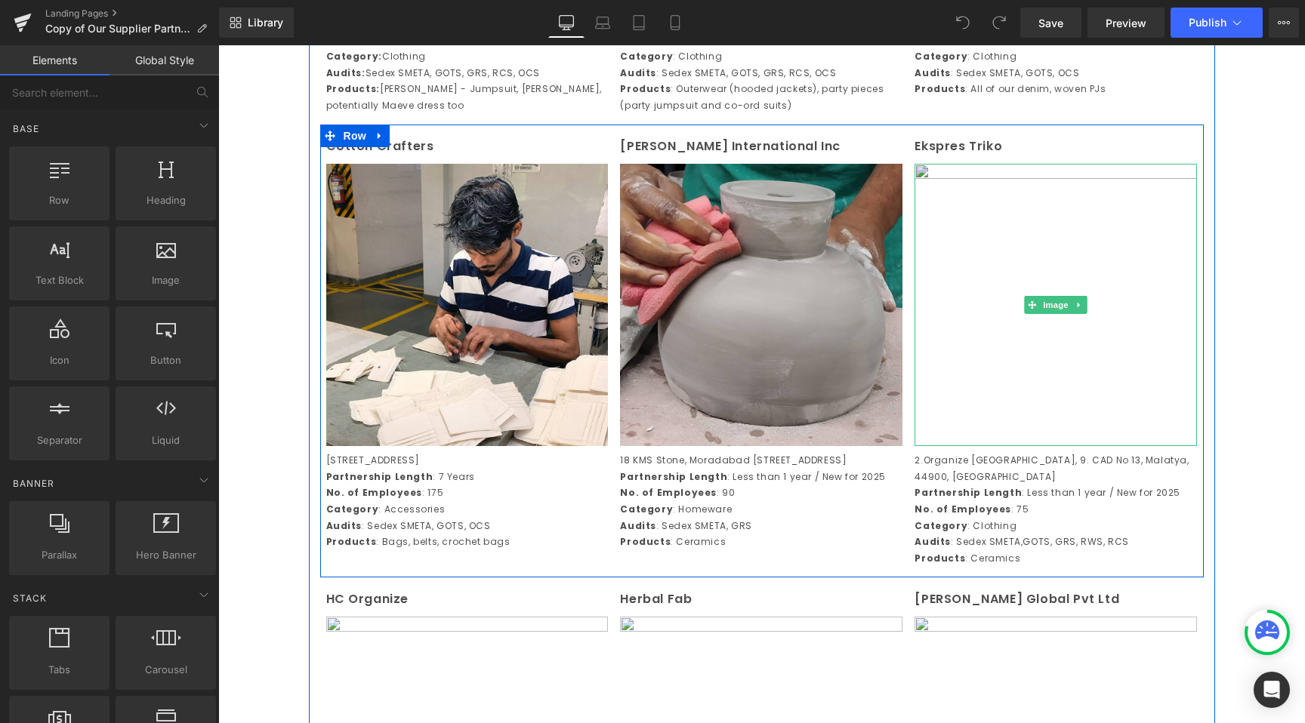
click at [967, 264] on img at bounding box center [1055, 305] width 282 height 282
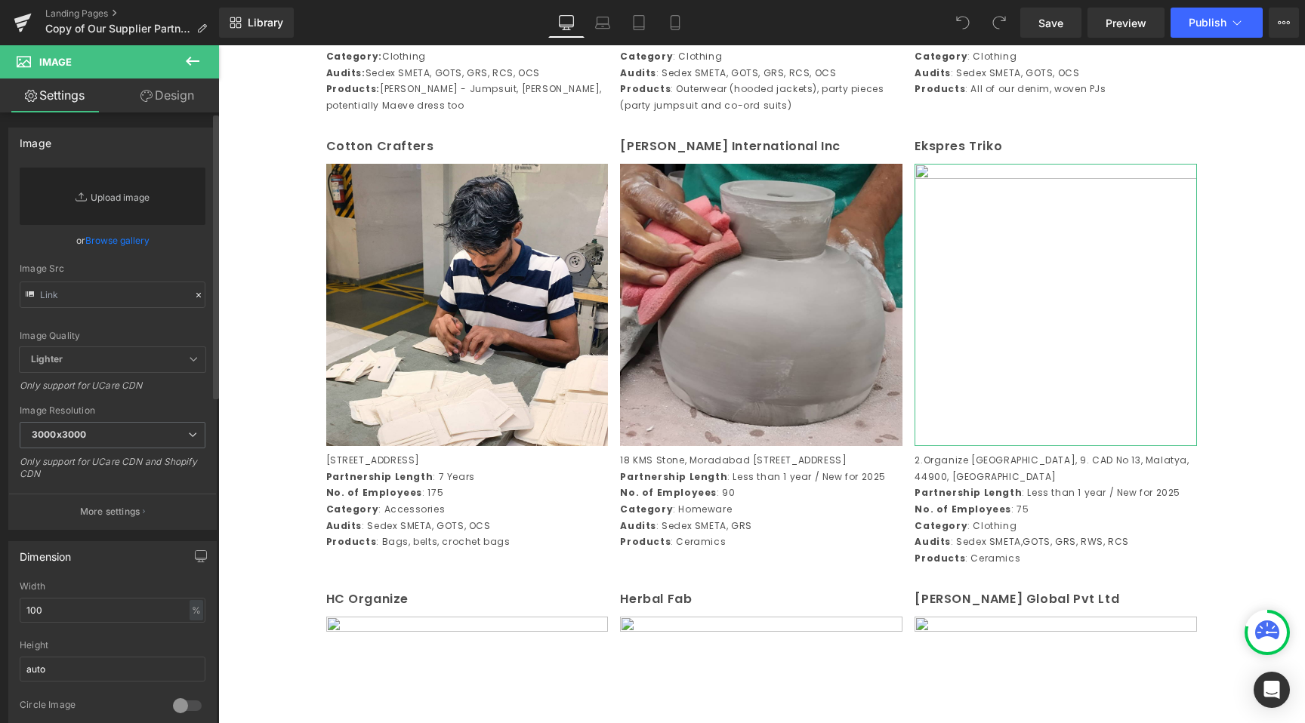
click at [134, 197] on link "Replace Image" at bounding box center [113, 196] width 186 height 57
click at [123, 240] on link "Browse gallery" at bounding box center [117, 240] width 64 height 26
click at [87, 0] on div "You are previewing how the will restyle your page. You can not edit Elements in…" at bounding box center [652, 0] width 1305 height 0
click at [97, 195] on link "Replace Image" at bounding box center [113, 196] width 186 height 57
type input "C:\fakepath\EKPRES TRIKO.jpg"
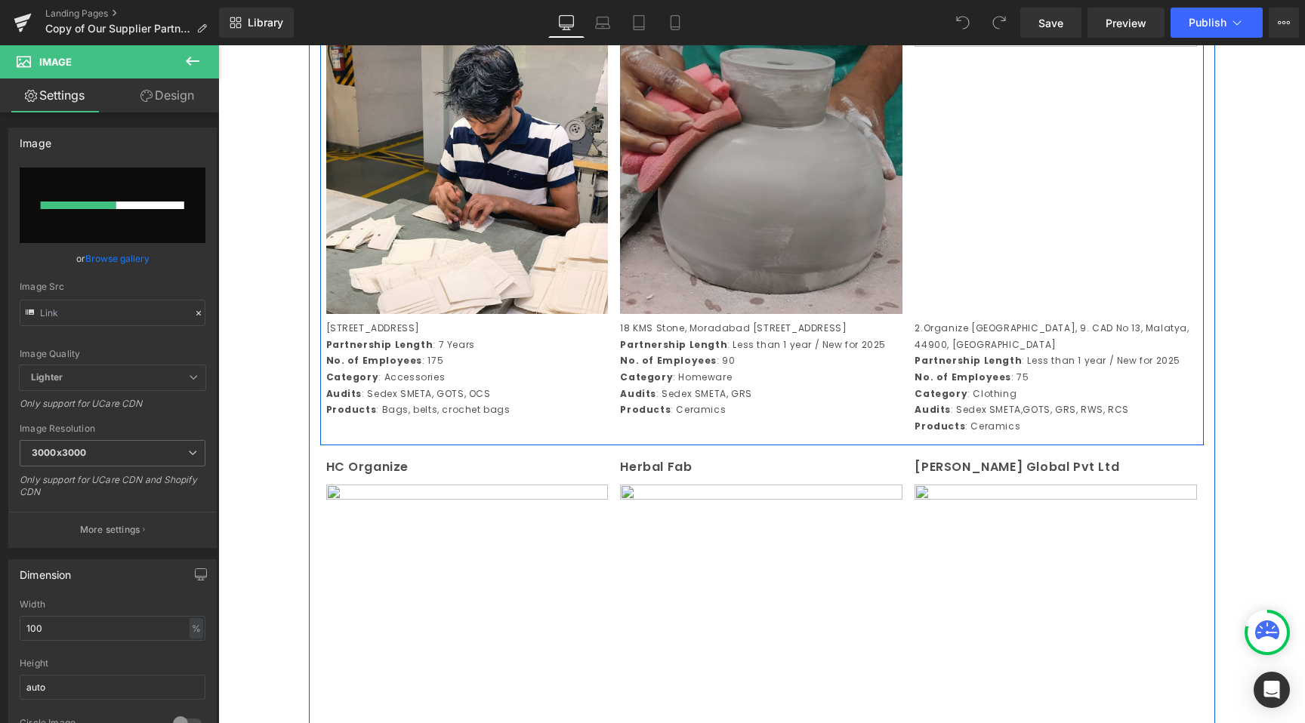
scroll to position [1253, 0]
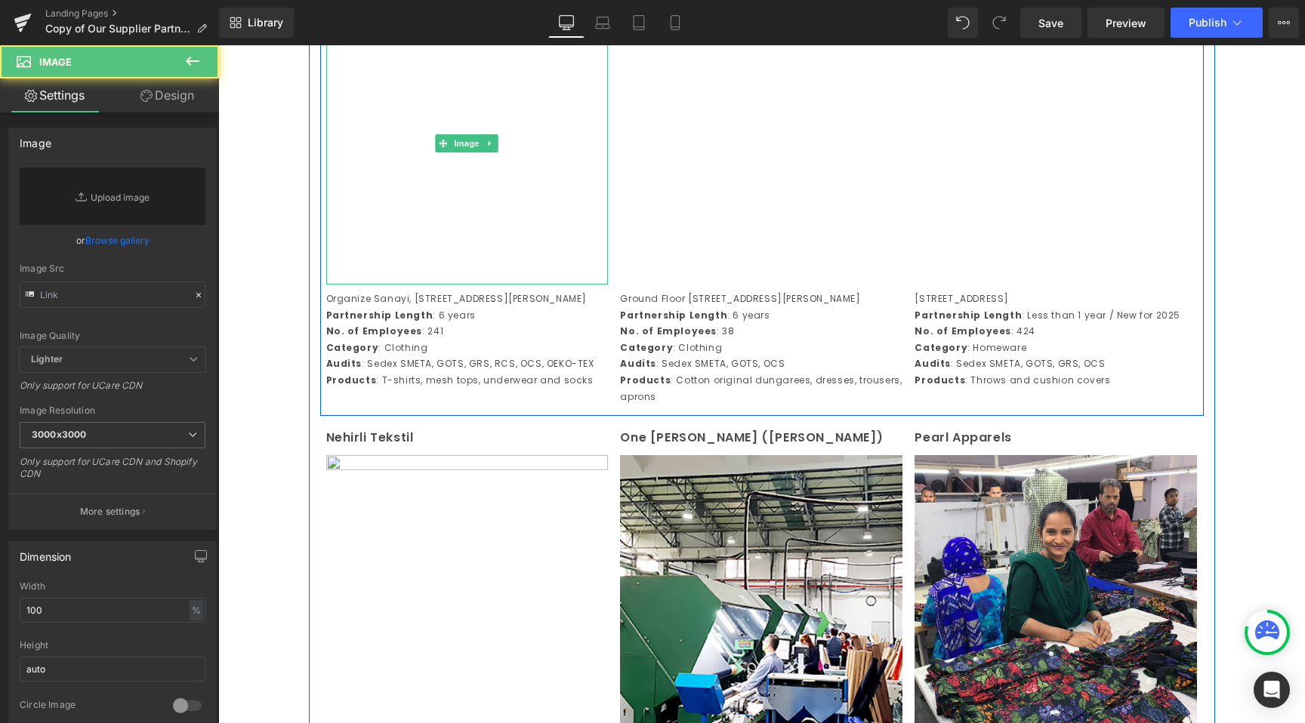
click at [416, 242] on img at bounding box center [467, 143] width 282 height 282
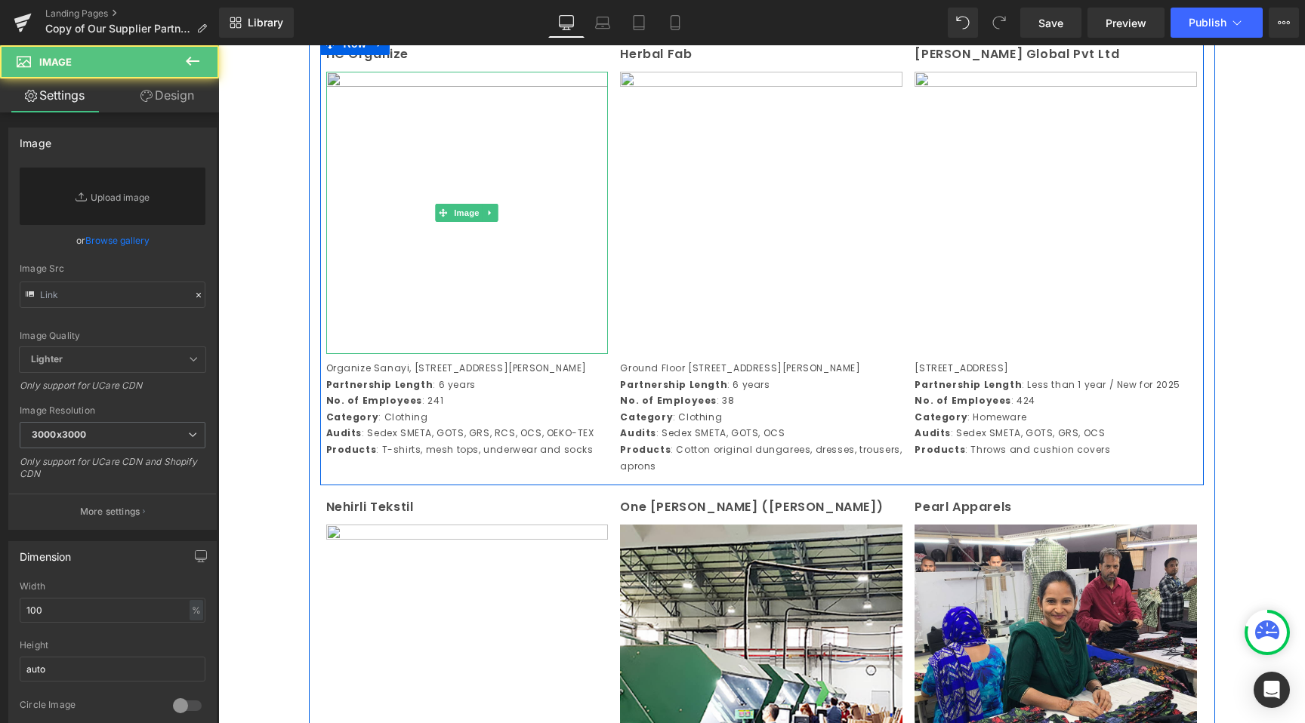
scroll to position [1611, 0]
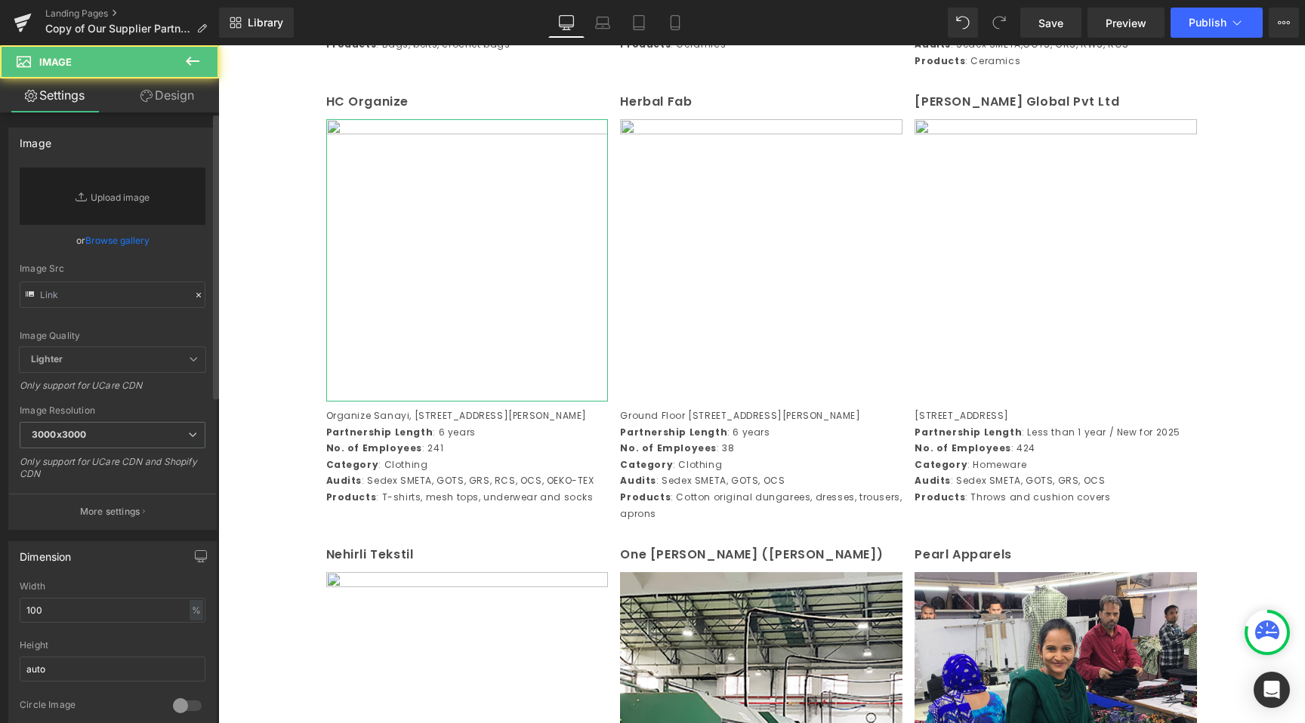
click at [128, 241] on link "Browse gallery" at bounding box center [117, 240] width 64 height 26
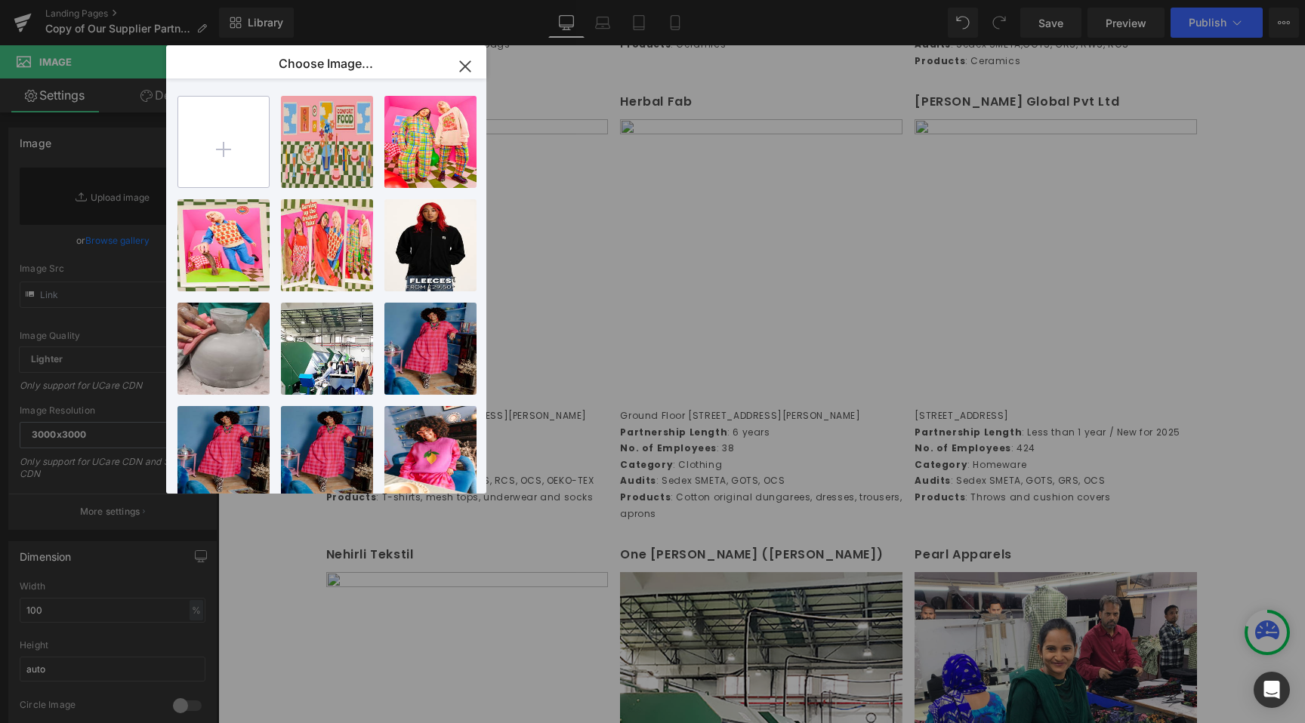
click at [210, 142] on input "file" at bounding box center [223, 142] width 91 height 91
type input "C:\fakepath\imgi_30_Innovation-new-building.jpg"
click at [178, 97] on input "file" at bounding box center [223, 142] width 91 height 91
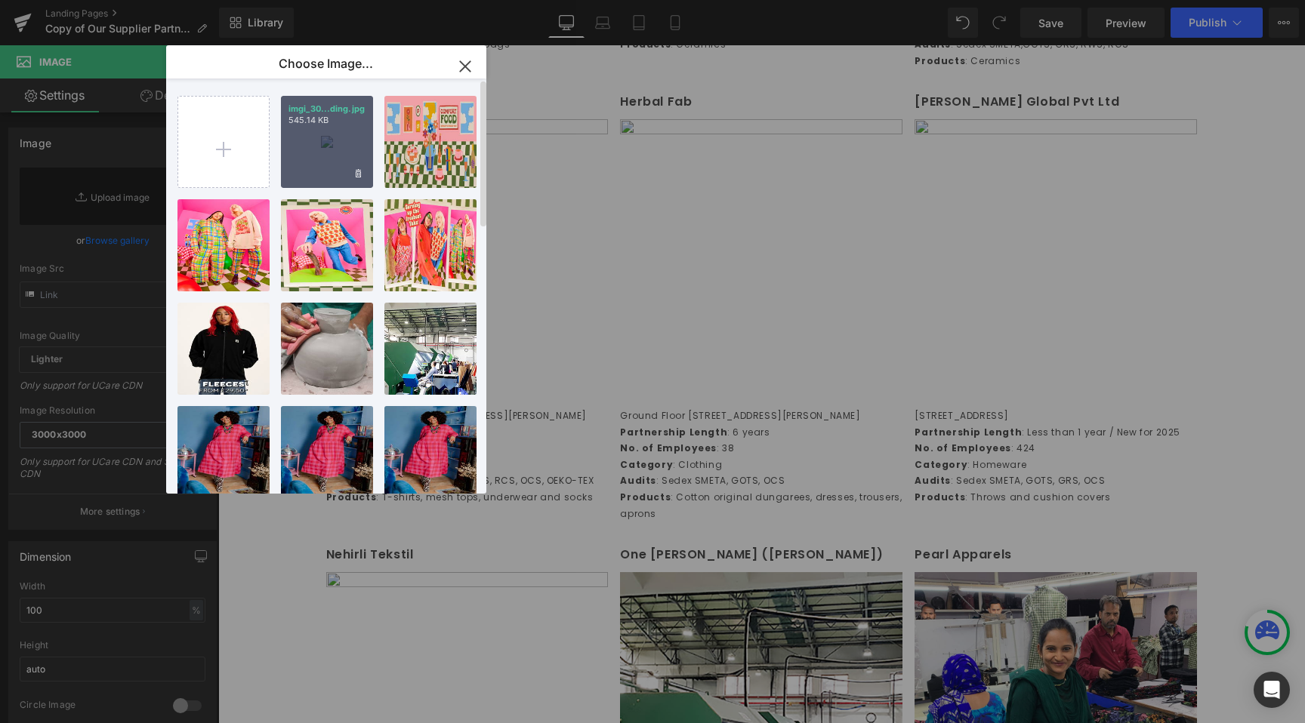
click at [305, 153] on div "imgi_30...ding.jpg 545.14 KB" at bounding box center [327, 142] width 92 height 92
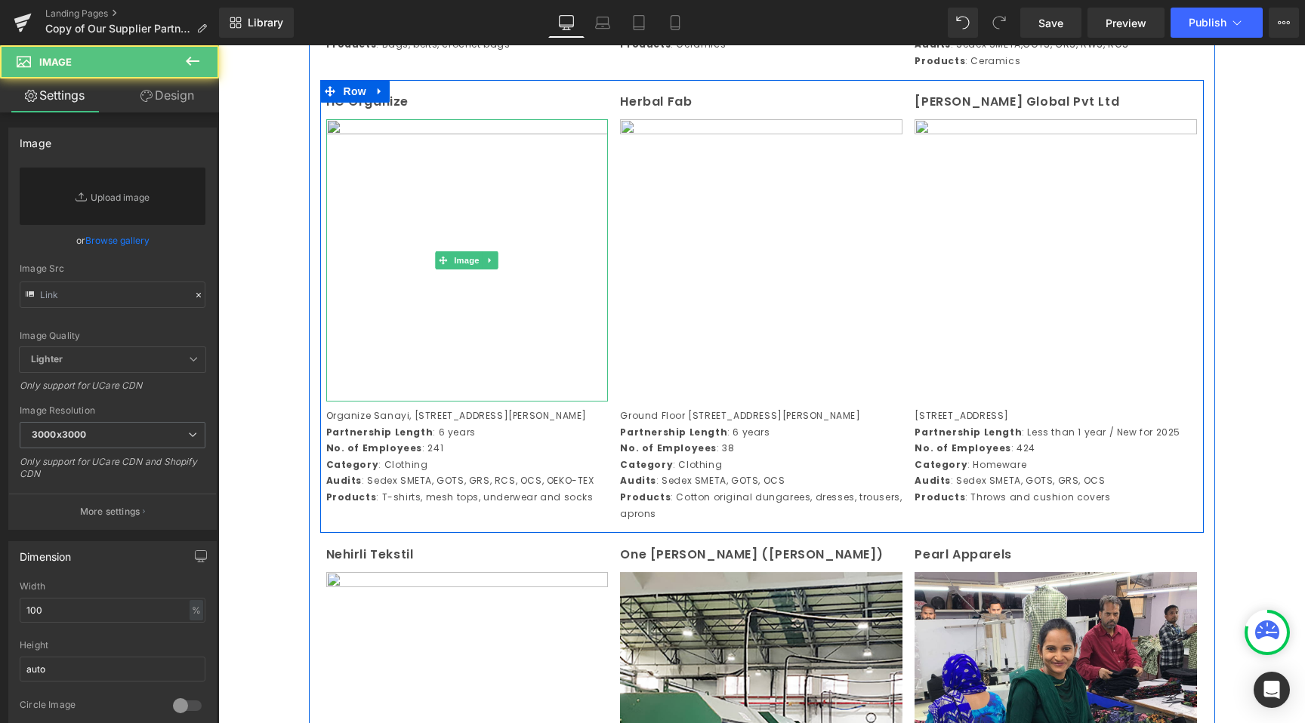
click at [439, 181] on img at bounding box center [467, 260] width 282 height 282
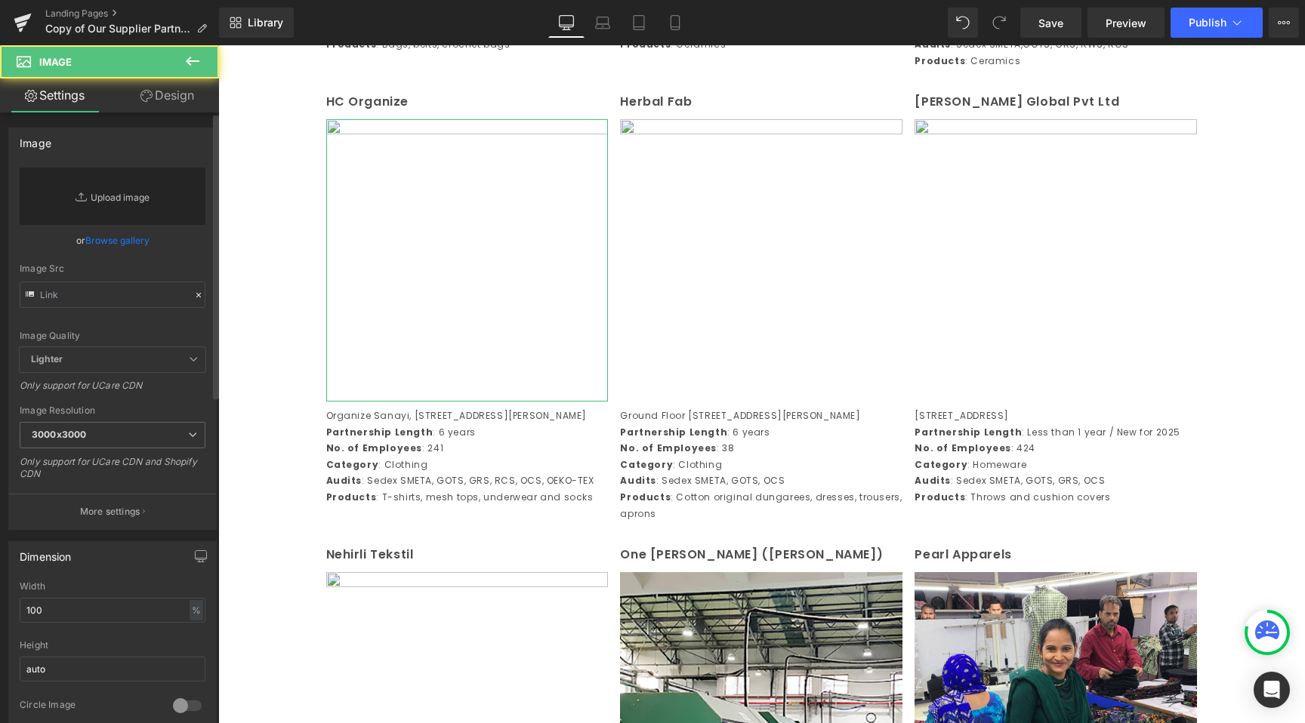
click at [113, 184] on link "Replace Image" at bounding box center [113, 196] width 186 height 57
click at [104, 237] on link "Browse gallery" at bounding box center [117, 240] width 64 height 26
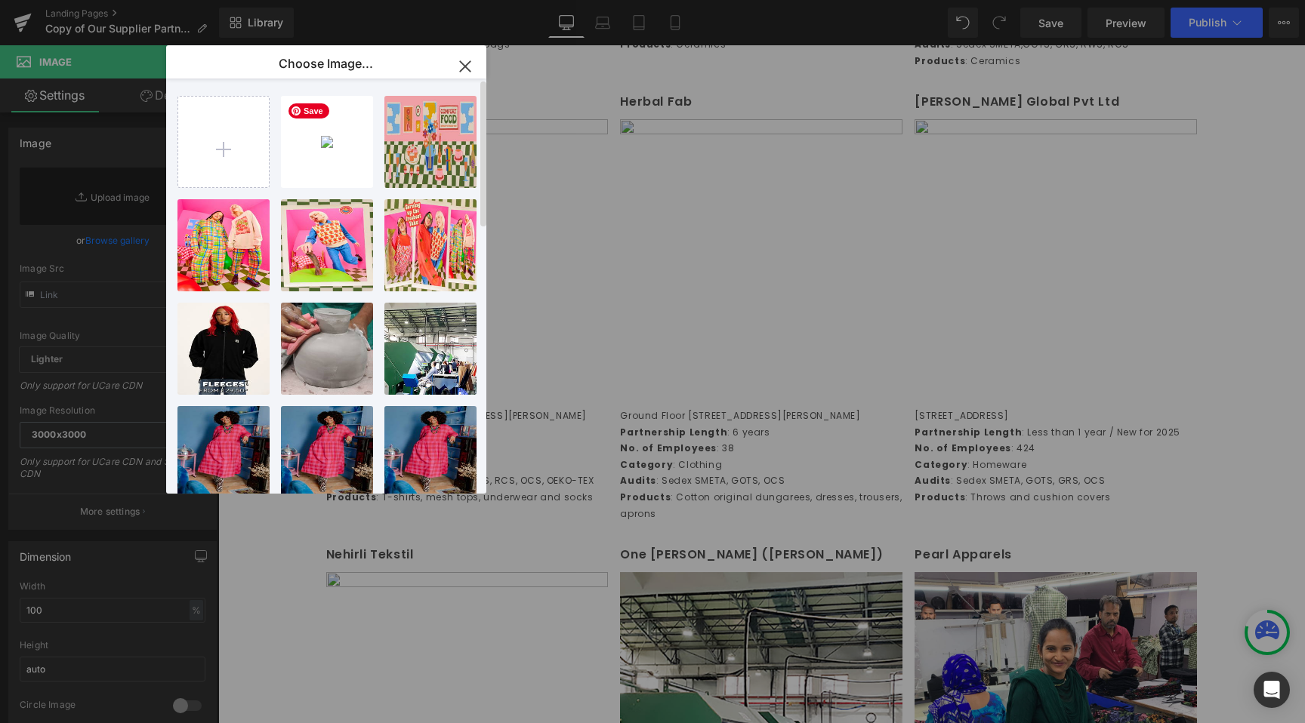
click at [324, 94] on div "imgi_30...ding.jpg 545.14 KB Delete image? Yes No Artboar...rd 5.jpg 744.07 KB …" at bounding box center [334, 289] width 315 height 421
click at [337, 126] on div "imgi_30...ding.jpg 545.14 KB" at bounding box center [327, 142] width 92 height 92
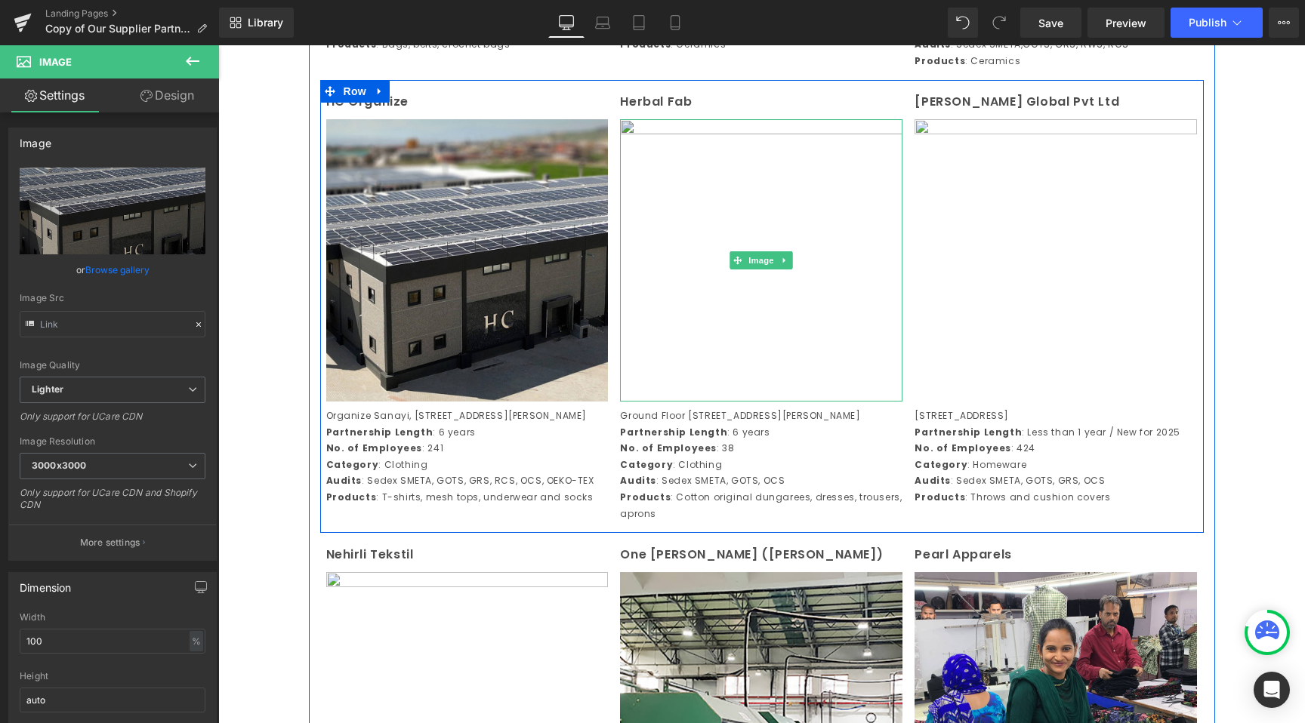
click at [736, 184] on img at bounding box center [761, 260] width 282 height 282
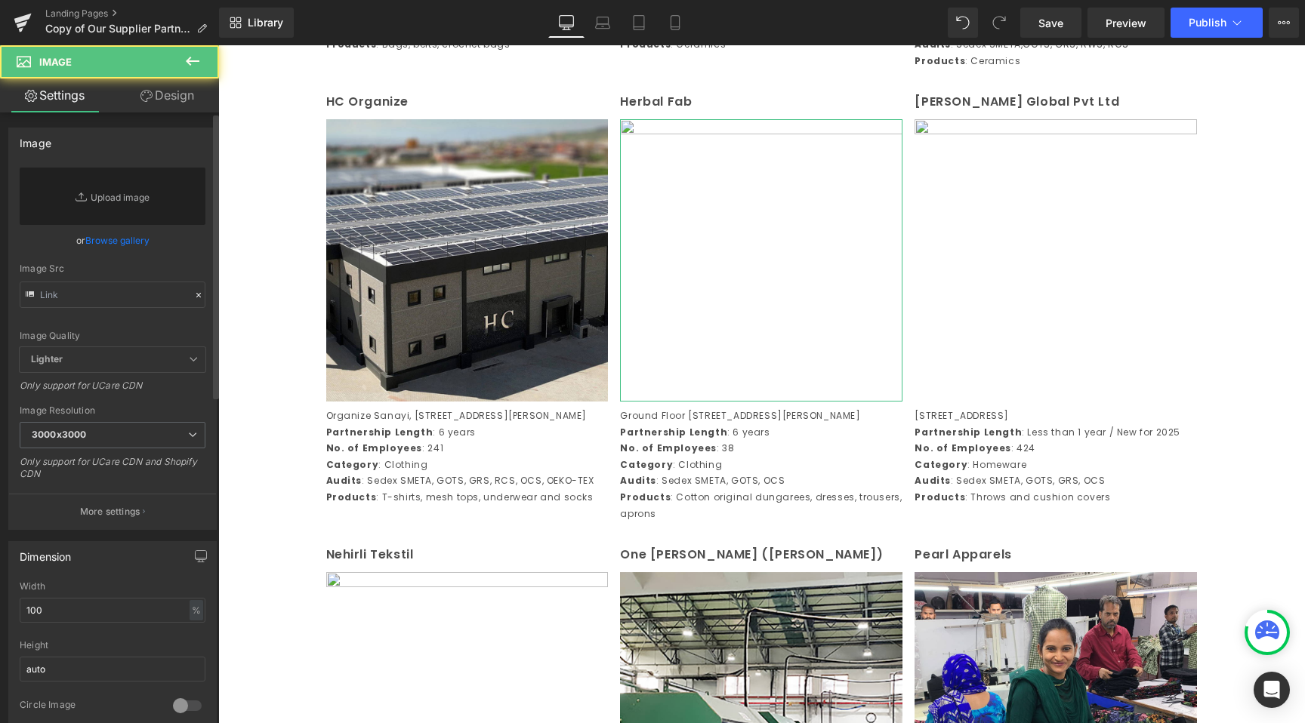
click at [107, 256] on div "Image Quality Lighter Lightest Lighter Lighter Lightest Only support for UCare …" at bounding box center [113, 258] width 186 height 180
click at [108, 235] on link "Browse gallery" at bounding box center [117, 240] width 64 height 26
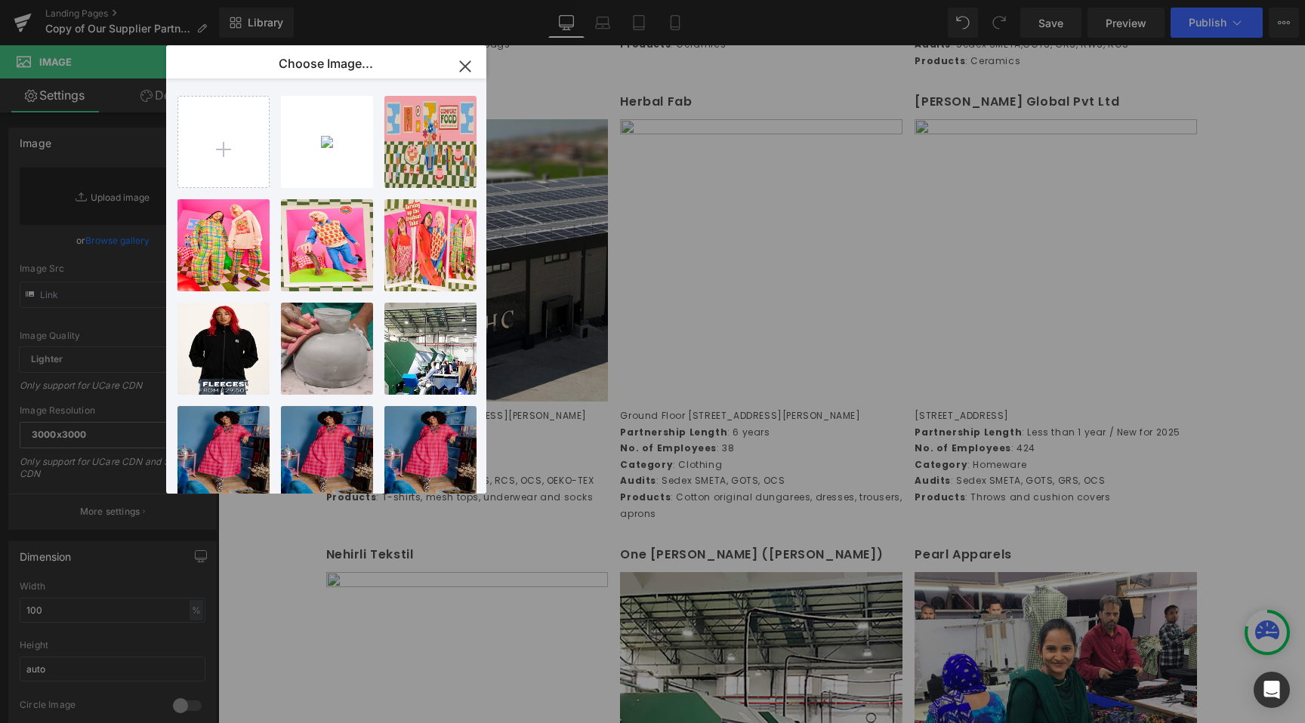
click at [109, 0] on div "You are previewing how the will restyle your page. You can not edit Elements in…" at bounding box center [652, 0] width 1305 height 0
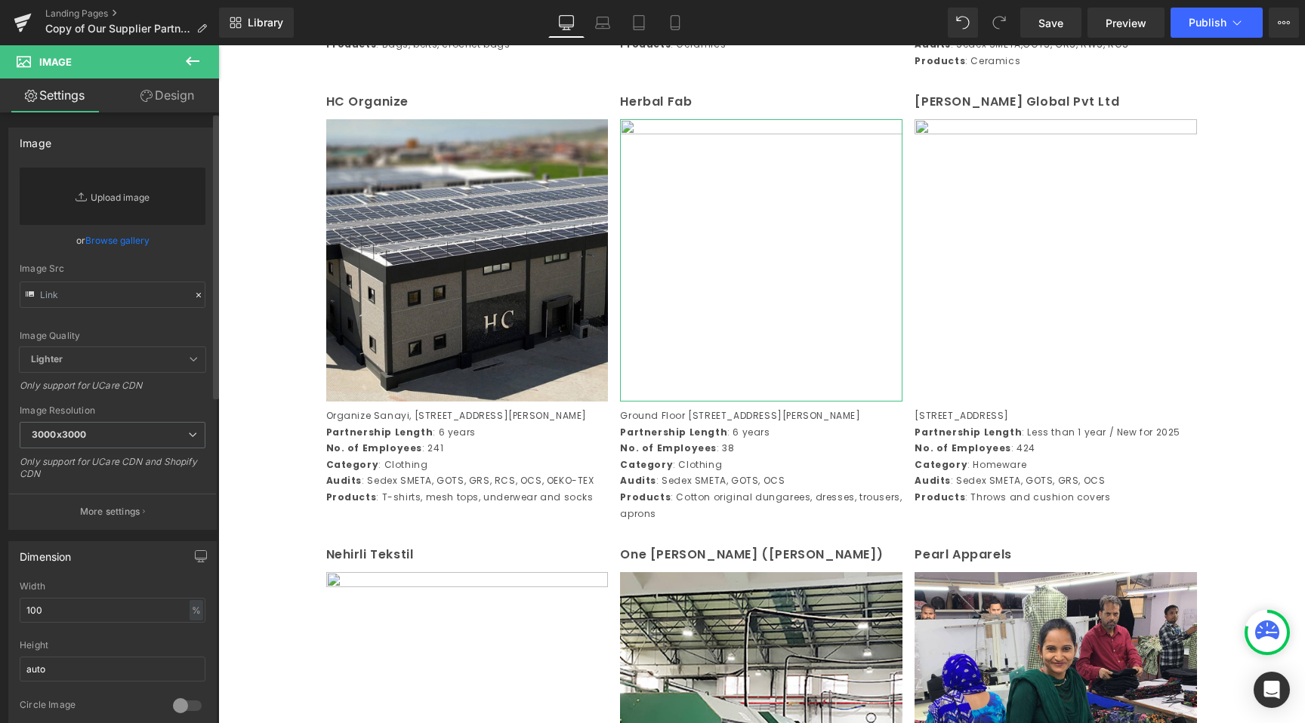
click at [108, 203] on link "Replace Image" at bounding box center [113, 196] width 186 height 57
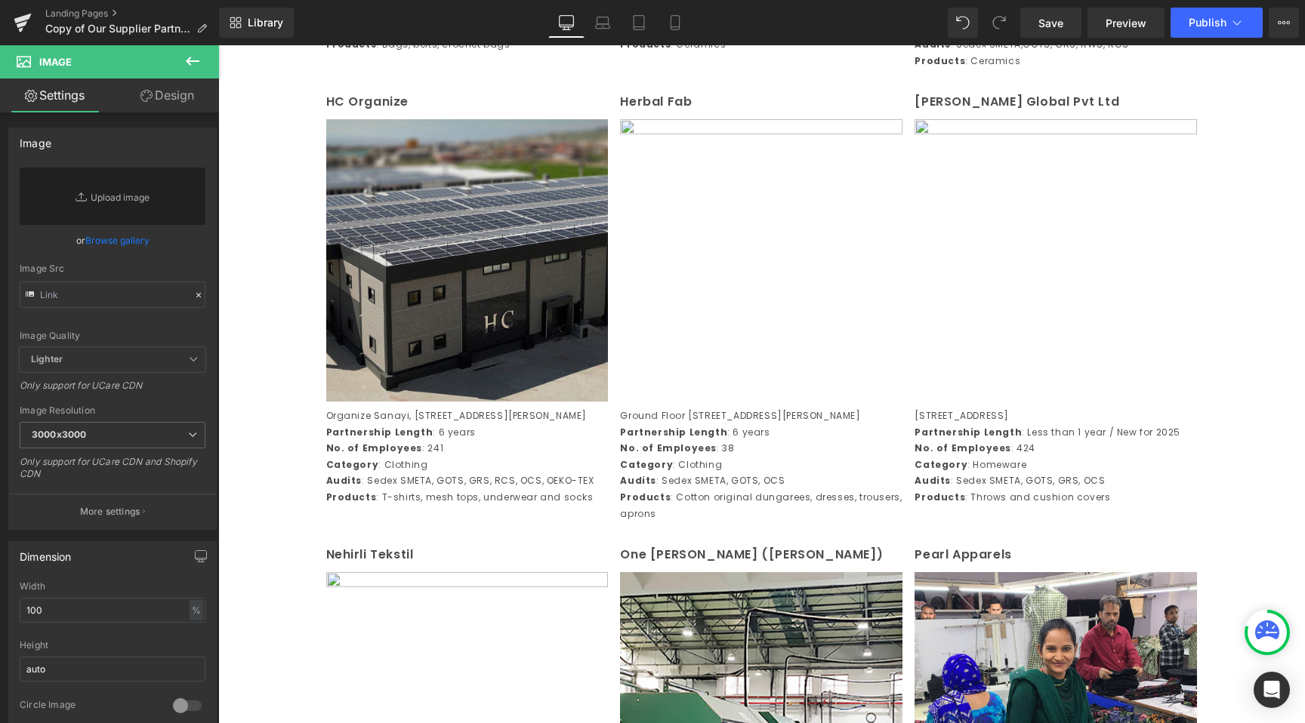
type input "C:\fakepath\imgi_9_homepage-new1.jpg"
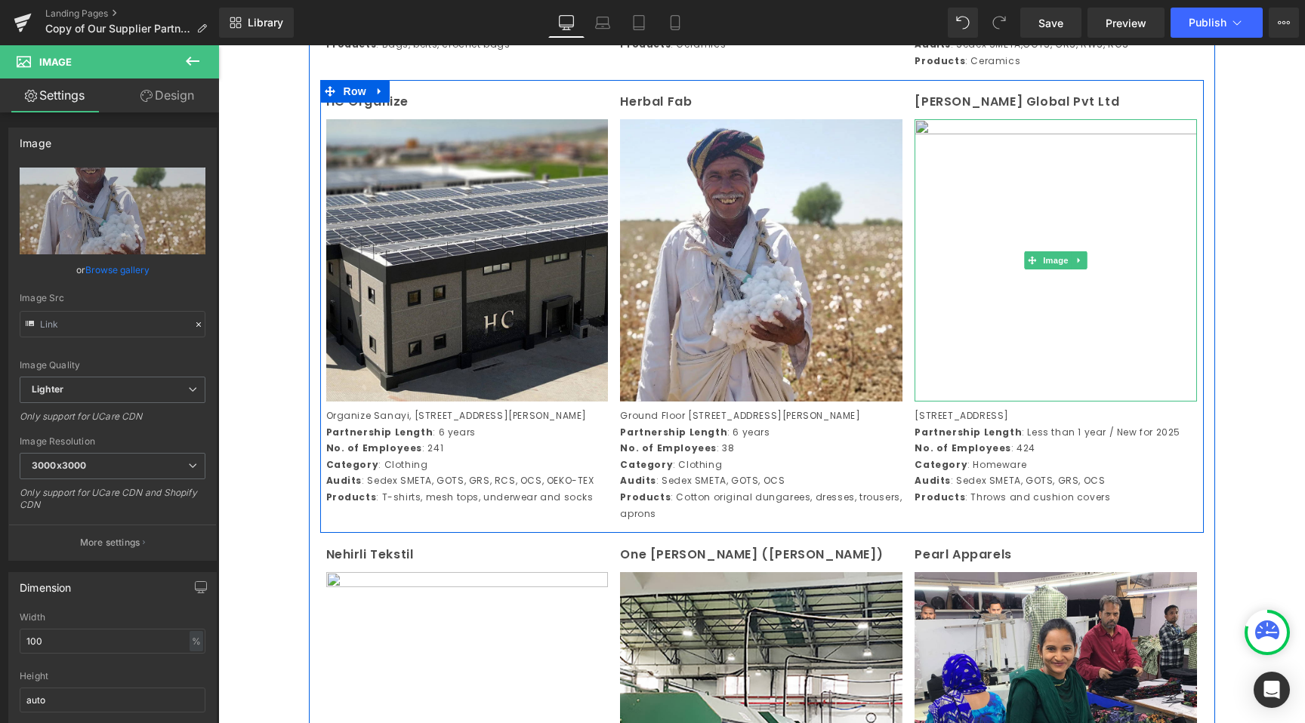
click at [1051, 301] on img at bounding box center [1055, 260] width 282 height 282
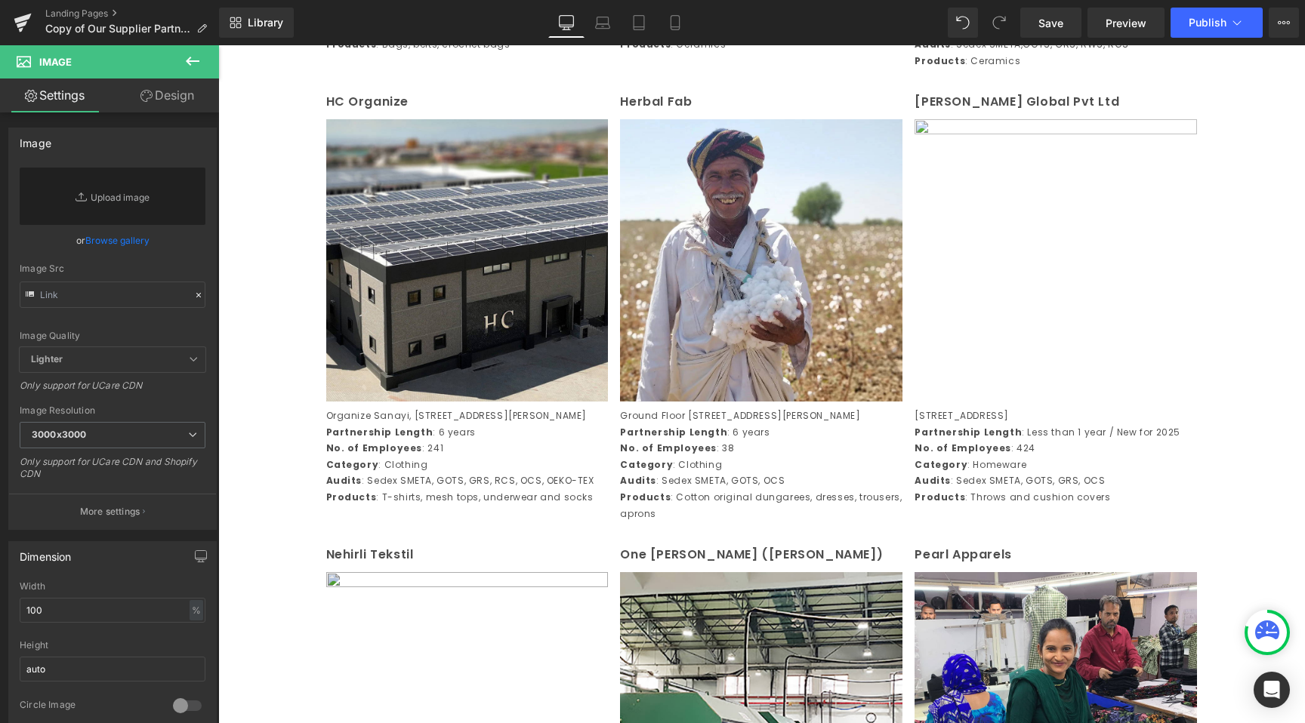
click at [489, 638] on img at bounding box center [467, 713] width 282 height 282
click at [122, 252] on link "Browse gallery" at bounding box center [117, 240] width 64 height 26
click at [132, 0] on div "You are previewing how the will restyle your page. You can not edit Elements in…" at bounding box center [652, 0] width 1305 height 0
click at [130, 208] on link "Replace Image" at bounding box center [113, 196] width 186 height 57
type input "C:\fakepath\imgi_40_45.jpg"
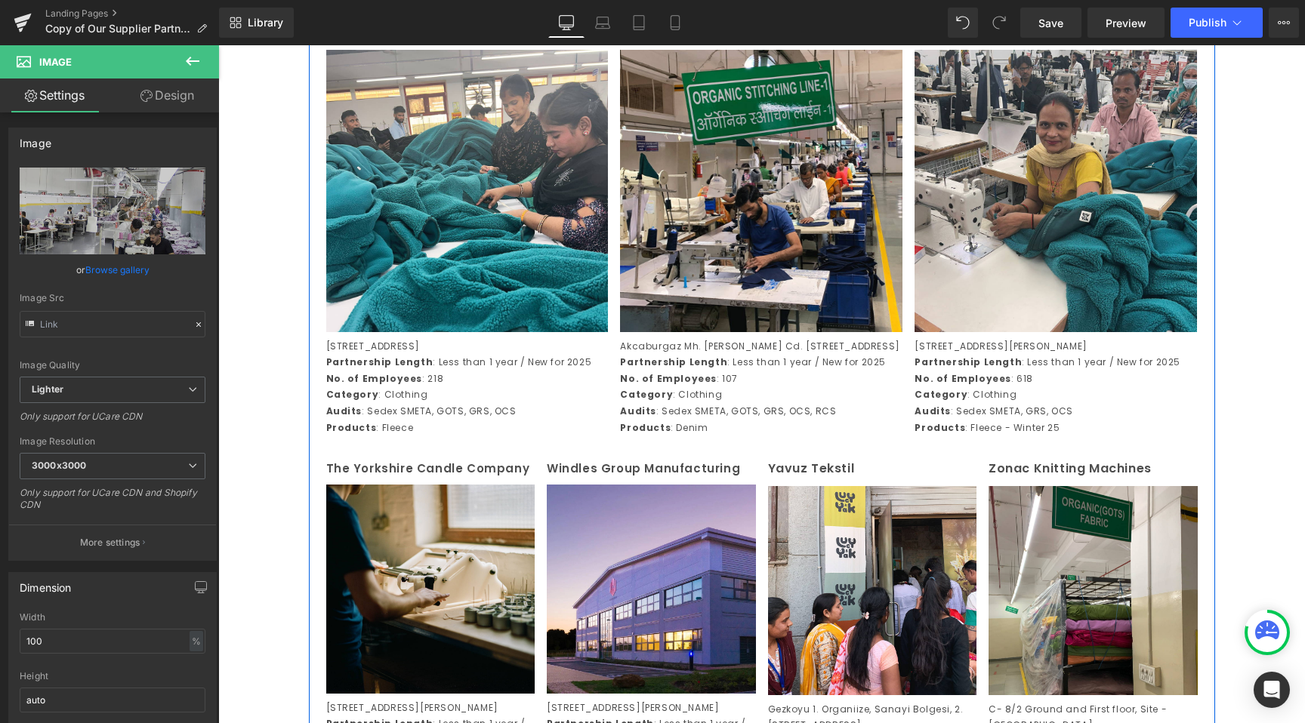
scroll to position [3054, 0]
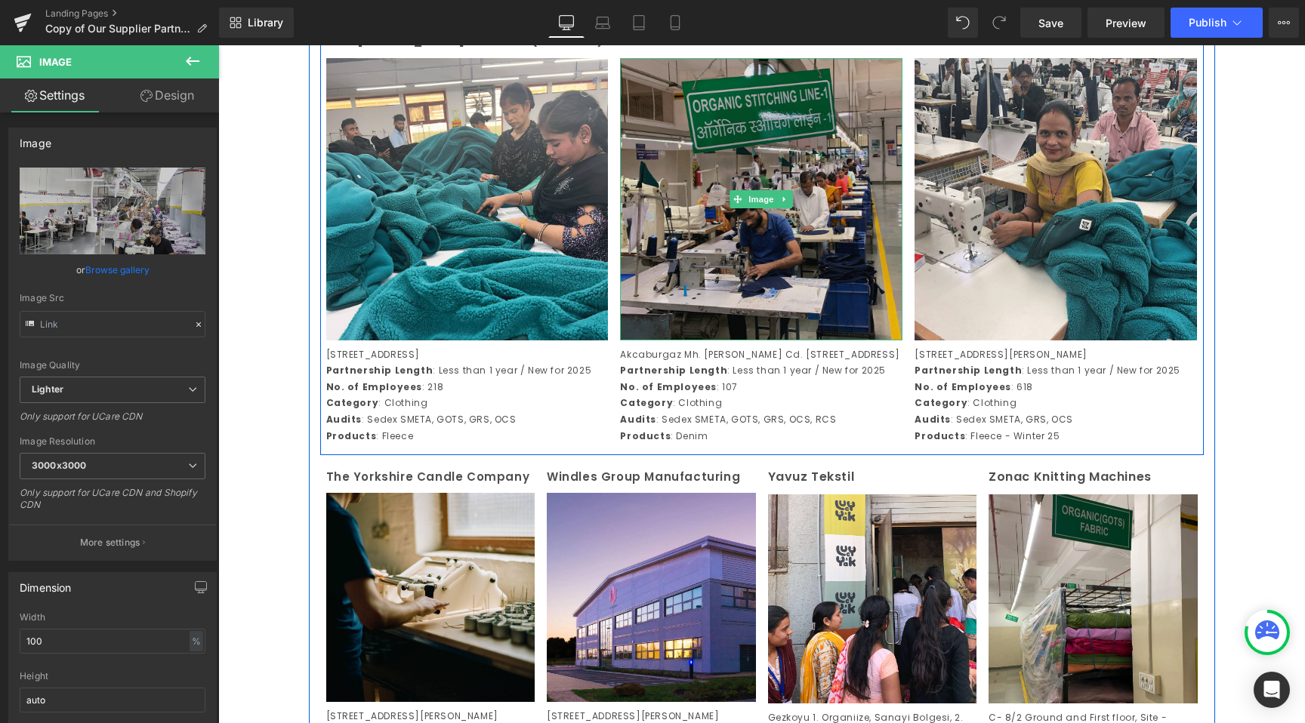
click at [685, 341] on img at bounding box center [761, 199] width 282 height 282
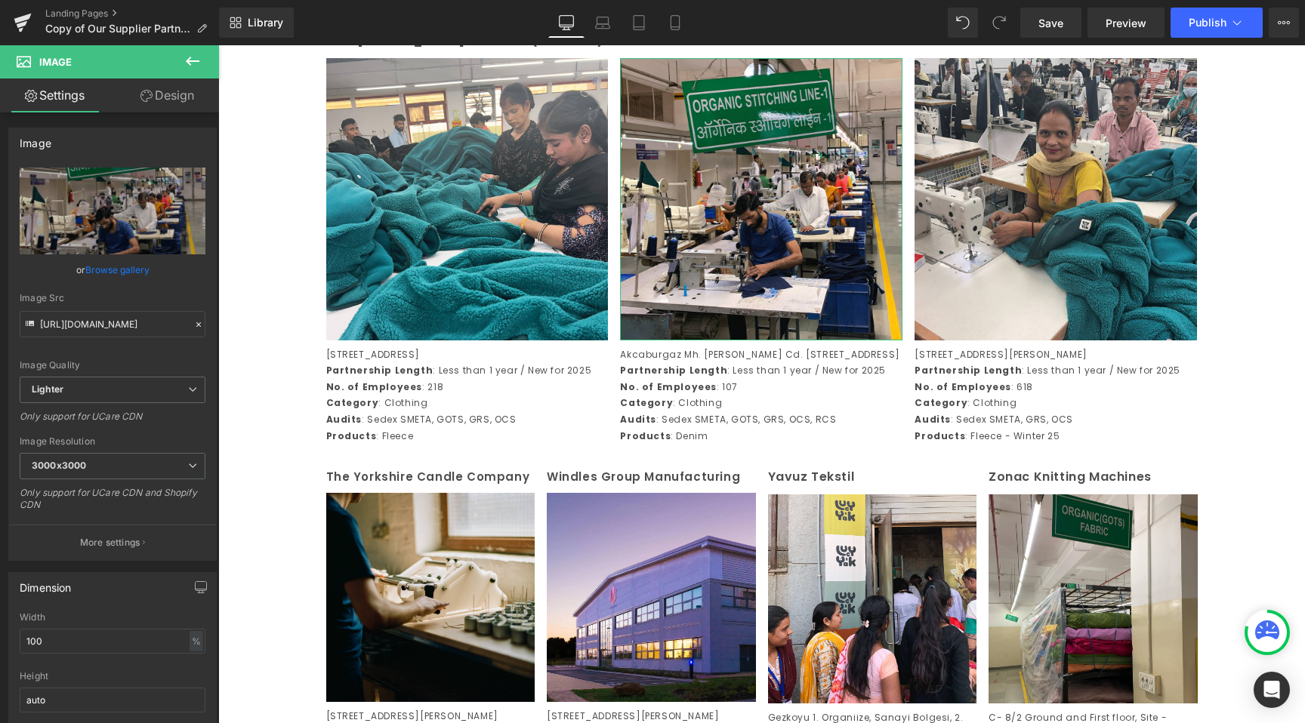
click at [102, 271] on link "Browse gallery" at bounding box center [117, 270] width 64 height 26
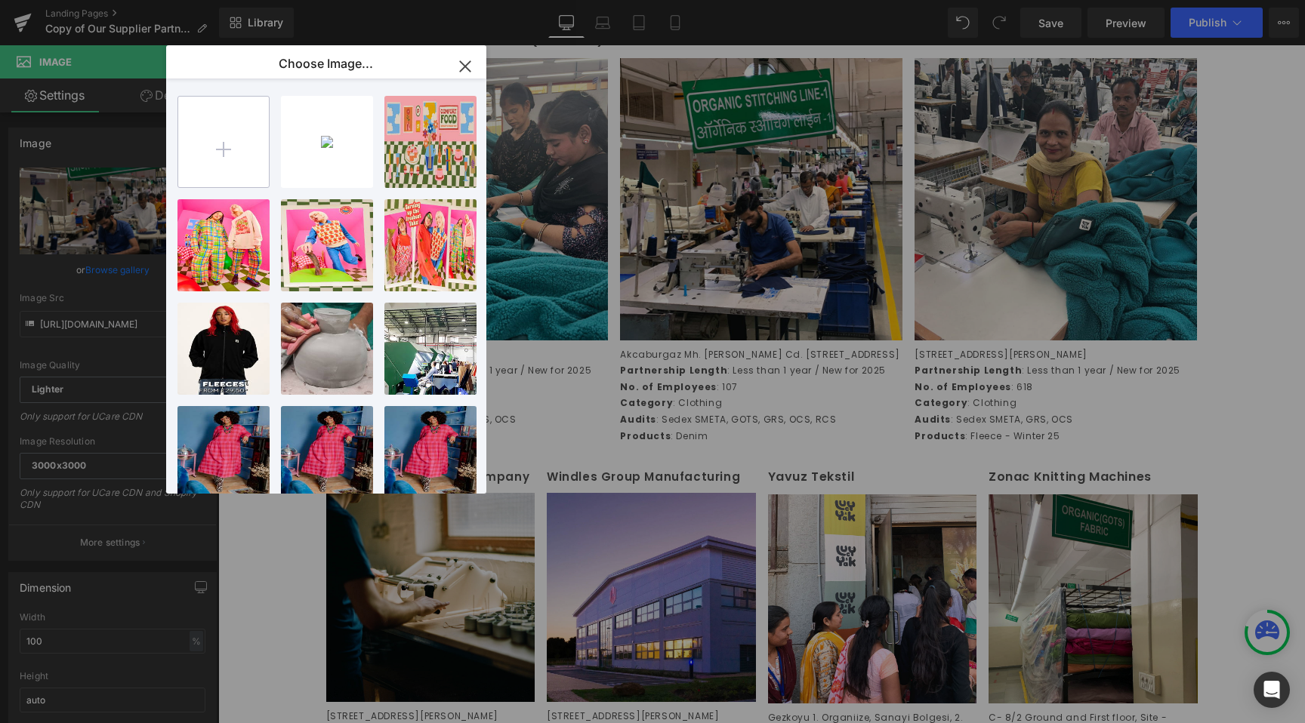
click at [189, 183] on input "file" at bounding box center [223, 142] width 91 height 91
type input "C:\fakepath\imgi_28_db293fc1-c065-4cab-b077-ea3213ae7d8c.jpg"
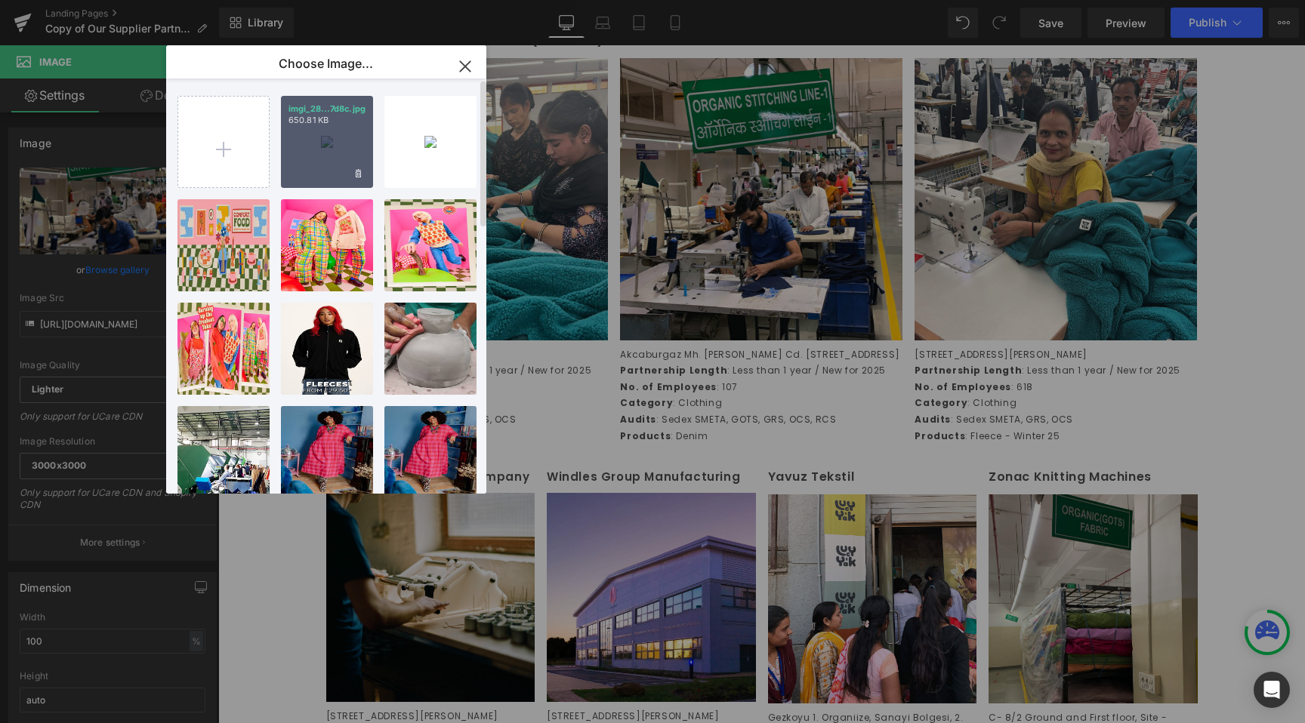
click at [327, 136] on div "imgi_28...7d8c.jpg 650.81 KB" at bounding box center [327, 142] width 92 height 92
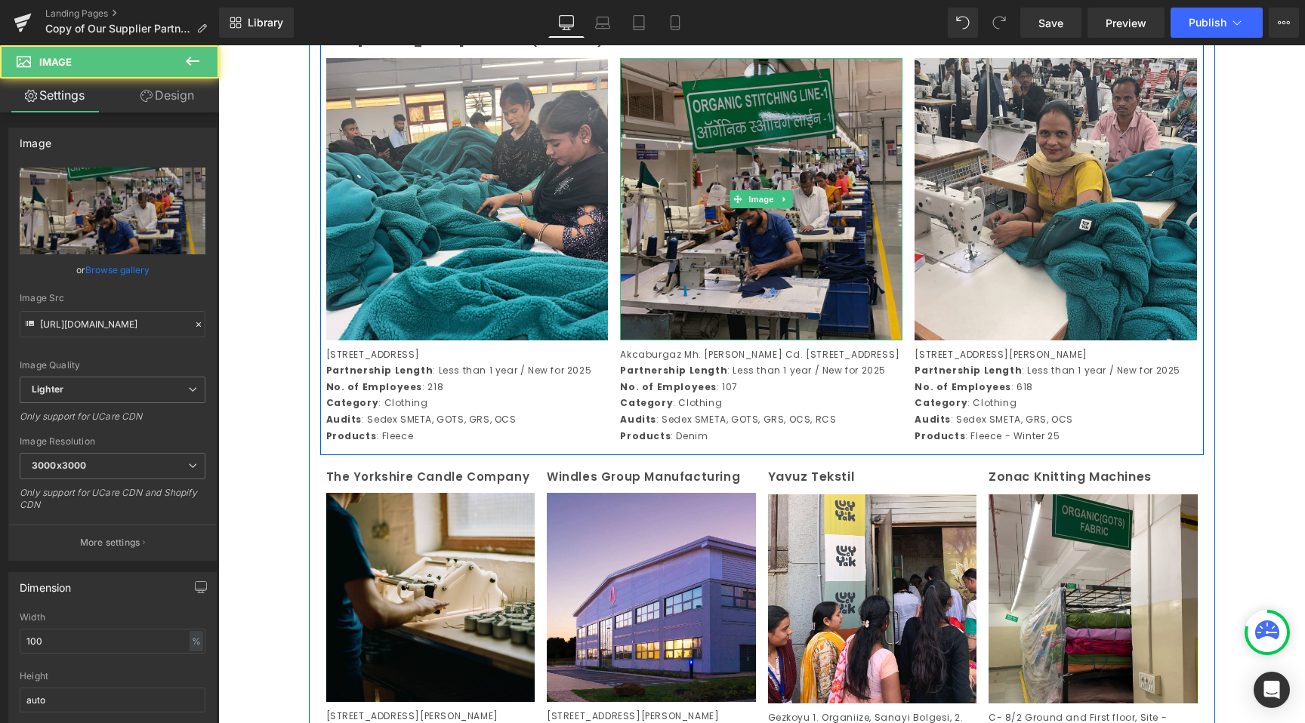
click at [726, 305] on img at bounding box center [761, 199] width 282 height 282
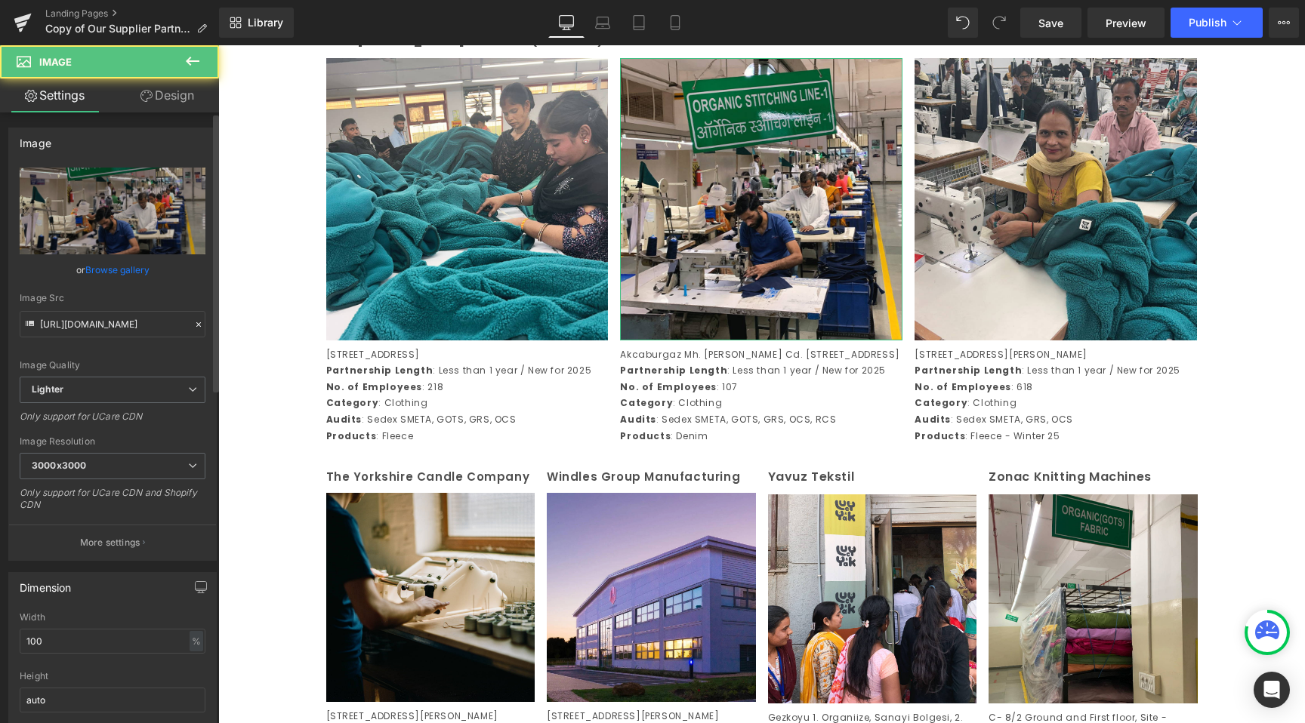
click at [97, 263] on link "Browse gallery" at bounding box center [117, 270] width 64 height 26
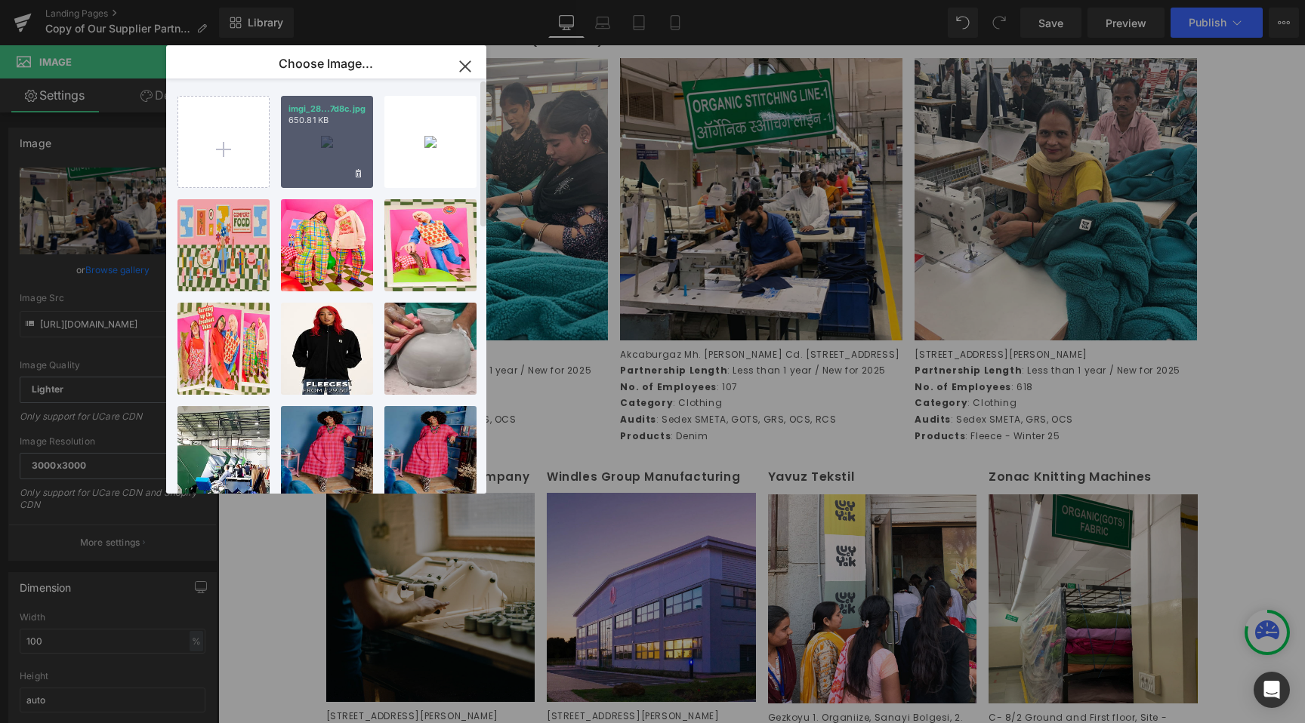
click at [312, 143] on div "imgi_28...7d8c.jpg 650.81 KB" at bounding box center [327, 142] width 92 height 92
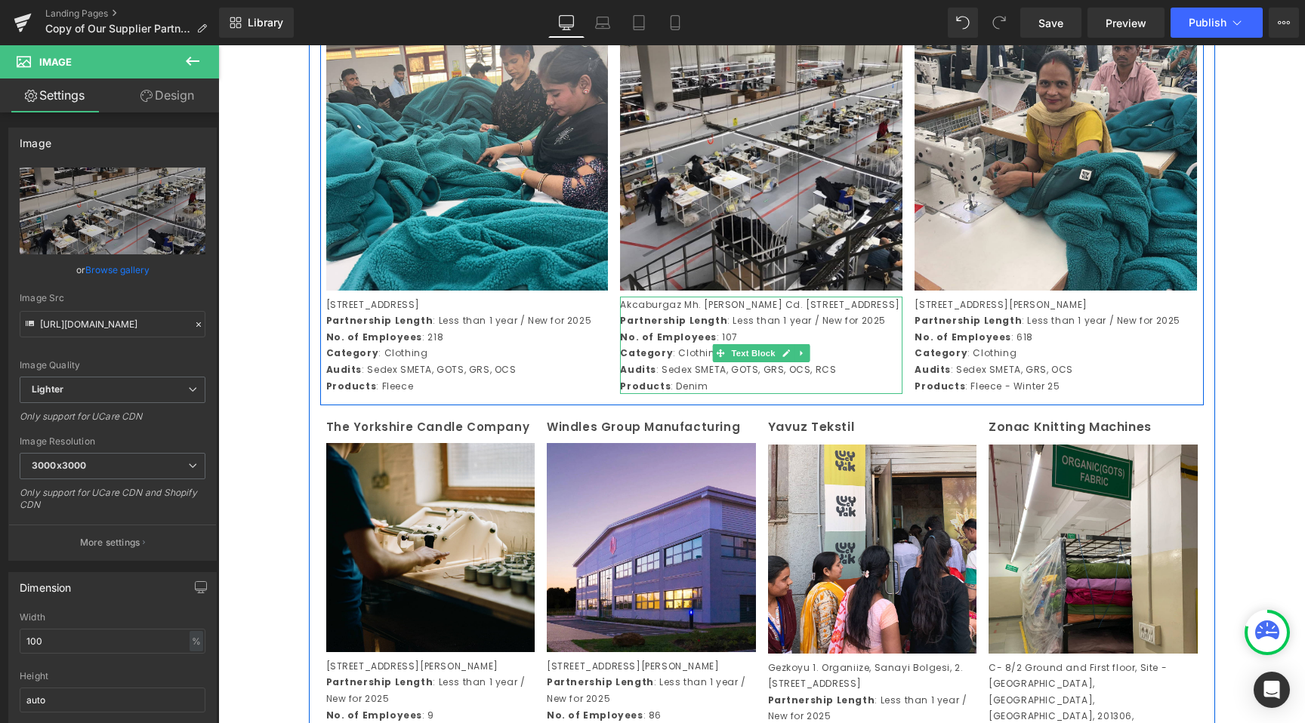
scroll to position [3174, 0]
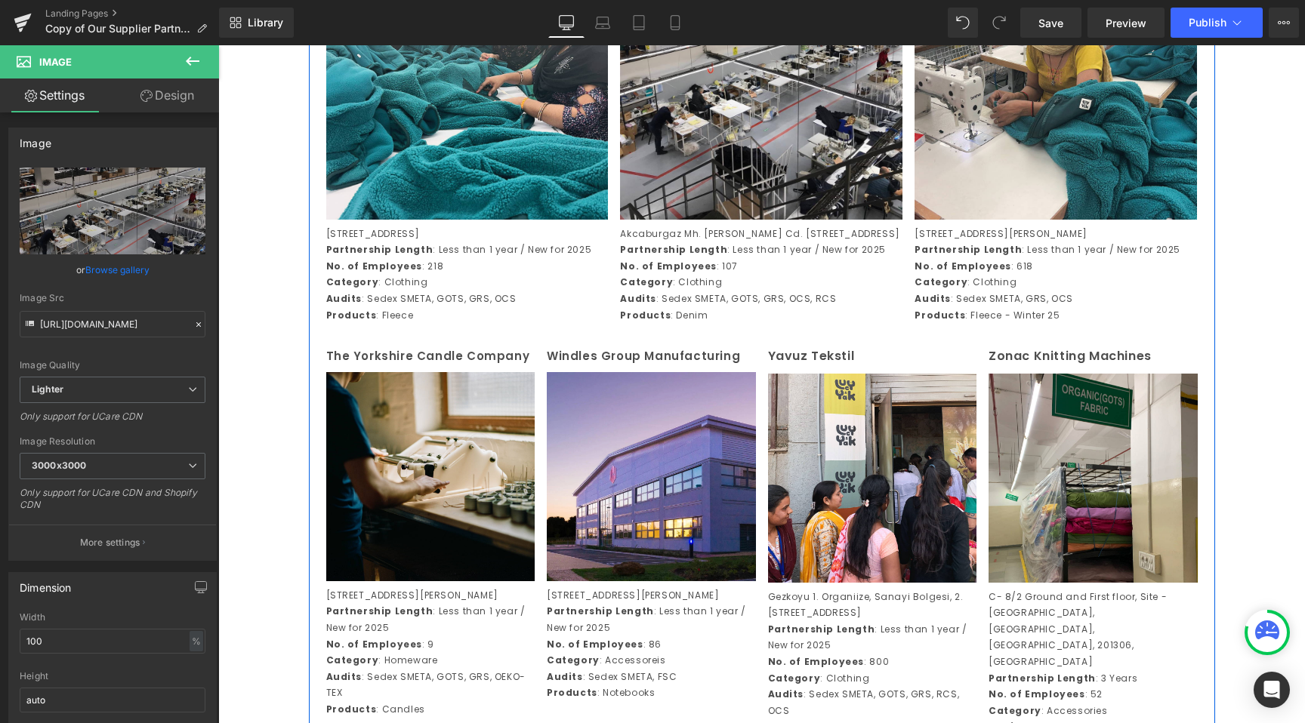
click at [1084, 128] on div "Image" at bounding box center [1055, 78] width 282 height 282
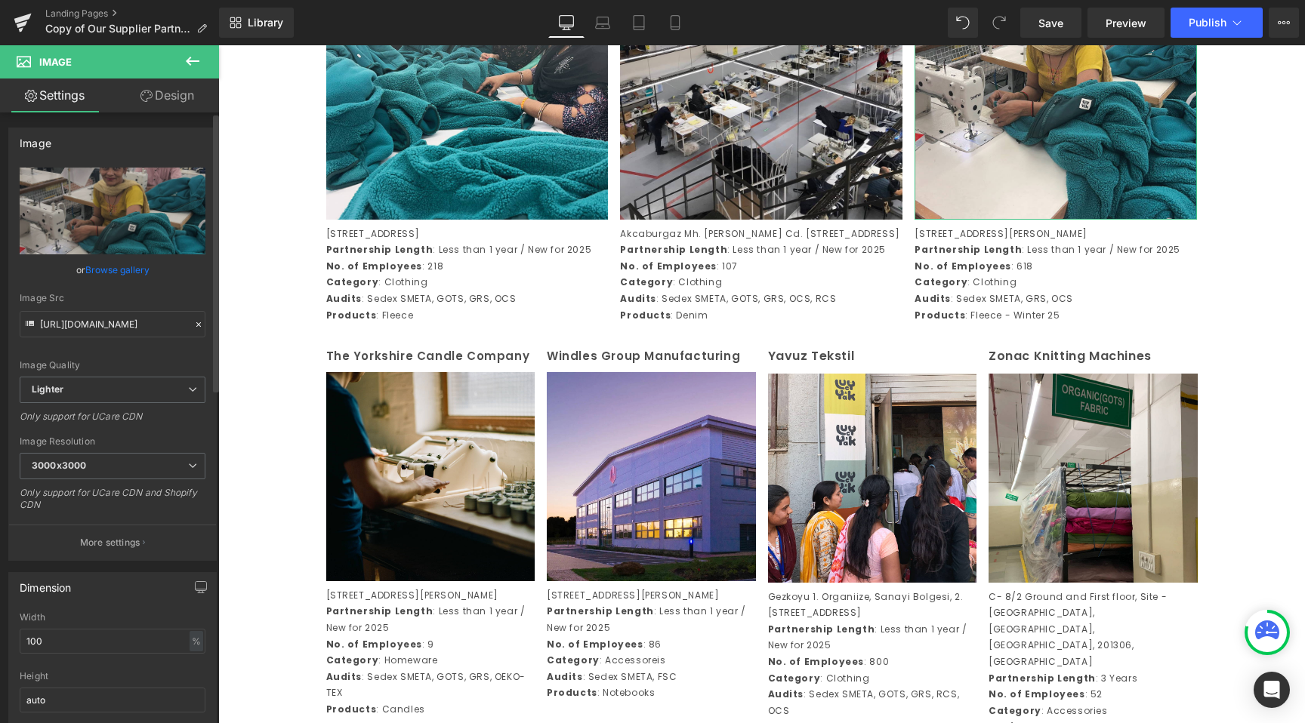
drag, startPoint x: 195, startPoint y: 324, endPoint x: 11, endPoint y: 279, distance: 189.0
click at [195, 324] on icon at bounding box center [198, 324] width 11 height 11
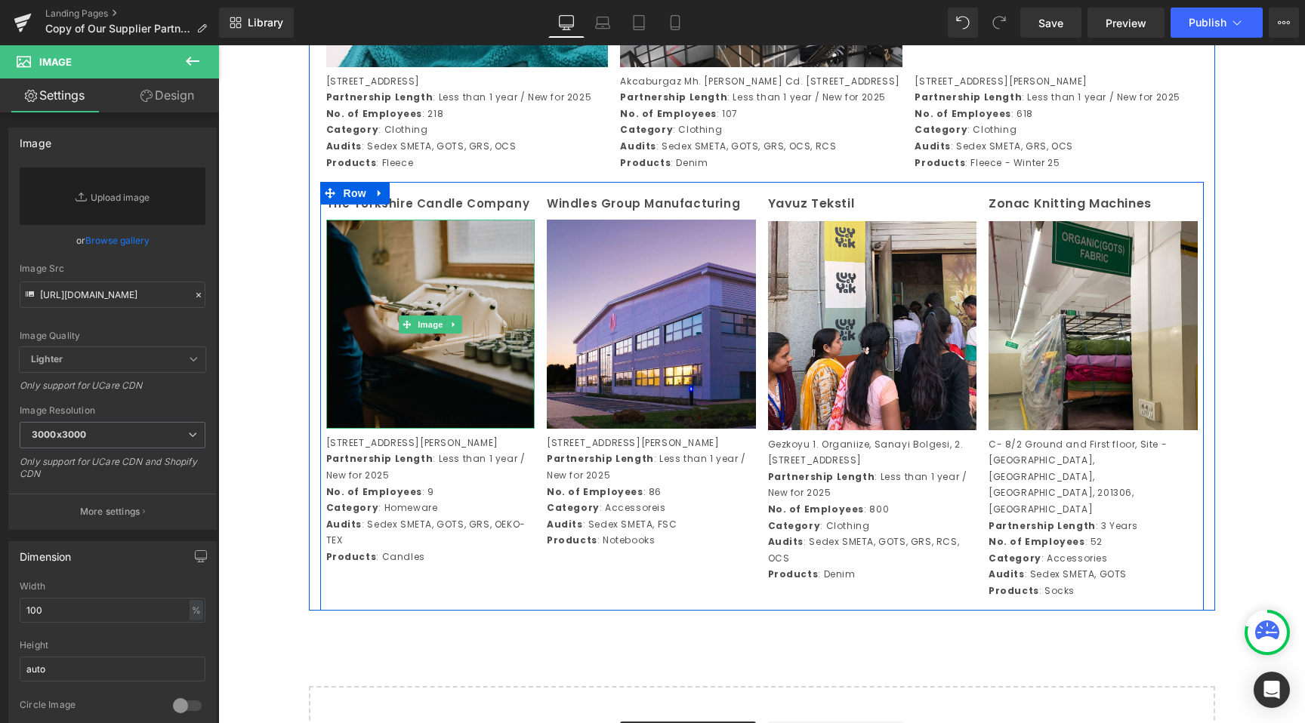
scroll to position [3331, 0]
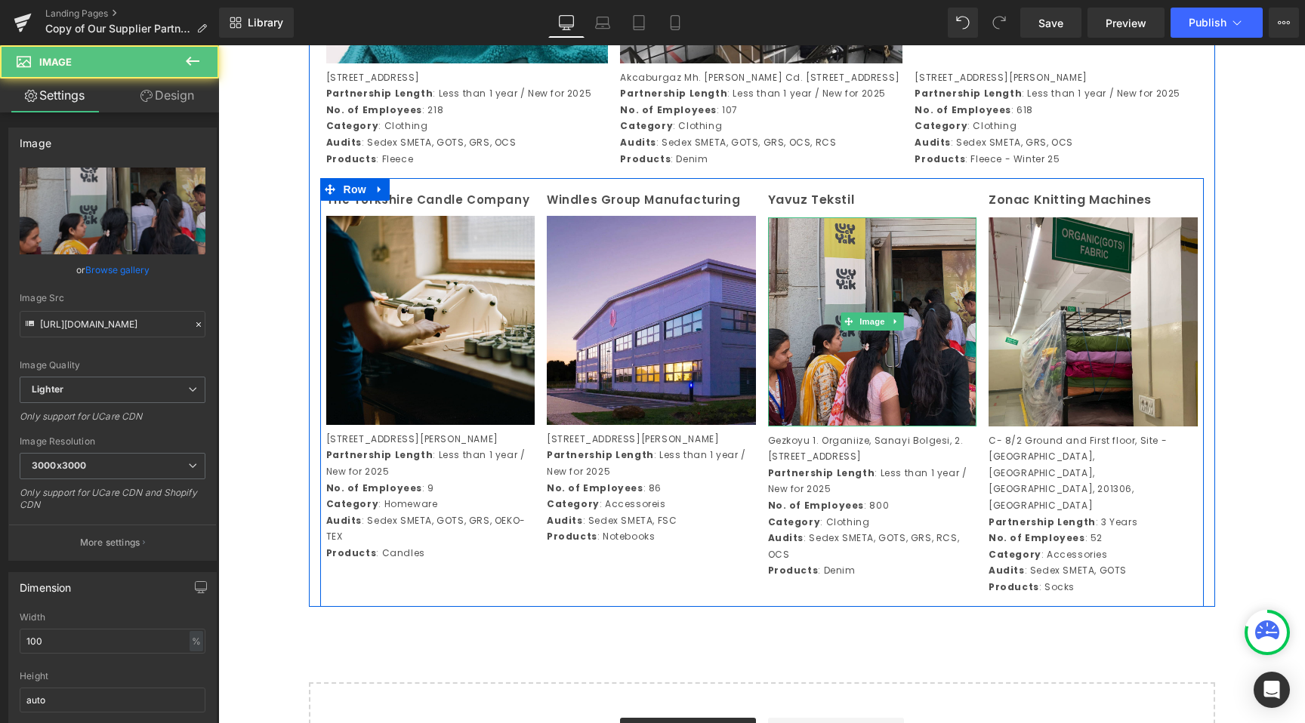
click at [948, 409] on img at bounding box center [872, 321] width 209 height 209
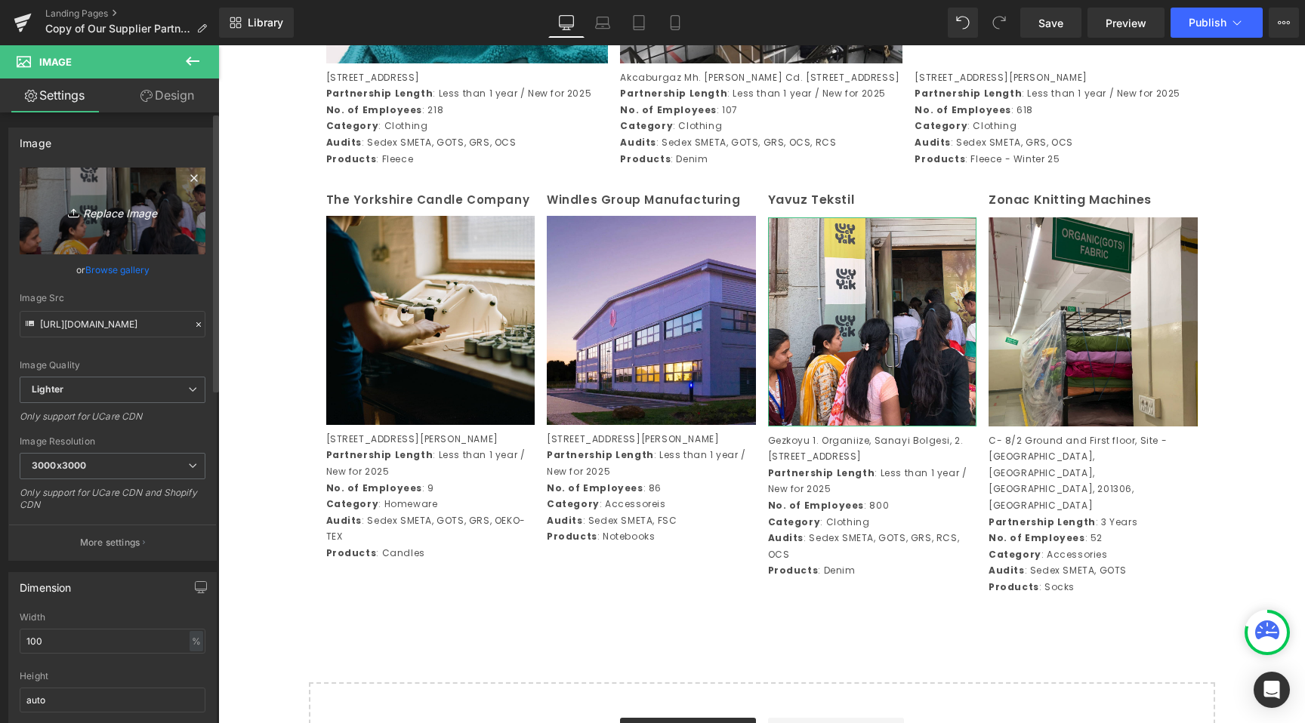
click at [115, 230] on link "Replace Image" at bounding box center [113, 211] width 186 height 87
type input "C:\fakepath\imgi_9_IMG_1967-kopya.jpg"
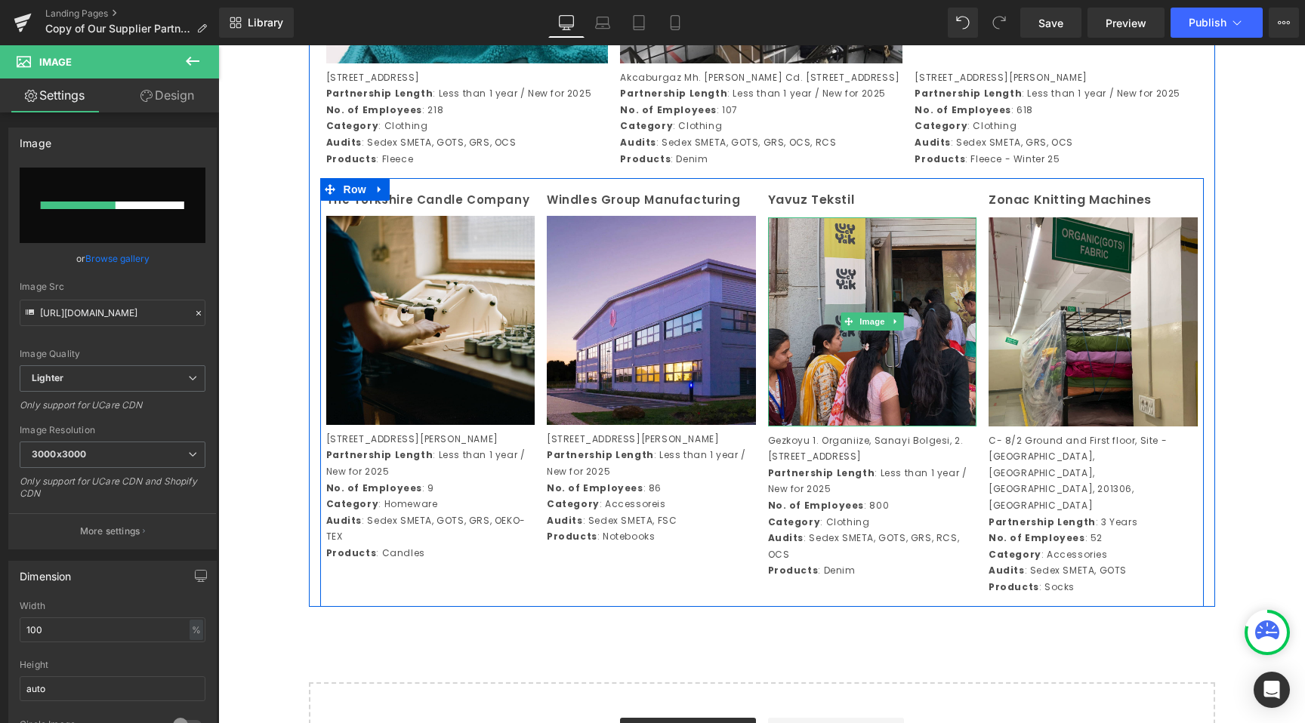
click at [884, 424] on img at bounding box center [872, 321] width 209 height 209
click at [914, 427] on img at bounding box center [872, 321] width 209 height 209
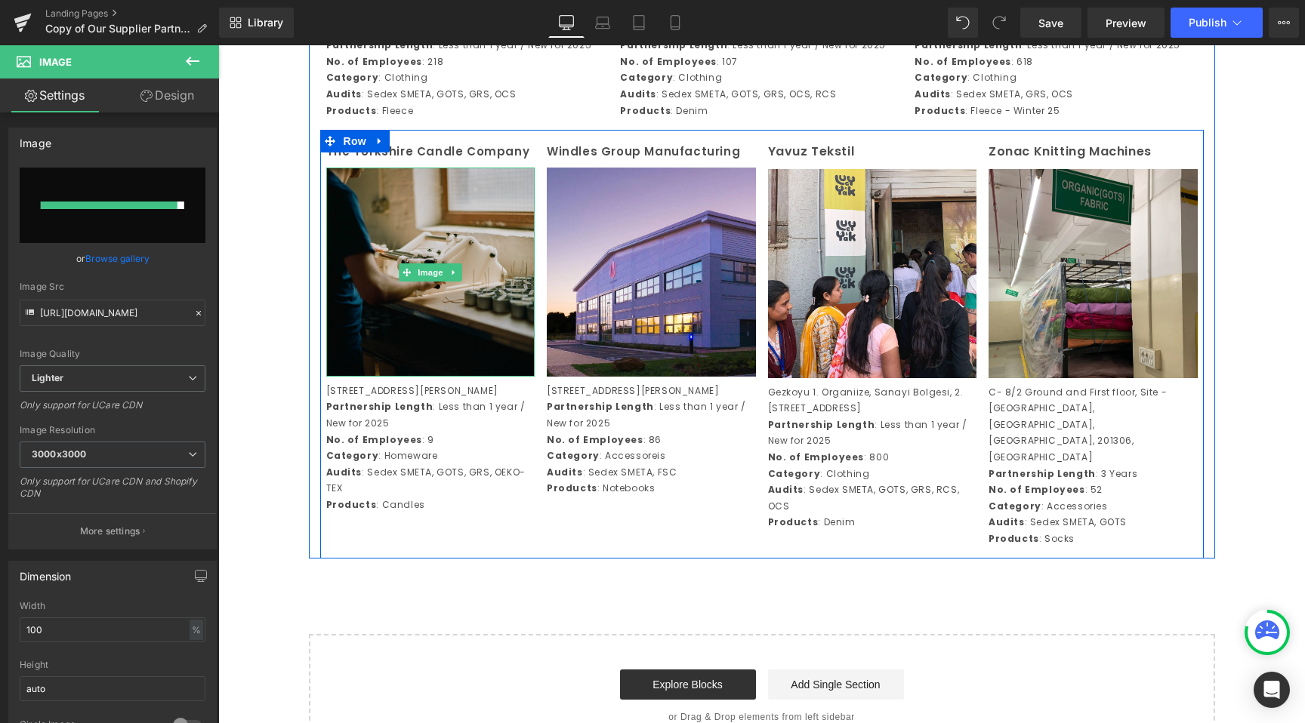
scroll to position [3376, 0]
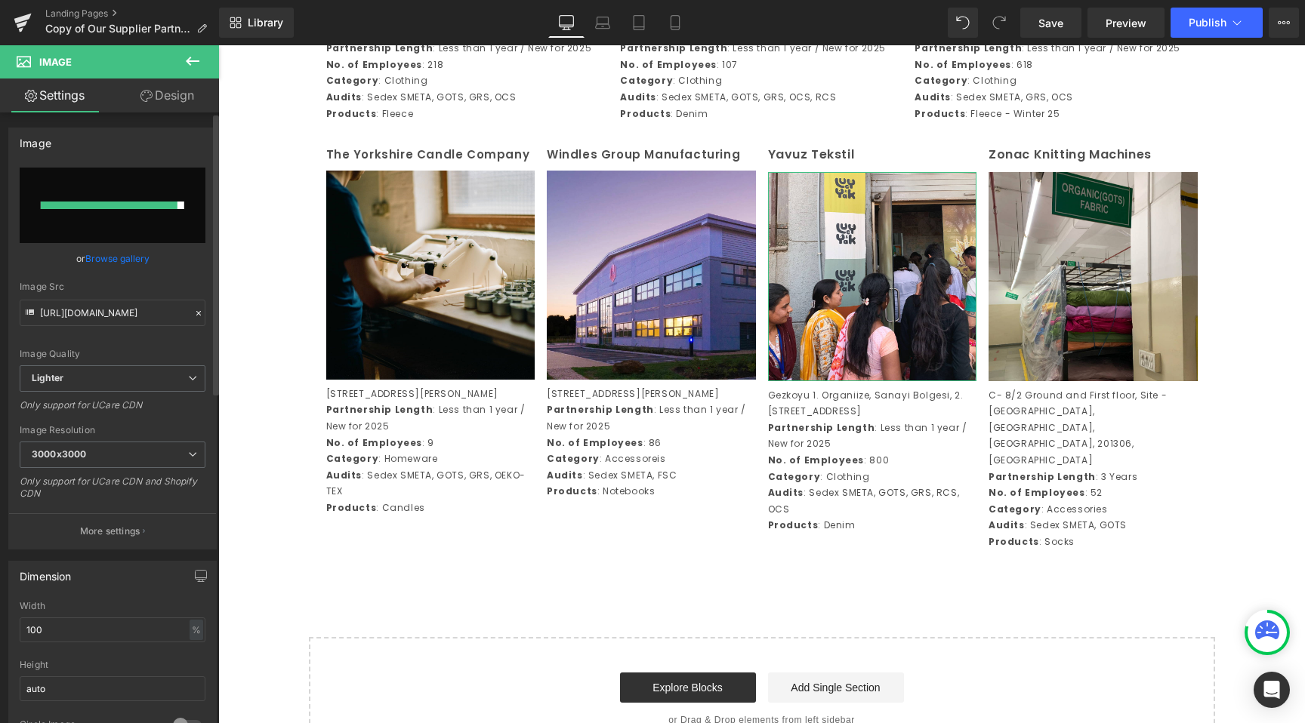
click at [132, 257] on link "Browse gallery" at bounding box center [117, 258] width 64 height 26
click at [131, 0] on div "You are previewing how the will restyle your page. You can not edit Elements in…" at bounding box center [652, 0] width 1305 height 0
click at [174, 204] on div at bounding box center [112, 206] width 143 height 8
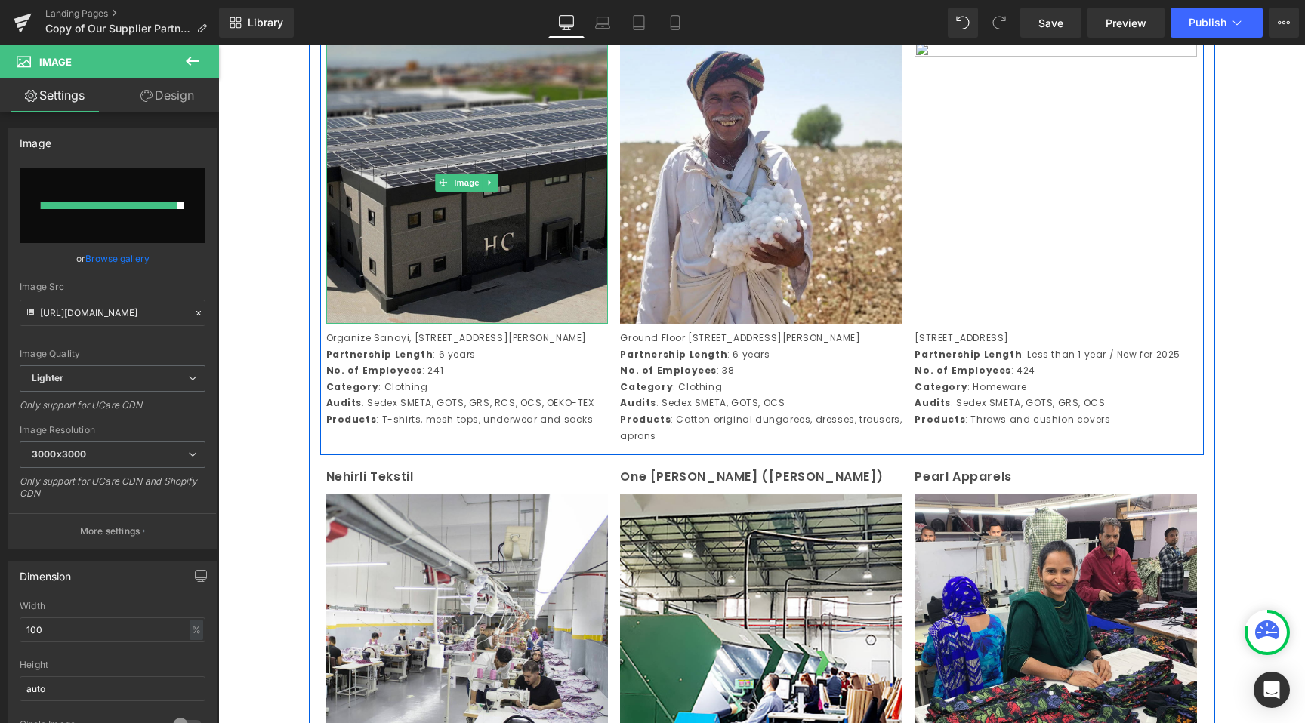
scroll to position [1710, 0]
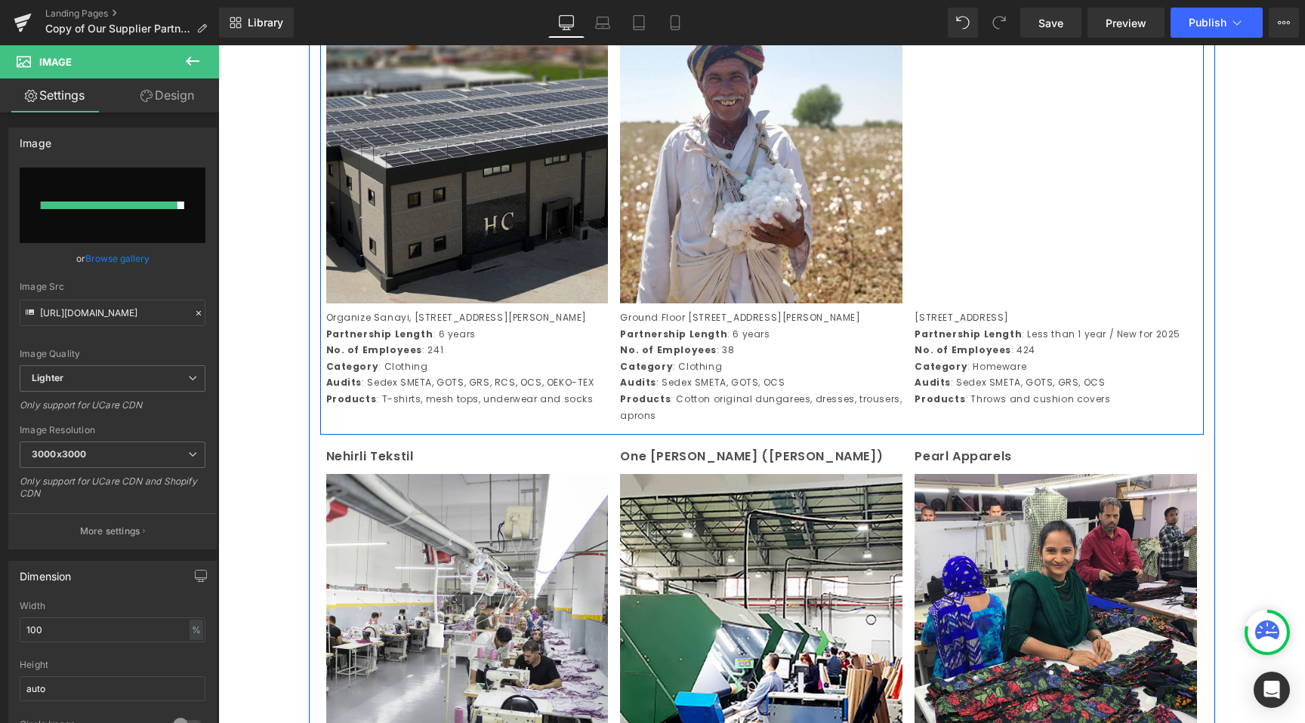
click at [516, 282] on img at bounding box center [467, 162] width 282 height 282
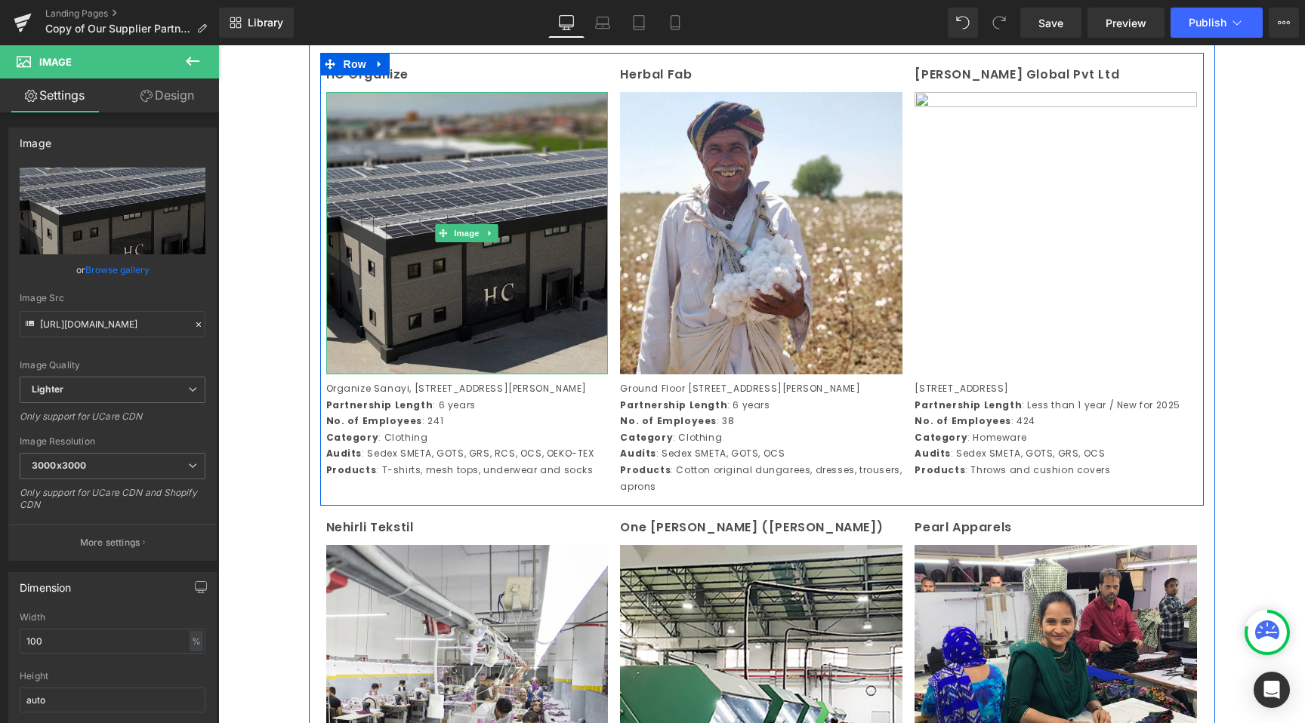
scroll to position [1604, 0]
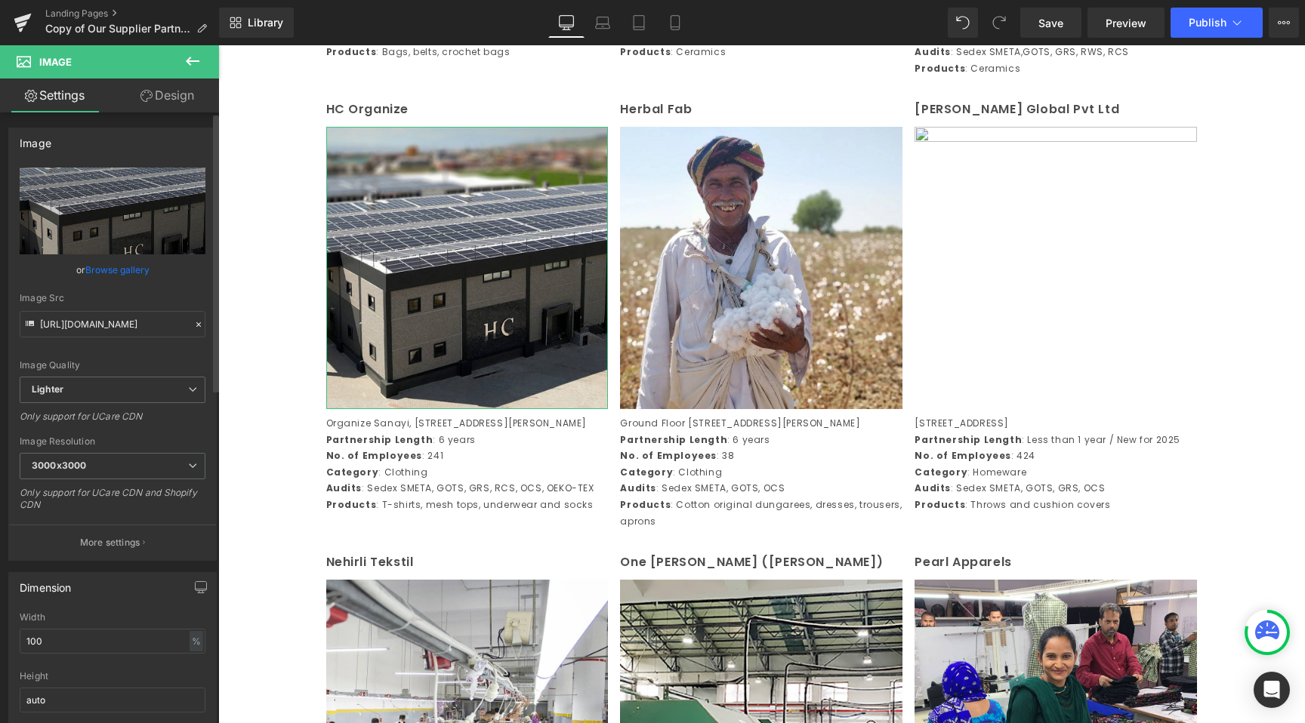
click at [129, 268] on link "Browse gallery" at bounding box center [117, 270] width 64 height 26
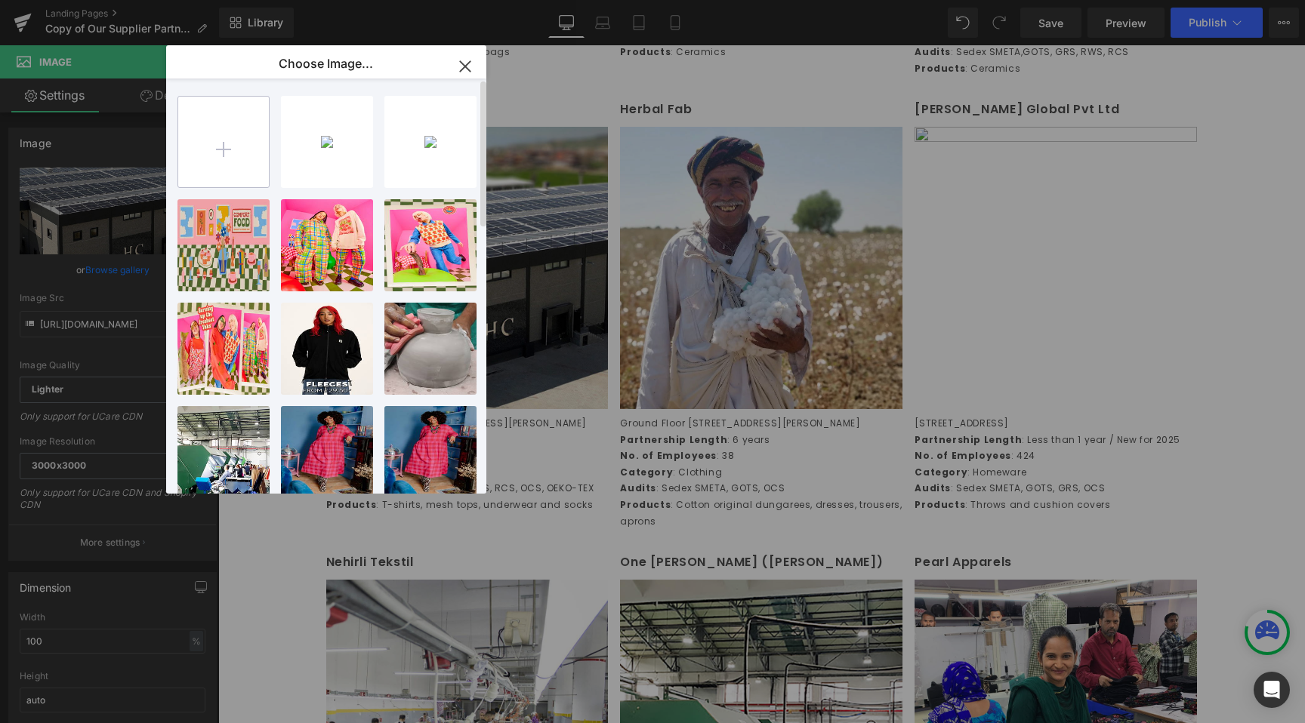
click at [216, 162] on input "file" at bounding box center [223, 142] width 91 height 91
type input "C:\fakepath\imgi_15_about-banner.png"
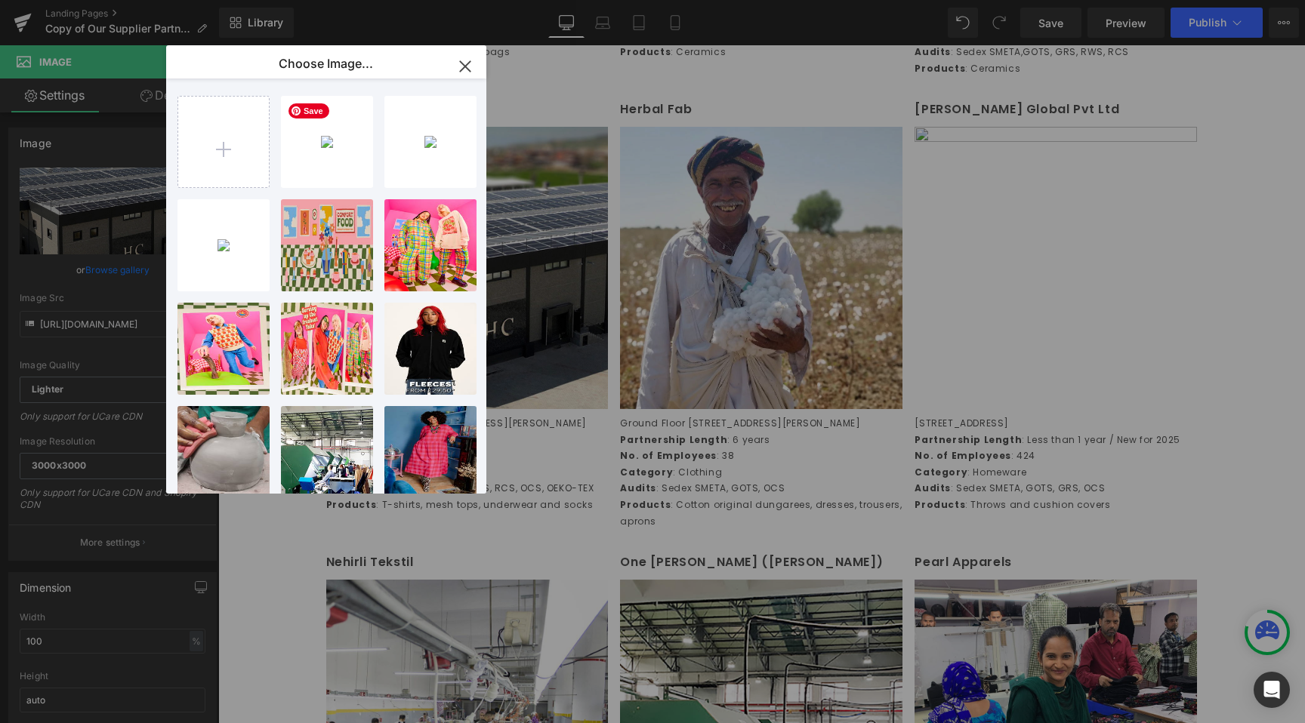
click at [314, 113] on span "Save" at bounding box center [308, 110] width 41 height 15
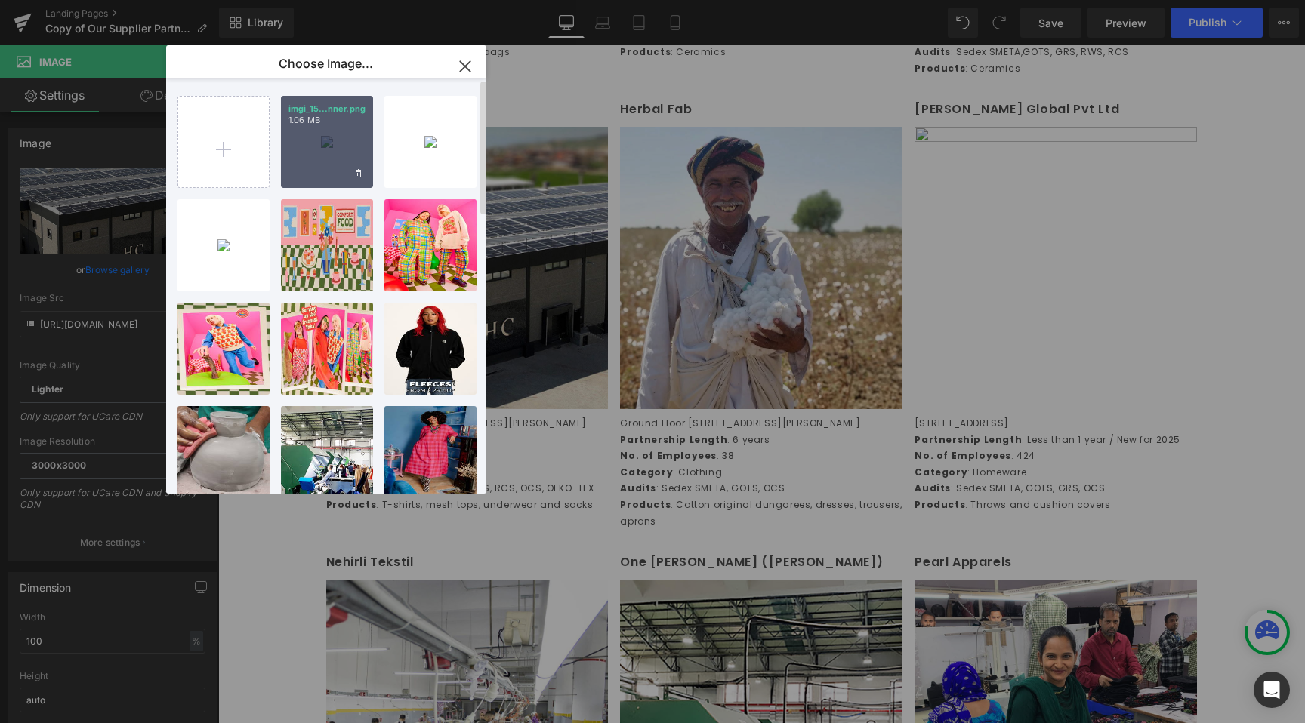
click at [341, 150] on div "imgi_15...nner.png 1.06 MB" at bounding box center [327, 142] width 92 height 92
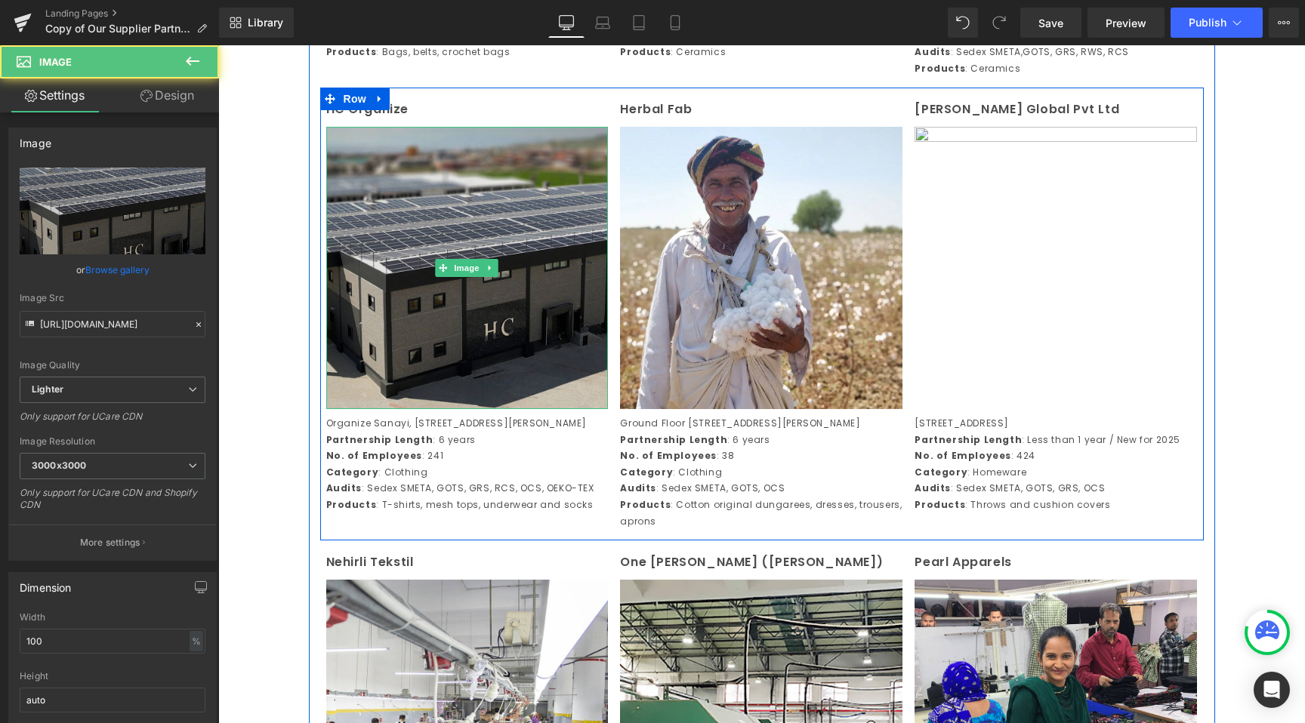
click at [471, 323] on img at bounding box center [467, 268] width 282 height 282
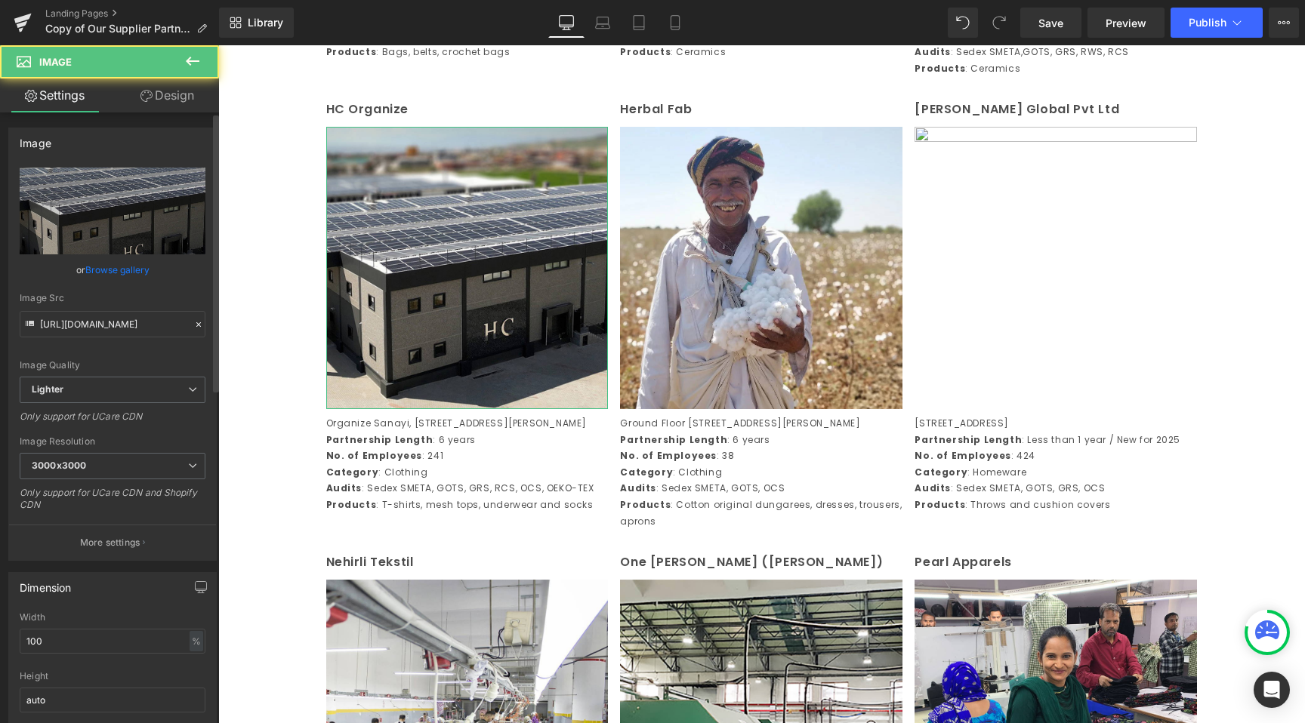
click at [139, 279] on link "Browse gallery" at bounding box center [117, 270] width 64 height 26
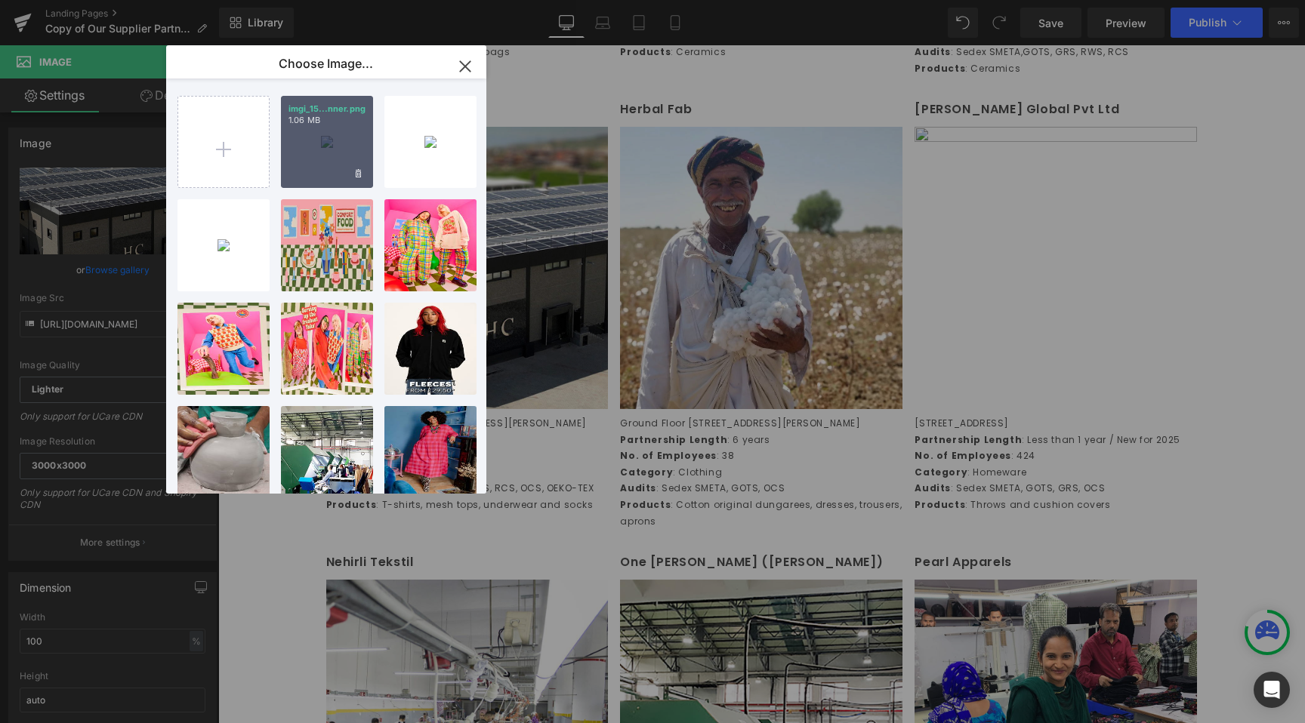
click at [340, 162] on div "imgi_15...nner.png 1.06 MB" at bounding box center [327, 142] width 92 height 92
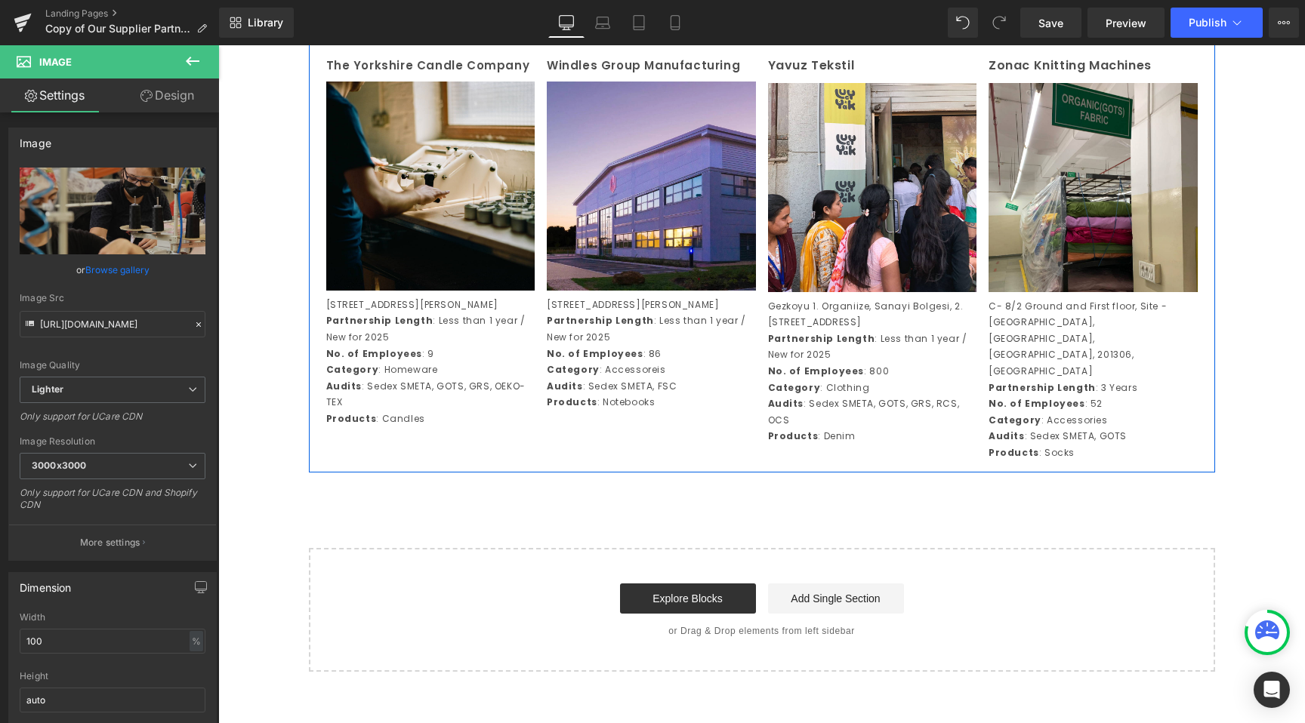
scroll to position [3472, 0]
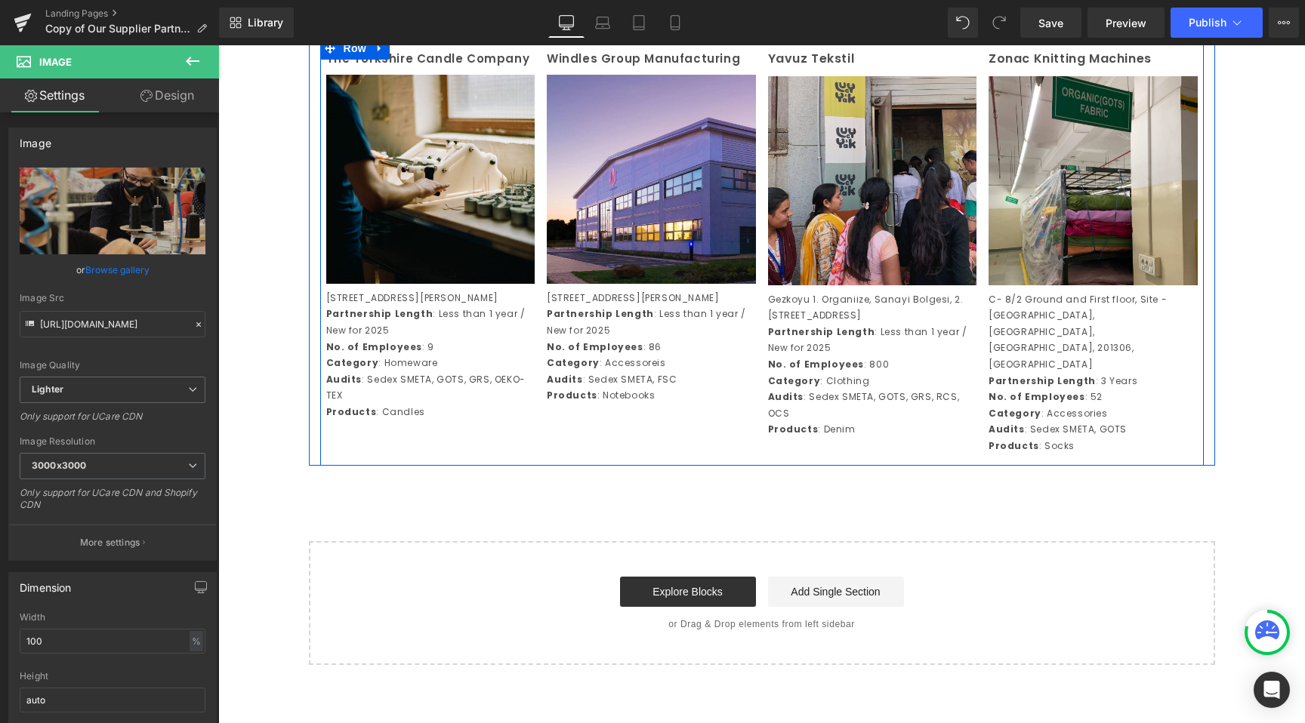
click at [910, 276] on img at bounding box center [872, 180] width 209 height 209
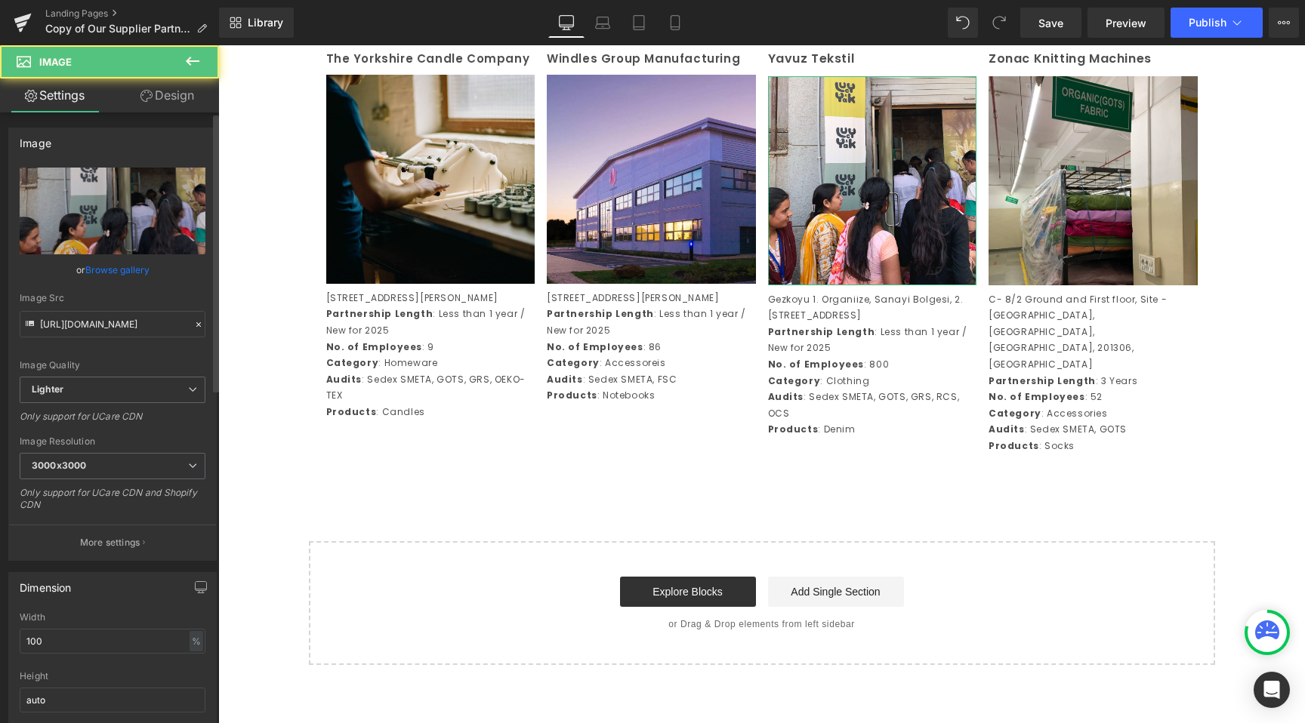
click at [100, 278] on link "Browse gallery" at bounding box center [117, 270] width 64 height 26
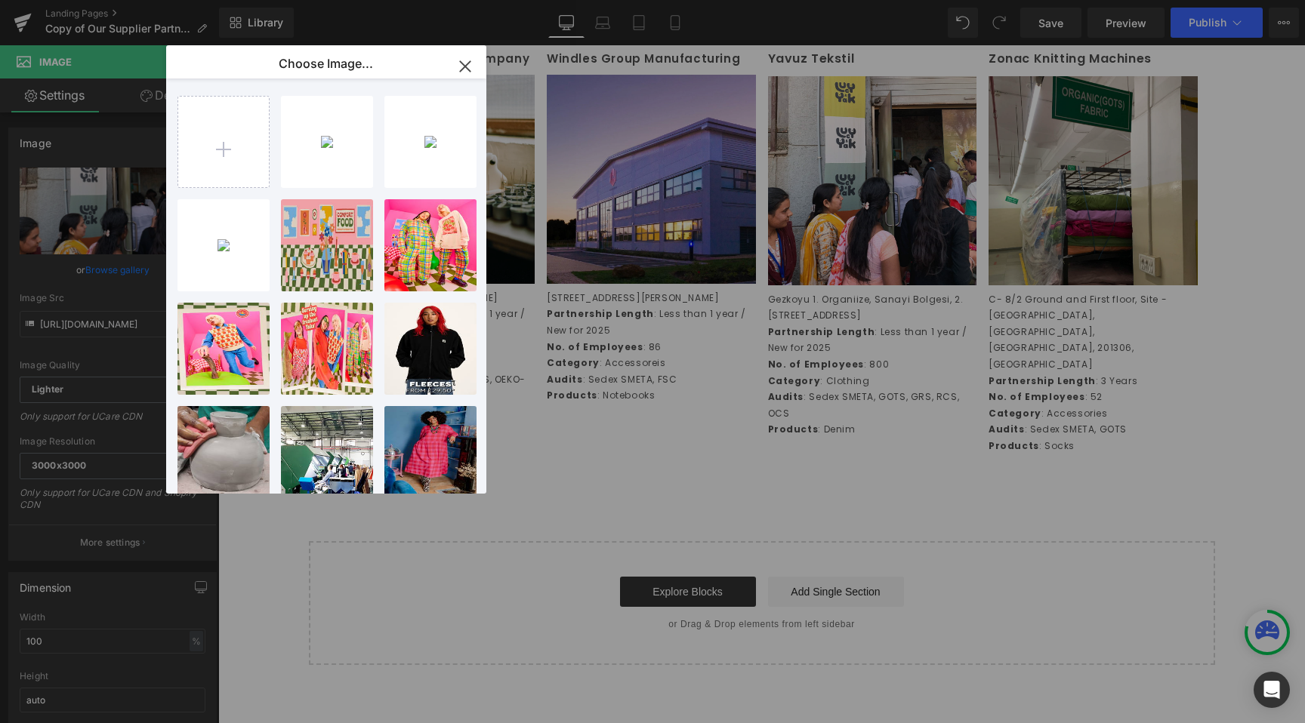
click at [94, 0] on div "You are previewing how the will restyle your page. You can not edit Elements in…" at bounding box center [652, 0] width 1305 height 0
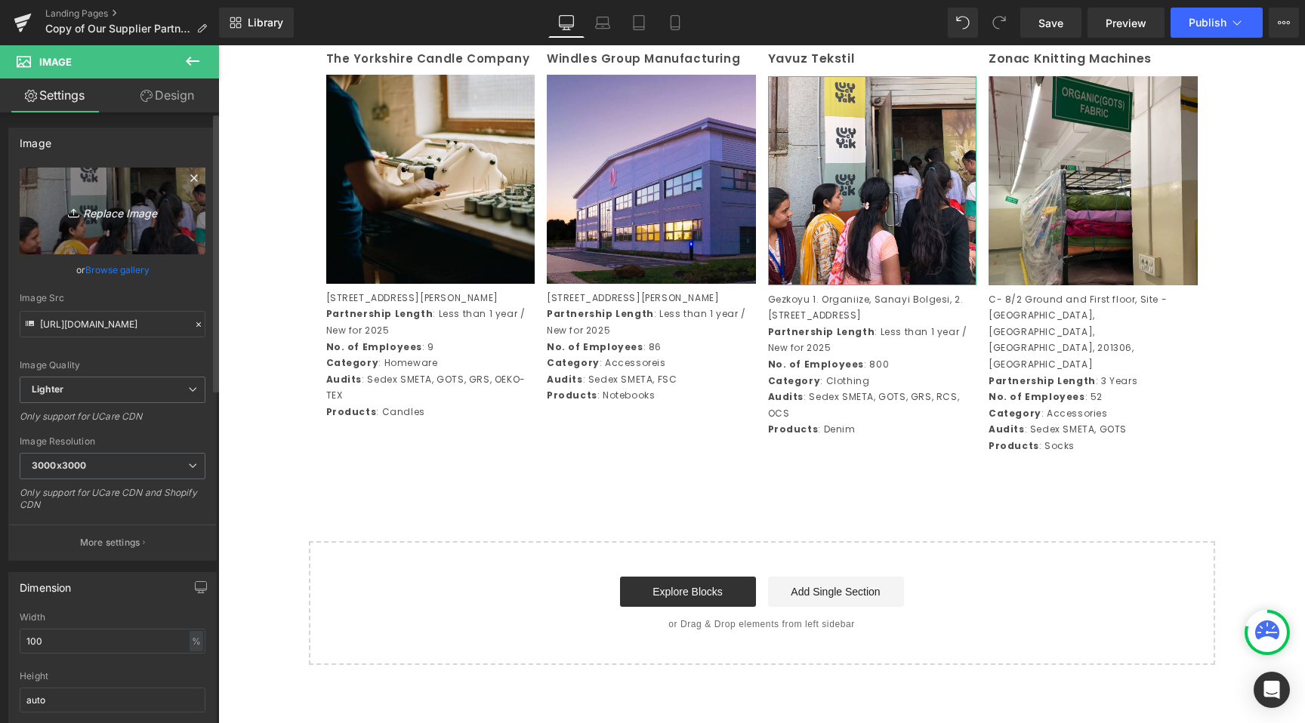
click at [94, 214] on icon "Replace Image" at bounding box center [112, 211] width 121 height 19
type input "C:\fakepath\imgi_9_IMG_1967-kopya.jpg"
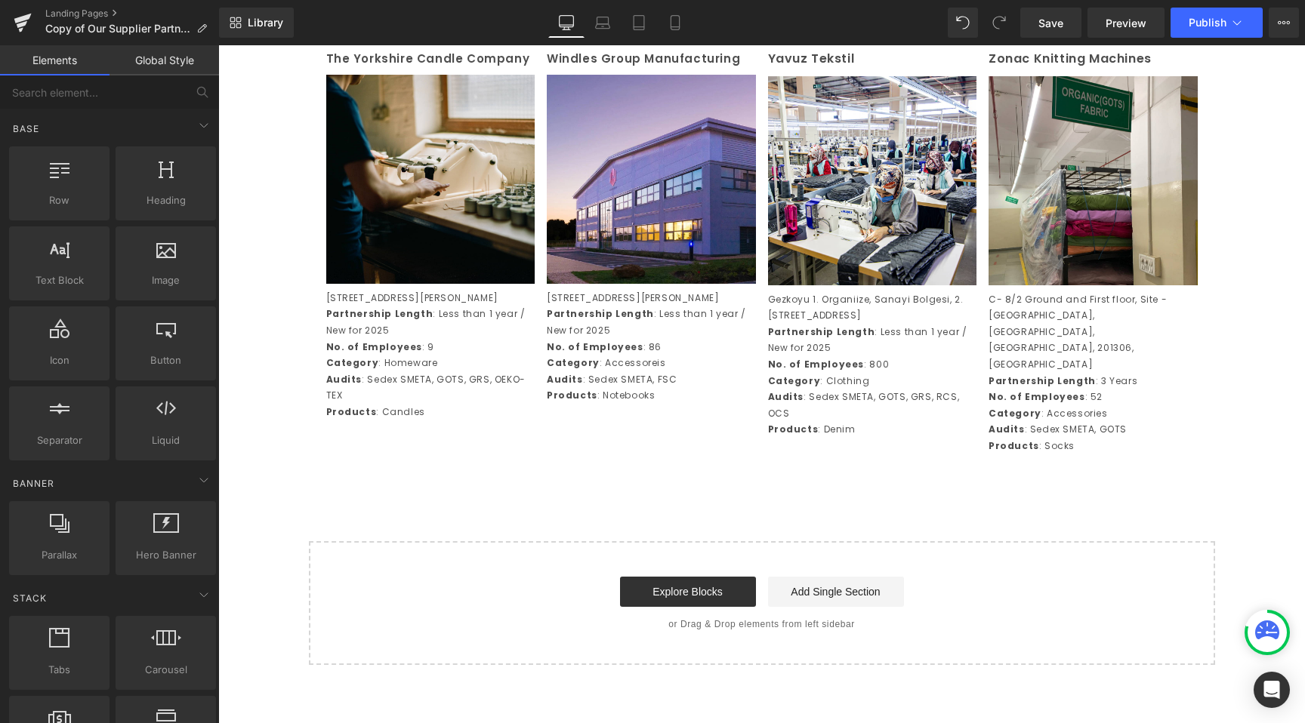
click at [642, 603] on div "Start building your page Explore Blocks Add Single Section or Drag & Drop eleme…" at bounding box center [761, 603] width 903 height 121
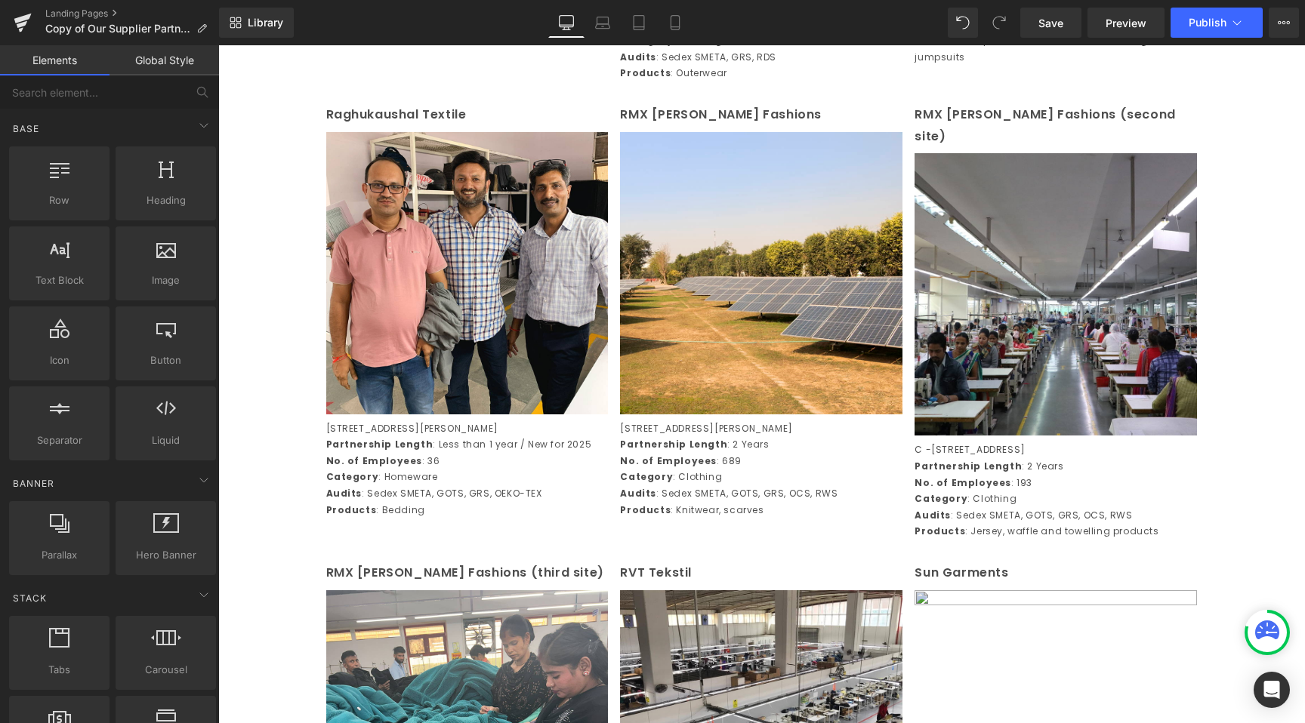
scroll to position [2036, 0]
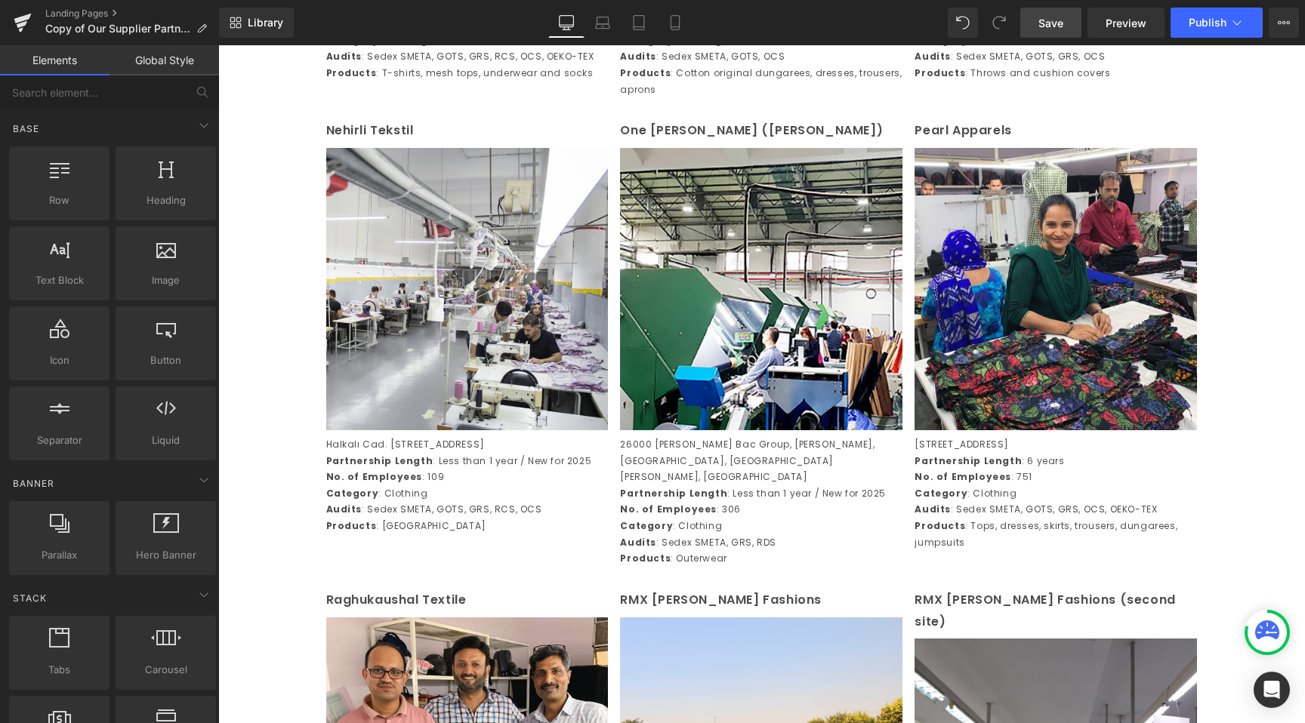
click at [1050, 20] on span "Save" at bounding box center [1050, 23] width 25 height 16
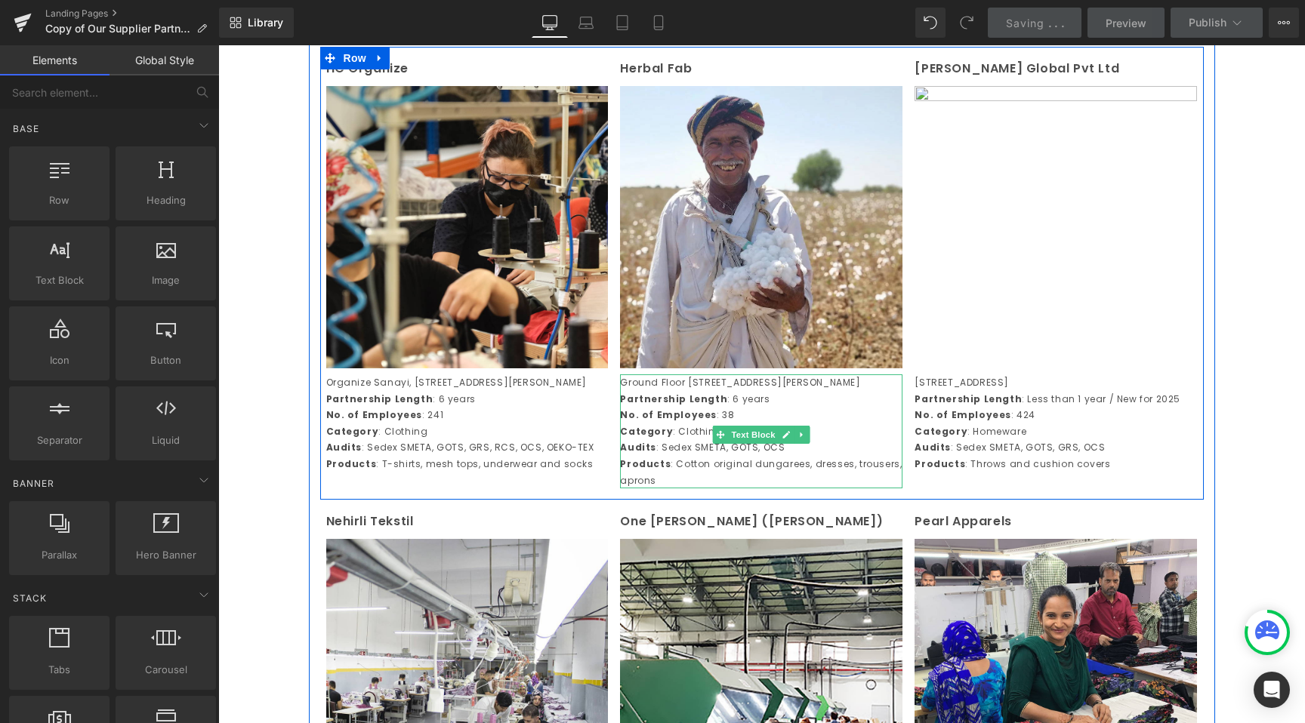
scroll to position [1584, 0]
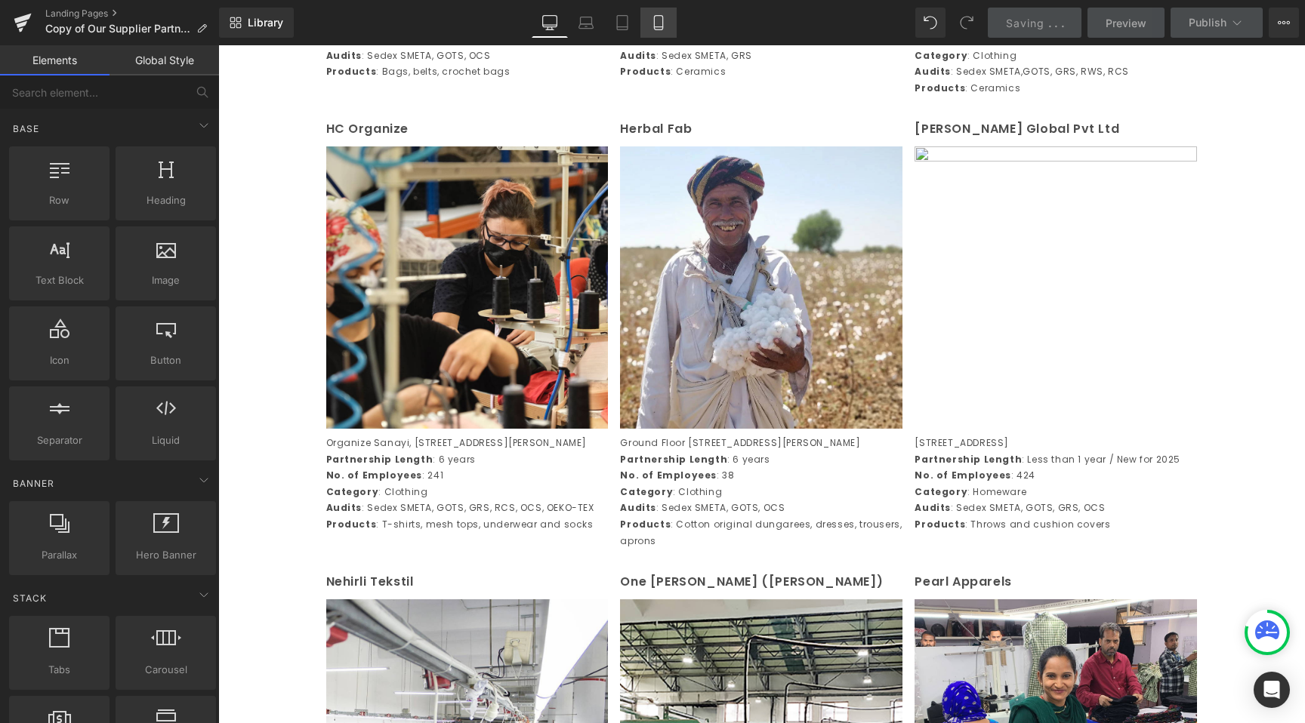
click at [673, 16] on link "Mobile" at bounding box center [658, 23] width 36 height 30
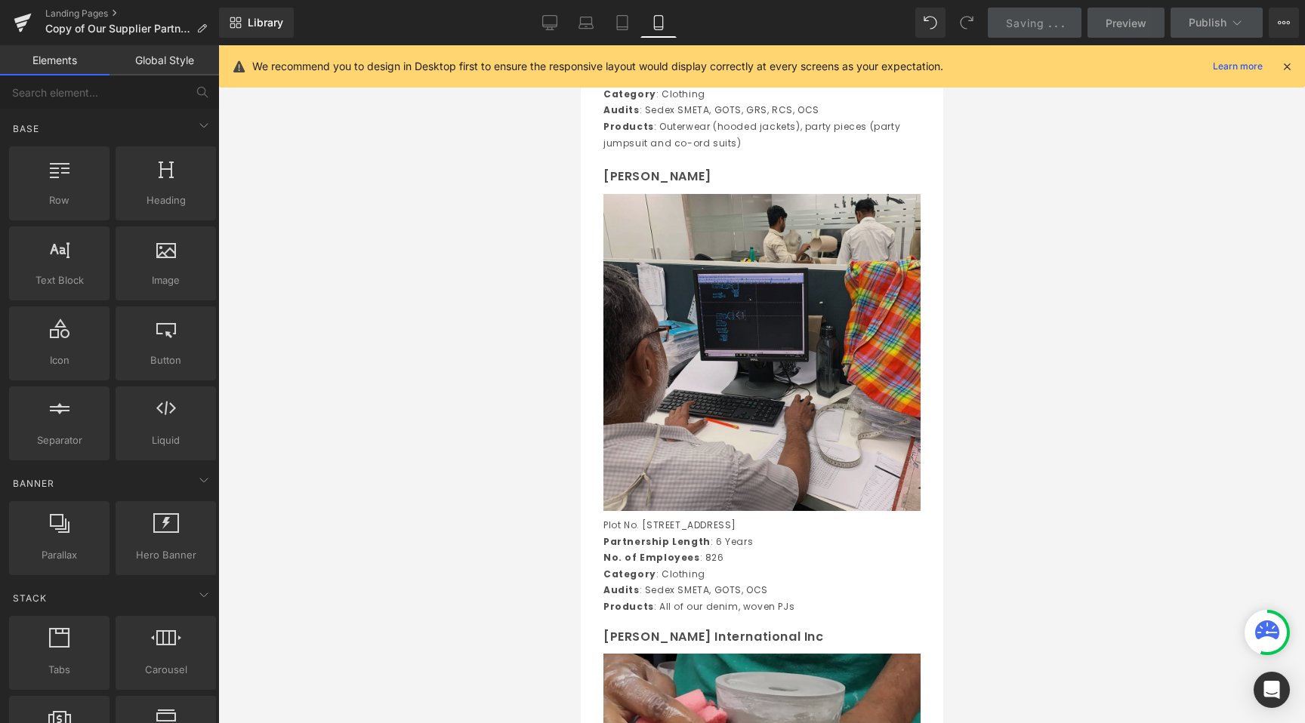
scroll to position [1370, 0]
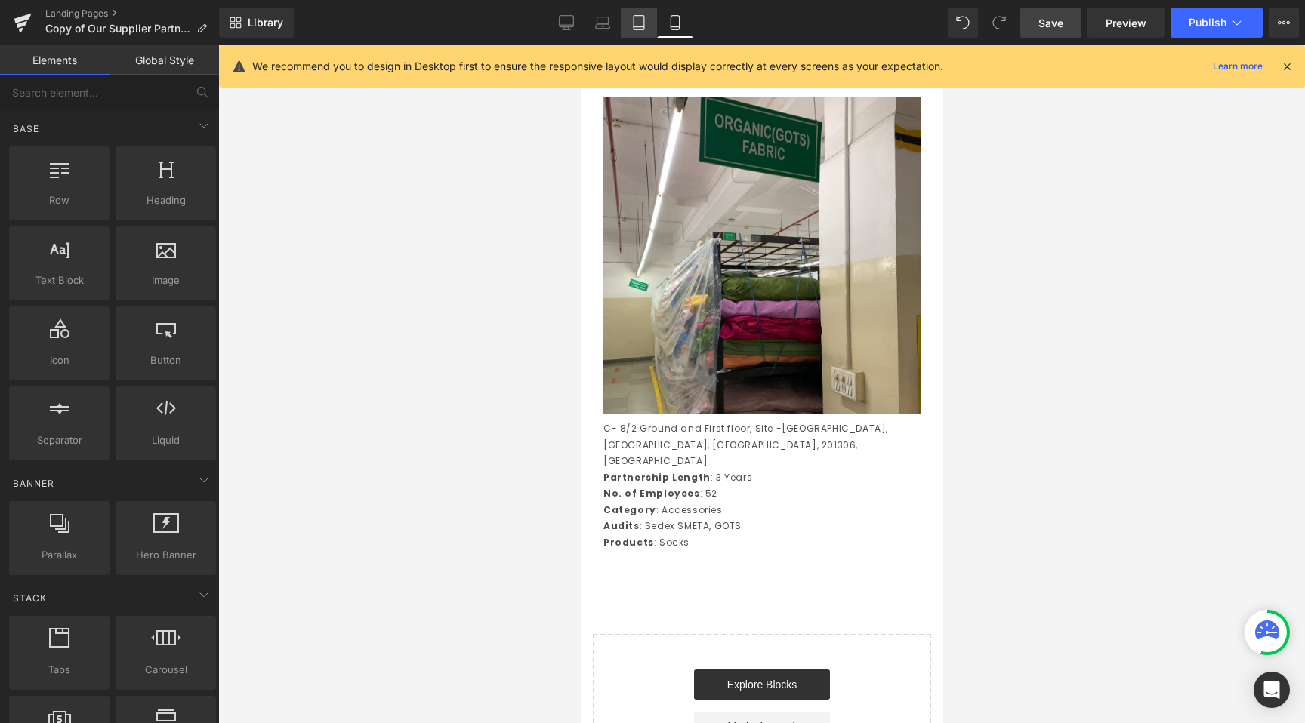
click at [638, 20] on icon at bounding box center [638, 22] width 15 height 15
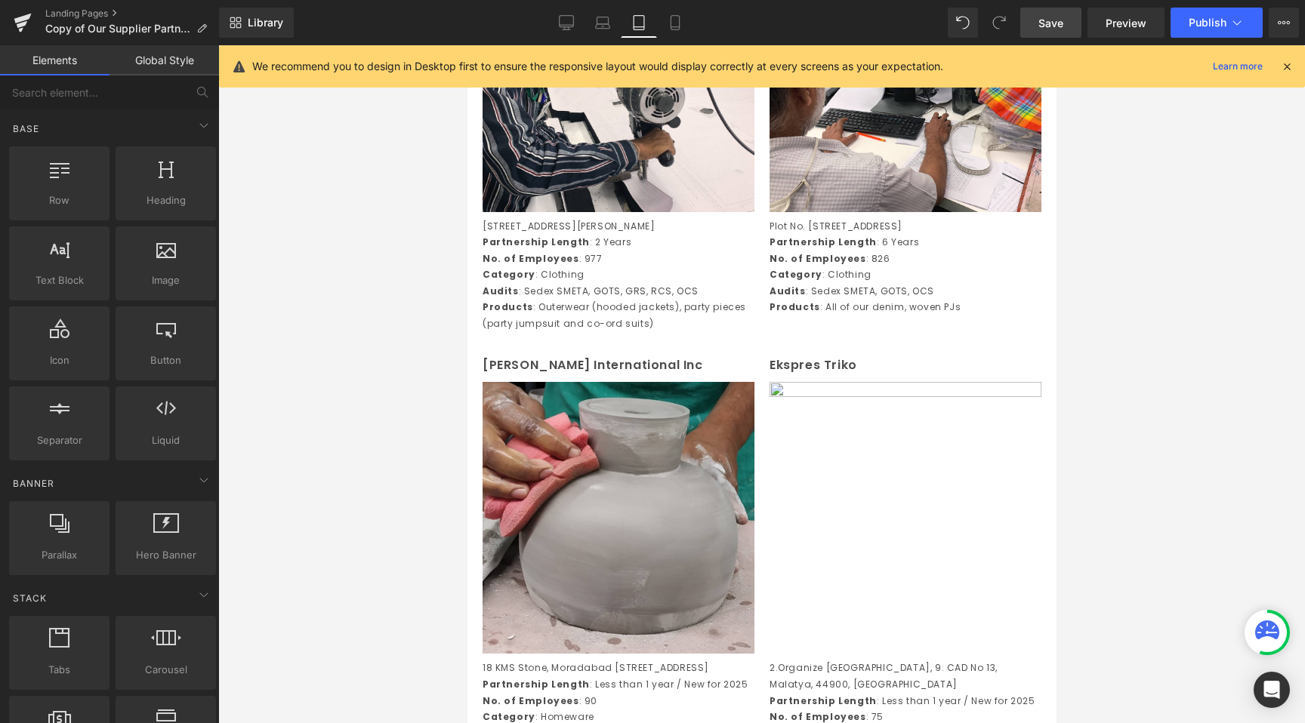
scroll to position [988, 0]
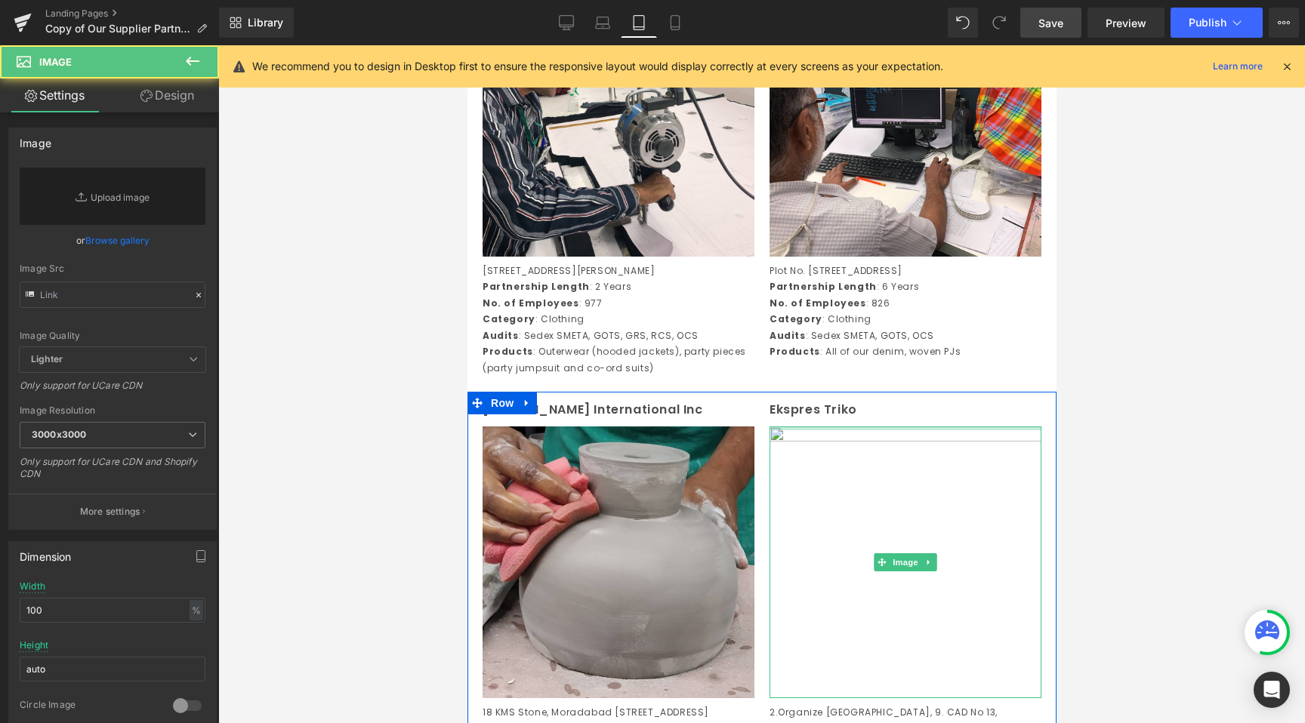
click at [843, 459] on div "Image" at bounding box center [905, 563] width 272 height 272
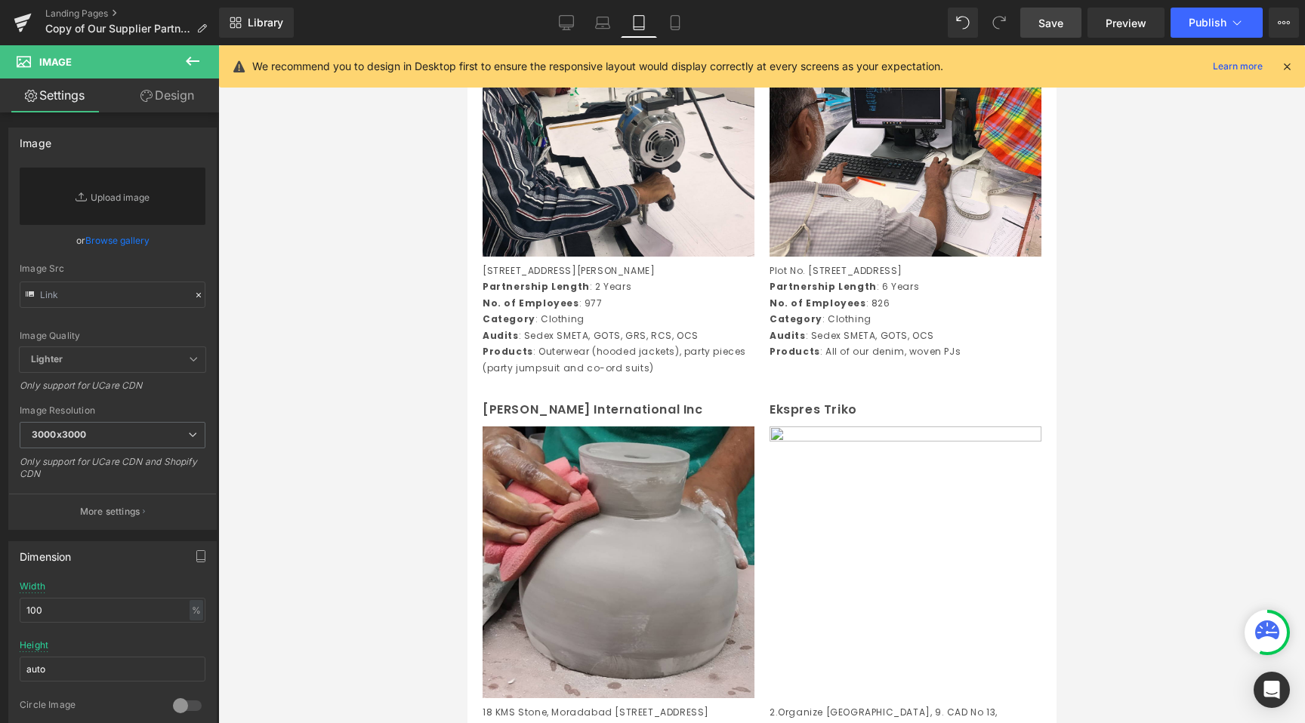
drag, startPoint x: 625, startPoint y: 445, endPoint x: 124, endPoint y: 242, distance: 540.7
click at [125, 242] on link "Browse gallery" at bounding box center [117, 240] width 64 height 26
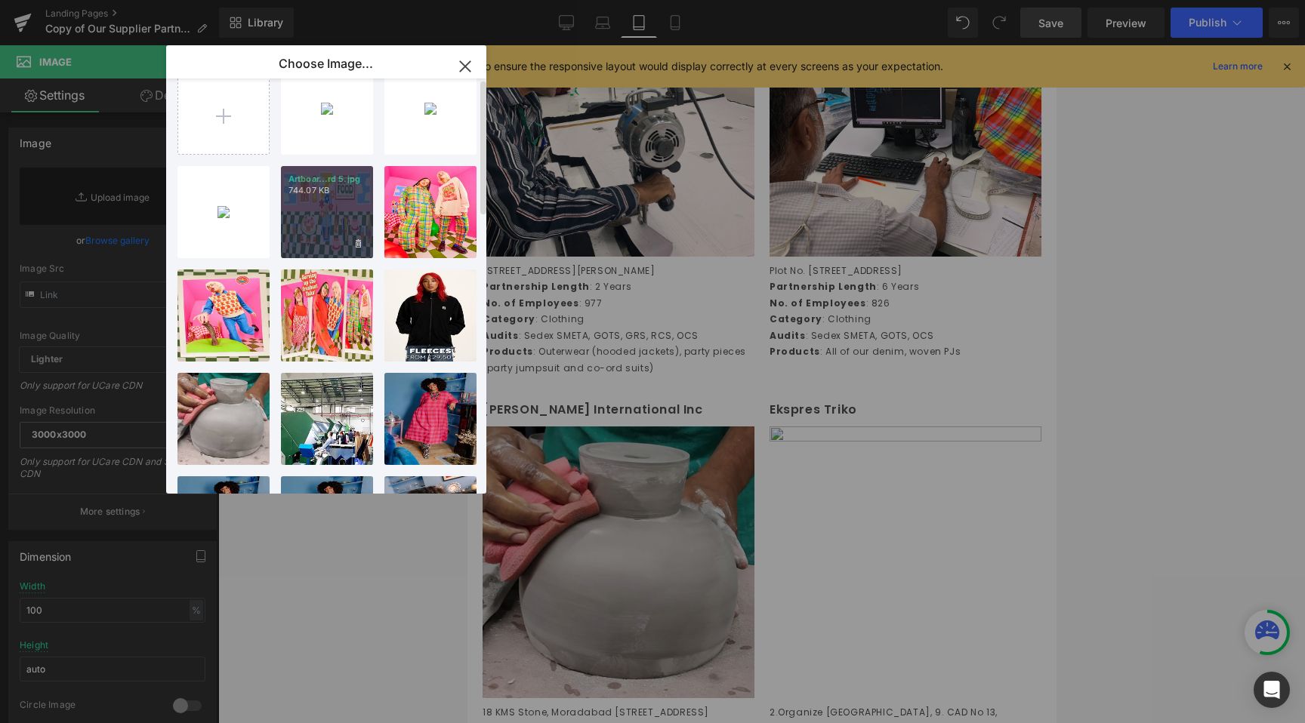
scroll to position [0, 0]
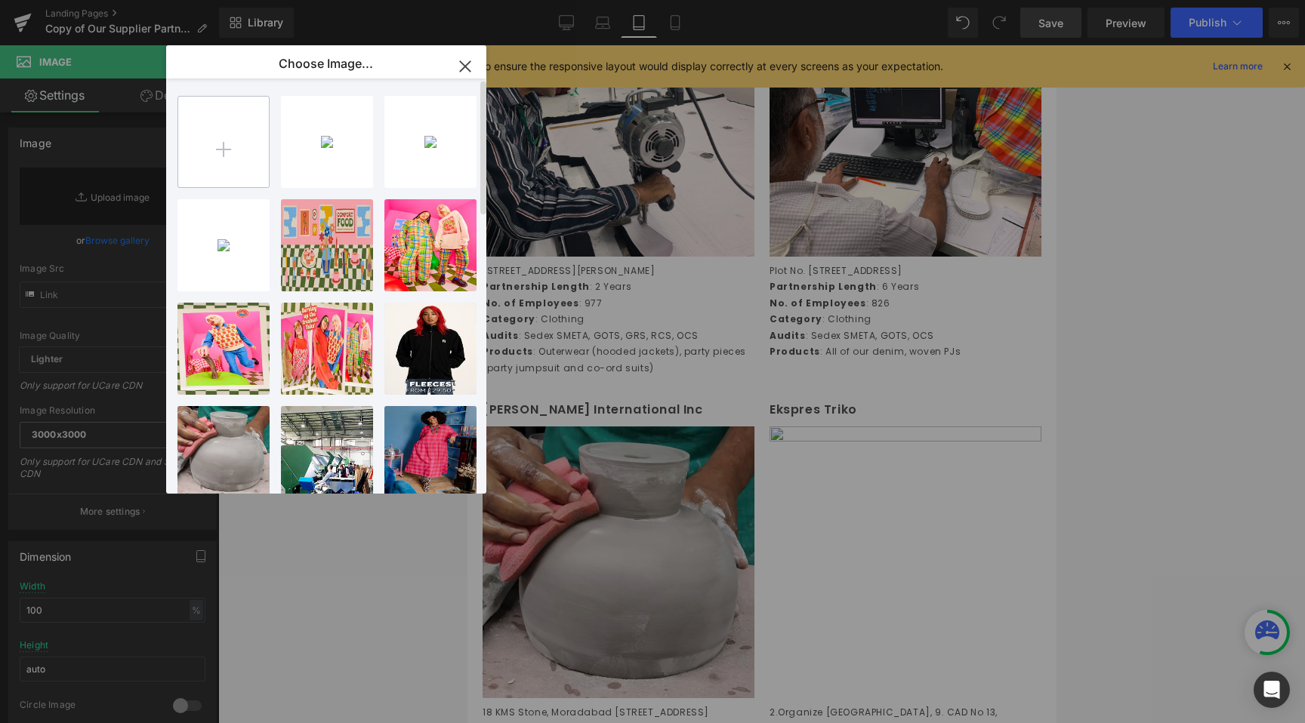
click at [193, 142] on input "file" at bounding box center [223, 142] width 91 height 91
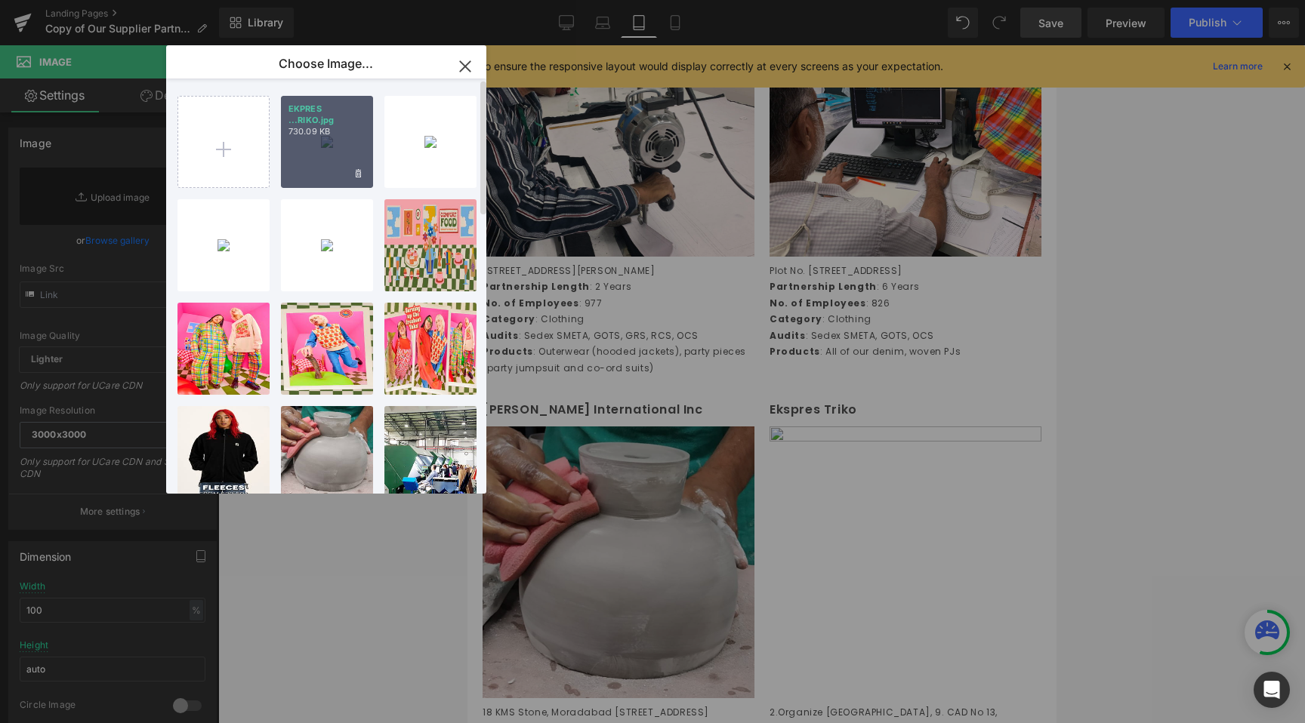
click at [325, 139] on div "EKPRES ...RIKO.jpg 730.09 KB" at bounding box center [327, 142] width 92 height 92
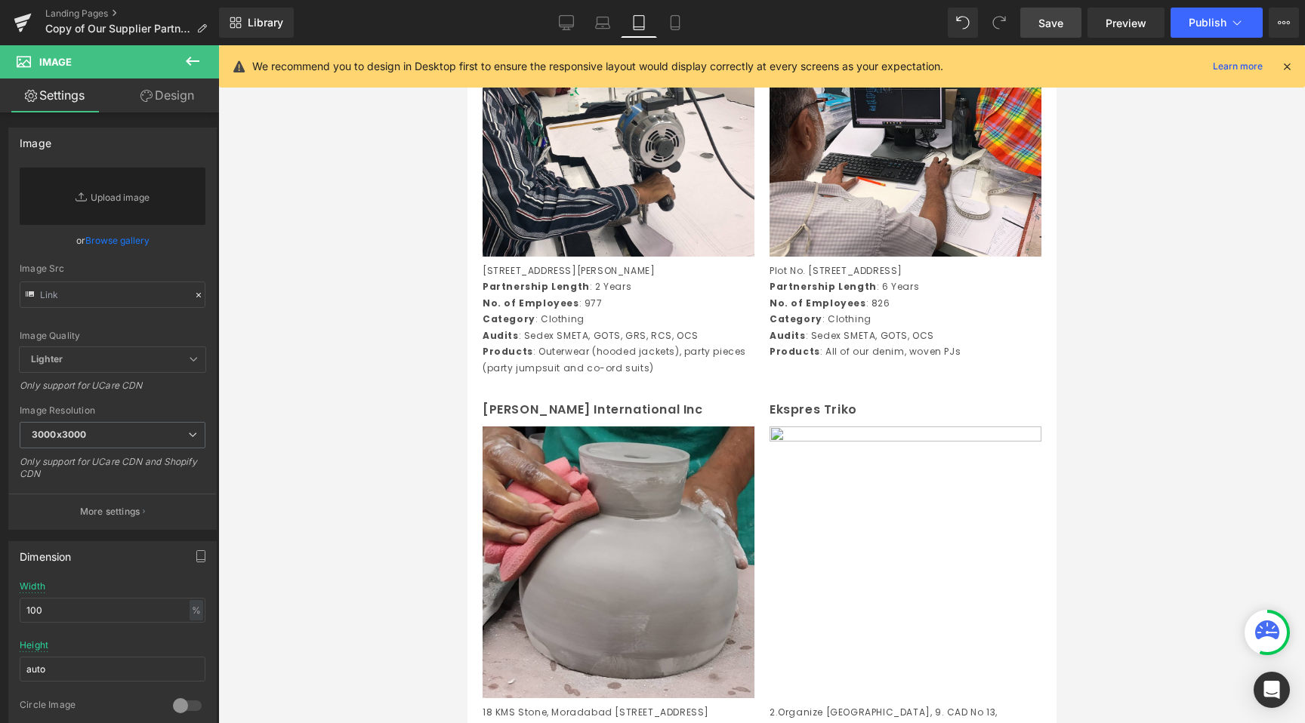
click at [865, 421] on div "Ekspres Triko Text Block" at bounding box center [905, 410] width 272 height 22
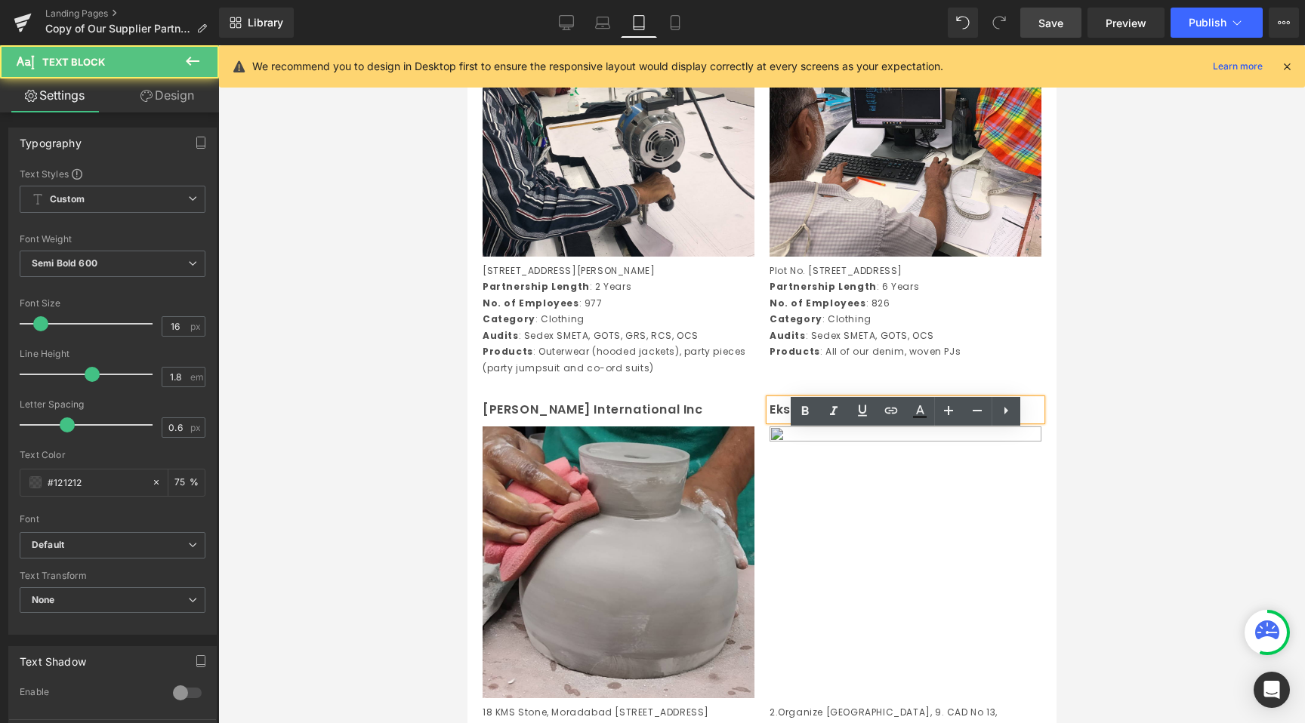
click at [859, 466] on img at bounding box center [905, 563] width 272 height 272
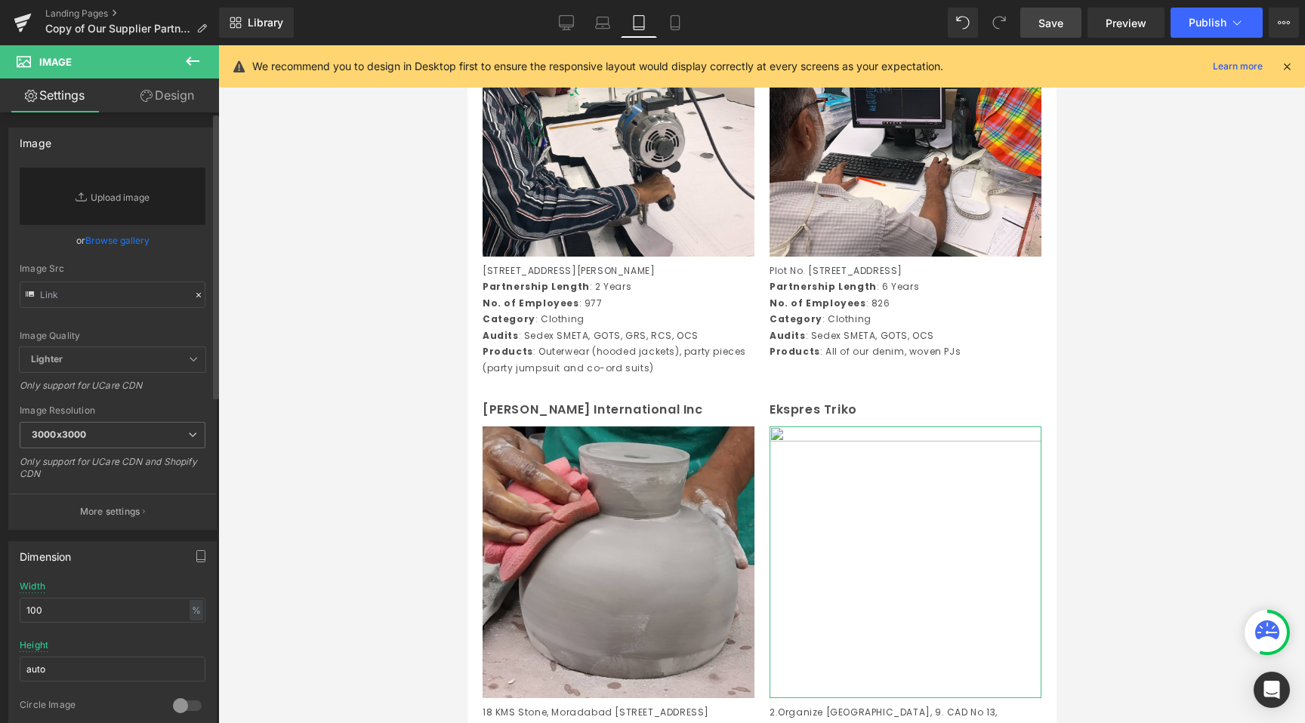
click at [99, 238] on link "Browse gallery" at bounding box center [117, 240] width 64 height 26
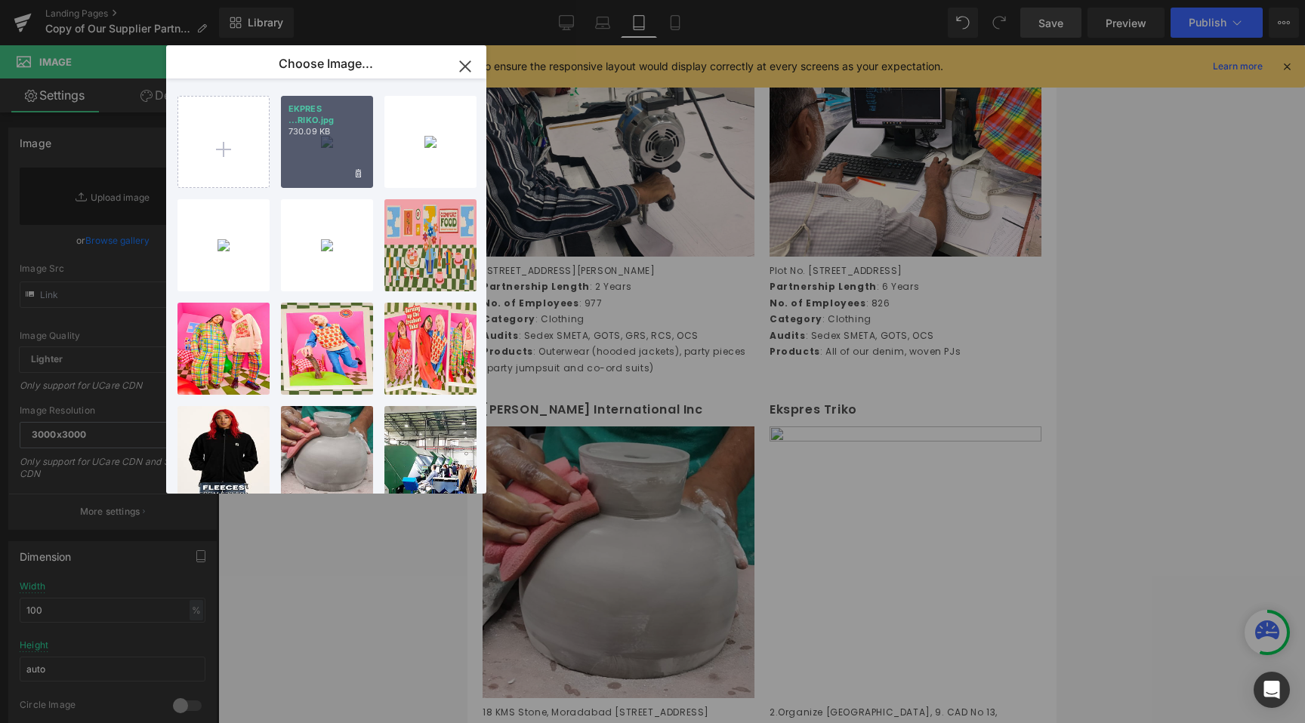
click at [343, 134] on p "730.09 KB" at bounding box center [326, 131] width 77 height 11
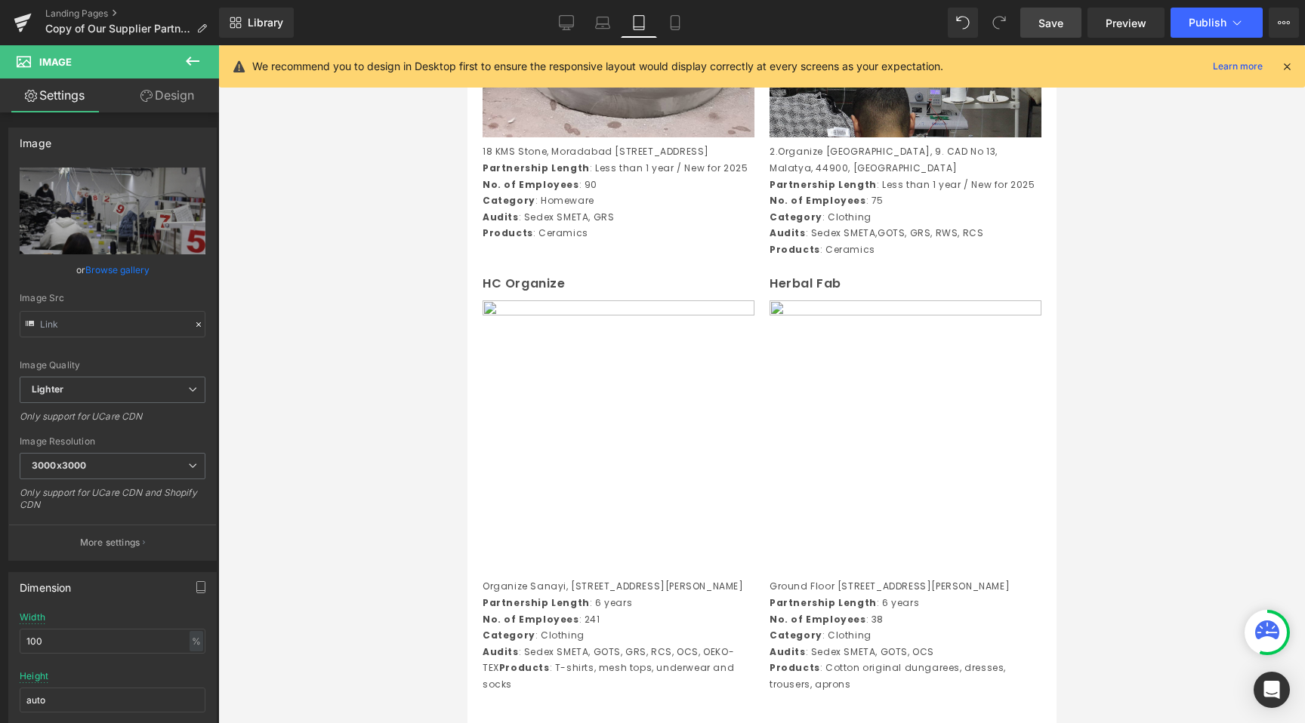
scroll to position [1553, 0]
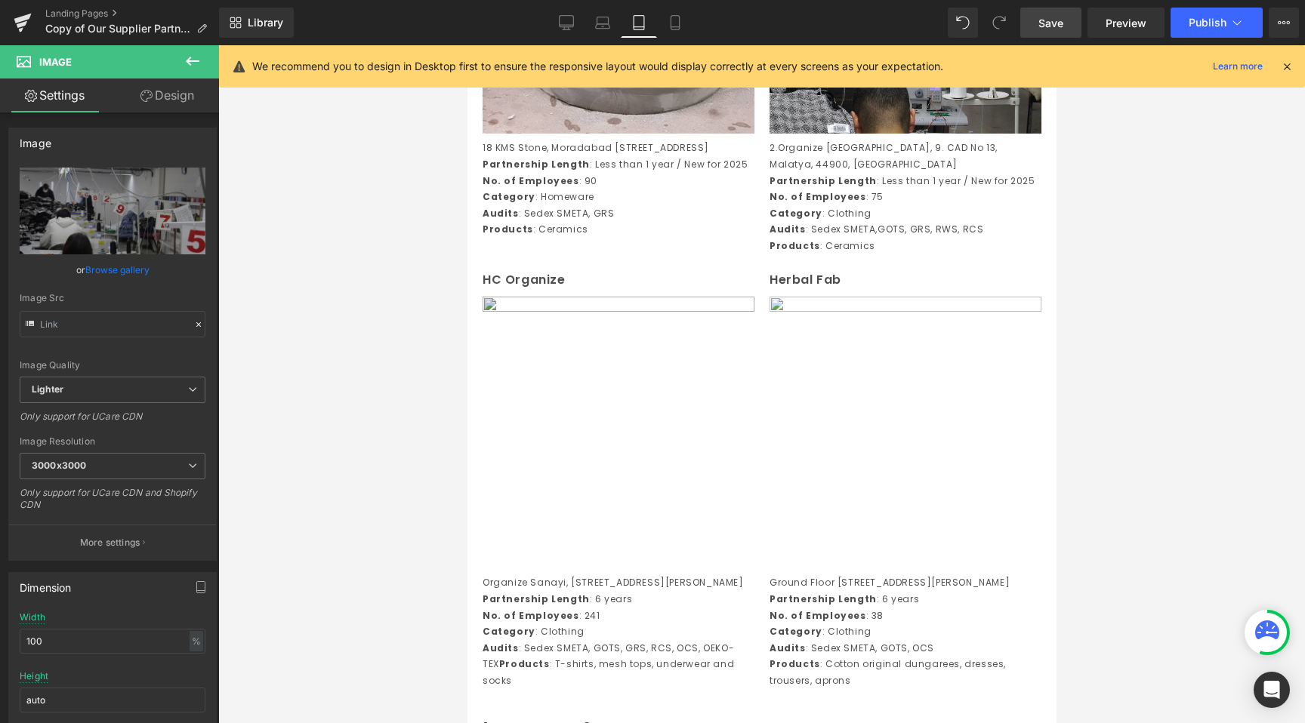
click at [547, 362] on img at bounding box center [618, 433] width 272 height 272
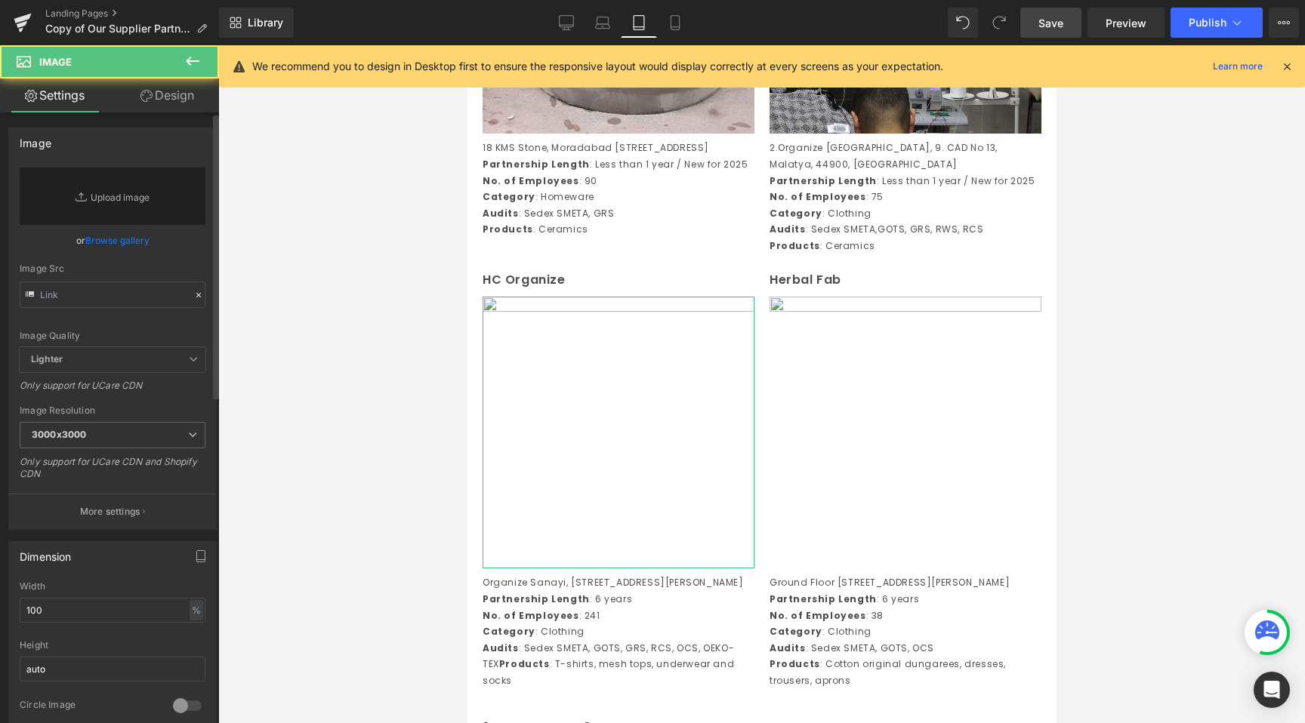
click at [128, 248] on link "Browse gallery" at bounding box center [117, 240] width 64 height 26
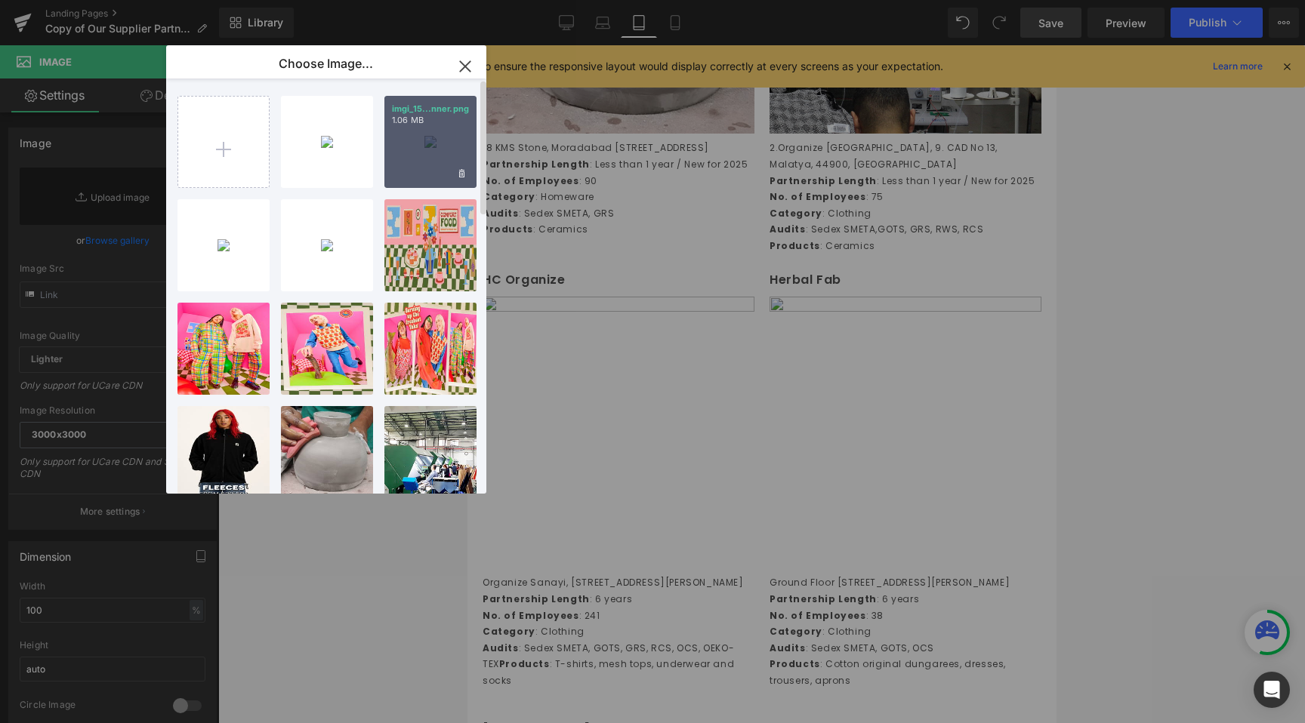
click at [436, 150] on div "imgi_15...nner.png 1.06 MB" at bounding box center [430, 142] width 92 height 92
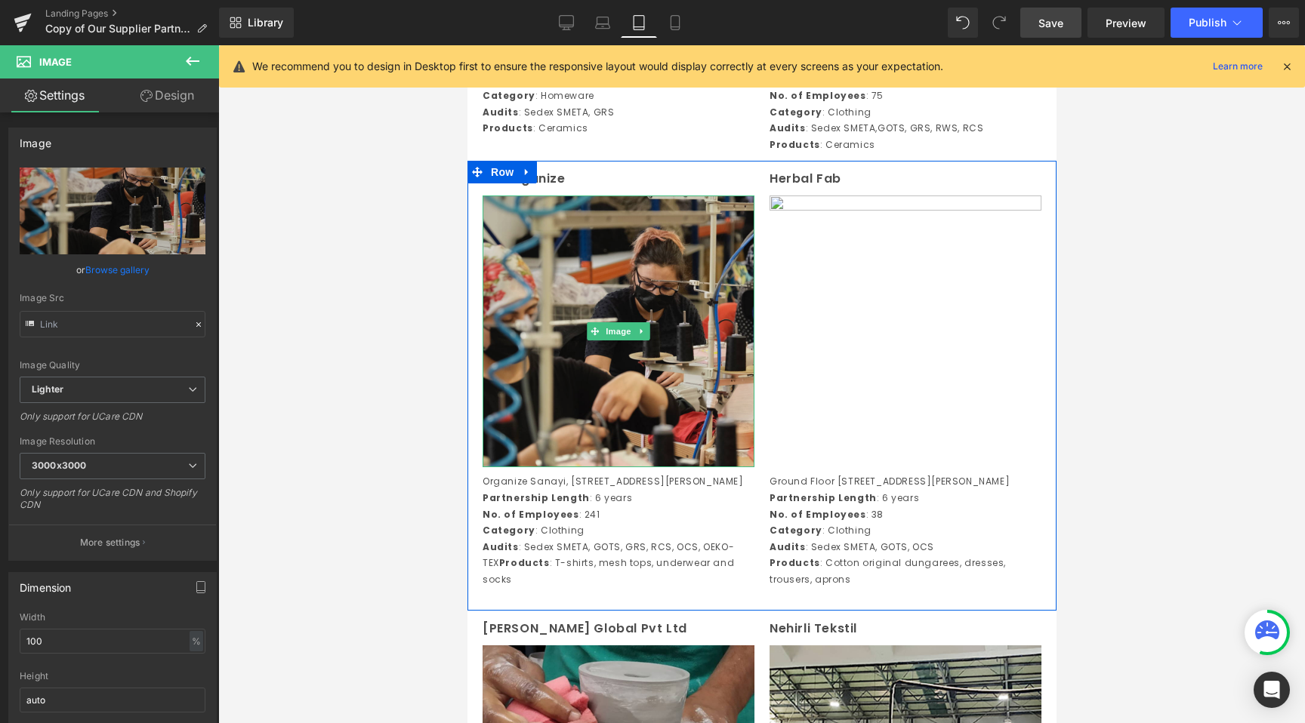
scroll to position [1696, 0]
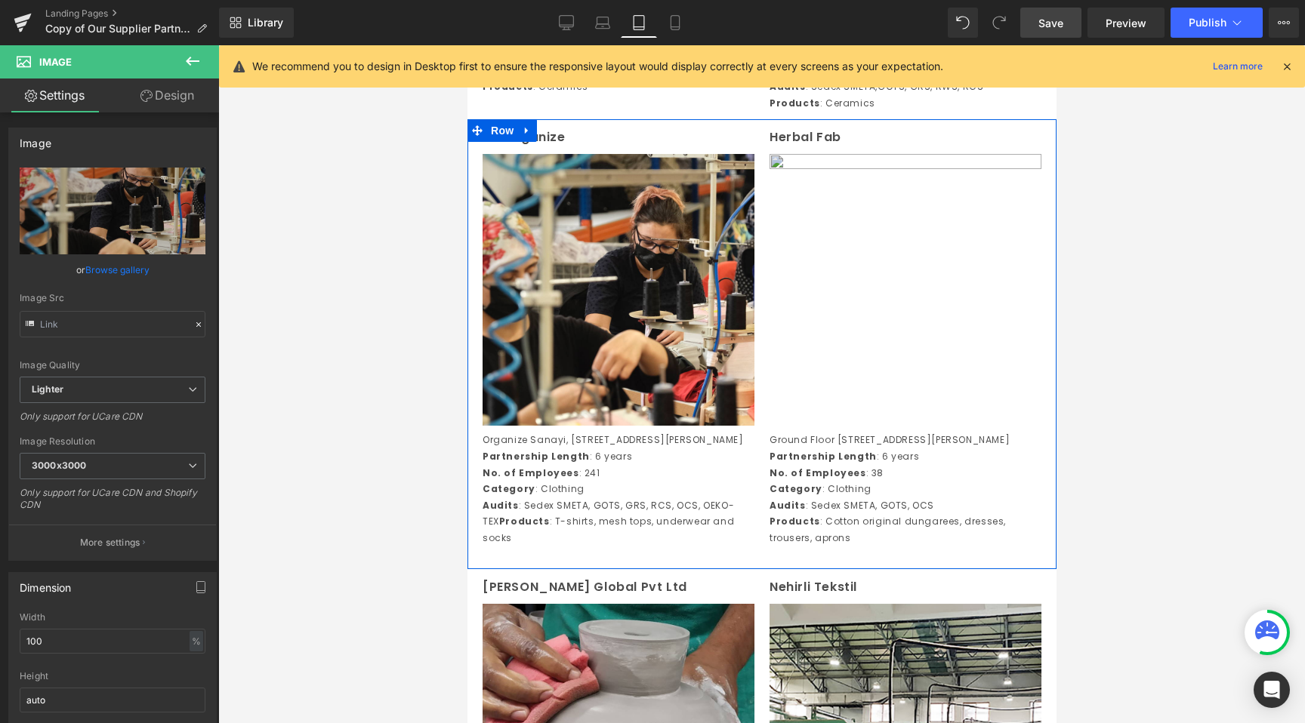
click at [914, 228] on img at bounding box center [905, 290] width 272 height 272
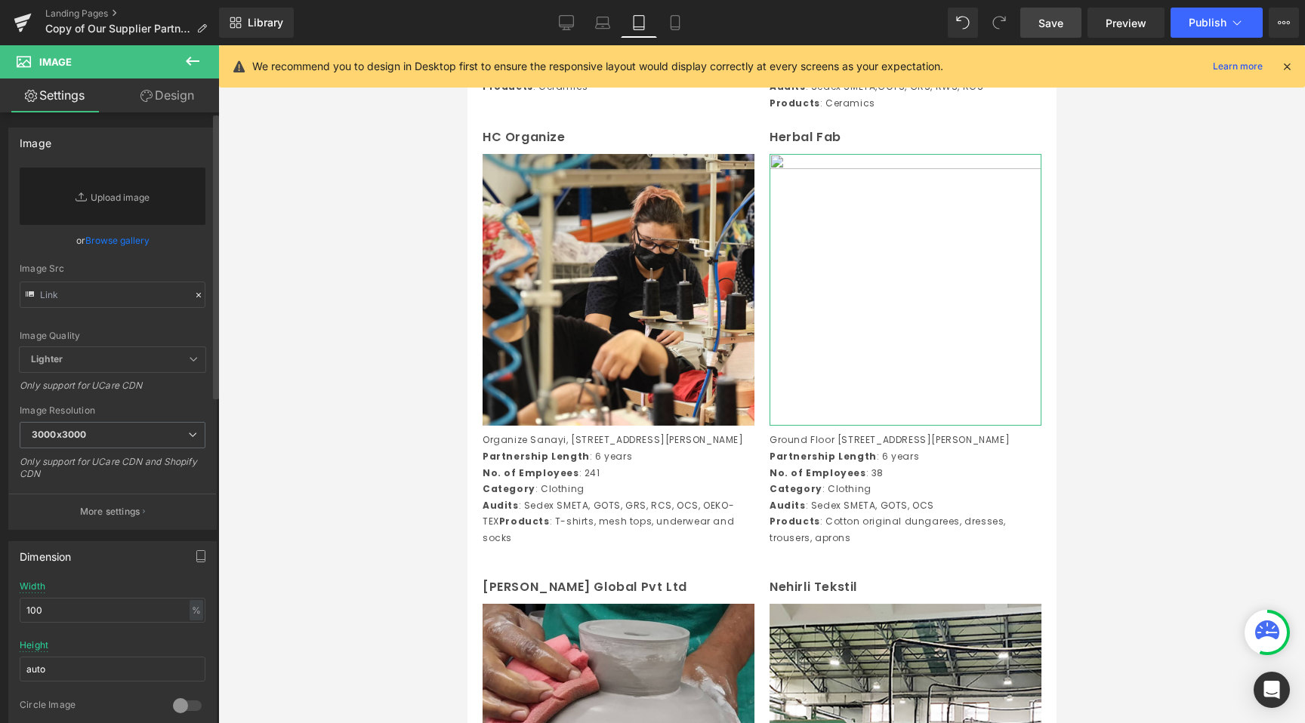
click at [94, 236] on link "Browse gallery" at bounding box center [117, 240] width 64 height 26
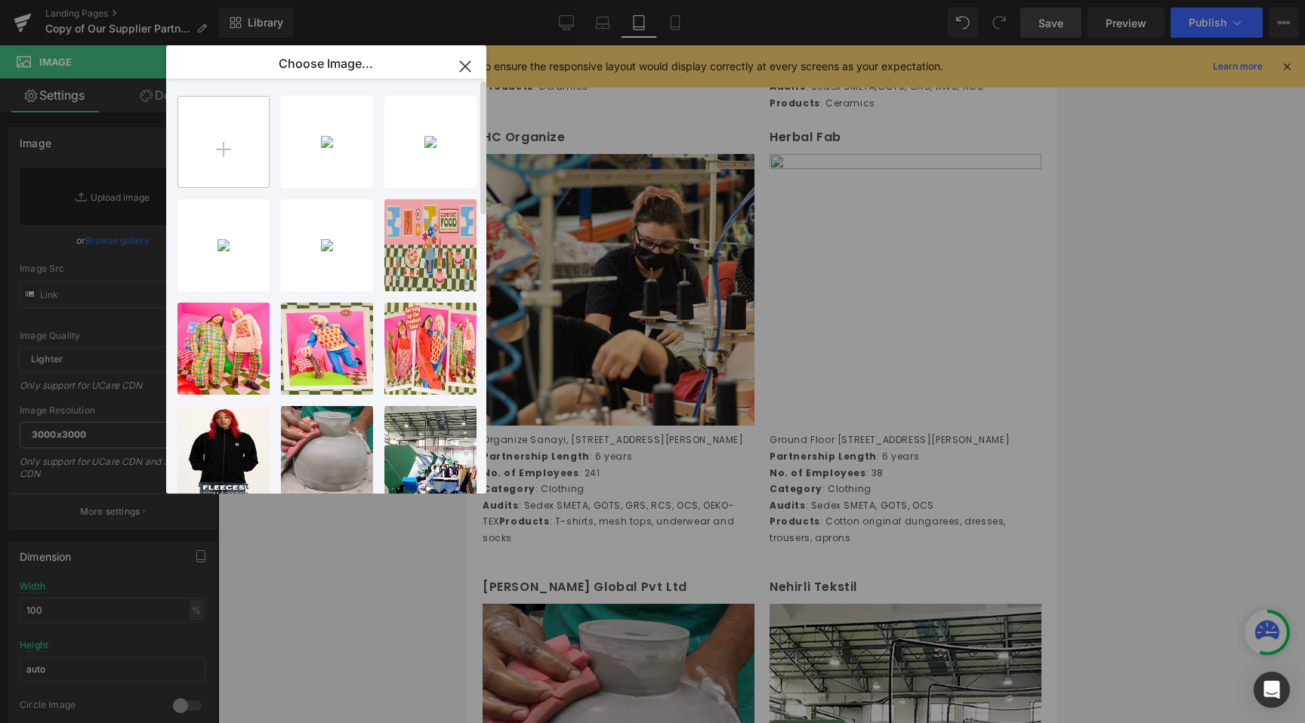
click at [205, 145] on input "file" at bounding box center [223, 142] width 91 height 91
type input "C:\fakepath\imgi_9_homepage-new1.jpg"
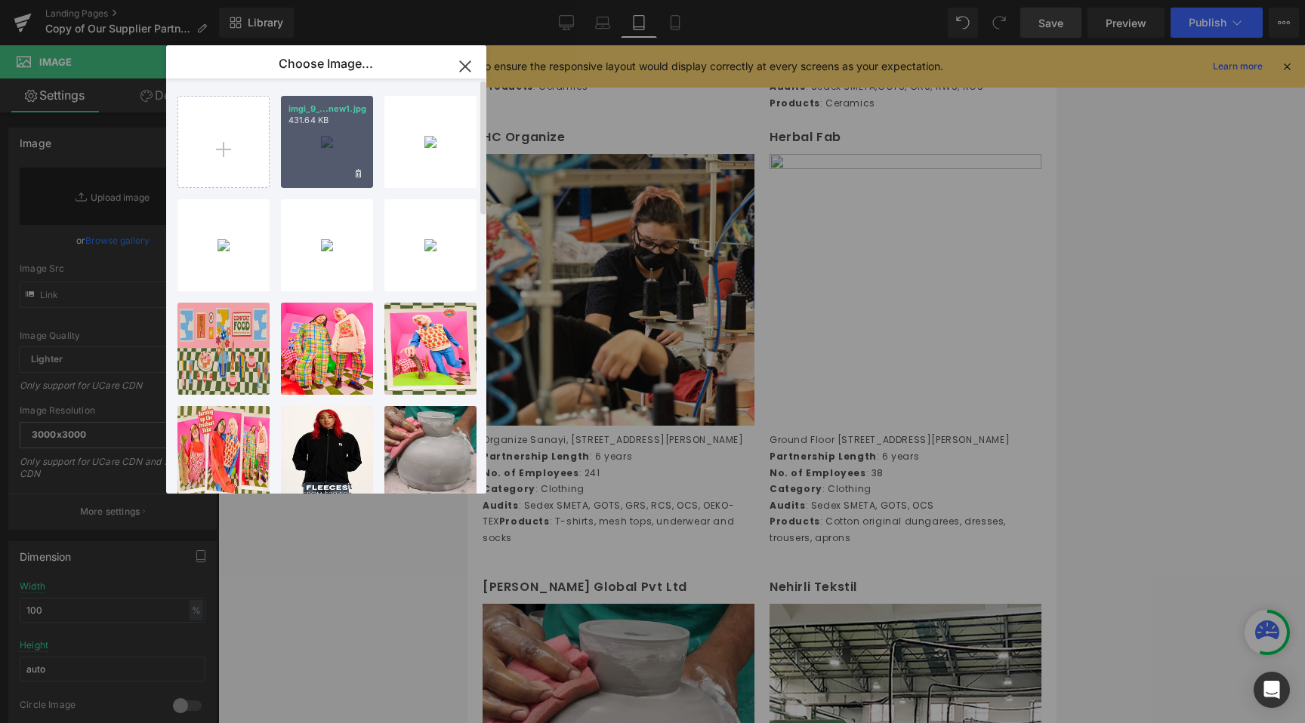
click at [308, 144] on div "imgi_9_...new1.jpg 431.64 KB" at bounding box center [327, 142] width 92 height 92
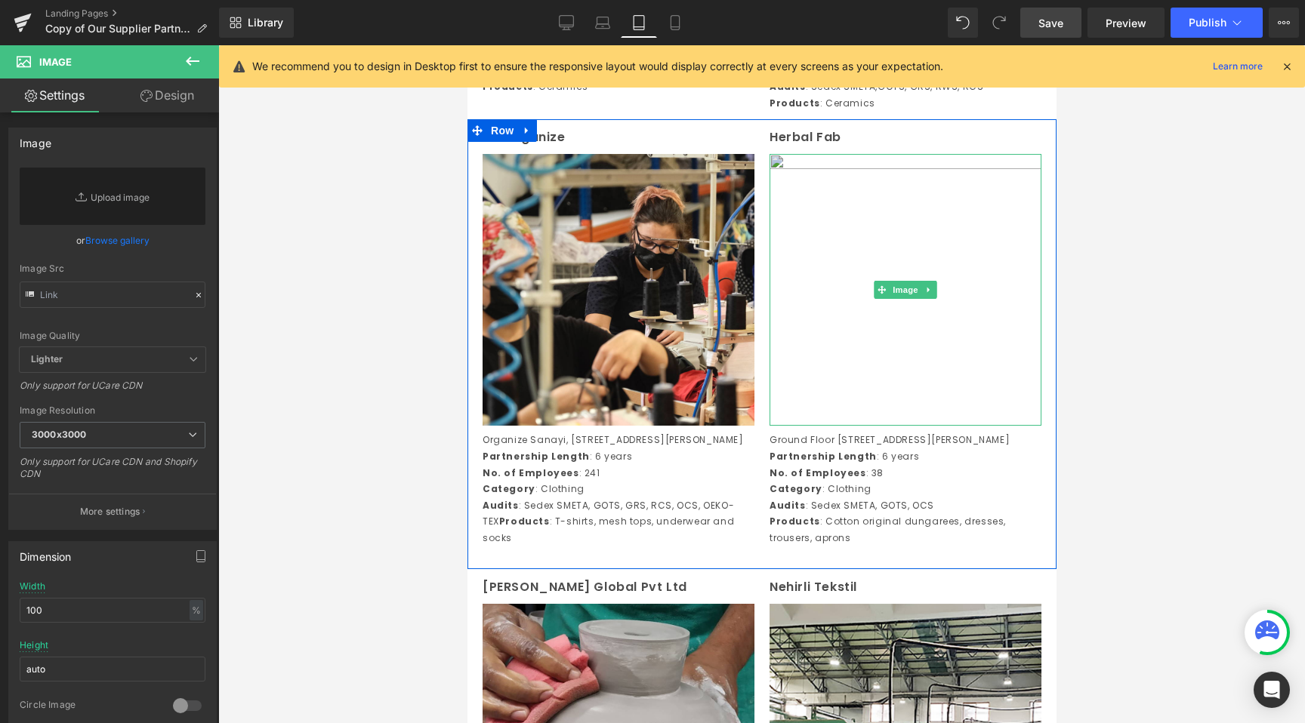
click at [822, 268] on img at bounding box center [905, 290] width 272 height 272
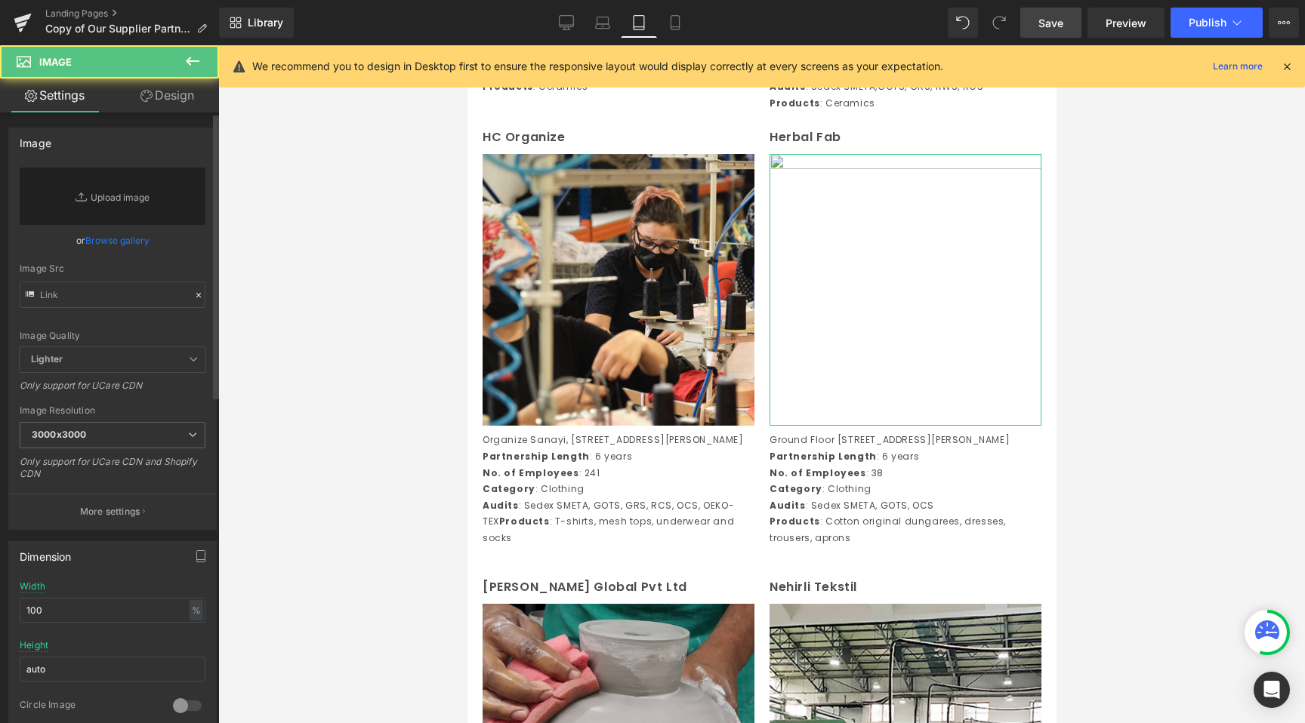
click at [106, 245] on link "Browse gallery" at bounding box center [117, 240] width 64 height 26
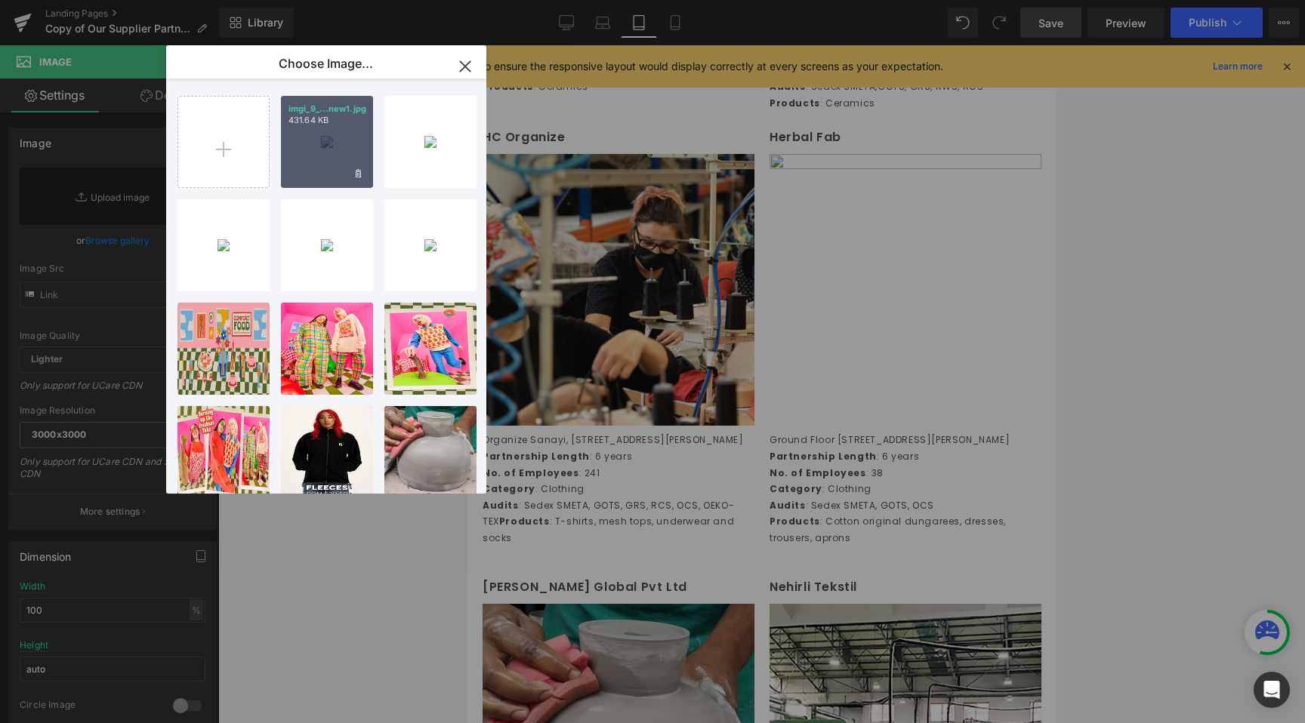
click at [320, 137] on div "imgi_9_...new1.jpg 431.64 KB" at bounding box center [327, 142] width 92 height 92
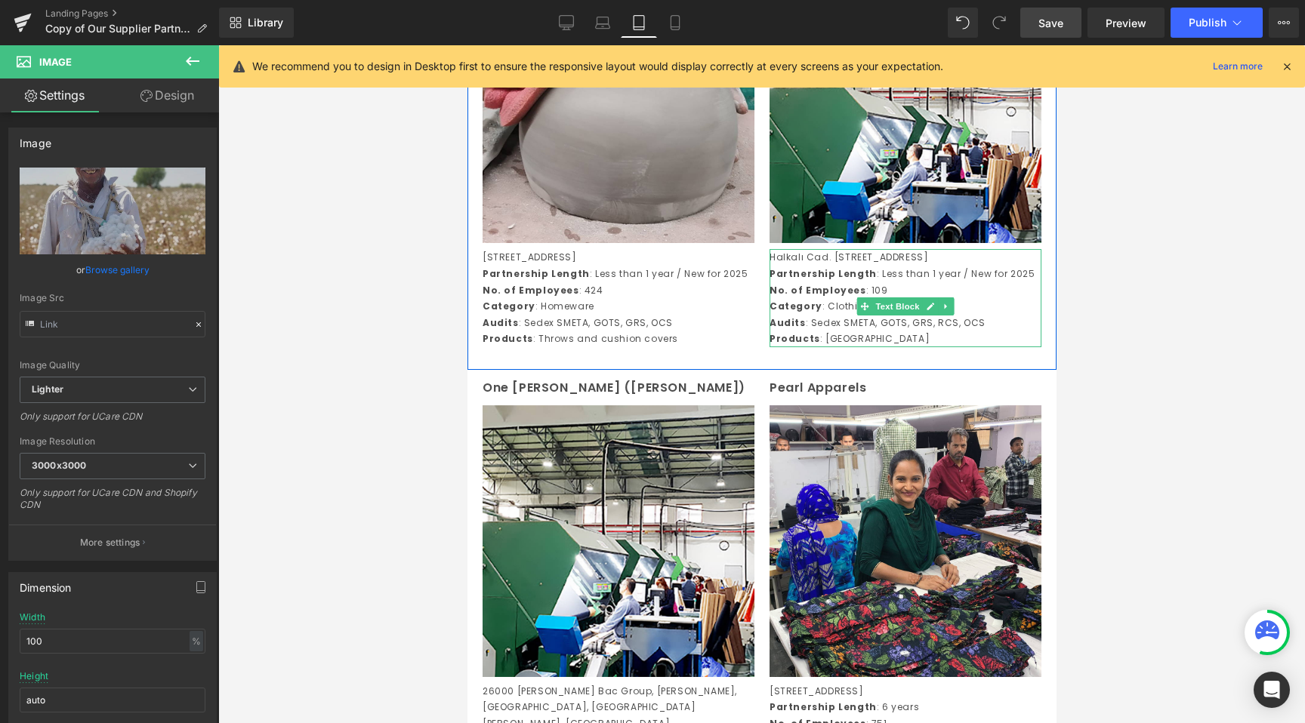
scroll to position [2327, 0]
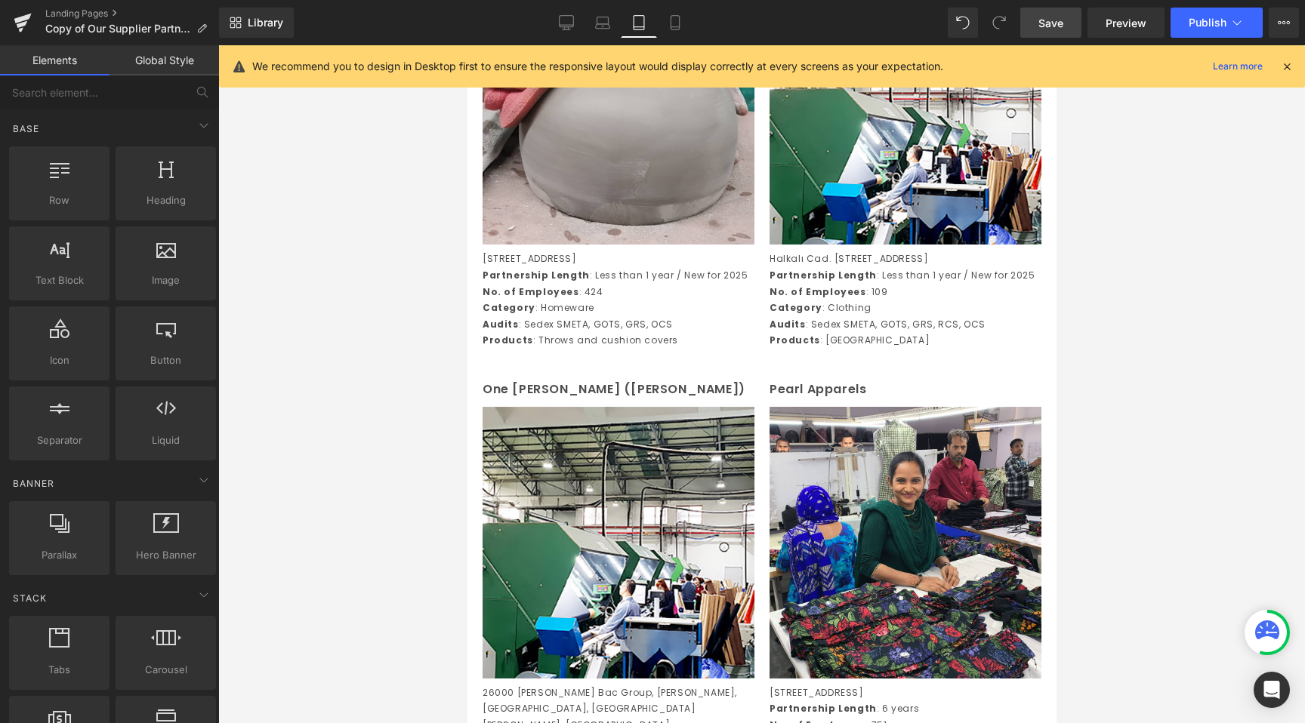
click at [1092, 350] on div at bounding box center [761, 384] width 1087 height 678
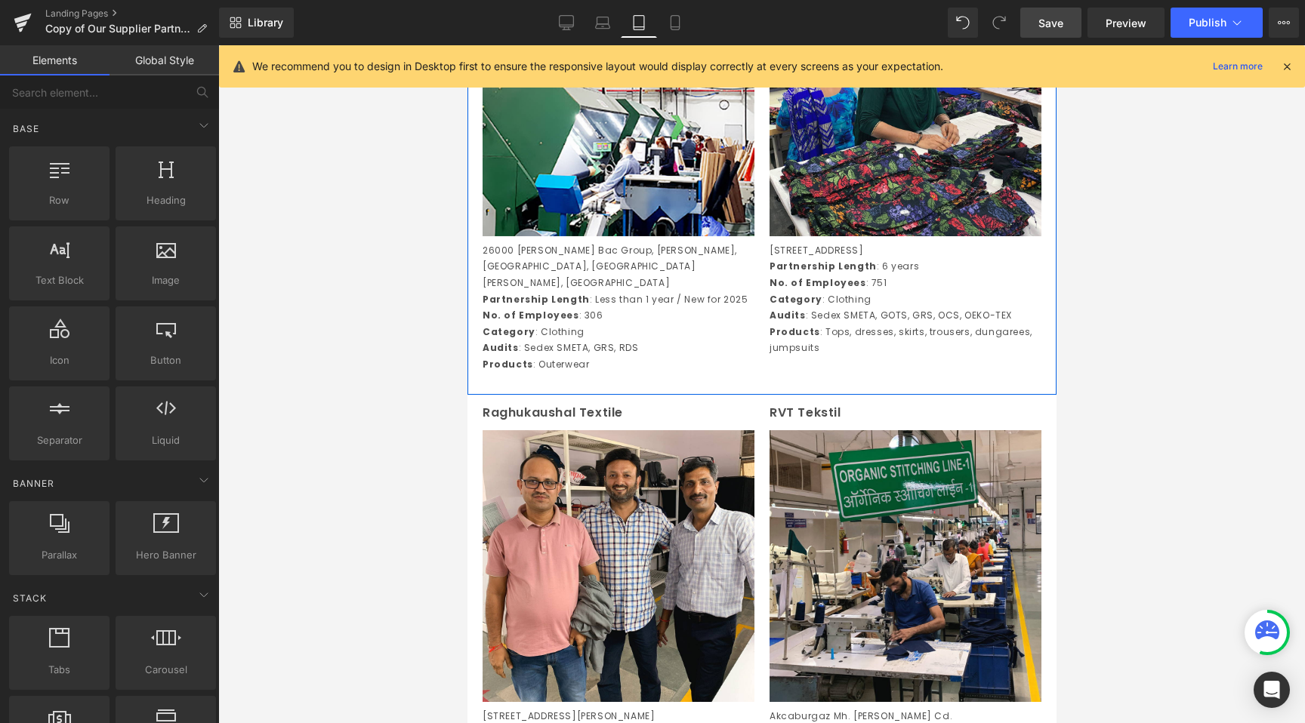
scroll to position [2765, 0]
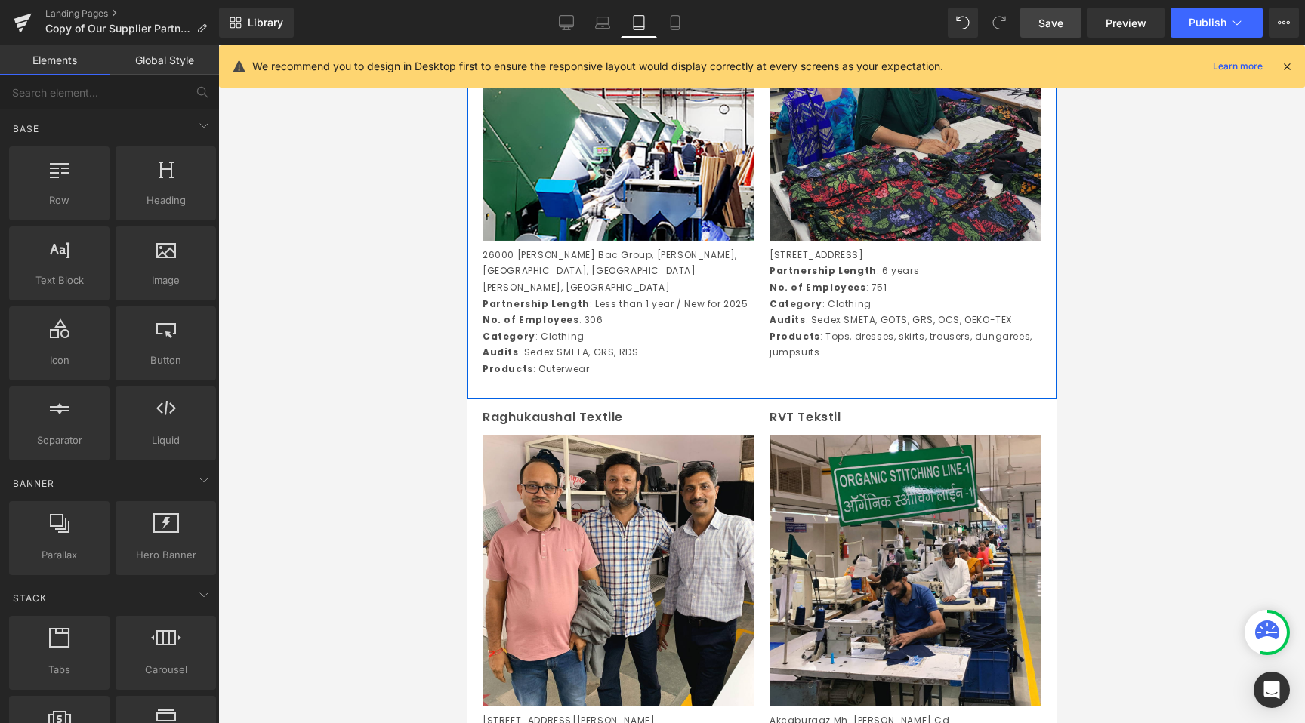
click at [896, 241] on img at bounding box center [905, 105] width 272 height 272
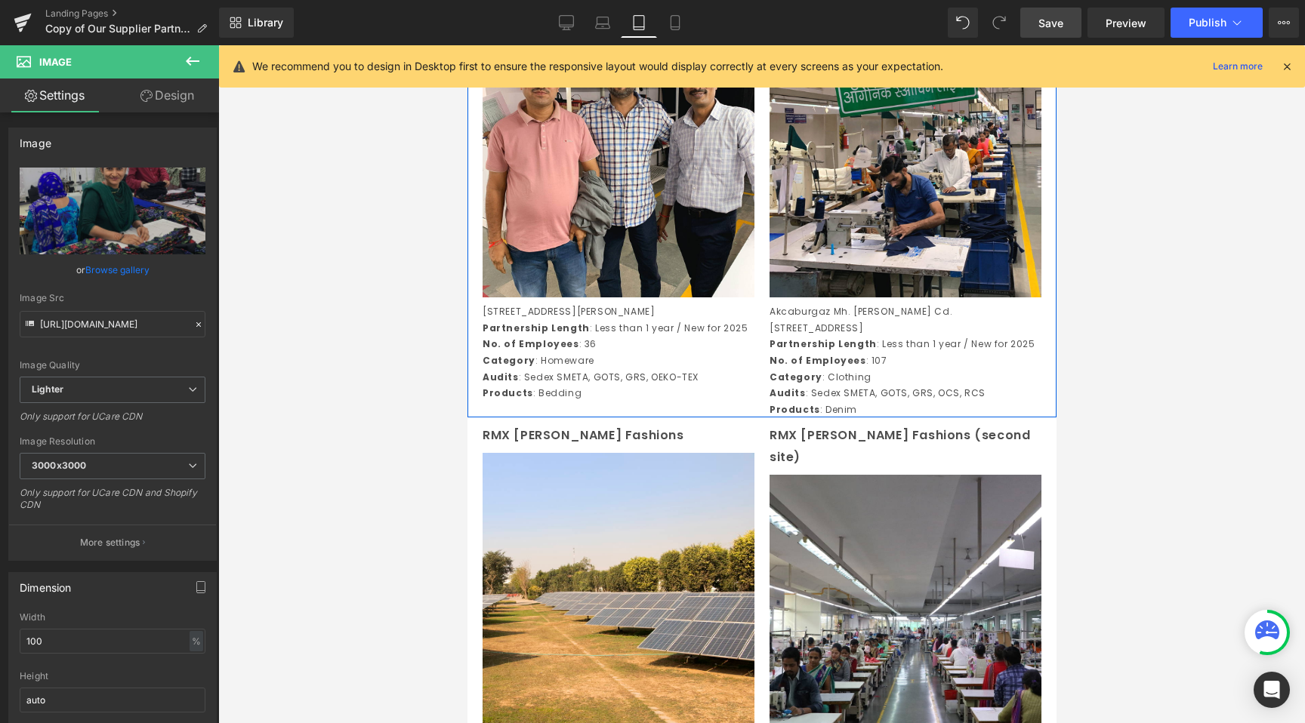
scroll to position [3177, 0]
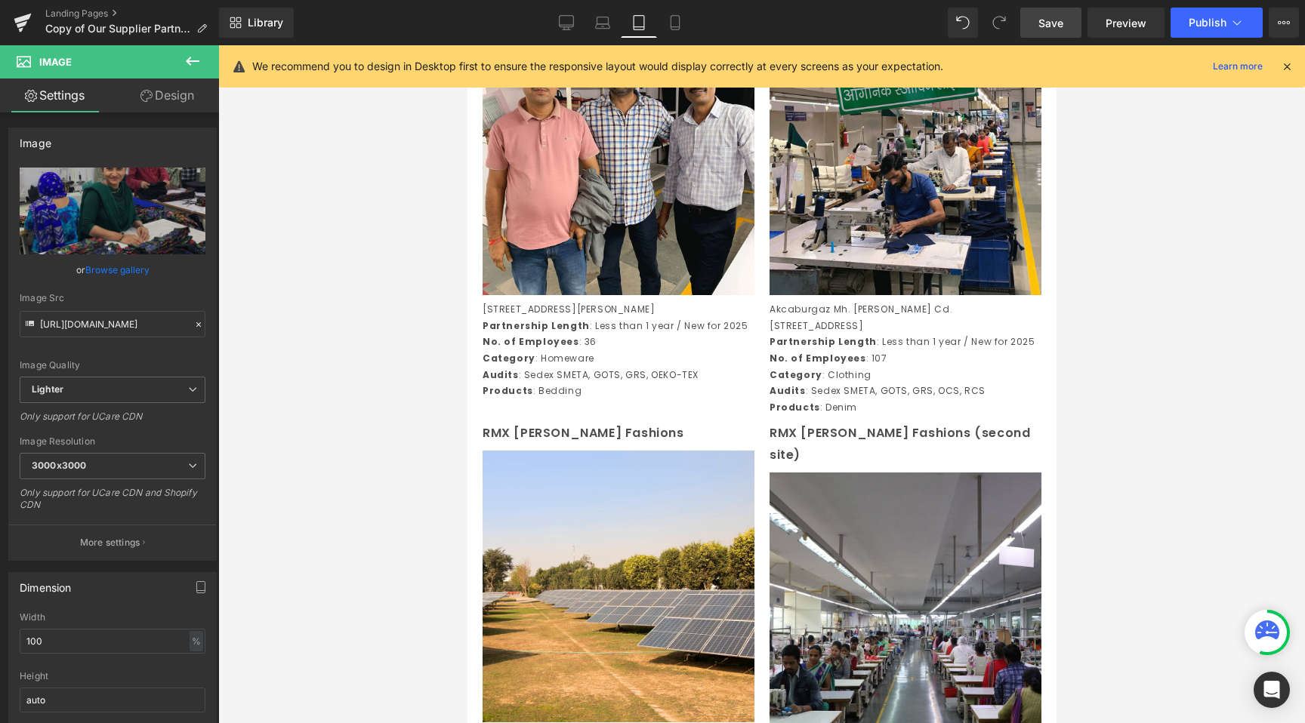
click at [399, 434] on div at bounding box center [761, 384] width 1087 height 678
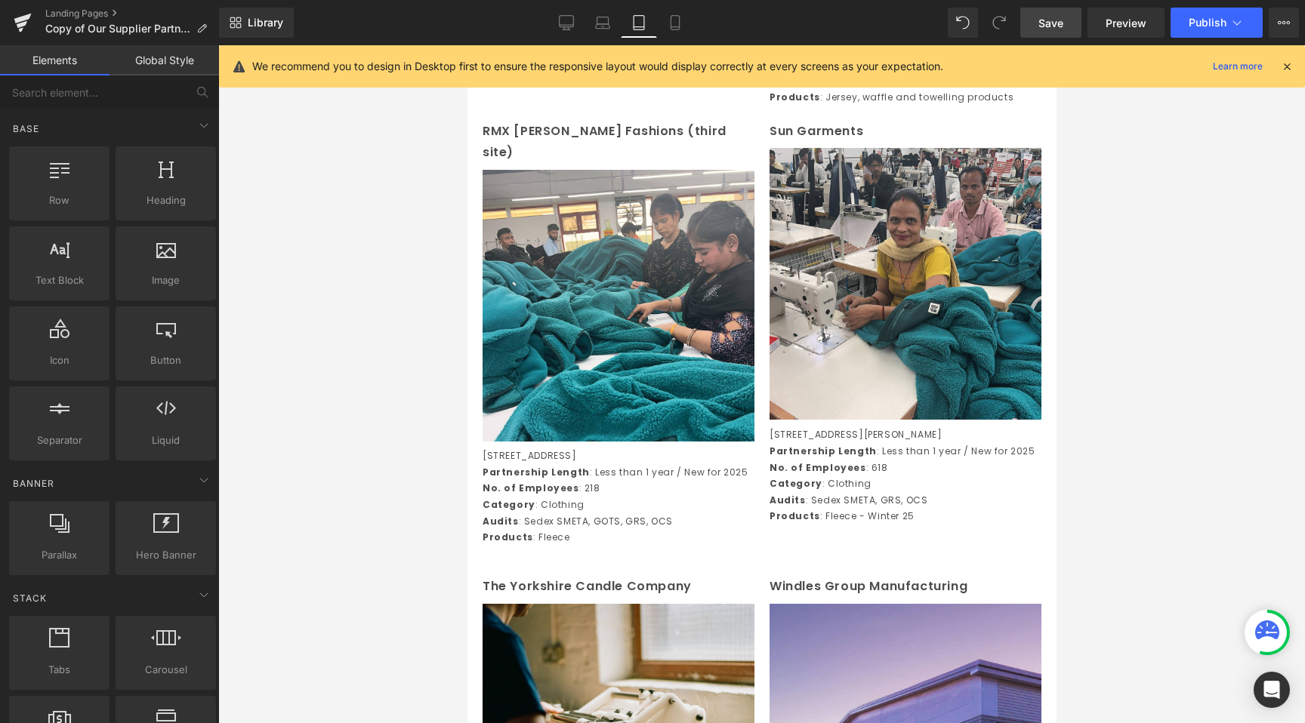
scroll to position [3924, 0]
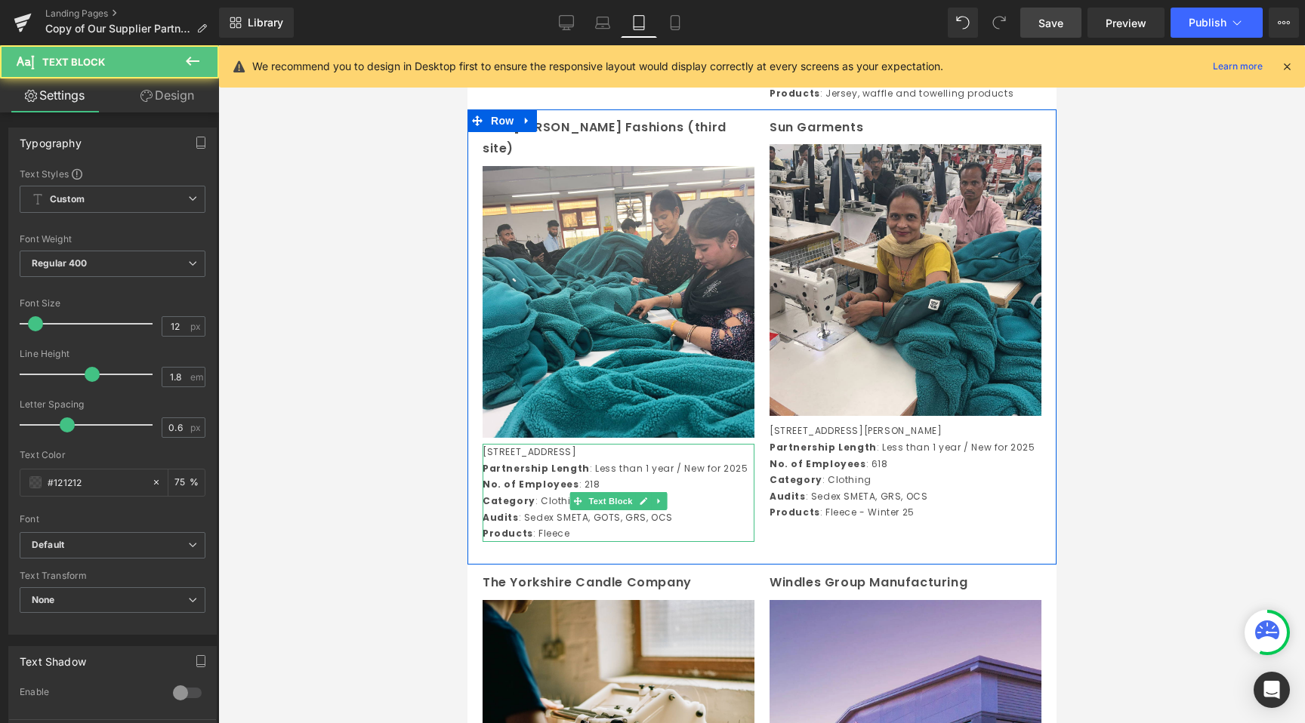
click at [517, 461] on p "B-37-38, Hosiery Complex, Phase-II, Noida, 201305,Uttar Pradesh, India" at bounding box center [618, 452] width 272 height 17
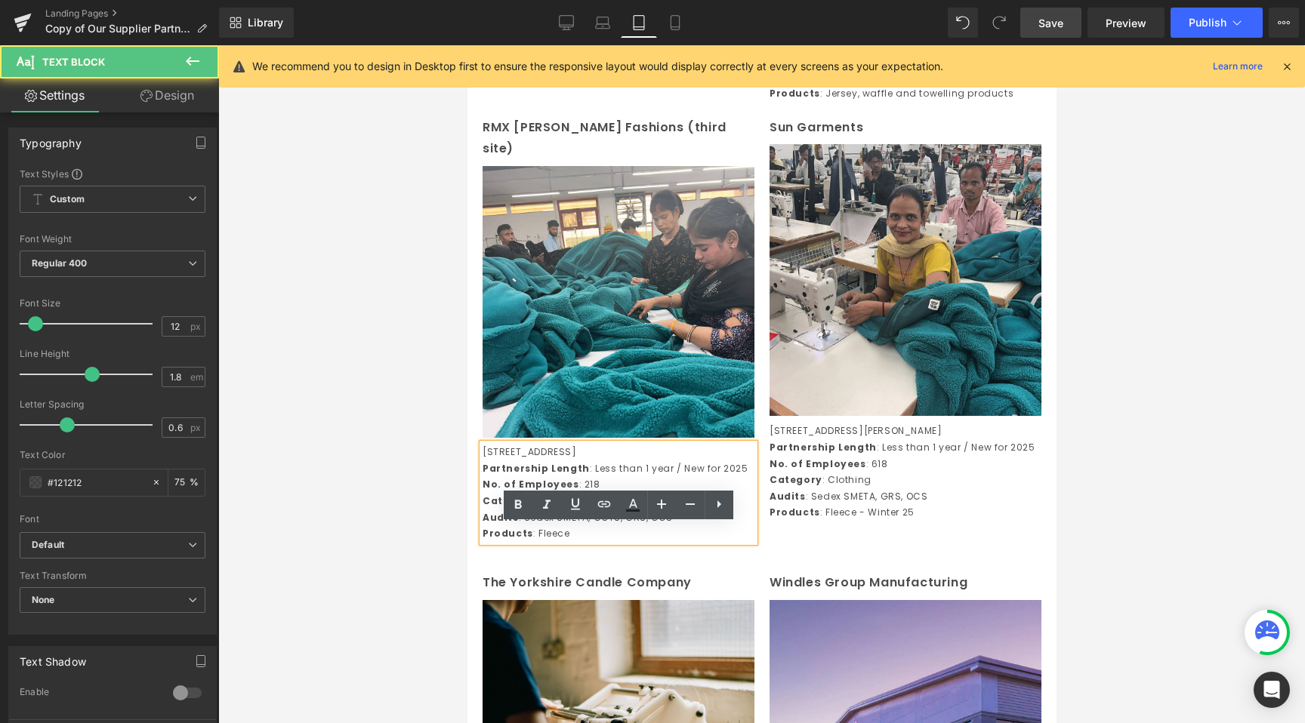
click at [520, 461] on p "B-37-38, Hosiery Complex, Phase-II, Noida, 201305,Uttar Pradesh, India" at bounding box center [618, 452] width 272 height 17
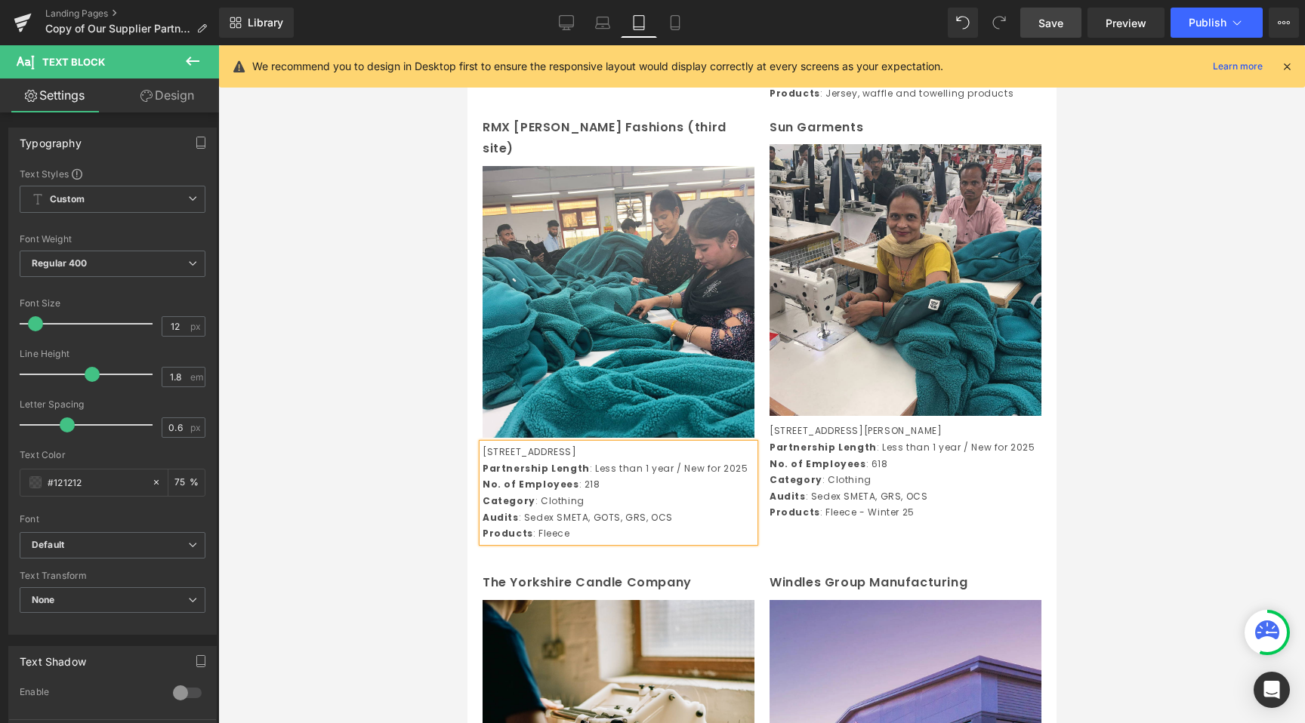
click at [261, 573] on div at bounding box center [761, 384] width 1087 height 678
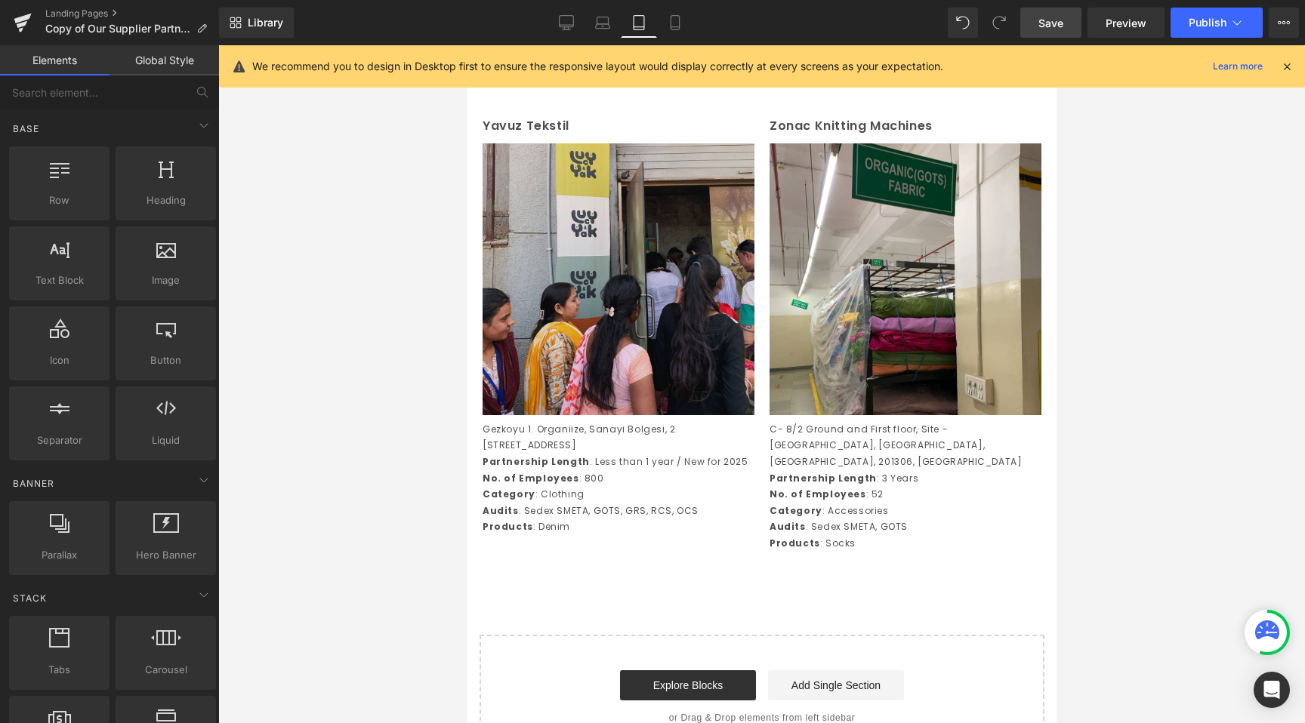
scroll to position [4815, 0]
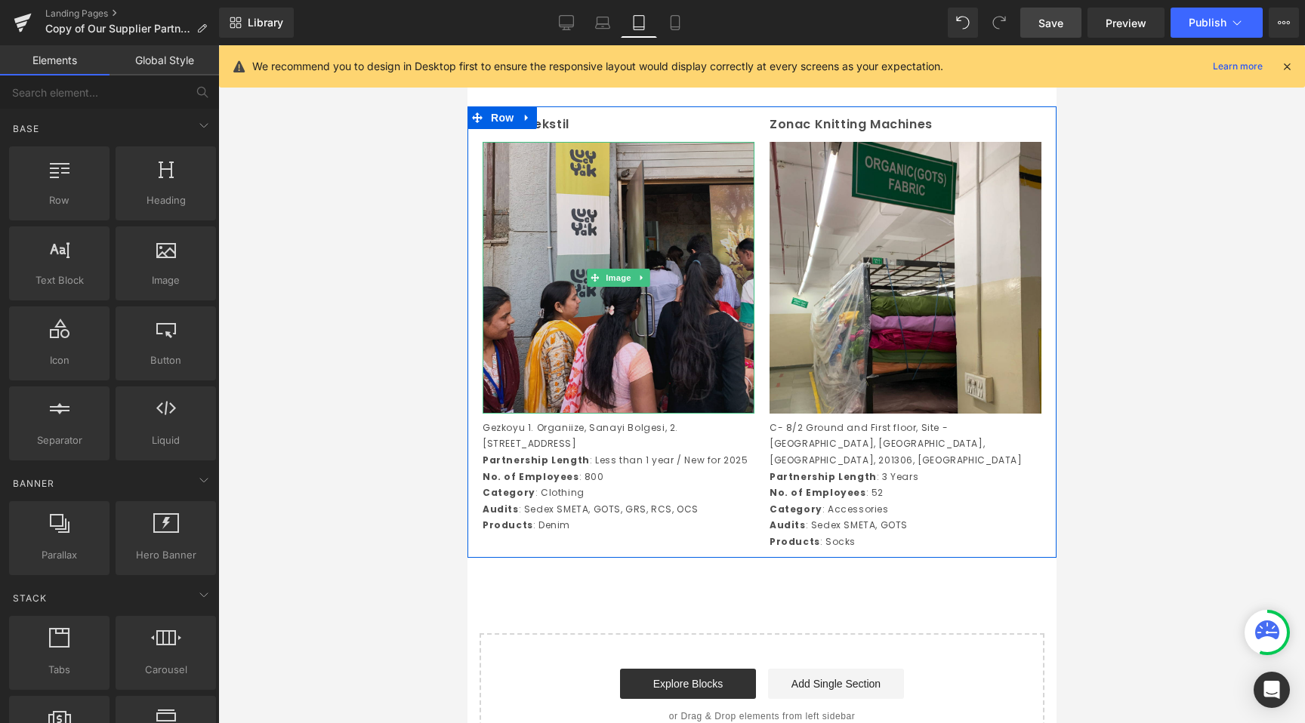
click at [656, 393] on img at bounding box center [618, 278] width 272 height 272
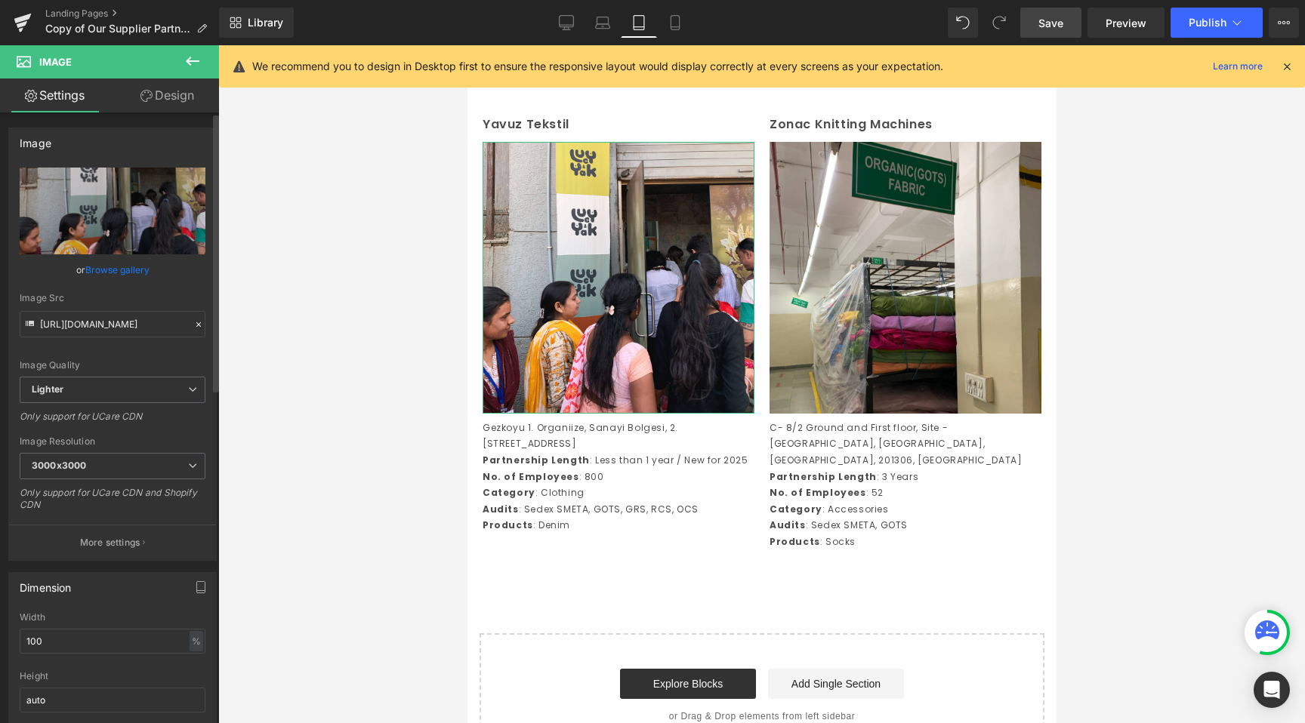
click at [127, 261] on link "Browse gallery" at bounding box center [117, 270] width 64 height 26
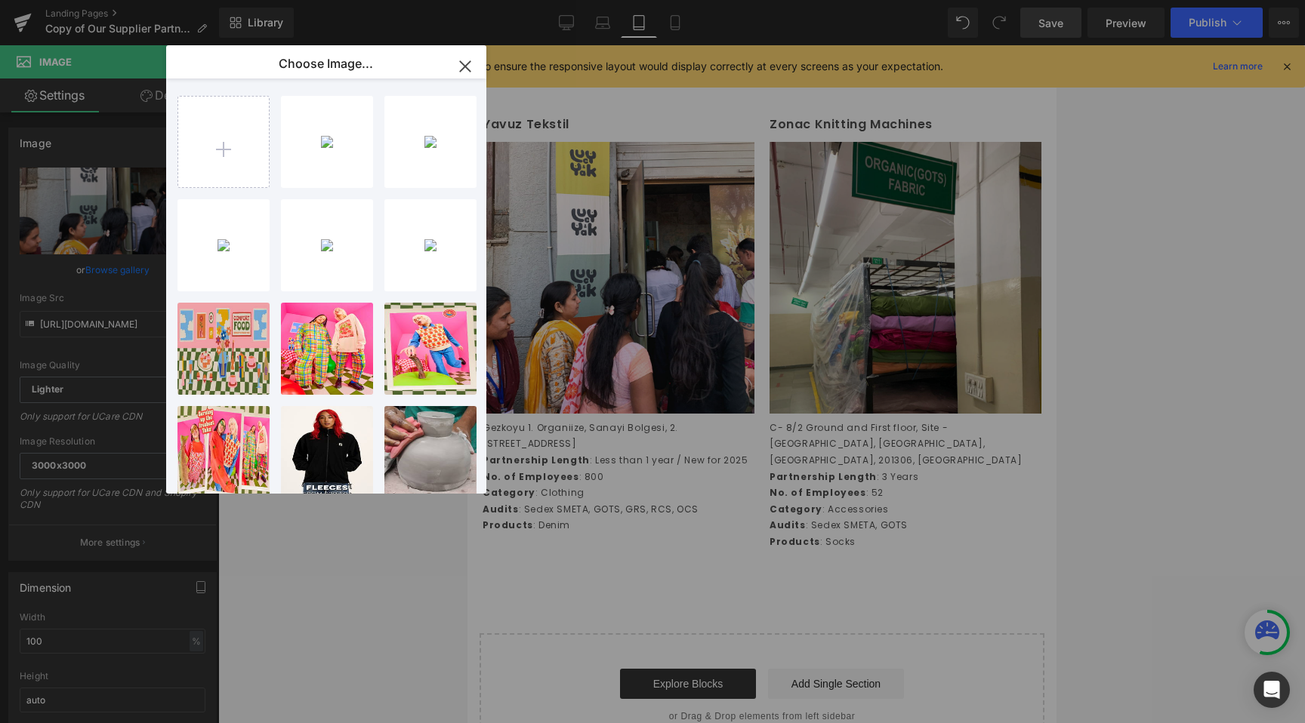
click at [93, 0] on div "You are previewing how the will restyle your page. You can not edit Elements in…" at bounding box center [652, 0] width 1305 height 0
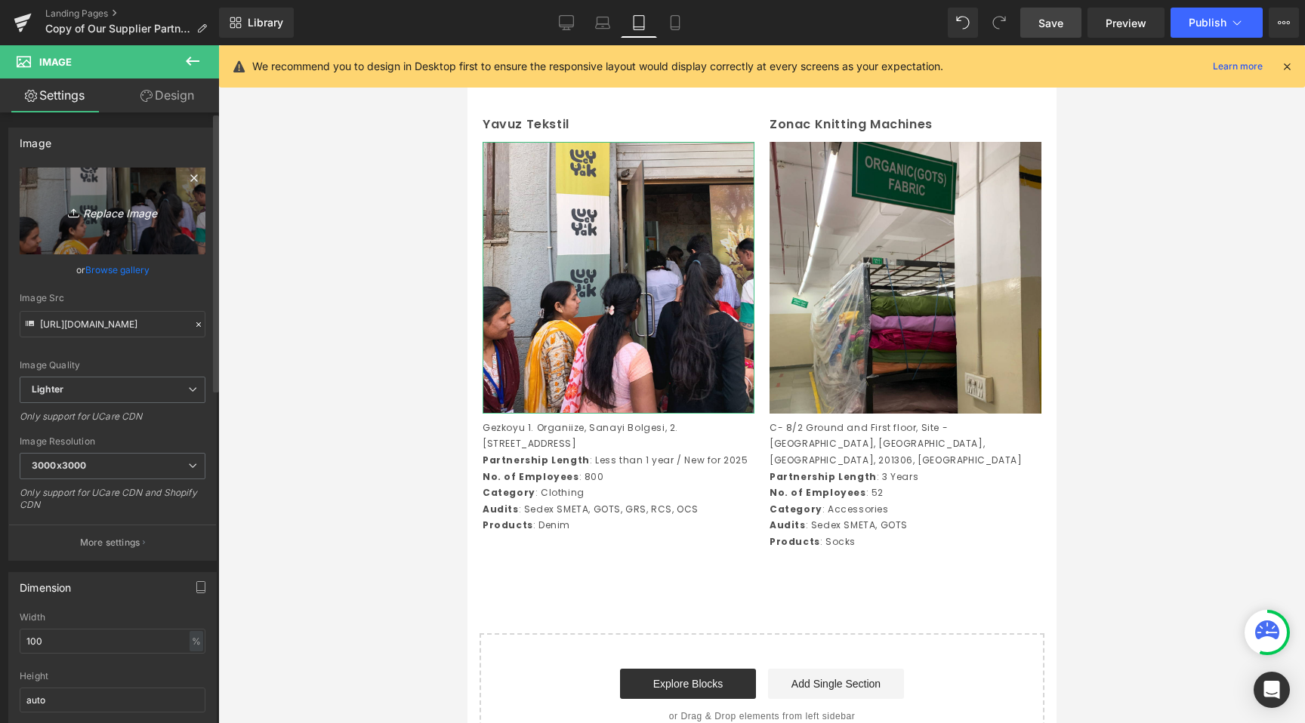
click at [116, 211] on icon "Replace Image" at bounding box center [112, 211] width 121 height 19
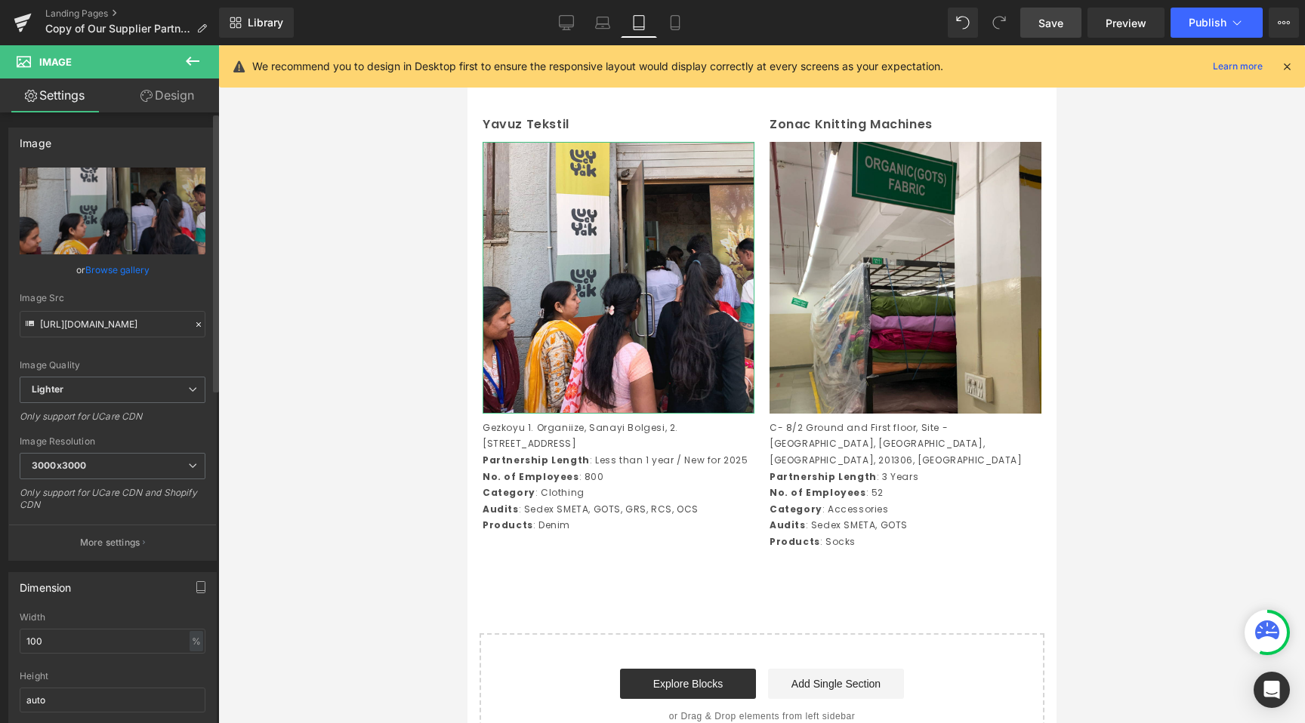
click at [137, 264] on link "Browse gallery" at bounding box center [117, 270] width 64 height 26
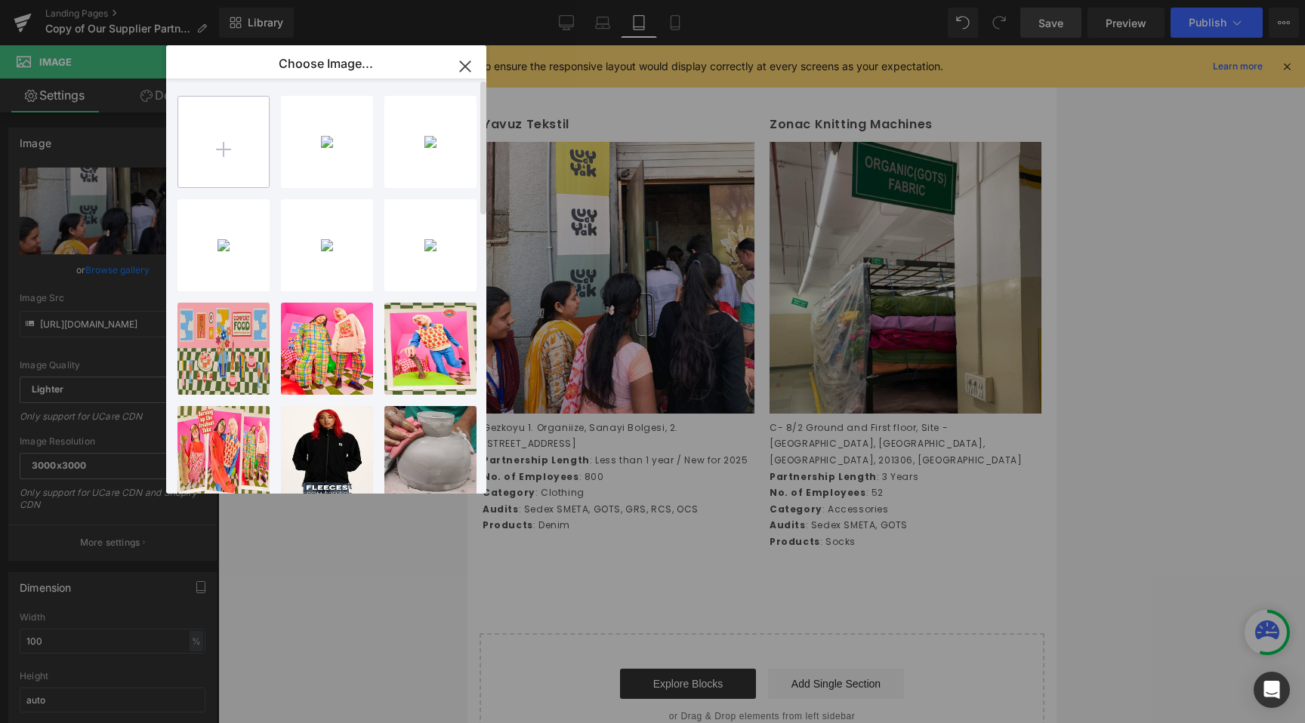
click at [215, 162] on input "file" at bounding box center [223, 142] width 91 height 91
type input "C:\fakepath\imgi_9_IMG_1967-kopya.jpg"
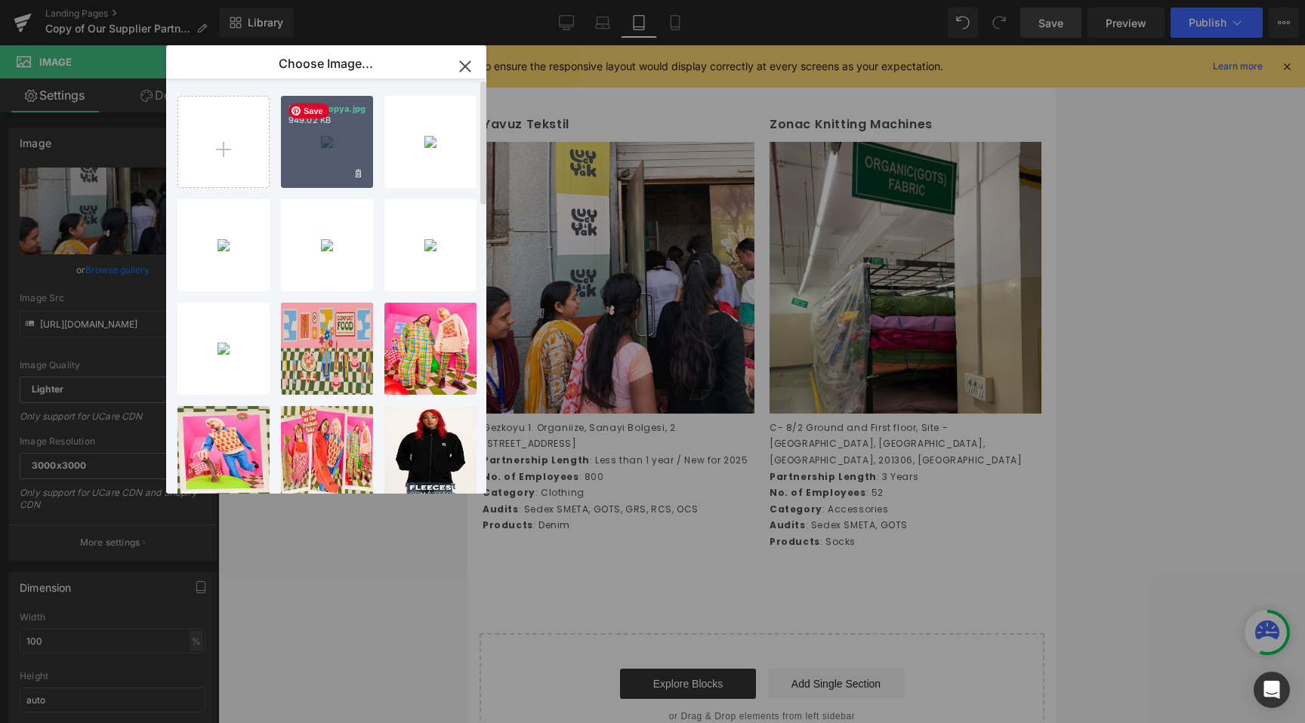
click at [344, 152] on div "imgi_9_...opya.jpg 949.02 KB" at bounding box center [327, 142] width 92 height 92
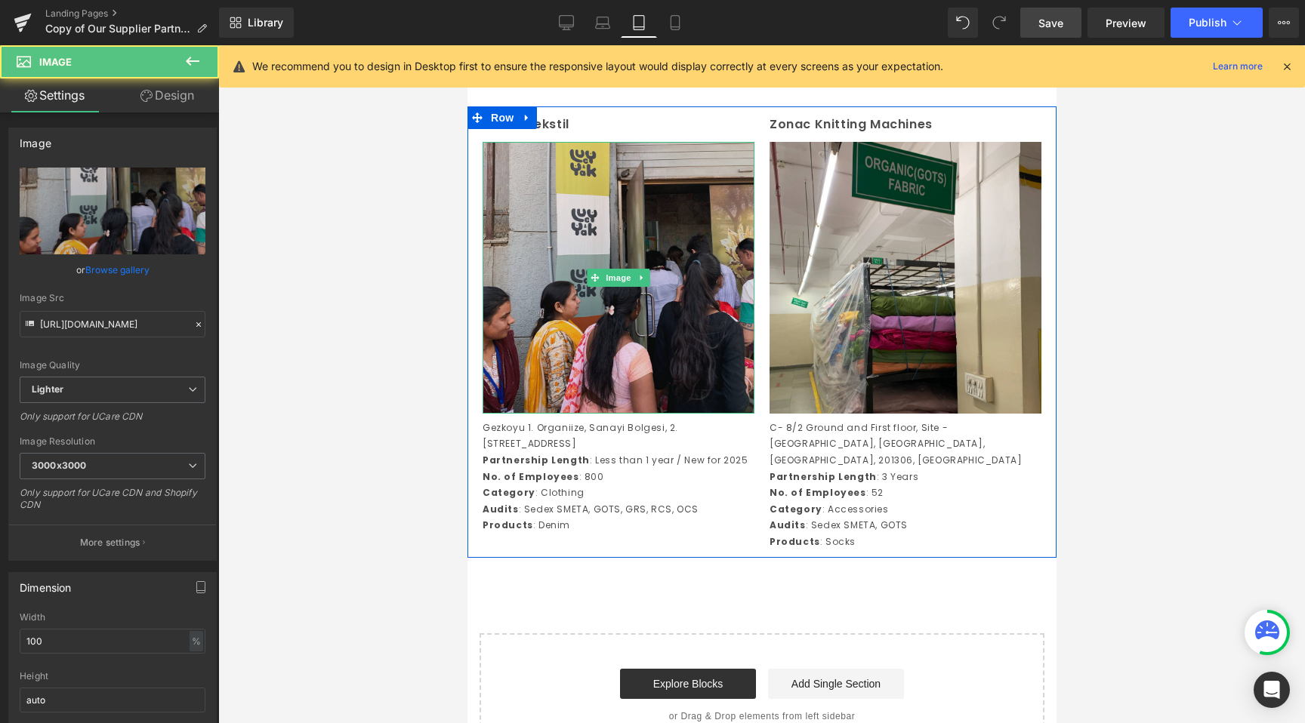
click at [601, 396] on img at bounding box center [618, 278] width 272 height 272
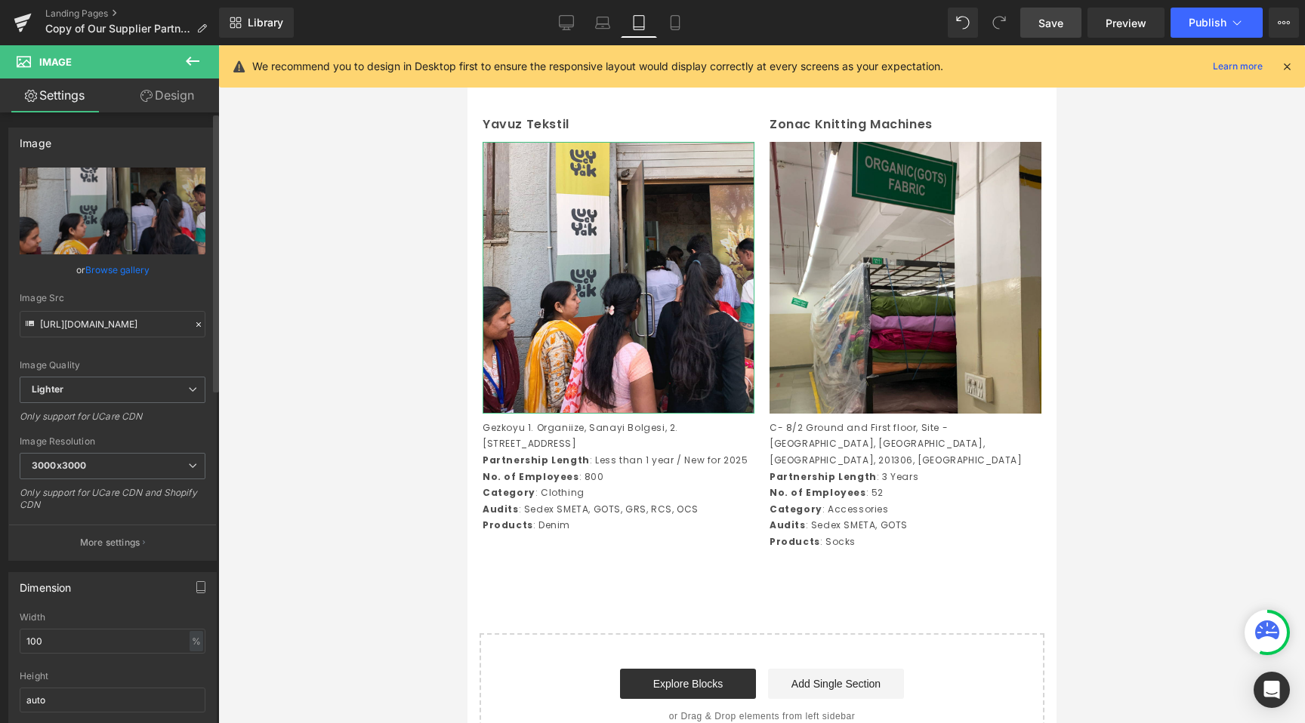
click at [90, 275] on link "Browse gallery" at bounding box center [117, 270] width 64 height 26
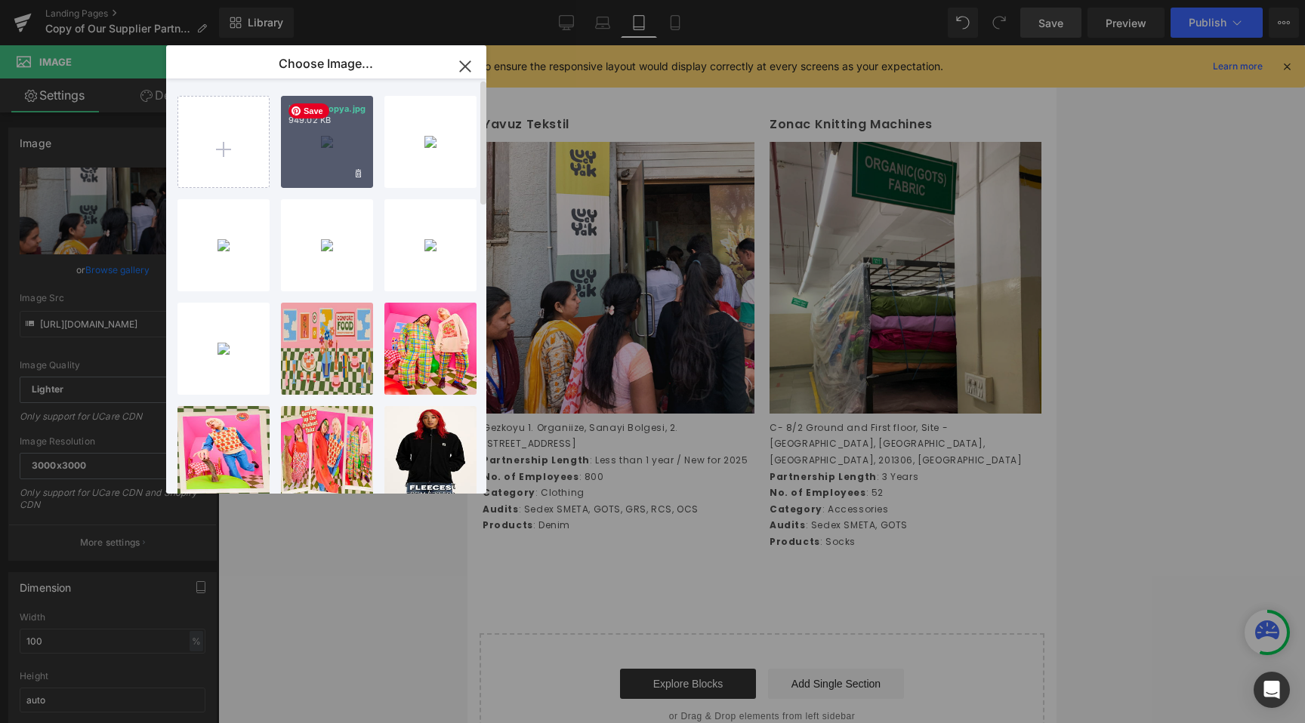
click at [304, 134] on div "imgi_9_...opya.jpg 949.02 KB" at bounding box center [327, 142] width 92 height 92
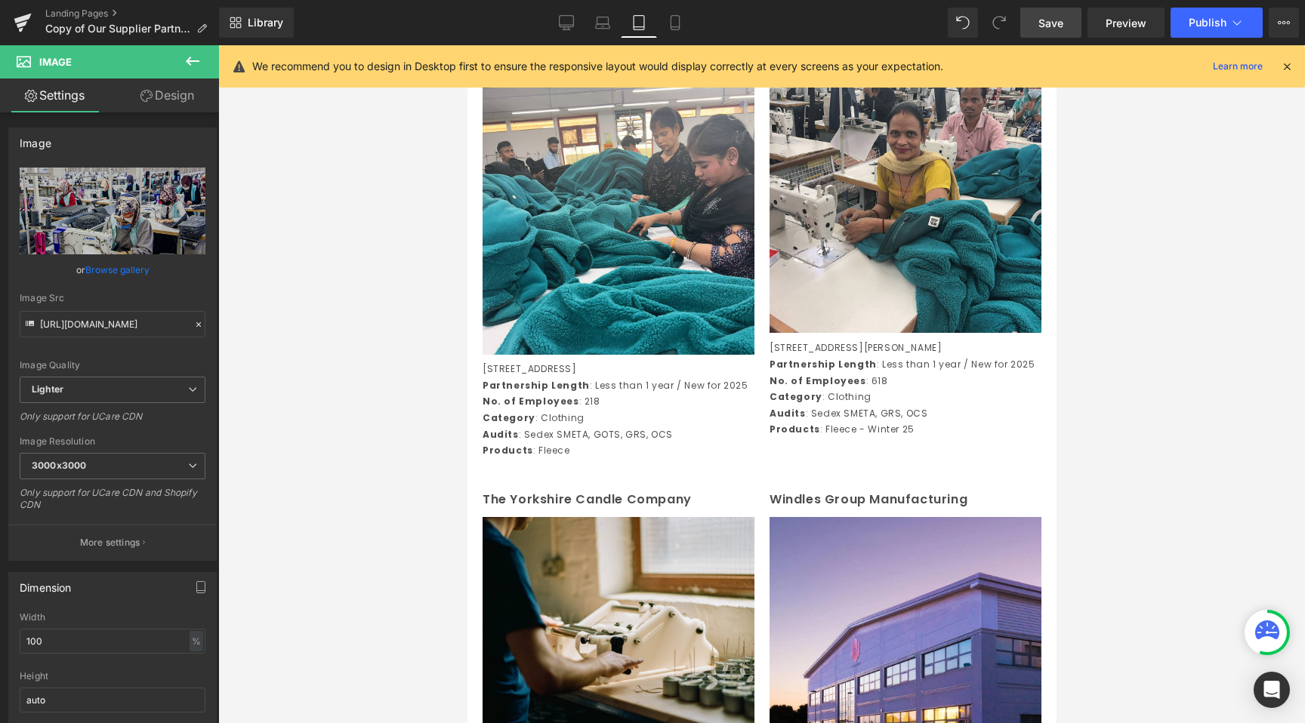
scroll to position [4003, 0]
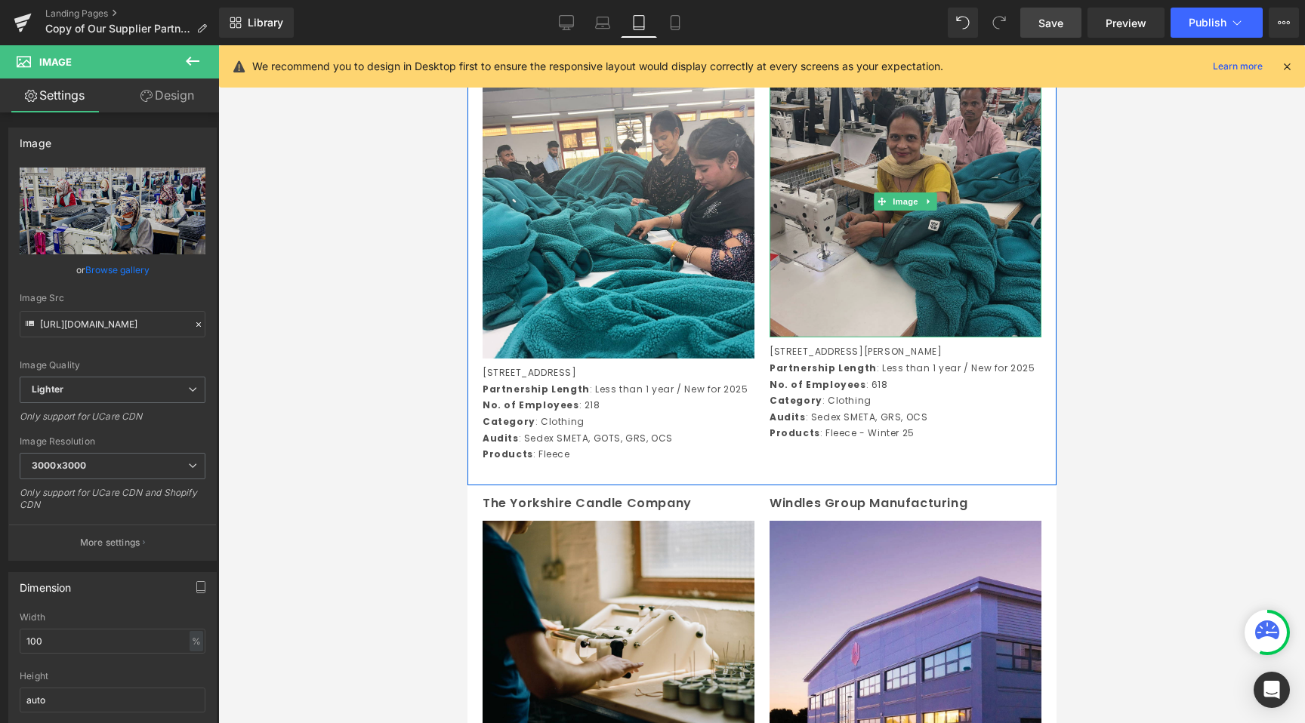
click at [895, 338] on img at bounding box center [905, 201] width 272 height 273
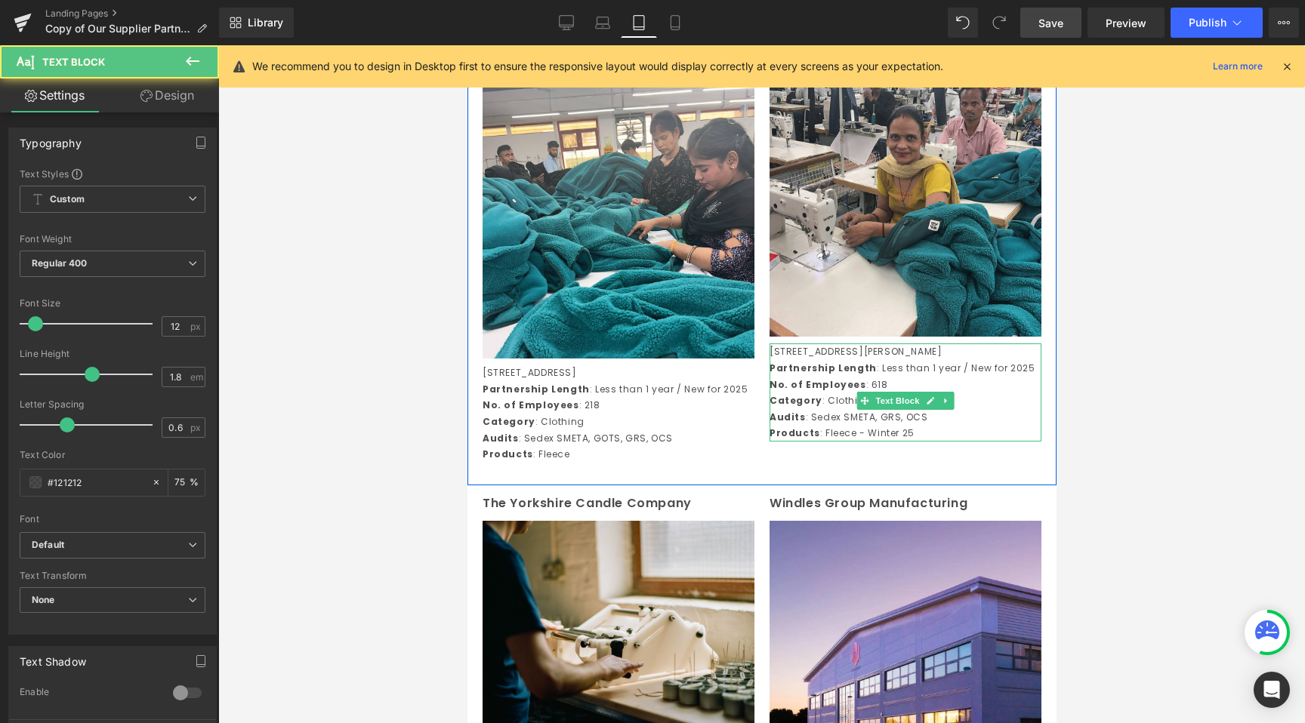
click at [927, 360] on p "70000 No 8, Street 15, Quarter 4,Linh Trung Ward, Thu Duc City, Vietnam" at bounding box center [905, 352] width 272 height 17
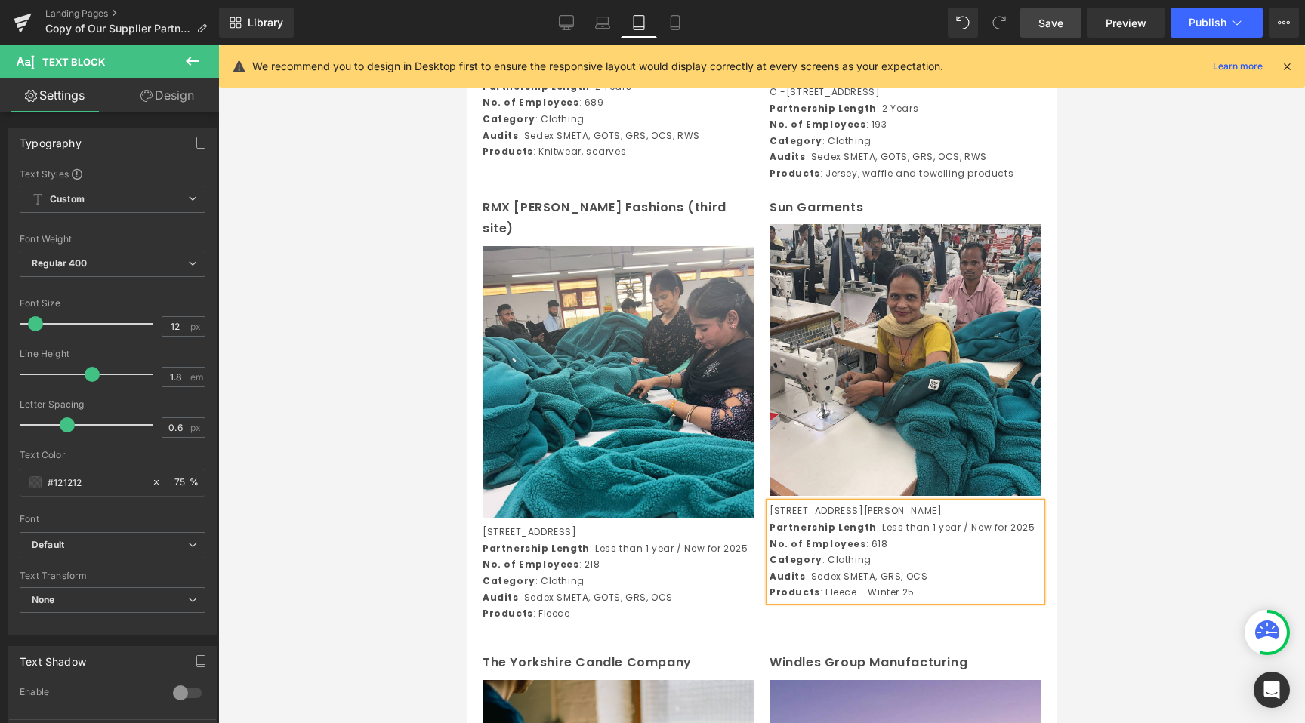
scroll to position [3844, 0]
click at [923, 519] on p "70000 No 8, Street 15, Quarter 4,Linh Trung Ward, Thu Duc City, Vietnam" at bounding box center [905, 510] width 272 height 17
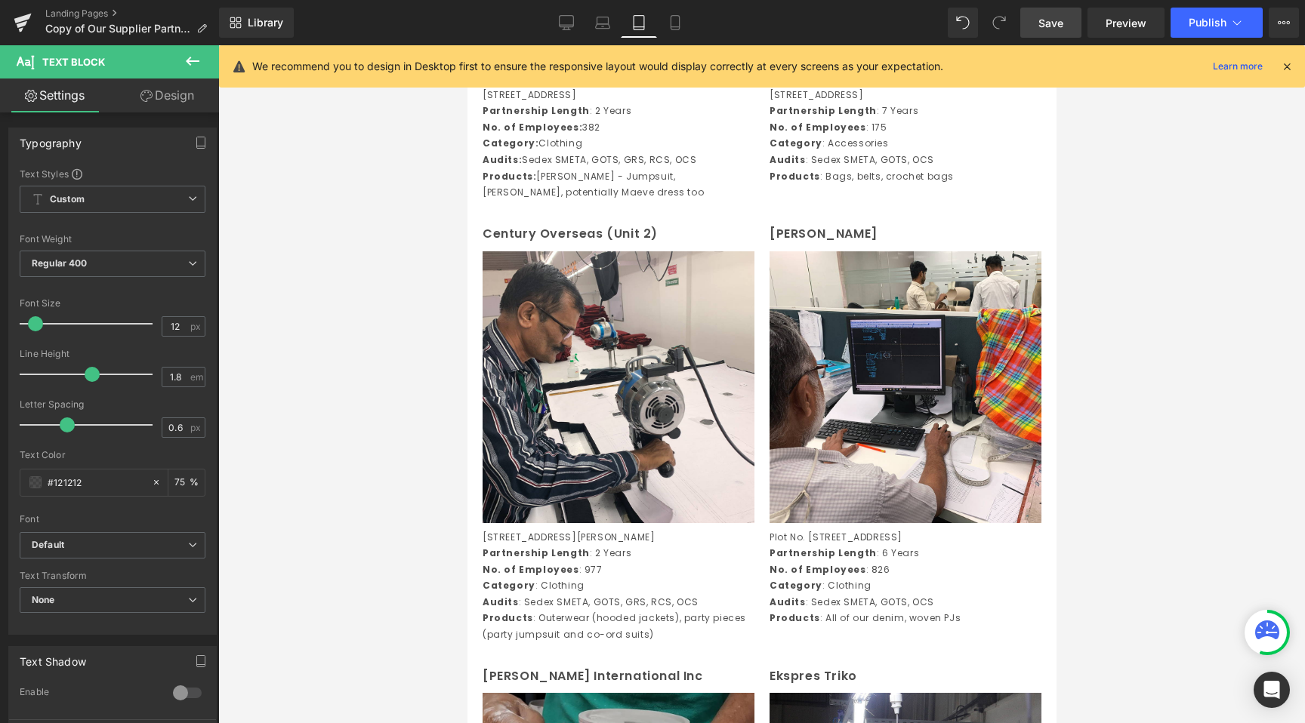
scroll to position [758, 0]
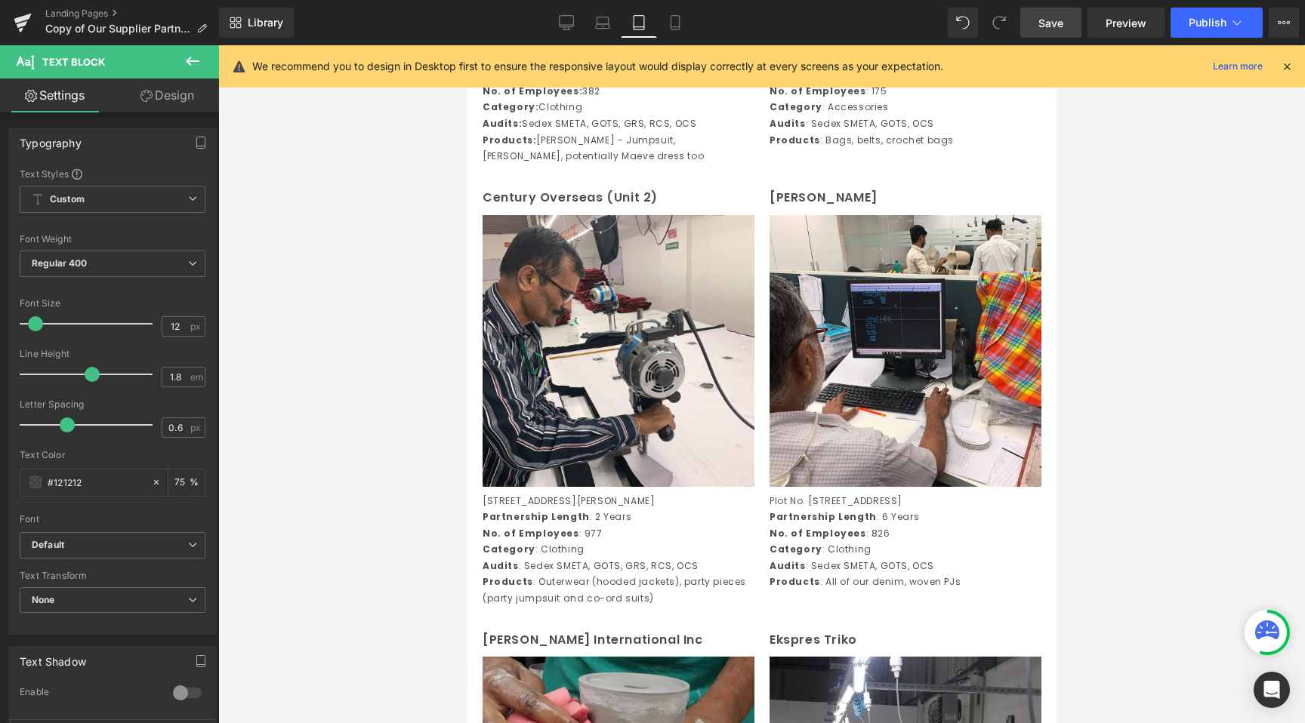
click at [1065, 16] on link "Save" at bounding box center [1050, 23] width 61 height 30
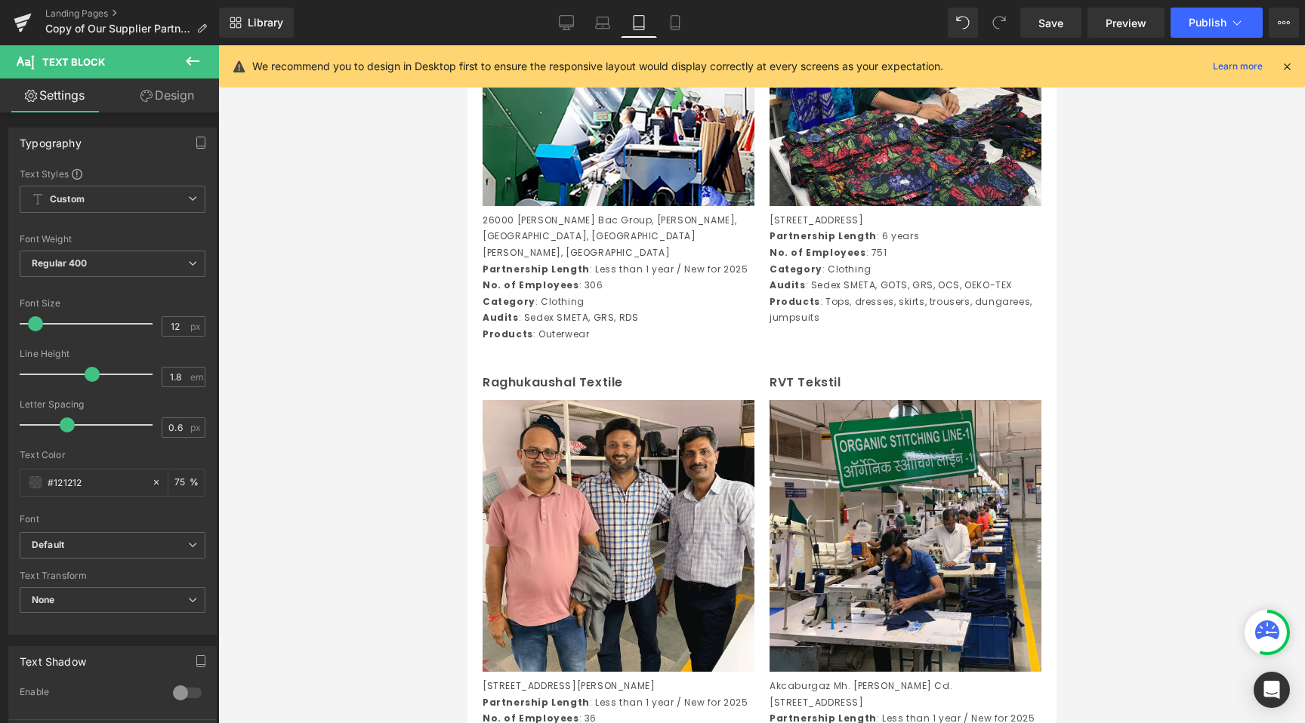
scroll to position [3057, 0]
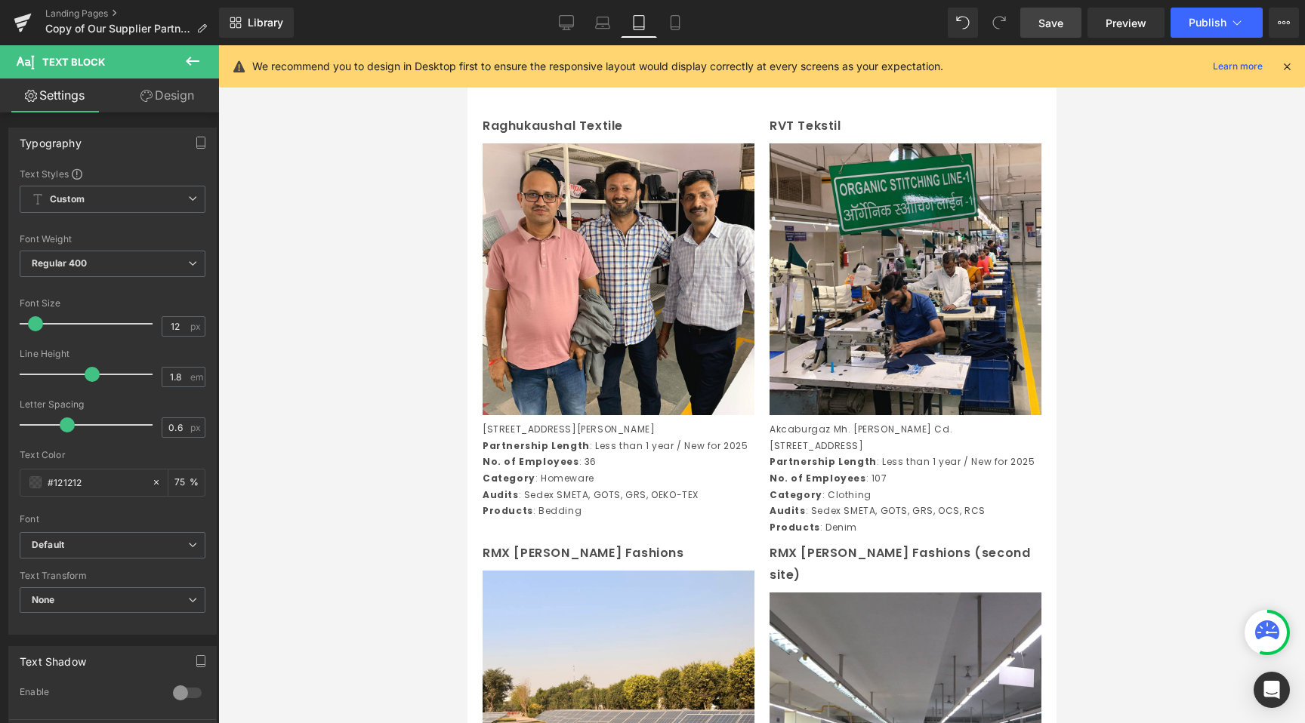
click at [1060, 23] on span "Save" at bounding box center [1050, 23] width 25 height 16
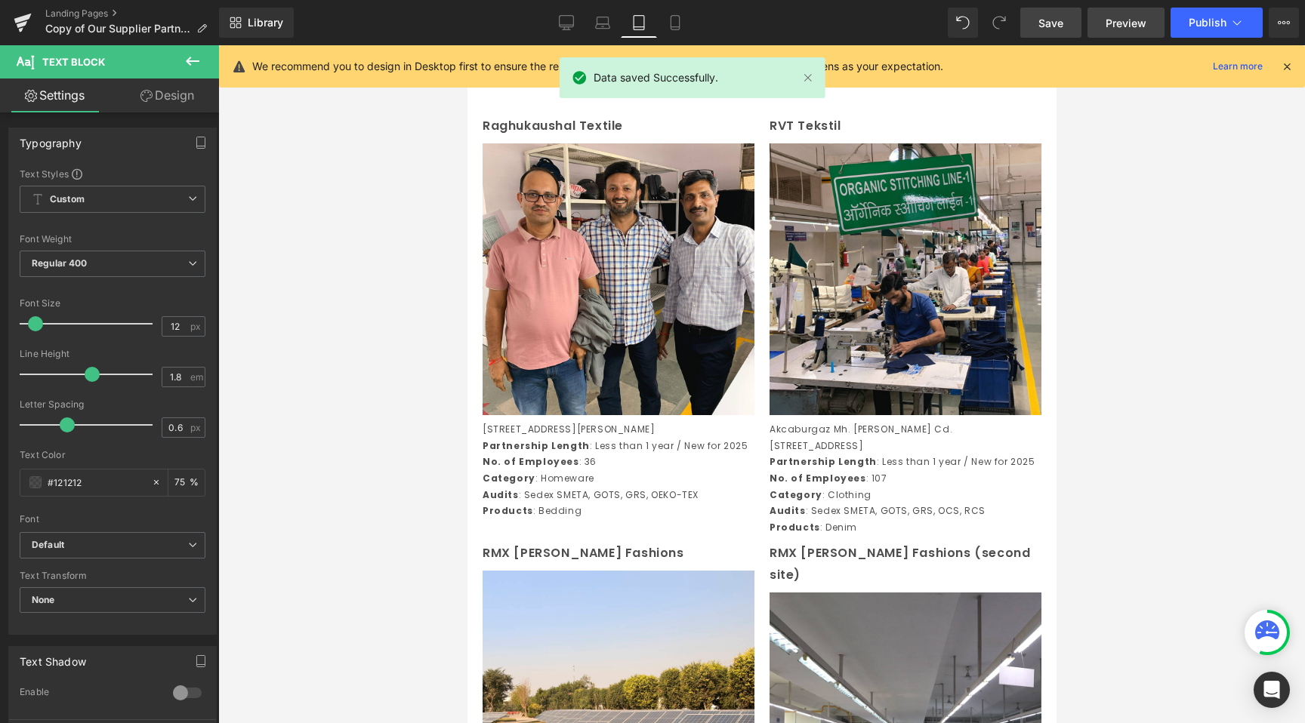
click at [1124, 26] on span "Preview" at bounding box center [1125, 23] width 41 height 16
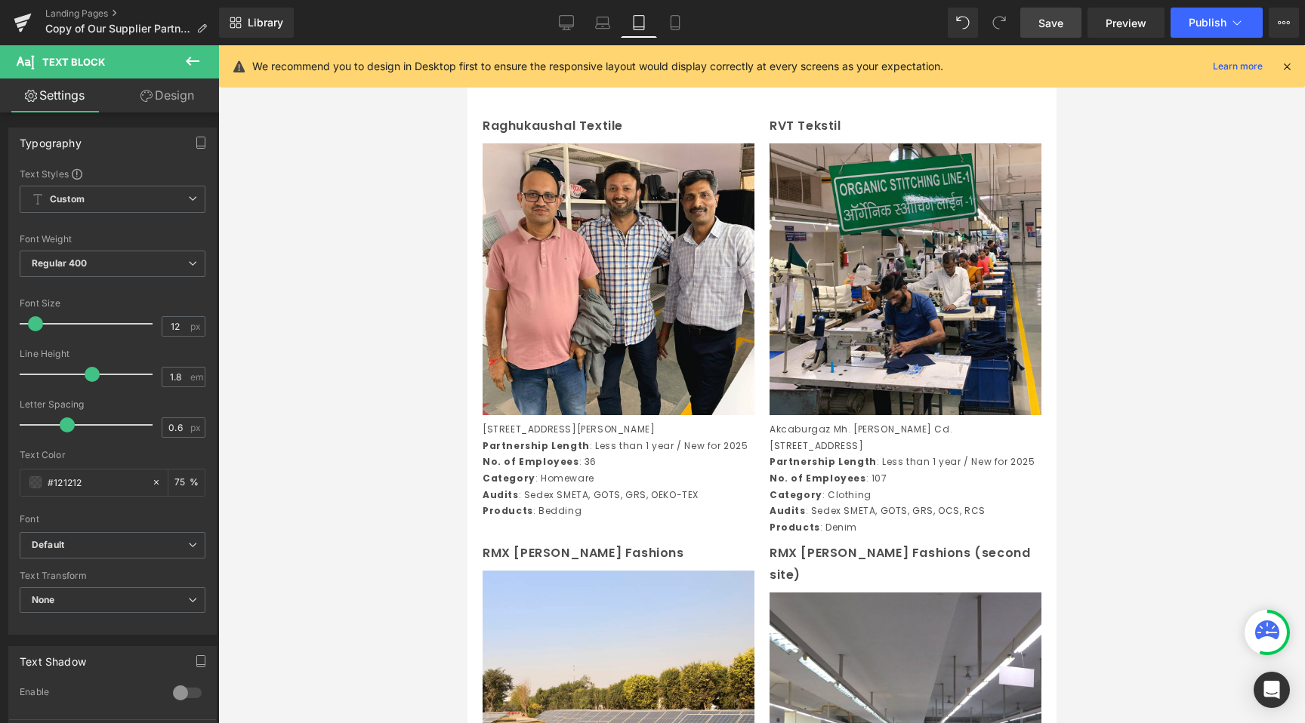
click at [1058, 22] on span "Save" at bounding box center [1050, 23] width 25 height 16
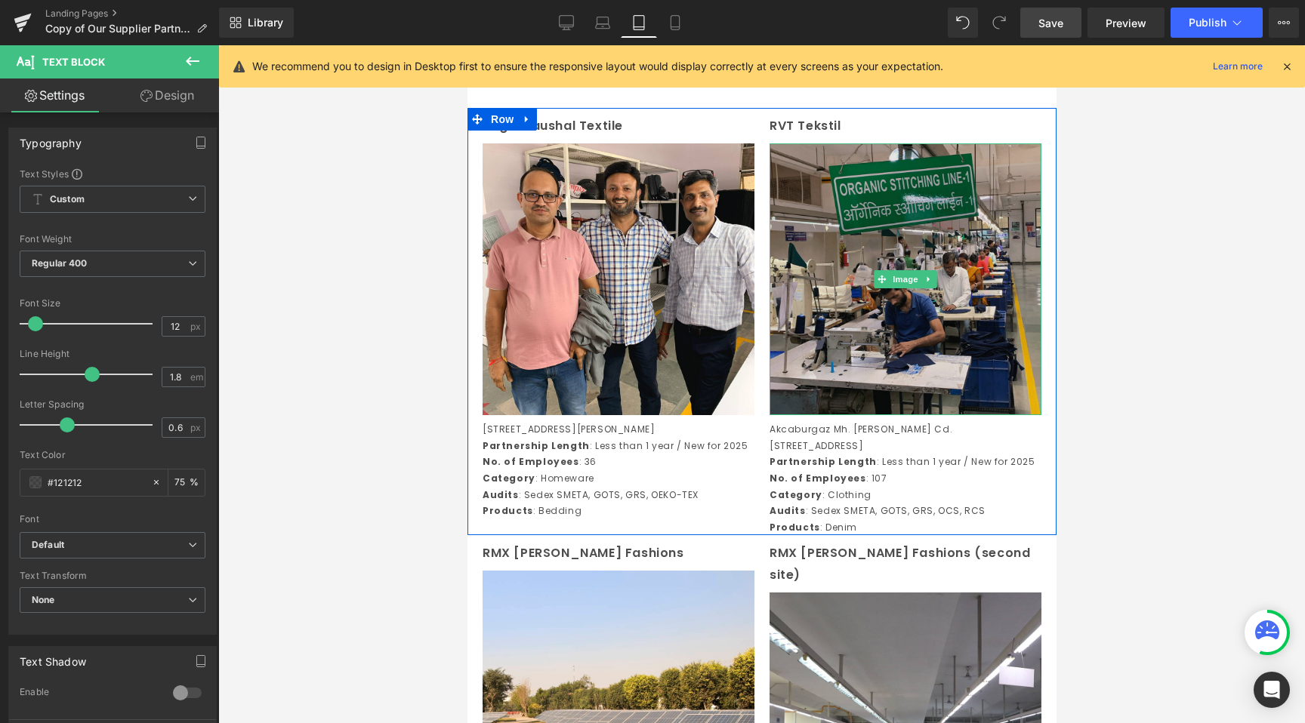
scroll to position [2829, 0]
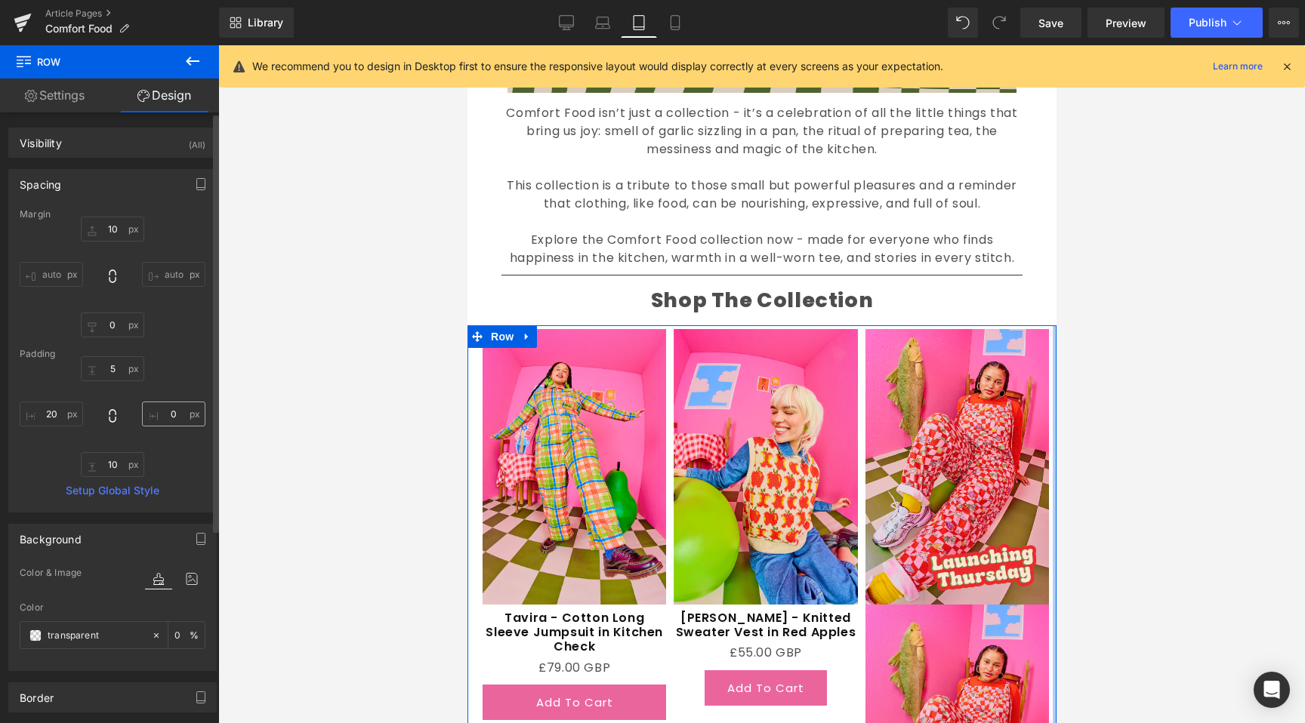
type input "20"
click at [157, 415] on input "0" at bounding box center [173, 414] width 63 height 25
type input "20"
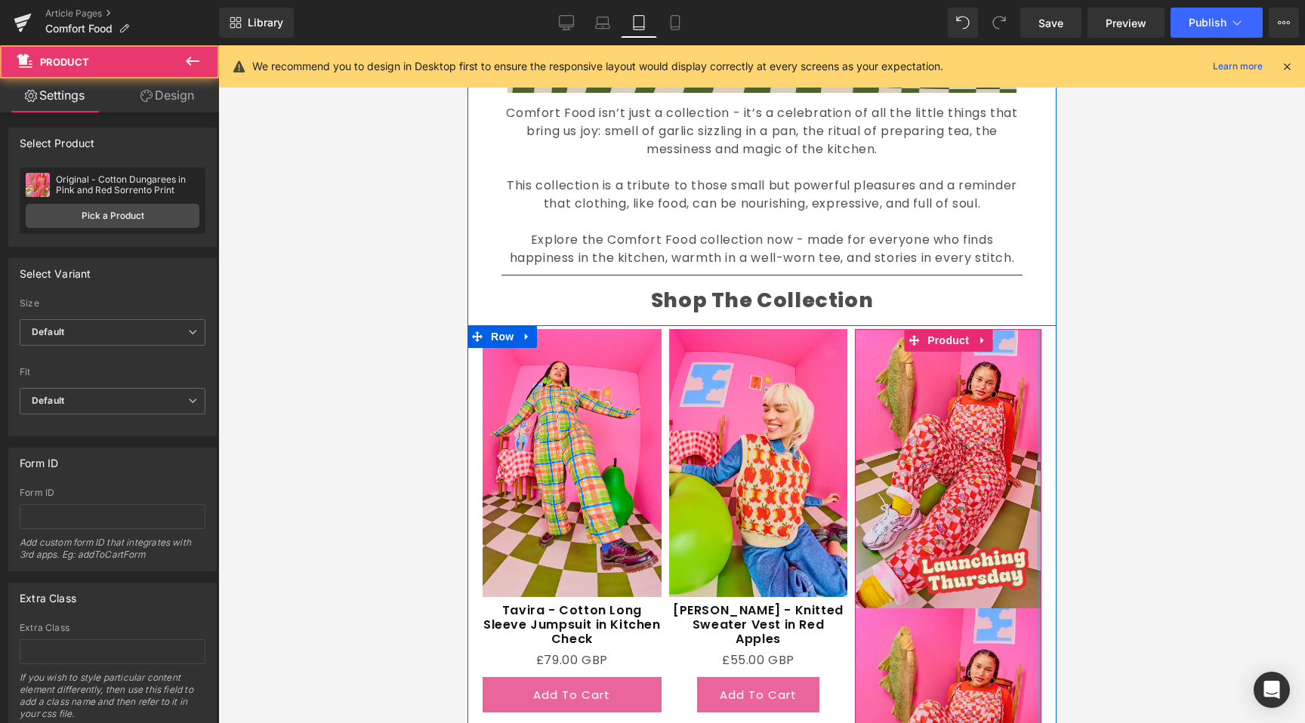
drag, startPoint x: 1039, startPoint y: 396, endPoint x: 1084, endPoint y: 406, distance: 46.4
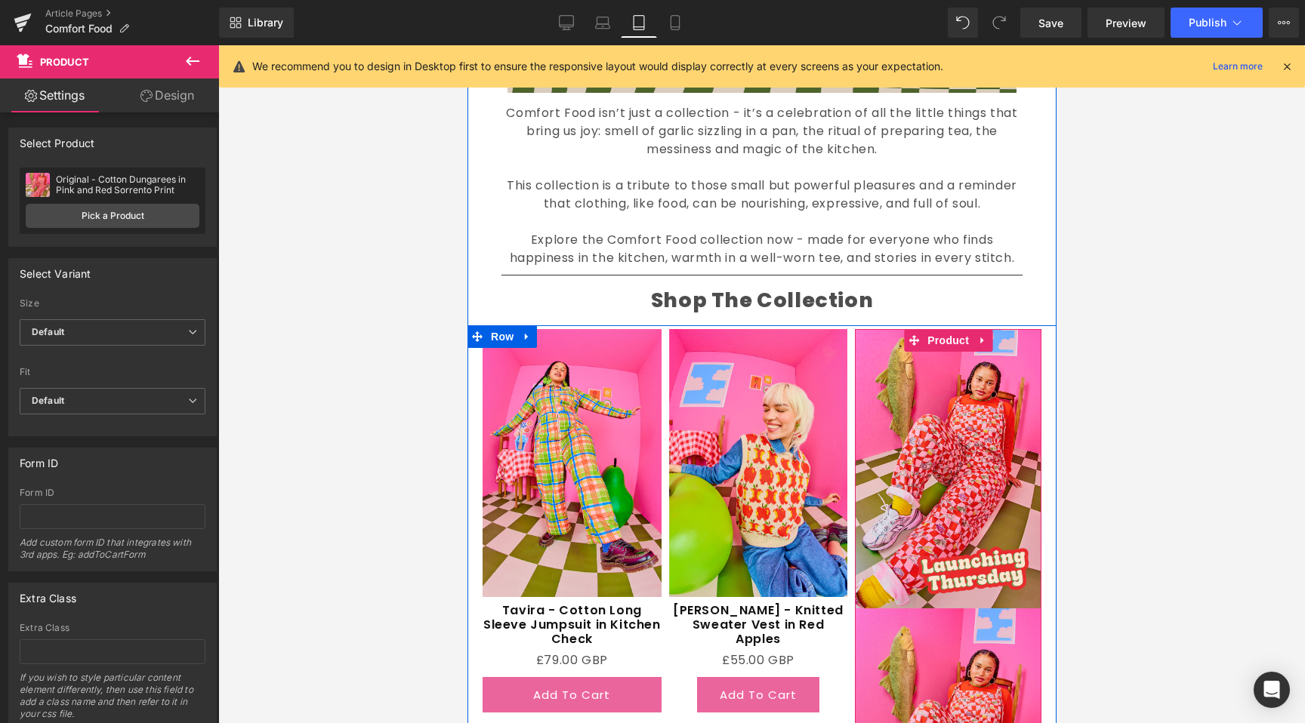
click at [1204, 439] on div at bounding box center [761, 384] width 1087 height 678
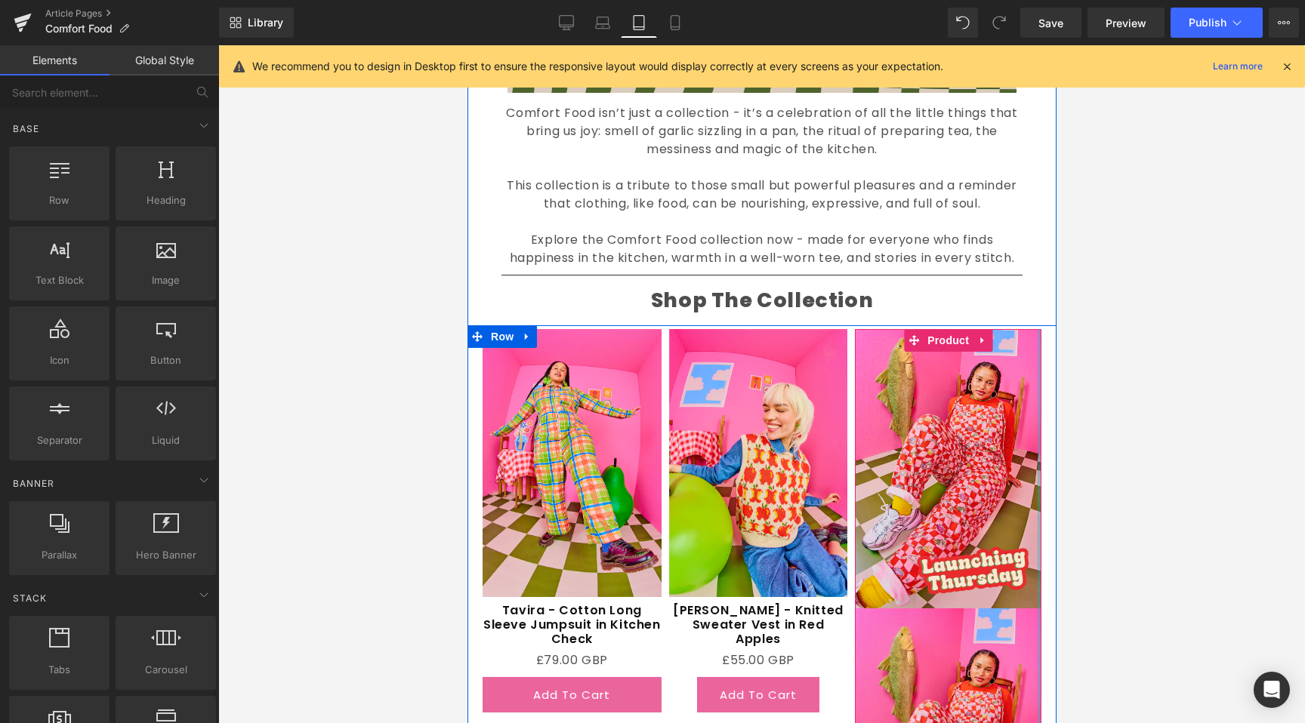
click at [1268, 471] on div at bounding box center [761, 384] width 1087 height 678
click at [1047, 476] on div at bounding box center [1048, 668] width 15 height 686
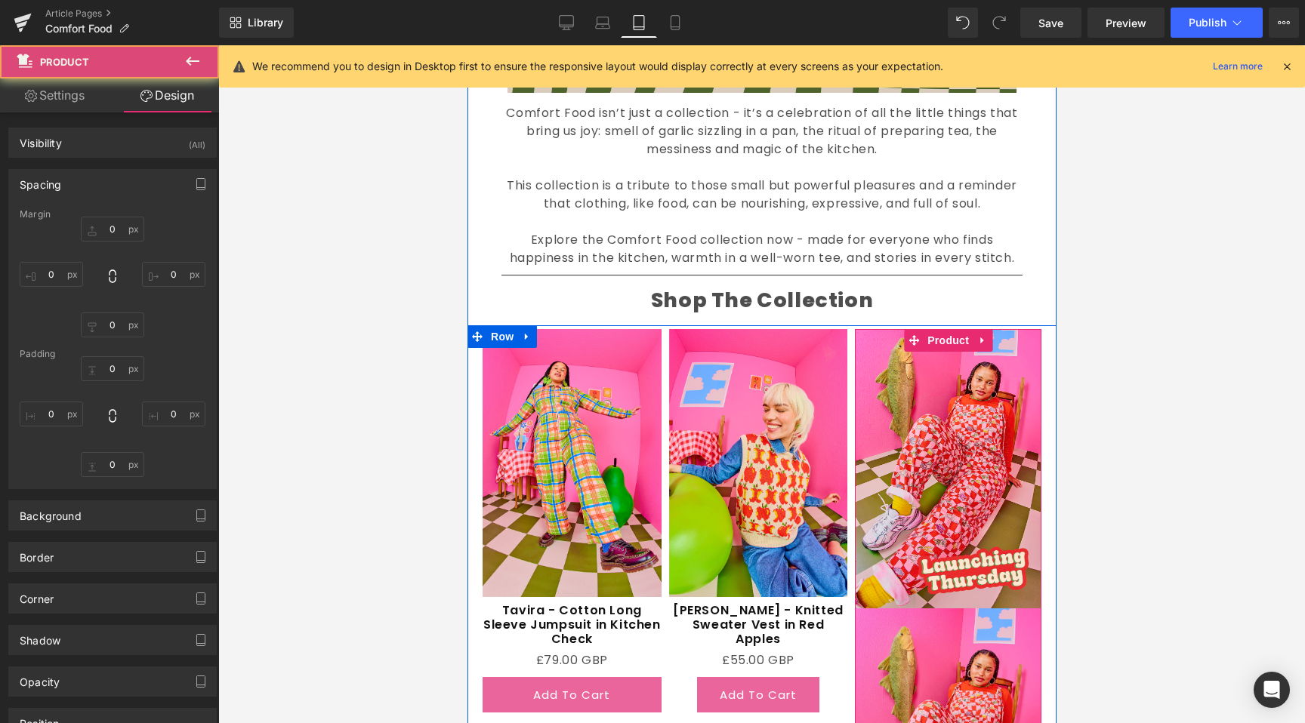
type input "0"
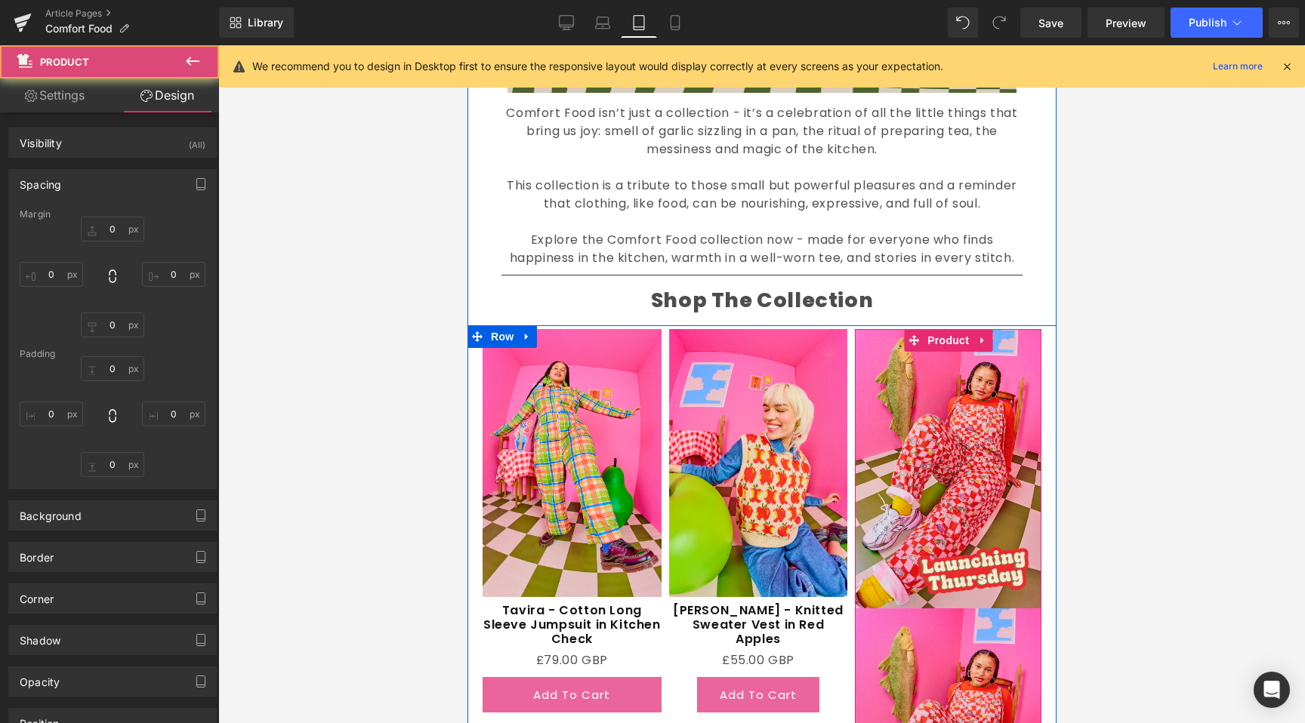
type input "0"
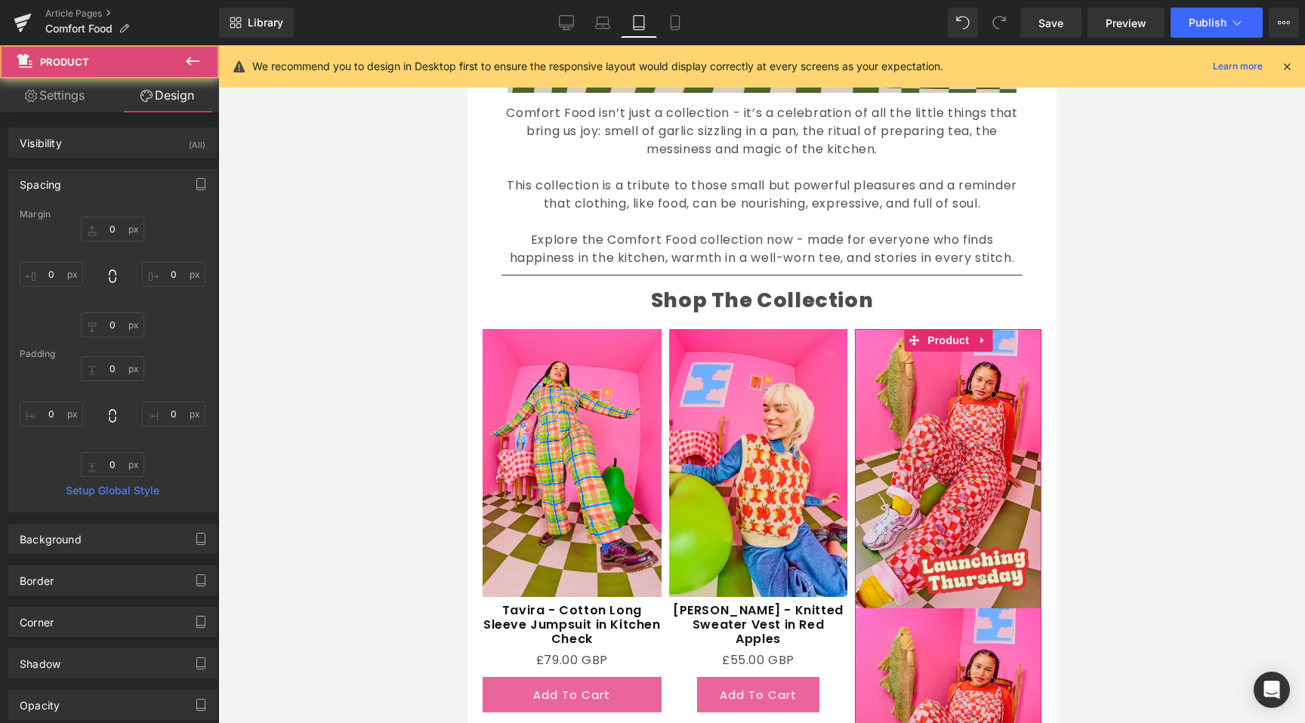
click at [1116, 500] on div at bounding box center [761, 384] width 1087 height 678
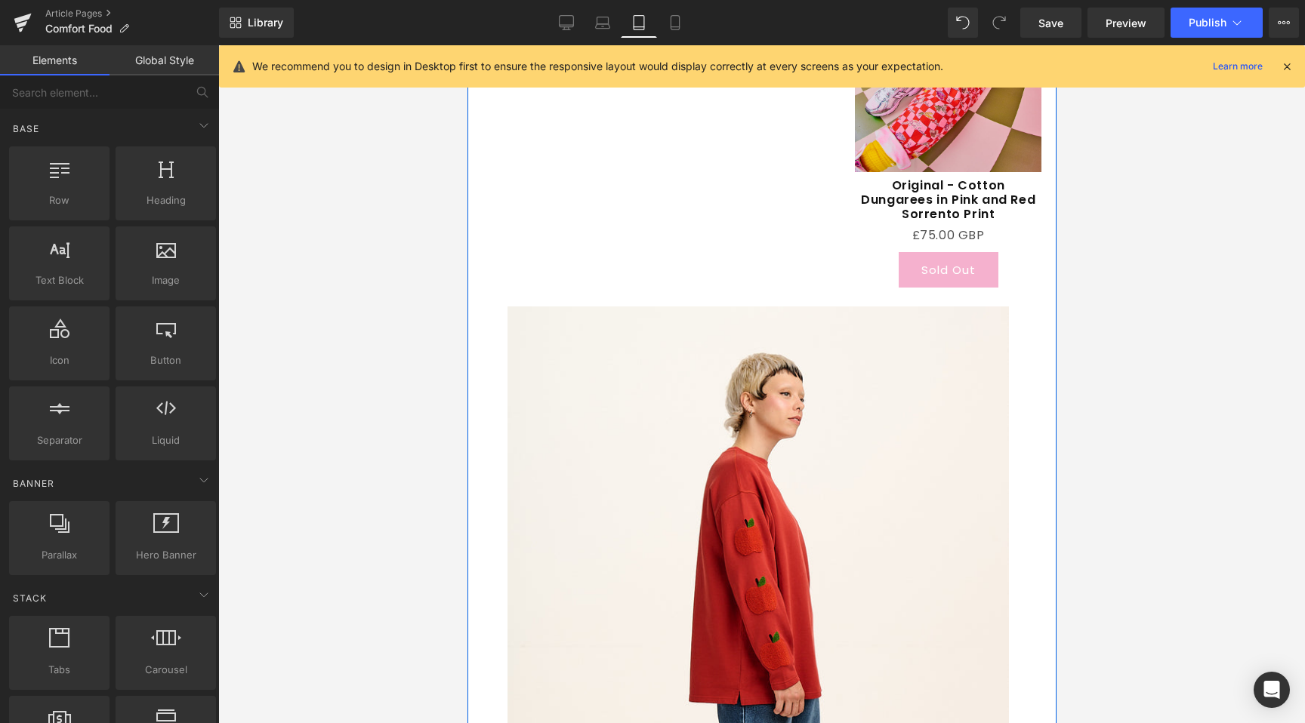
scroll to position [2136, 0]
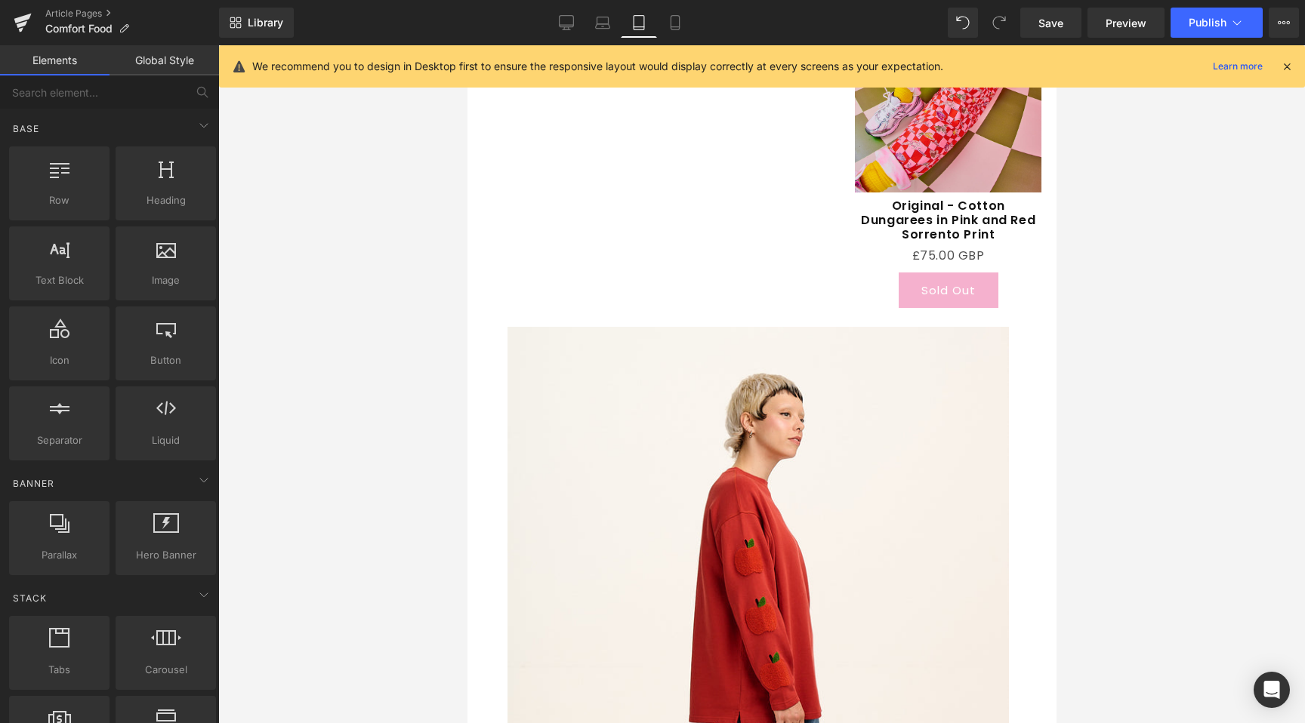
click at [259, 350] on div at bounding box center [761, 384] width 1087 height 678
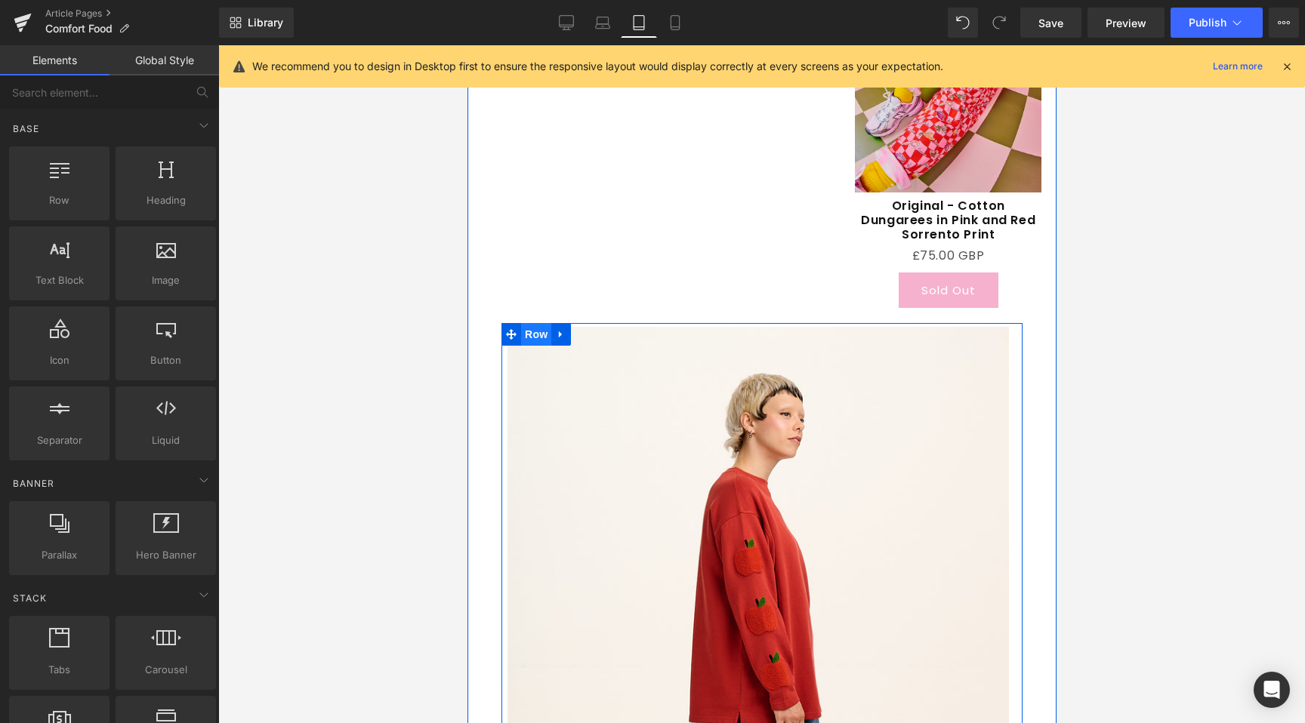
click at [535, 333] on span "Row" at bounding box center [535, 334] width 30 height 23
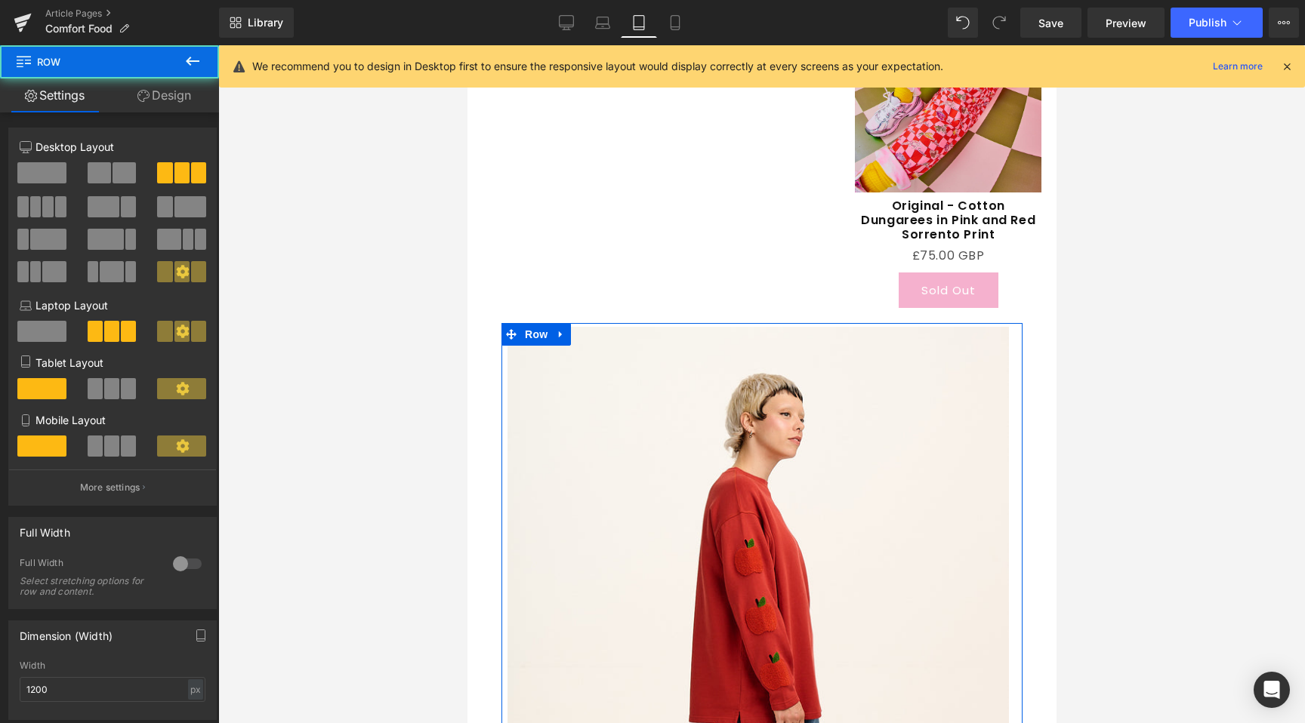
click at [162, 110] on link "Design" at bounding box center [163, 96] width 109 height 34
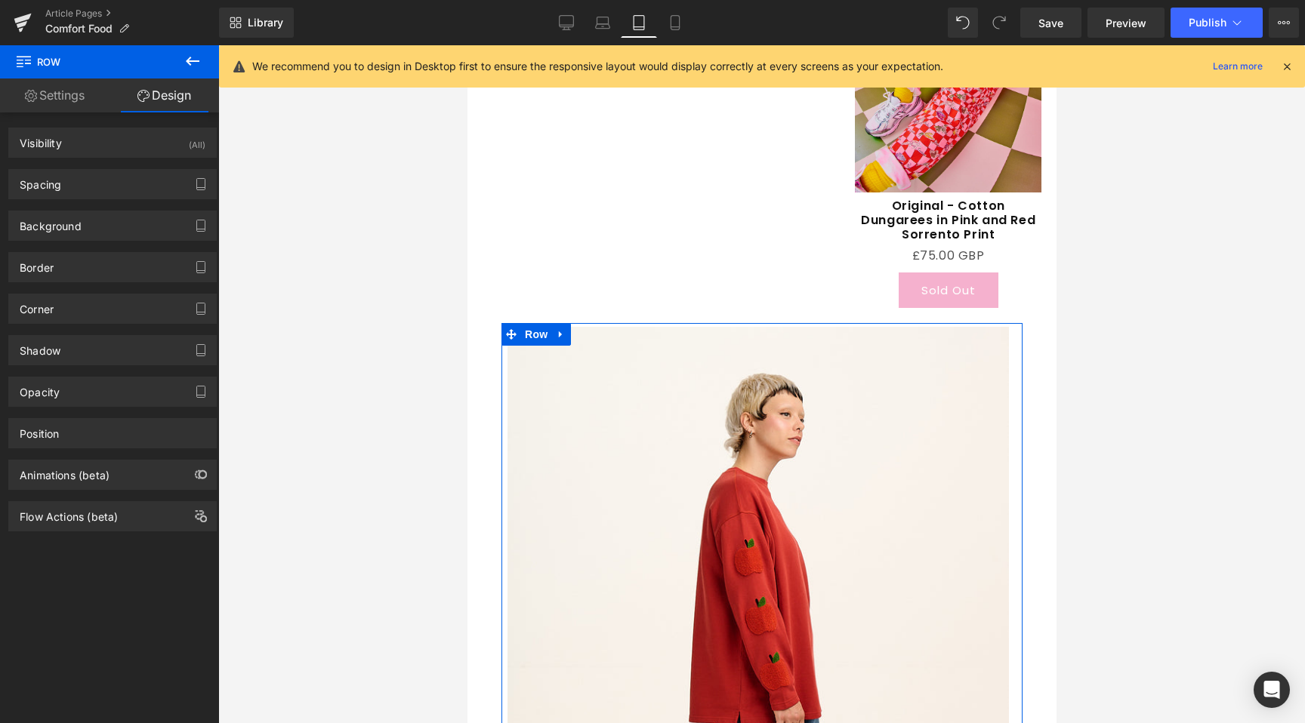
click at [74, 108] on link "Settings" at bounding box center [54, 96] width 109 height 34
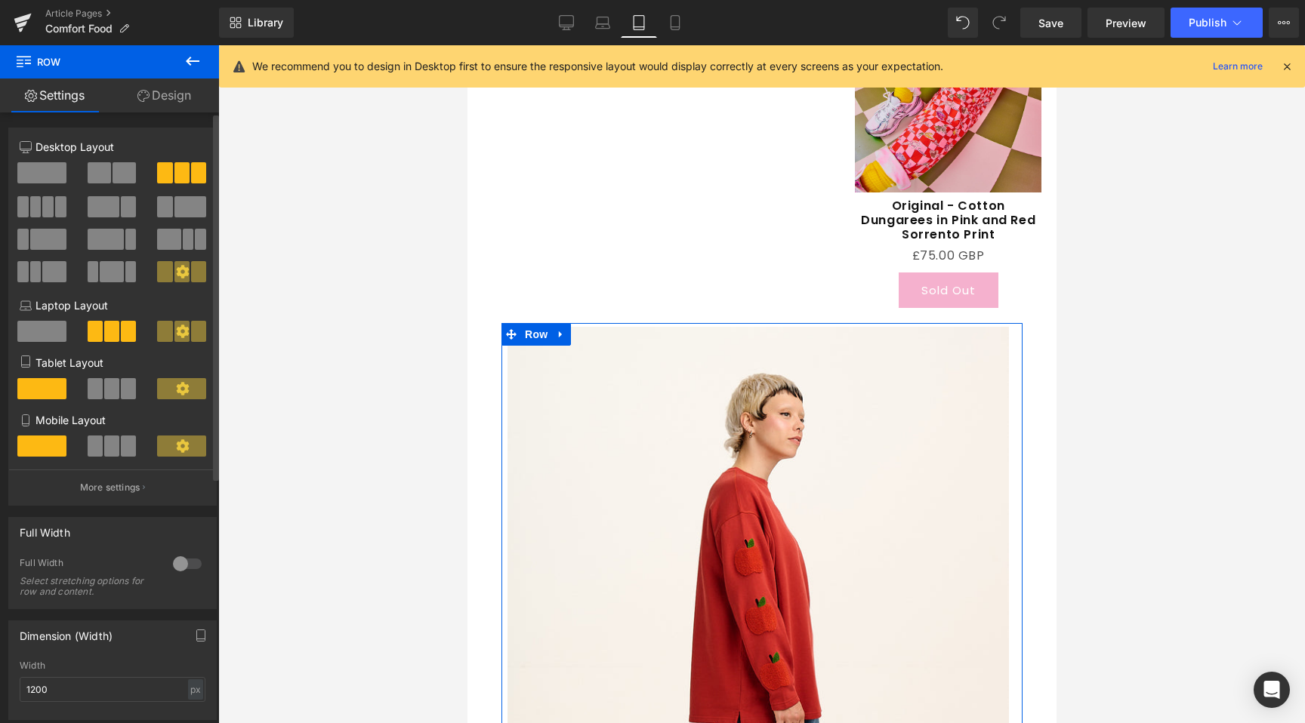
click at [121, 387] on span at bounding box center [128, 388] width 15 height 21
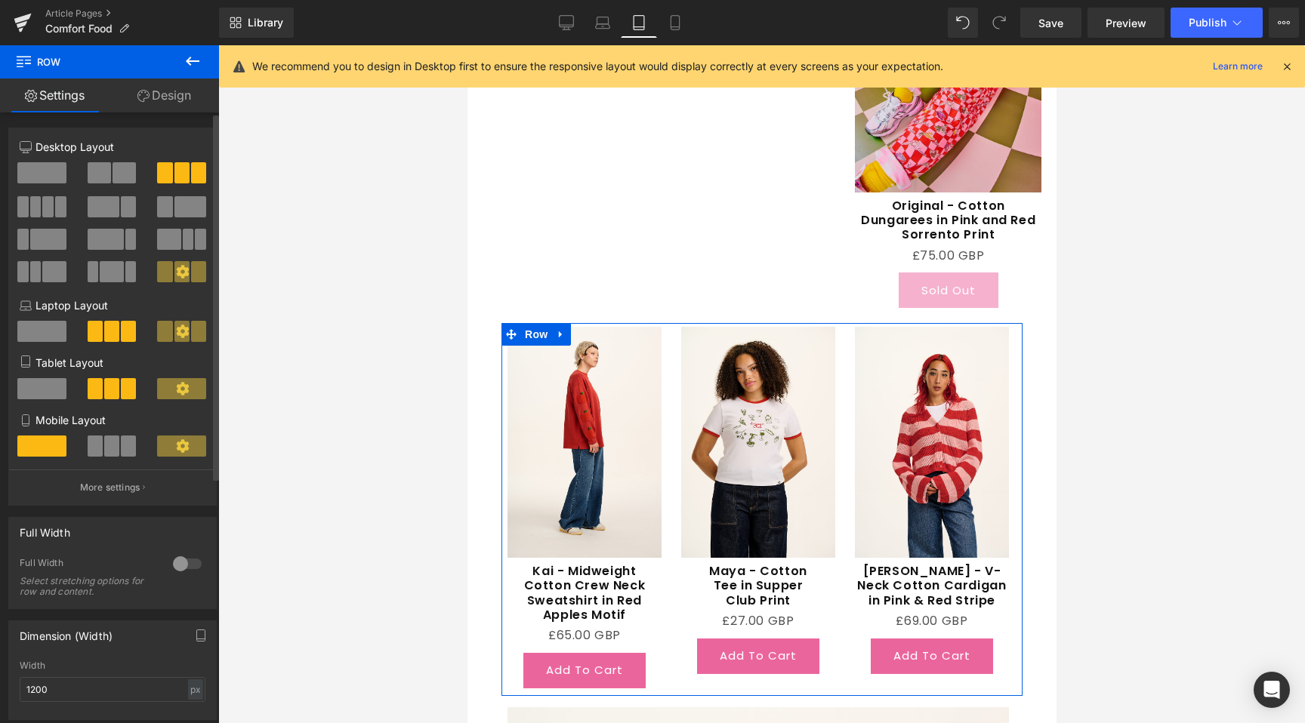
click at [176, 558] on div at bounding box center [187, 564] width 36 height 24
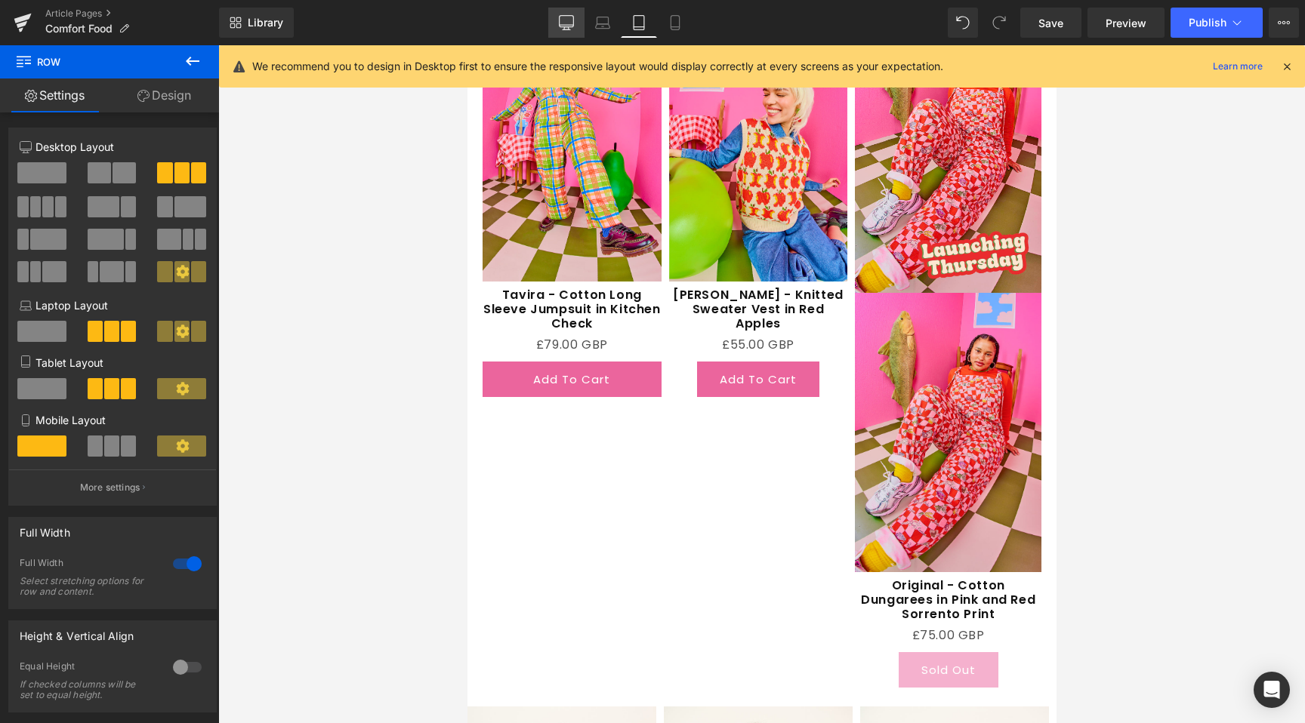
click at [569, 25] on icon at bounding box center [567, 25] width 14 height 0
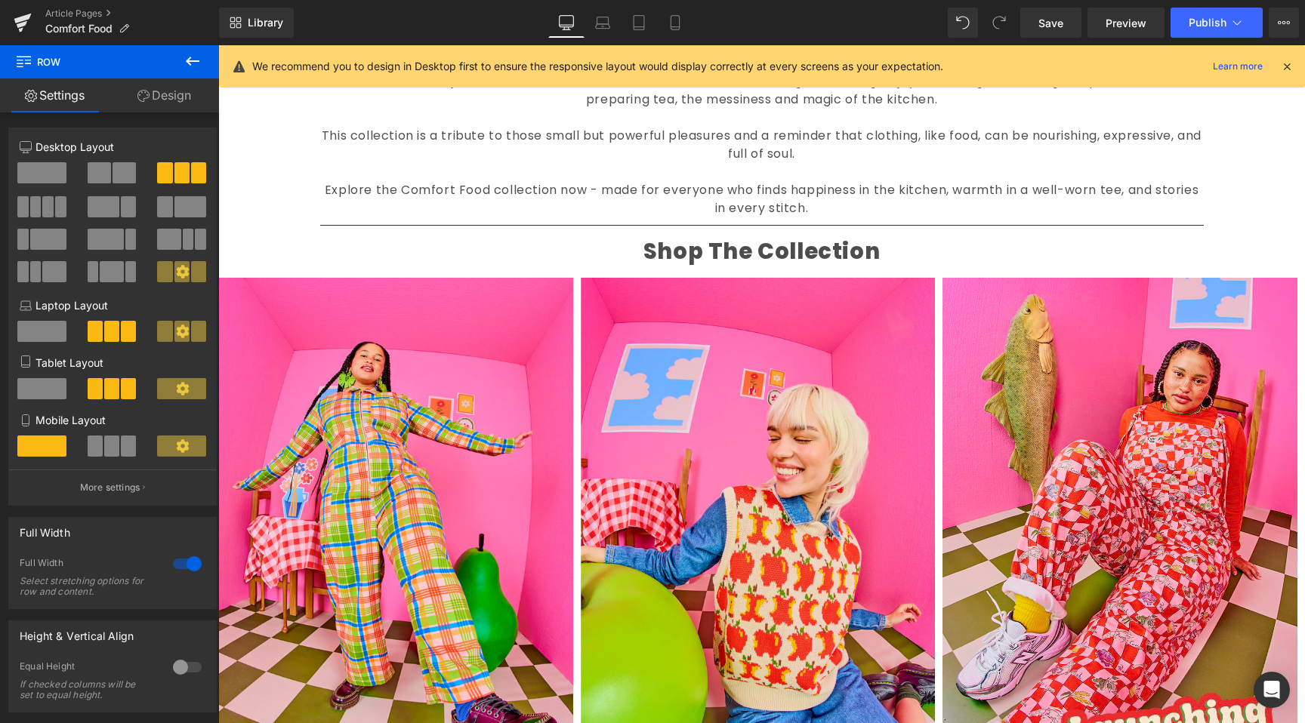
scroll to position [1944, 0]
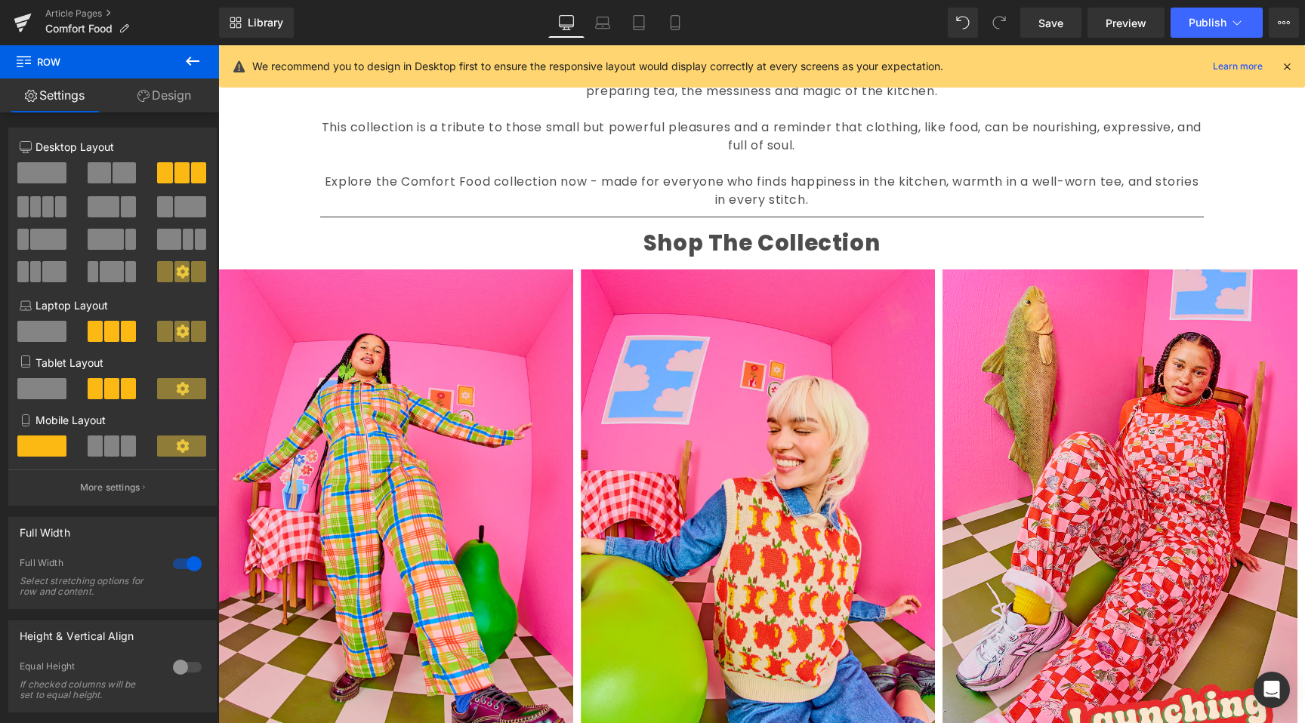
click at [310, 251] on div "Comfort Food Text Block We all love a warm bowl of soup, the smell of fresh her…" at bounding box center [762, 724] width 906 height 3796
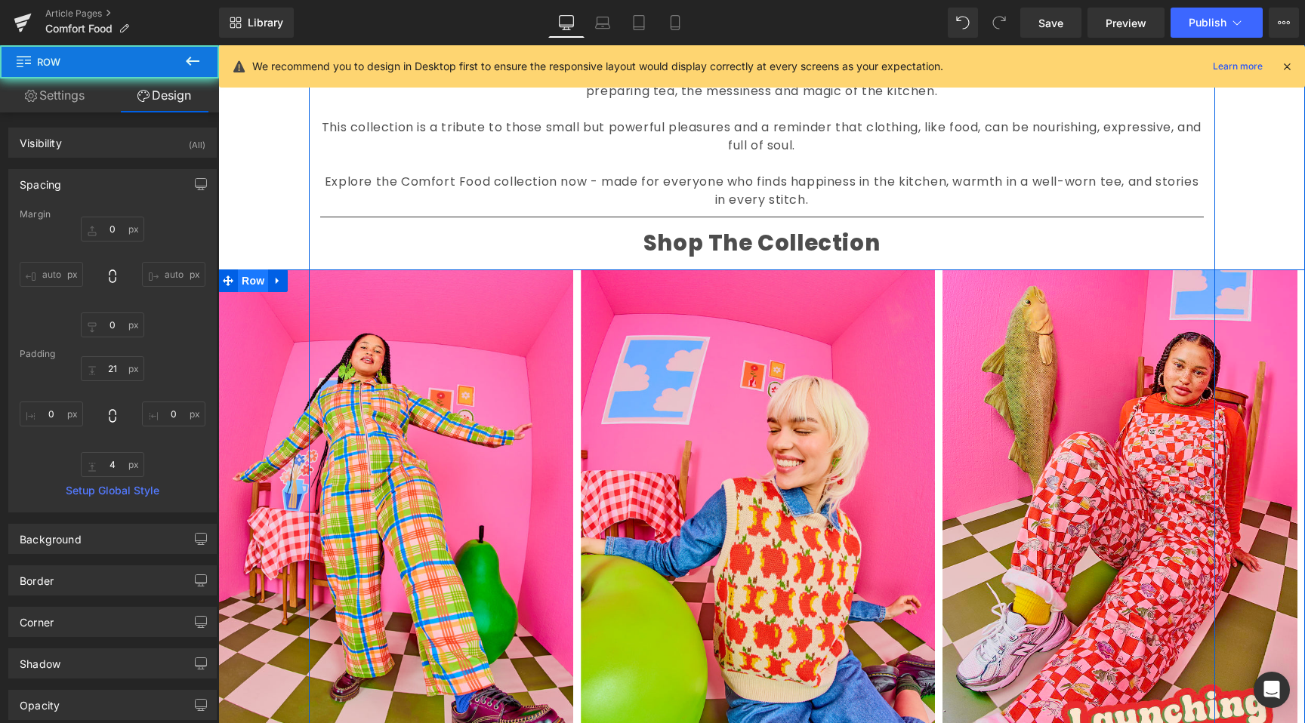
click at [253, 279] on span "Row" at bounding box center [253, 281] width 30 height 23
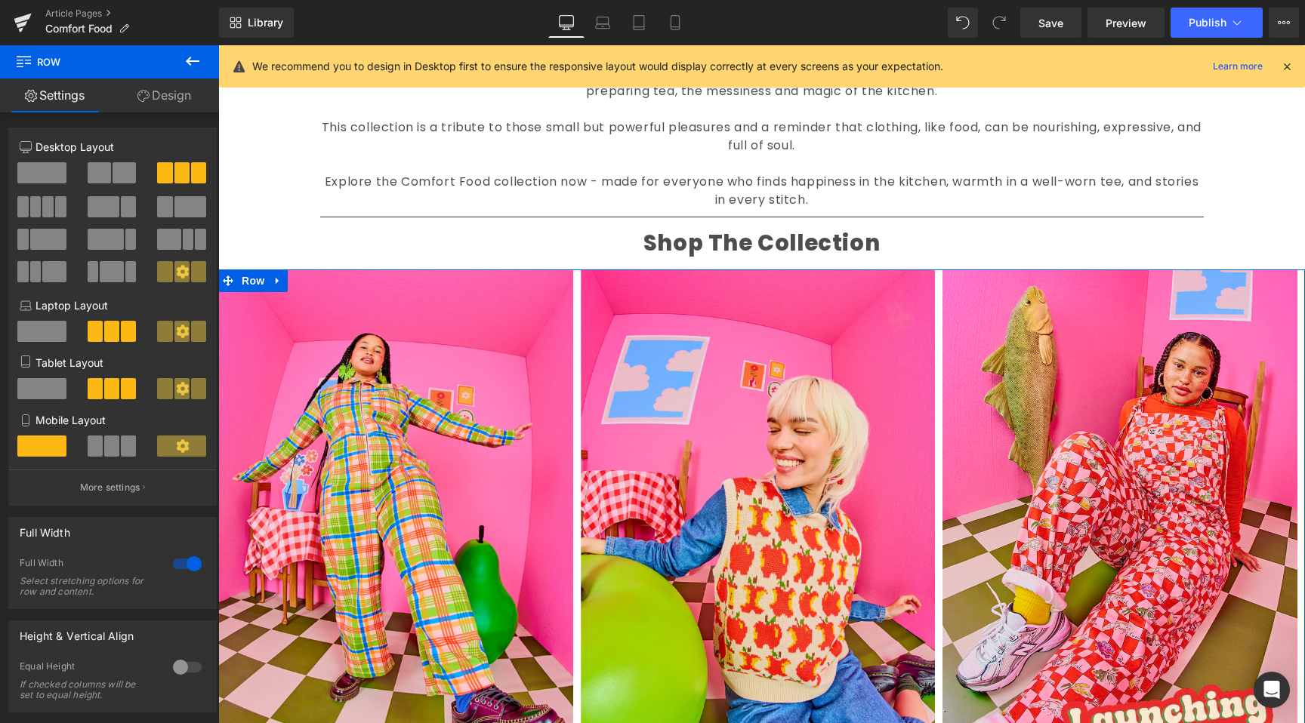
click at [146, 105] on link "Design" at bounding box center [163, 96] width 109 height 34
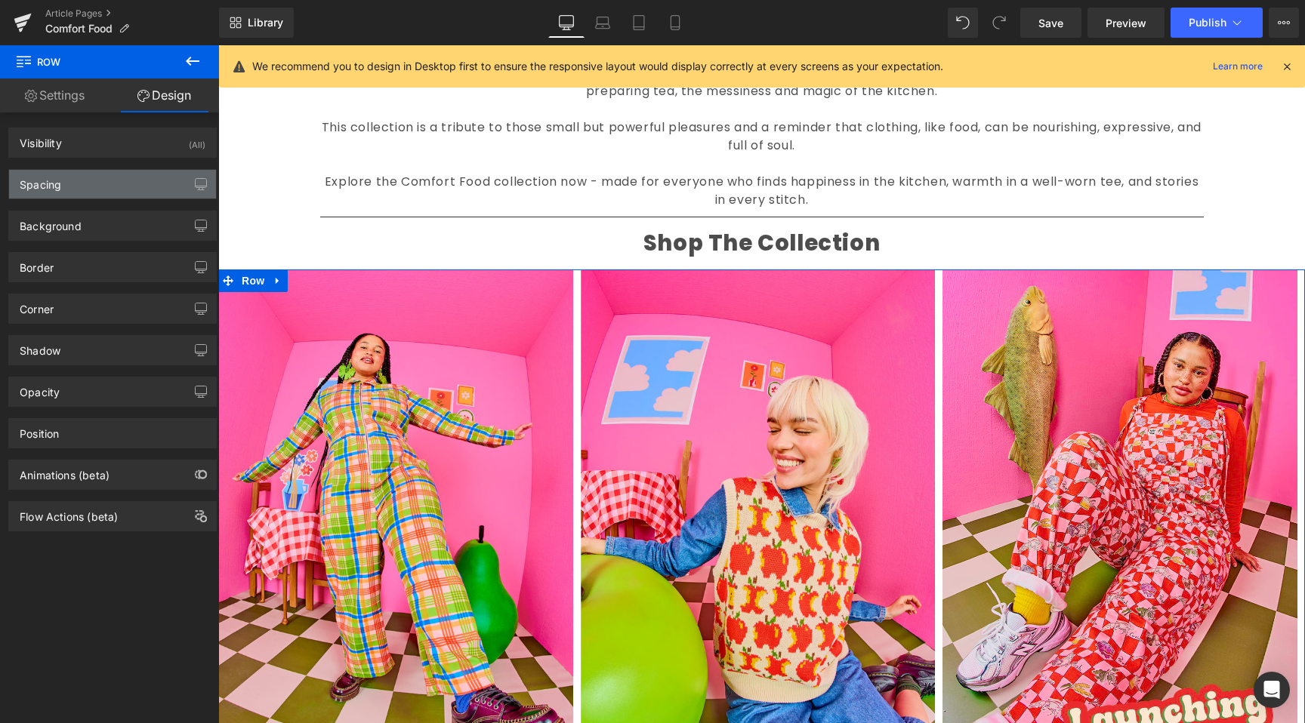
click at [48, 183] on div "Spacing" at bounding box center [41, 180] width 42 height 21
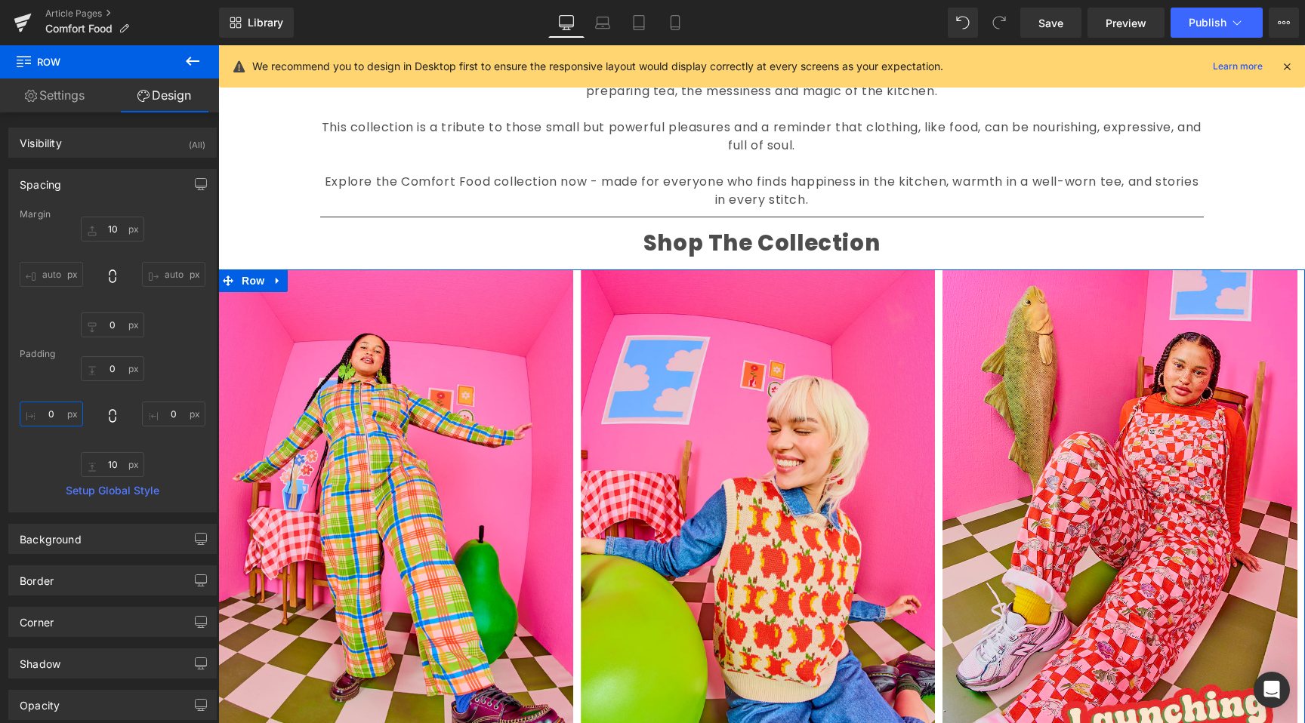
click at [42, 417] on input "0" at bounding box center [51, 414] width 63 height 25
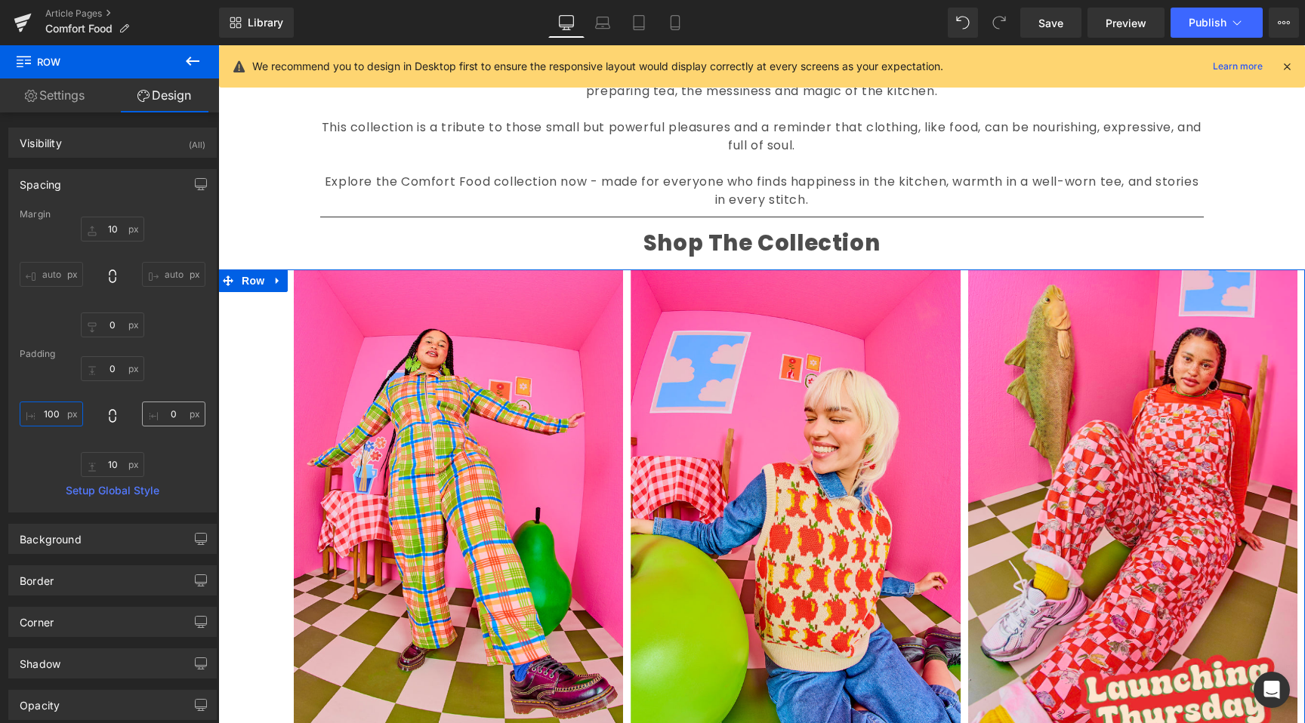
type input "100"
click at [161, 415] on input "0" at bounding box center [173, 414] width 63 height 25
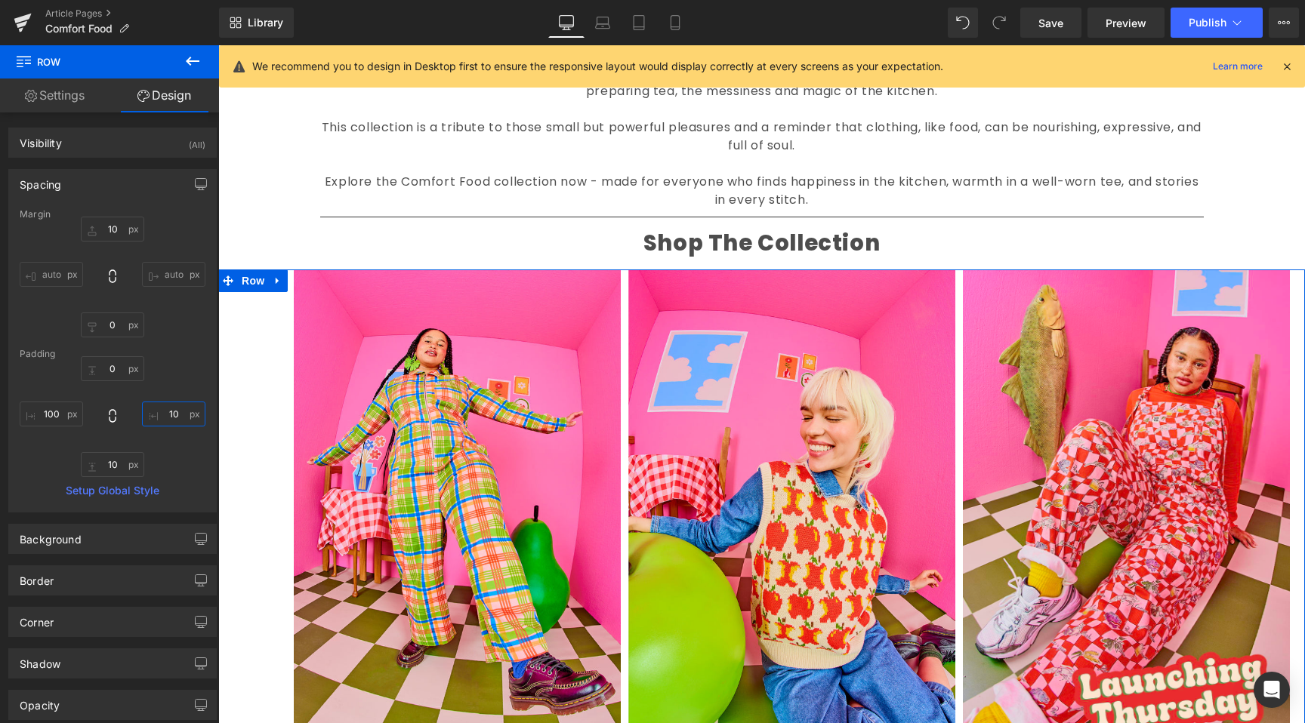
type input "100"
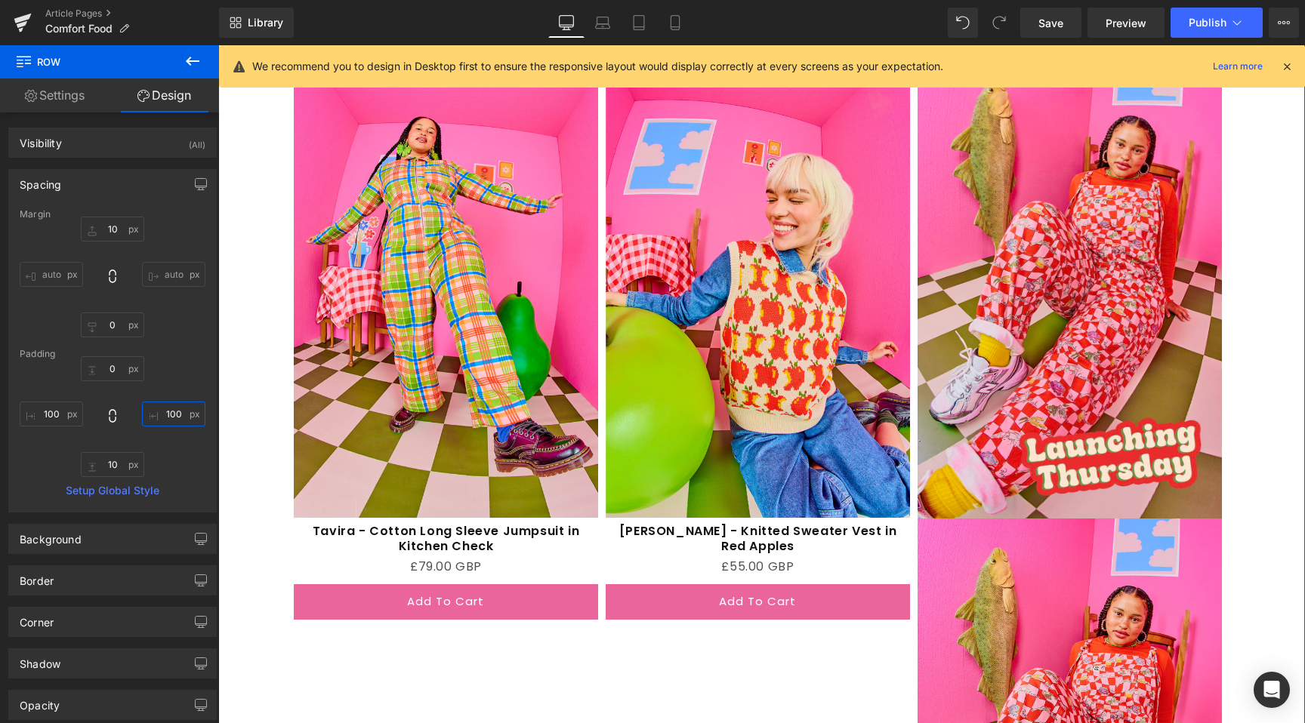
scroll to position [2168, 0]
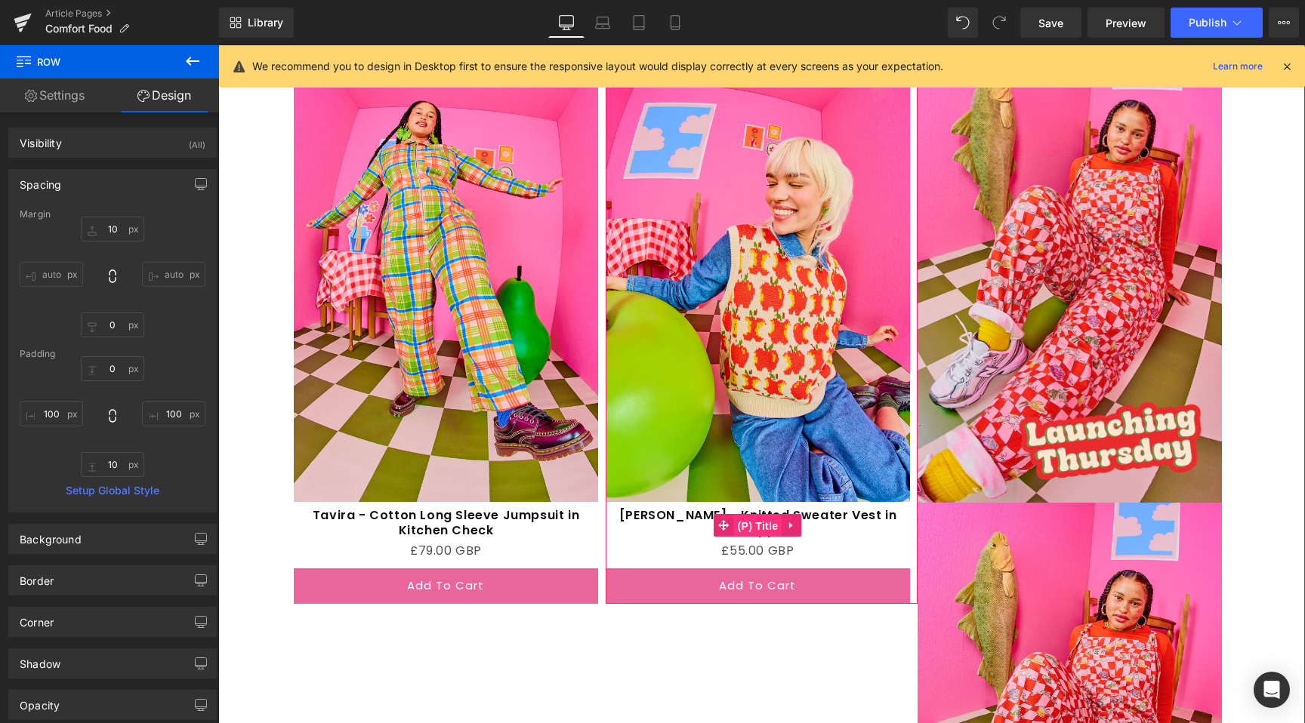
click at [735, 519] on span "(P) Title" at bounding box center [758, 526] width 48 height 23
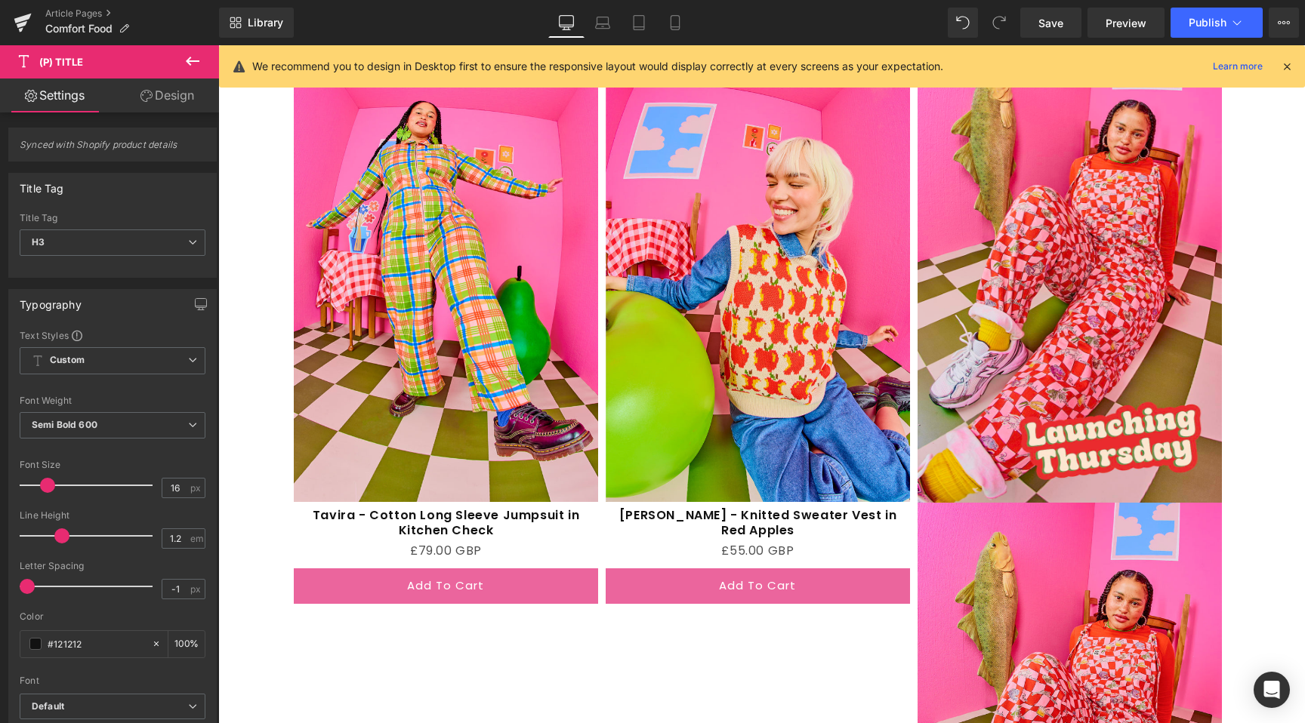
click at [159, 88] on link "Design" at bounding box center [167, 96] width 109 height 34
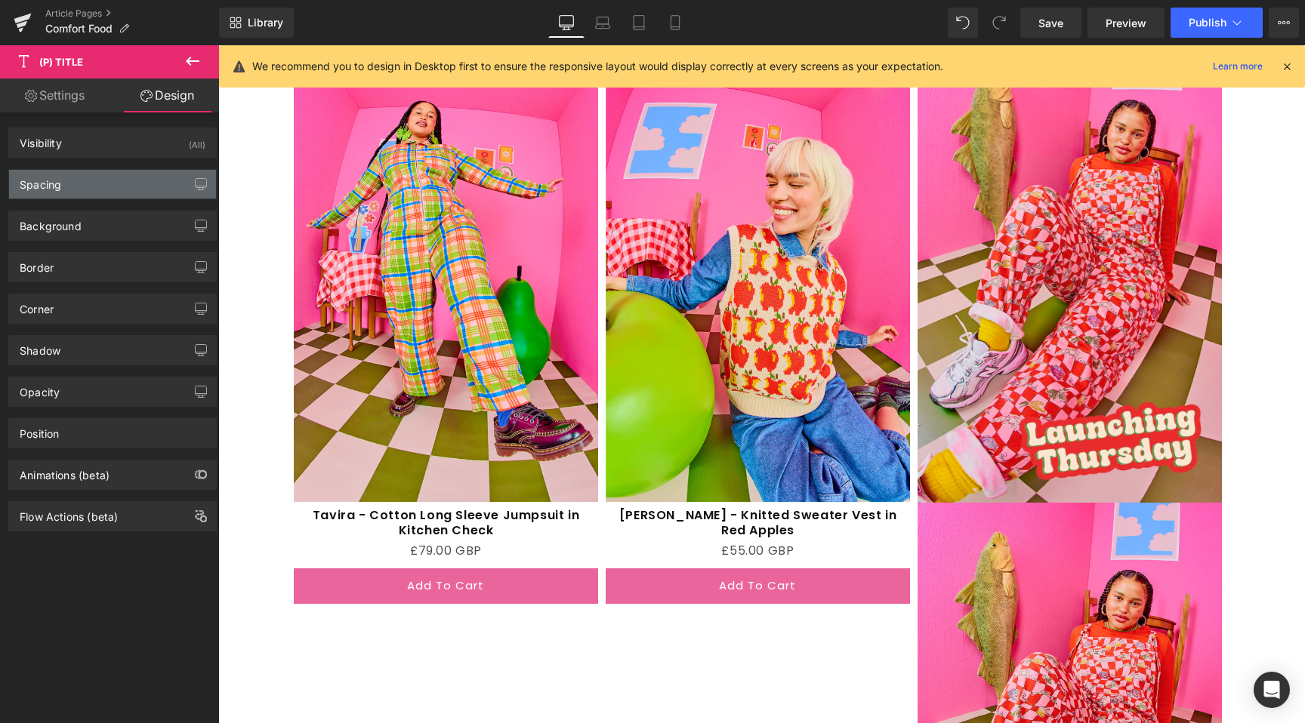
click at [72, 184] on div "Spacing" at bounding box center [112, 184] width 207 height 29
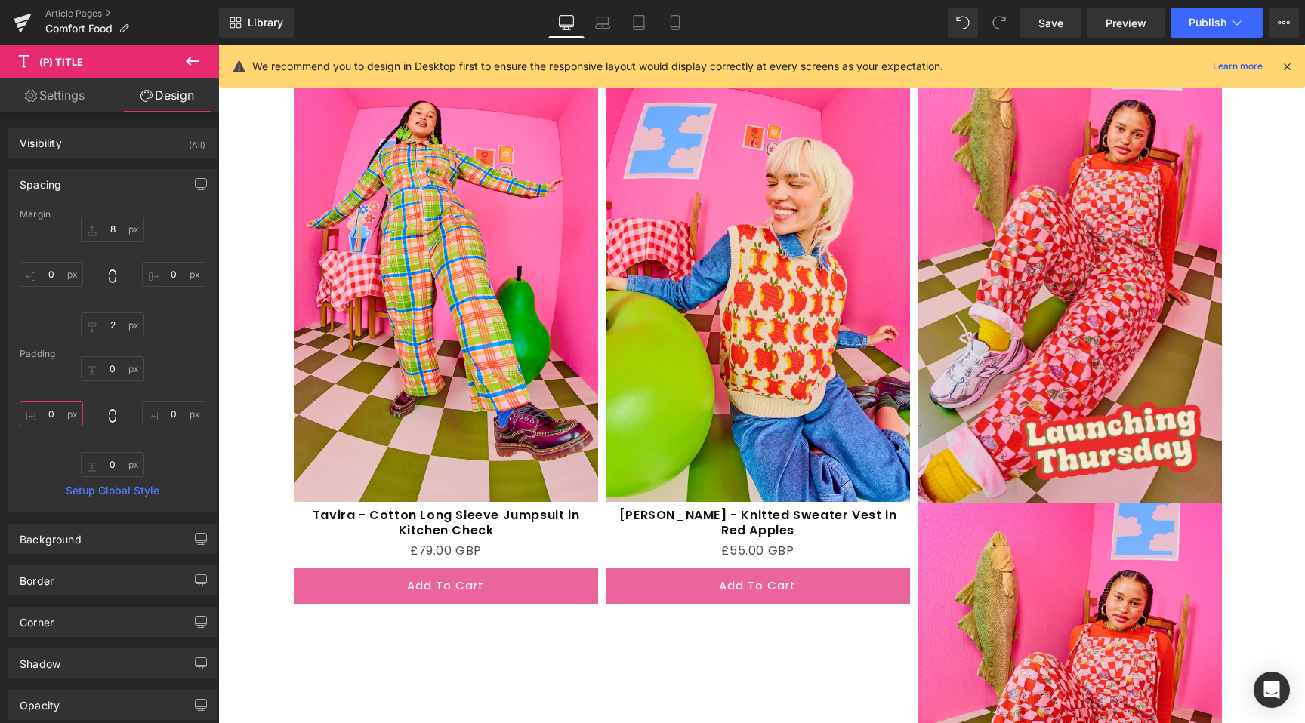
click at [51, 412] on input "0" at bounding box center [51, 414] width 63 height 25
type input "40"
click at [155, 414] on input "0" at bounding box center [173, 414] width 63 height 25
type input "40"
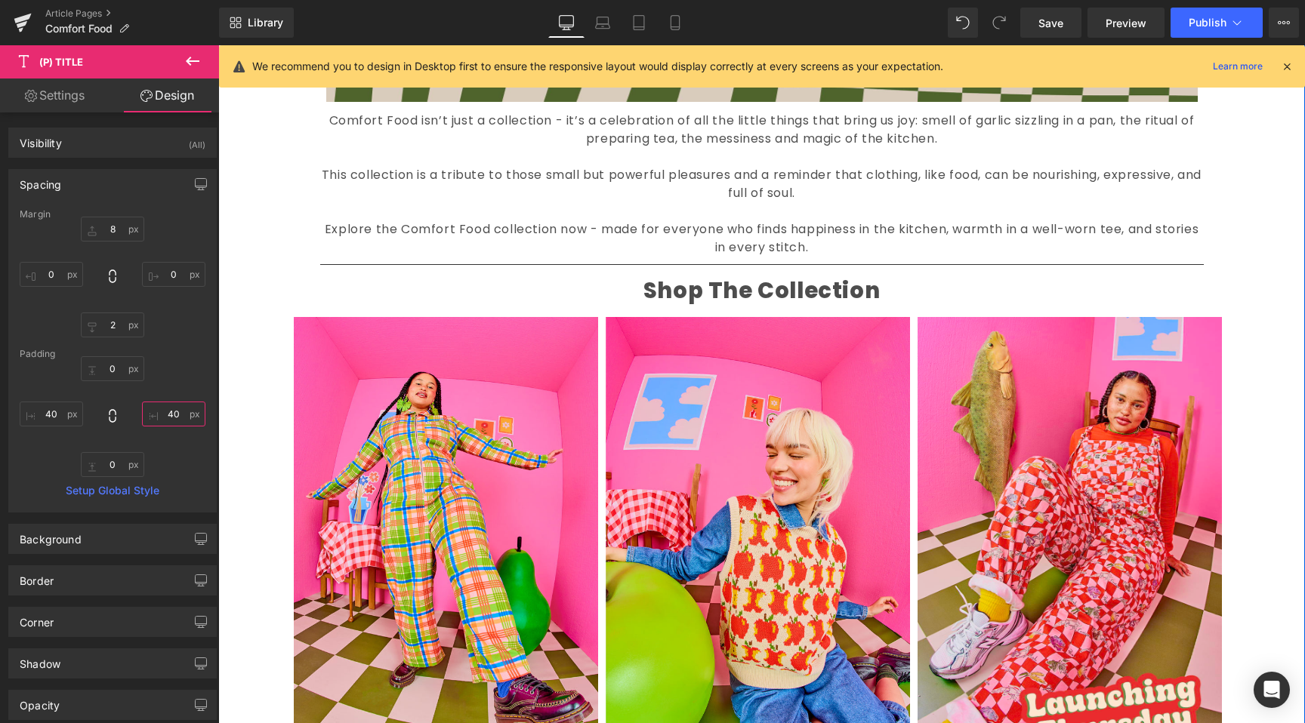
scroll to position [1875, 0]
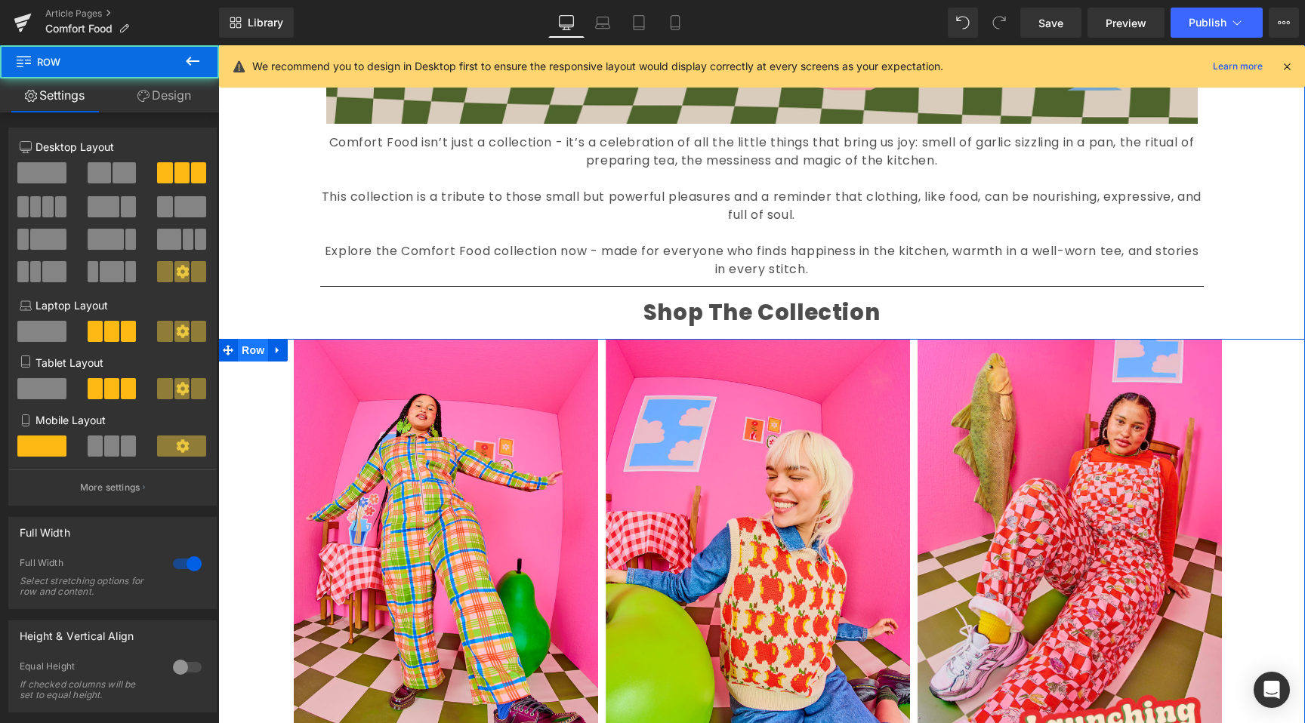
click at [267, 351] on span "Row" at bounding box center [253, 350] width 30 height 23
click at [171, 109] on link "Design" at bounding box center [163, 96] width 109 height 34
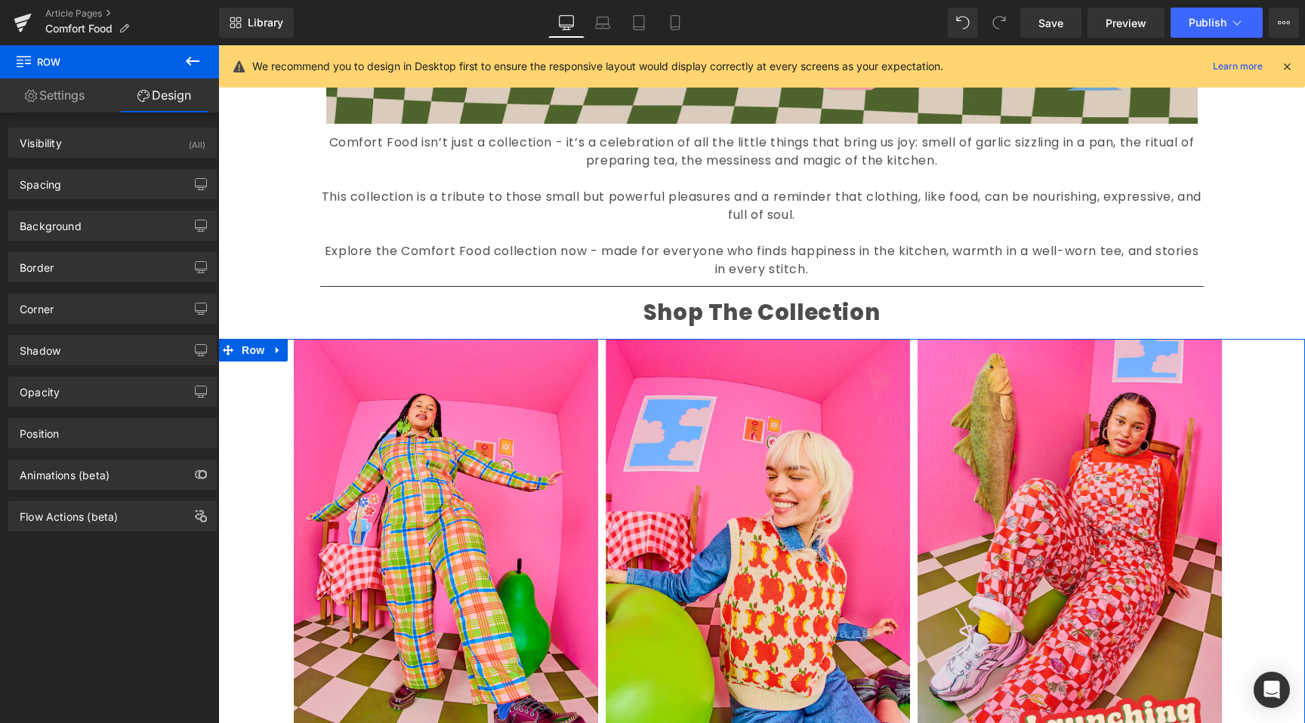
click at [79, 169] on div "Spacing [GEOGRAPHIC_DATA] 10px 10 auto auto 0px 0 auto auto [GEOGRAPHIC_DATA] 0…" at bounding box center [112, 184] width 208 height 30
click at [79, 171] on div "Spacing" at bounding box center [112, 184] width 207 height 29
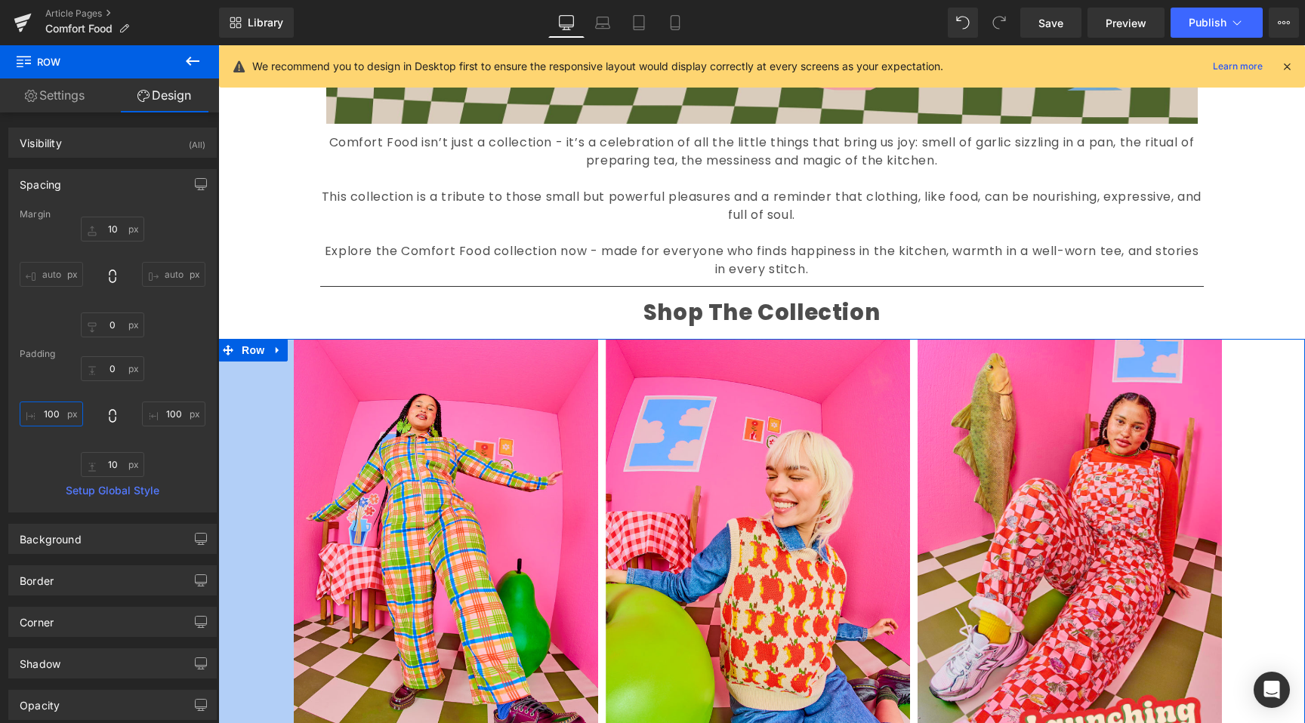
click at [54, 414] on input "100" at bounding box center [51, 414] width 63 height 25
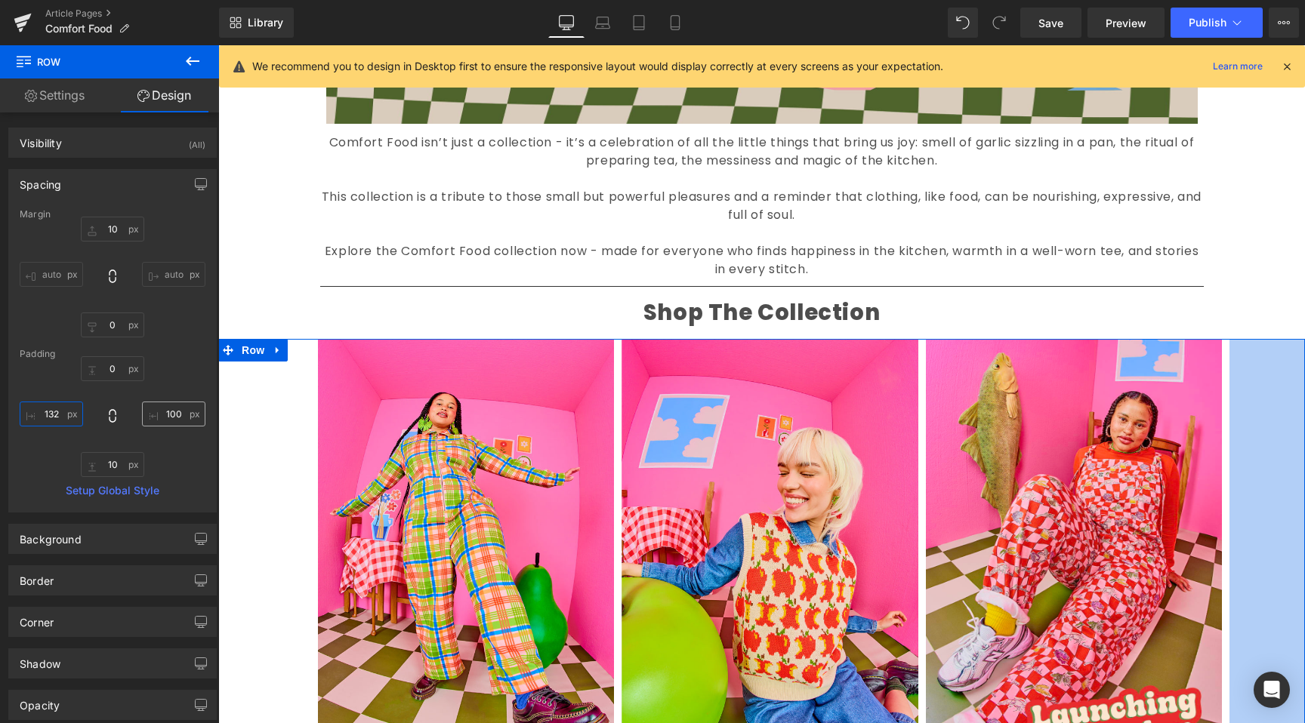
type input "132"
click at [170, 409] on input "100" at bounding box center [173, 414] width 63 height 25
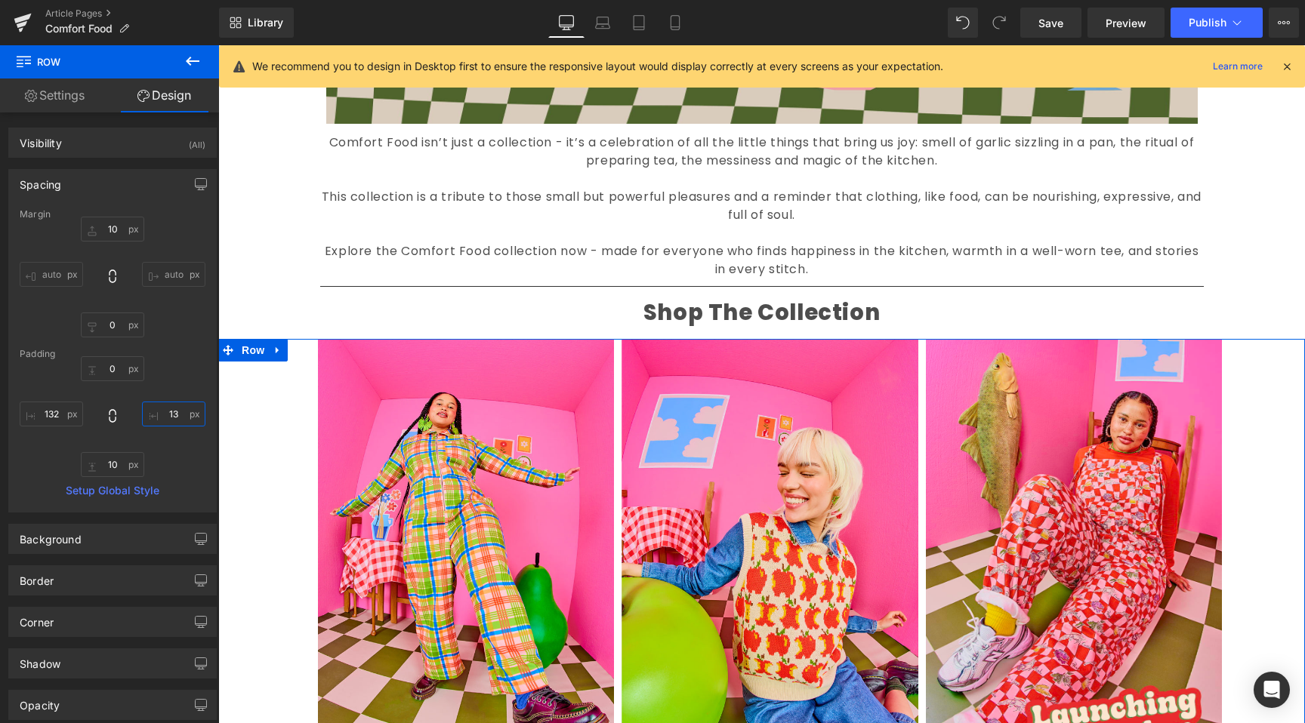
type input "132"
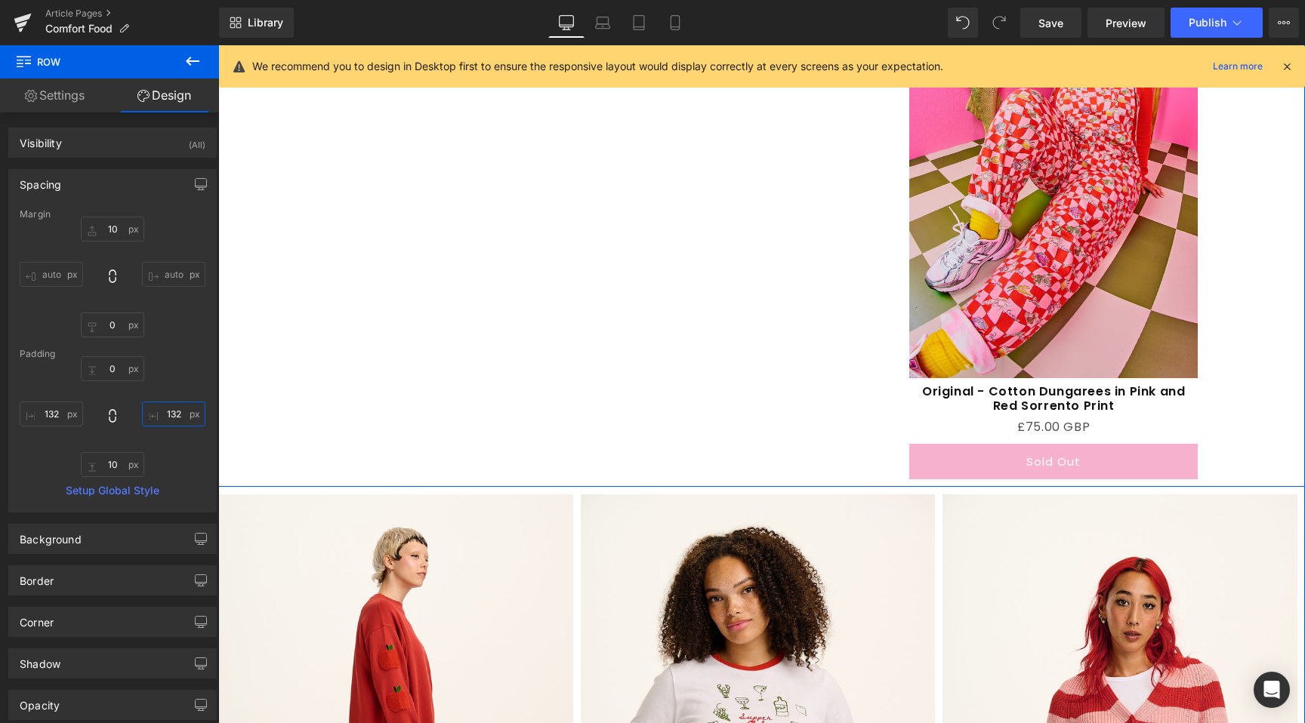
scroll to position [2703, 0]
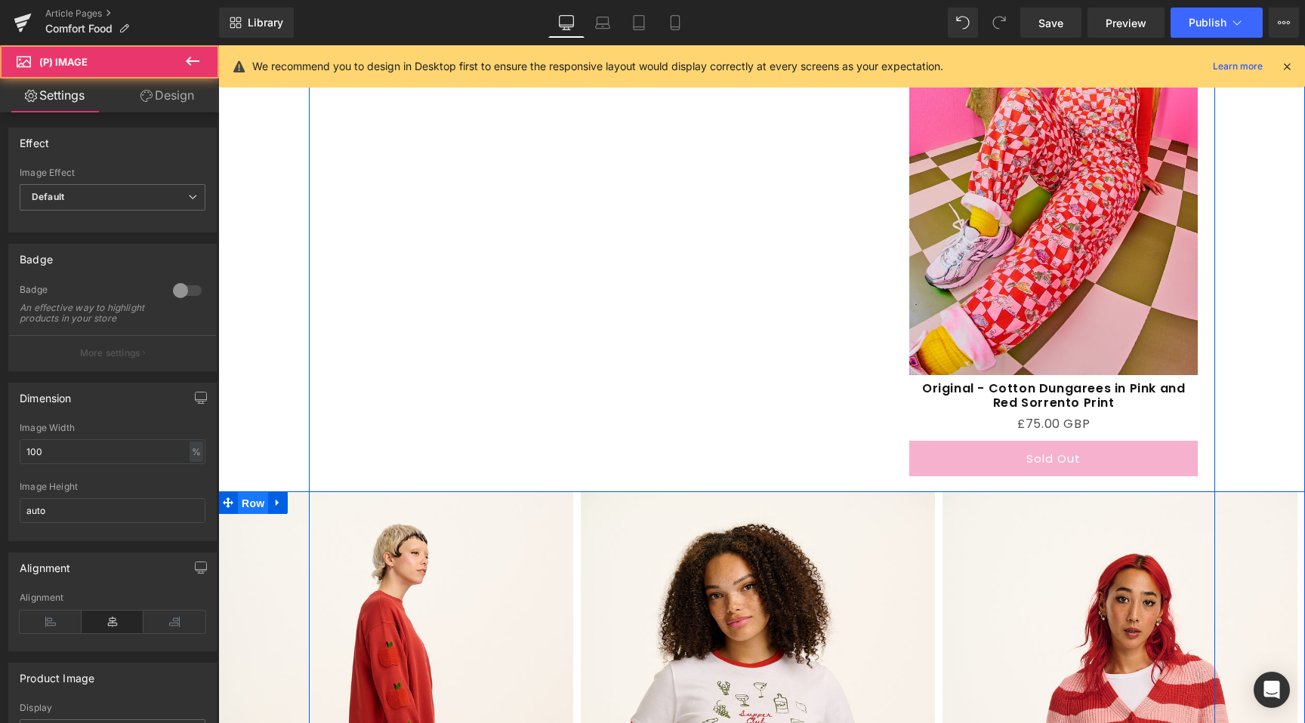
click at [245, 503] on span "Row" at bounding box center [253, 503] width 30 height 23
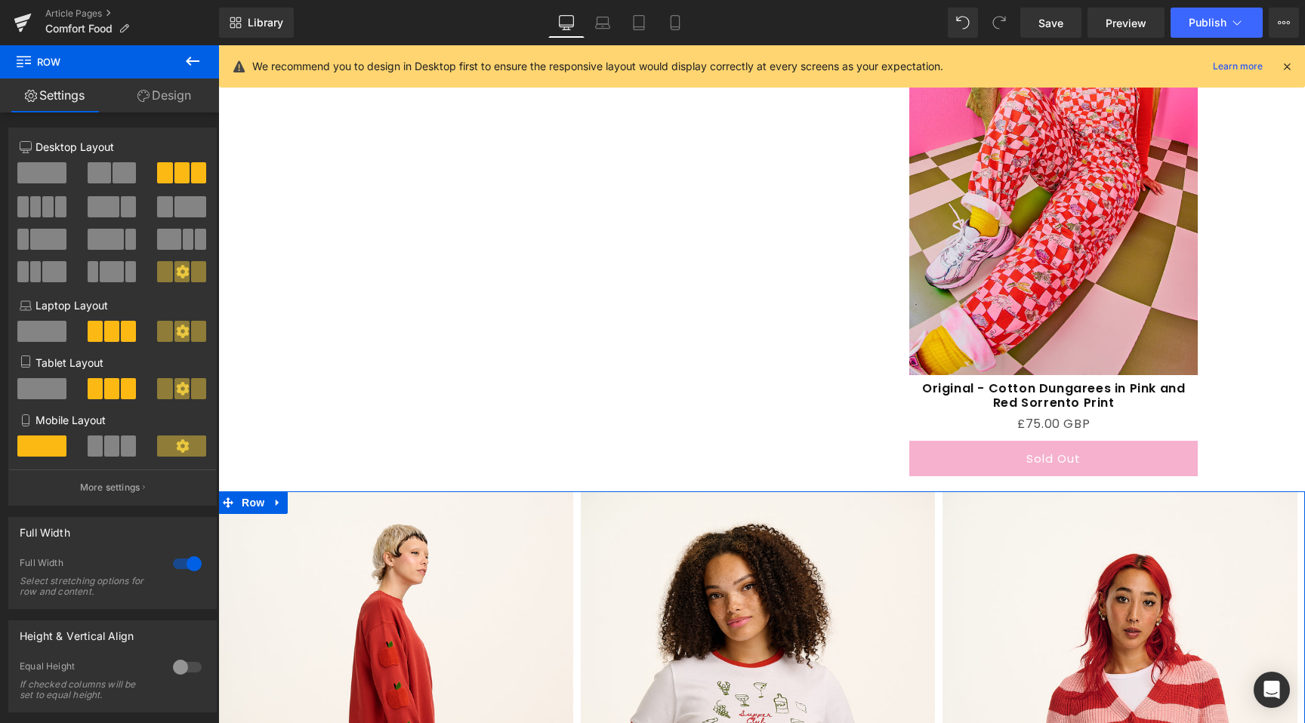
click at [150, 92] on link "Design" at bounding box center [163, 96] width 109 height 34
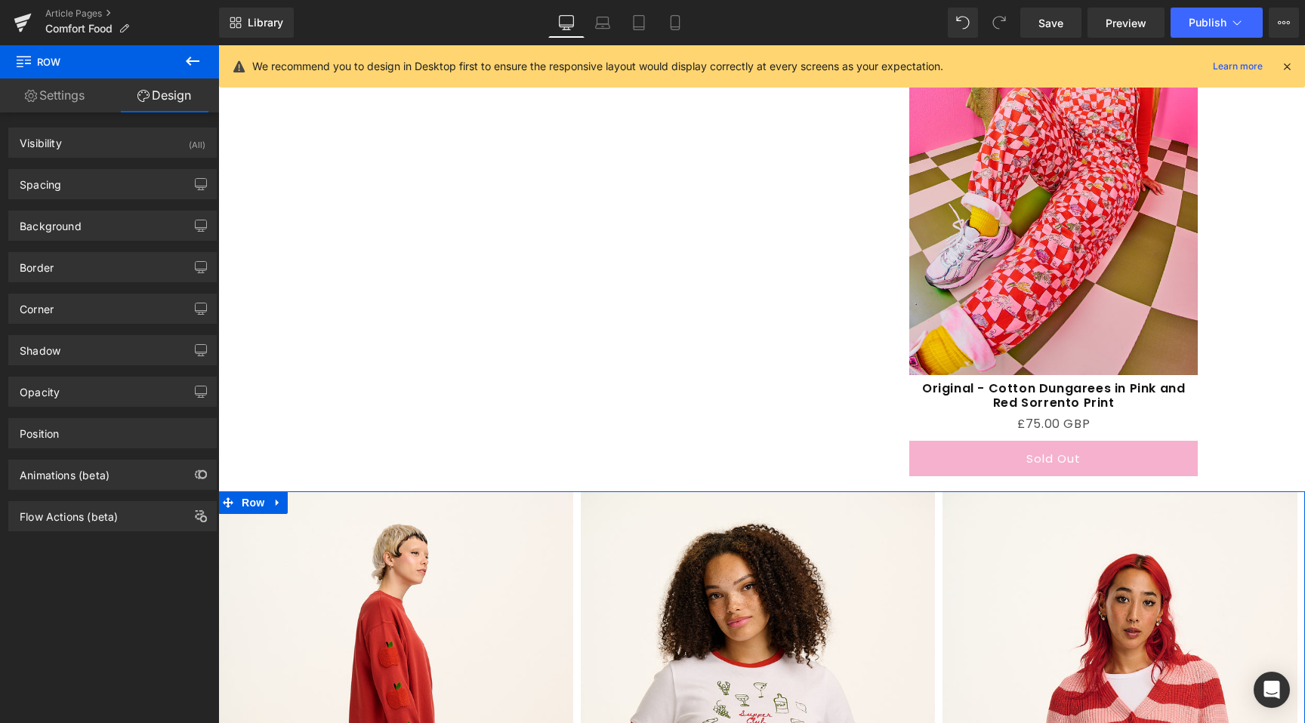
type input "10"
type input "0"
type input "10"
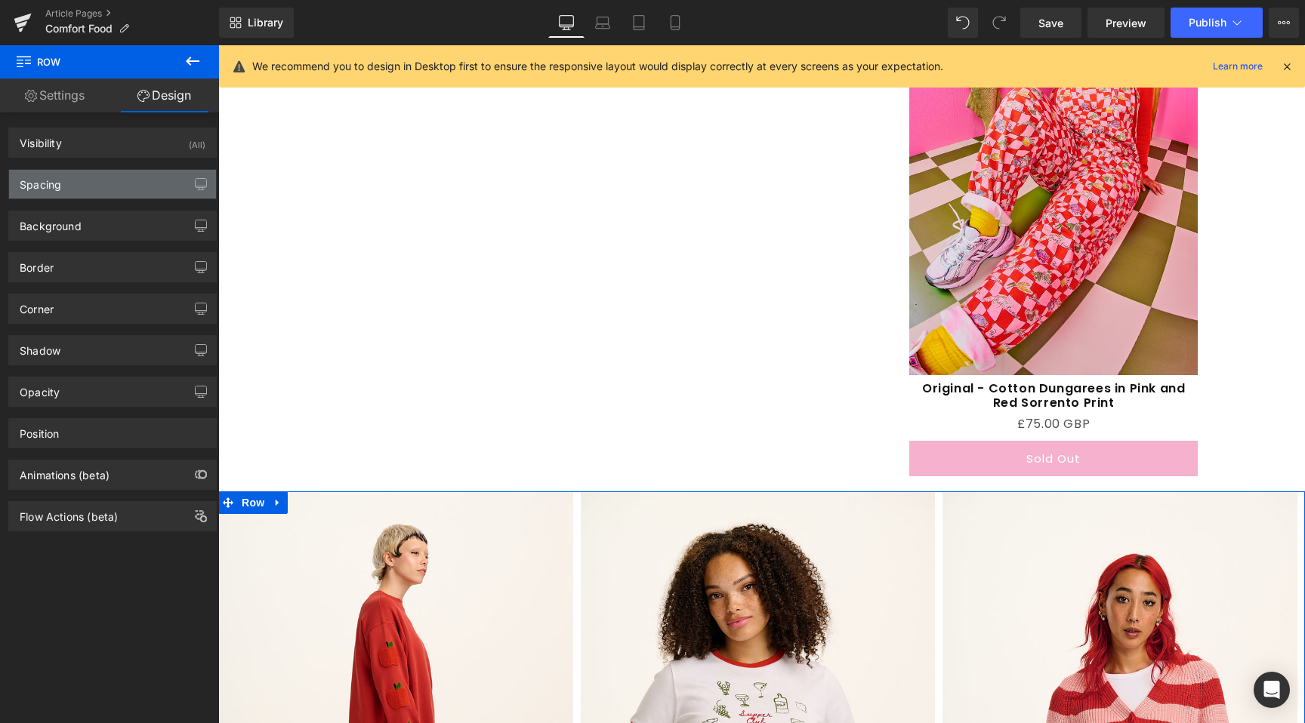
click at [62, 183] on div "Spacing" at bounding box center [112, 184] width 207 height 29
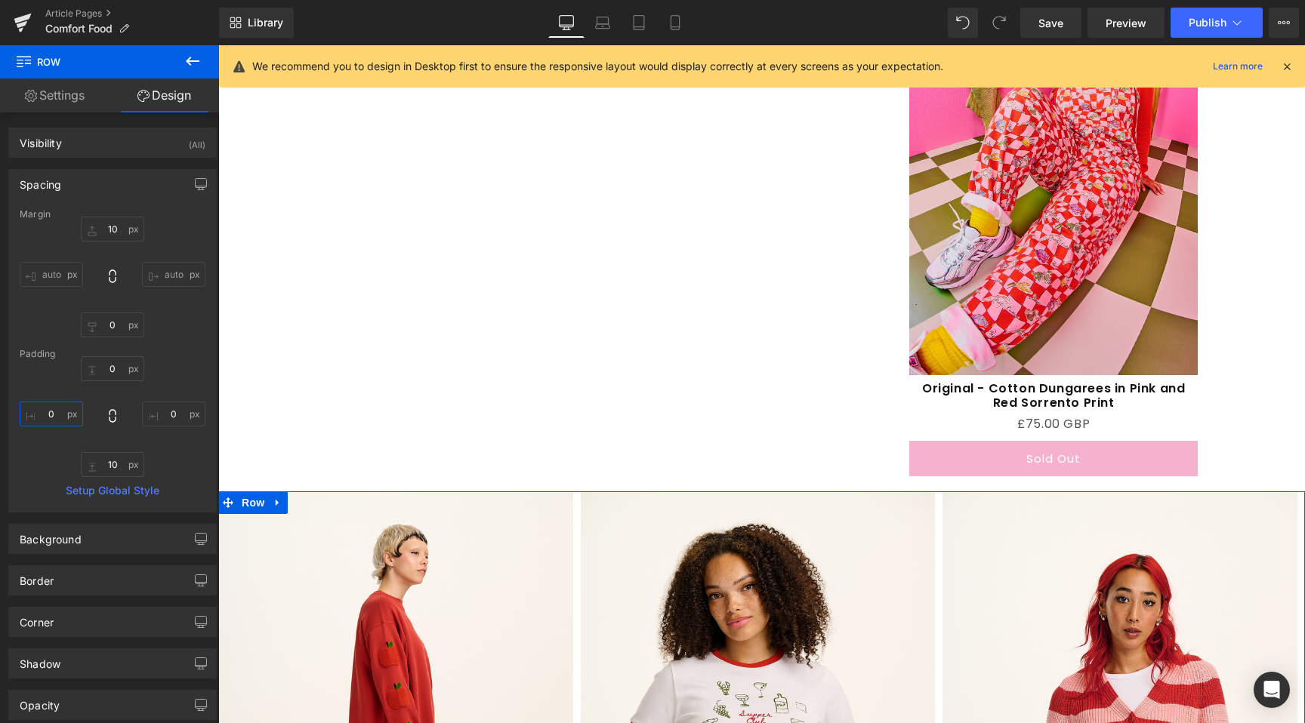
click at [52, 414] on input "0" at bounding box center [51, 414] width 63 height 25
paste input "132"
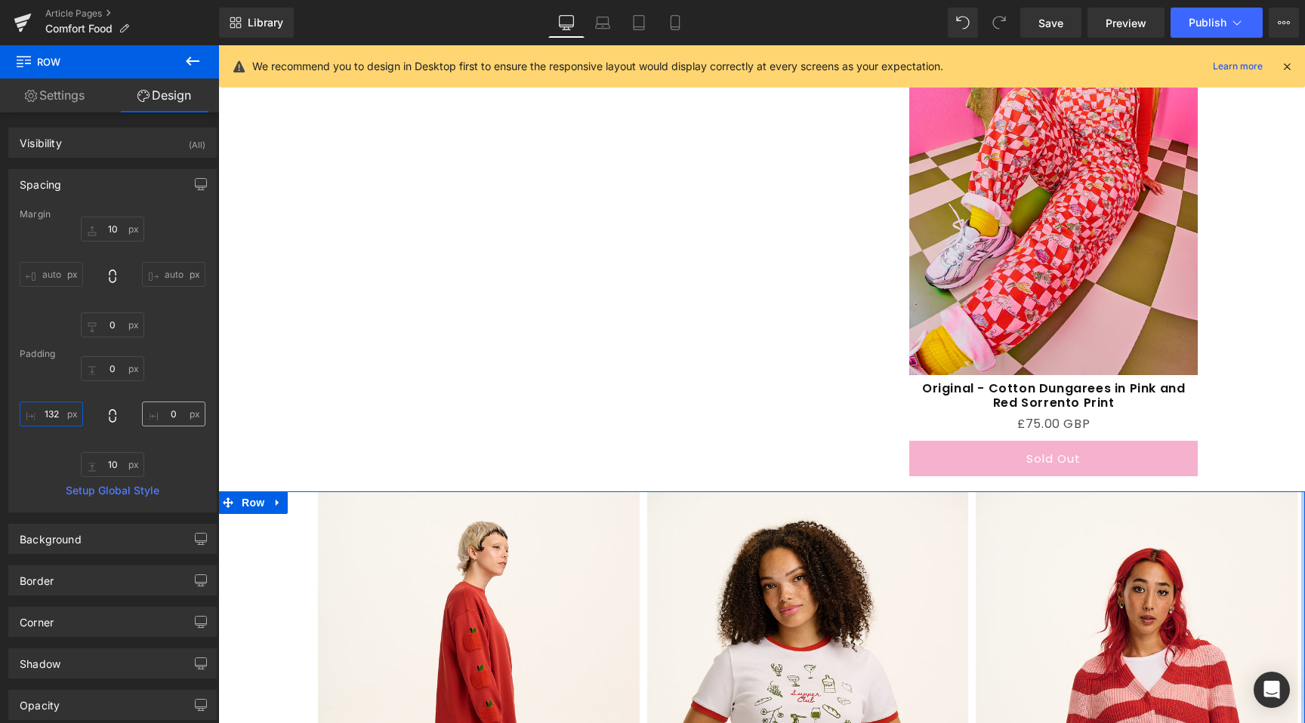
type input "132"
click at [165, 412] on input "0" at bounding box center [173, 414] width 63 height 25
paste input "132"
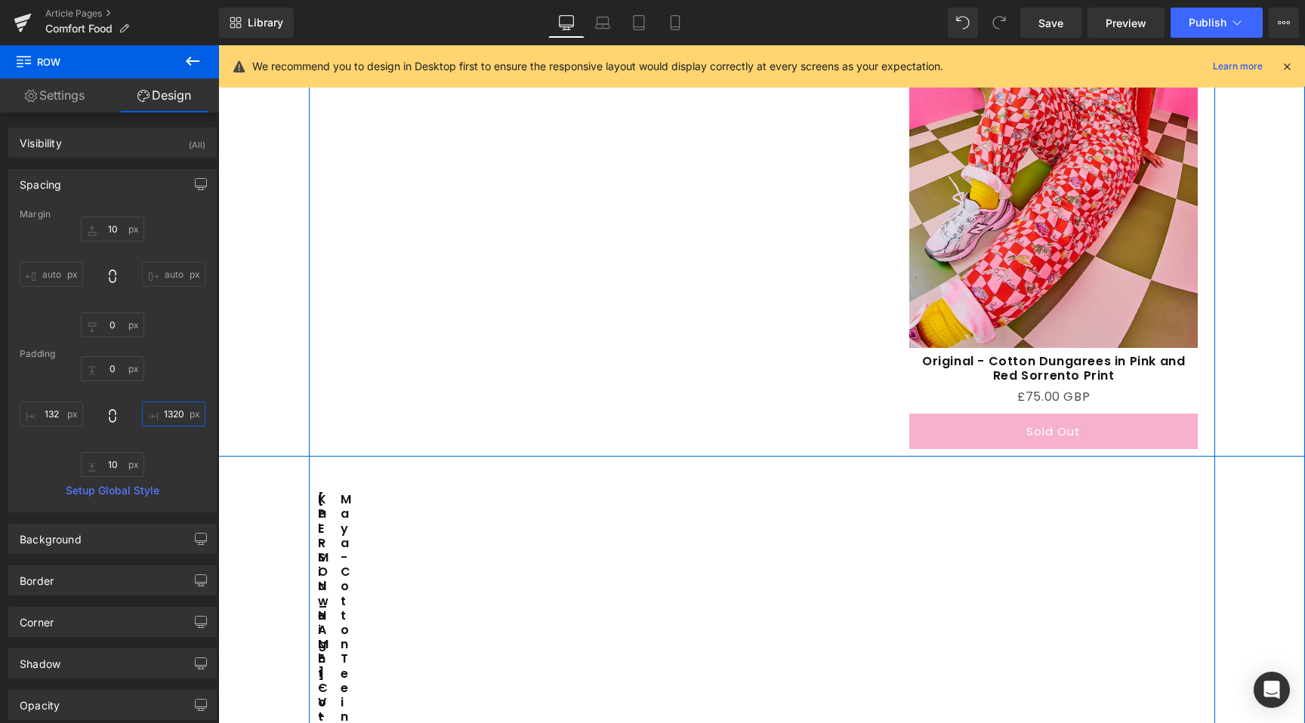
scroll to position [2736, 0]
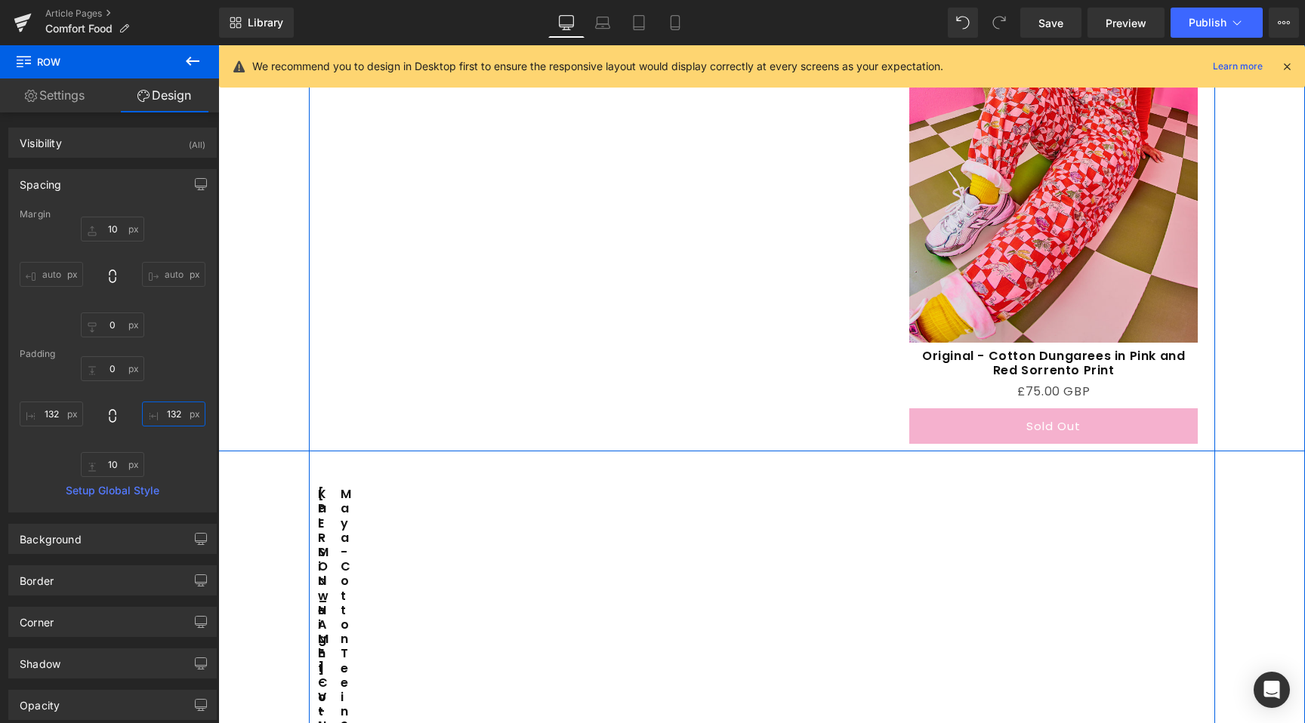
type input "132"
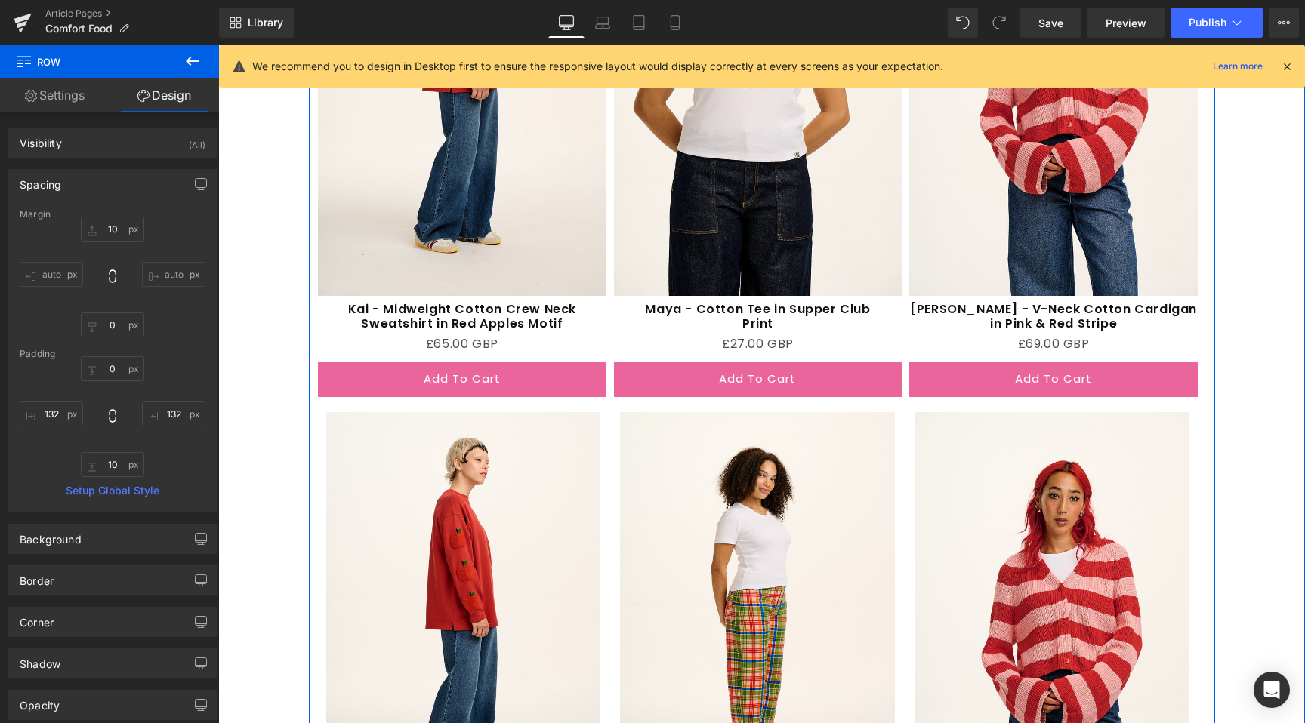
scroll to position [3337, 0]
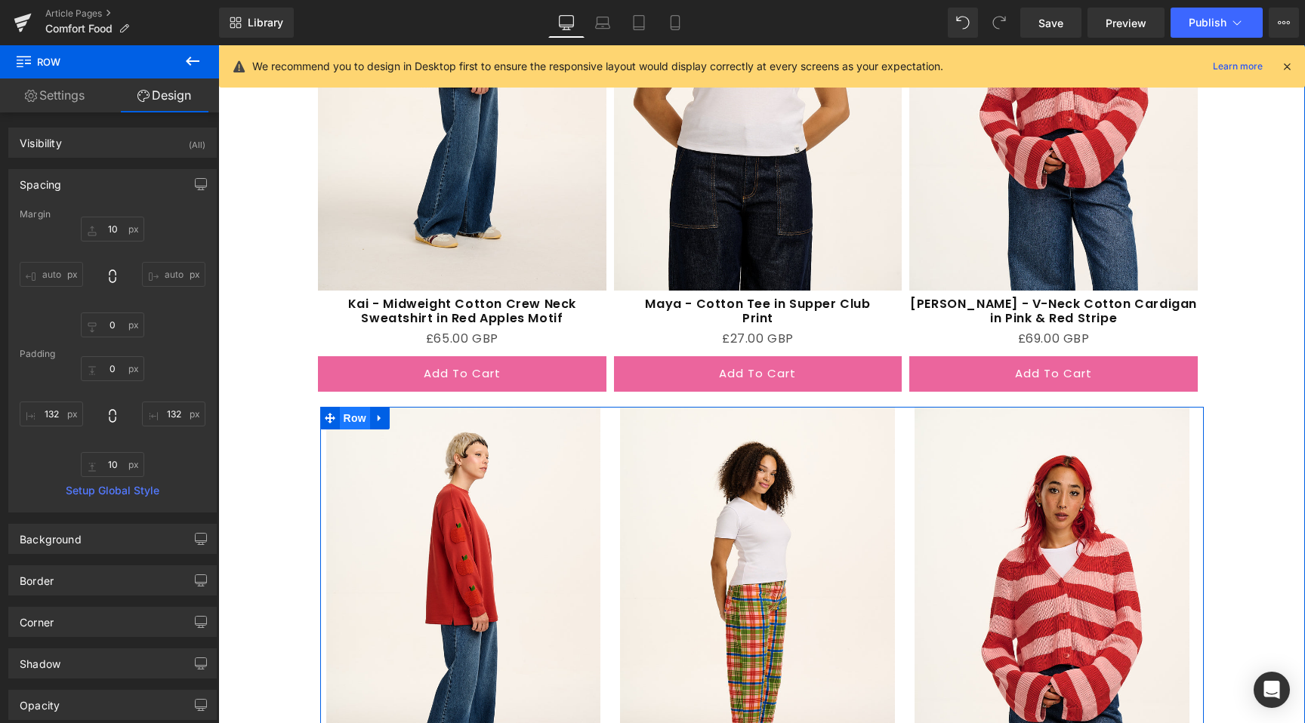
click at [353, 417] on span "Row" at bounding box center [355, 418] width 30 height 23
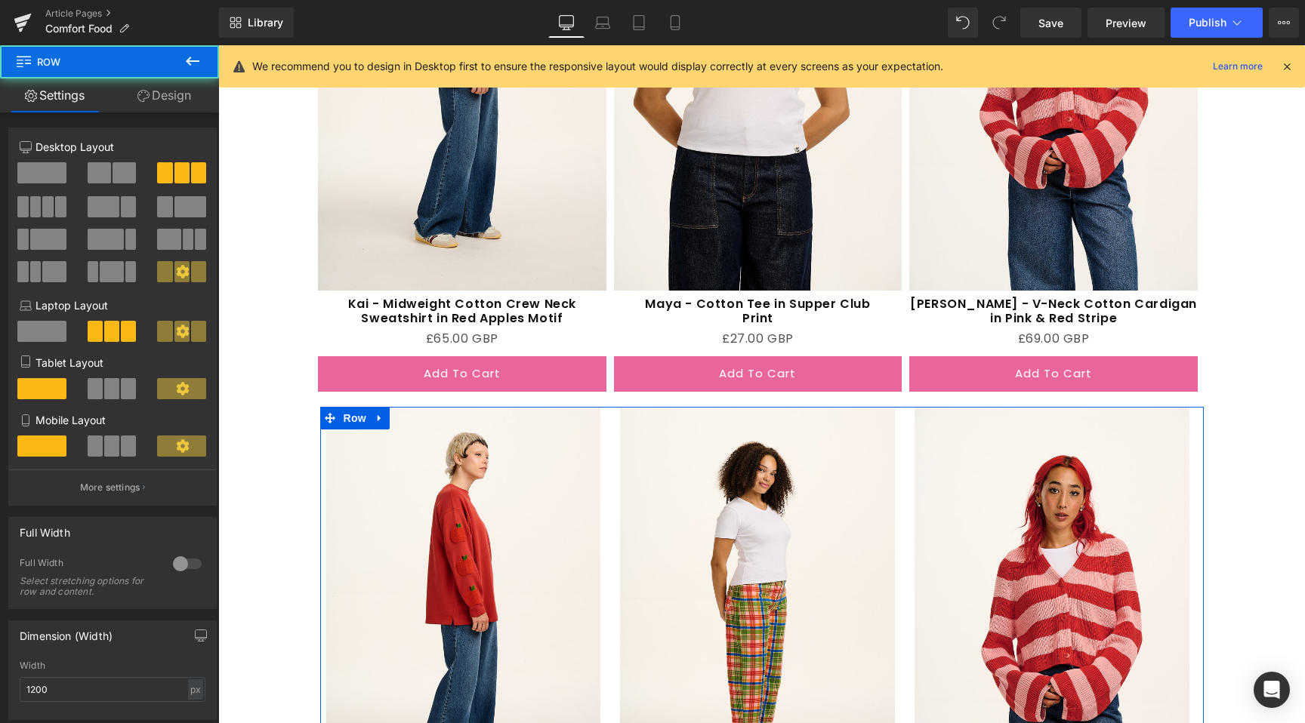
scroll to position [220, 0]
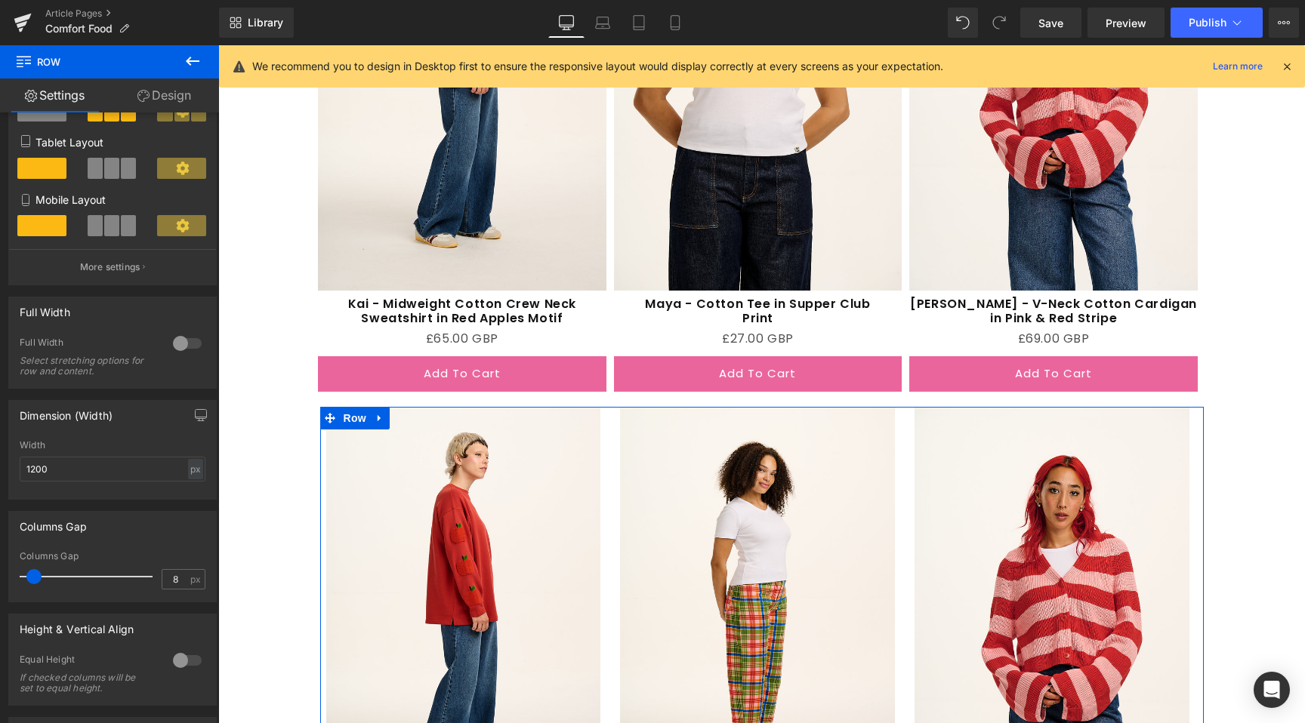
click at [180, 359] on div "Full Width Select stretching options for row and content." at bounding box center [113, 362] width 186 height 51
click at [180, 356] on div at bounding box center [187, 343] width 36 height 24
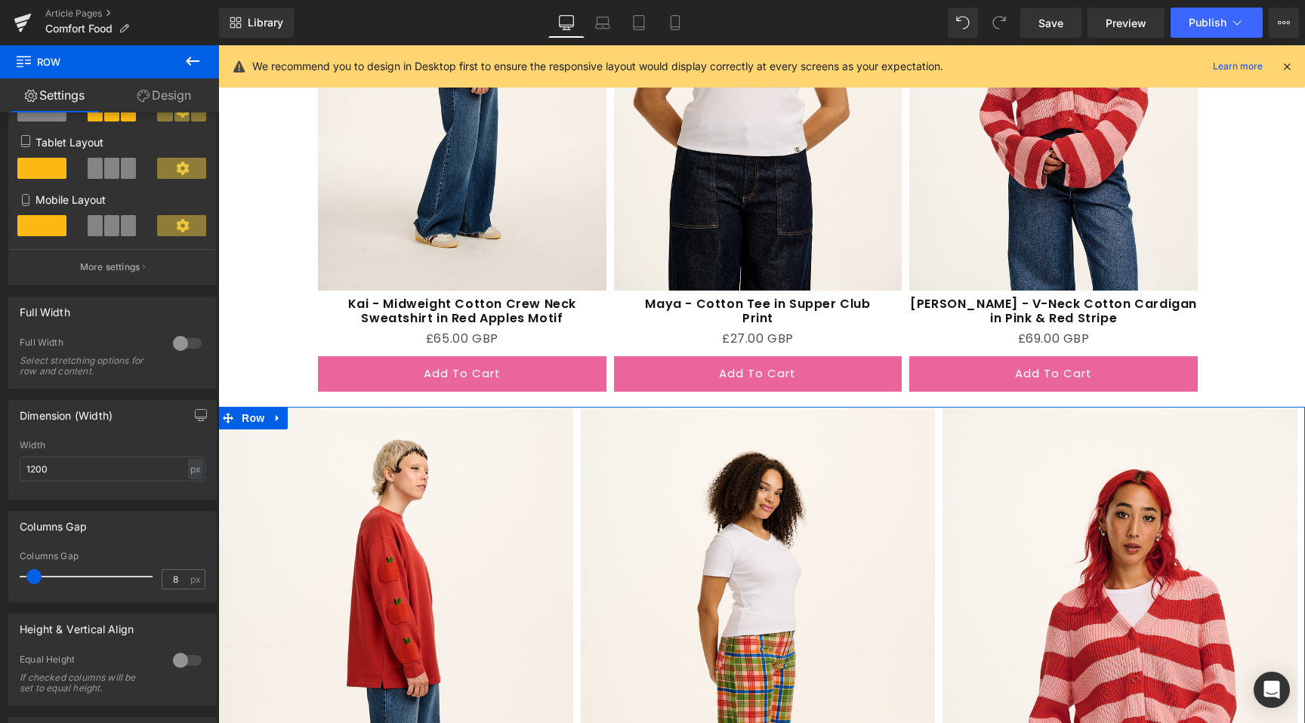
scroll to position [194, 0]
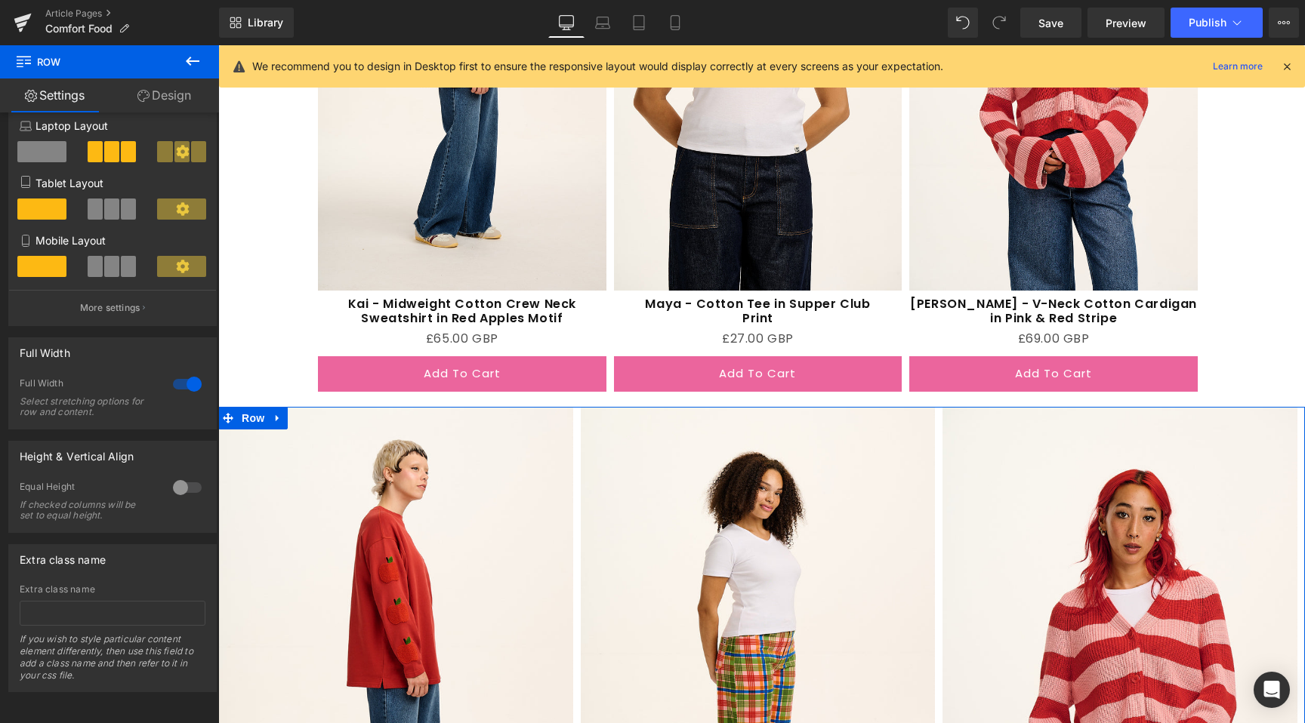
click at [172, 97] on link "Design" at bounding box center [163, 96] width 109 height 34
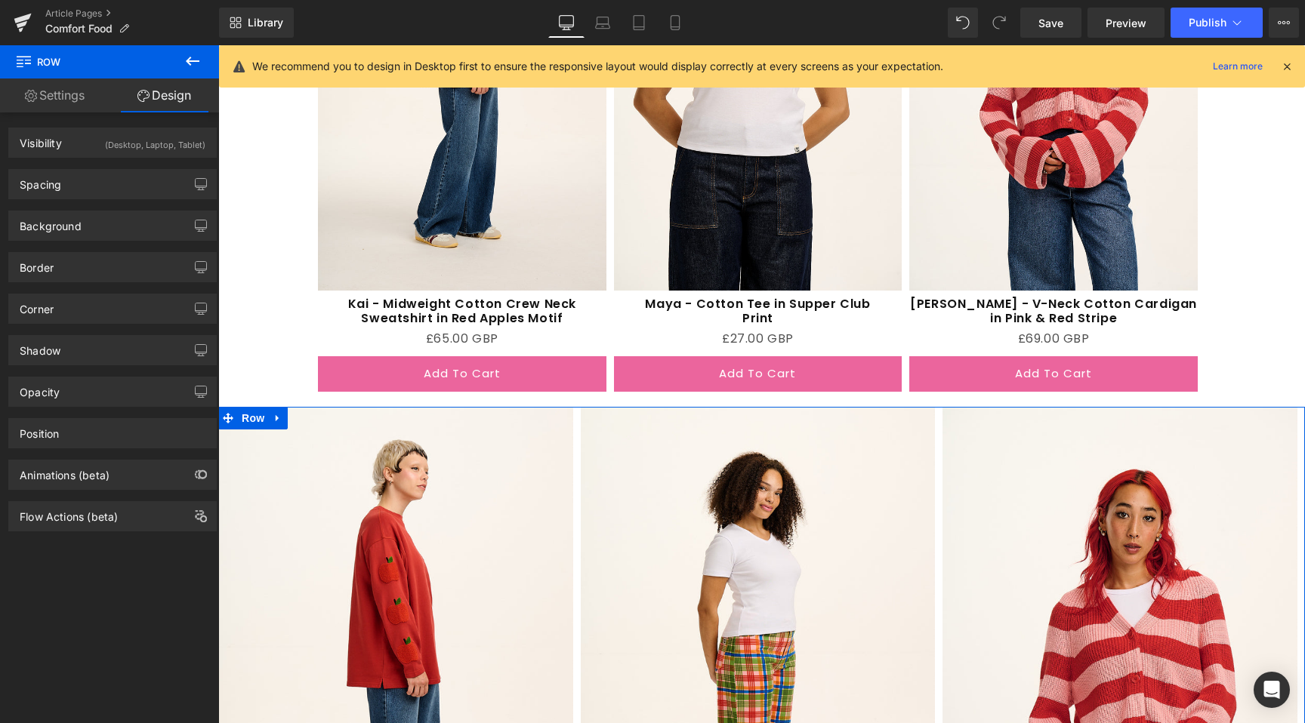
click at [119, 169] on div "Spacing [GEOGRAPHIC_DATA] 10px 10 auto auto 0px 0 auto auto [GEOGRAPHIC_DATA] 0…" at bounding box center [112, 184] width 208 height 30
click at [116, 174] on div "Spacing" at bounding box center [112, 184] width 207 height 29
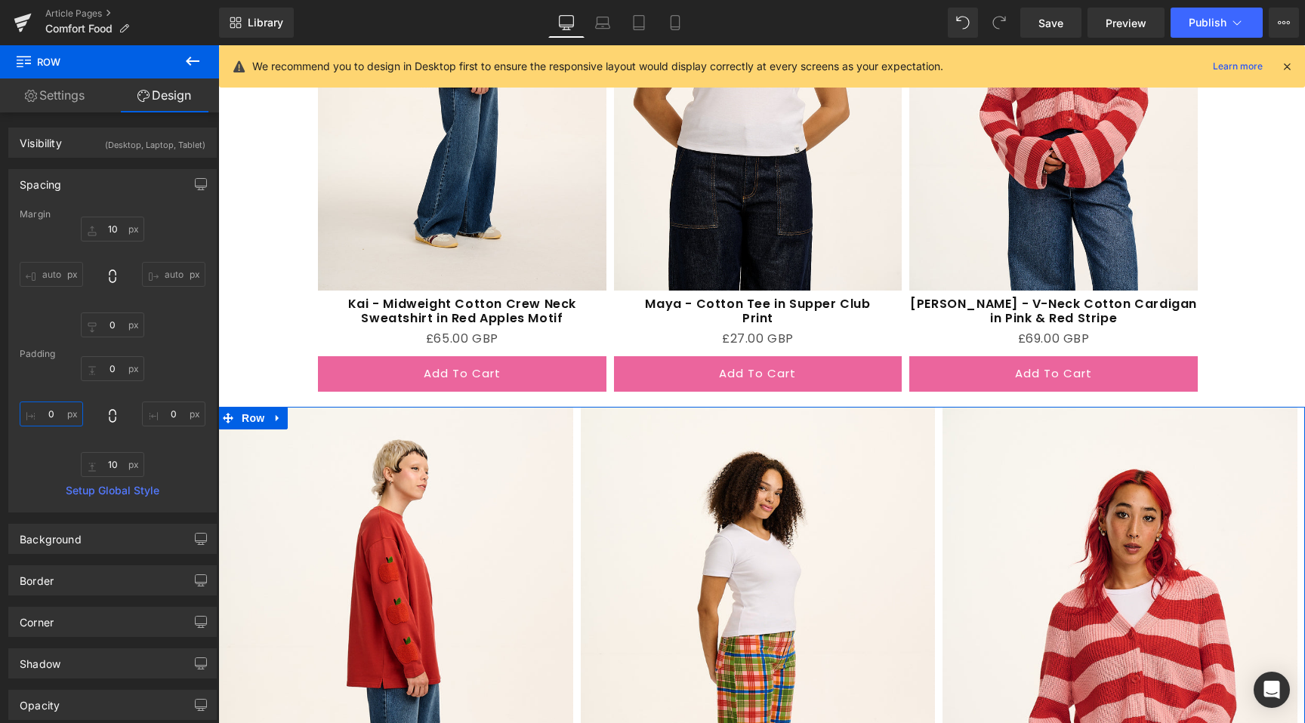
click at [54, 410] on input "0" at bounding box center [51, 414] width 63 height 25
paste input "132"
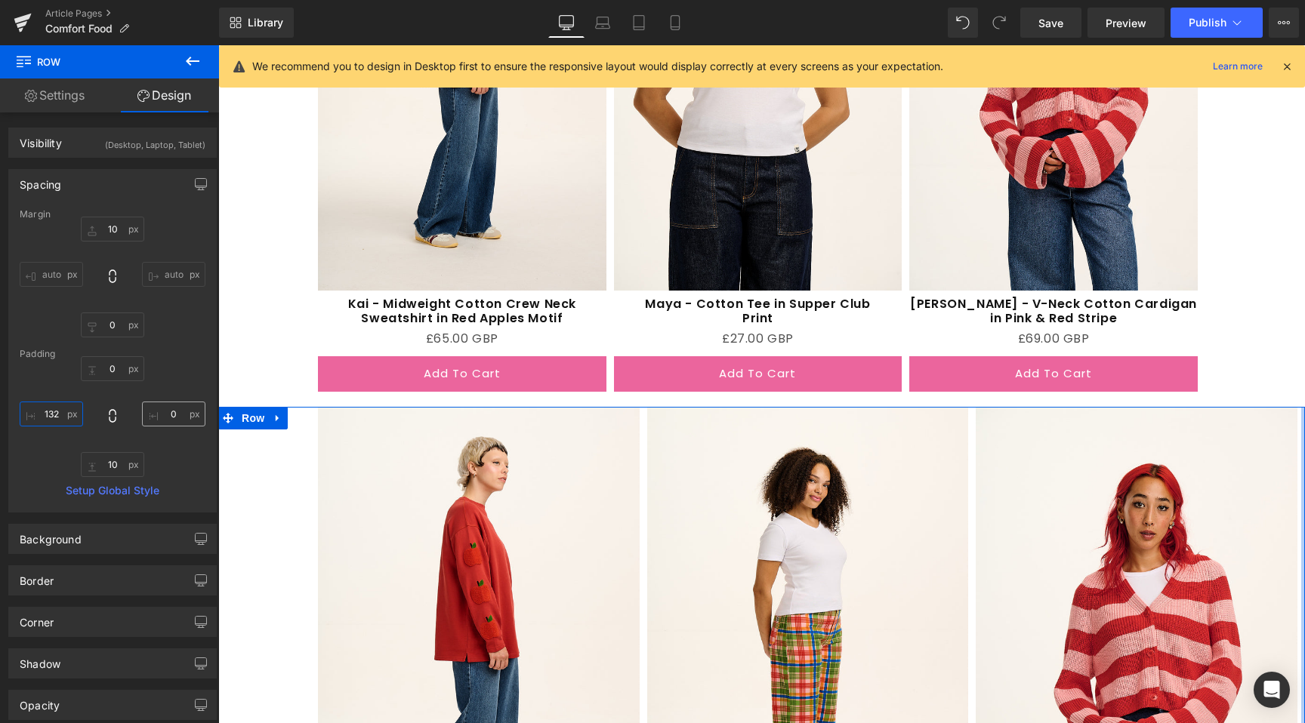
type input "132"
click at [165, 409] on input "0" at bounding box center [173, 414] width 63 height 25
paste input "132"
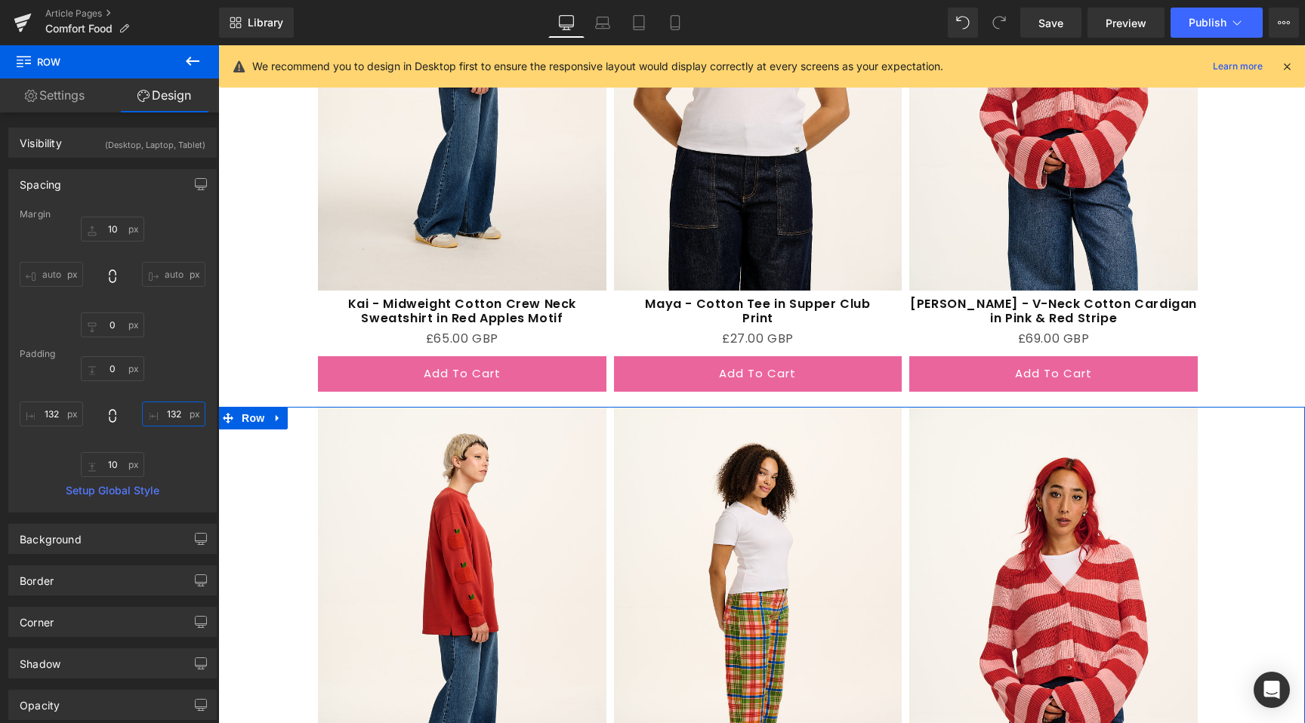
type input "132"
click at [165, 105] on link "Design" at bounding box center [163, 96] width 109 height 34
click at [161, 140] on div "(Desktop, Laptop, Tablet)" at bounding box center [155, 140] width 100 height 25
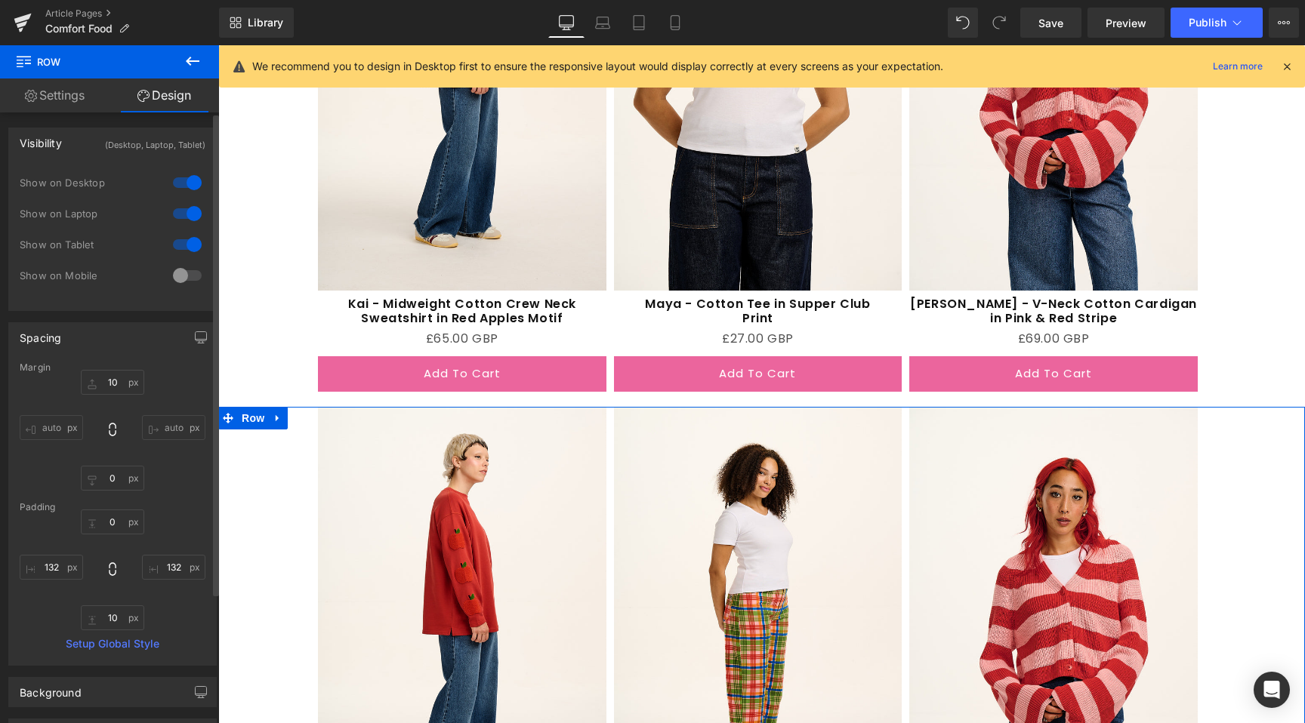
click at [174, 277] on div at bounding box center [187, 276] width 36 height 24
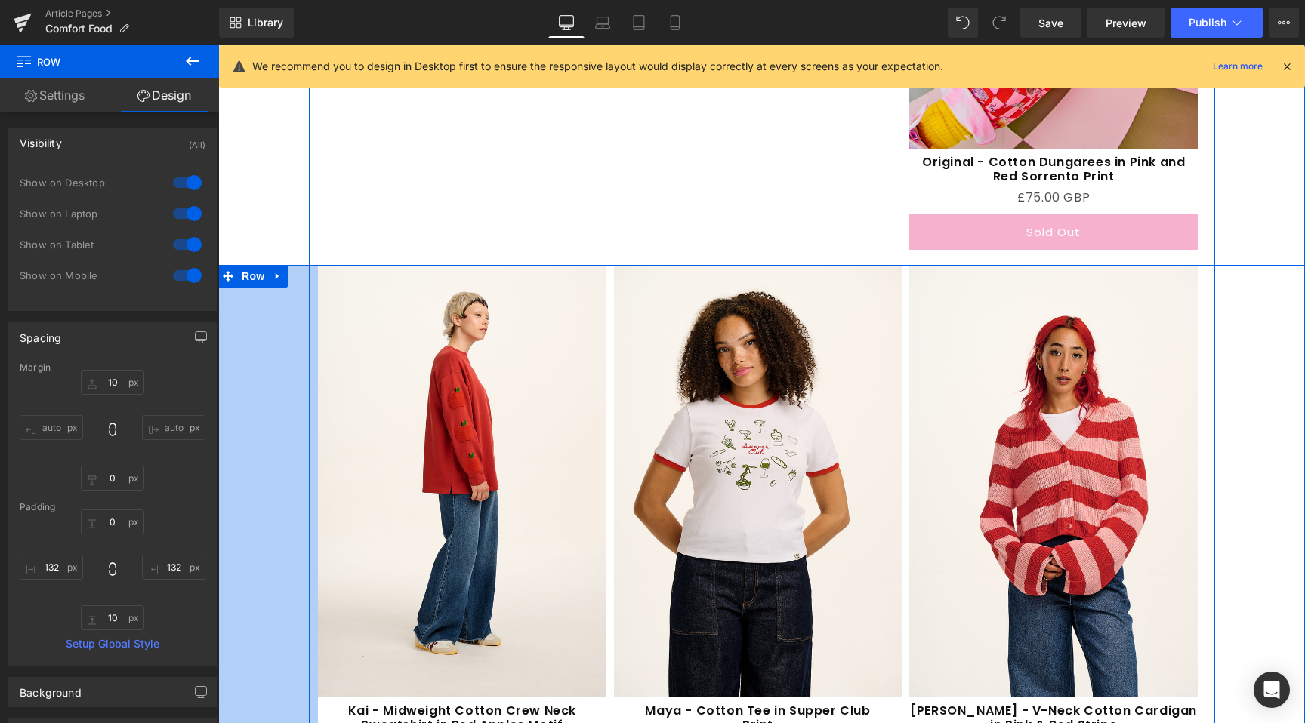
scroll to position [2918, 0]
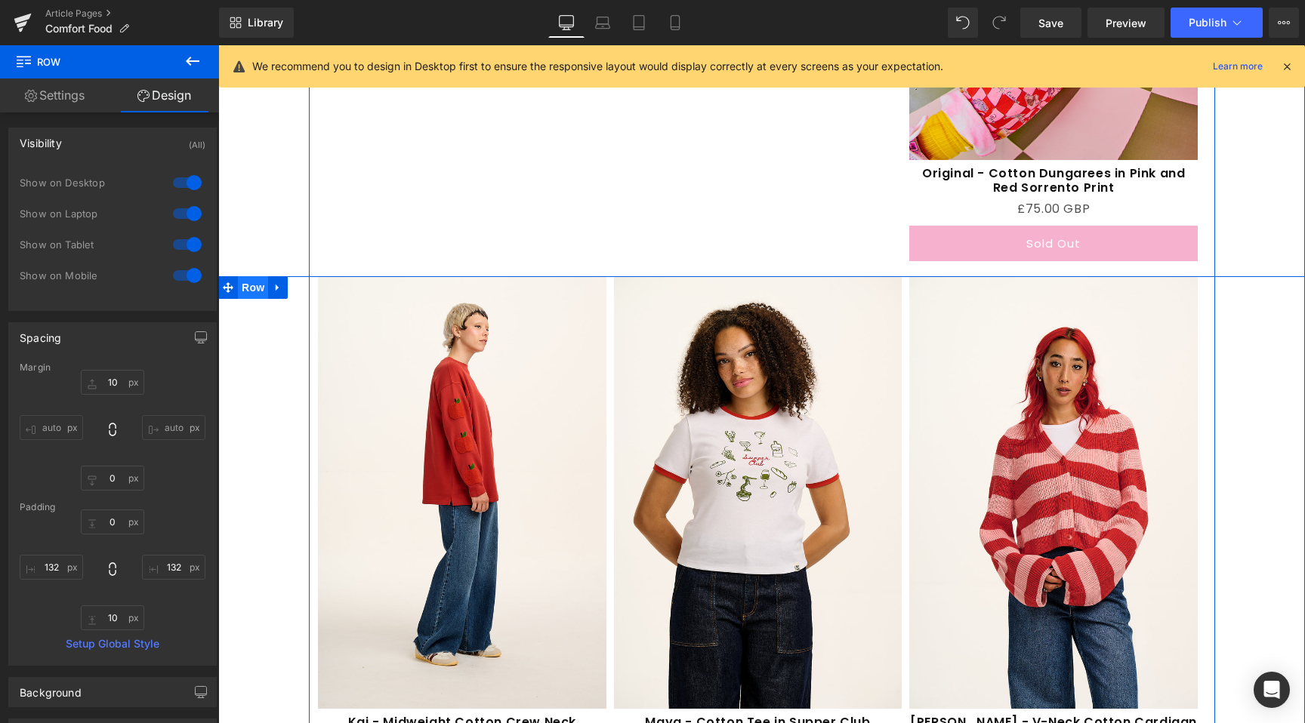
click at [244, 283] on span "Row" at bounding box center [253, 287] width 30 height 23
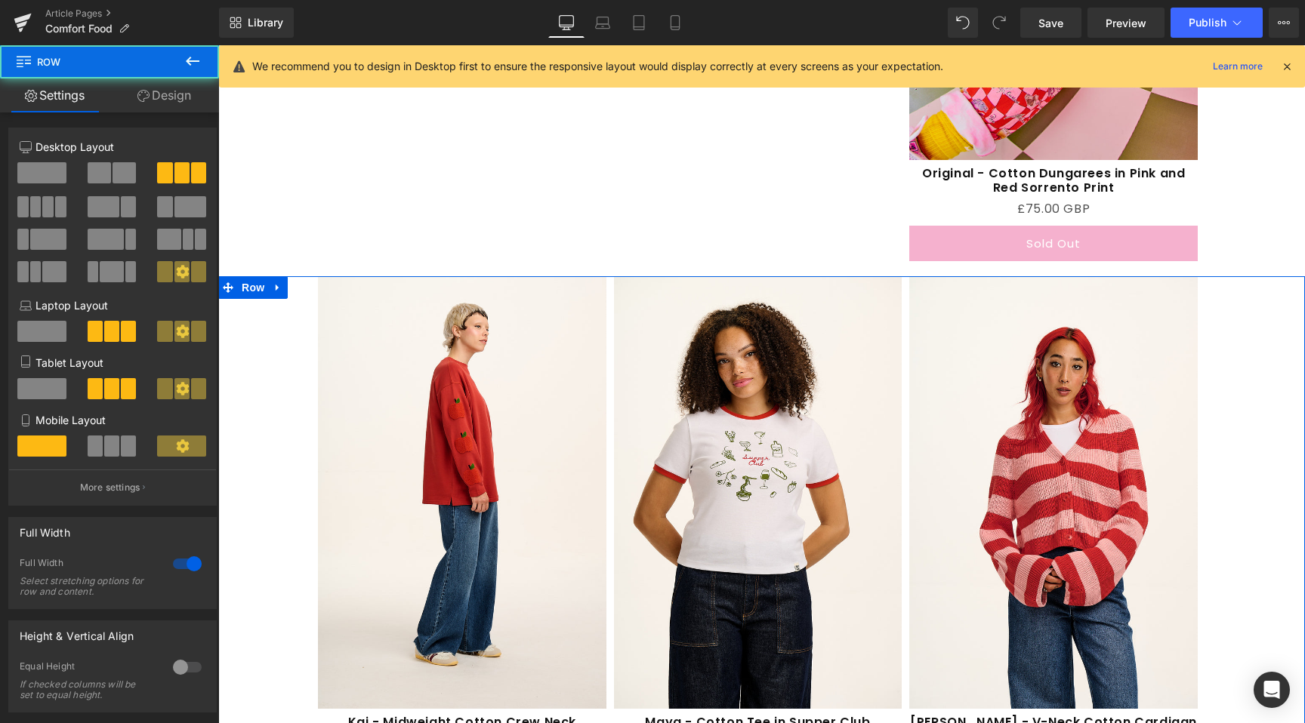
click at [188, 94] on link "Design" at bounding box center [163, 96] width 109 height 34
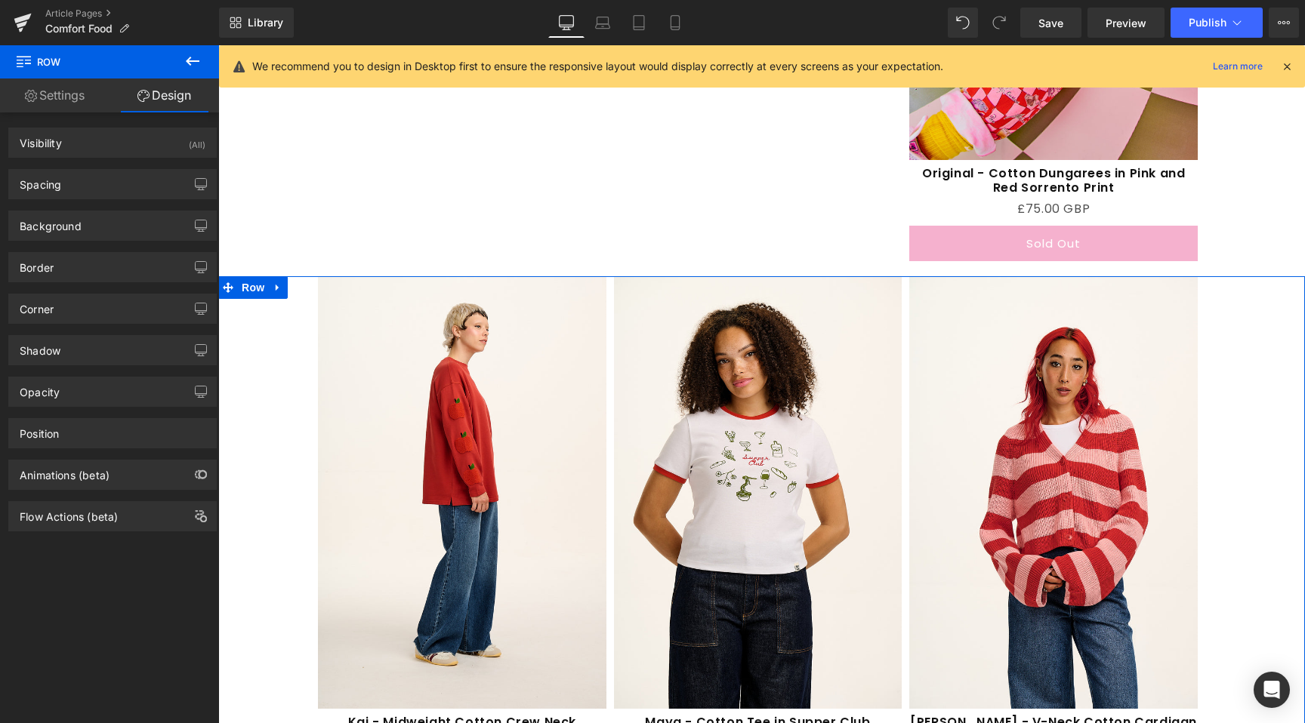
click at [175, 159] on div "Spacing [GEOGRAPHIC_DATA] 10px 10 auto auto 0px 0 auto auto [GEOGRAPHIC_DATA] 0…" at bounding box center [113, 179] width 226 height 42
click at [175, 156] on div "Visibility (All)" at bounding box center [112, 142] width 207 height 29
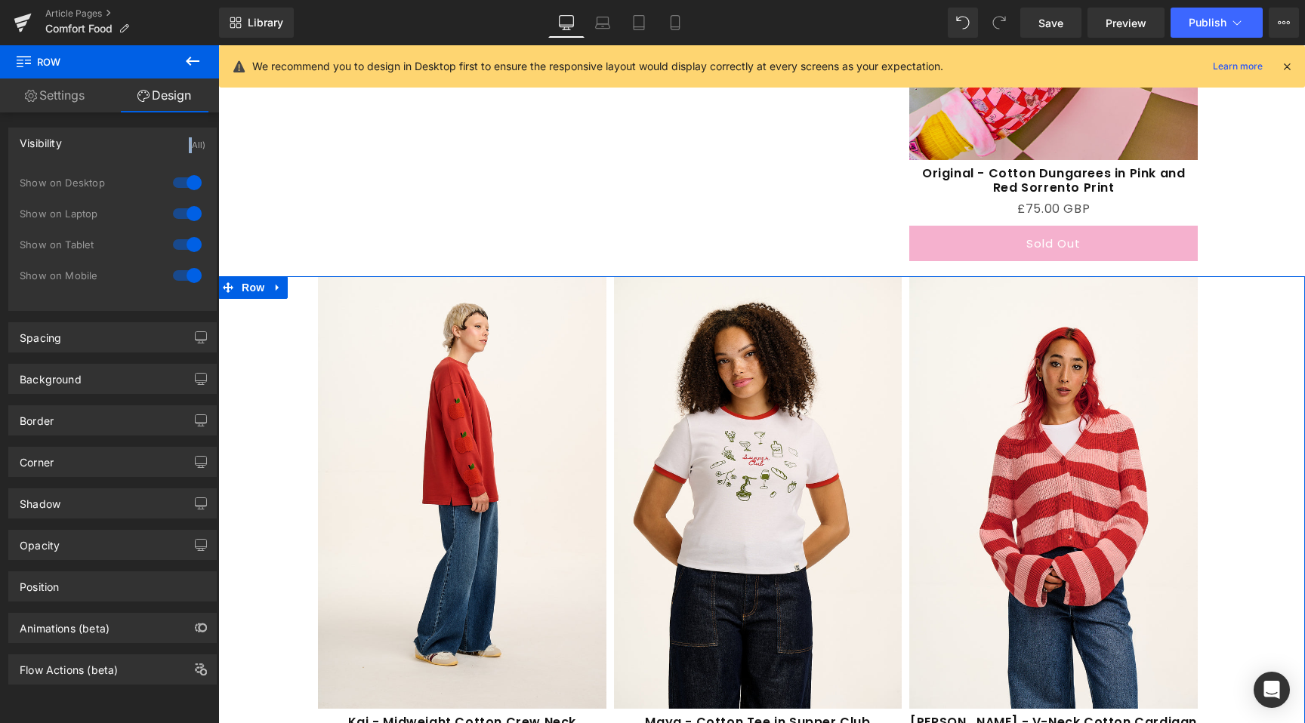
click at [175, 156] on div "Visibility (All)" at bounding box center [112, 142] width 207 height 29
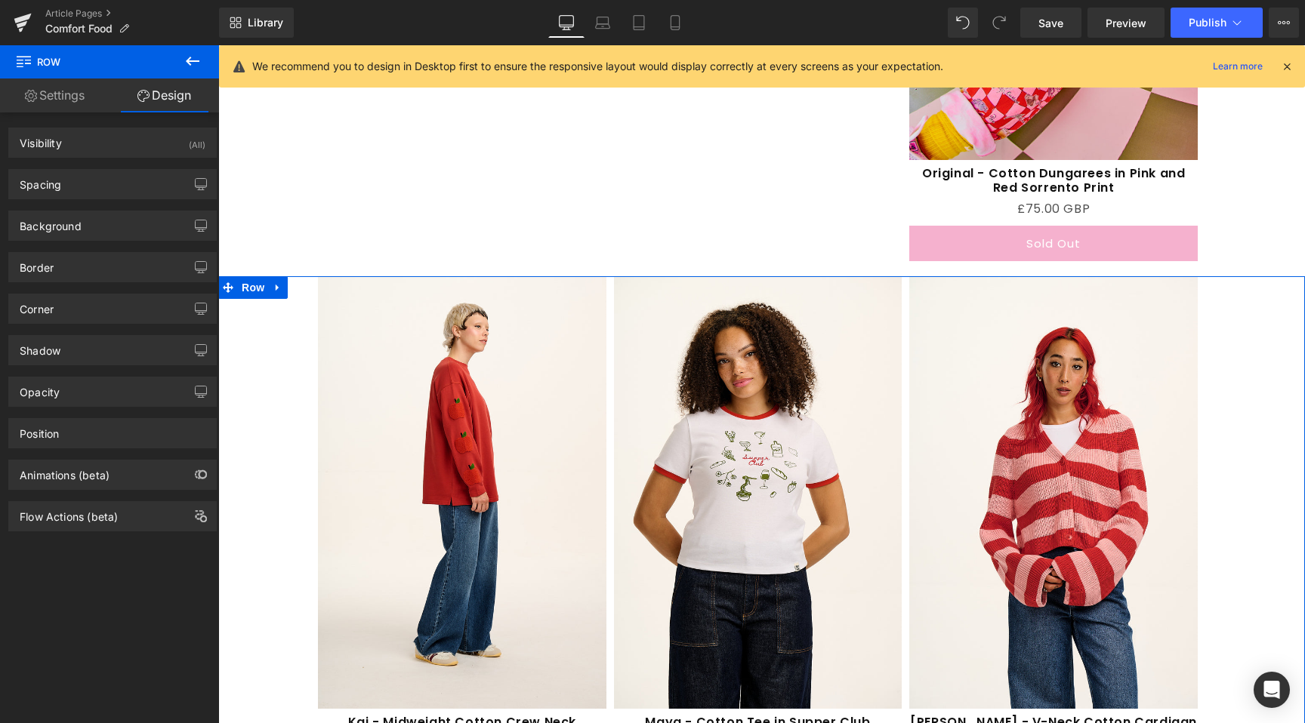
click at [72, 103] on link "Settings" at bounding box center [54, 96] width 109 height 34
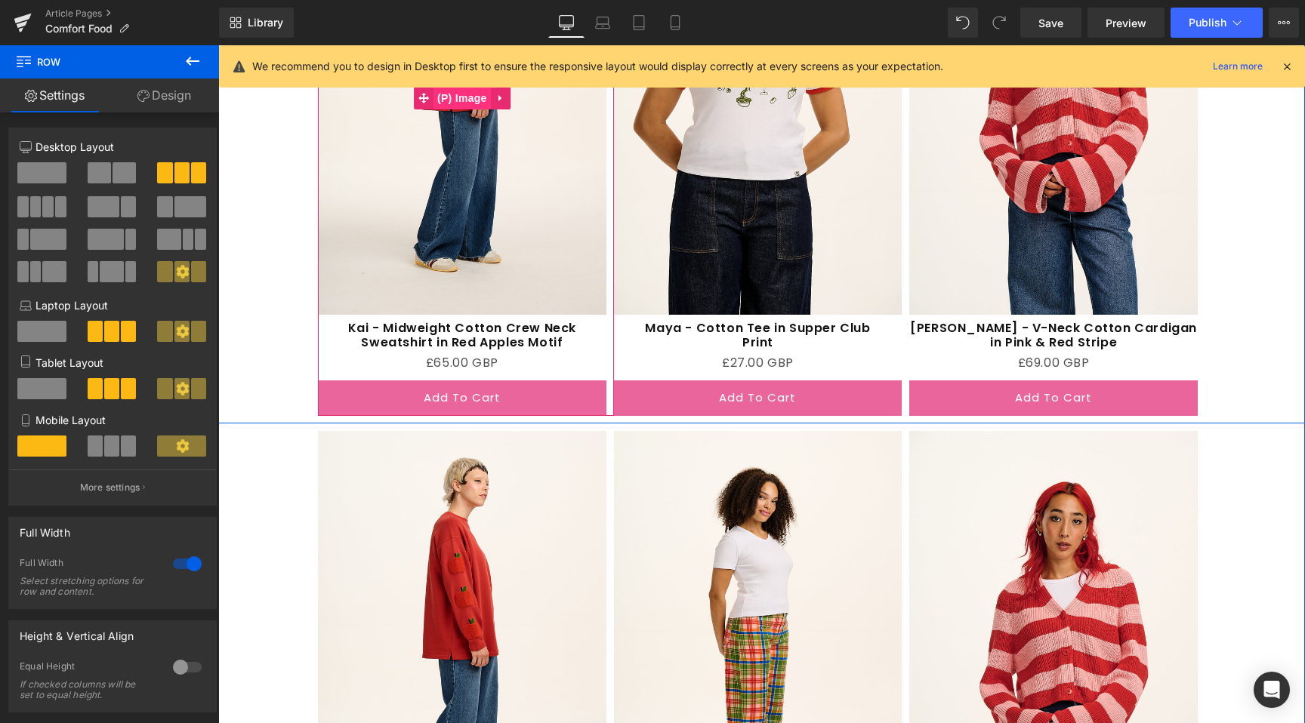
scroll to position [3354, 0]
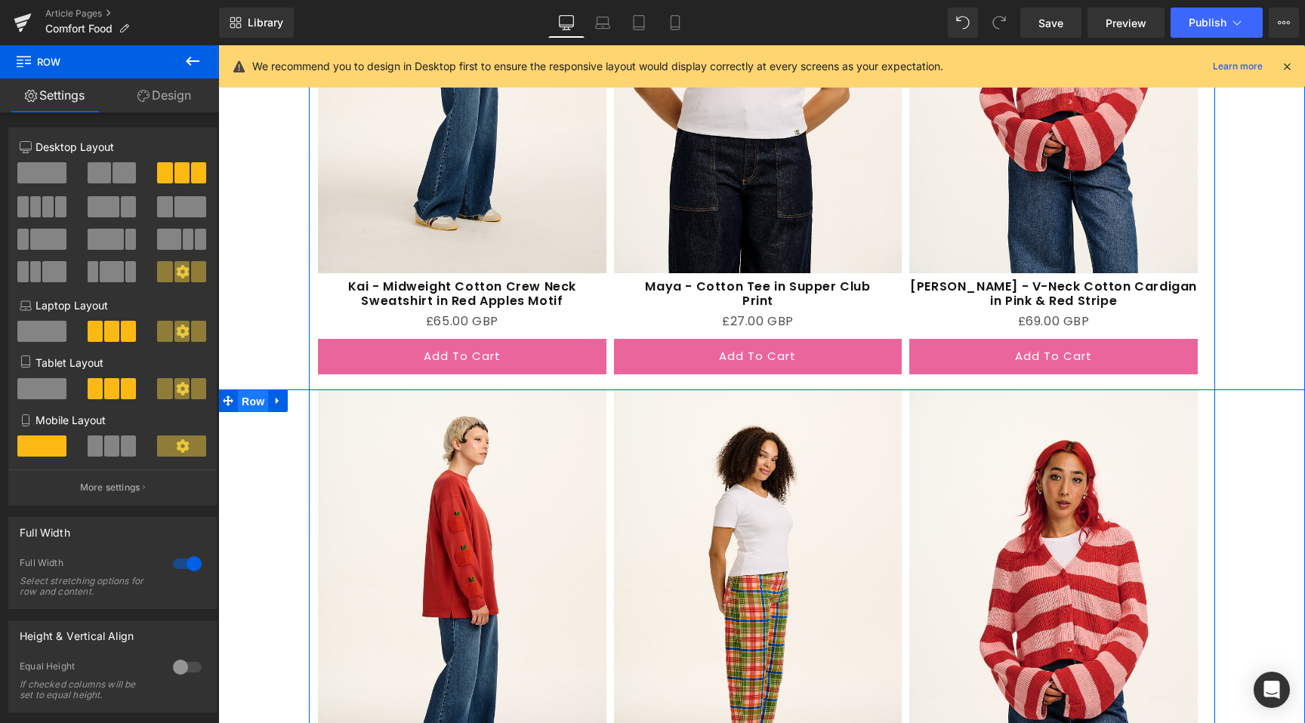
click at [256, 398] on span "Row" at bounding box center [253, 401] width 30 height 23
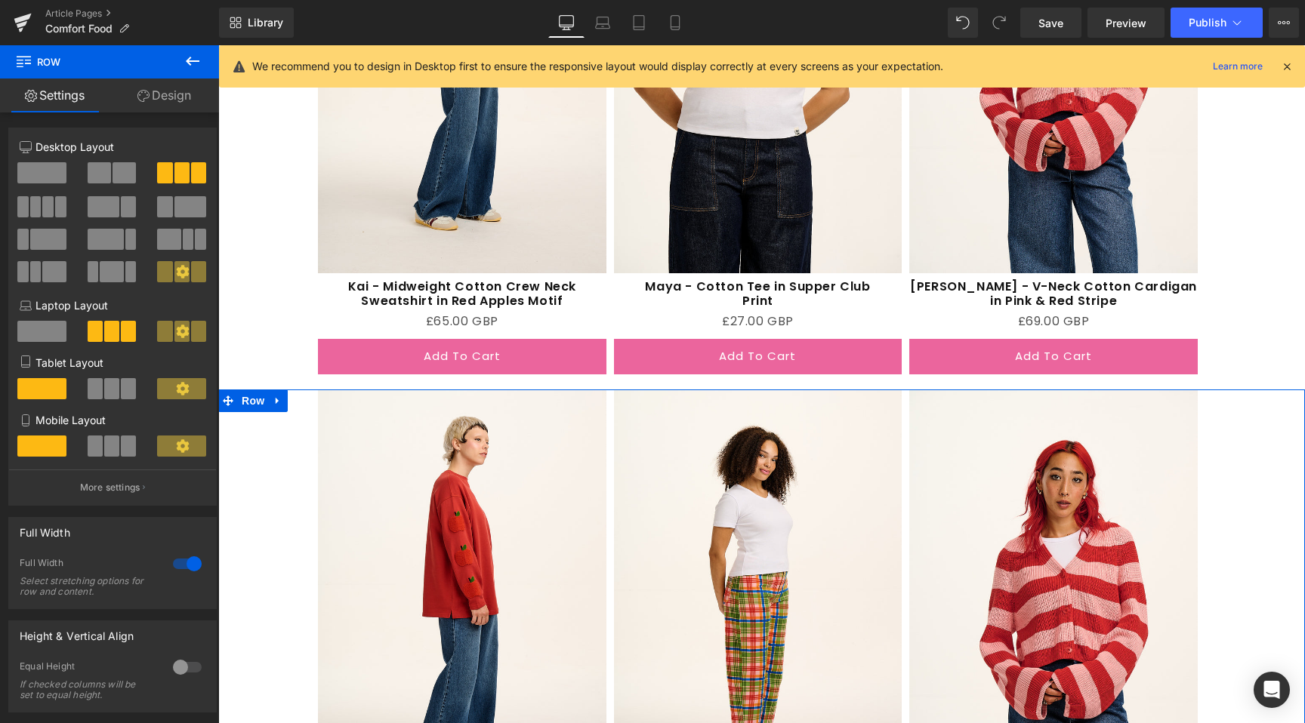
click at [93, 378] on div "Tablet Layout" at bounding box center [113, 383] width 186 height 57
click at [93, 384] on span at bounding box center [95, 388] width 15 height 21
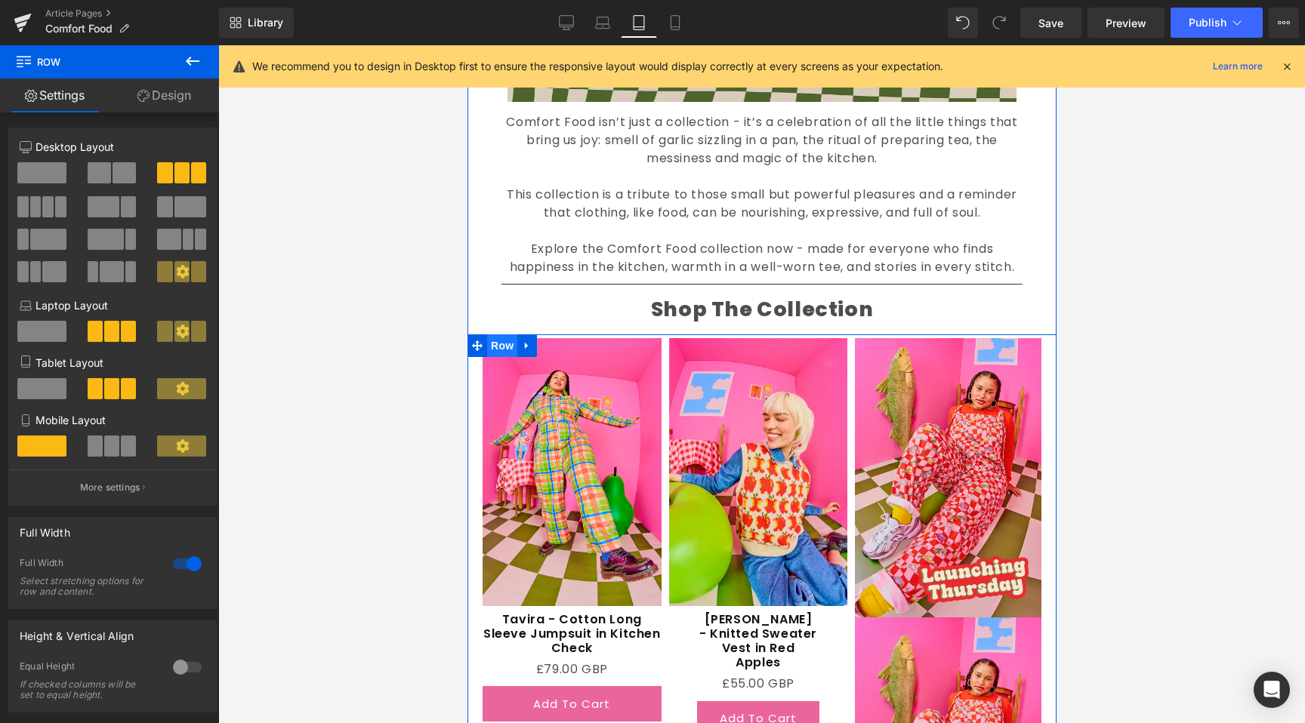
scroll to position [1428, 0]
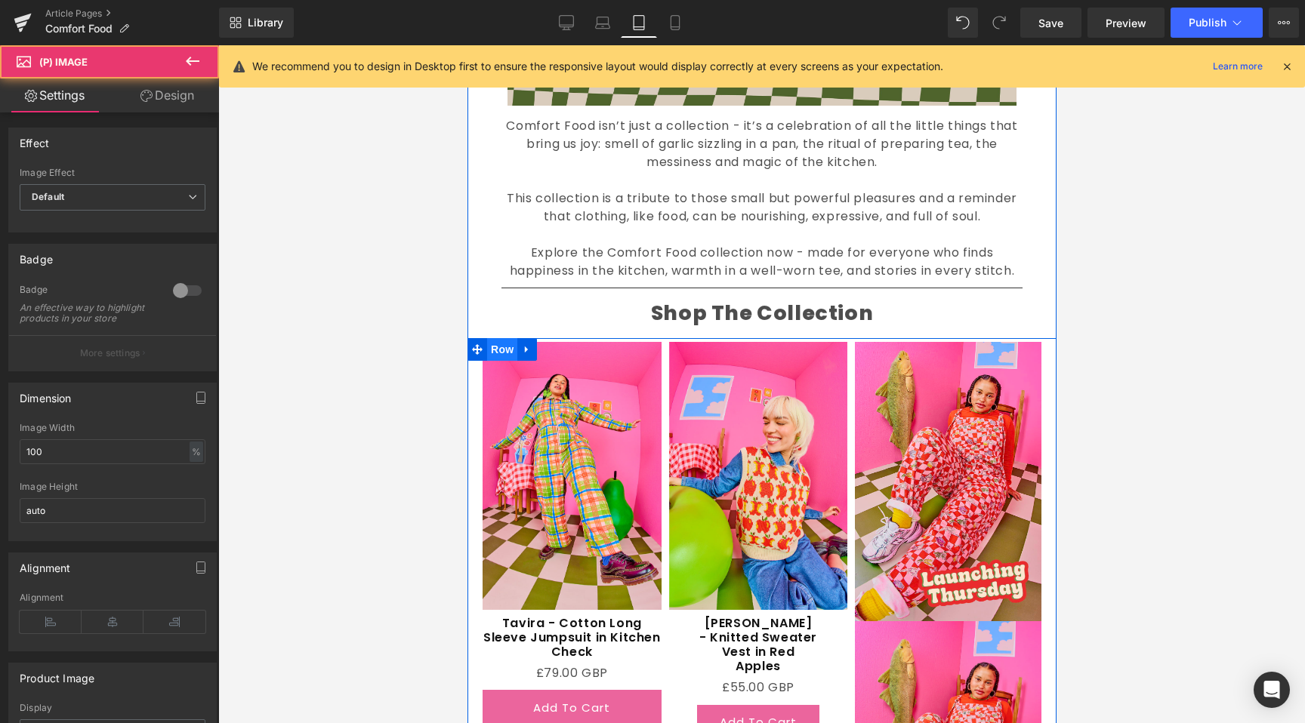
click at [495, 348] on div "Sale Off (P) Image Tavira - Cotton Long Sleeve Jumpsuit in Kitchen Check (P) Ti…" at bounding box center [761, 681] width 589 height 686
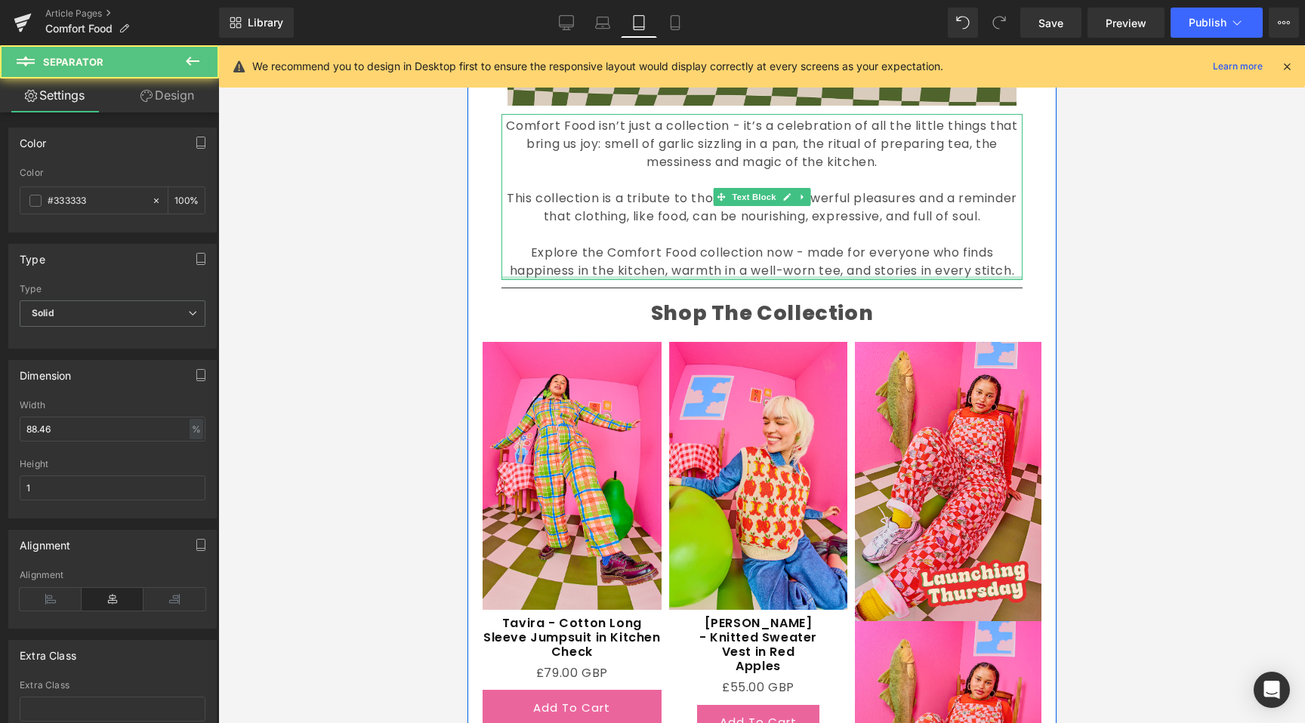
click at [594, 276] on div "Comfort Food Text Block We all love a warm bowl of soup, the smell of fresh her…" at bounding box center [761, 487] width 544 height 2746
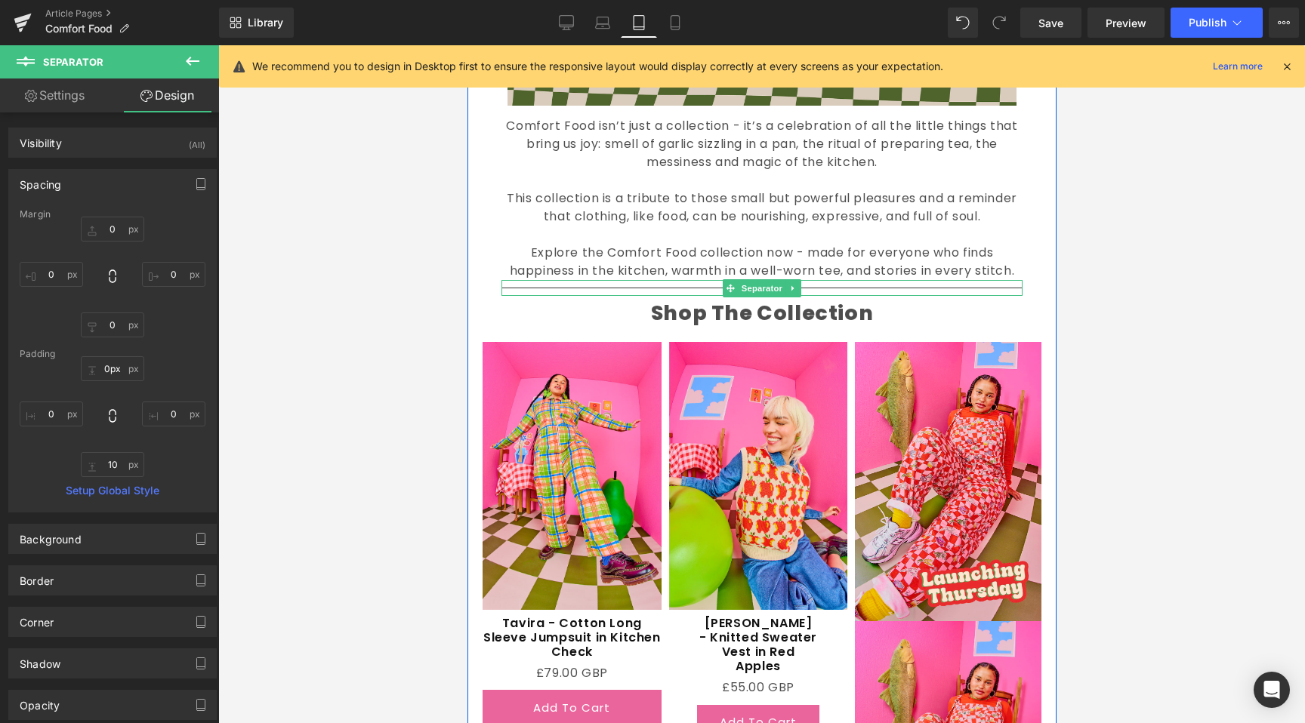
click at [594, 288] on div "Separator" at bounding box center [761, 288] width 521 height 16
drag, startPoint x: 594, startPoint y: 282, endPoint x: 595, endPoint y: 291, distance: 9.1
click at [595, 291] on div "Separator" at bounding box center [761, 288] width 521 height 16
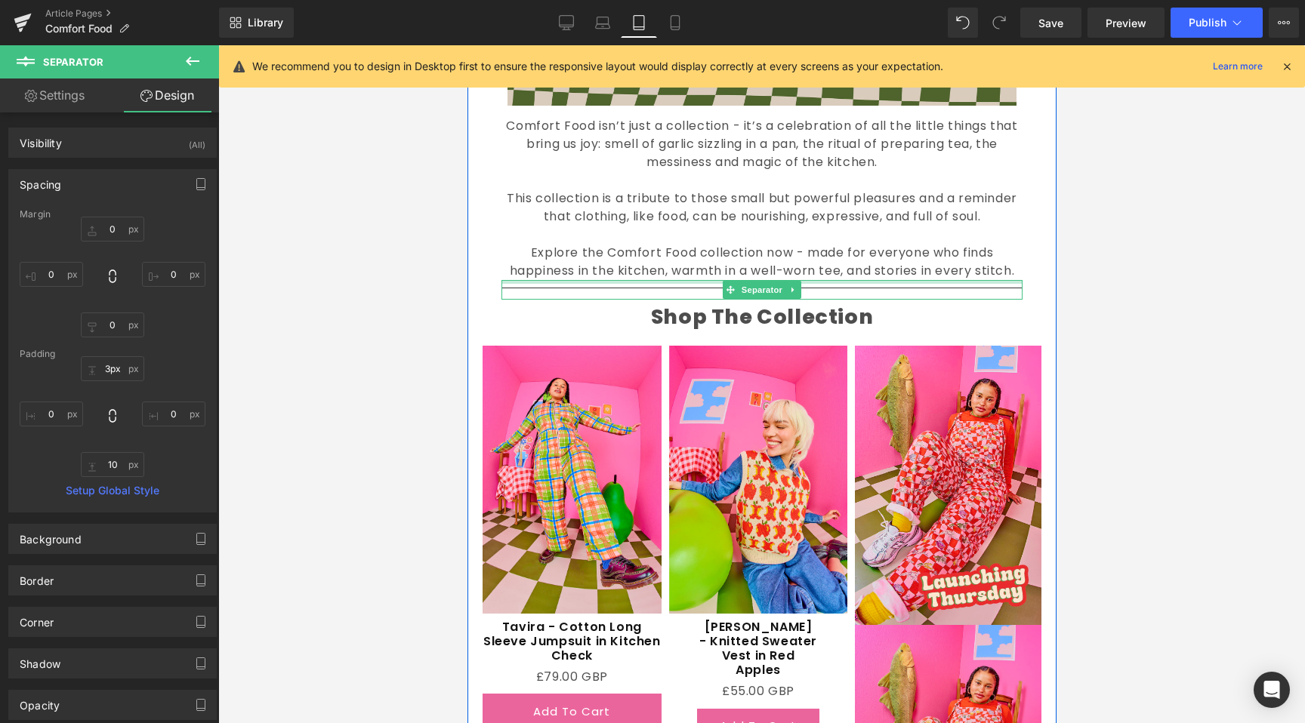
type input "2px"
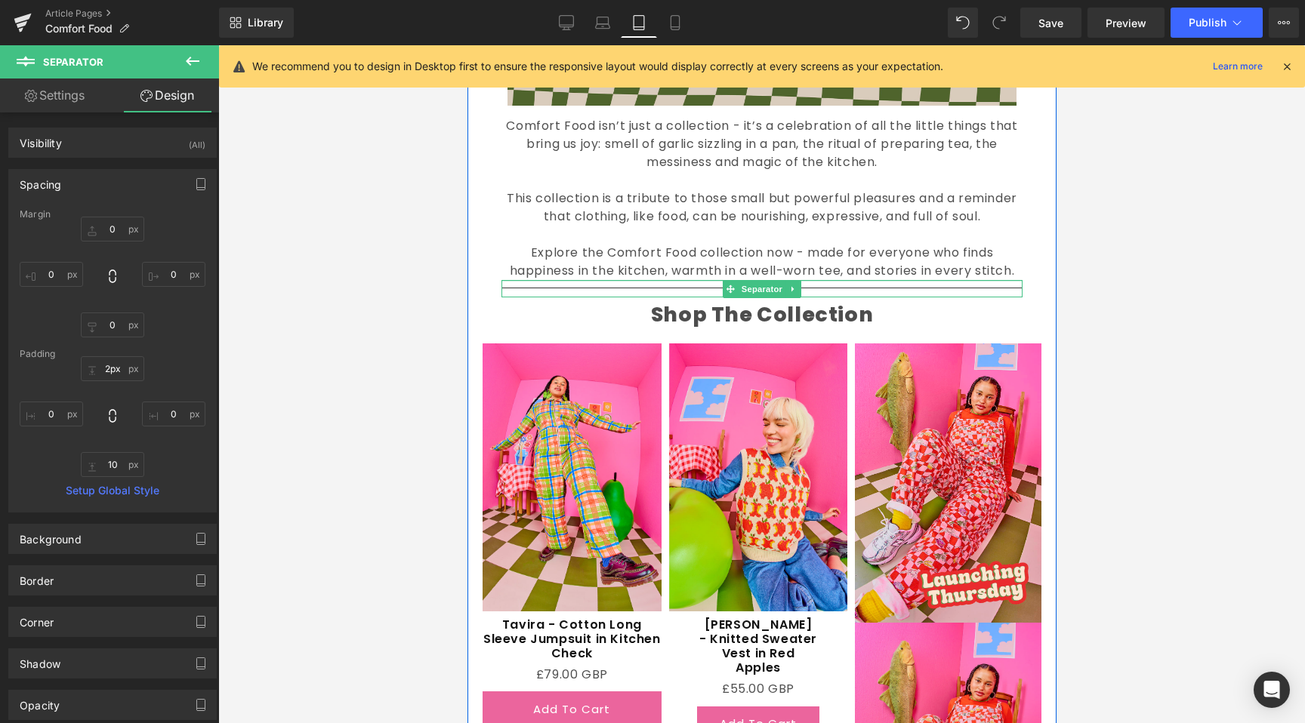
click at [595, 283] on div "Separator" at bounding box center [761, 288] width 521 height 17
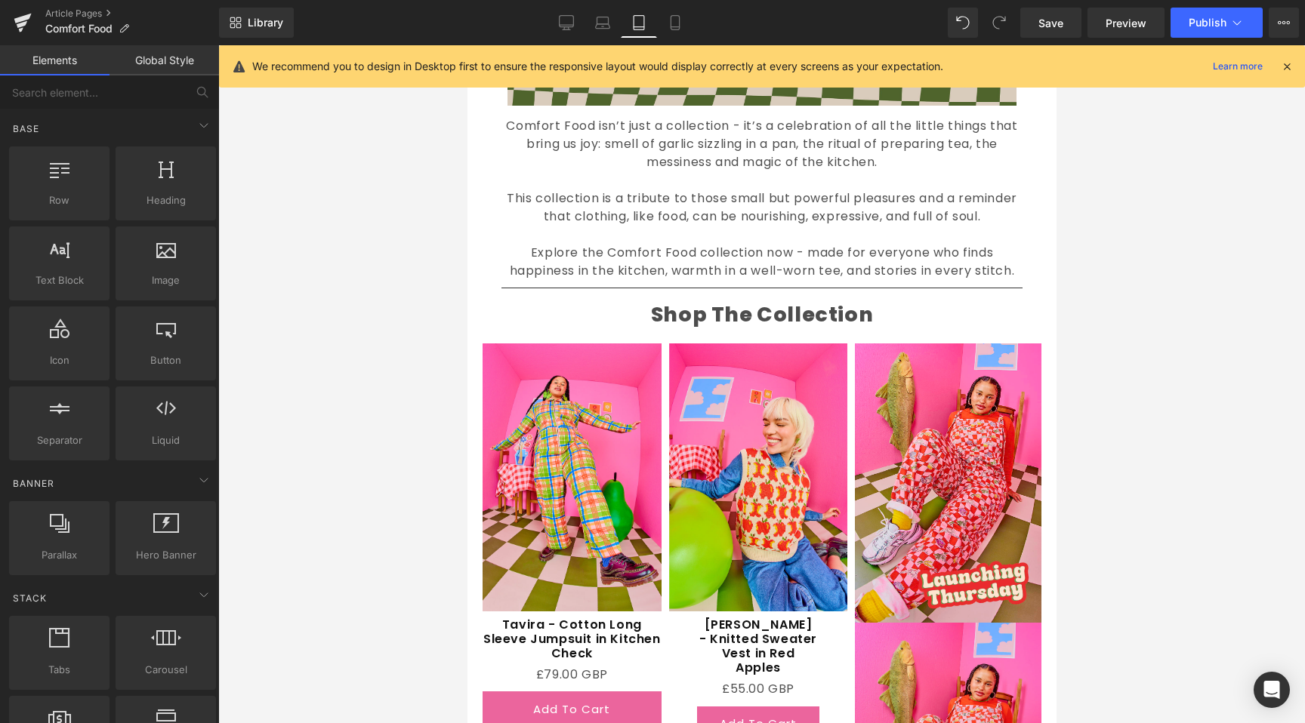
click at [363, 365] on div at bounding box center [761, 384] width 1087 height 678
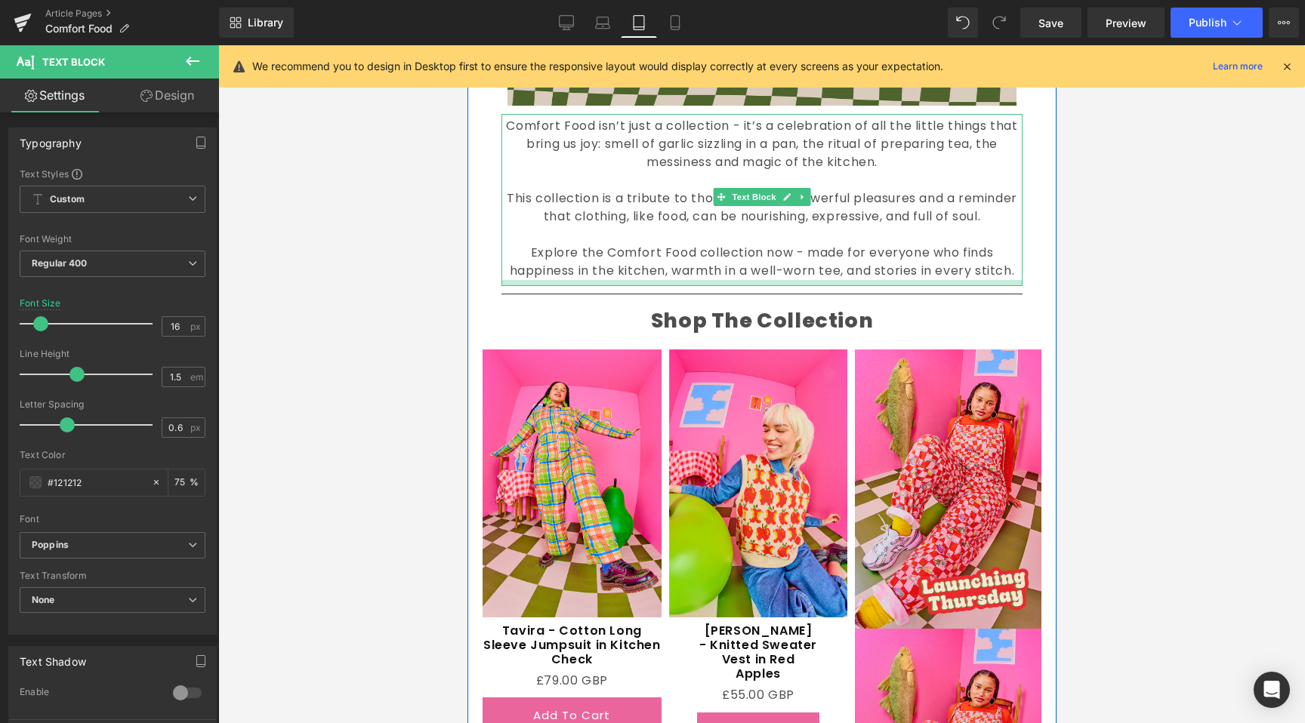
click at [547, 282] on div at bounding box center [761, 283] width 521 height 6
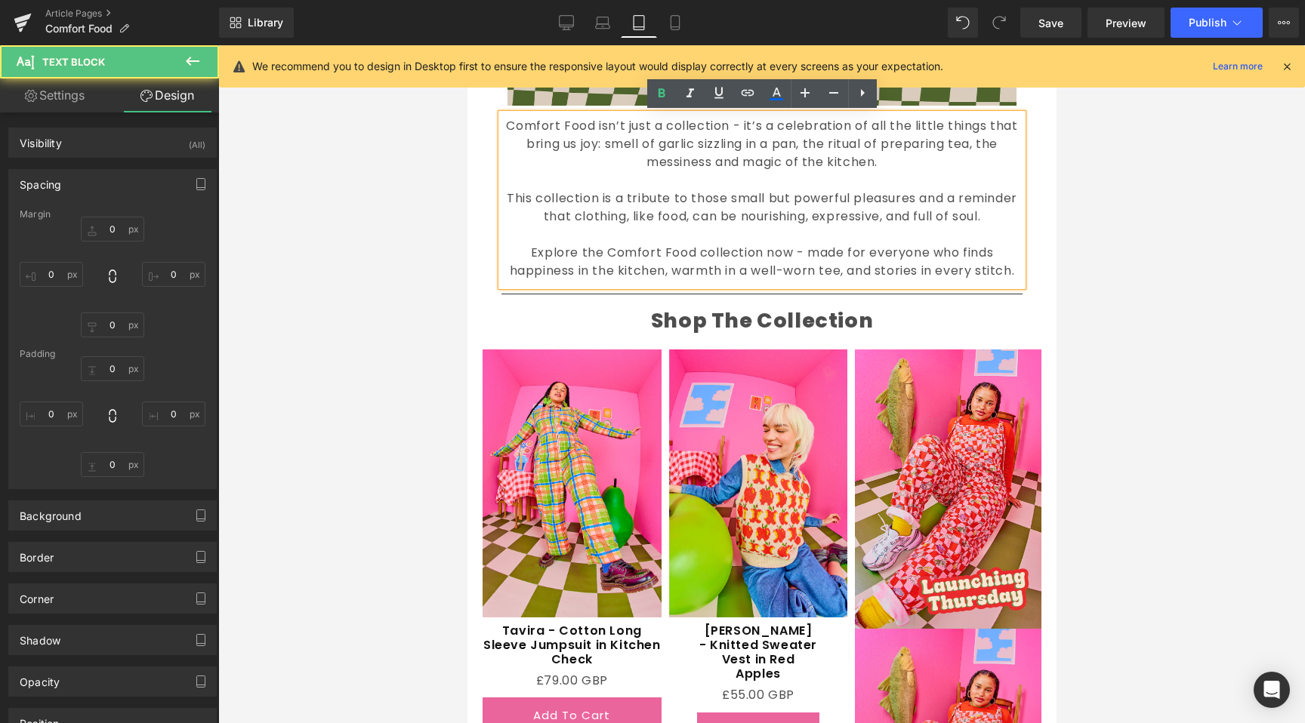
type input "0"
type input "4"
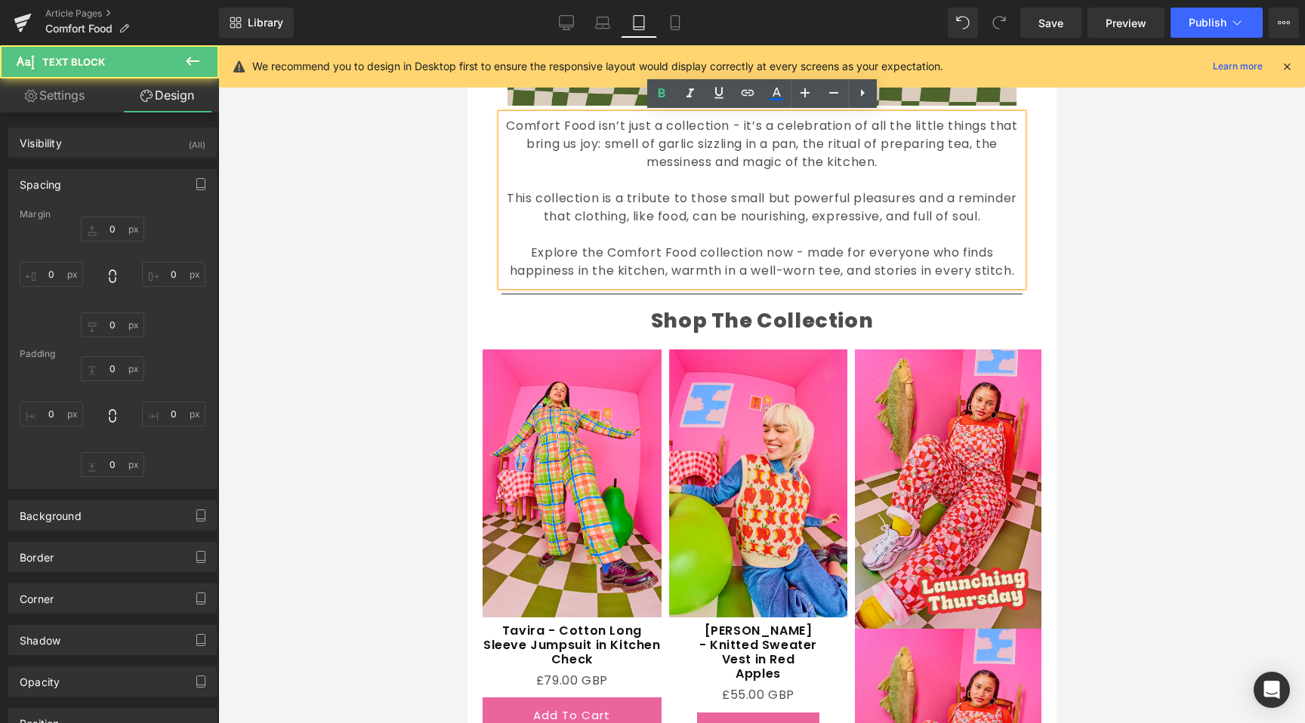
type input "0"
type input "8"
type input "0"
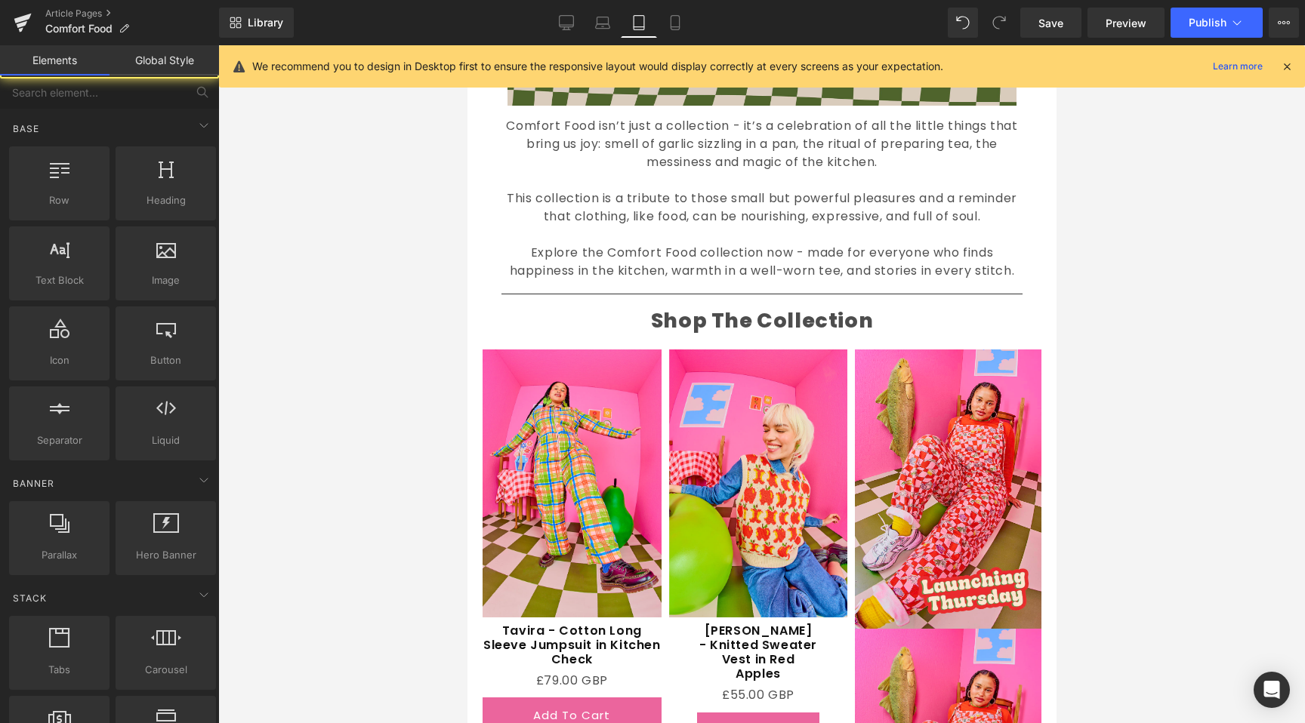
click at [384, 307] on div at bounding box center [761, 384] width 1087 height 678
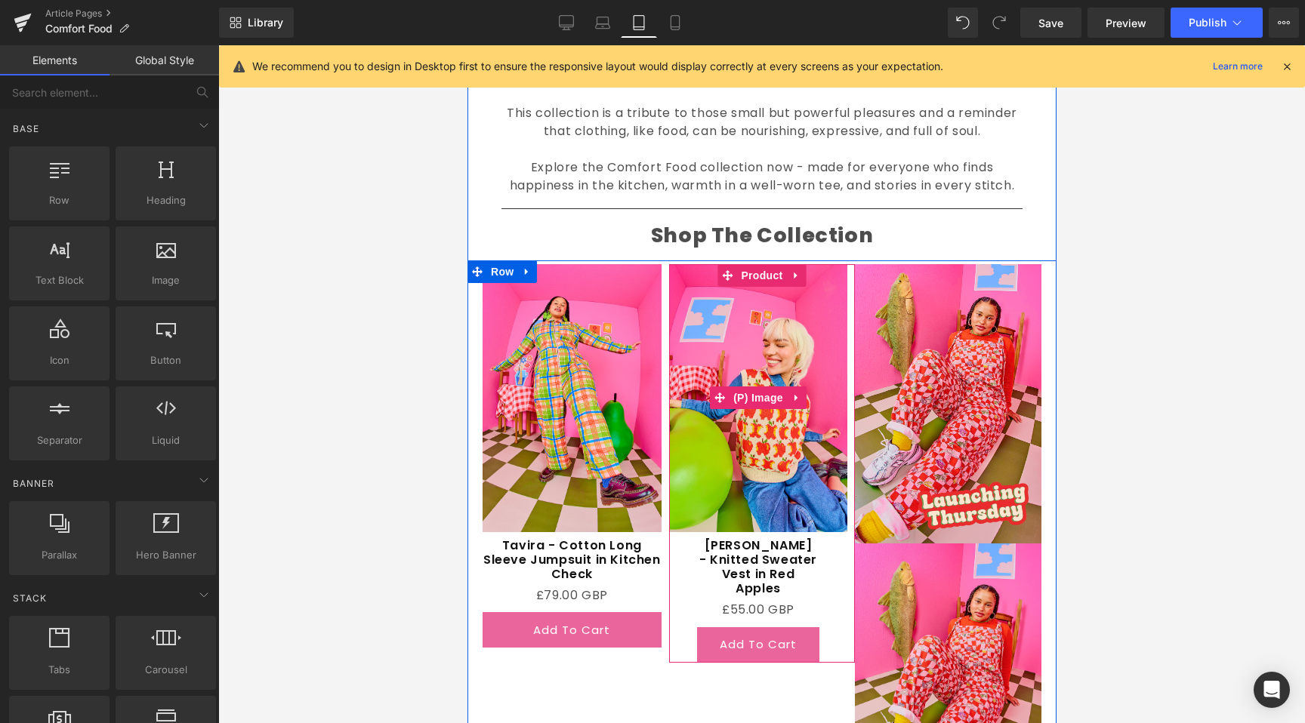
scroll to position [1502, 0]
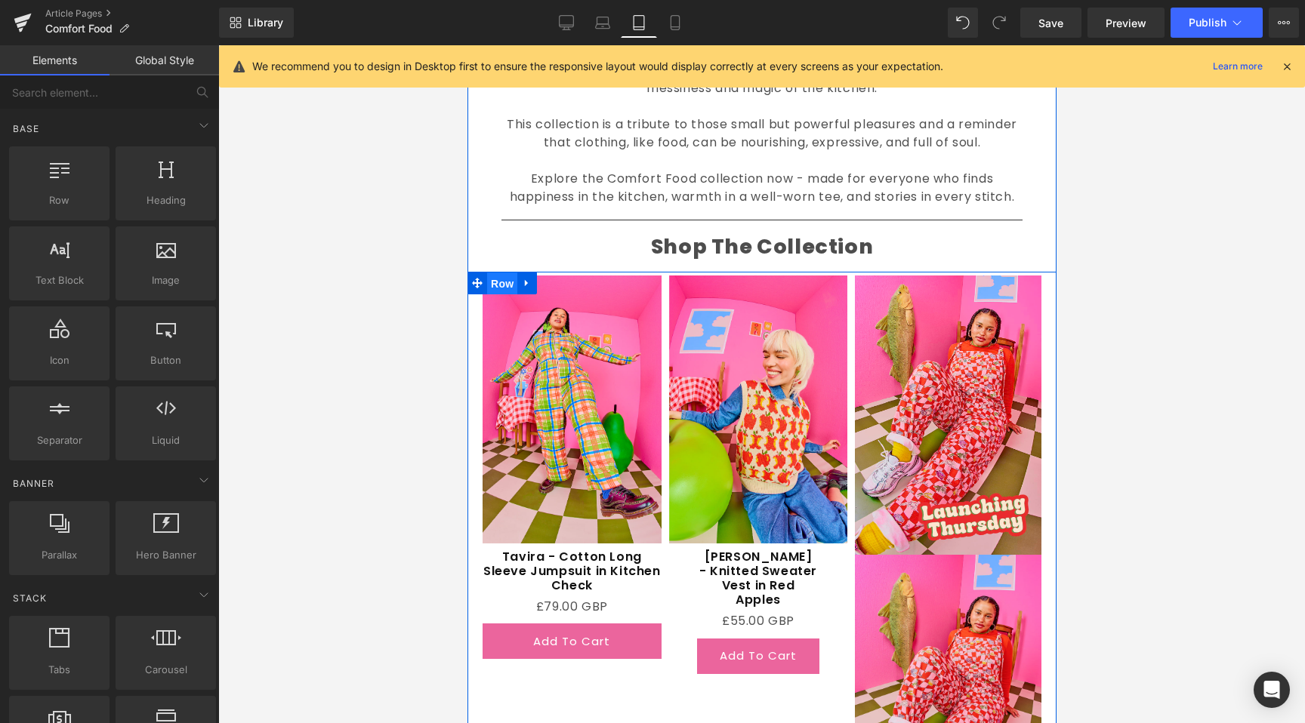
click at [507, 282] on span "Row" at bounding box center [501, 284] width 30 height 23
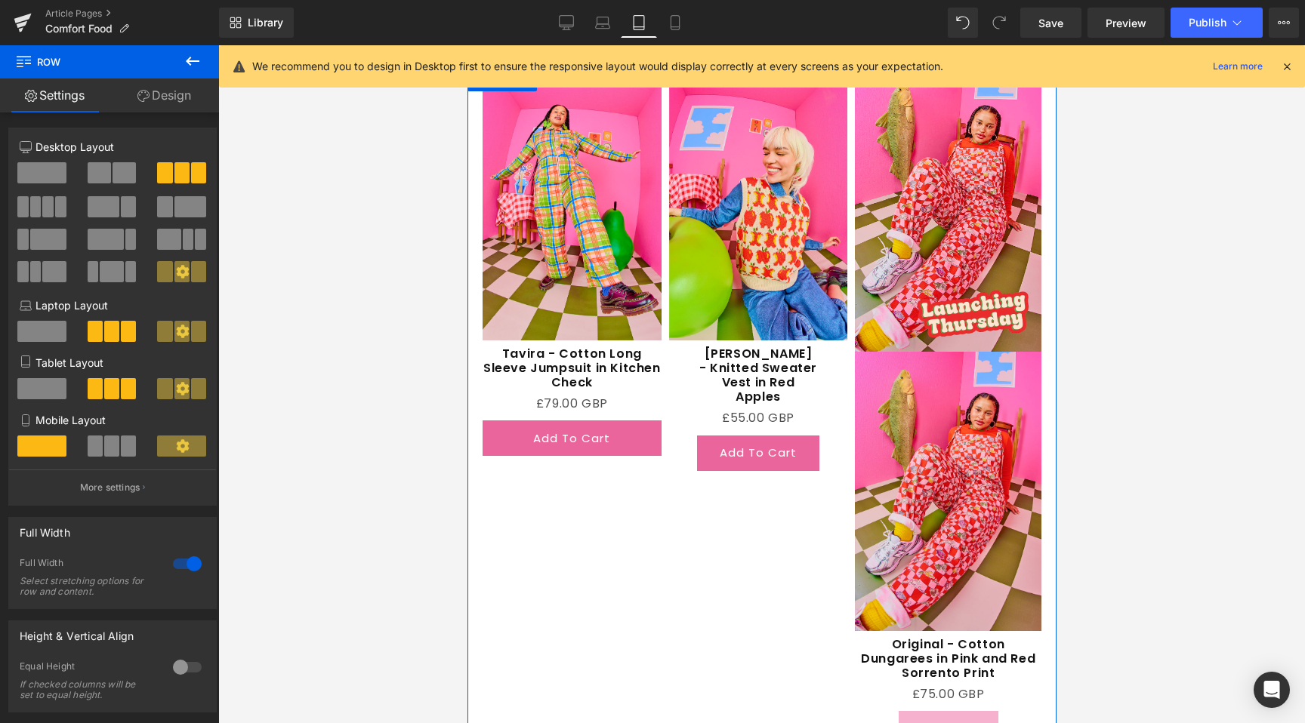
scroll to position [1679, 0]
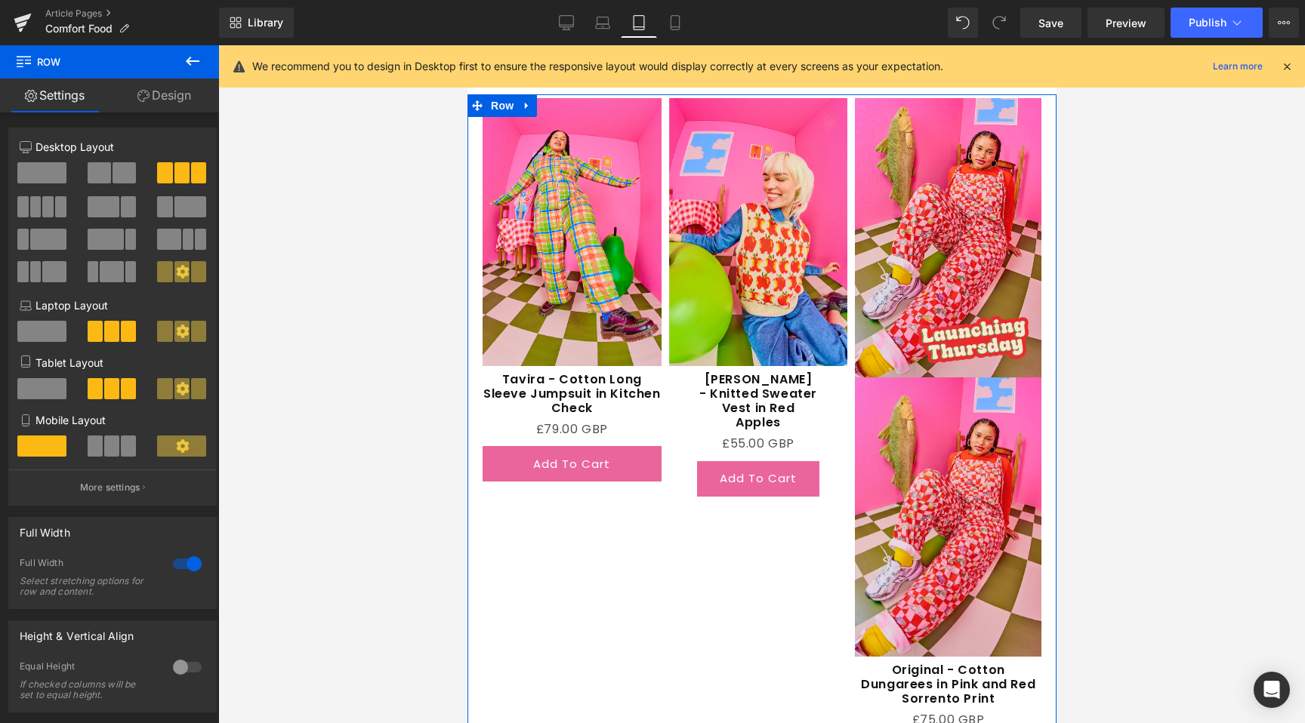
click at [159, 92] on link "Design" at bounding box center [163, 96] width 109 height 34
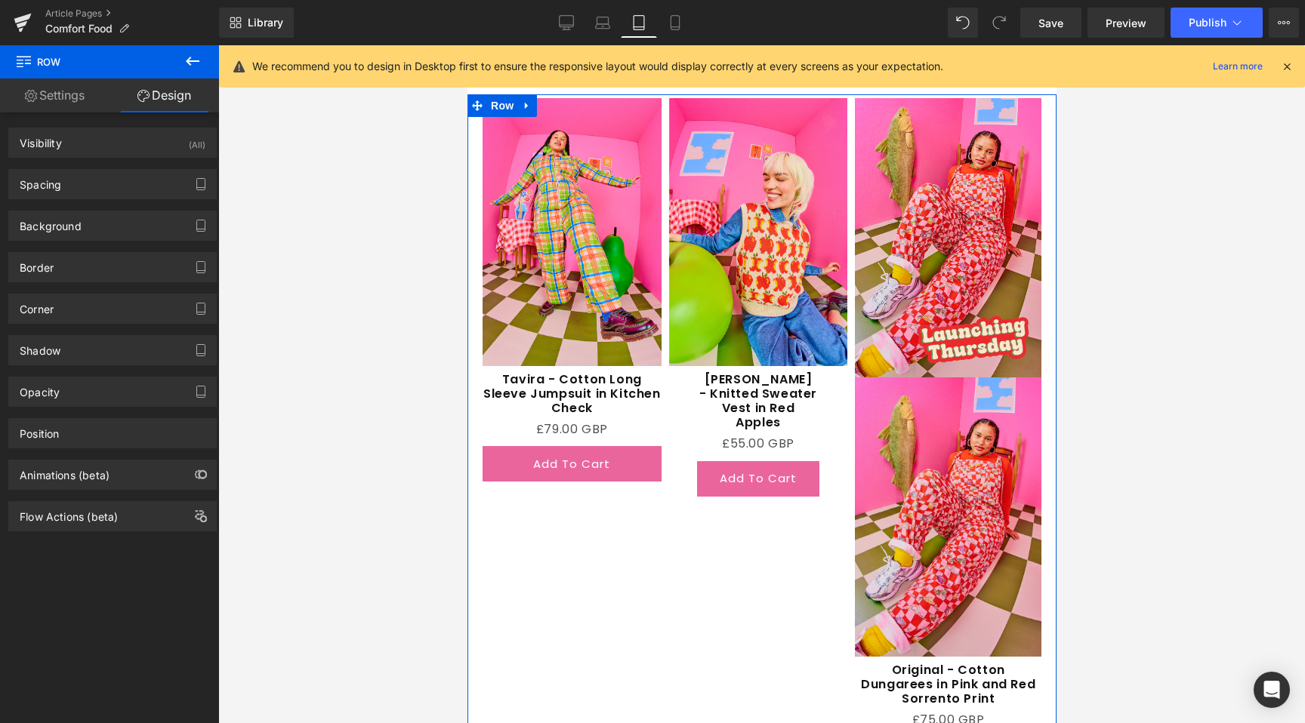
type input "10"
type input "0"
type input "5"
type input "20"
type input "10"
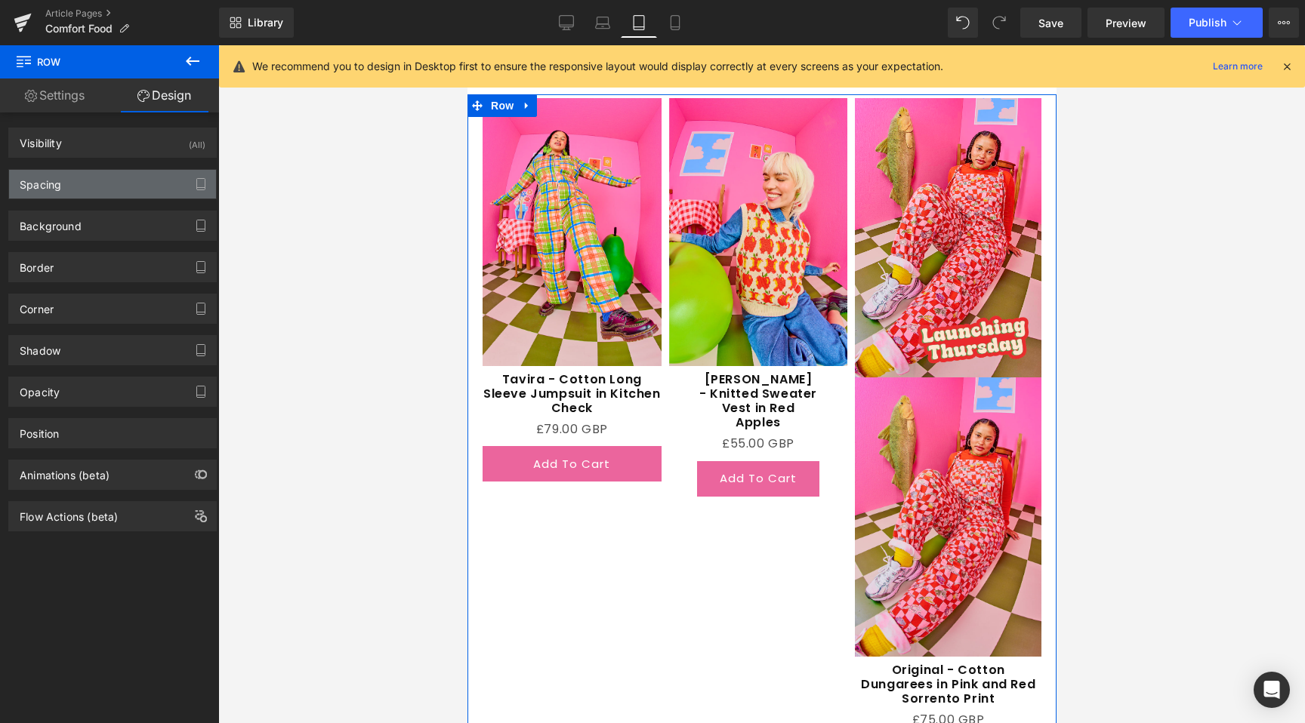
click at [82, 182] on div "Spacing" at bounding box center [112, 184] width 207 height 29
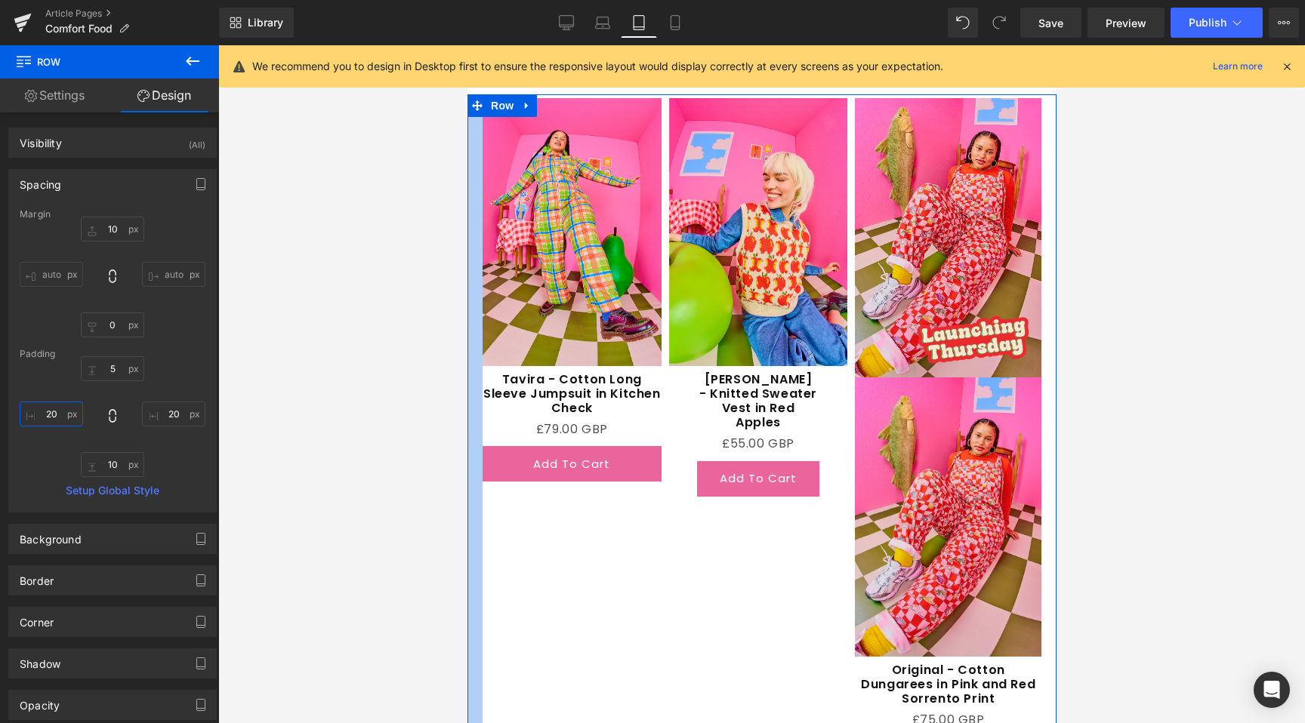
click at [48, 417] on input "20" at bounding box center [51, 414] width 63 height 25
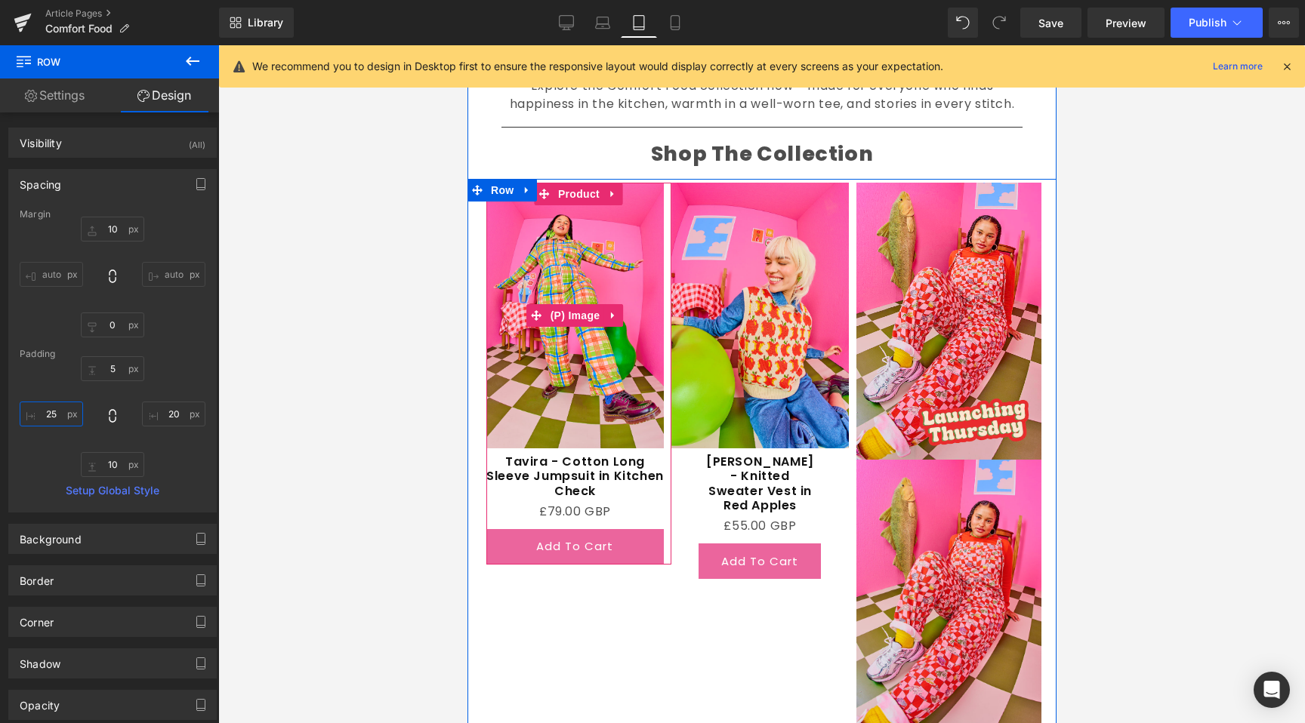
scroll to position [1598, 0]
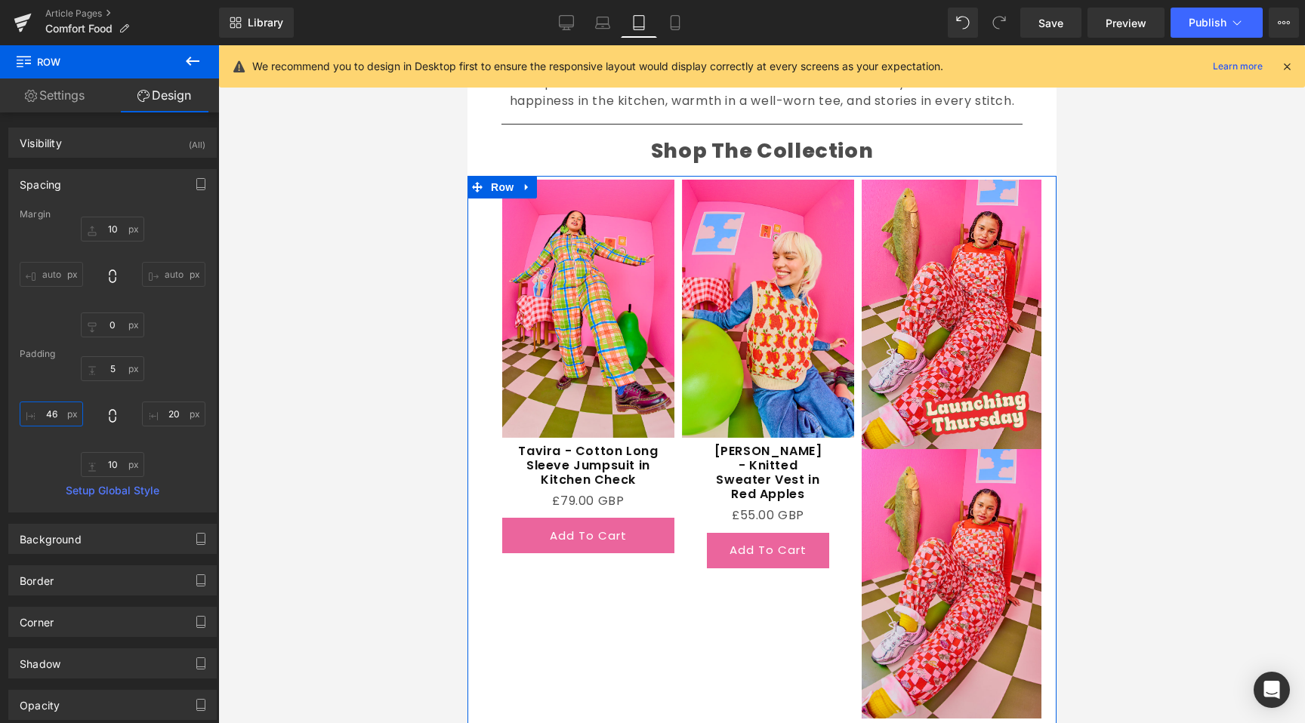
type input "45"
click at [165, 422] on input "20" at bounding box center [173, 414] width 63 height 25
type input "45"
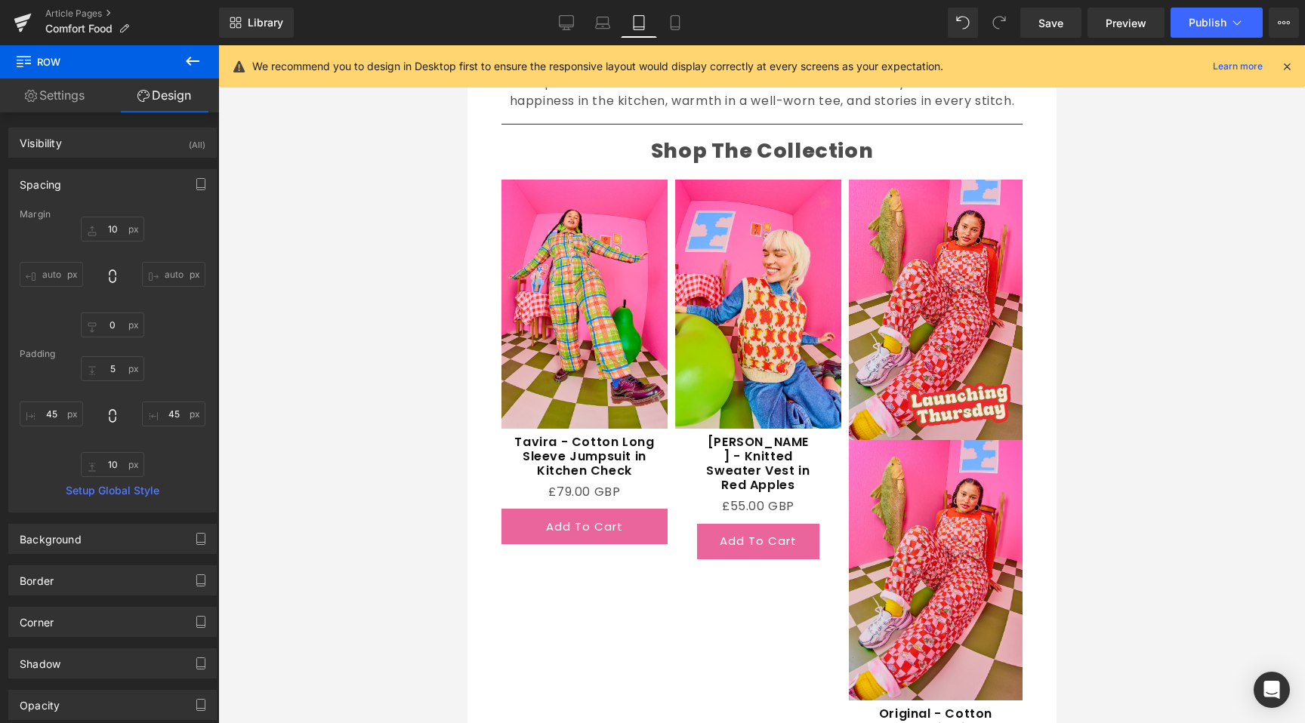
click at [436, 424] on div at bounding box center [761, 384] width 1087 height 678
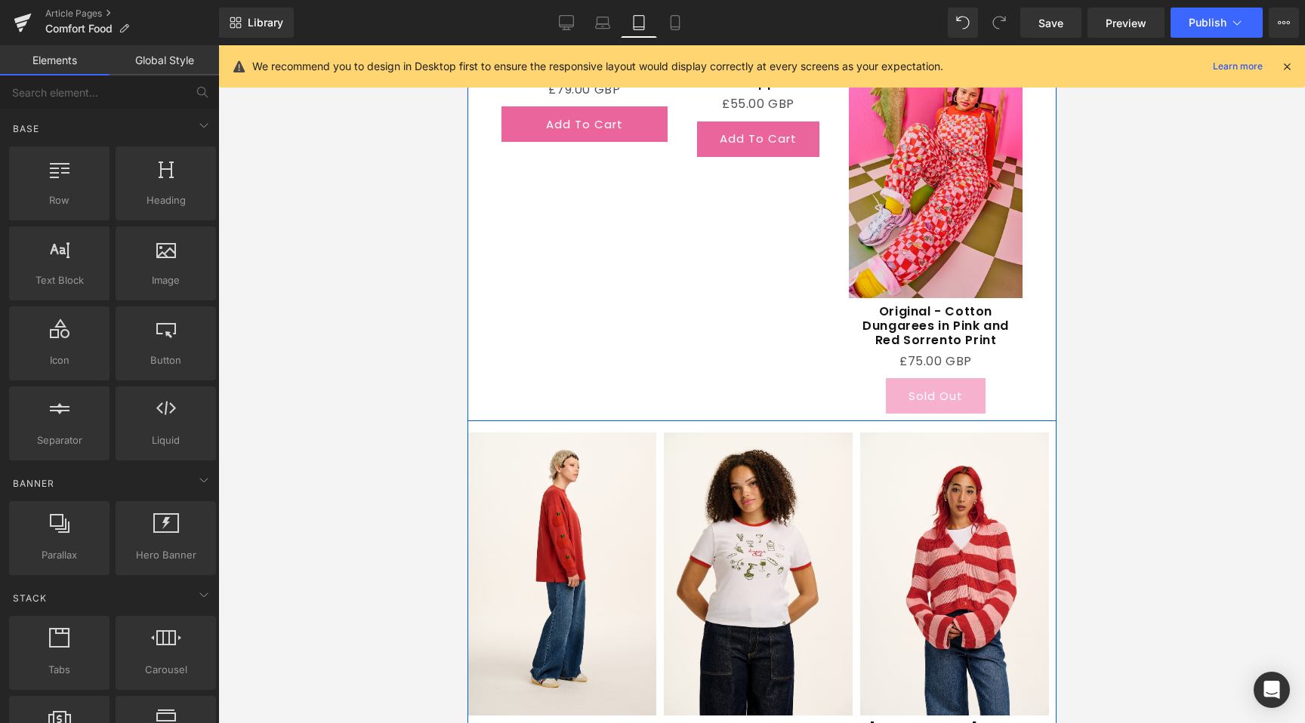
scroll to position [2012, 0]
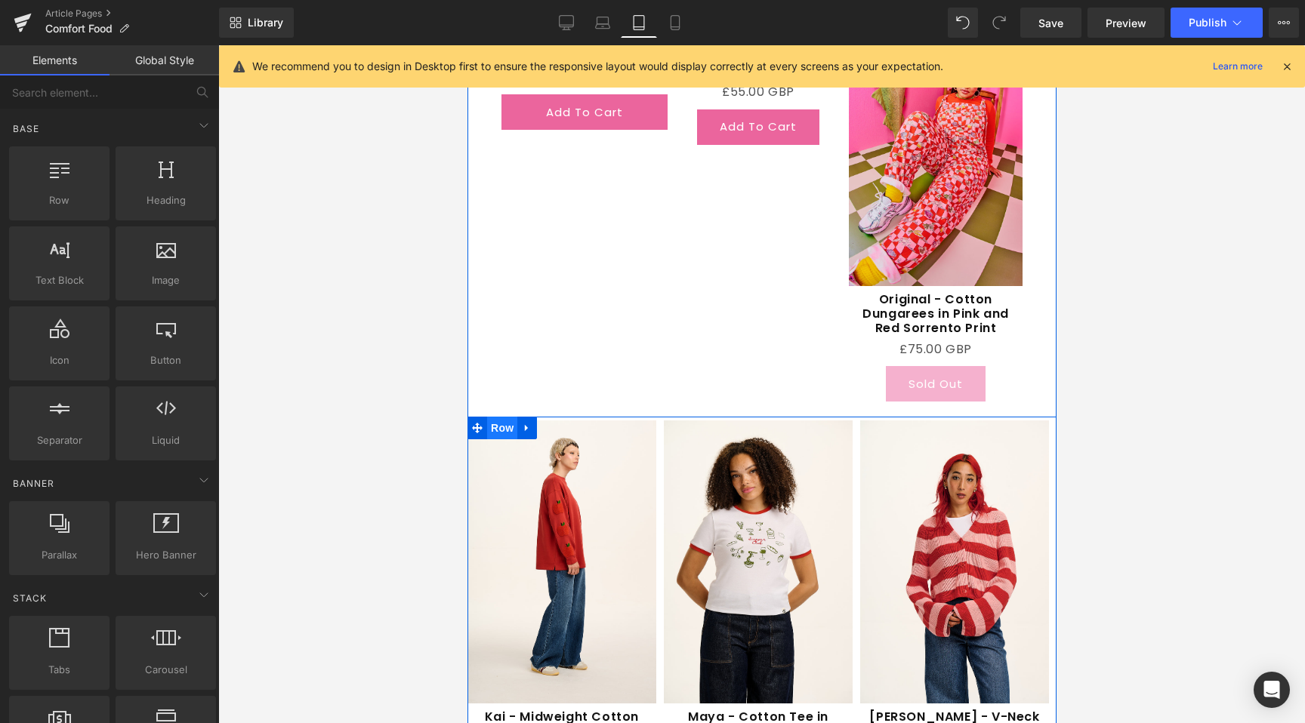
click at [495, 430] on span "Row" at bounding box center [501, 428] width 30 height 23
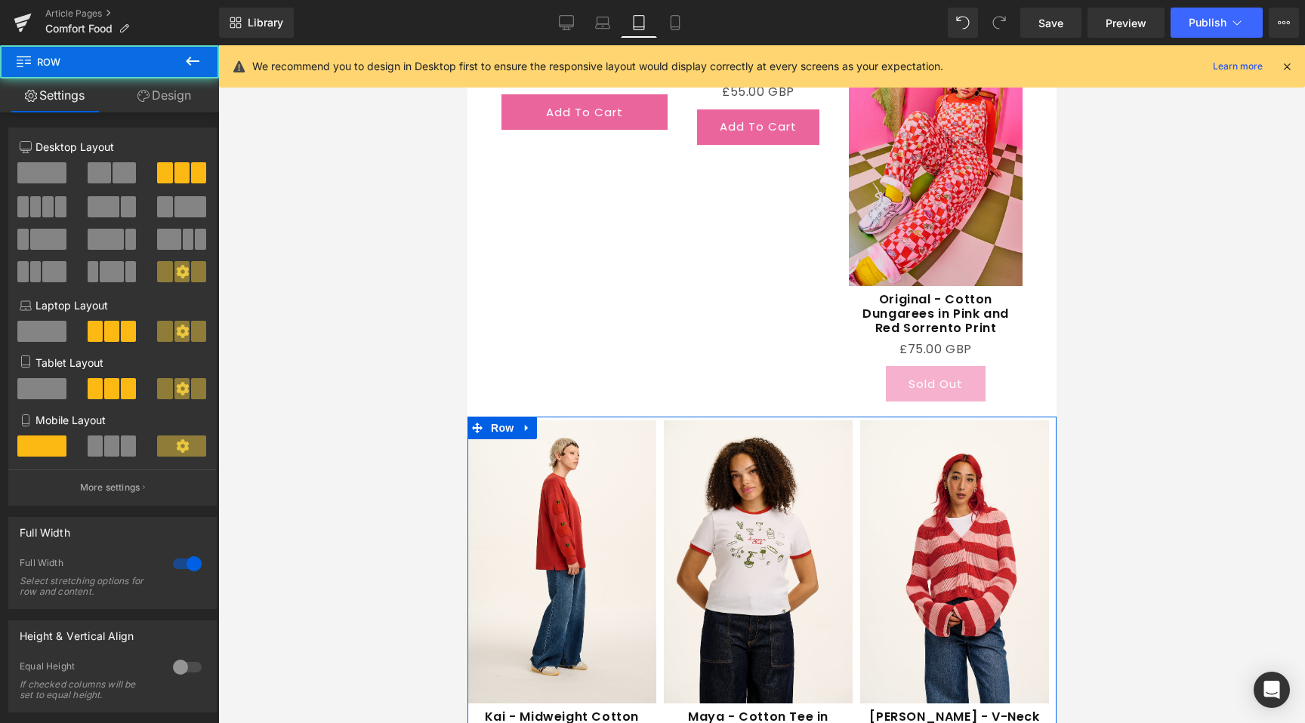
click at [165, 113] on div "4+4+4 4+4+4 12+12+12 Column Size Customizer 4+4+4 Desktop Layout Laptop Layout …" at bounding box center [113, 493] width 226 height 760
click at [161, 103] on link "Design" at bounding box center [163, 96] width 109 height 34
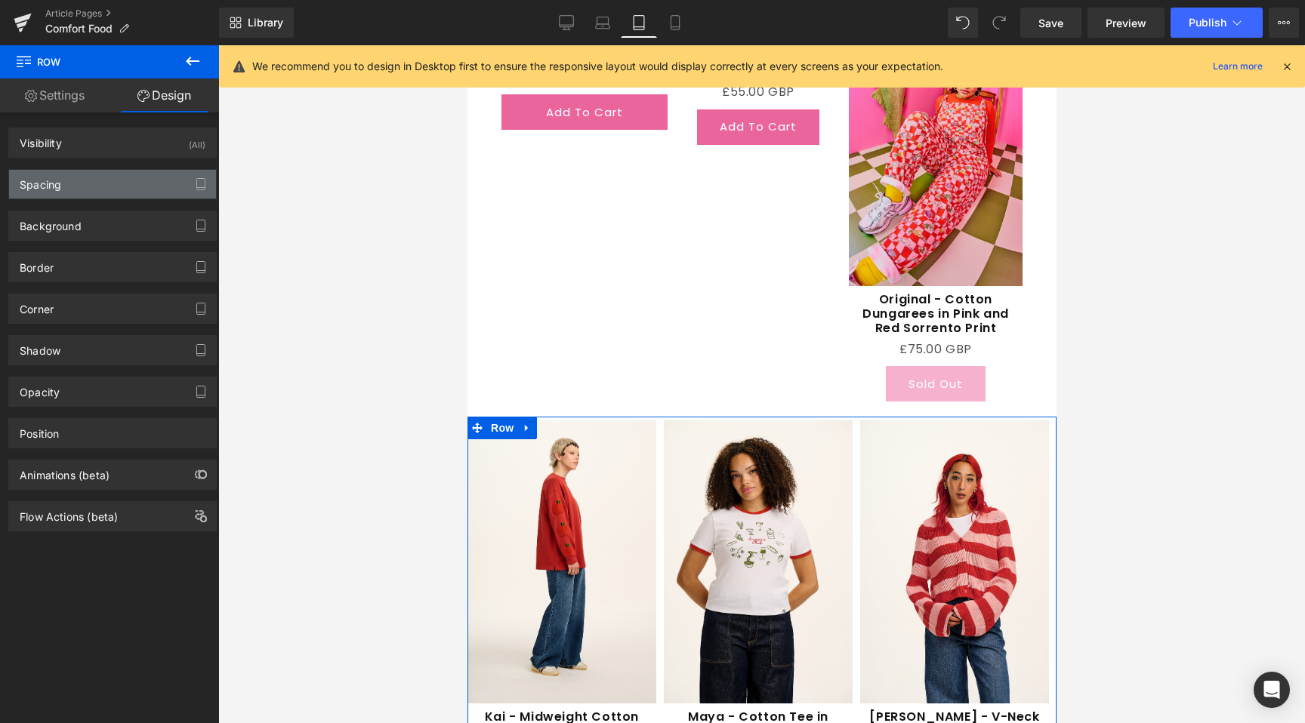
click at [51, 193] on div "Spacing" at bounding box center [112, 184] width 207 height 29
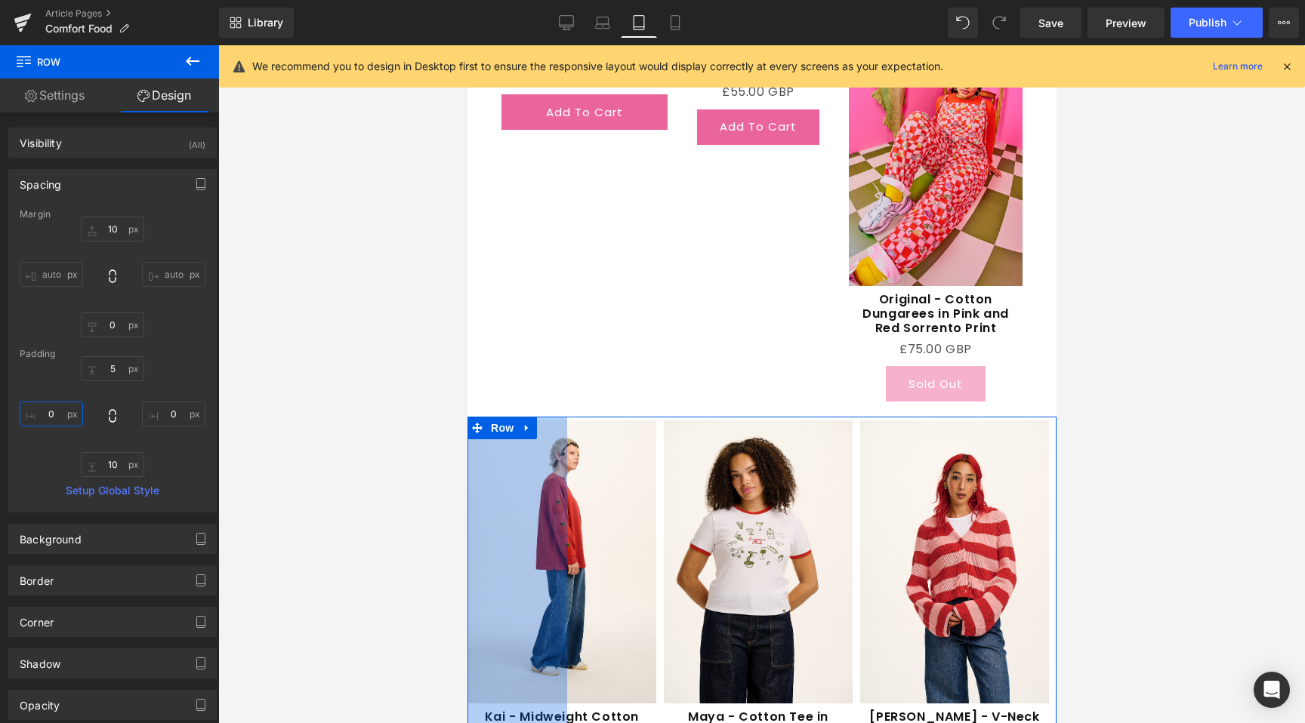
click at [39, 420] on input "0" at bounding box center [51, 414] width 63 height 25
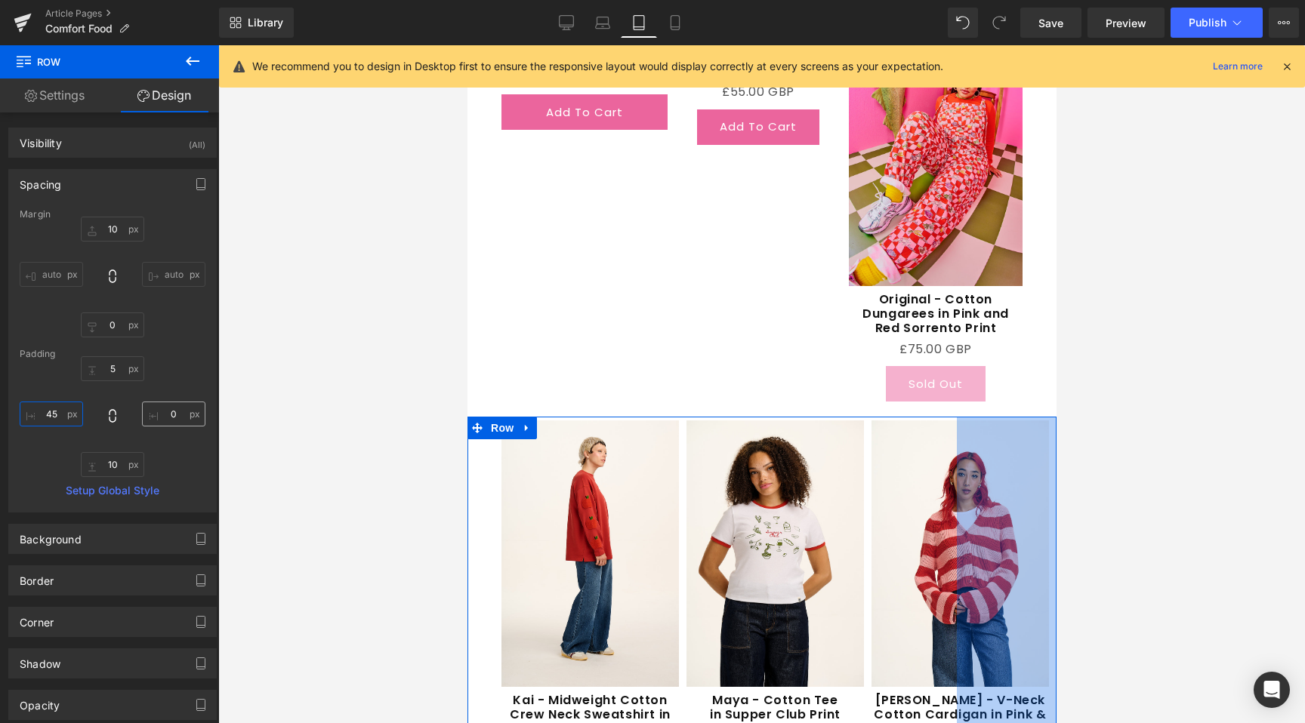
type input "45"
click at [168, 415] on input "0" at bounding box center [173, 414] width 63 height 25
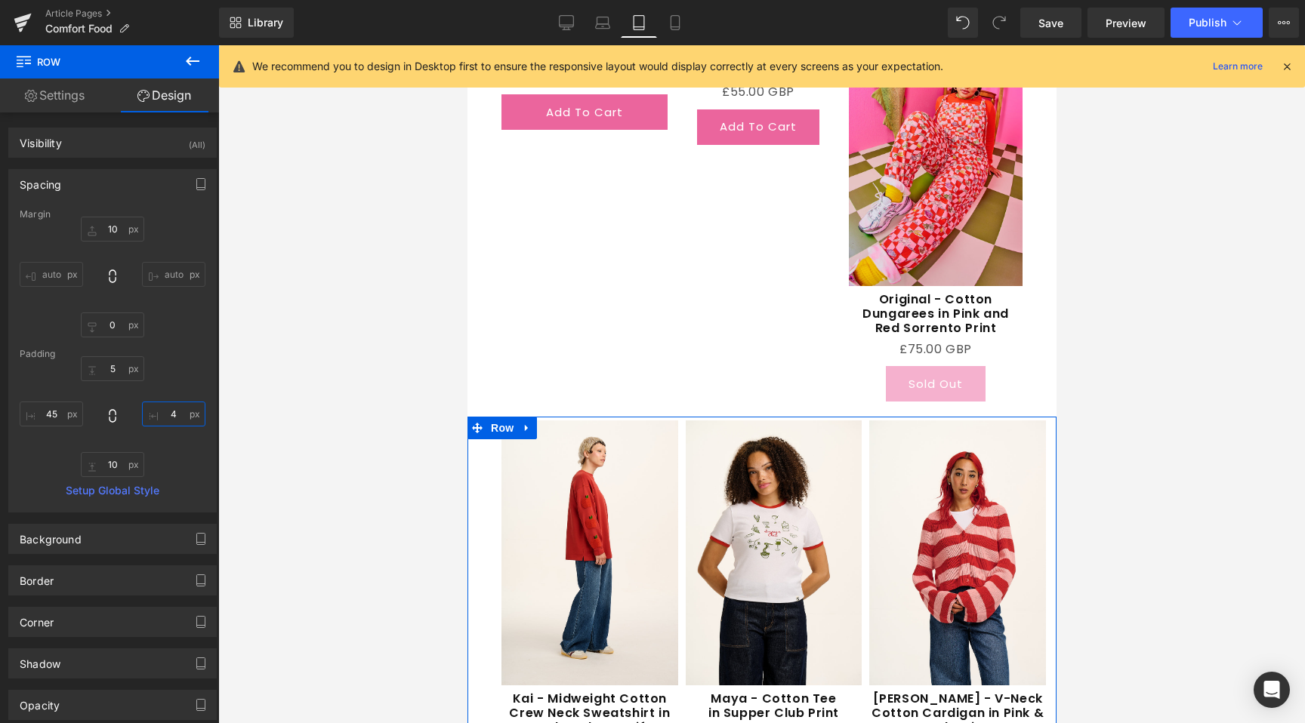
type input "45"
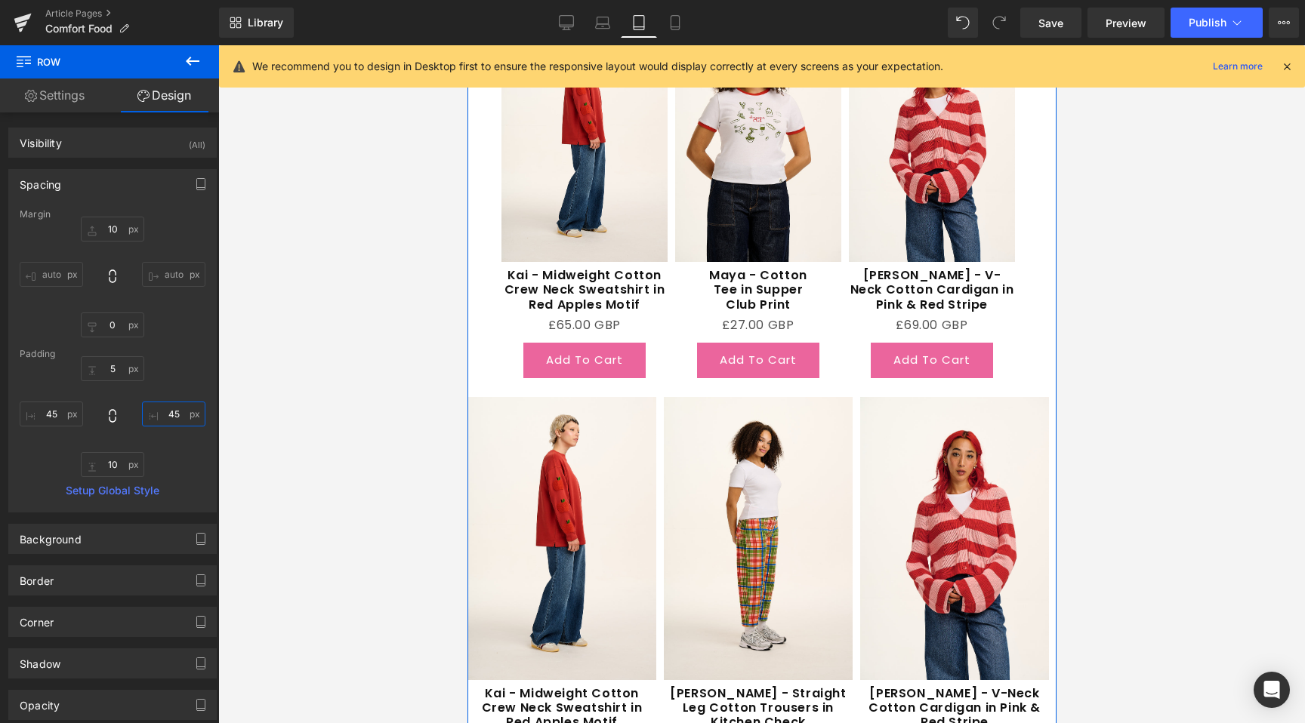
scroll to position [2434, 0]
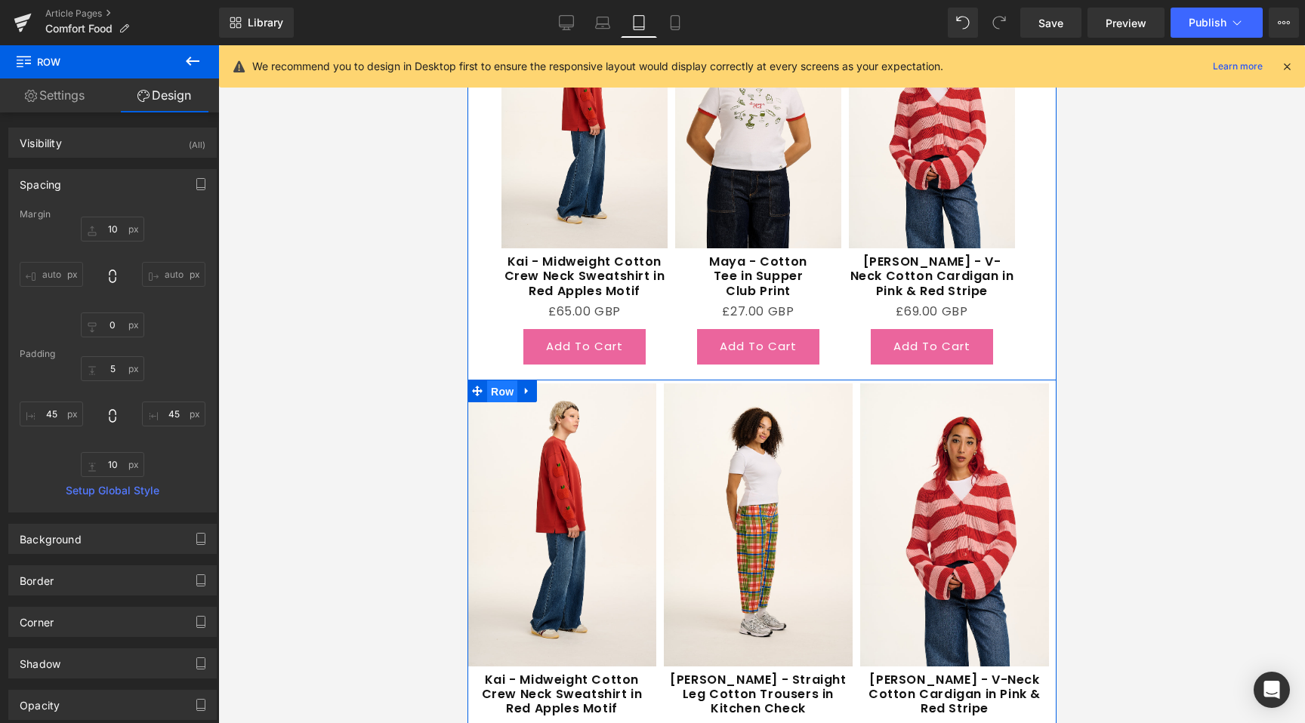
click at [513, 397] on span "Row" at bounding box center [501, 392] width 30 height 23
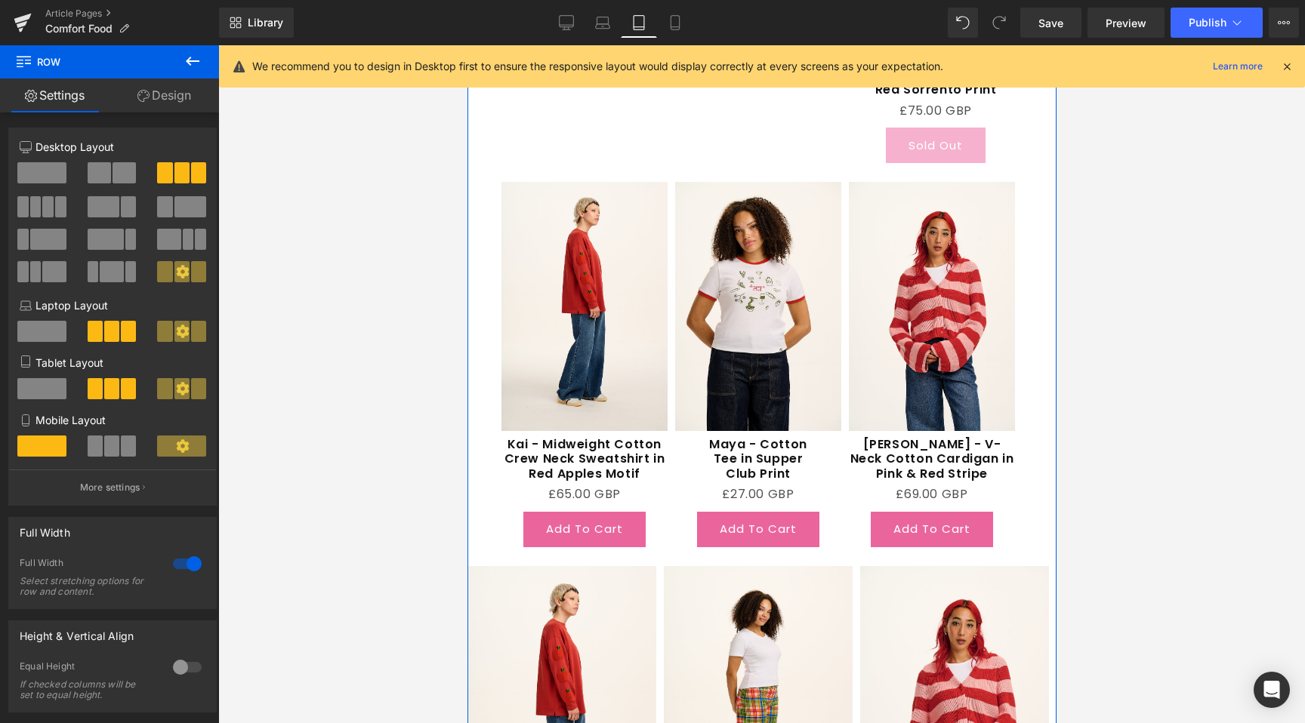
scroll to position [2364, 0]
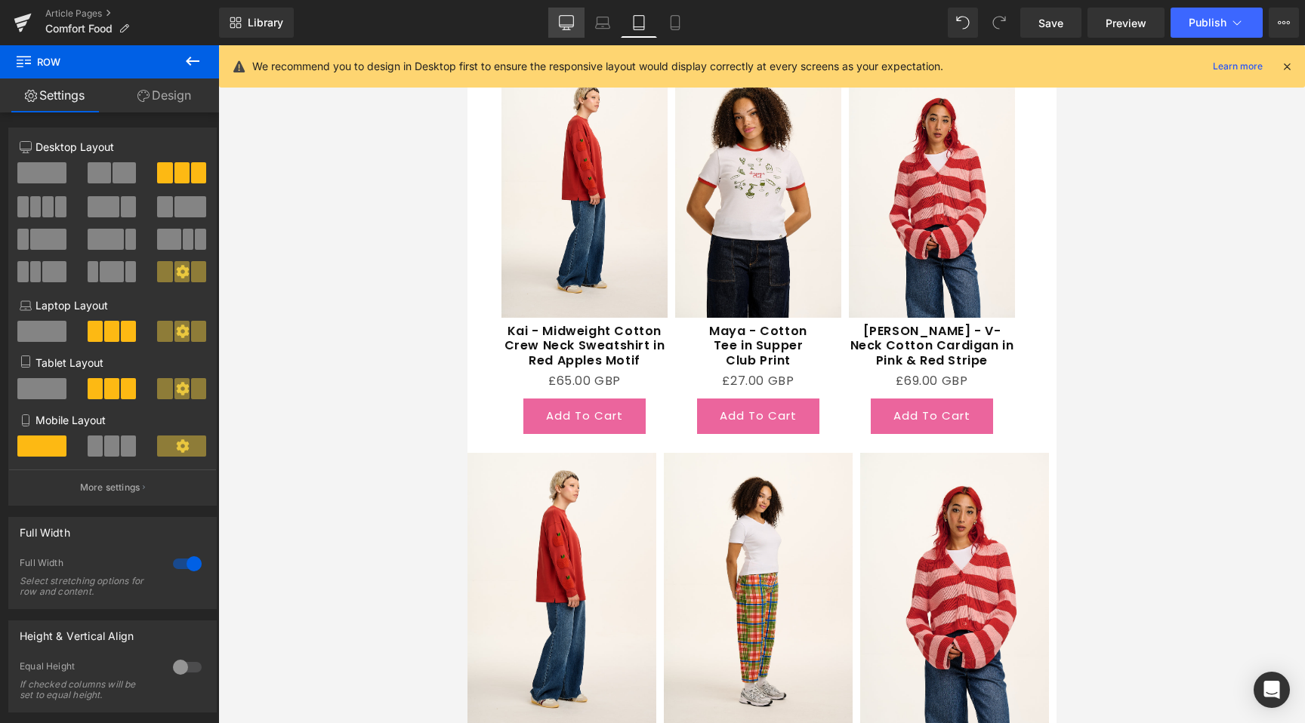
click at [573, 21] on icon at bounding box center [567, 21] width 14 height 11
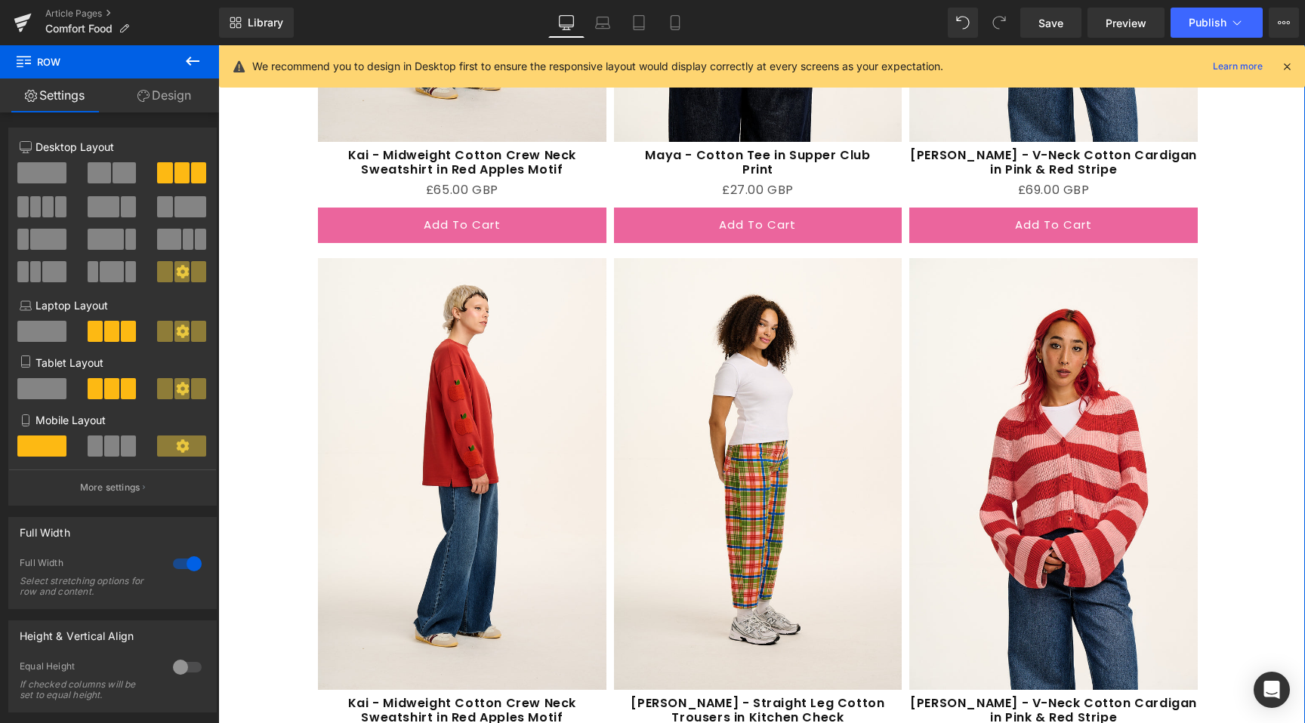
scroll to position [3489, 0]
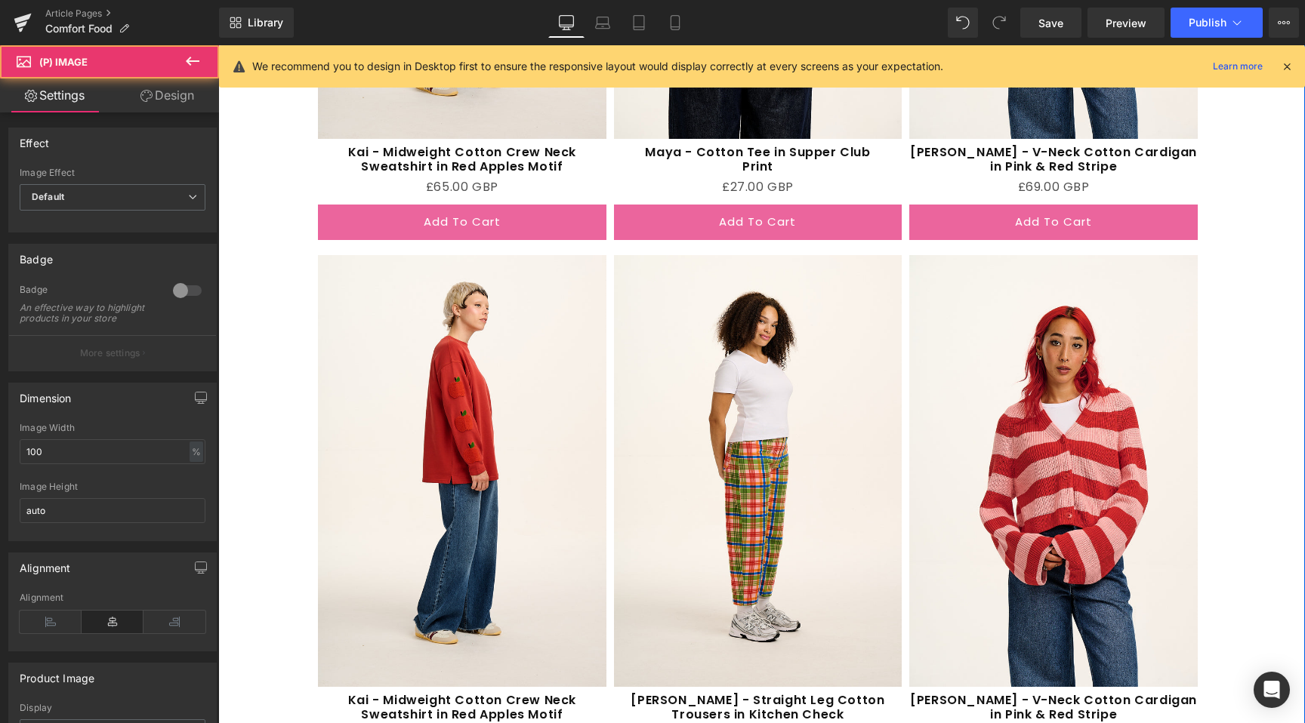
click at [456, 289] on img at bounding box center [462, 471] width 288 height 432
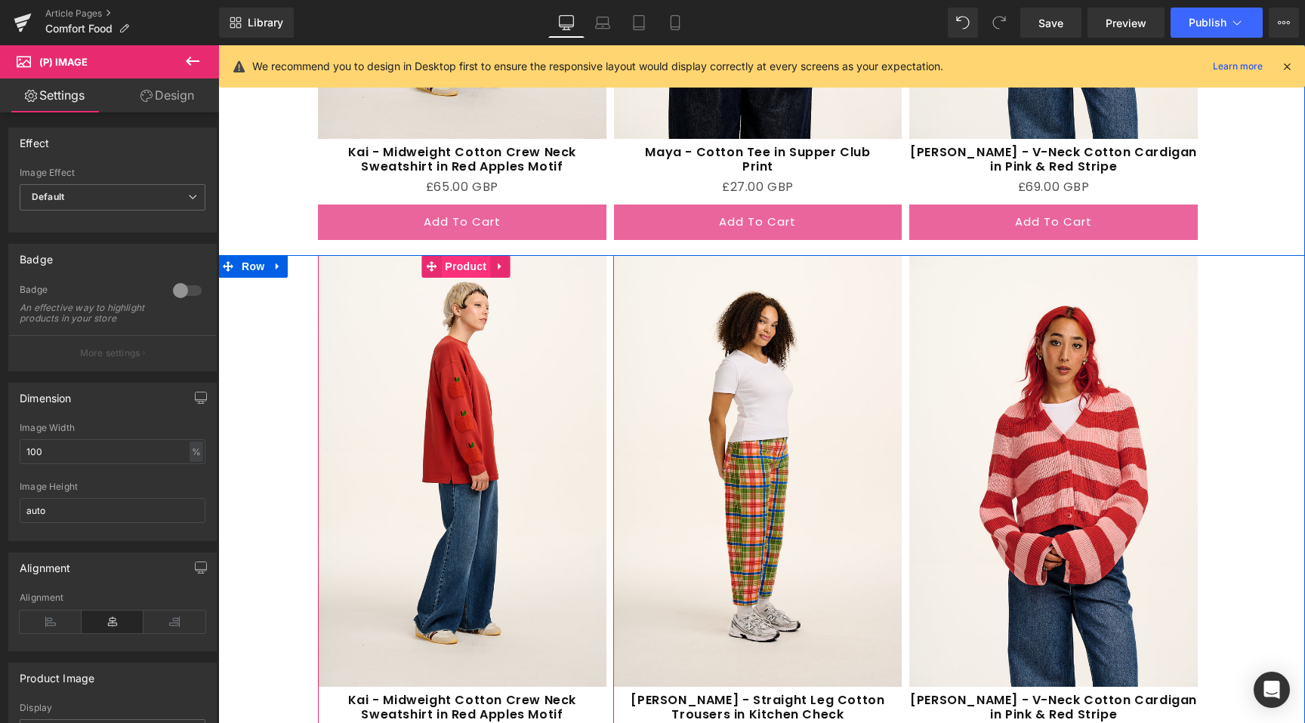
click at [468, 273] on span "Product" at bounding box center [465, 266] width 49 height 23
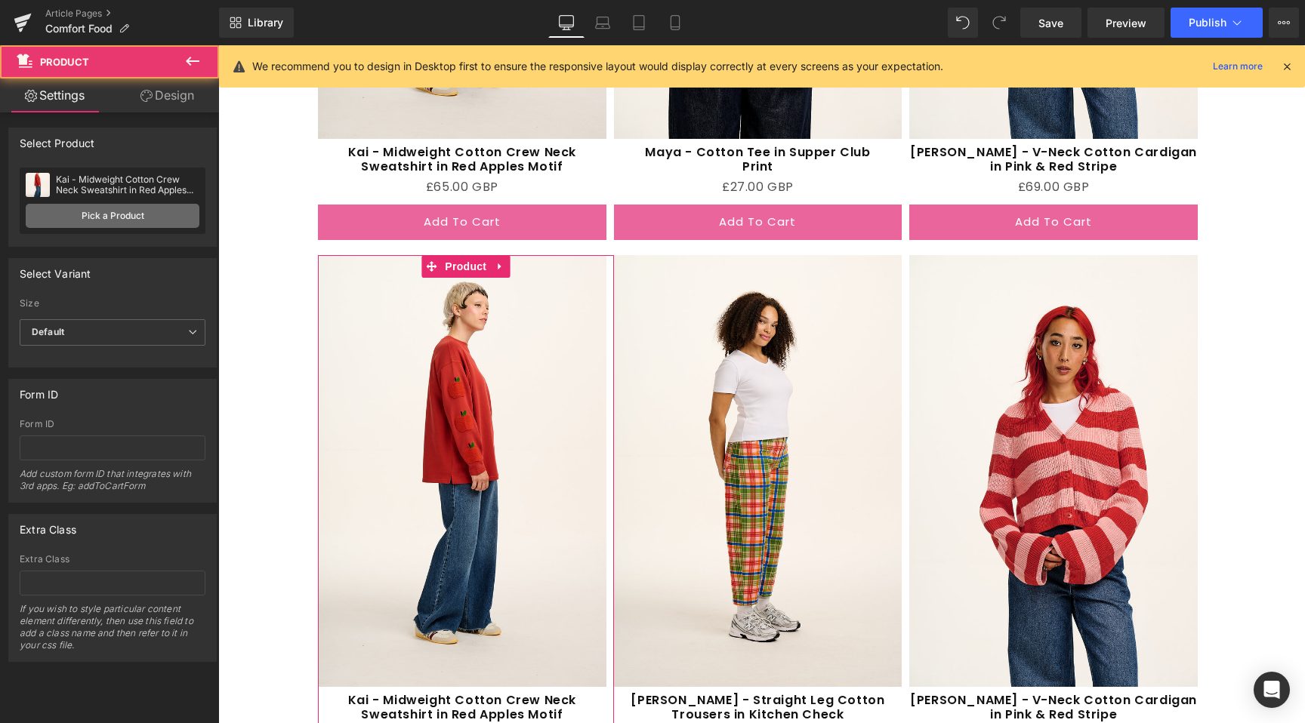
click at [123, 211] on link "Pick a Product" at bounding box center [113, 216] width 174 height 24
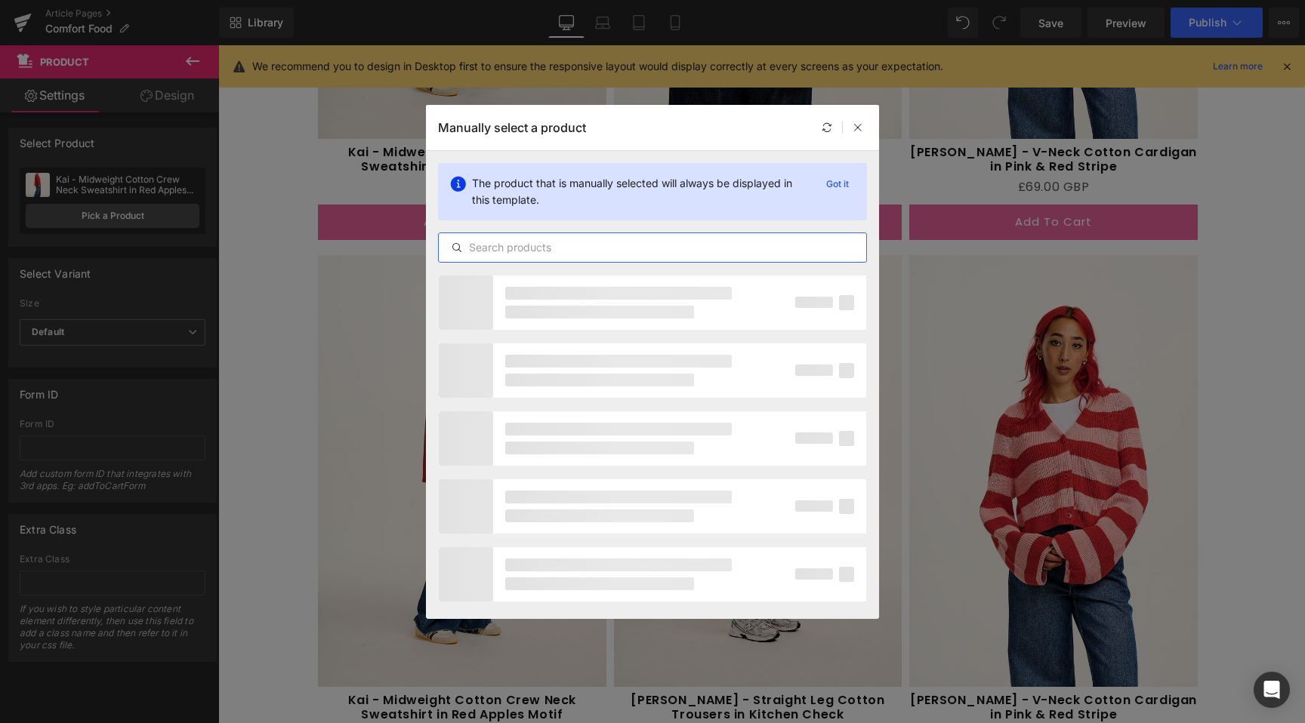
click at [578, 252] on input "text" at bounding box center [652, 248] width 427 height 18
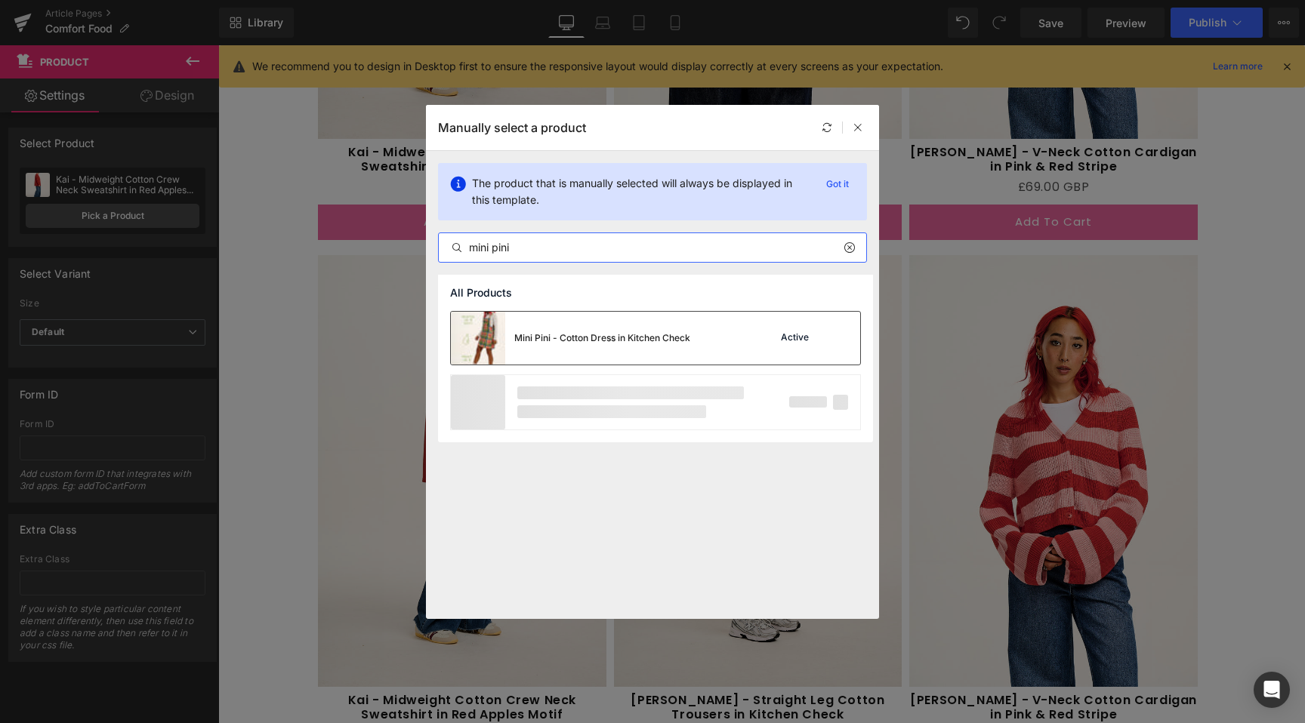
type input "mini pini"
click at [755, 330] on div "Mini Pini - Cotton Dress in Kitchen Check Active" at bounding box center [655, 338] width 409 height 53
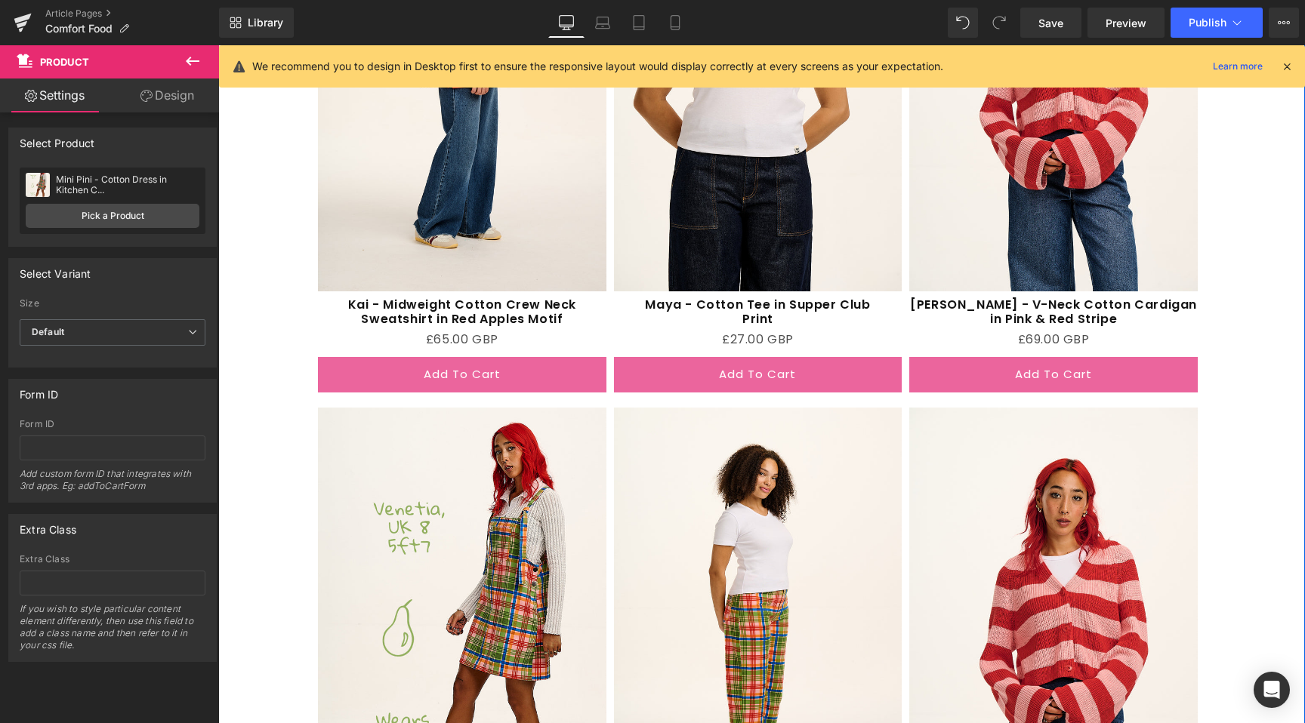
scroll to position [3564, 0]
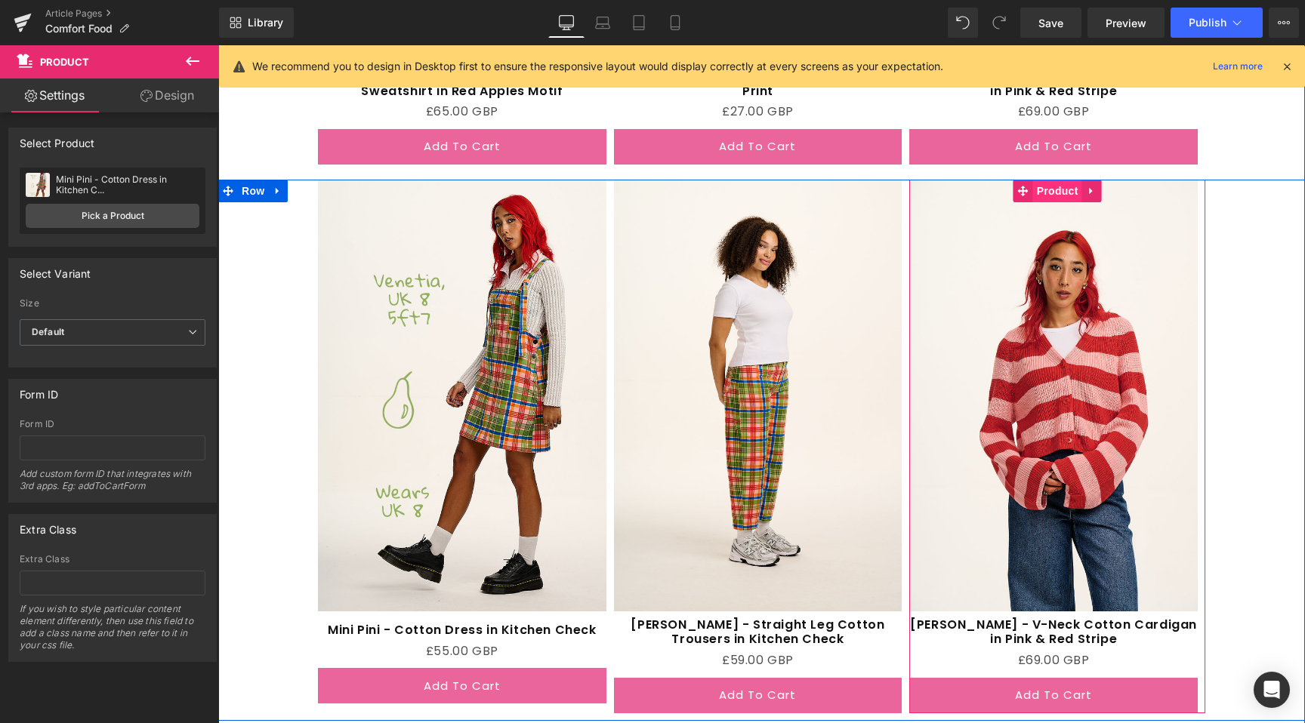
click at [1056, 190] on span "Product" at bounding box center [1057, 191] width 49 height 23
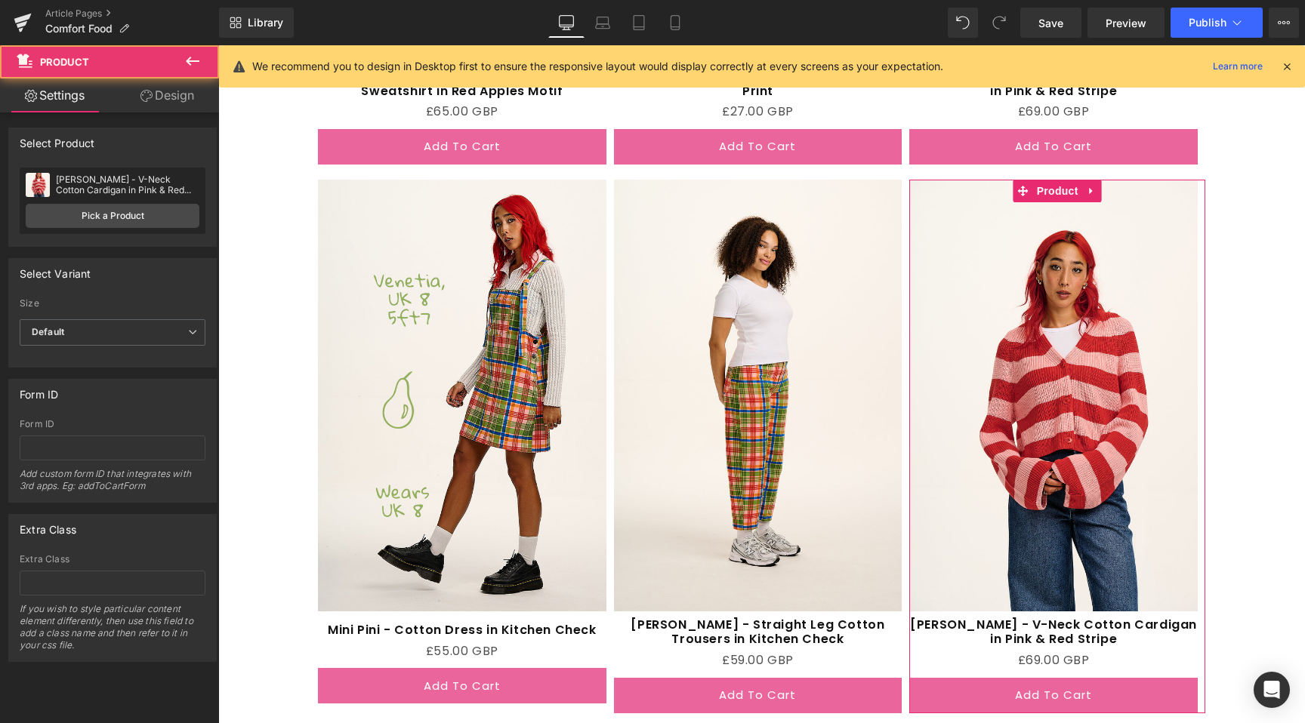
click at [85, 233] on div "[PERSON_NAME] - V-Neck Cotton Cardigan in Pink & Red Stripe [PERSON_NAME] - V-N…" at bounding box center [113, 201] width 186 height 66
click at [94, 217] on link "Pick a Product" at bounding box center [113, 216] width 174 height 24
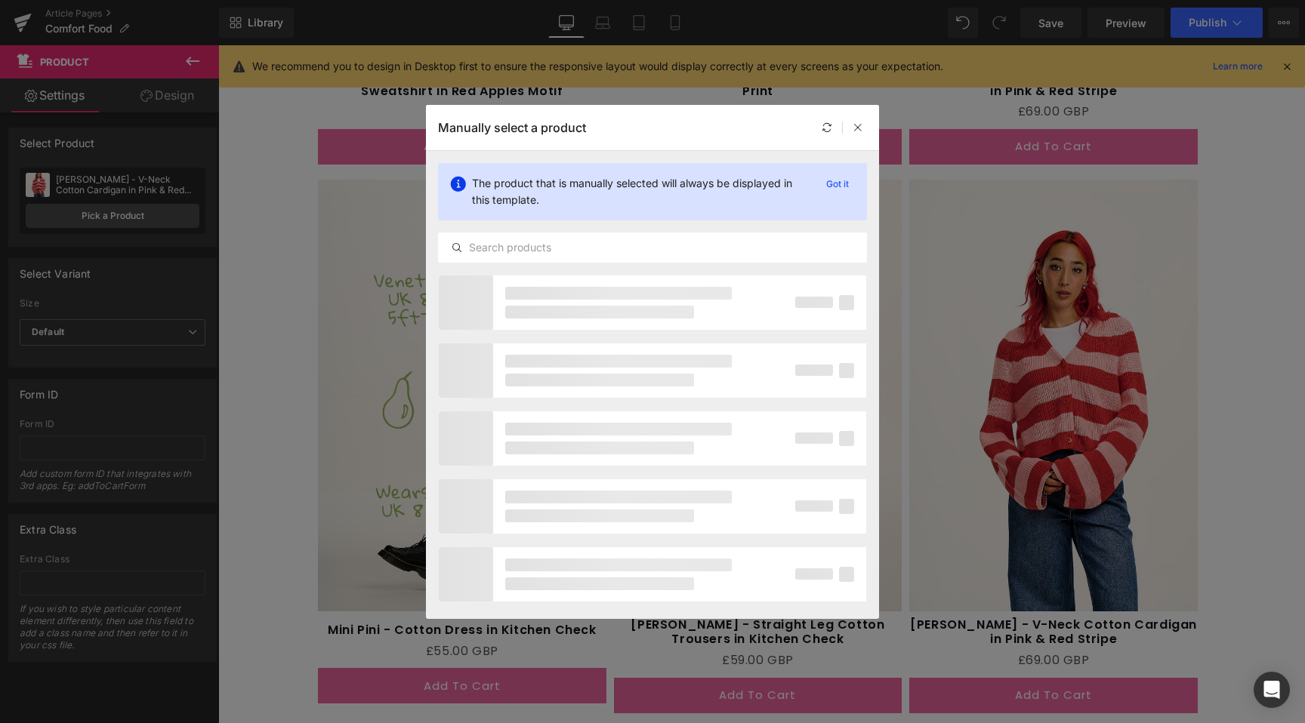
click at [547, 223] on div "The product that is manually selected will always be displayed in this template…" at bounding box center [652, 213] width 453 height 124
click at [535, 236] on div at bounding box center [652, 248] width 429 height 30
click at [535, 239] on input "text" at bounding box center [652, 248] width 427 height 18
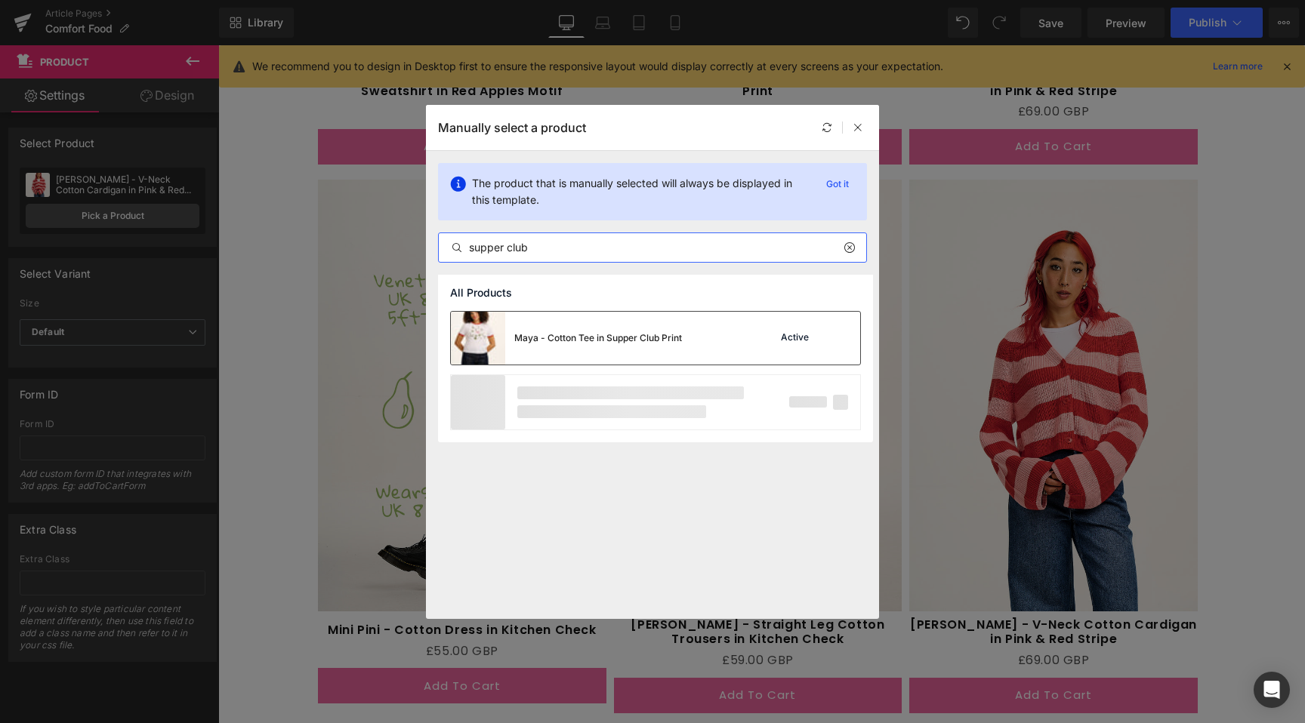
type input "supper club"
click at [824, 329] on div "Active" at bounding box center [809, 338] width 103 height 21
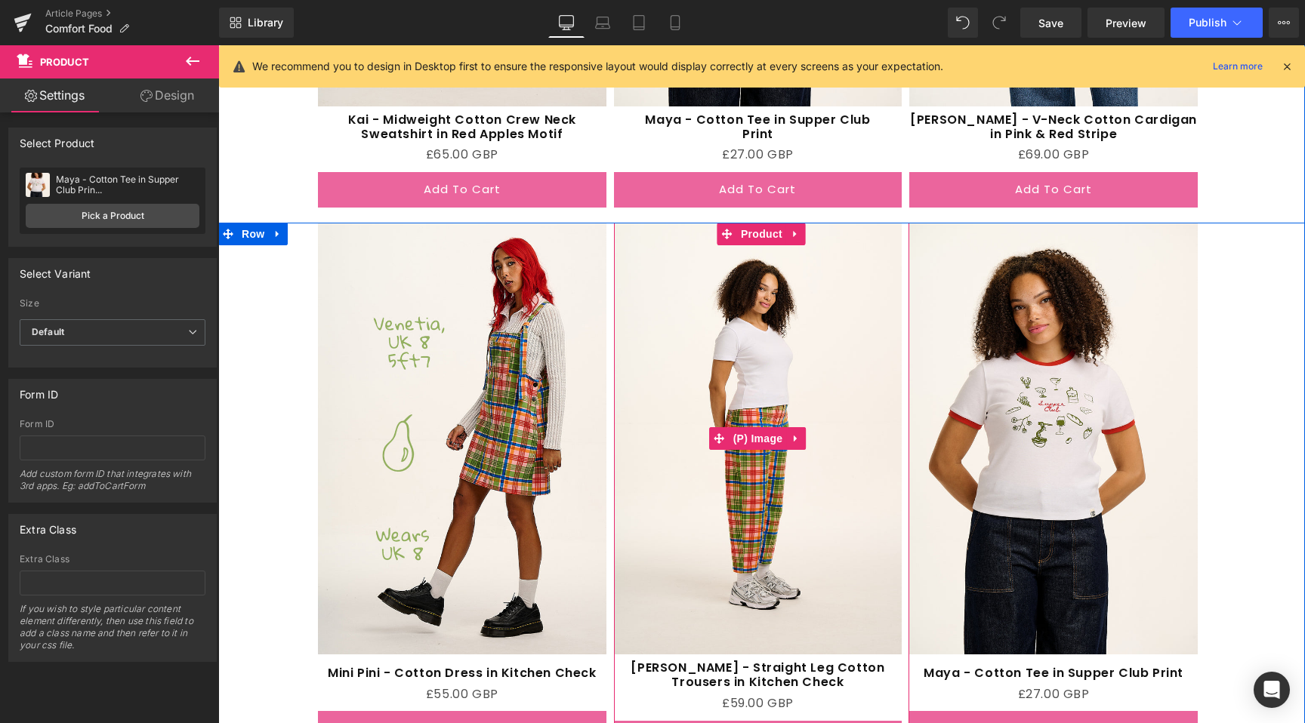
scroll to position [3530, 0]
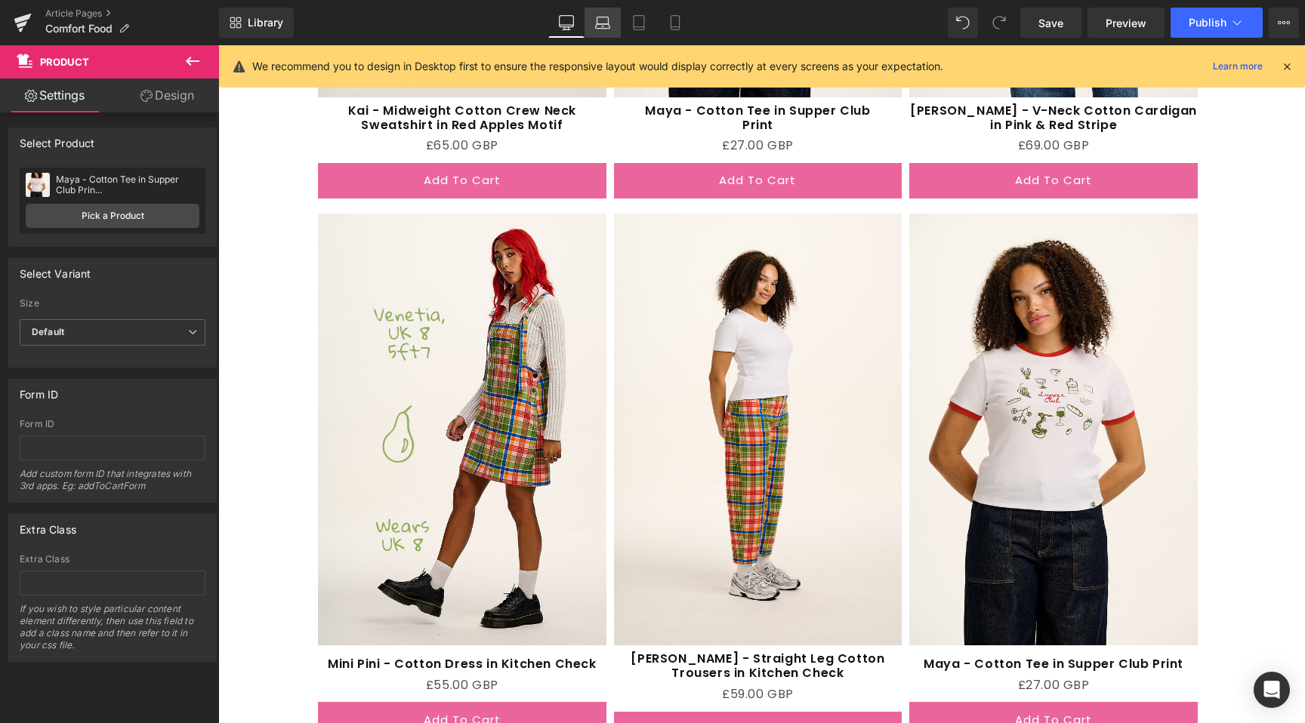
click at [599, 21] on icon at bounding box center [602, 22] width 15 height 15
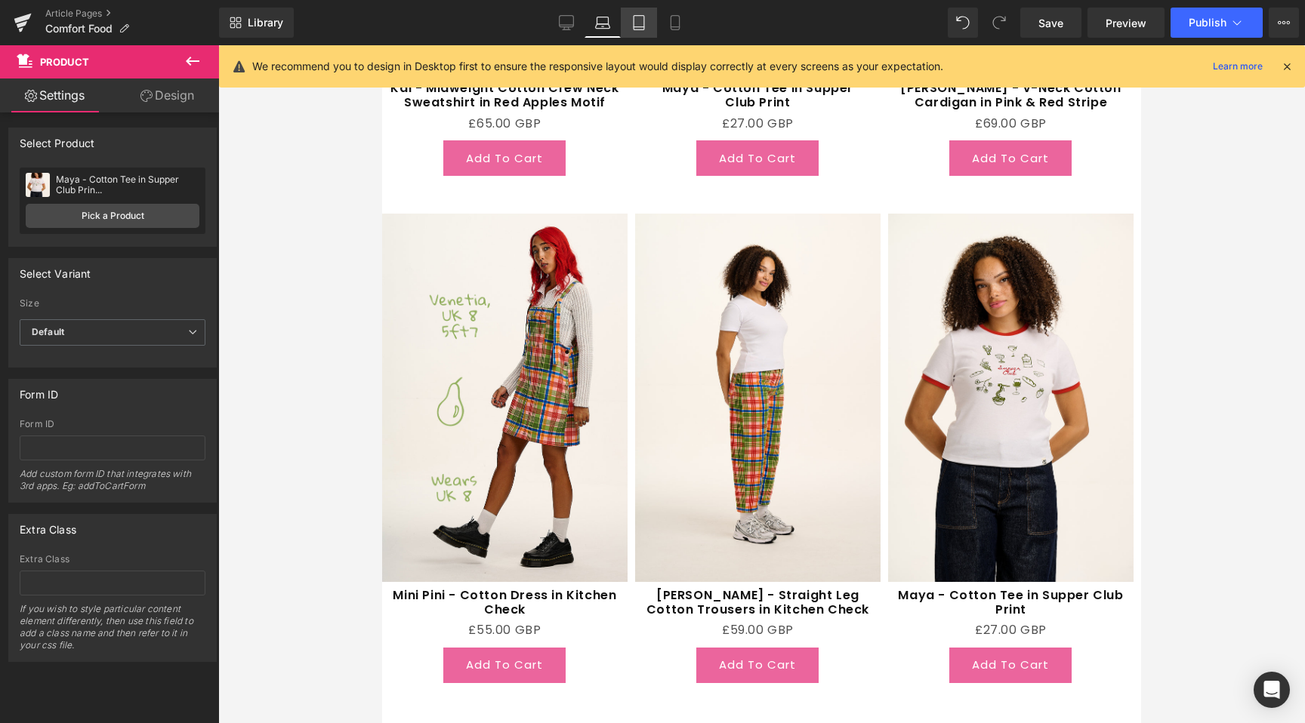
click at [634, 17] on icon at bounding box center [639, 23] width 11 height 14
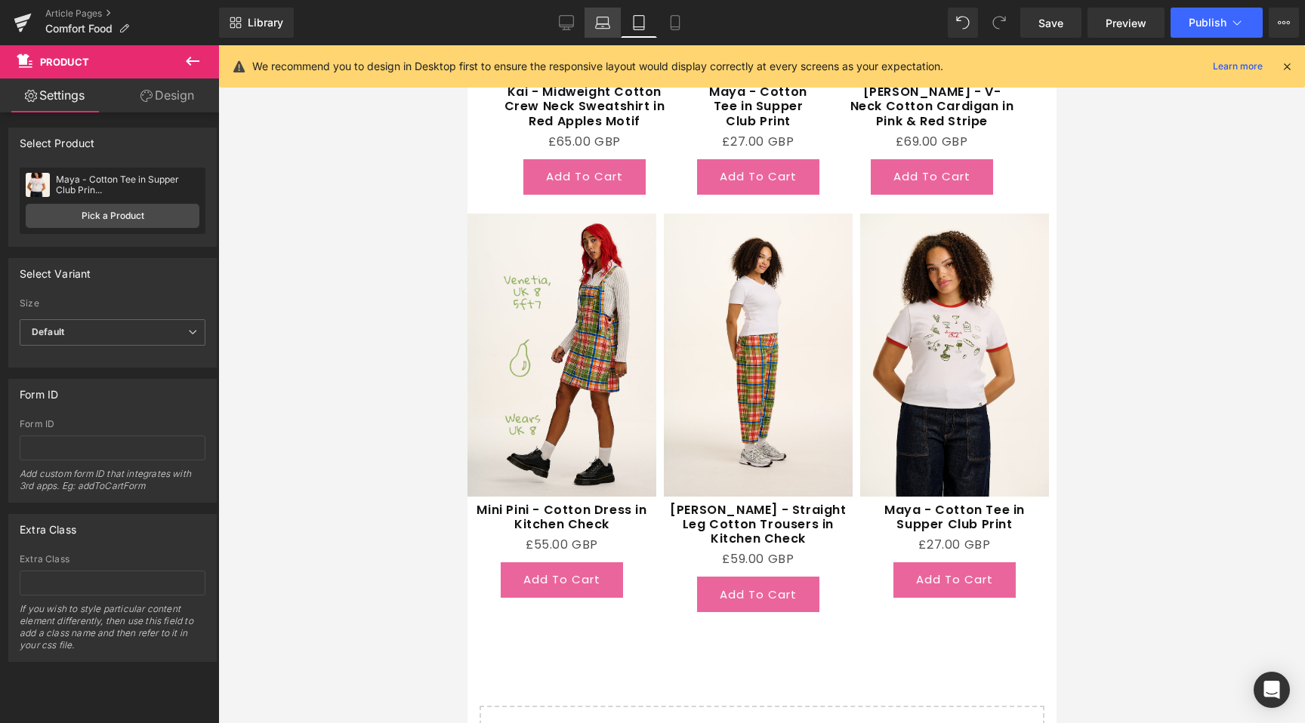
drag, startPoint x: 603, startPoint y: 19, endPoint x: 254, endPoint y: 122, distance: 364.4
click at [603, 19] on icon at bounding box center [602, 22] width 15 height 15
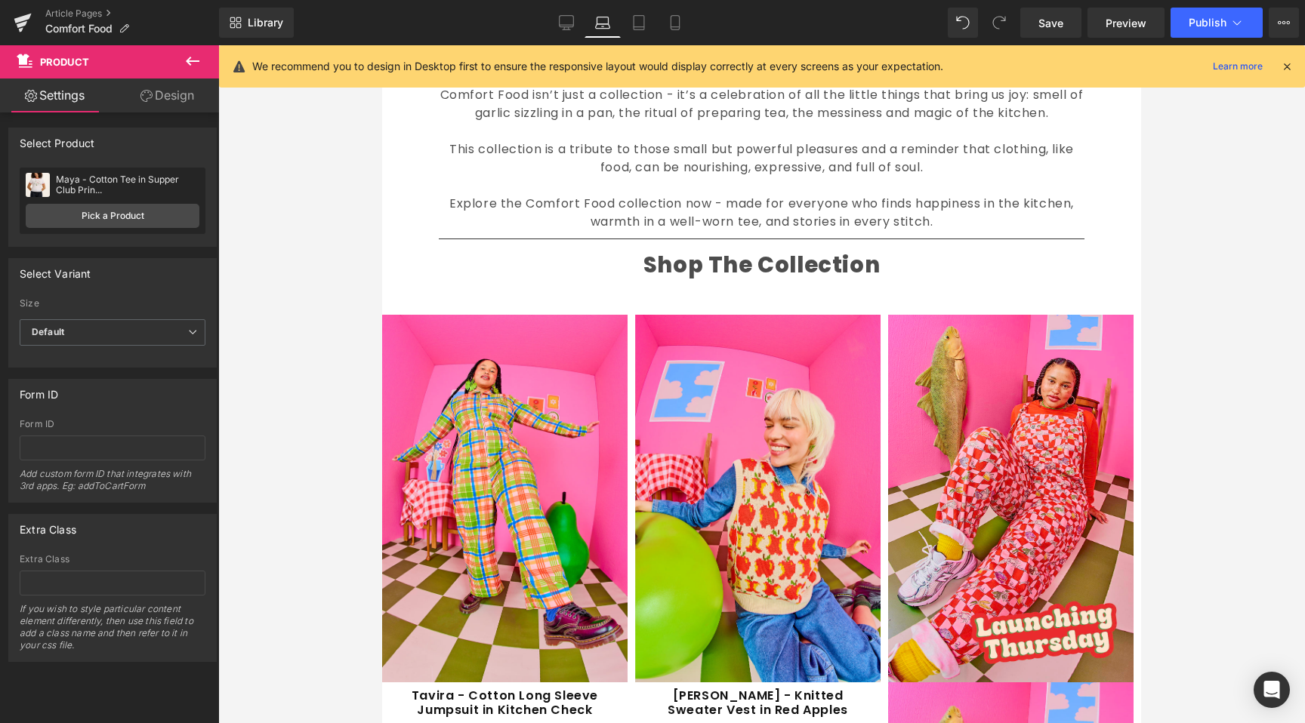
scroll to position [1594, 0]
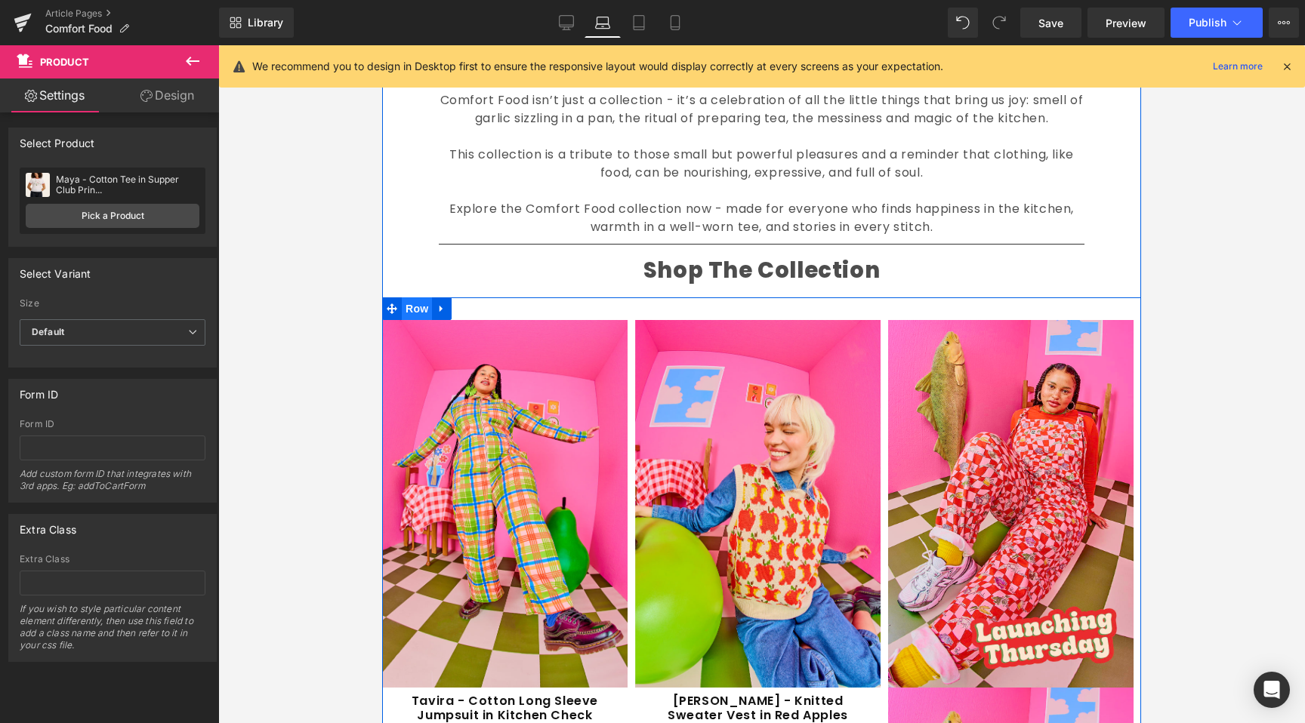
click at [411, 311] on span "Row" at bounding box center [417, 309] width 30 height 23
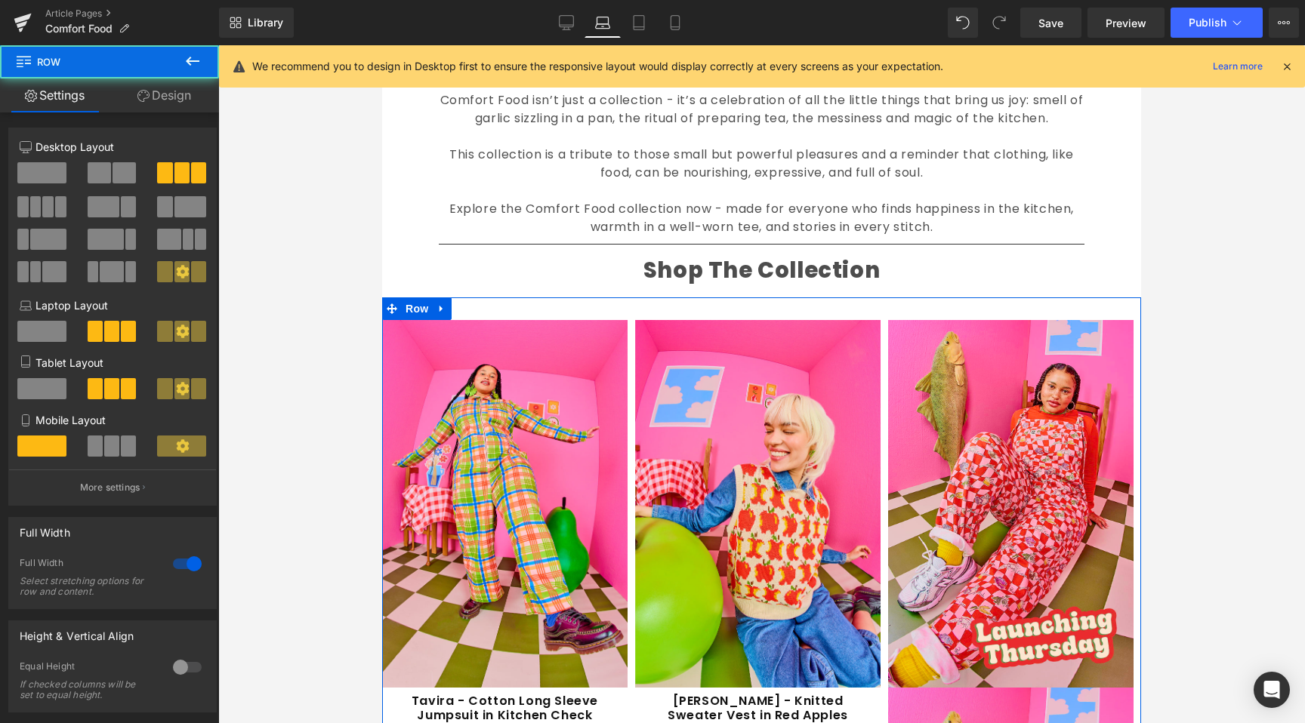
click at [168, 100] on link "Design" at bounding box center [163, 96] width 109 height 34
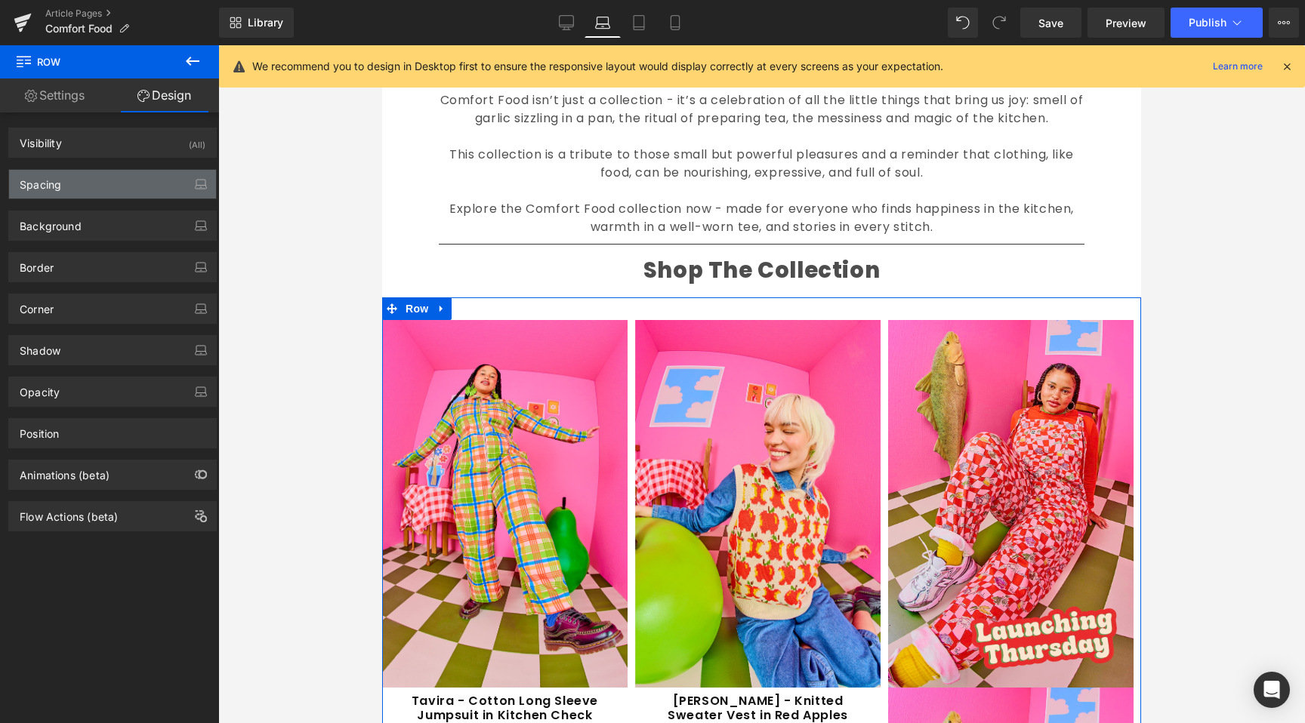
click at [48, 188] on div "Spacing" at bounding box center [41, 180] width 42 height 21
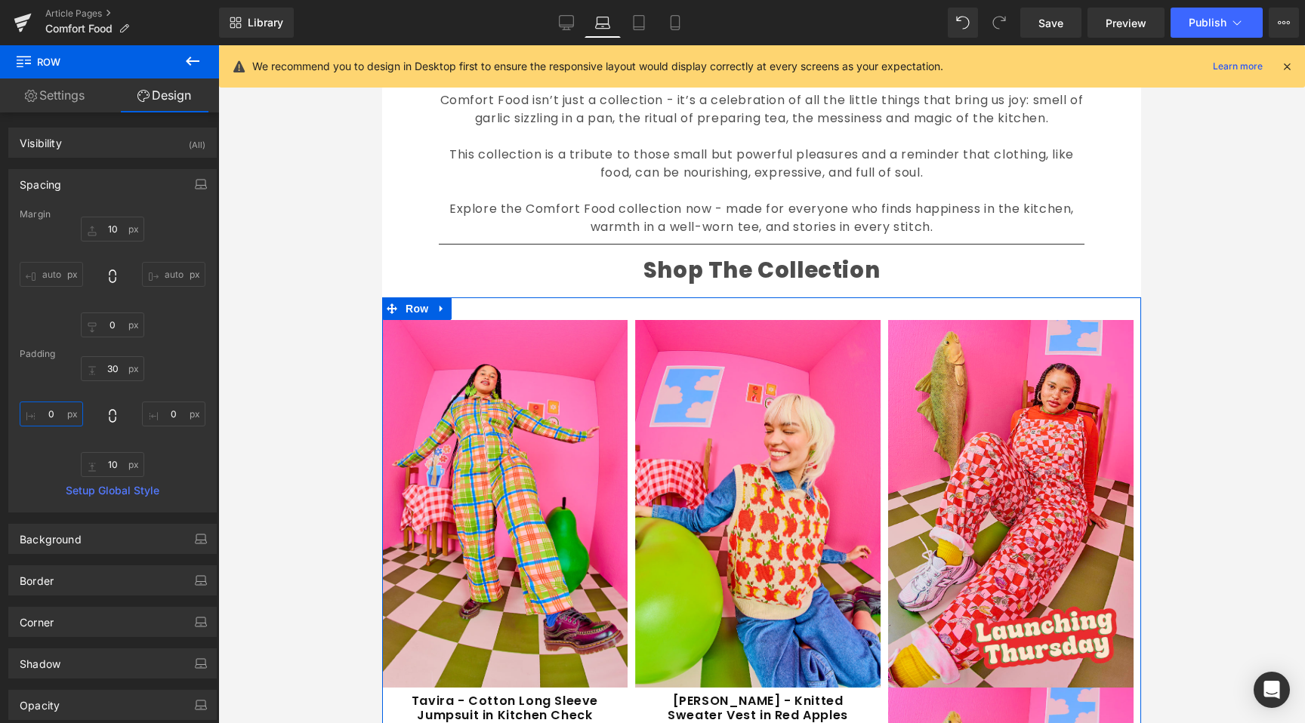
click at [53, 409] on input "0" at bounding box center [51, 414] width 63 height 25
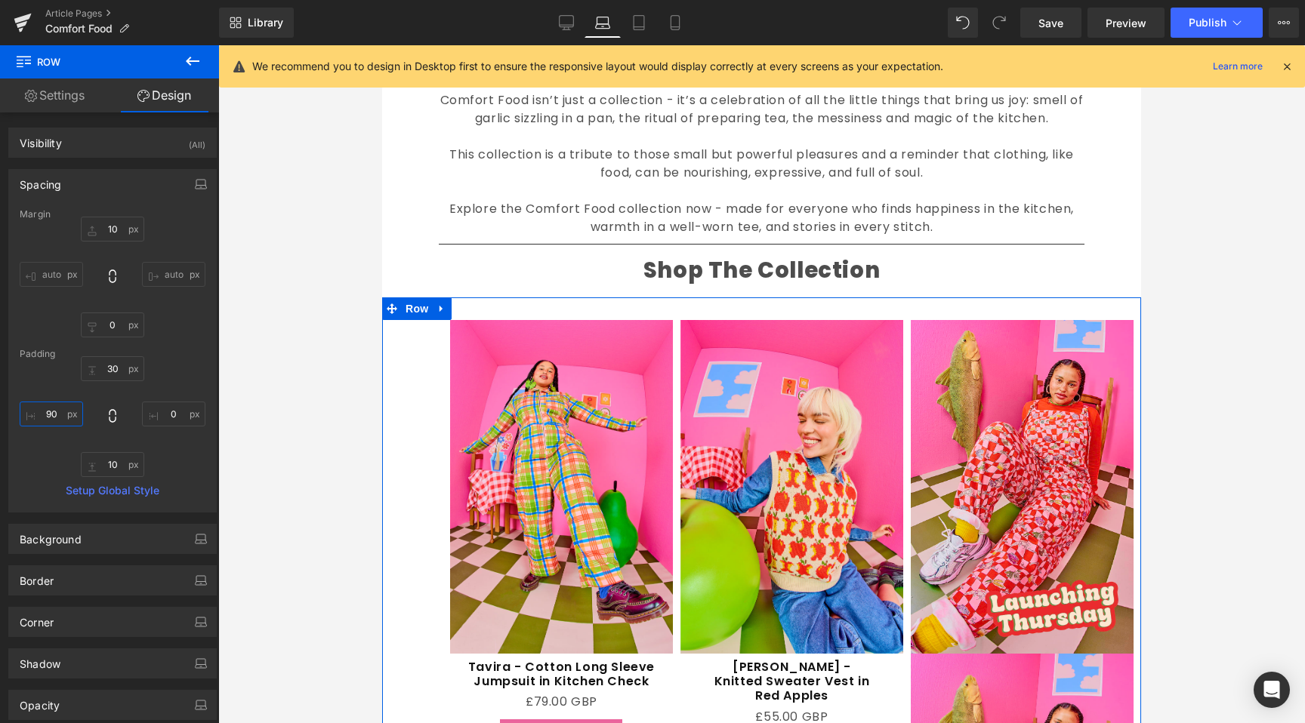
type input "9"
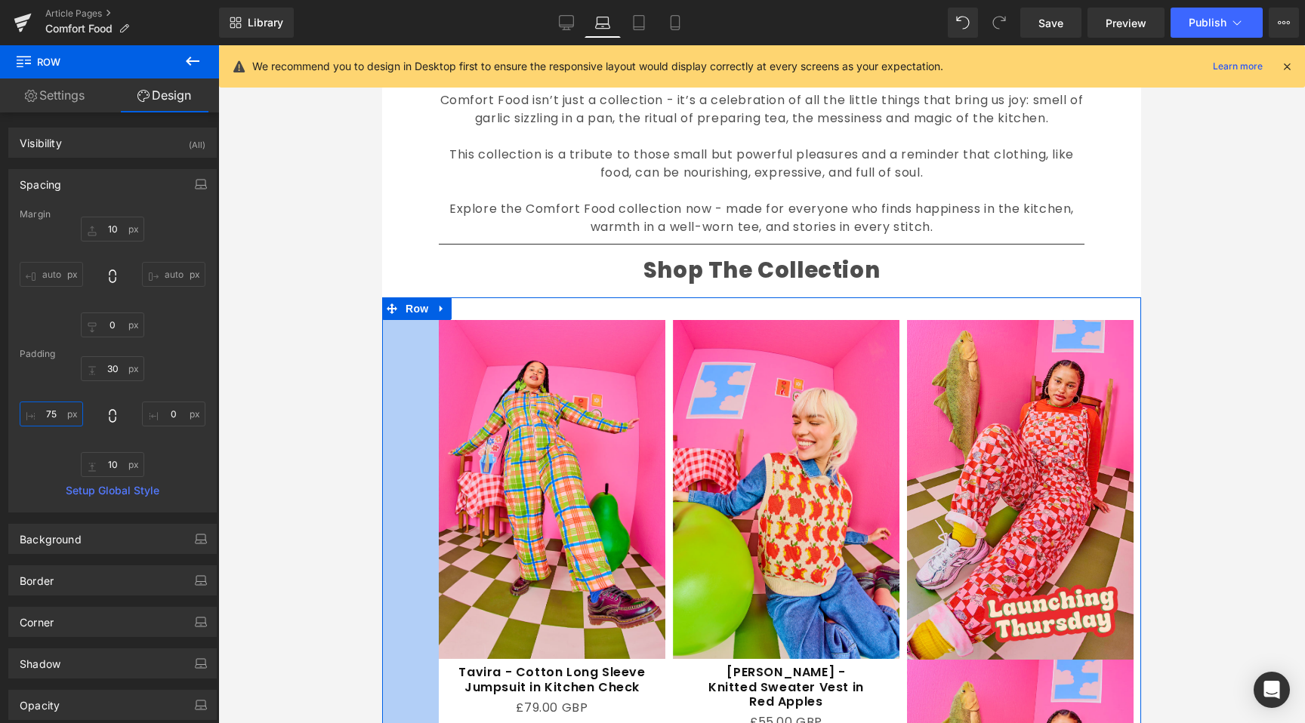
drag, startPoint x: 61, startPoint y: 419, endPoint x: 44, endPoint y: 419, distance: 17.4
click at [44, 419] on input "75" at bounding box center [51, 414] width 63 height 25
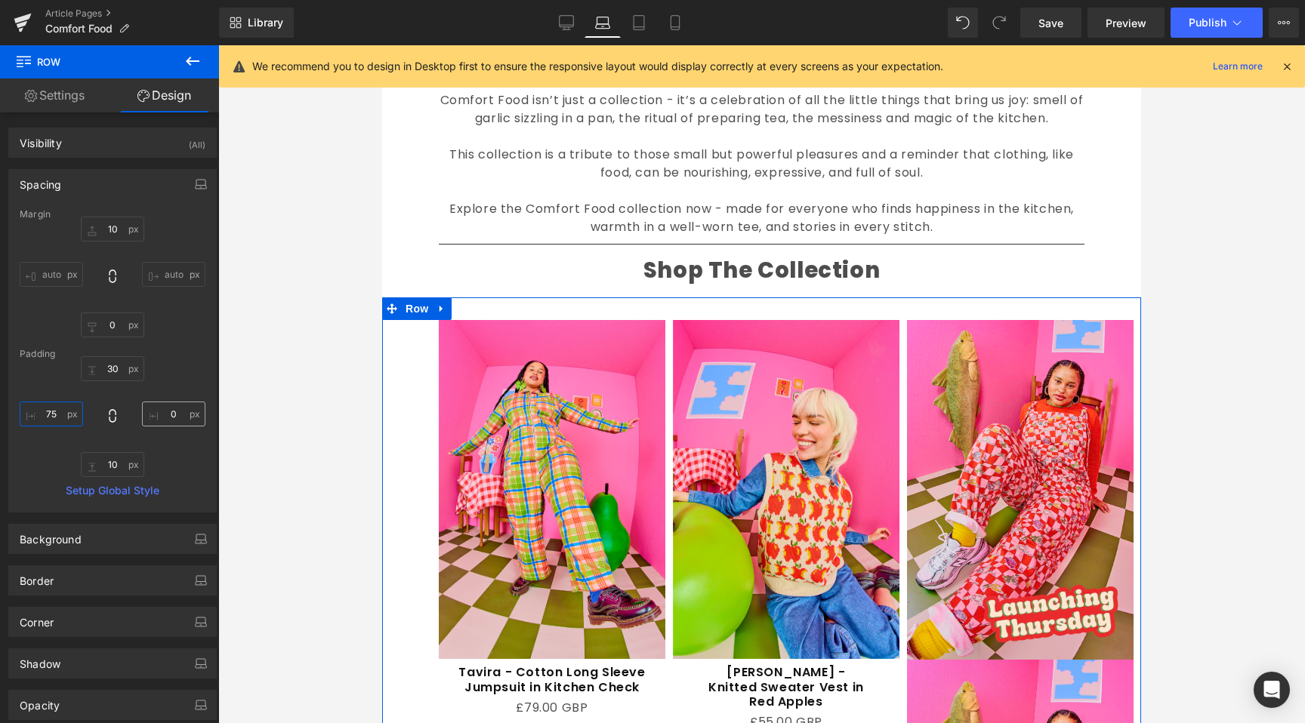
type input "75"
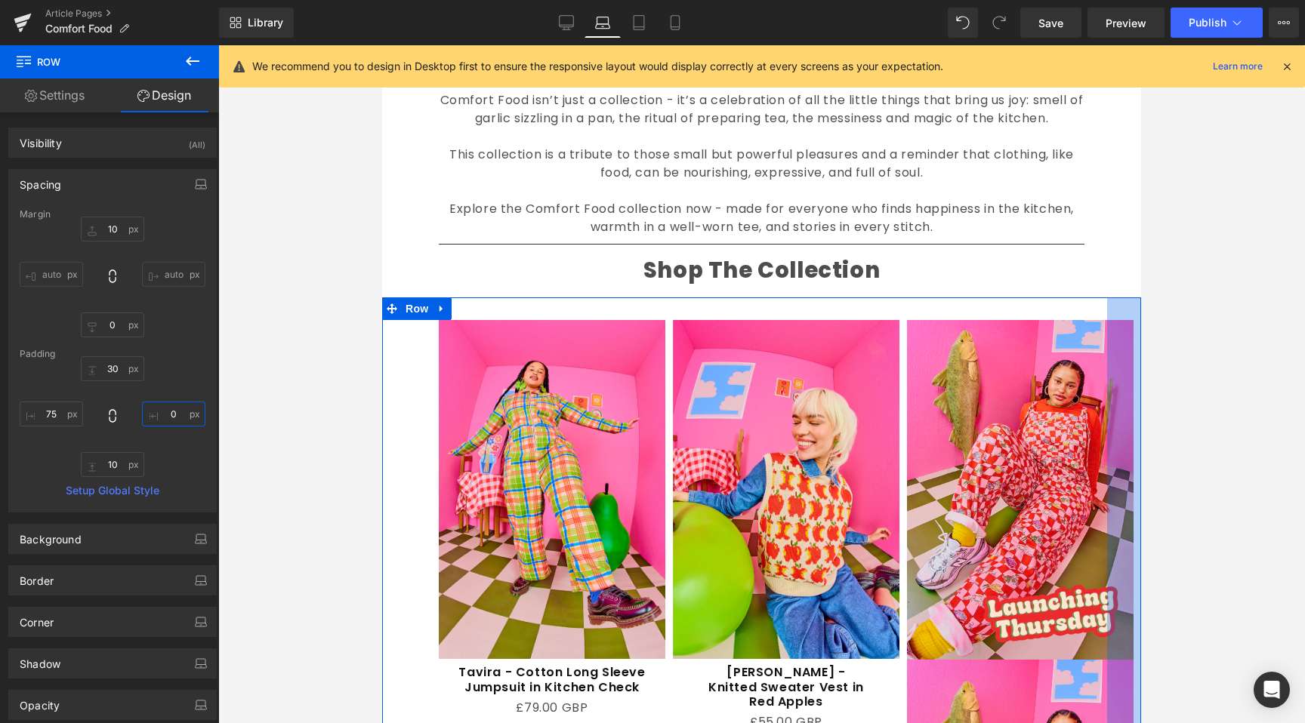
click at [162, 415] on input "0" at bounding box center [173, 414] width 63 height 25
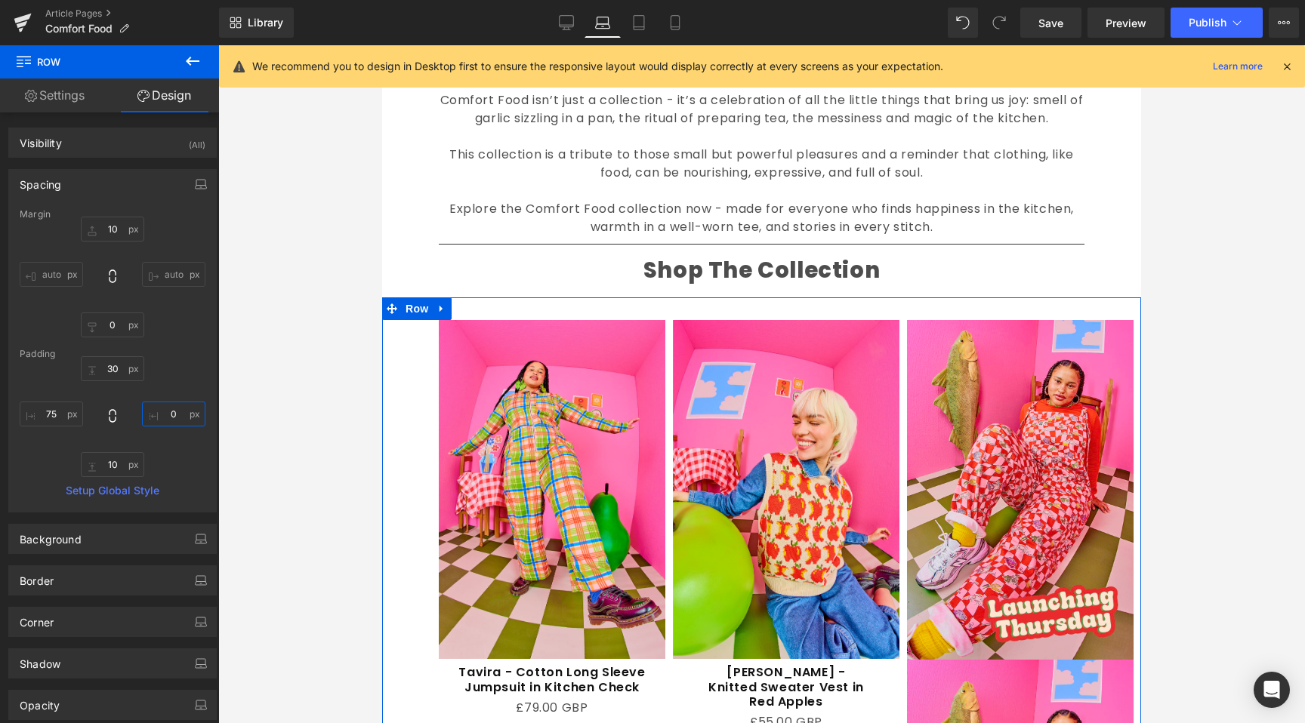
drag, startPoint x: 172, startPoint y: 415, endPoint x: 162, endPoint y: 415, distance: 9.8
click at [162, 415] on input "0" at bounding box center [173, 414] width 63 height 25
paste input "75"
type input "75"
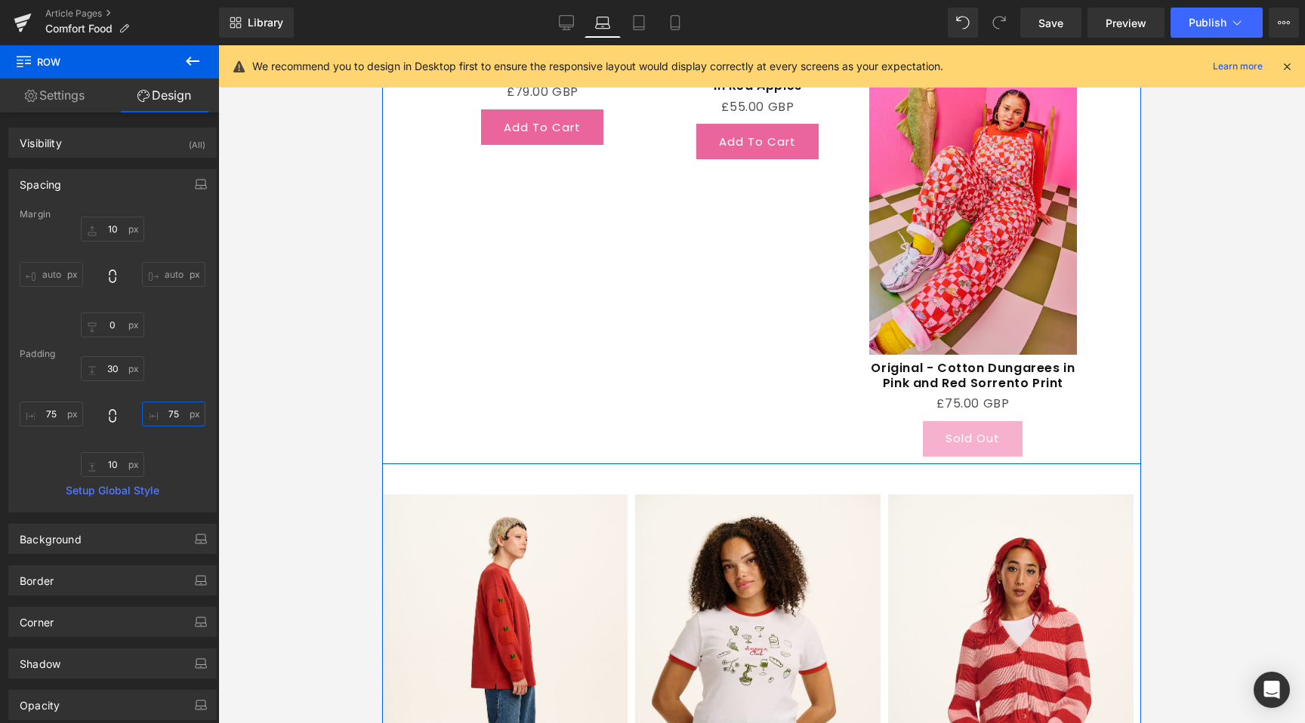
scroll to position [2188, 0]
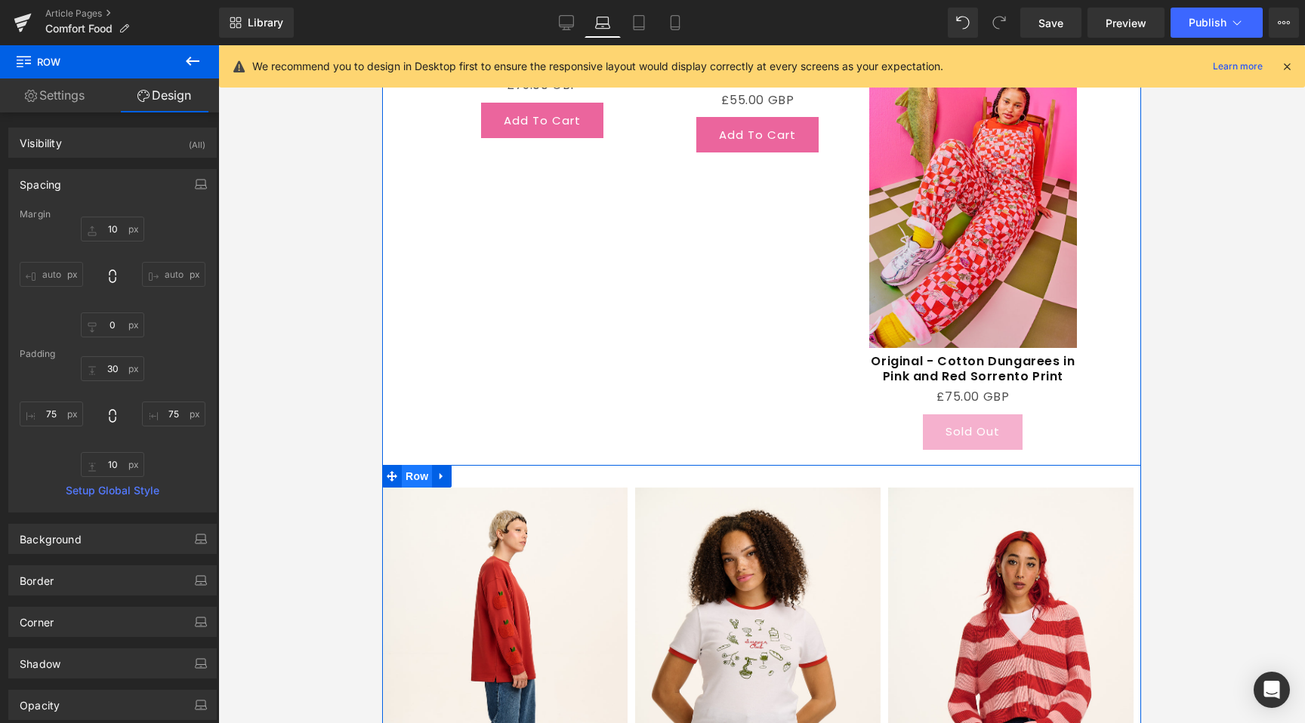
click at [416, 475] on span "Row" at bounding box center [417, 476] width 30 height 23
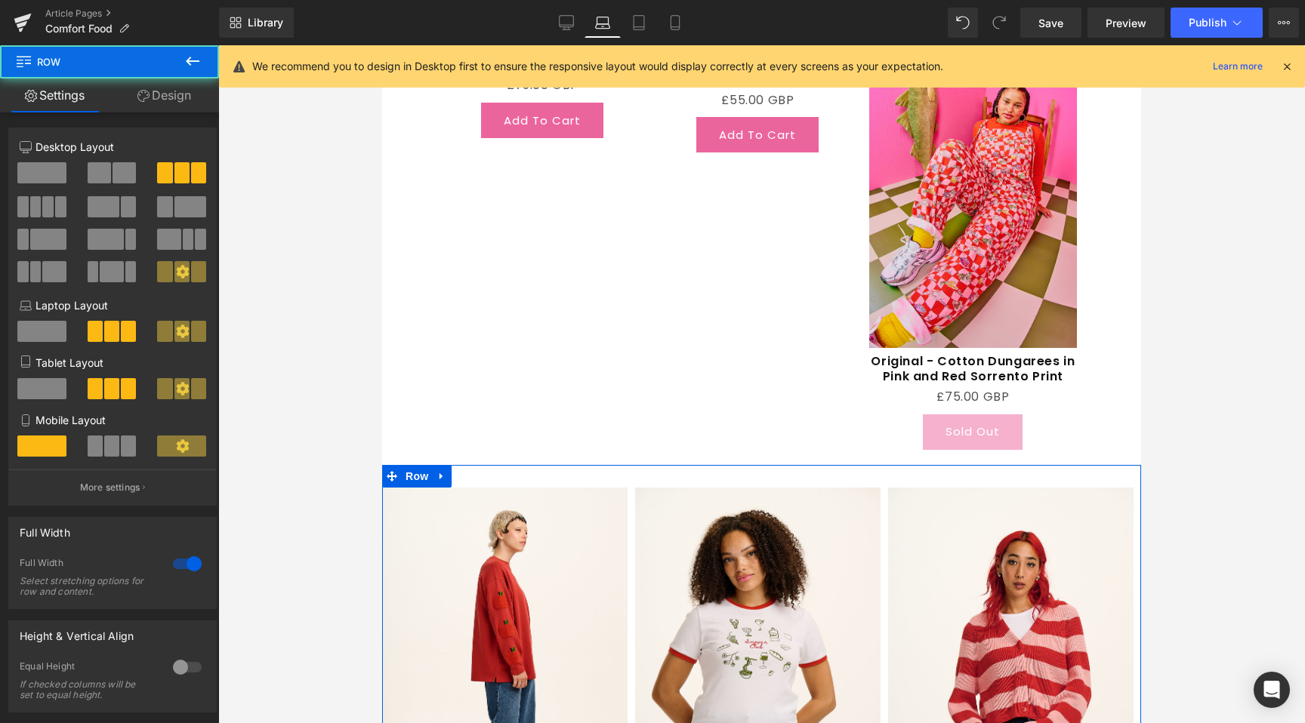
click at [150, 97] on link "Design" at bounding box center [163, 96] width 109 height 34
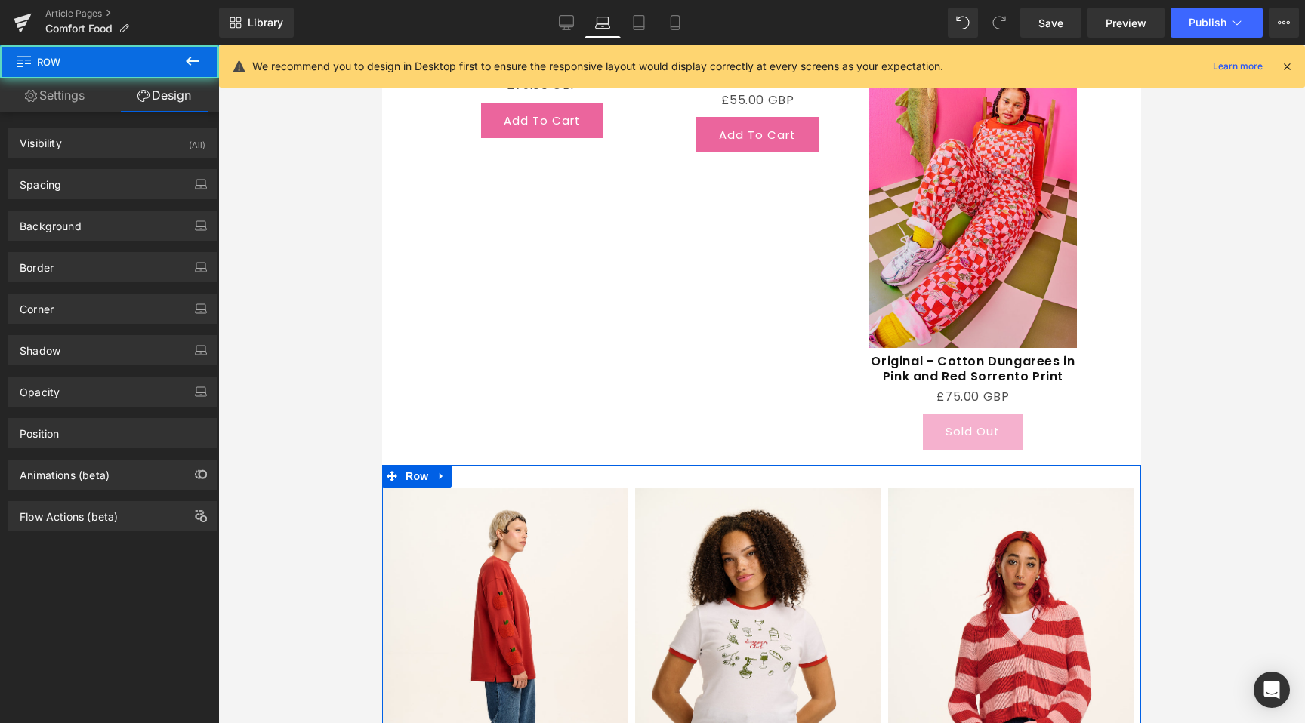
type input "10"
type input "0"
type input "30"
type input "0"
type input "10"
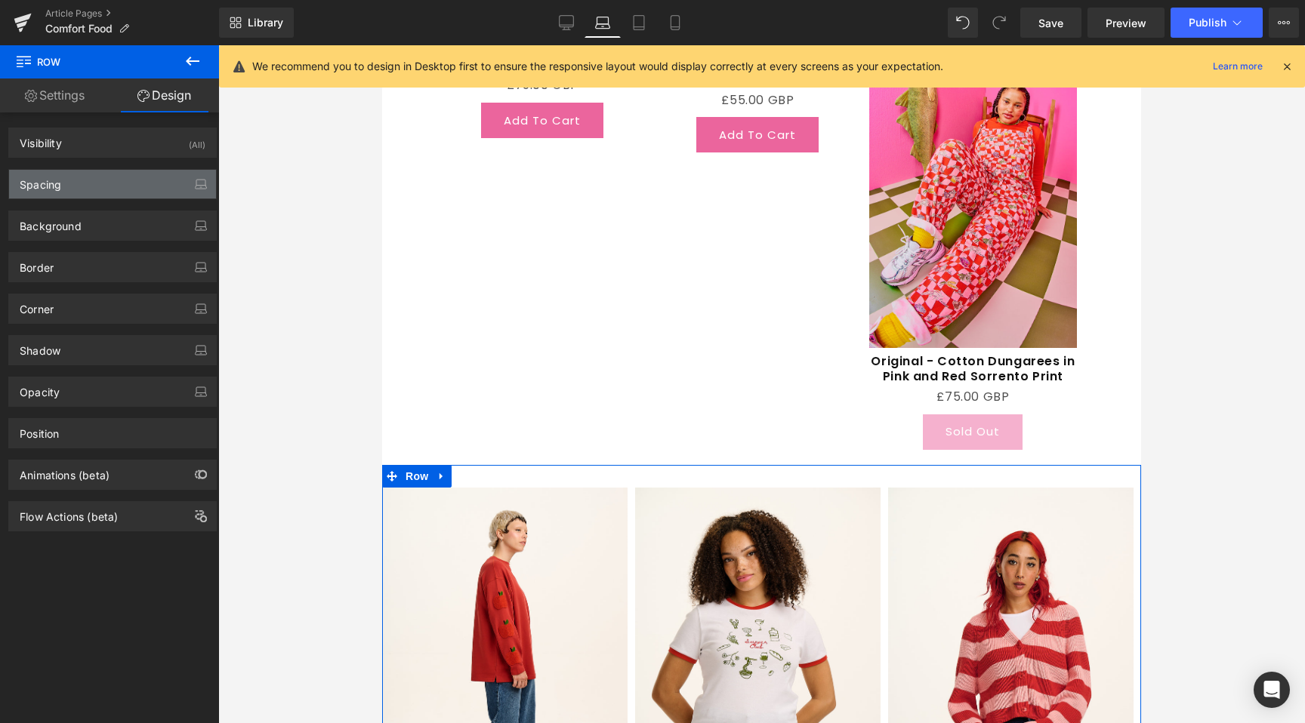
click at [94, 174] on div "Spacing" at bounding box center [112, 184] width 207 height 29
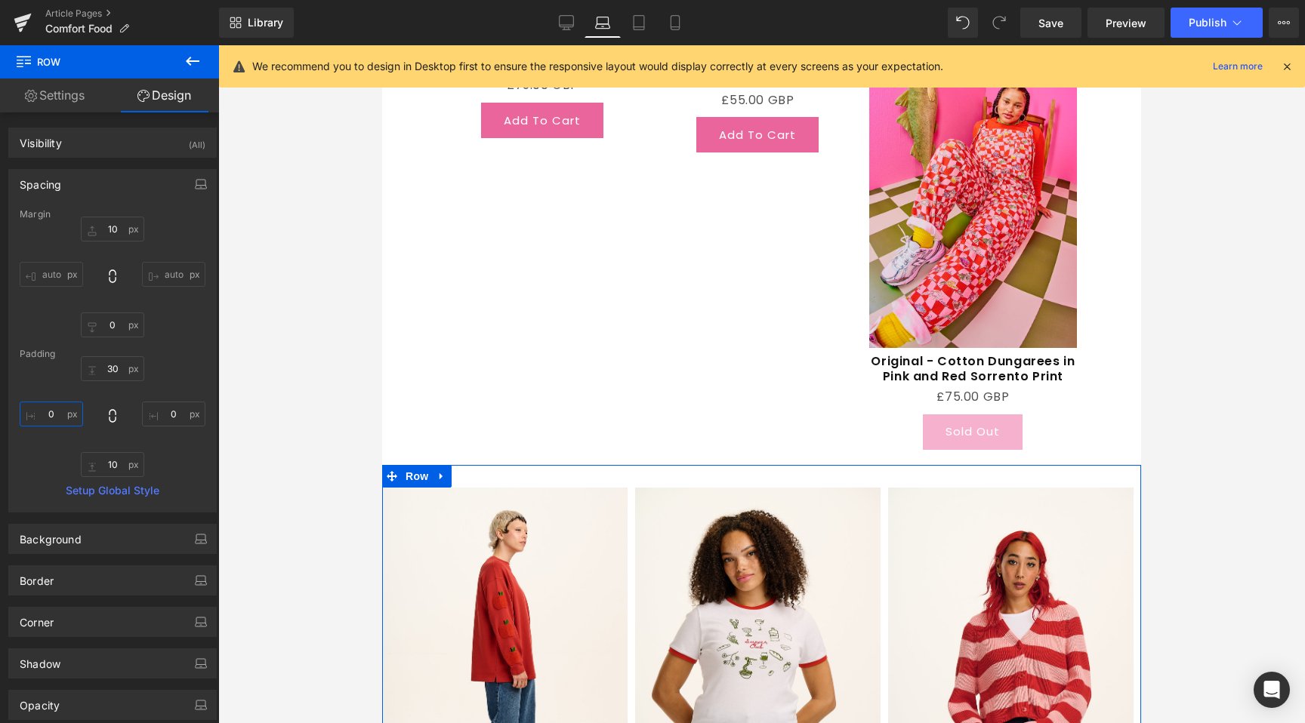
click at [60, 404] on input "0" at bounding box center [51, 414] width 63 height 25
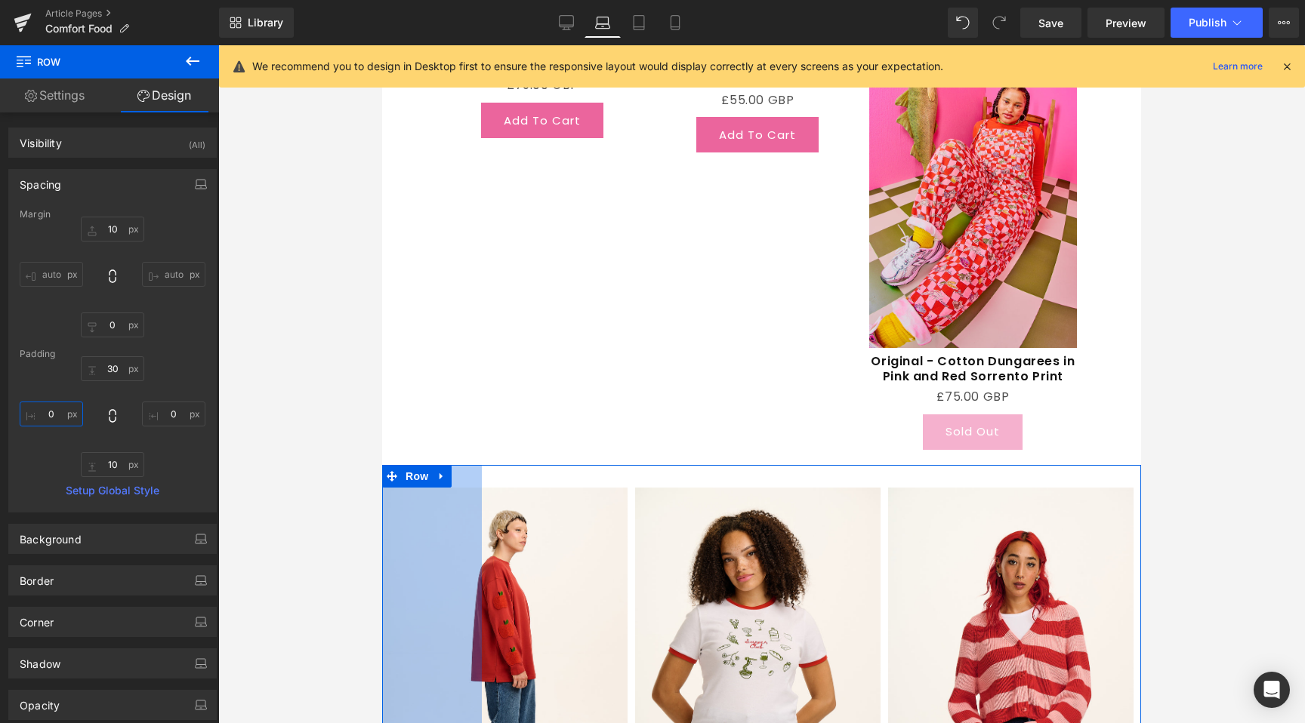
click at [60, 407] on input "0" at bounding box center [51, 414] width 63 height 25
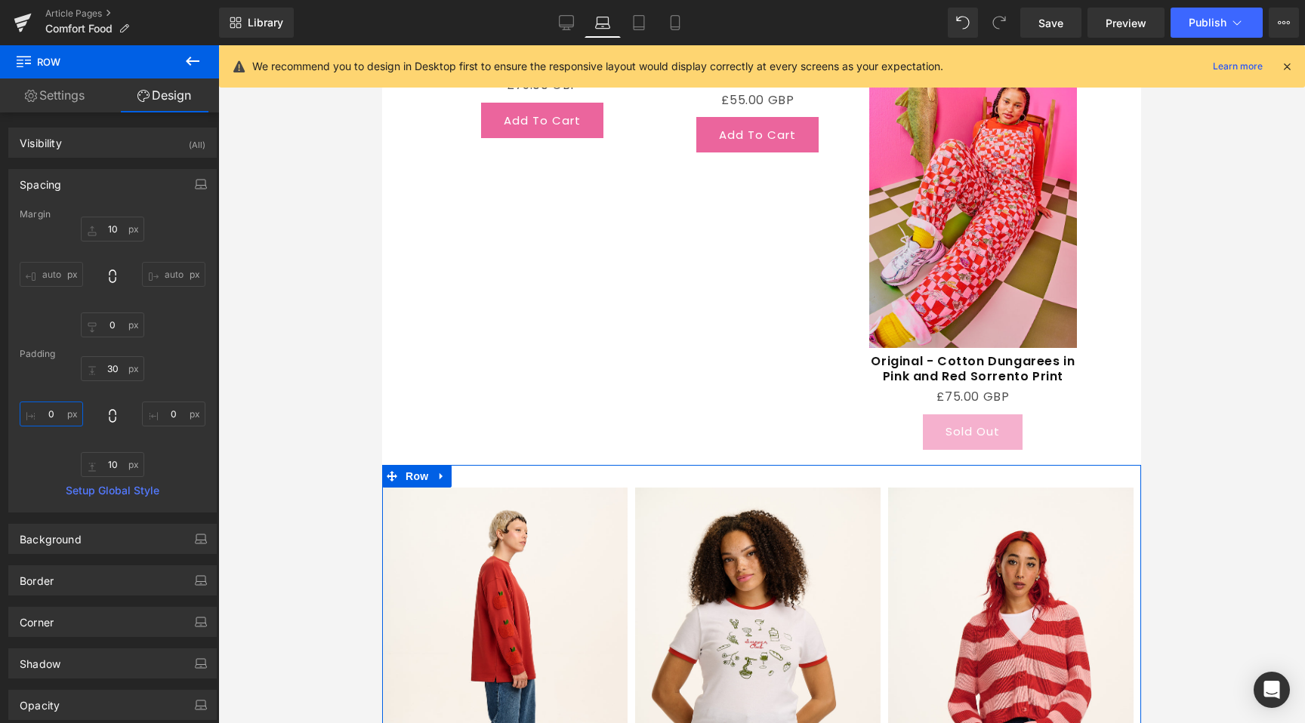
paste input "75"
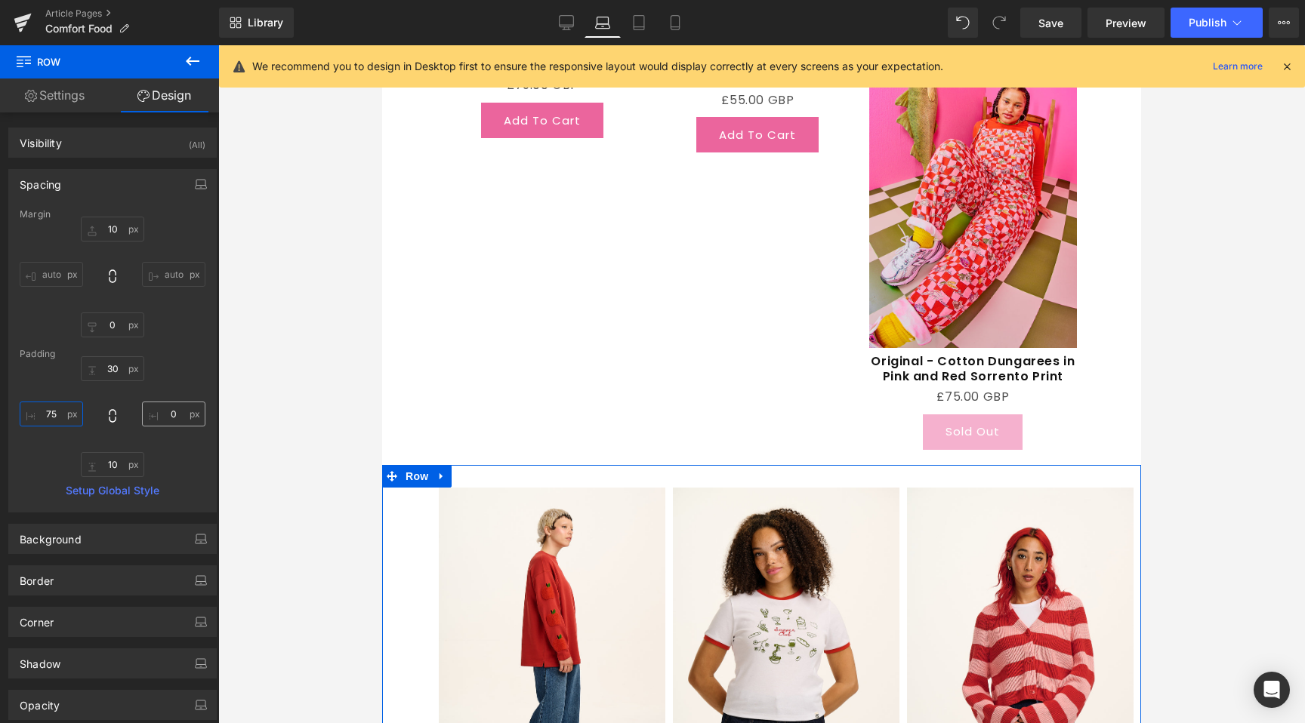
type input "75"
click at [161, 412] on input "0" at bounding box center [173, 414] width 63 height 25
paste input "75"
type input "75"
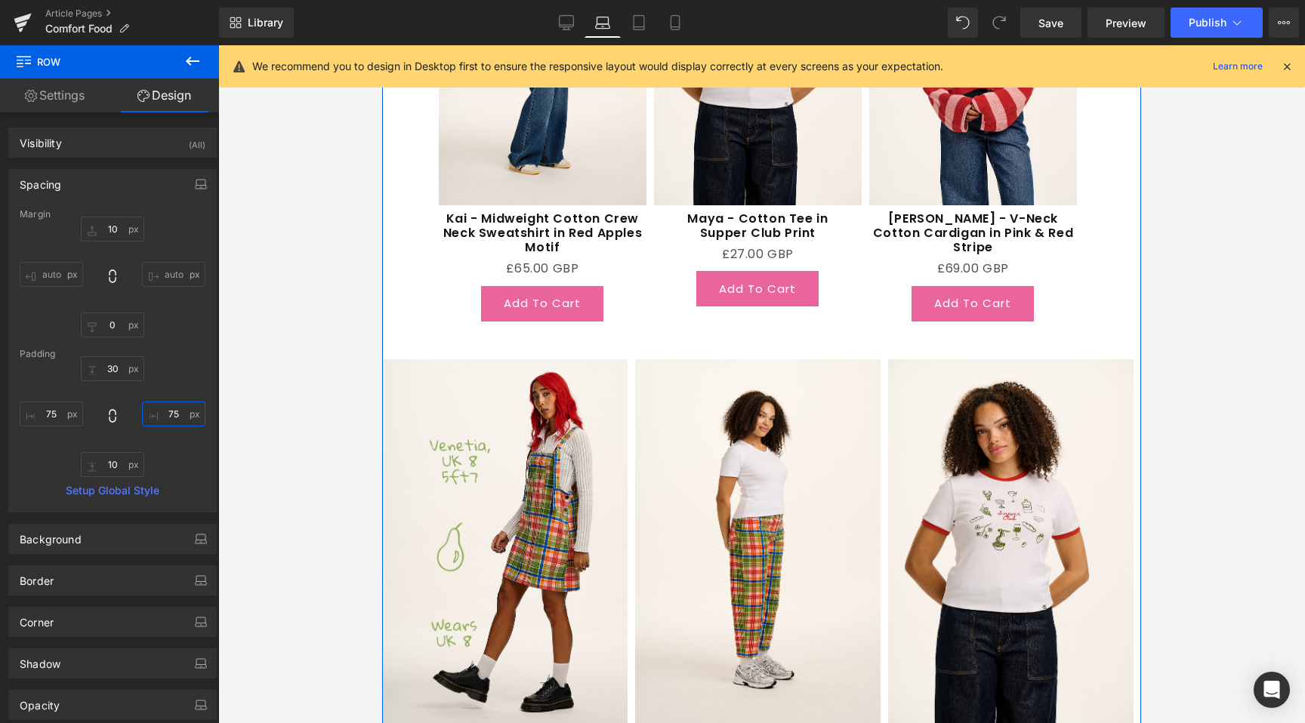
scroll to position [2786, 0]
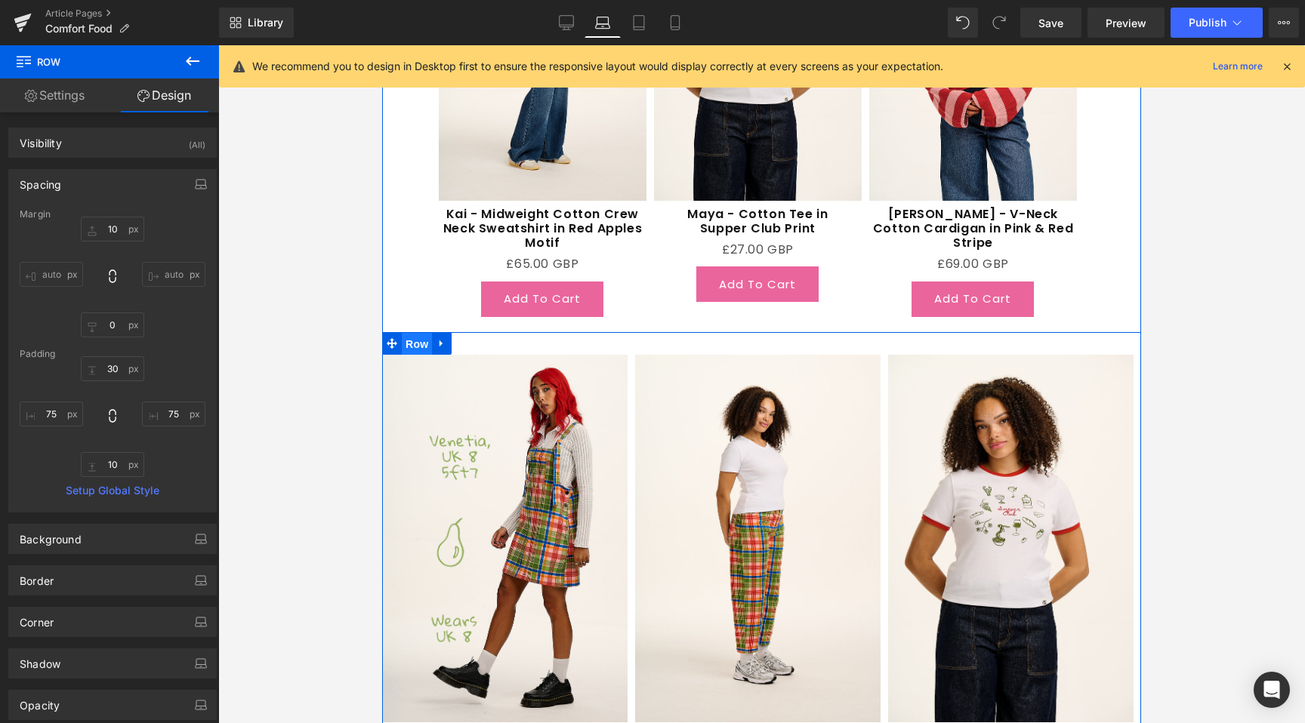
click at [415, 347] on span "Row" at bounding box center [417, 344] width 30 height 23
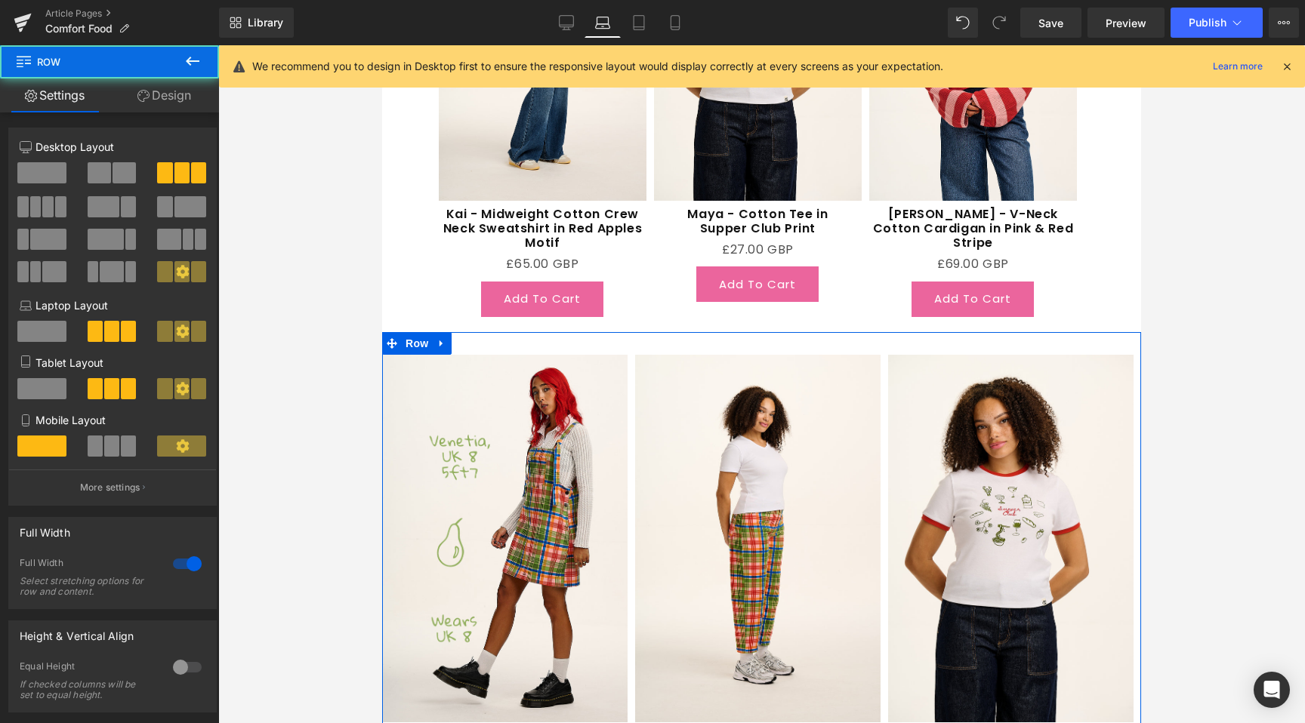
click at [153, 103] on link "Design" at bounding box center [163, 96] width 109 height 34
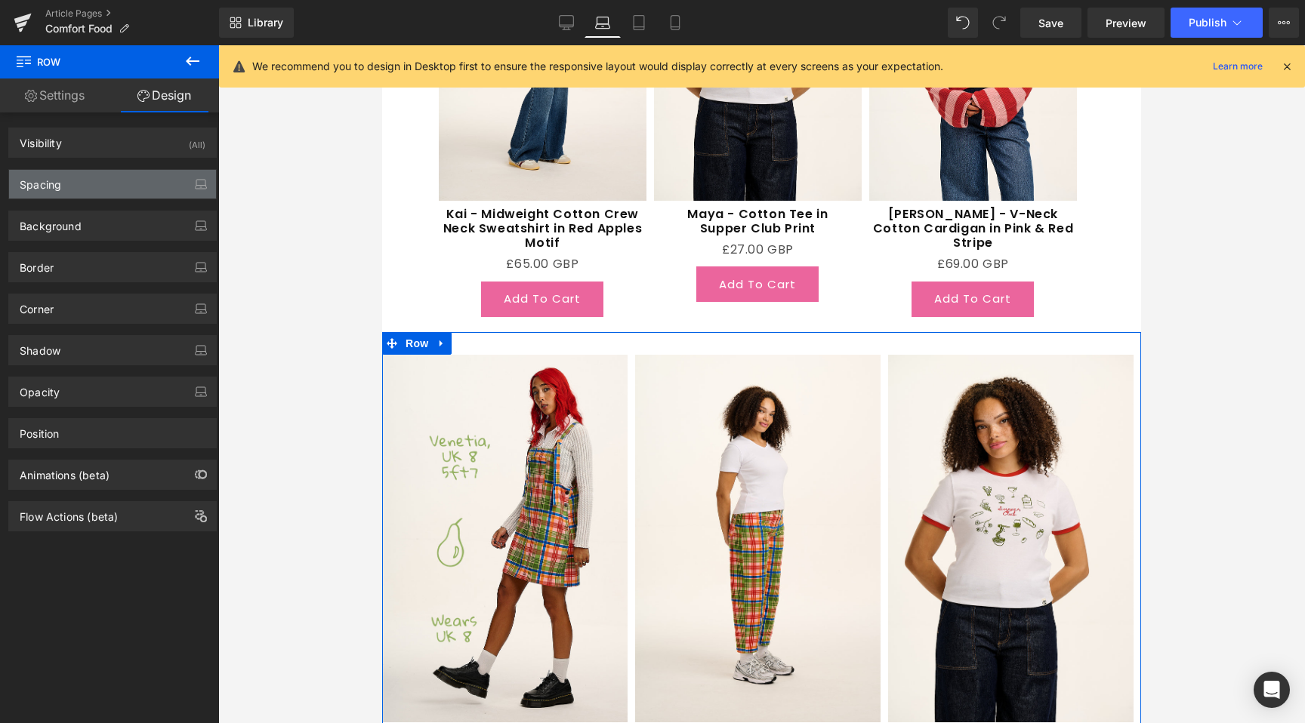
click at [55, 188] on div "Spacing" at bounding box center [41, 180] width 42 height 21
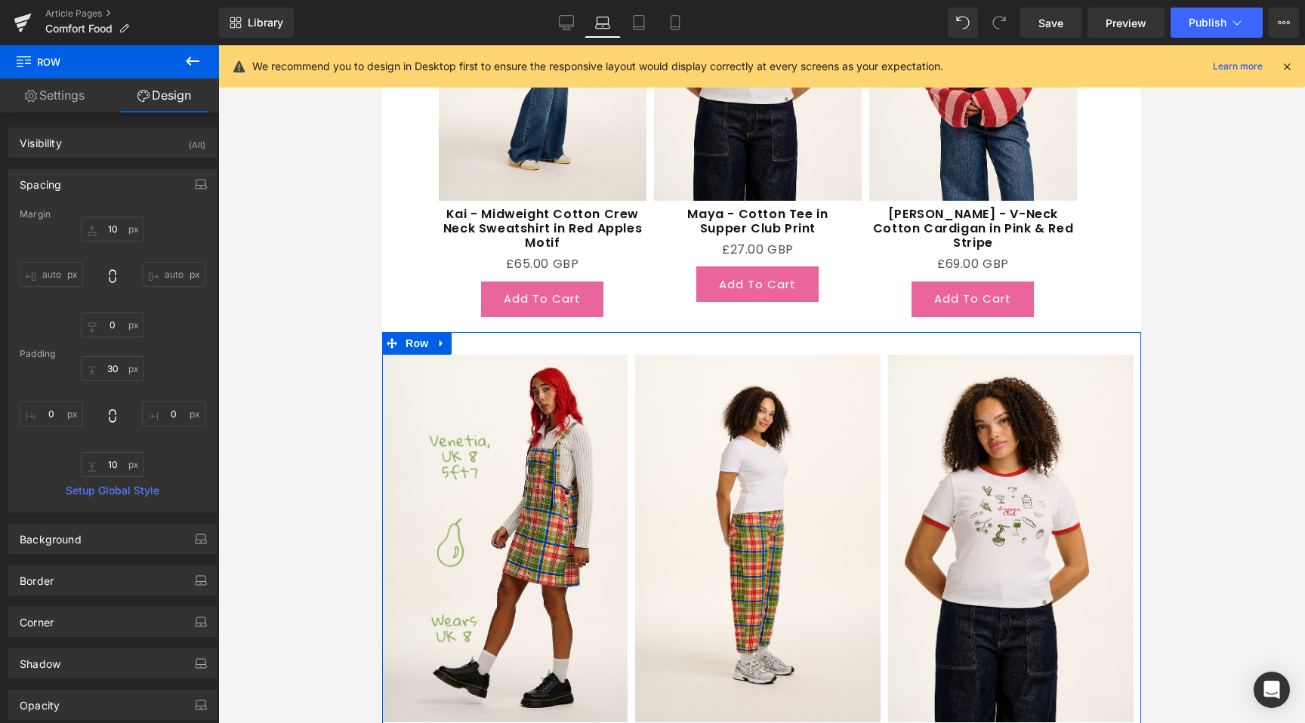
click at [43, 392] on div "30px 30 0px 0 10px 10 0px 0" at bounding box center [113, 416] width 186 height 121
click at [43, 399] on div "30px 30 0px 0 10px 10 0px 0" at bounding box center [113, 416] width 186 height 121
click at [43, 405] on input "0" at bounding box center [51, 414] width 63 height 25
paste input "75"
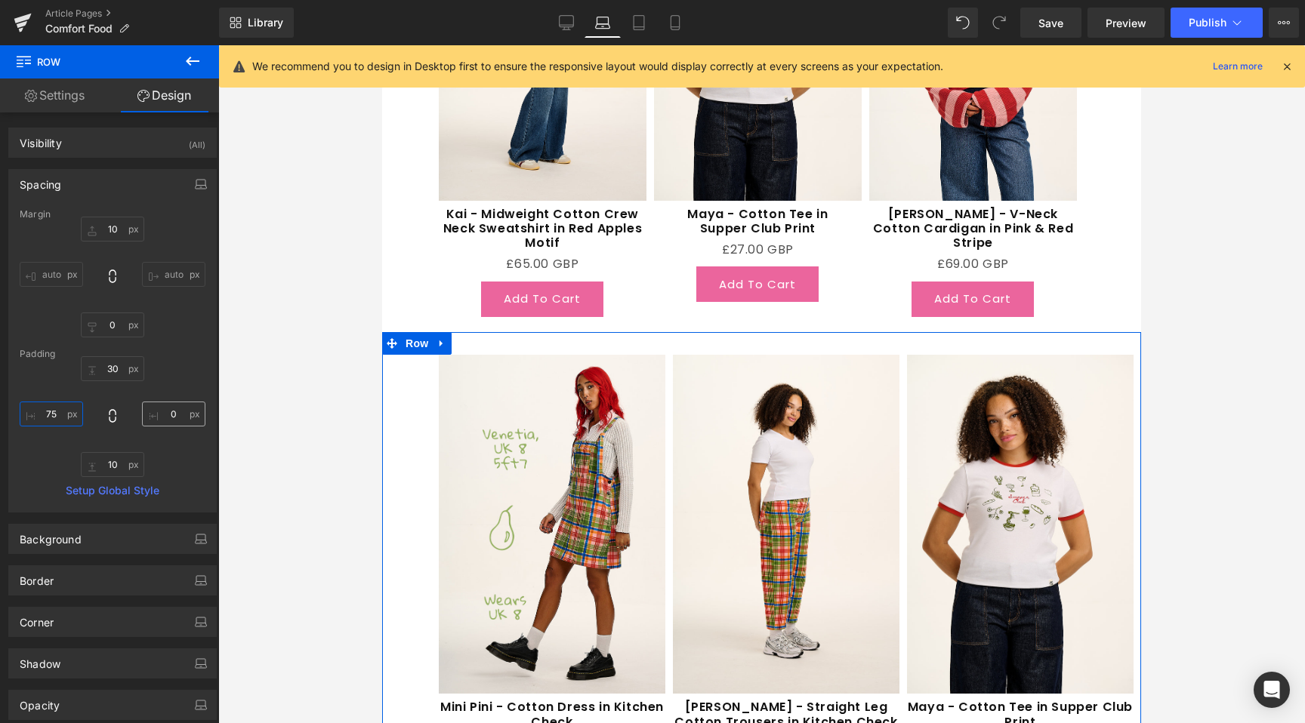
type input "75"
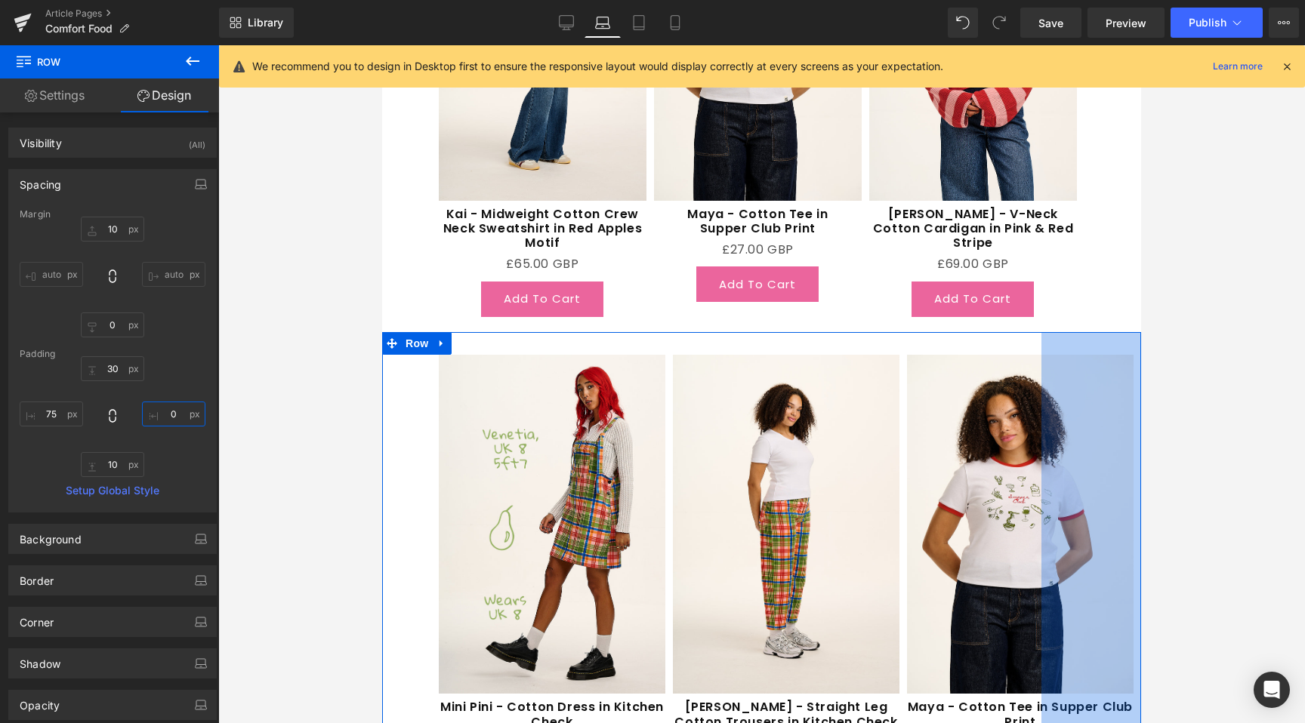
click at [159, 418] on input "0" at bounding box center [173, 414] width 63 height 25
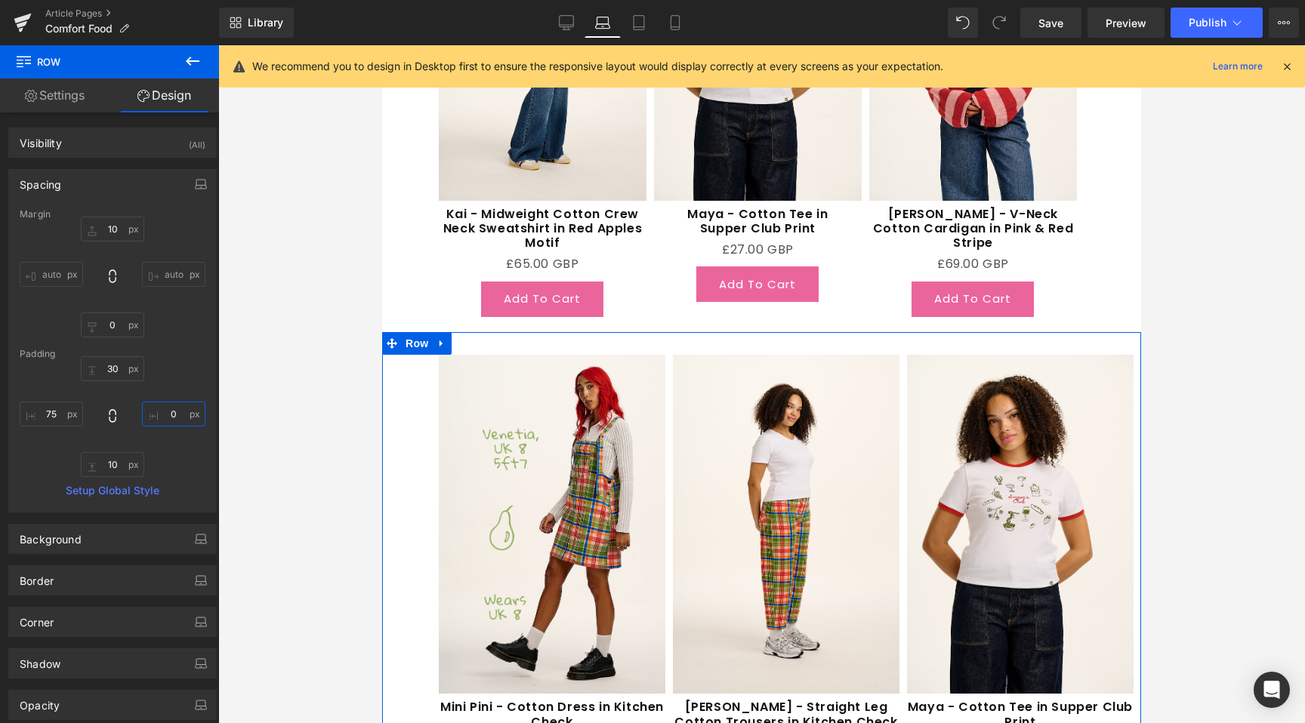
paste input "75"
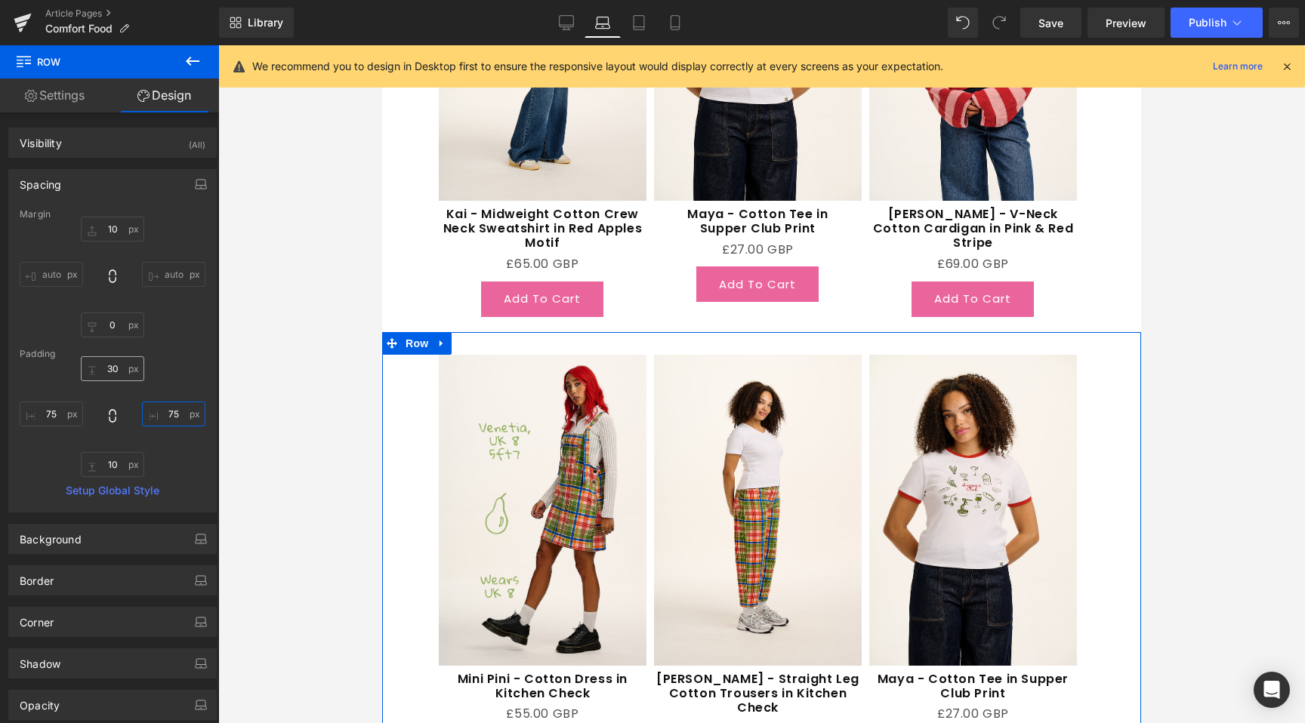
type input "75"
click at [115, 372] on input "30" at bounding box center [112, 368] width 63 height 25
type input "10"
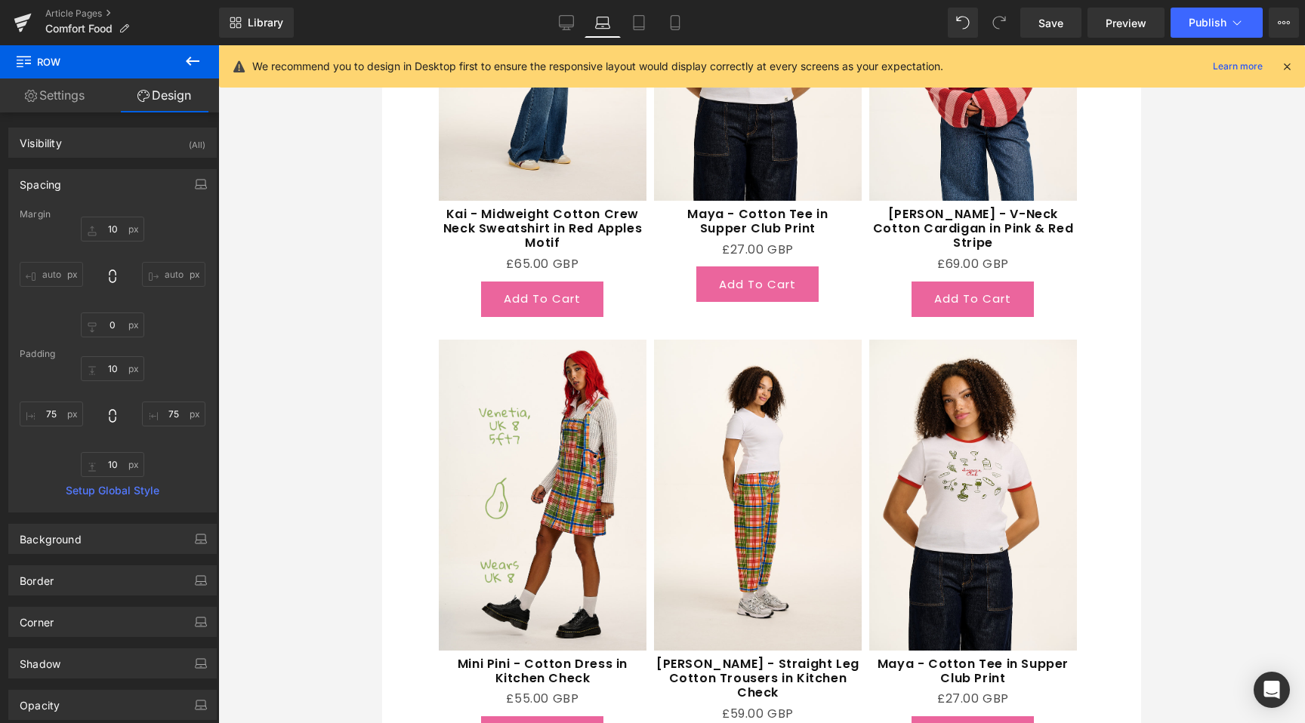
click at [341, 486] on div at bounding box center [761, 384] width 1087 height 678
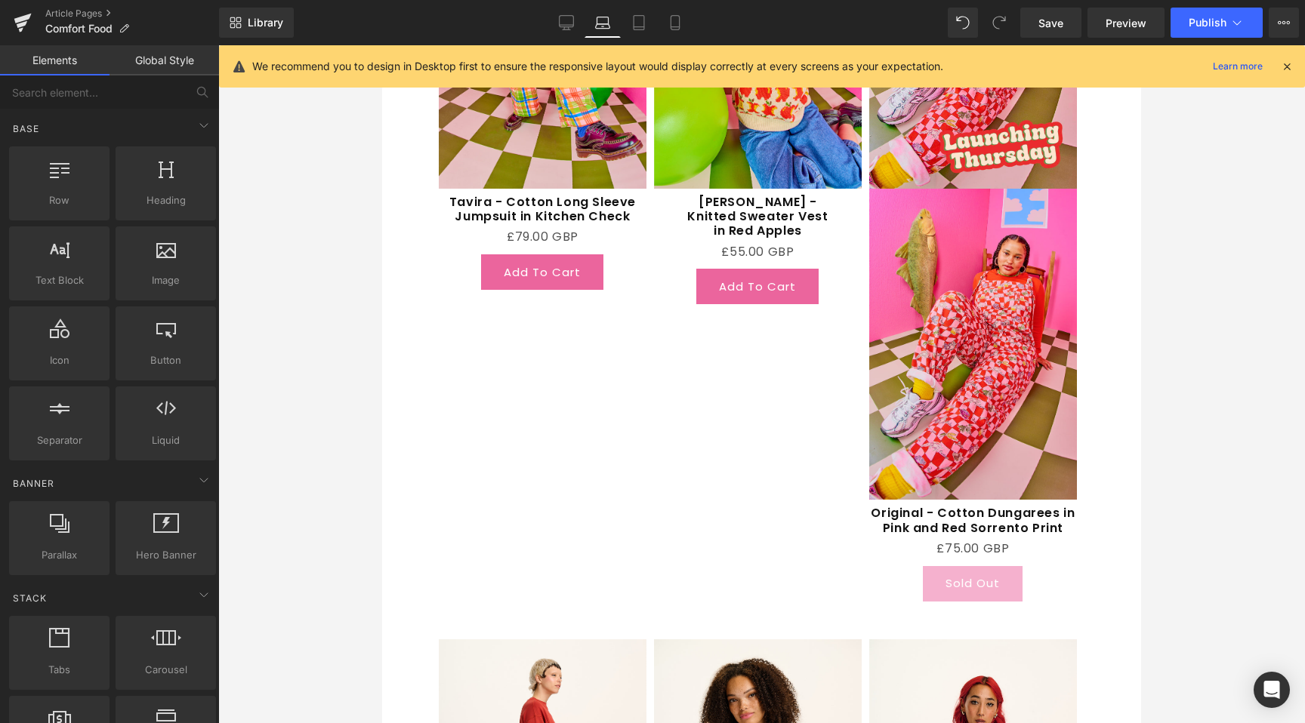
scroll to position [2049, 0]
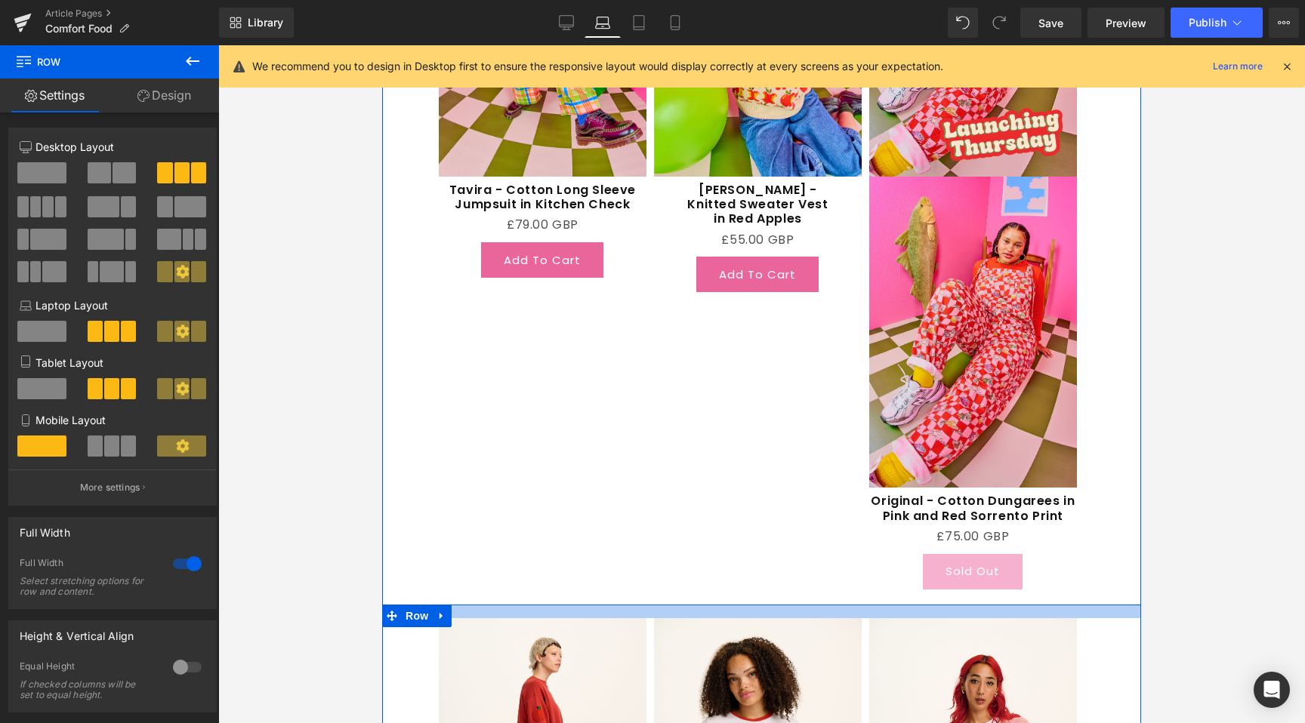
drag, startPoint x: 779, startPoint y: 605, endPoint x: 775, endPoint y: 596, distance: 9.6
click at [775, 596] on div "Comfort Food Text Block We all love a warm bowl of soup, the smell of fresh her…" at bounding box center [761, 27] width 668 height 2949
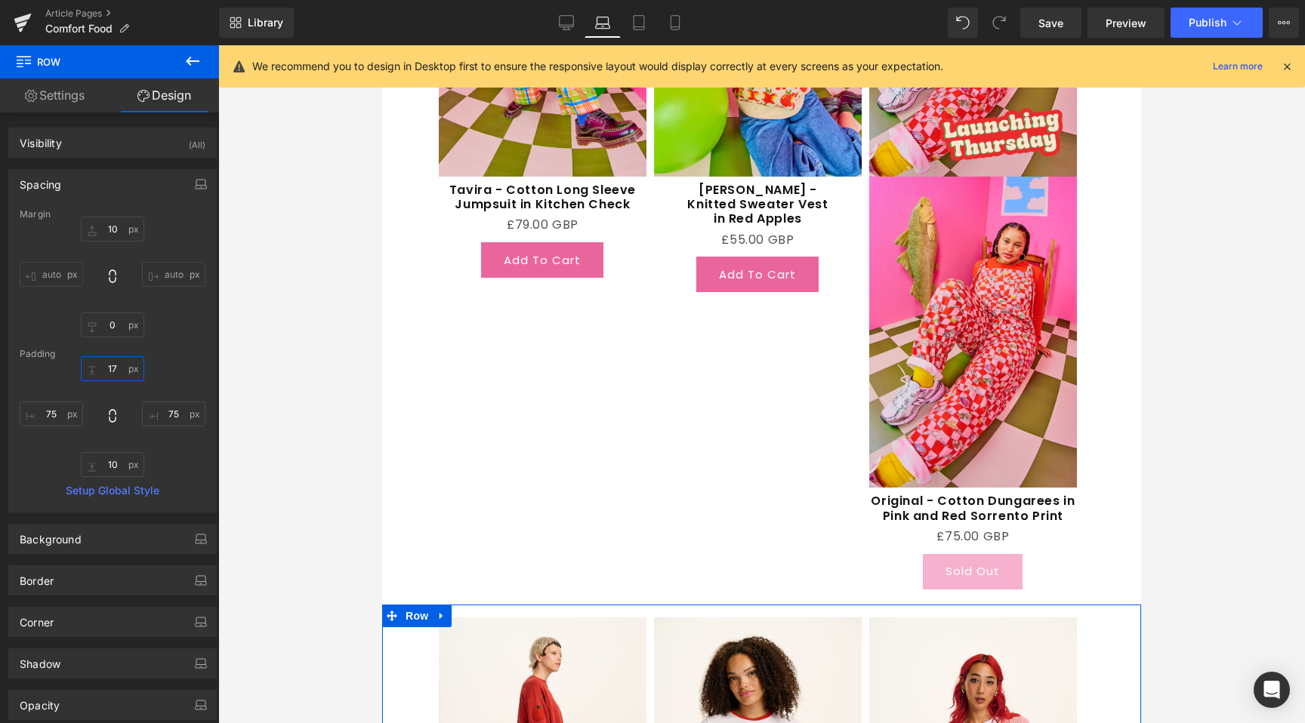
click at [112, 372] on input "17" at bounding box center [112, 368] width 63 height 25
type input "15"
click at [122, 227] on input "10" at bounding box center [112, 229] width 63 height 25
type input "9"
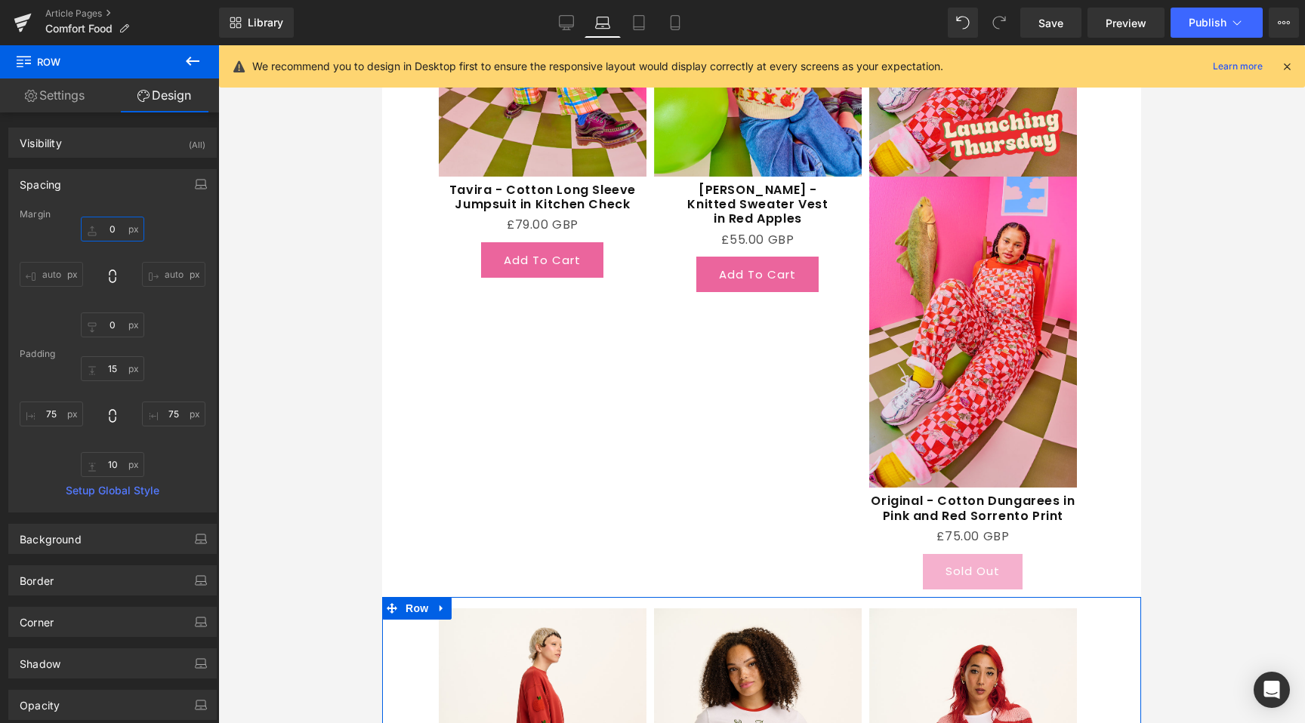
type input "0"
click at [106, 449] on div "15 15 75px 75 10px 10 75px 75" at bounding box center [113, 416] width 186 height 121
click at [106, 455] on input "10" at bounding box center [112, 464] width 63 height 25
type input "15"
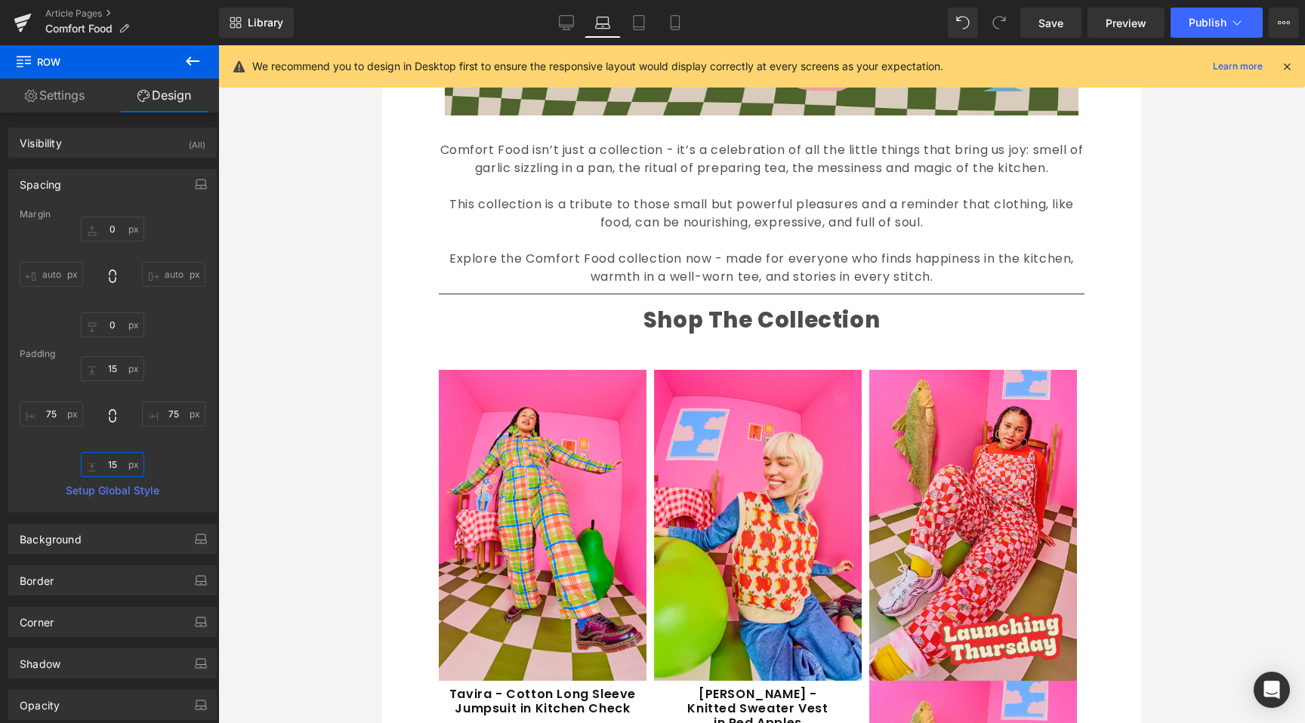
scroll to position [1559, 0]
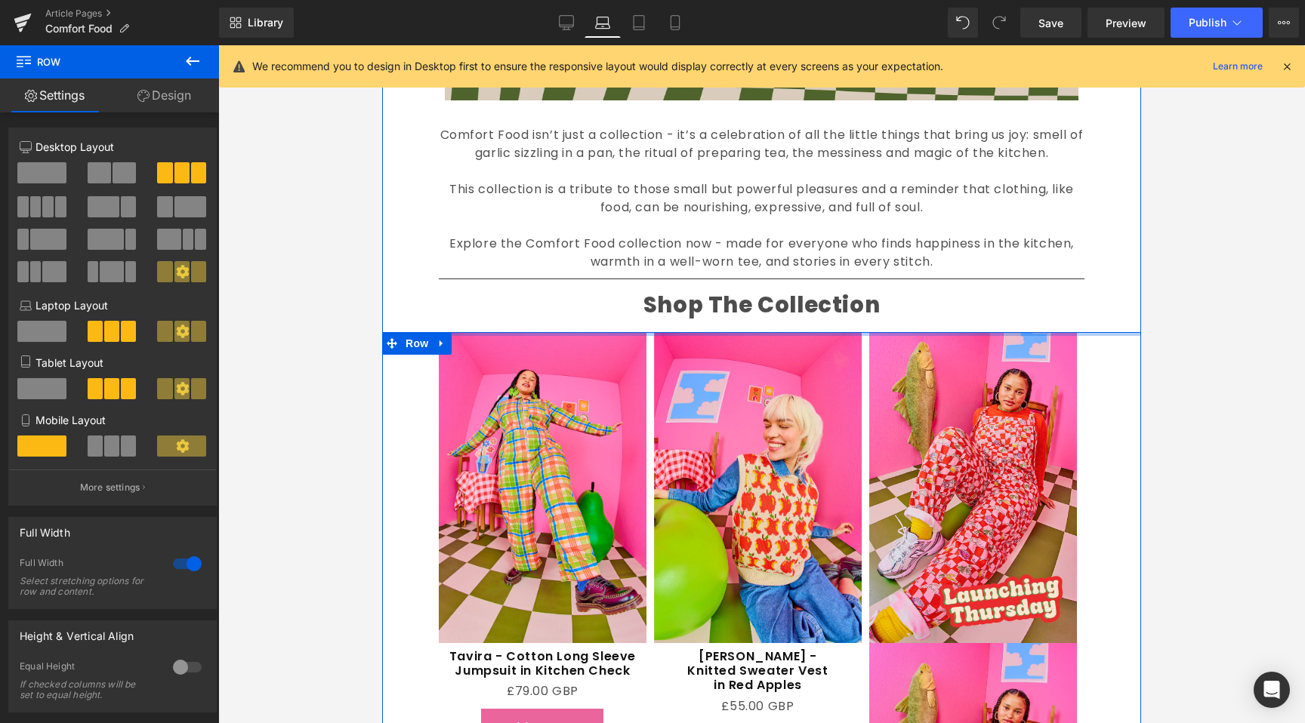
drag, startPoint x: 741, startPoint y: 333, endPoint x: 740, endPoint y: 301, distance: 31.7
click at [740, 301] on div "Comfort Food Text Block We all love a warm bowl of soup, the smell of fresh her…" at bounding box center [761, 503] width 668 height 2921
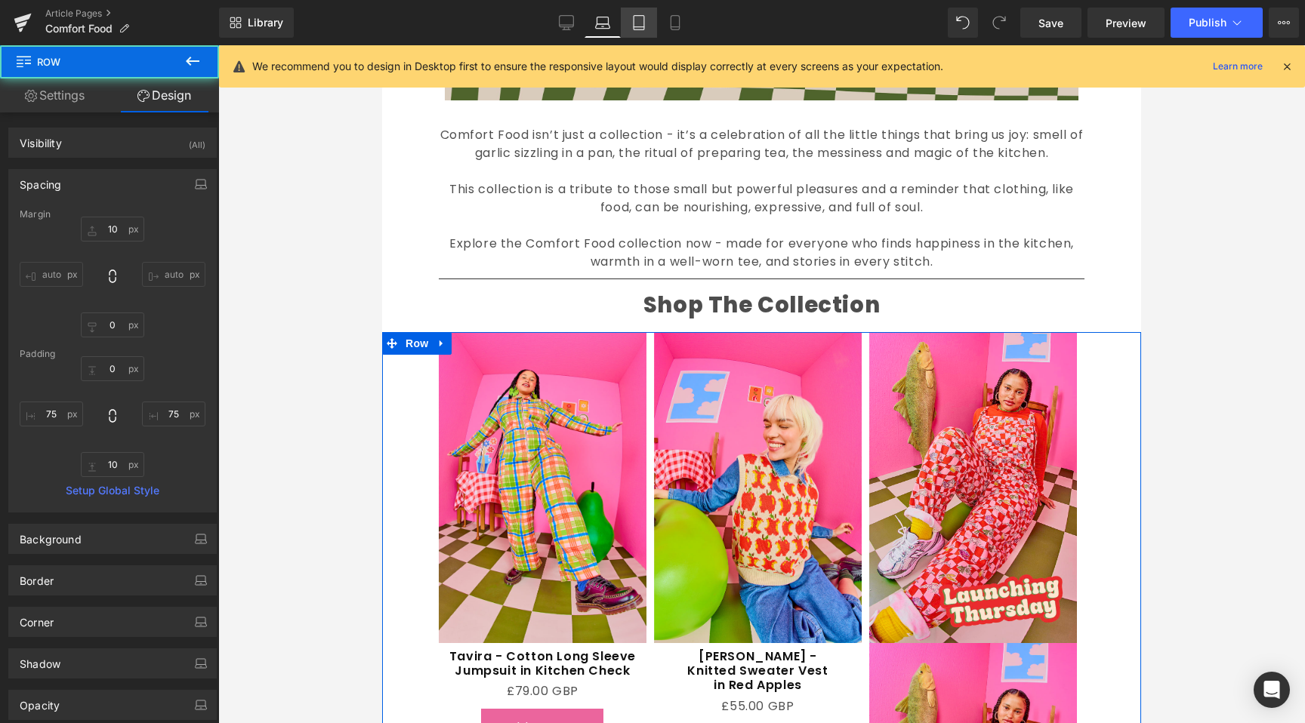
click at [631, 23] on icon at bounding box center [638, 22] width 15 height 15
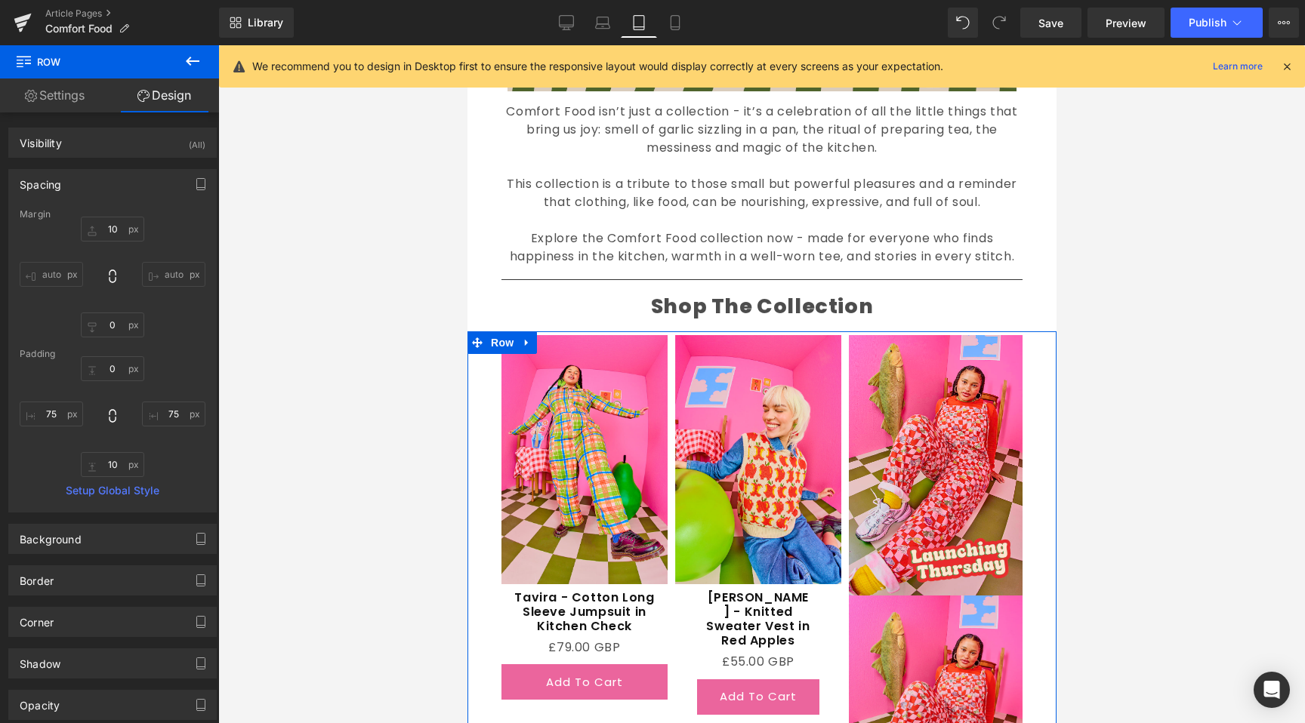
type input "10"
type input "0"
type input "5"
type input "45"
type input "10"
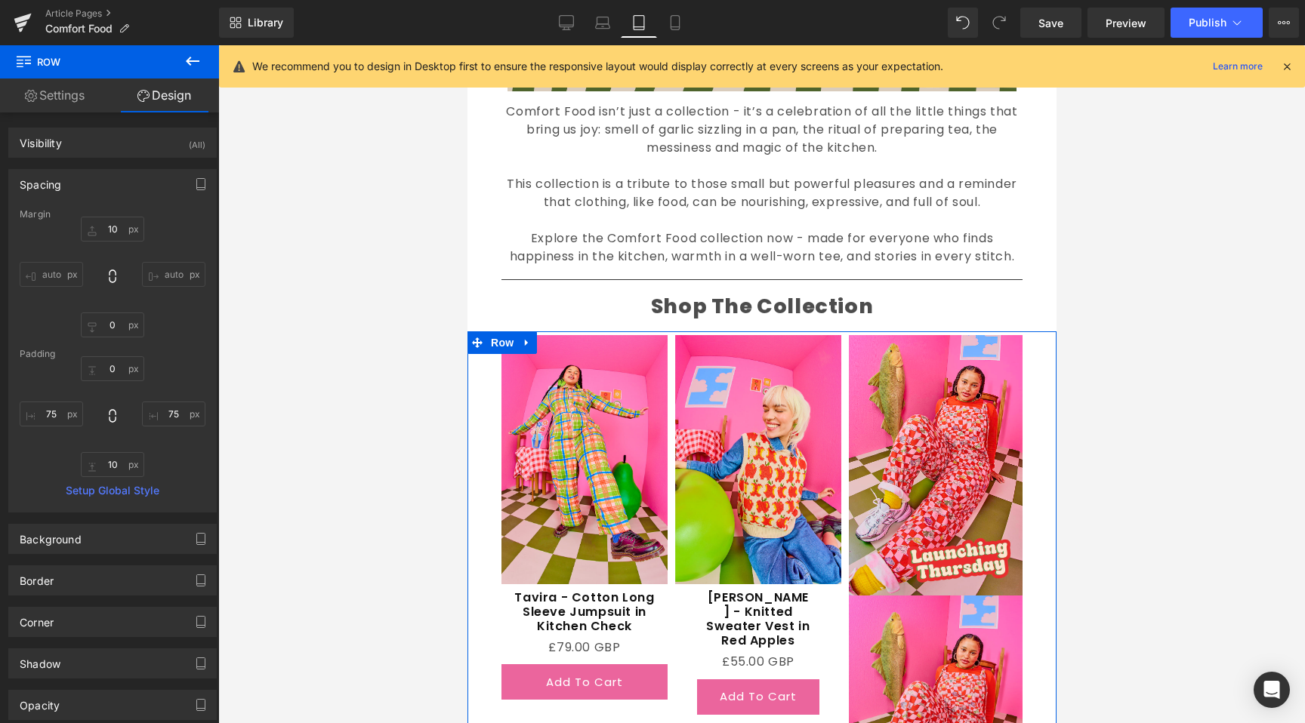
type input "45"
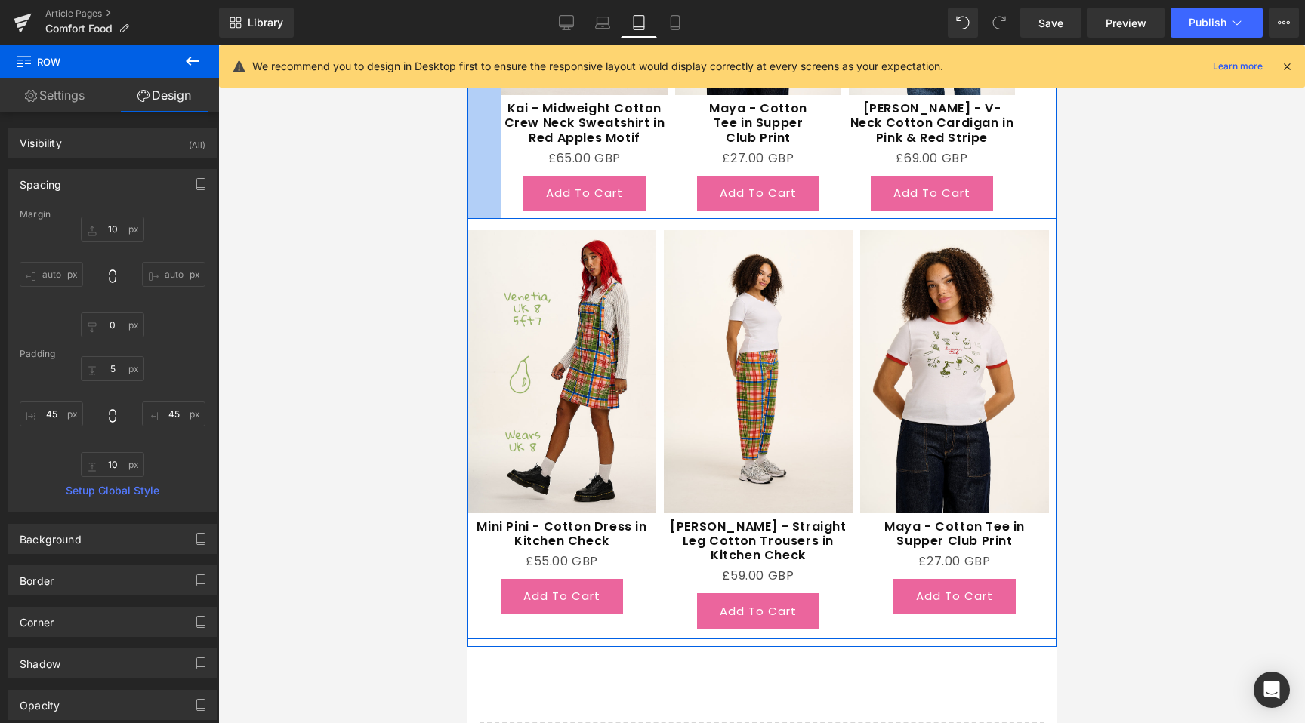
scroll to position [2637, 0]
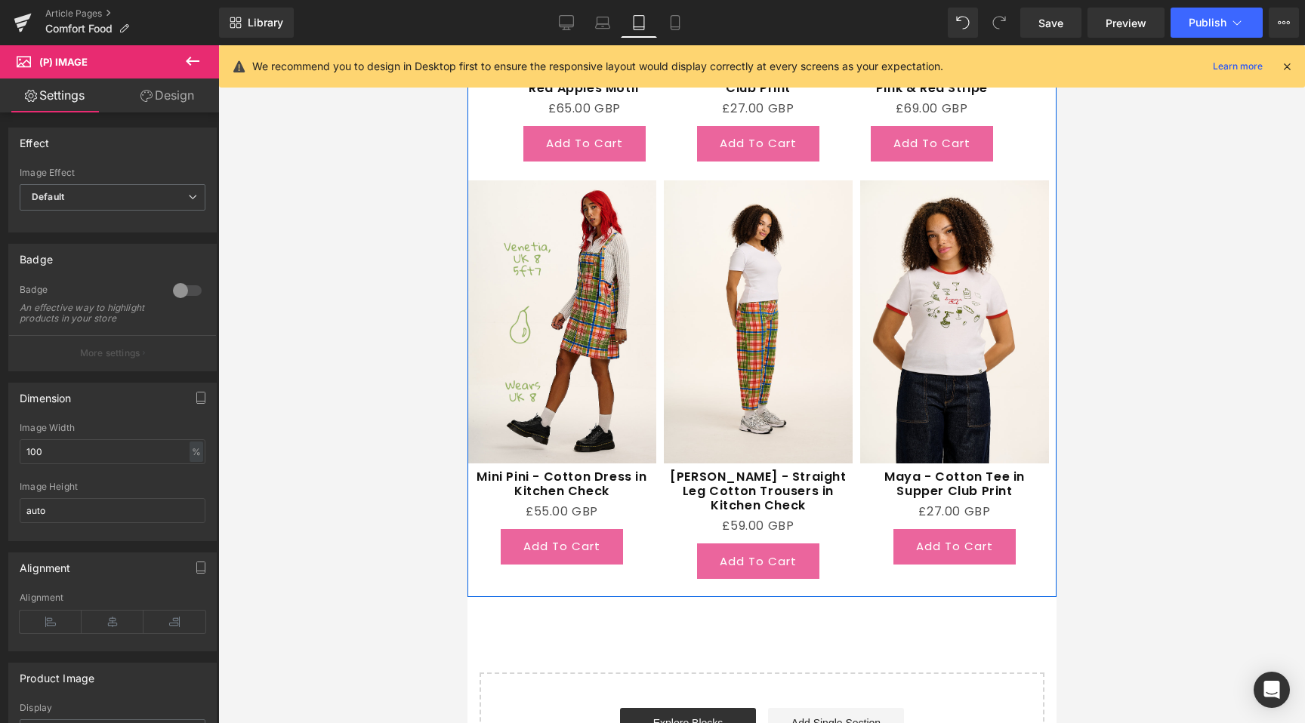
click at [496, 179] on div "Sale Off (P) Image Mini Pini - Cotton Dress in Kitchen Check (P) Title £0 GBP £…" at bounding box center [761, 382] width 589 height 410
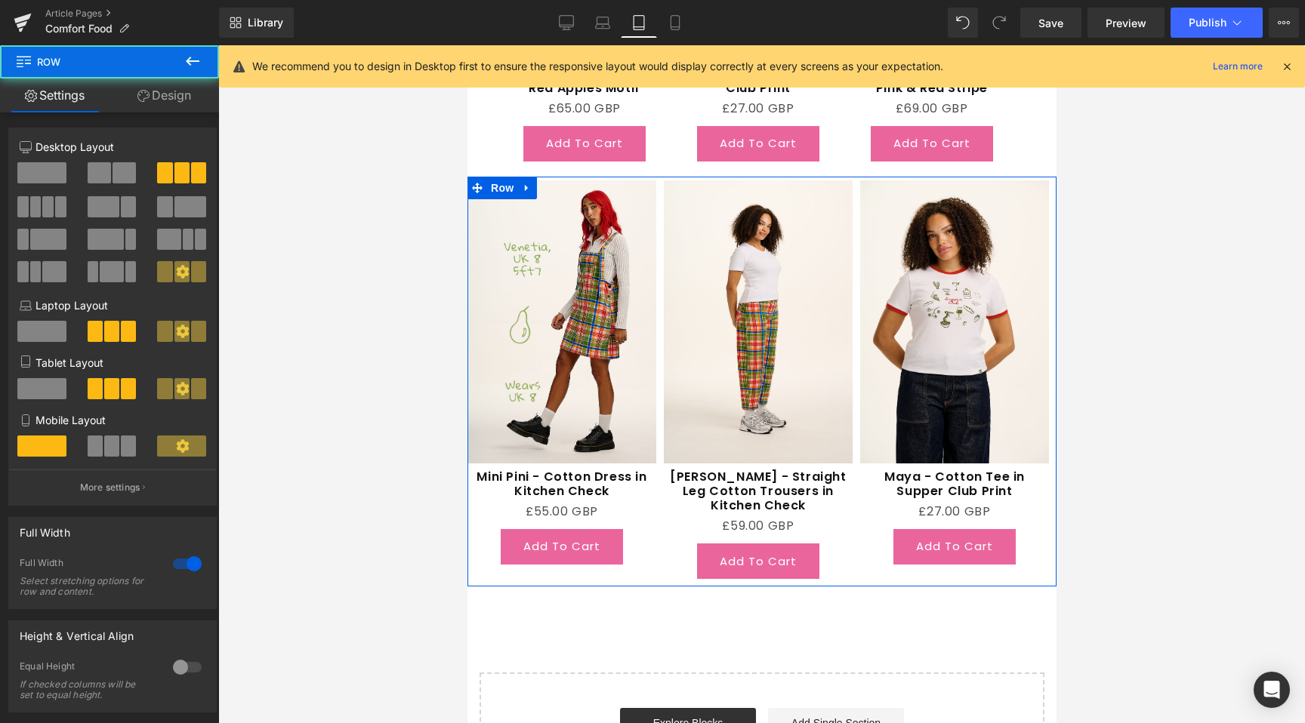
click at [174, 94] on link "Design" at bounding box center [163, 96] width 109 height 34
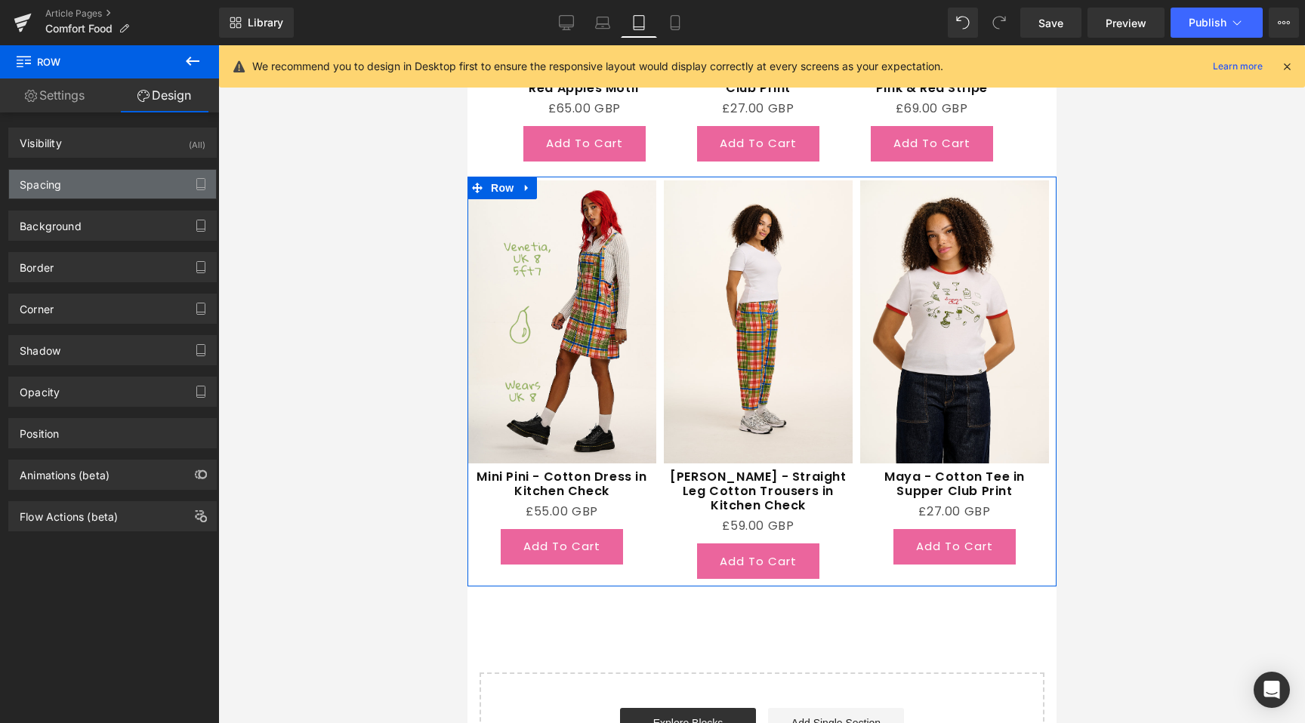
click at [98, 192] on div "Spacing" at bounding box center [112, 184] width 207 height 29
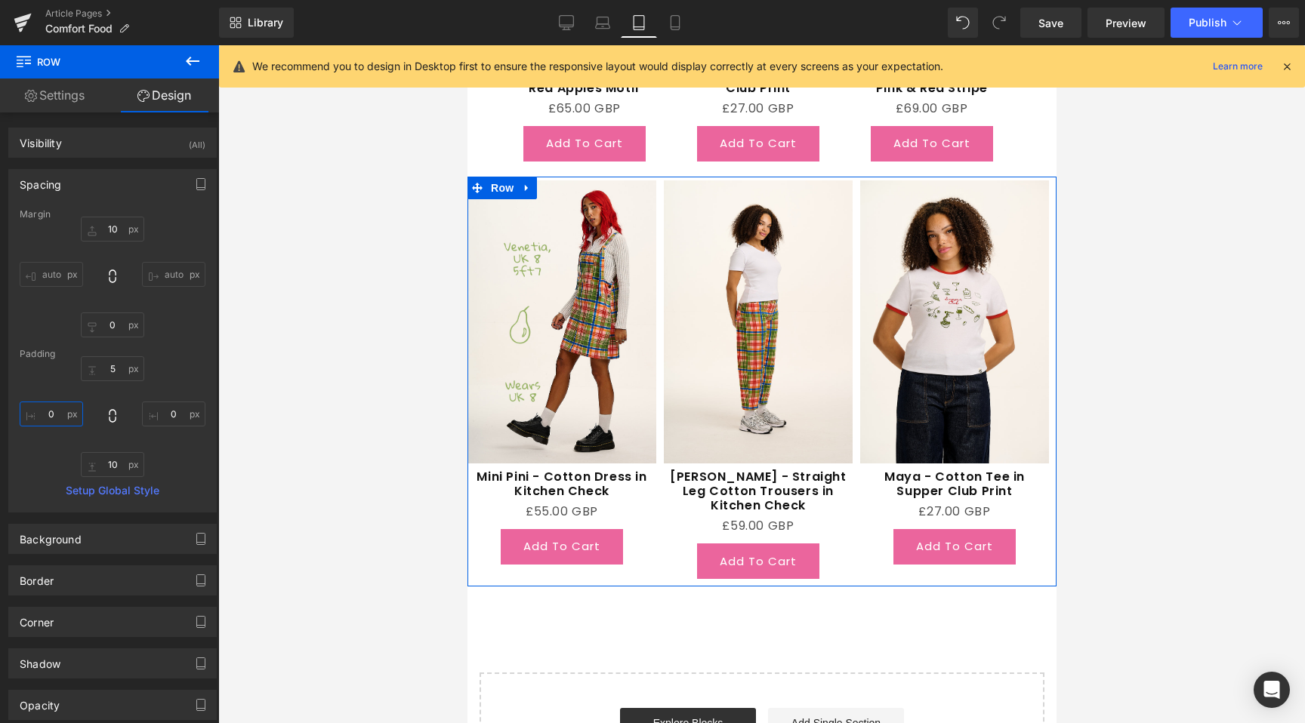
click at [48, 409] on input "0" at bounding box center [51, 414] width 63 height 25
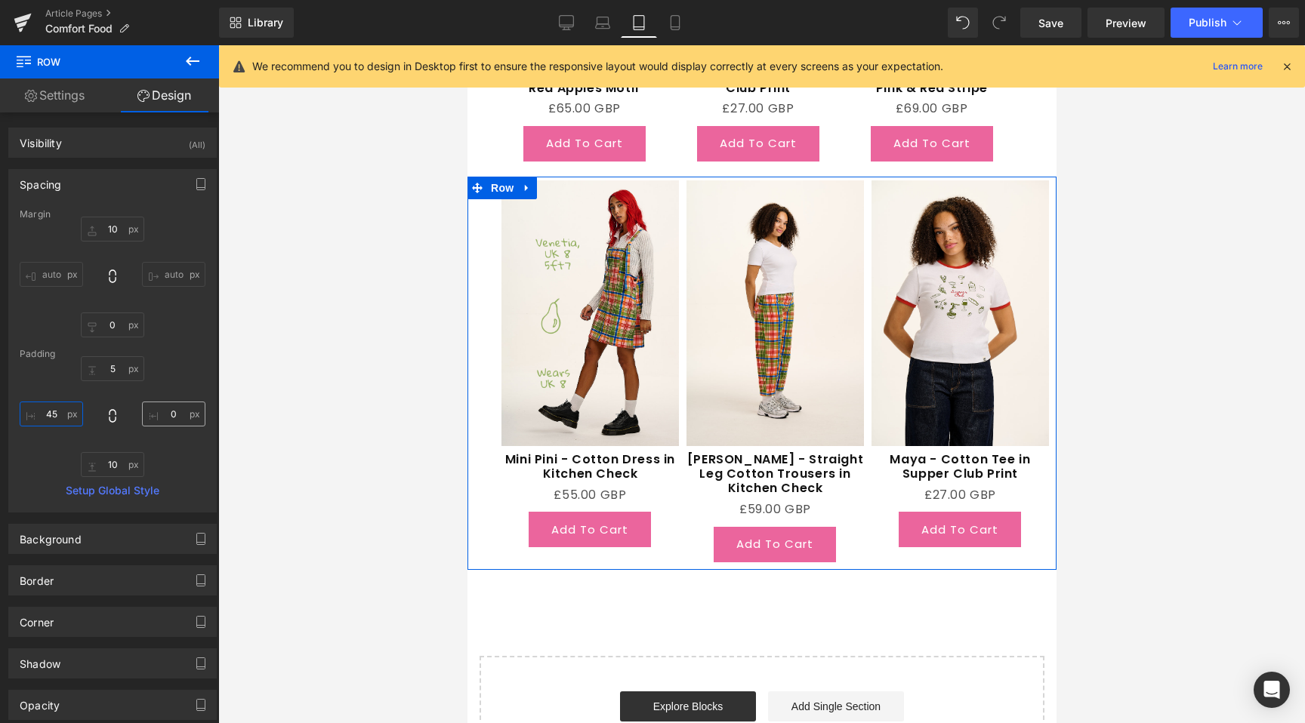
type input "45"
click at [160, 417] on input "0" at bounding box center [173, 414] width 63 height 25
type input "45"
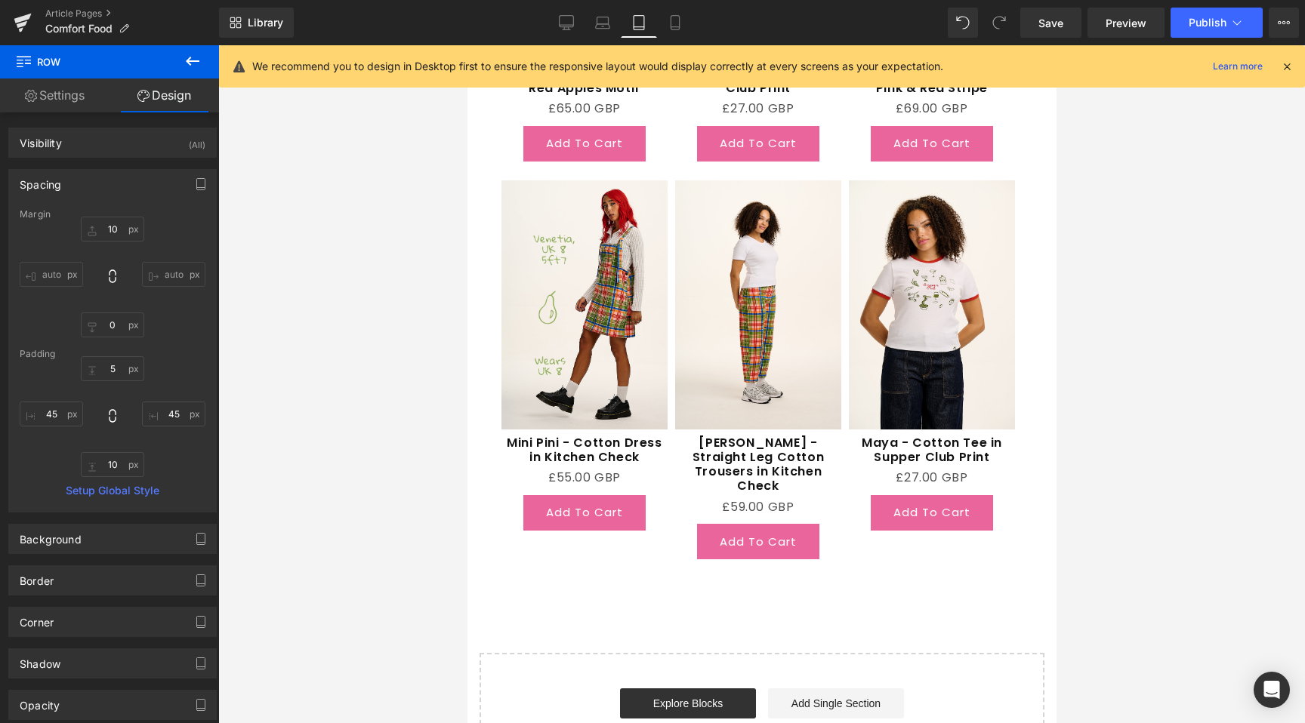
click at [301, 440] on div at bounding box center [761, 384] width 1087 height 678
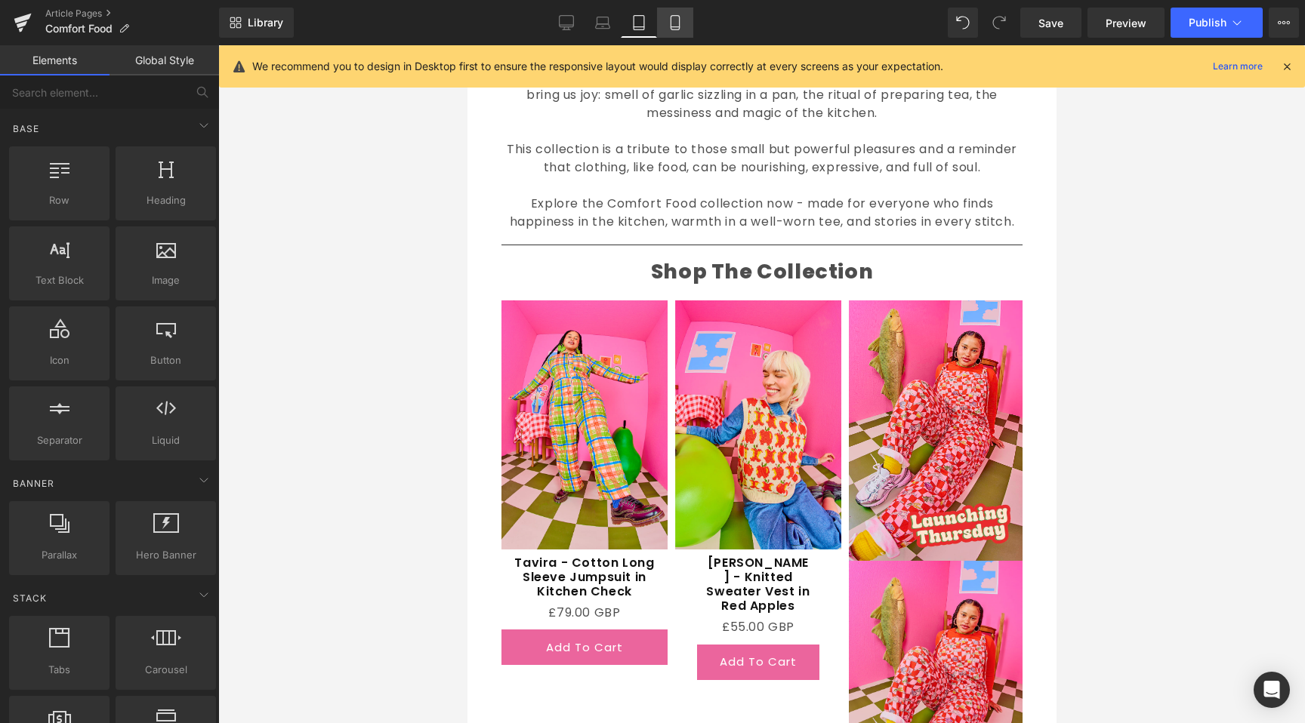
click at [682, 18] on icon at bounding box center [675, 22] width 15 height 15
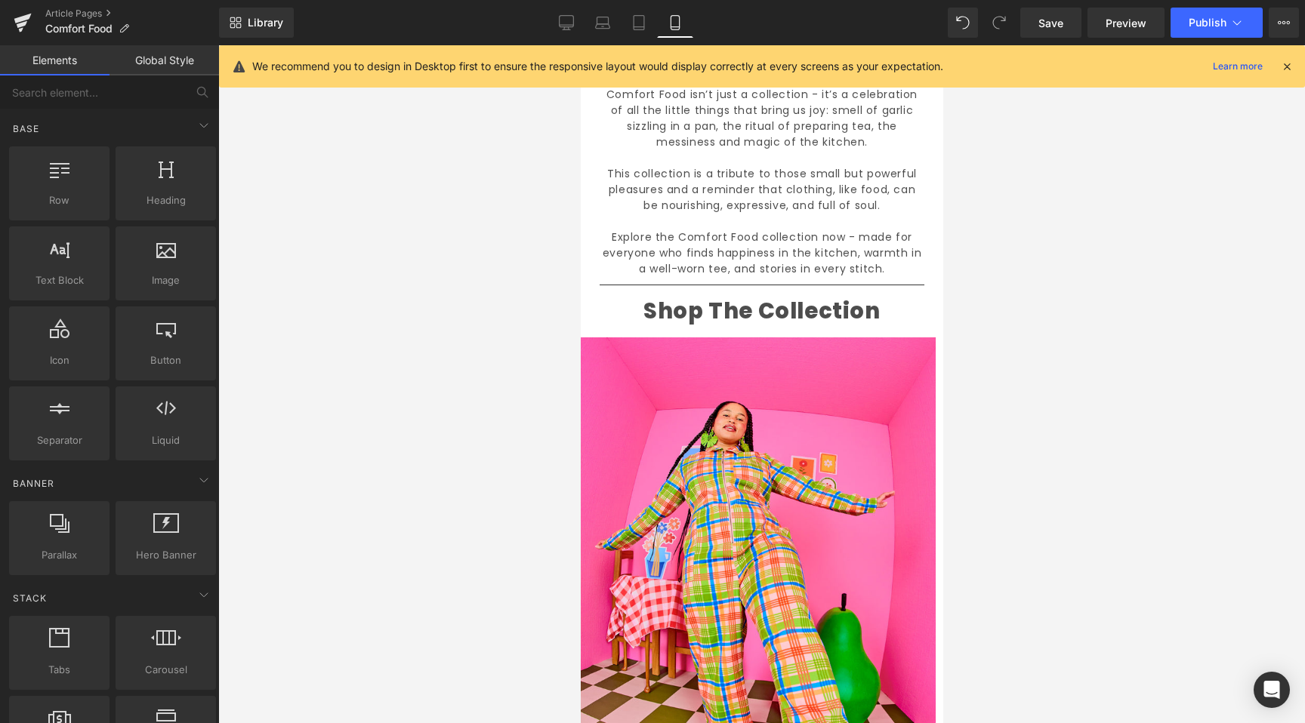
scroll to position [1134, 0]
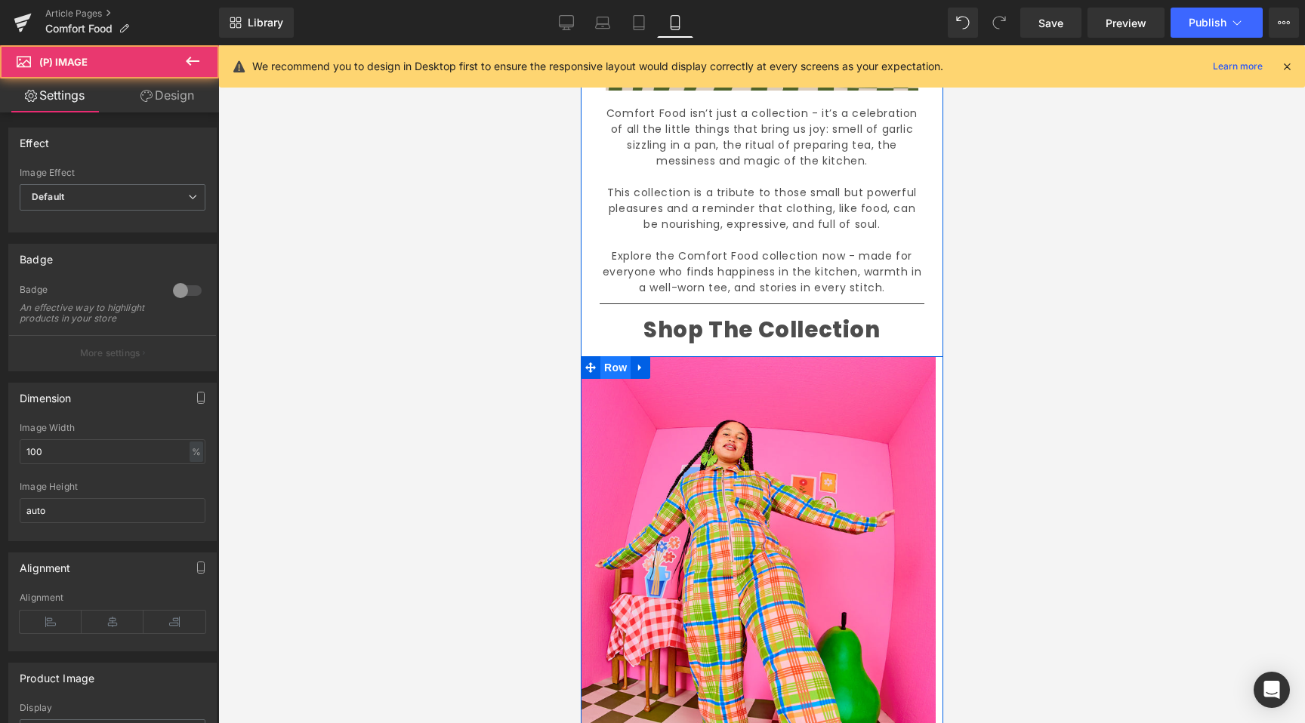
click at [610, 356] on span "Row" at bounding box center [615, 367] width 30 height 23
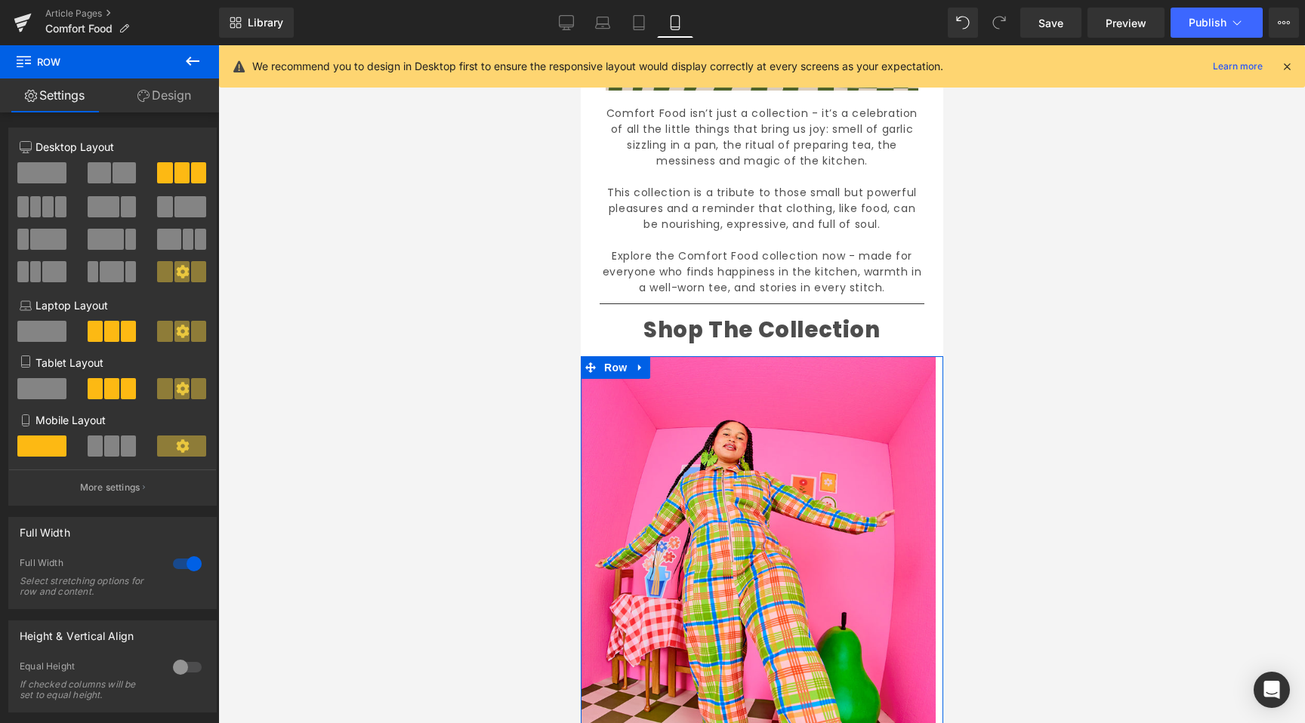
click at [140, 100] on icon at bounding box center [143, 96] width 12 height 12
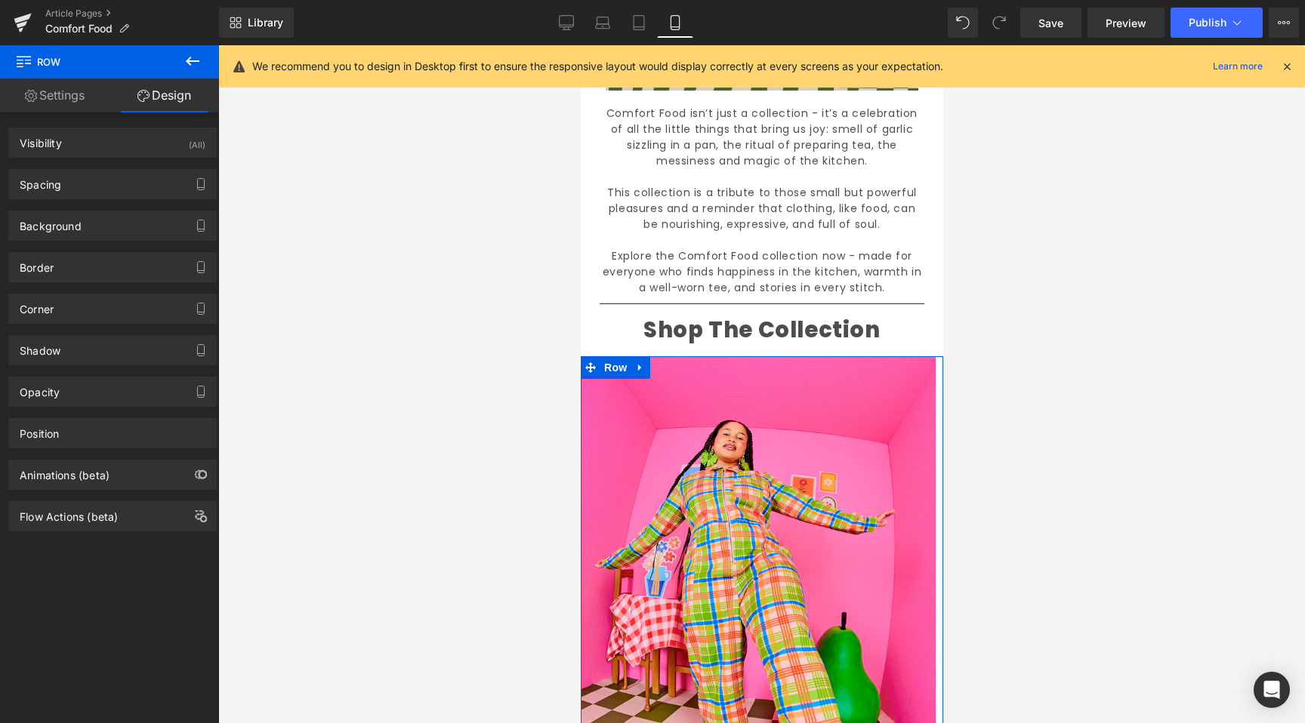
type input "10"
type input "0"
type input "15"
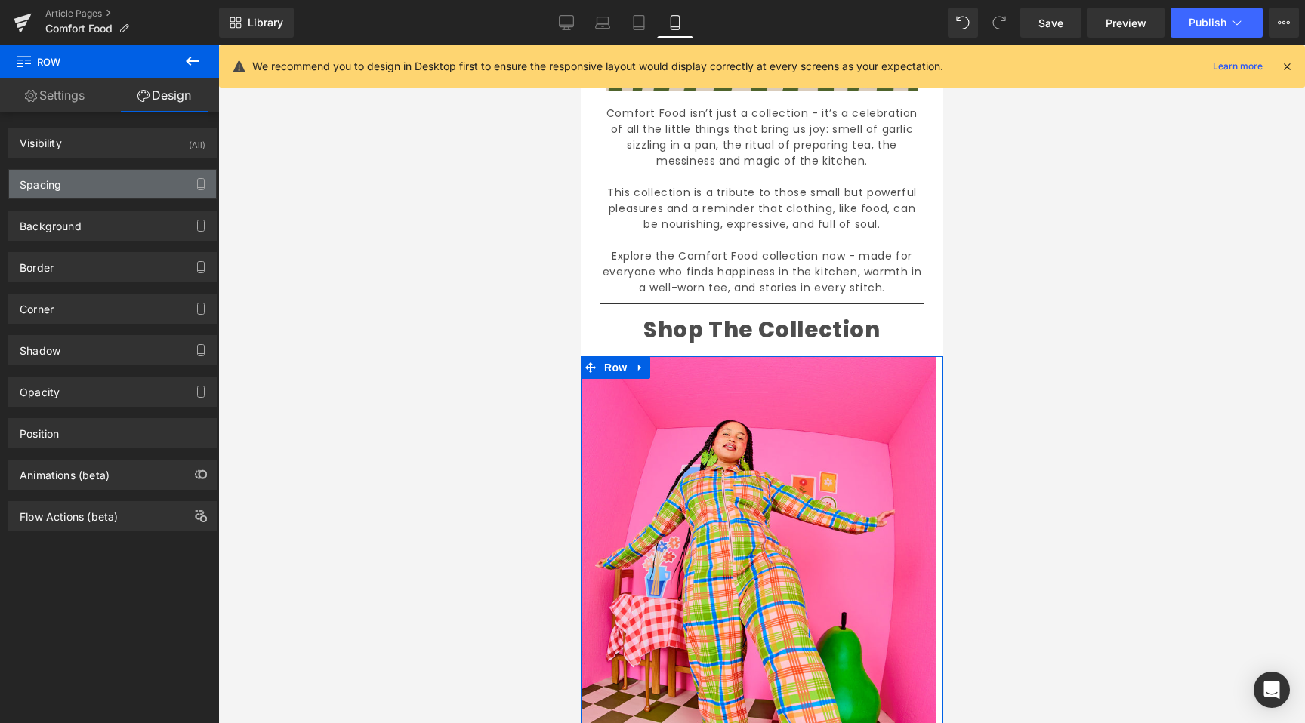
click at [51, 186] on div "Spacing" at bounding box center [41, 180] width 42 height 21
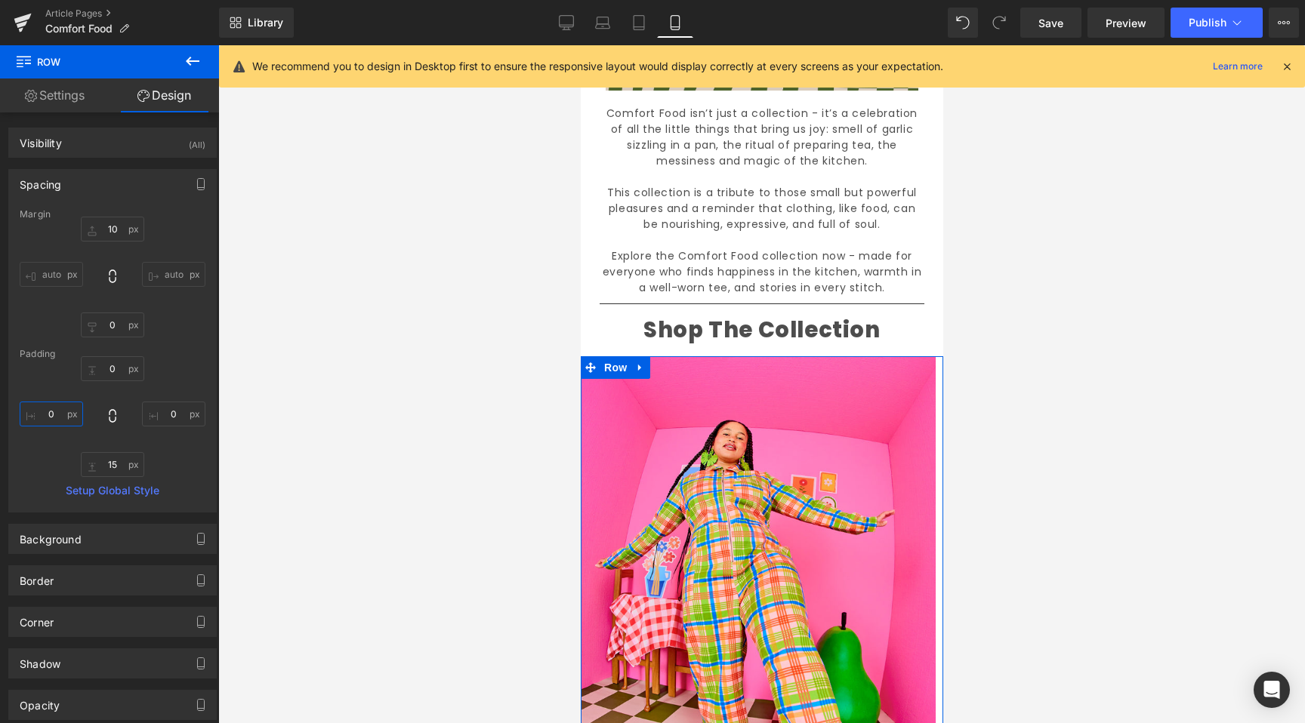
click at [51, 419] on input "0" at bounding box center [51, 414] width 63 height 25
type input "2-"
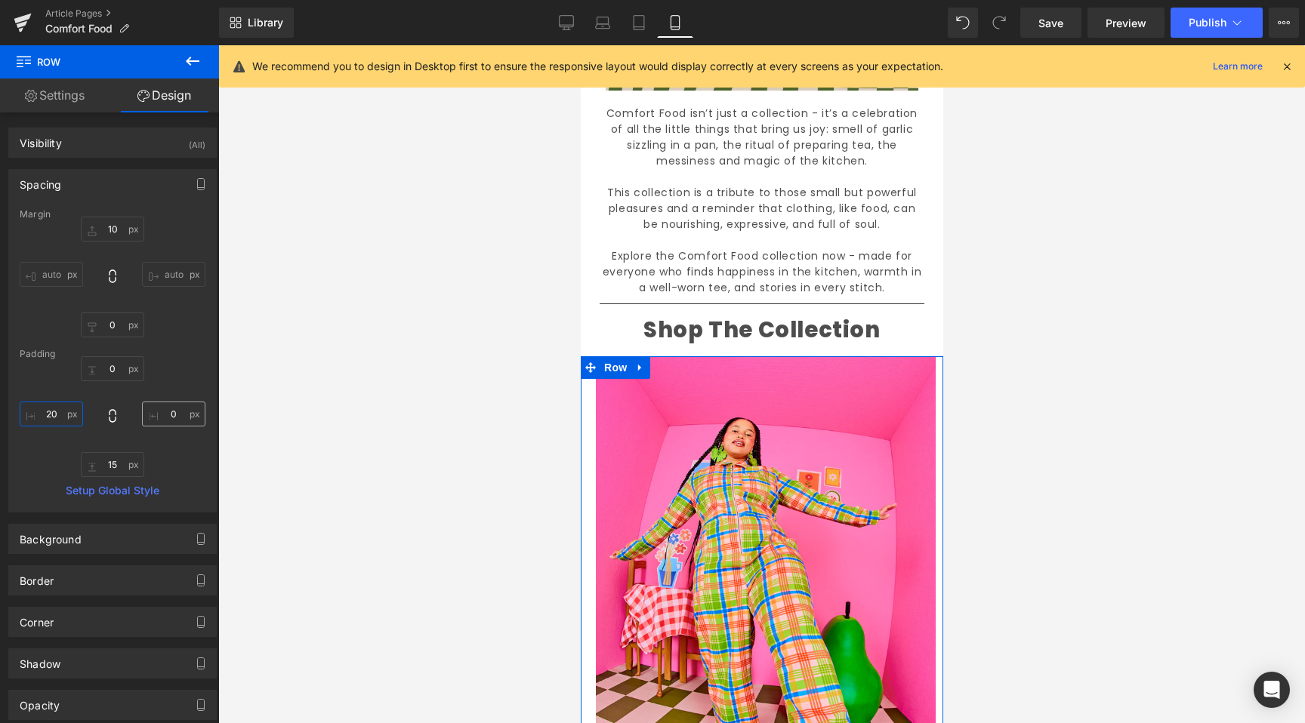
type input "20"
click at [161, 414] on input "0" at bounding box center [173, 414] width 63 height 25
type input "20"
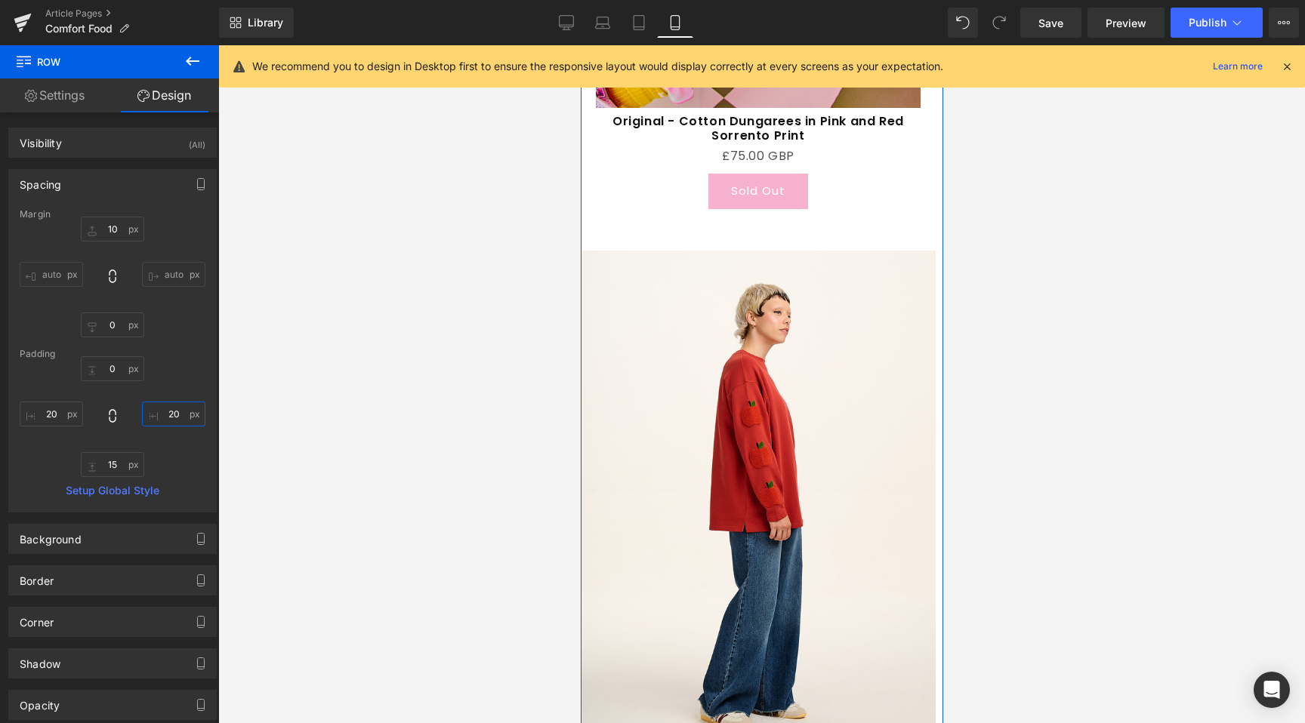
scroll to position [3581, 0]
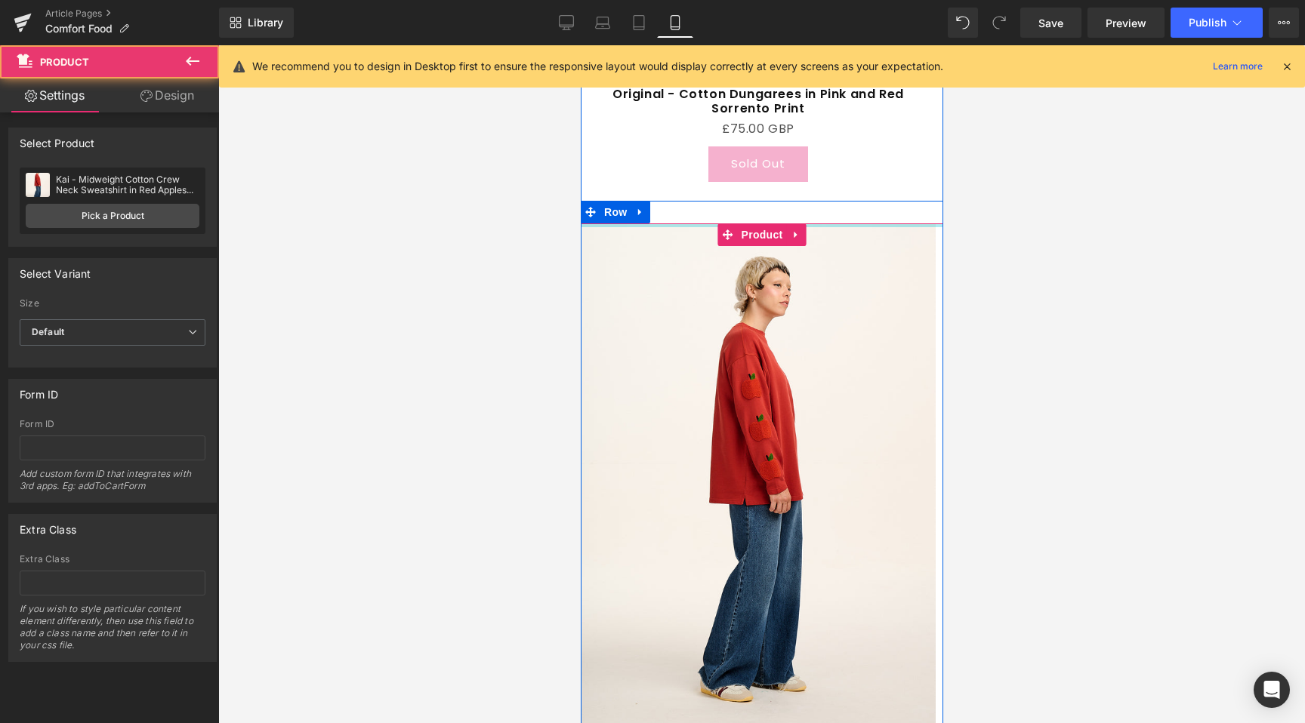
click at [661, 224] on div at bounding box center [761, 226] width 362 height 4
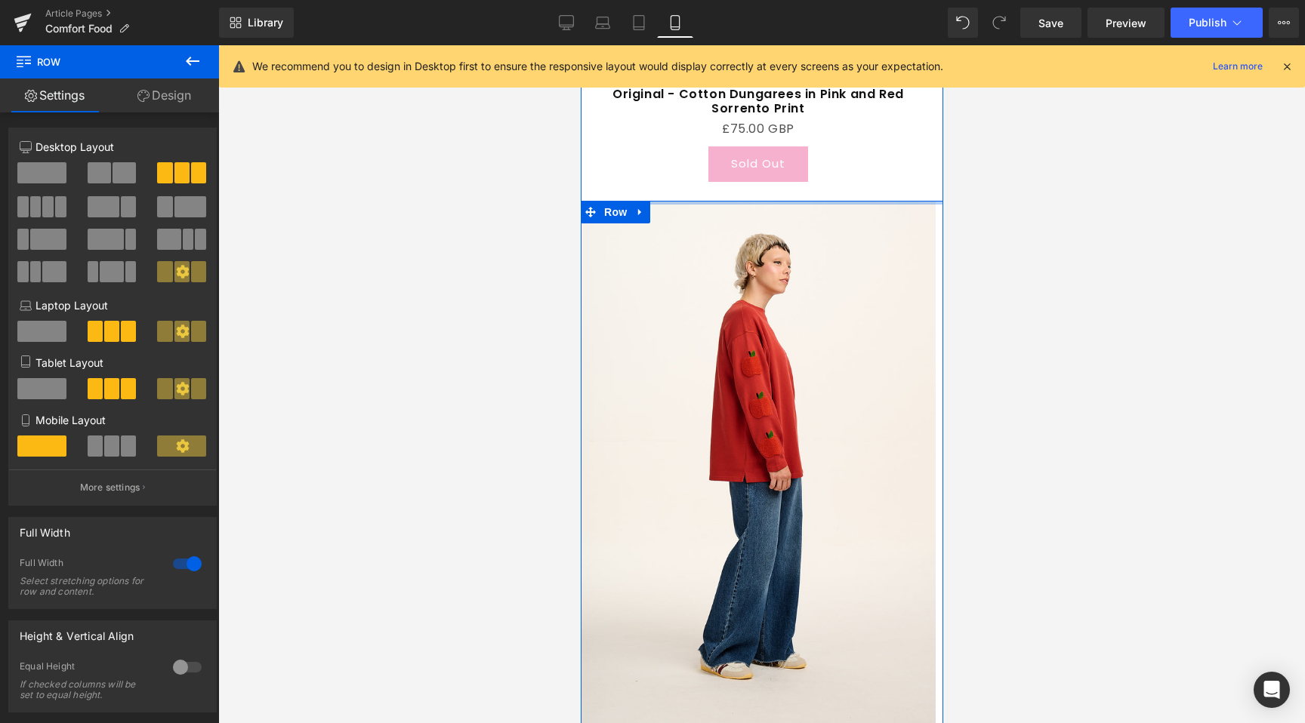
drag, startPoint x: 676, startPoint y: 190, endPoint x: 673, endPoint y: 165, distance: 25.1
click at [673, 165] on div "Comfort Food Text Block We all love a warm bowl of soup, the smell of fresh her…" at bounding box center [760, 404] width 347 height 7219
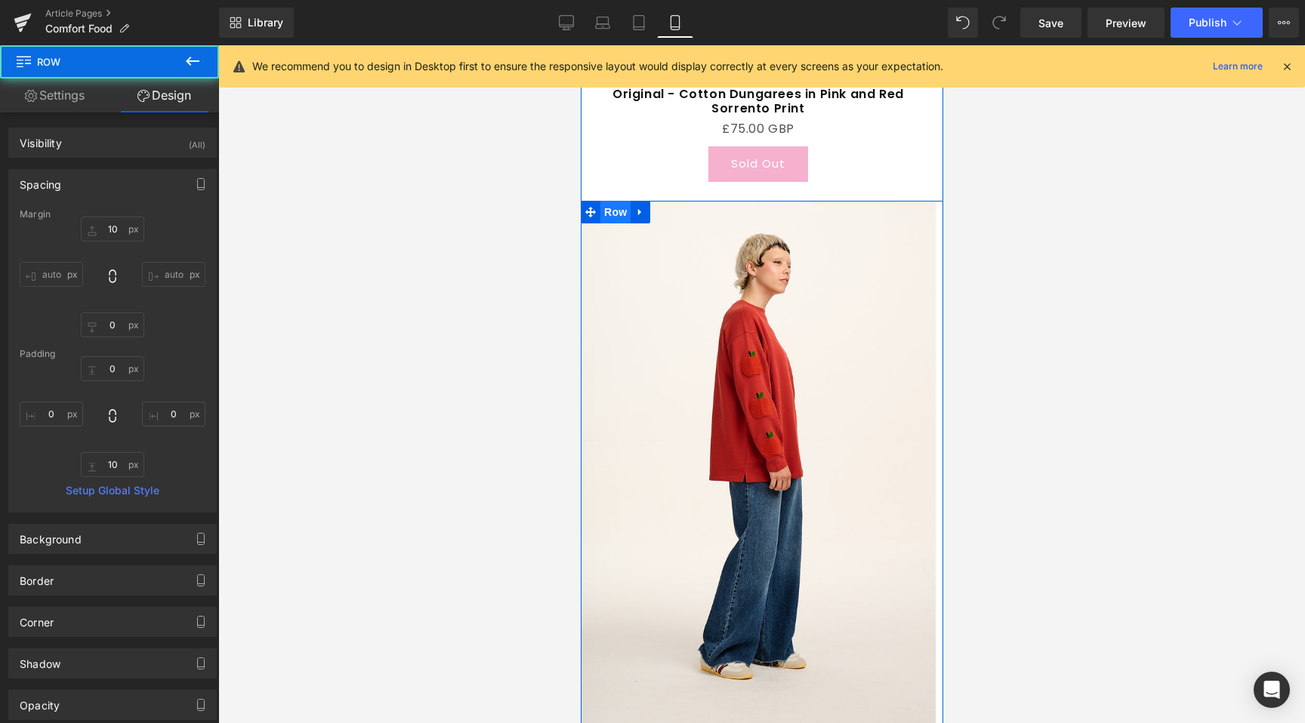
click at [625, 201] on span "Row" at bounding box center [615, 212] width 30 height 23
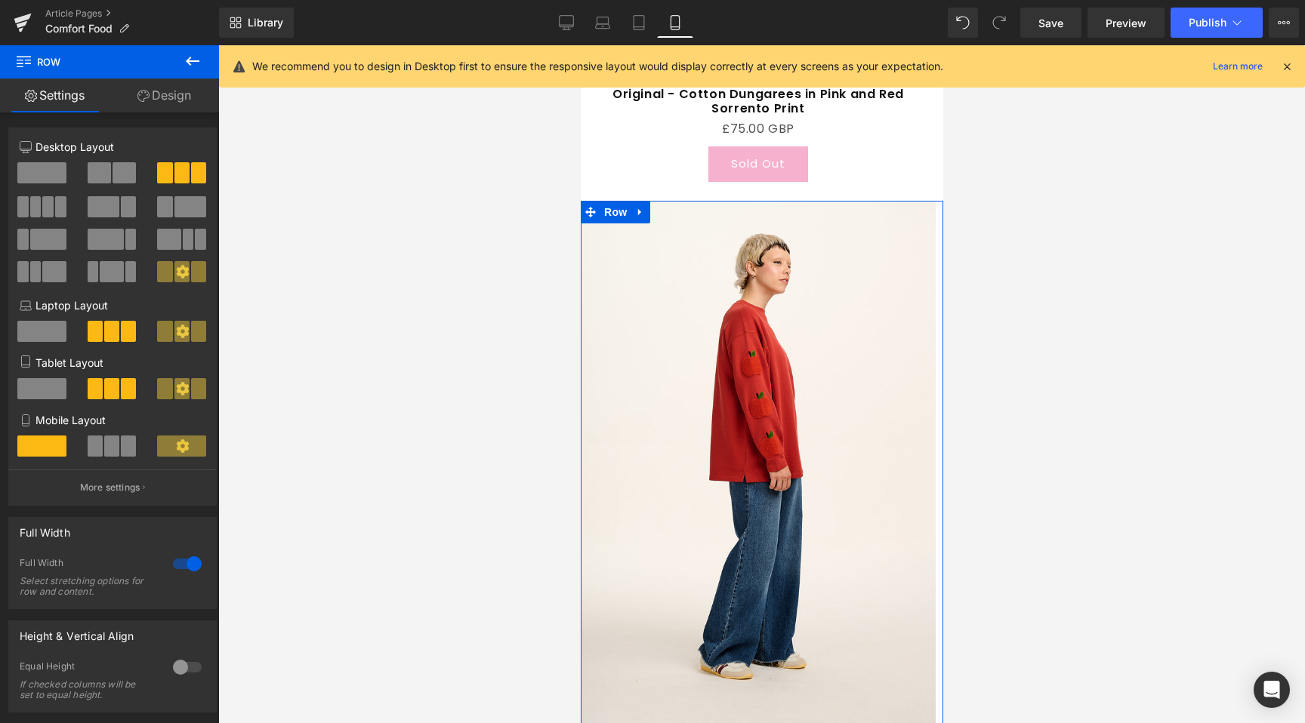
click at [140, 103] on link "Design" at bounding box center [163, 96] width 109 height 34
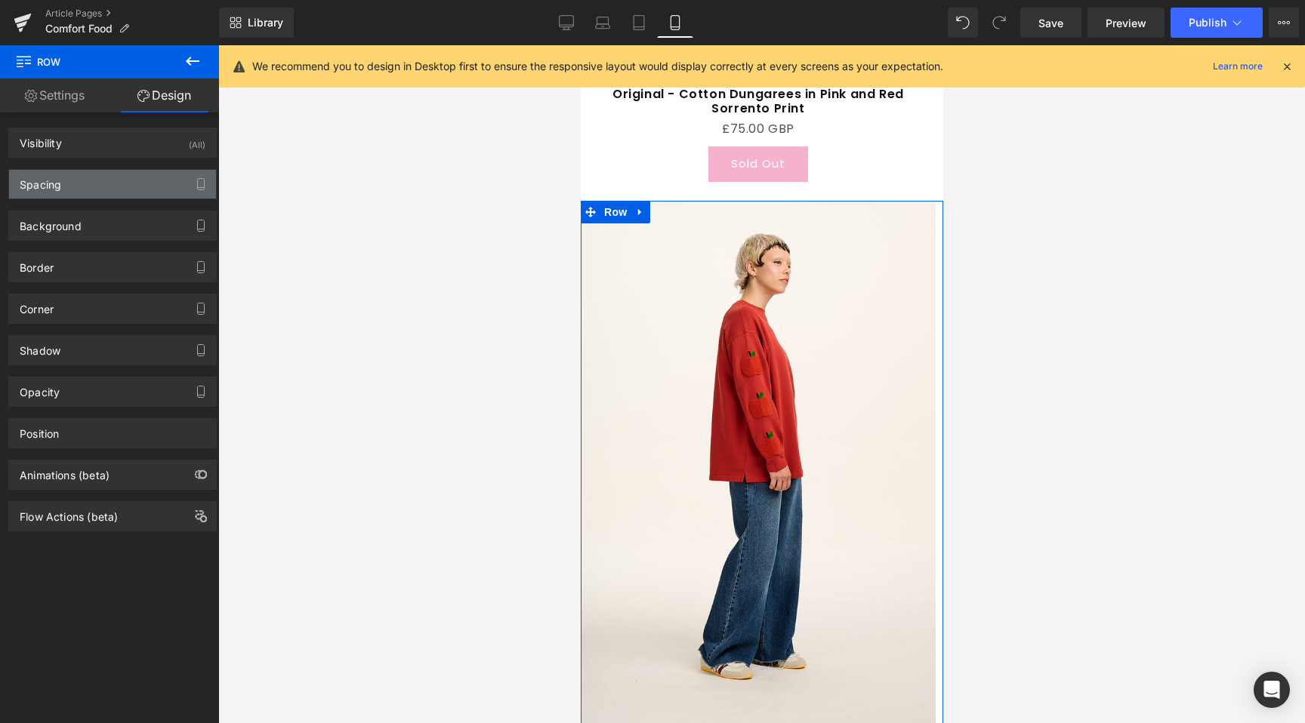
click at [69, 182] on div "Spacing" at bounding box center [112, 184] width 207 height 29
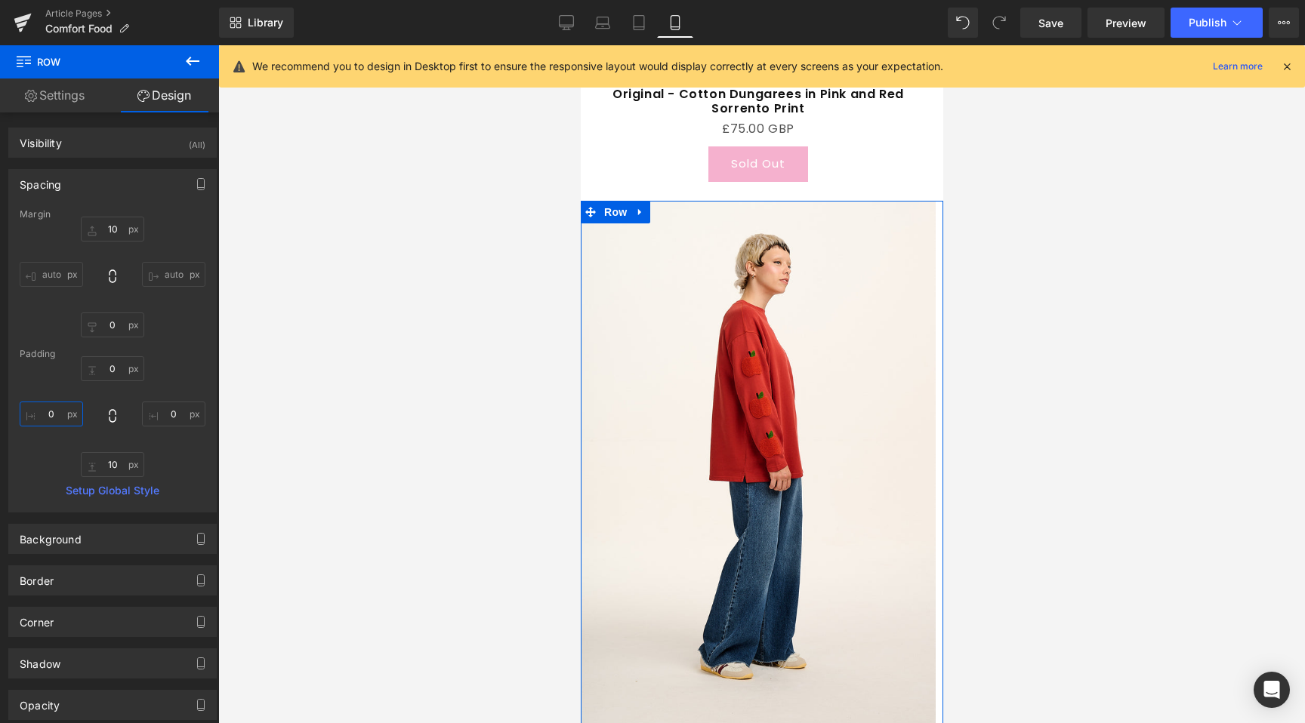
click at [45, 410] on input "0" at bounding box center [51, 414] width 63 height 25
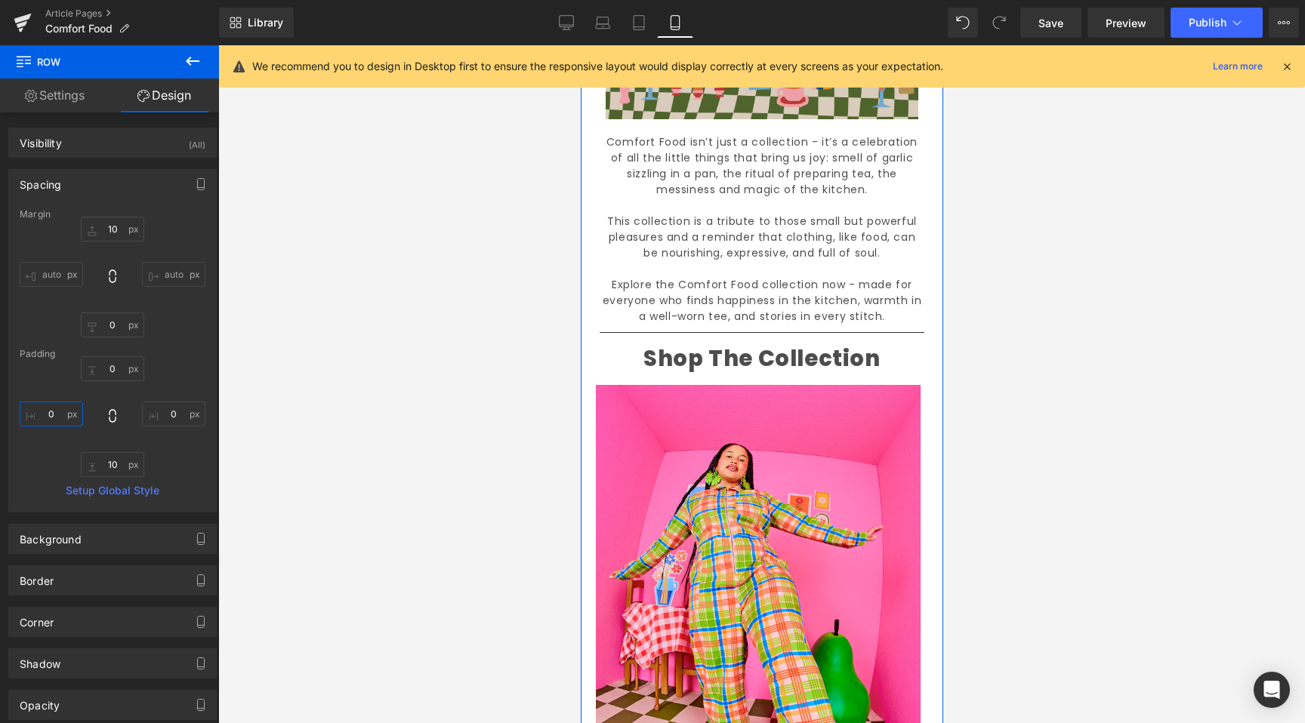
scroll to position [1133, 0]
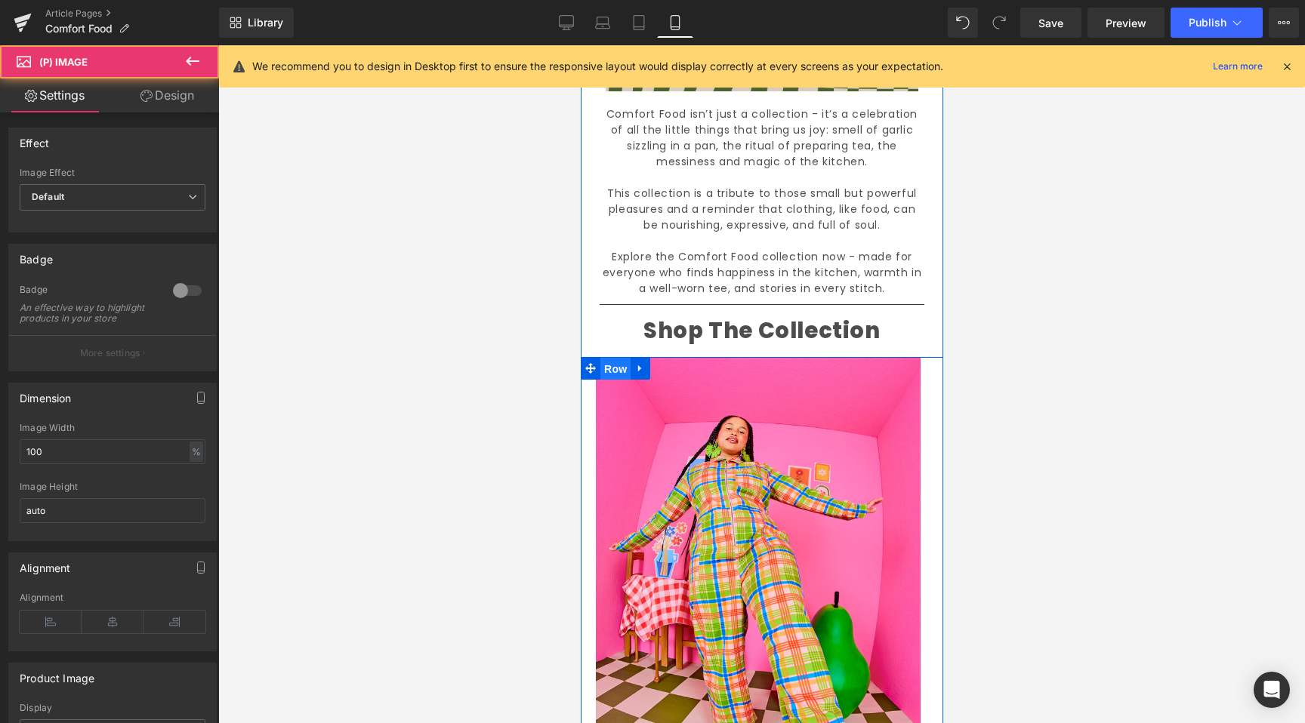
click at [613, 358] on span "Row" at bounding box center [615, 369] width 30 height 23
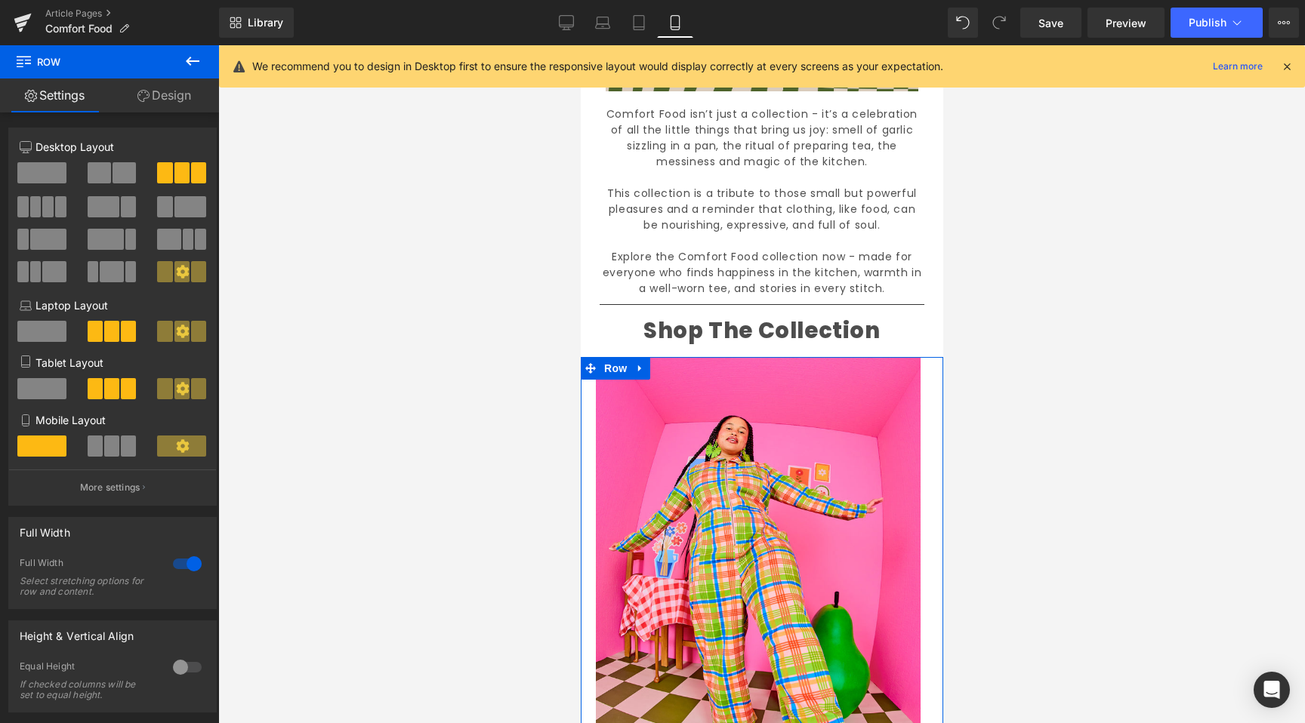
click at [177, 85] on link "Design" at bounding box center [163, 96] width 109 height 34
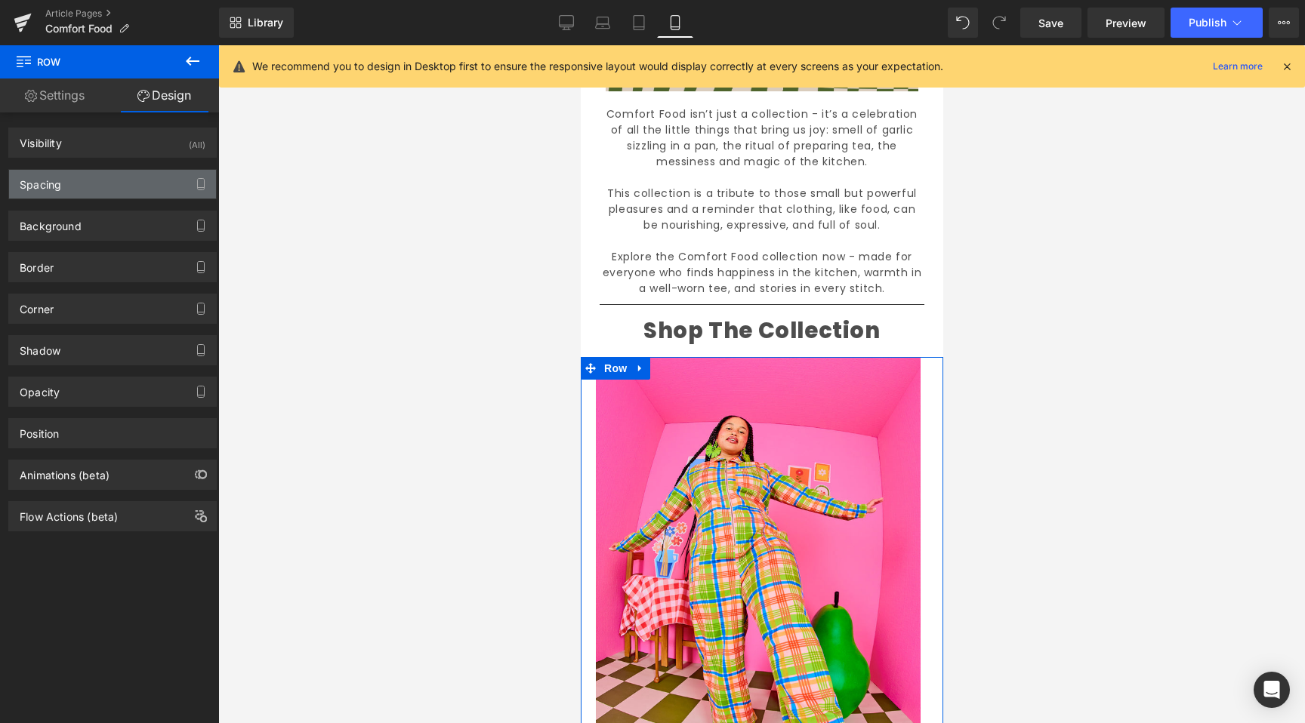
click at [93, 183] on div "Spacing" at bounding box center [112, 184] width 207 height 29
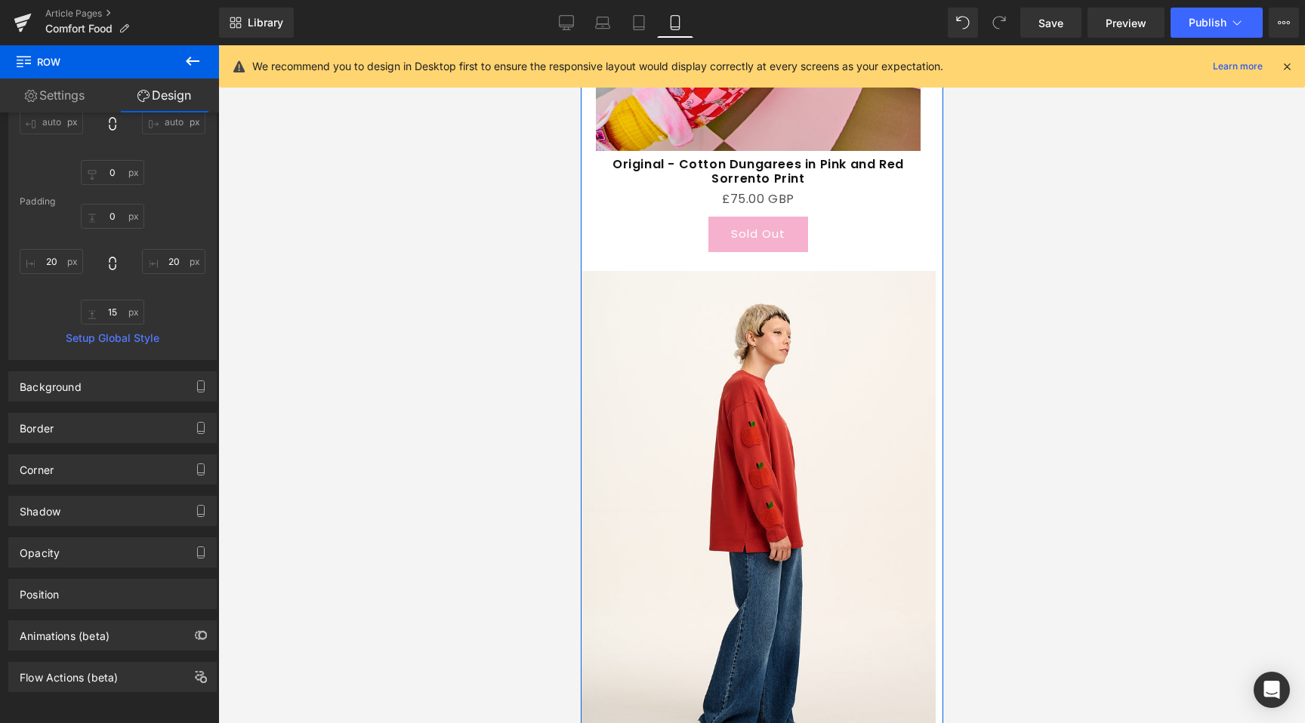
scroll to position [3411, 0]
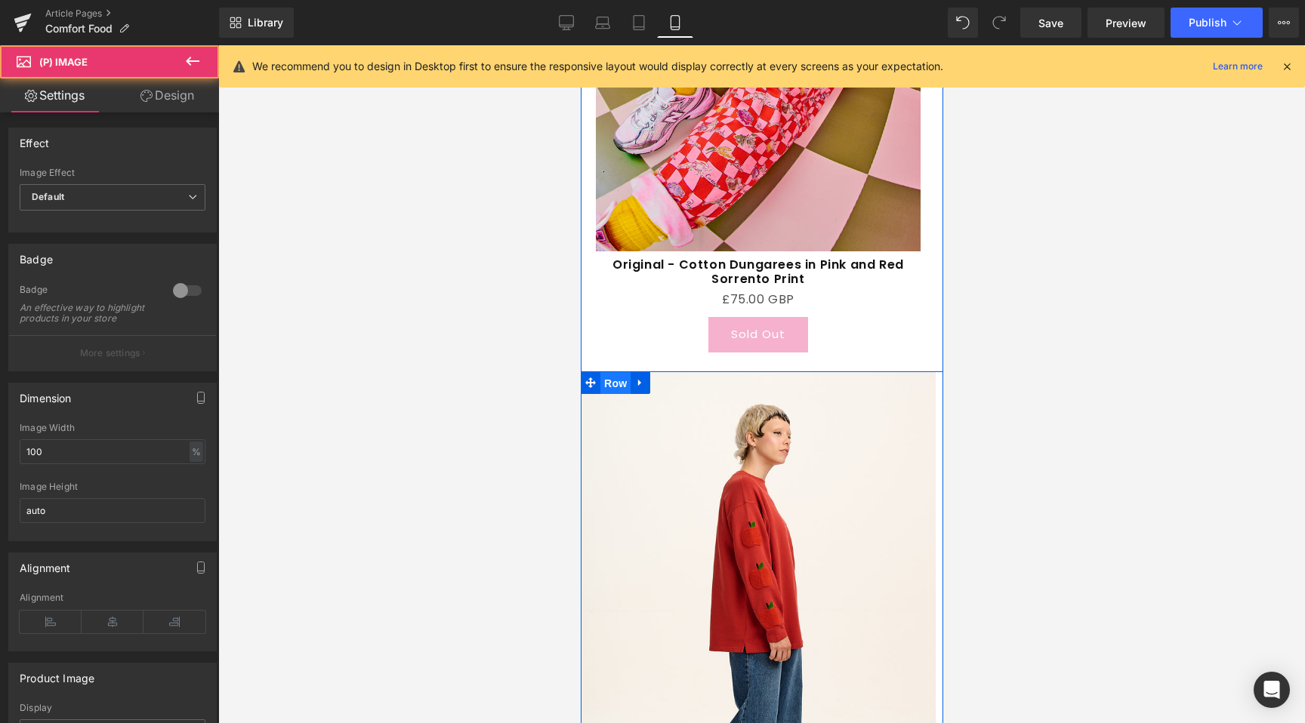
click at [609, 372] on span "Row" at bounding box center [615, 383] width 30 height 23
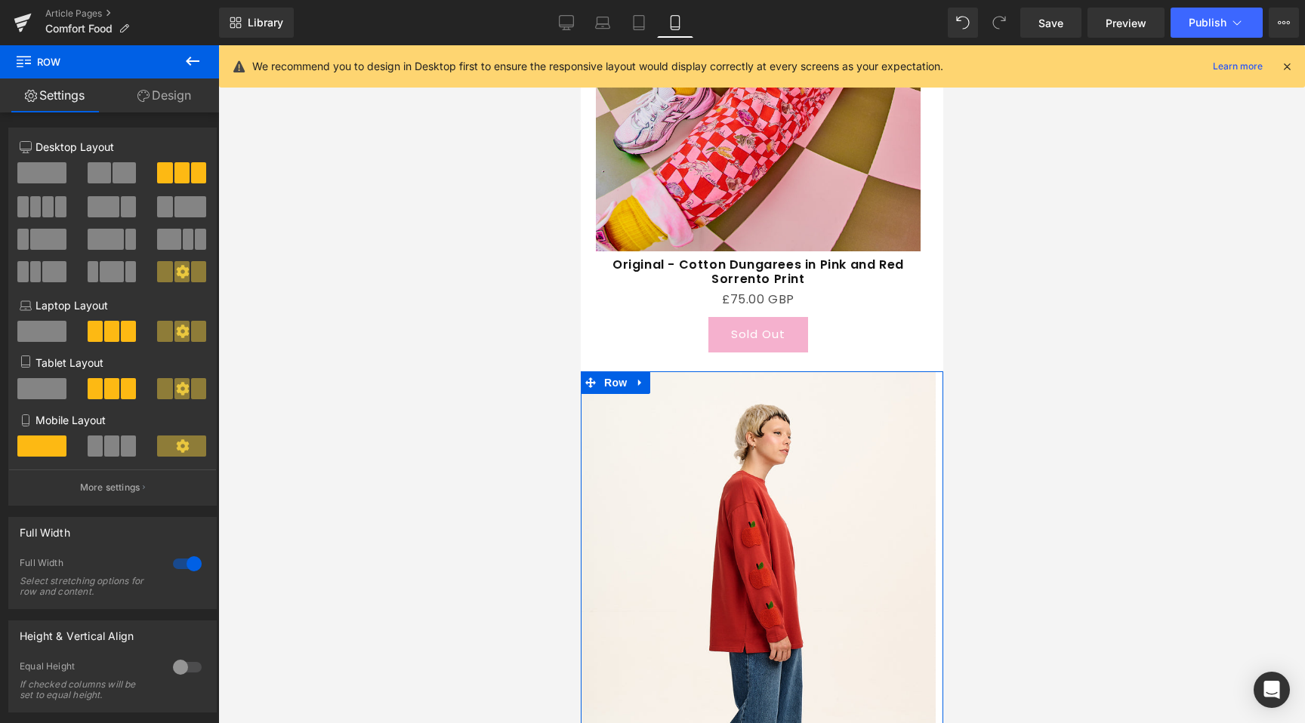
click at [137, 108] on link "Design" at bounding box center [163, 96] width 109 height 34
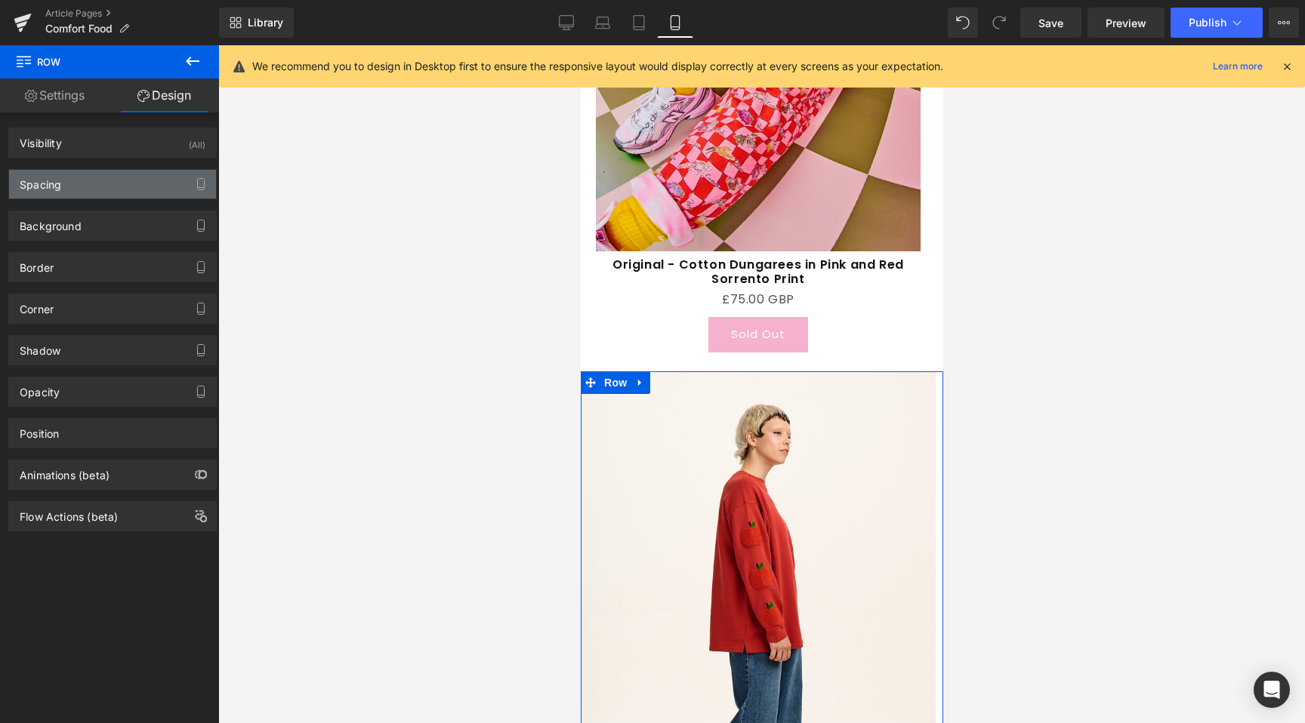
click at [91, 174] on div "Spacing" at bounding box center [112, 184] width 207 height 29
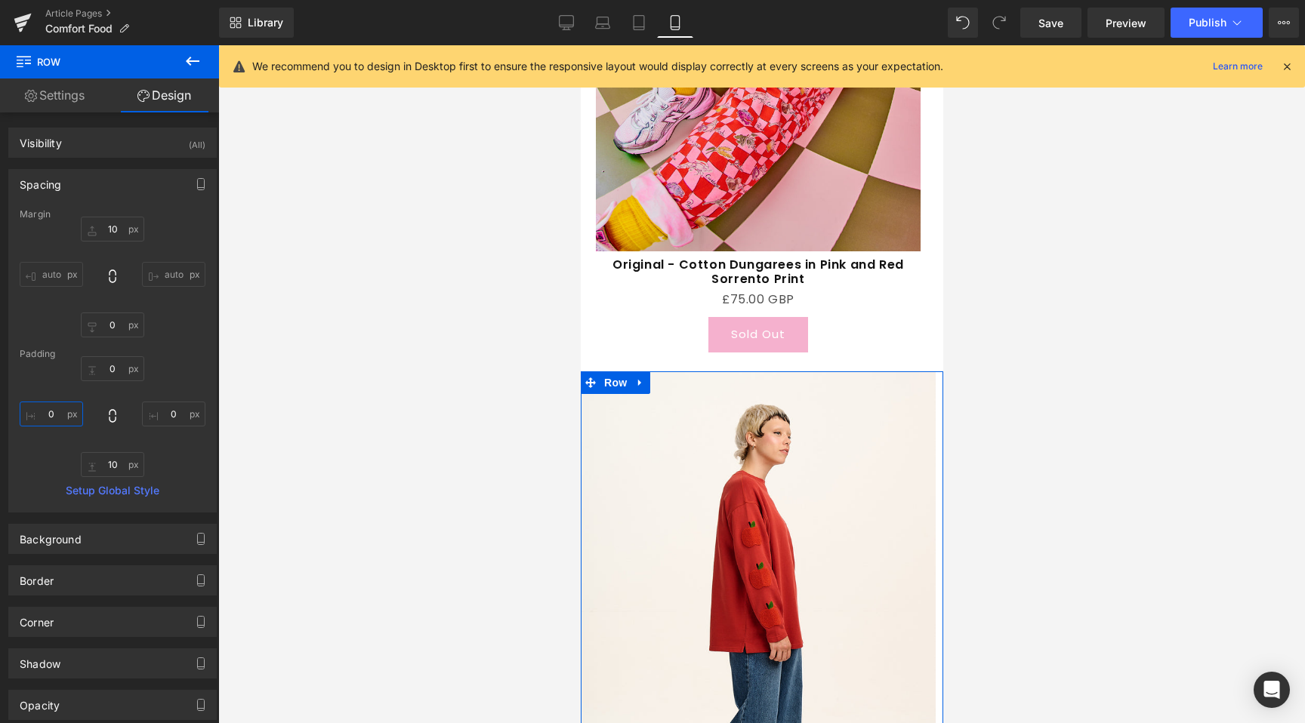
click at [46, 418] on input "0" at bounding box center [51, 414] width 63 height 25
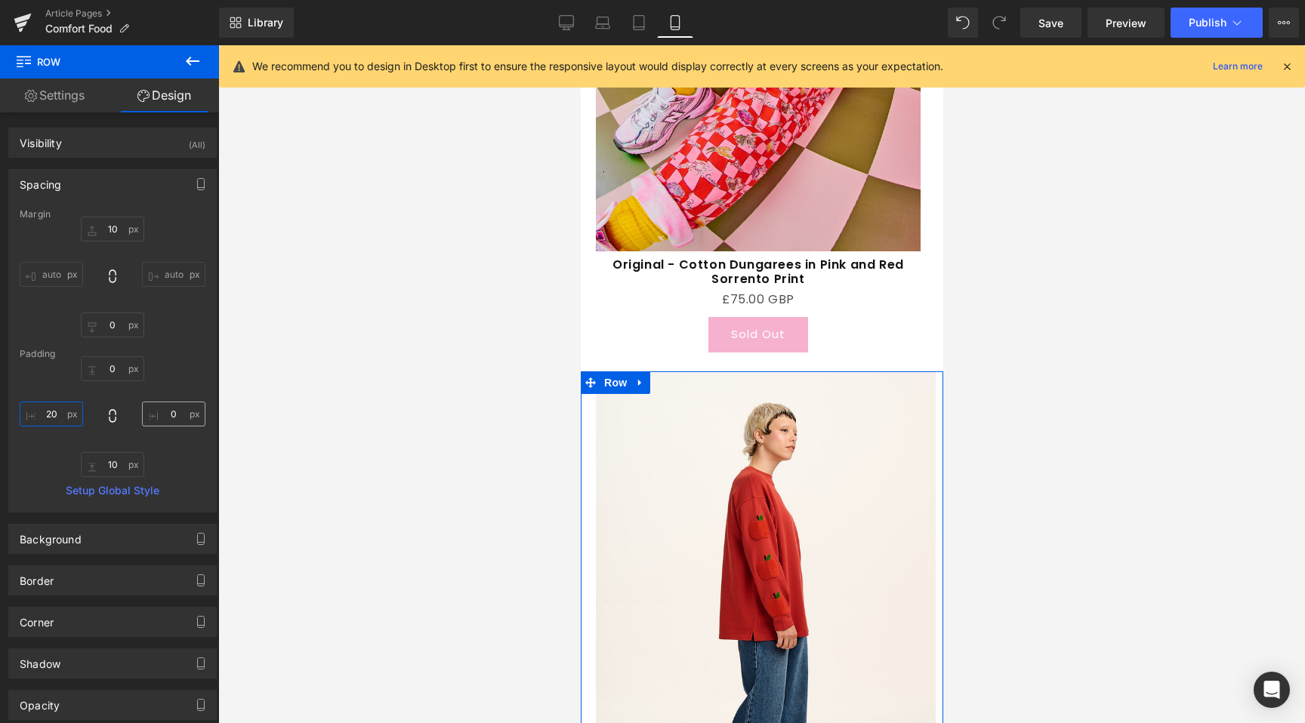
type input "20"
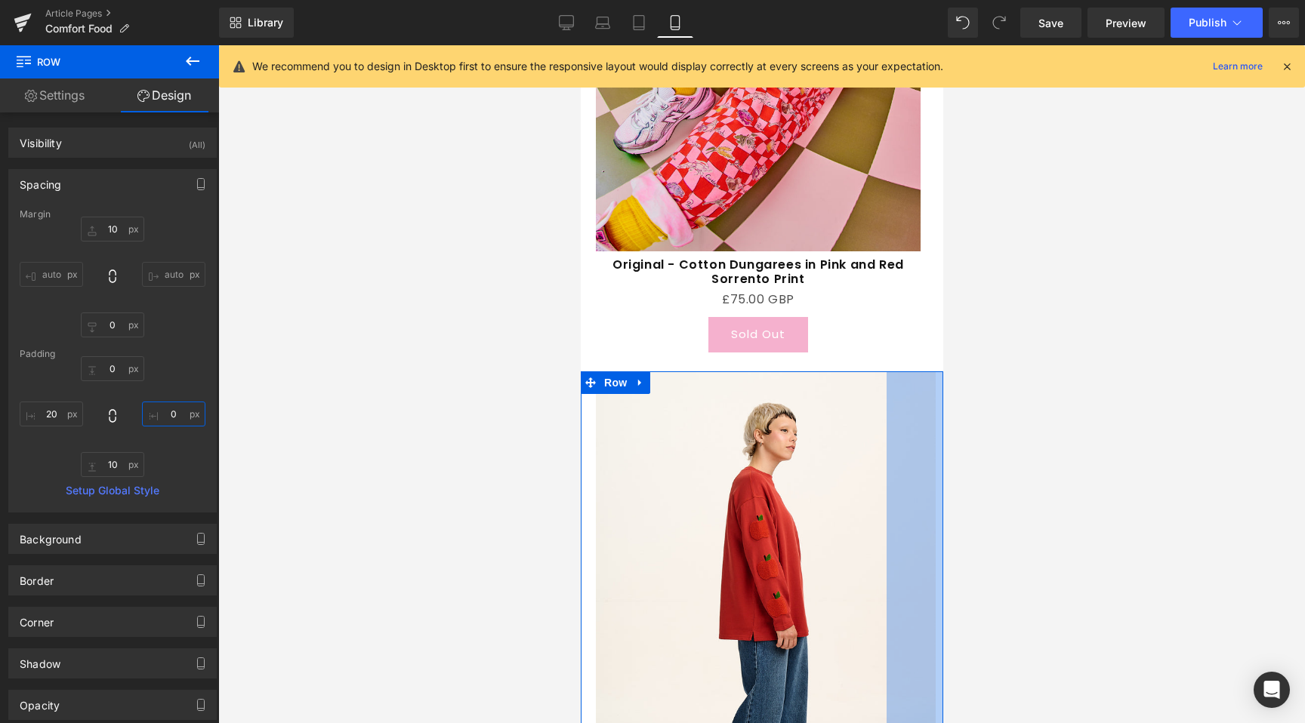
click at [165, 422] on input "0" at bounding box center [173, 414] width 63 height 25
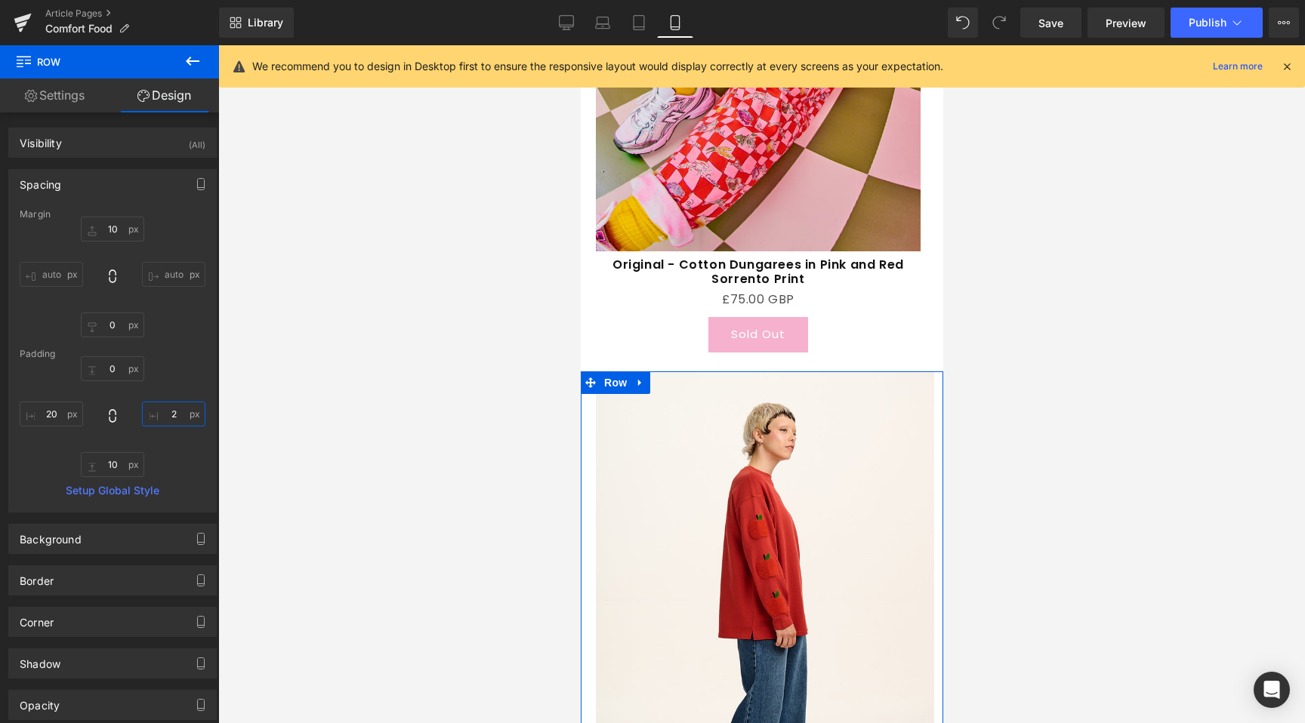
type input "20"
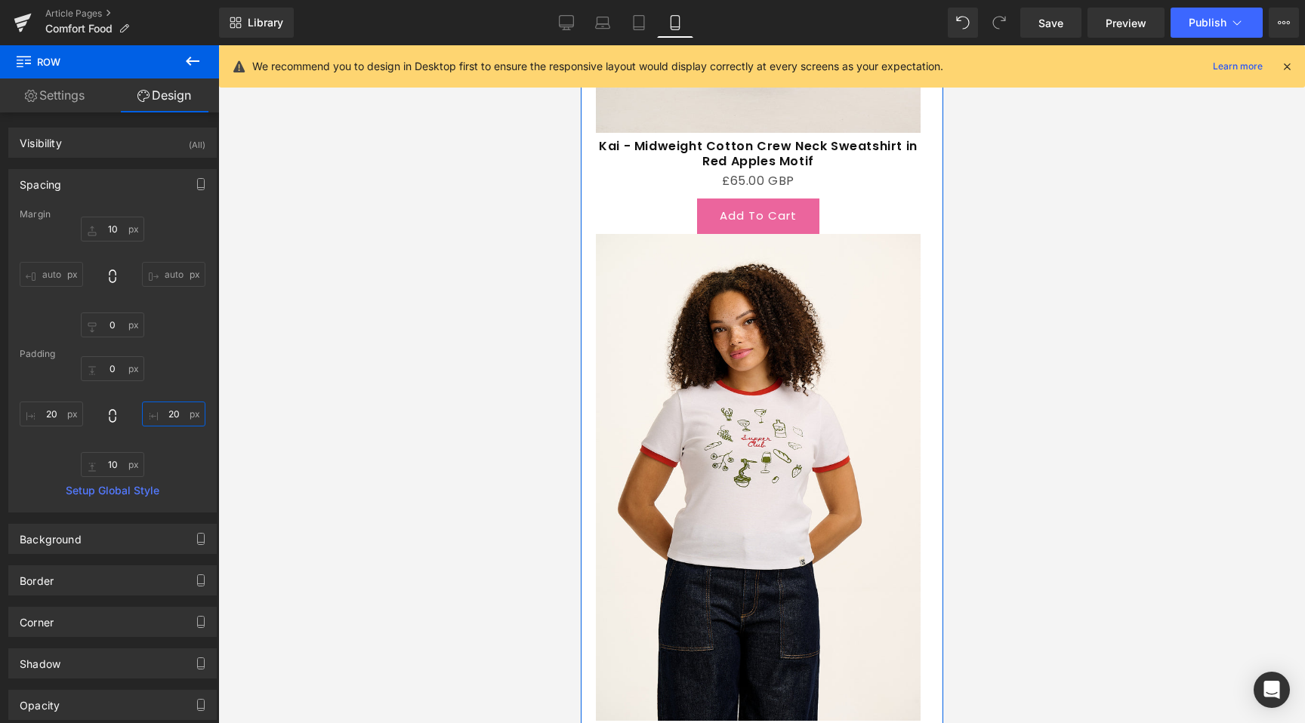
scroll to position [4155, 0]
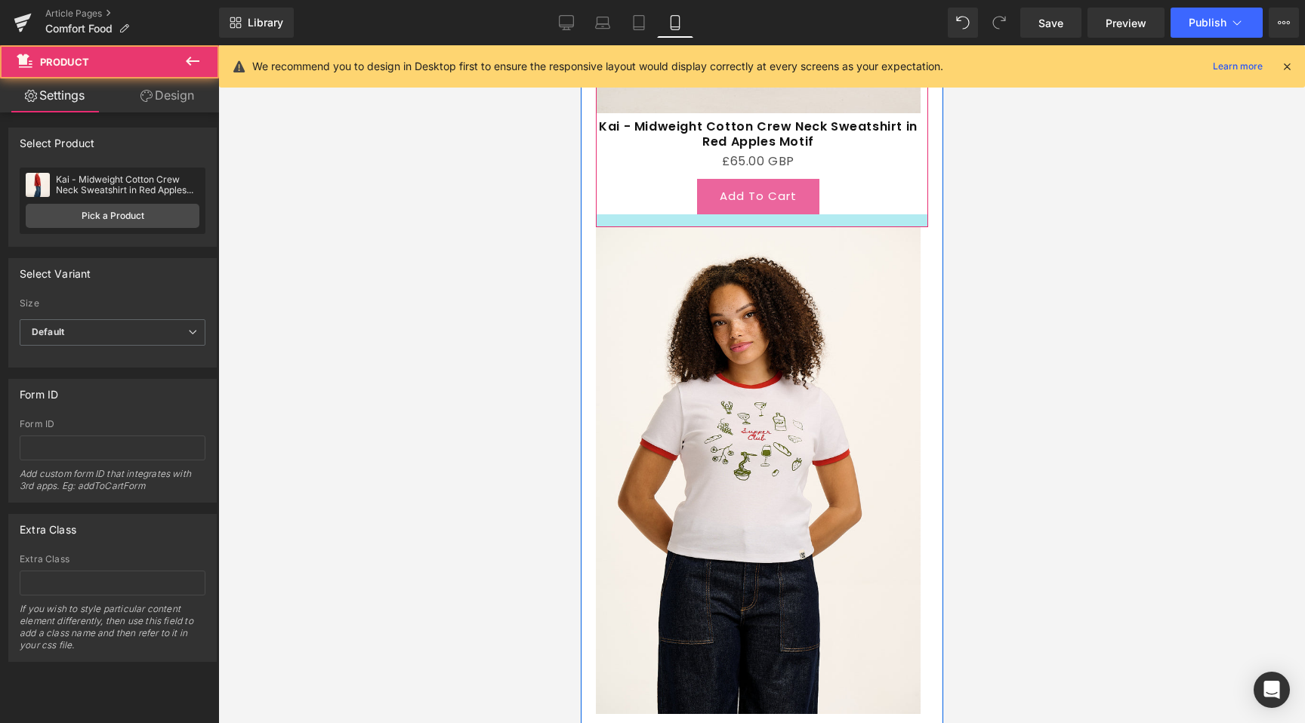
drag, startPoint x: 769, startPoint y: 196, endPoint x: 769, endPoint y: 209, distance: 12.8
click at [769, 214] on div at bounding box center [761, 220] width 332 height 13
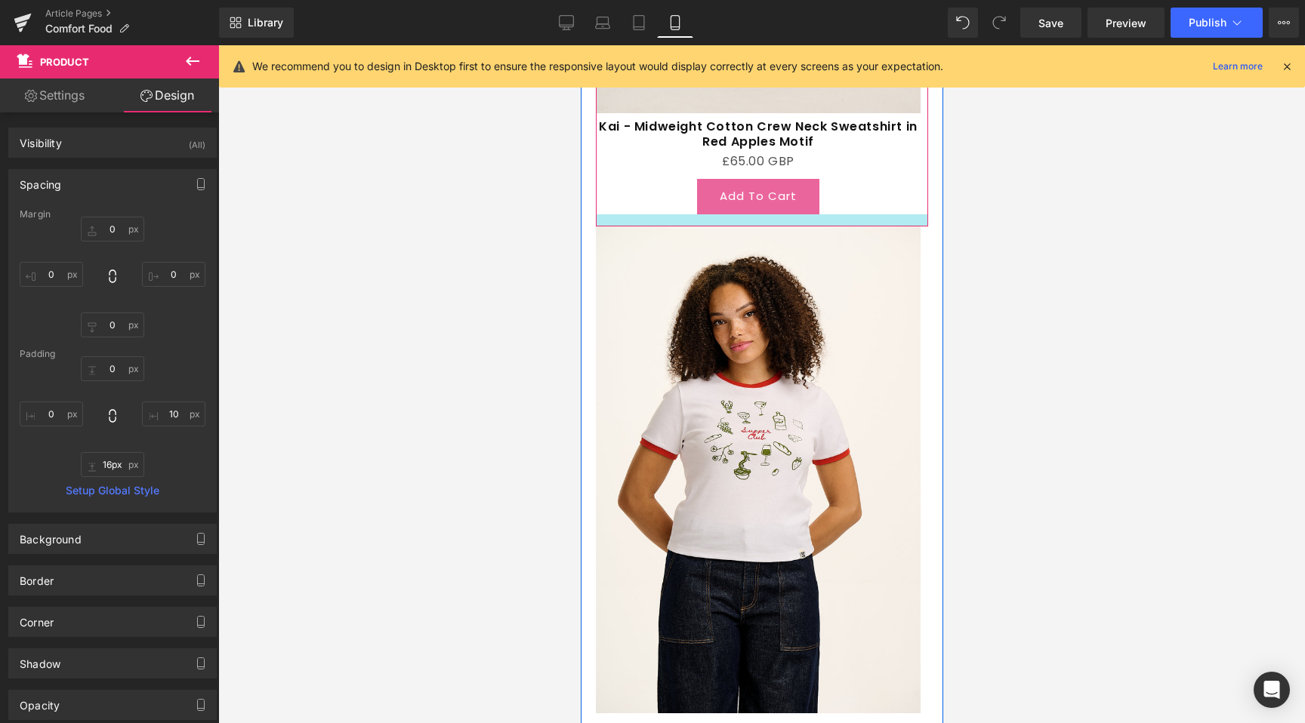
type input "15px"
click at [769, 214] on div at bounding box center [761, 219] width 332 height 11
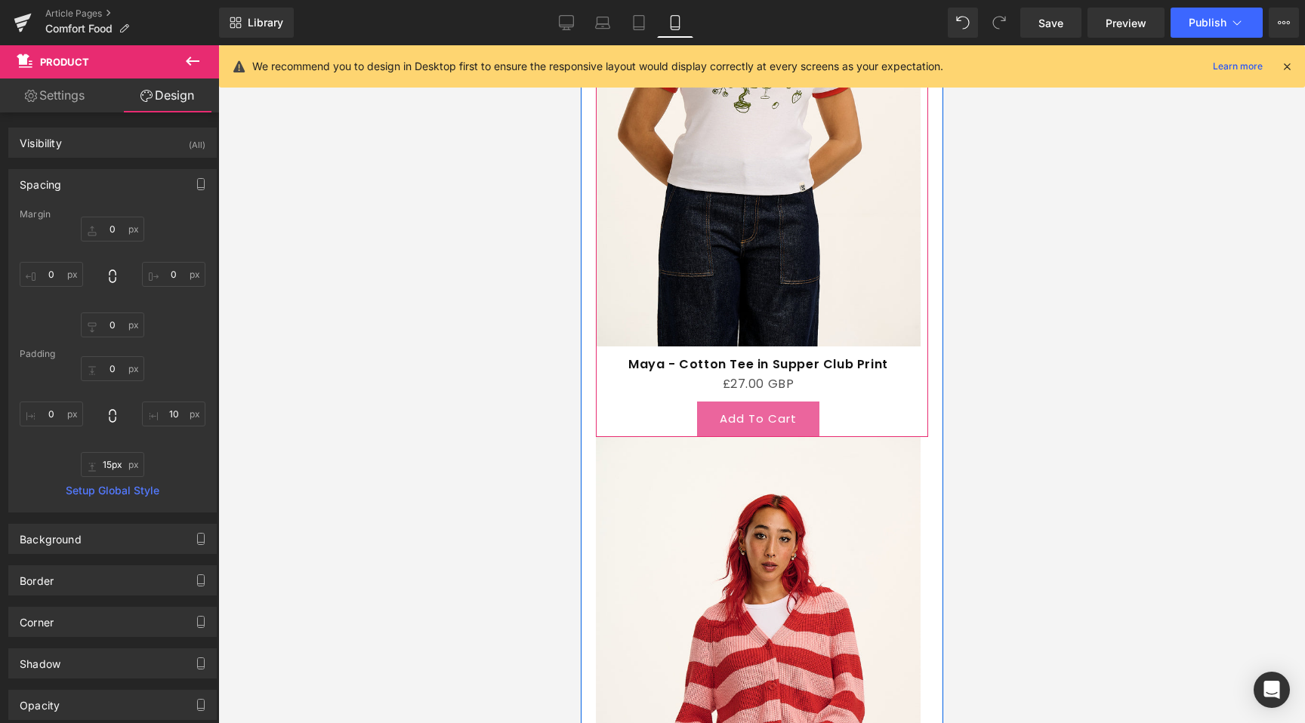
scroll to position [4525, 0]
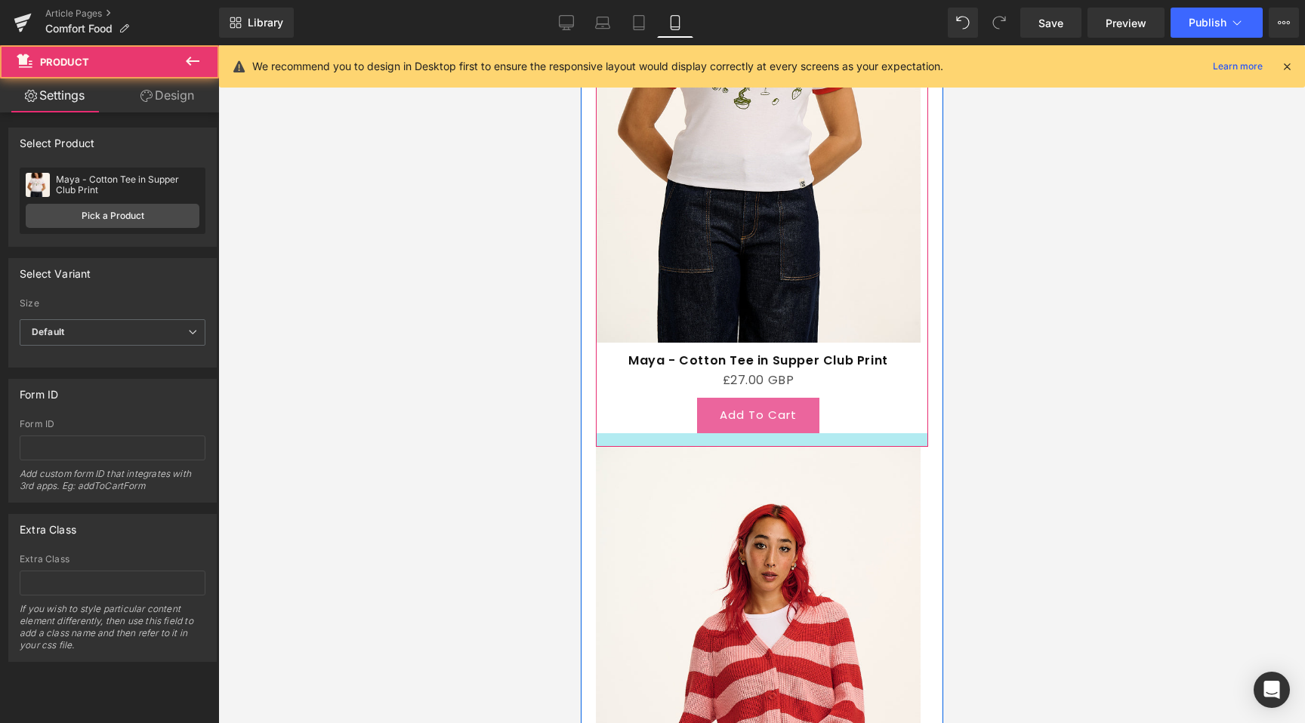
drag, startPoint x: 750, startPoint y: 417, endPoint x: 750, endPoint y: 430, distance: 13.6
click at [750, 433] on div at bounding box center [761, 440] width 332 height 14
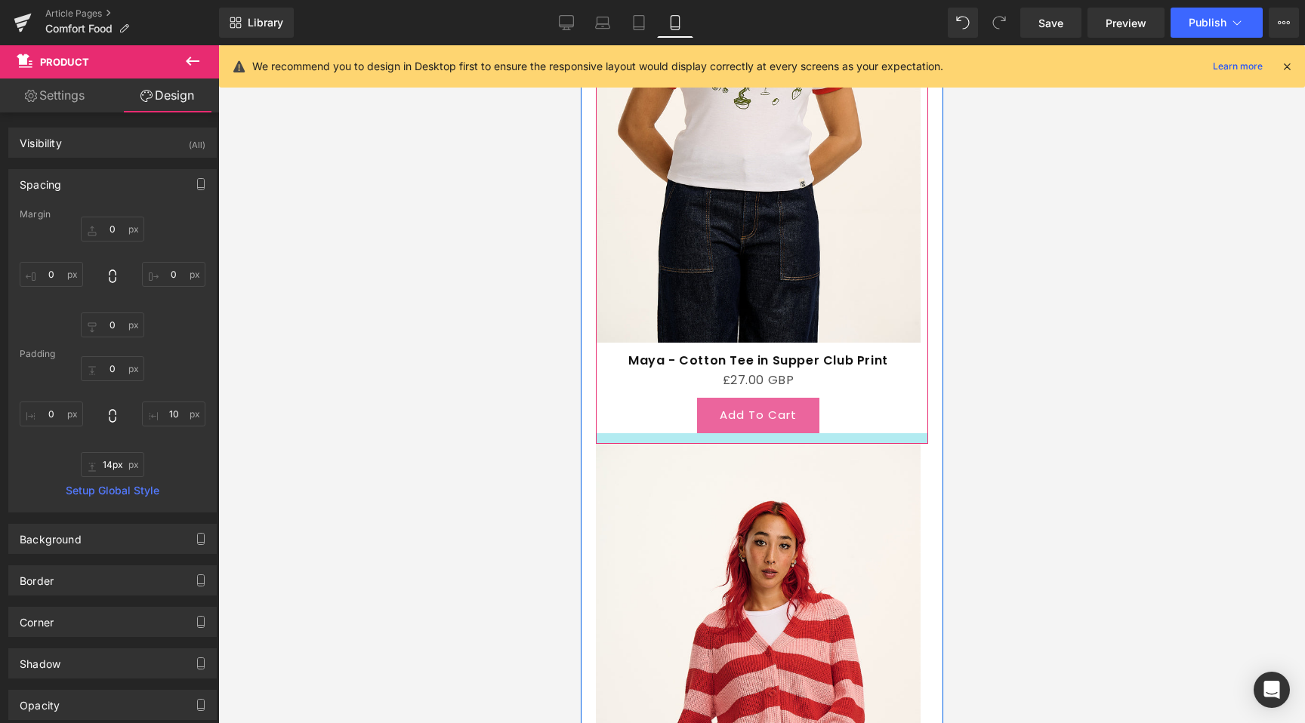
type input "15px"
click at [750, 433] on div at bounding box center [761, 438] width 332 height 11
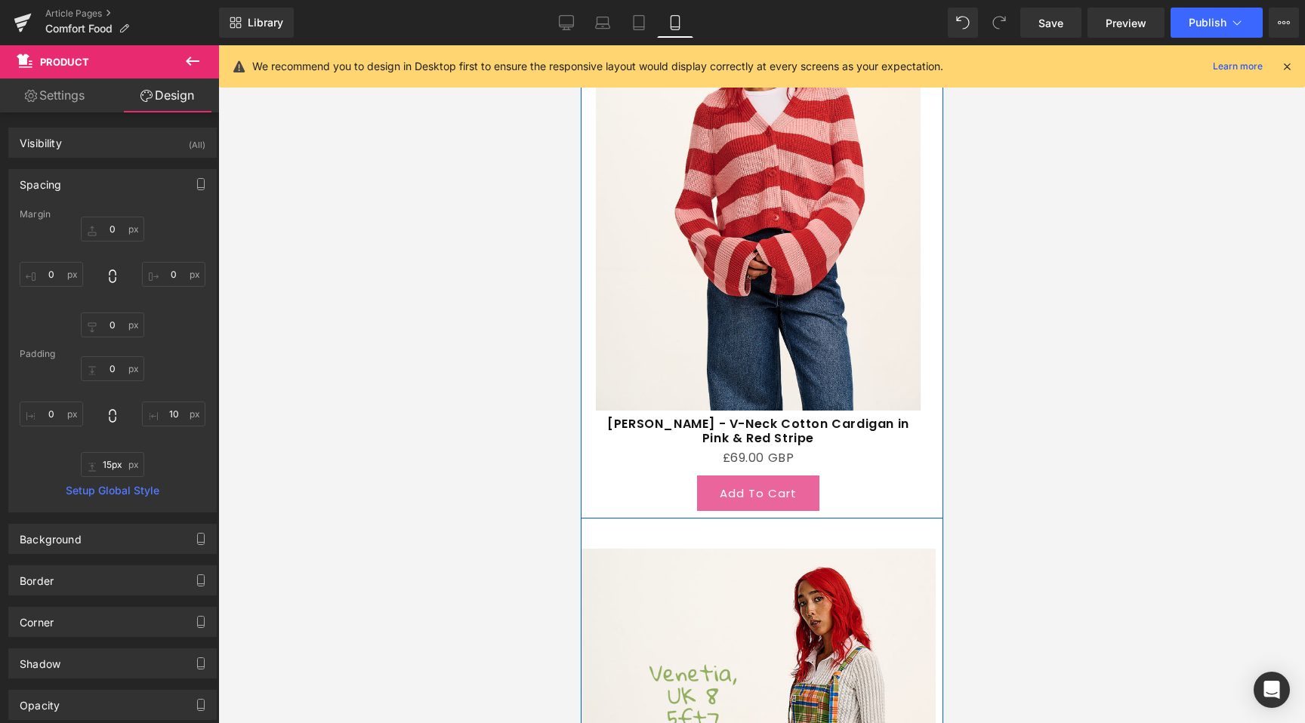
scroll to position [5123, 0]
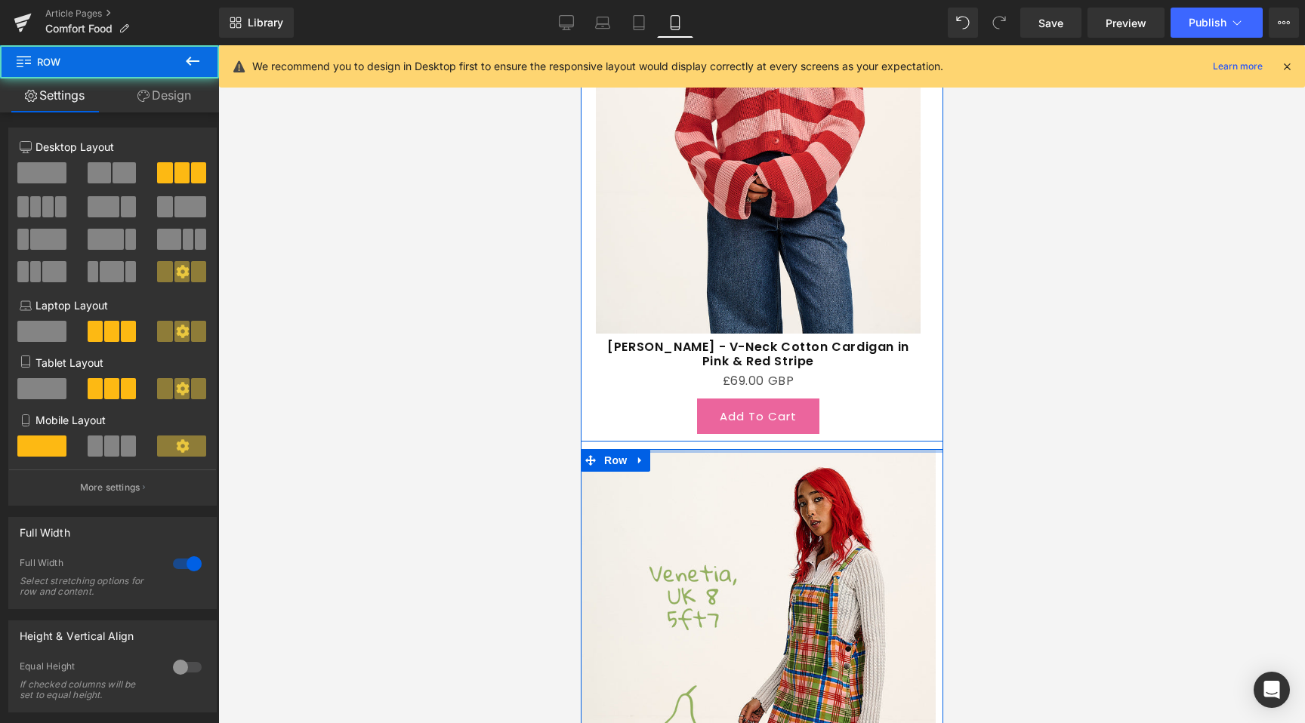
drag, startPoint x: 747, startPoint y: 453, endPoint x: 748, endPoint y: 424, distance: 28.7
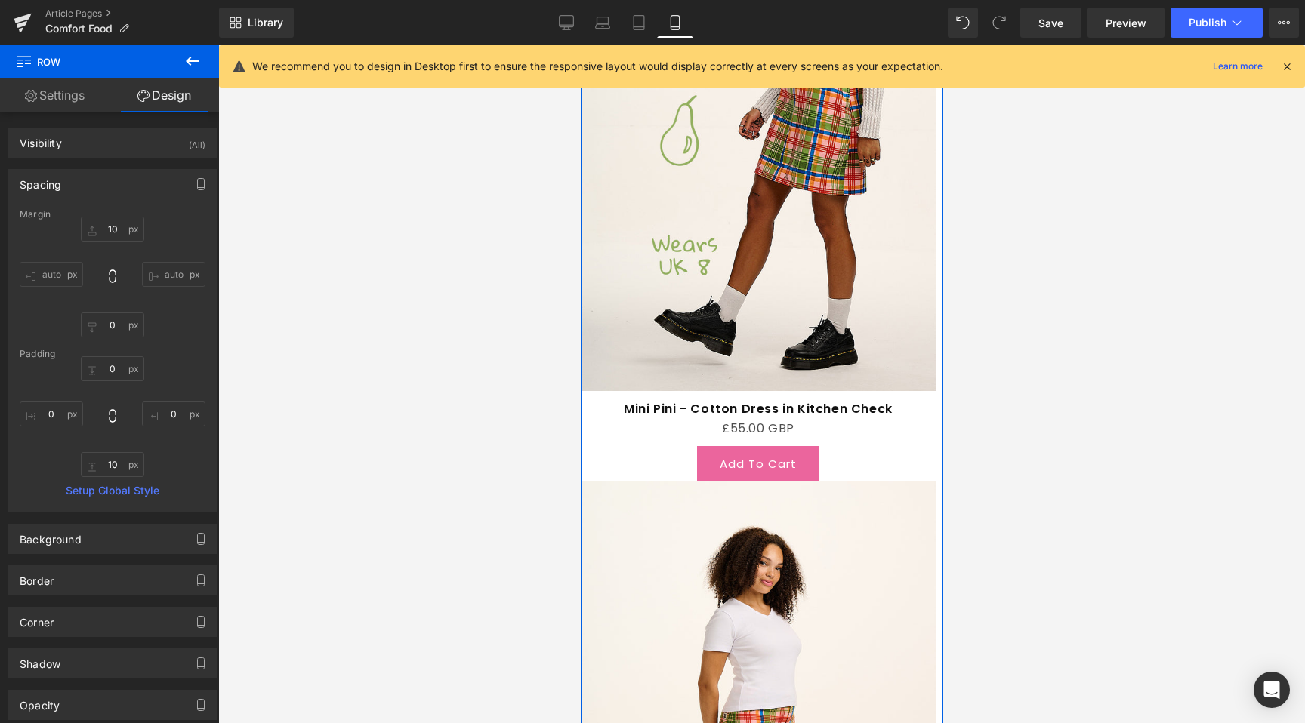
scroll to position [5718, 0]
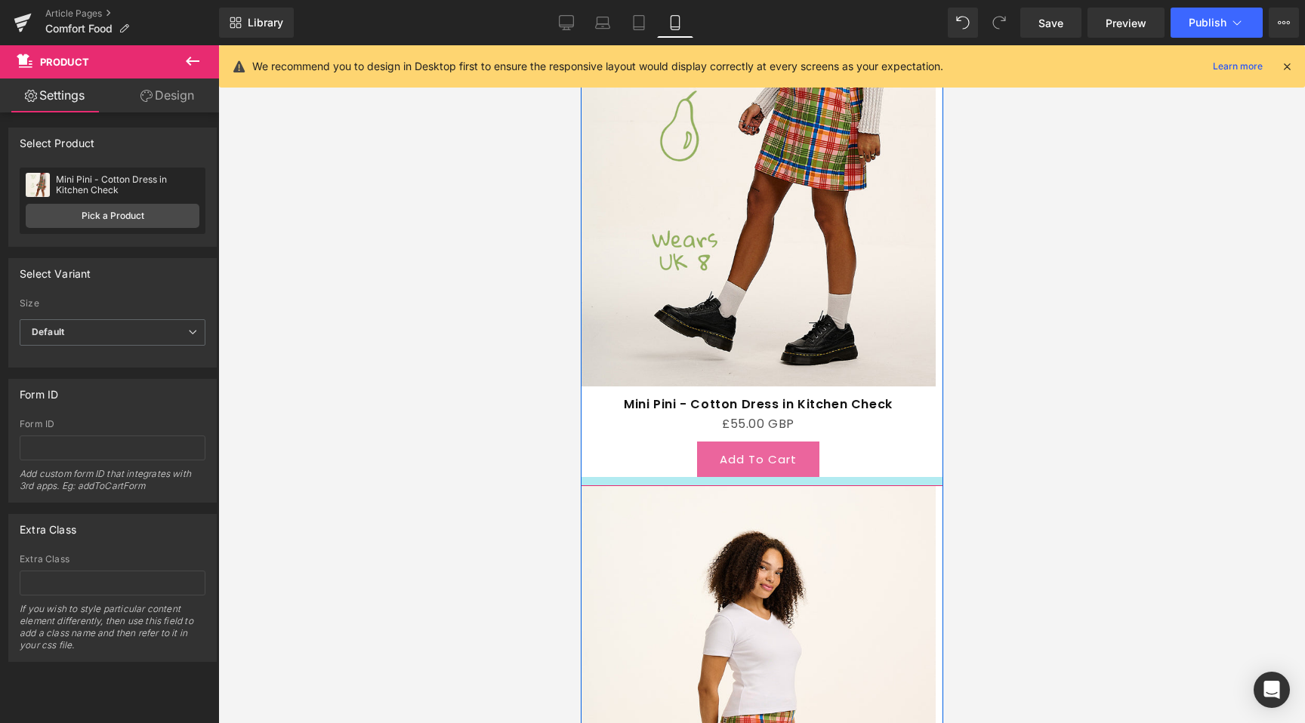
drag, startPoint x: 825, startPoint y: 459, endPoint x: 825, endPoint y: 469, distance: 9.8
click at [825, 477] on div at bounding box center [761, 481] width 362 height 9
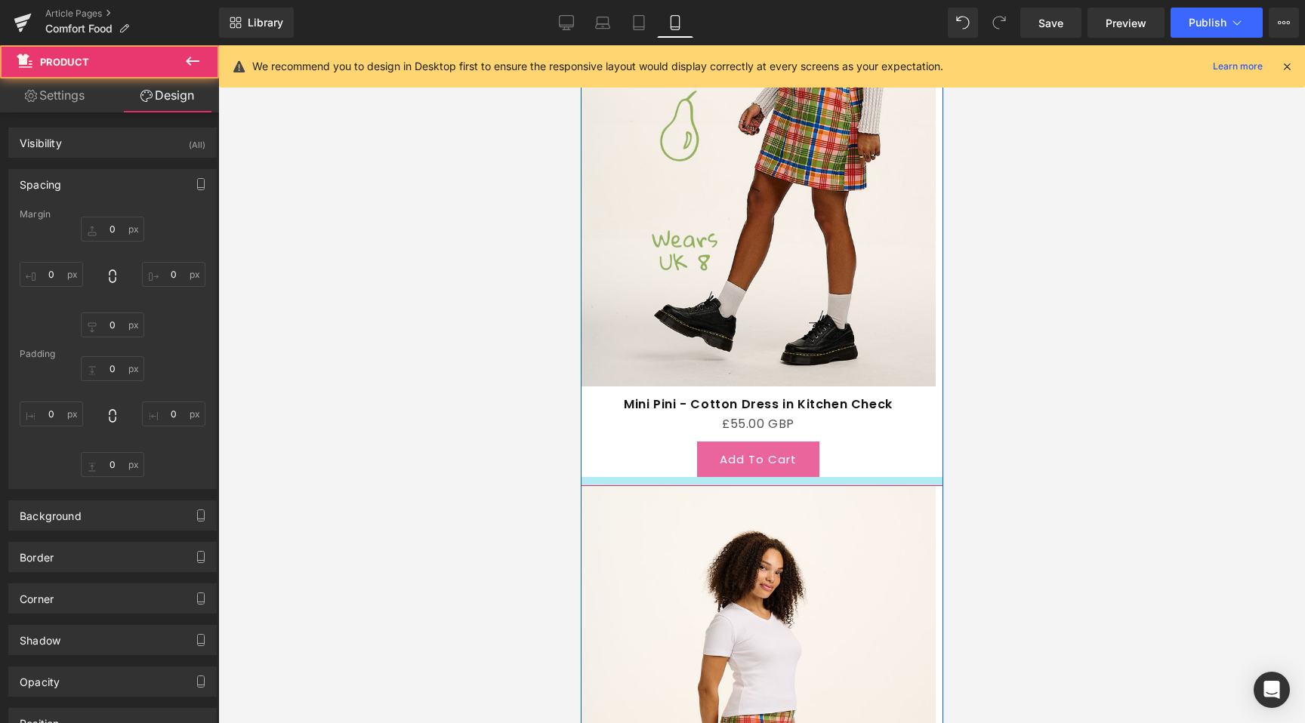
type input "0"
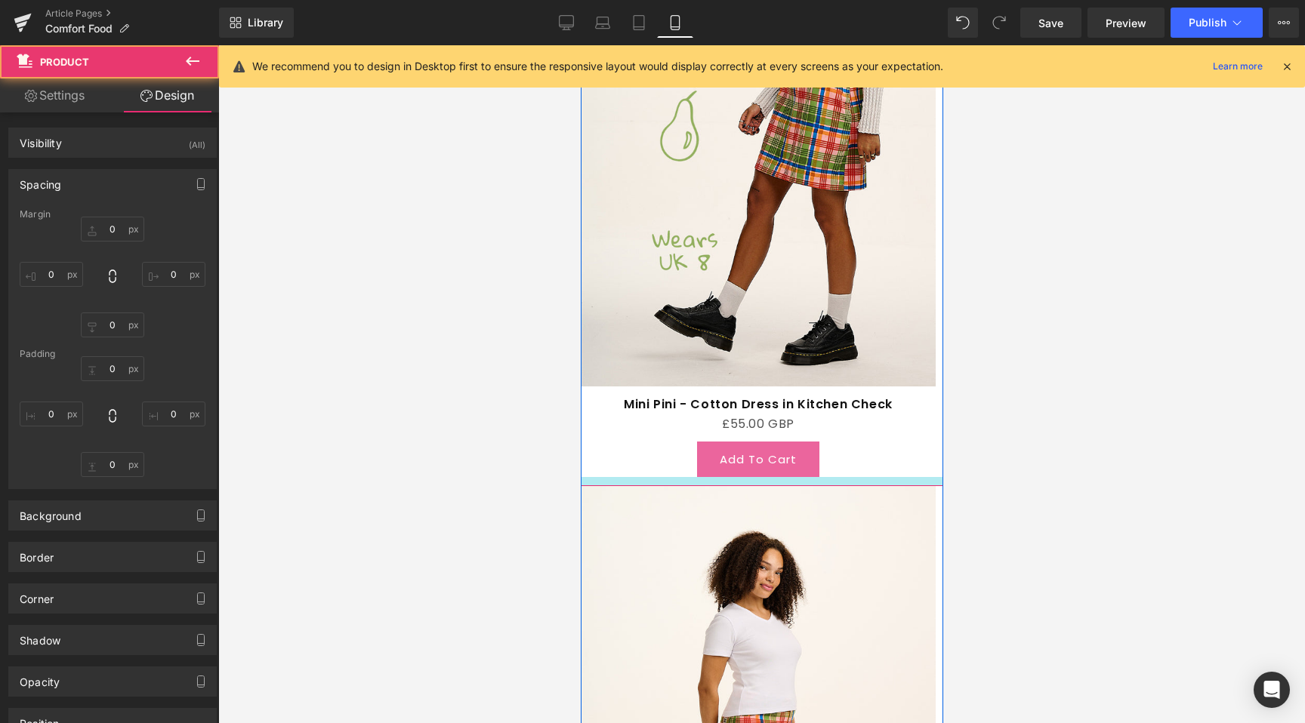
type input "10"
type input "13"
type input "0"
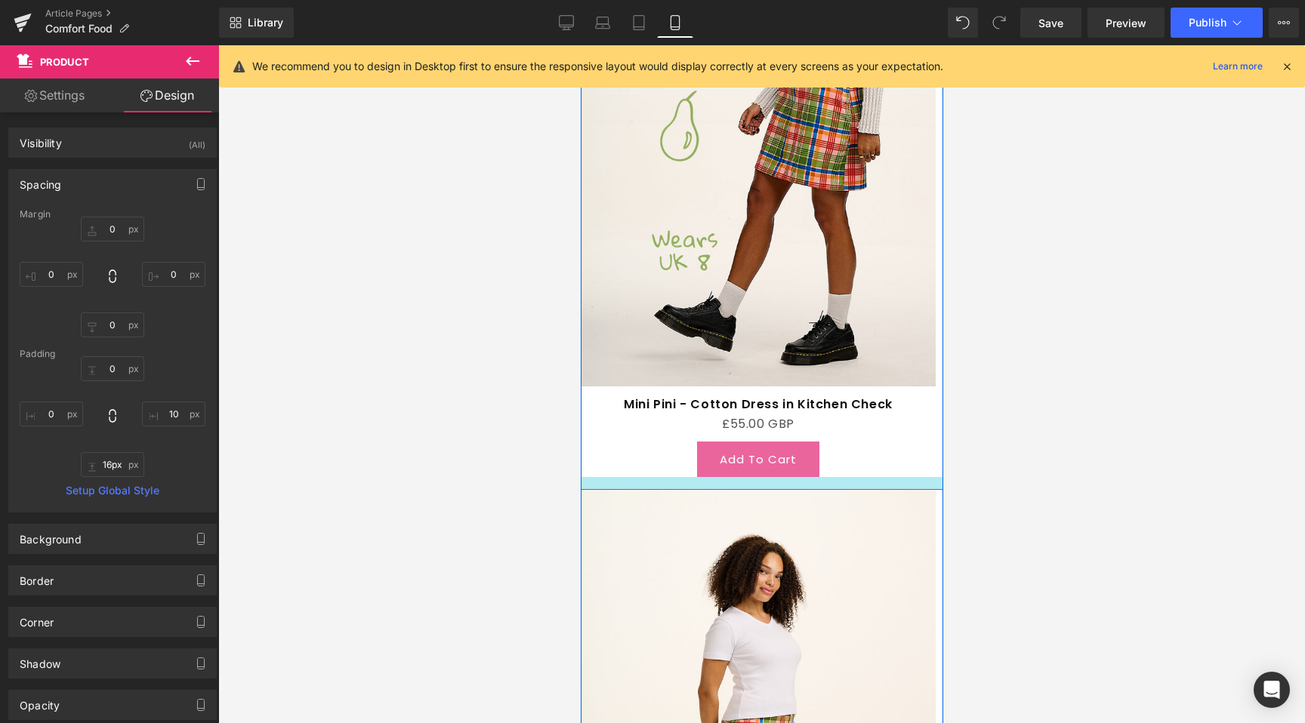
type input "15px"
click at [825, 477] on div at bounding box center [761, 482] width 362 height 11
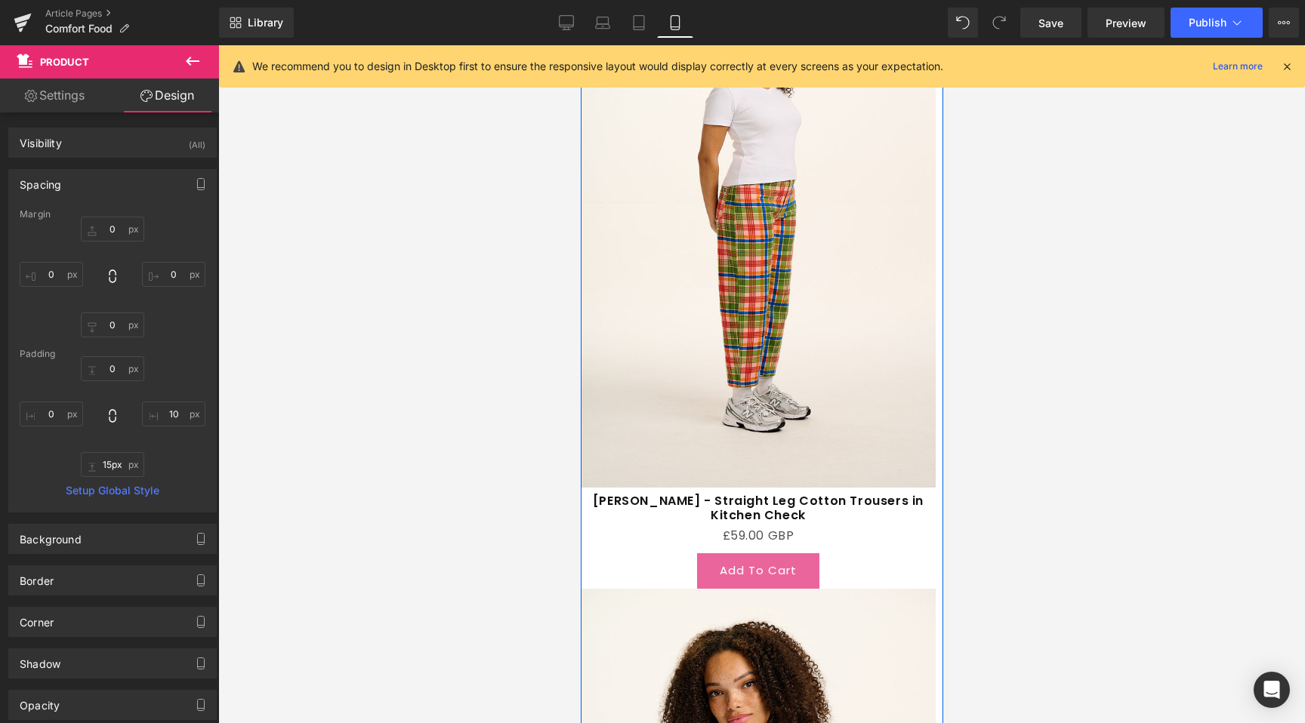
scroll to position [6262, 0]
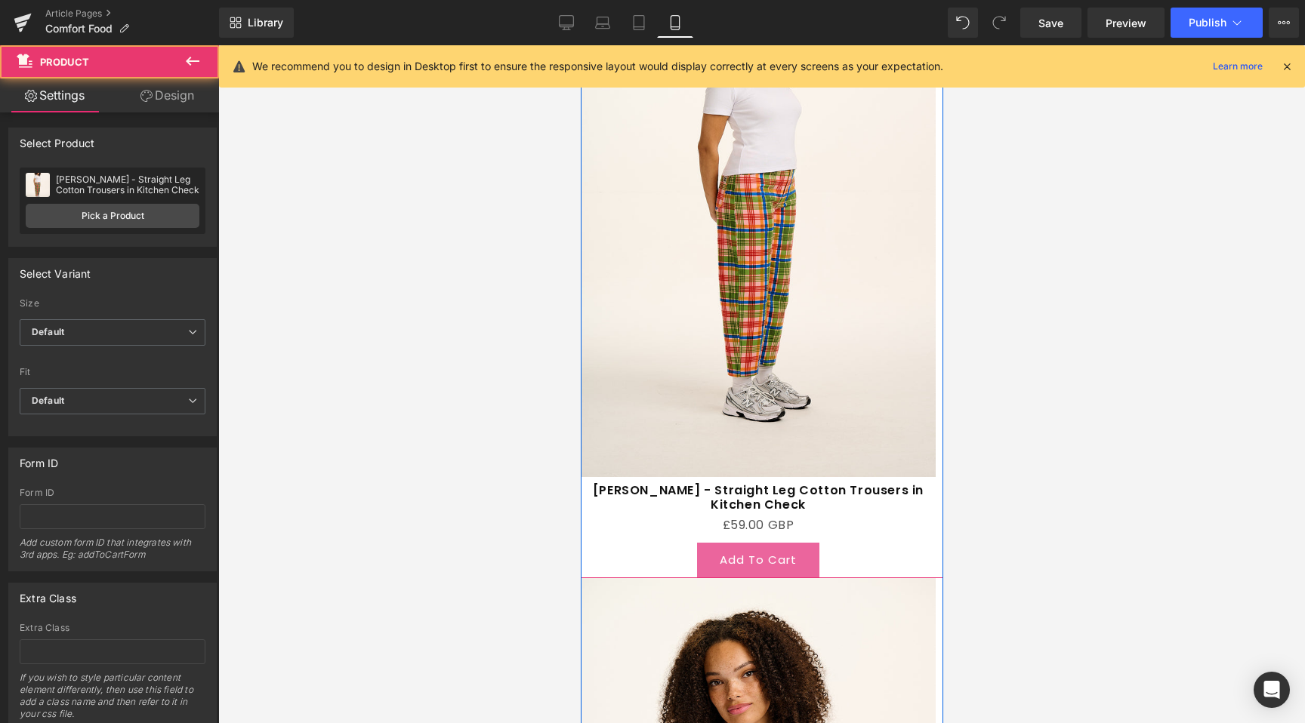
click at [839, 550] on div "Sale Off (P) Image Drew - Straight Leg Cotton Trousers in Kitchen Check (P) Tit…" at bounding box center [761, 261] width 362 height 633
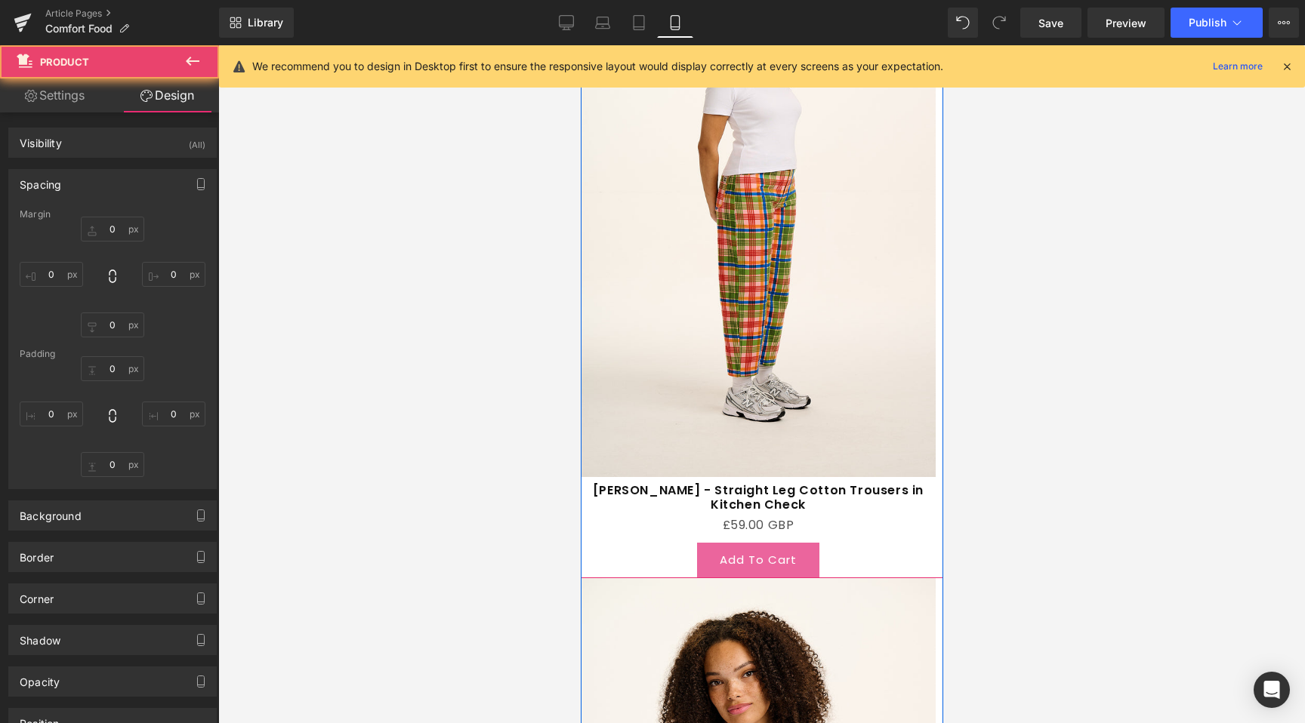
type input "0"
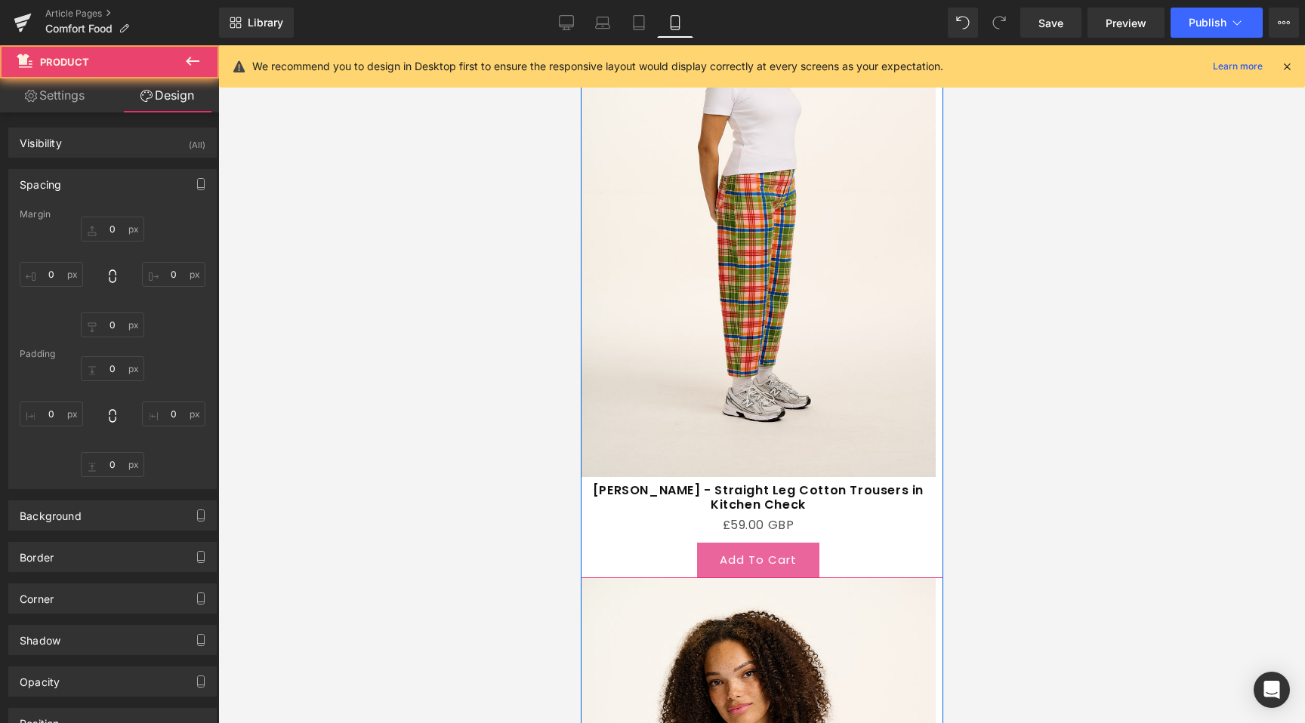
type input "10"
type input "0"
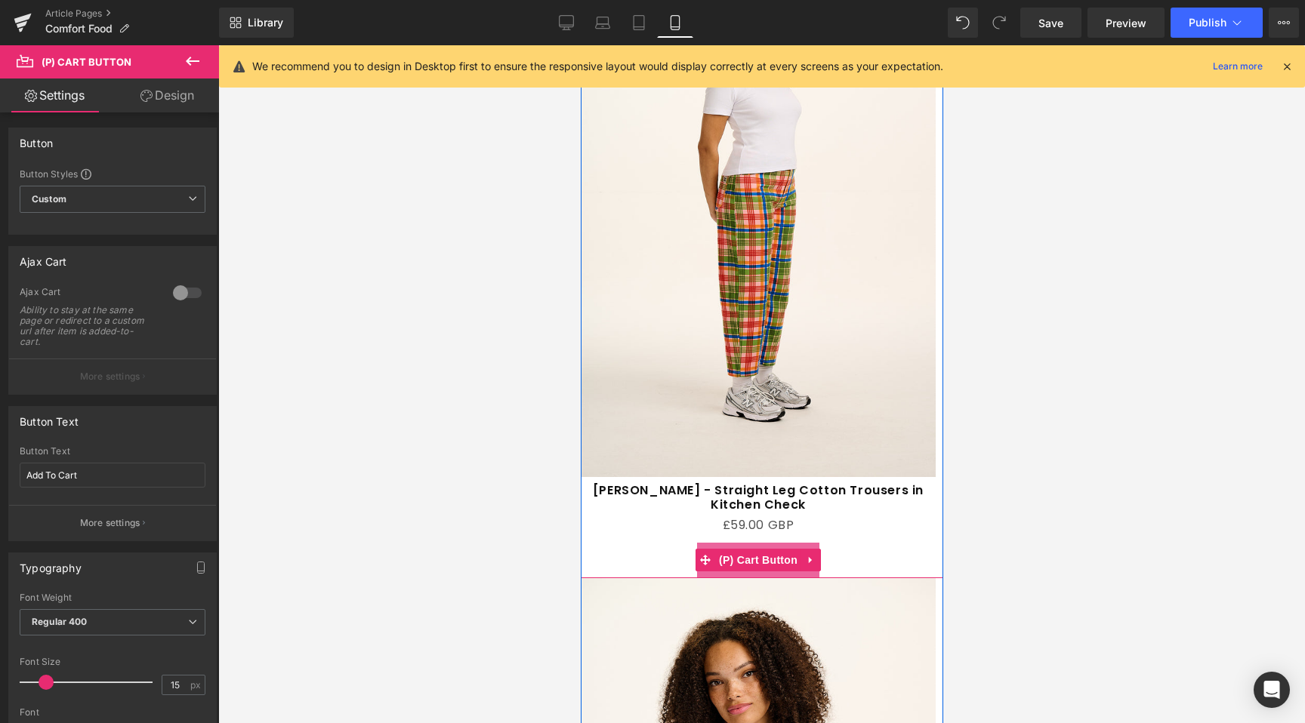
click at [843, 550] on div "Add To Cart" at bounding box center [757, 560] width 355 height 35
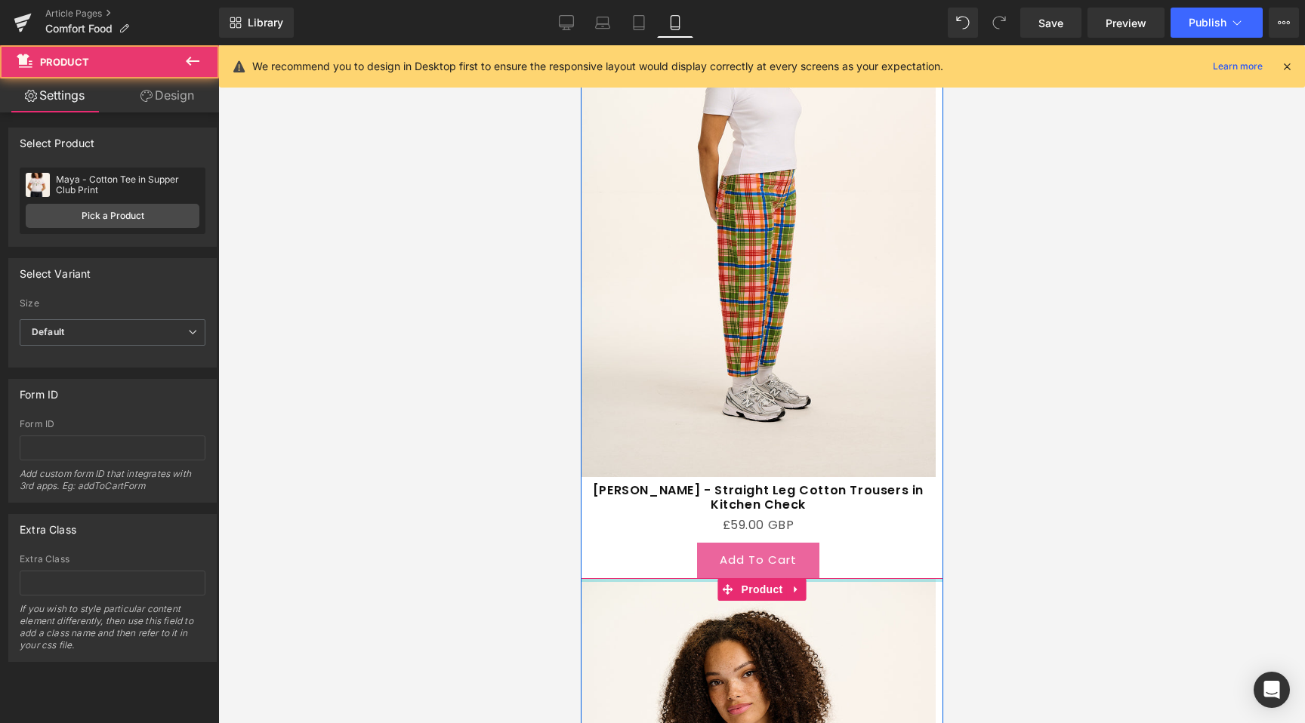
click at [848, 551] on div "Sale Off (P) Image Mini Pini - Cotton Dress in Kitchen Check (P) Title £0 GBP £…" at bounding box center [761, 260] width 362 height 1898
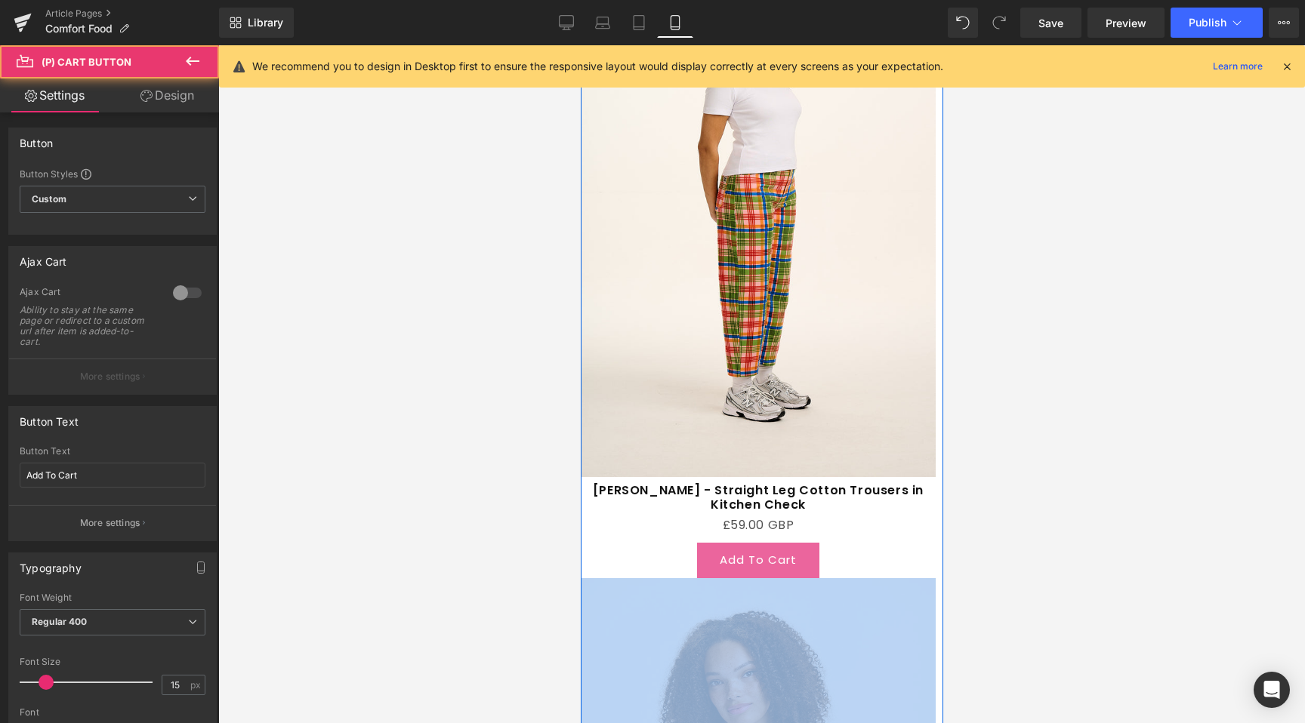
drag, startPoint x: 850, startPoint y: 550, endPoint x: 850, endPoint y: 565, distance: 14.3
click at [850, 565] on div "Sale Off (P) Image Mini Pini - Cotton Dress in Kitchen Check (P) Title £0 GBP £…" at bounding box center [761, 260] width 362 height 1898
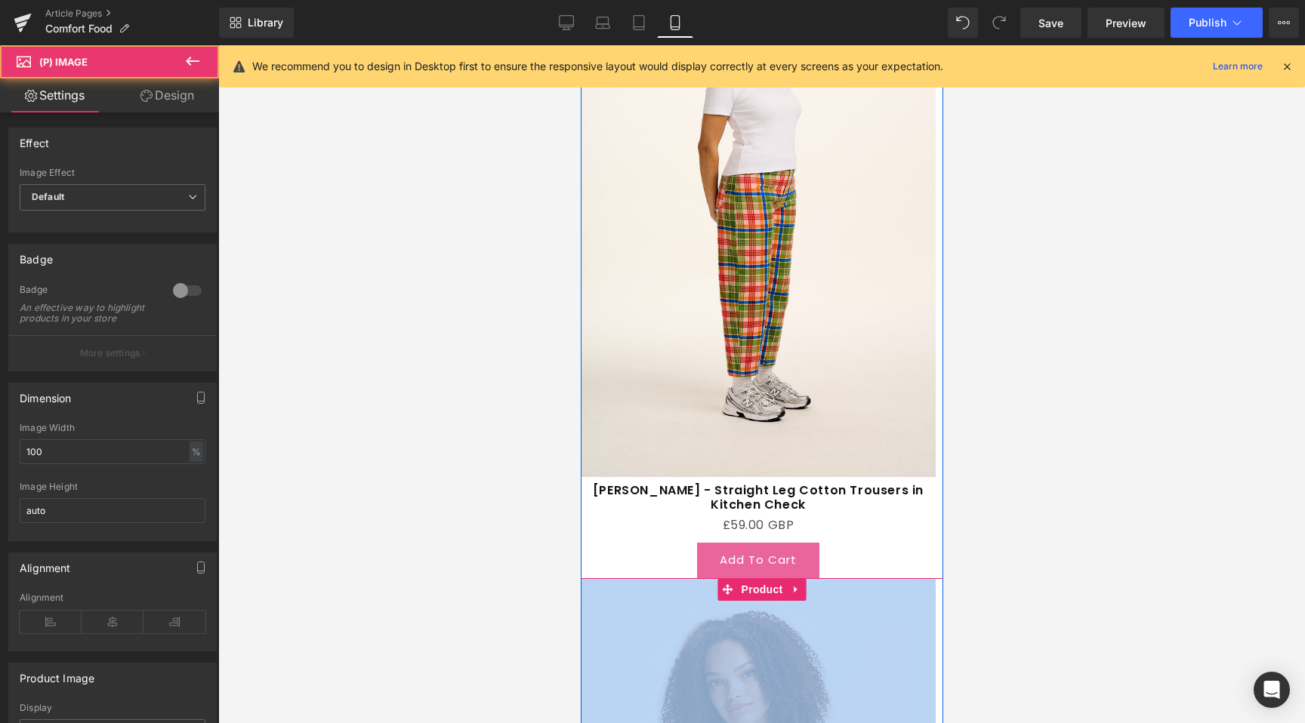
drag, startPoint x: 854, startPoint y: 552, endPoint x: 854, endPoint y: 563, distance: 11.3
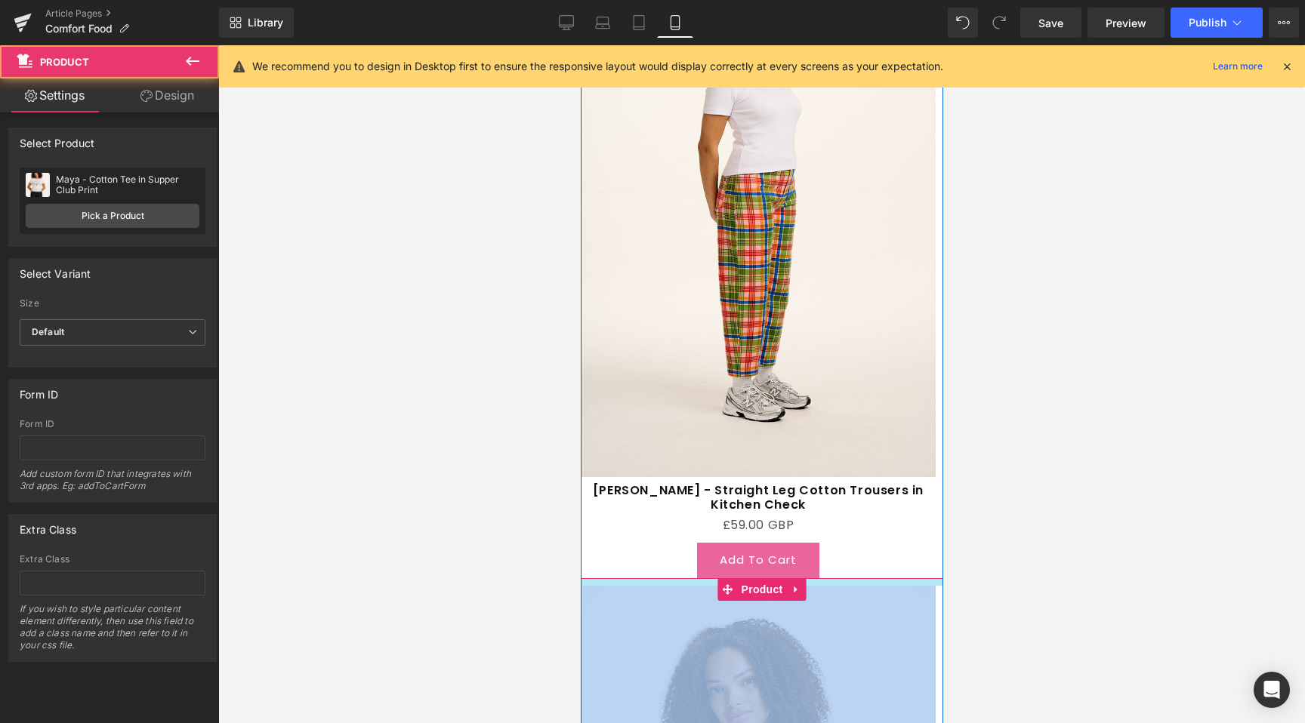
click at [853, 578] on div at bounding box center [761, 582] width 362 height 8
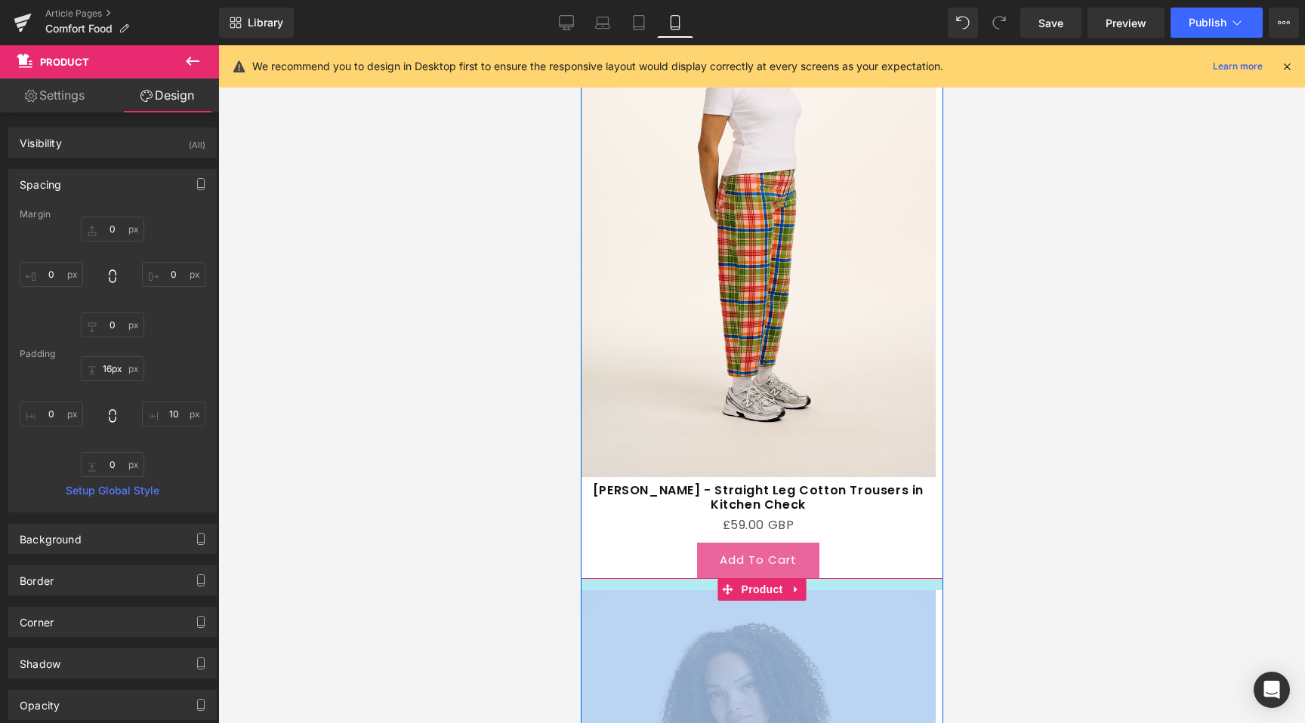
type input "15px"
click at [853, 578] on div at bounding box center [761, 583] width 362 height 11
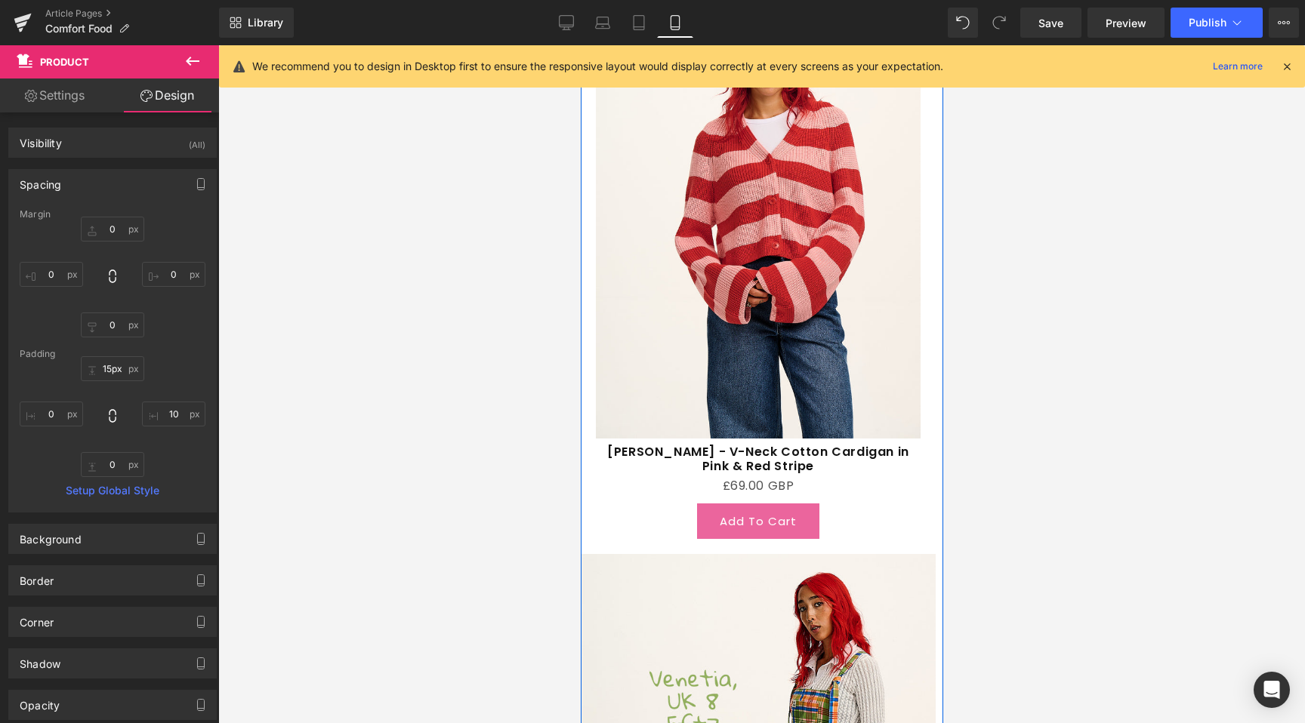
scroll to position [5240, 0]
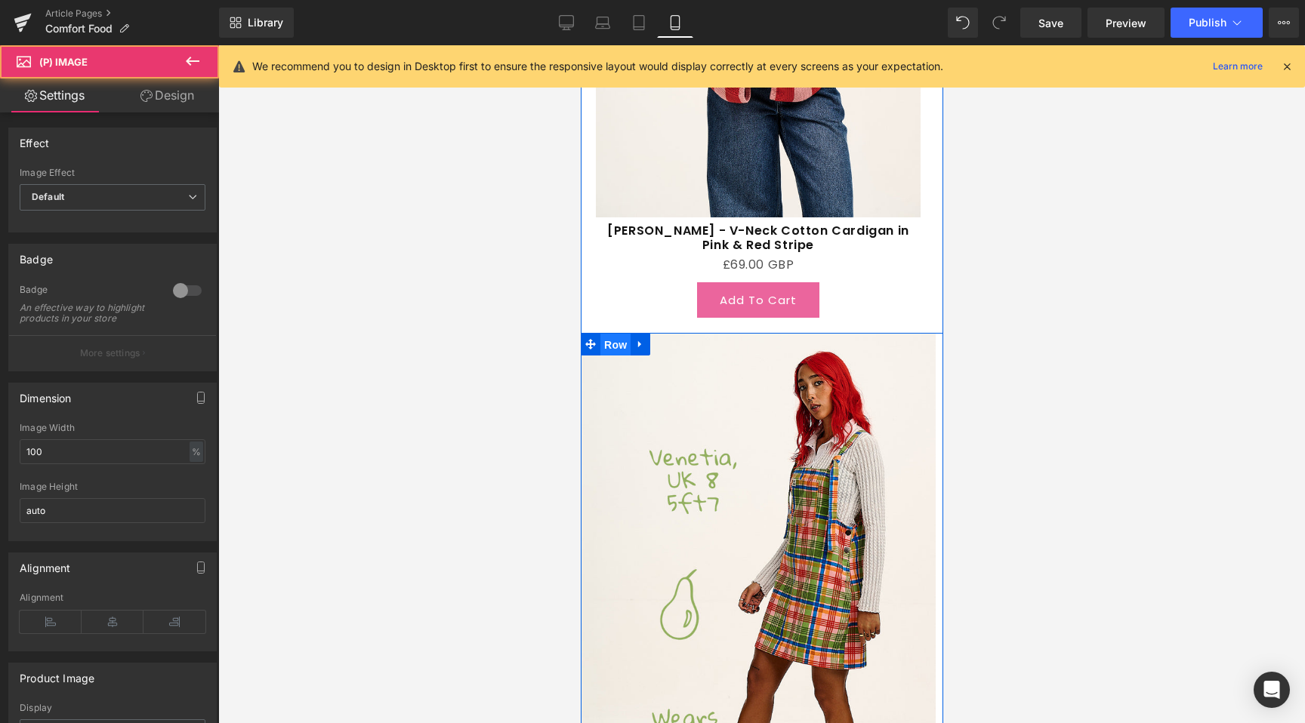
click at [609, 334] on span "Row" at bounding box center [615, 345] width 30 height 23
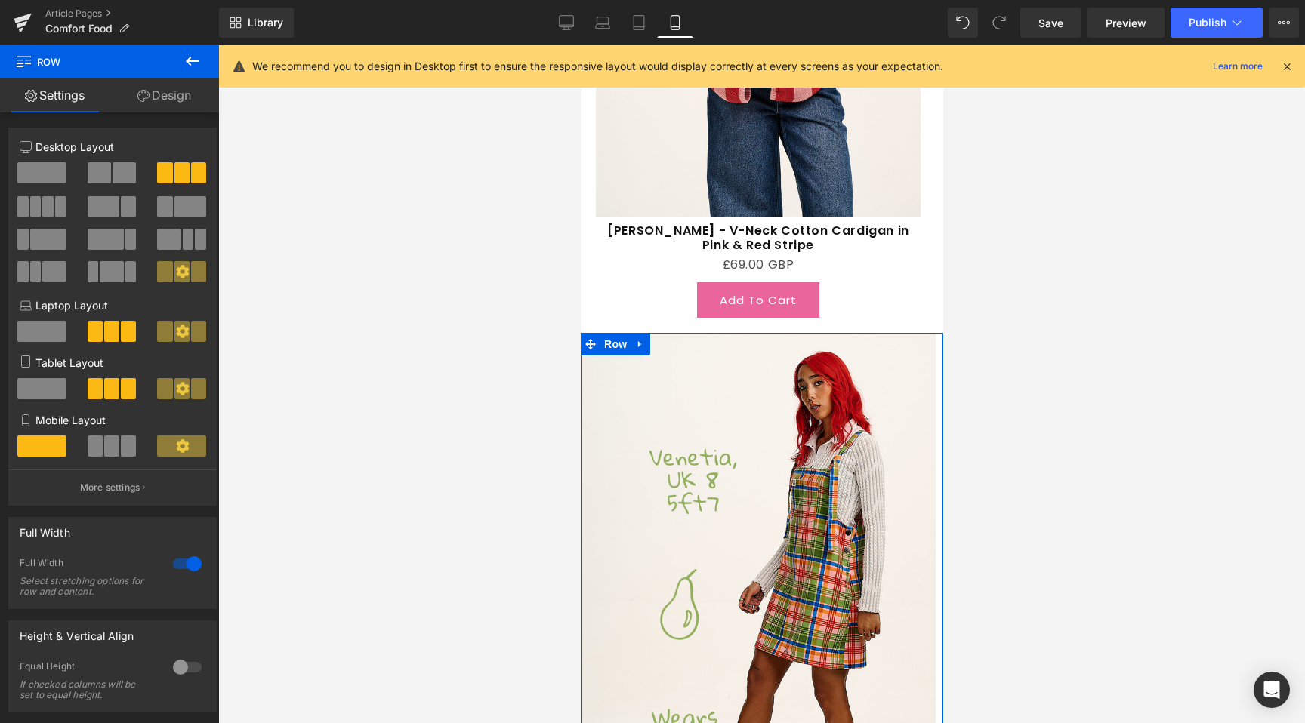
click at [170, 88] on link "Design" at bounding box center [163, 96] width 109 height 34
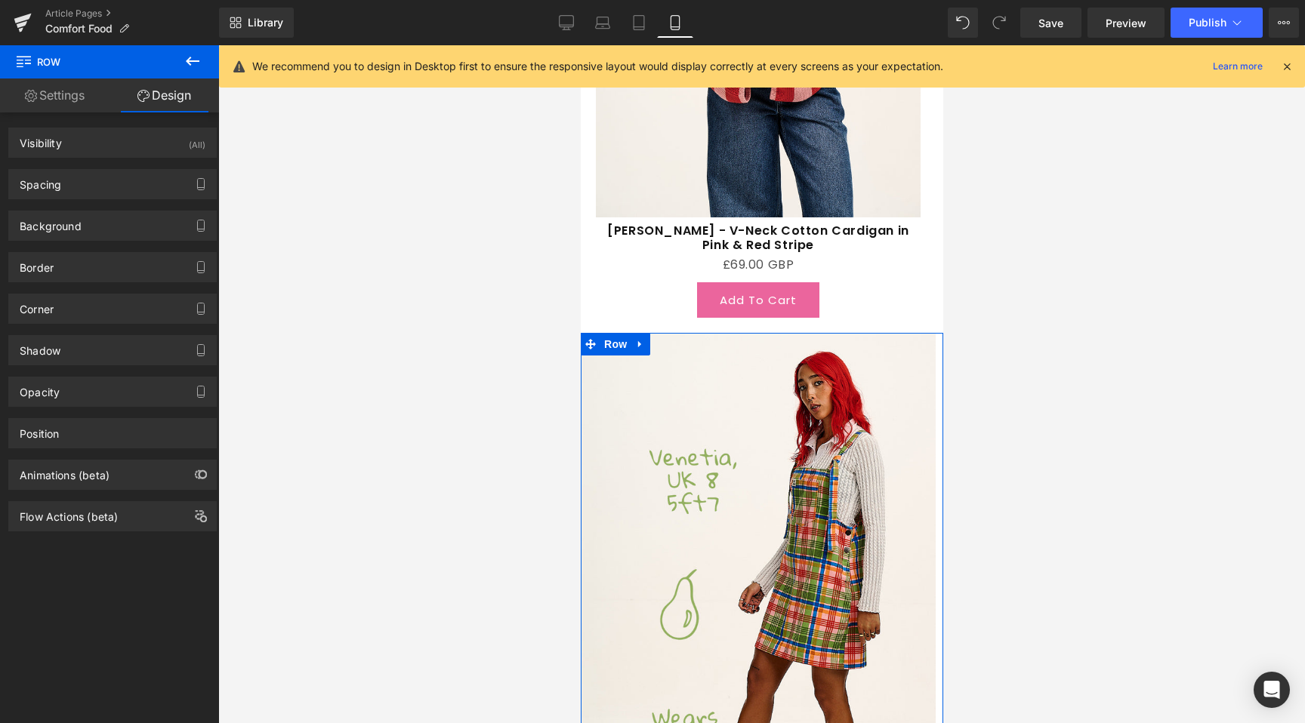
click at [73, 159] on div "Spacing [GEOGRAPHIC_DATA] 10px 10 auto auto 0px 0 auto auto [GEOGRAPHIC_DATA] 0…" at bounding box center [113, 179] width 226 height 42
click at [69, 187] on div "Spacing" at bounding box center [112, 184] width 207 height 29
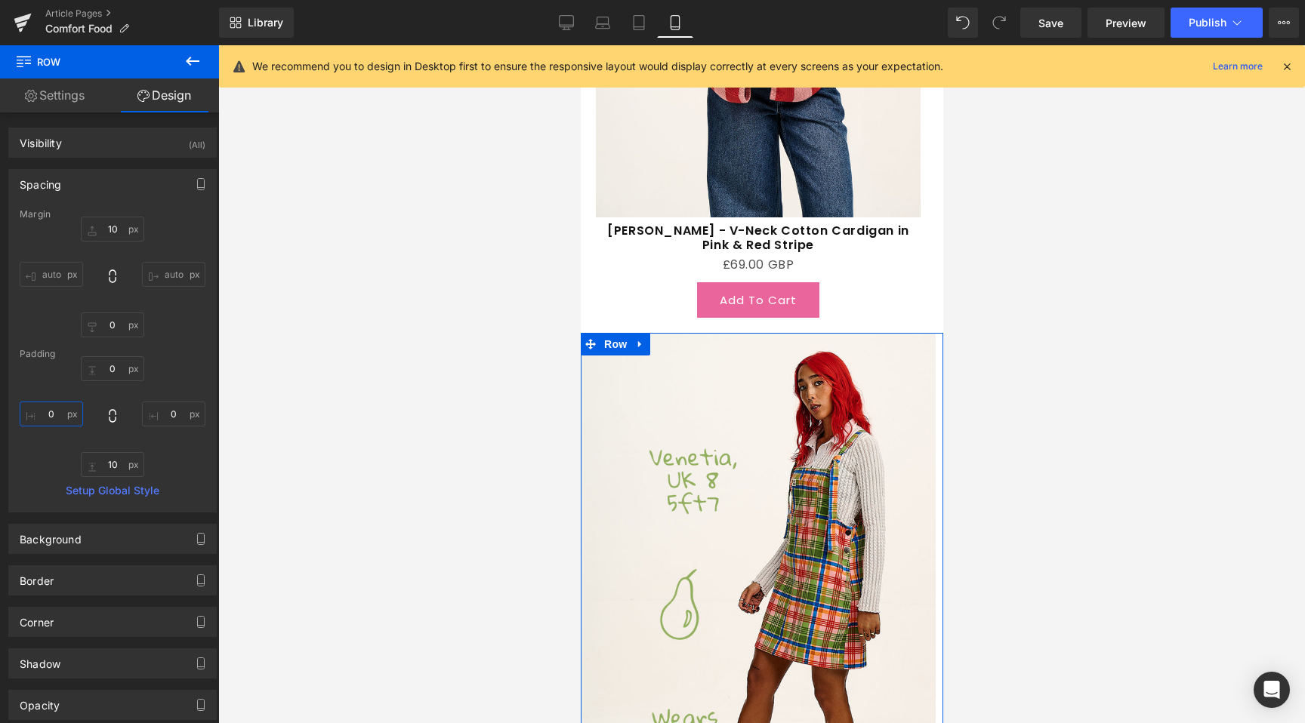
click at [40, 412] on input "0" at bounding box center [51, 414] width 63 height 25
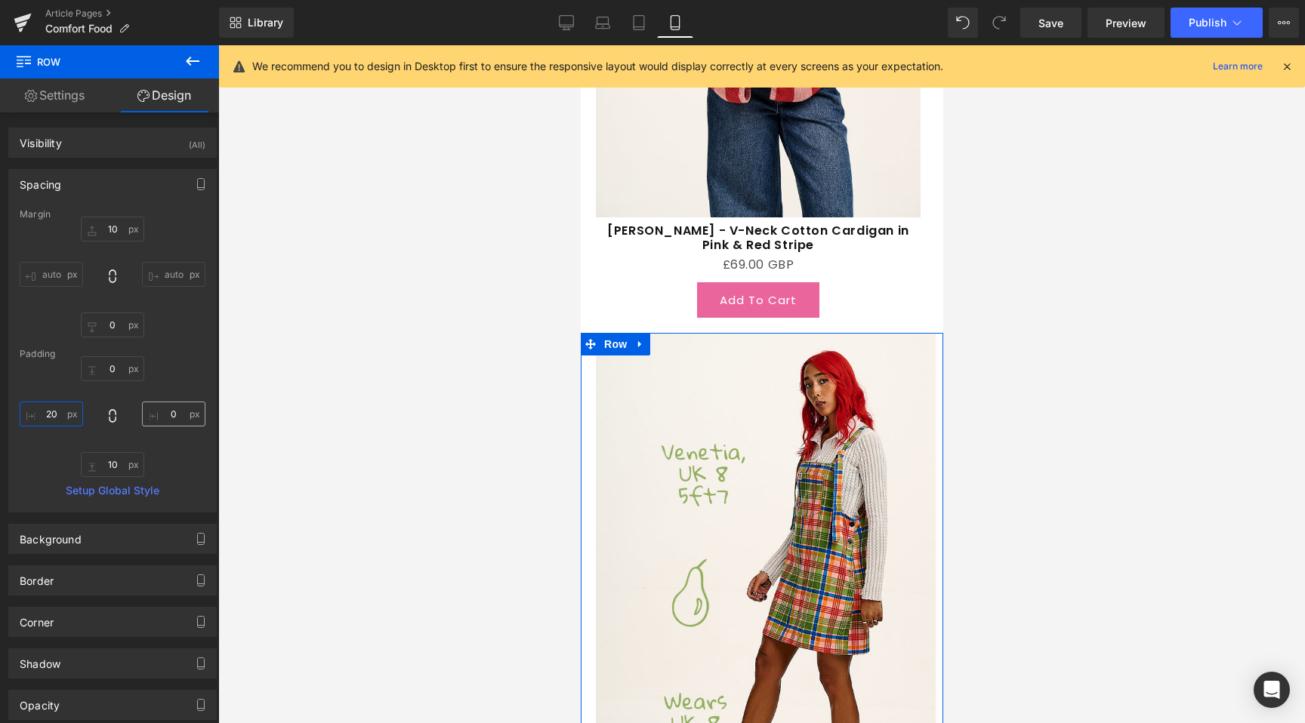
type input "20"
click at [165, 403] on input "0" at bounding box center [173, 414] width 63 height 25
type input "20"
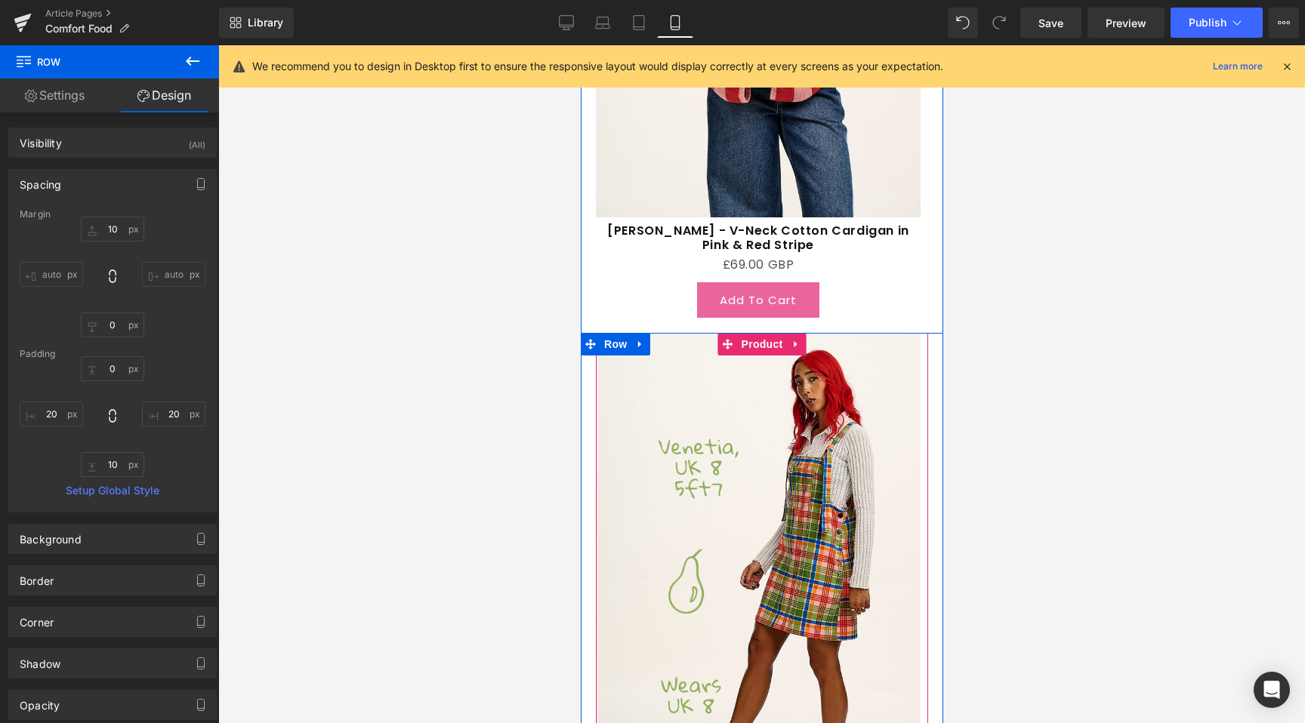
click at [597, 597] on div "Sale Off (P) Image Mini Pini - Cotton Dress in Kitchen Check (P) Title £0 GBP £…" at bounding box center [761, 627] width 332 height 589
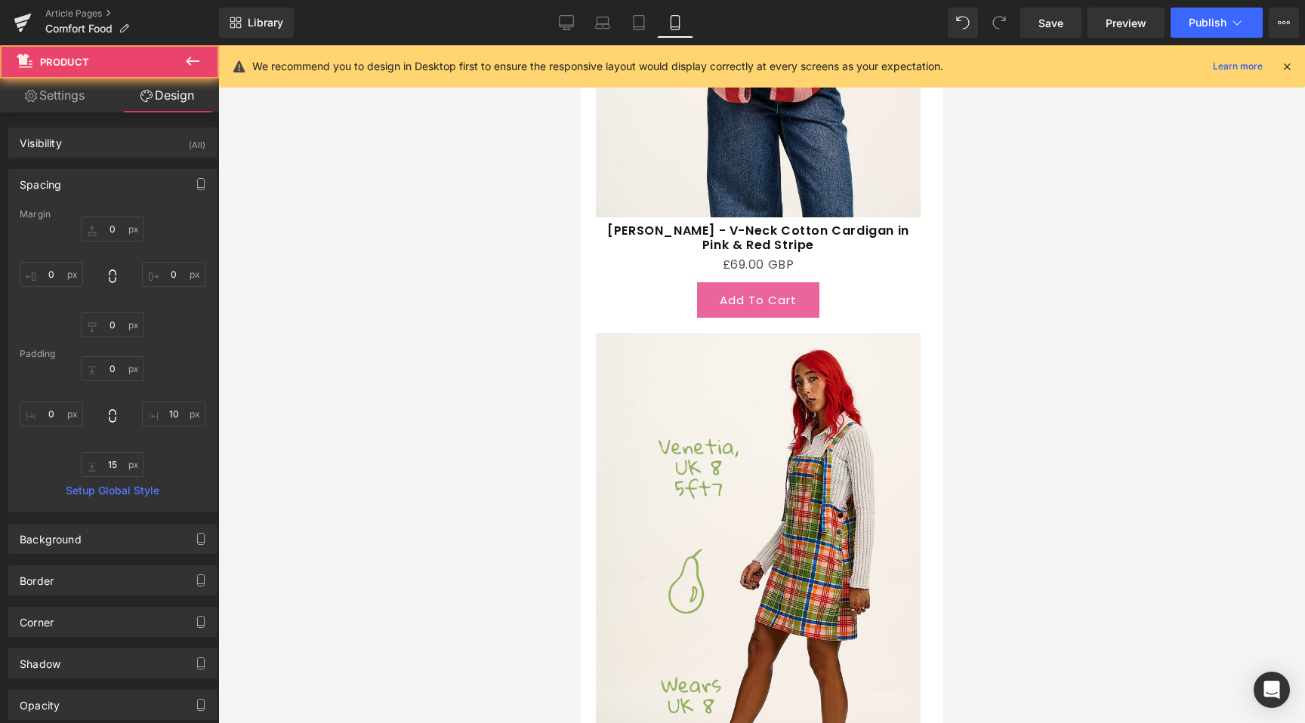
click at [506, 555] on div at bounding box center [761, 384] width 1087 height 678
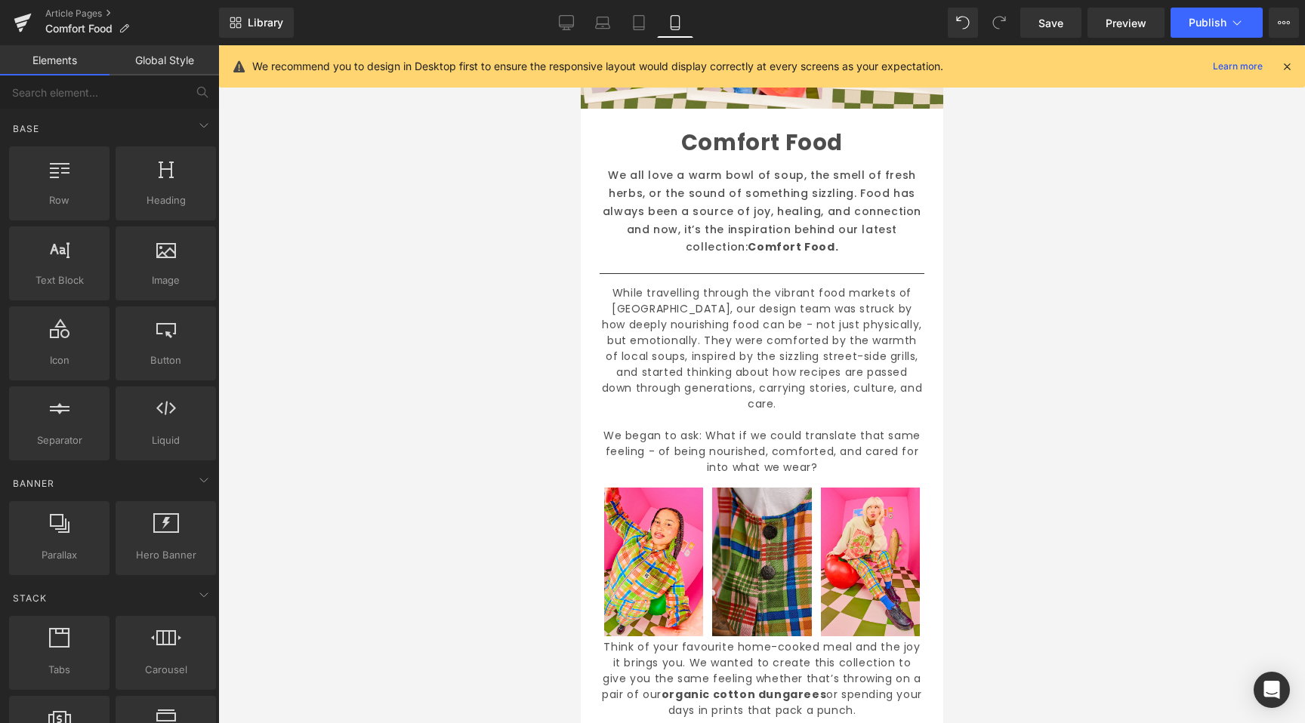
scroll to position [0, 0]
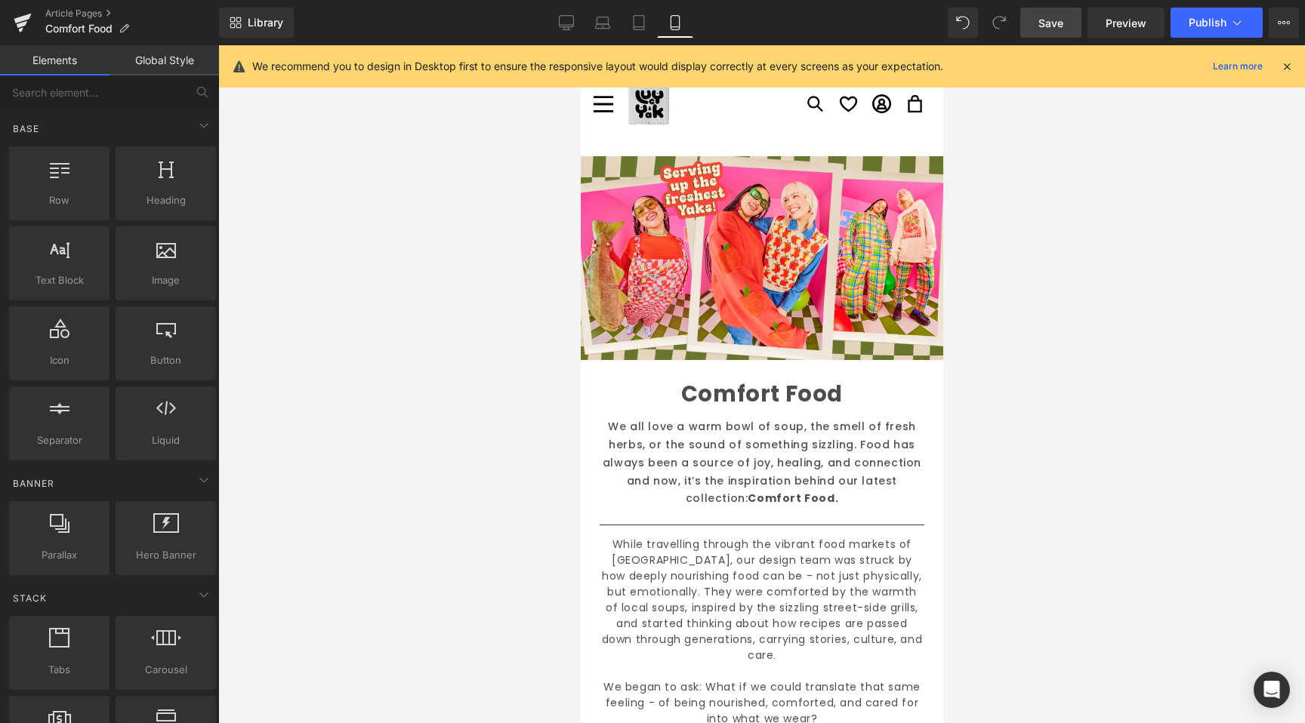
click at [1054, 30] on link "Save" at bounding box center [1050, 23] width 61 height 30
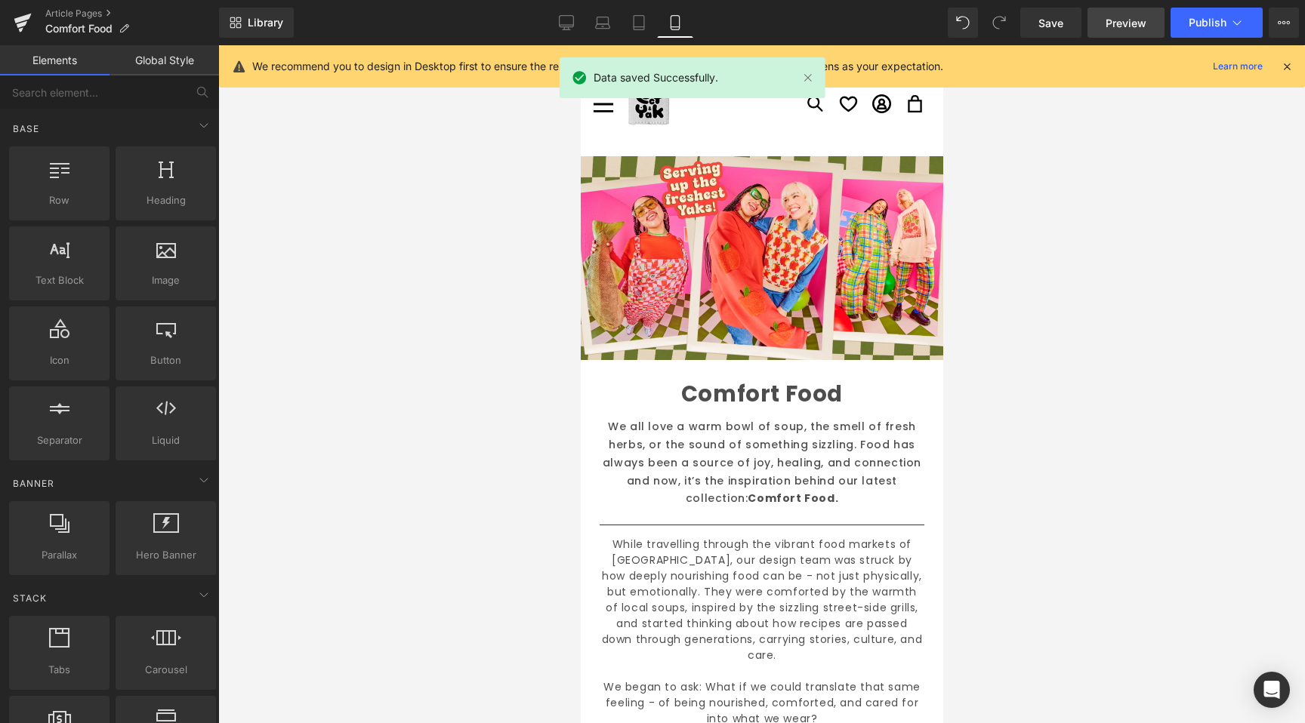
click at [1117, 15] on span "Preview" at bounding box center [1125, 23] width 41 height 16
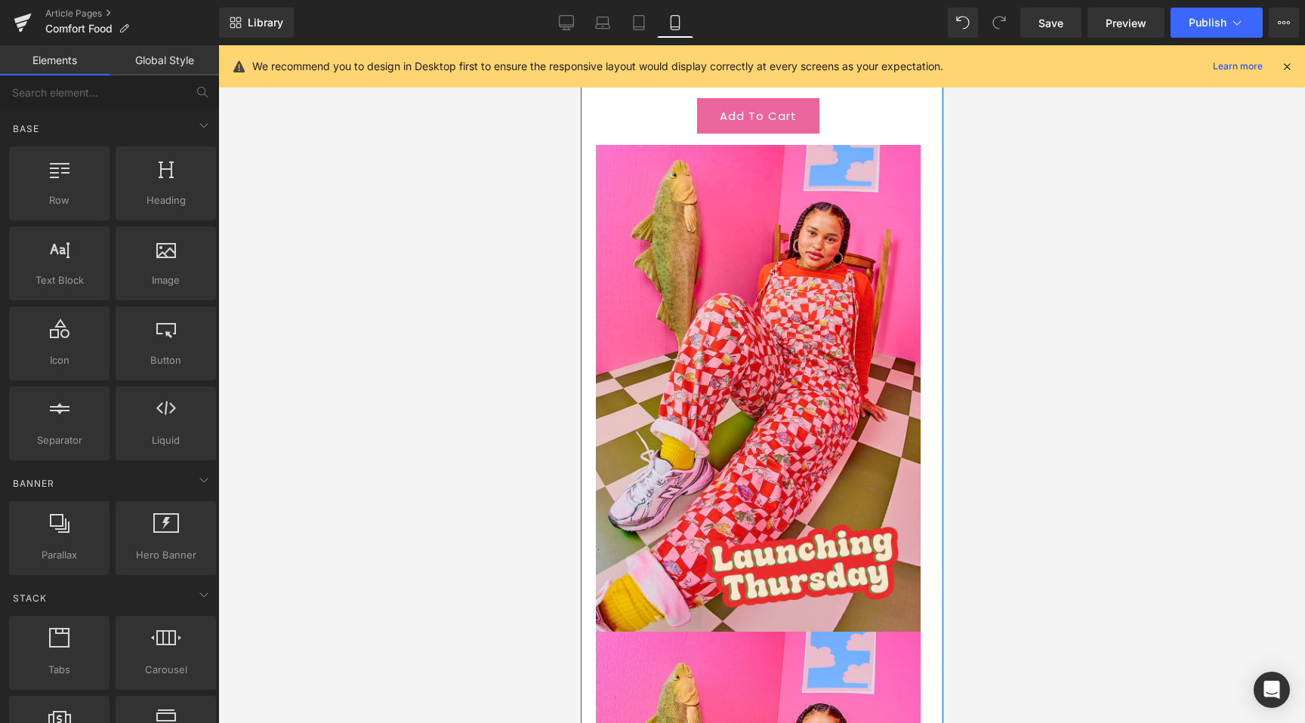
scroll to position [2508, 0]
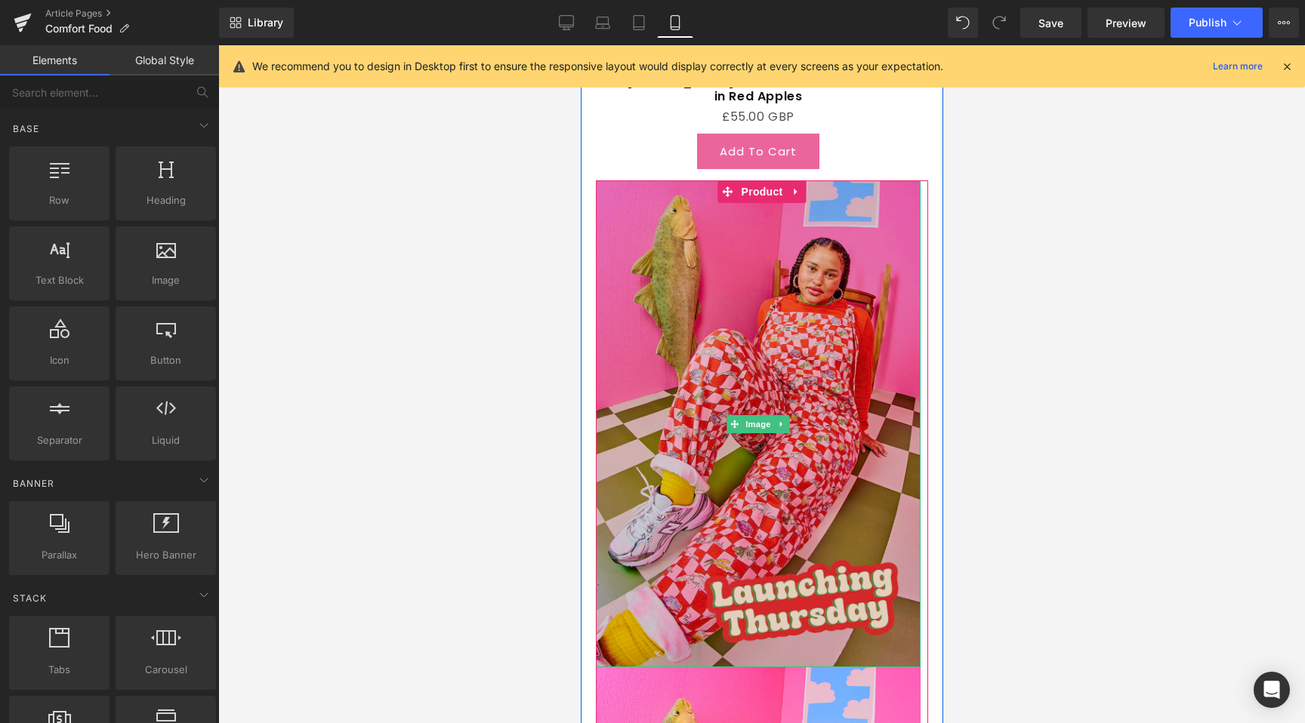
click at [711, 289] on img at bounding box center [757, 423] width 325 height 487
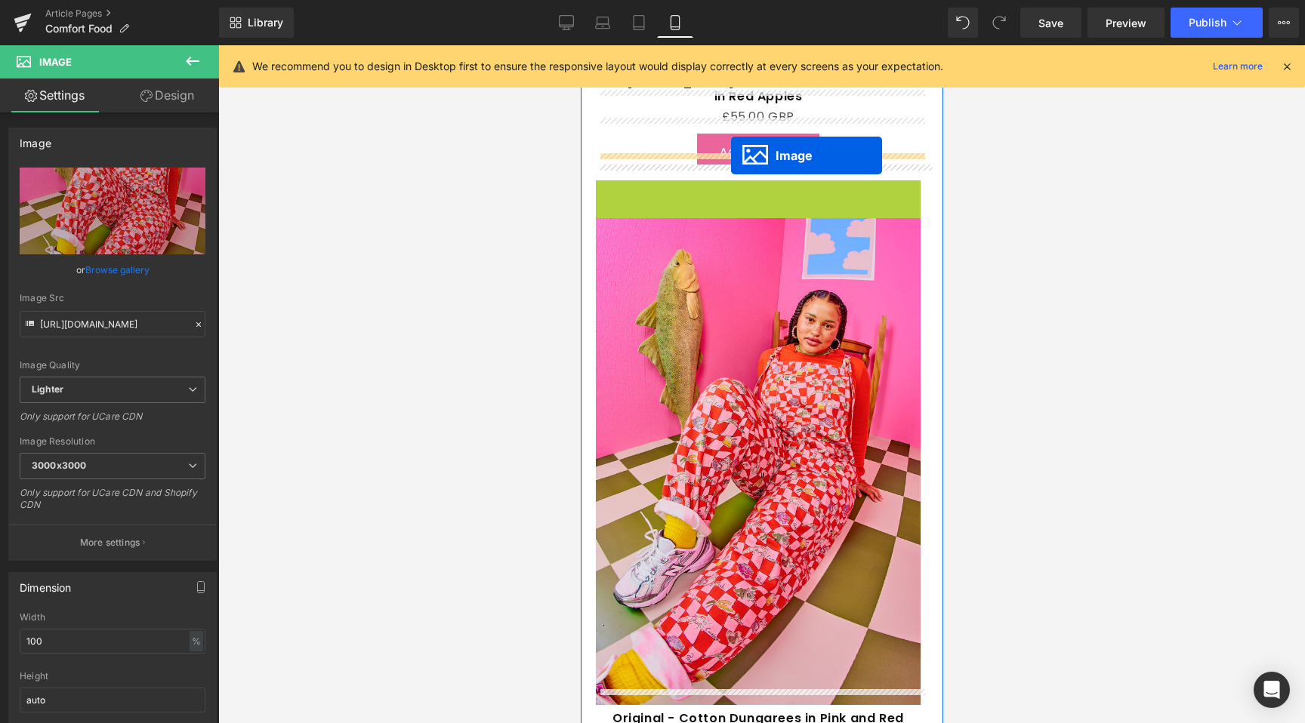
drag, startPoint x: 730, startPoint y: 405, endPoint x: 730, endPoint y: 156, distance: 249.2
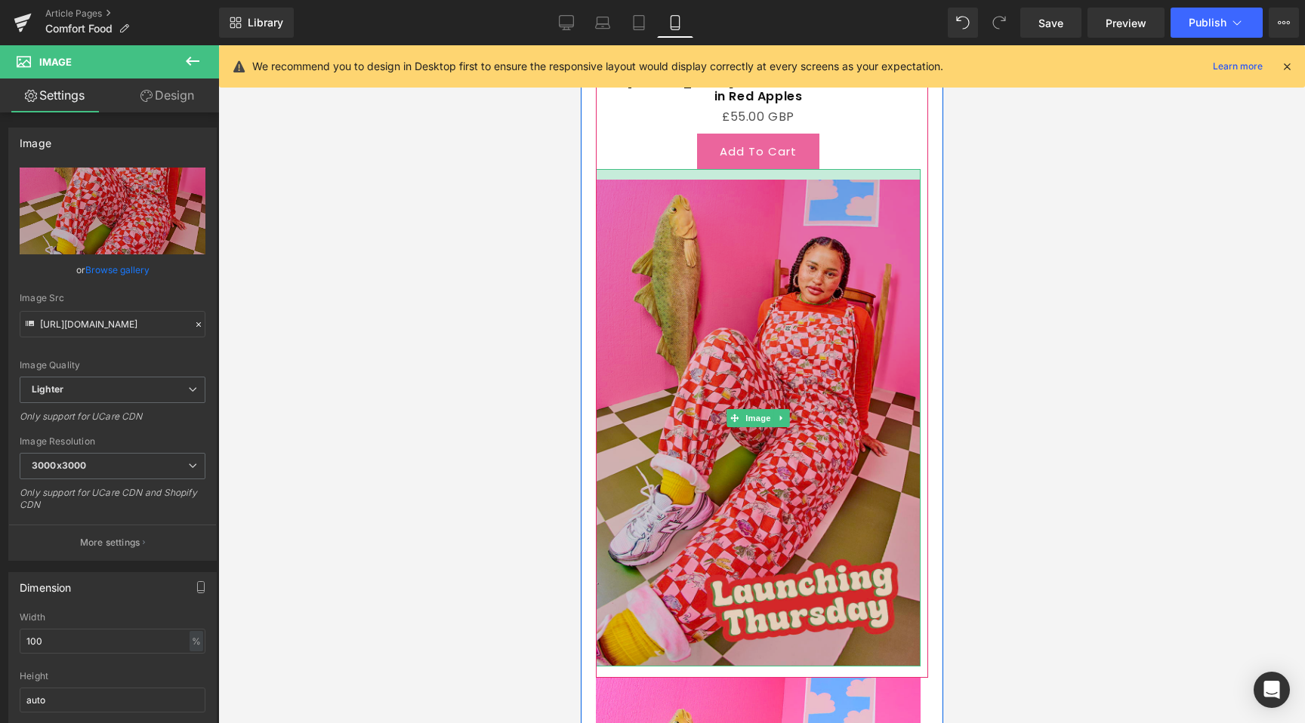
click at [750, 169] on div "Image" at bounding box center [757, 418] width 325 height 498
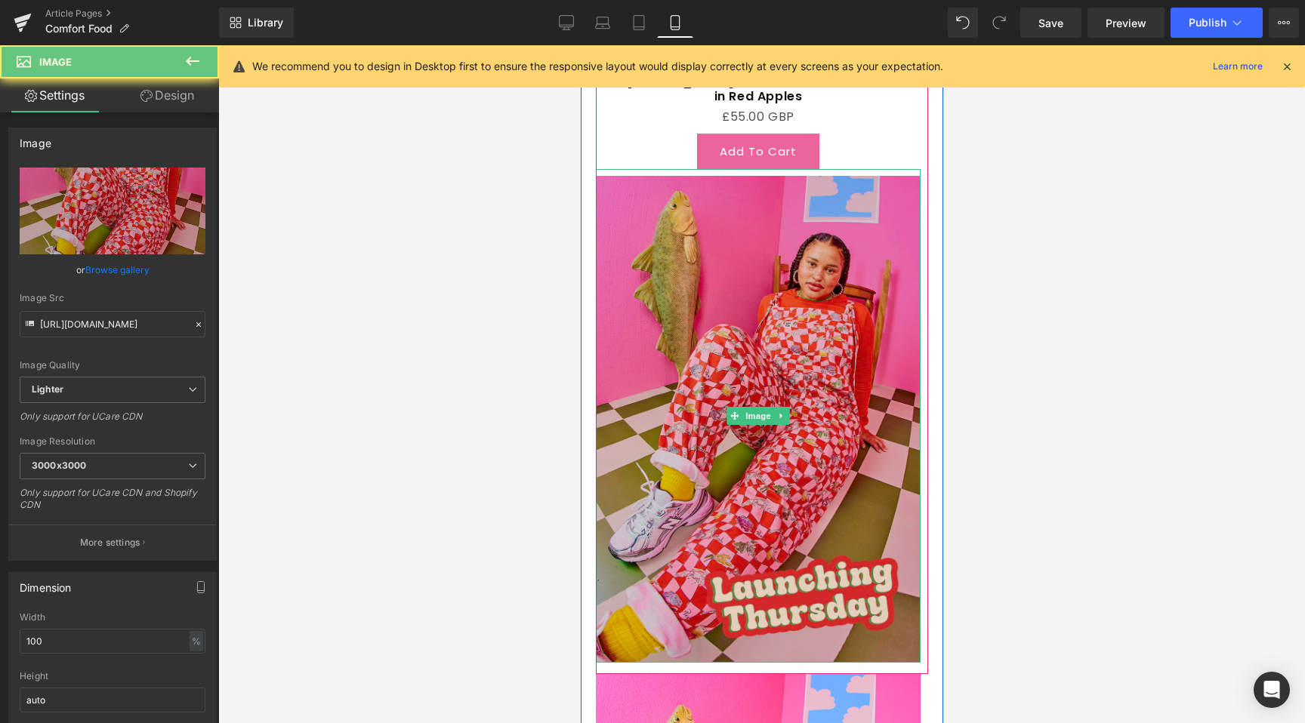
click at [750, 169] on img at bounding box center [757, 416] width 325 height 494
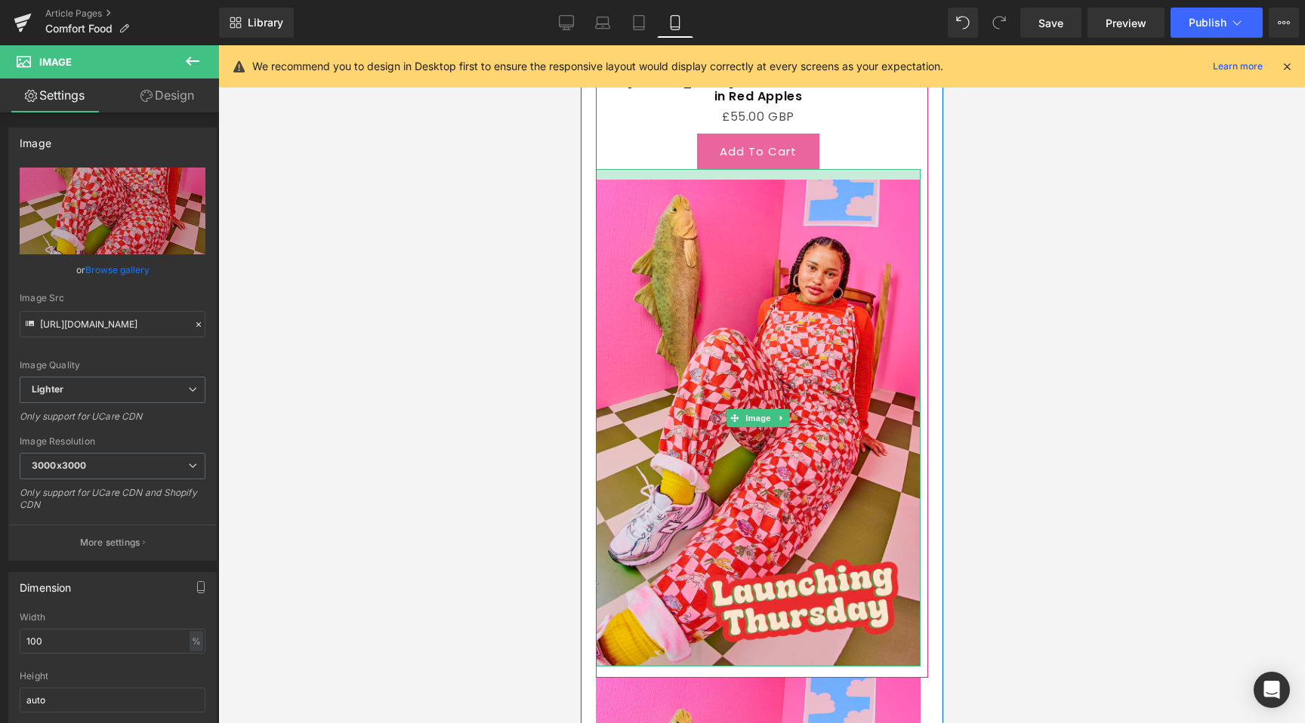
click at [753, 169] on div at bounding box center [757, 174] width 325 height 11
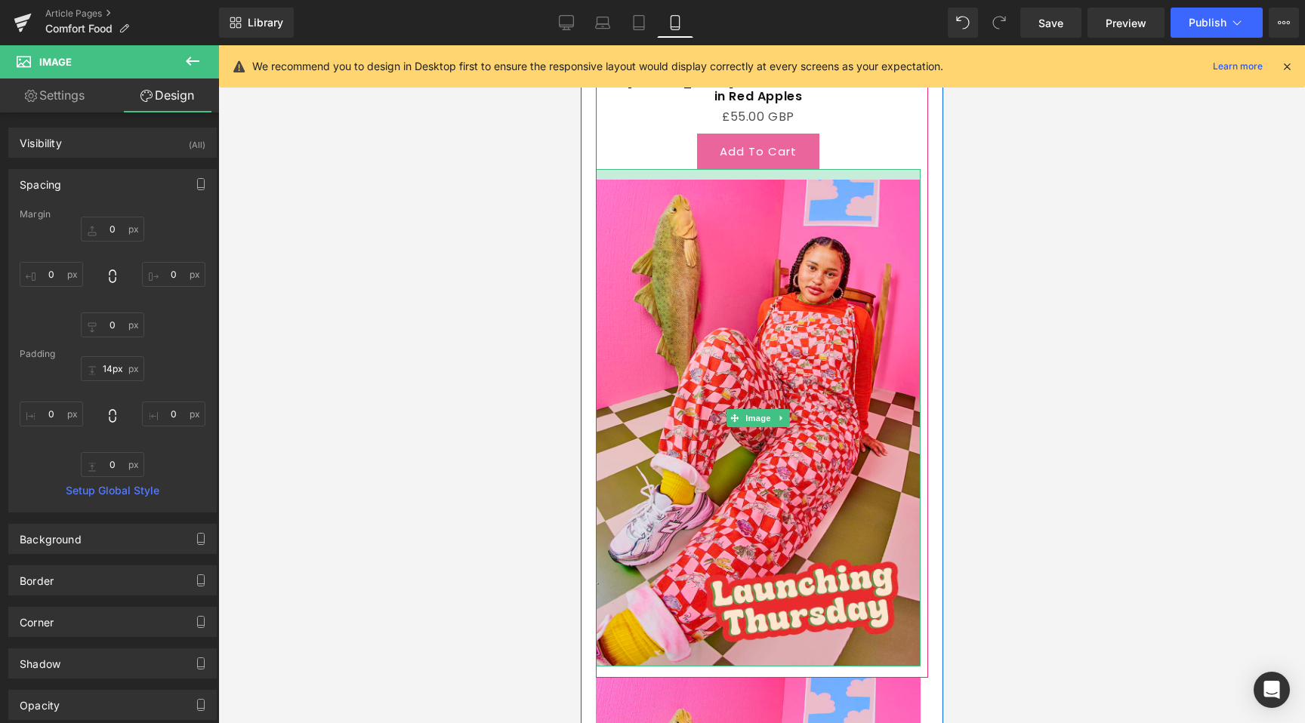
type input "15px"
click at [753, 169] on div at bounding box center [757, 174] width 325 height 11
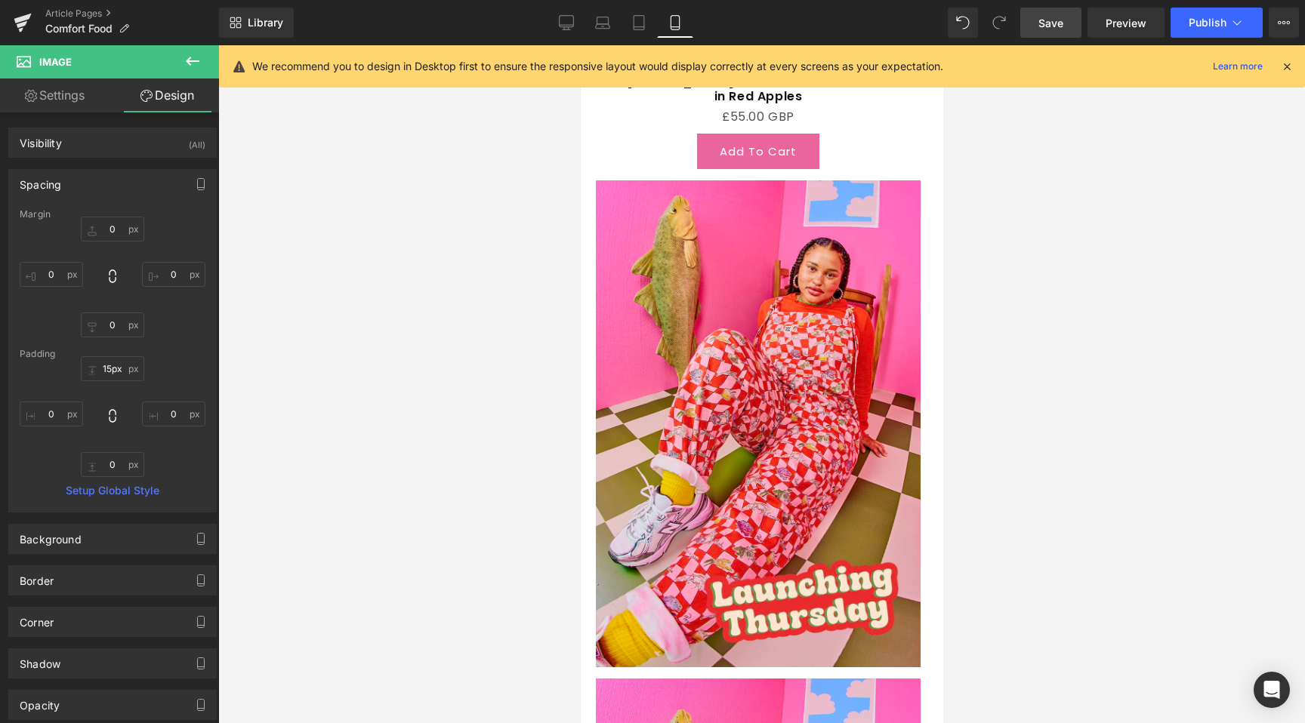
click at [1065, 23] on link "Save" at bounding box center [1050, 23] width 61 height 30
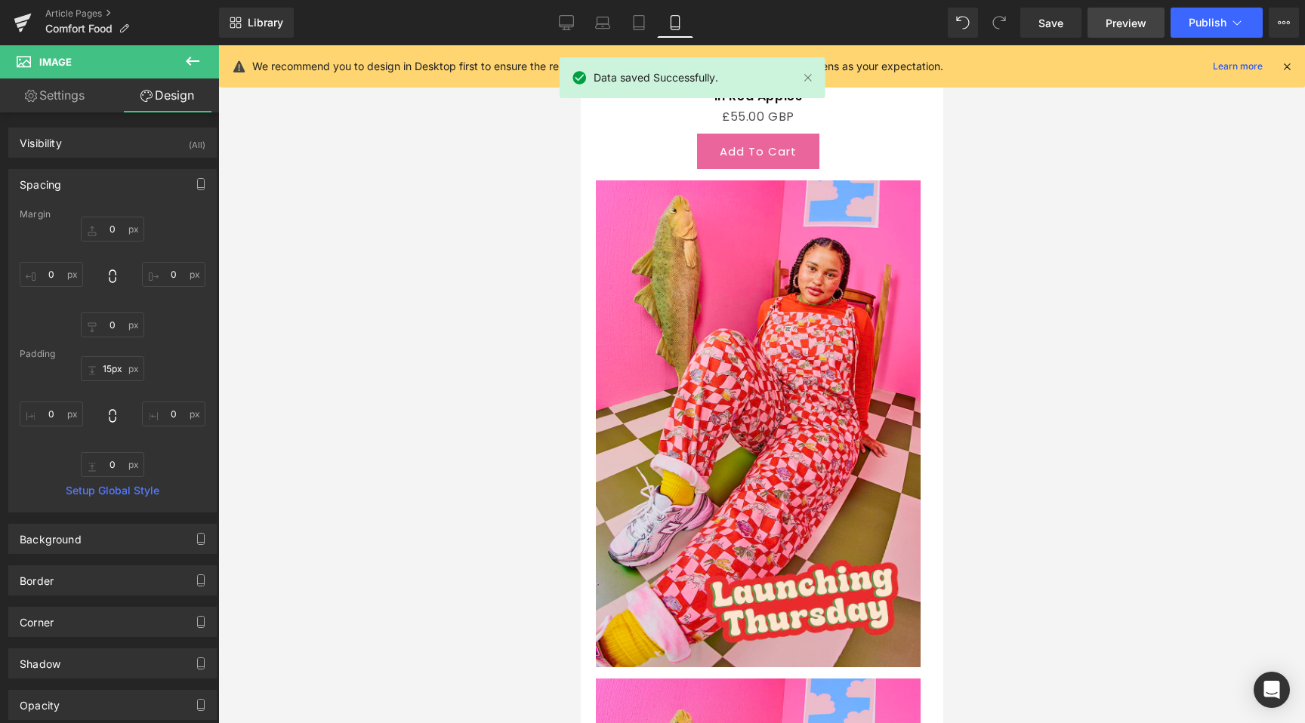
click at [1120, 18] on span "Preview" at bounding box center [1125, 23] width 41 height 16
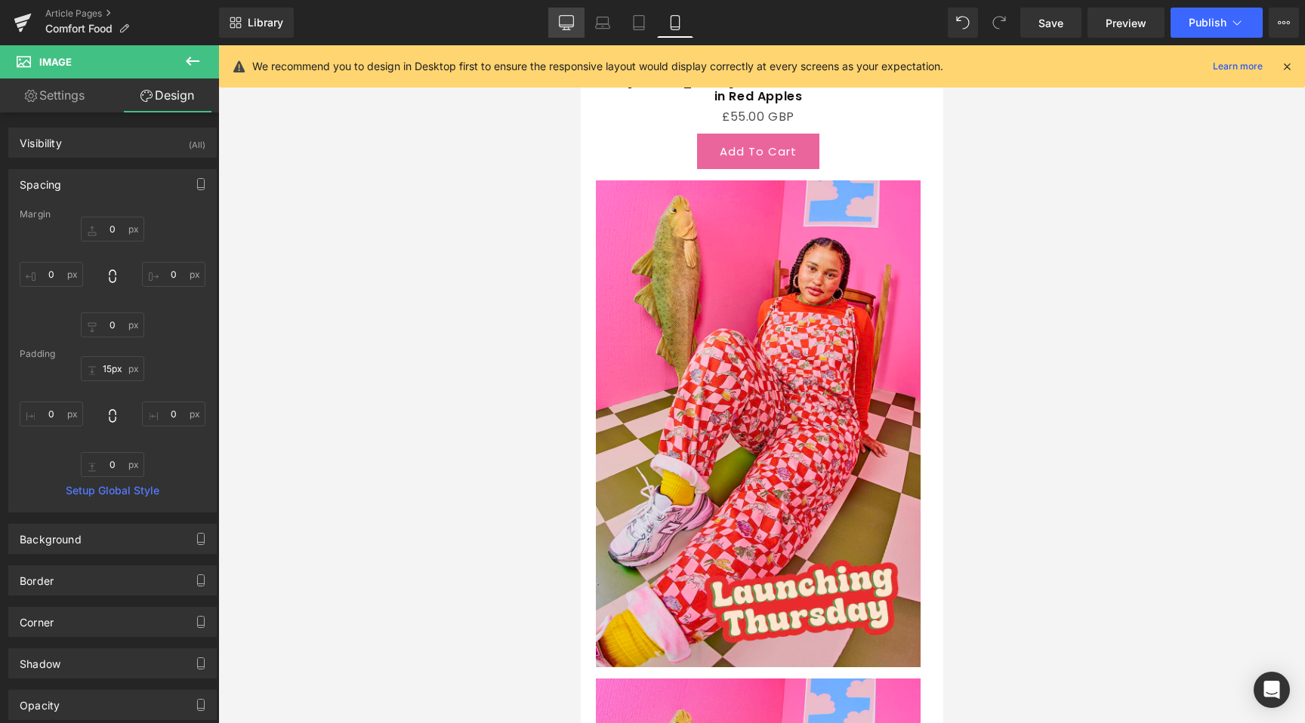
click at [556, 22] on link "Desktop" at bounding box center [566, 23] width 36 height 30
type input "0"
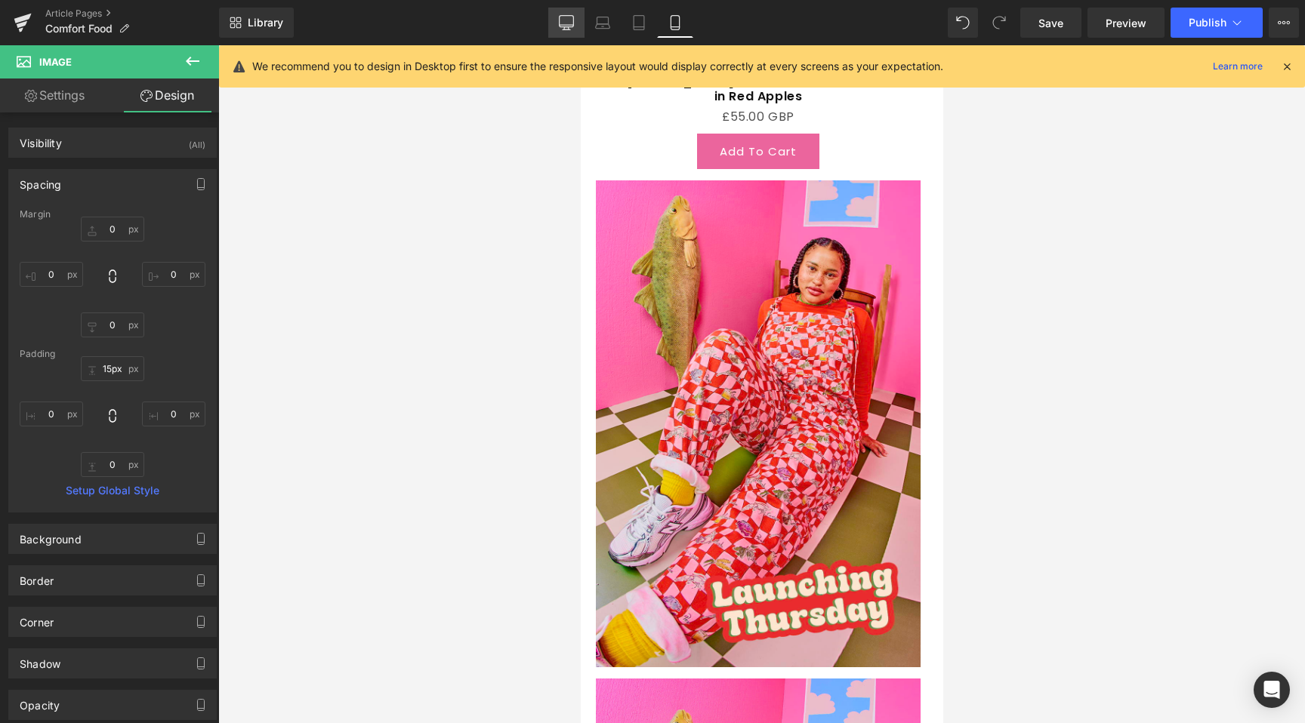
type input "8.86484"
type input "0"
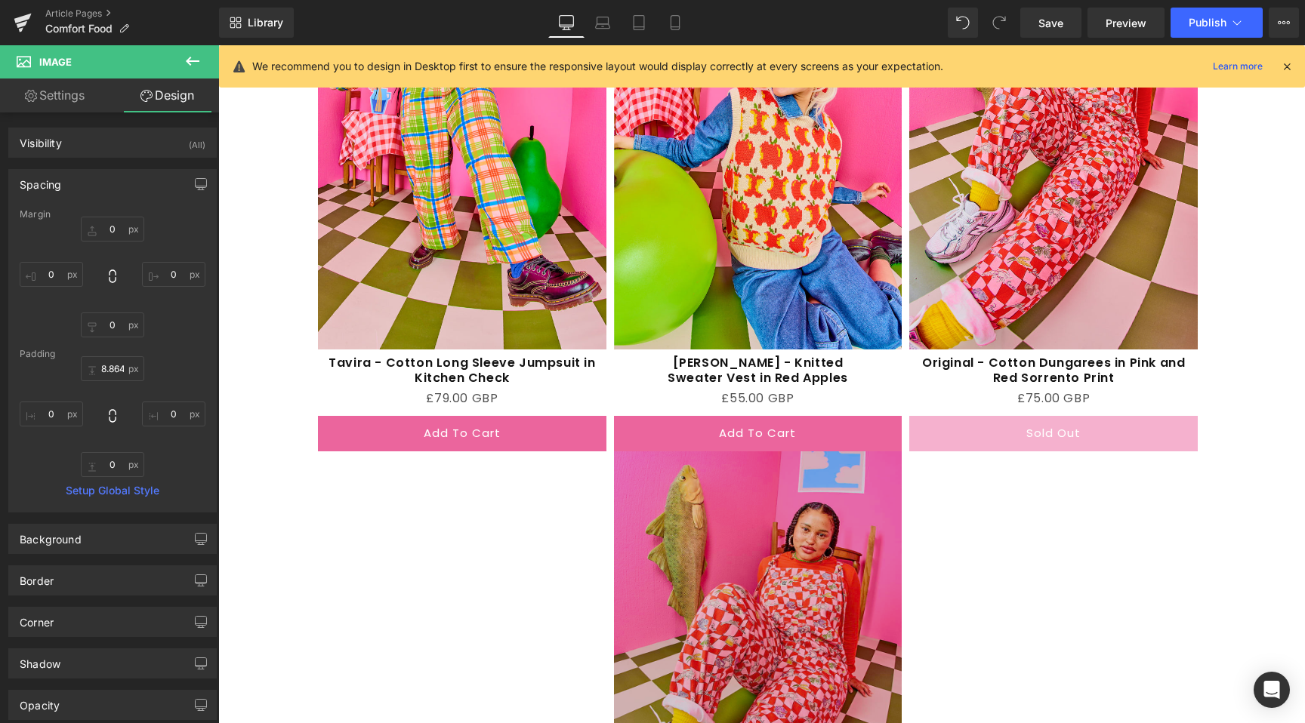
scroll to position [2363, 0]
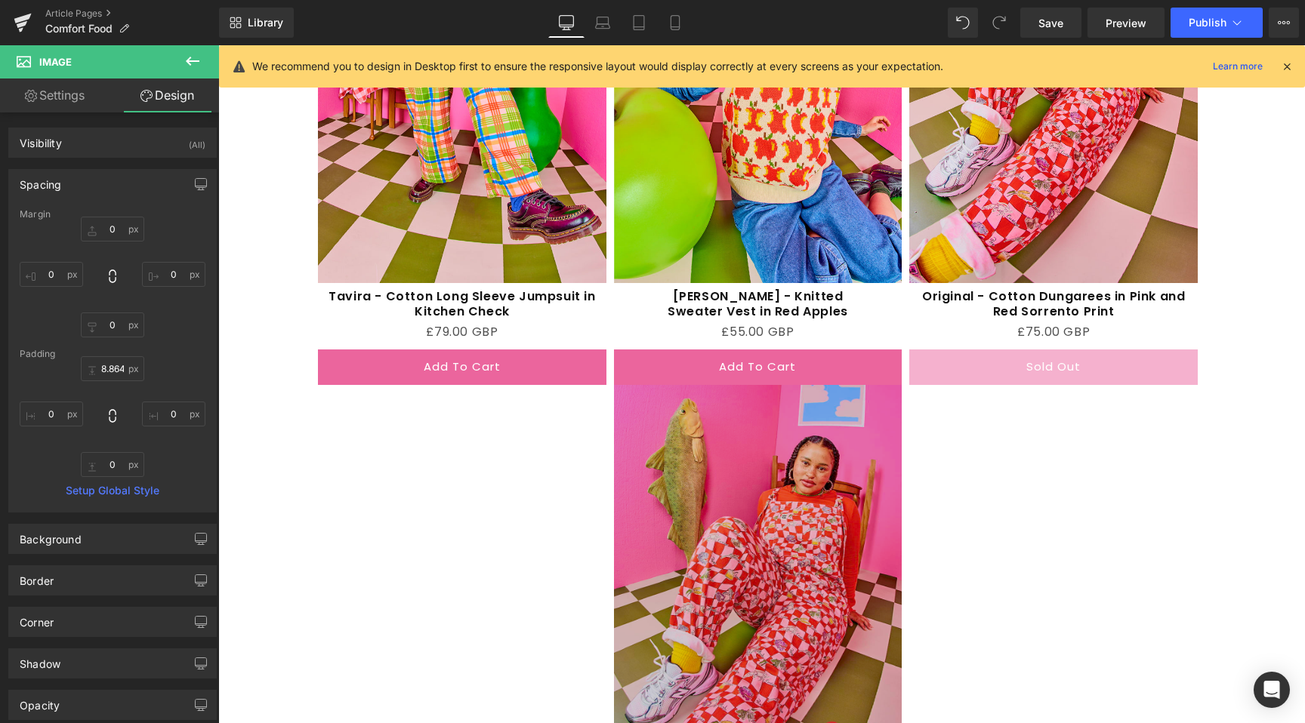
click at [697, 524] on img at bounding box center [758, 601] width 288 height 432
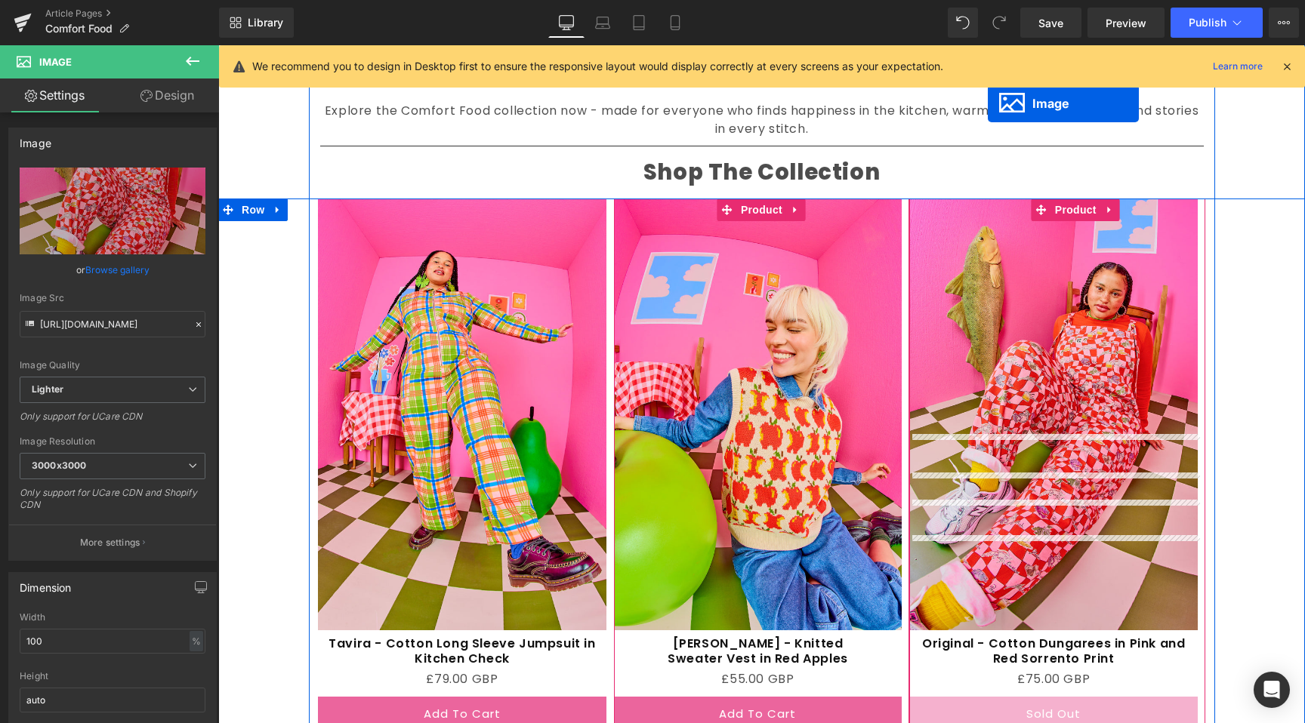
scroll to position [1925, 0]
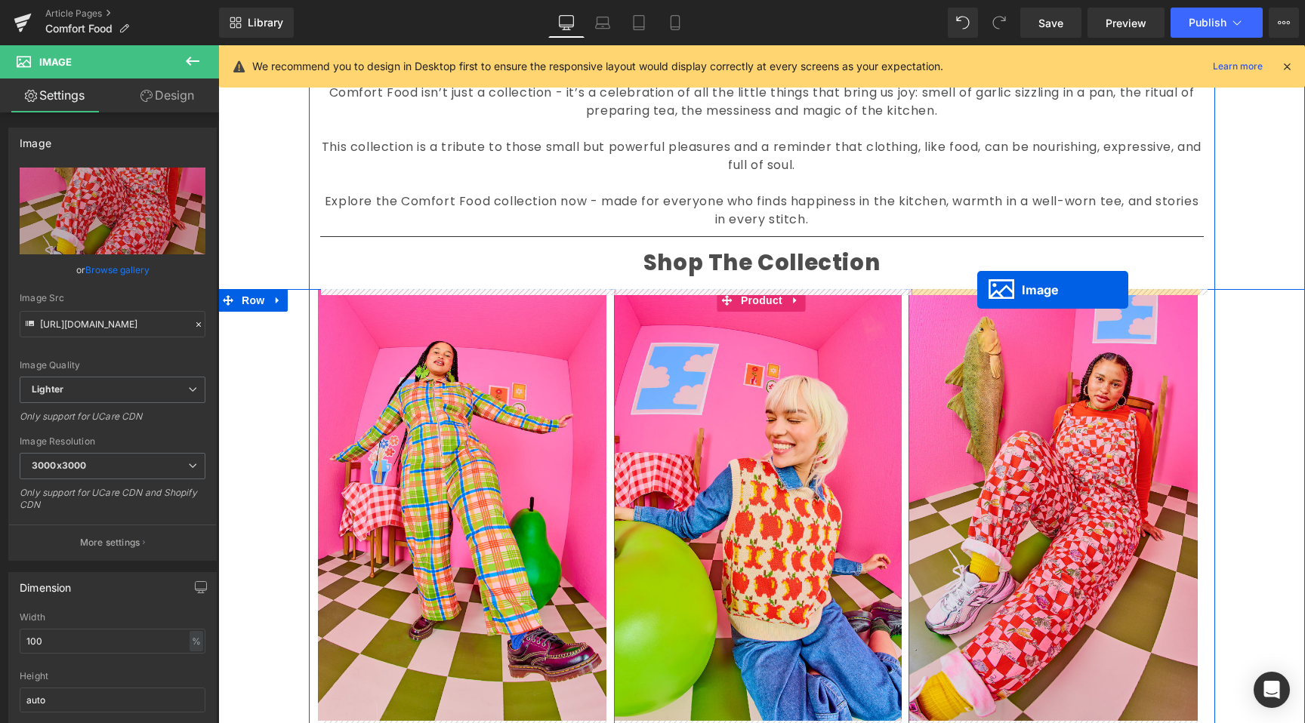
drag, startPoint x: 732, startPoint y: 604, endPoint x: 977, endPoint y: 290, distance: 398.6
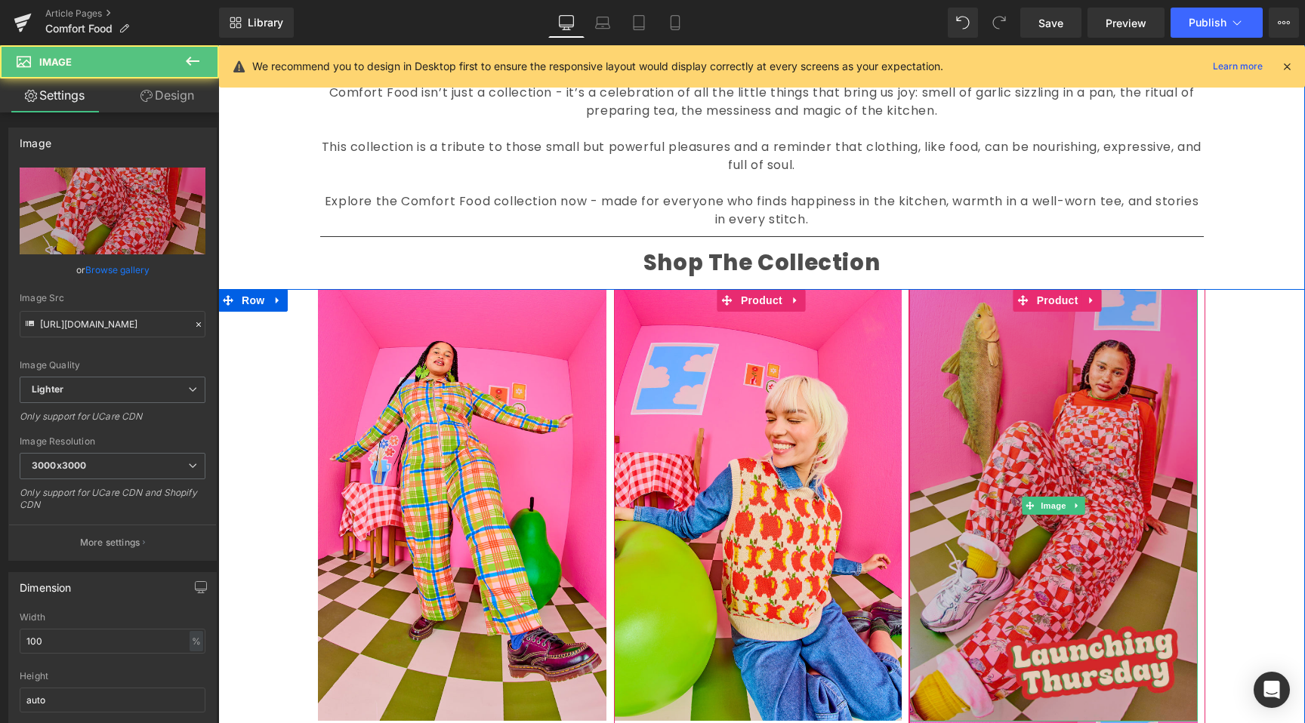
click at [1004, 390] on img at bounding box center [1053, 505] width 288 height 432
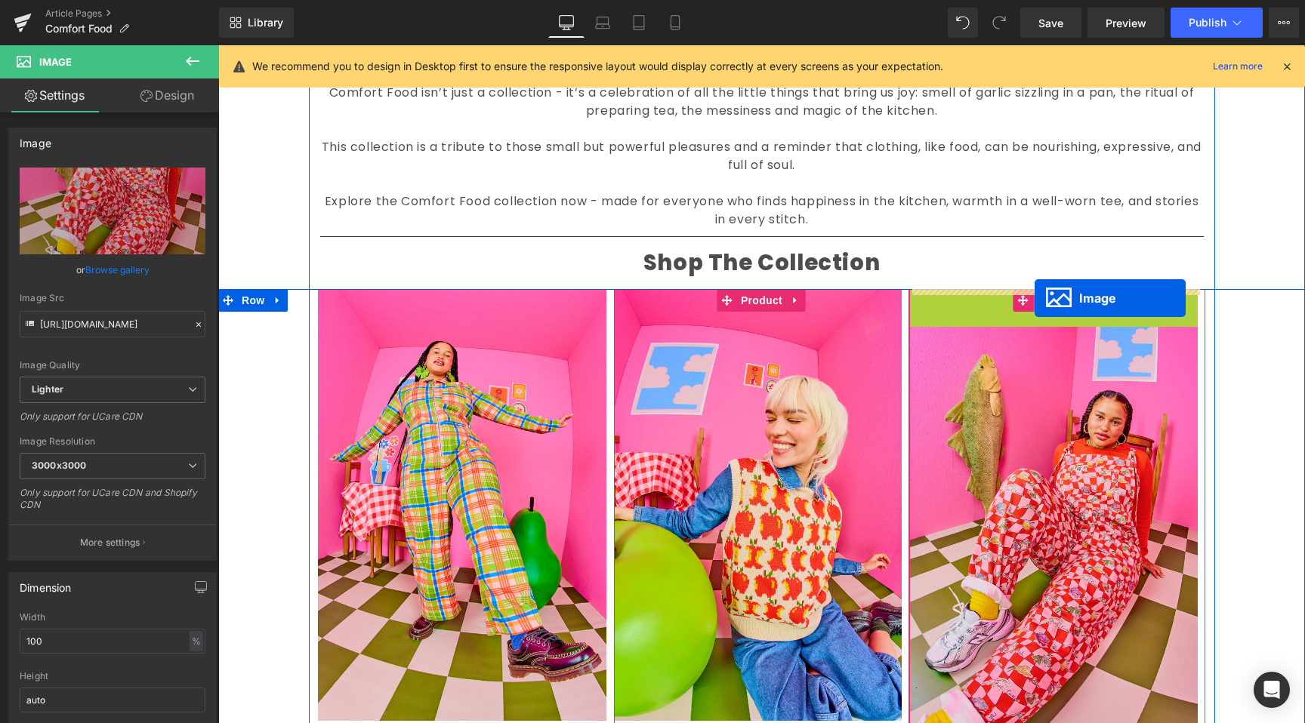
drag, startPoint x: 1036, startPoint y: 504, endPoint x: 1034, endPoint y: 298, distance: 205.4
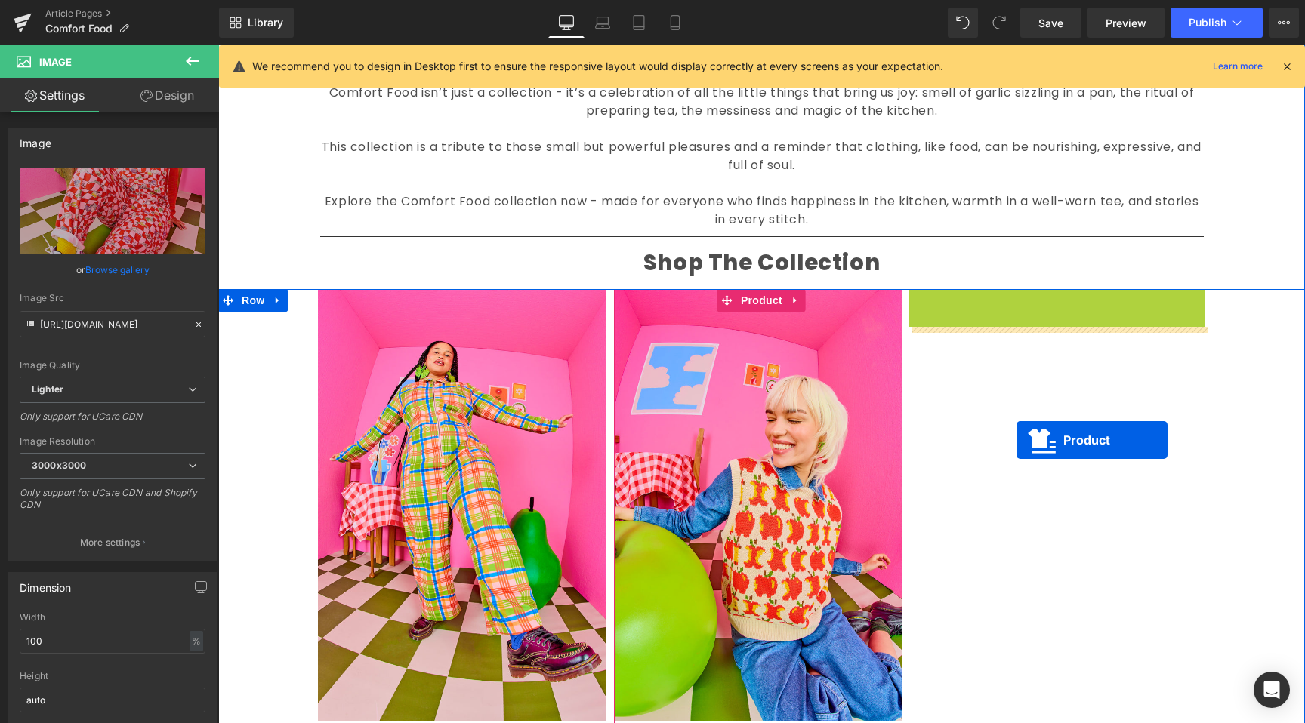
drag, startPoint x: 1025, startPoint y: 301, endPoint x: 1016, endPoint y: 440, distance: 140.0
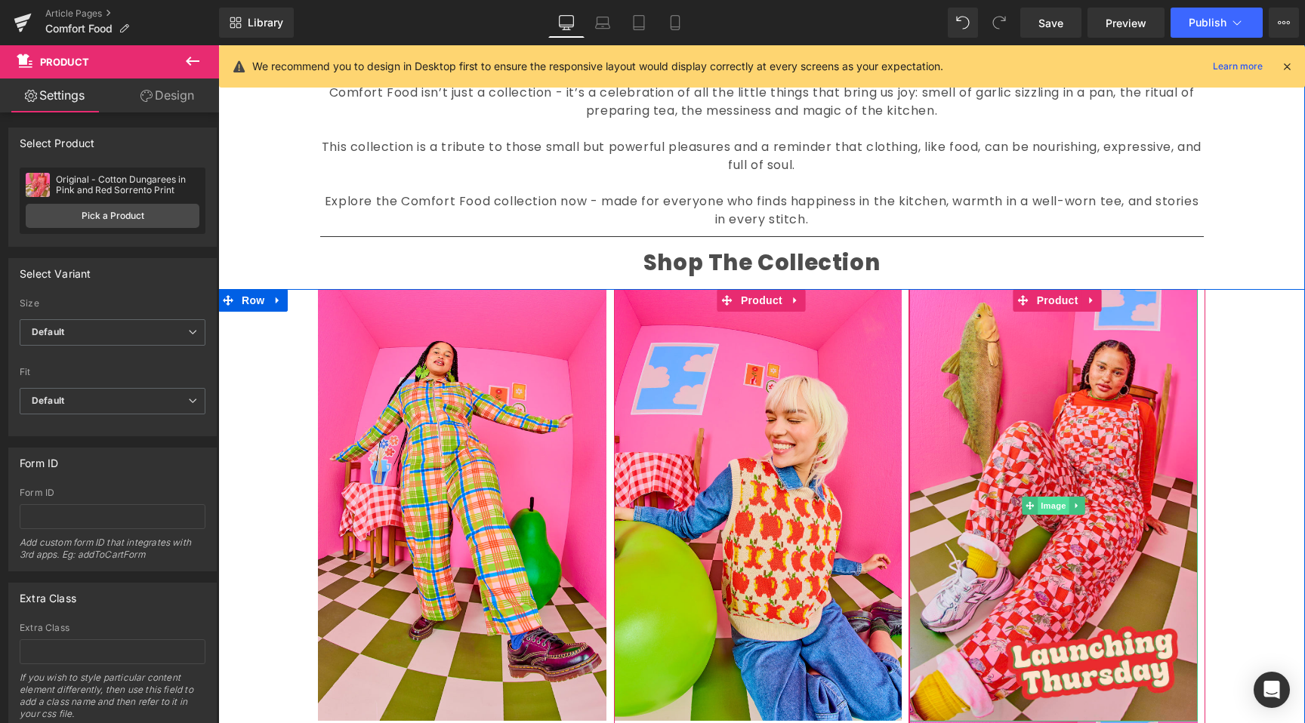
click at [1050, 506] on span "Image" at bounding box center [1054, 506] width 32 height 18
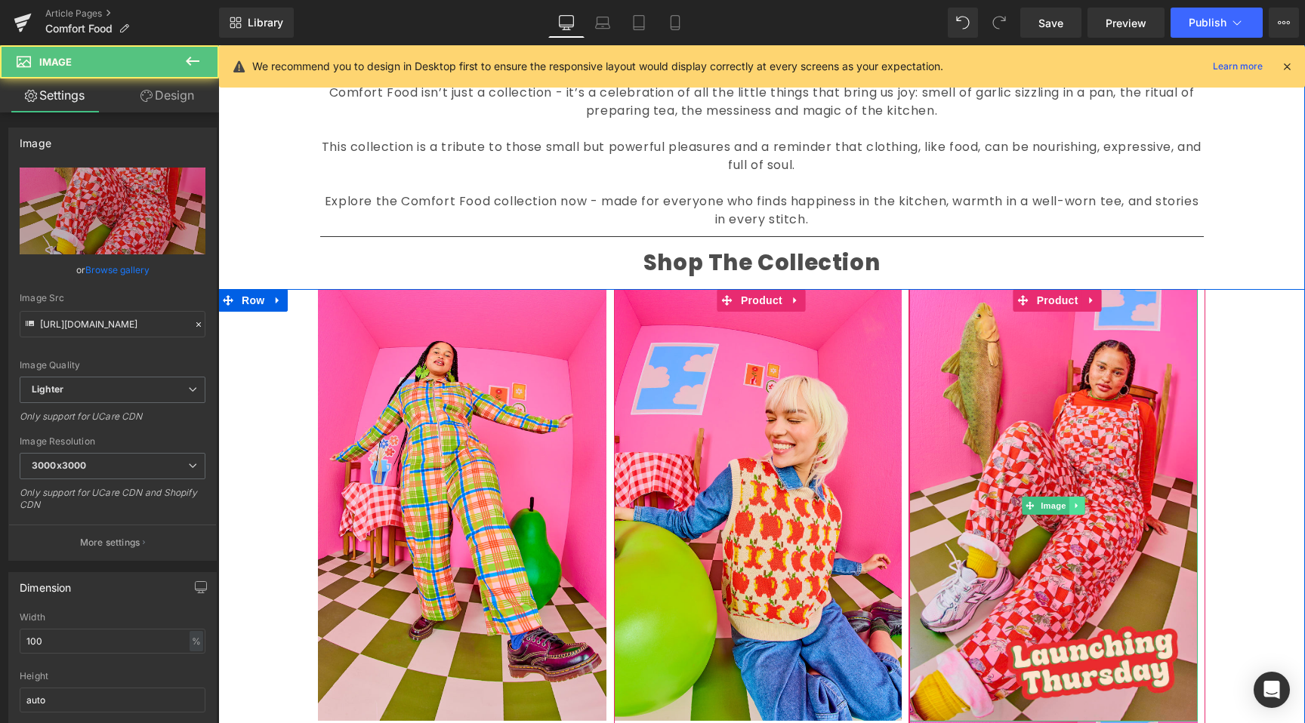
click at [1077, 506] on icon at bounding box center [1077, 505] width 8 height 9
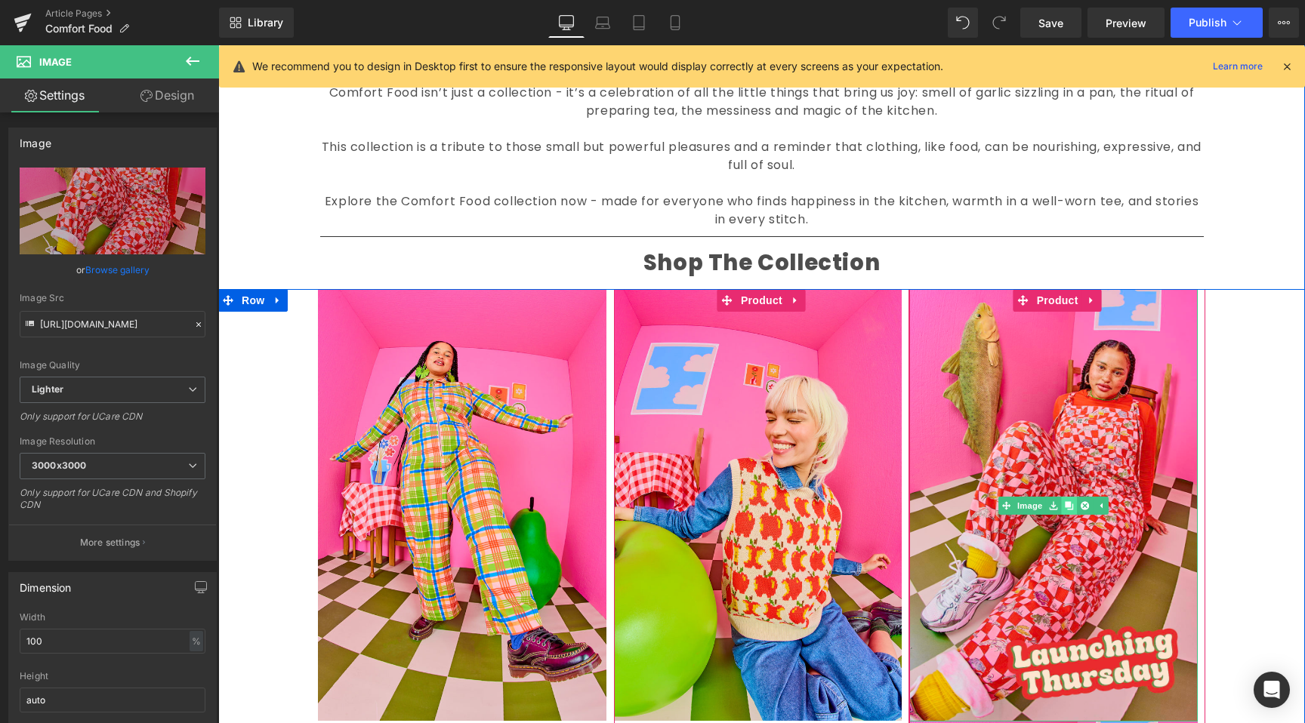
click at [1065, 499] on link at bounding box center [1070, 506] width 16 height 18
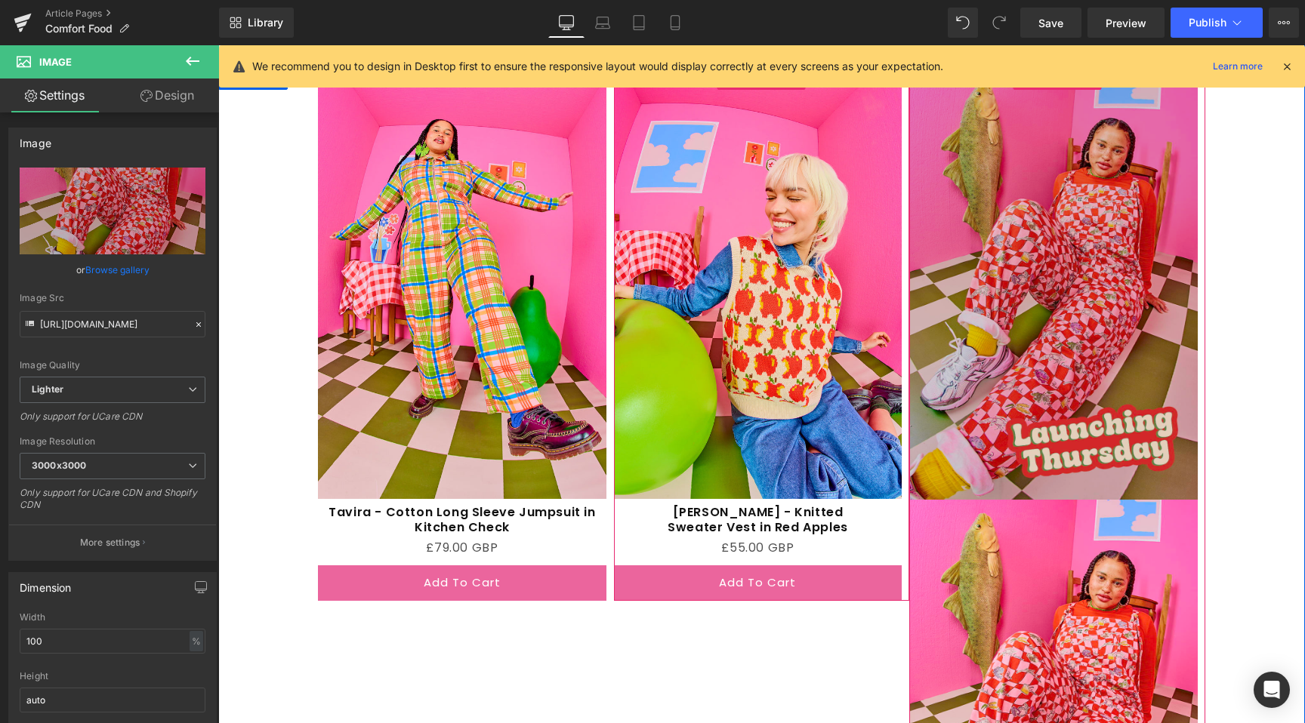
scroll to position [2106, 0]
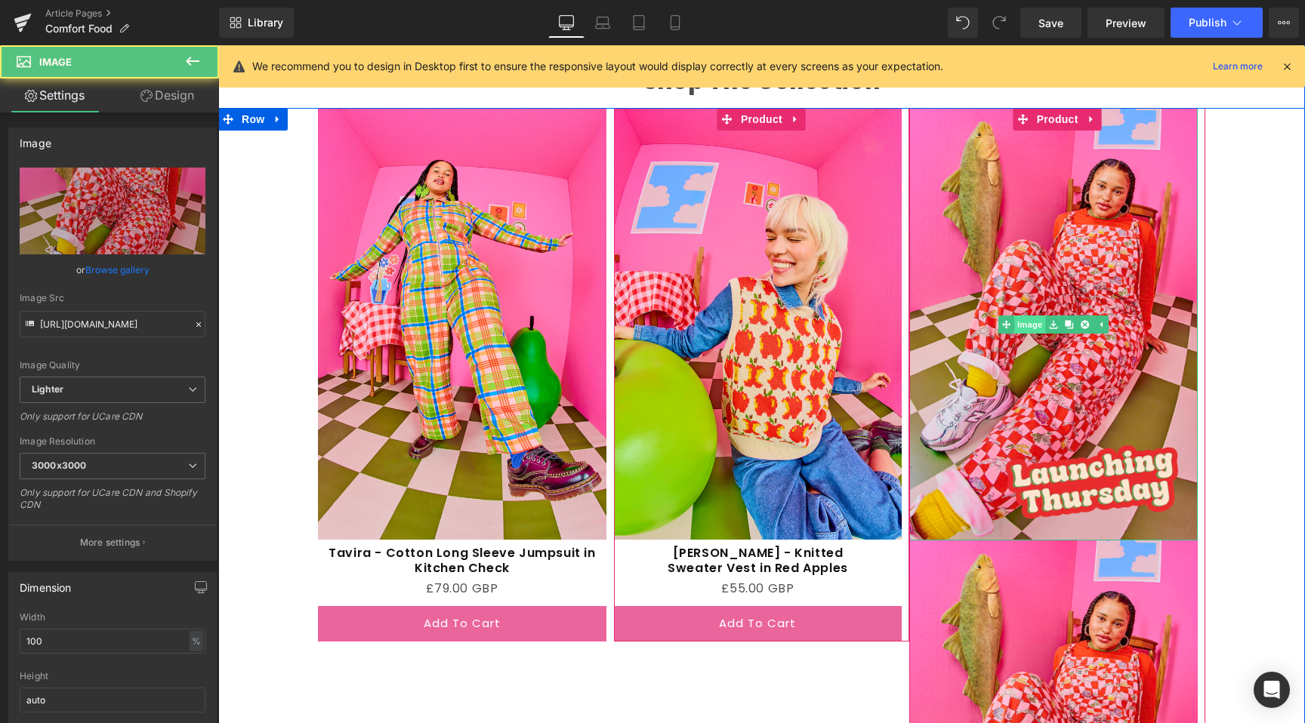
click at [1023, 319] on div "Image" at bounding box center [1053, 324] width 288 height 432
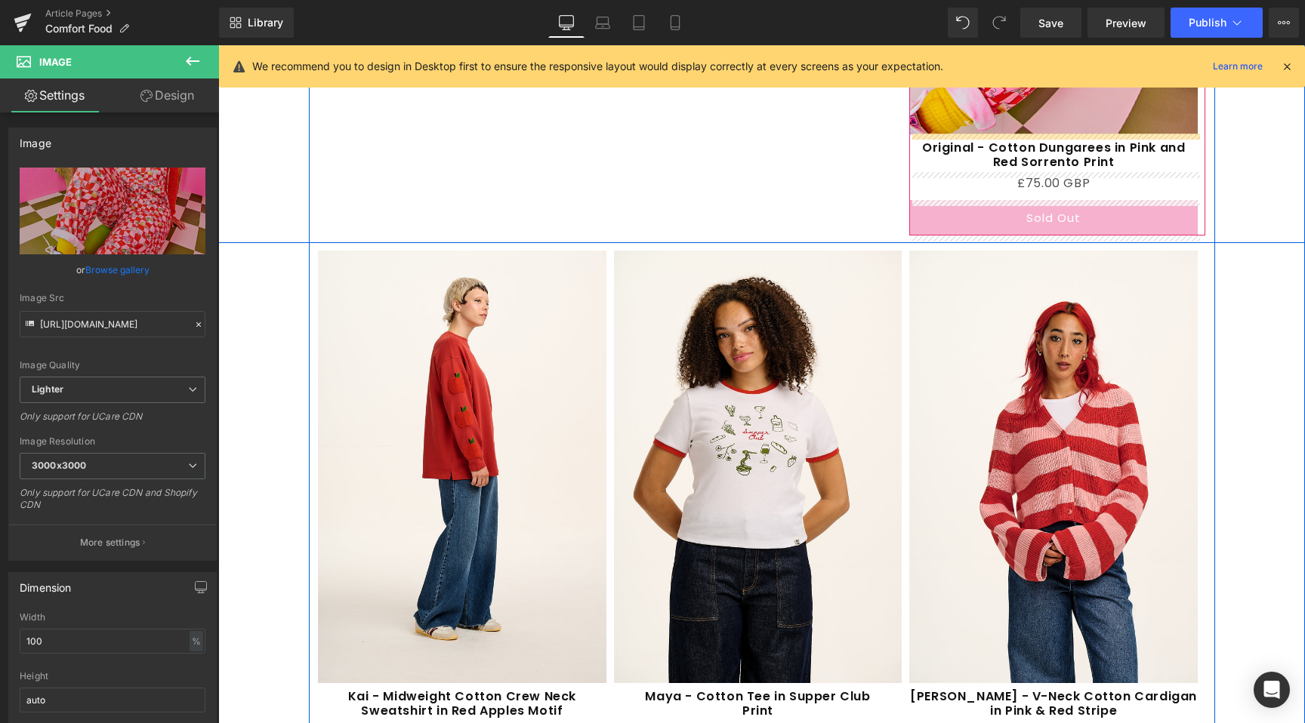
scroll to position [2921, 0]
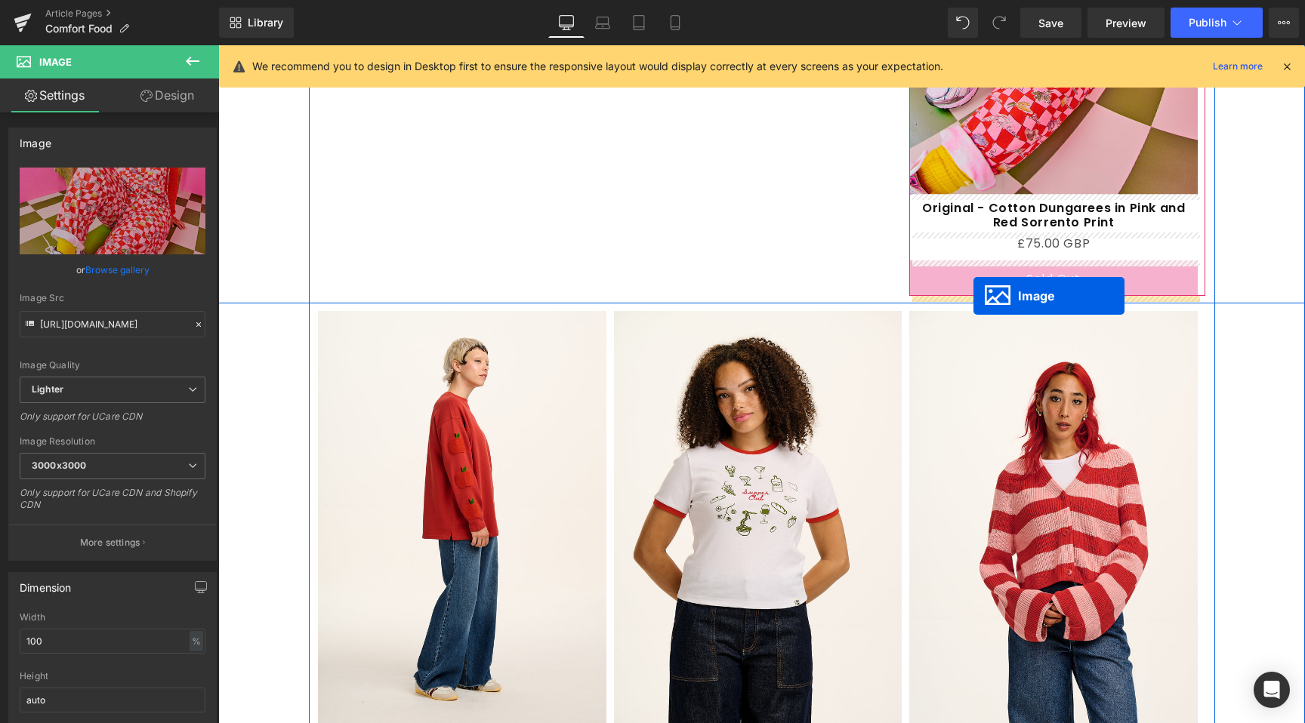
drag, startPoint x: 1005, startPoint y: 322, endPoint x: 973, endPoint y: 297, distance: 40.3
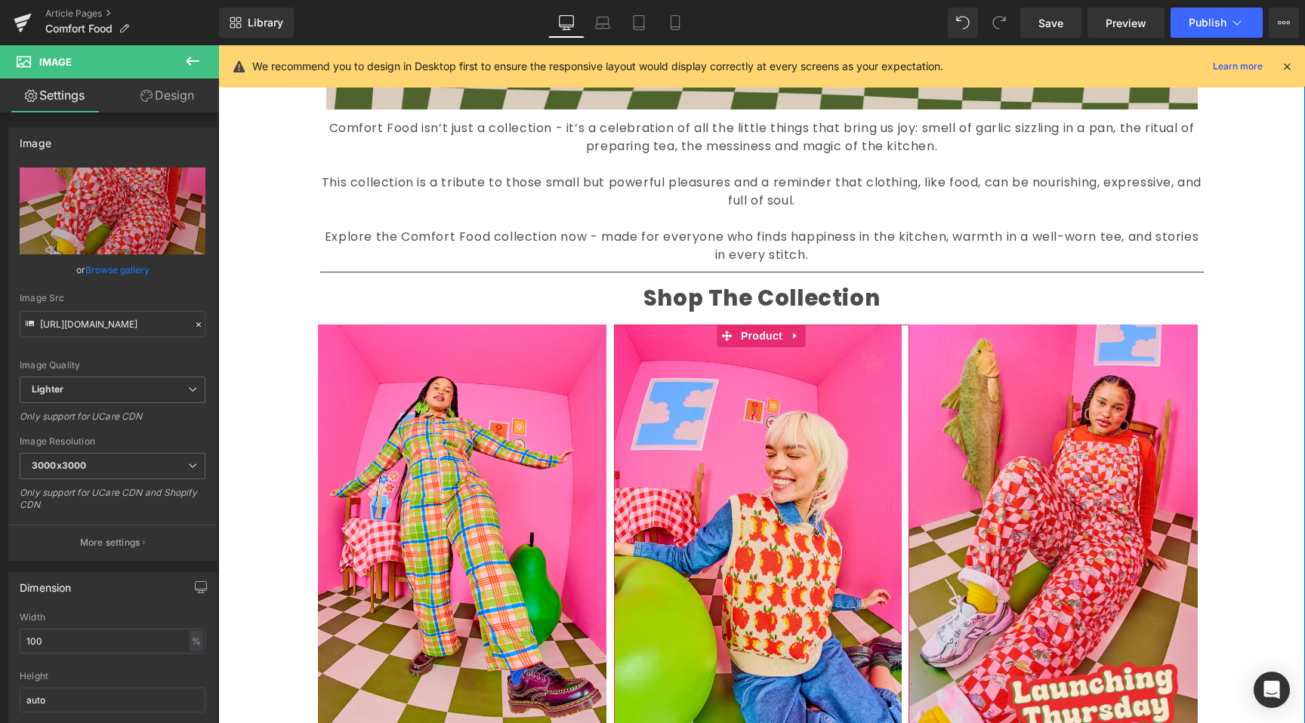
scroll to position [1895, 0]
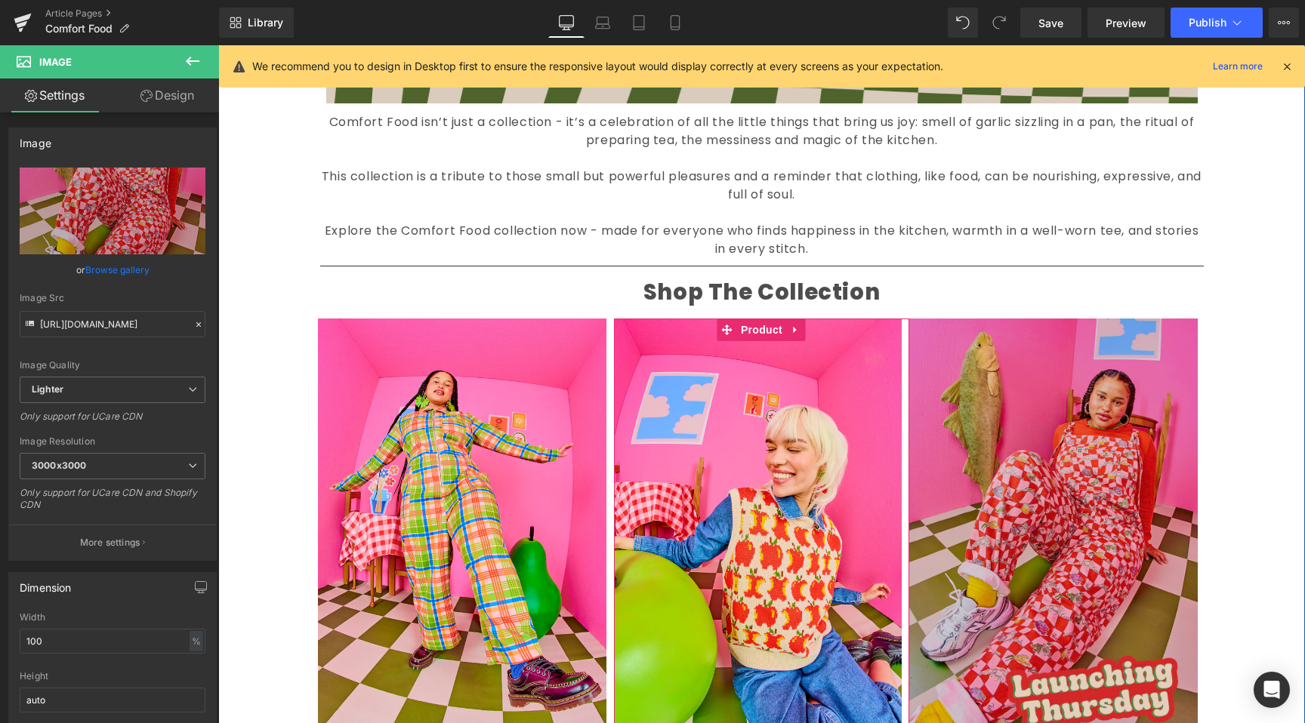
click at [1037, 449] on img at bounding box center [1053, 535] width 288 height 432
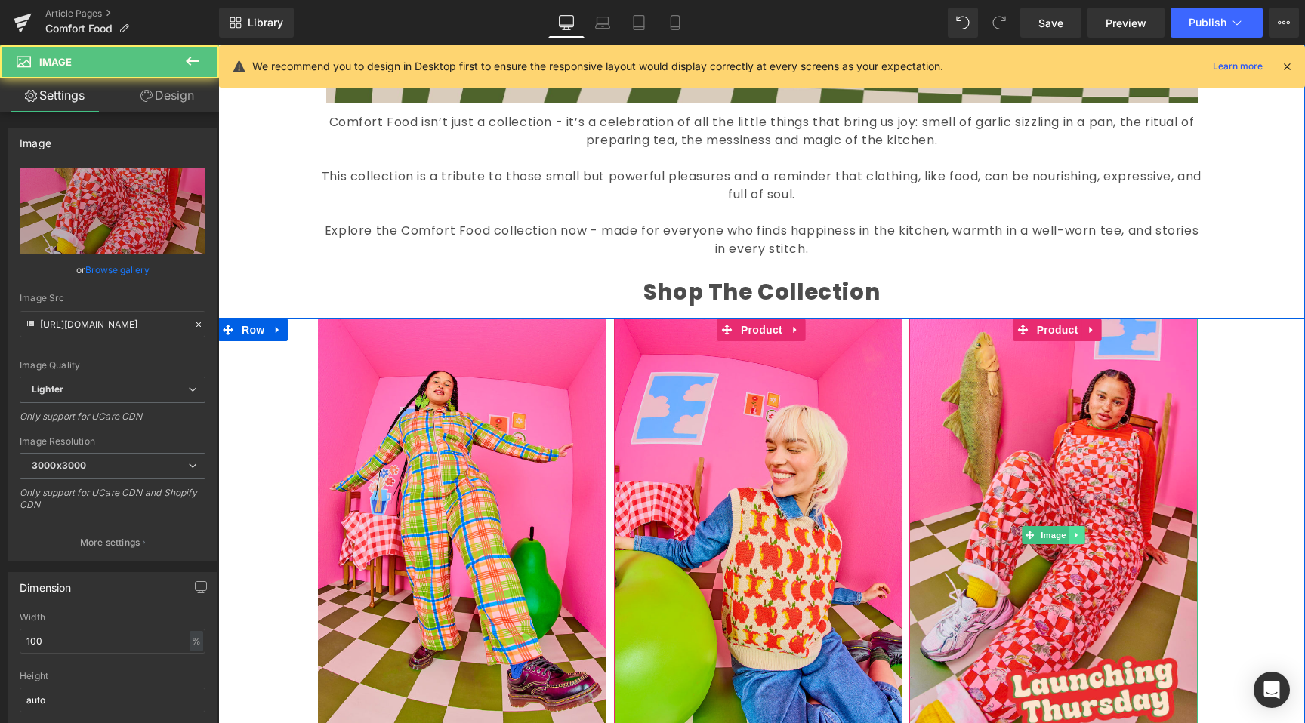
click at [1074, 529] on link at bounding box center [1077, 535] width 16 height 18
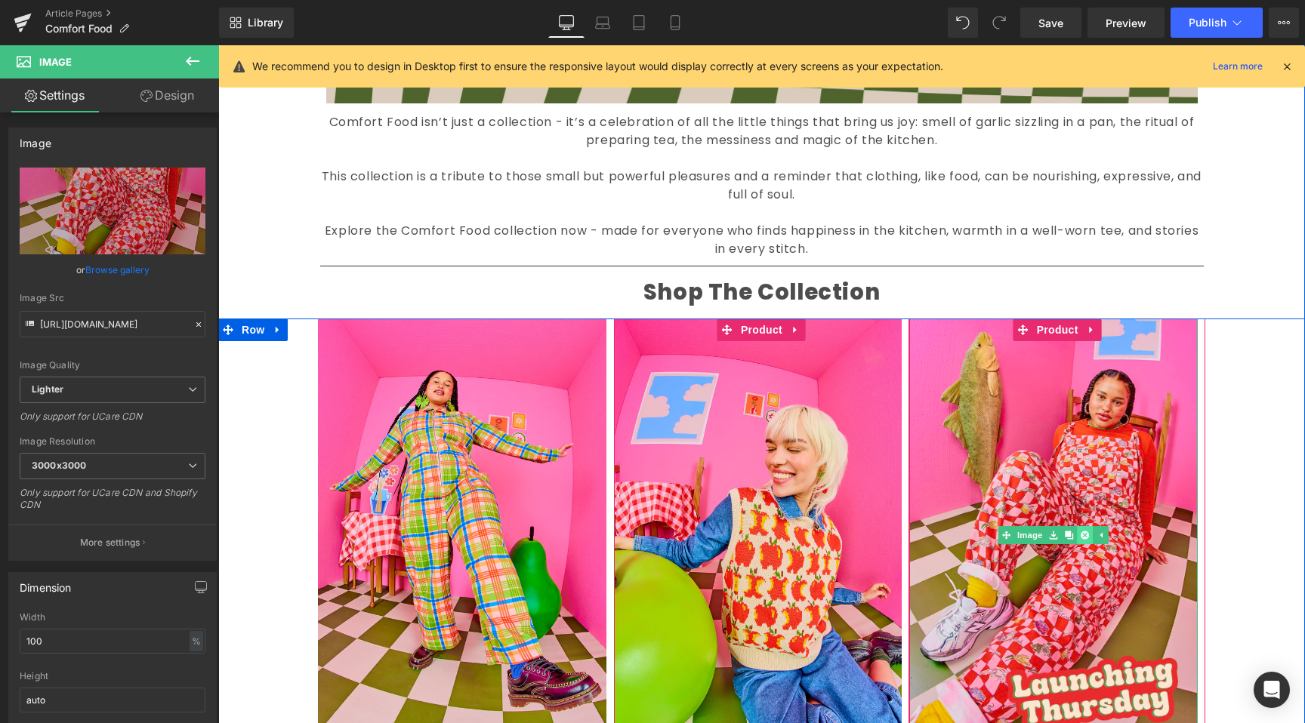
click at [1078, 532] on link at bounding box center [1085, 535] width 16 height 18
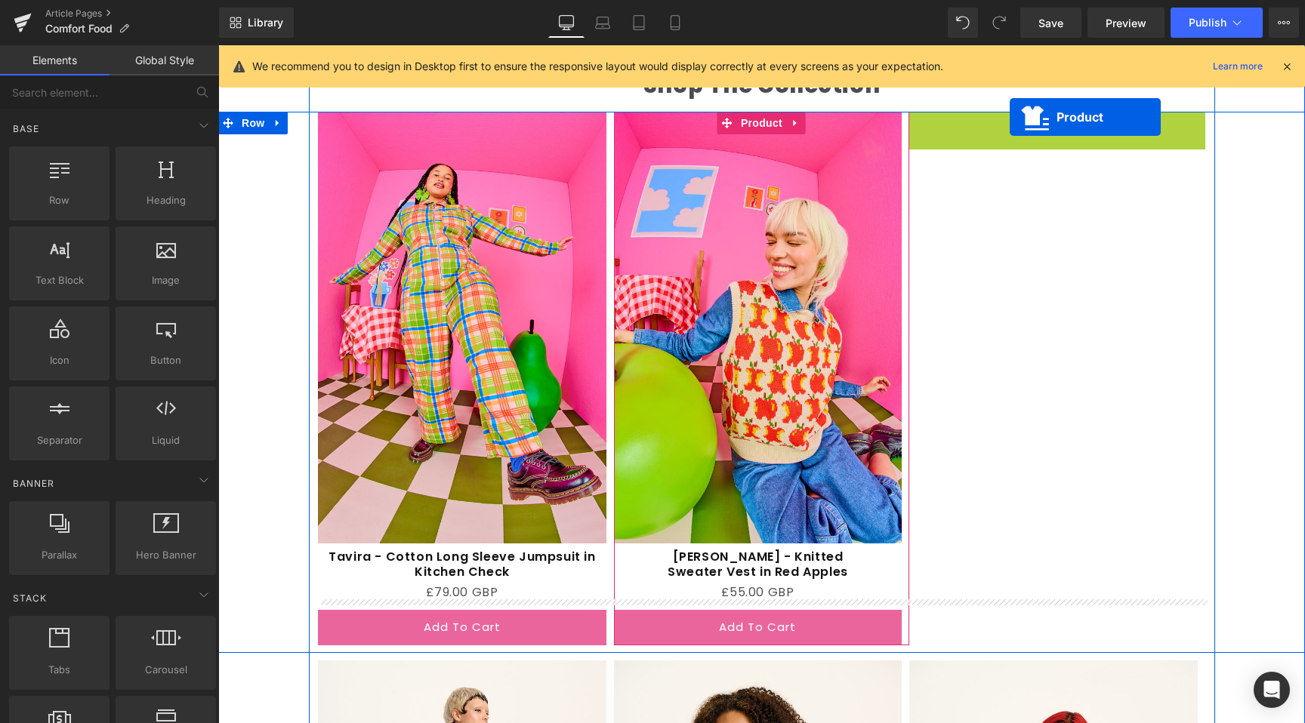
scroll to position [2057, 0]
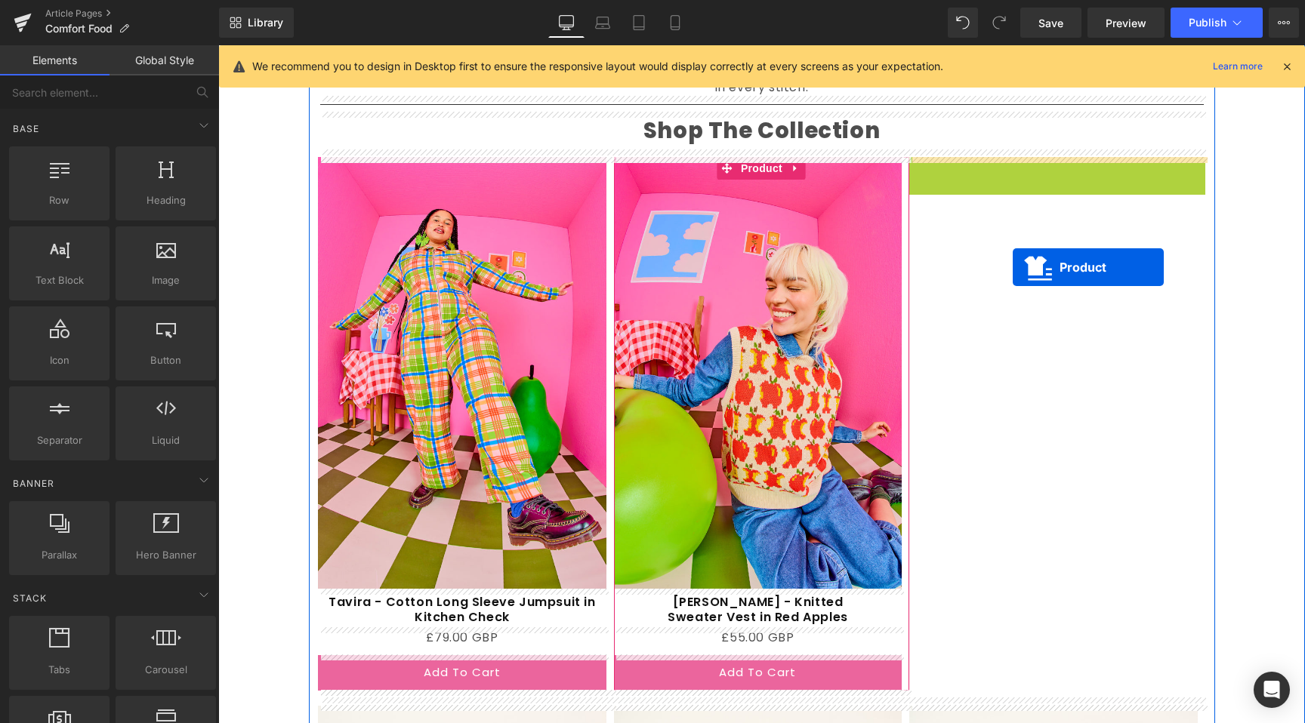
drag, startPoint x: 1022, startPoint y: 273, endPoint x: 1013, endPoint y: 266, distance: 11.8
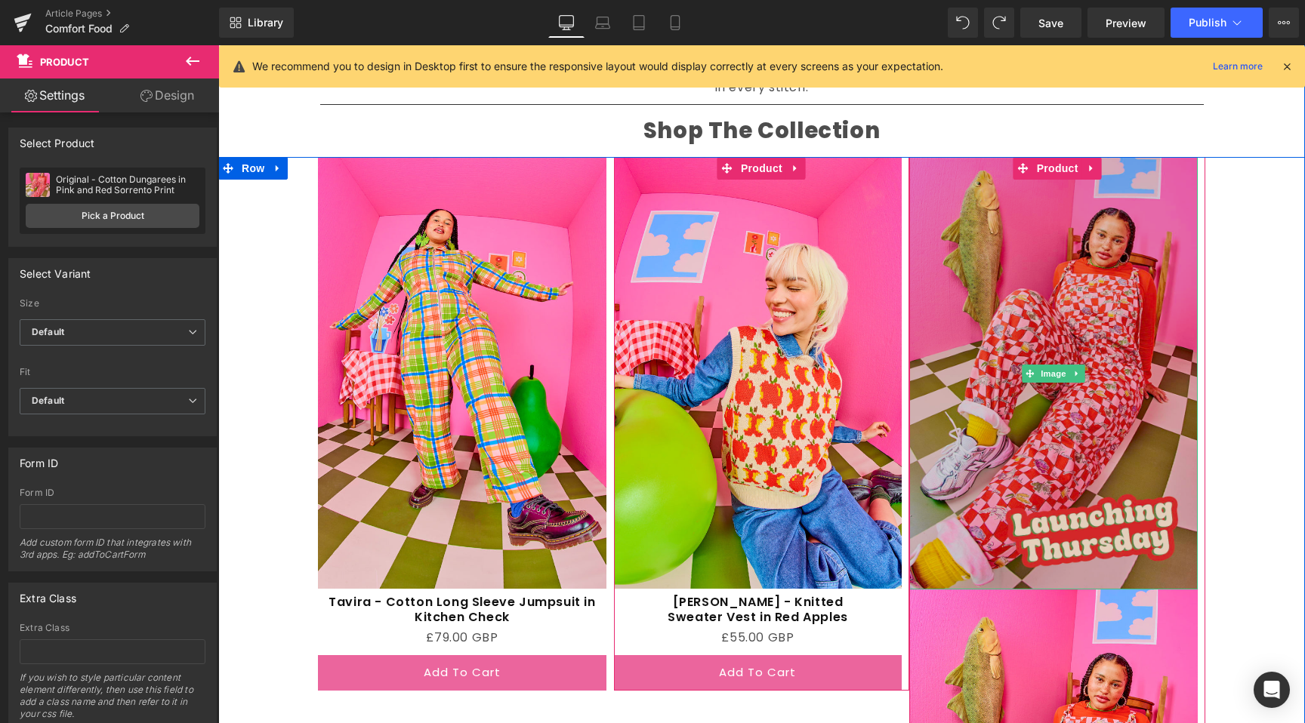
click at [1043, 410] on img at bounding box center [1053, 373] width 288 height 432
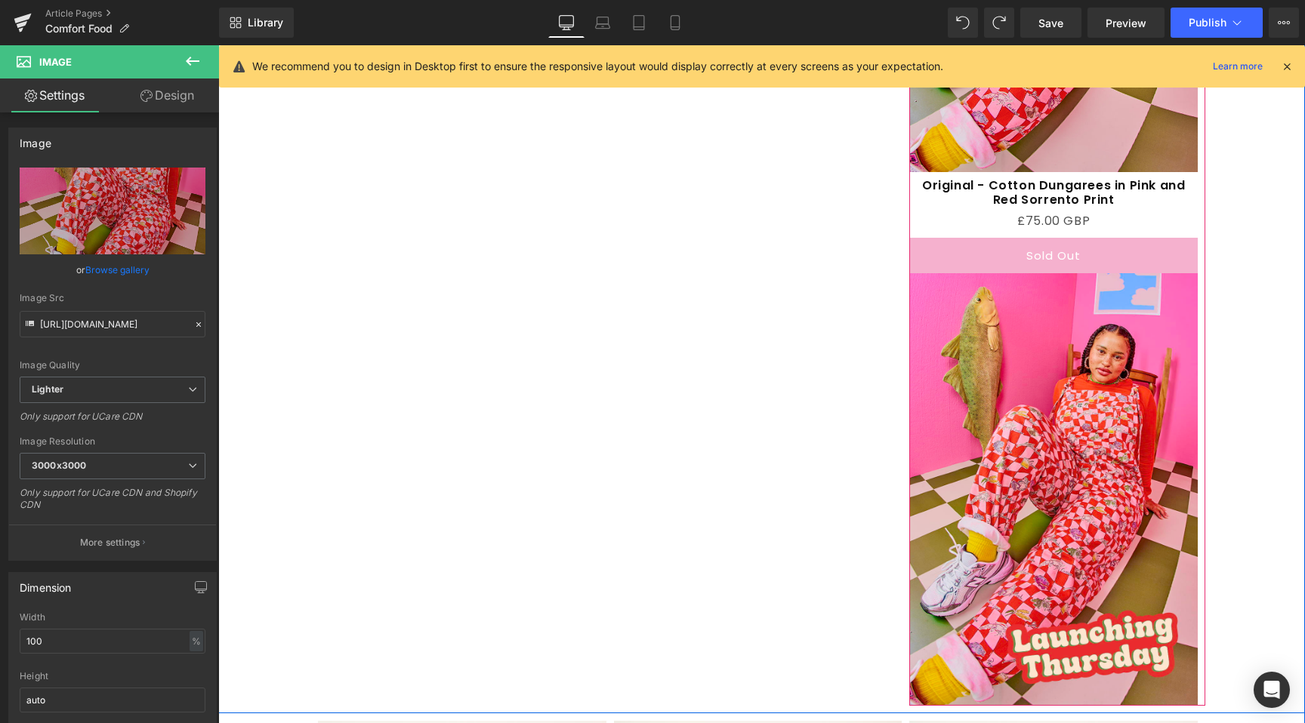
scroll to position [2926, 0]
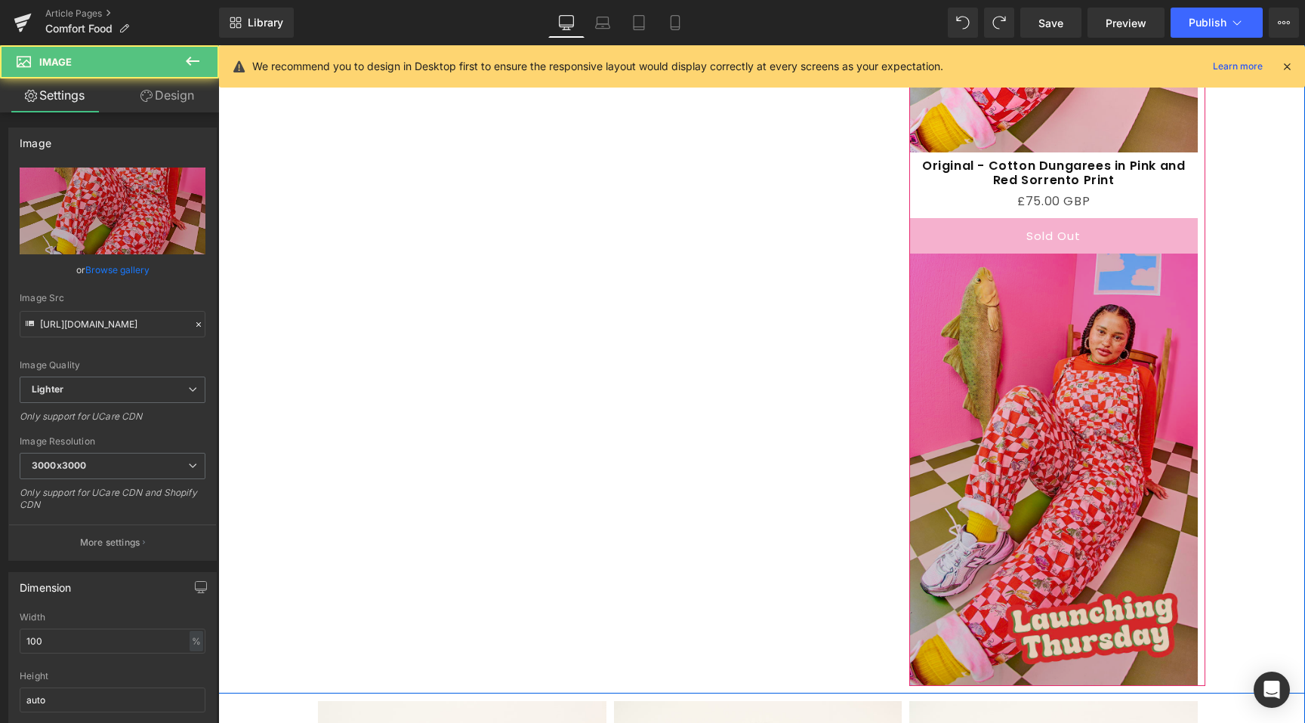
click at [1041, 412] on img at bounding box center [1053, 470] width 288 height 432
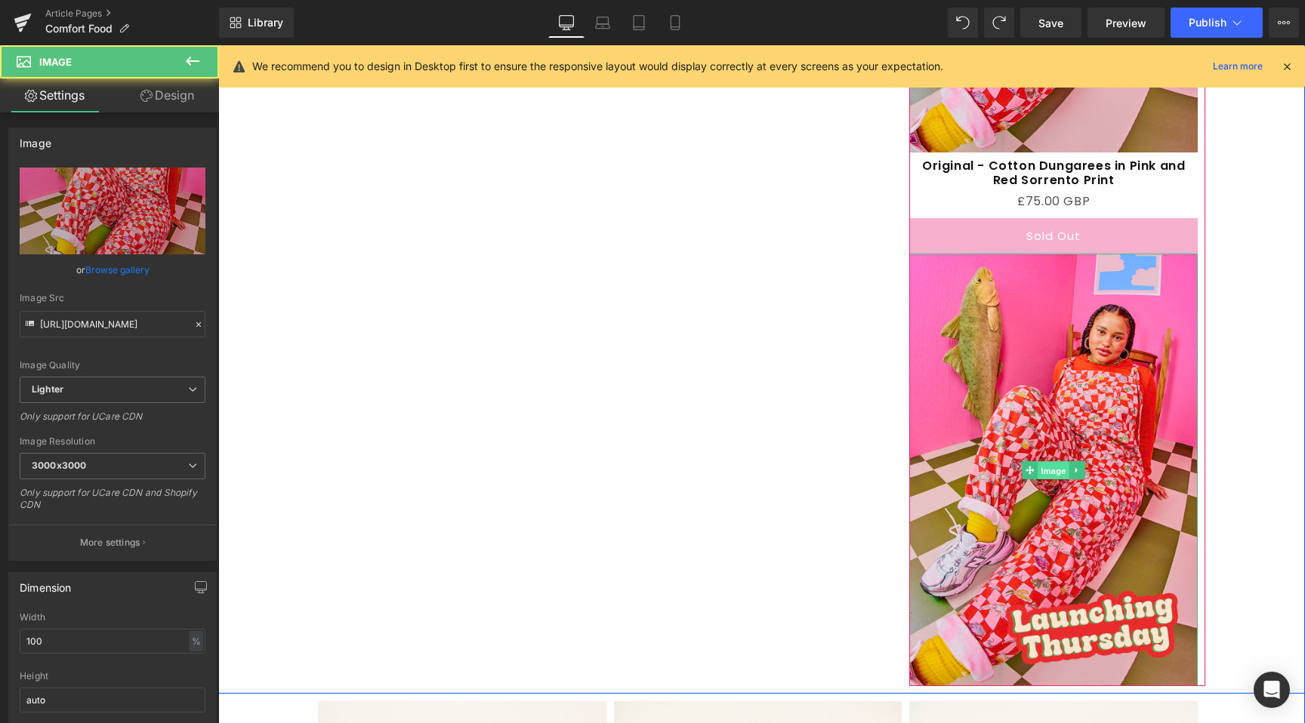
click at [1053, 470] on span "Image" at bounding box center [1054, 470] width 32 height 18
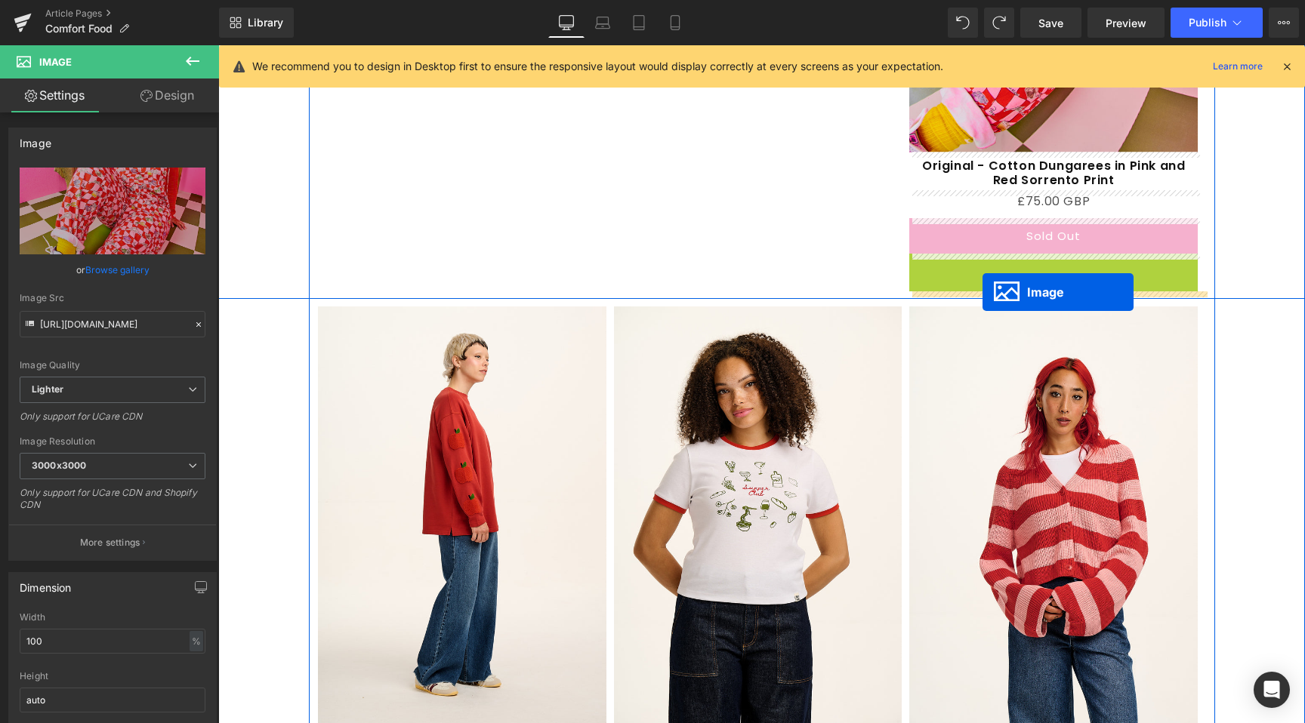
drag, startPoint x: 1031, startPoint y: 470, endPoint x: 982, endPoint y: 292, distance: 184.1
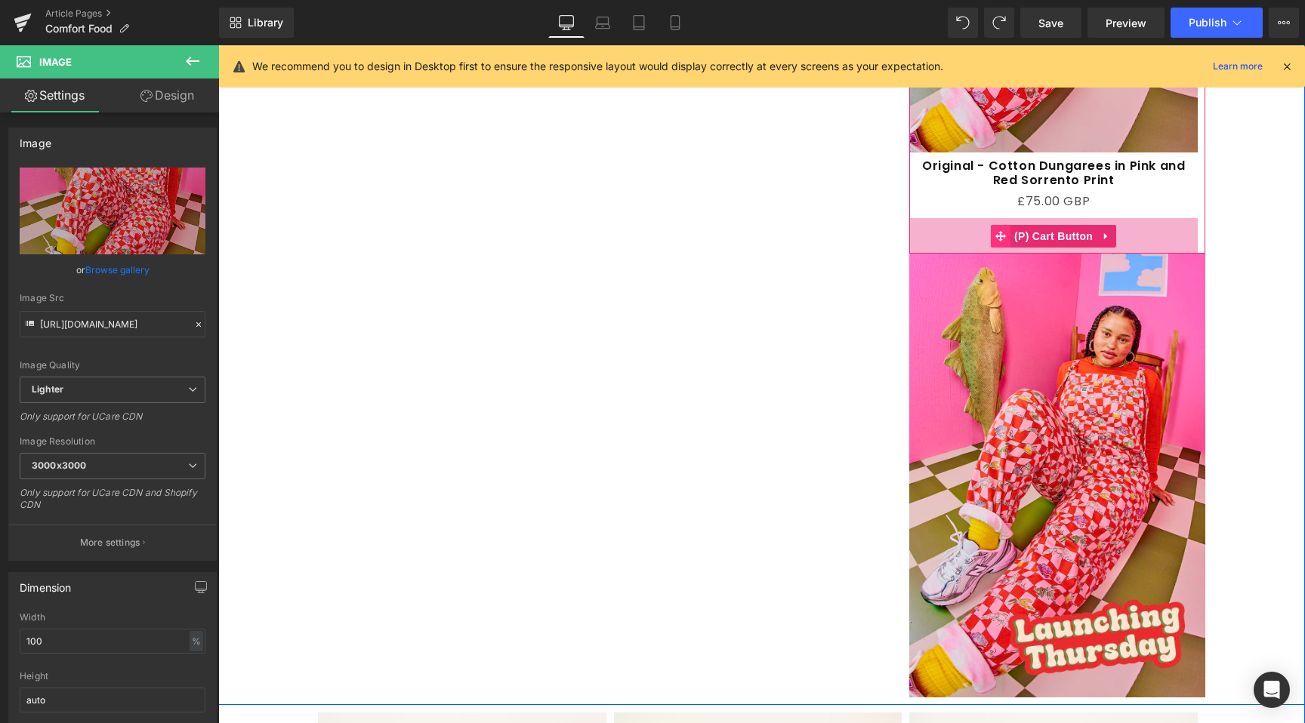
click at [997, 235] on icon at bounding box center [1000, 236] width 11 height 11
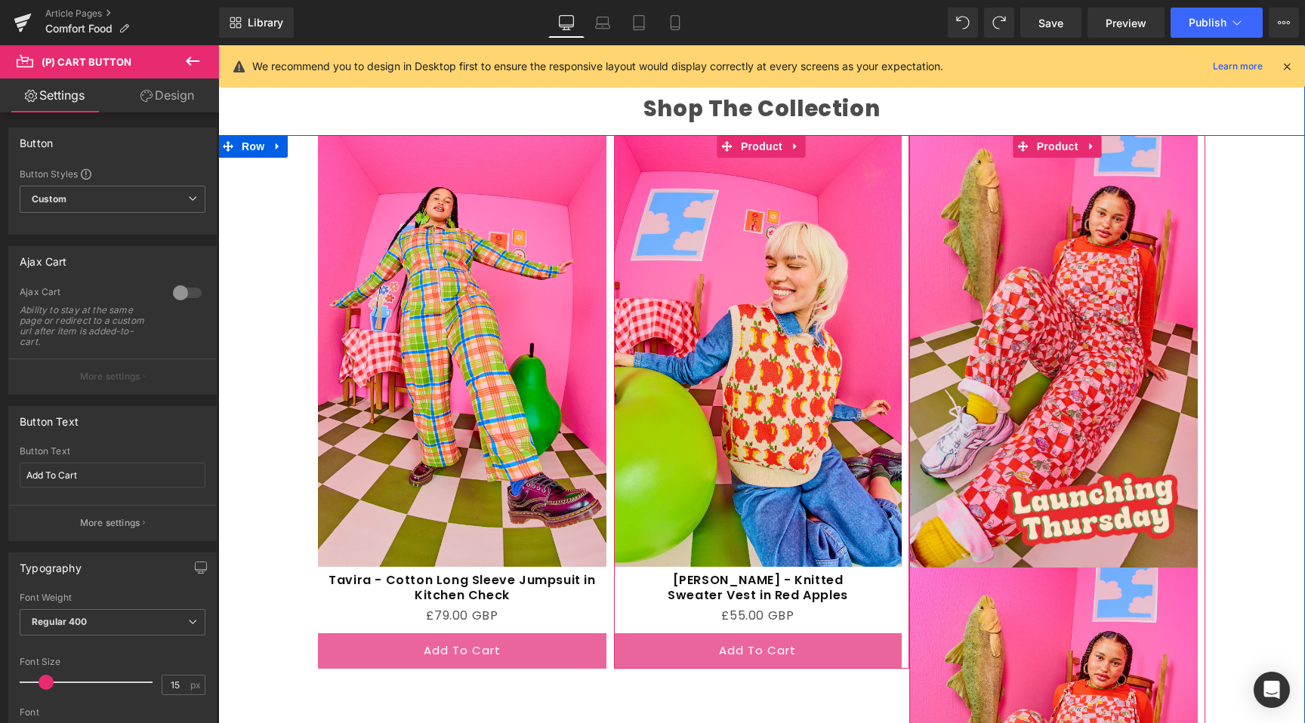
scroll to position [2064, 0]
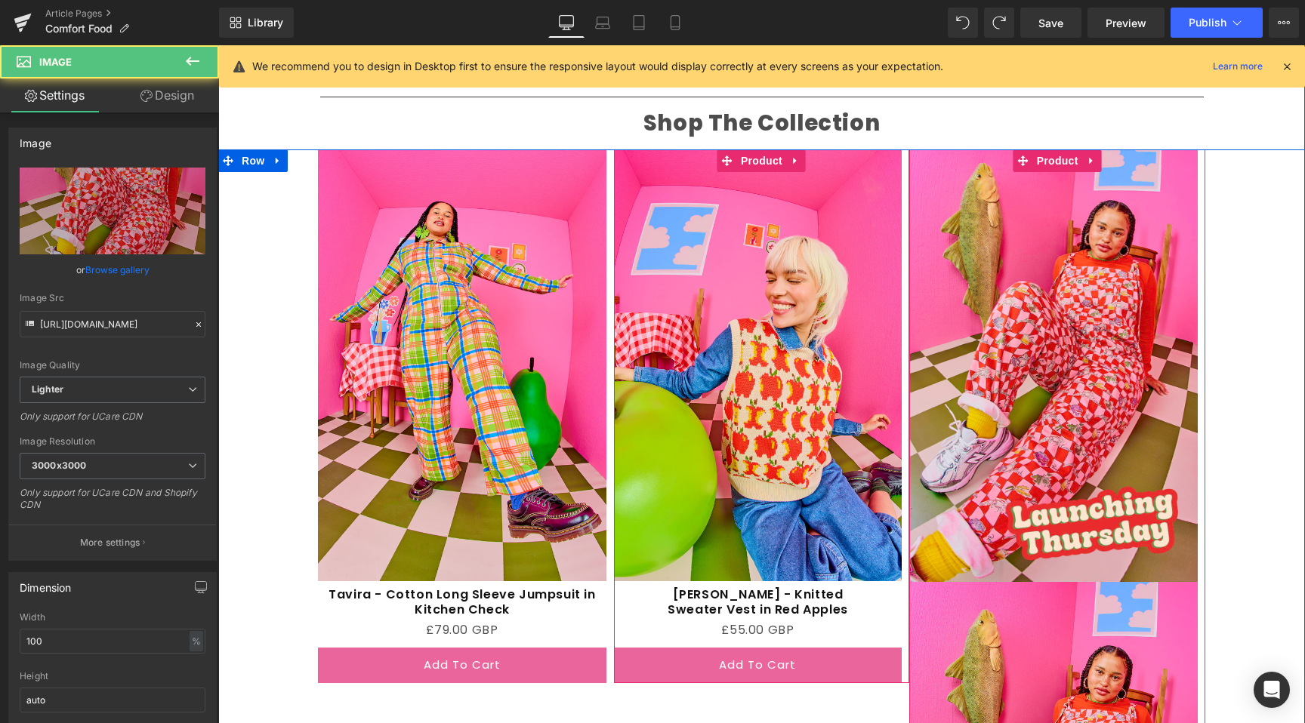
click at [997, 235] on img at bounding box center [1053, 366] width 288 height 432
click at [1073, 364] on icon at bounding box center [1077, 366] width 8 height 9
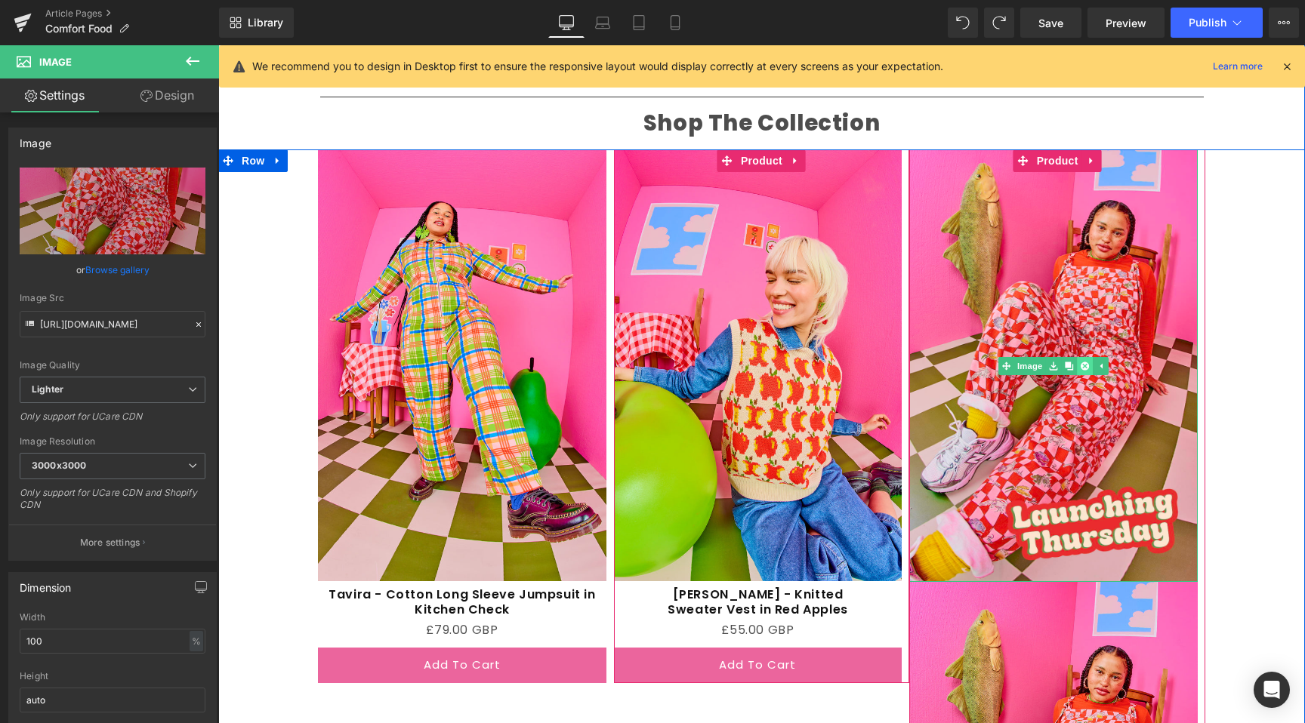
click at [1083, 363] on icon at bounding box center [1085, 366] width 8 height 8
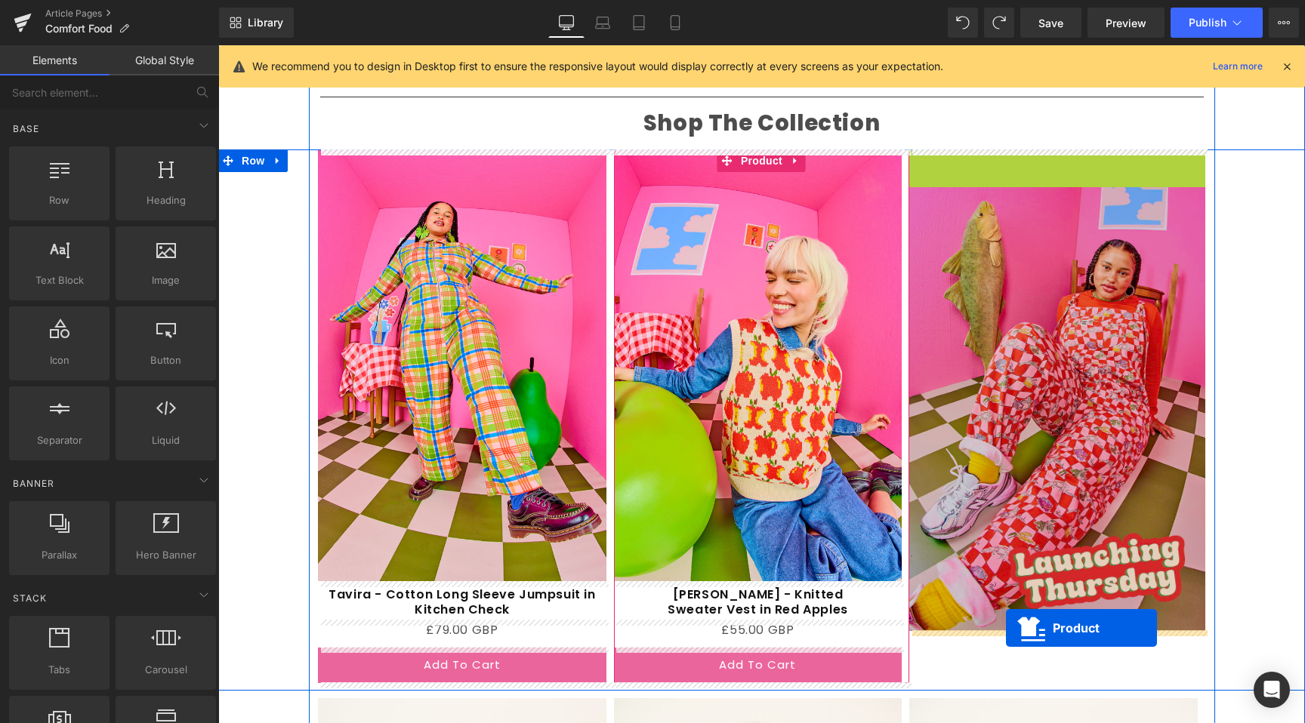
drag, startPoint x: 1027, startPoint y: 160, endPoint x: 1006, endPoint y: 628, distance: 468.6
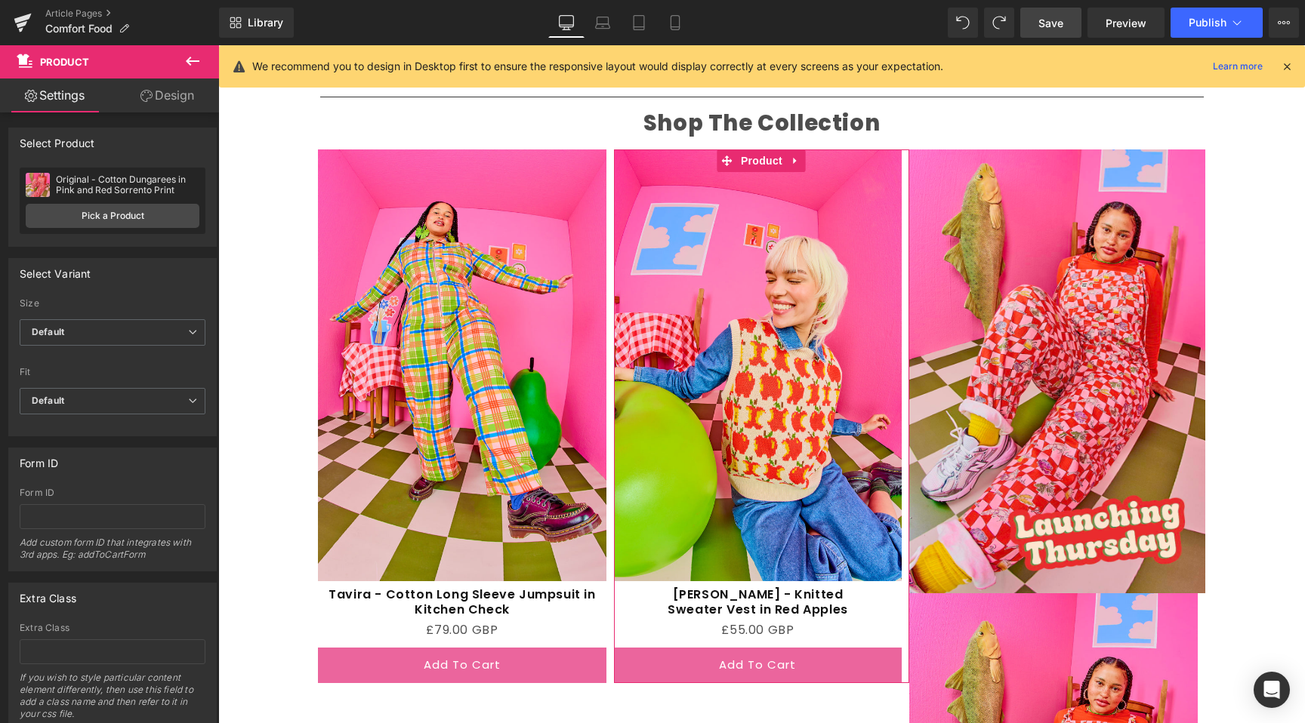
click at [1068, 21] on link "Save" at bounding box center [1050, 23] width 61 height 30
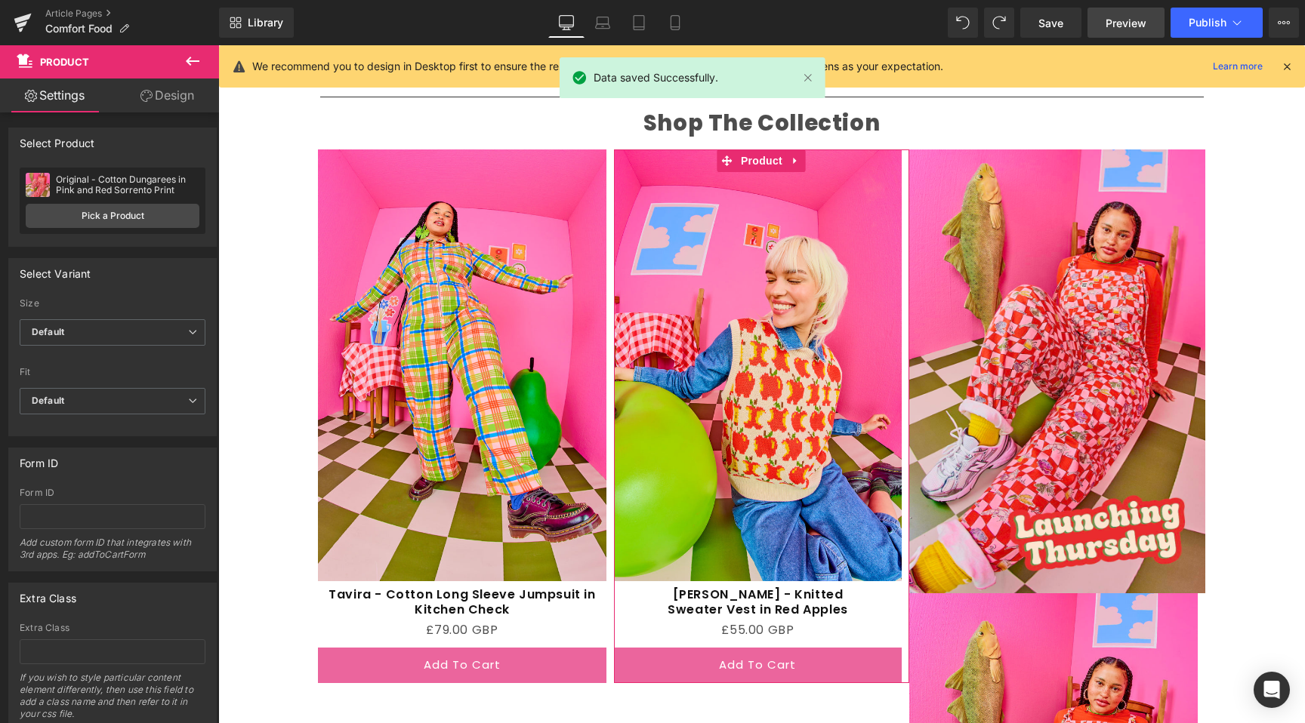
click at [1121, 22] on span "Preview" at bounding box center [1125, 23] width 41 height 16
